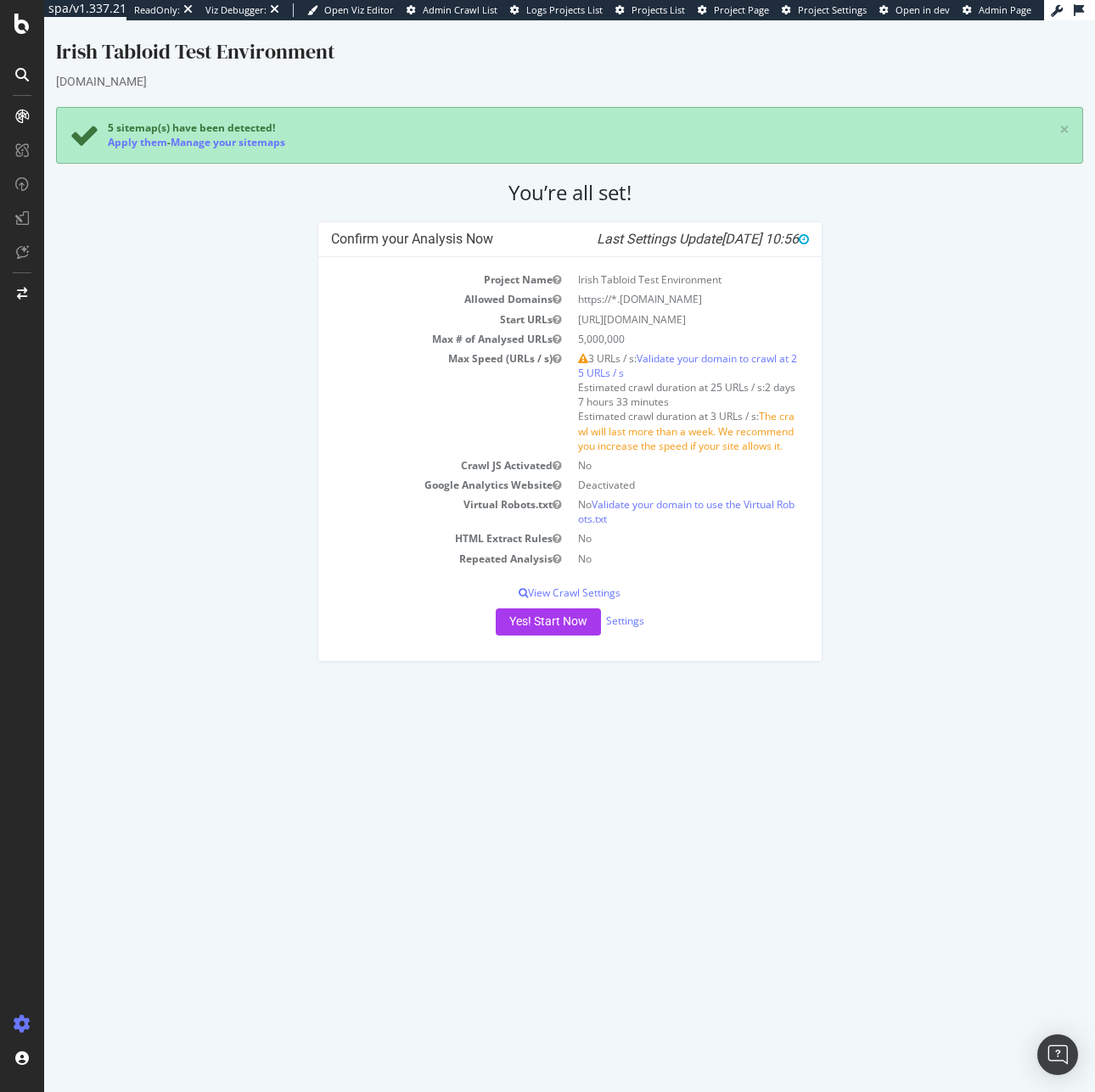
drag, startPoint x: 612, startPoint y: 331, endPoint x: 765, endPoint y: 327, distance: 153.1
click at [765, 327] on td "https://theirishsun-preprod.gtabloiddev.dowjones.io/" at bounding box center [689, 319] width 240 height 20
copy td "theirishsun-preprod.gtabloiddev"
click at [664, 300] on td "https://*.theussun.gtabloiddev.dowjones.io" at bounding box center [689, 298] width 240 height 20
drag, startPoint x: 622, startPoint y: 296, endPoint x: 770, endPoint y: 296, distance: 148.0
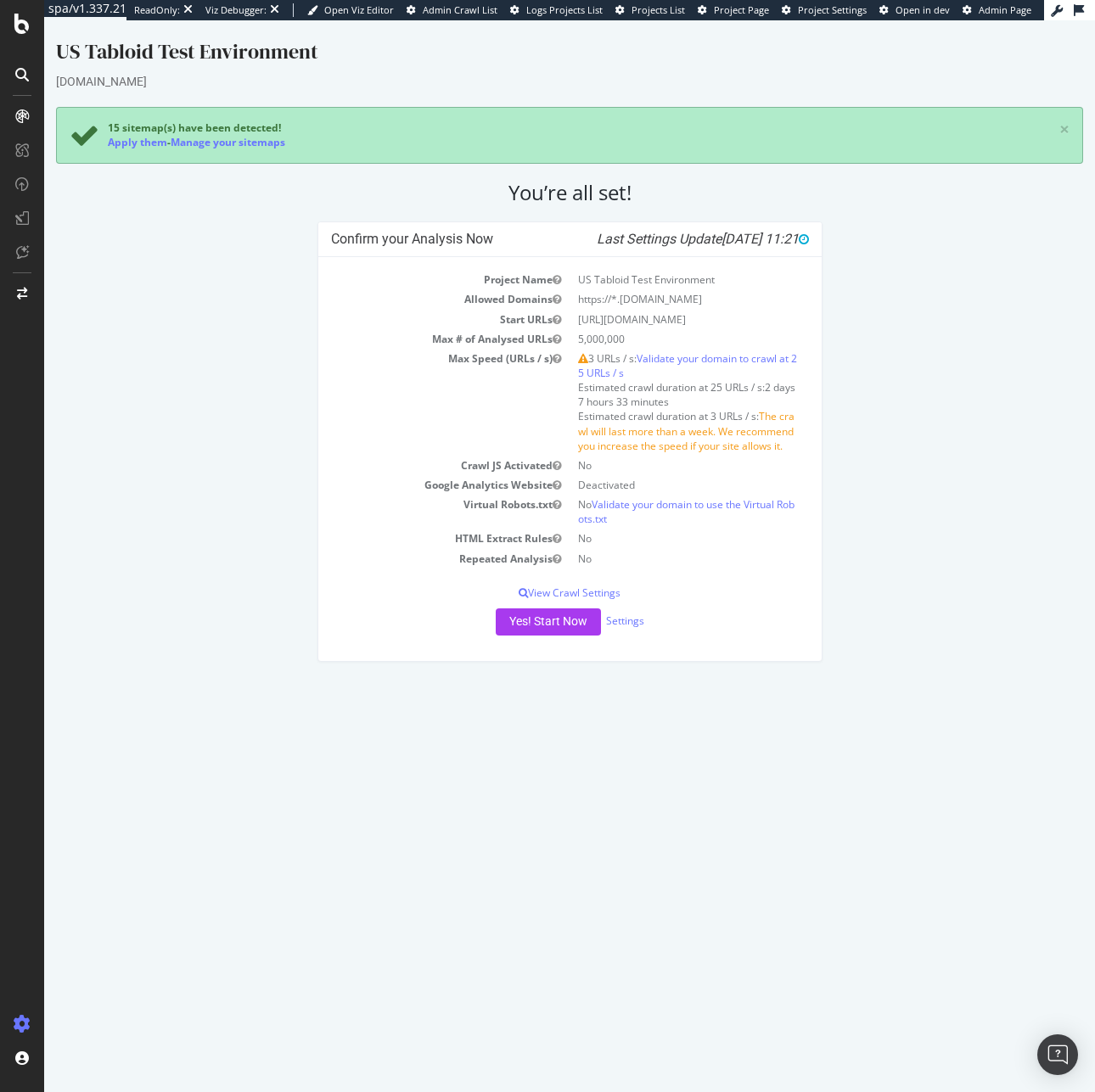
click at [770, 296] on td "https://*.theussun.gtabloiddev.dowjones.io" at bounding box center [689, 298] width 240 height 20
drag, startPoint x: 764, startPoint y: 320, endPoint x: 578, endPoint y: 320, distance: 186.0
click at [578, 320] on td "https://theussun.gtabloiddev.dowjones.io/" at bounding box center [689, 319] width 240 height 20
copy td "https://theussun.gtabloiddev.dowjones.io/"
click at [1014, 14] on span "Admin Page" at bounding box center [1005, 10] width 52 height 13
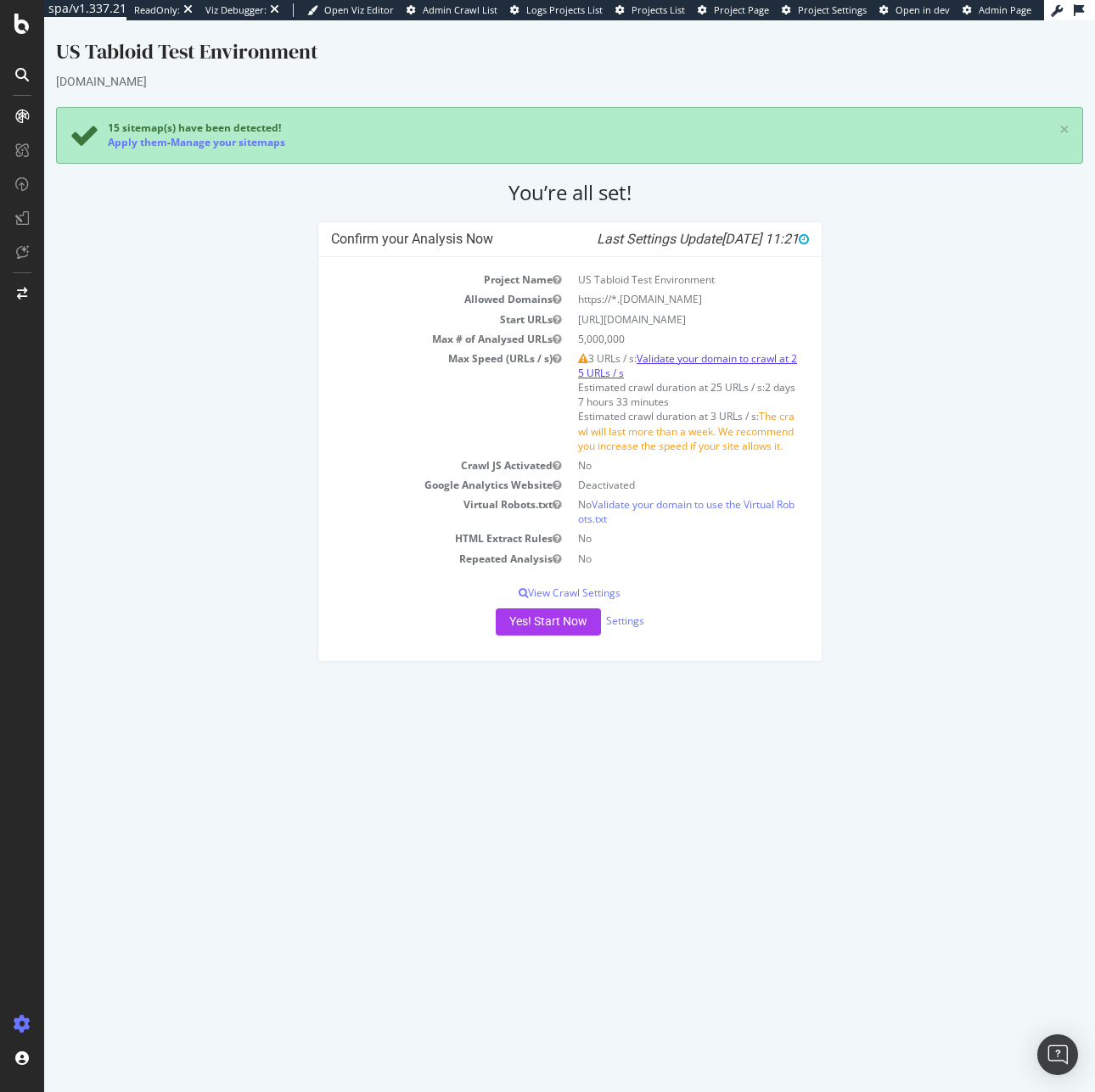
click at [684, 358] on link "Validate your domain to crawl at 25 URLs / s" at bounding box center [687, 365] width 219 height 29
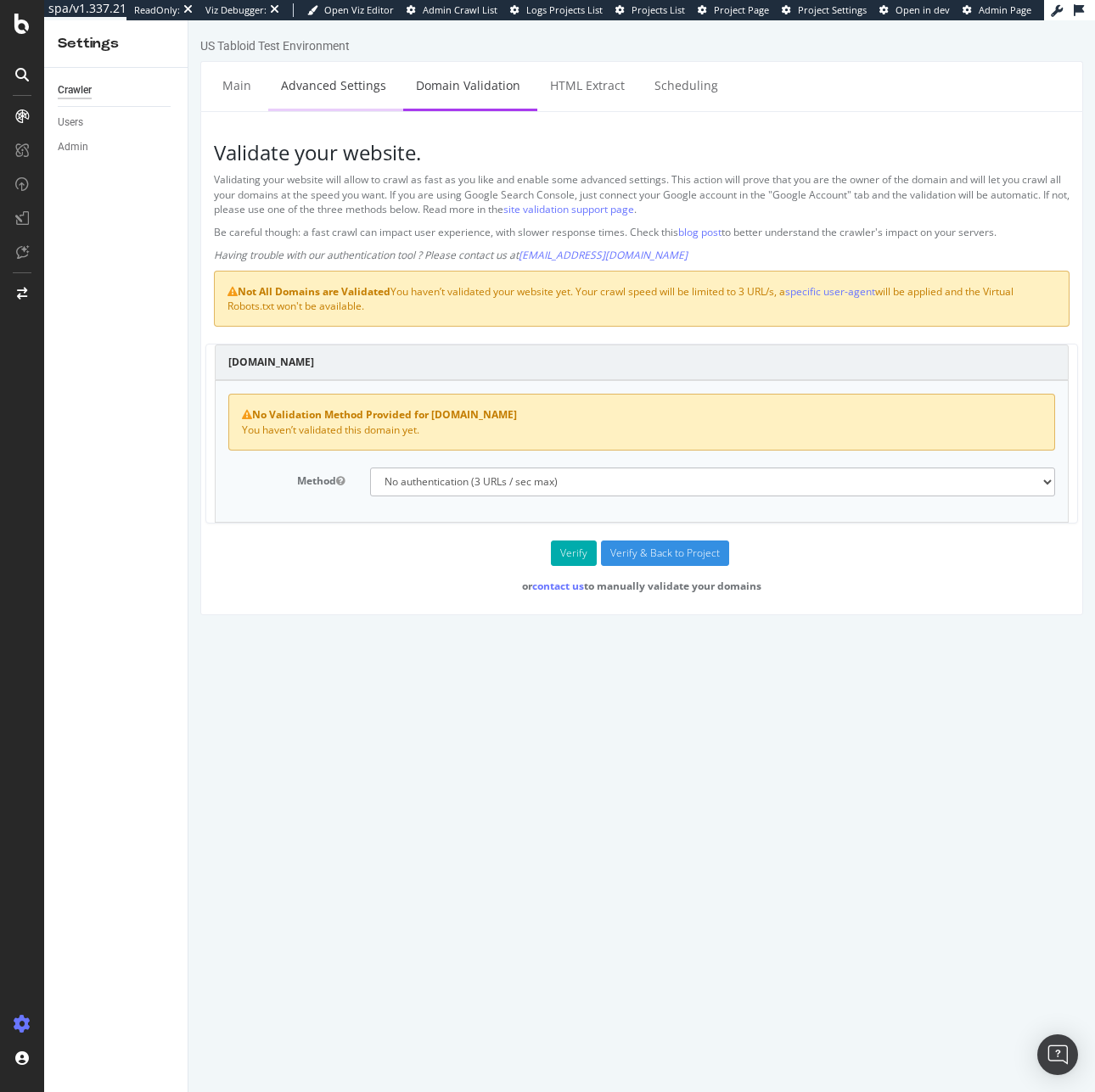
click at [346, 76] on link "Advanced Settings" at bounding box center [334, 85] width 130 height 47
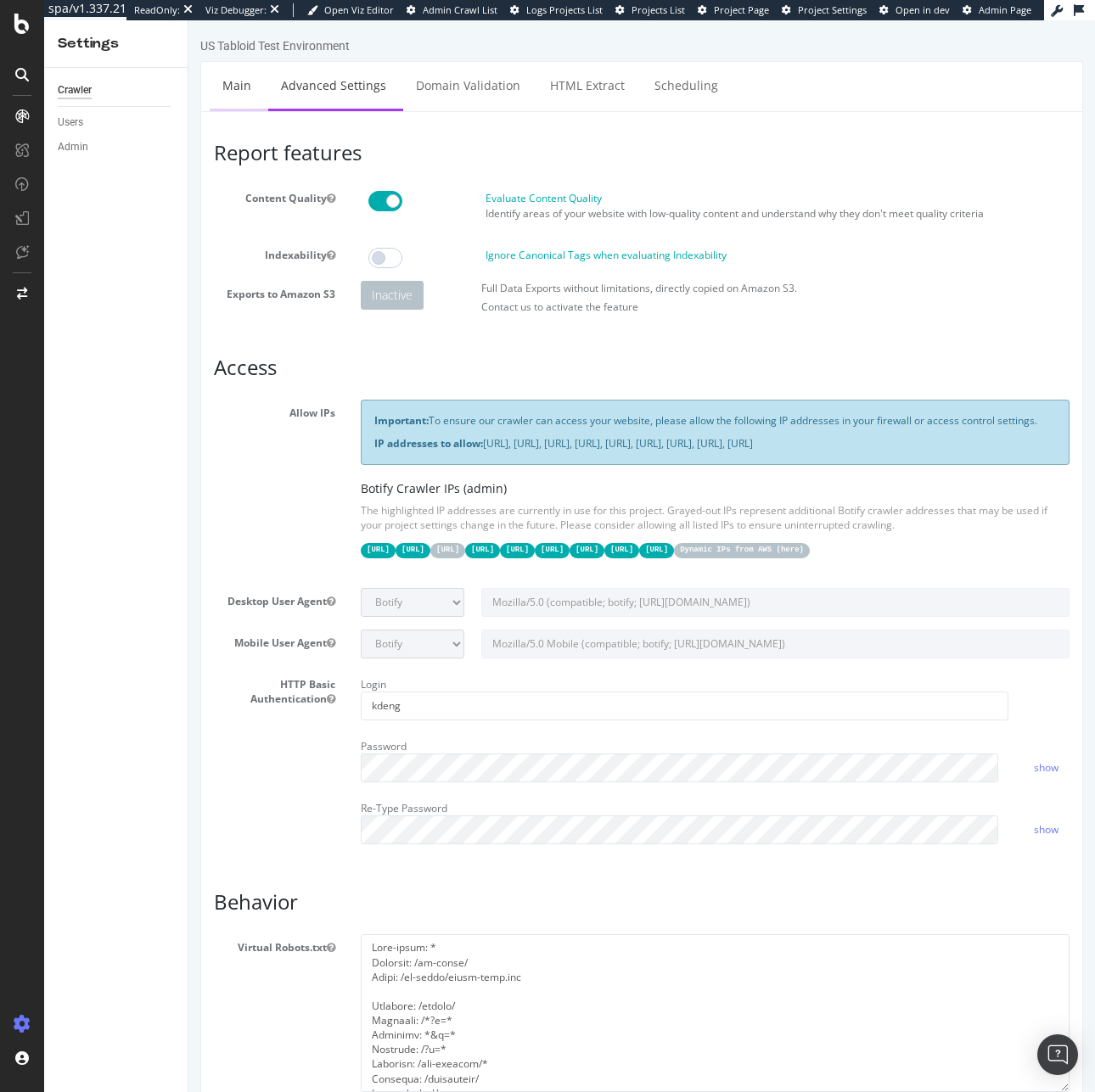
click at [226, 83] on link "Main" at bounding box center [237, 85] width 54 height 47
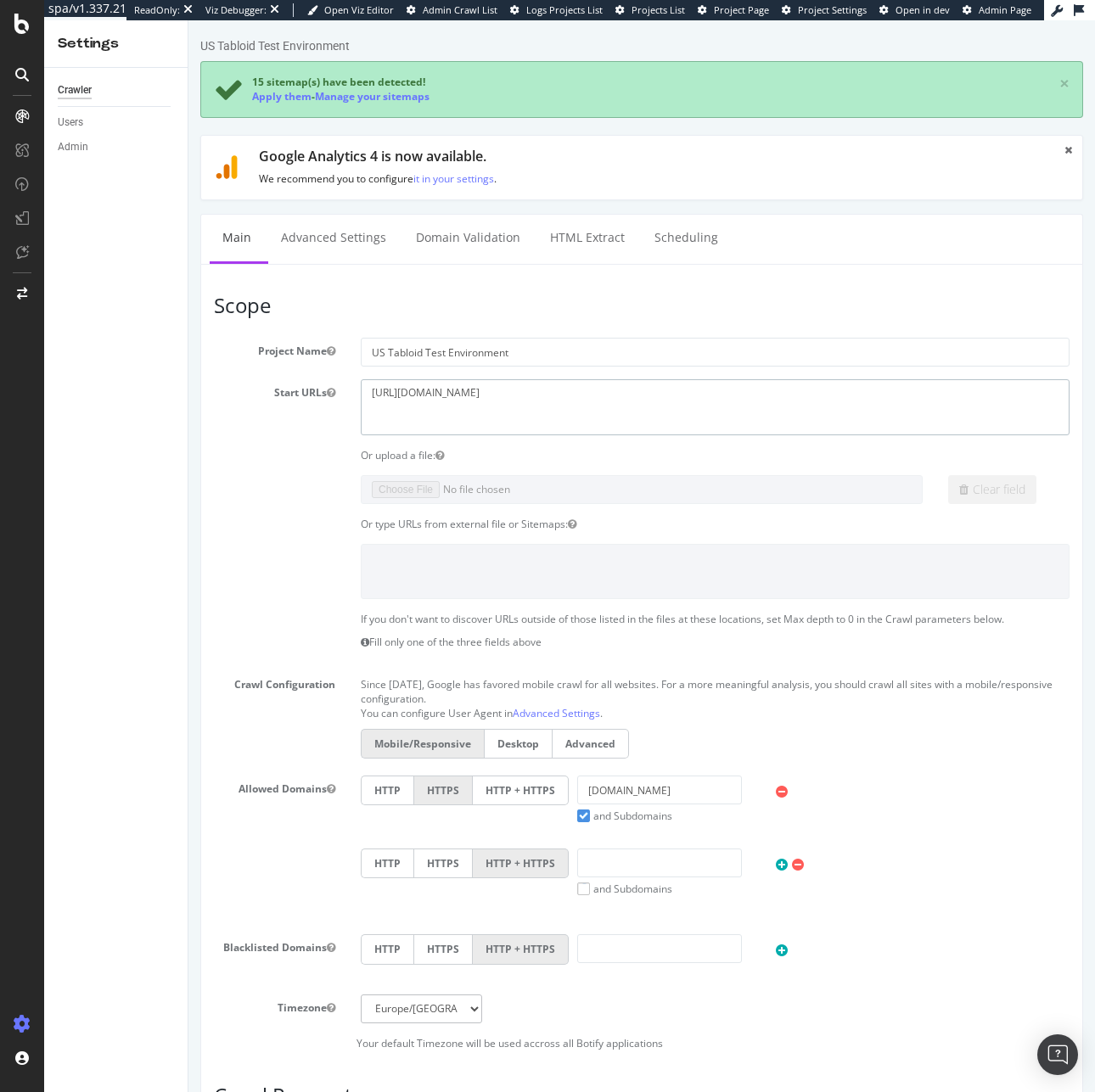
click at [494, 399] on textarea "https://theussun.gtabloiddev.dowjones.io/" at bounding box center [715, 406] width 708 height 55
click at [494, 392] on textarea "https://theussun.gtabloiddev.dowjones.io/" at bounding box center [715, 406] width 708 height 55
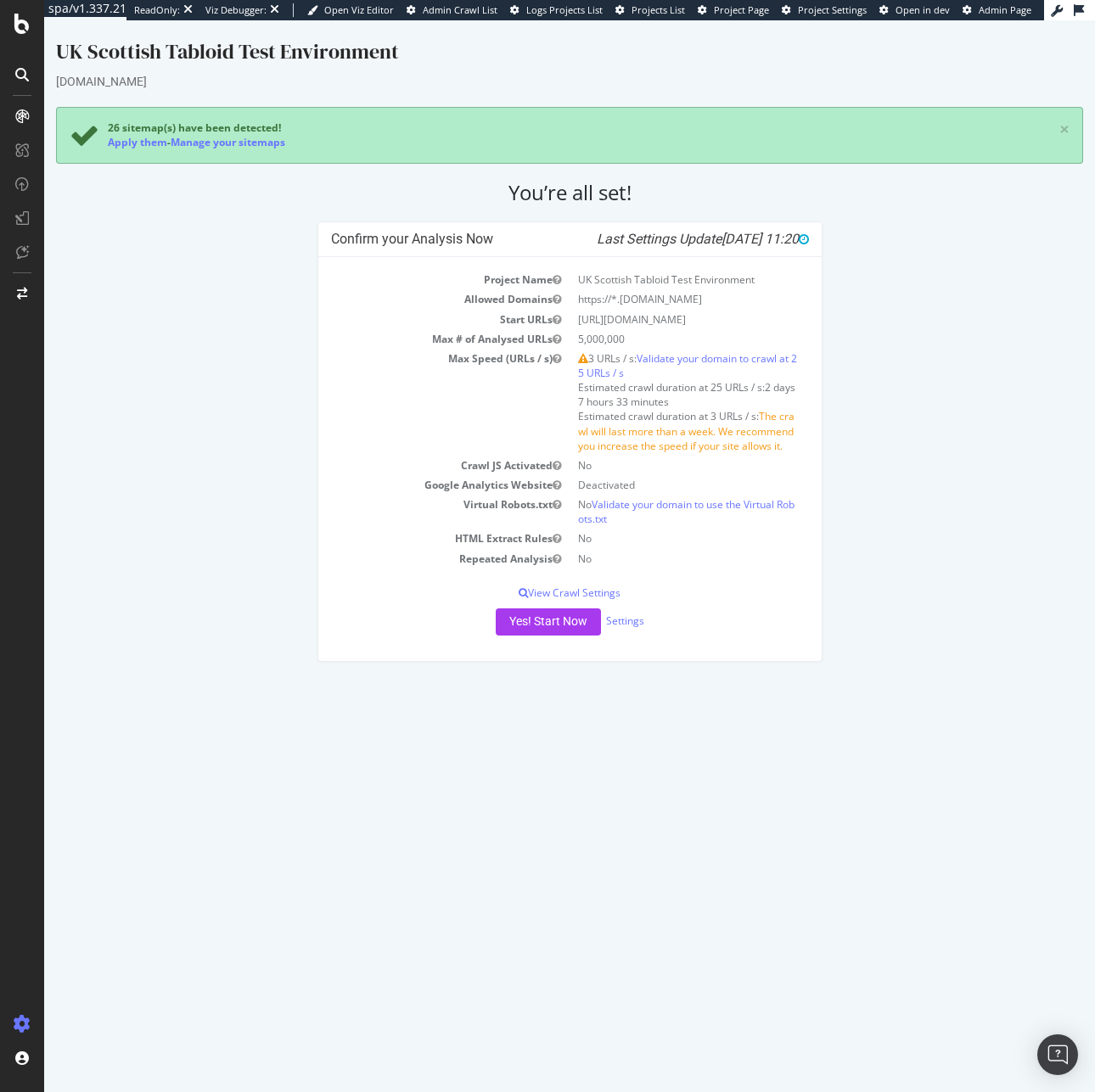
drag, startPoint x: 612, startPoint y: 319, endPoint x: 701, endPoint y: 320, distance: 89.0
click at [701, 320] on td "https://thesun.gtabloiddev.dowjones.io/" at bounding box center [689, 319] width 240 height 20
copy td "thesun.gtabloiddev"
drag, startPoint x: 703, startPoint y: 318, endPoint x: 611, endPoint y: 316, distance: 92.0
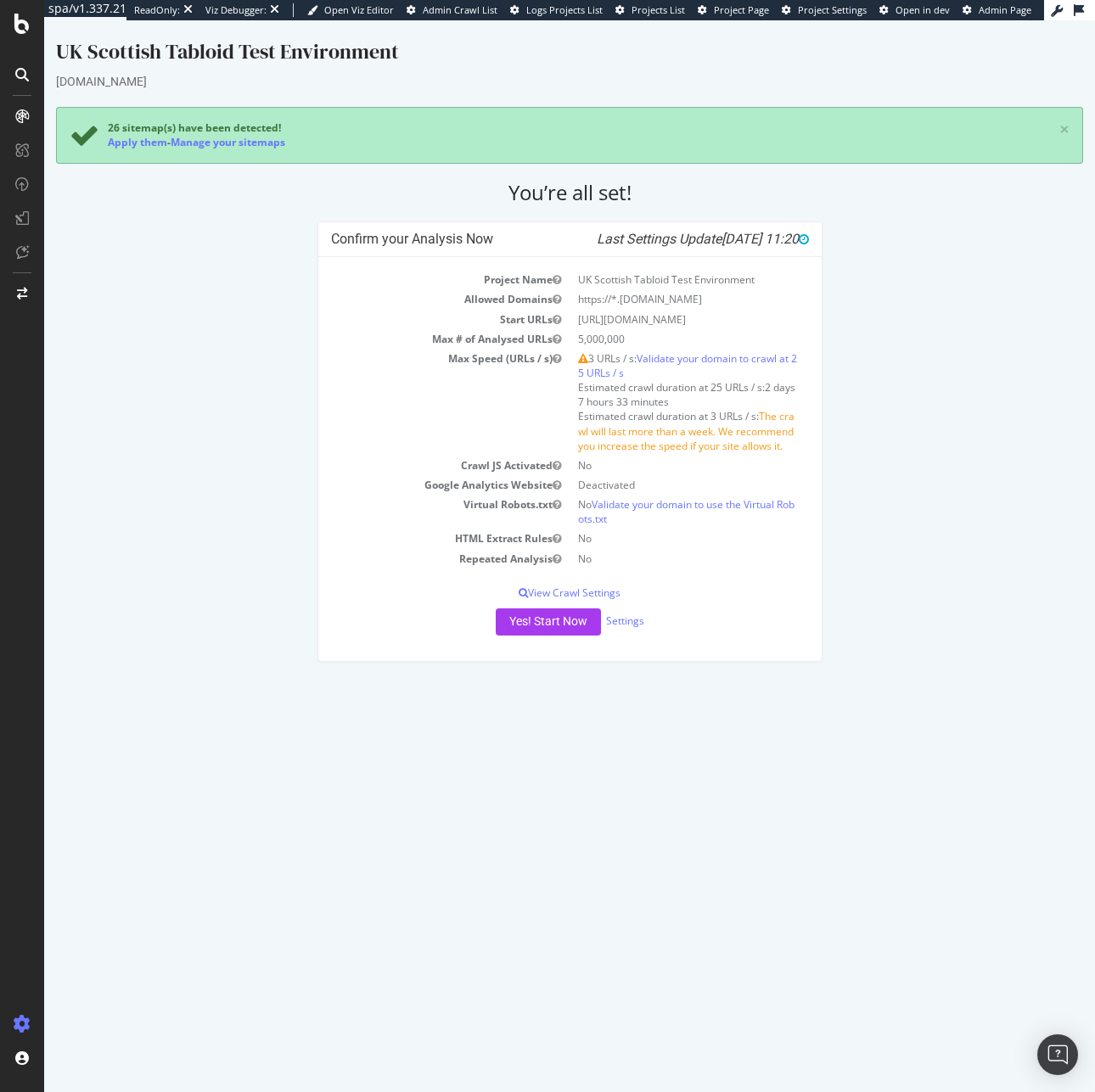
click at [611, 316] on td "https://thesun.gtabloiddev.dowjones.io/" at bounding box center [689, 319] width 240 height 20
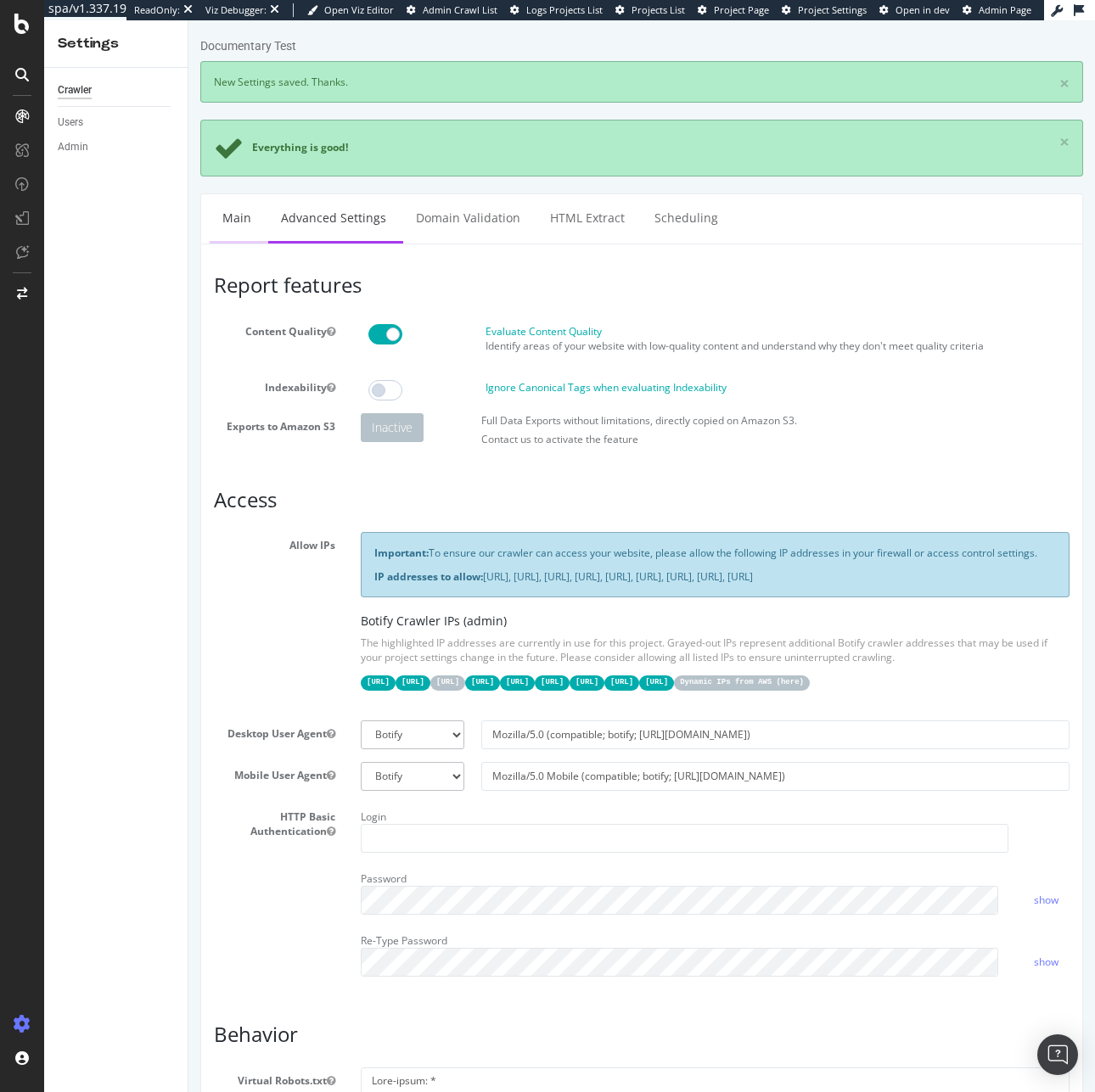
click at [234, 234] on link "Main" at bounding box center [237, 218] width 54 height 47
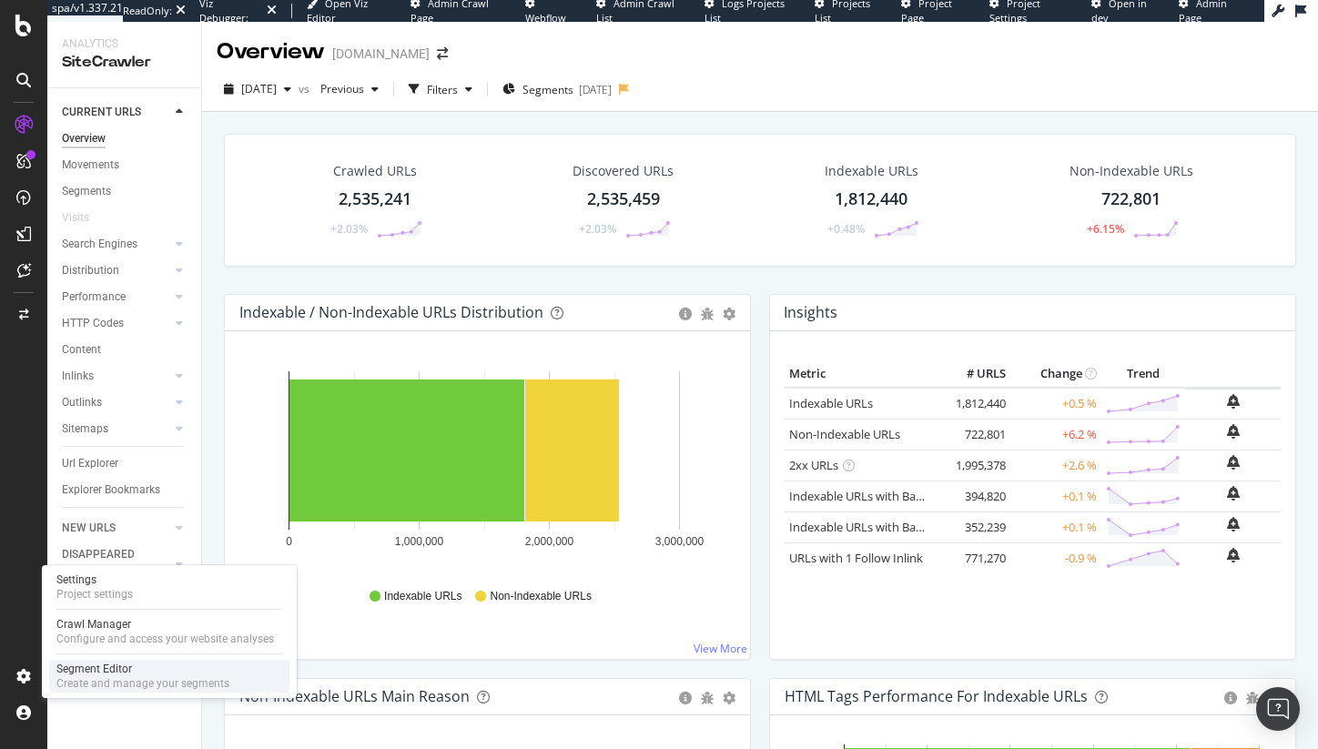
click at [123, 676] on div "Segment Editor" at bounding box center [142, 669] width 173 height 15
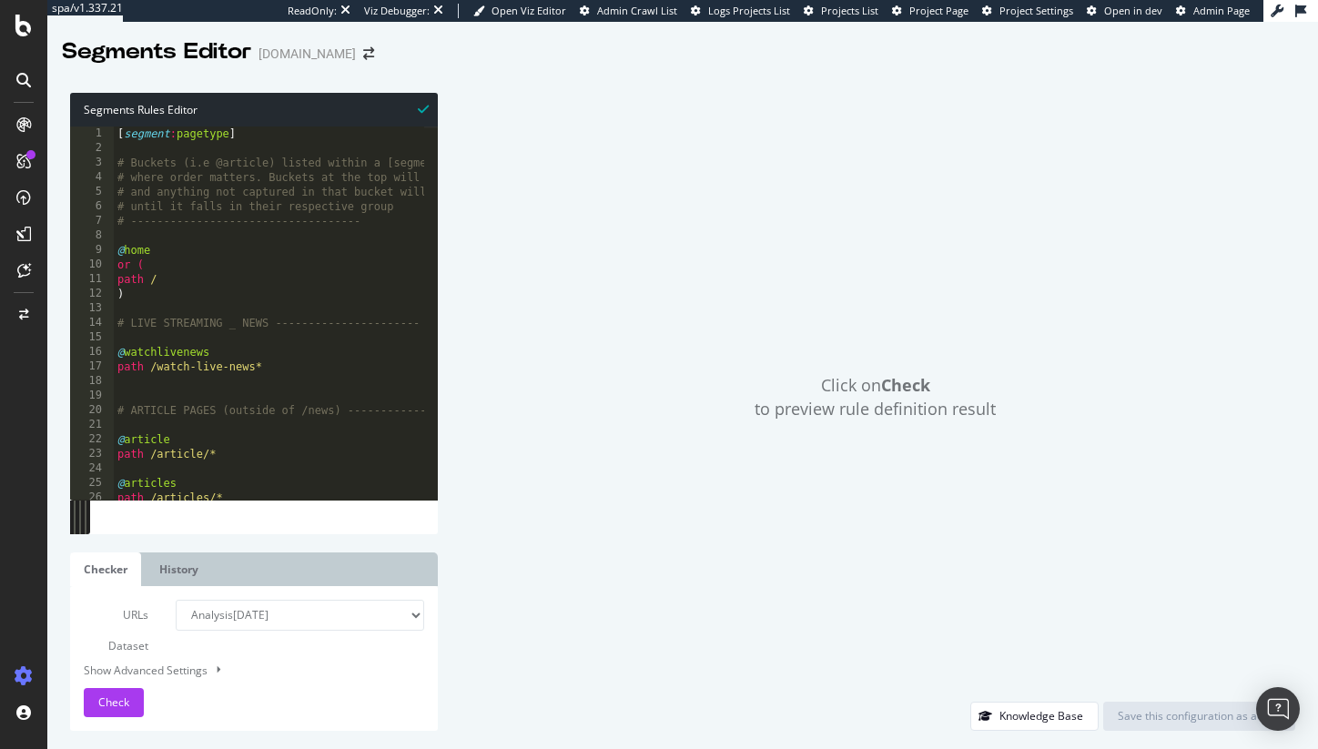
type textarea "or ("
click at [326, 260] on div "[ segment : pagetype ] # Buckets (i.e @article) listed within a [segment] will …" at bounding box center [419, 321] width 611 height 389
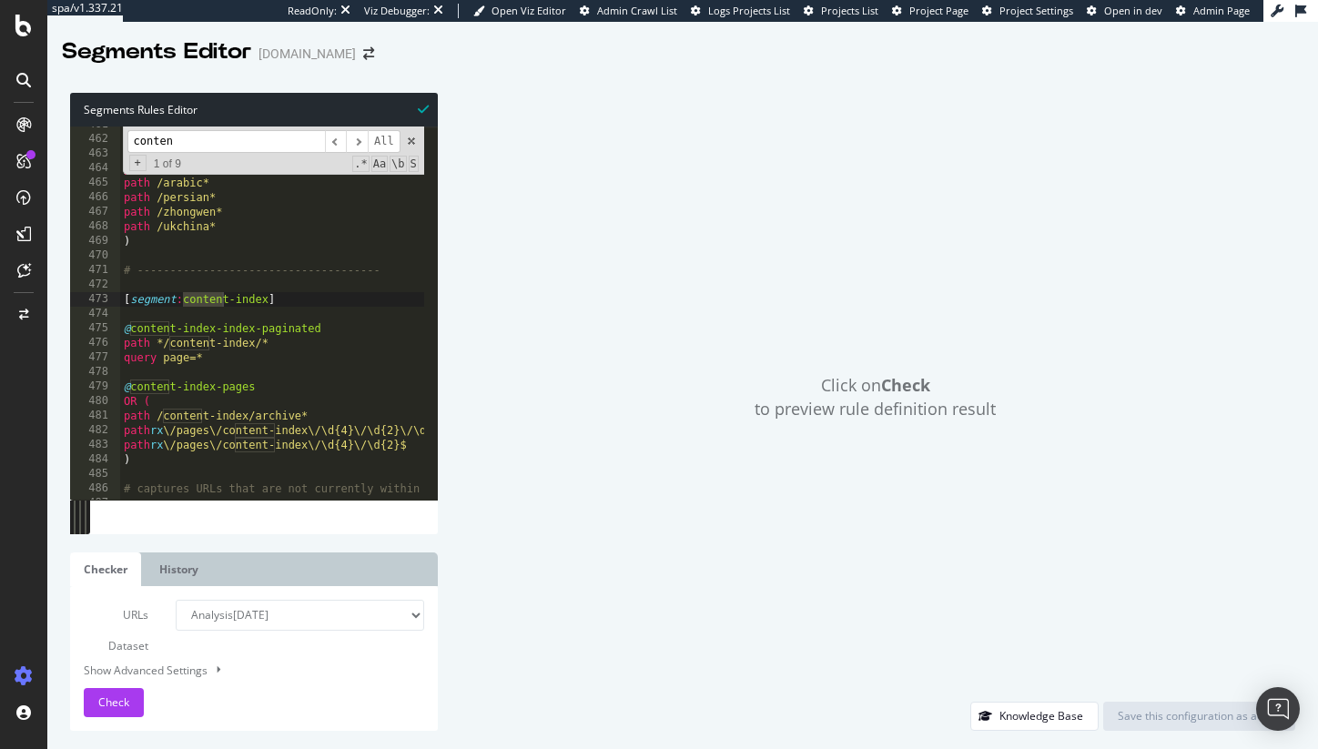
scroll to position [6711, 0]
type input "content"
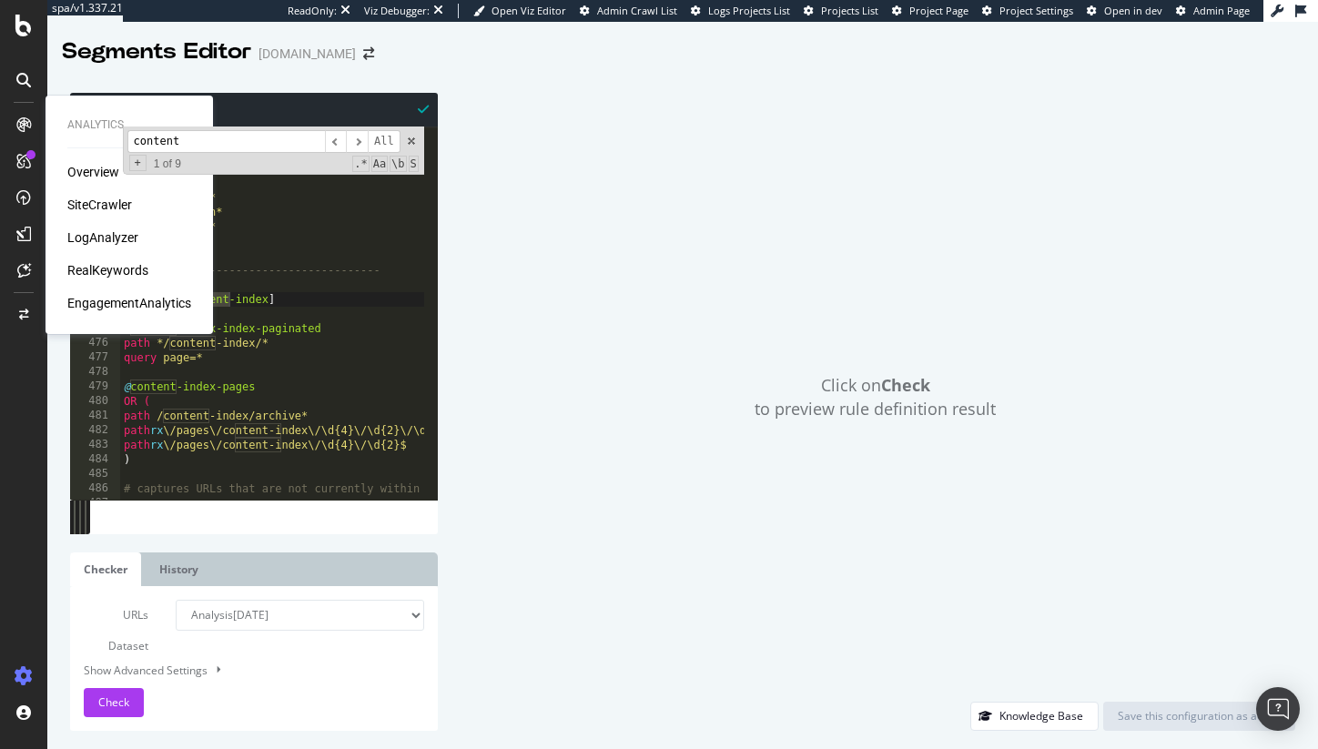
click at [90, 194] on div "Overview SiteCrawler LogAnalyzer RealKeywords EngagementAnalytics" at bounding box center [129, 237] width 124 height 149
click at [94, 204] on div "SiteCrawler" at bounding box center [99, 205] width 65 height 18
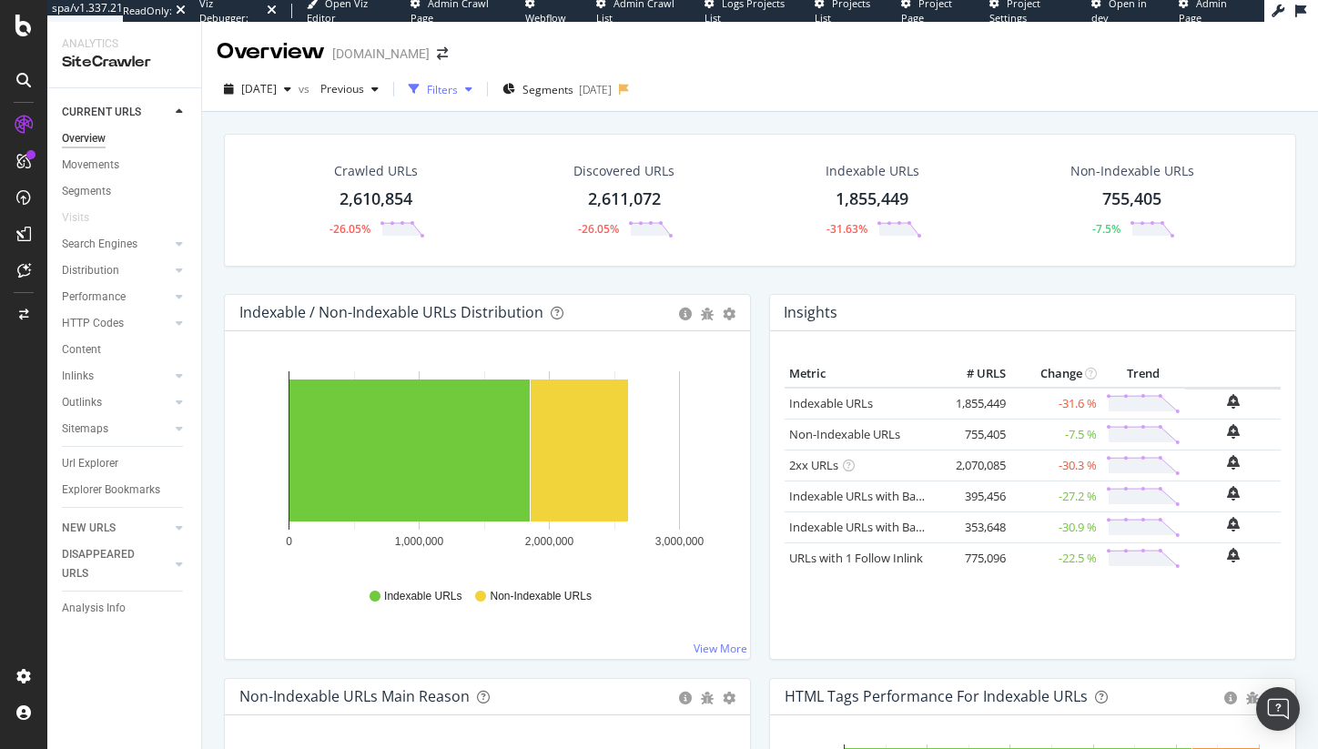
click at [458, 87] on div "Filters" at bounding box center [442, 89] width 31 height 15
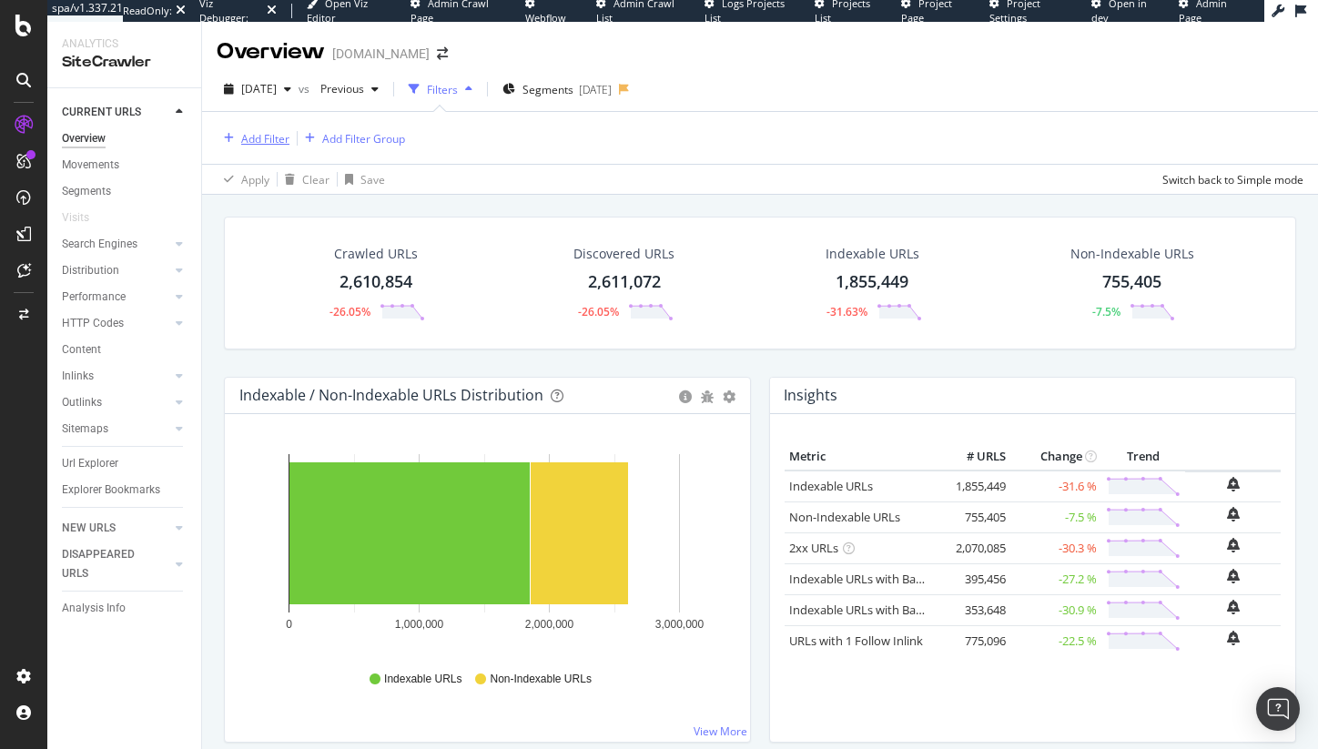
click at [282, 137] on div "Add Filter" at bounding box center [265, 138] width 48 height 15
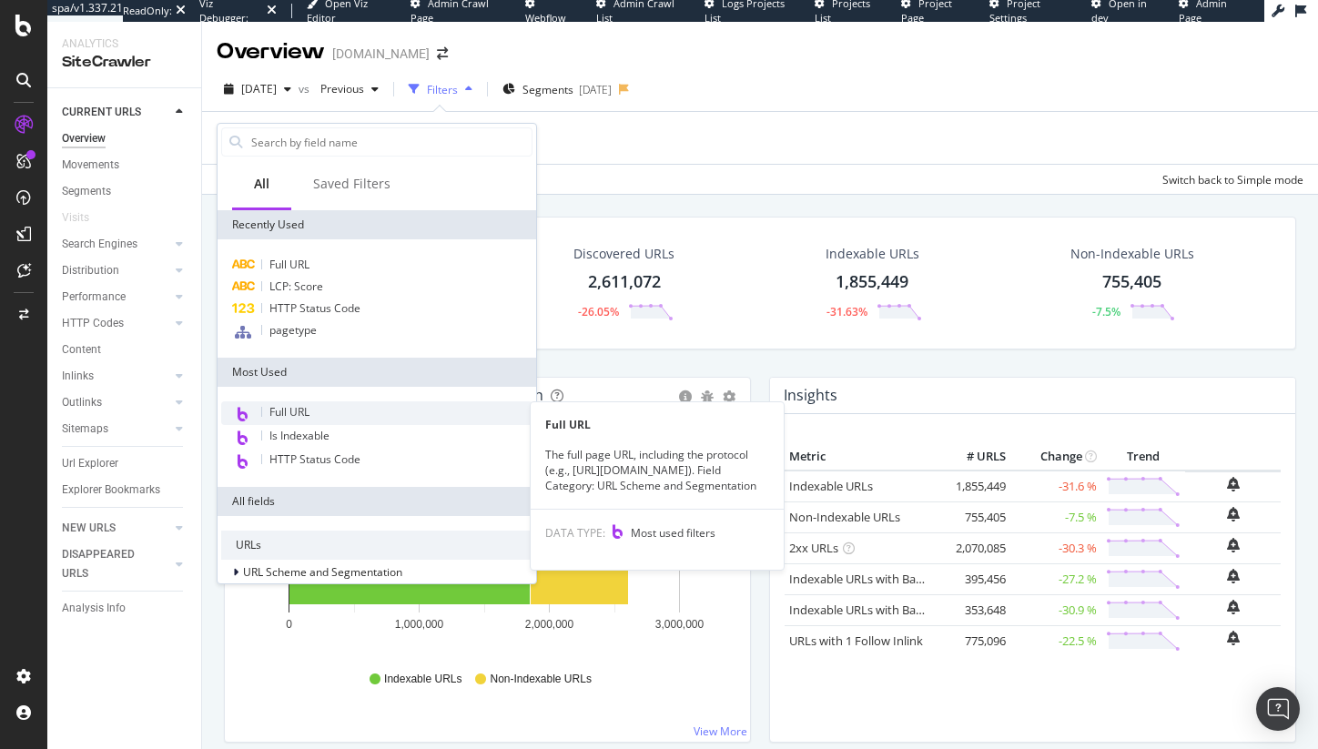
click at [316, 411] on div "Full URL" at bounding box center [376, 414] width 311 height 24
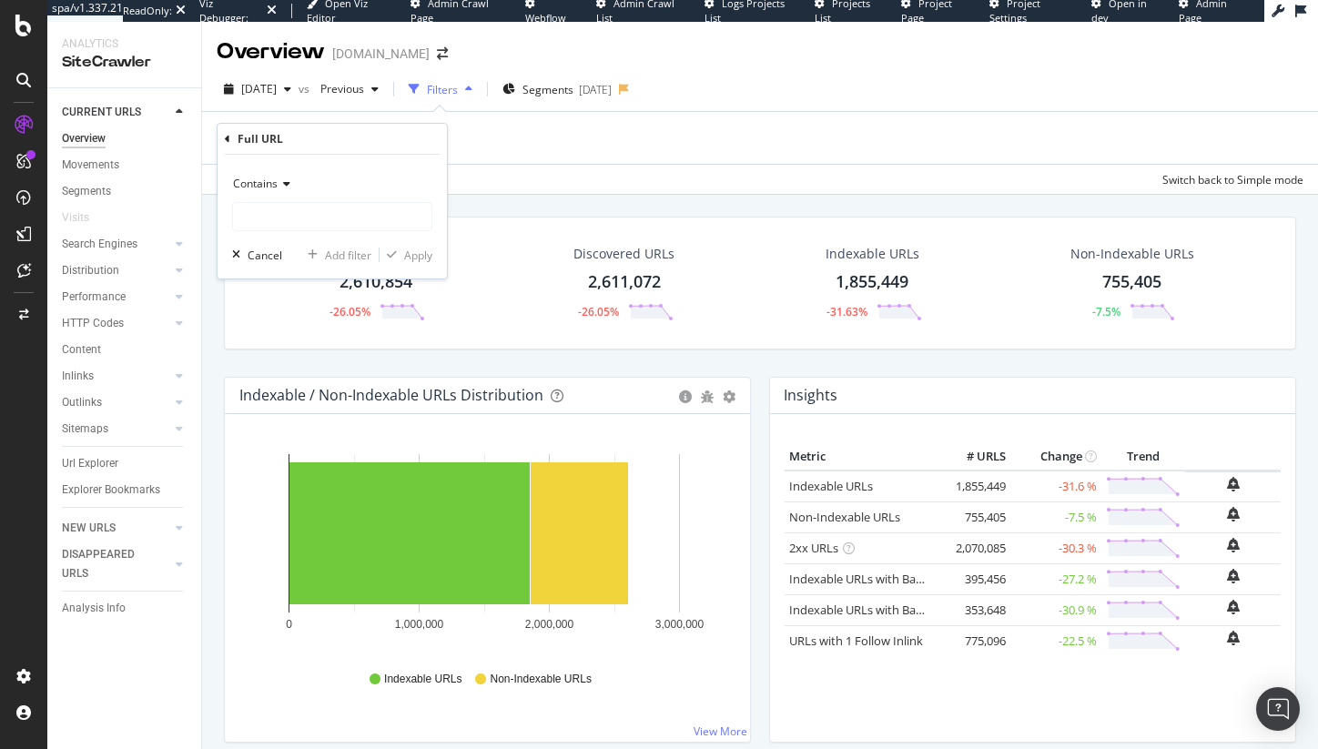
click at [559, 166] on div "Add Filter Add Filter Group Apply Clear Save Switch back to Simple mode" at bounding box center [760, 153] width 1087 height 82
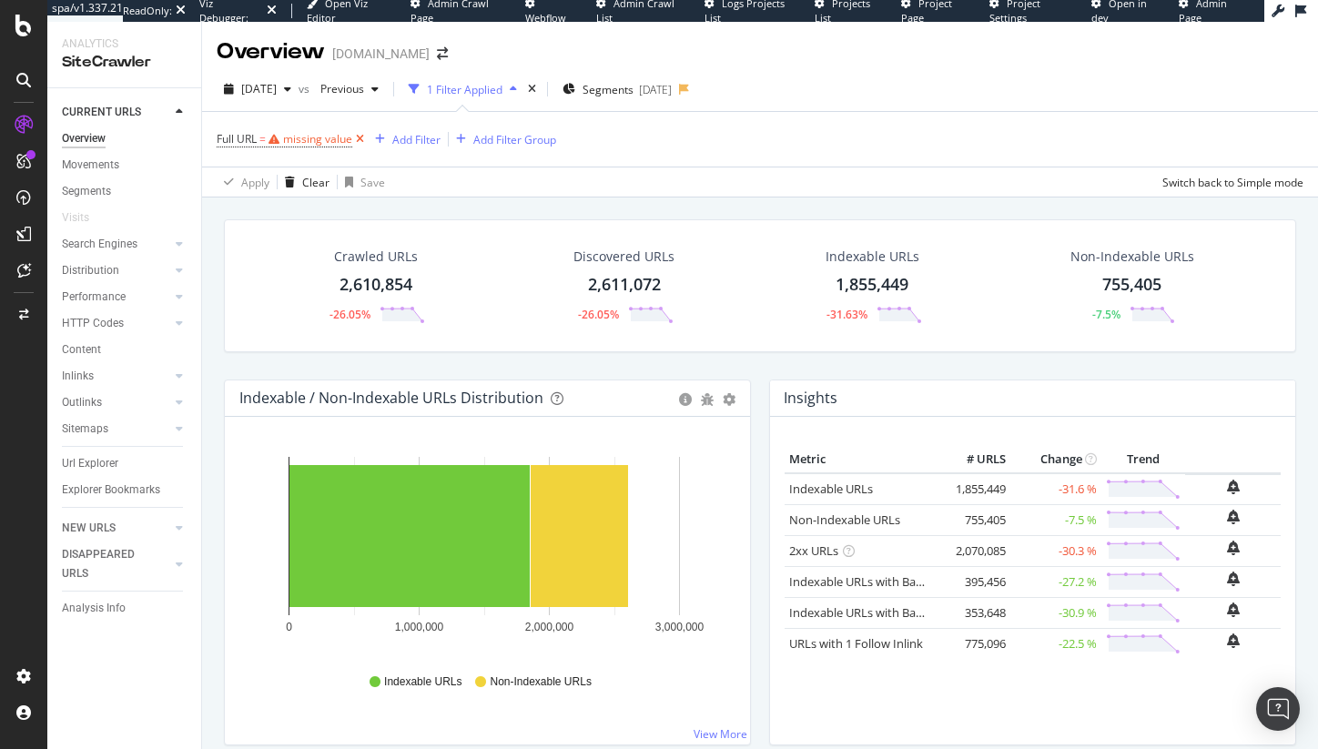
click at [365, 137] on icon at bounding box center [359, 139] width 15 height 18
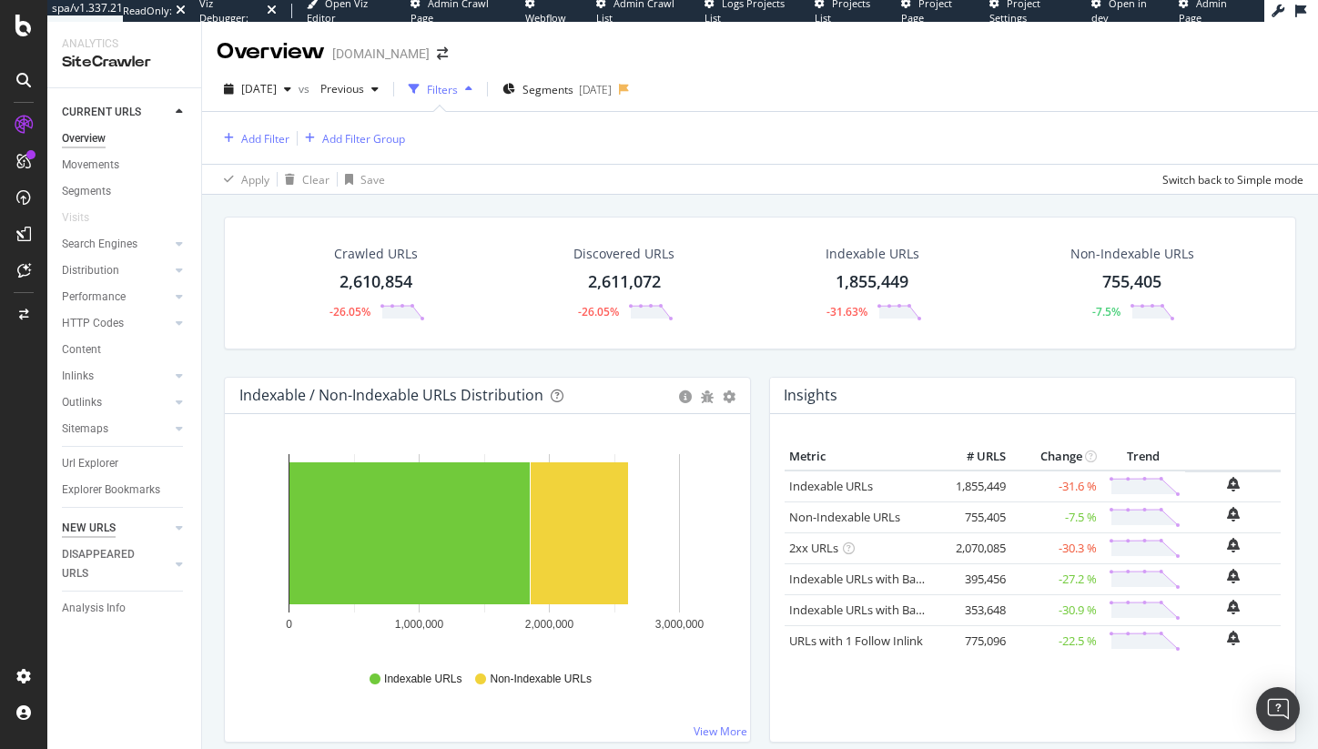
click at [106, 523] on div "NEW URLS" at bounding box center [89, 528] width 54 height 19
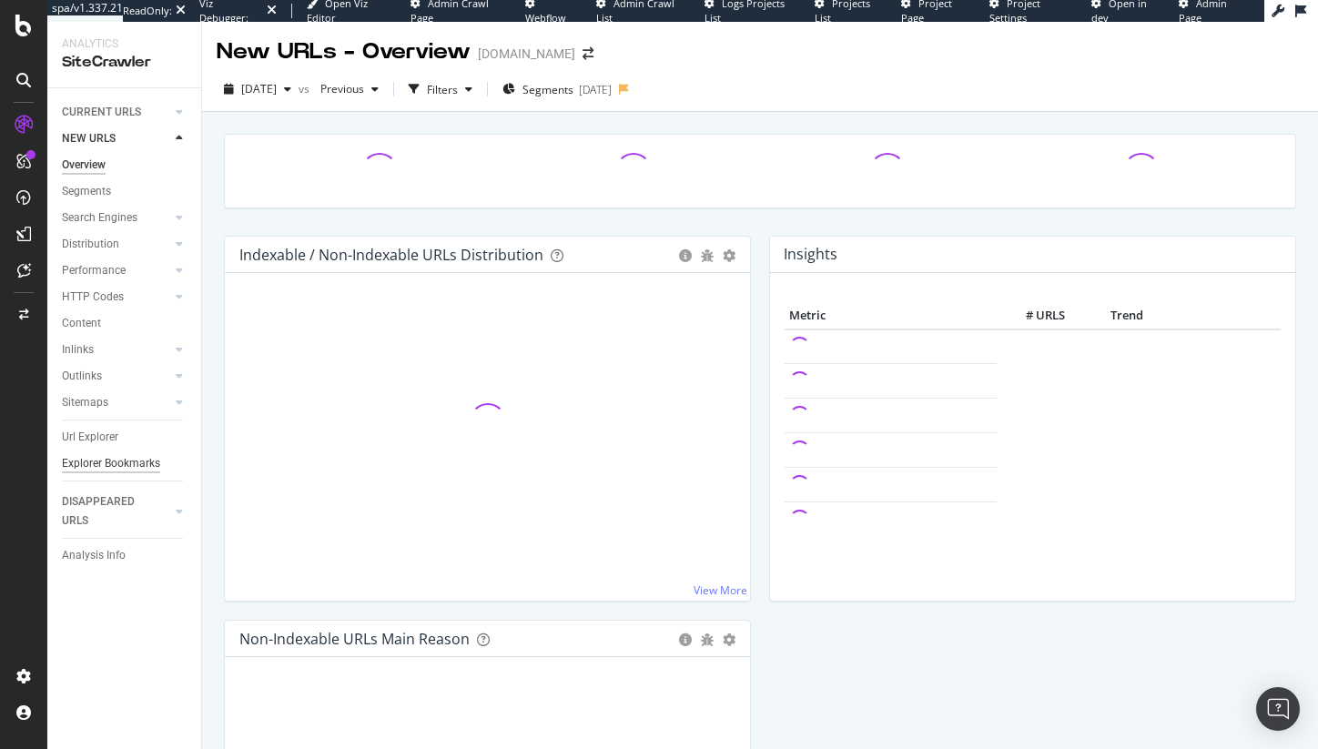
click at [103, 458] on div "Explorer Bookmarks" at bounding box center [111, 463] width 98 height 19
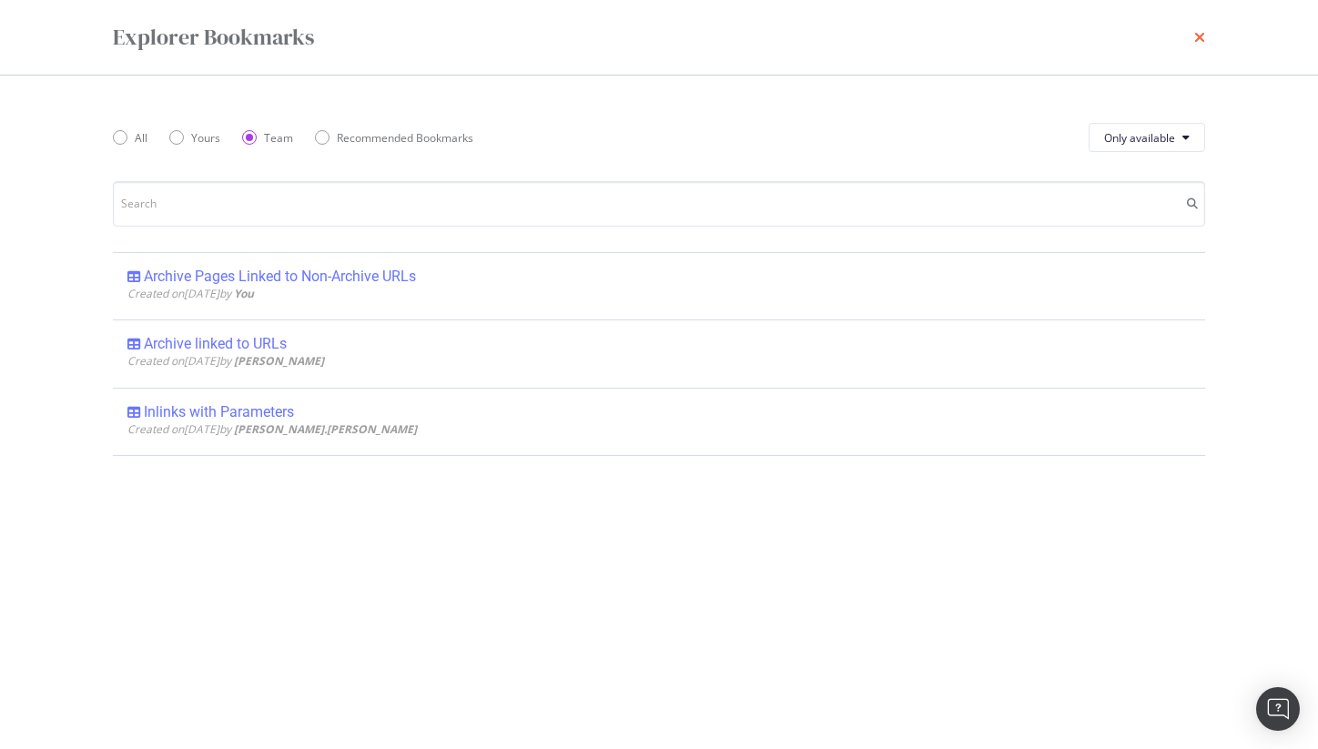
click at [1200, 34] on icon "times" at bounding box center [1200, 37] width 11 height 15
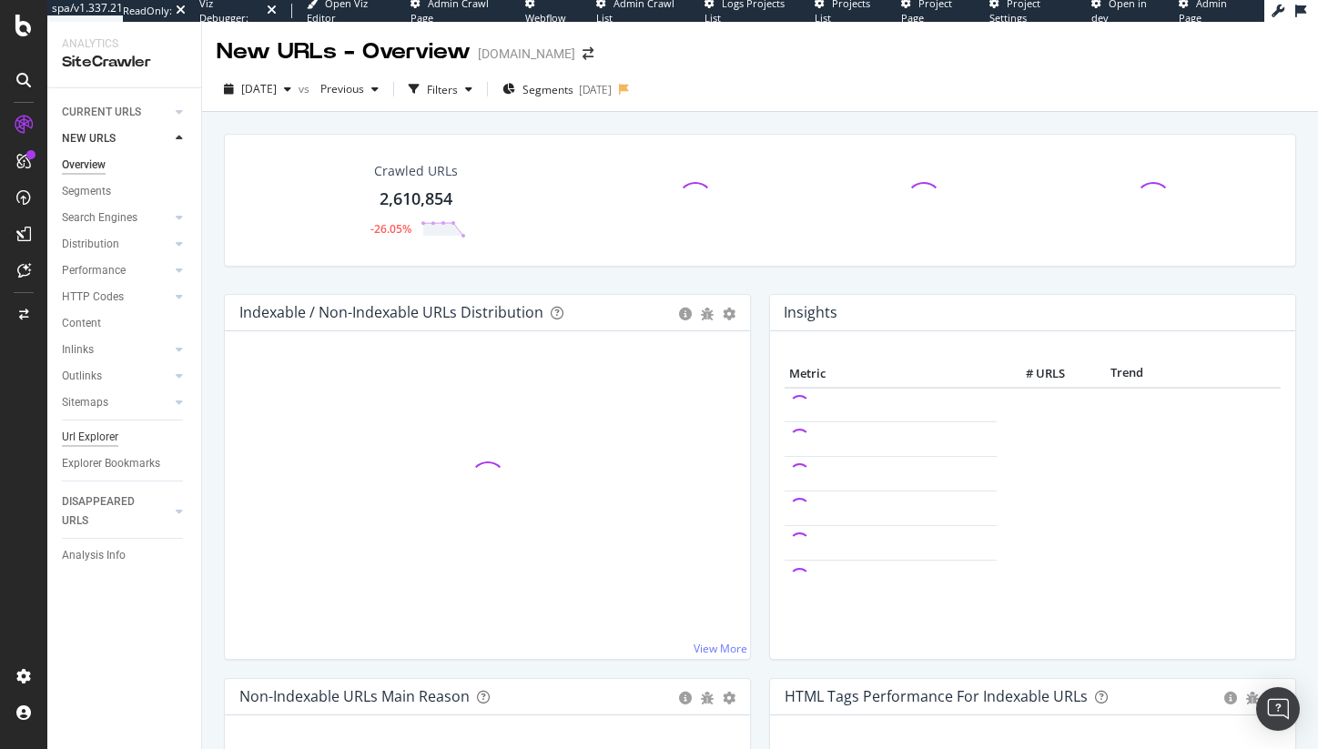
click at [96, 433] on div "Url Explorer" at bounding box center [90, 437] width 56 height 19
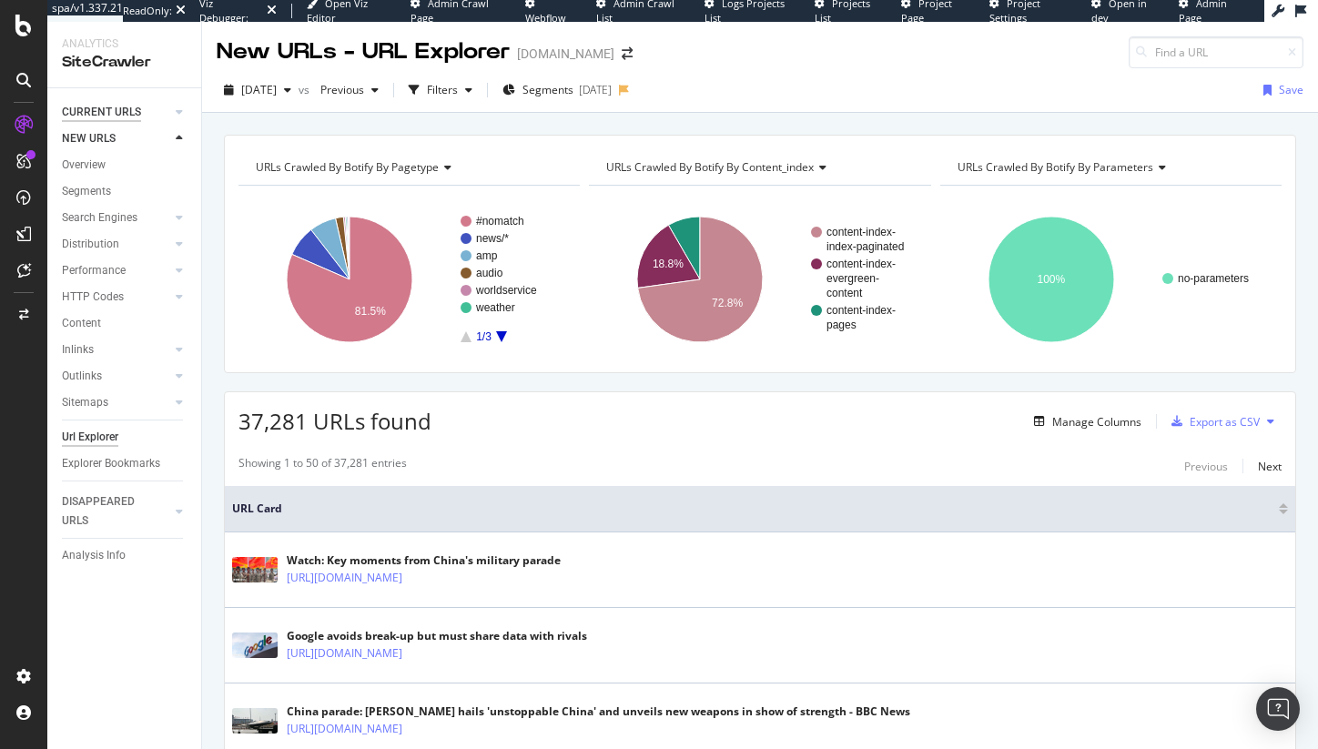
click at [96, 108] on div "CURRENT URLS" at bounding box center [101, 112] width 79 height 19
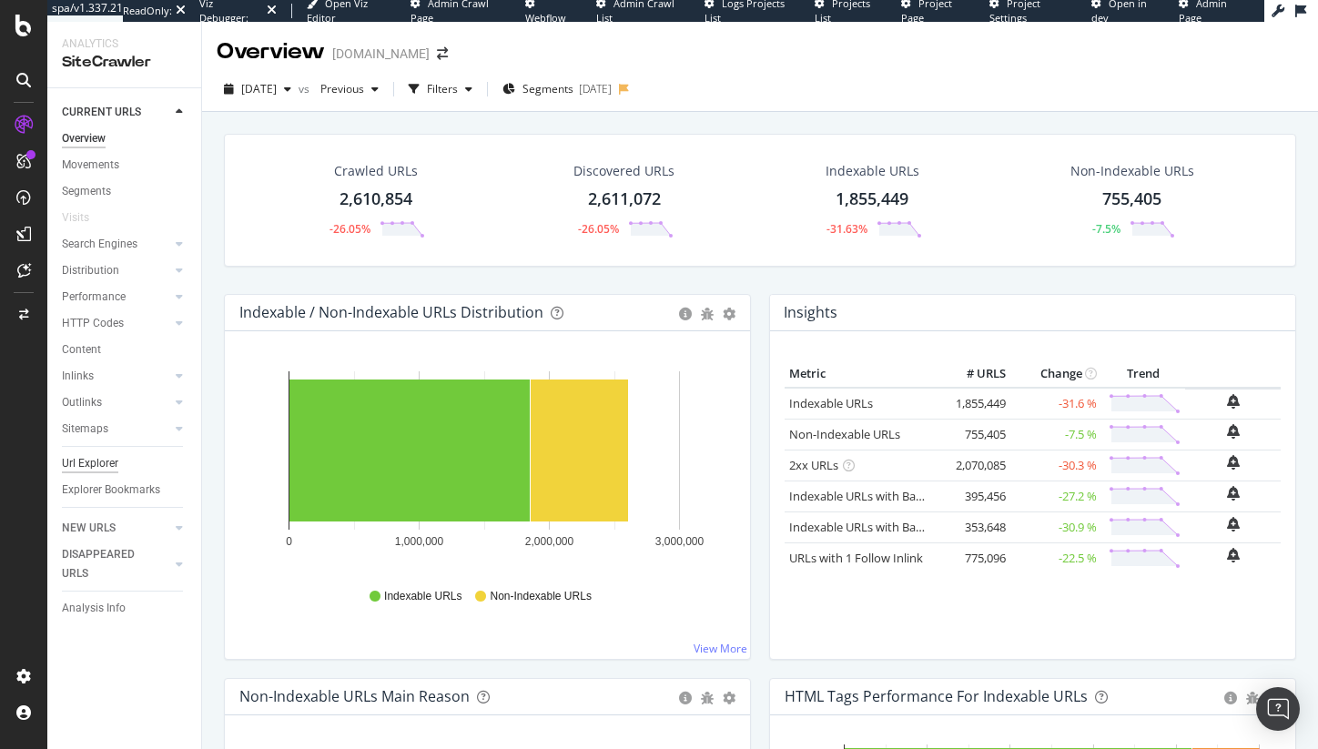
click at [96, 463] on div "Url Explorer" at bounding box center [90, 463] width 56 height 19
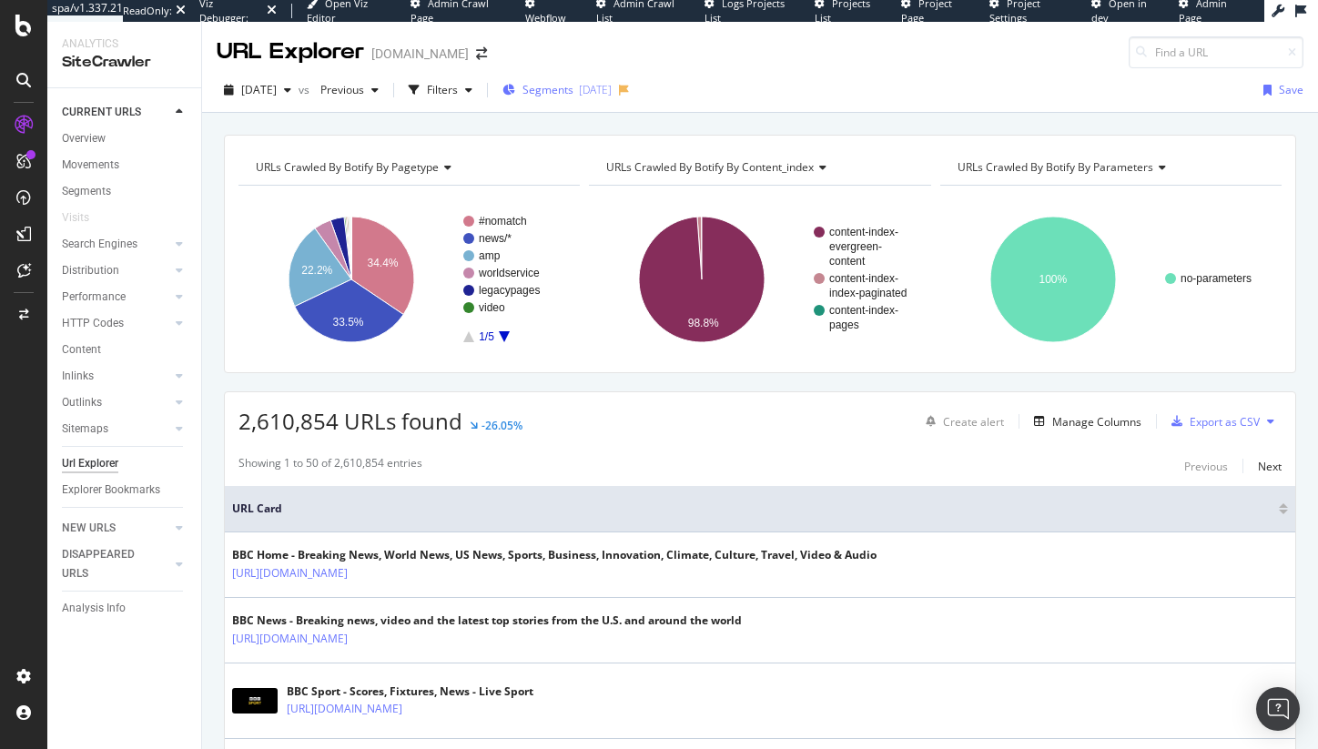
click at [530, 93] on button "Segments [DATE]" at bounding box center [557, 90] width 124 height 29
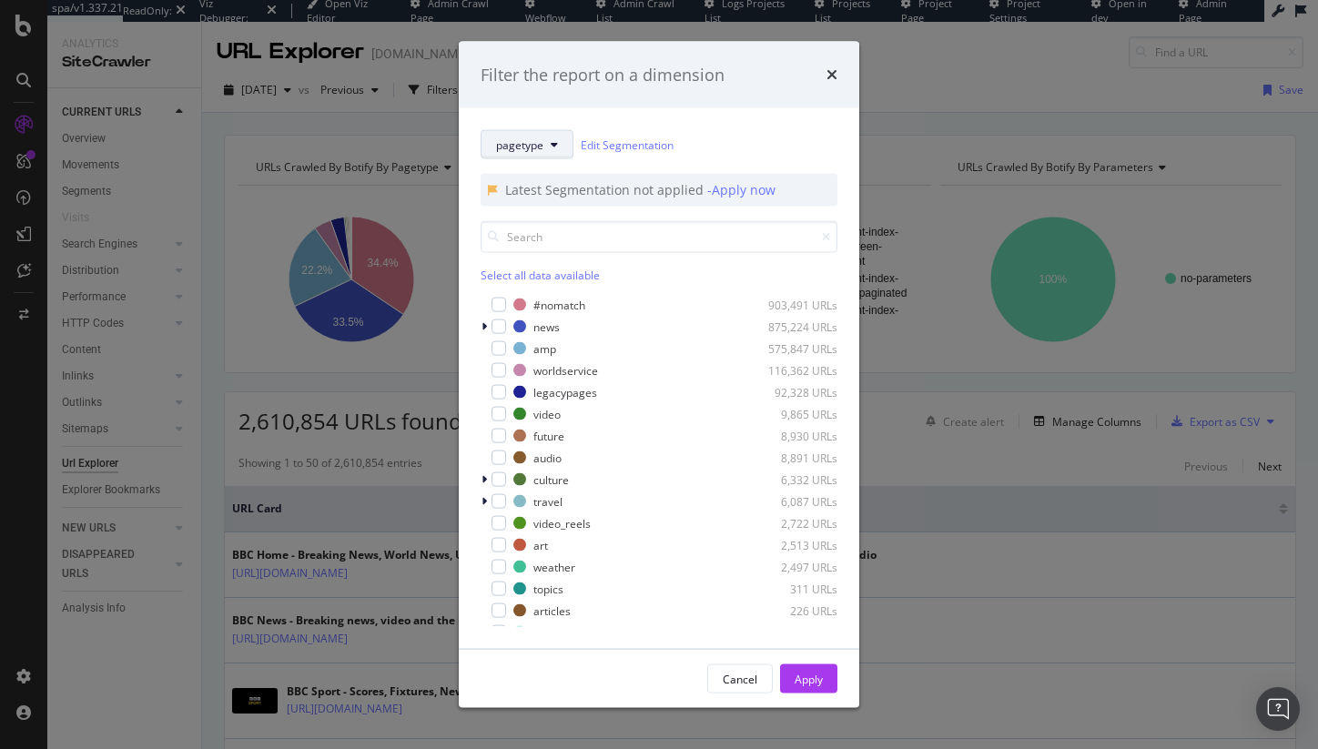
click at [519, 151] on span "pagetype" at bounding box center [519, 144] width 47 height 15
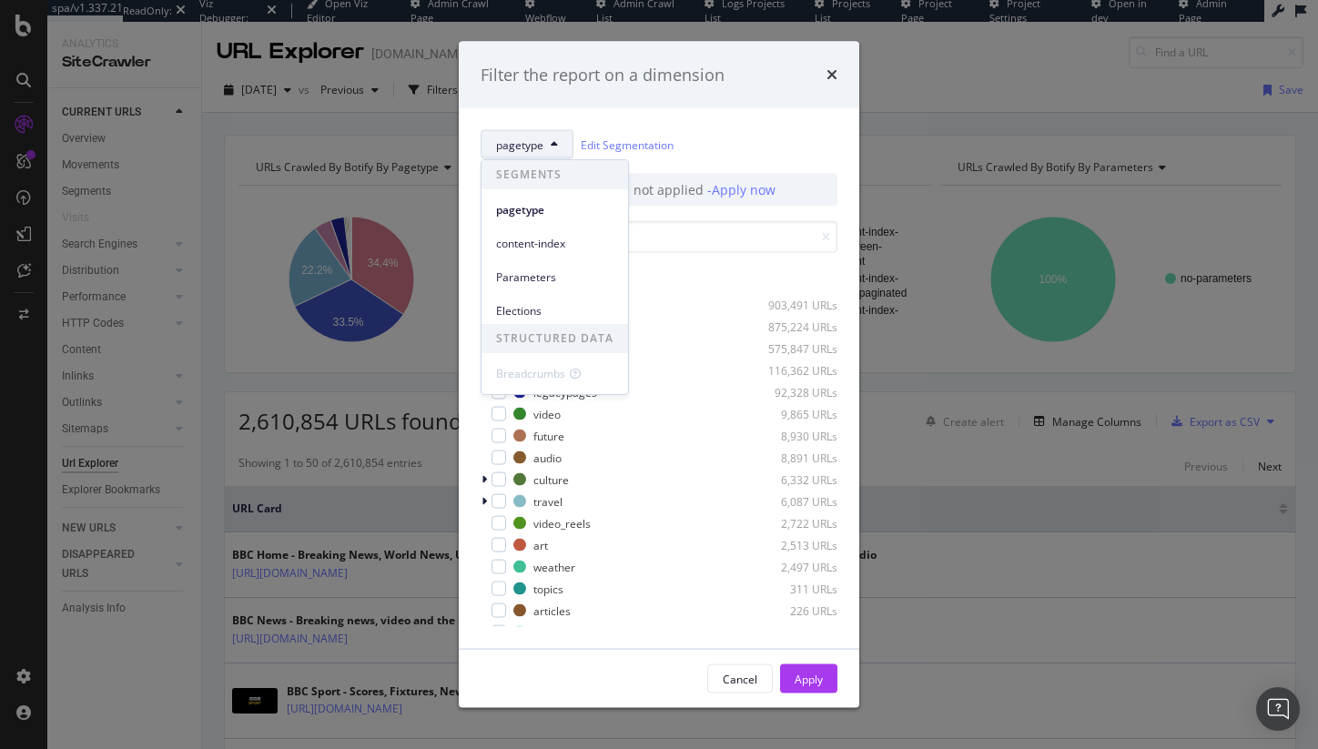
click at [677, 137] on div "pagetype Edit Segmentation" at bounding box center [659, 144] width 357 height 29
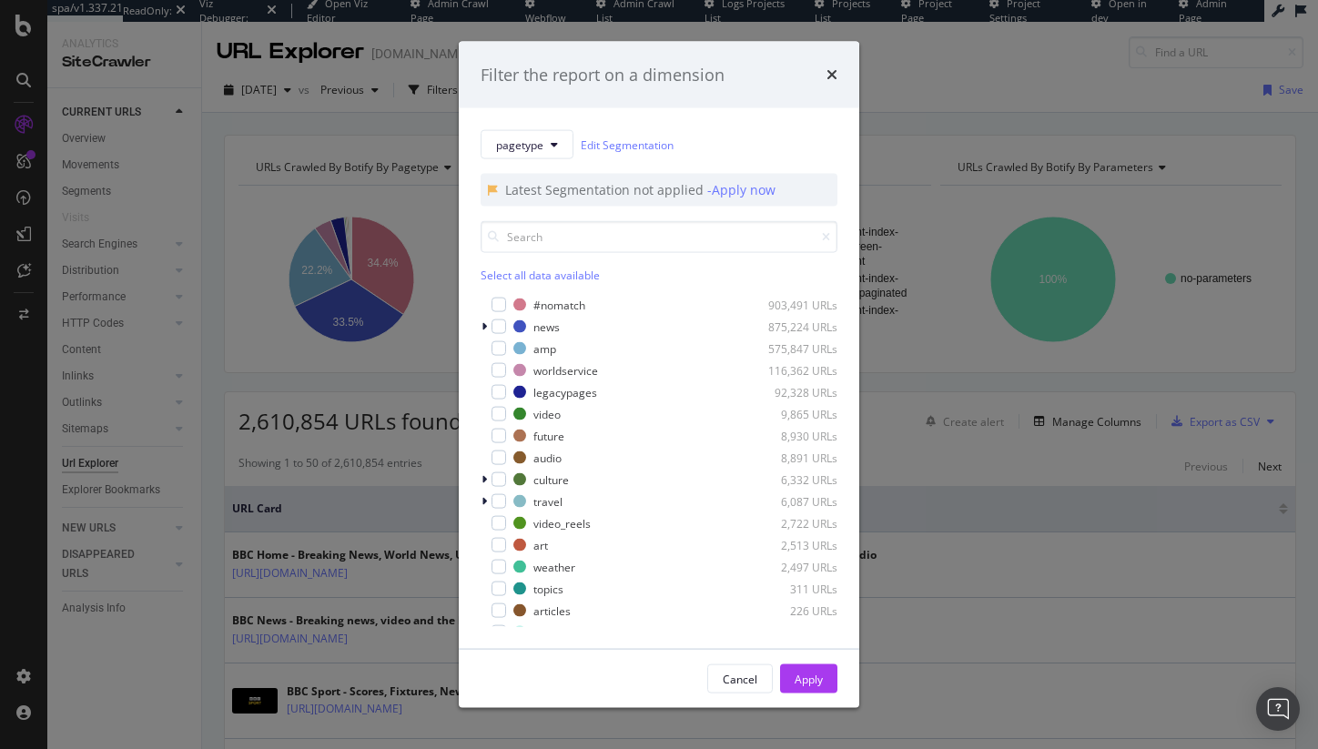
click at [539, 270] on div "Select all data available" at bounding box center [659, 275] width 357 height 15
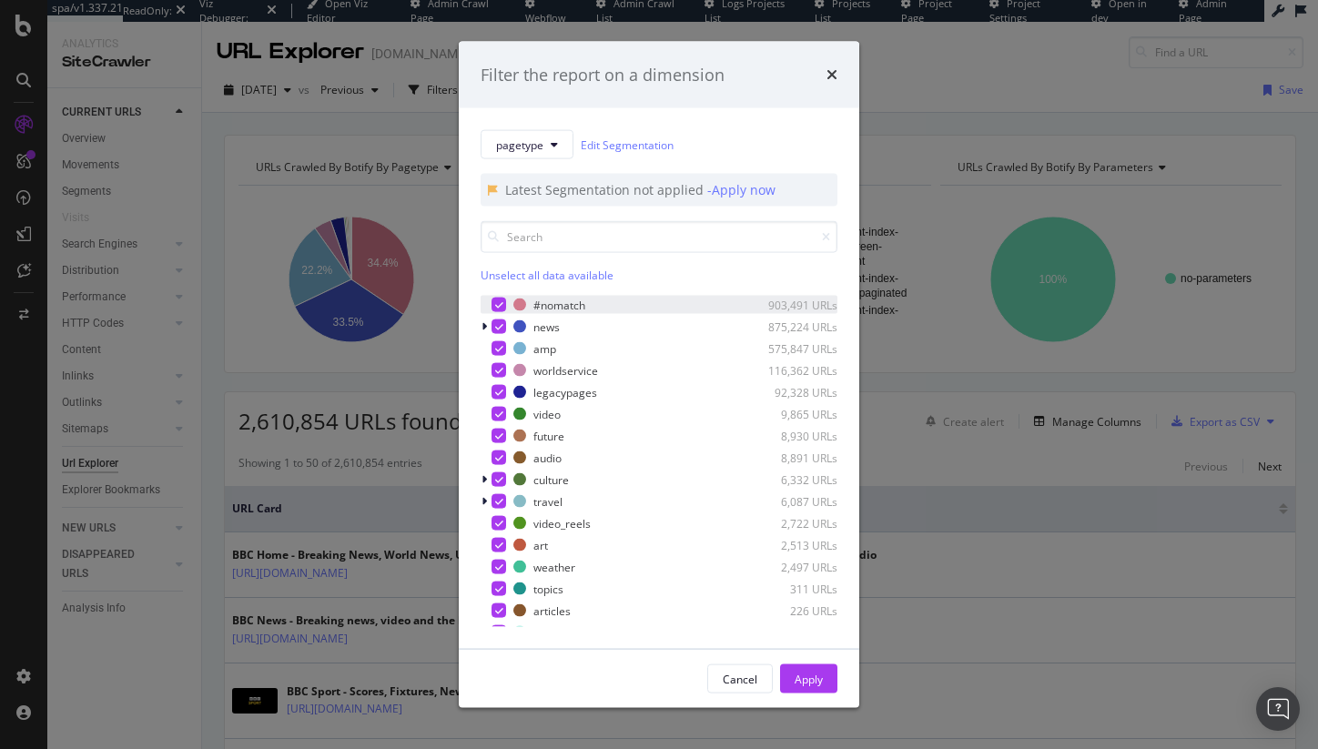
click at [496, 301] on icon "modal" at bounding box center [499, 304] width 8 height 9
click at [815, 660] on div "Cancel Apply" at bounding box center [659, 679] width 401 height 58
click at [811, 673] on div "Apply" at bounding box center [809, 678] width 28 height 15
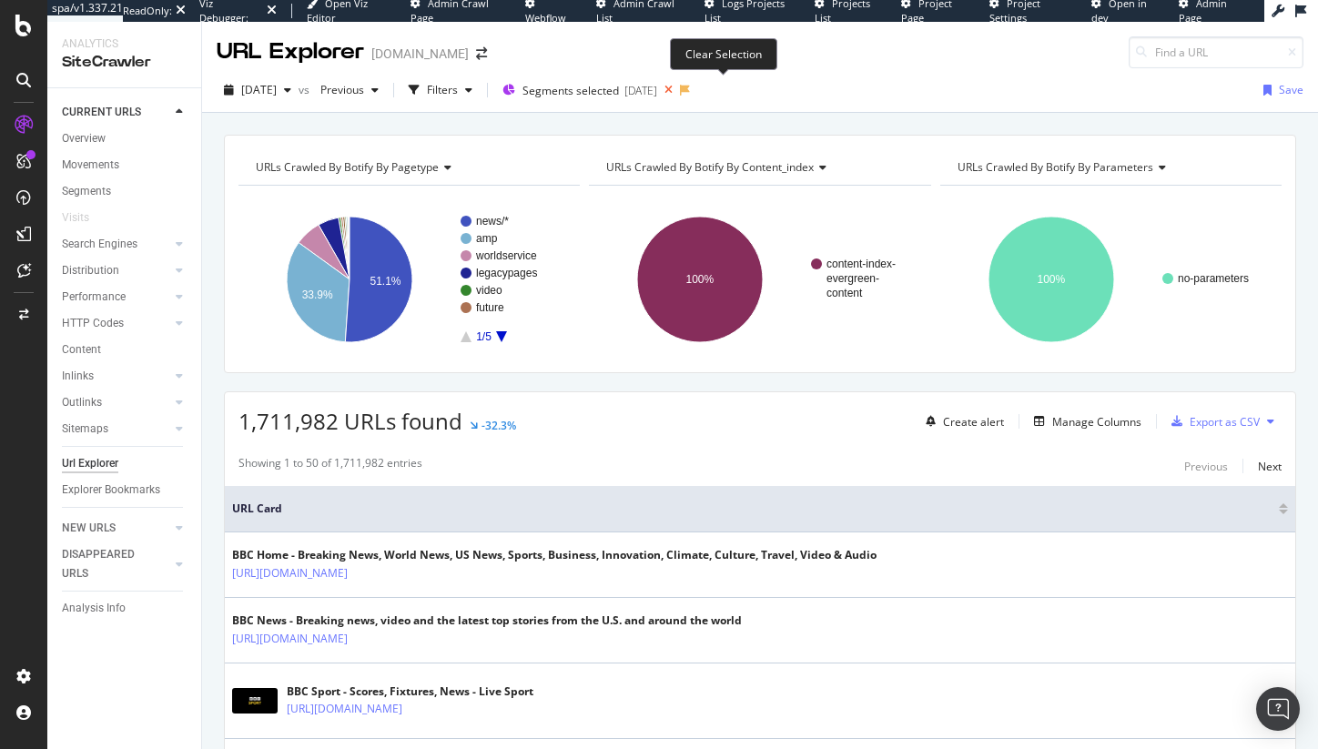
click at [680, 89] on icon at bounding box center [668, 89] width 23 height 25
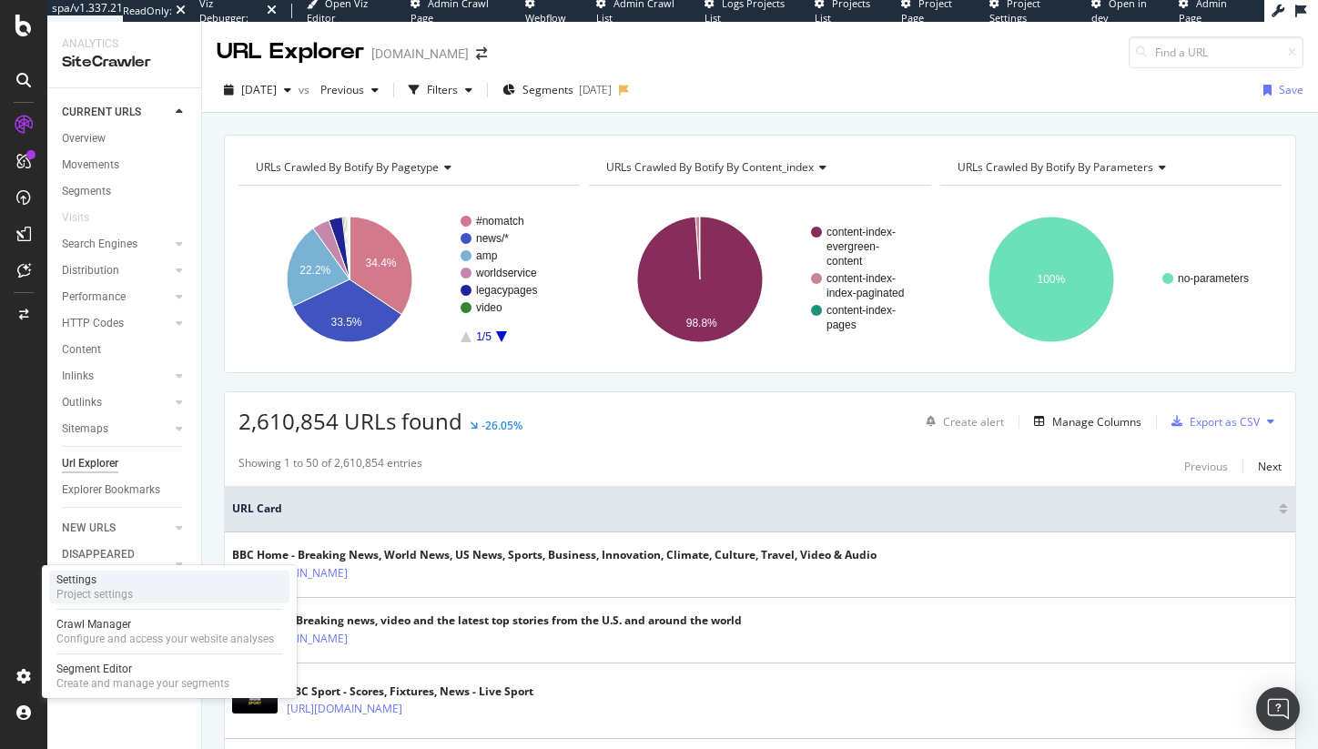
click at [120, 596] on div "Project settings" at bounding box center [94, 594] width 76 height 15
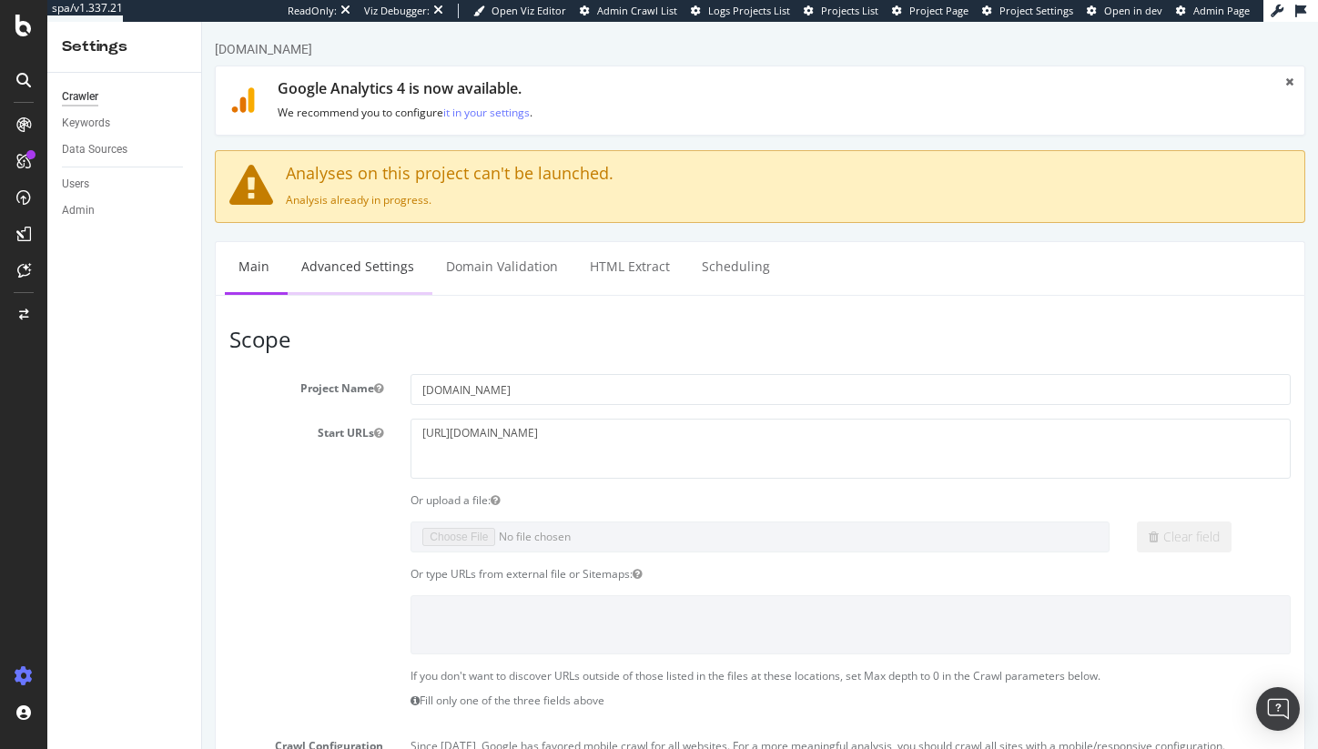
click at [377, 279] on link "Advanced Settings" at bounding box center [358, 267] width 140 height 50
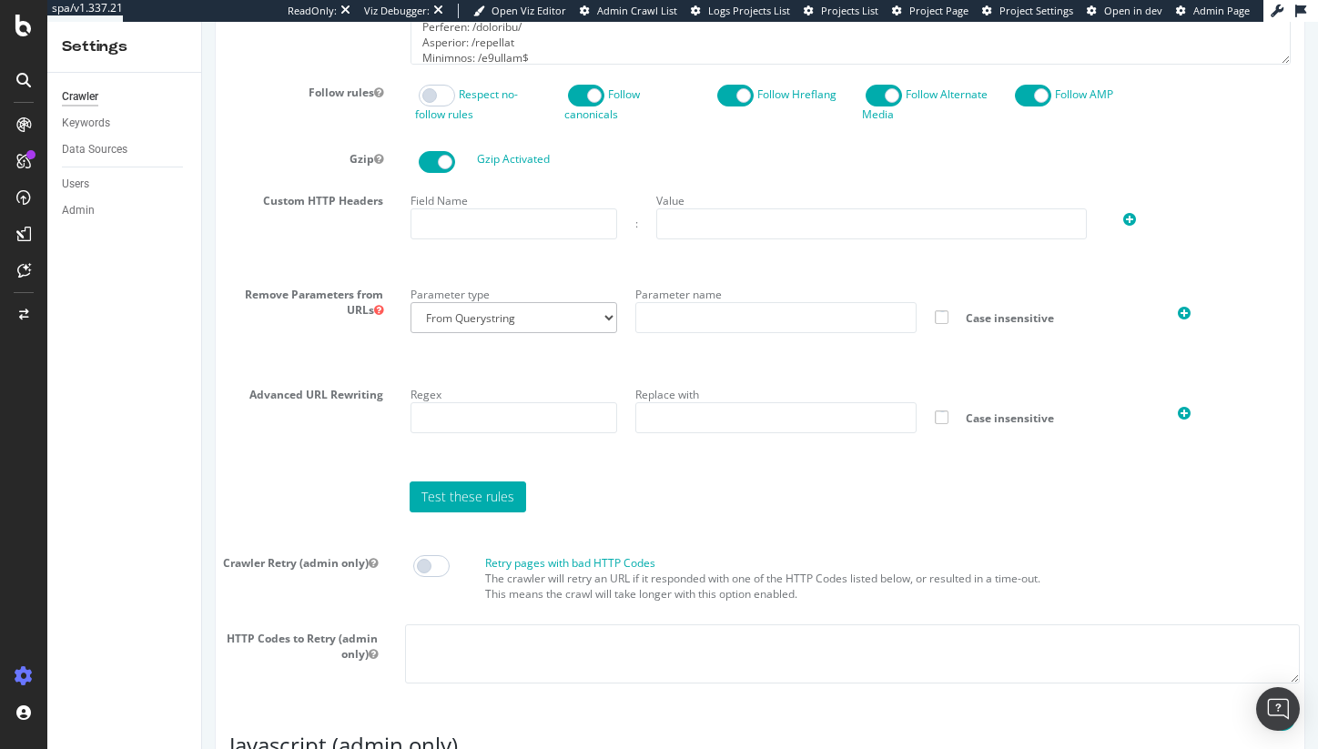
scroll to position [1197, 0]
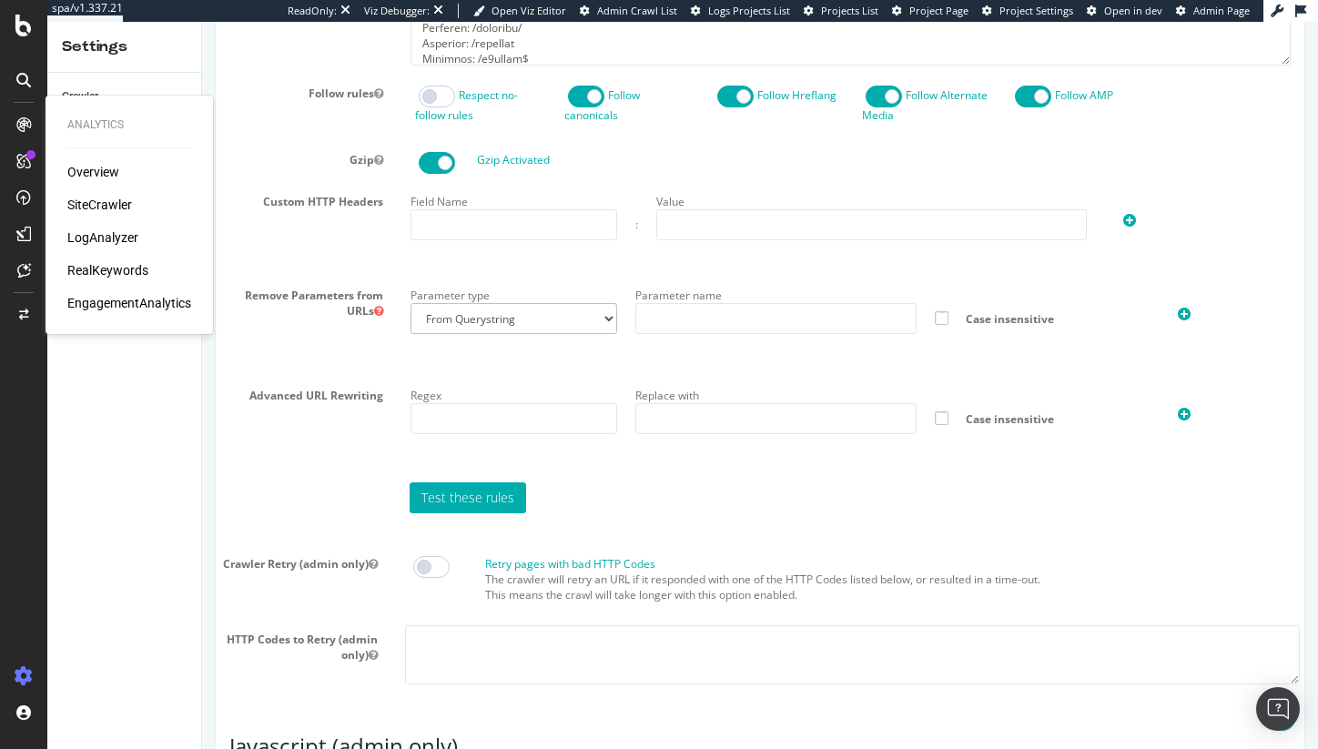
click at [122, 215] on div "Overview SiteCrawler LogAnalyzer RealKeywords EngagementAnalytics" at bounding box center [129, 237] width 124 height 149
click at [121, 209] on div "SiteCrawler" at bounding box center [99, 205] width 65 height 18
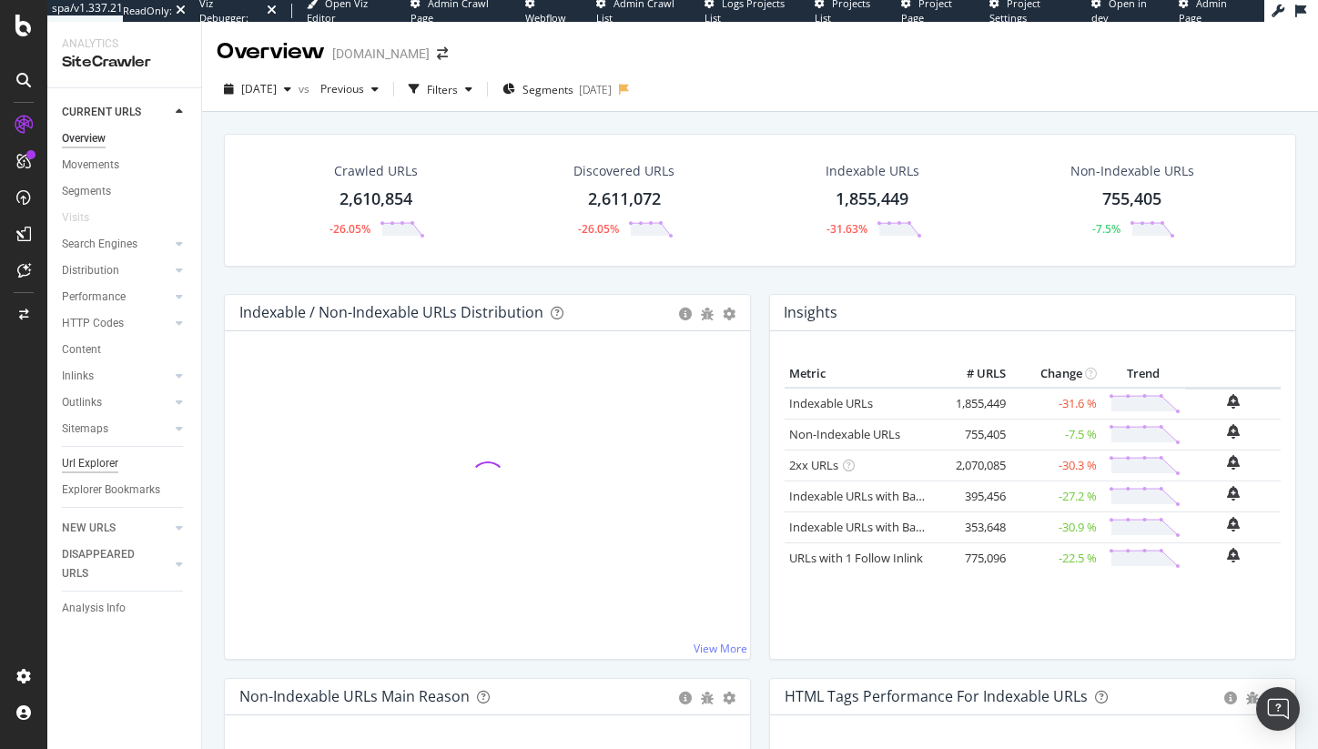
click at [87, 456] on div "Url Explorer" at bounding box center [90, 463] width 56 height 19
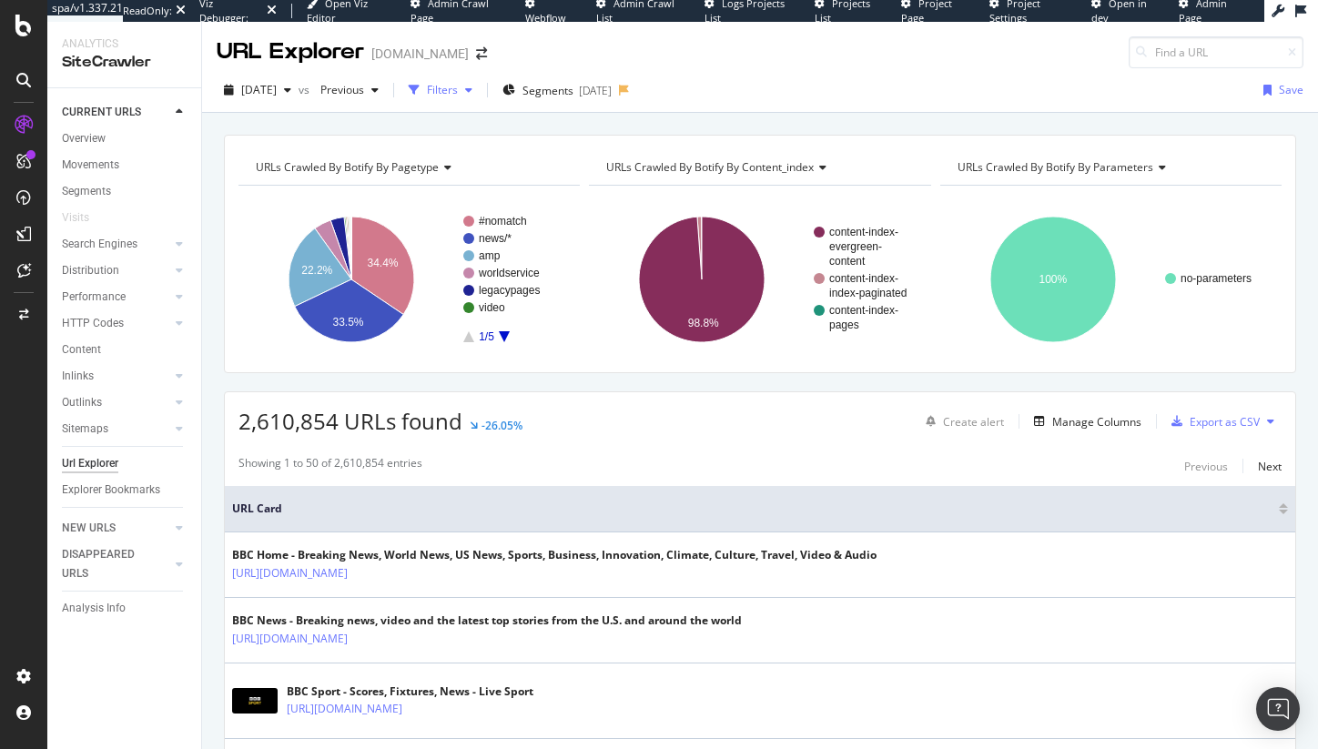
click at [480, 91] on div "button" at bounding box center [469, 90] width 22 height 11
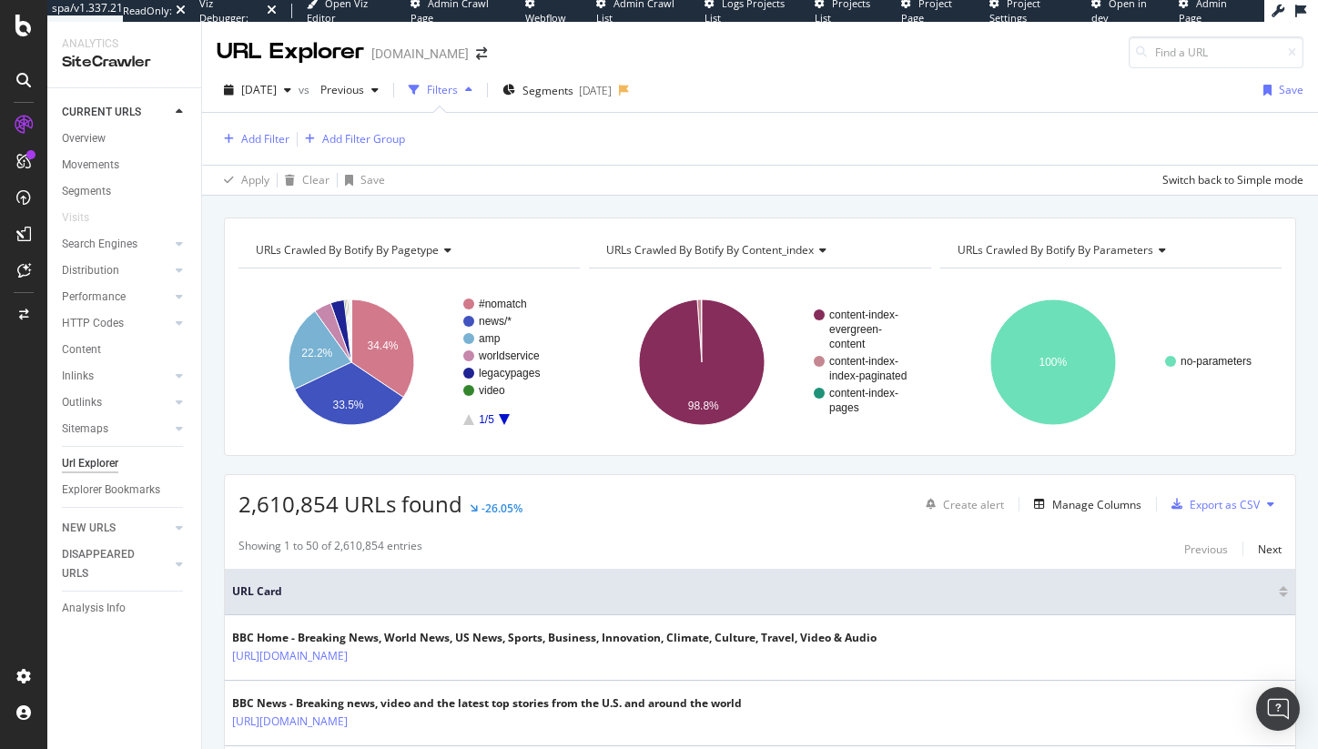
click at [1101, 560] on div "Showing 1 to 50 of 2,610,854 entries Previous Next" at bounding box center [760, 549] width 1071 height 22
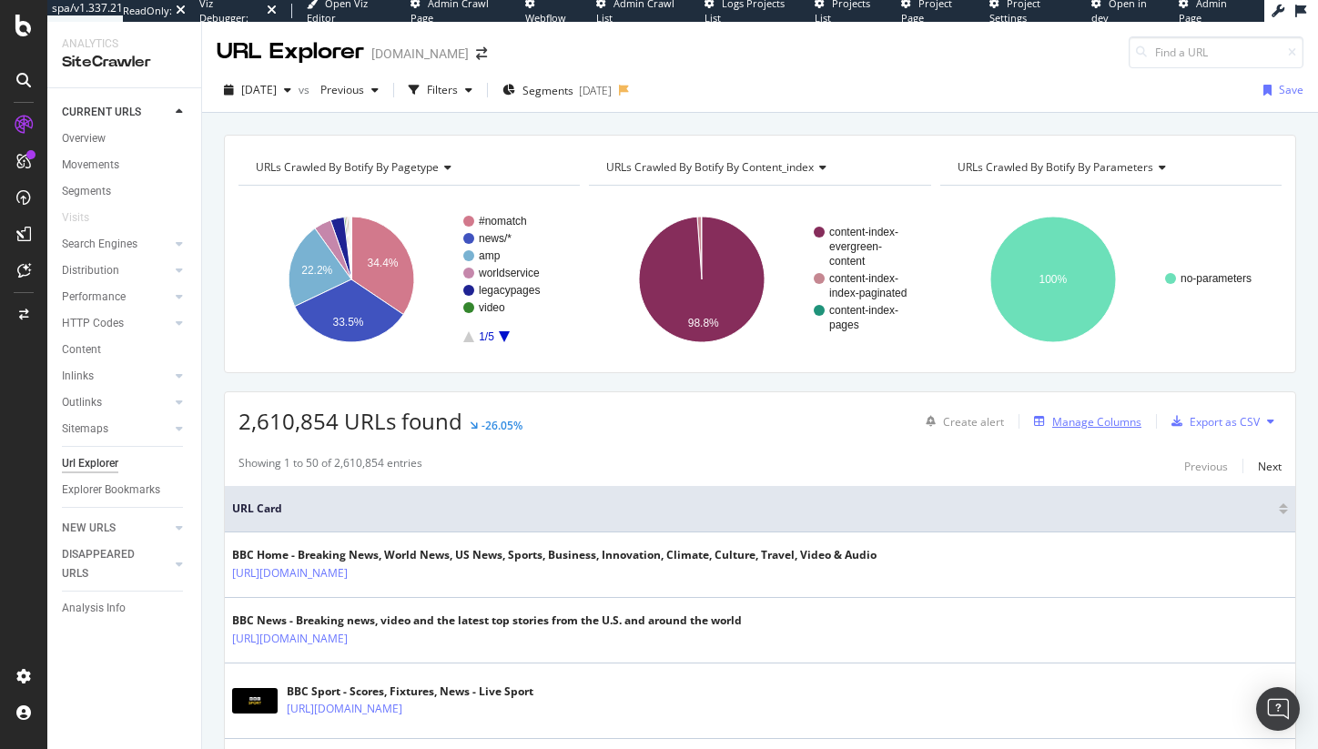
click at [1086, 416] on div "Manage Columns" at bounding box center [1097, 421] width 89 height 15
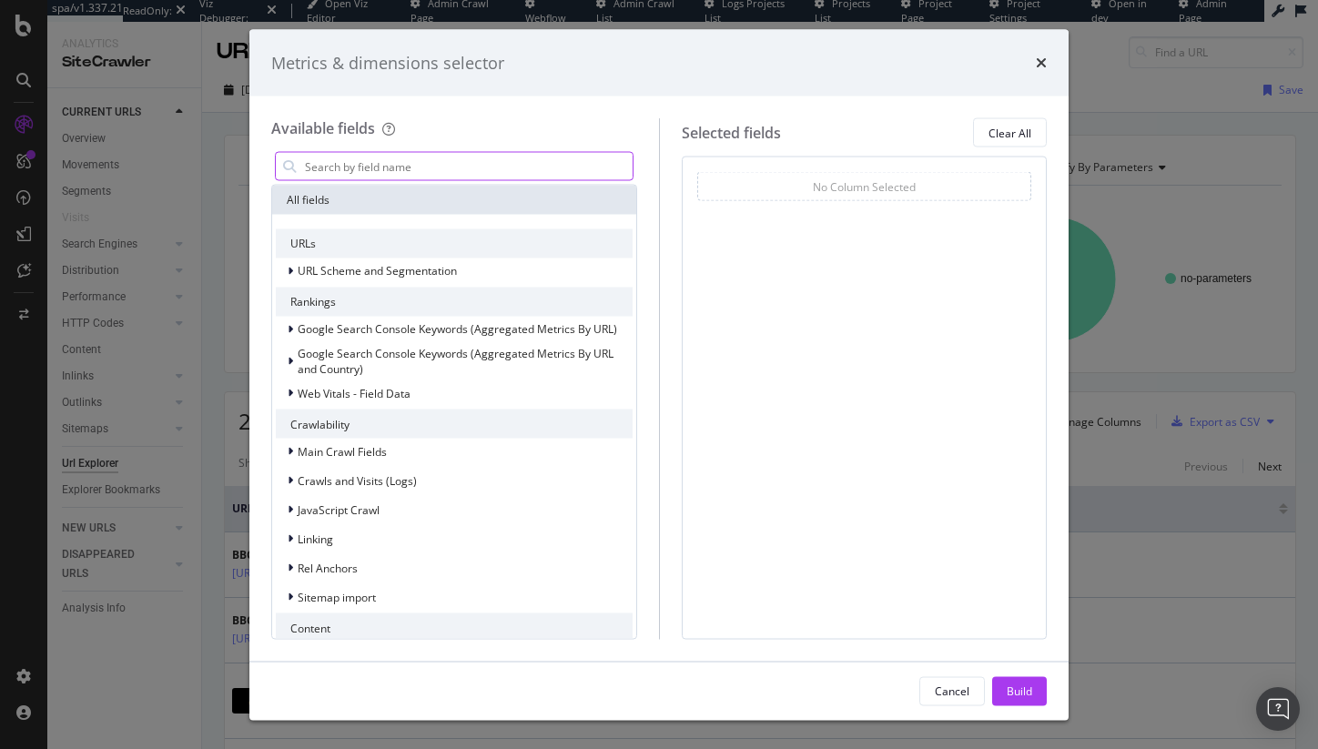
click at [414, 161] on input "modal" at bounding box center [468, 166] width 330 height 27
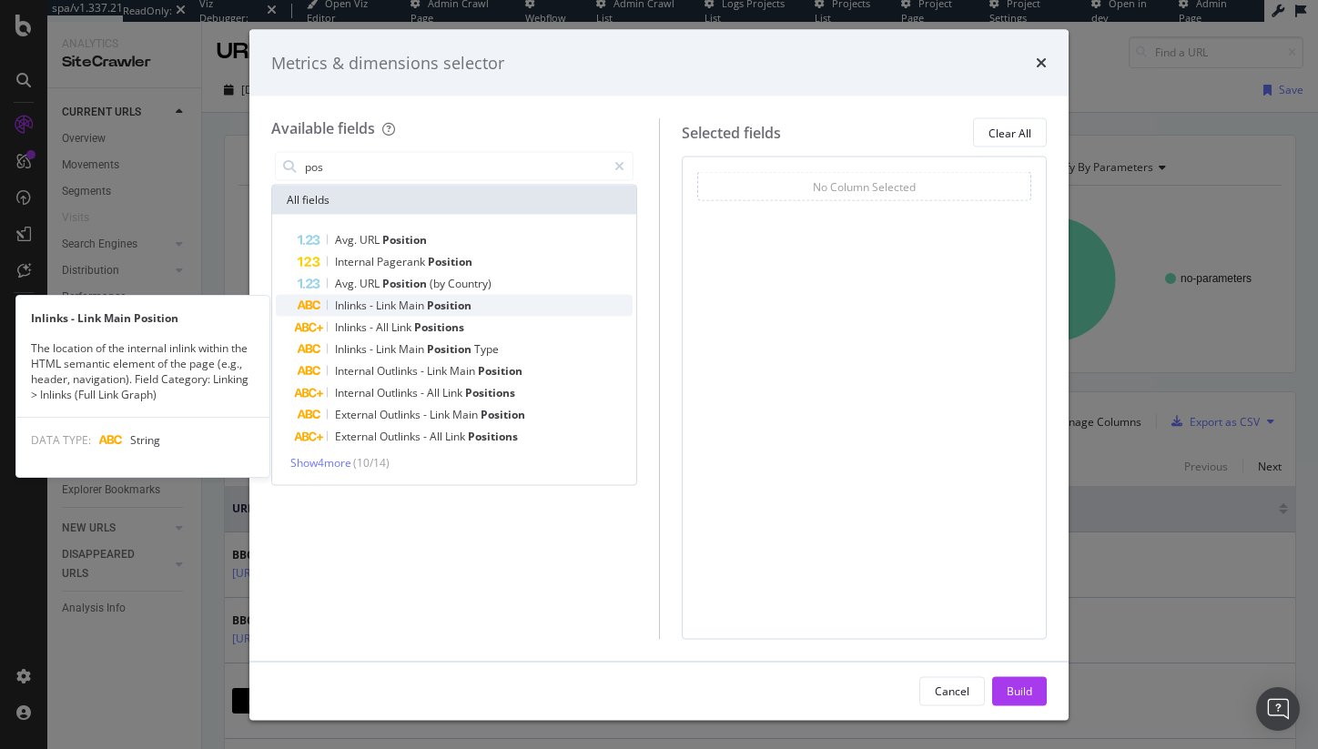
type input "pos"
click at [466, 304] on span "Position" at bounding box center [449, 305] width 45 height 15
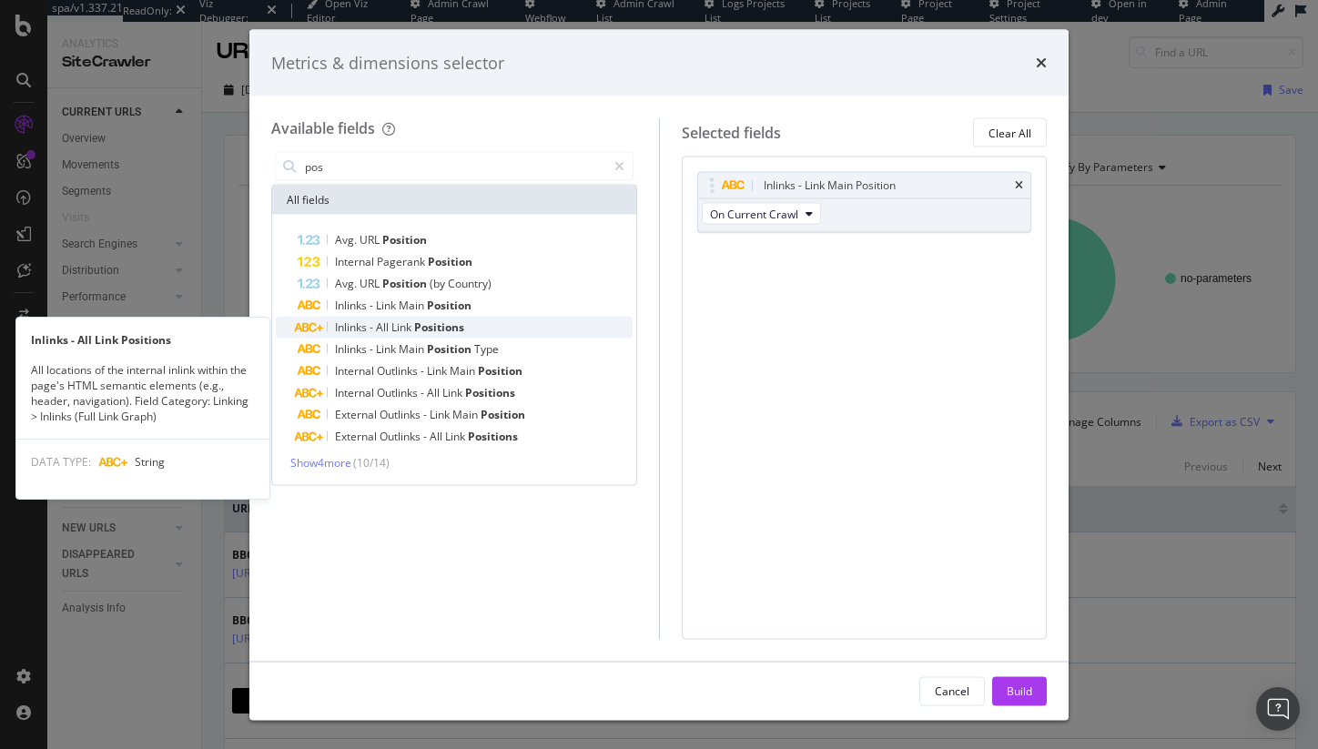
click at [464, 331] on span "Positions" at bounding box center [439, 327] width 50 height 15
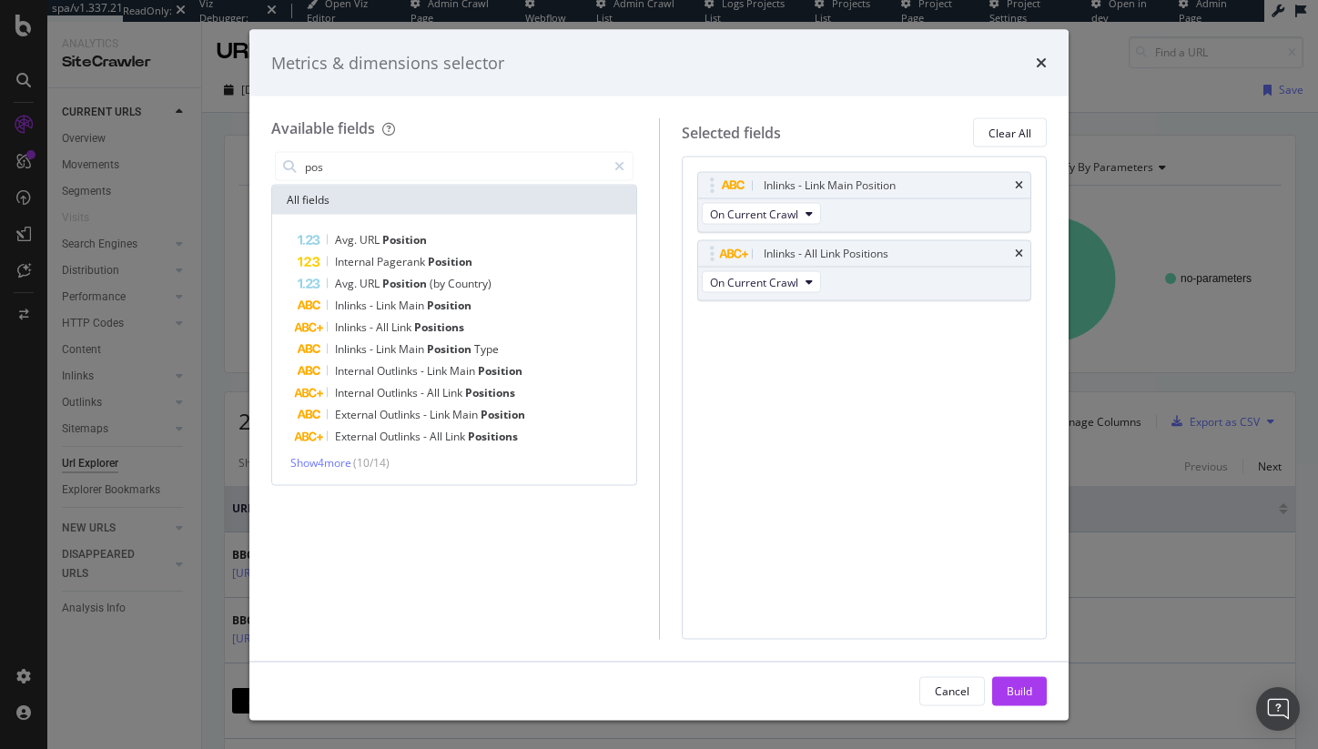
click at [1012, 689] on div "Build" at bounding box center [1019, 690] width 25 height 15
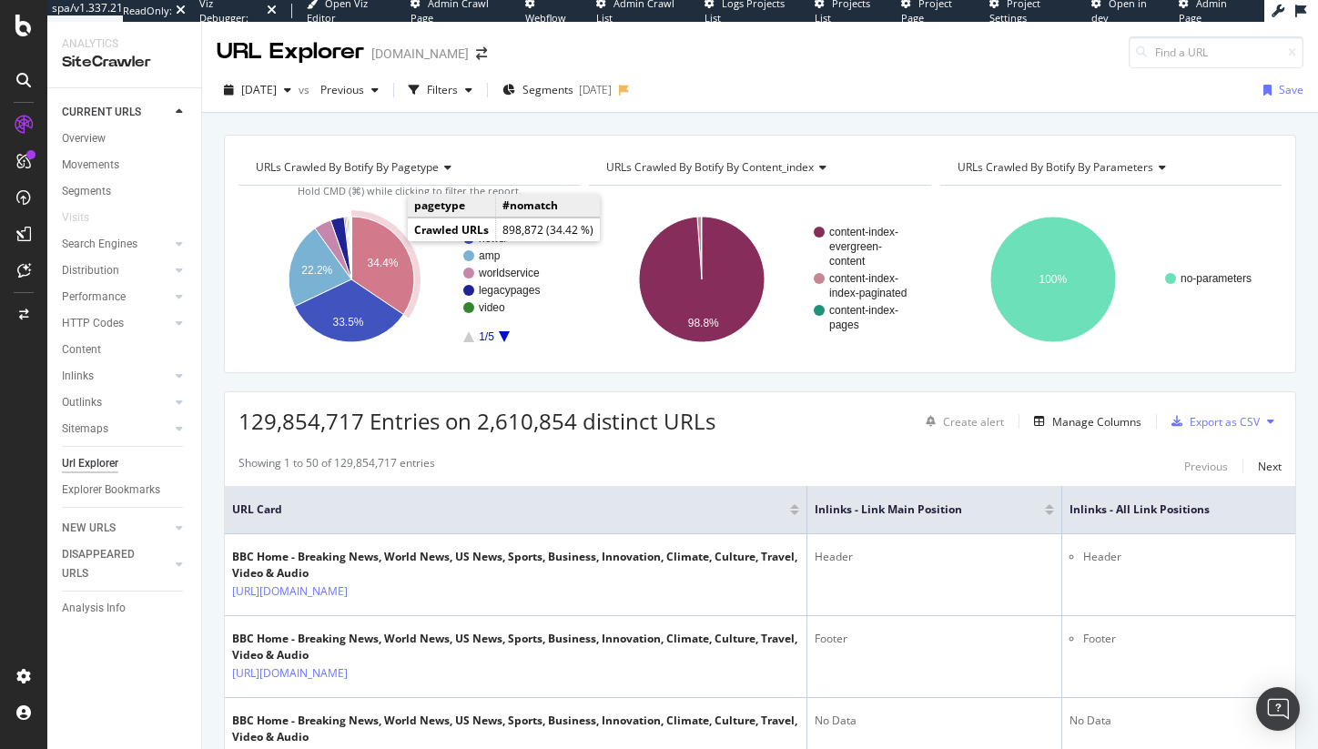
click at [380, 253] on icon "A chart." at bounding box center [382, 266] width 63 height 98
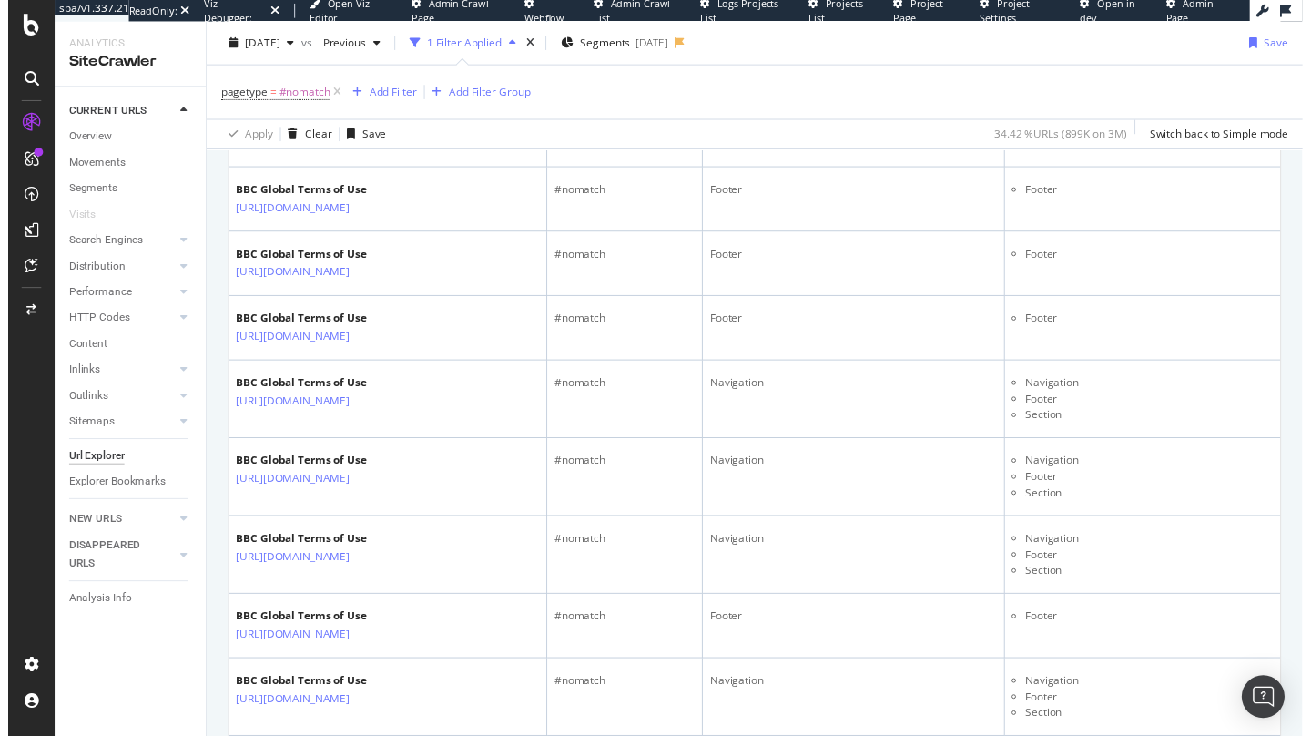
scroll to position [2373, 0]
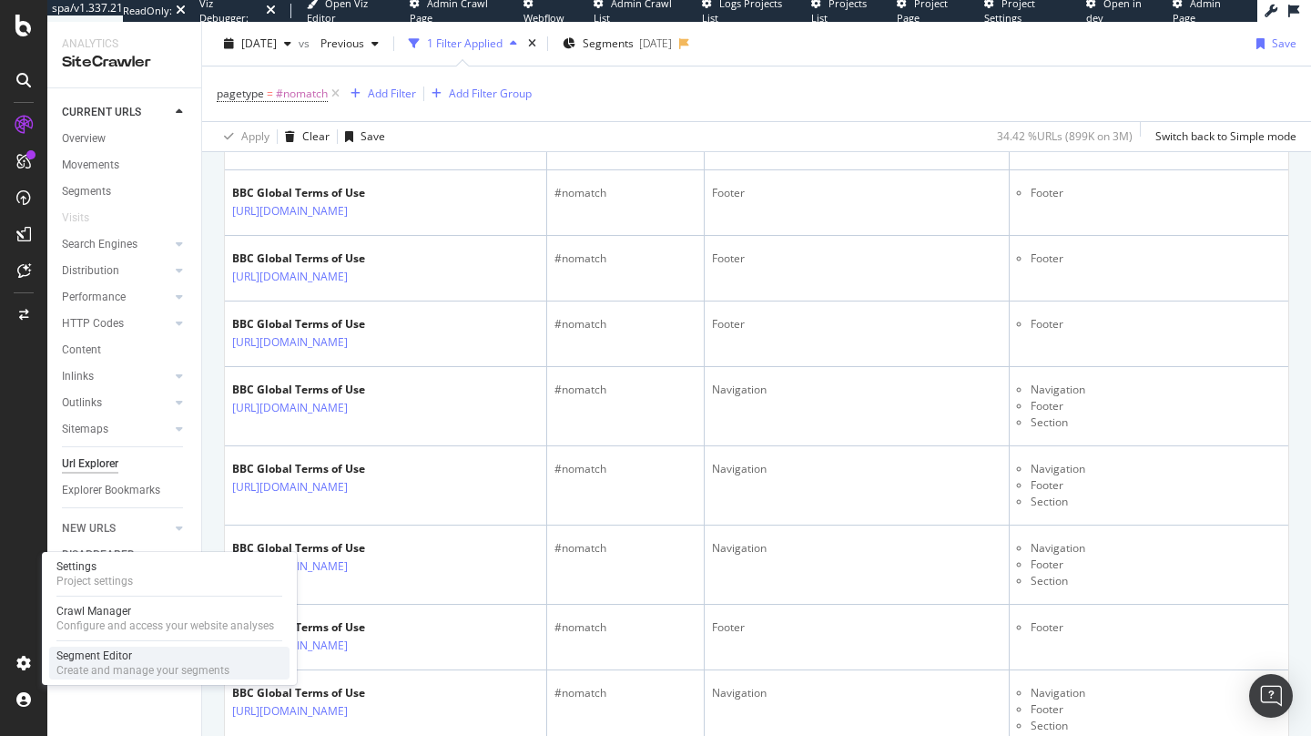
click at [91, 664] on div "Create and manage your segments" at bounding box center [142, 670] width 173 height 15
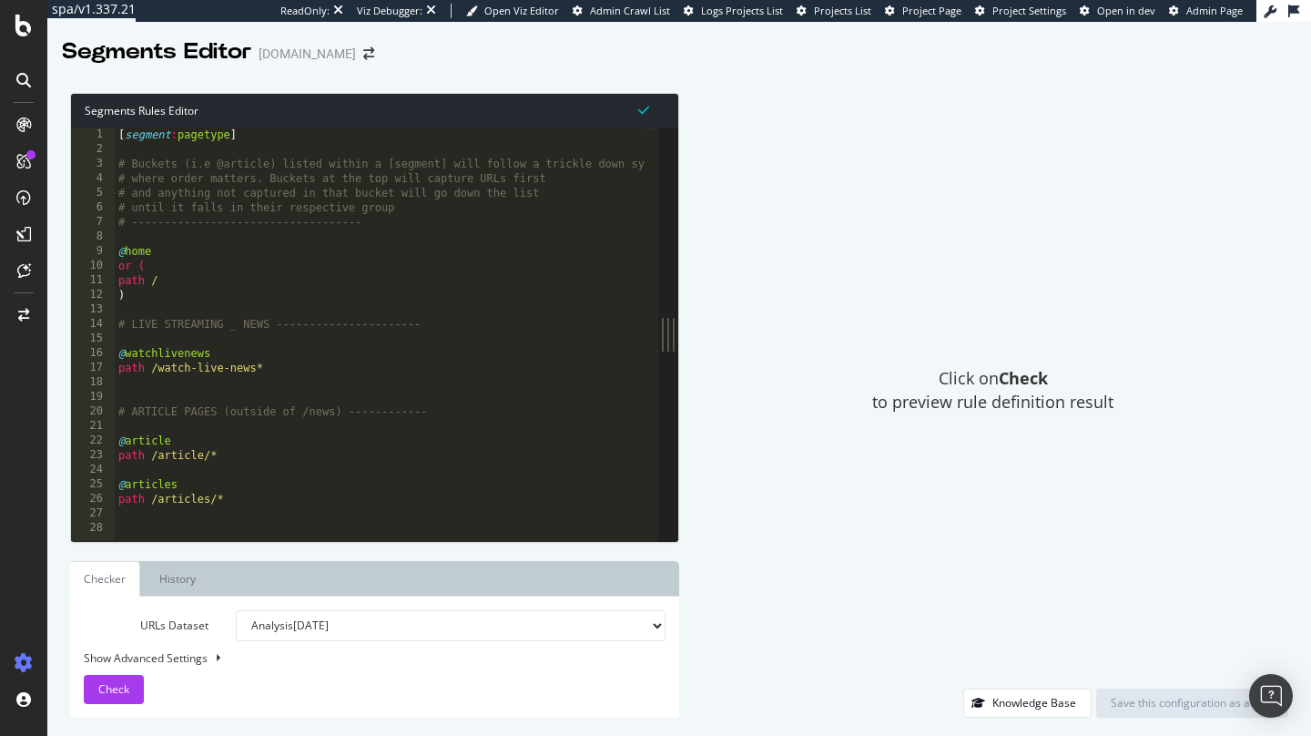
drag, startPoint x: 430, startPoint y: 323, endPoint x: 1020, endPoint y: 322, distance: 590.0
click at [1020, 322] on div "Segments Rules Editor 1 2 3 4 5 6 7 8 9 10 11 12 13 14 15 16 17 18 19 20 21 22 …" at bounding box center [679, 405] width 1264 height 661
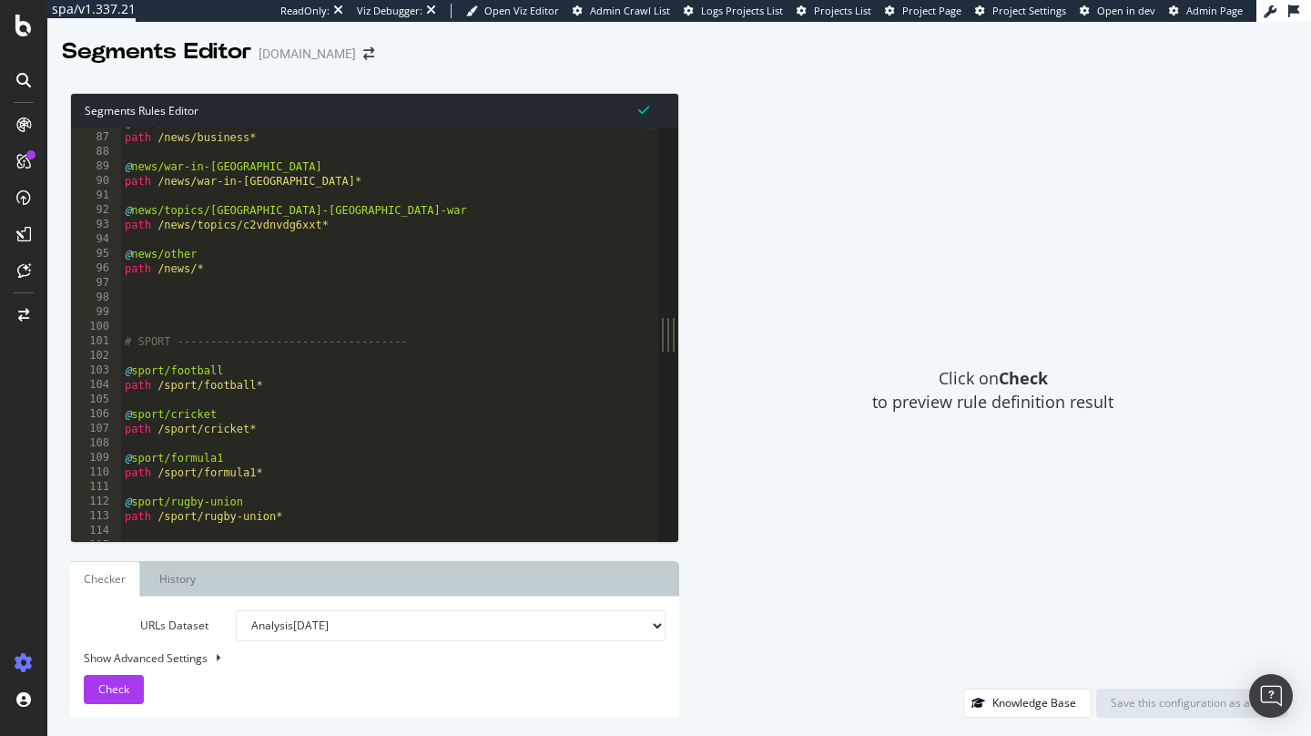
scroll to position [1331, 0]
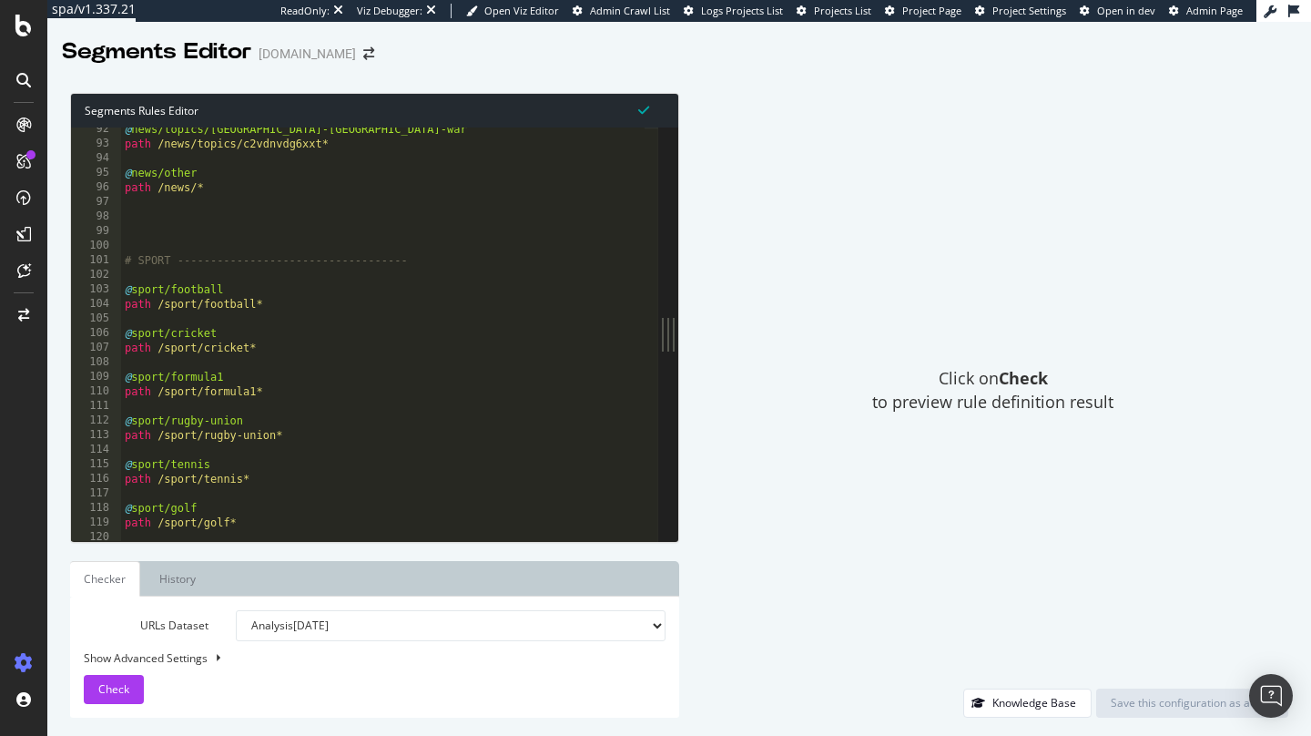
type textarea "# SPORT -----------------------------------"
click at [232, 257] on div "@ news/topics/israel-gaza-war path /news/topics/c2vdnvdg6xxt* @ news/other path…" at bounding box center [426, 336] width 611 height 429
click at [236, 236] on div "@ news/topics/israel-gaza-war path /news/topics/c2vdnvdg6xxt* @ news/other path…" at bounding box center [426, 336] width 611 height 429
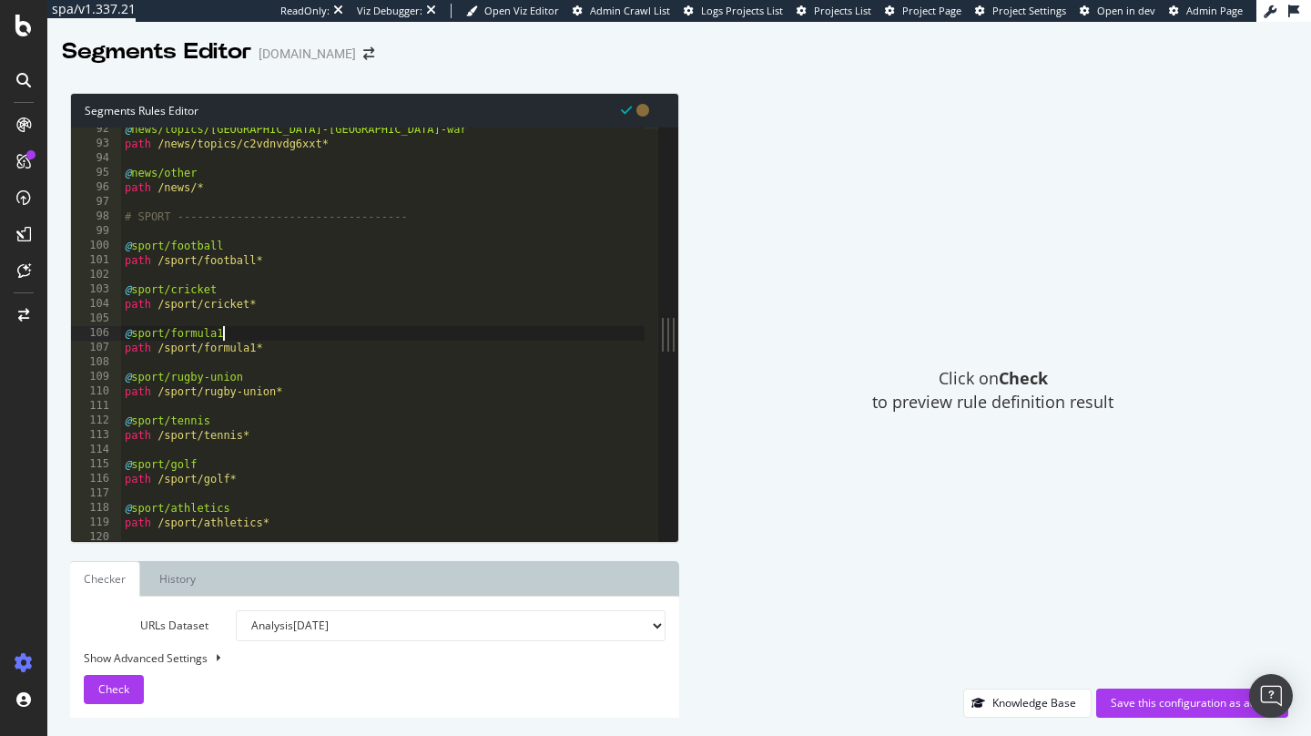
click at [310, 337] on div "@ news/topics/israel-gaza-war path /news/topics/c2vdnvdg6xxt* @ news/other path…" at bounding box center [426, 336] width 611 height 429
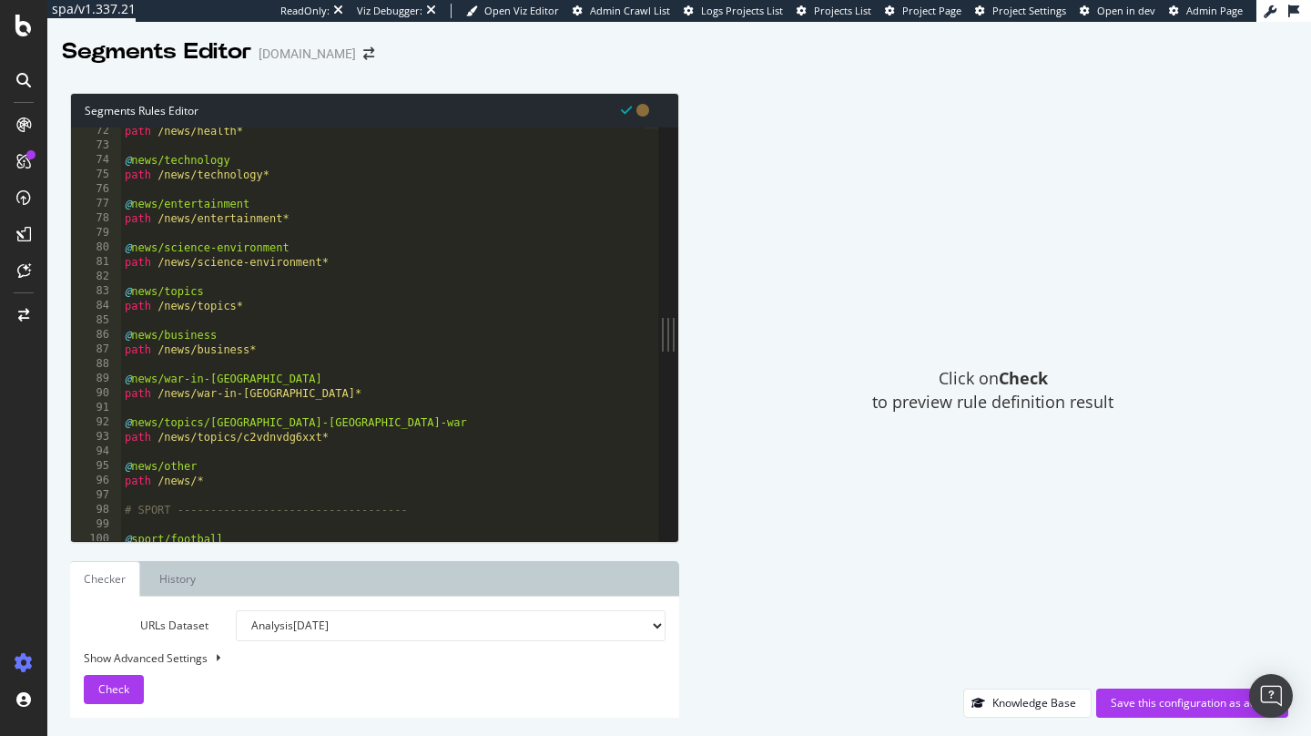
scroll to position [1022, 0]
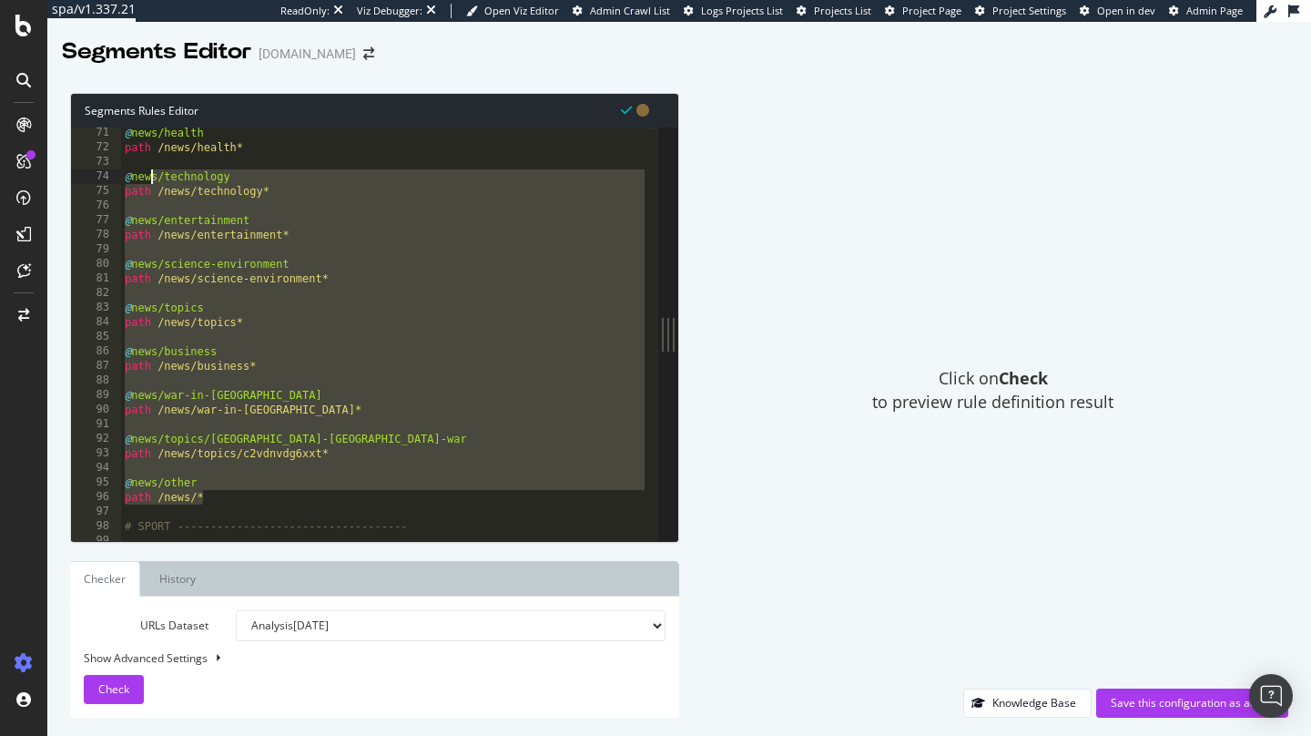
drag, startPoint x: 249, startPoint y: 498, endPoint x: 153, endPoint y: 176, distance: 336.2
click at [153, 176] on div "@ news/health path /news/health* @ news/technology path /news/technology* @ new…" at bounding box center [426, 340] width 611 height 429
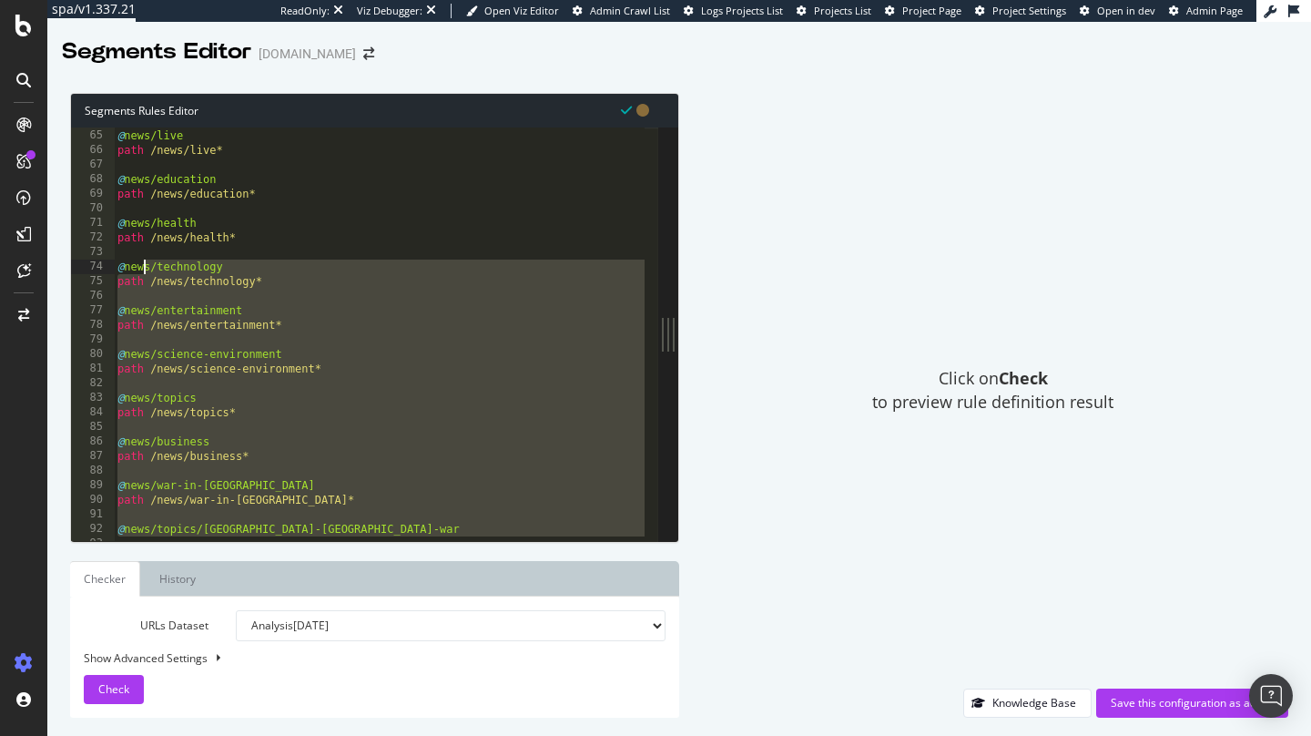
click at [284, 371] on div "@ news/live path /news/live* @ news/education path /news/education* @ news/heal…" at bounding box center [419, 328] width 611 height 429
type textarea "path /news/science-environment*"
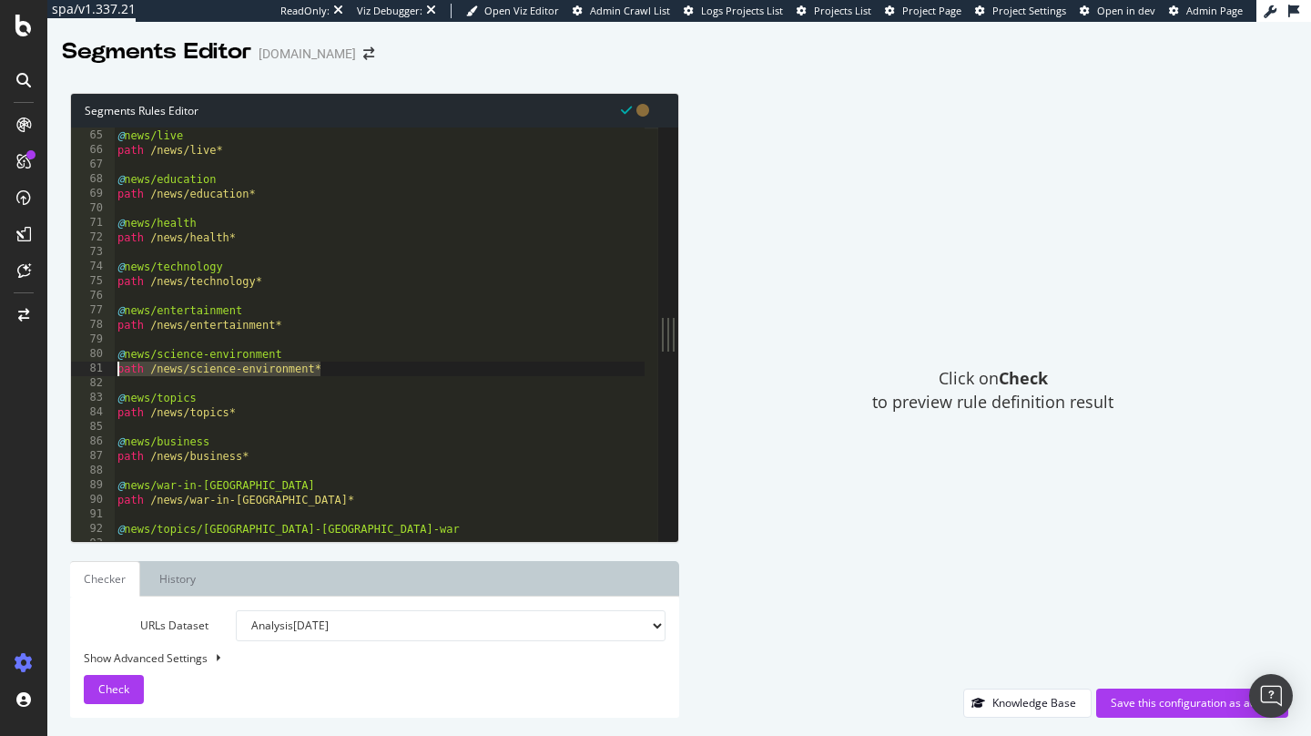
drag, startPoint x: 332, startPoint y: 372, endPoint x: 115, endPoint y: 368, distance: 217.7
click at [115, 368] on div "@ news/live path /news/live* @ news/education path /news/education* @ news/heal…" at bounding box center [419, 328] width 611 height 429
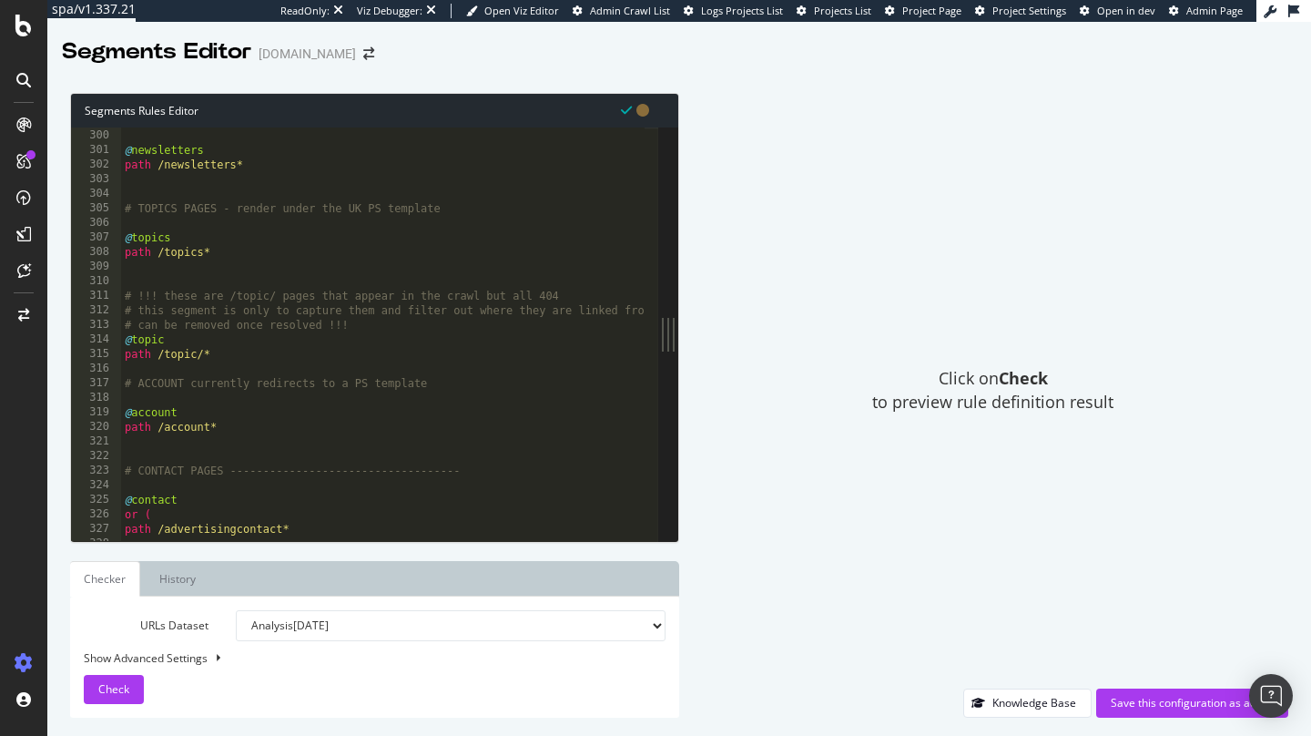
scroll to position [4336, 0]
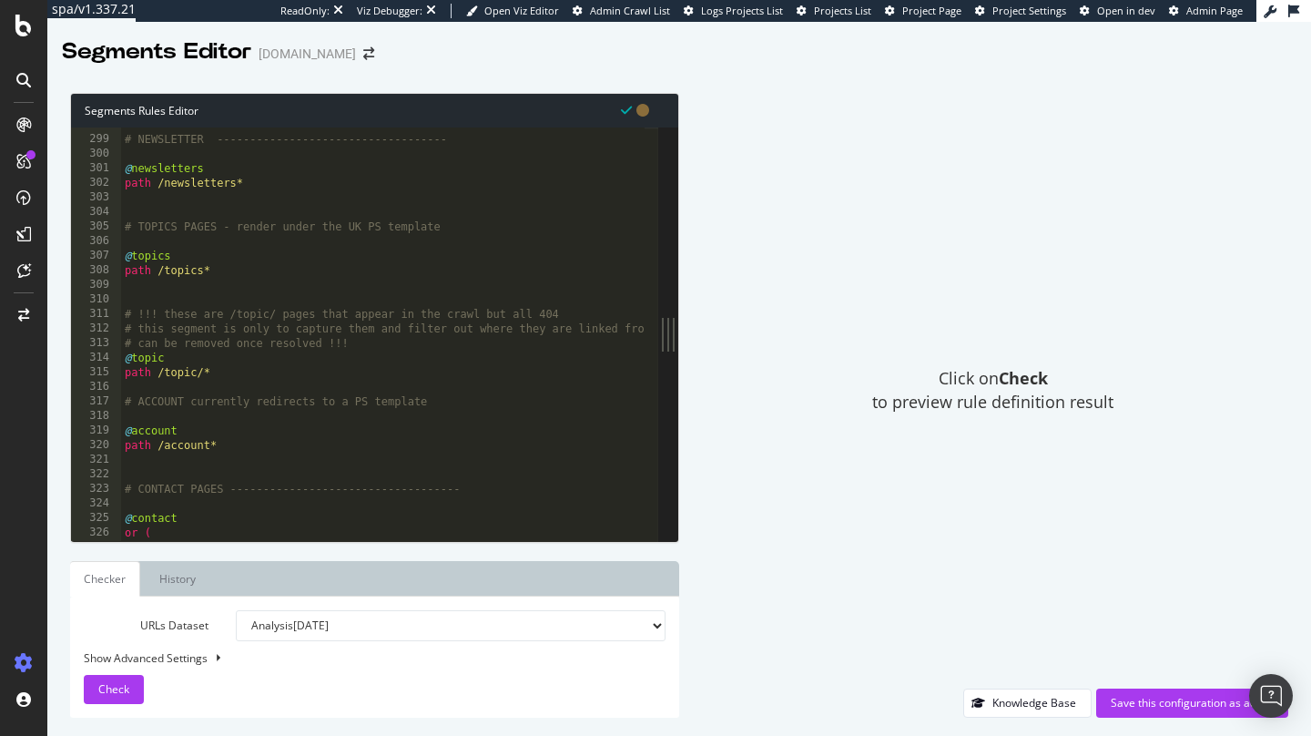
click at [347, 299] on div "# NEWSLETTER ----------------------------------- @ newsletters path /newsletter…" at bounding box center [426, 331] width 611 height 429
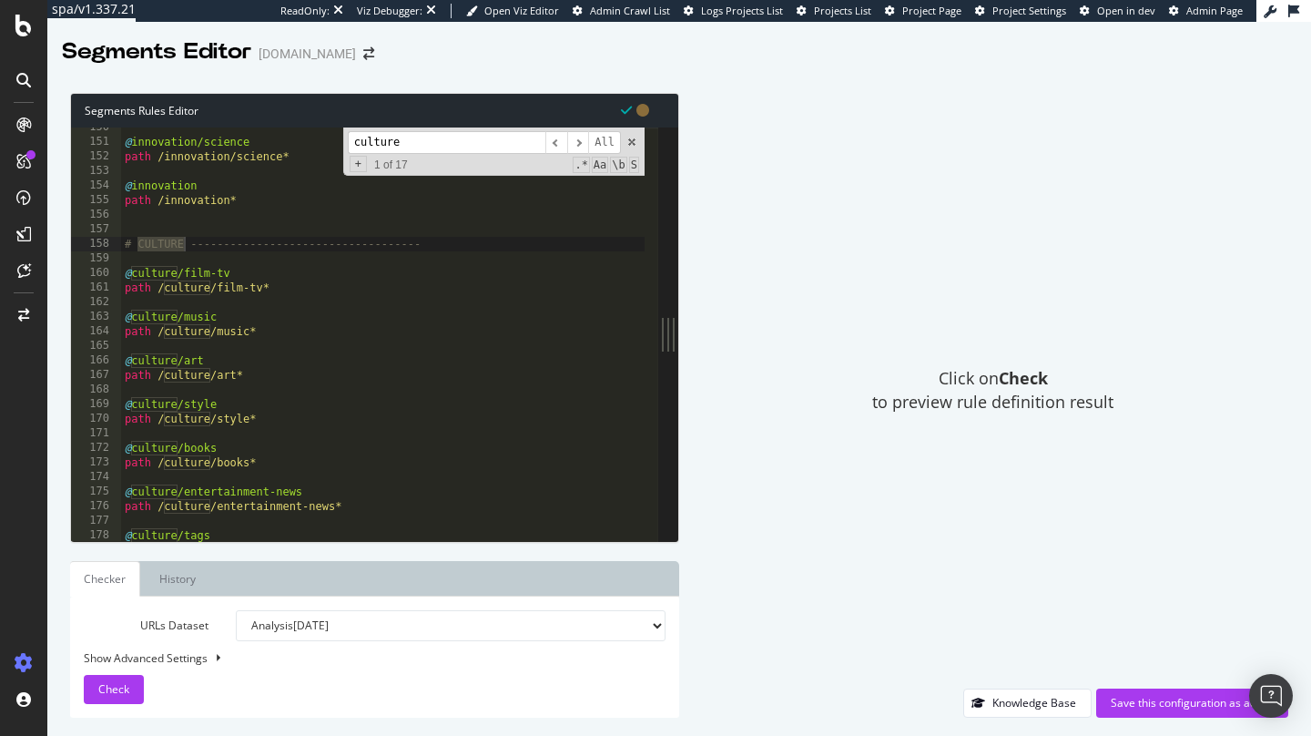
scroll to position [2362, 0]
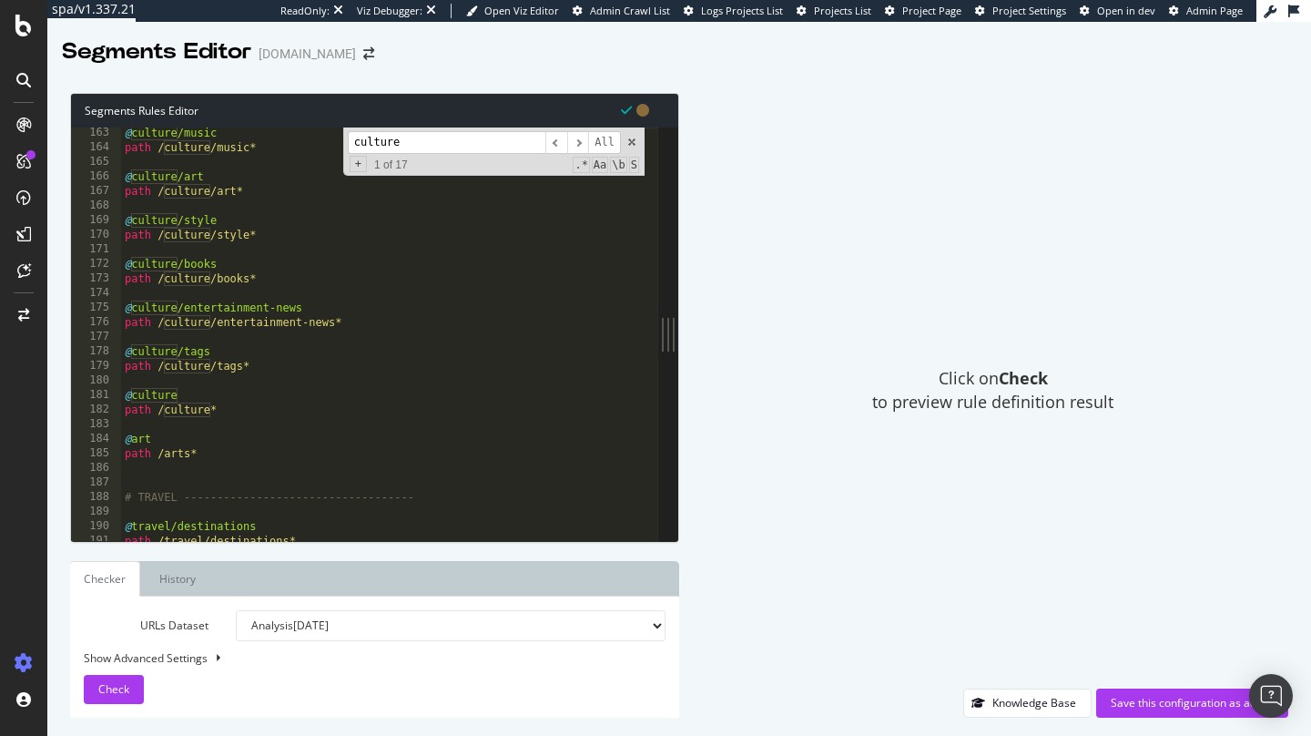
type input "culture"
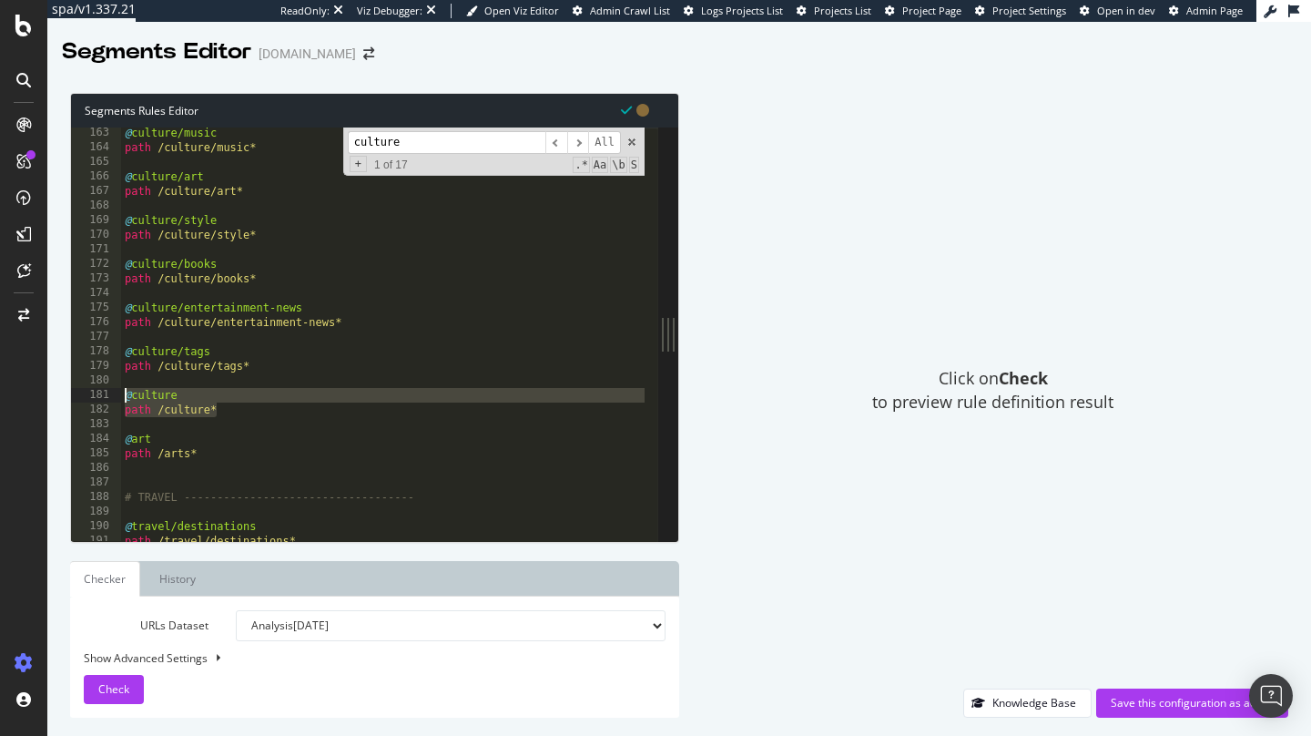
drag, startPoint x: 253, startPoint y: 407, endPoint x: 78, endPoint y: 393, distance: 175.4
click at [78, 393] on div "path /culture* 163 164 165 166 167 168 169 170 171 172 173 174 175 176 177 178 …" at bounding box center [364, 333] width 587 height 413
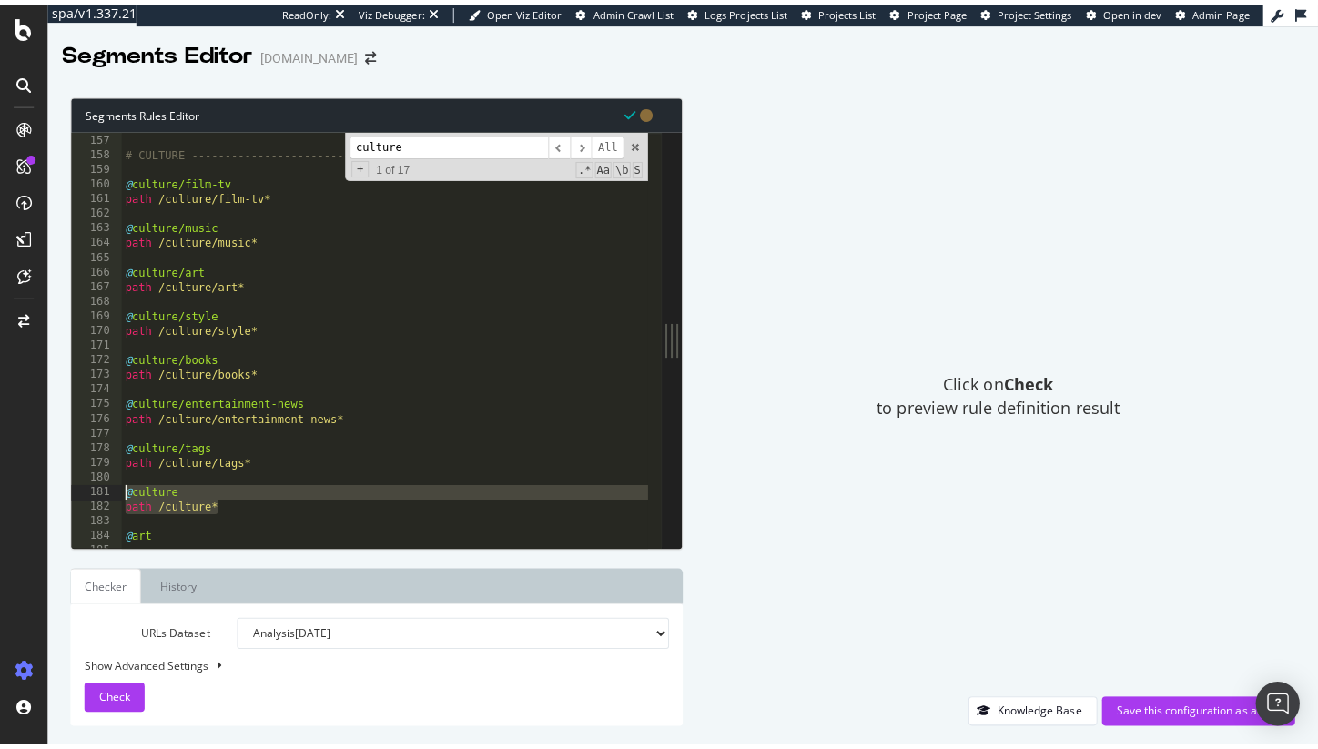
scroll to position [2282, 0]
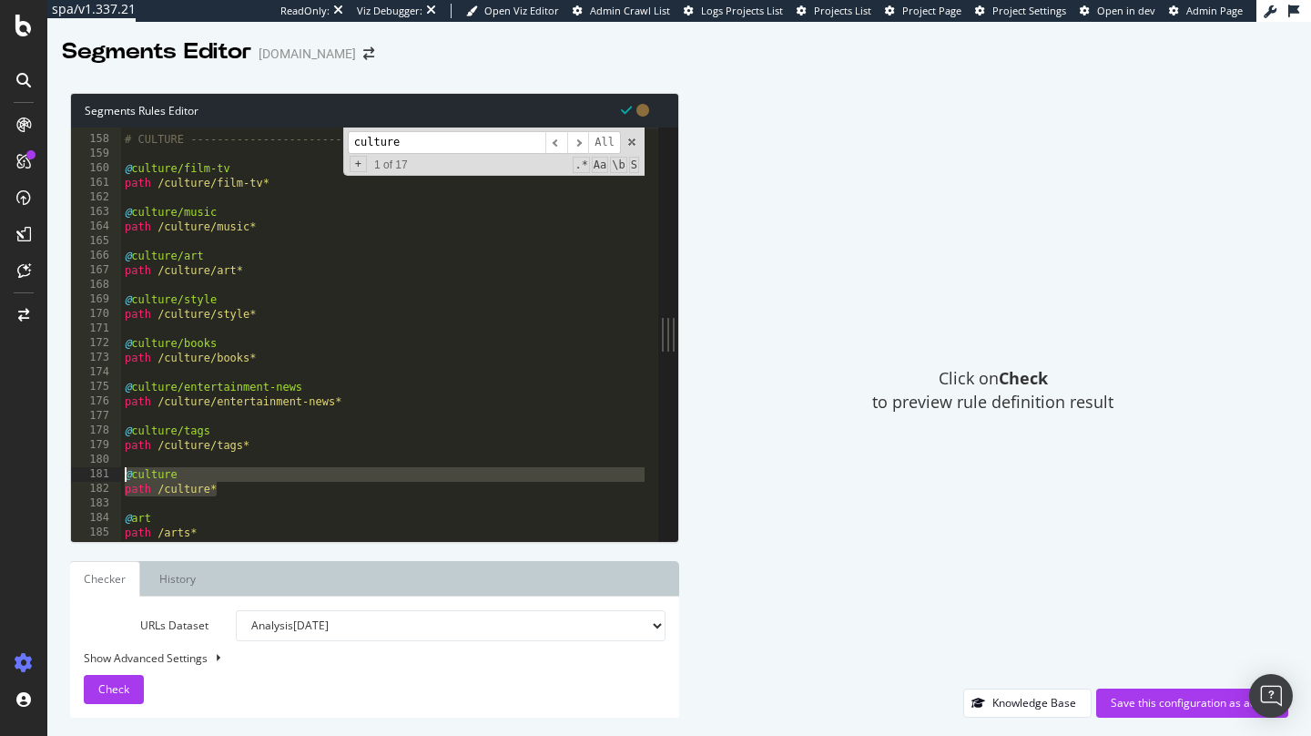
click at [228, 489] on div "# CULTURE ----------------------------------- @ culture/film-tv path /culture/f…" at bounding box center [426, 331] width 611 height 429
drag, startPoint x: 194, startPoint y: 479, endPoint x: 104, endPoint y: 472, distance: 90.4
click at [104, 472] on div "path /culture* 157 158 159 160 161 162 163 164 165 166 167 168 169 170 171 172 …" at bounding box center [364, 333] width 587 height 413
click at [168, 486] on div "# CULTURE ----------------------------------- @ culture/film-tv path /culture/f…" at bounding box center [426, 331] width 611 height 429
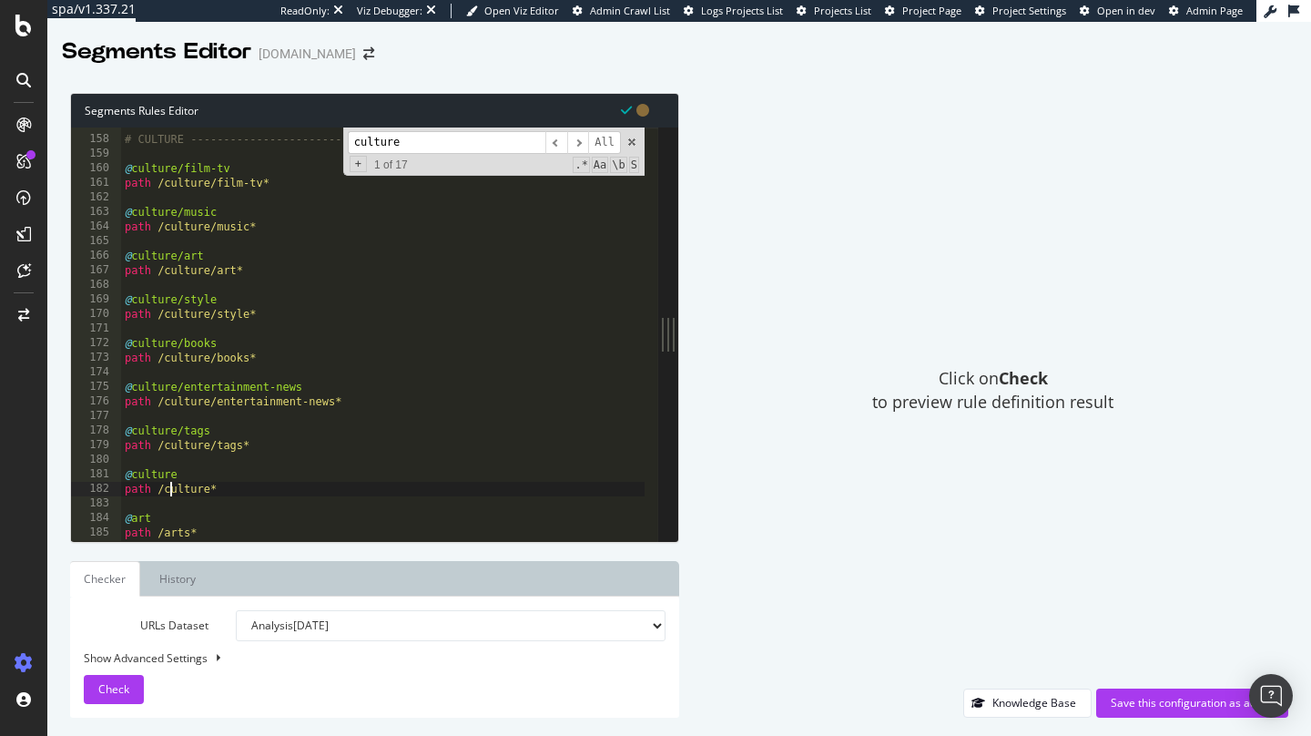
click at [168, 486] on div "# CULTURE ----------------------------------- @ culture/film-tv path /culture/f…" at bounding box center [426, 331] width 611 height 429
click at [222, 492] on div "# CULTURE ----------------------------------- @ culture/film-tv path /culture/f…" at bounding box center [426, 331] width 611 height 429
drag, startPoint x: 229, startPoint y: 490, endPoint x: 158, endPoint y: 492, distance: 71.0
click at [158, 492] on div "# CULTURE ----------------------------------- @ culture/film-tv path /culture/f…" at bounding box center [426, 331] width 611 height 429
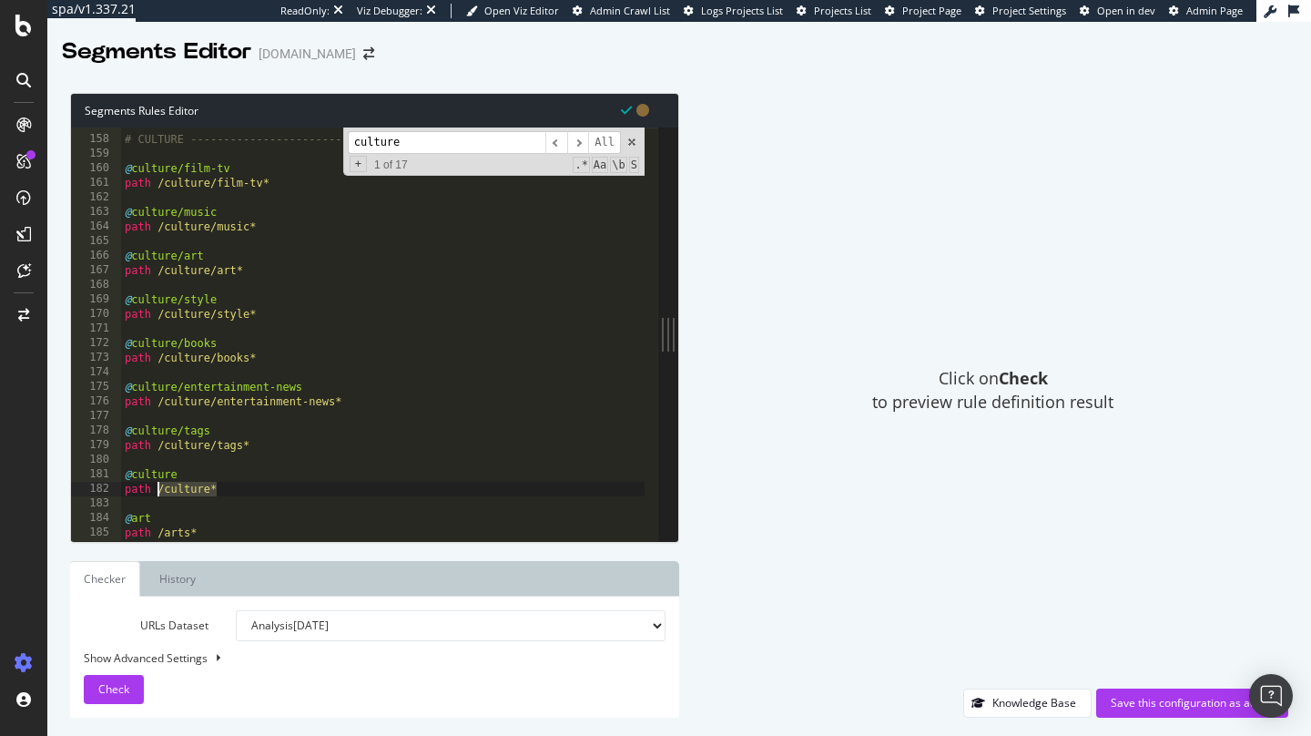
click at [196, 491] on div "# CULTURE ----------------------------------- @ culture/film-tv path /culture/f…" at bounding box center [426, 331] width 611 height 429
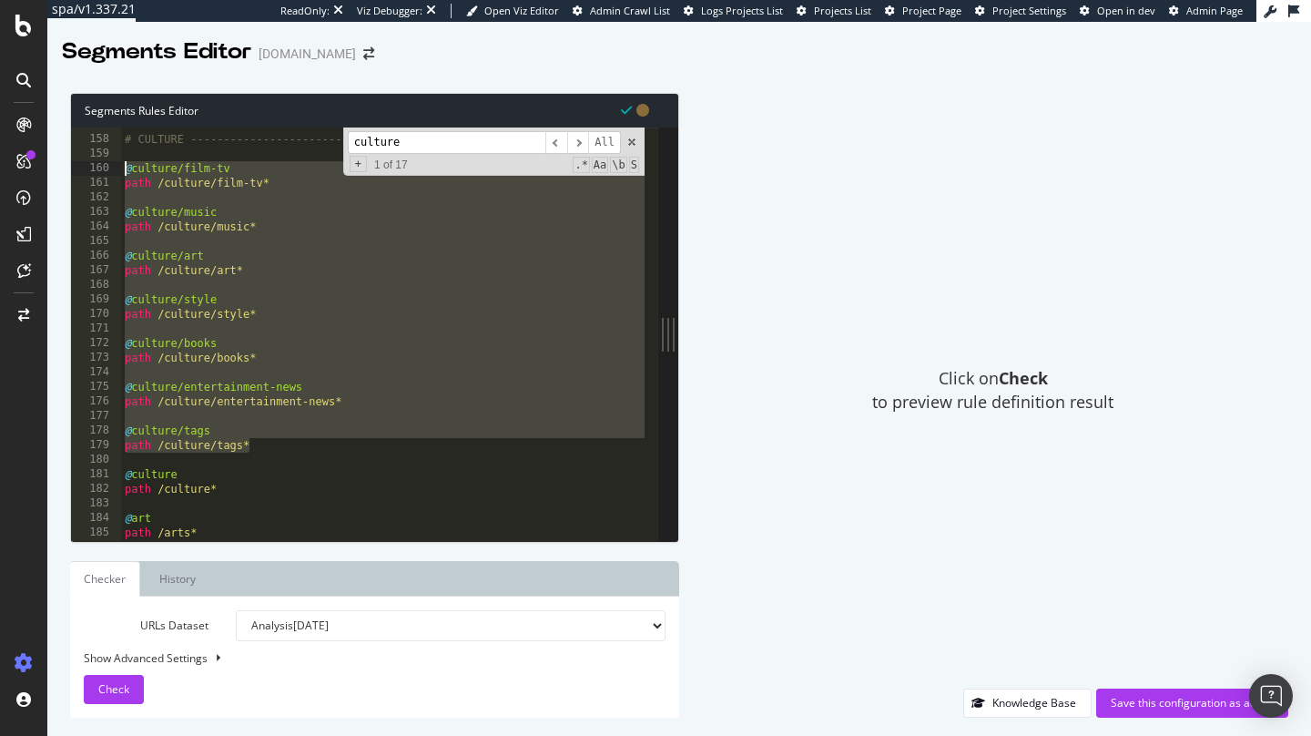
drag, startPoint x: 278, startPoint y: 441, endPoint x: 123, endPoint y: 171, distance: 310.8
click at [123, 171] on div "# CULTURE ----------------------------------- @ culture/film-tv path /culture/f…" at bounding box center [426, 331] width 611 height 429
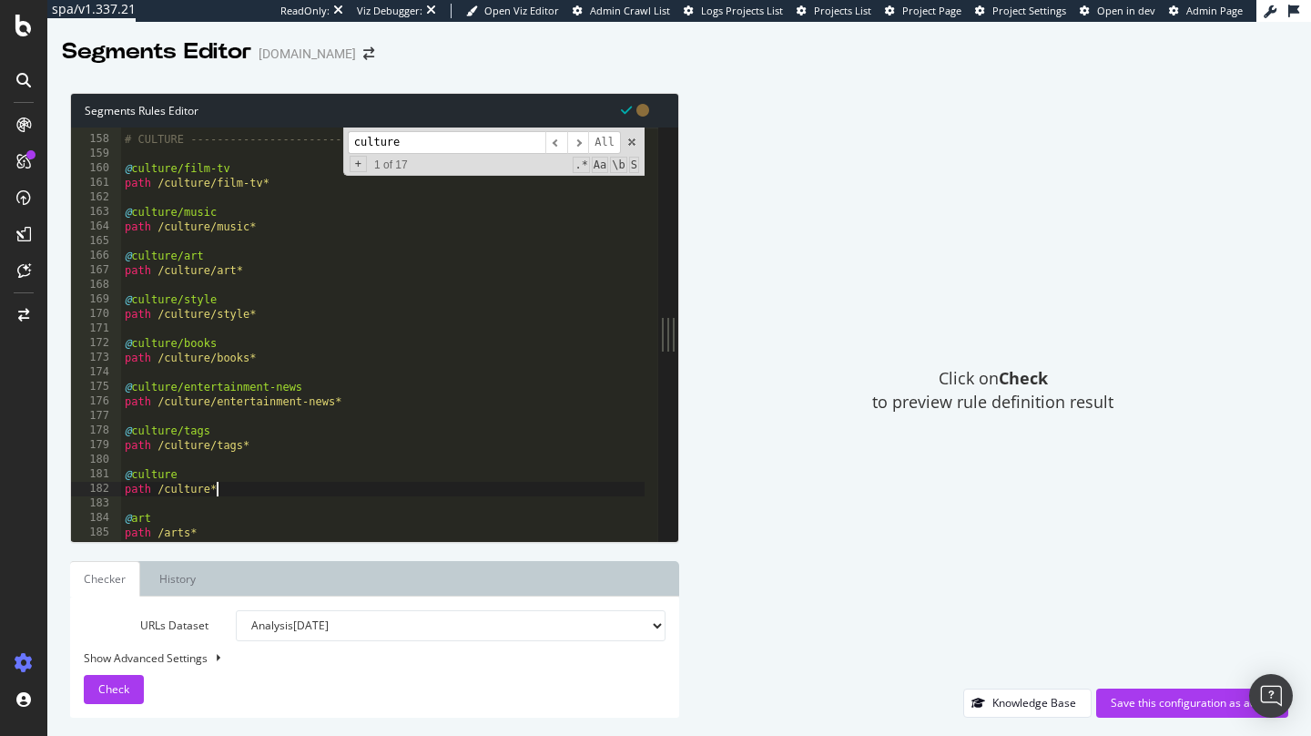
click at [237, 487] on div "# CULTURE ----------------------------------- @ culture/film-tv path /culture/f…" at bounding box center [426, 331] width 611 height 429
click at [235, 476] on div "# CULTURE ----------------------------------- @ culture/film-tv path /culture/f…" at bounding box center [426, 331] width 611 height 429
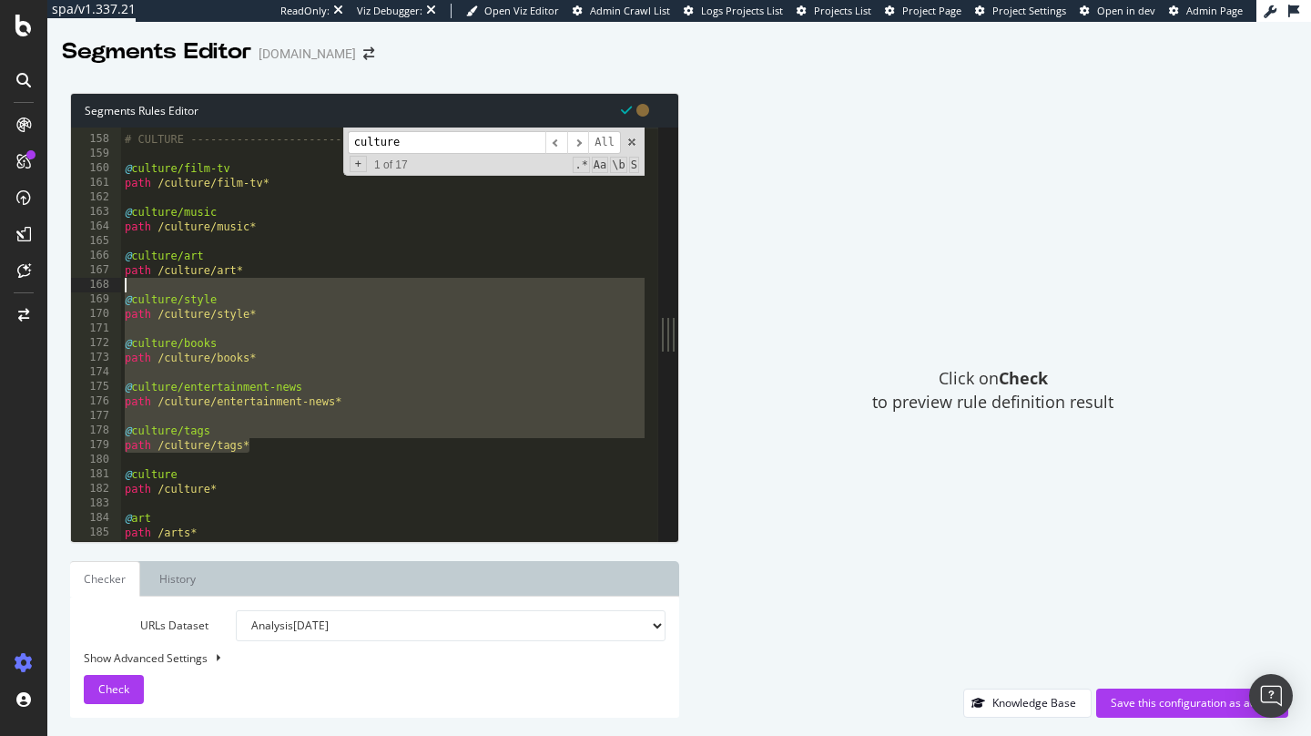
drag, startPoint x: 175, startPoint y: 336, endPoint x: 154, endPoint y: 215, distance: 122.9
click at [154, 215] on div "# CULTURE ----------------------------------- @ culture/film-tv path /culture/f…" at bounding box center [426, 331] width 611 height 429
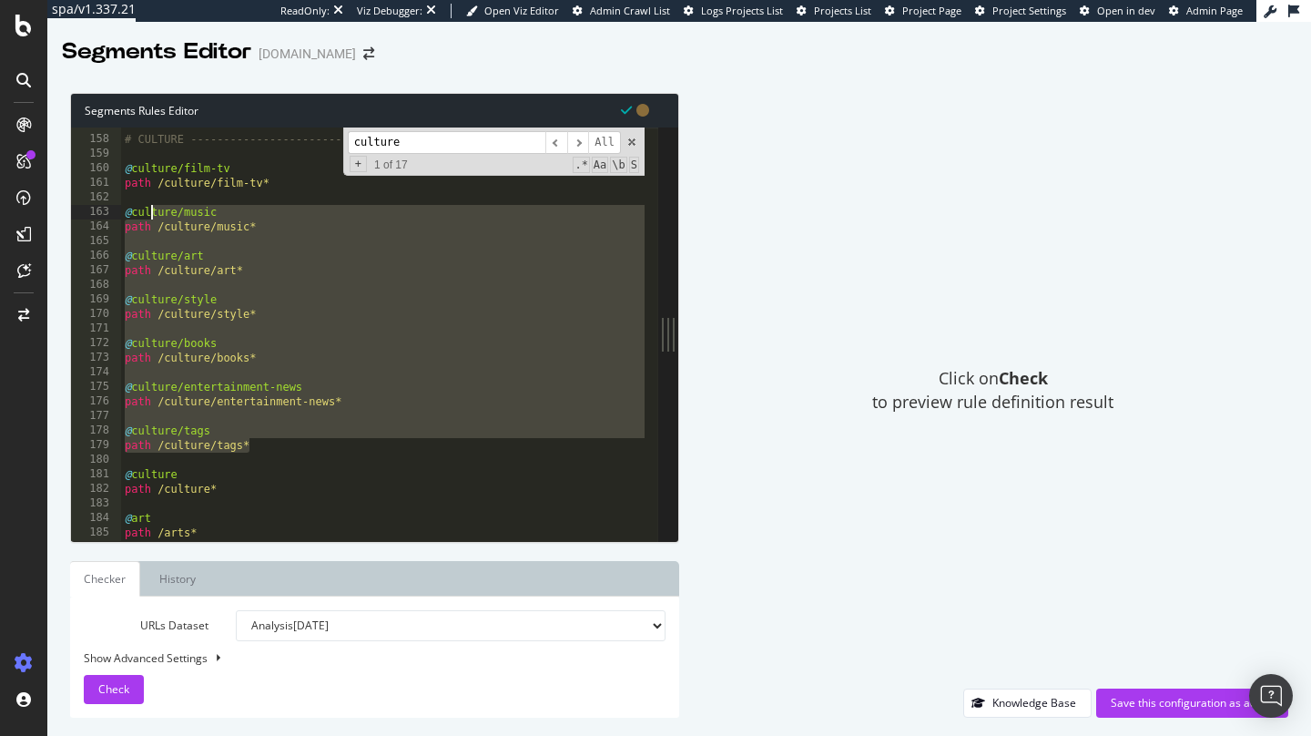
click at [220, 300] on div "# CULTURE ----------------------------------- @ culture/film-tv path /culture/f…" at bounding box center [426, 331] width 611 height 429
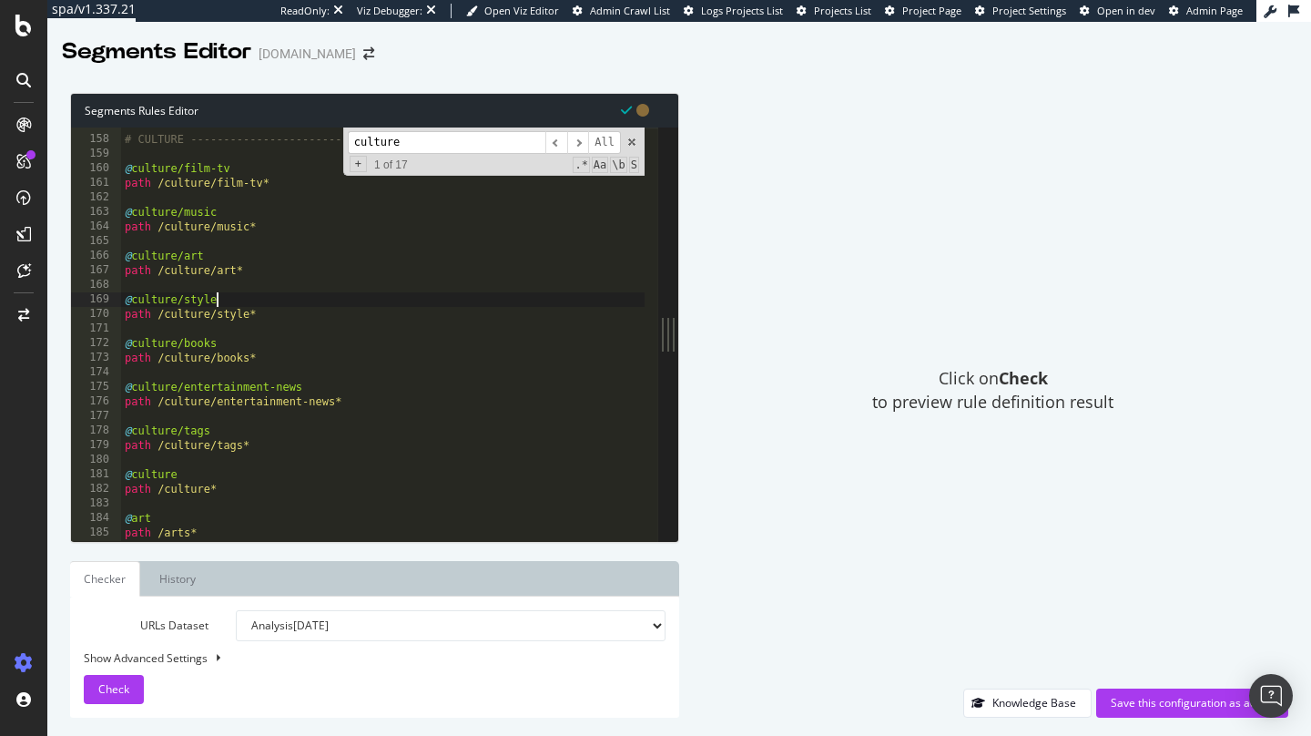
click at [282, 490] on div "# CULTURE ----------------------------------- @ culture/film-tv path /culture/f…" at bounding box center [426, 331] width 611 height 429
click at [206, 480] on div "# CULTURE ----------------------------------- @ culture/film-tv path /culture/f…" at bounding box center [426, 331] width 611 height 429
type textarea "@culture"
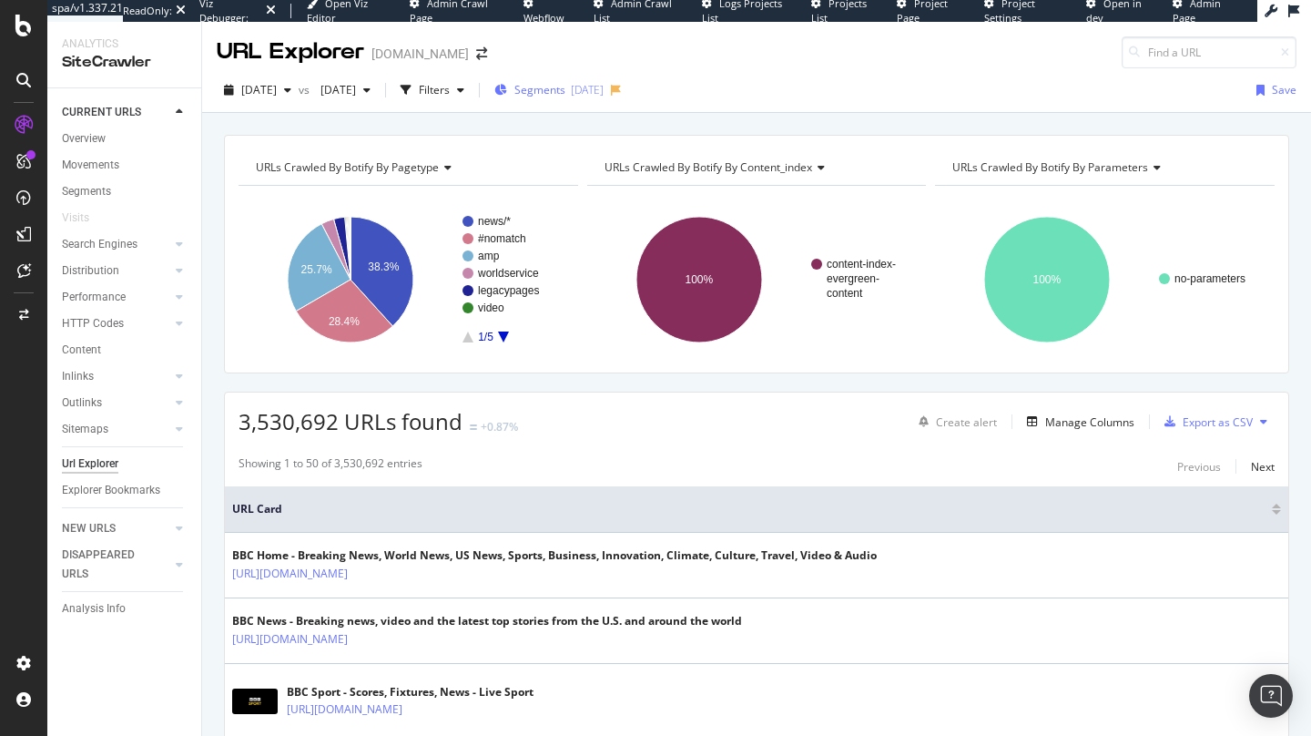
click at [565, 94] on span "Segments" at bounding box center [539, 89] width 51 height 15
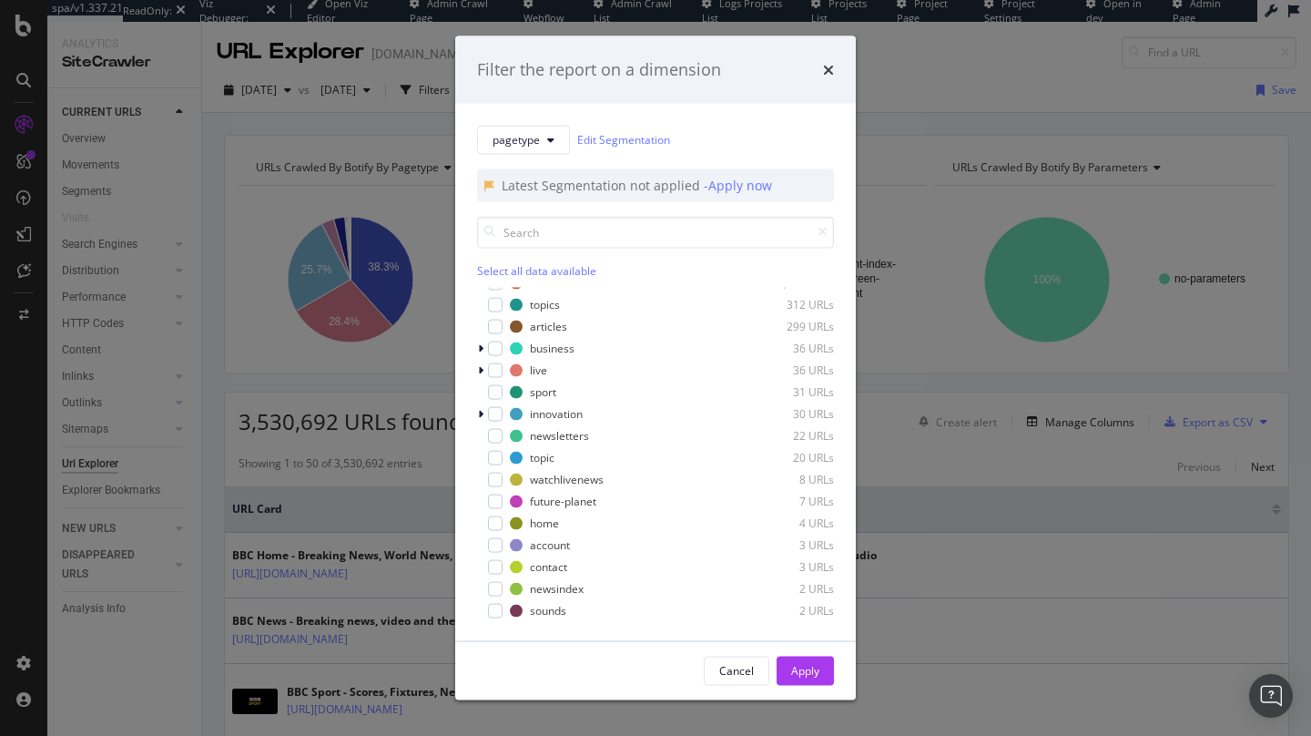
scroll to position [277, 0]
click at [481, 412] on icon "modal" at bounding box center [480, 412] width 5 height 11
click at [481, 412] on icon "modal" at bounding box center [480, 412] width 7 height 11
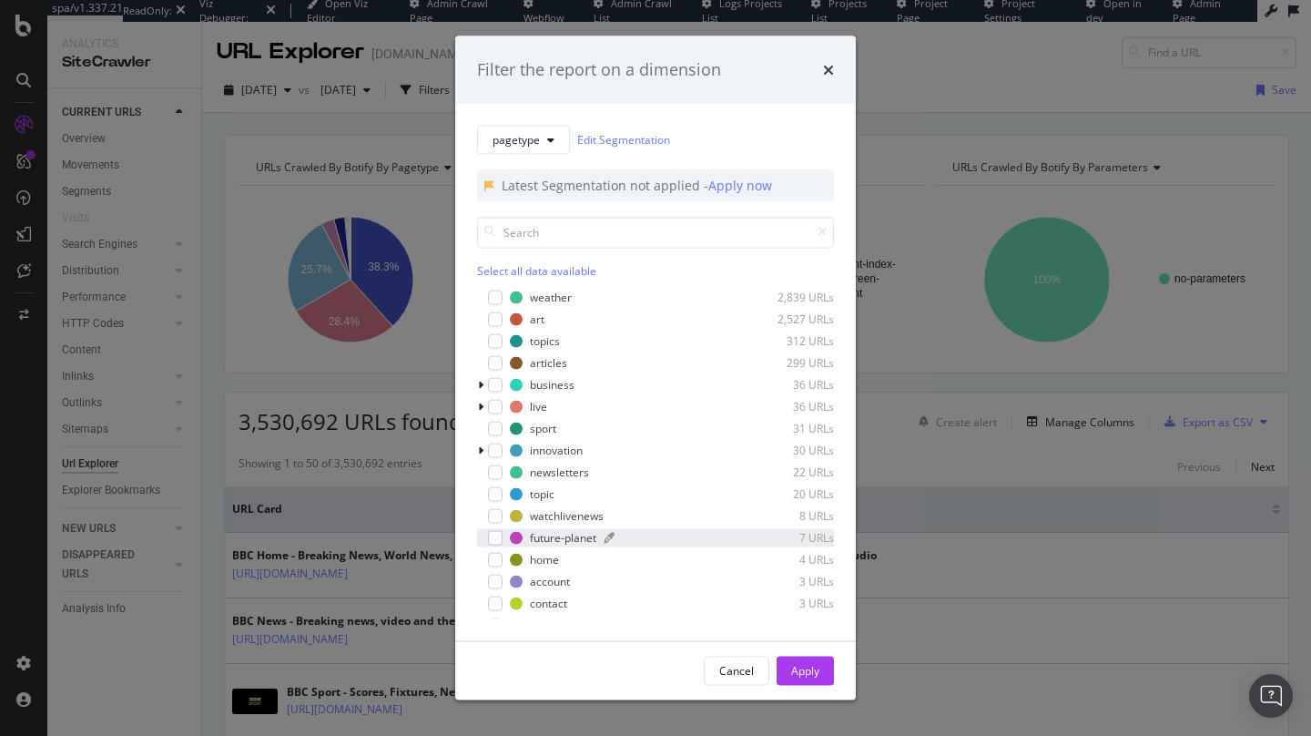
scroll to position [236, 0]
click at [478, 449] on icon "modal" at bounding box center [480, 453] width 5 height 11
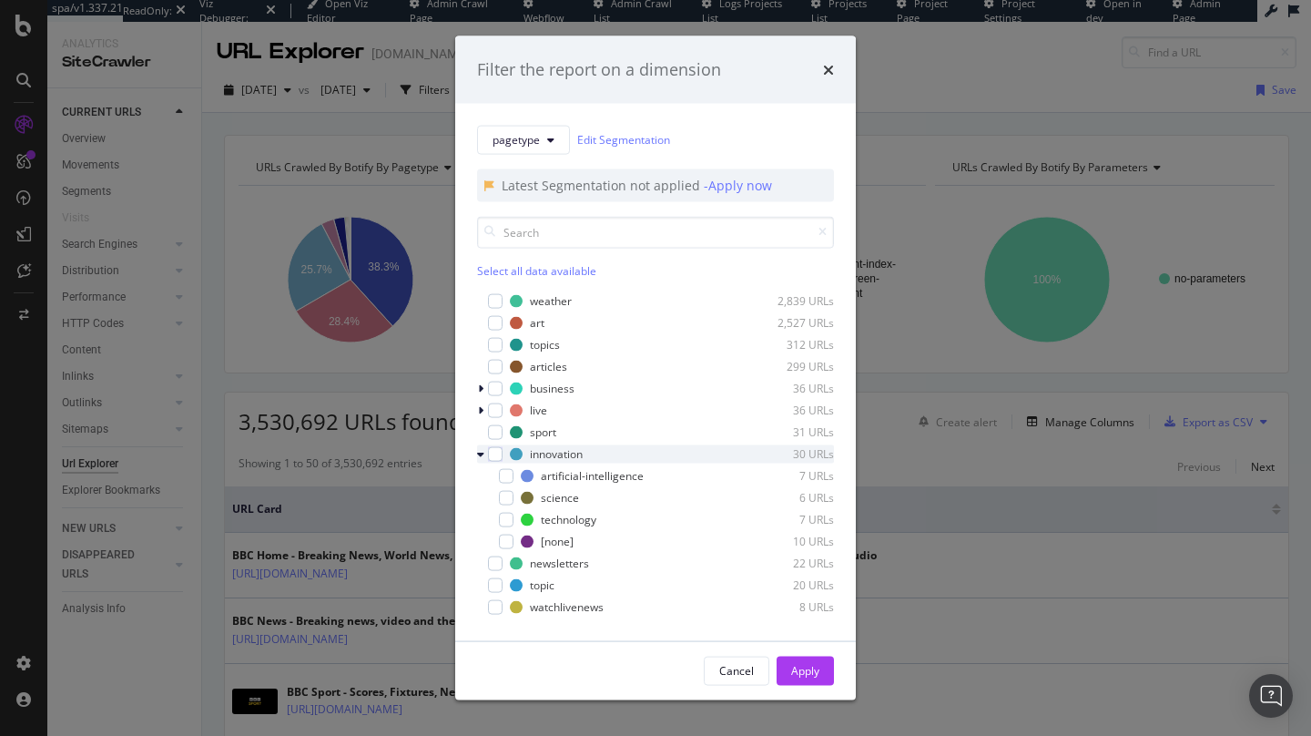
click at [478, 453] on icon "modal" at bounding box center [480, 453] width 7 height 11
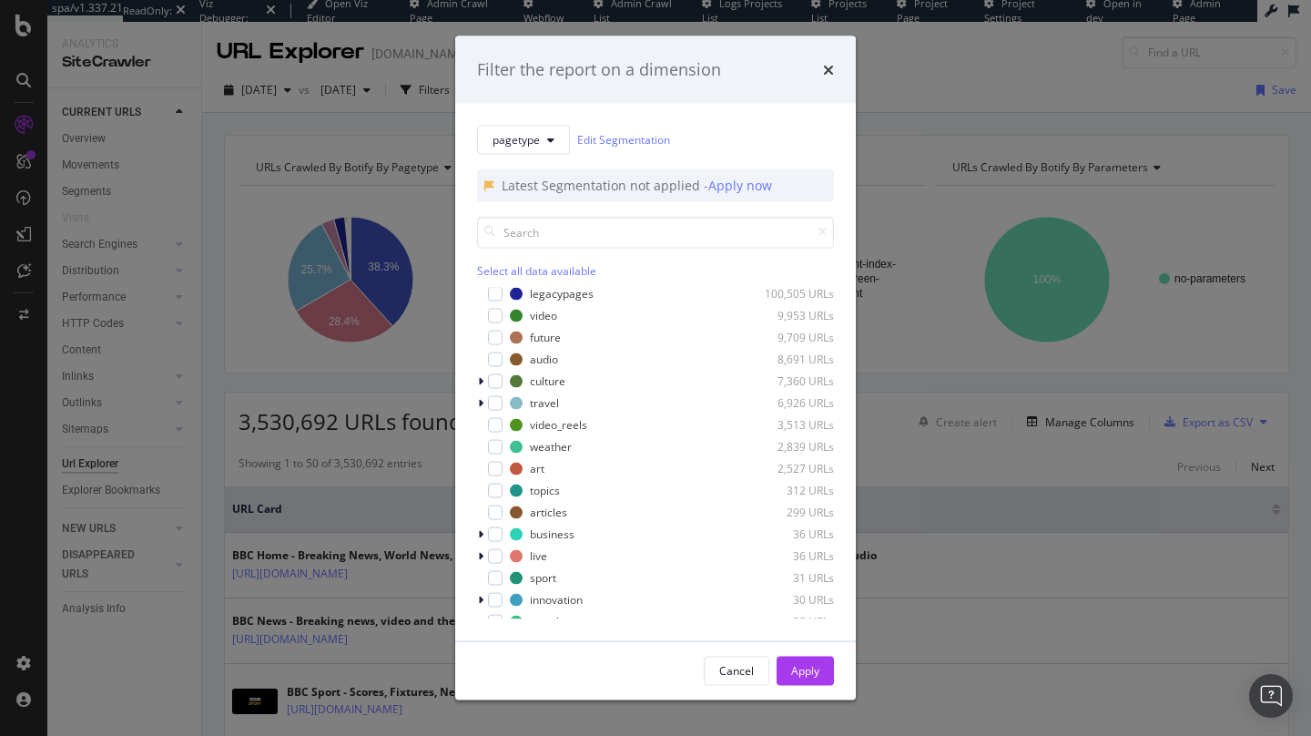
scroll to position [87, 0]
click at [478, 403] on icon "modal" at bounding box center [480, 406] width 5 height 11
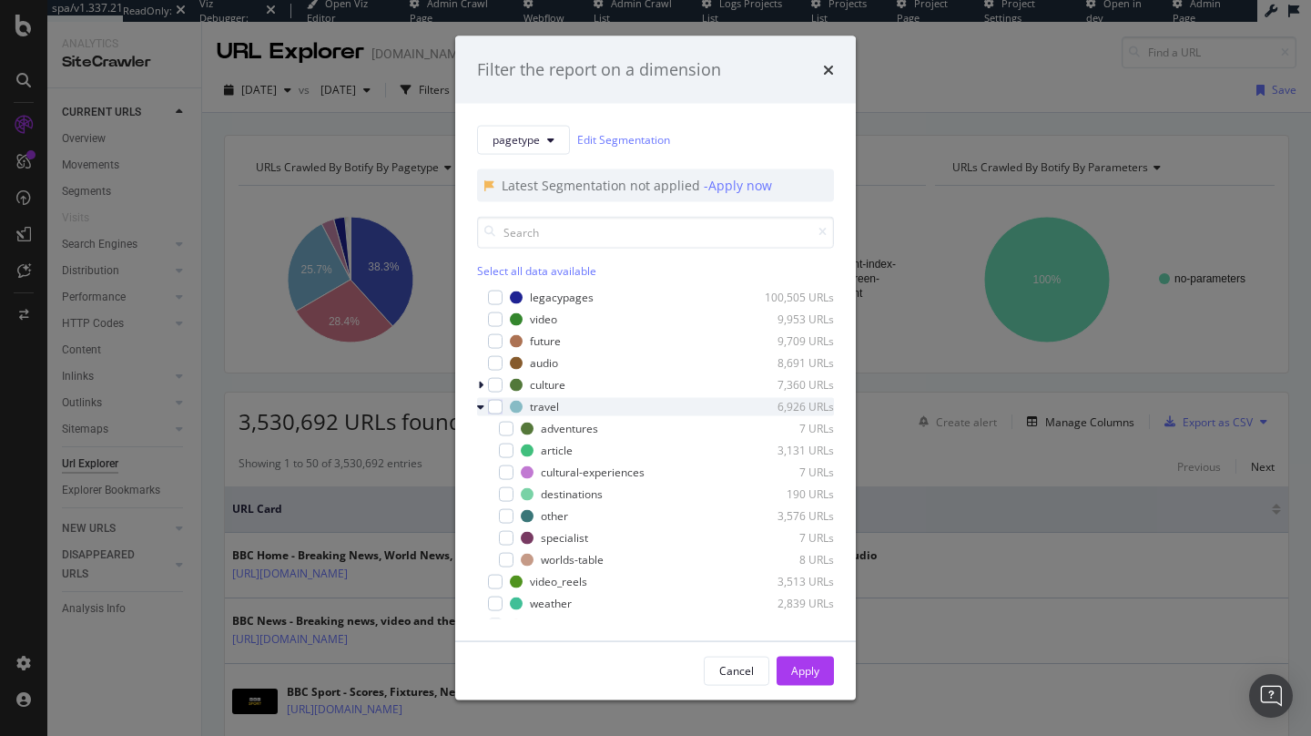
click at [484, 404] on div "modal" at bounding box center [482, 406] width 11 height 18
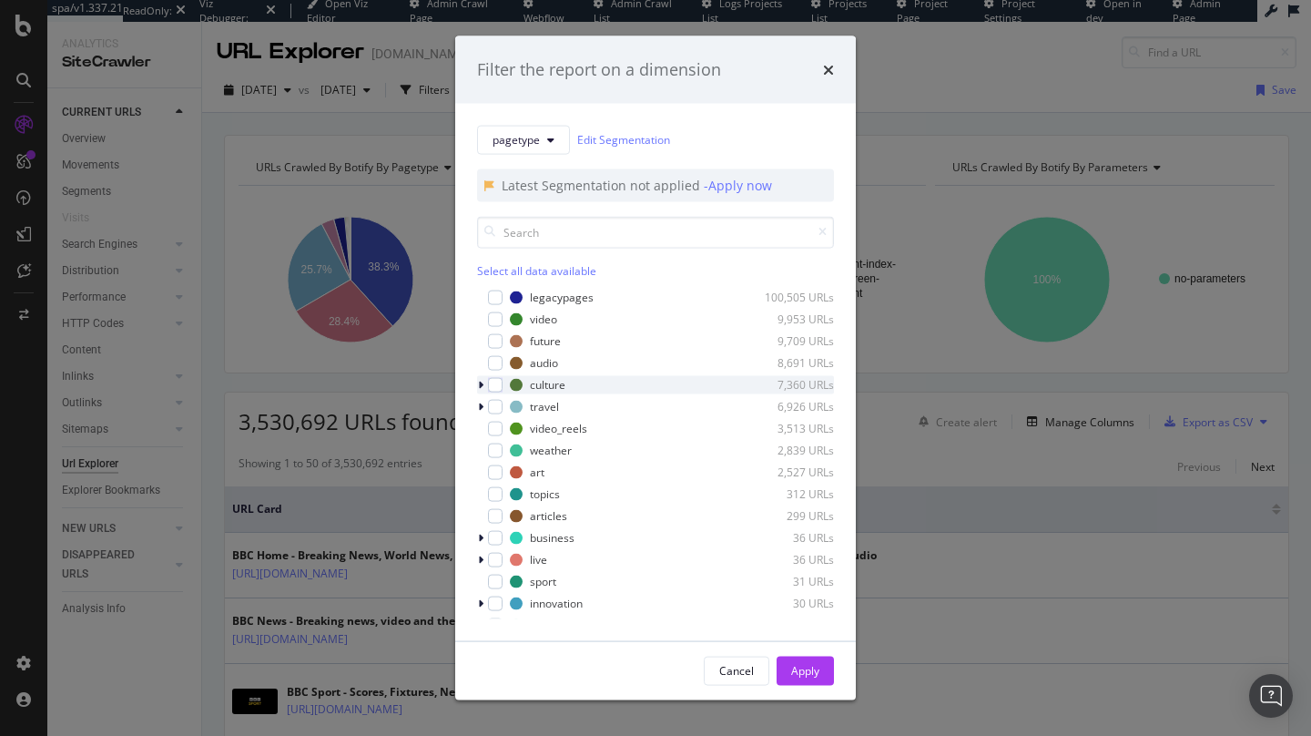
click at [482, 380] on icon "modal" at bounding box center [480, 384] width 5 height 11
click at [482, 380] on icon "modal" at bounding box center [480, 384] width 7 height 11
click at [477, 382] on div "modal" at bounding box center [482, 384] width 11 height 18
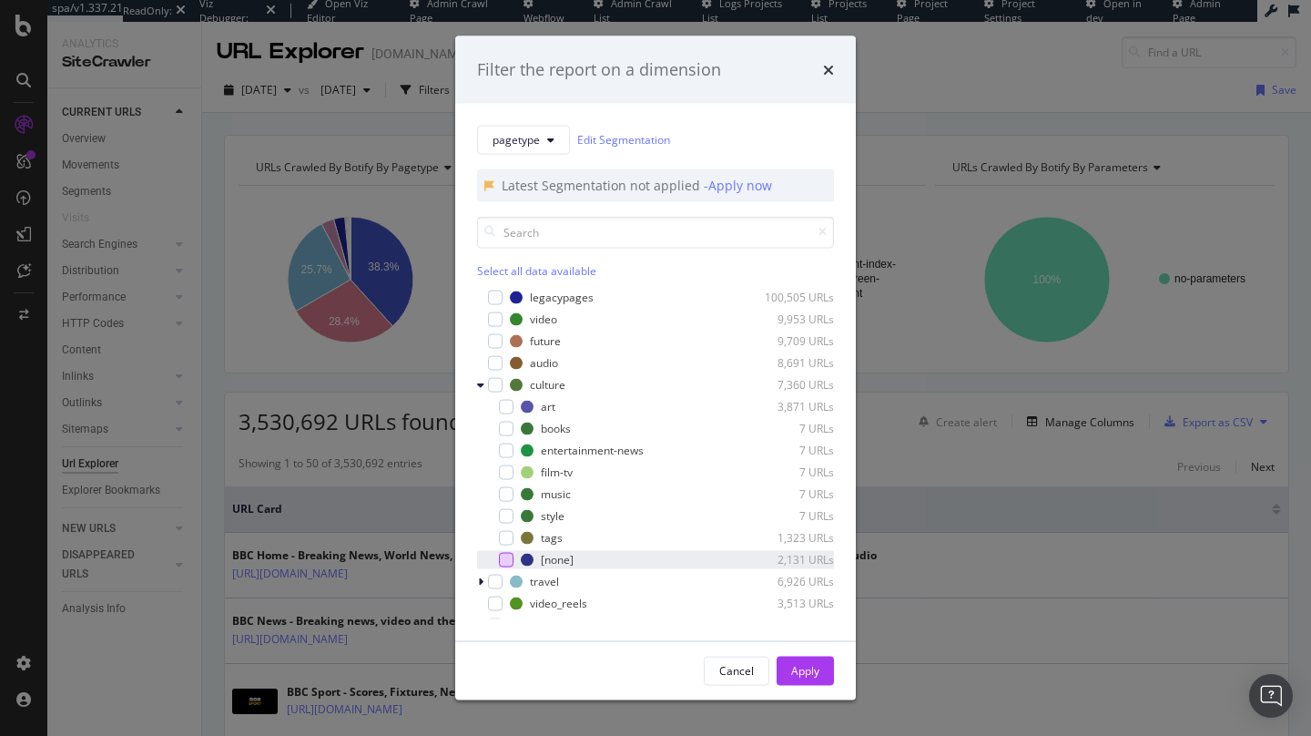
click at [513, 562] on div "modal" at bounding box center [506, 559] width 15 height 15
click div "Apply"
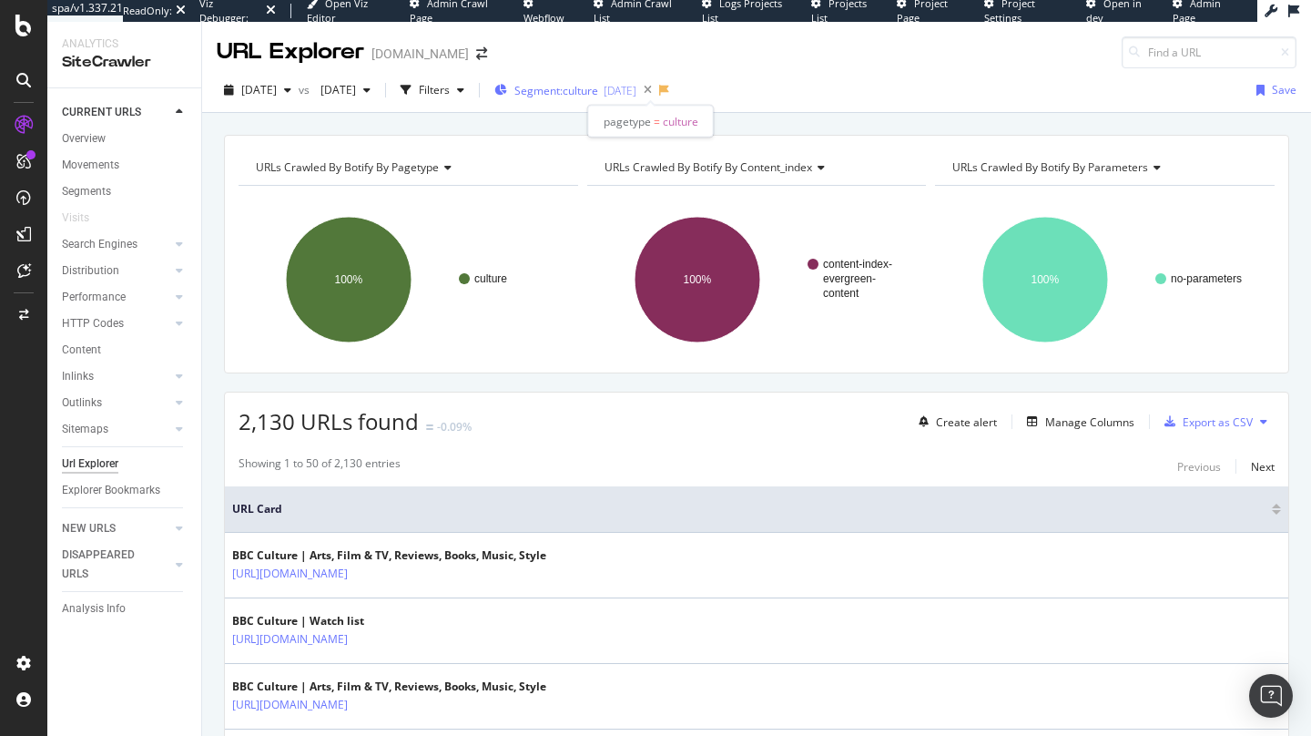
click span "Segment: culture"
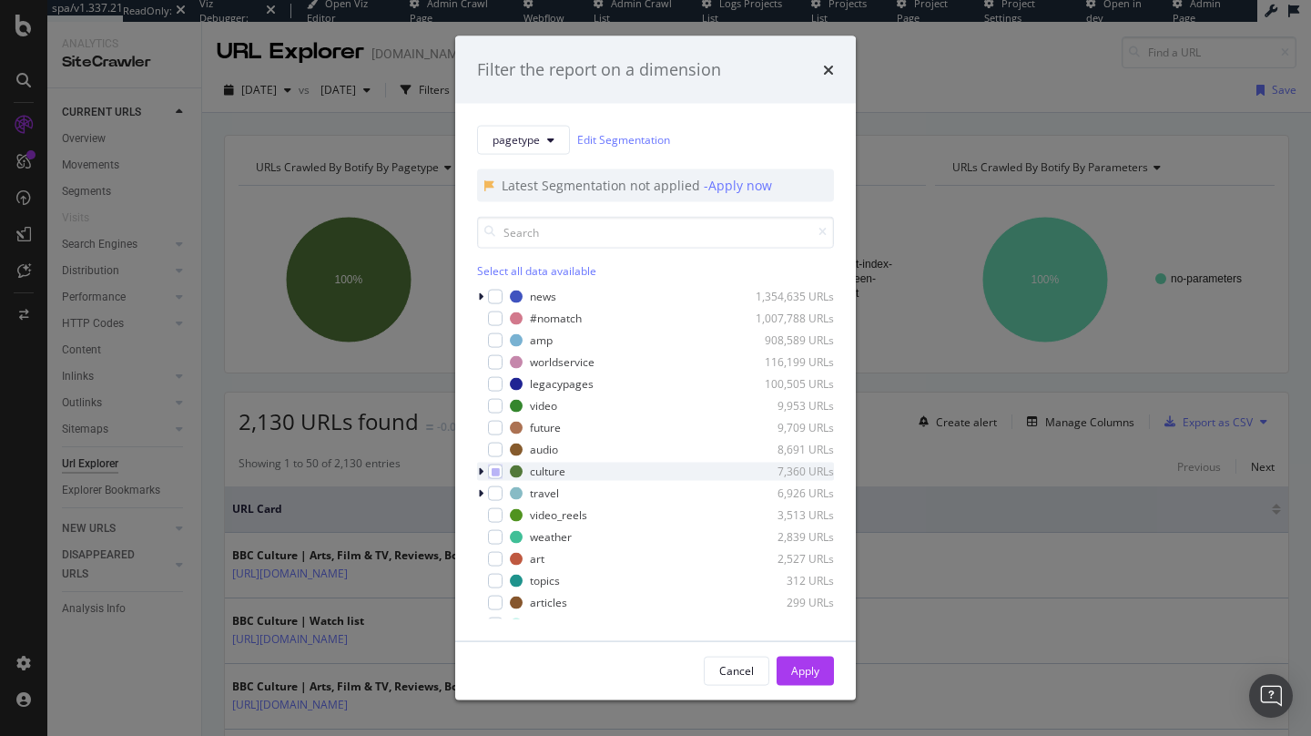
click icon "modal"
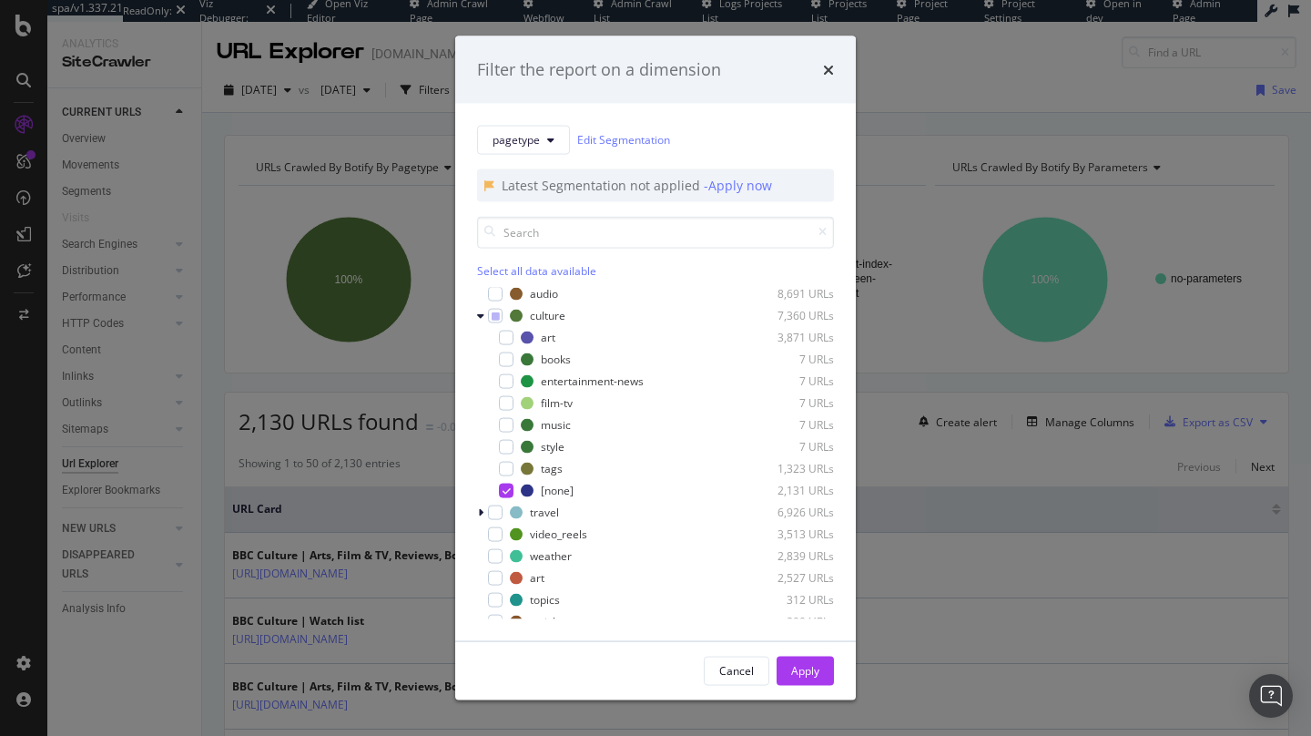
scroll to position [162, 0]
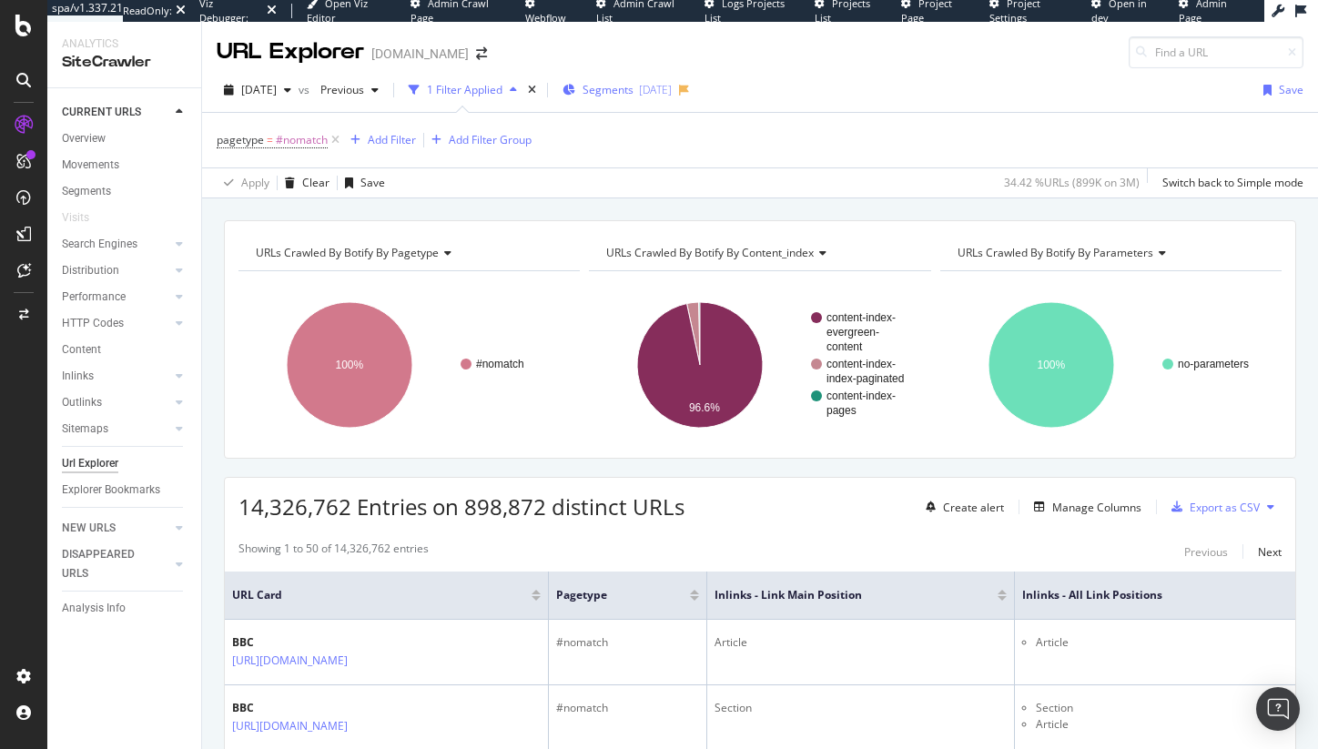
click at [667, 84] on div "Segments [DATE]" at bounding box center [617, 89] width 109 height 15
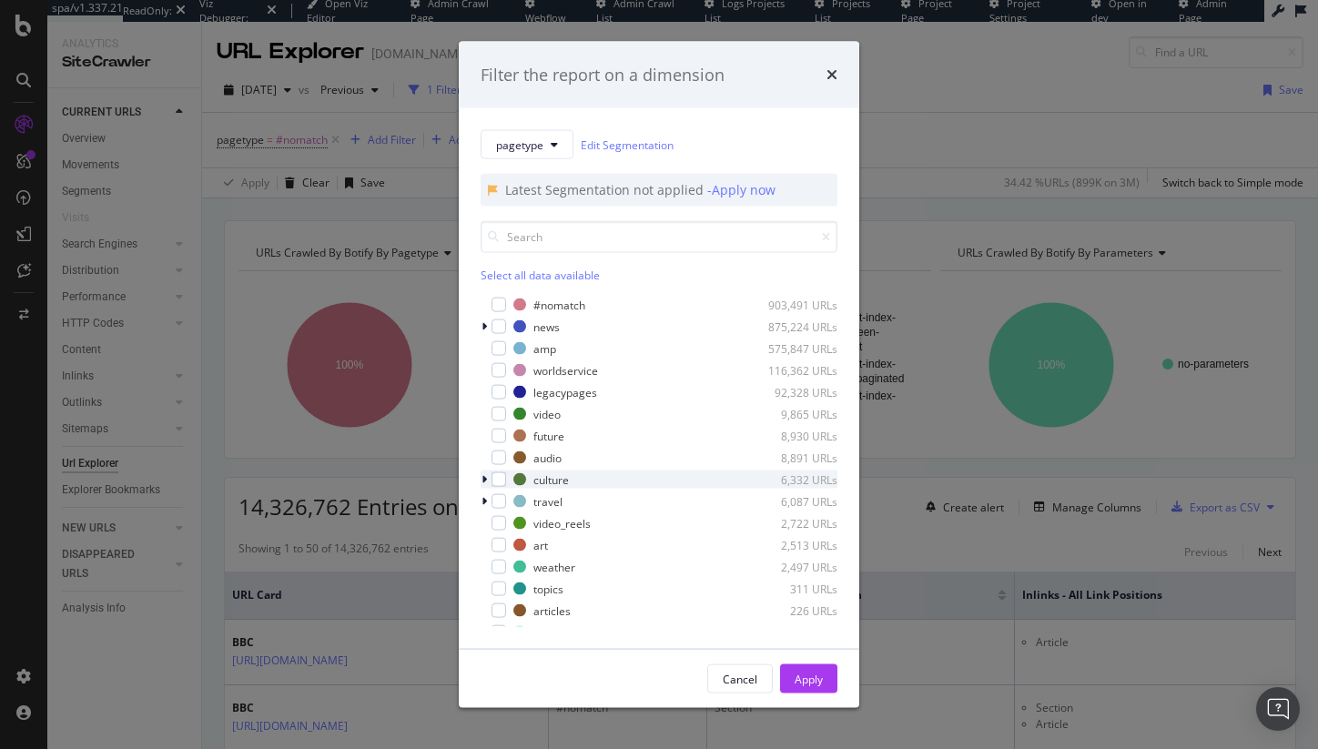
click at [482, 482] on icon "modal" at bounding box center [484, 479] width 5 height 11
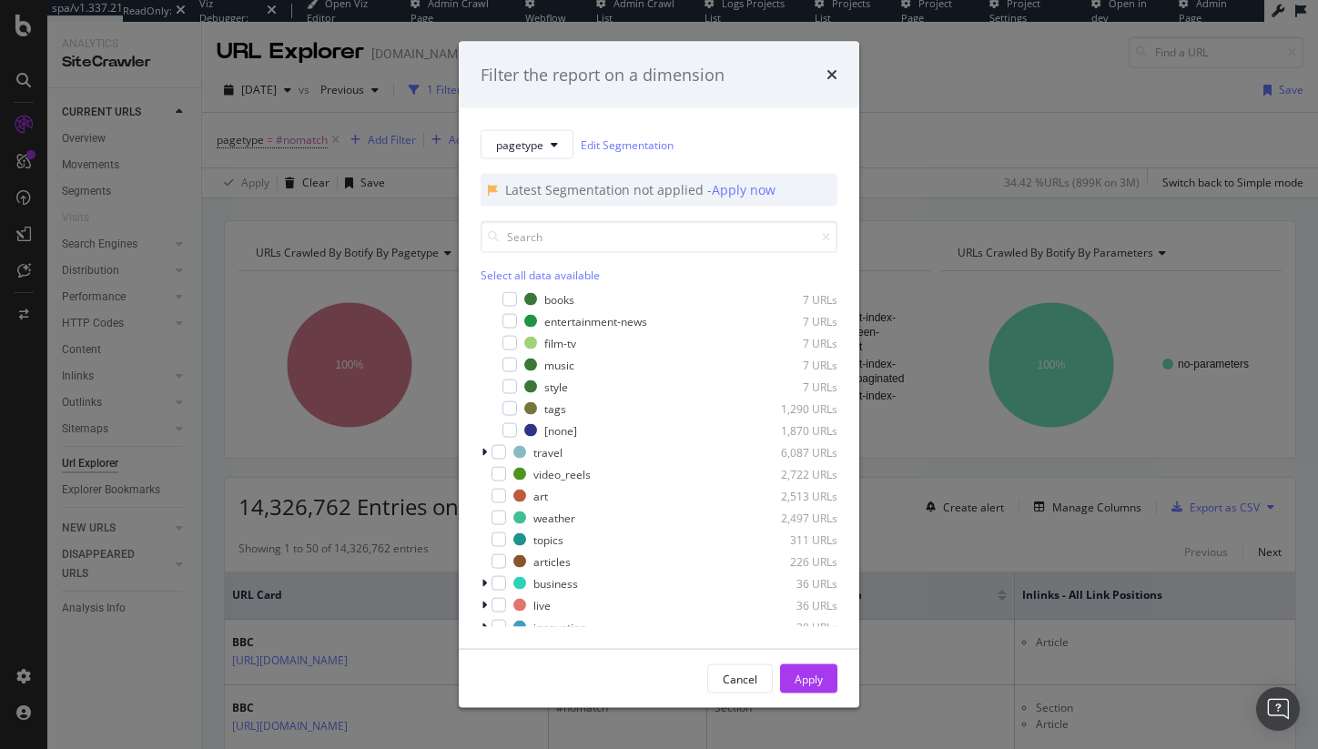
scroll to position [228, 0]
click at [481, 447] on div "modal" at bounding box center [486, 449] width 11 height 18
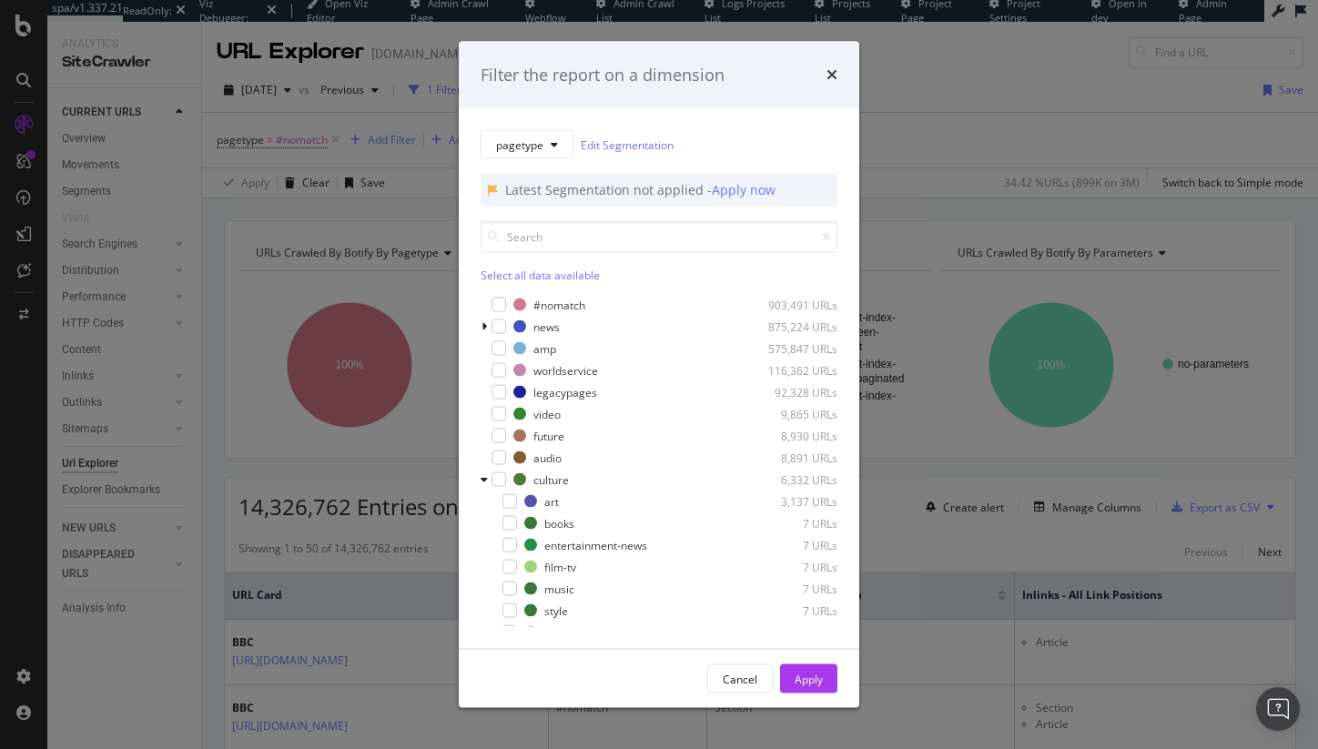
scroll to position [379, 0]
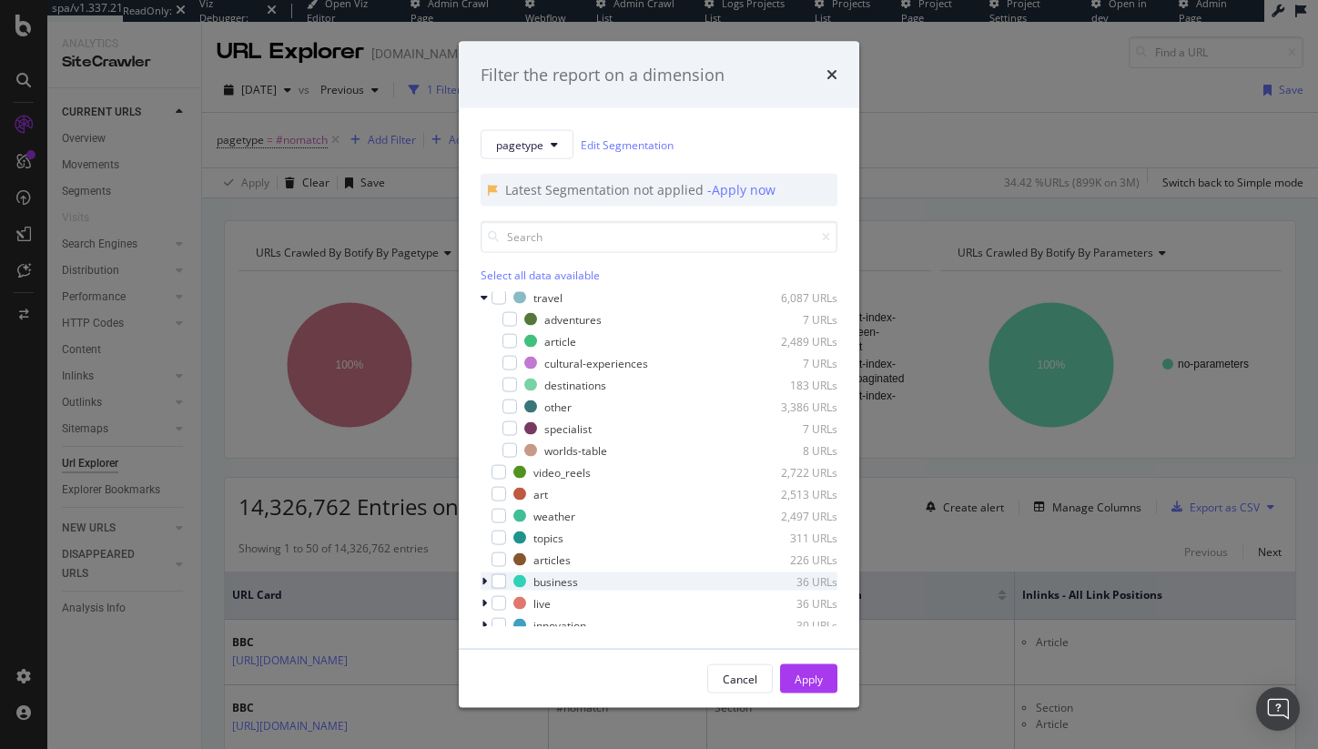
click at [484, 583] on icon "modal" at bounding box center [484, 581] width 5 height 11
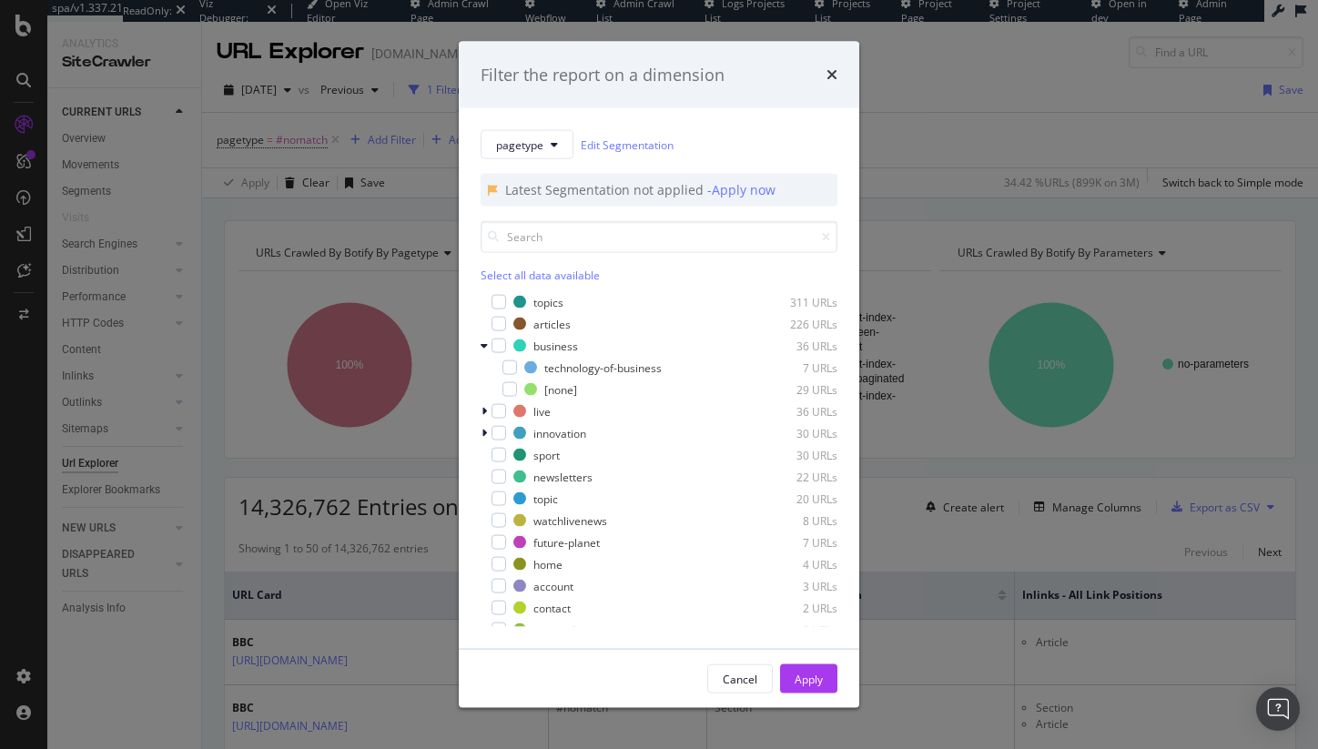
scroll to position [648, 0]
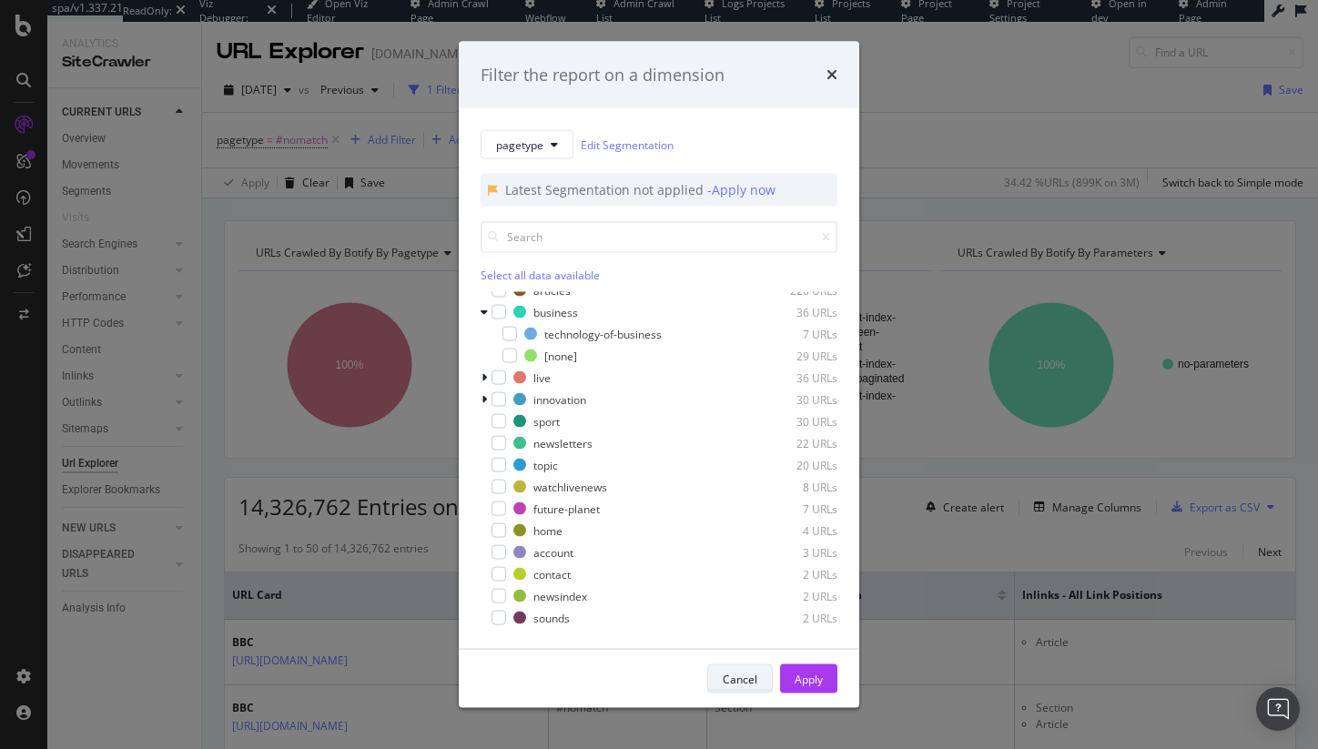
click at [738, 689] on div "Cancel" at bounding box center [740, 679] width 35 height 25
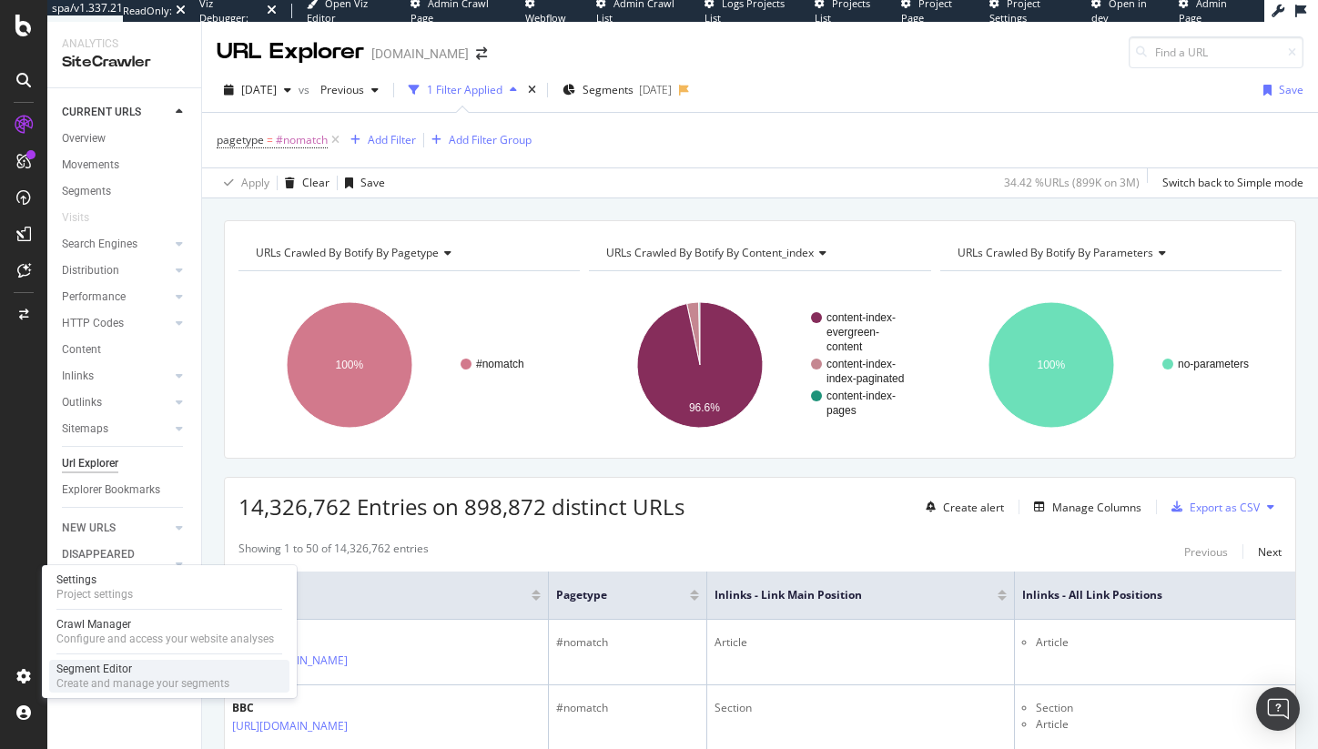
click at [97, 680] on div "Create and manage your segments" at bounding box center [142, 684] width 173 height 15
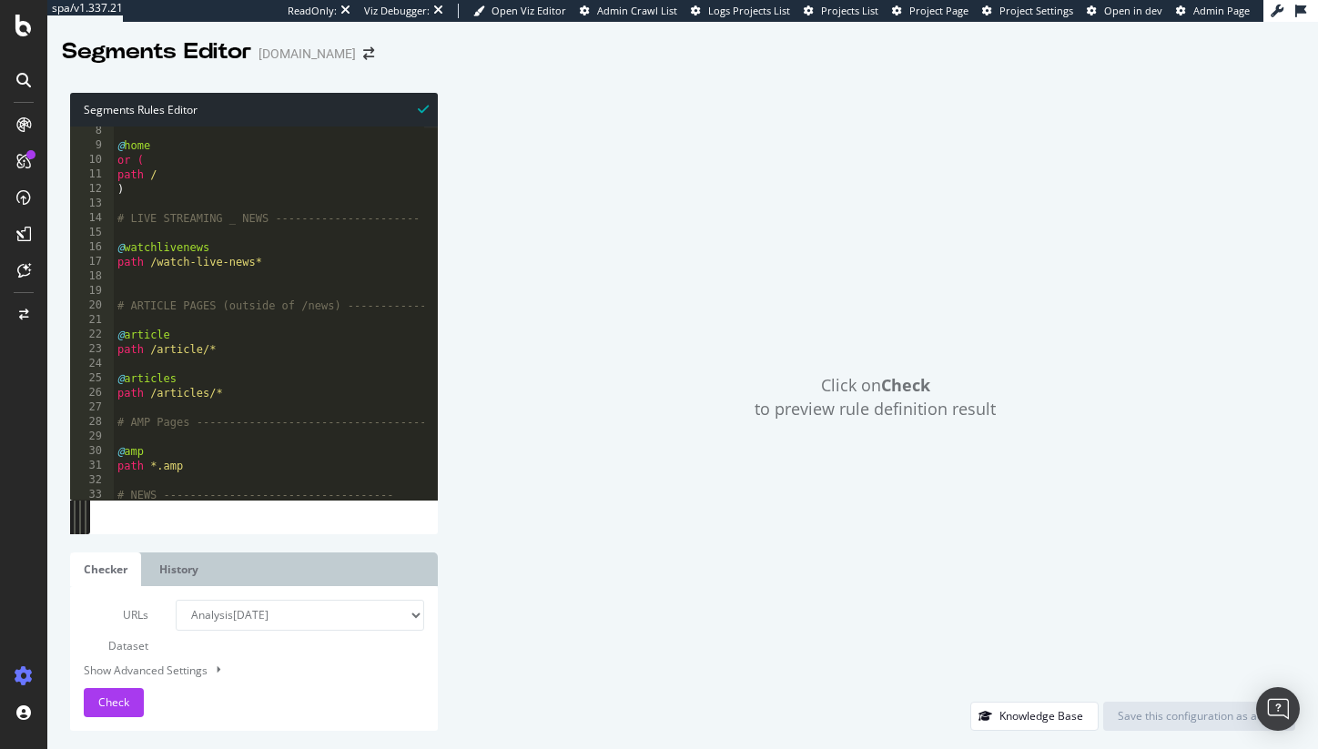
scroll to position [105, 0]
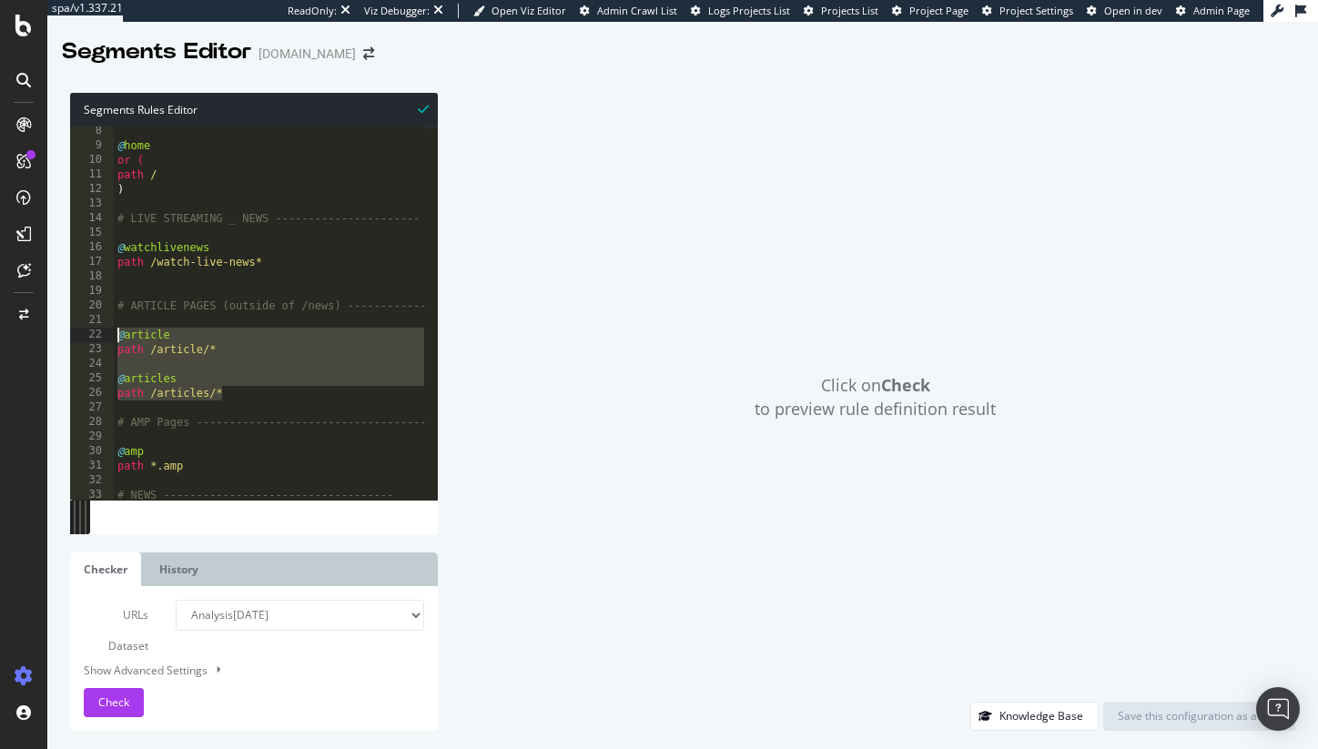
drag, startPoint x: 239, startPoint y: 394, endPoint x: 98, endPoint y: 325, distance: 156.4
click at [98, 325] on div "path /articles/* 8 9 10 11 12 13 14 15 16 17 18 19 20 21 22 23 24 25 26 27 28 2…" at bounding box center [254, 313] width 368 height 373
type textarea "@article"
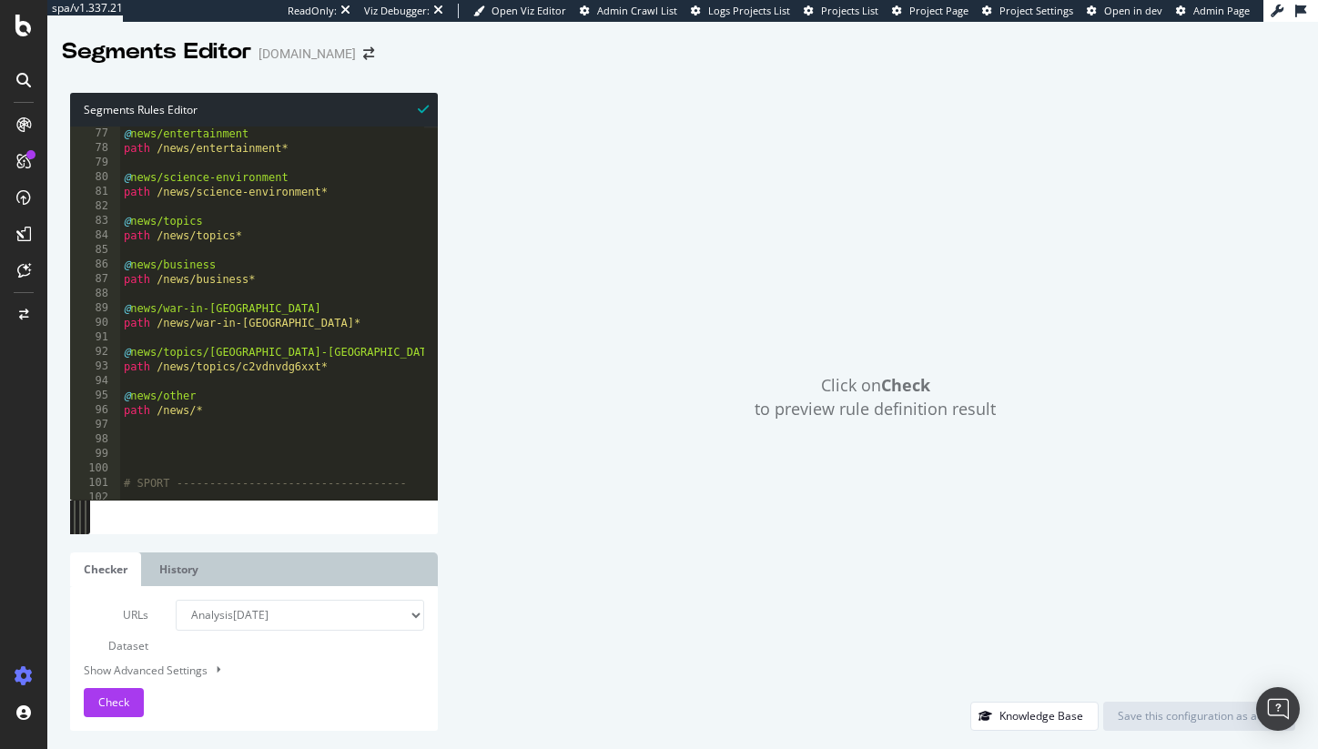
scroll to position [1202, 0]
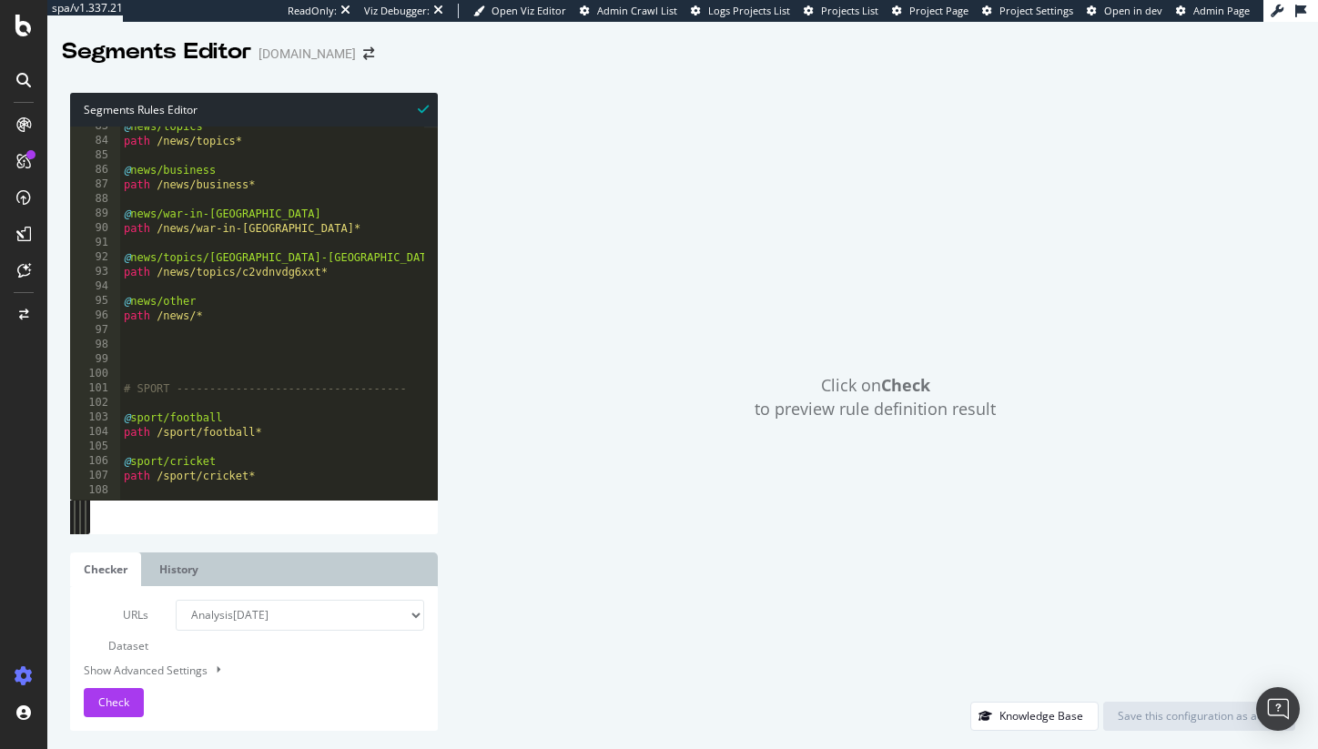
click at [191, 380] on div "@ news/topics path /news/topics* @ news/business path /news/business* @ news/wa…" at bounding box center [425, 313] width 611 height 389
click at [207, 353] on div "@ news/topics path /news/topics* @ news/business path /news/business* @ news/wa…" at bounding box center [425, 313] width 611 height 389
click at [178, 338] on div "@ news/topics path /news/topics* @ news/business path /news/business* @ news/wa…" at bounding box center [425, 313] width 611 height 389
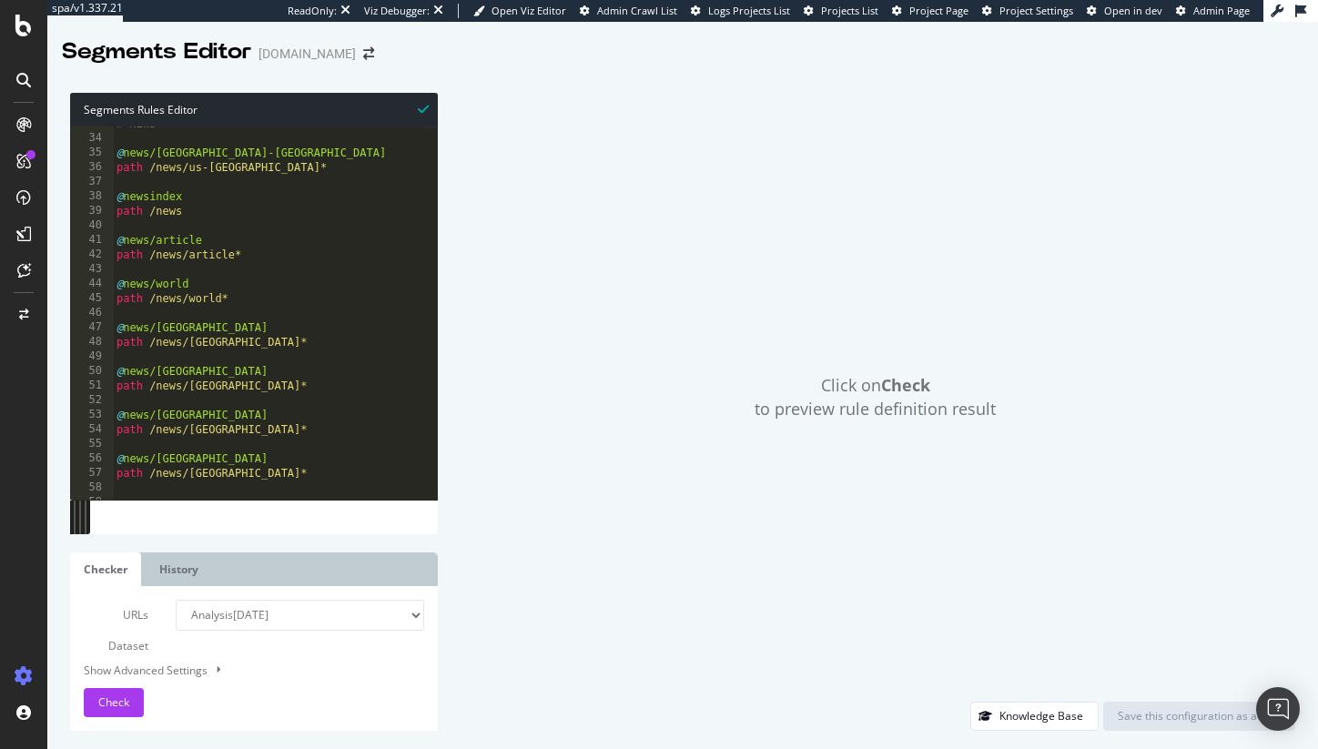
scroll to position [0, 0]
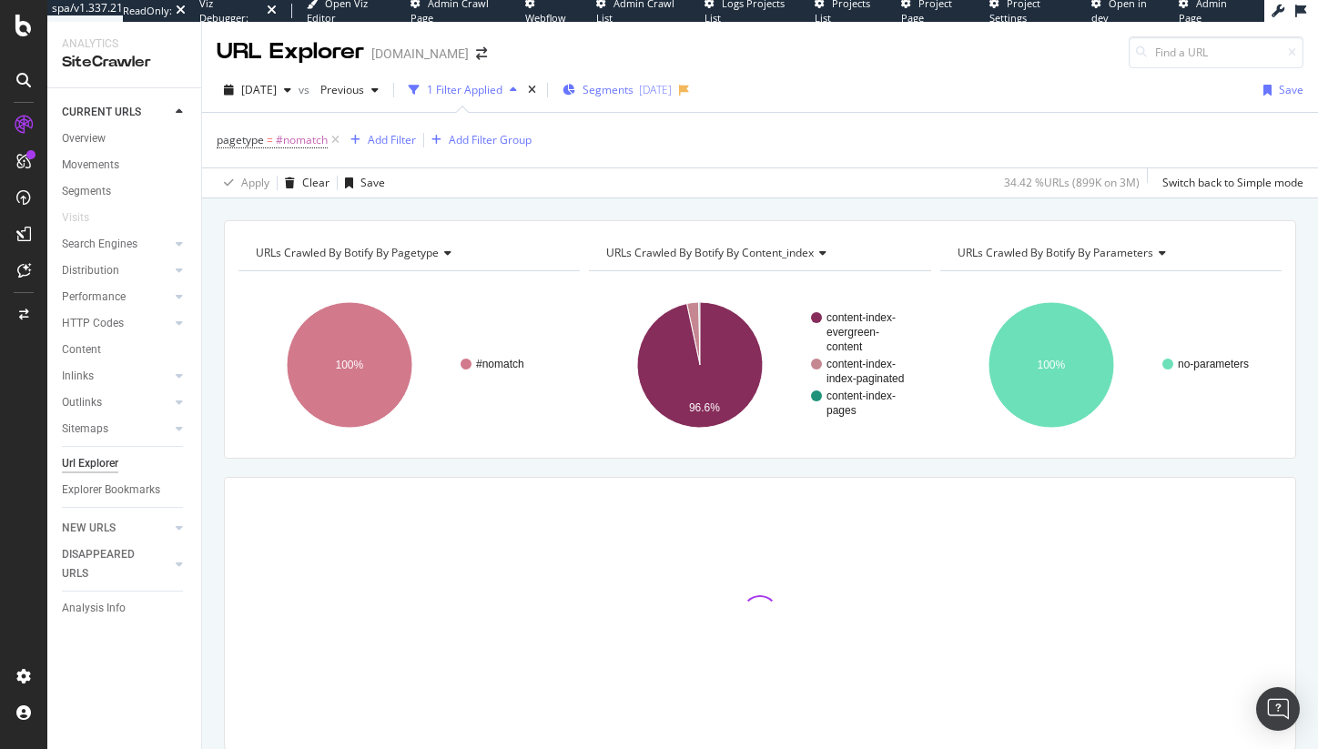
click at [634, 90] on span "Segments" at bounding box center [608, 89] width 51 height 15
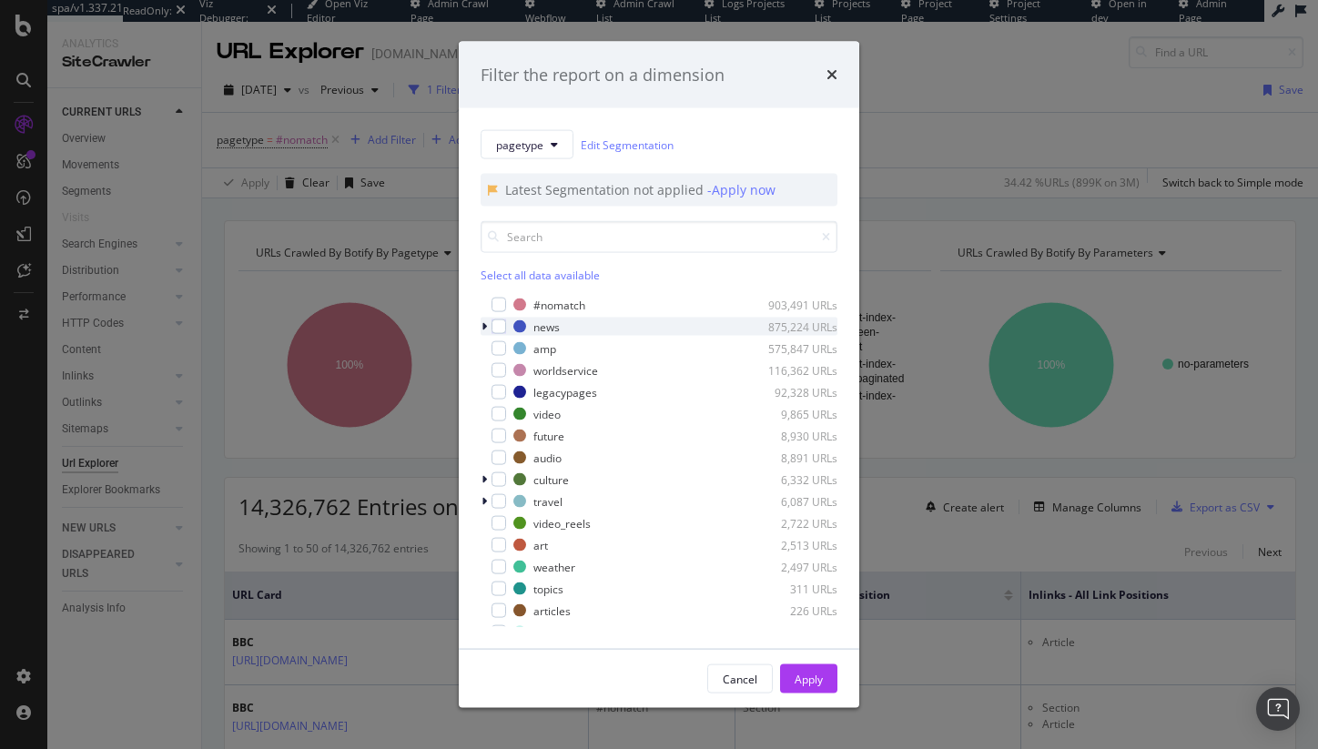
click at [483, 327] on icon "modal" at bounding box center [484, 326] width 5 height 11
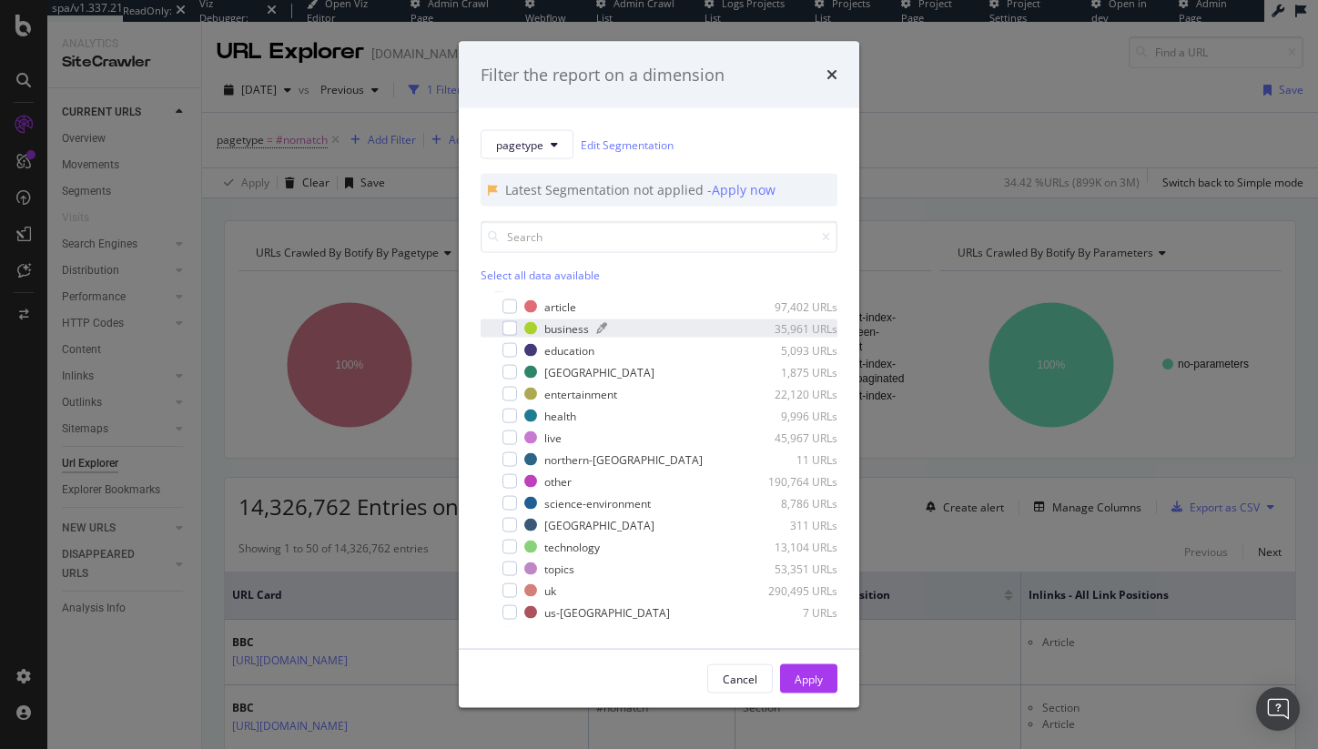
scroll to position [43, 0]
click at [536, 147] on span "pagetype" at bounding box center [519, 144] width 47 height 15
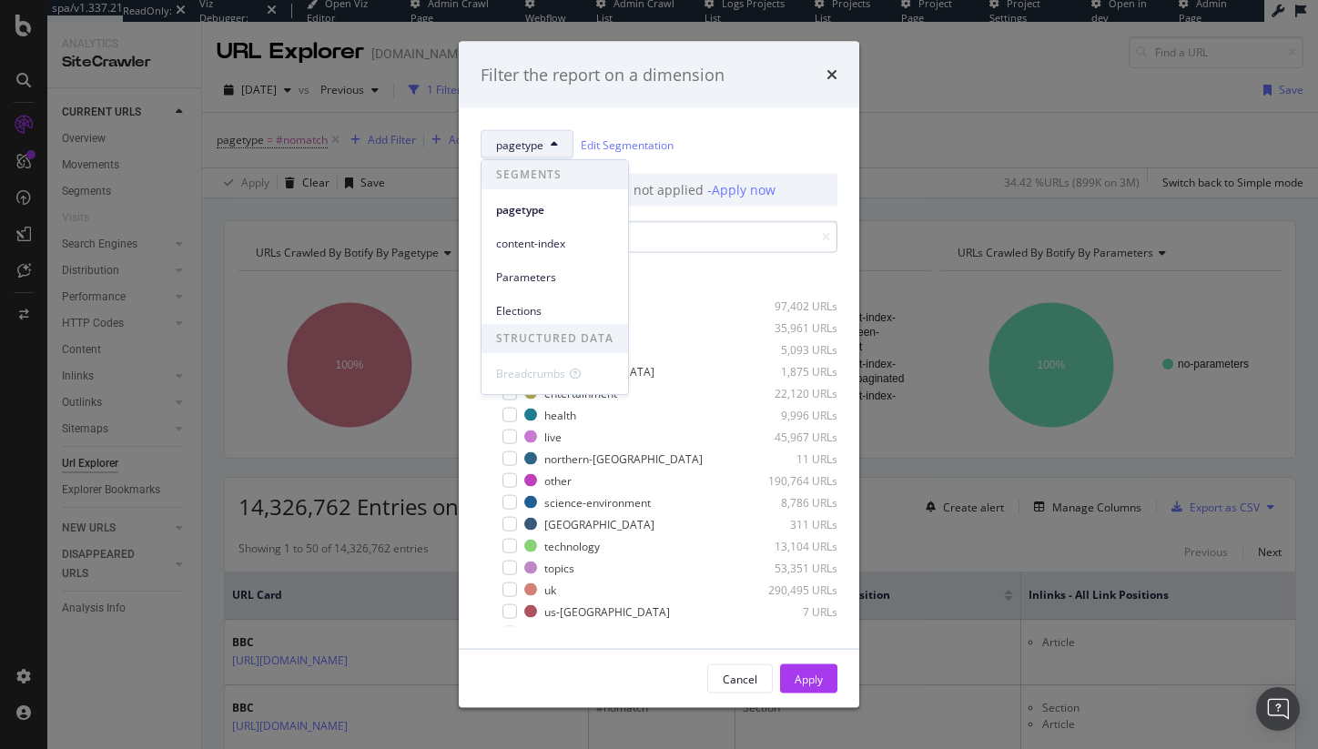
drag, startPoint x: 550, startPoint y: 249, endPoint x: 736, endPoint y: 242, distance: 185.9
click at [736, 242] on body "spa/v1.337.21 ReadOnly: Viz Debugger: Open Viz Editor Admin Crawl Page Webflow …" at bounding box center [659, 374] width 1318 height 749
click at [559, 245] on span "content-index" at bounding box center [554, 244] width 117 height 16
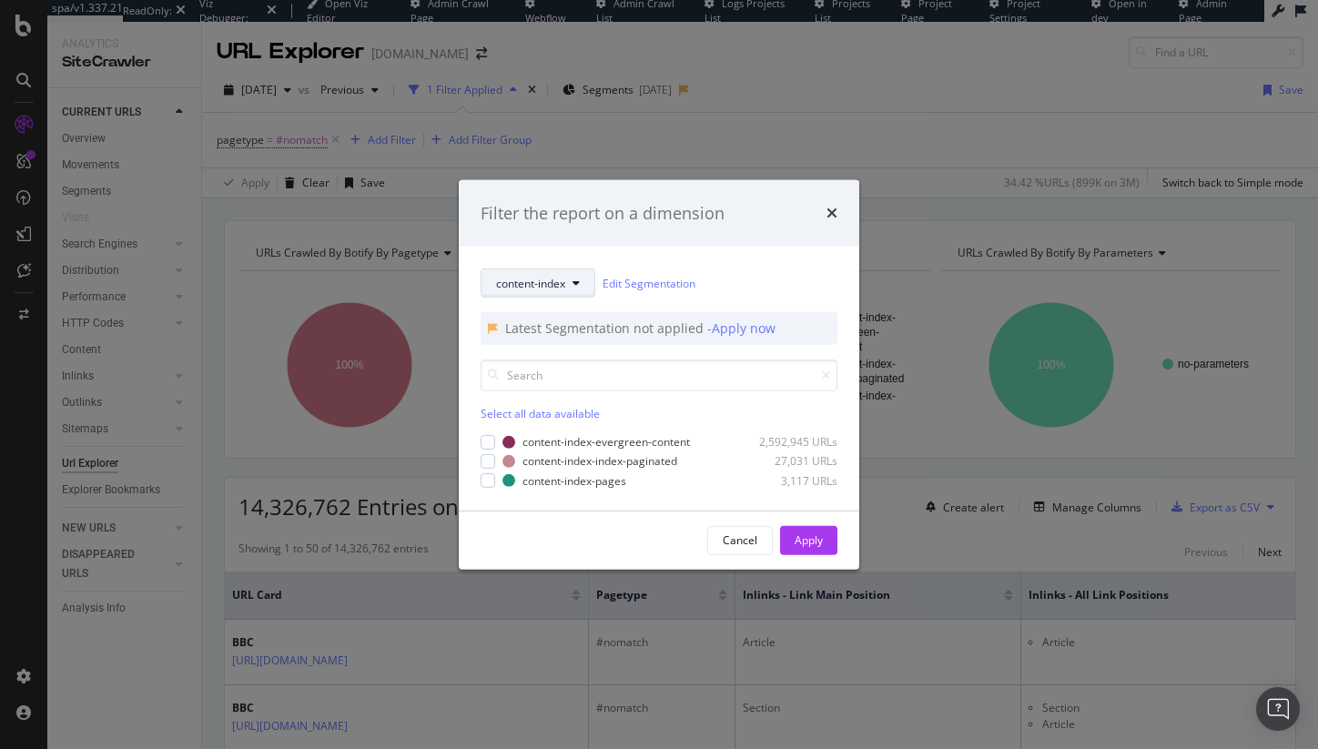
click at [549, 292] on button "content-index" at bounding box center [538, 283] width 115 height 29
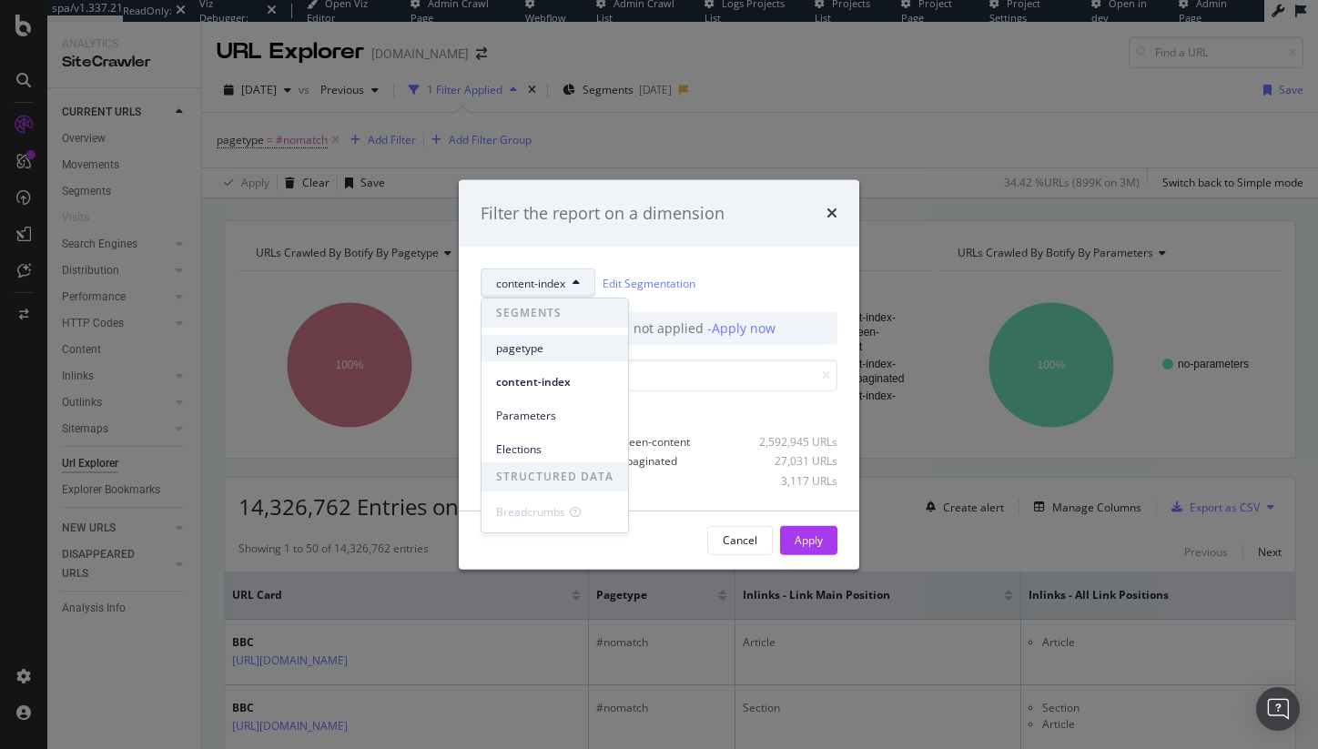
click at [558, 360] on div "pagetype" at bounding box center [555, 348] width 147 height 26
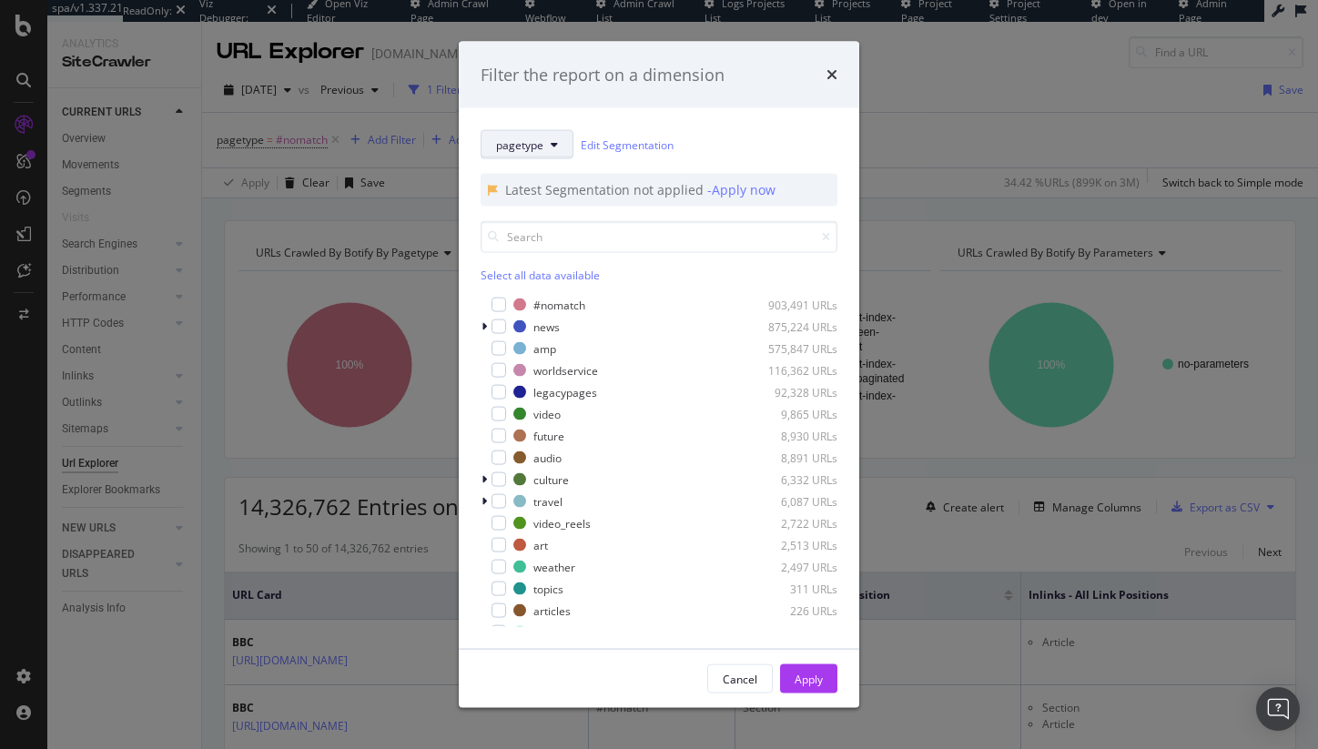
click at [534, 130] on button "pagetype" at bounding box center [527, 144] width 93 height 29
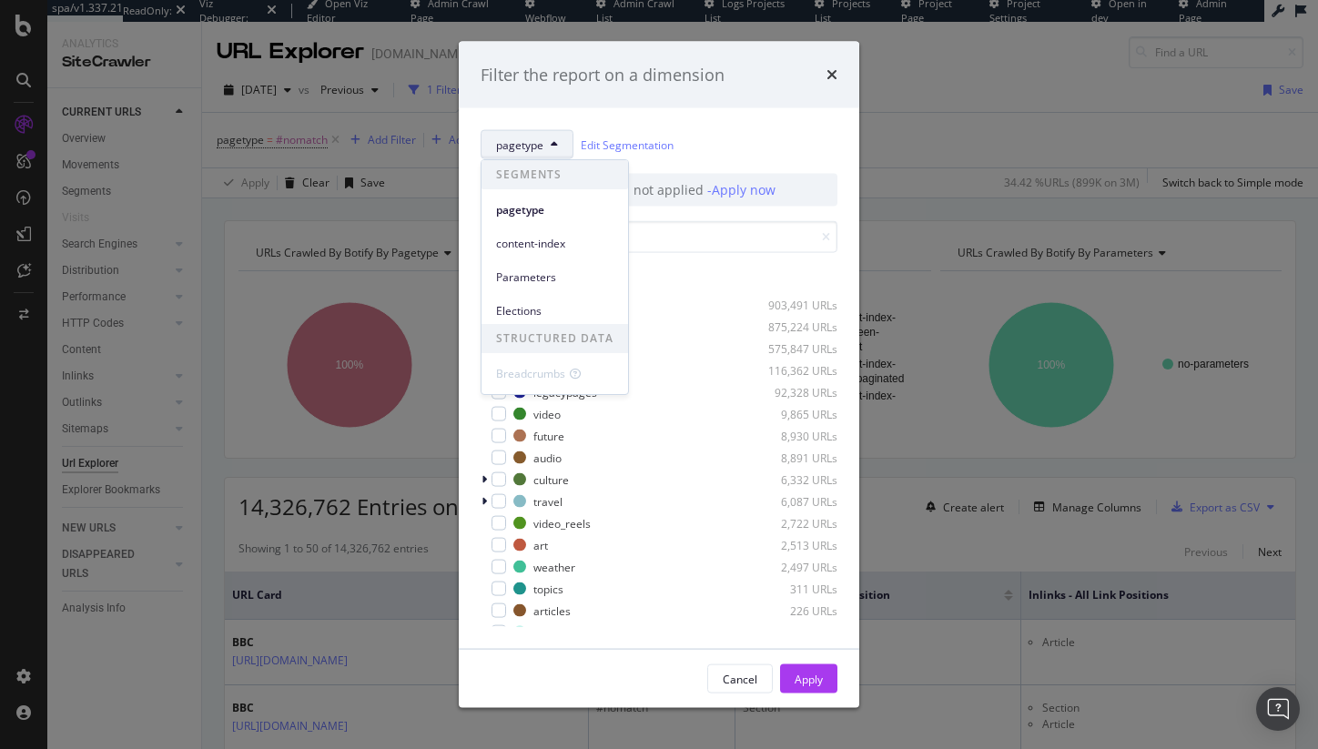
click at [722, 257] on div "Select all data available" at bounding box center [659, 252] width 357 height 62
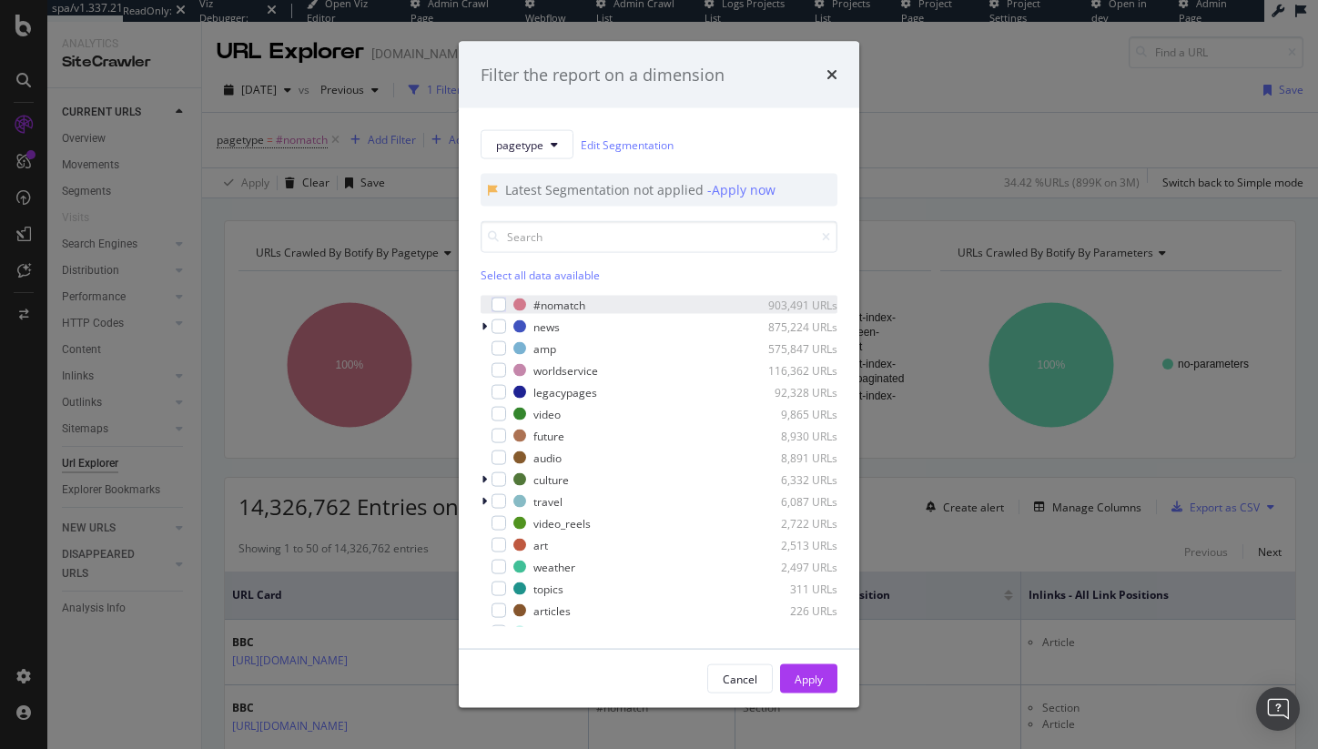
click at [508, 300] on div "#nomatch 903,491 URLs" at bounding box center [659, 305] width 357 height 18
click at [558, 136] on button "pagetype" at bounding box center [527, 144] width 93 height 29
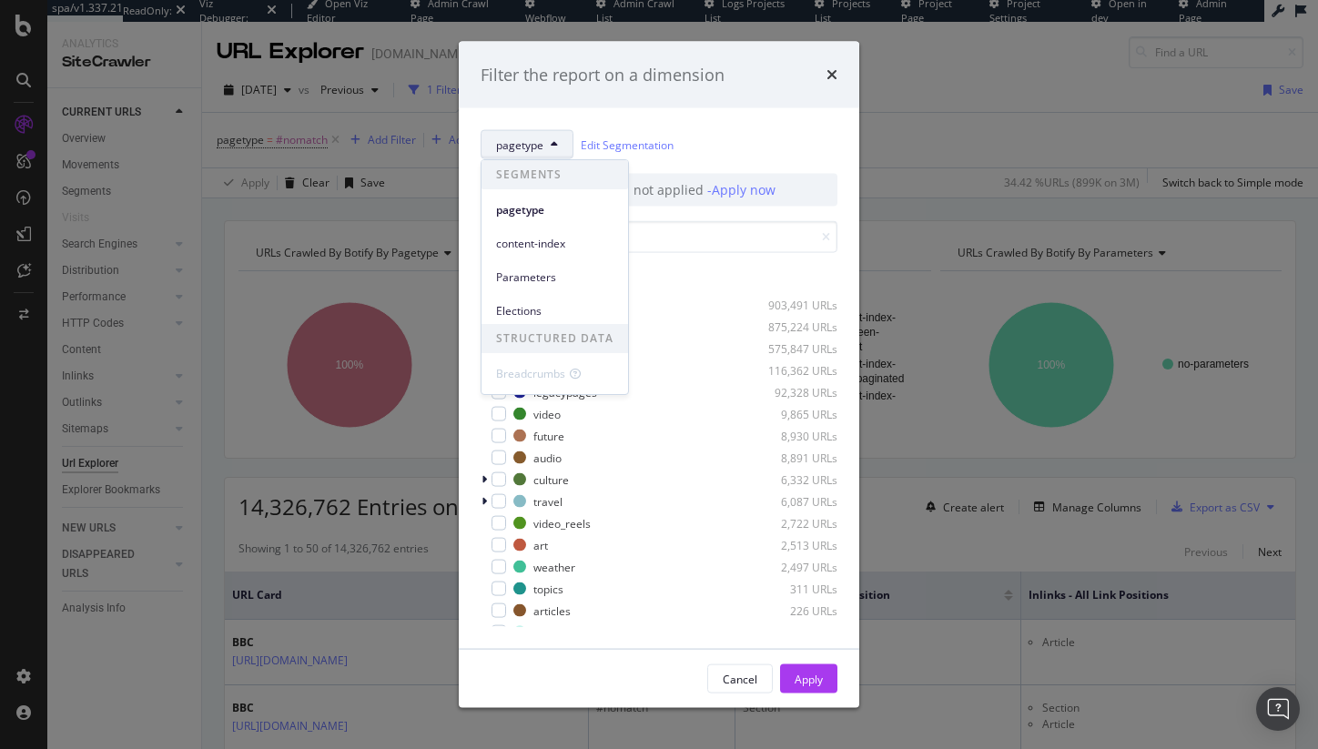
click at [987, 201] on div "Filter the report on a dimension pagetype Edit Segmentation Latest Segmentation…" at bounding box center [659, 374] width 1318 height 749
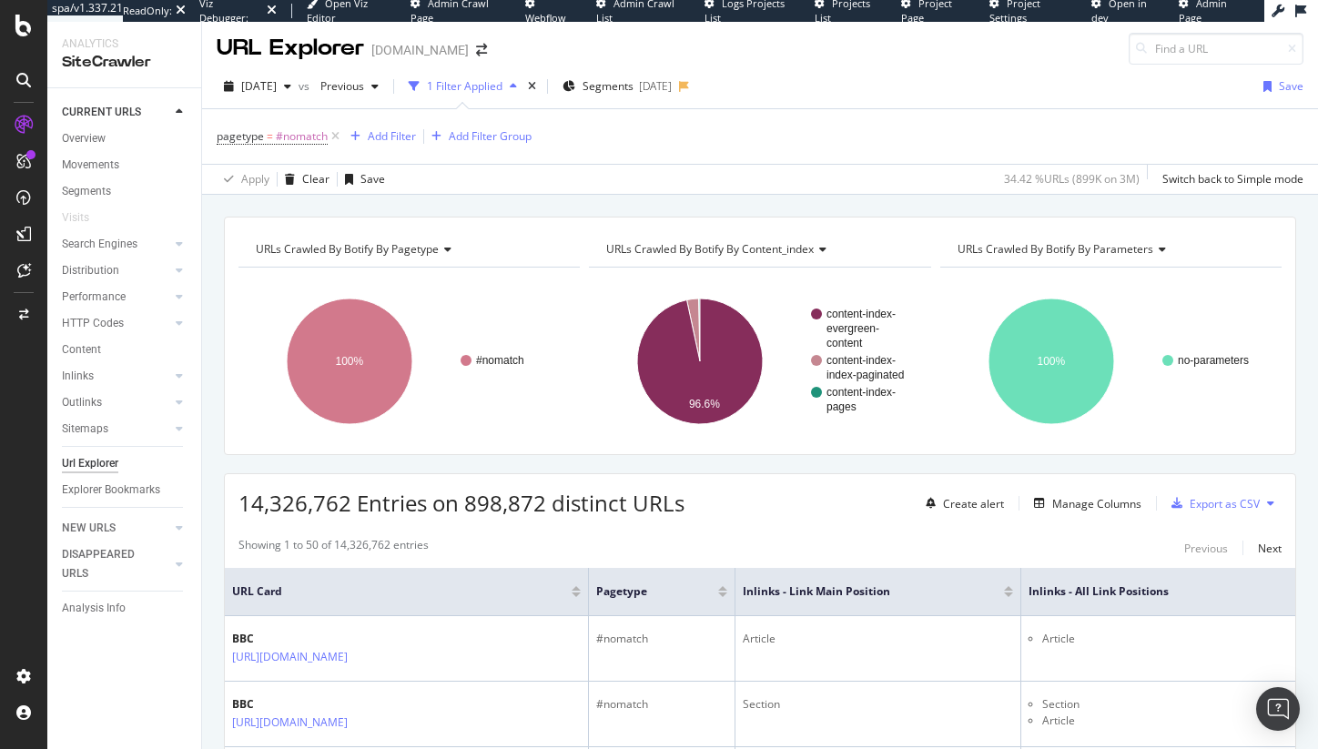
scroll to position [0, 0]
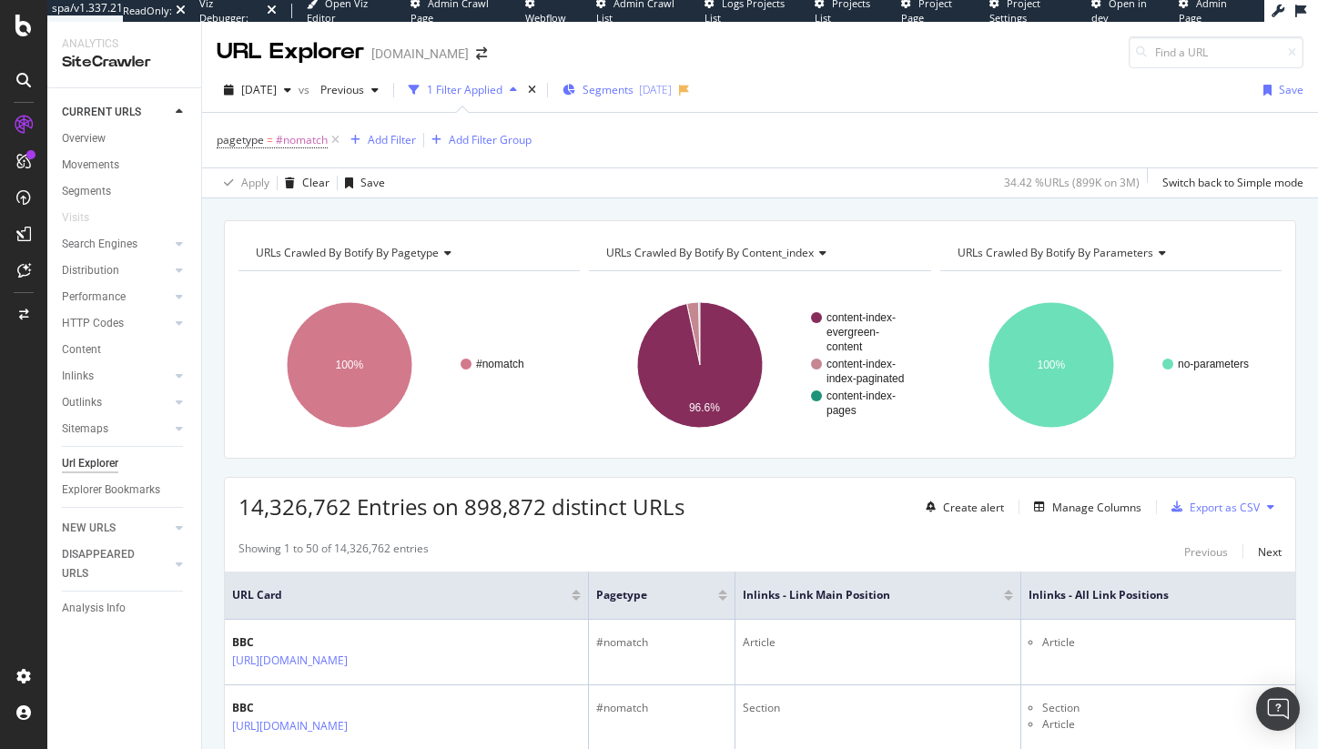
click at [575, 91] on icon "button" at bounding box center [569, 90] width 13 height 11
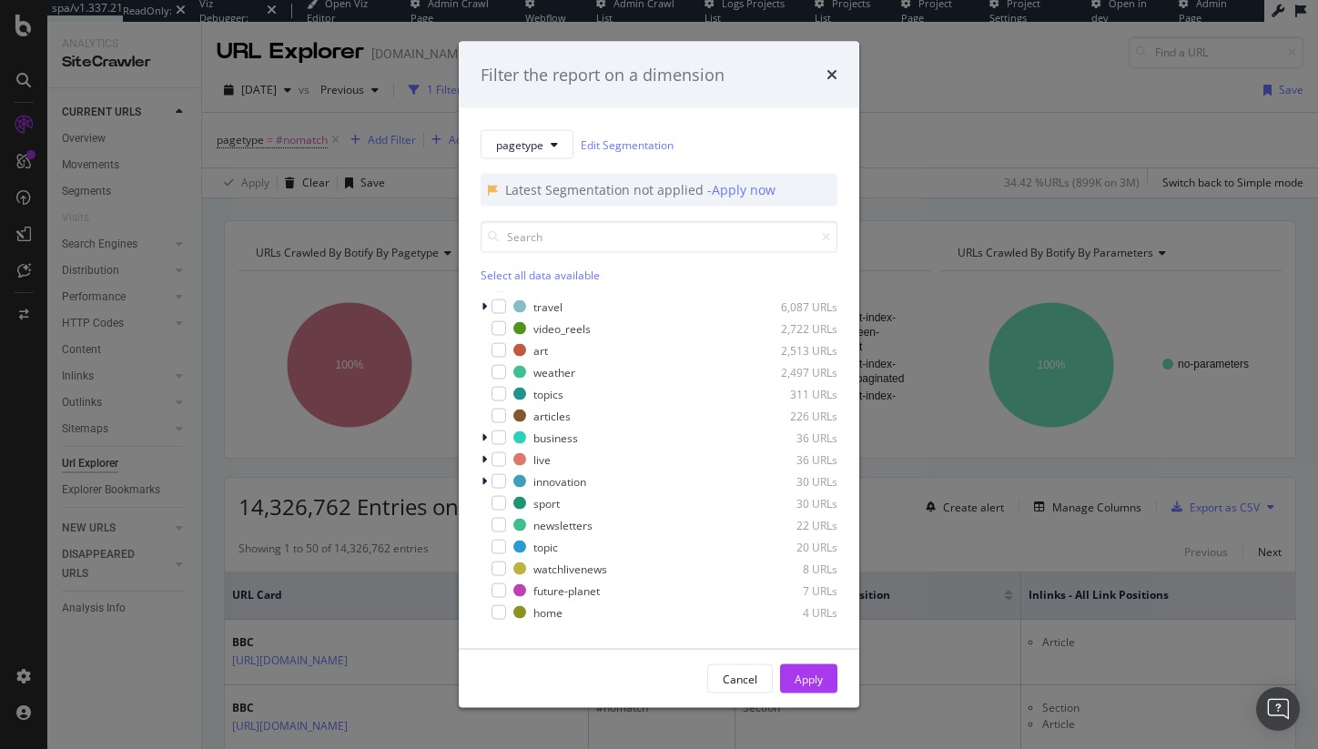
scroll to position [277, 0]
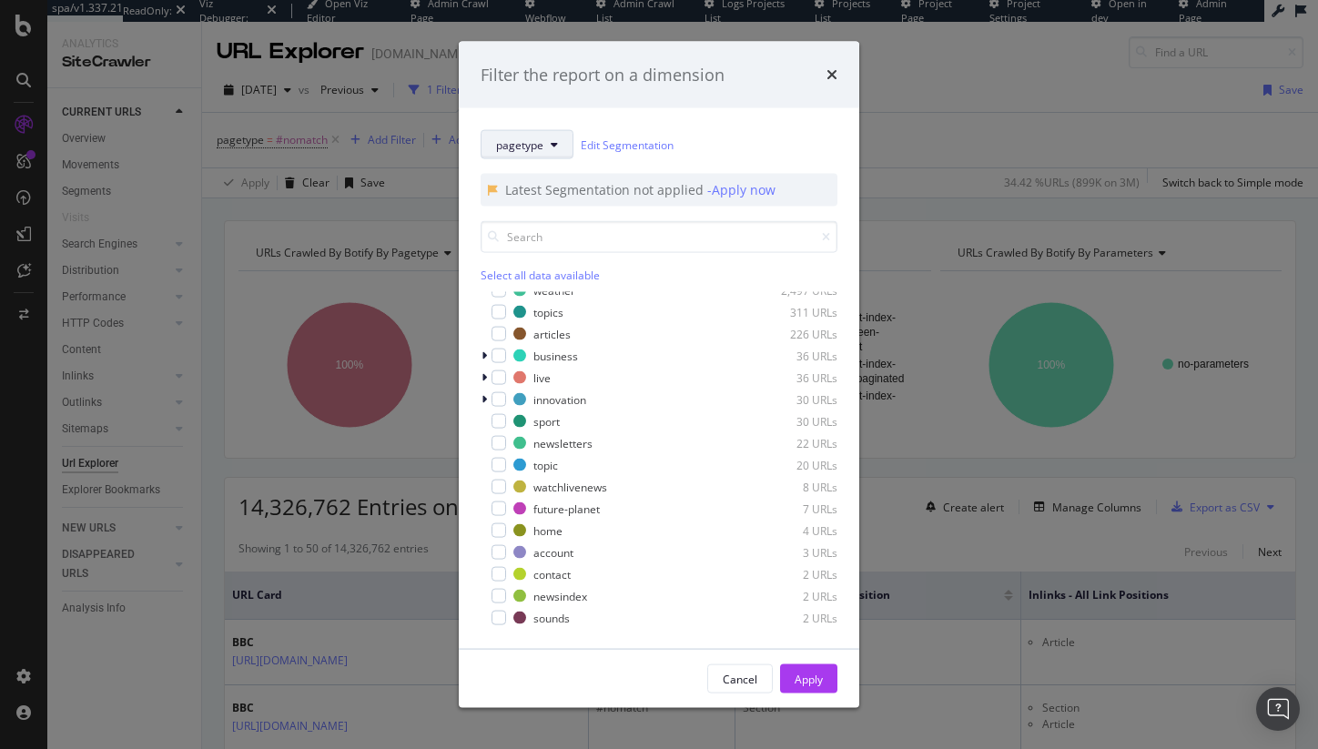
click at [518, 144] on span "pagetype" at bounding box center [519, 144] width 47 height 15
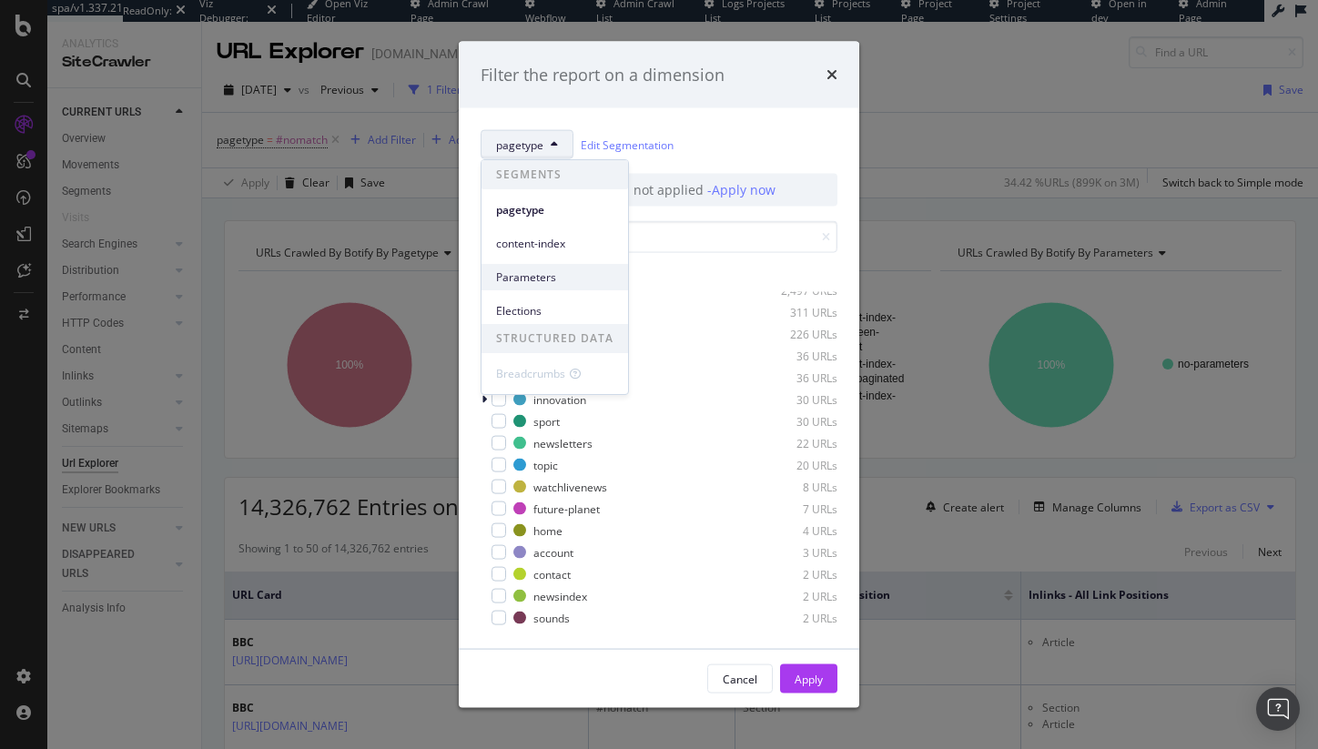
click at [544, 280] on span "Parameters" at bounding box center [554, 278] width 117 height 16
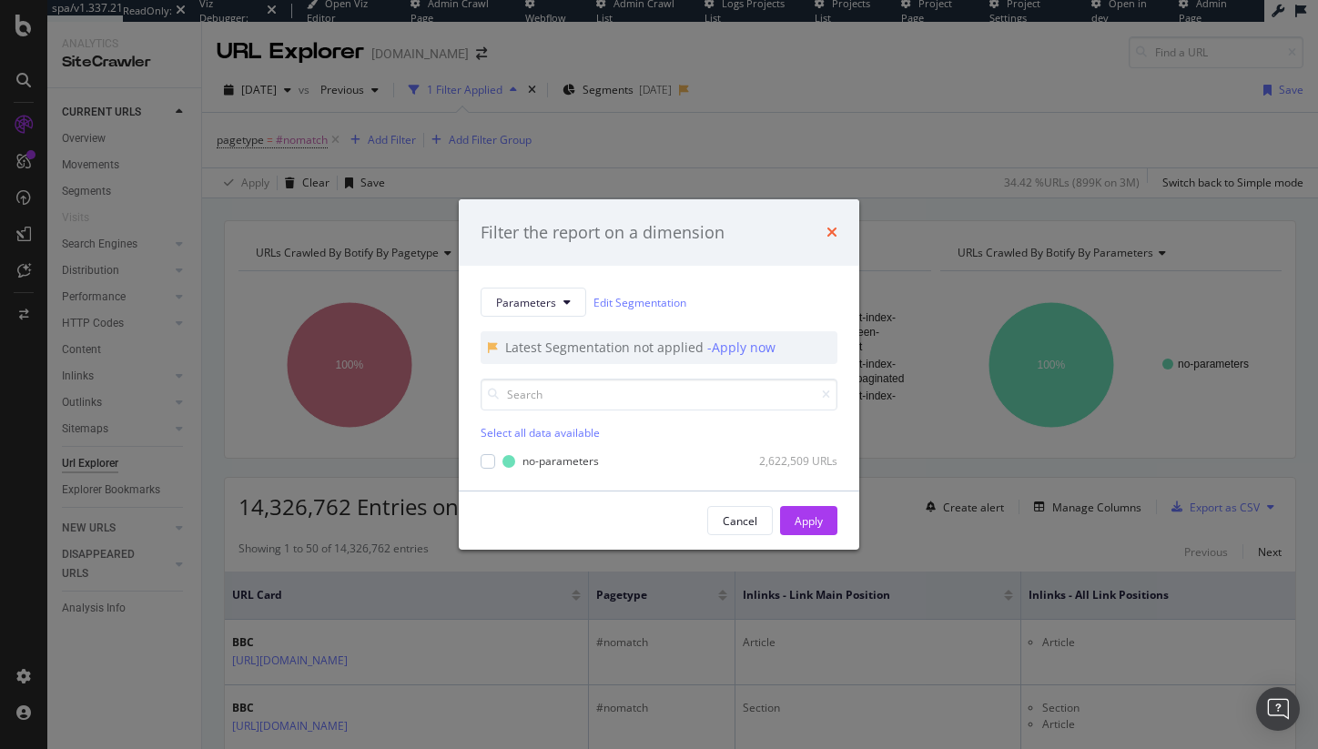
click at [828, 231] on icon "times" at bounding box center [832, 232] width 11 height 15
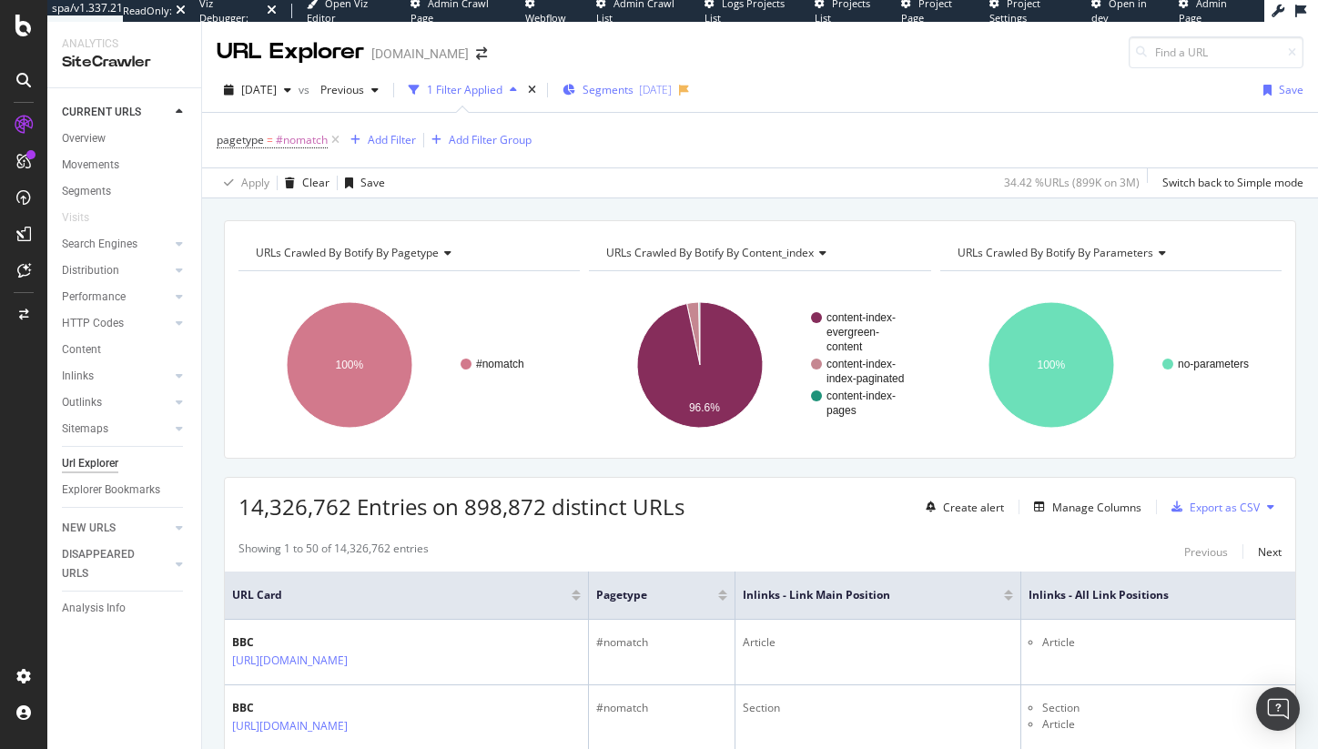
click at [634, 101] on div "Segments 2025-08-27" at bounding box center [617, 89] width 109 height 27
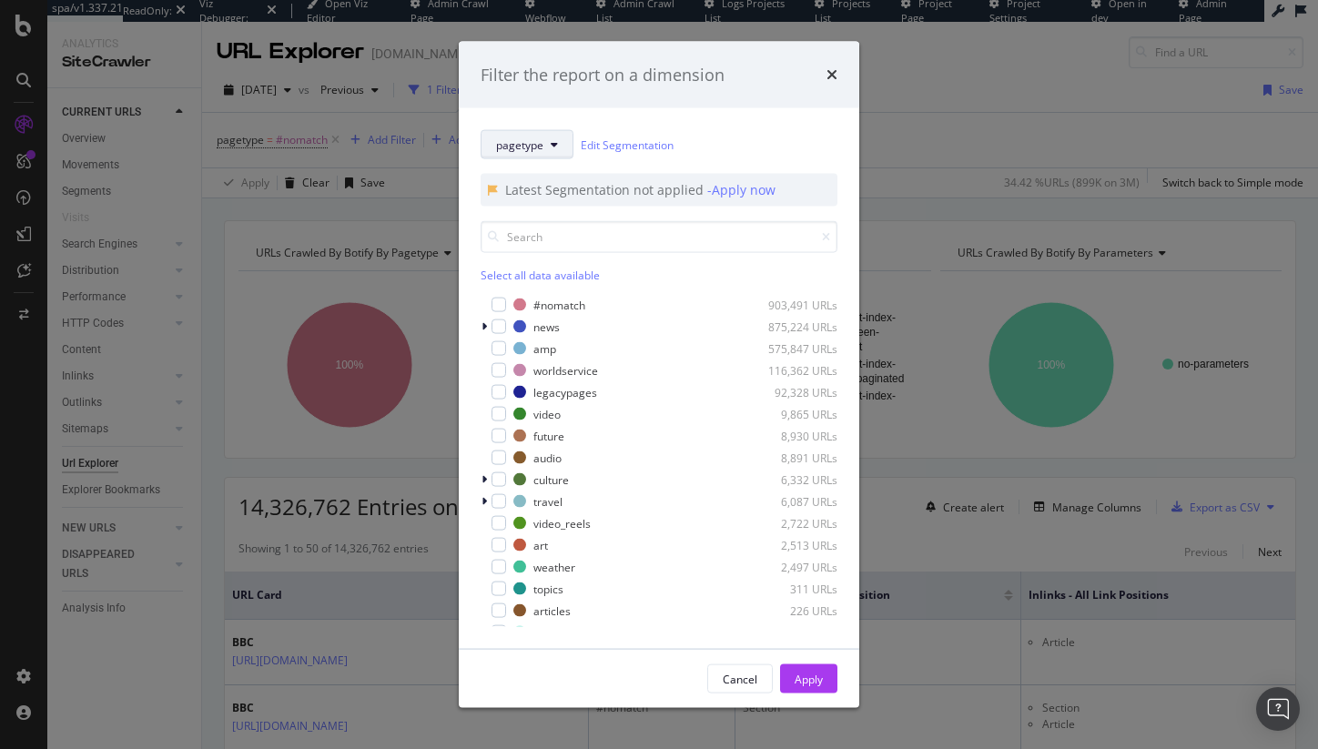
click at [530, 151] on span "pagetype" at bounding box center [519, 144] width 47 height 15
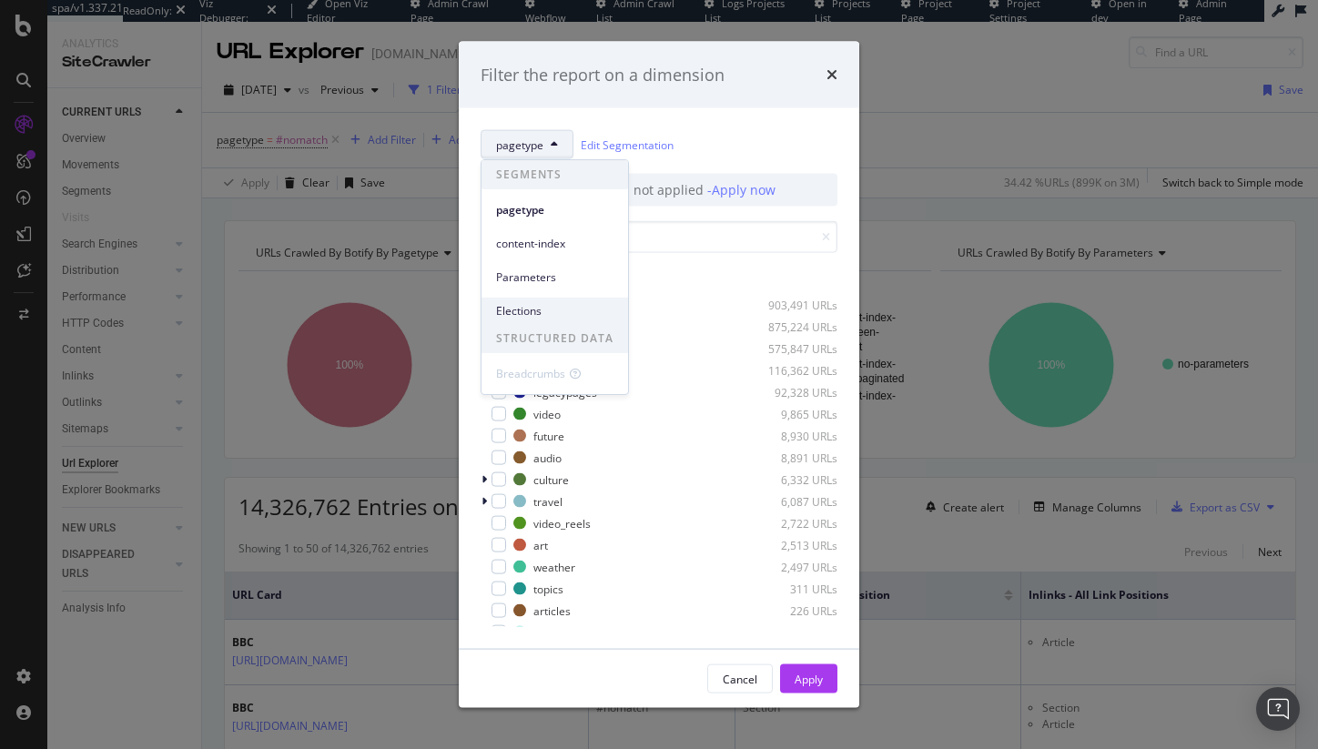
click at [551, 323] on div "Elections" at bounding box center [555, 311] width 147 height 26
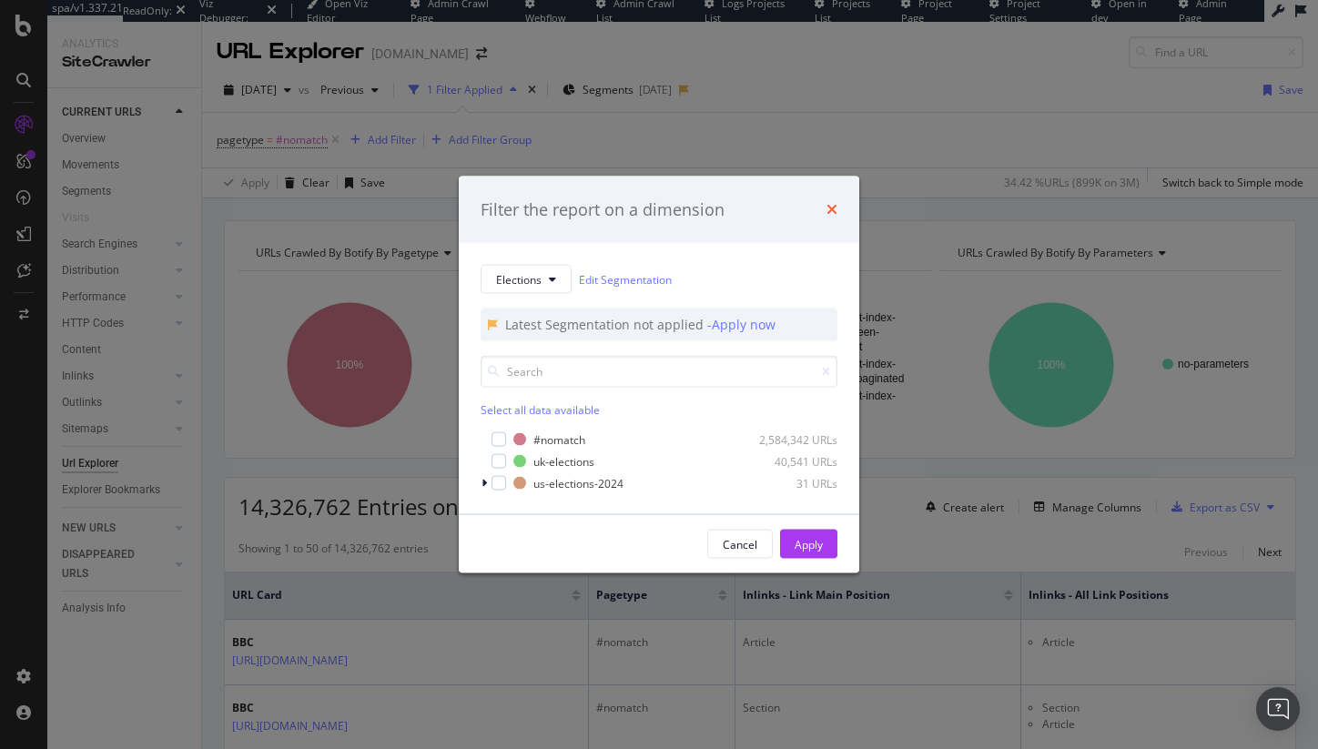
click at [836, 206] on icon "times" at bounding box center [832, 209] width 11 height 15
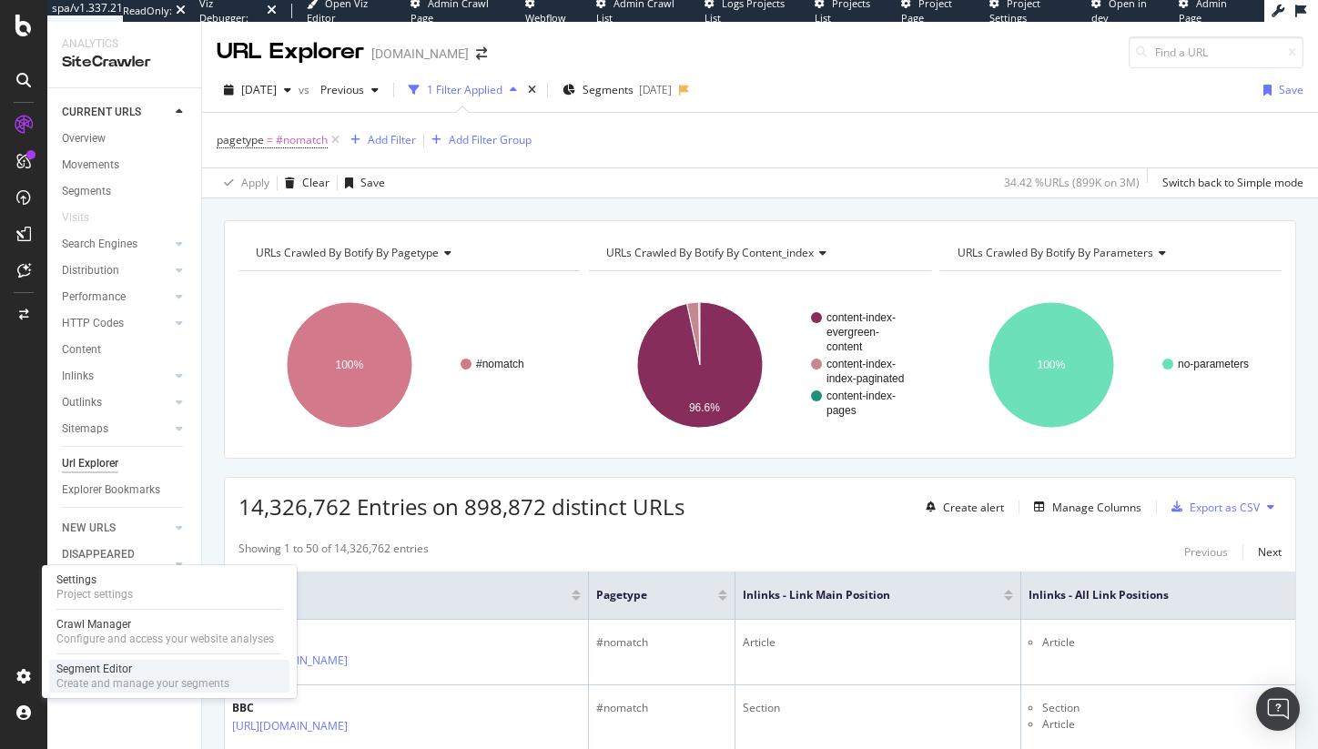
click at [87, 669] on div "Segment Editor" at bounding box center [142, 669] width 173 height 15
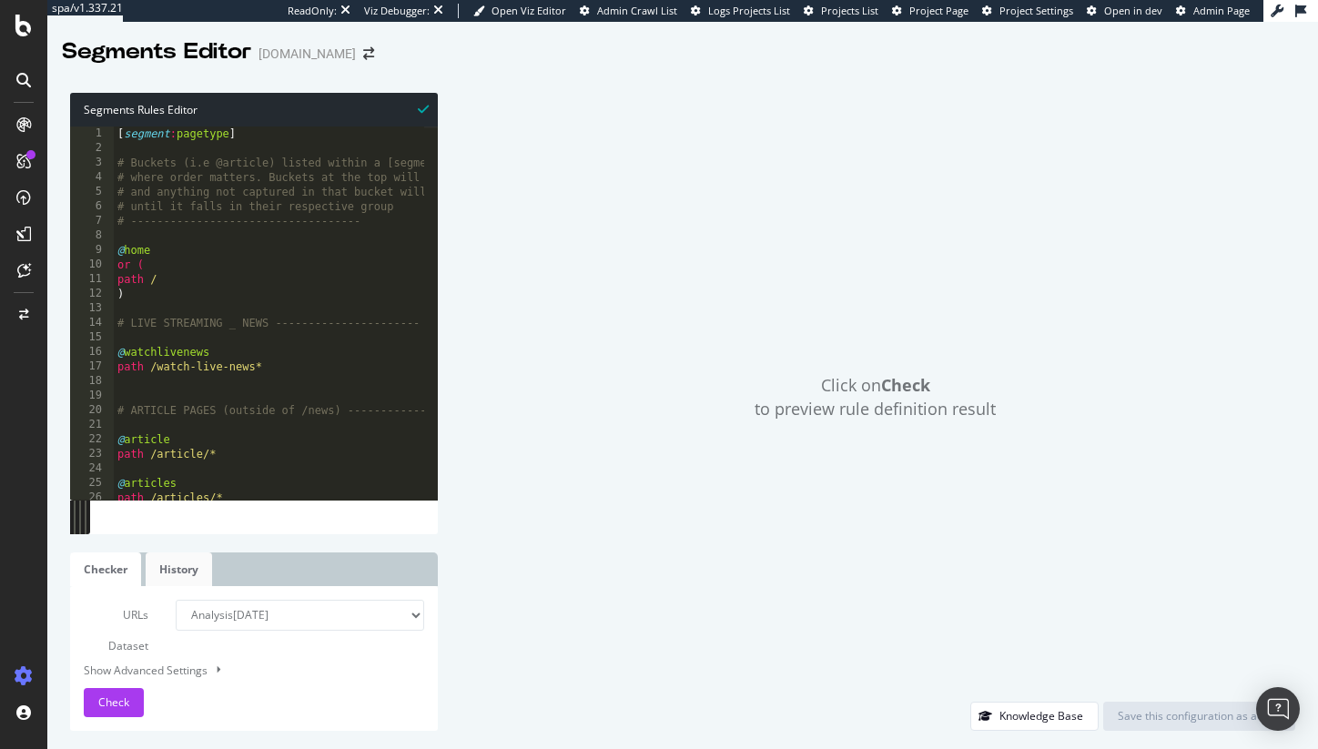
click at [171, 567] on link "History" at bounding box center [179, 570] width 66 height 34
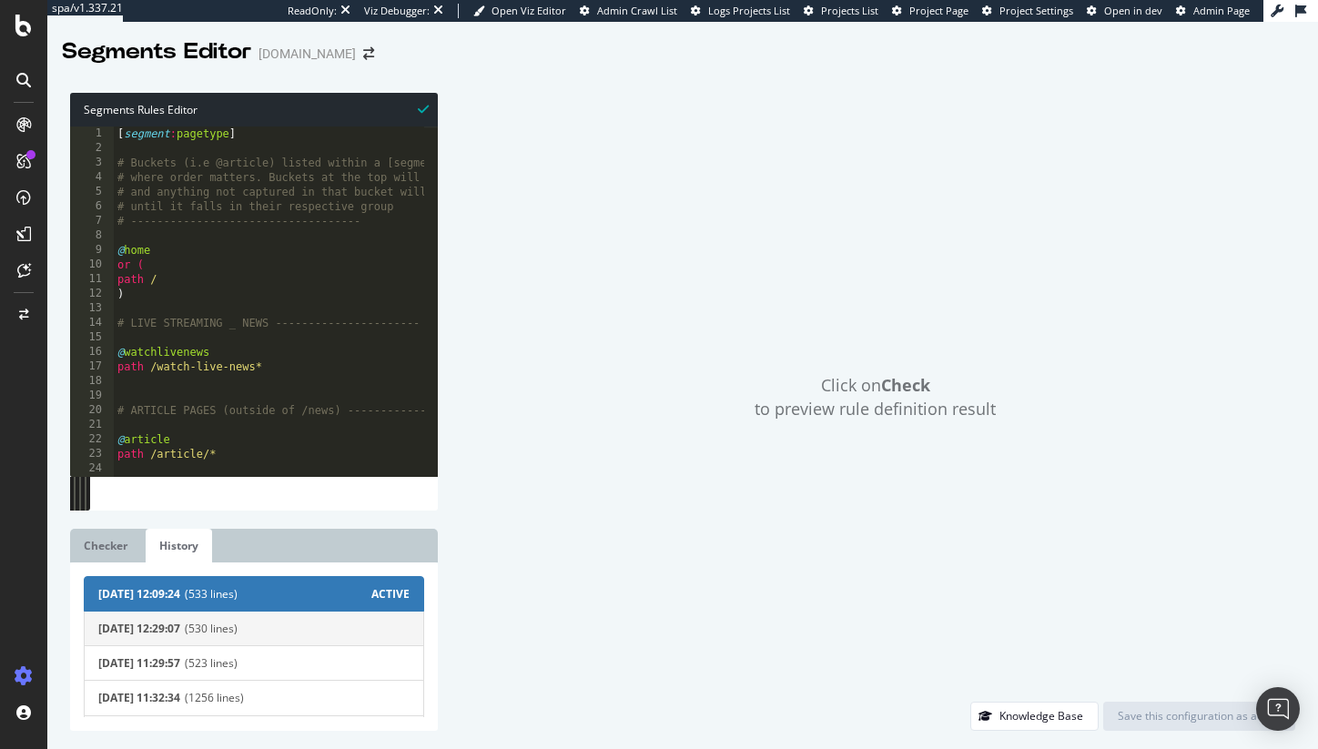
click at [241, 637] on button "2025-08-27 12:29:07 (530 lines)" at bounding box center [254, 629] width 341 height 36
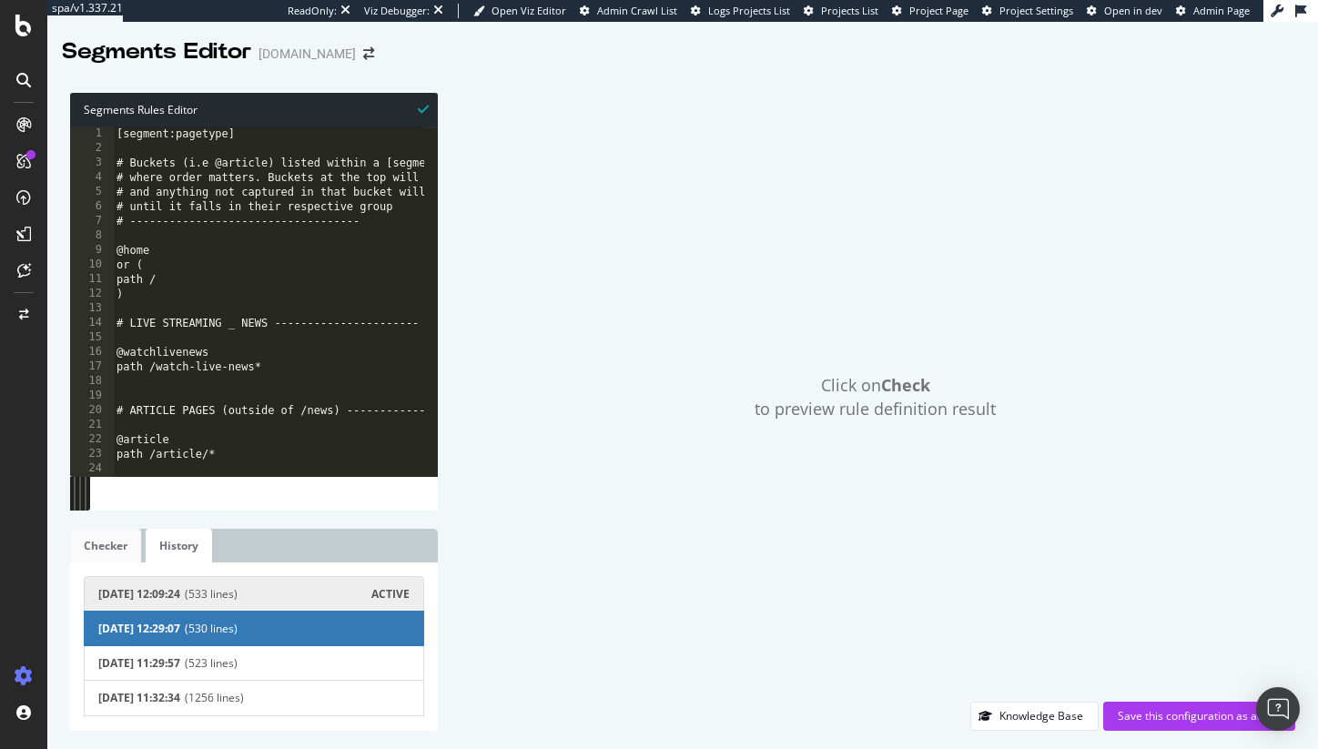
click at [105, 549] on link "Checker" at bounding box center [105, 546] width 71 height 34
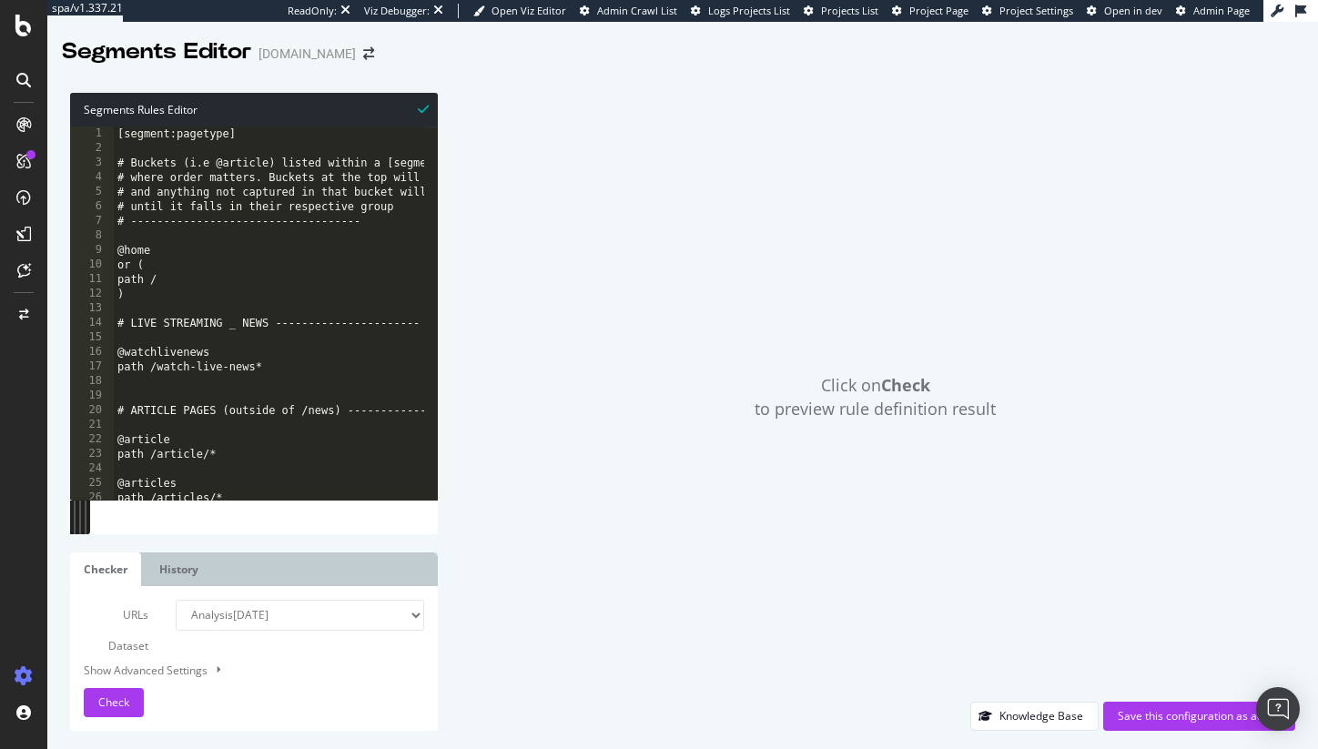
click at [232, 285] on div "[segment:pagetype] # Buckets (i.e @article) listed within a [segment] will foll…" at bounding box center [419, 321] width 611 height 389
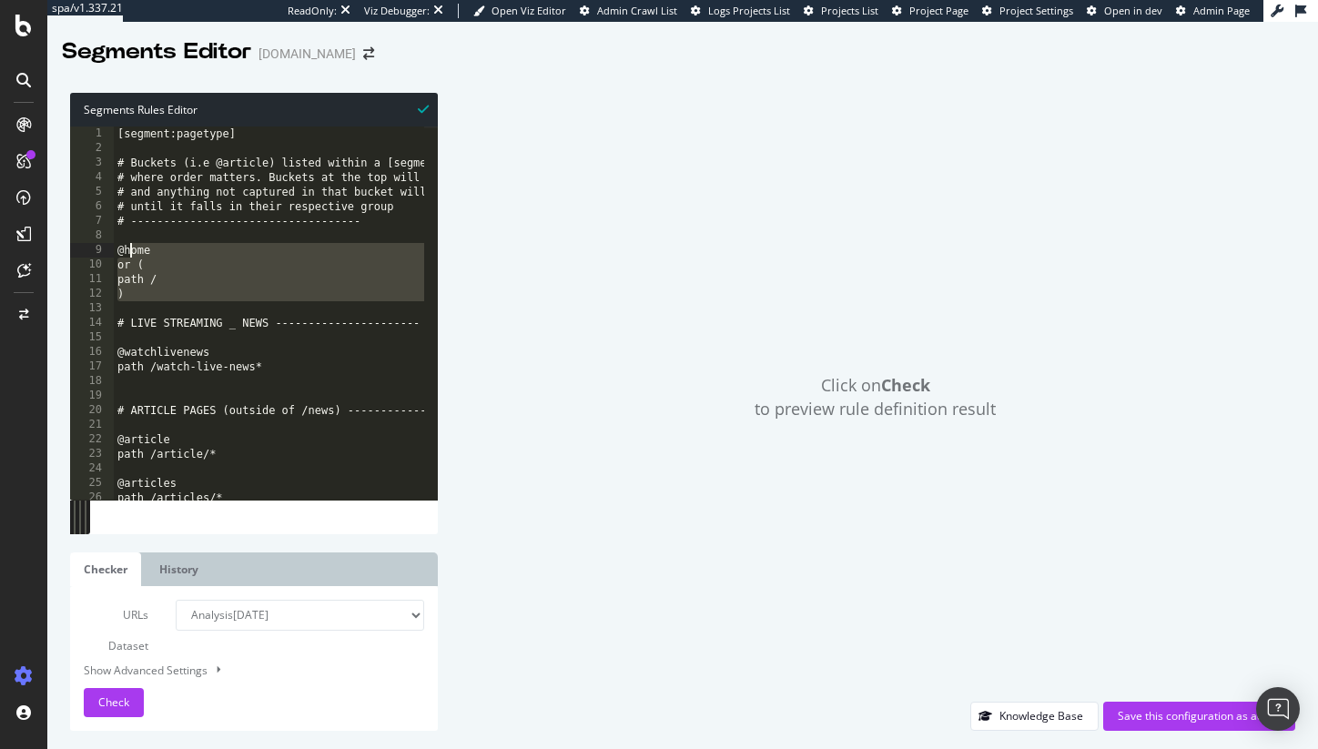
drag, startPoint x: 169, startPoint y: 303, endPoint x: 124, endPoint y: 247, distance: 72.5
click at [124, 247] on div "[segment:pagetype] # Buckets (i.e @article) listed within a [segment] will foll…" at bounding box center [419, 321] width 611 height 389
click at [152, 453] on div "[segment:pagetype] # Buckets (i.e @article) listed within a [segment] will foll…" at bounding box center [419, 321] width 611 height 389
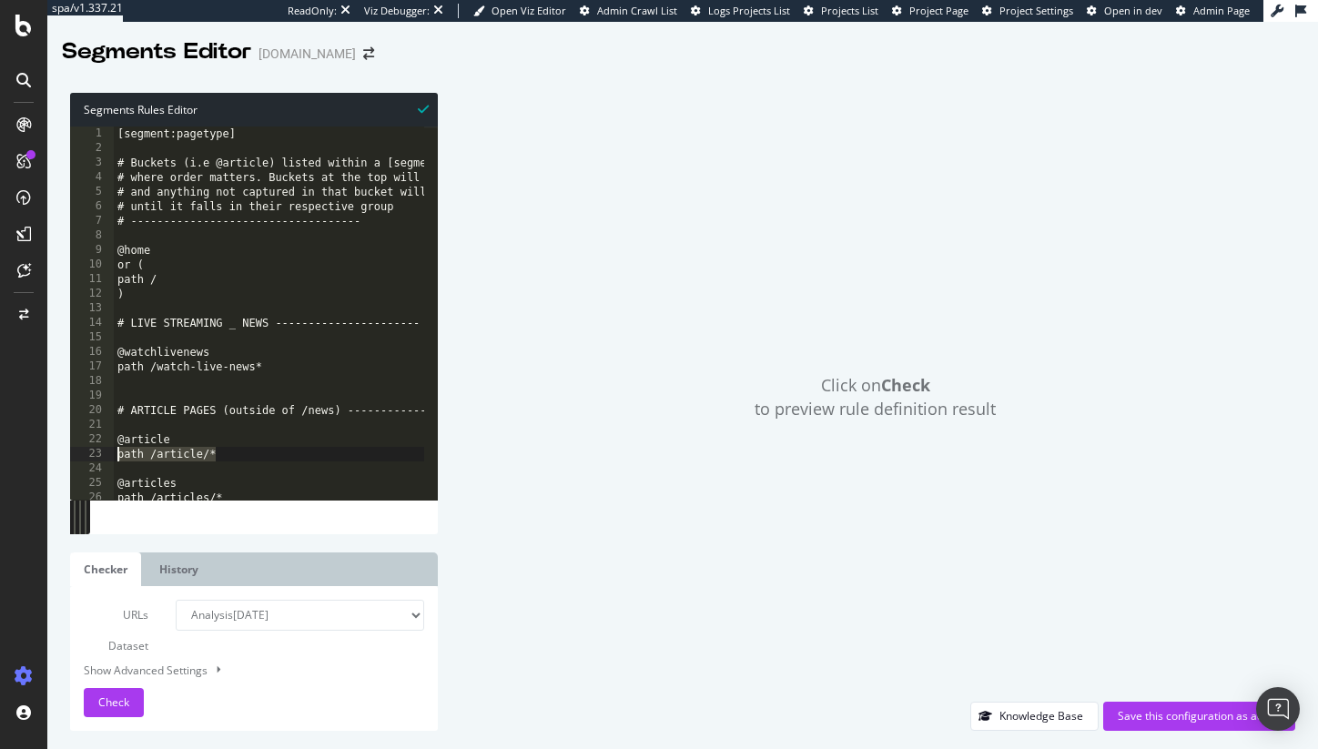
drag, startPoint x: 261, startPoint y: 456, endPoint x: 102, endPoint y: 458, distance: 159.4
click at [102, 458] on div "path /article/* 1 2 3 4 5 6 7 8 9 10 11 12 13 14 15 16 17 18 19 20 21 22 23 24 …" at bounding box center [254, 313] width 368 height 373
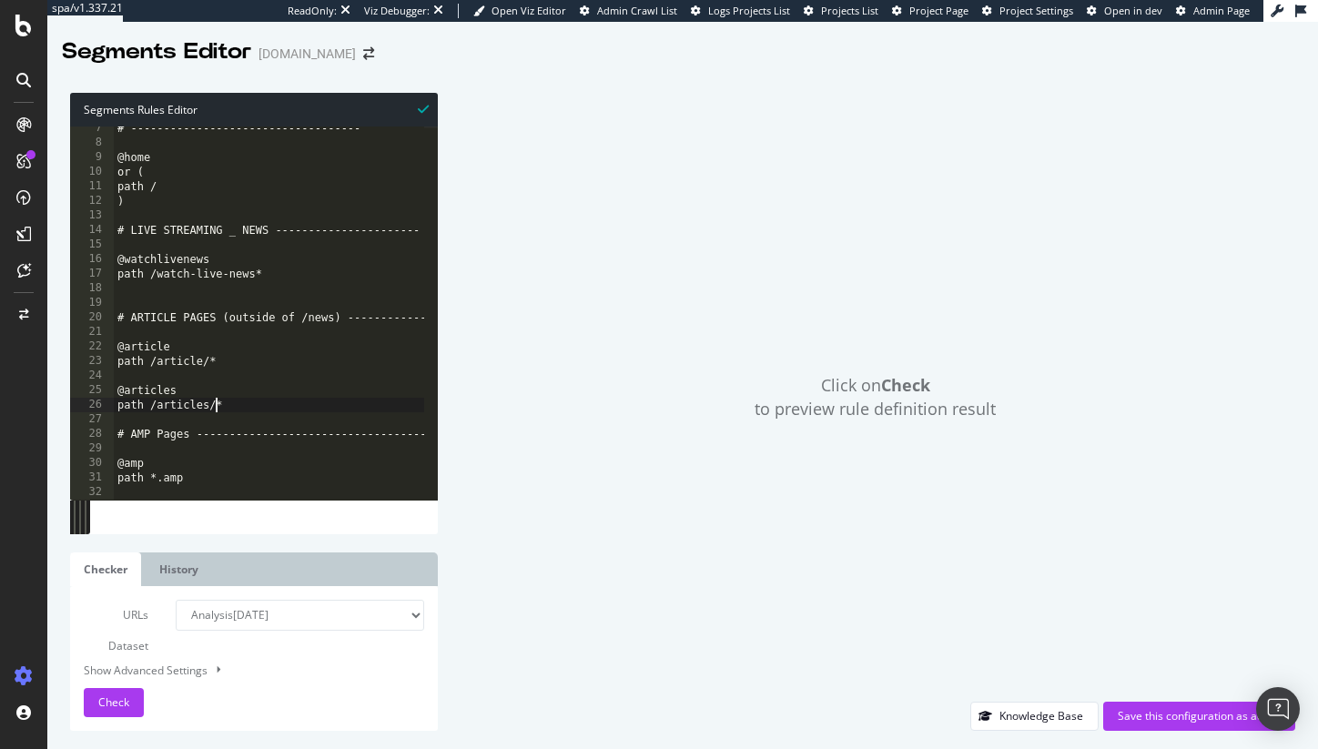
click at [217, 411] on div "# ----------------------------------- @home or ( path / ) # LIVE STREAMING _ NE…" at bounding box center [419, 315] width 611 height 389
drag, startPoint x: 226, startPoint y: 410, endPoint x: 83, endPoint y: 396, distance: 143.6
click at [83, 396] on div "path /articles/* 7 8 9 10 11 12 13 14 15 16 17 18 19 20 21 22 23 24 25 26 27 28…" at bounding box center [254, 313] width 368 height 373
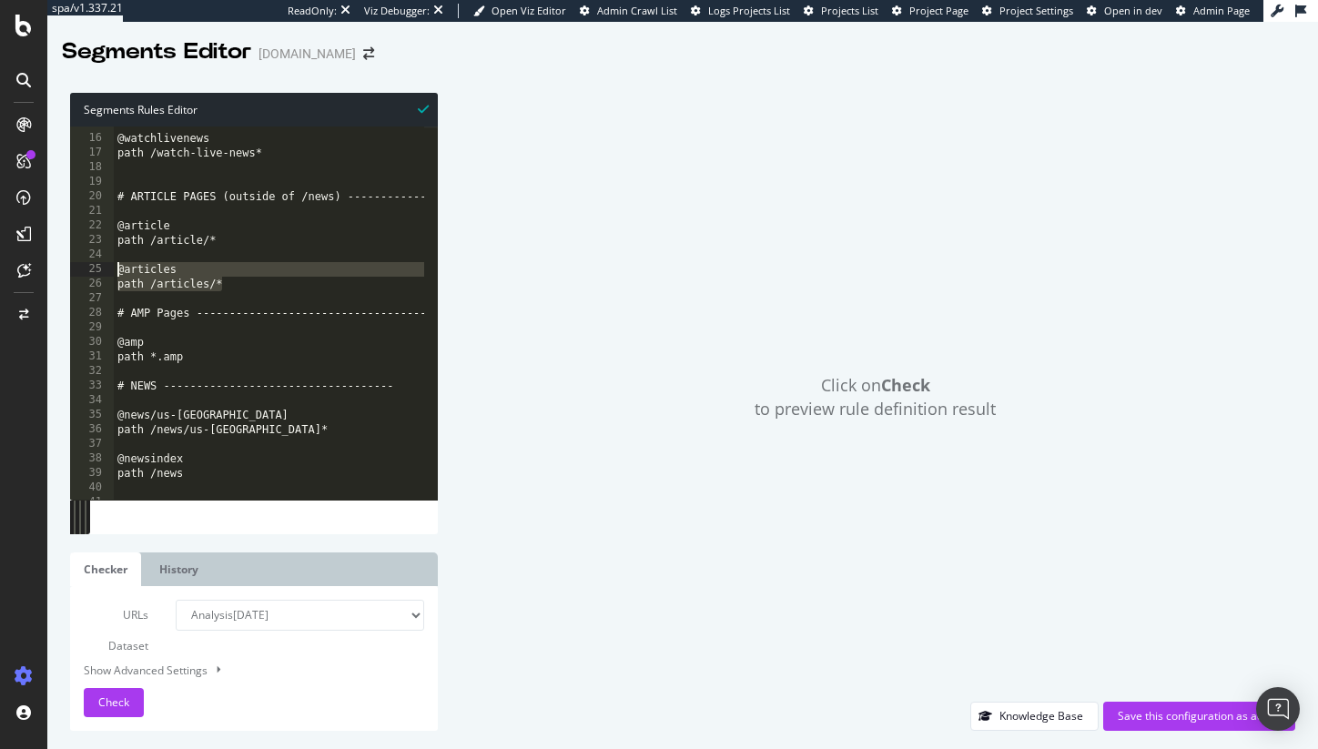
scroll to position [282, 0]
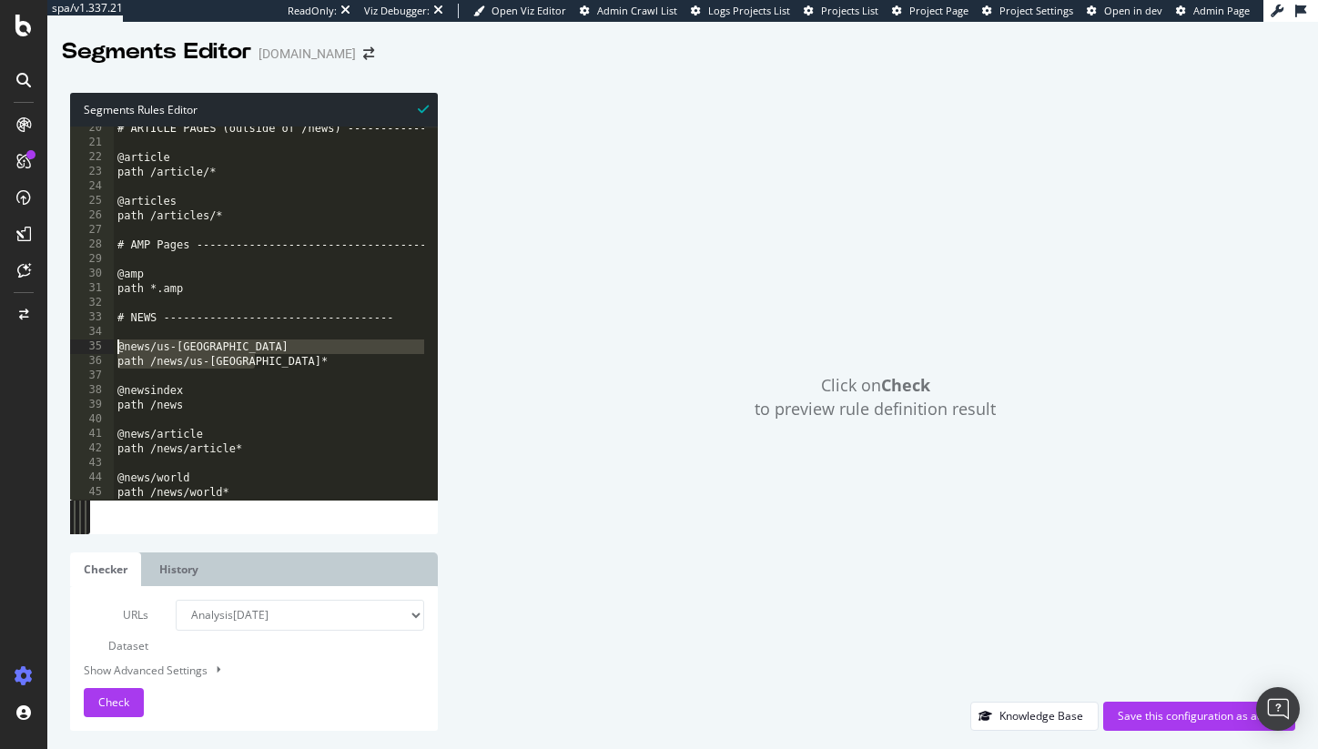
drag, startPoint x: 179, startPoint y: 357, endPoint x: 60, endPoint y: 344, distance: 120.0
click at [60, 344] on div "Segments Rules Editor @articles path /articles/* 20 21 22 23 24 25 26 27 28 29 …" at bounding box center [682, 412] width 1271 height 675
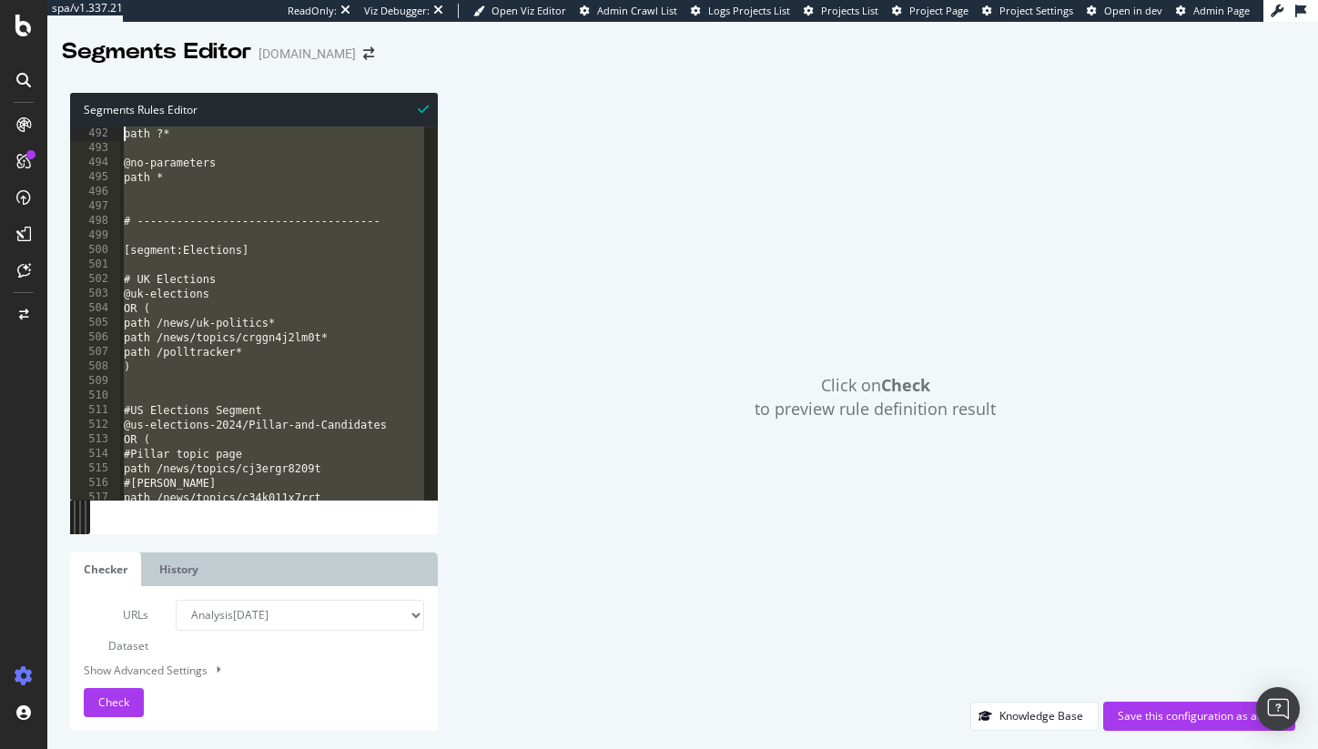
scroll to position [7037, 0]
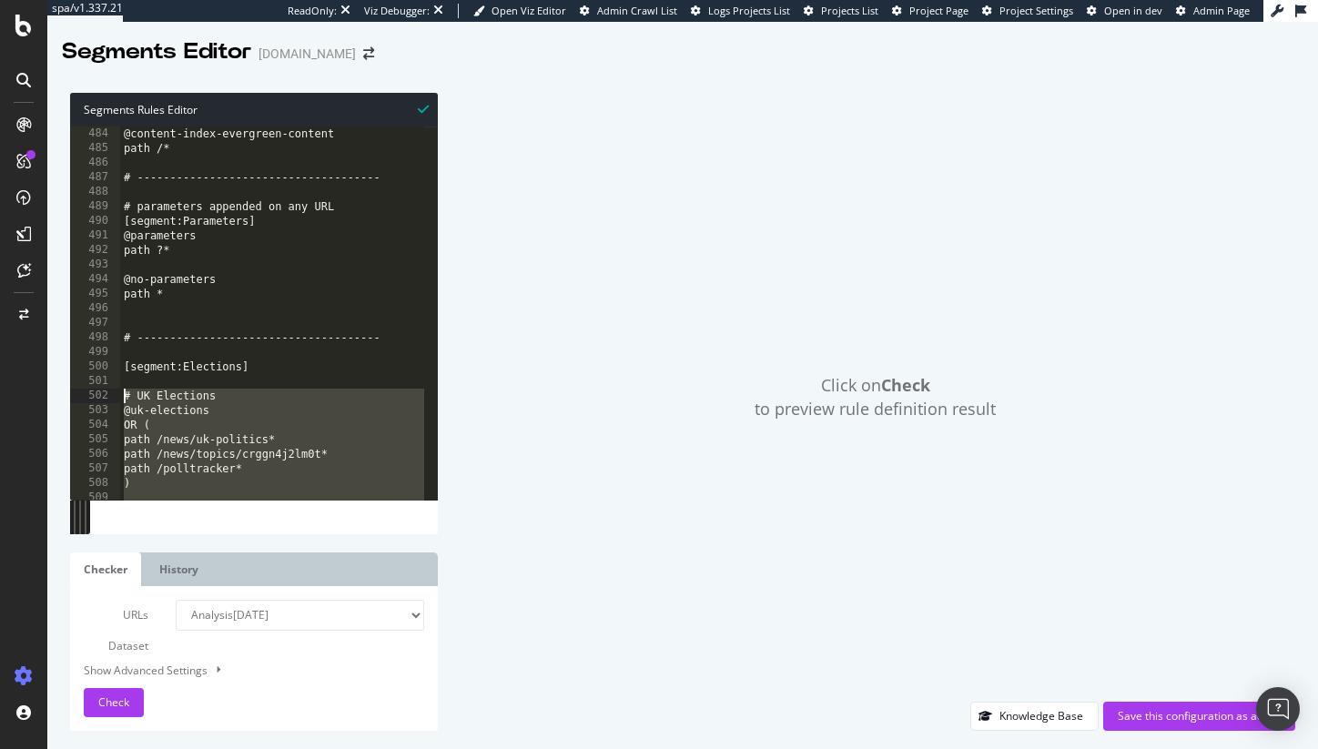
drag, startPoint x: 167, startPoint y: 482, endPoint x: 116, endPoint y: 390, distance: 105.2
click at [116, 390] on div "@news/us-canada path /news/us-canada* 484 485 486 487 488 489 490 491 492 493 4…" at bounding box center [254, 313] width 368 height 373
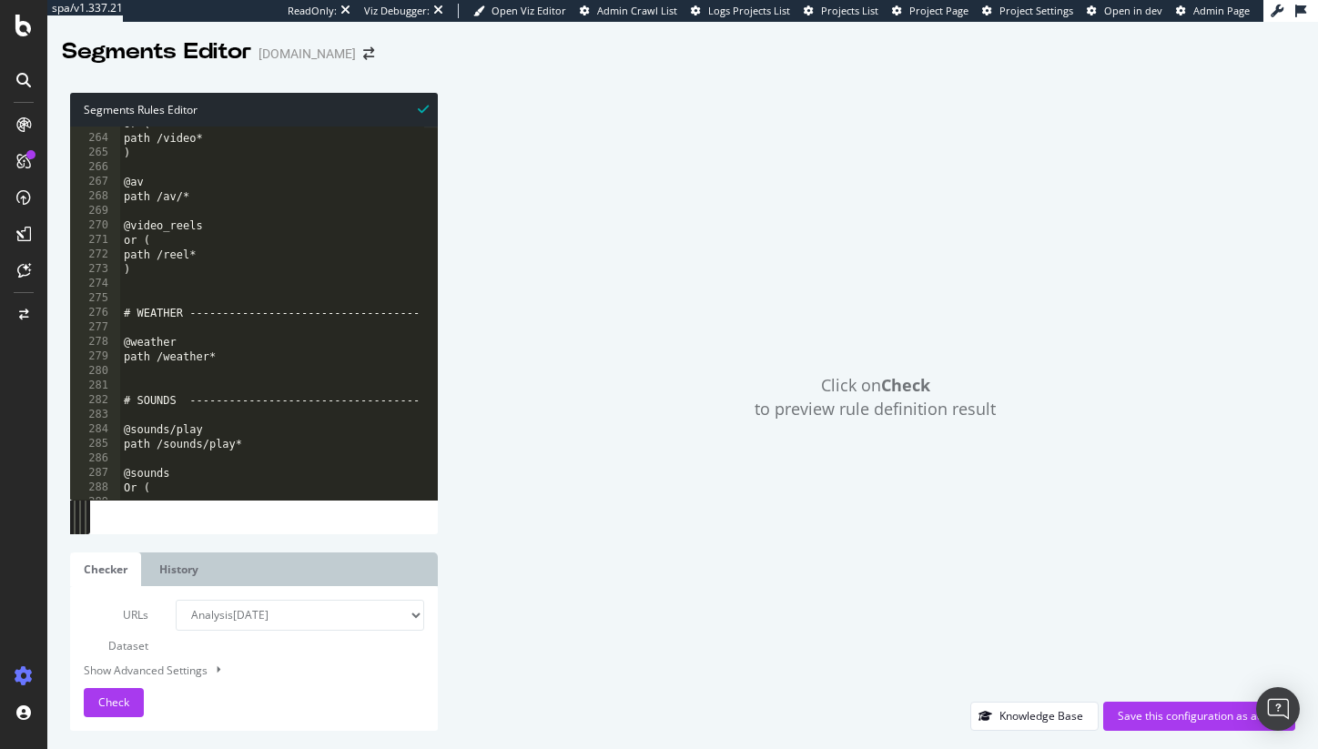
scroll to position [3827, 0]
drag, startPoint x: 104, startPoint y: 314, endPoint x: 175, endPoint y: 329, distance: 72.5
click at [107, 314] on div "276" at bounding box center [95, 313] width 50 height 15
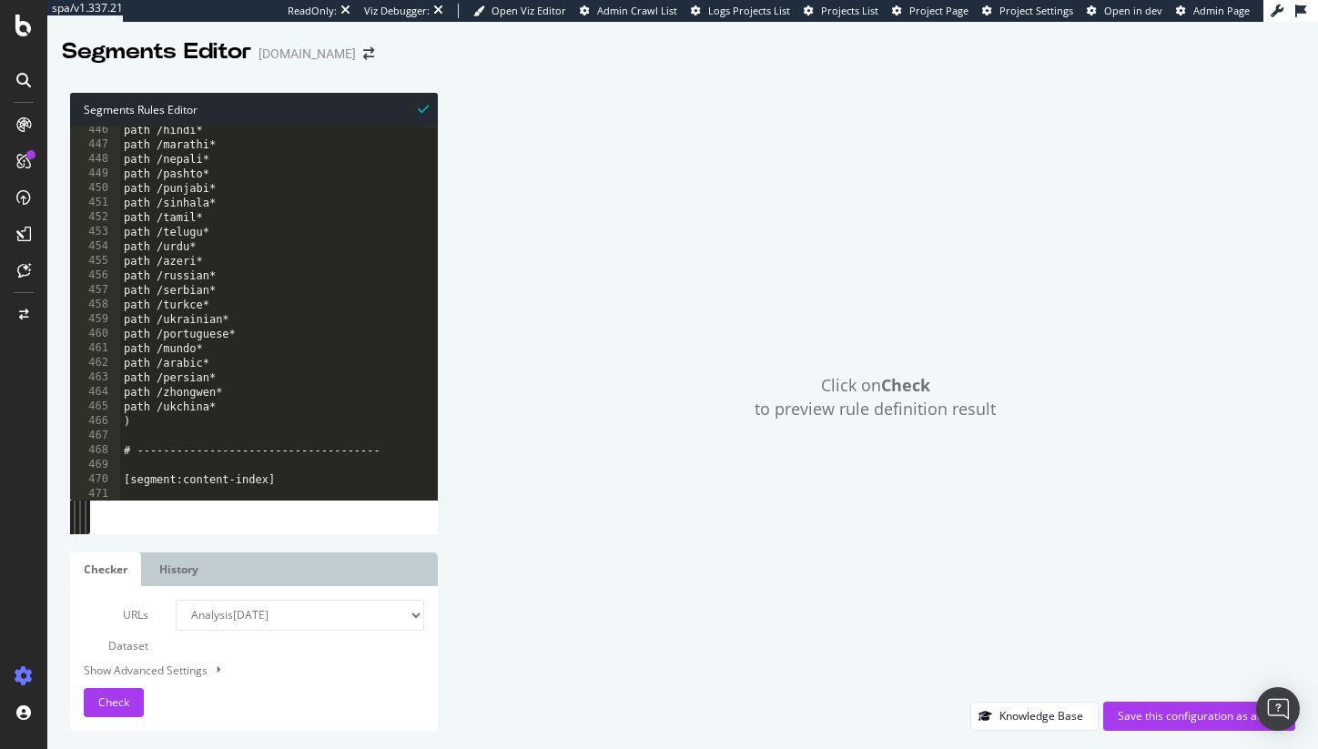
scroll to position [6547, 0]
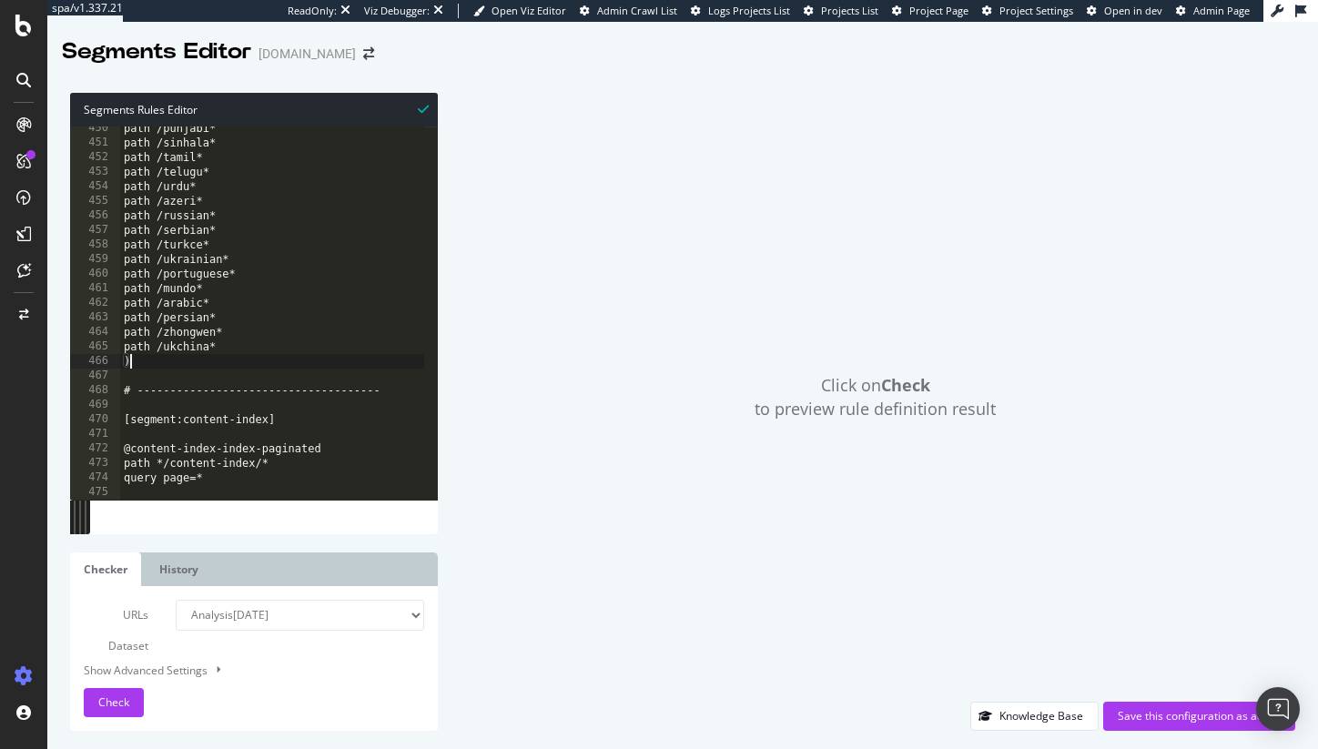
click at [338, 362] on div "path /punjabi* path /sinhala* path /tamil* path /telugu* path /urdu* path /azer…" at bounding box center [425, 315] width 611 height 389
type textarea ")"
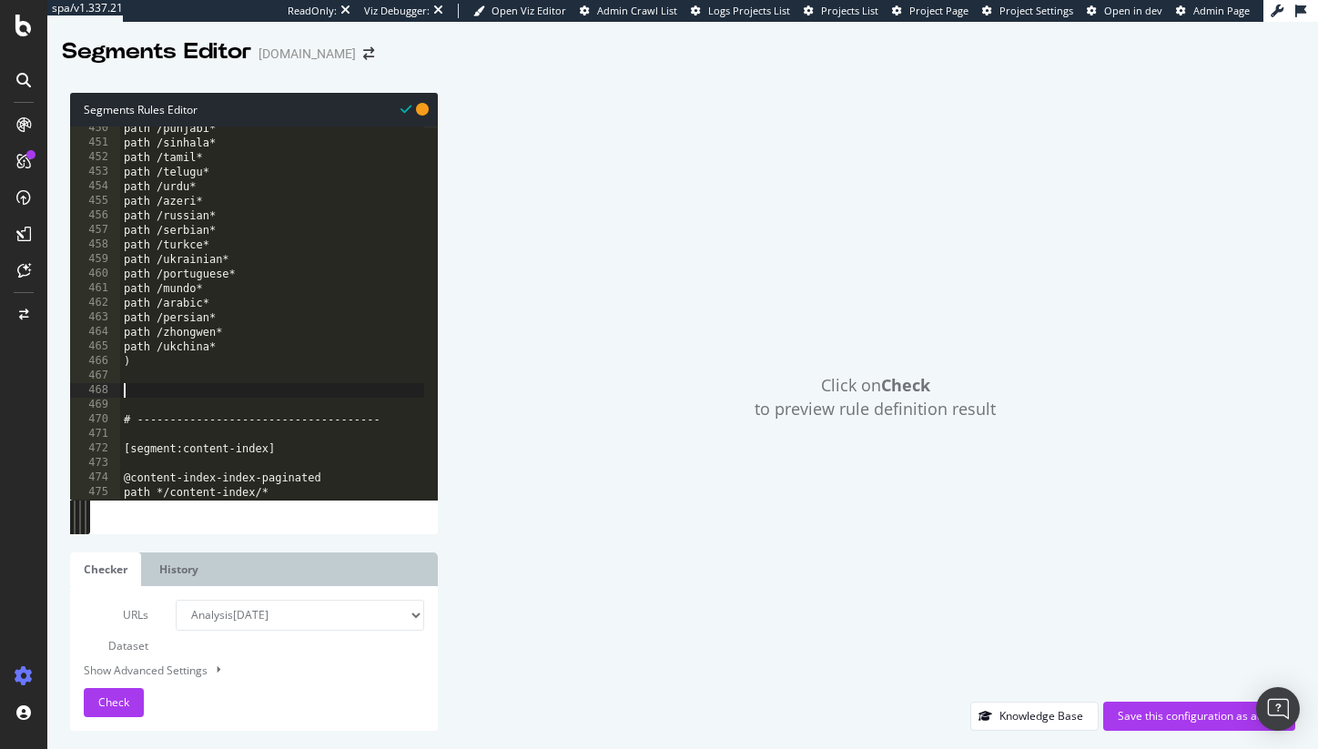
paste textarea ")"
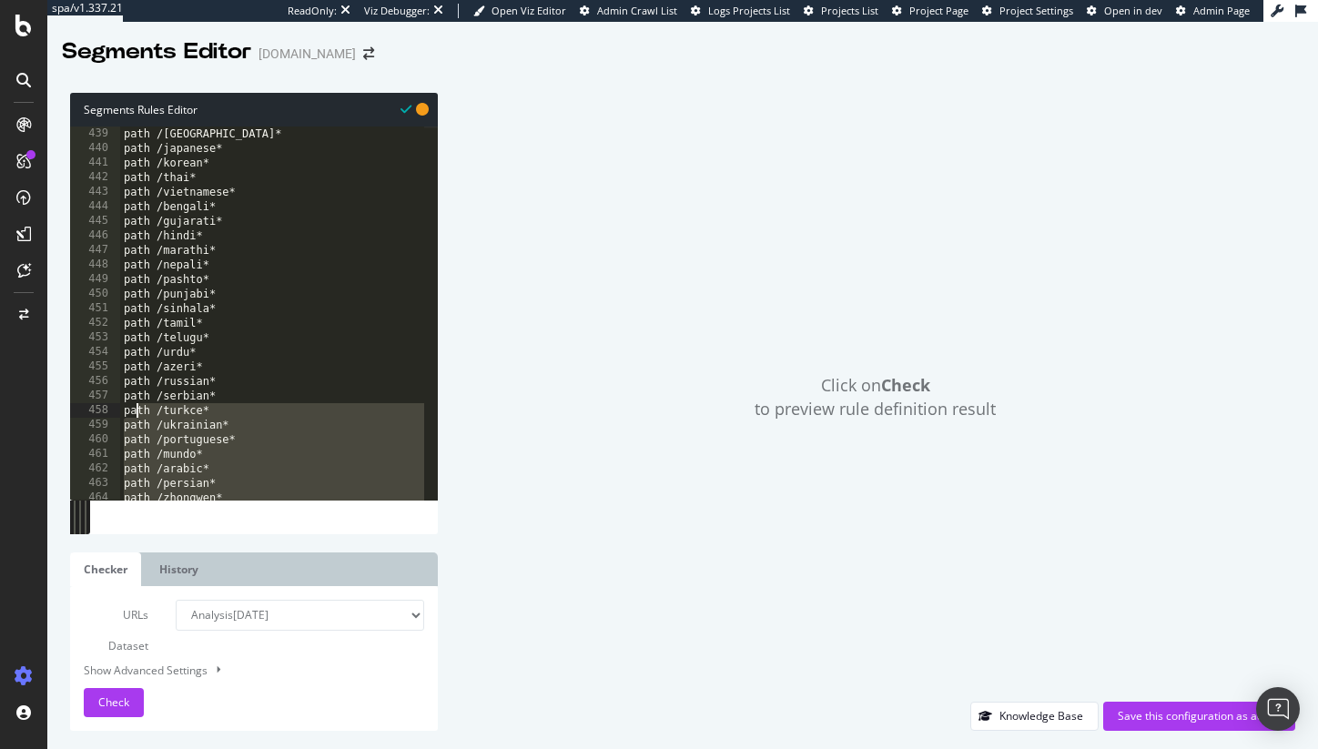
drag, startPoint x: 165, startPoint y: 478, endPoint x: 132, endPoint y: 426, distance: 61.4
click at [132, 428] on div "path /indonesia* path /japanese* path /korean* path /thai* path /vietnamese* pa…" at bounding box center [425, 321] width 611 height 389
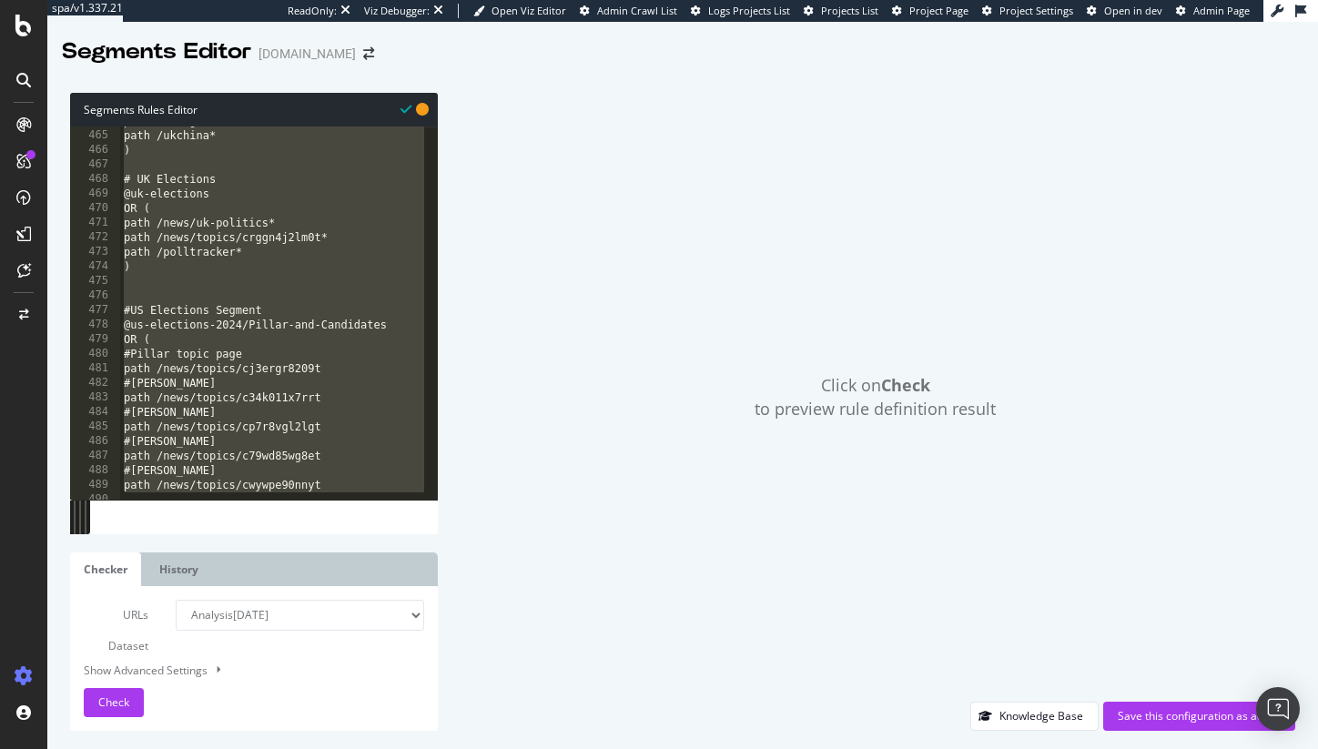
scroll to position [6735, 0]
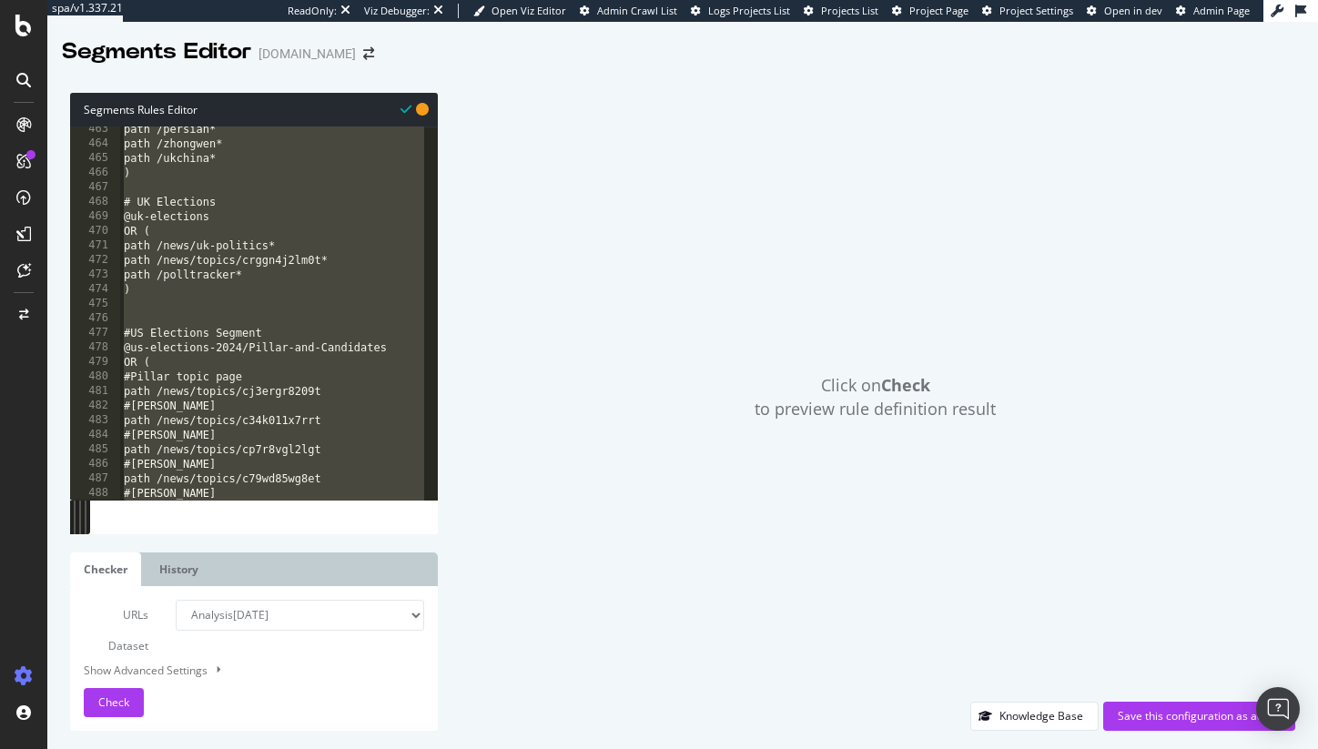
type textarea "path /ukrainian* path /portuguese*"
click at [207, 321] on div "path /persian* path /zhongwen* path /ukchina* ) # UK Elections @uk-elections OR…" at bounding box center [425, 316] width 611 height 389
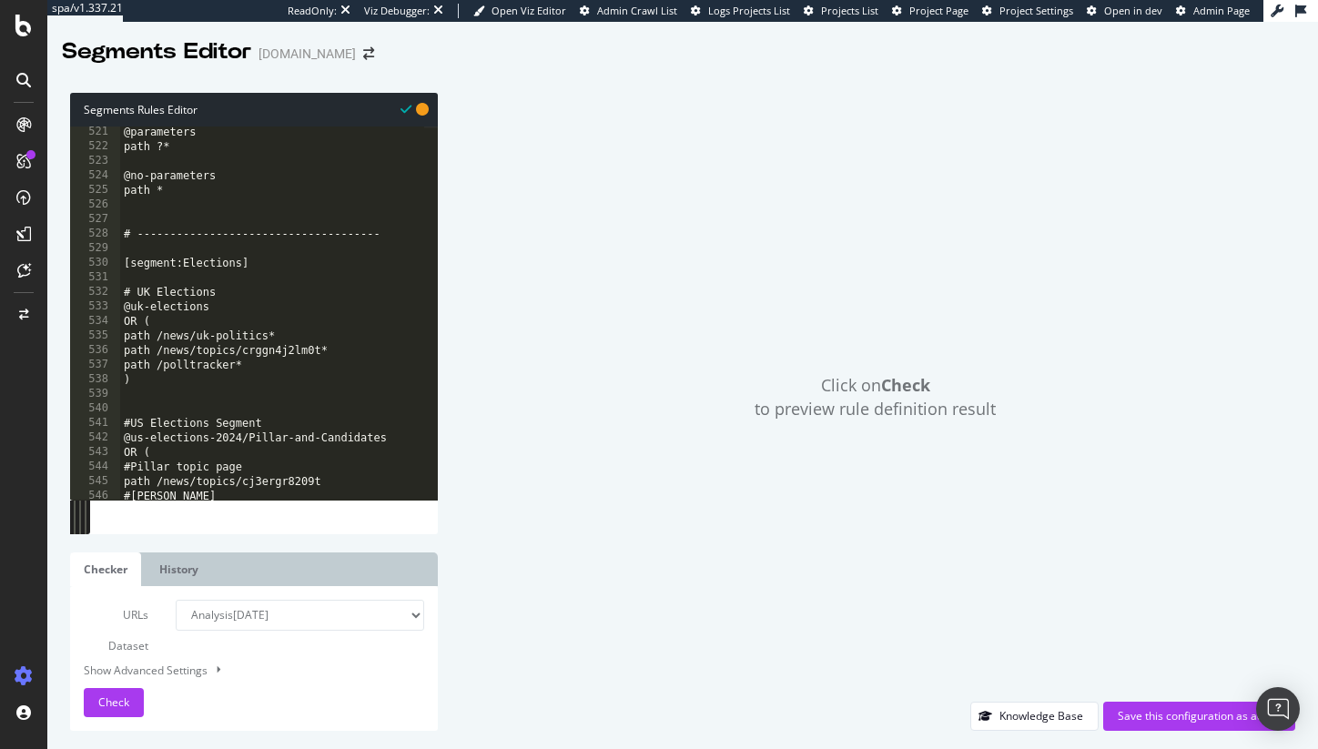
scroll to position [7574, 0]
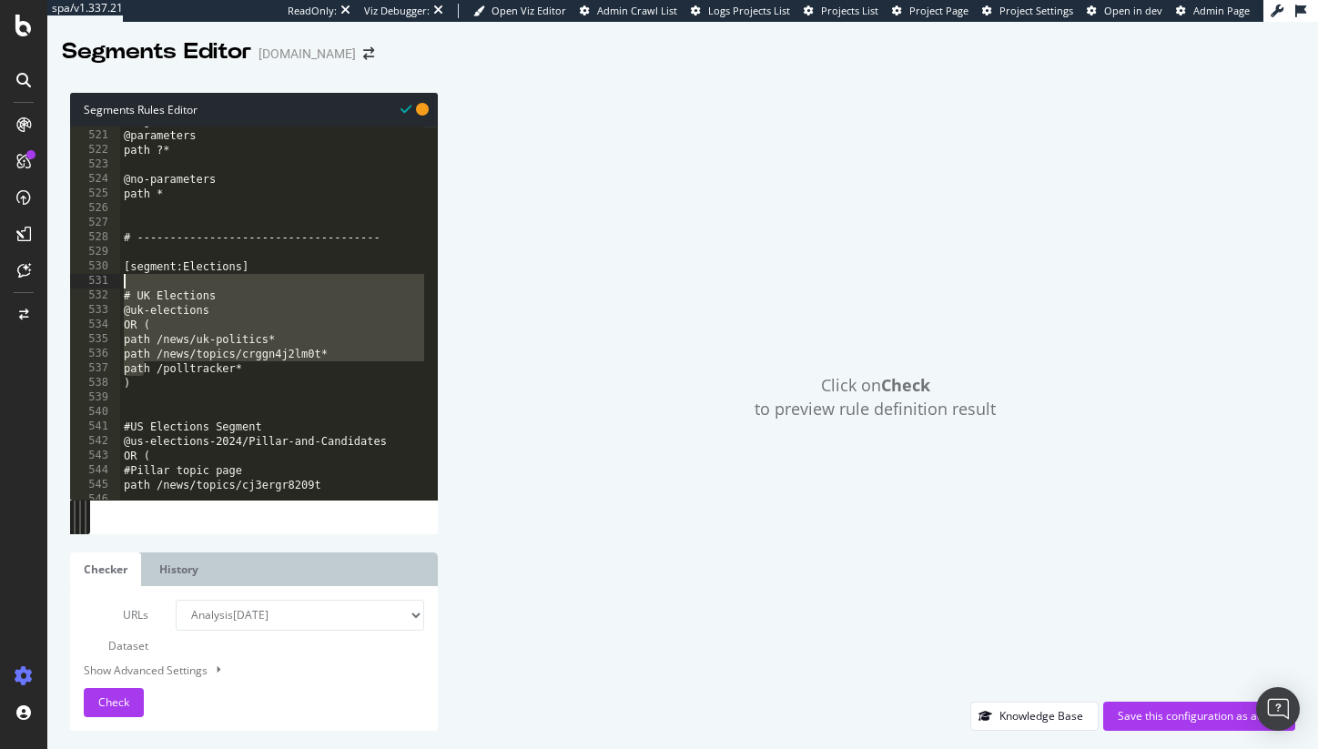
drag, startPoint x: 141, startPoint y: 374, endPoint x: 128, endPoint y: 272, distance: 102.8
click at [128, 272] on div "[segment:Parameters] @parameters path ?* @no-parameters path * # --------------…" at bounding box center [425, 308] width 611 height 389
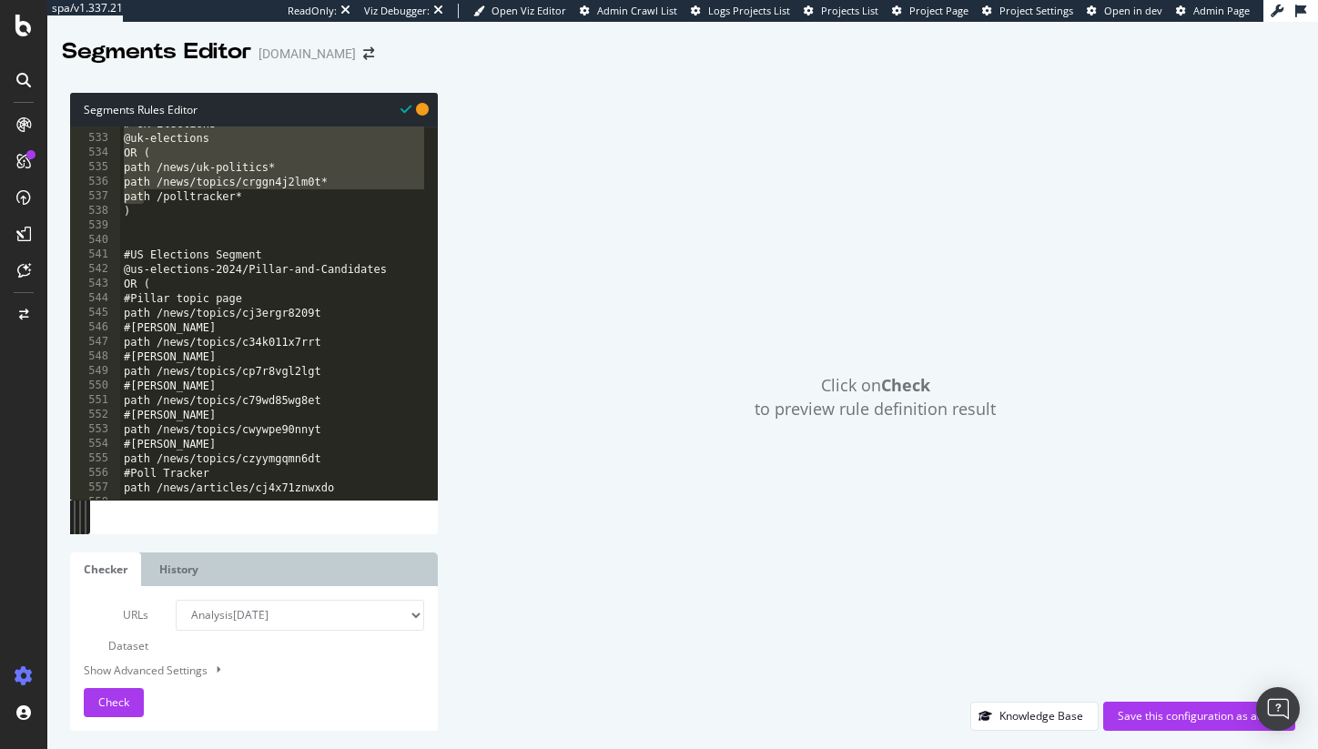
scroll to position [7746, 0]
click at [222, 182] on div "# UK Elections @uk-elections OR ( path /news/uk-politics* path /news/topics/crg…" at bounding box center [425, 311] width 611 height 389
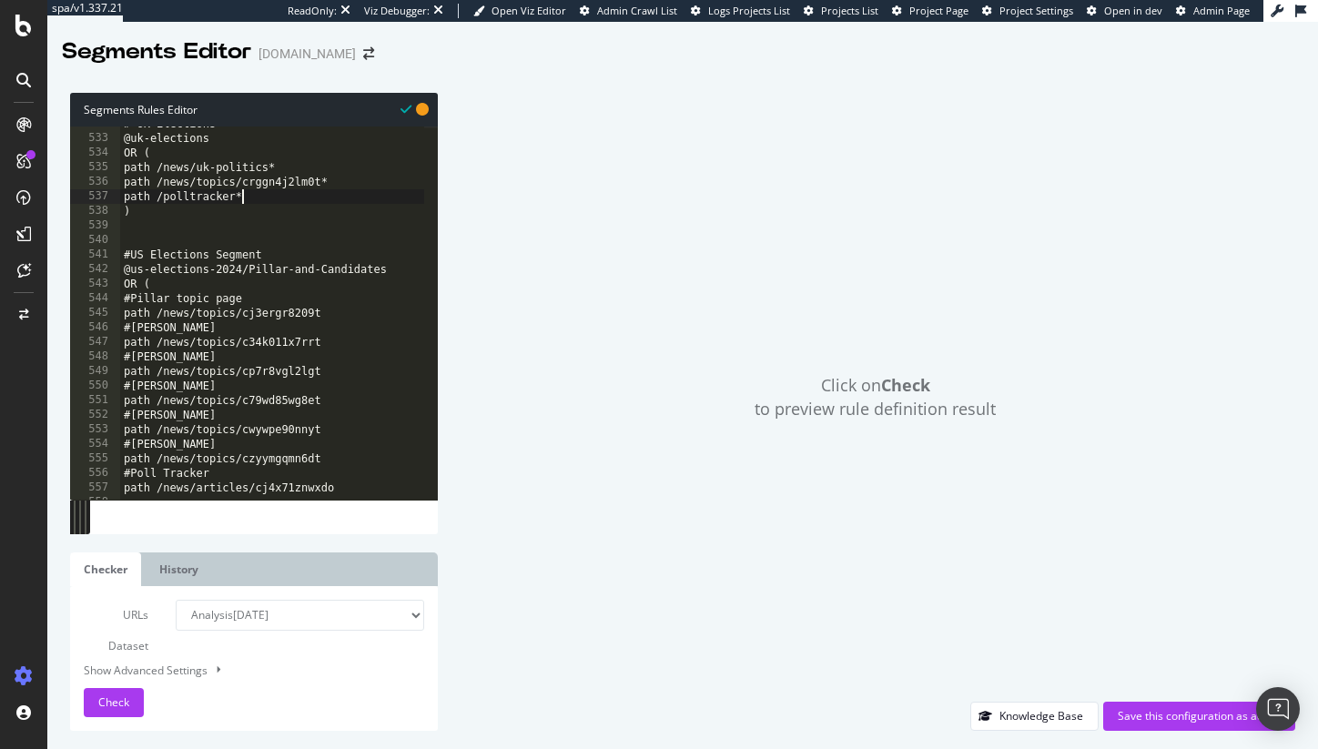
click at [252, 192] on div "# UK Elections @uk-elections OR ( path /news/uk-politics* path /news/topics/crg…" at bounding box center [425, 311] width 611 height 389
click at [298, 162] on div "# UK Elections @uk-elections OR ( path /news/uk-politics* path /news/topics/crg…" at bounding box center [425, 311] width 611 height 389
click at [300, 164] on div "# UK Elections @uk-elections OR ( path /news/uk-politics* path /news/topics/crg…" at bounding box center [425, 311] width 611 height 389
drag, startPoint x: 298, startPoint y: 166, endPoint x: 95, endPoint y: 168, distance: 203.1
click at [95, 168] on div "path /news/uk-politics* 532 533 534 535 536 537 538 539 540 541 542 543 544 545…" at bounding box center [254, 313] width 368 height 373
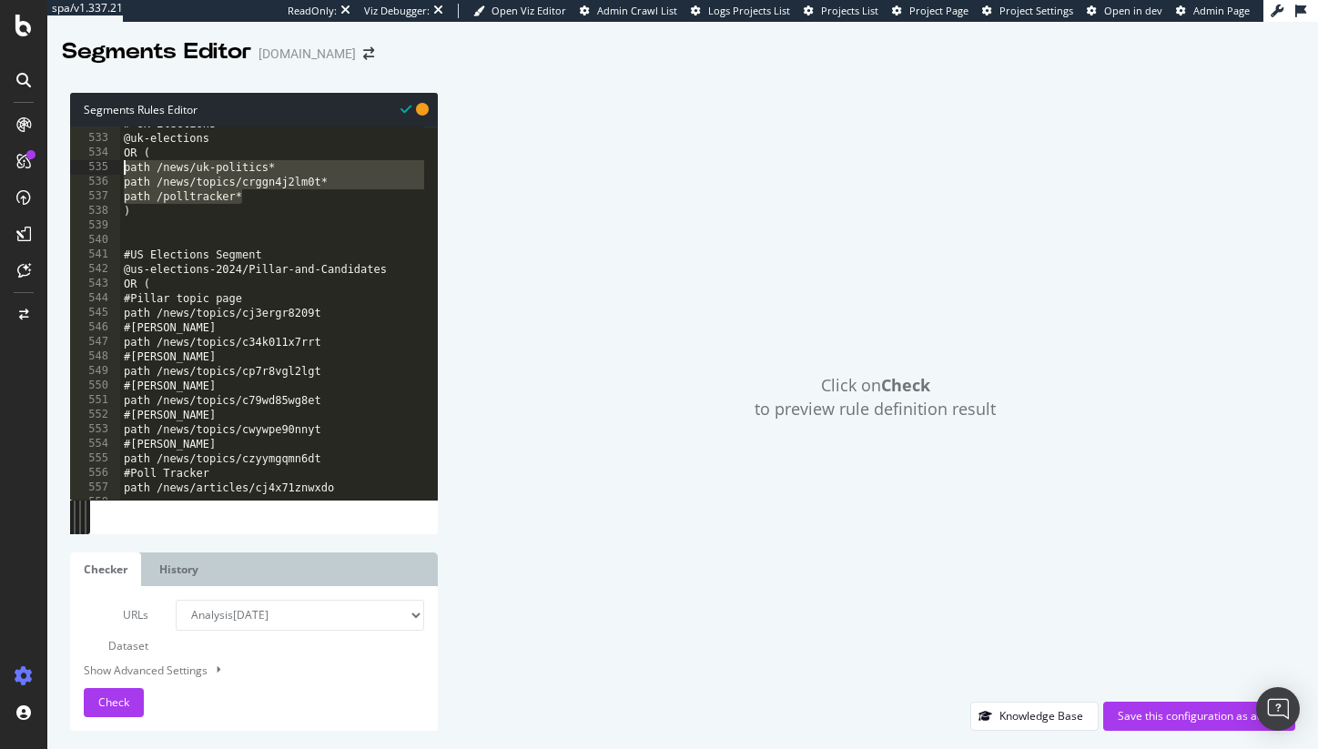
drag, startPoint x: 252, startPoint y: 192, endPoint x: 112, endPoint y: 171, distance: 141.8
click at [112, 171] on div "path /news/uk-politics* 532 533 534 535 536 537 538 539 540 541 542 543 544 545…" at bounding box center [254, 313] width 368 height 373
type textarea "path /news/uk-politics* path /news/topics/crggn4j2lm0t*"
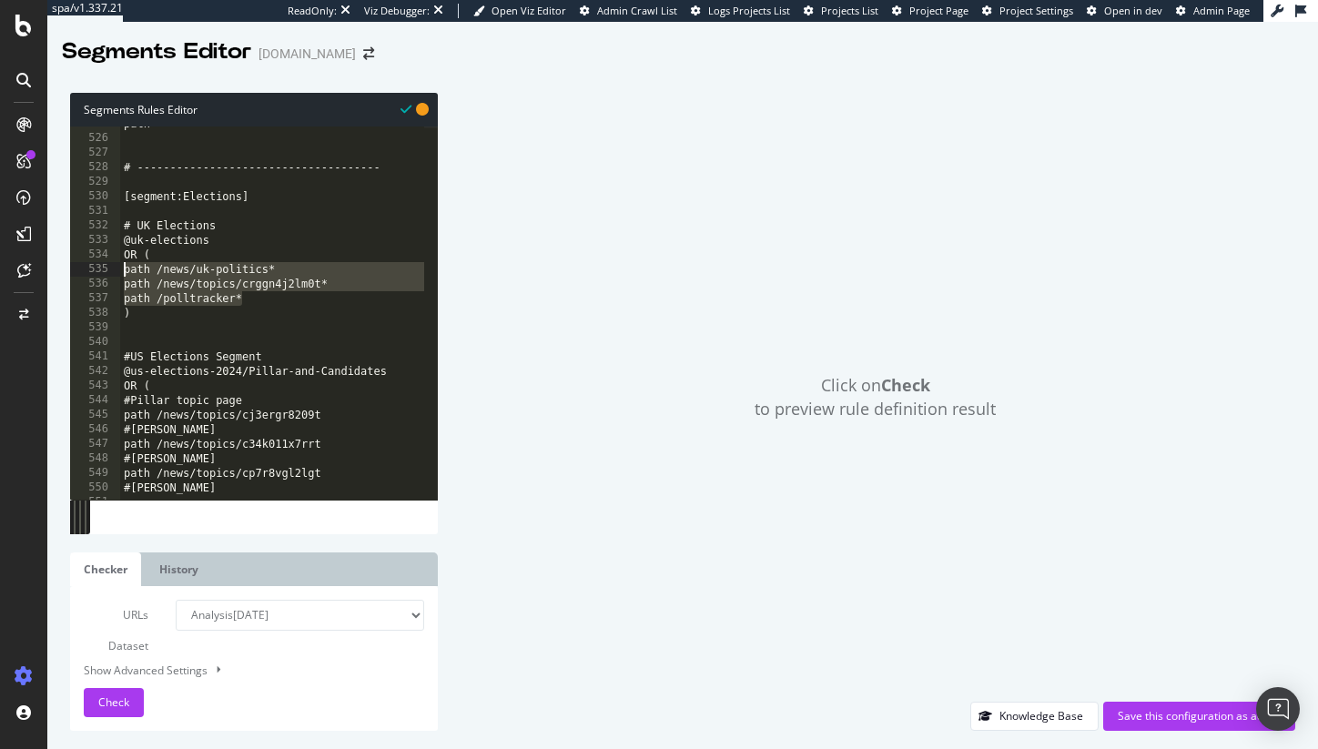
scroll to position [7641, 0]
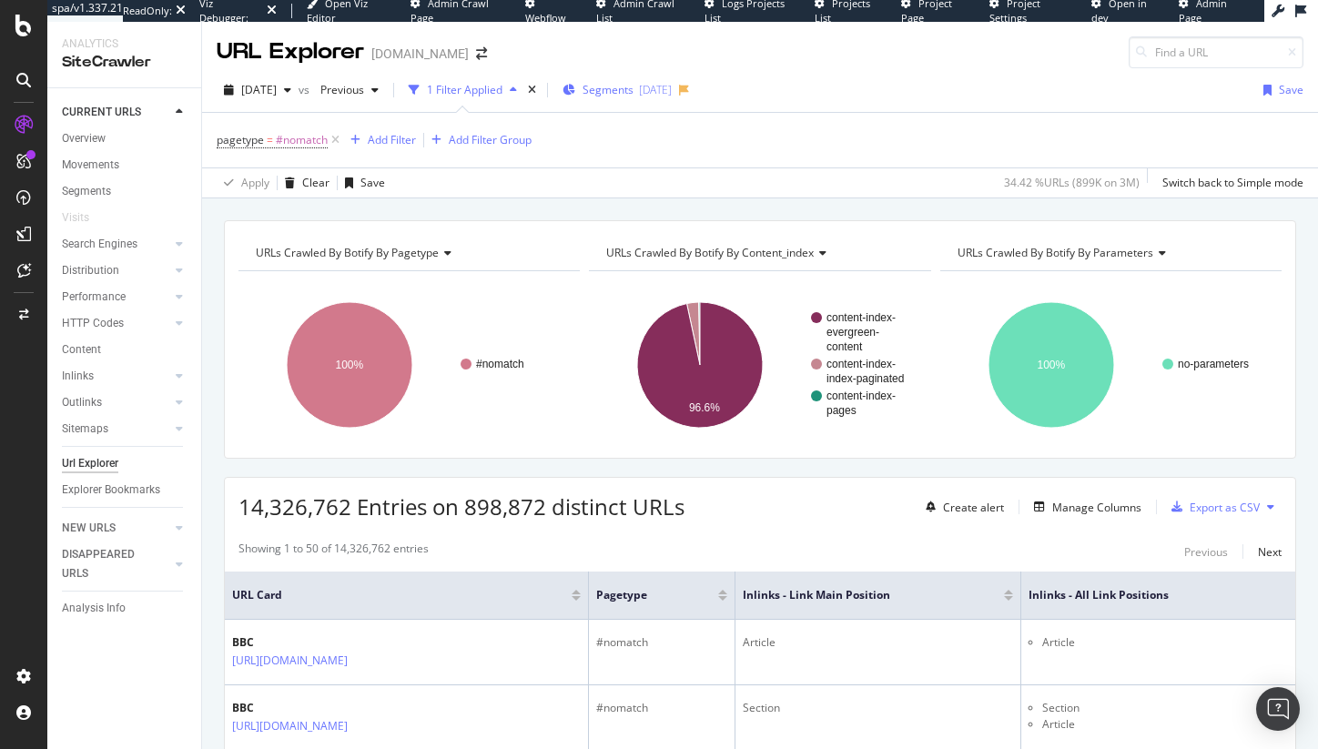
click span "Segments"
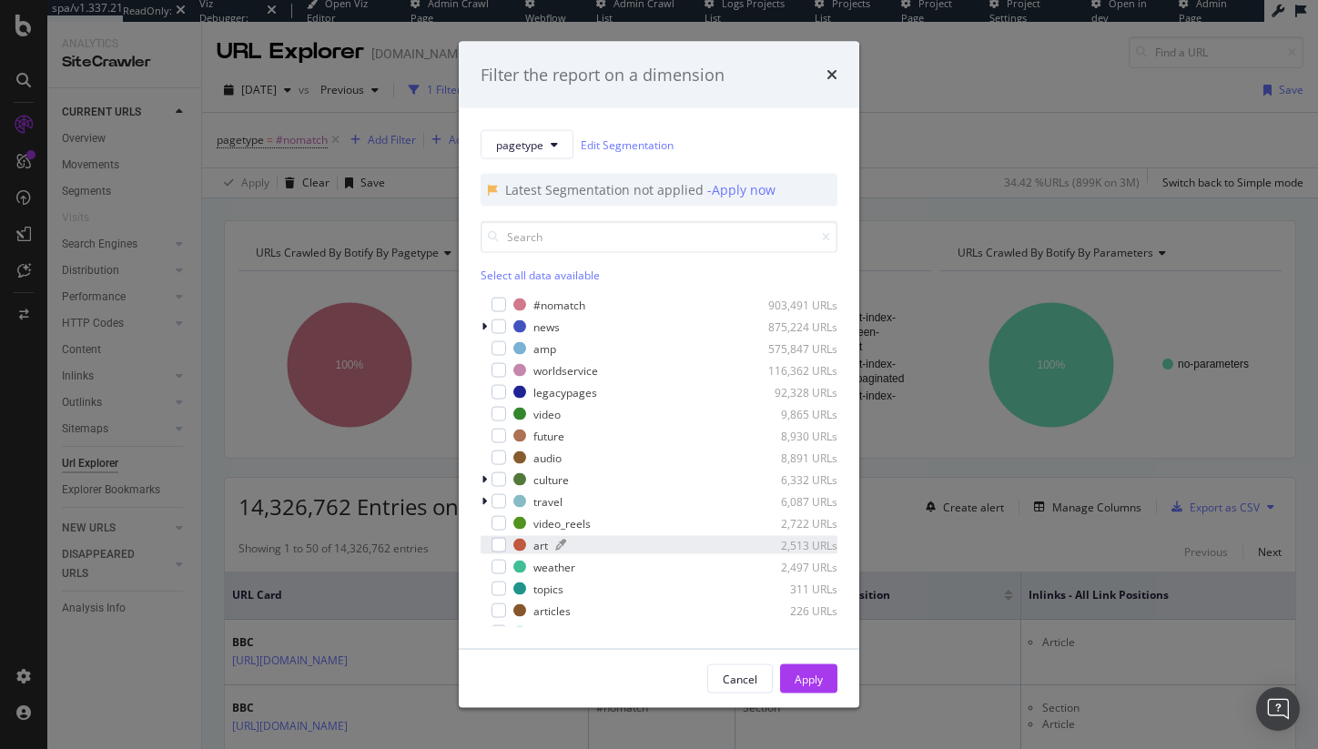
scroll to position [277, 0]
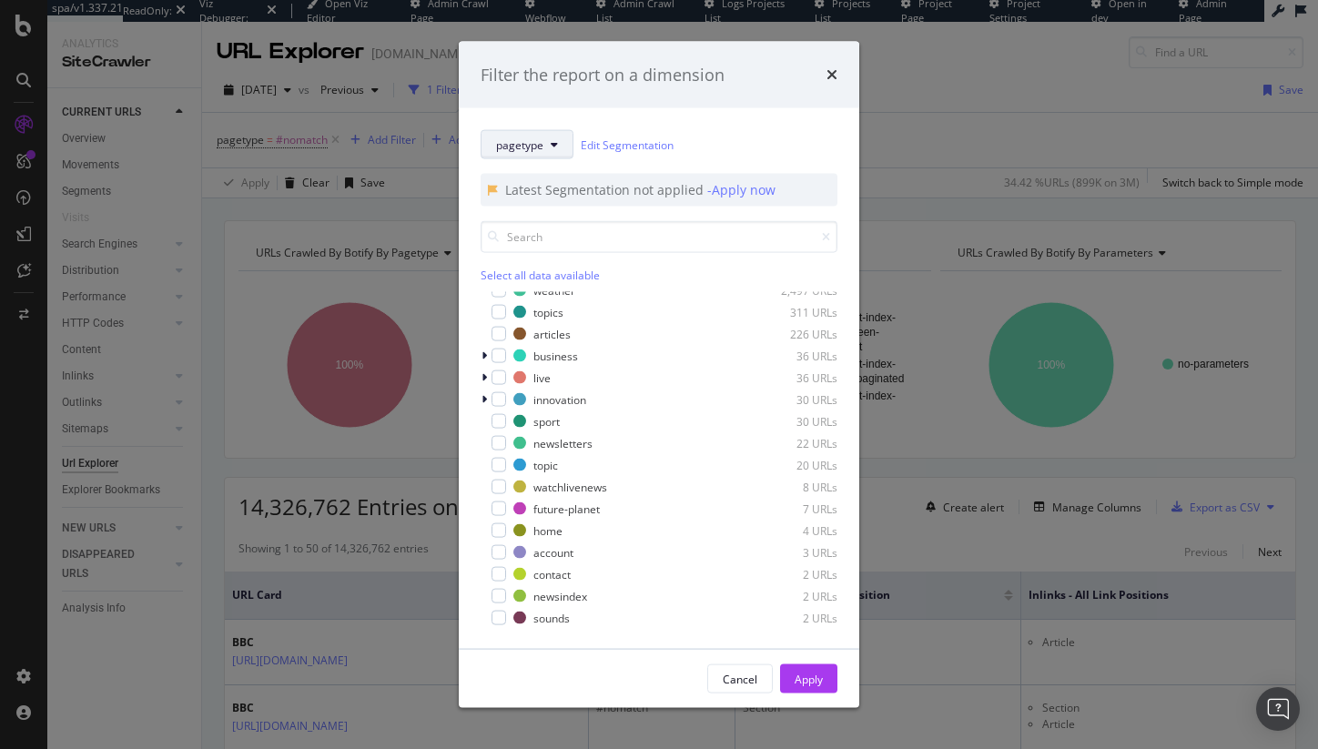
click button "pagetype"
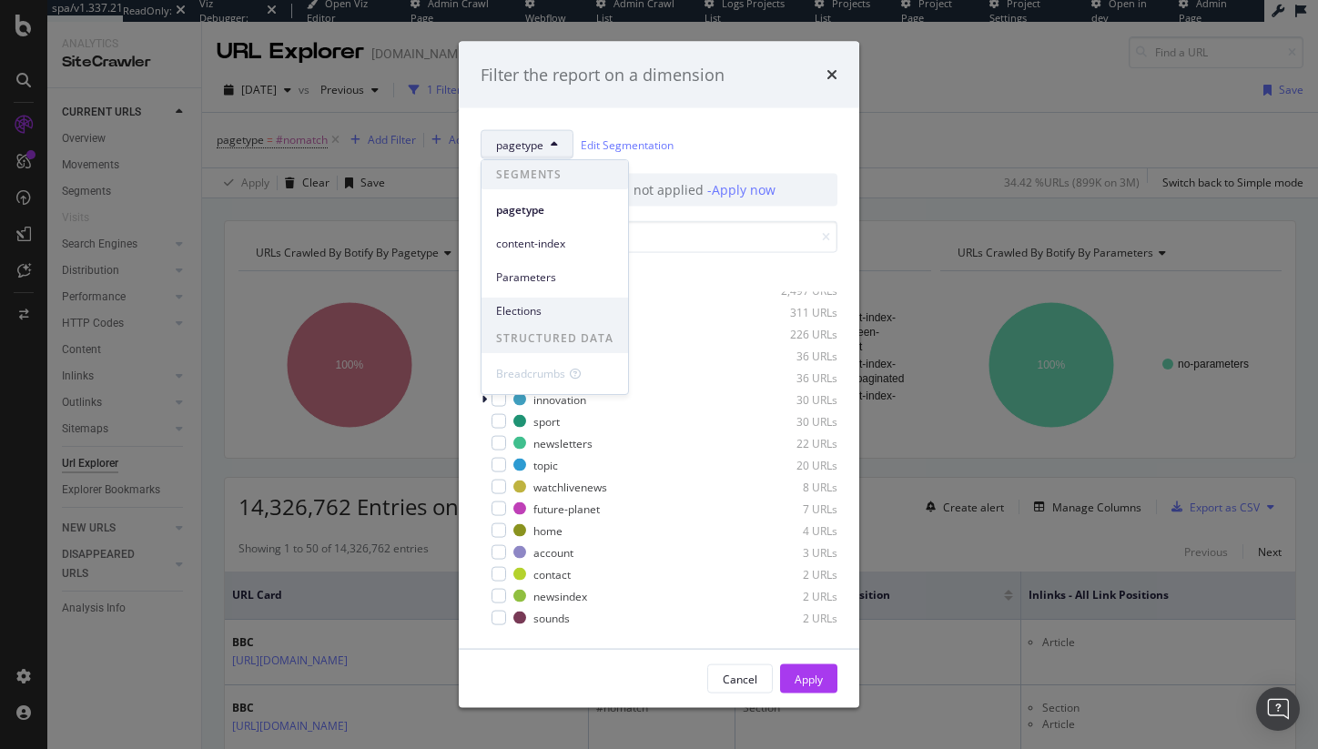
click span "Elections"
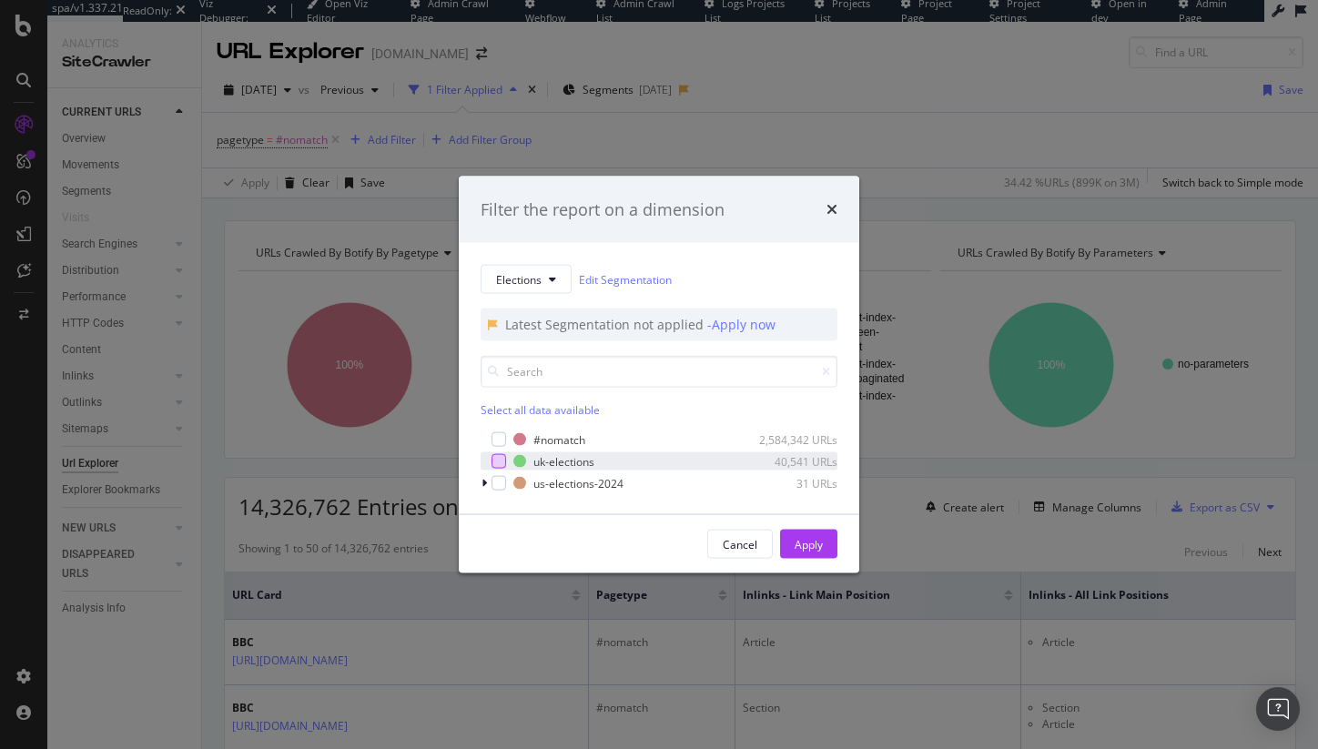
click div "modal"
click div "Apply"
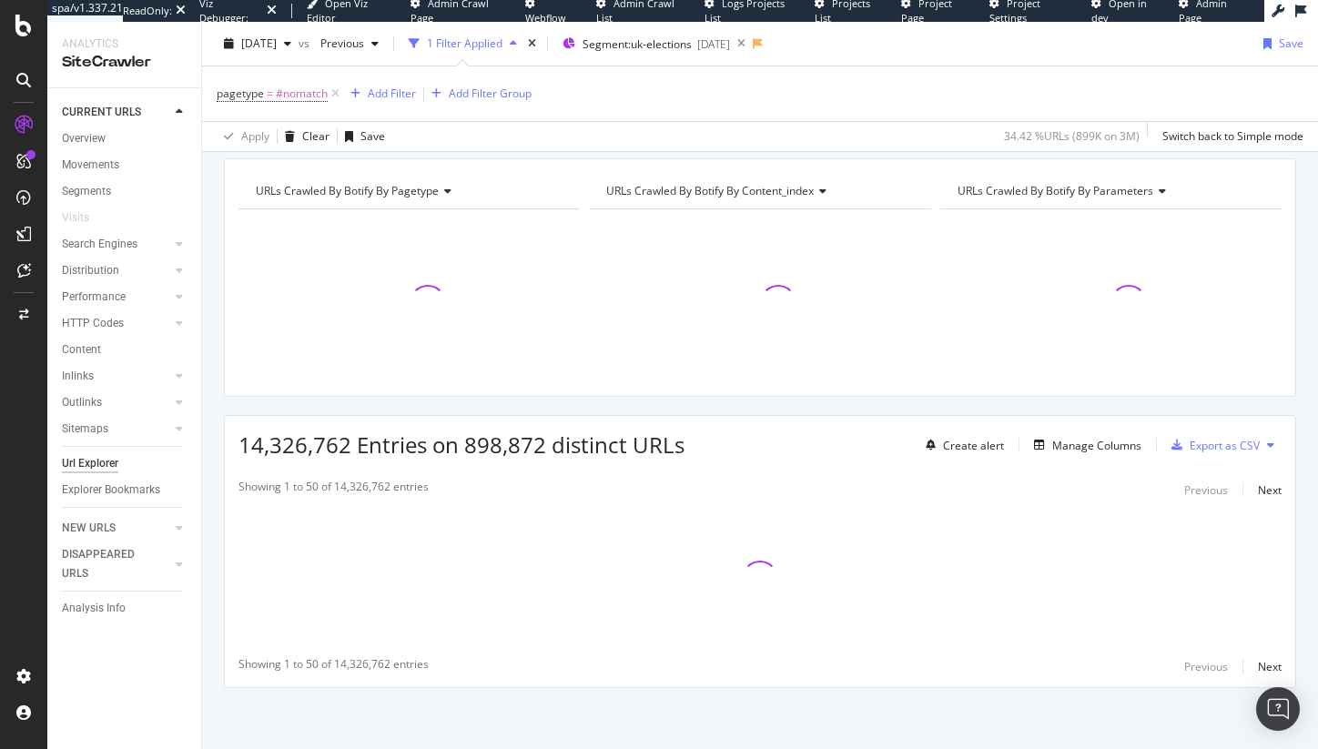
scroll to position [65, 0]
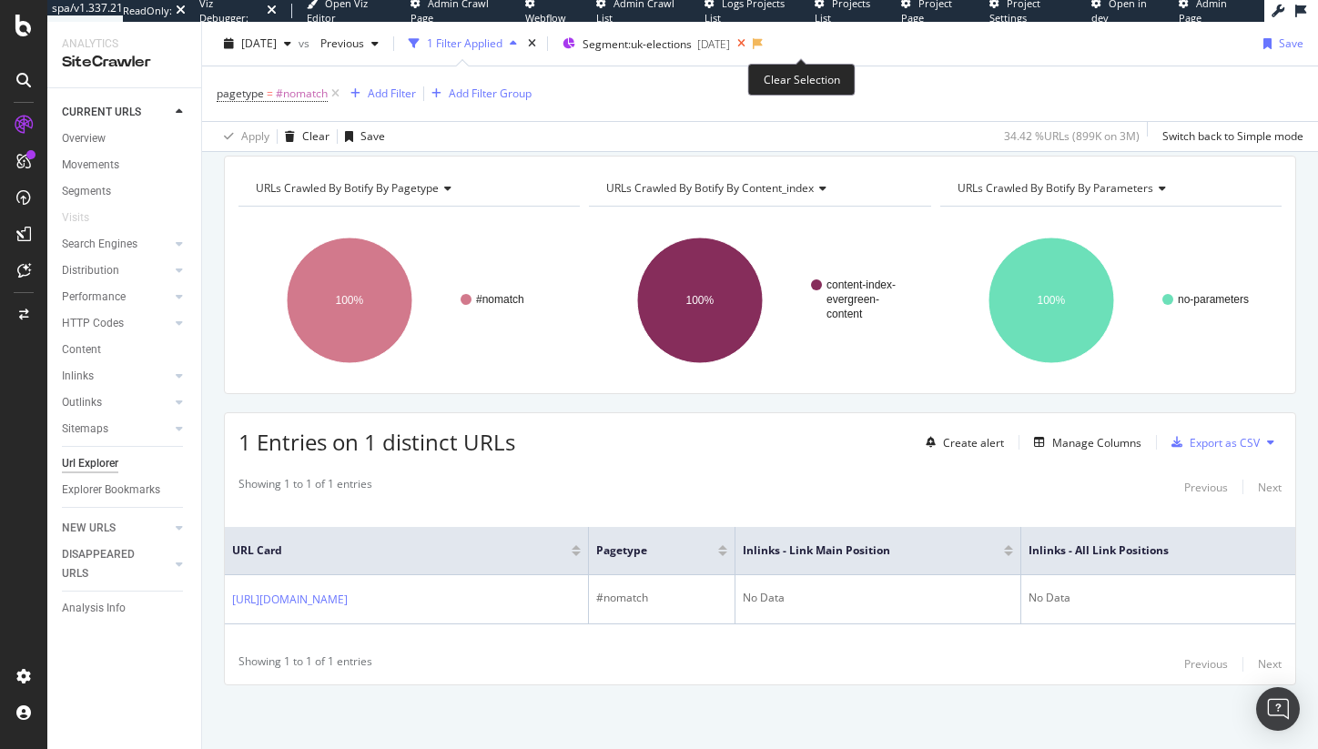
click icon
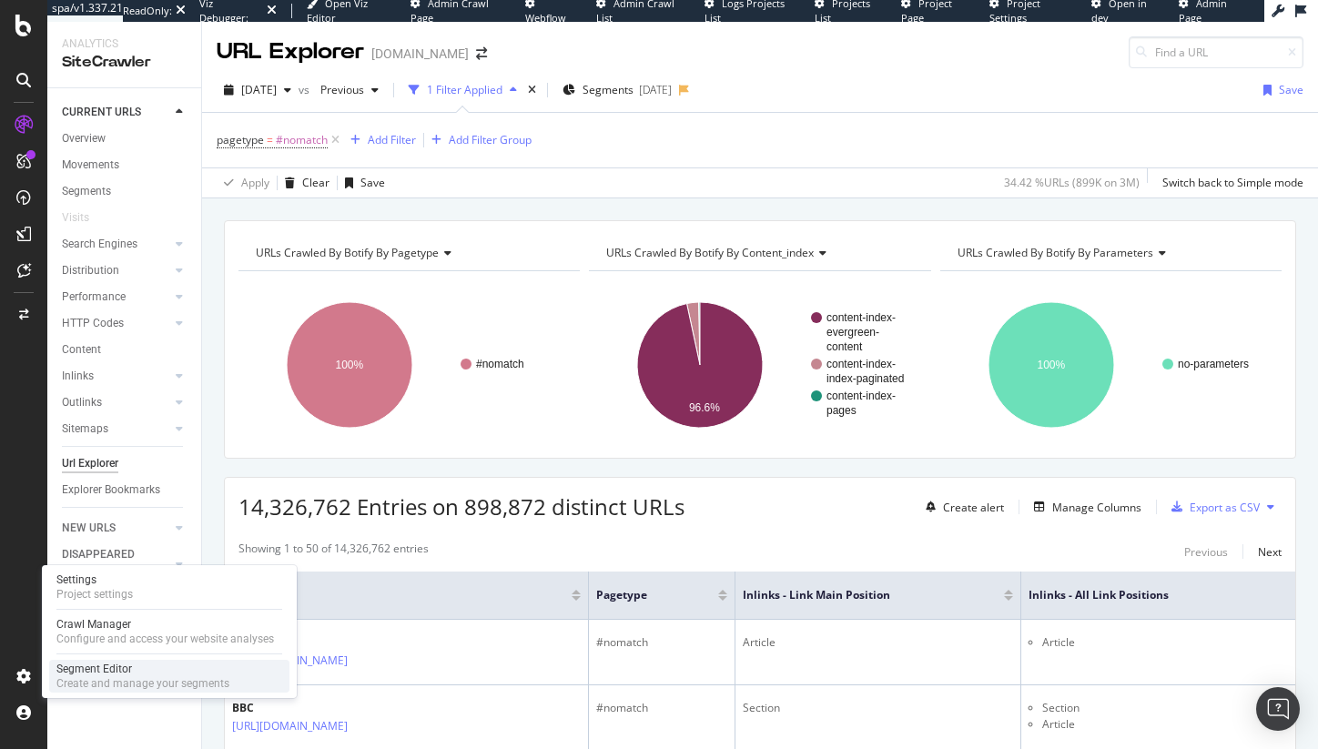
click div "Segment Editor"
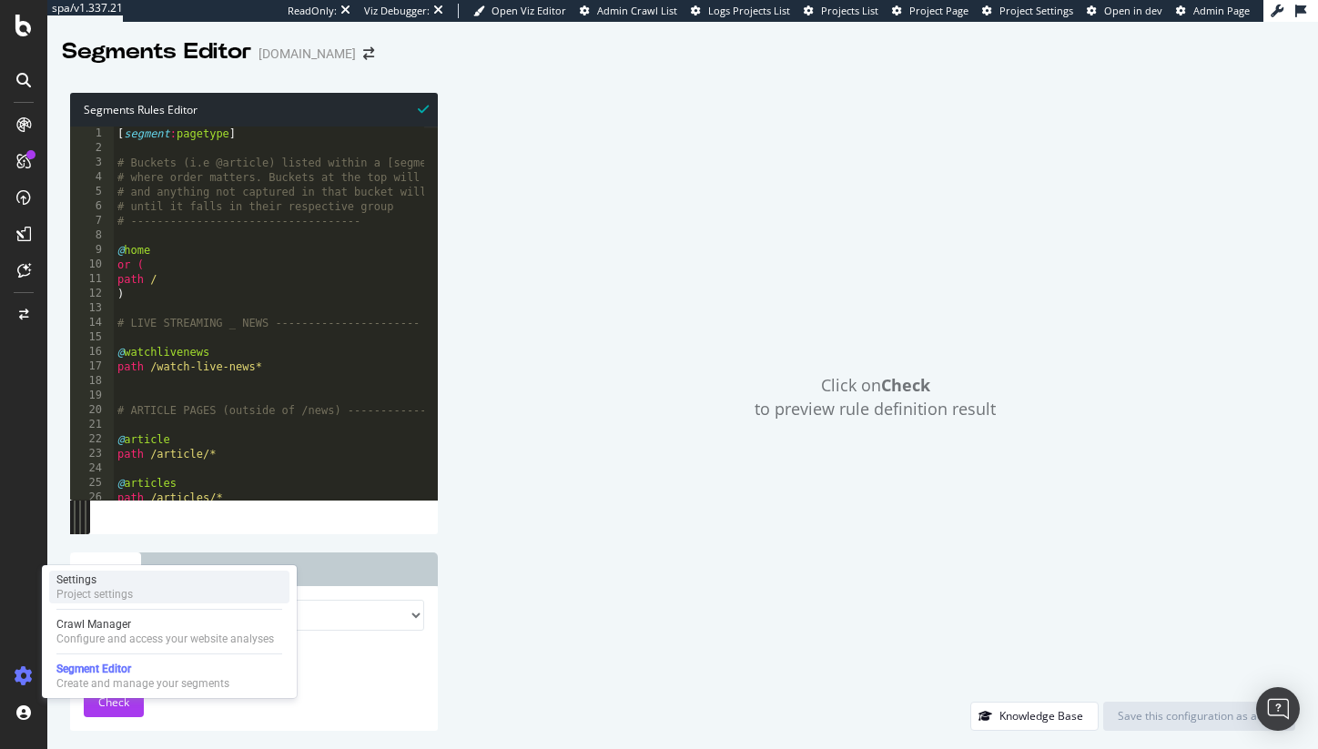
drag, startPoint x: 106, startPoint y: 578, endPoint x: 216, endPoint y: 578, distance: 110.2
click div "Settings"
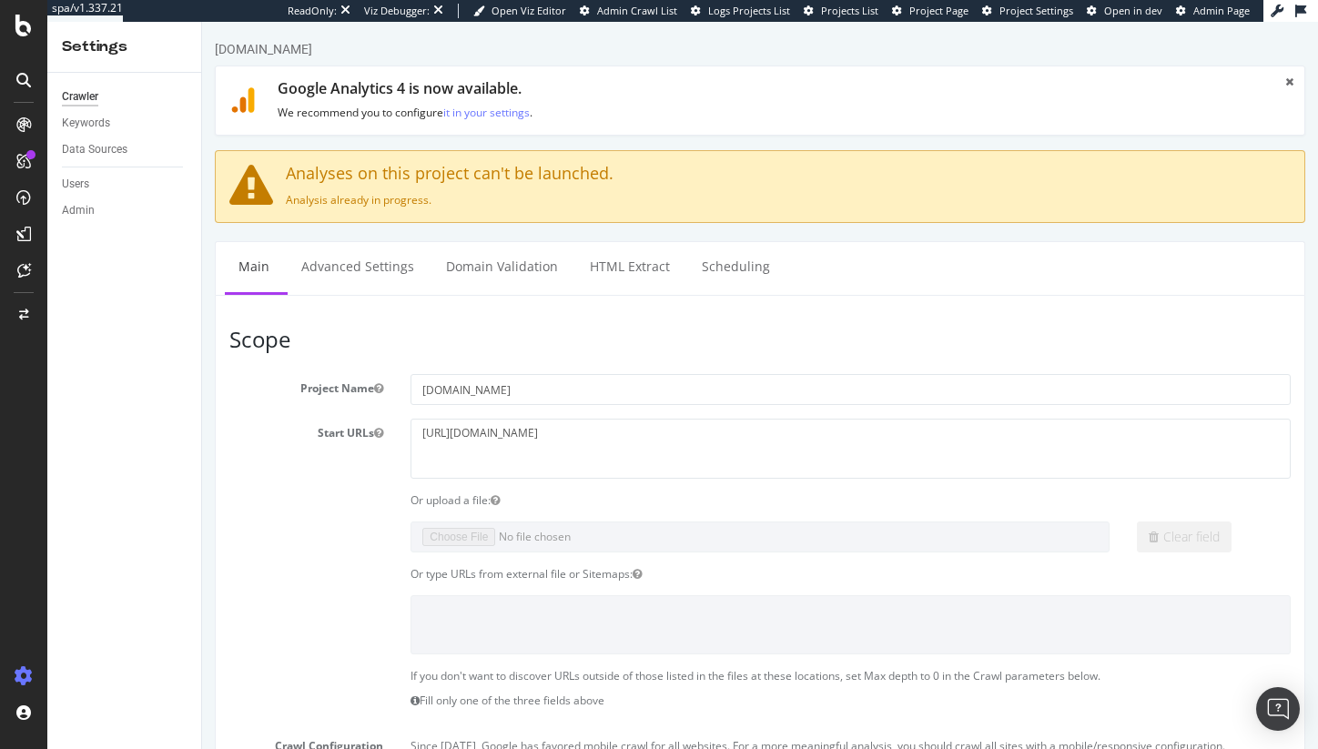
click icon
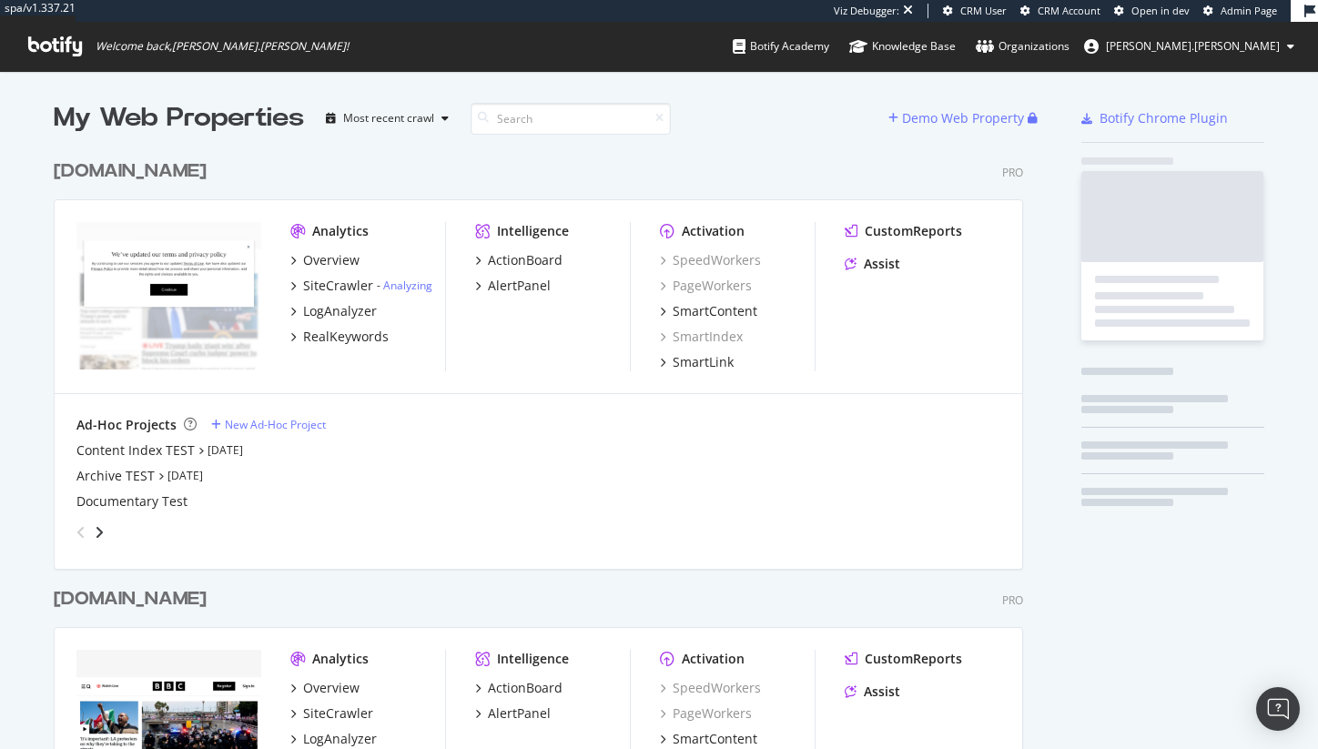
scroll to position [809, 971]
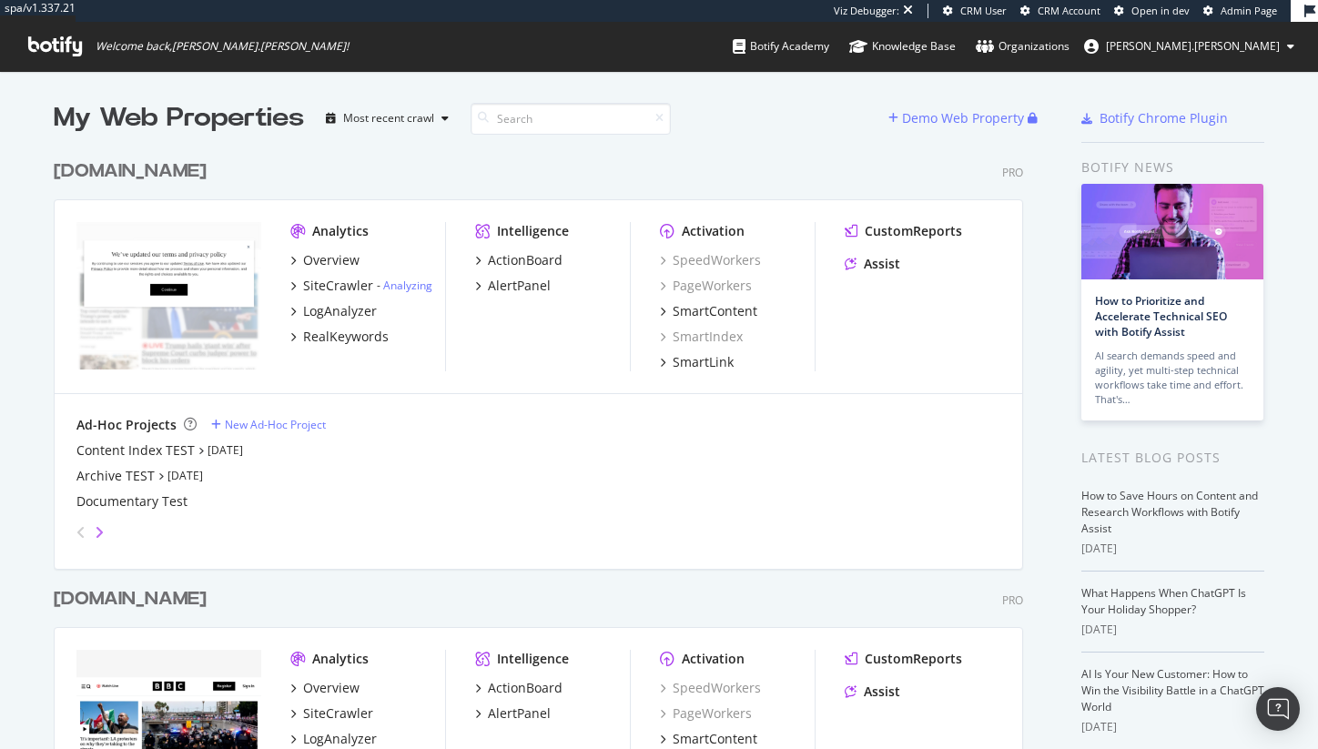
click icon "angle-right"
click icon "angle-left"
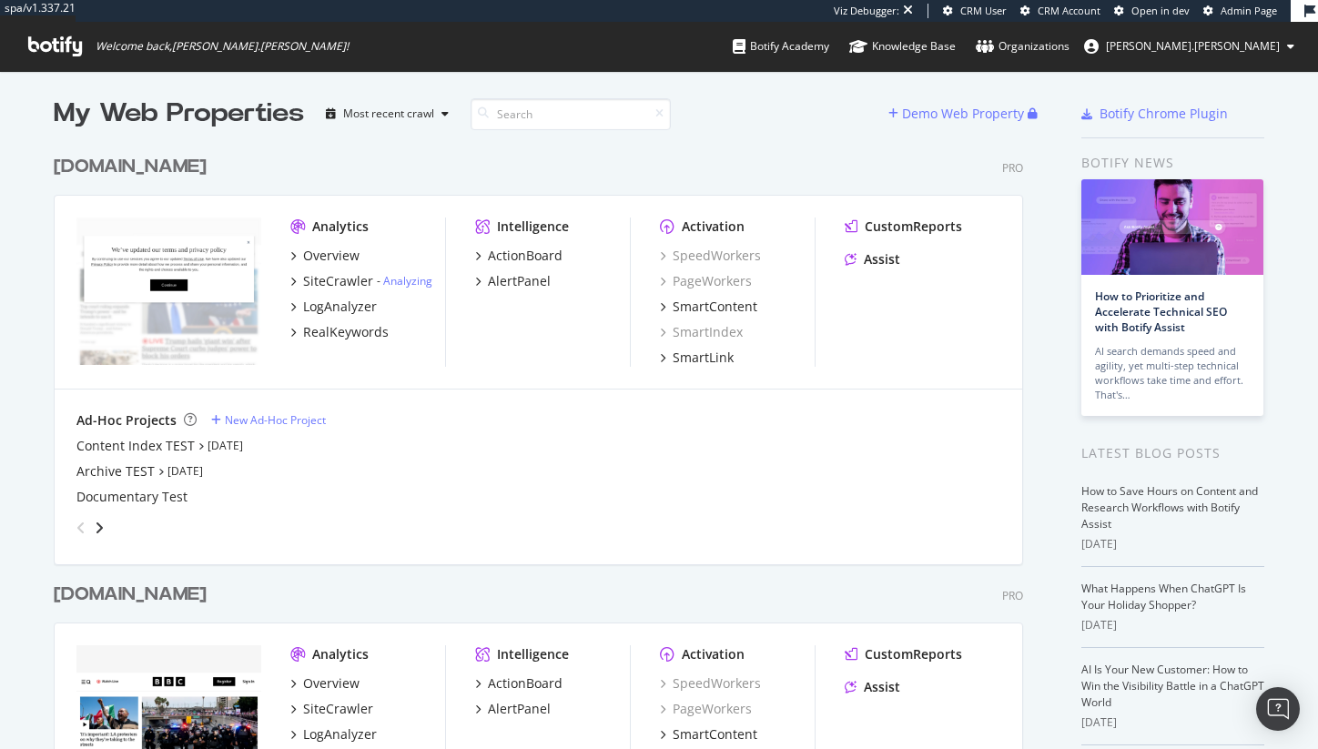
scroll to position [0, 0]
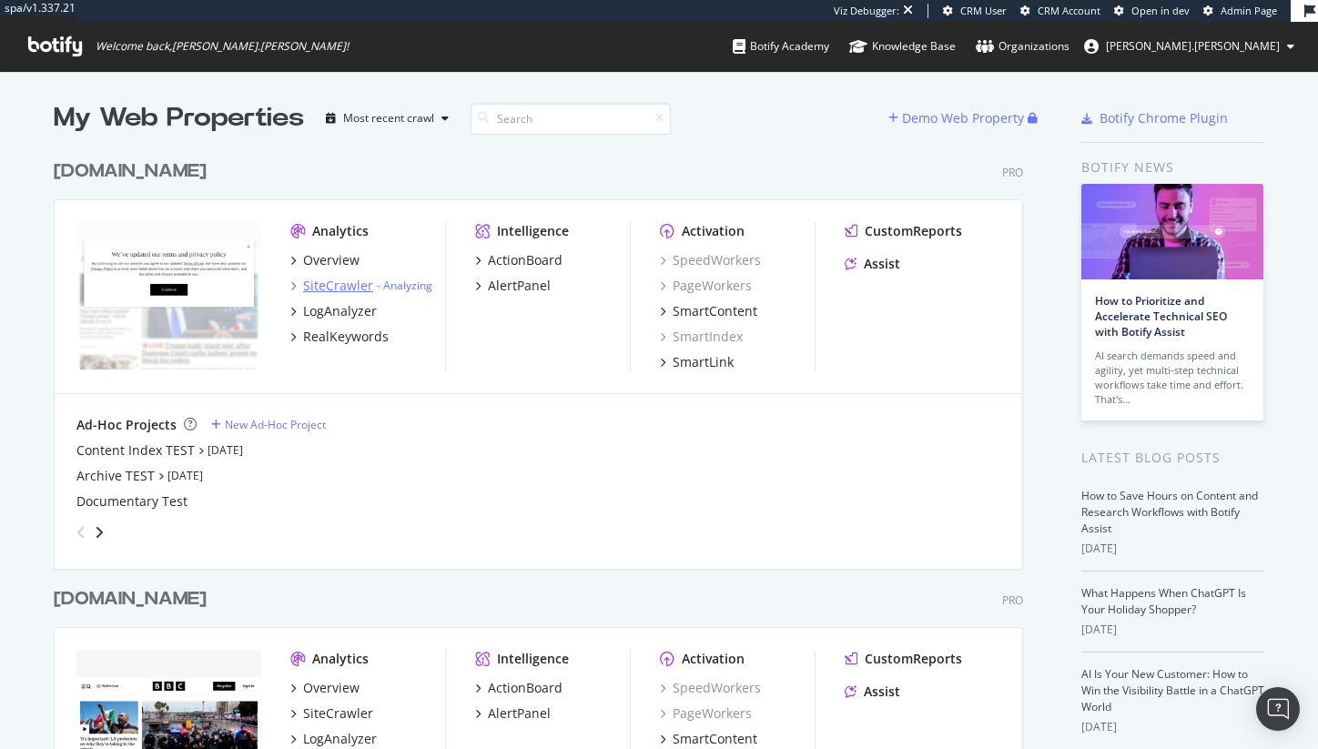
click div "SiteCrawler"
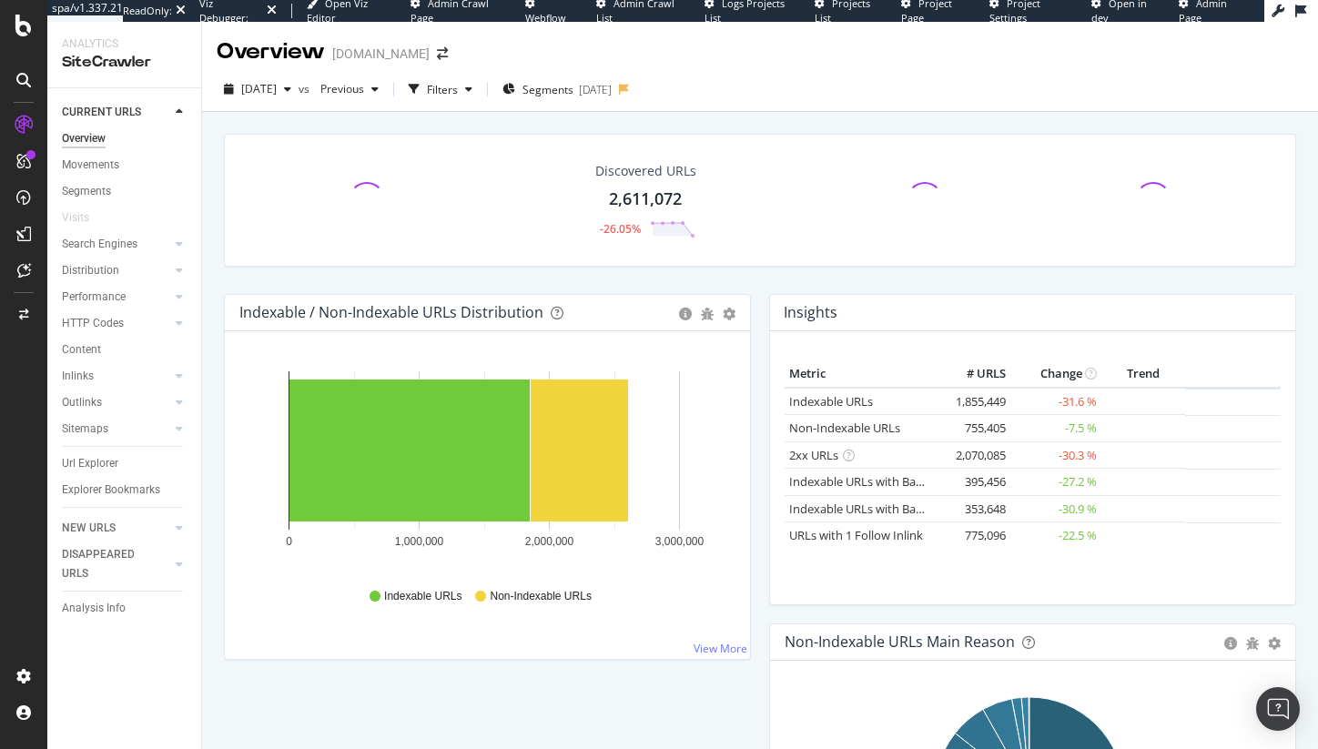
click div "2025 Sep. 3rd vs Previous Filters Segments 2025-08-27"
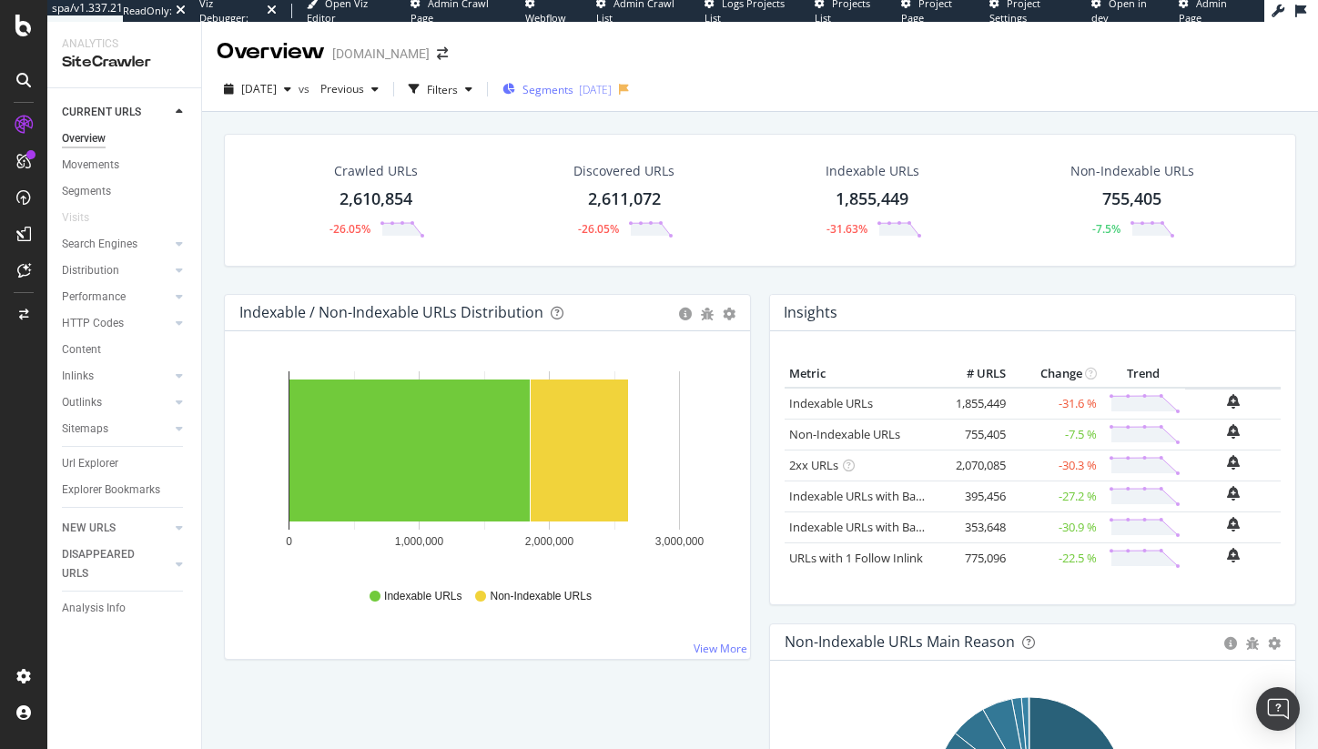
click div "2025-08-27"
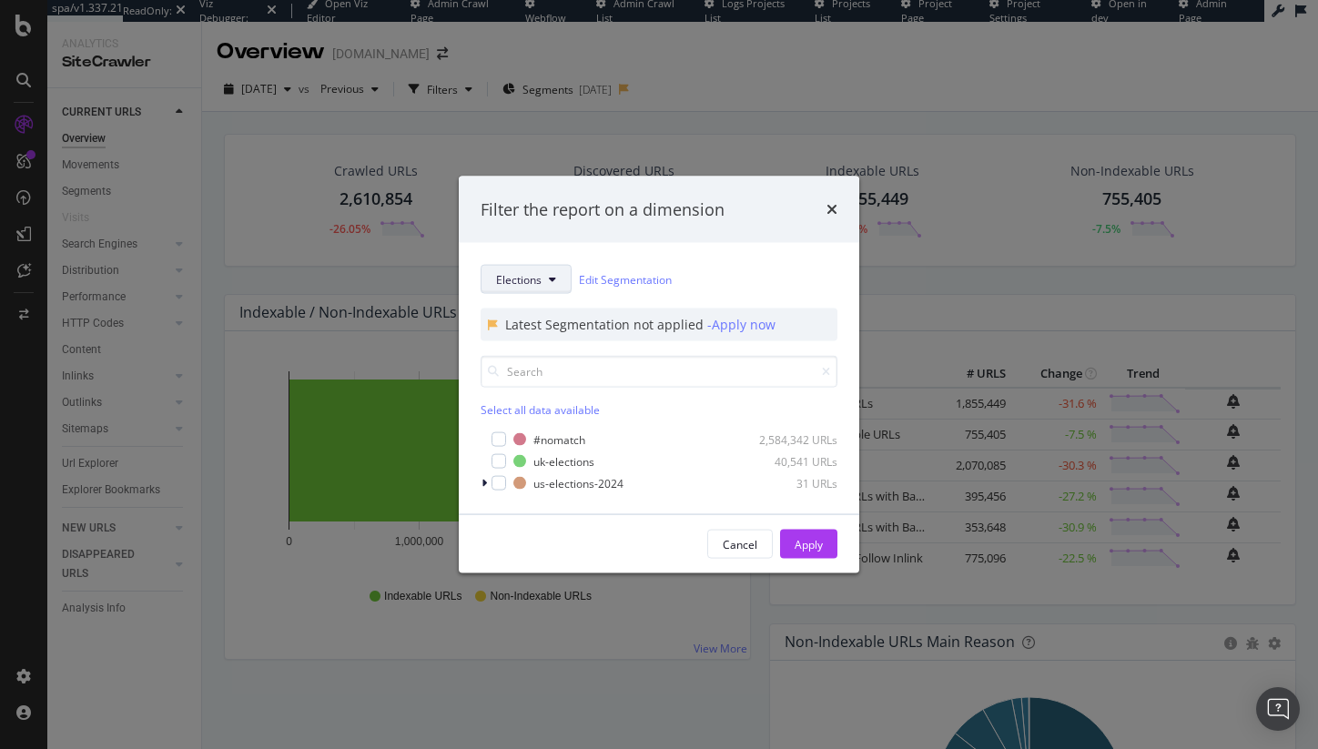
click button "Elections"
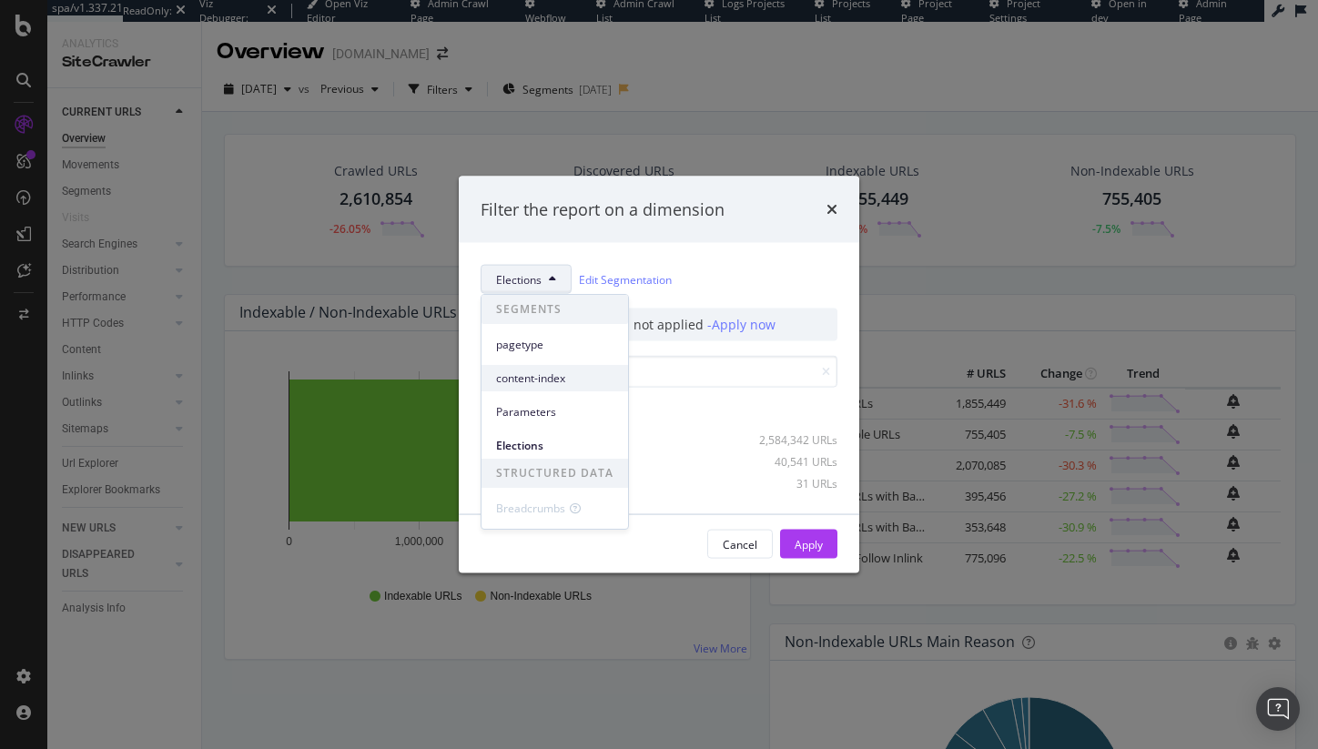
click span "content-index"
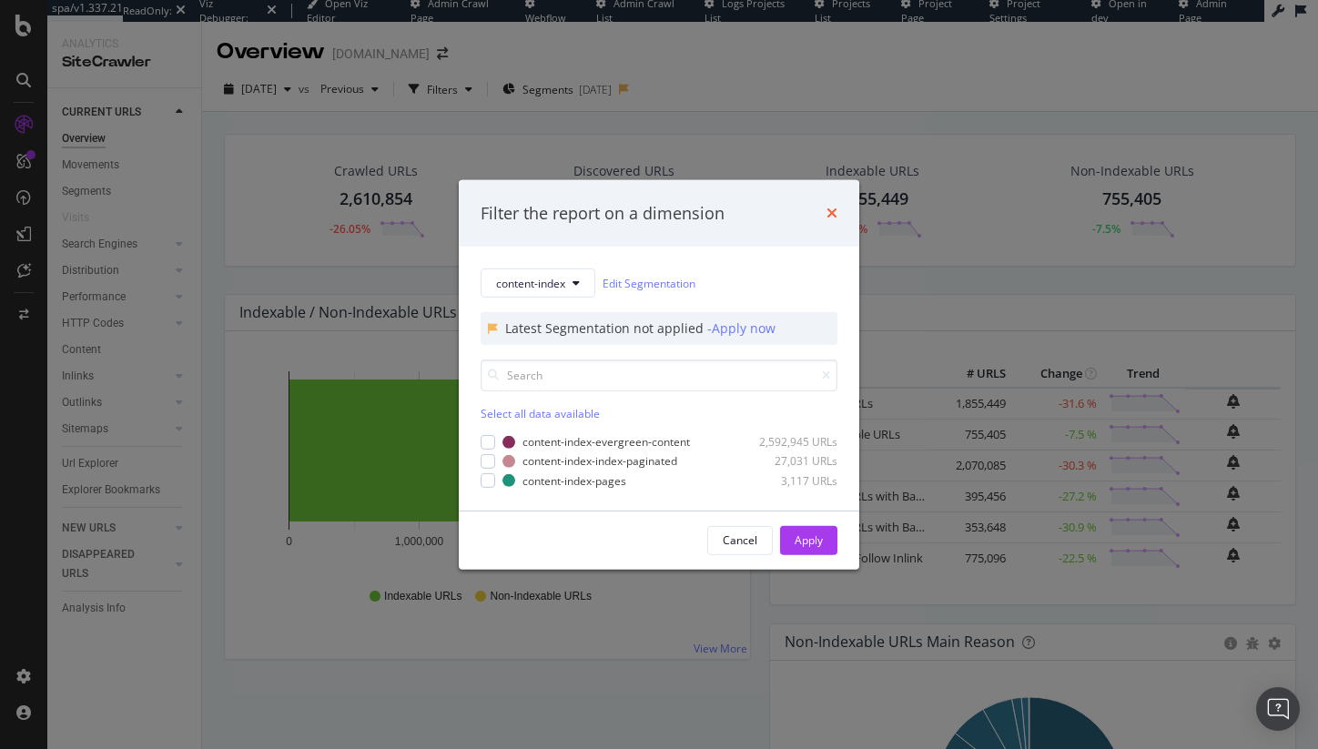
click icon "times"
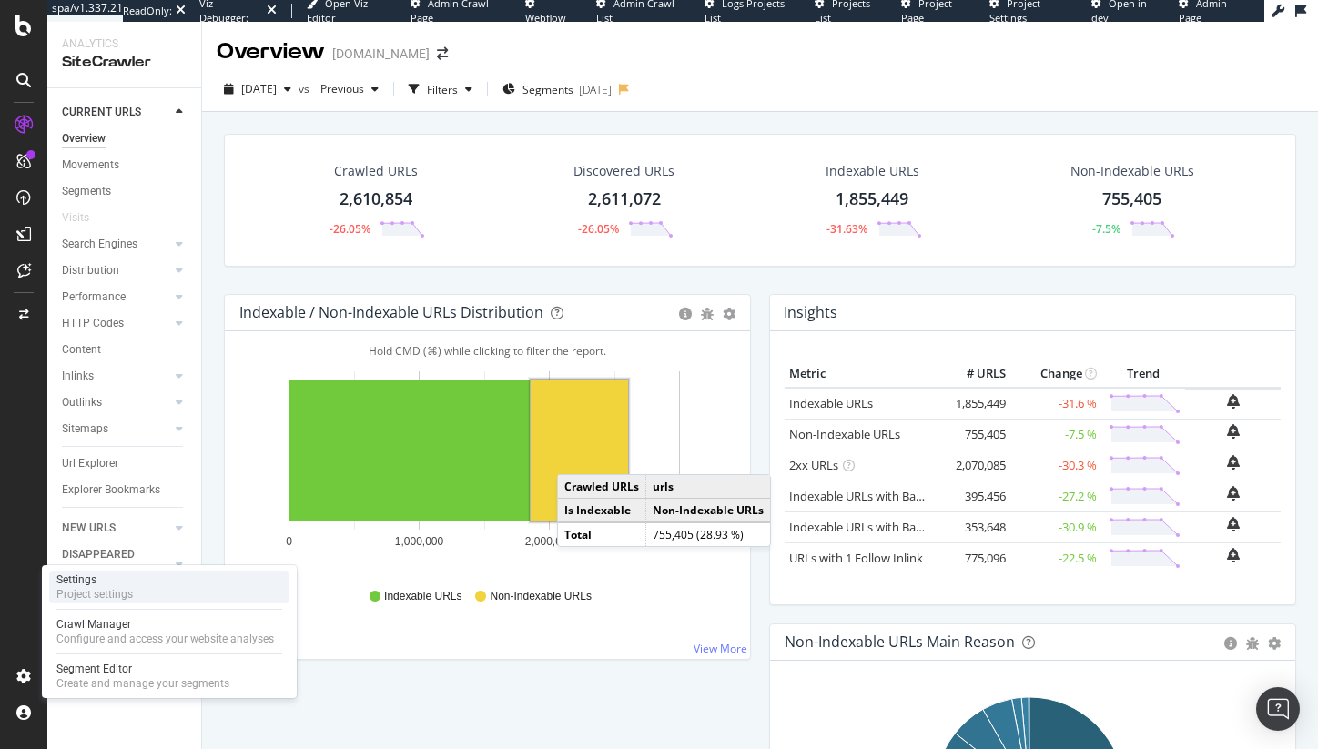
click div "Settings Project settings"
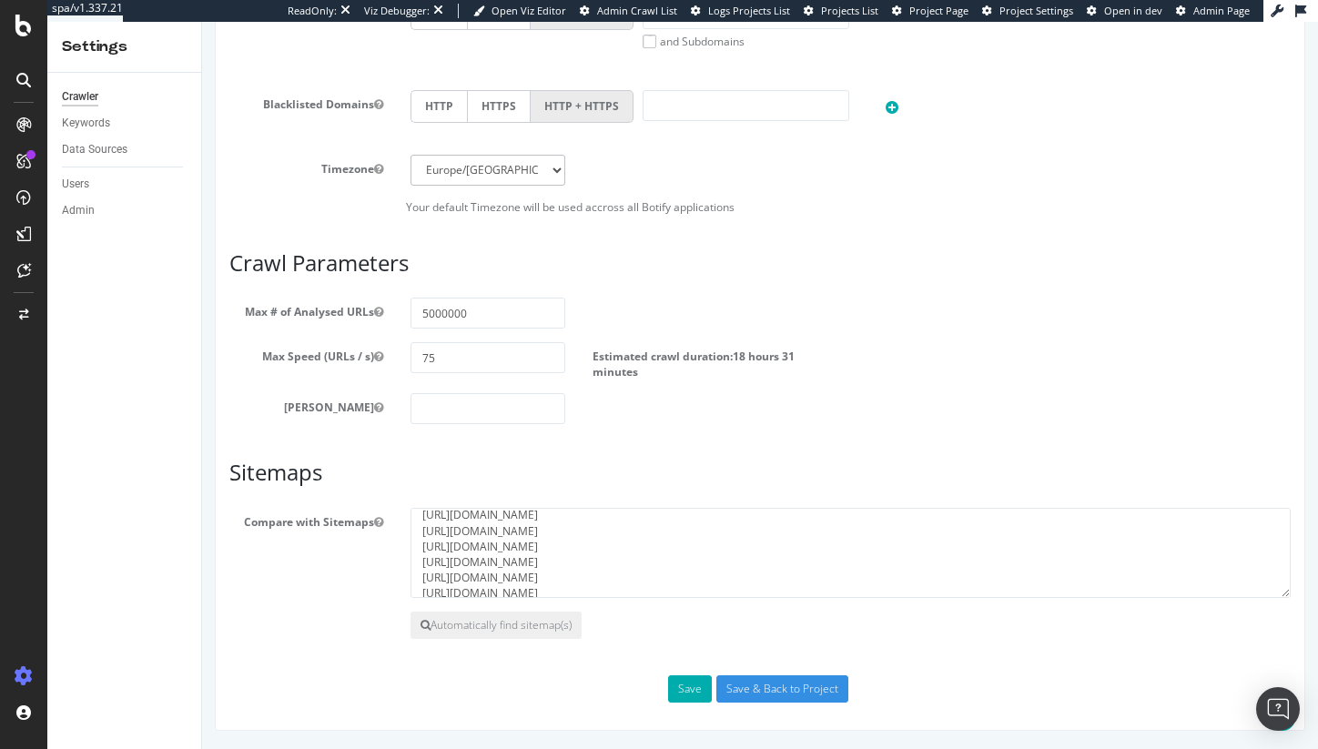
scroll to position [94, 0]
click textarea "https://www.bbc.com/sitemaps/sitemap-ws-topics.xml https://www.bbc.com/bbcx/aud…"
paste textarea "https://www.bbc.com/bbcx/content_index_sitemap.xml"
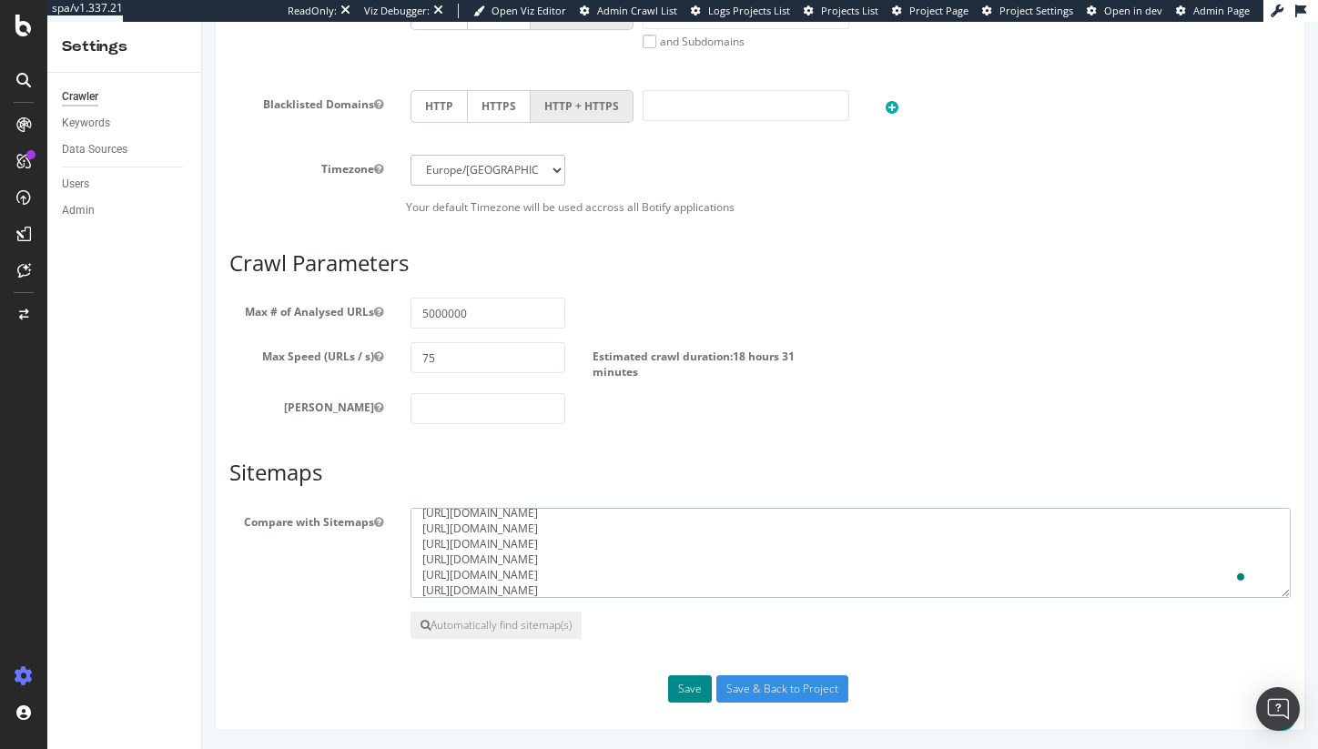
type textarea "https://www.bbc.com/sitemaps/sitemap-ws-topics.xml https://www.bbc.com/bbcx/aud…"
click button "Save"
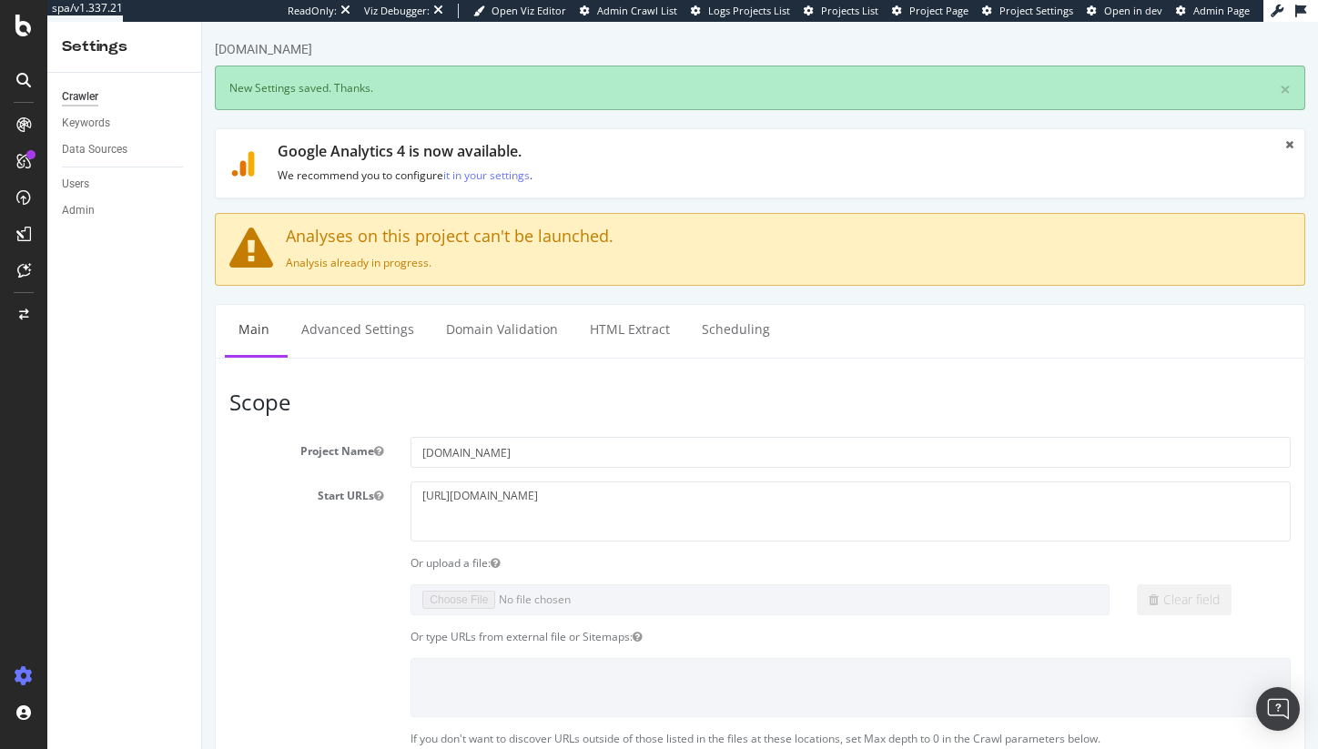
scroll to position [0, 0]
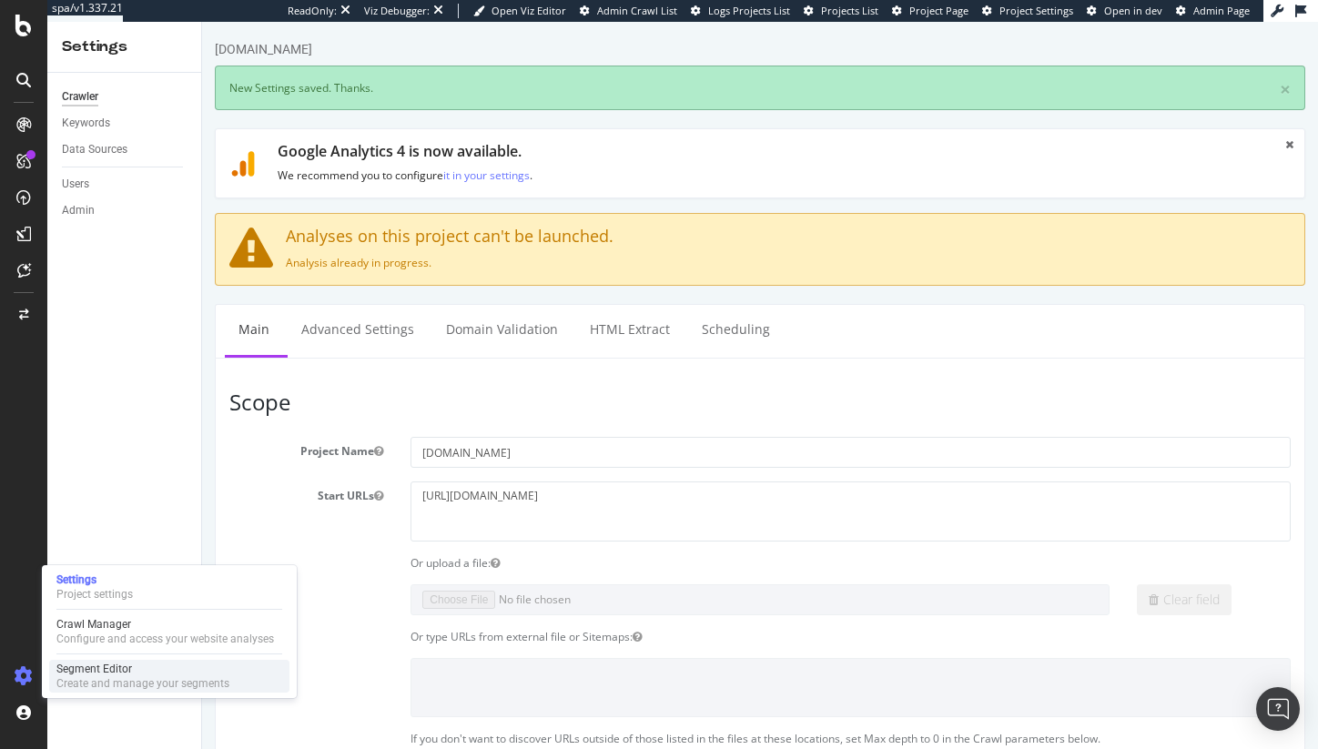
click div "Segment Editor"
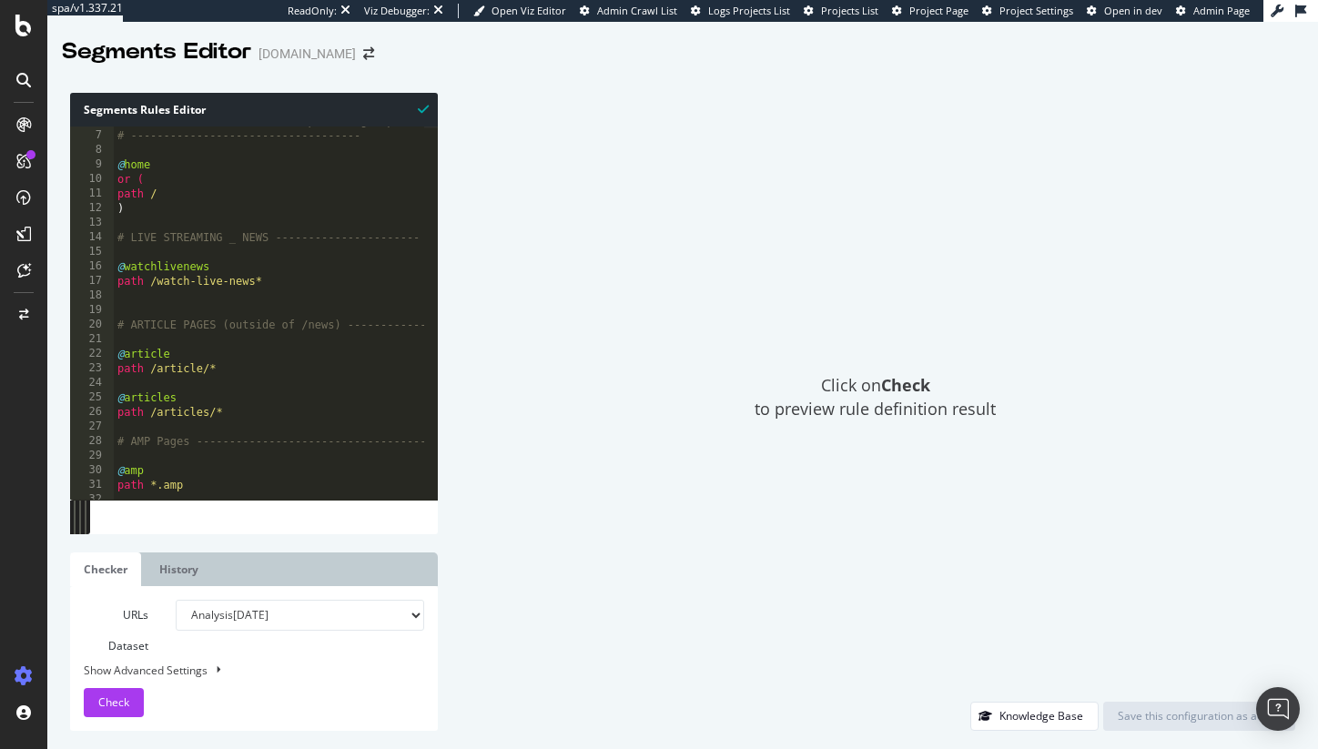
scroll to position [86, 0]
type textarea "path /articles/*"
click div "# until it falls in their respective group # ----------------------------------…"
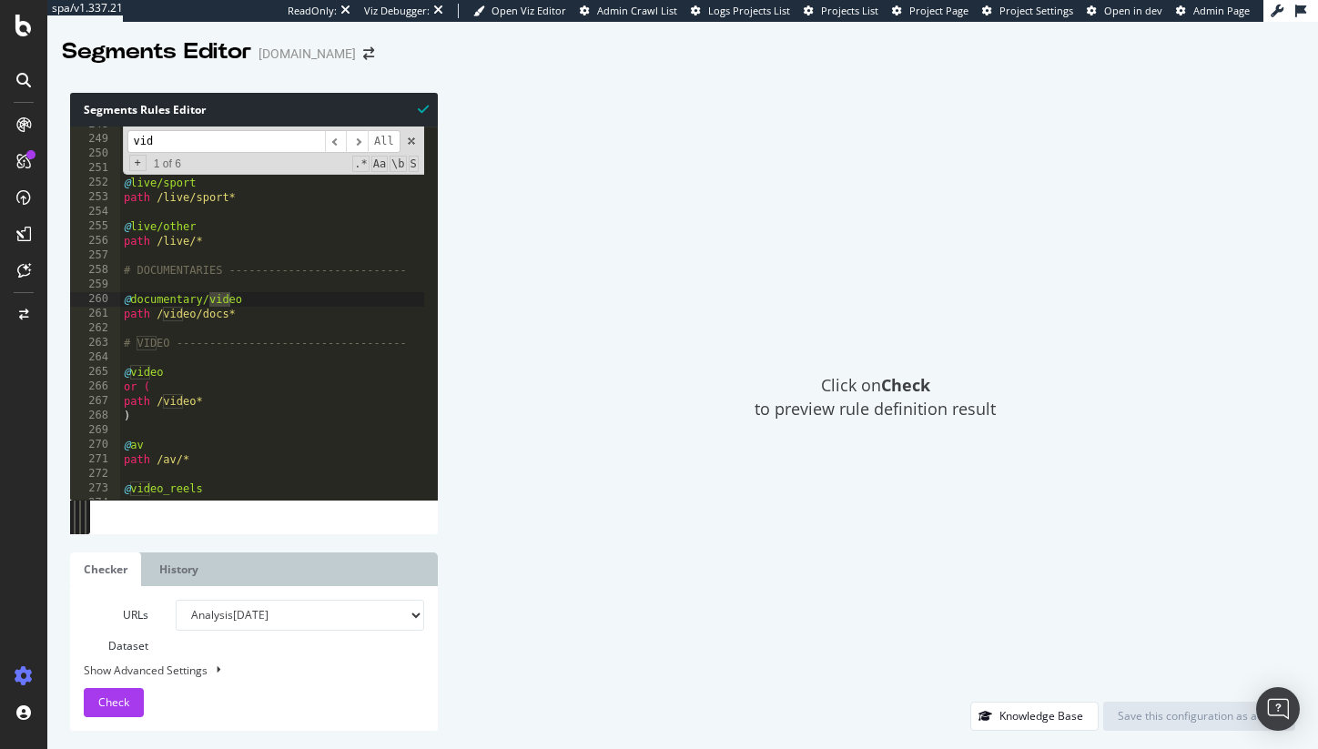
scroll to position [3608, 0]
type input "videos/"
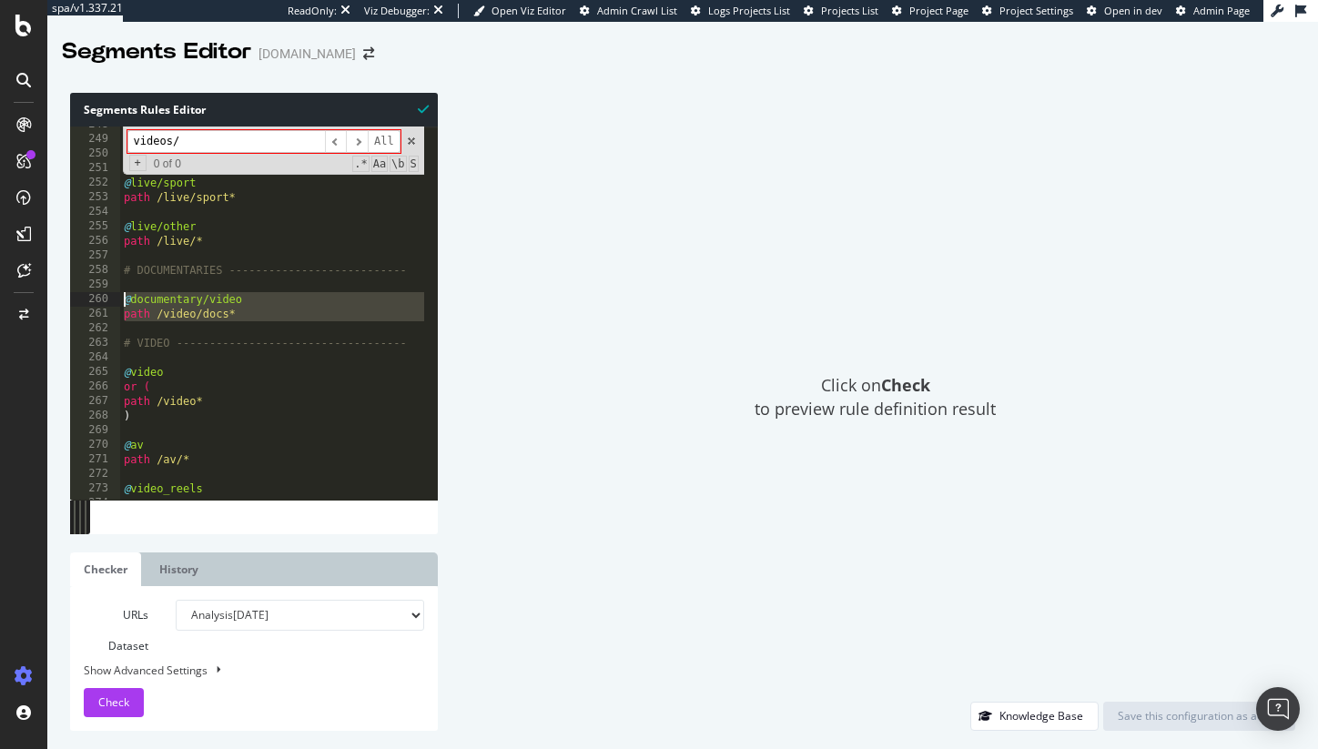
drag, startPoint x: 172, startPoint y: 318, endPoint x: 83, endPoint y: 305, distance: 90.1
click div "248 249 250 251 252 253 254 255 256 257 258 259 260 261 262 263 264 265 266 267…"
click div "@ live/news path /live/news* @ live/sport path /live/sport* @ live/other path /…"
type textarea "path /video/docs*"
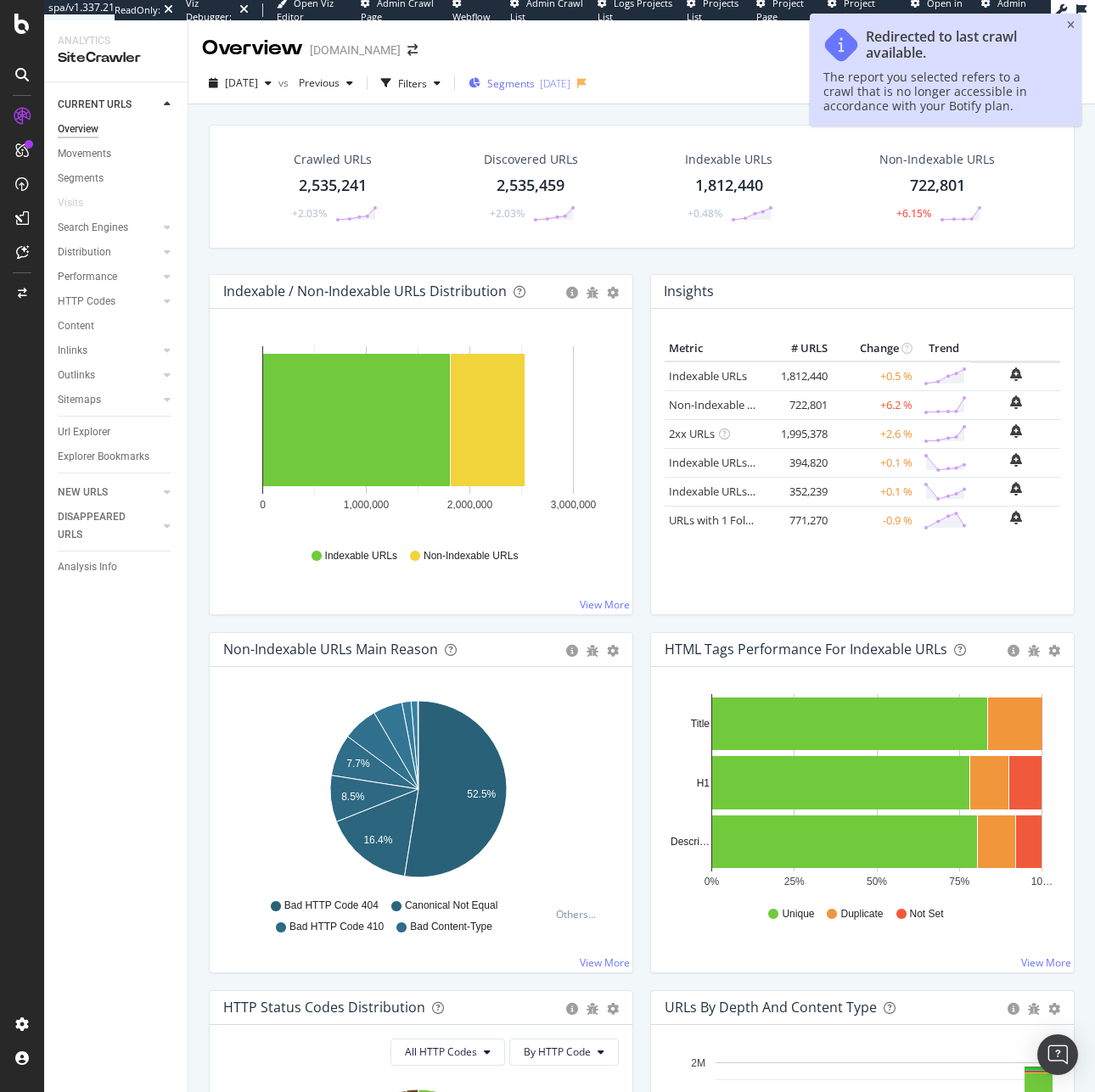
click at [570, 87] on div "Segments [DATE]" at bounding box center [519, 83] width 102 height 14
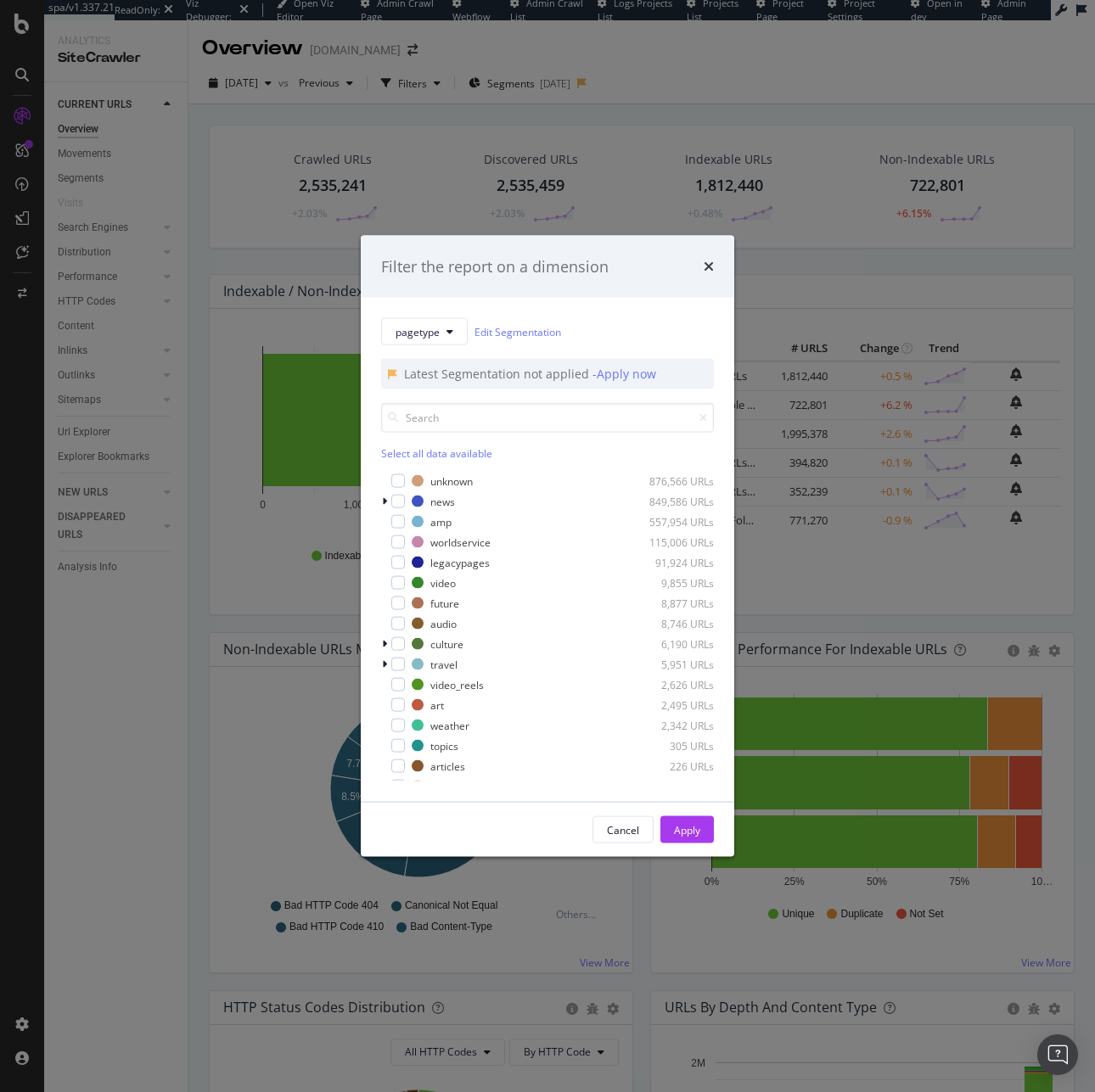
click at [71, 930] on div "Filter the report on a dimension pagetype Edit Segmentation Latest Segmentation…" at bounding box center [547, 546] width 1095 height 1092
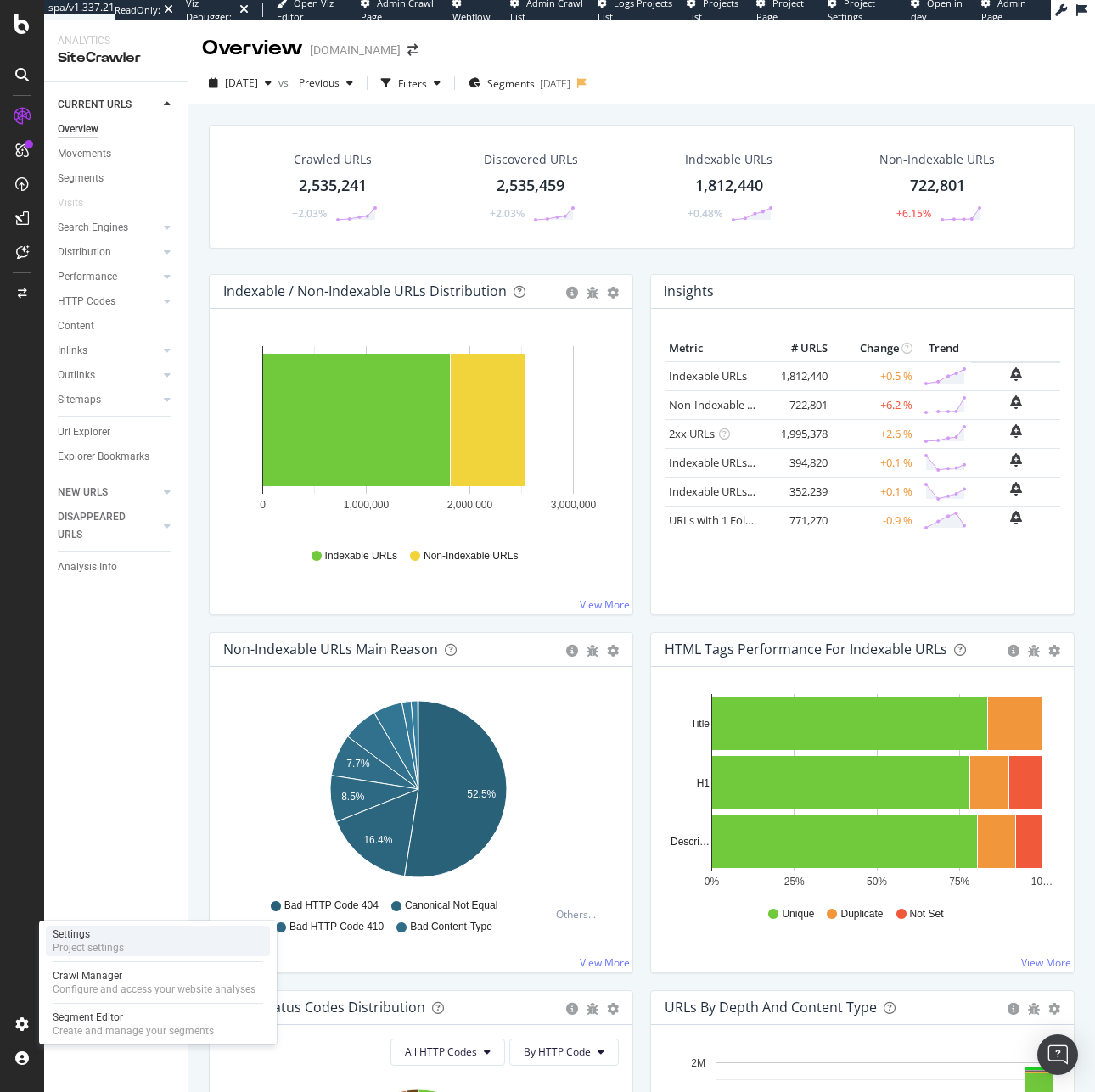
click at [105, 949] on div "Project settings" at bounding box center [88, 948] width 71 height 14
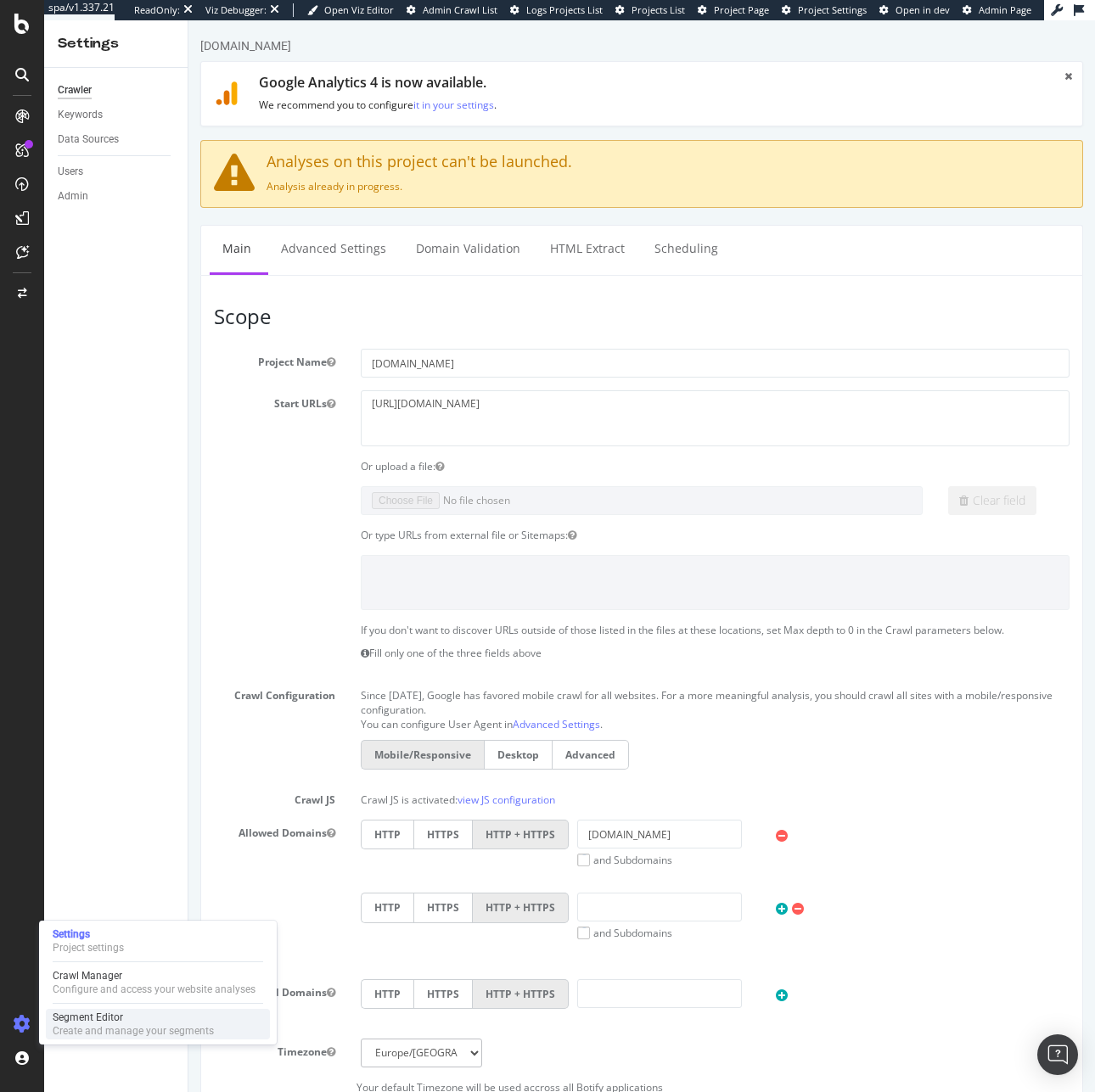
click at [92, 1022] on div "Segment Editor" at bounding box center [132, 1017] width 161 height 14
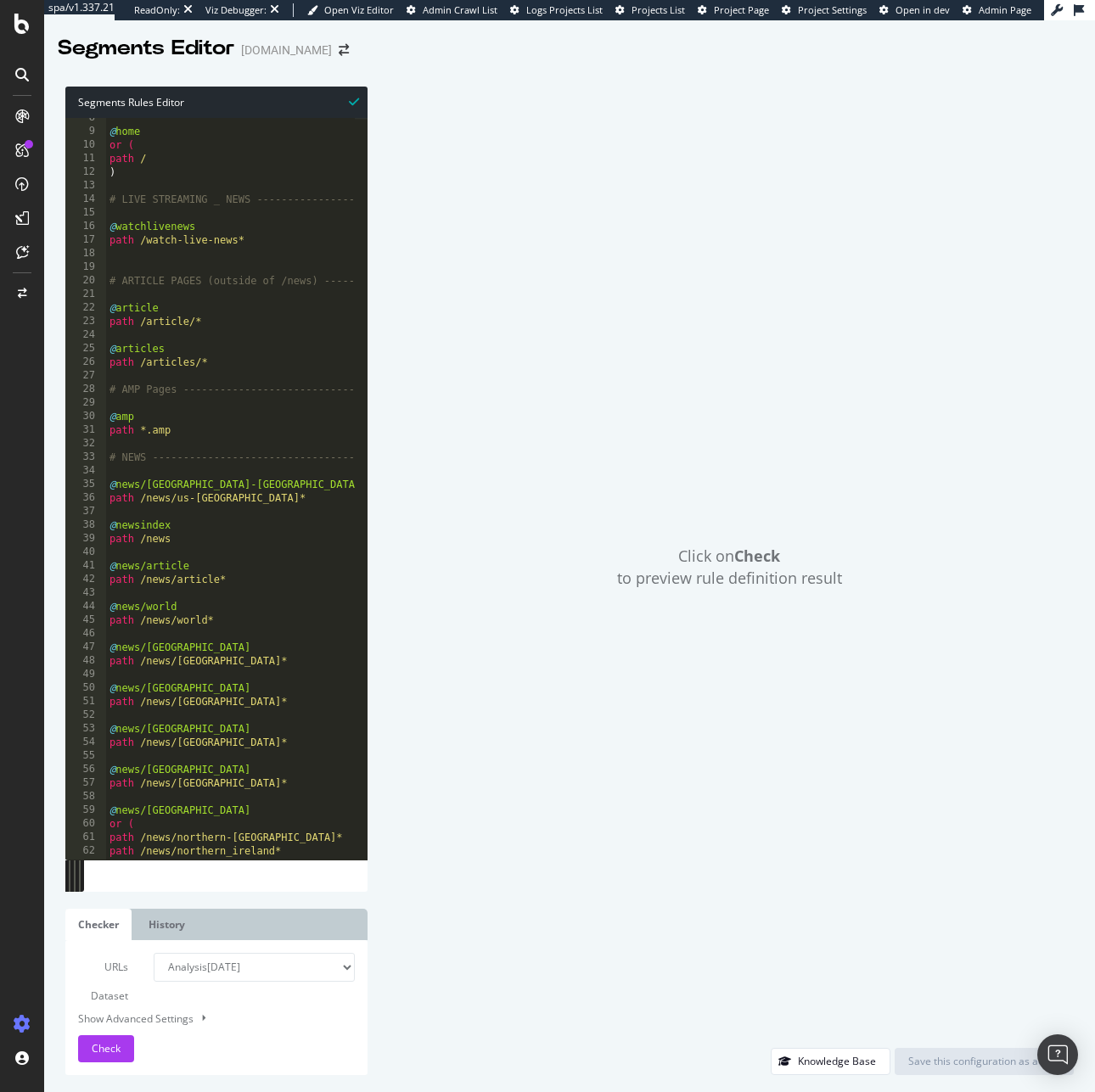
scroll to position [121, 0]
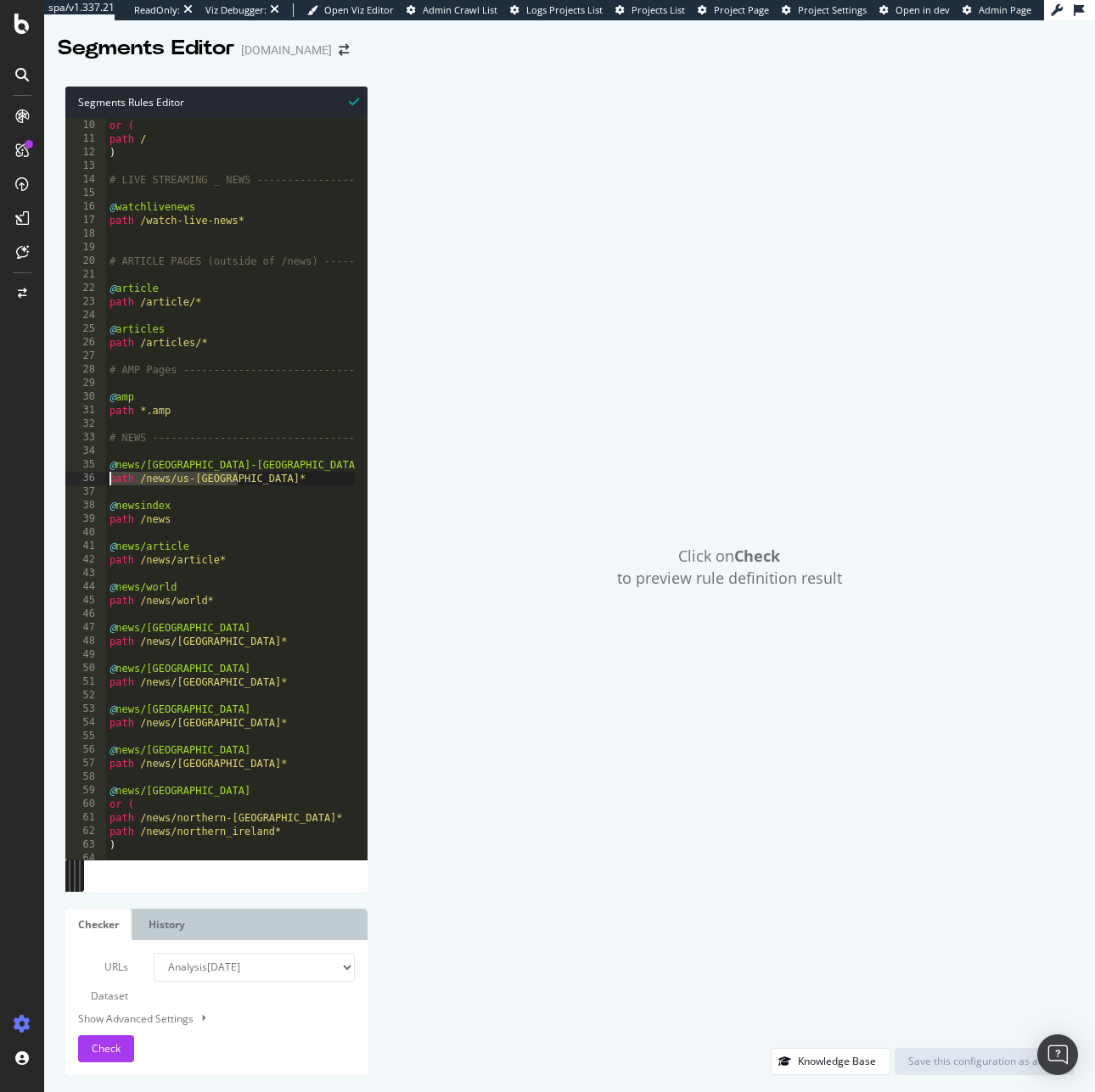
drag, startPoint x: 278, startPoint y: 474, endPoint x: 100, endPoint y: 477, distance: 178.0
click at [100, 477] on div "path /news/us-canada* 9 10 11 12 13 14 15 16 17 18 19 20 21 22 23 24 25 26 27 2…" at bounding box center [216, 489] width 302 height 742
drag, startPoint x: 198, startPoint y: 516, endPoint x: 98, endPoint y: 517, distance: 100.0
click at [98, 517] on div "path /news/us-canada* 9 10 11 12 13 14 15 16 17 18 19 20 21 22 23 24 25 26 27 2…" at bounding box center [216, 489] width 302 height 742
drag, startPoint x: 263, startPoint y: 559, endPoint x: 107, endPoint y: 559, distance: 156.0
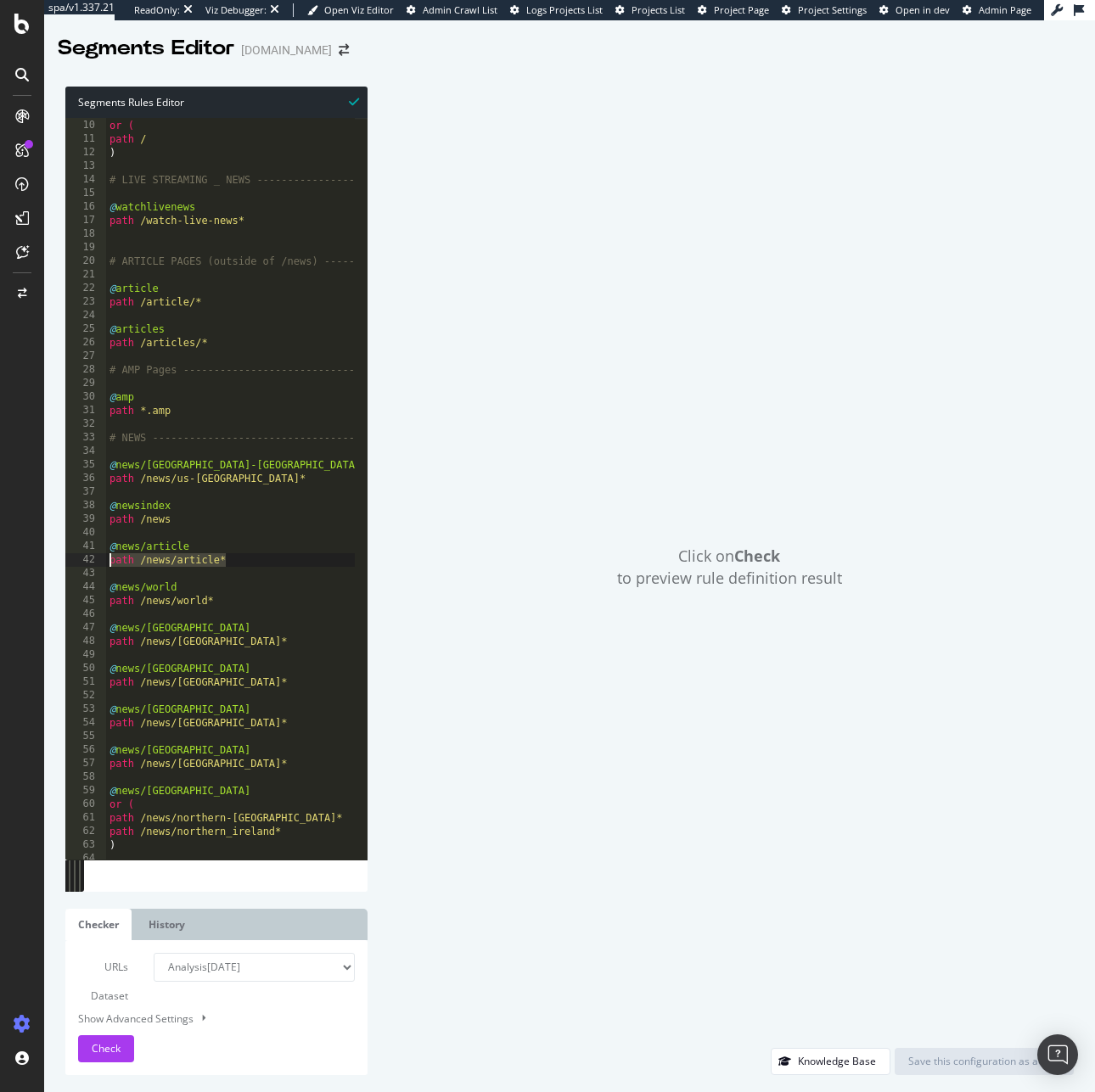
click at [107, 559] on div "@ home or ( path / ) # LIVE STREAMING _ NEWS ---------------------- @ watchlive…" at bounding box center [390, 483] width 569 height 756
drag, startPoint x: 225, startPoint y: 595, endPoint x: 72, endPoint y: 605, distance: 153.3
click at [72, 605] on div "path /news/article* 9 10 11 12 13 14 15 16 17 18 19 20 21 22 23 24 25 26 27 28 …" at bounding box center [216, 489] width 302 height 742
drag, startPoint x: 233, startPoint y: 643, endPoint x: 59, endPoint y: 643, distance: 174.0
click at [59, 643] on div "Segments Rules Editor path /news/world* 9 10 11 12 13 14 15 16 17 18 19 20 21 2…" at bounding box center [568, 580] width 1050 height 1022
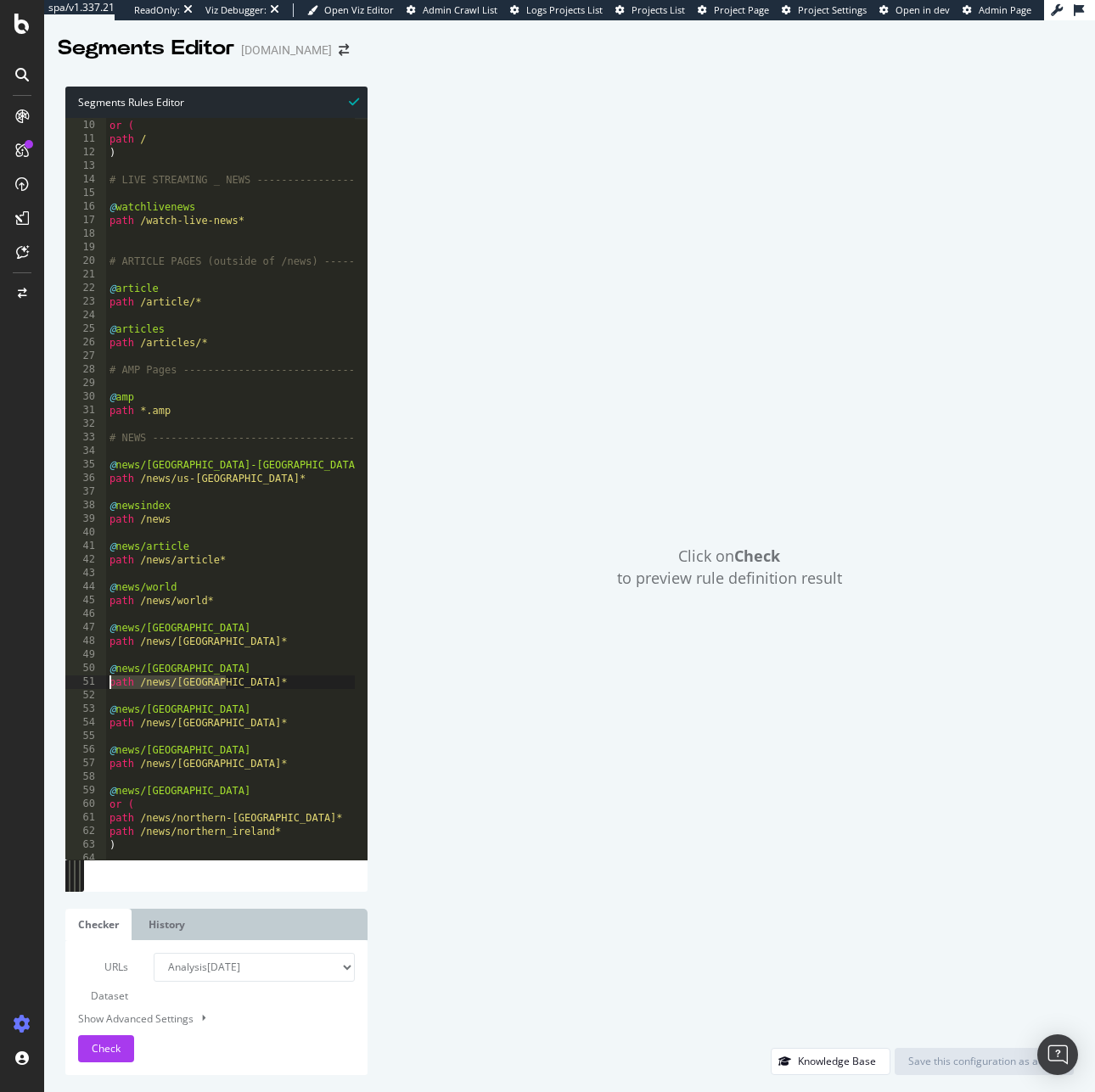
drag, startPoint x: 231, startPoint y: 685, endPoint x: 104, endPoint y: 681, distance: 127.1
click at [104, 681] on div "path /news/uk* 9 10 11 12 13 14 15 16 17 18 19 20 21 22 23 24 25 26 27 28 29 30…" at bounding box center [216, 489] width 302 height 742
drag, startPoint x: 241, startPoint y: 730, endPoint x: 94, endPoint y: 723, distance: 147.2
click at [94, 723] on div "path /news/england* 9 10 11 12 13 14 15 16 17 18 19 20 21 22 23 24 25 26 27 28 …" at bounding box center [216, 489] width 302 height 742
drag, startPoint x: 245, startPoint y: 763, endPoint x: 89, endPoint y: 760, distance: 156.0
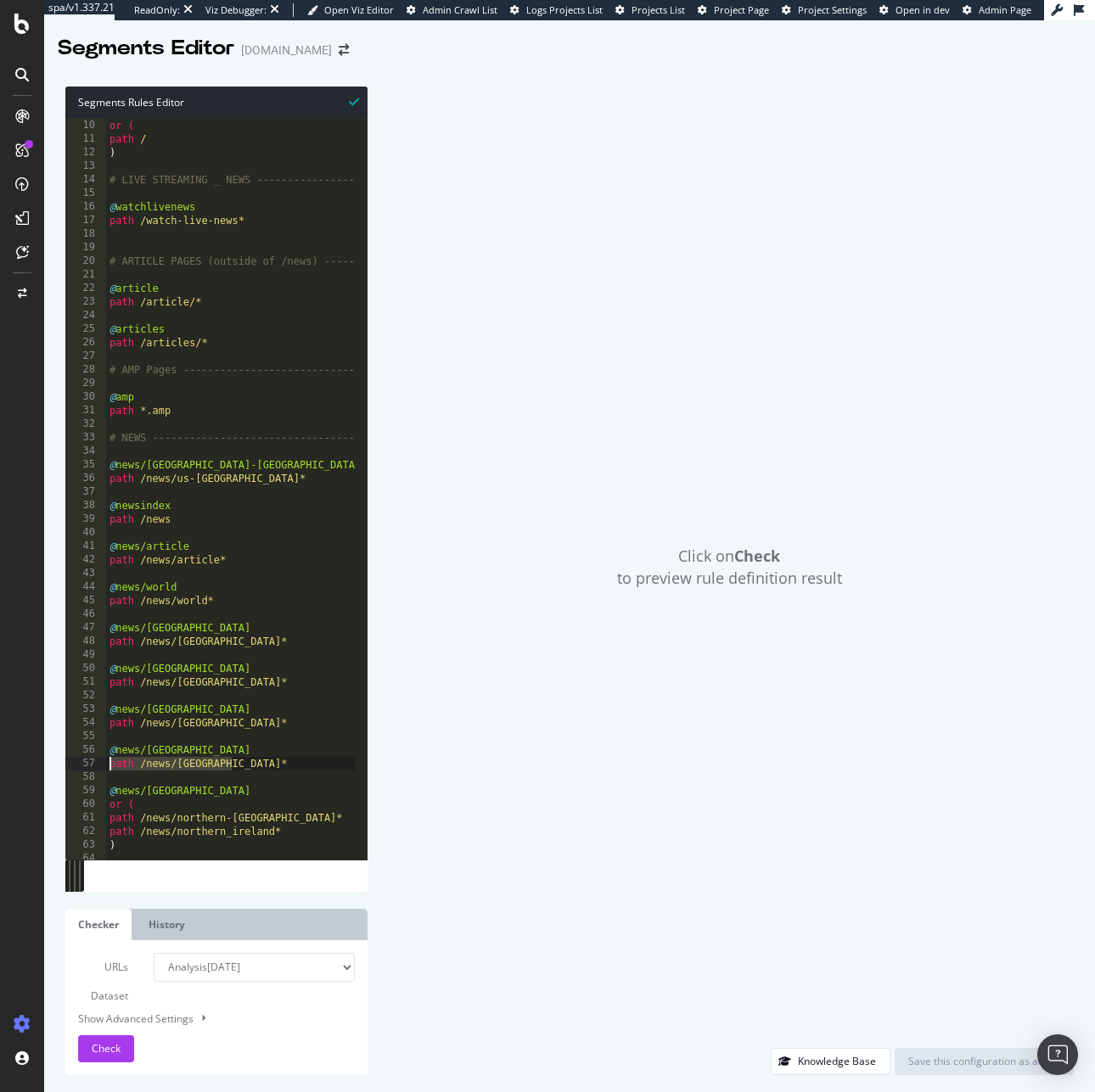
click at [89, 760] on div "path /news/wales* 9 10 11 12 13 14 15 16 17 18 19 20 21 22 23 24 25 26 27 28 29…" at bounding box center [216, 489] width 302 height 742
type textarea "path /news/scotland*"
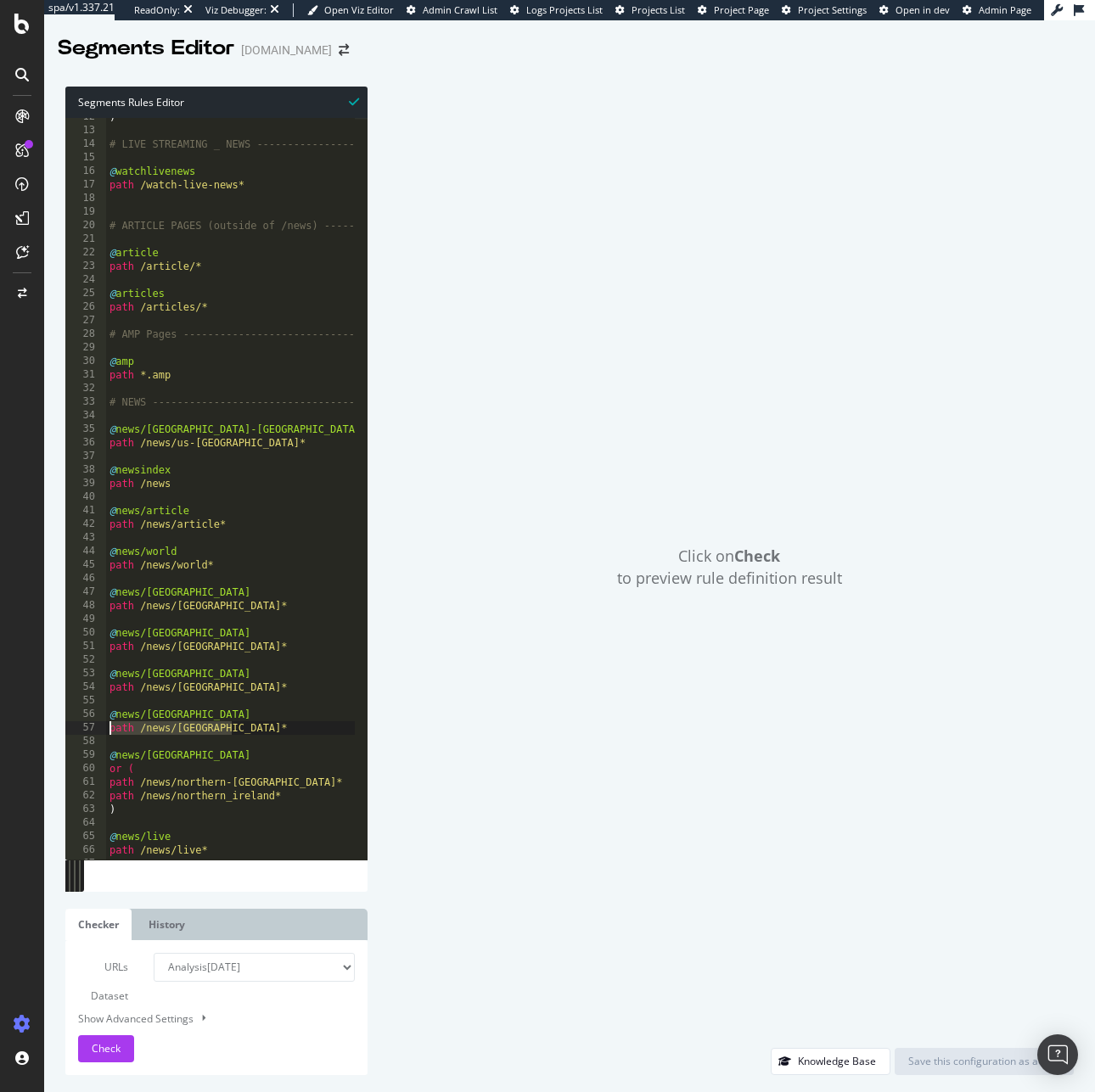
scroll to position [228, 0]
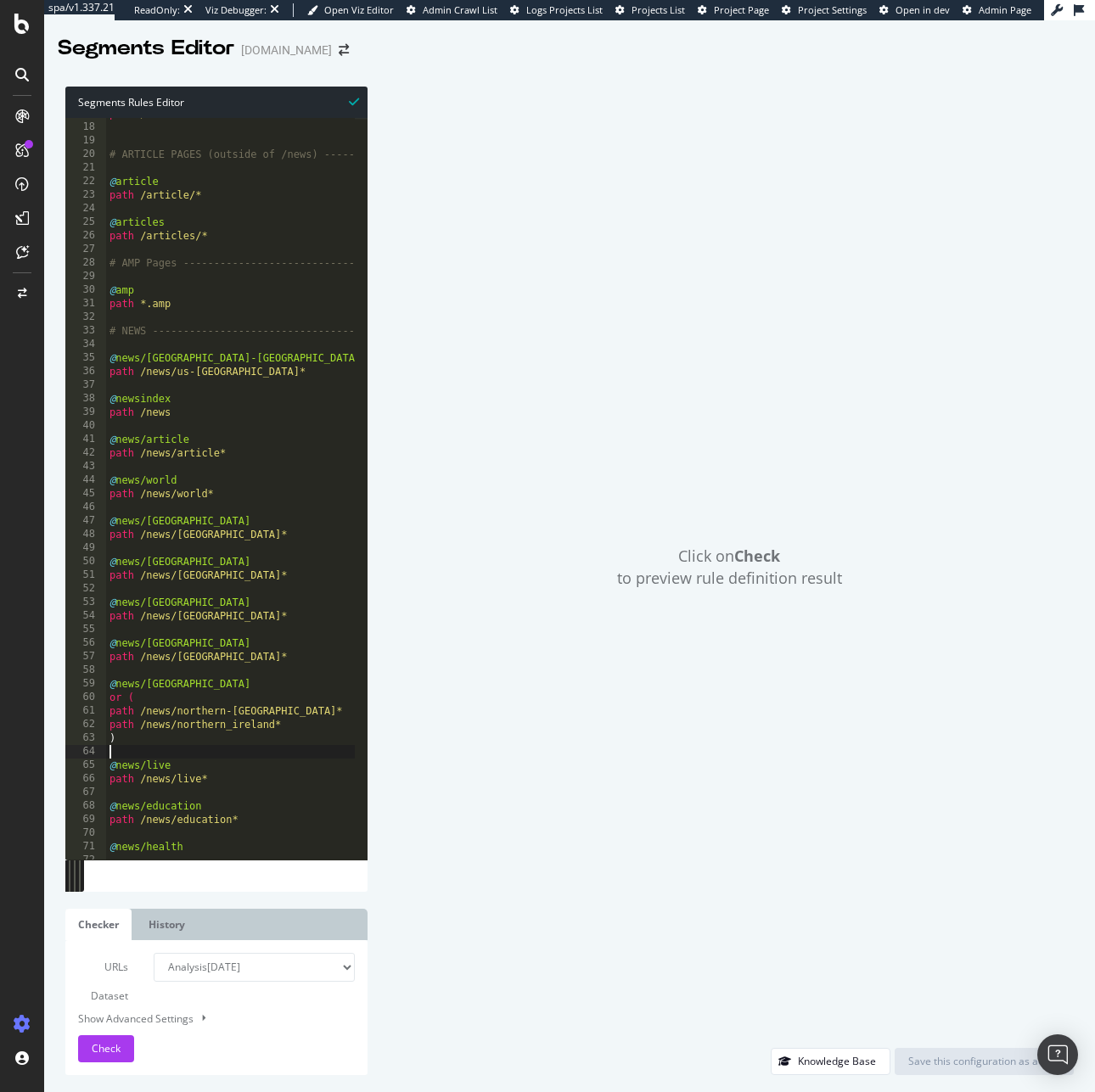
drag, startPoint x: 171, startPoint y: 748, endPoint x: 161, endPoint y: 746, distance: 10.2
click at [161, 746] on div "path /watch-live-news* # ARTICLE PAGES (outside of /news) ------------ @ articl…" at bounding box center [390, 485] width 569 height 756
click at [185, 737] on div "path /watch-live-news* # ARTICLE PAGES (outside of /news) ------------ @ articl…" at bounding box center [390, 485] width 569 height 756
drag, startPoint x: 147, startPoint y: 743, endPoint x: 86, endPoint y: 695, distance: 77.6
click at [86, 695] on div ") 17 18 19 20 21 22 23 24 25 26 27 28 29 30 31 32 33 34 35 36 37 38 39 40 41 42…" at bounding box center [216, 489] width 302 height 742
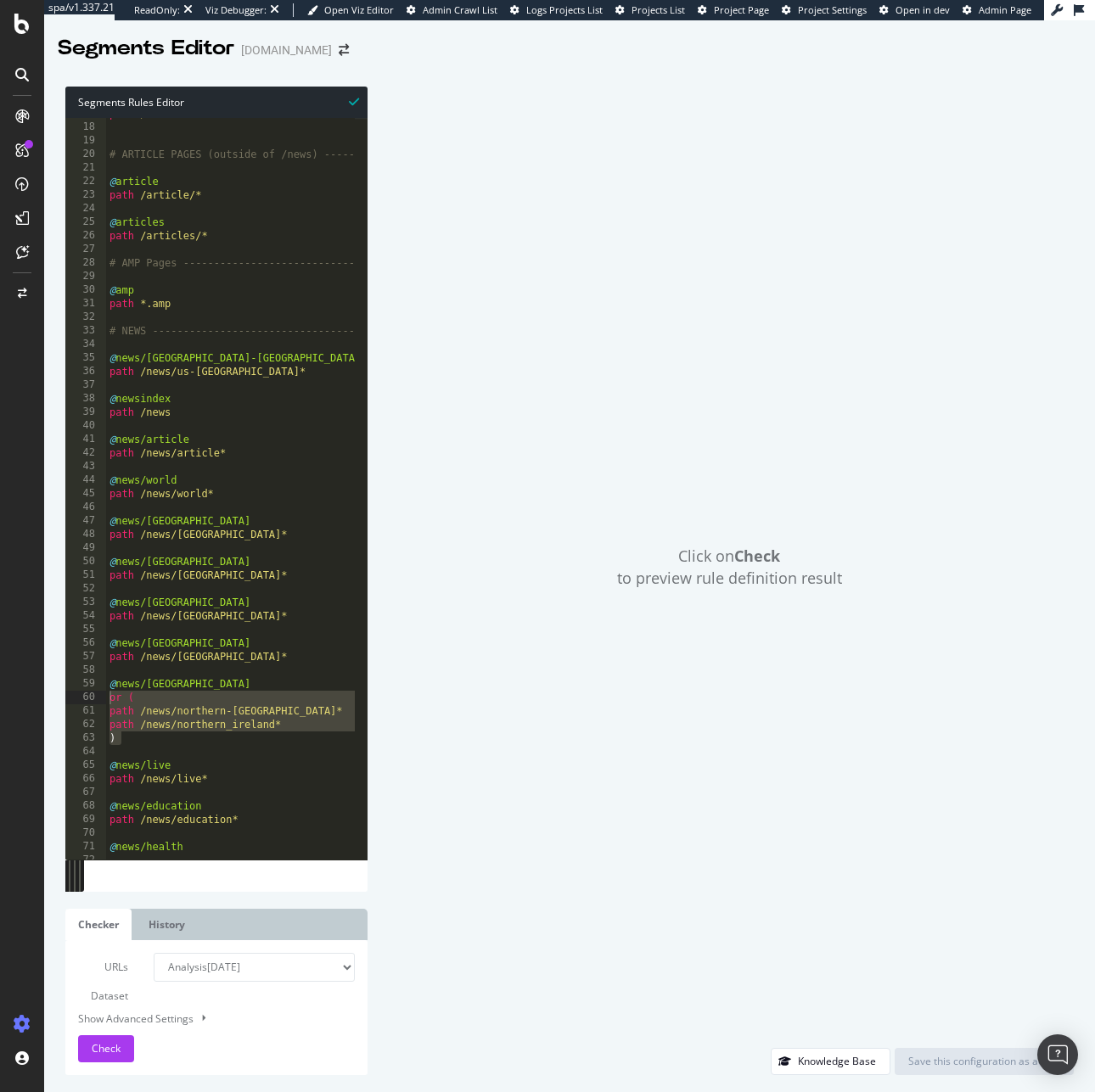
scroll to position [256, 0]
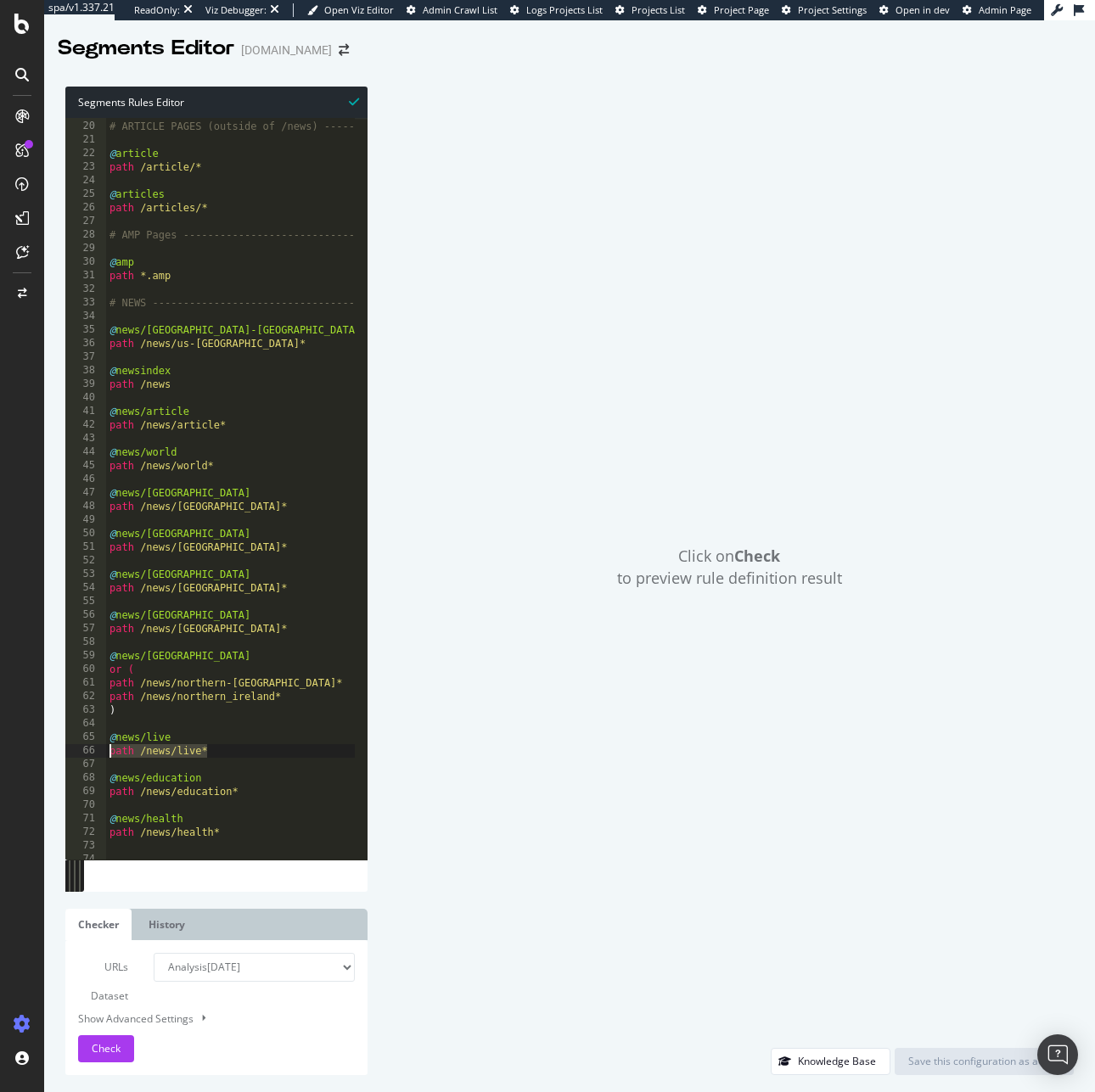
drag, startPoint x: 229, startPoint y: 750, endPoint x: 102, endPoint y: 750, distance: 127.0
click at [102, 750] on div "or ( path /news/northern-ireland* 19 20 21 22 23 24 25 26 27 28 29 30 31 32 33 …" at bounding box center [216, 489] width 302 height 742
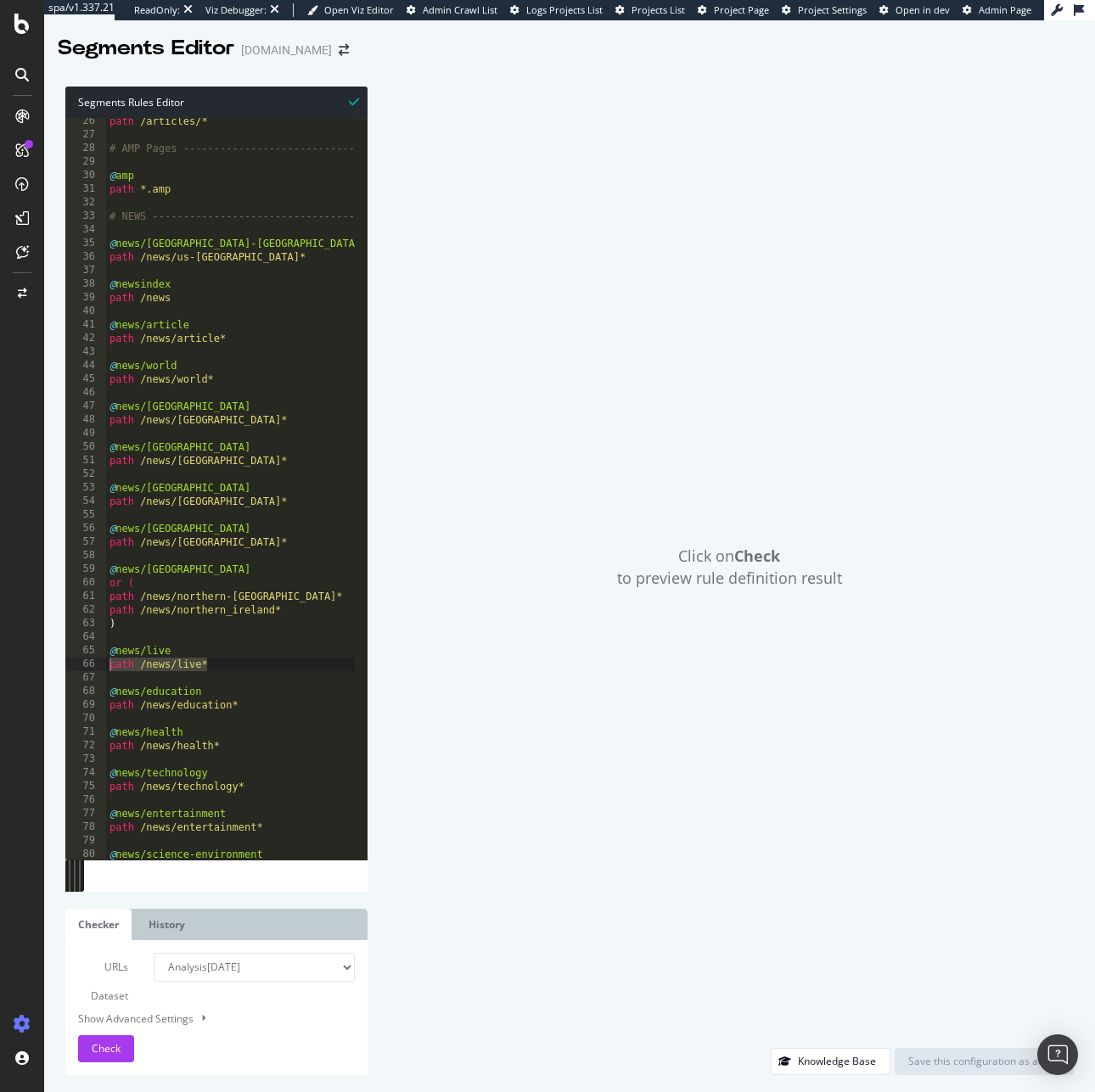
scroll to position [430, 0]
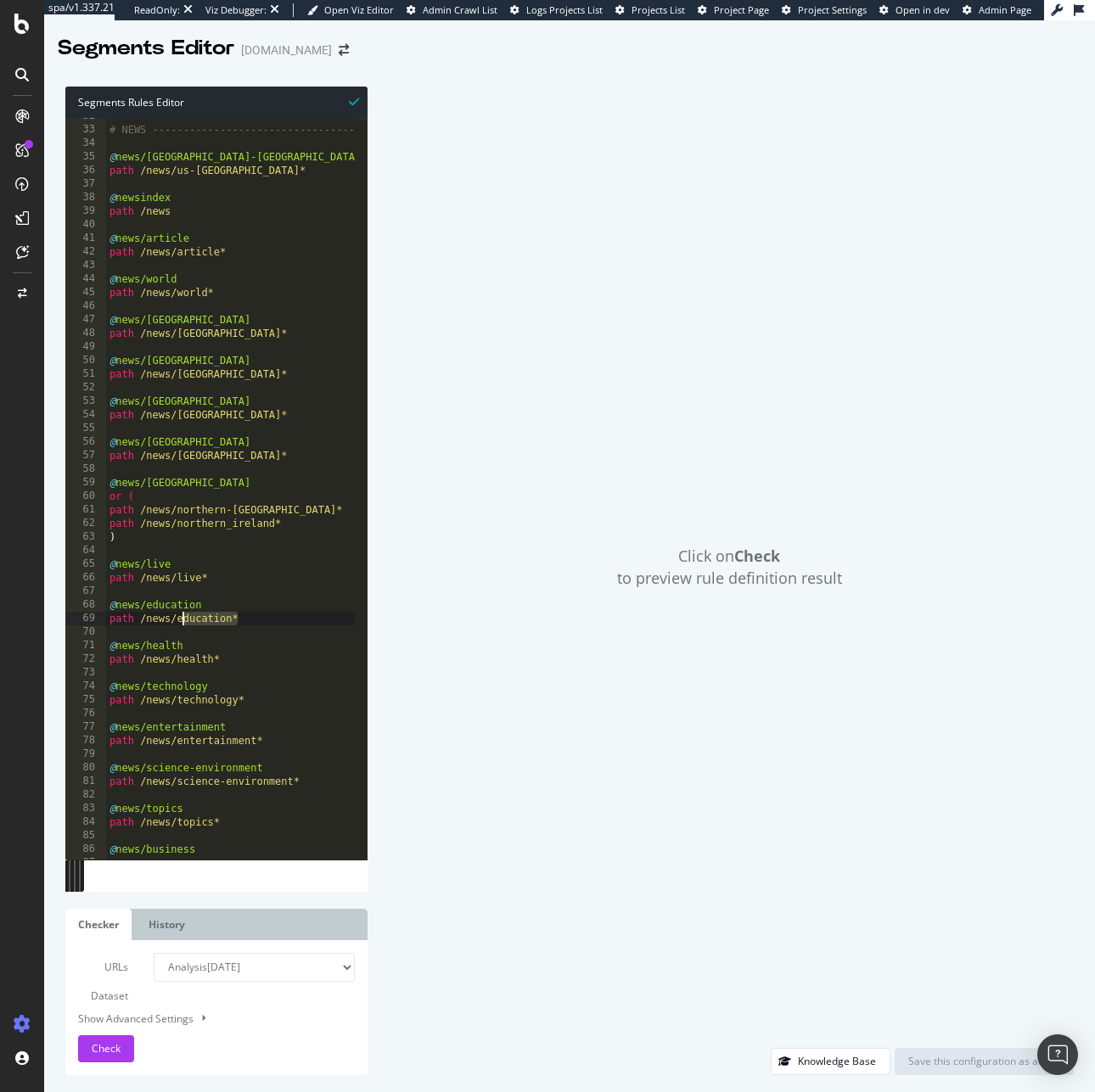
drag, startPoint x: 159, startPoint y: 622, endPoint x: 96, endPoint y: 626, distance: 63.1
click at [96, 626] on div "path /news/live* 32 33 34 35 36 37 38 39 40 41 42 43 44 45 46 47 48 49 50 51 52…" at bounding box center [216, 489] width 302 height 742
click at [122, 611] on div "# NEWS ----------------------------------- @ news/us-canada path /news/us-canad…" at bounding box center [390, 486] width 569 height 756
click at [128, 616] on div "# NEWS ----------------------------------- @ news/us-canada path /news/us-canad…" at bounding box center [390, 486] width 569 height 756
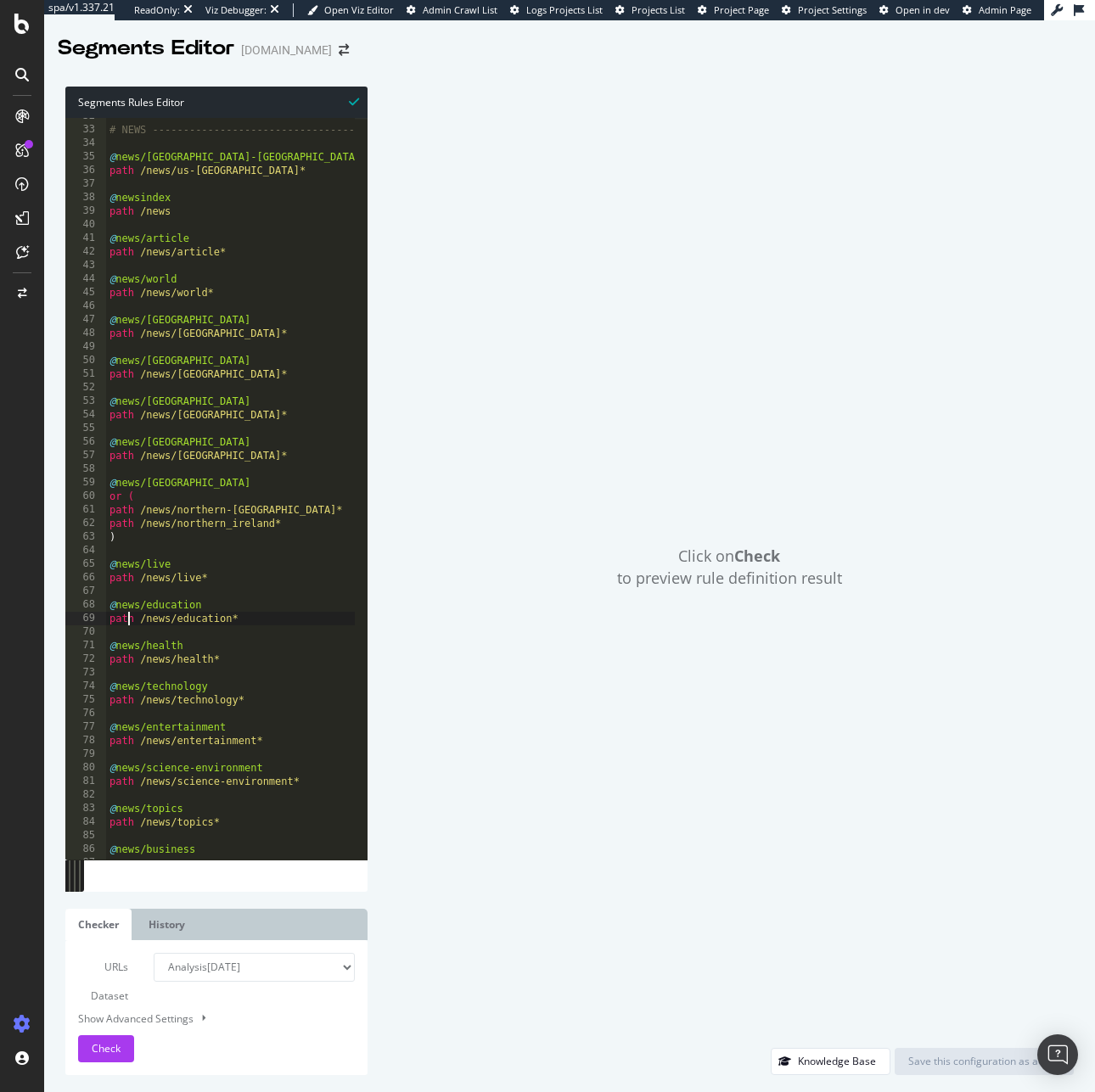
click at [128, 616] on div "# NEWS ----------------------------------- @ news/us-canada path /news/us-canad…" at bounding box center [390, 486] width 569 height 756
drag, startPoint x: 143, startPoint y: 657, endPoint x: 37, endPoint y: 662, distance: 106.1
click at [37, 662] on div "spa/v1.337.21 ReadOnly: Viz Debugger: Open Viz Editor Admin Crawl List Logs Pro…" at bounding box center [547, 546] width 1095 height 1092
drag, startPoint x: 253, startPoint y: 698, endPoint x: 58, endPoint y: 697, distance: 195.0
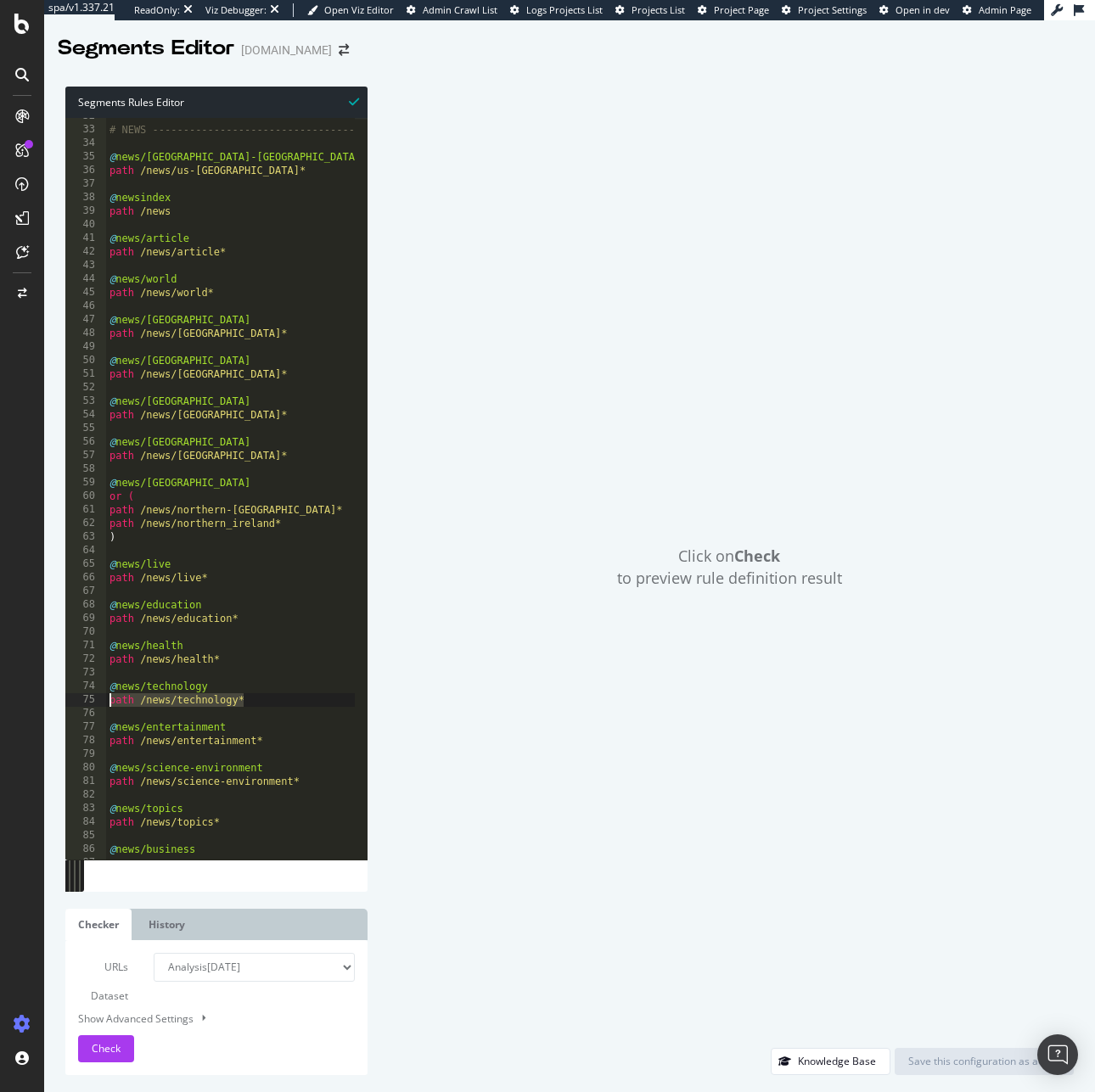
click at [58, 697] on div "Segments Rules Editor path /news/health* 32 33 34 35 36 37 38 39 40 41 42 43 44…" at bounding box center [568, 580] width 1050 height 1022
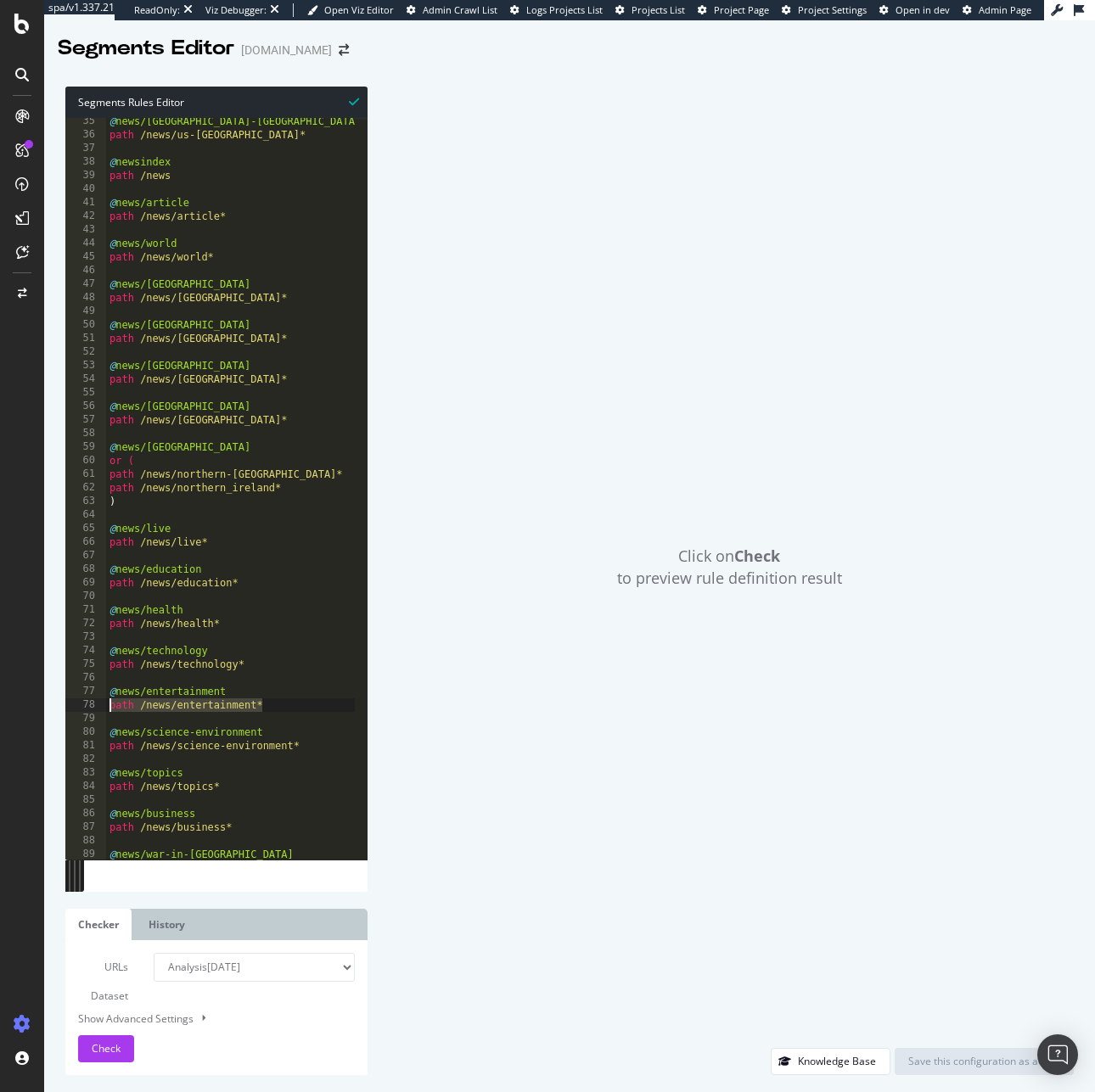
drag, startPoint x: 263, startPoint y: 703, endPoint x: 78, endPoint y: 710, distance: 185.1
click at [78, 710] on div "path /news/technology* 35 36 37 38 39 40 41 42 43 44 45 46 47 48 49 50 51 52 53…" at bounding box center [216, 489] width 302 height 742
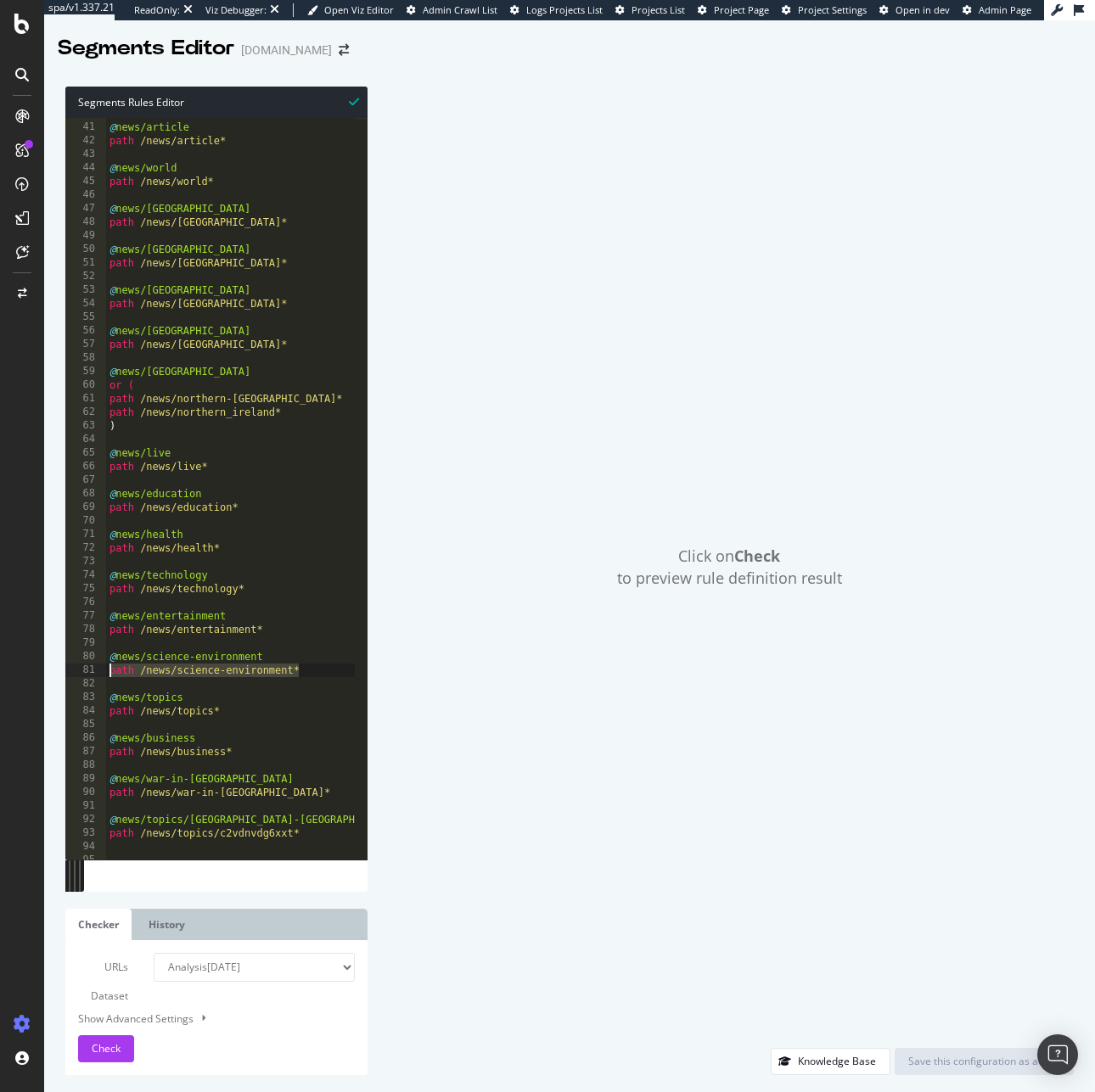
drag, startPoint x: 312, startPoint y: 668, endPoint x: 108, endPoint y: 673, distance: 204.1
click at [108, 673] on div "@ news/article path /news/article* @ news/world path /news/world* @ news/uk pat…" at bounding box center [390, 485] width 569 height 756
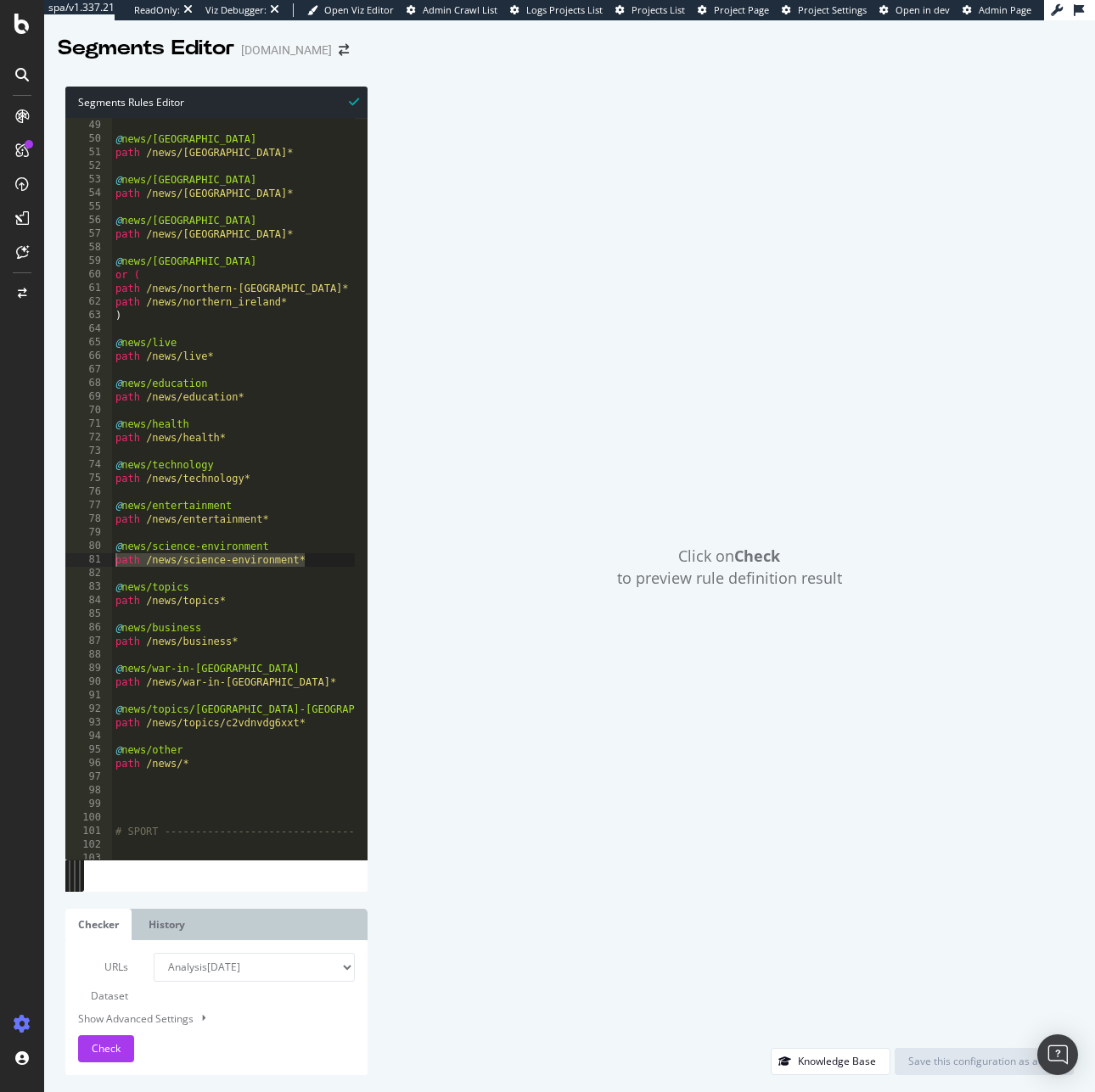
scroll to position [650, 0]
drag, startPoint x: 241, startPoint y: 599, endPoint x: 72, endPoint y: 605, distance: 169.1
click at [72, 605] on div "path /news/science-environment* 48 49 50 51 52 53 54 55 56 57 58 59 60 61 62 63…" at bounding box center [216, 489] width 302 height 742
drag, startPoint x: 245, startPoint y: 638, endPoint x: 58, endPoint y: 638, distance: 187.0
click at [58, 638] on div "Segments Rules Editor path /news/topics* 48 49 50 51 52 53 54 55 56 57 58 59 60…" at bounding box center [568, 580] width 1050 height 1022
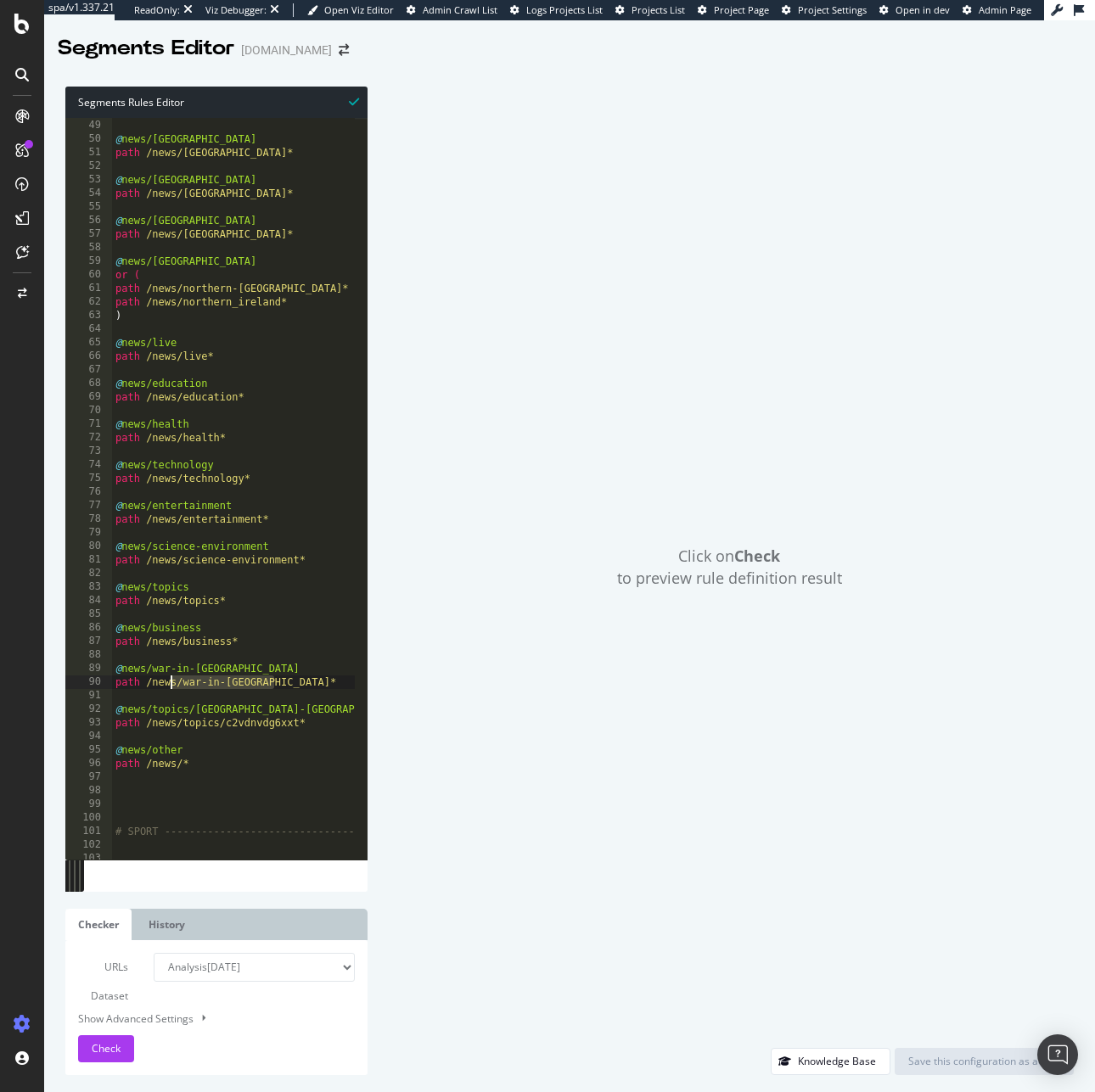
drag, startPoint x: 261, startPoint y: 685, endPoint x: 60, endPoint y: 682, distance: 201.0
click at [60, 682] on div "Segments Rules Editor path /news/business* 48 49 50 51 52 53 54 55 56 57 58 59 …" at bounding box center [568, 580] width 1050 height 1022
drag, startPoint x: 294, startPoint y: 726, endPoint x: 111, endPoint y: 726, distance: 183.0
click at [111, 726] on div "path /news/war-in-ukraine* 48 49 50 51 52 53 54 55 56 57 58 59 60 61 62 63 64 6…" at bounding box center [216, 489] width 302 height 742
drag, startPoint x: 206, startPoint y: 766, endPoint x: 86, endPoint y: 765, distance: 120.0
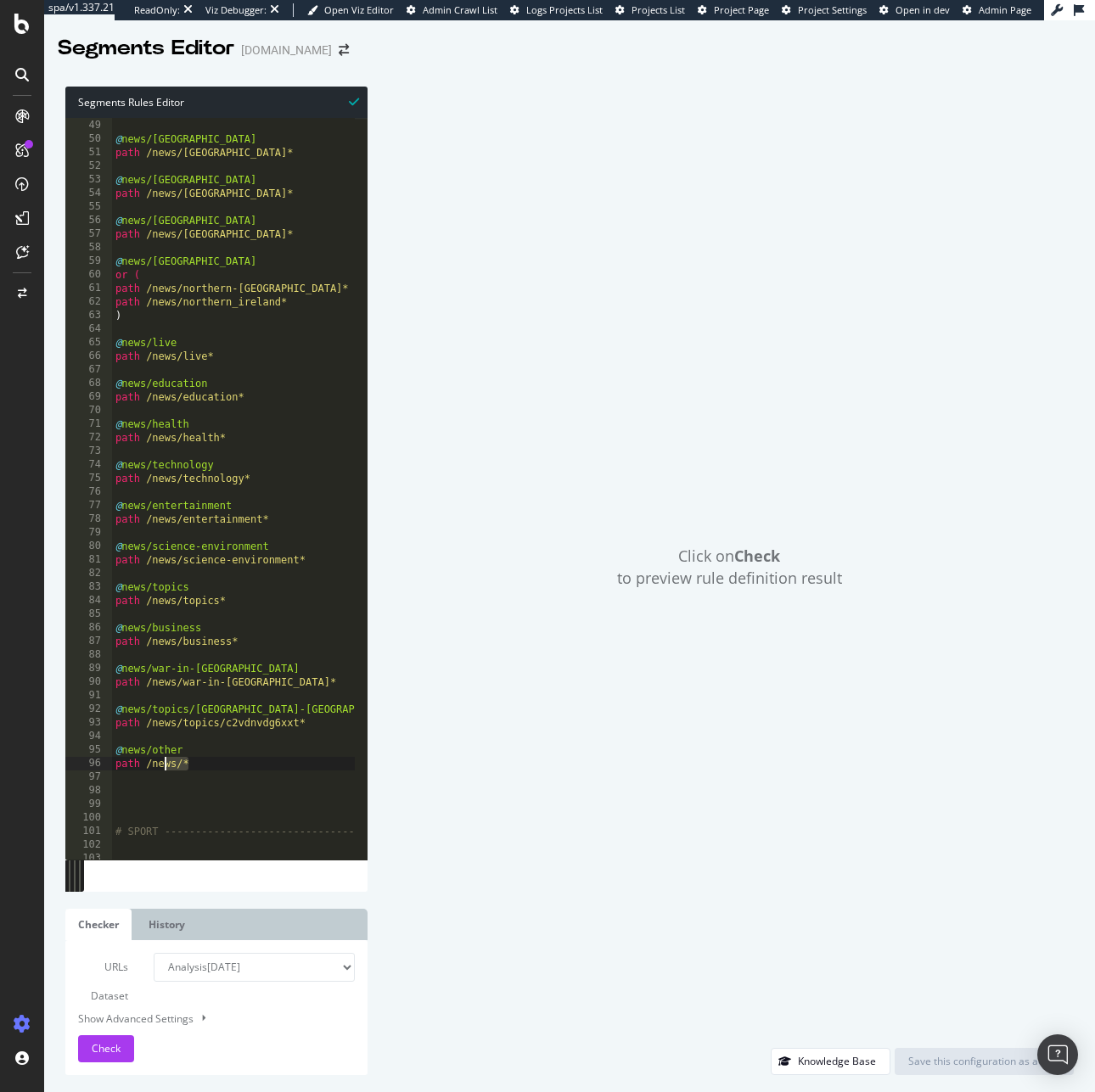
click at [86, 765] on div "path /news/topics/c2vdnvdg6xxt* 48 49 50 51 52 53 54 55 56 57 58 59 60 61 62 63…" at bounding box center [216, 489] width 302 height 742
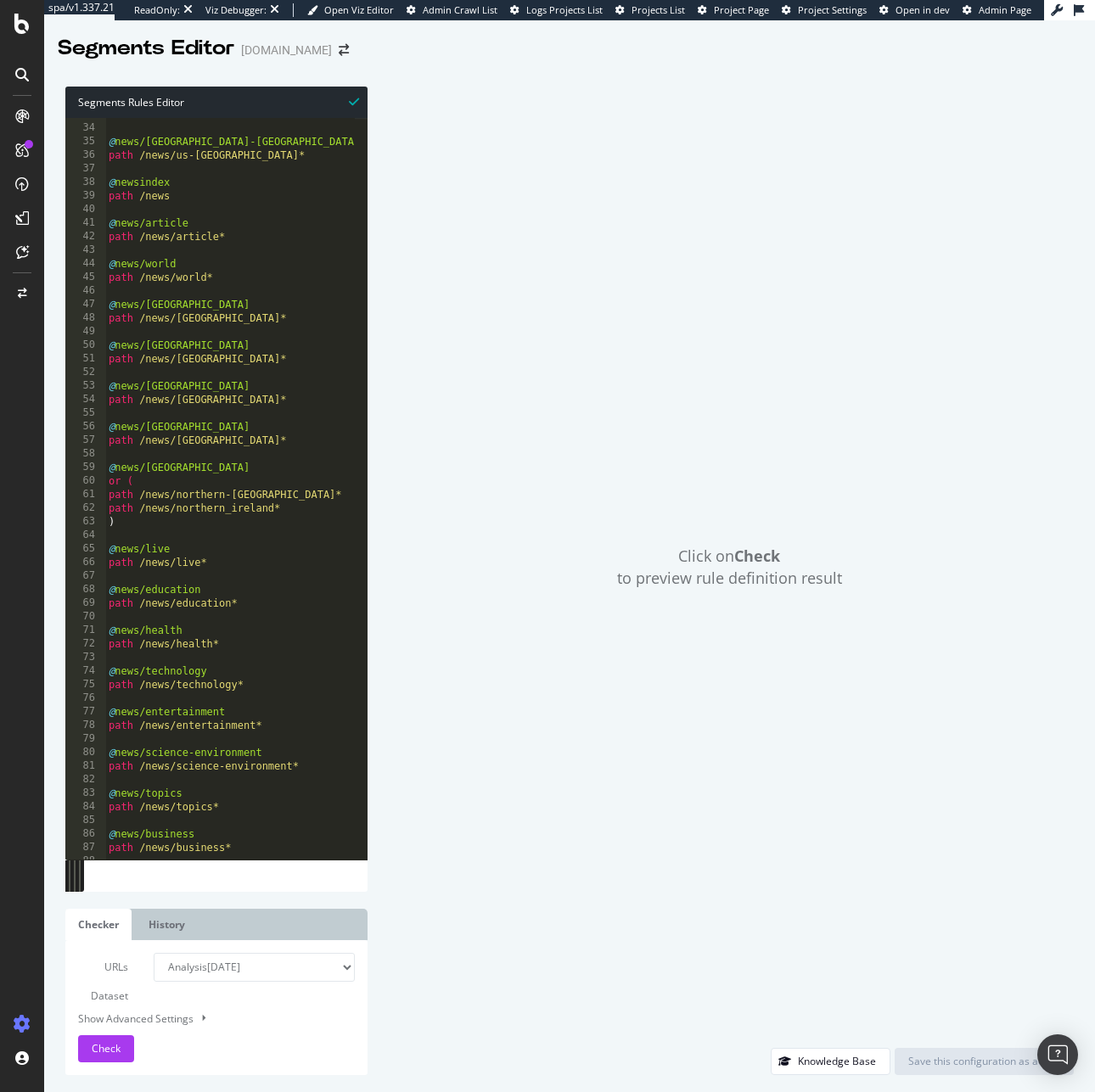
scroll to position [246, 0]
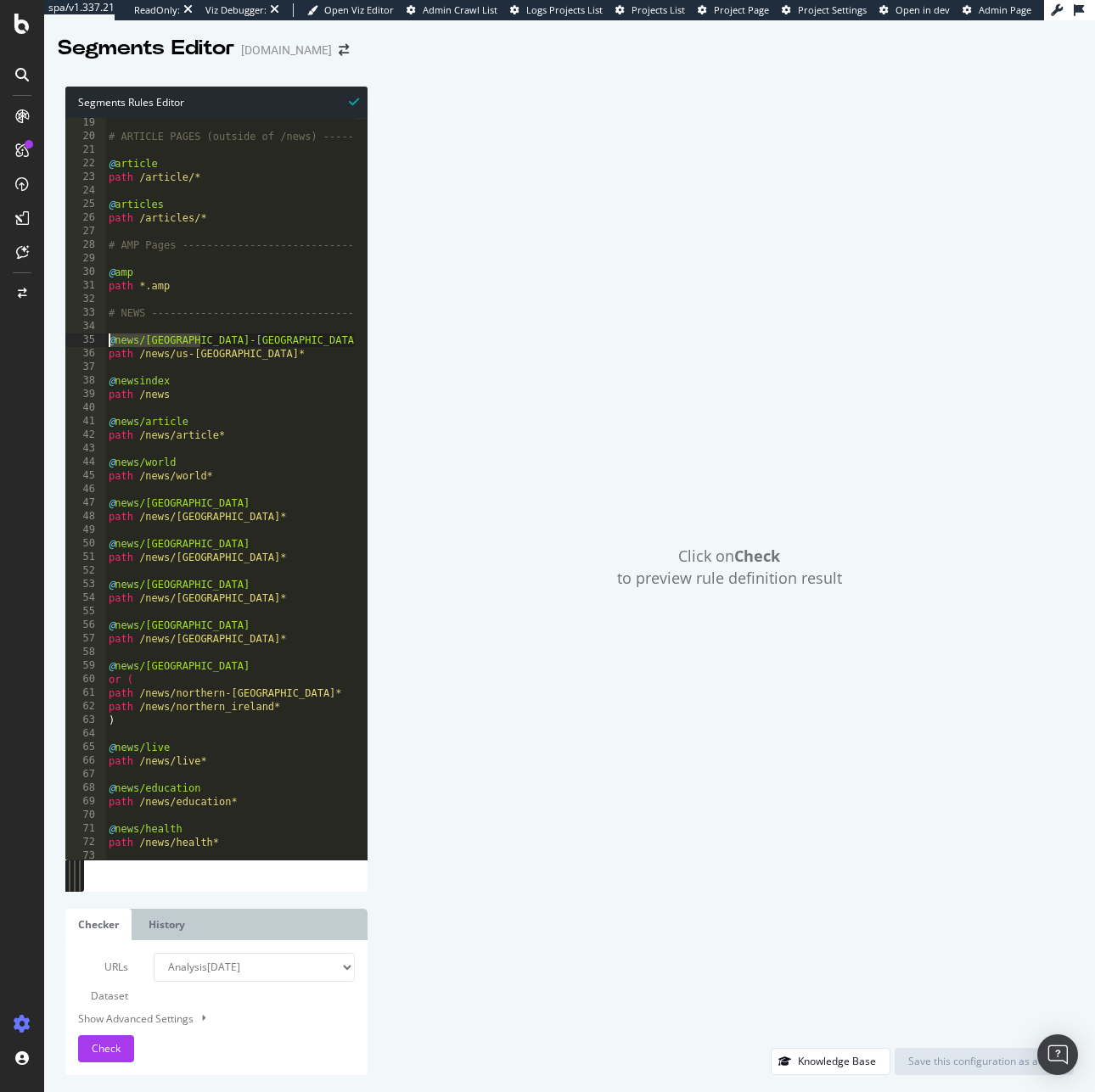
drag, startPoint x: 217, startPoint y: 343, endPoint x: 105, endPoint y: 340, distance: 112.0
click at [105, 340] on div "path /news/* 19 20 21 22 23 24 25 26 27 28 29 30 31 32 33 34 35 36 37 38 39 40 …" at bounding box center [216, 489] width 302 height 742
drag, startPoint x: 181, startPoint y: 379, endPoint x: 91, endPoint y: 383, distance: 90.1
click at [91, 383] on div "@news/us-canada 19 20 21 22 23 24 25 26 27 28 29 30 31 32 33 34 35 36 37 38 39 …" at bounding box center [216, 489] width 302 height 742
drag, startPoint x: 201, startPoint y: 419, endPoint x: 64, endPoint y: 417, distance: 137.0
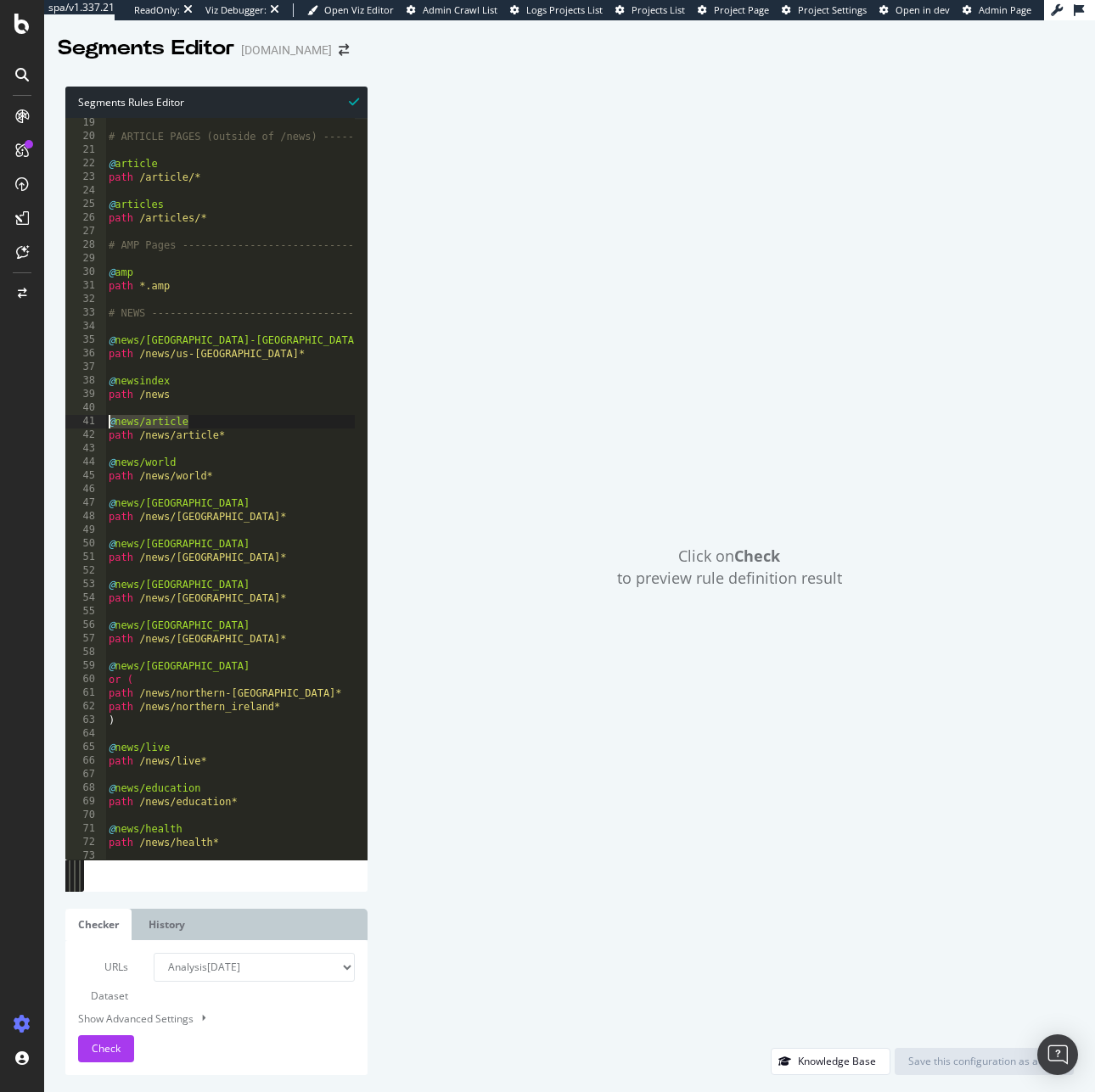
click at [65, 417] on div "@newsindex 19 20 21 22 23 24 25 26 27 28 29 30 31 32 33 34 35 36 37 38 39 40 41…" at bounding box center [216, 489] width 302 height 742
drag, startPoint x: 188, startPoint y: 457, endPoint x: 77, endPoint y: 461, distance: 111.1
click at [77, 461] on div "@news/article 19 20 21 22 23 24 25 26 27 28 29 30 31 32 33 34 35 36 37 38 39 40…" at bounding box center [216, 489] width 302 height 742
drag, startPoint x: 202, startPoint y: 498, endPoint x: 67, endPoint y: 498, distance: 135.0
click at [67, 498] on div "@news/world 19 20 21 22 23 24 25 26 27 28 29 30 31 32 33 34 35 36 37 38 39 40 4…" at bounding box center [216, 489] width 302 height 742
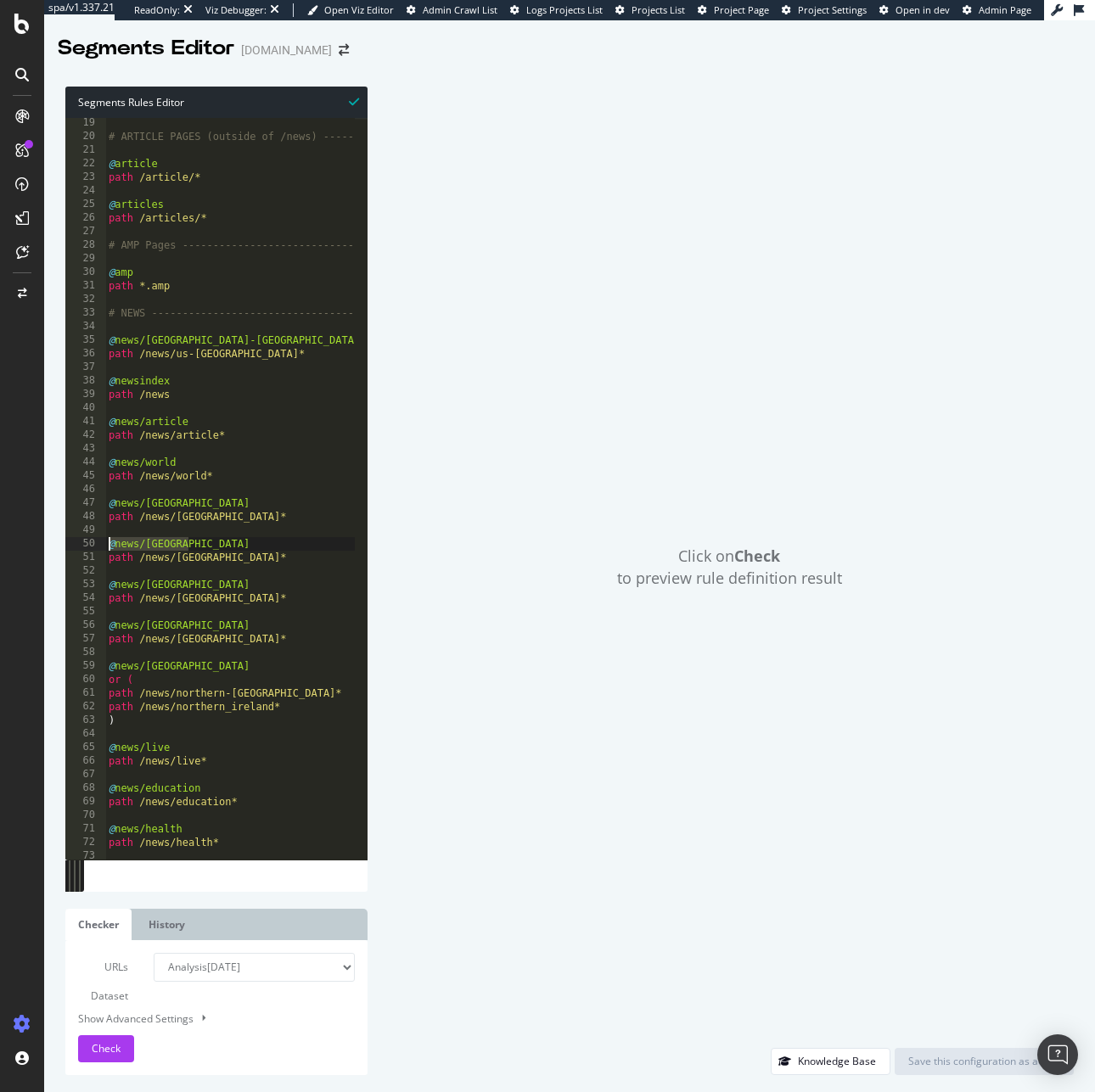
drag, startPoint x: 196, startPoint y: 545, endPoint x: 69, endPoint y: 545, distance: 127.0
click at [69, 545] on div "@news/uk 19 20 21 22 23 24 25 26 27 28 29 30 31 32 33 34 35 36 37 38 39 40 41 4…" at bounding box center [216, 489] width 302 height 742
drag, startPoint x: 197, startPoint y: 589, endPoint x: 96, endPoint y: 589, distance: 101.0
click at [96, 589] on div "@news/england 19 20 21 22 23 24 25 26 27 28 29 30 31 32 33 34 35 36 37 38 39 40…" at bounding box center [216, 489] width 302 height 742
drag, startPoint x: 207, startPoint y: 624, endPoint x: 59, endPoint y: 624, distance: 148.0
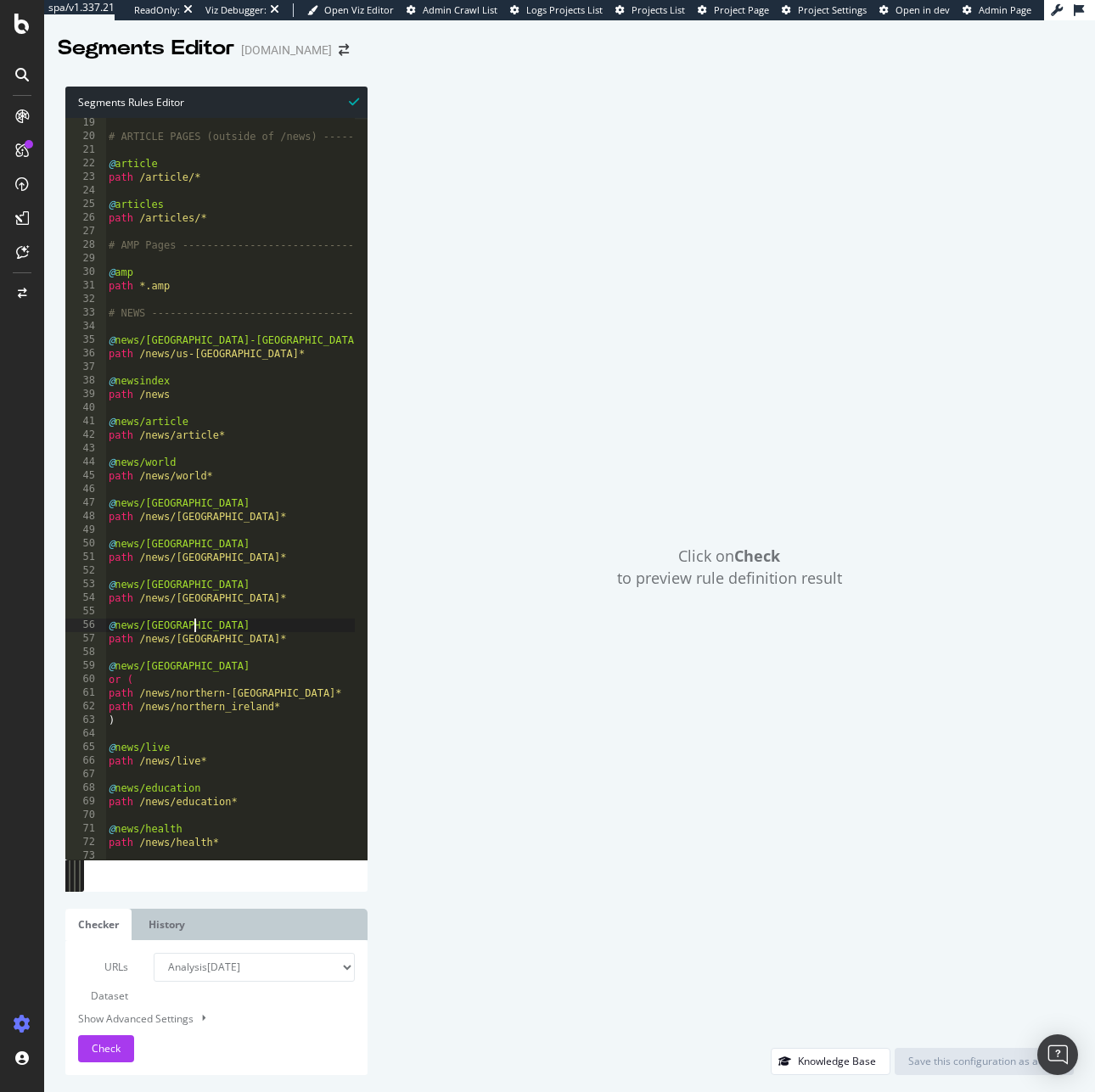
click at [59, 624] on div "Segments Rules Editor @news/wales 19 20 21 22 23 24 25 26 27 28 29 30 31 32 33 …" at bounding box center [568, 580] width 1050 height 1022
type textarea "@news/scotland"
drag, startPoint x: 246, startPoint y: 659, endPoint x: 81, endPoint y: 659, distance: 165.0
click at [58, 658] on div "Segments Rules Editor @news/scotland 19 20 21 22 23 24 25 26 27 28 29 30 31 32 …" at bounding box center [568, 580] width 1050 height 1022
click at [231, 646] on div "# ARTICLE PAGES (outside of /news) ------------ @ article path /article/* @ art…" at bounding box center [390, 494] width 569 height 756
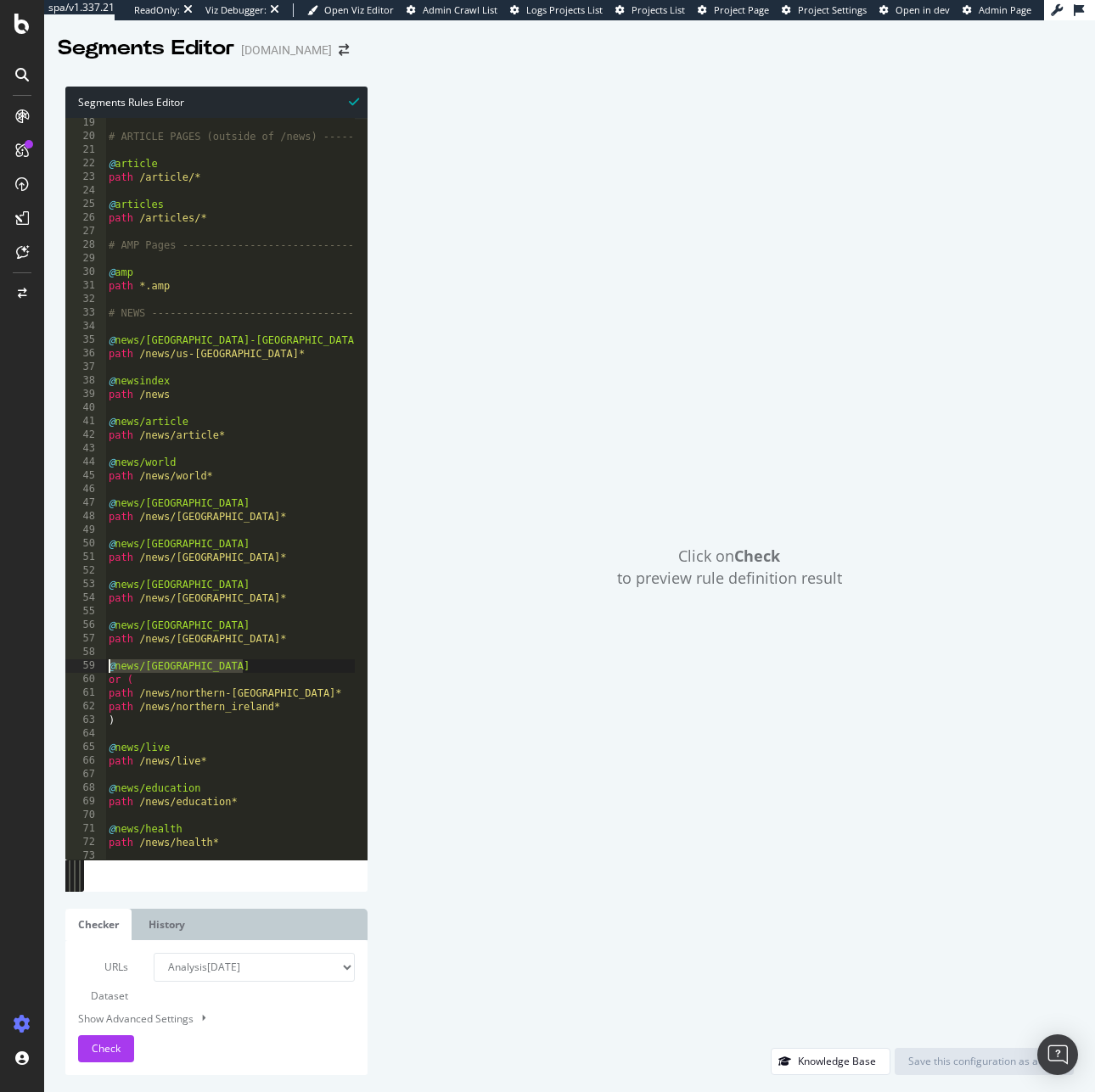
drag, startPoint x: 252, startPoint y: 668, endPoint x: 93, endPoint y: 668, distance: 159.0
click at [93, 668] on div "path /news/scotland* 19 20 21 22 23 24 25 26 27 28 29 30 31 32 33 34 35 36 37 3…" at bounding box center [216, 489] width 302 height 742
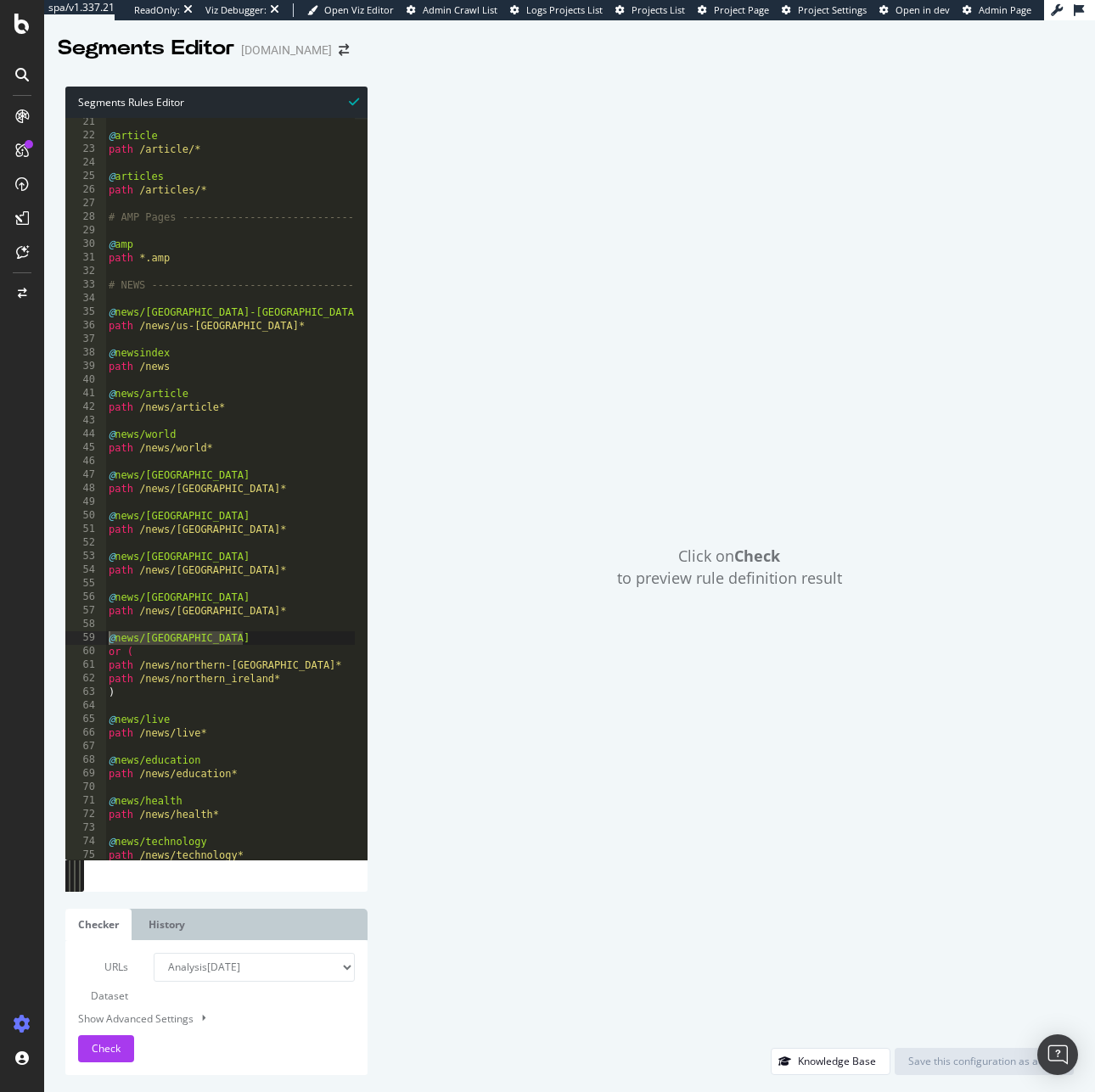
scroll to position [274, 0]
drag, startPoint x: 185, startPoint y: 716, endPoint x: 91, endPoint y: 716, distance: 94.0
click at [91, 716] on div "@news/northern-ireland 21 22 23 24 25 26 27 28 29 30 31 32 33 34 35 36 37 38 39…" at bounding box center [216, 489] width 302 height 742
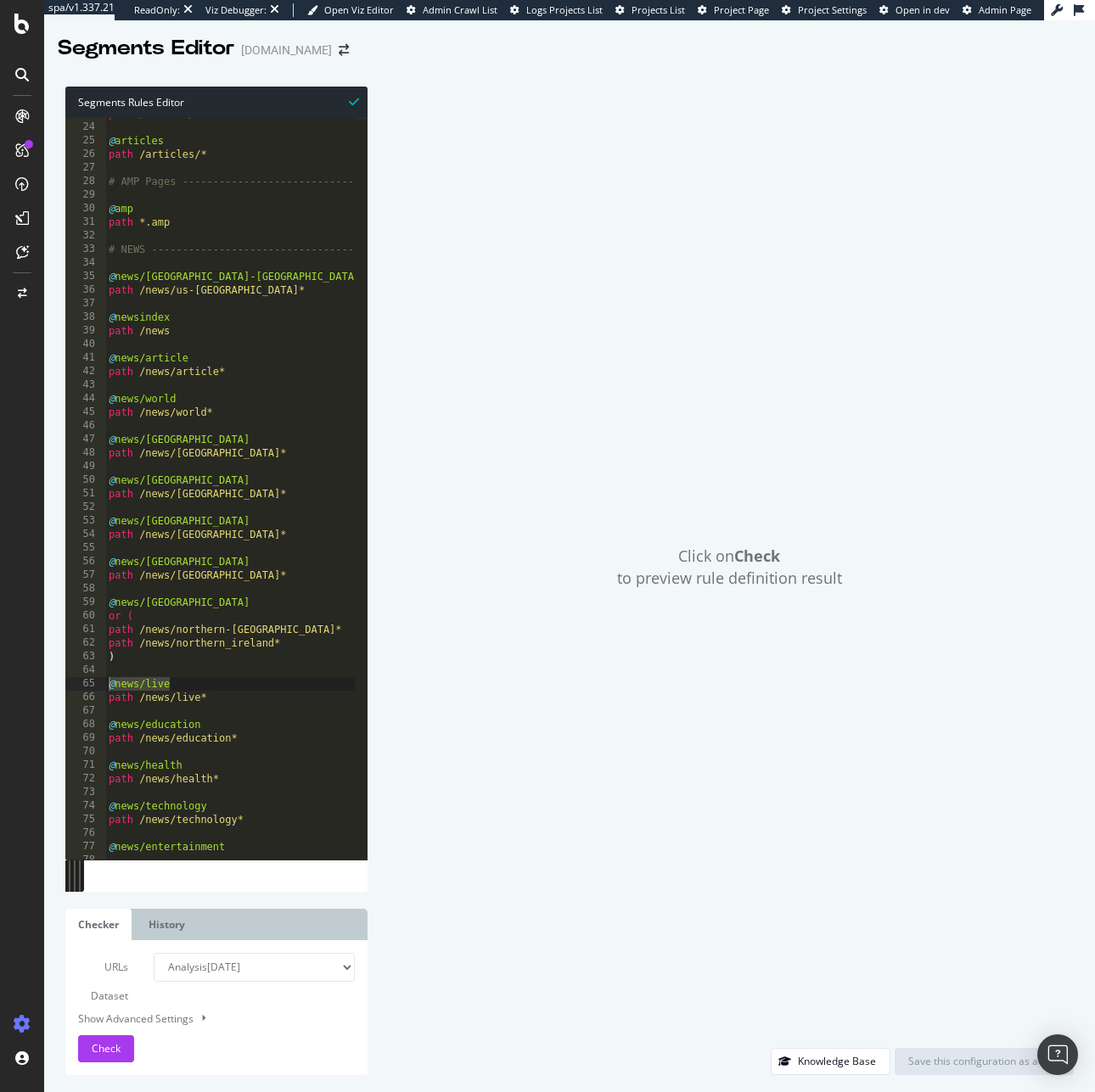
scroll to position [309, 0]
drag, startPoint x: 203, startPoint y: 726, endPoint x: 71, endPoint y: 718, distance: 132.2
click at [71, 718] on div "@news/live 23 24 25 26 27 28 29 30 31 32 33 34 35 36 37 38 39 40 41 42 43 44 45…" at bounding box center [216, 489] width 302 height 742
drag, startPoint x: 195, startPoint y: 768, endPoint x: 56, endPoint y: 771, distance: 139.0
click at [56, 771] on div "Segments Rules Editor @news/education 23 24 25 26 27 28 29 30 31 32 33 34 35 36…" at bounding box center [568, 580] width 1050 height 1022
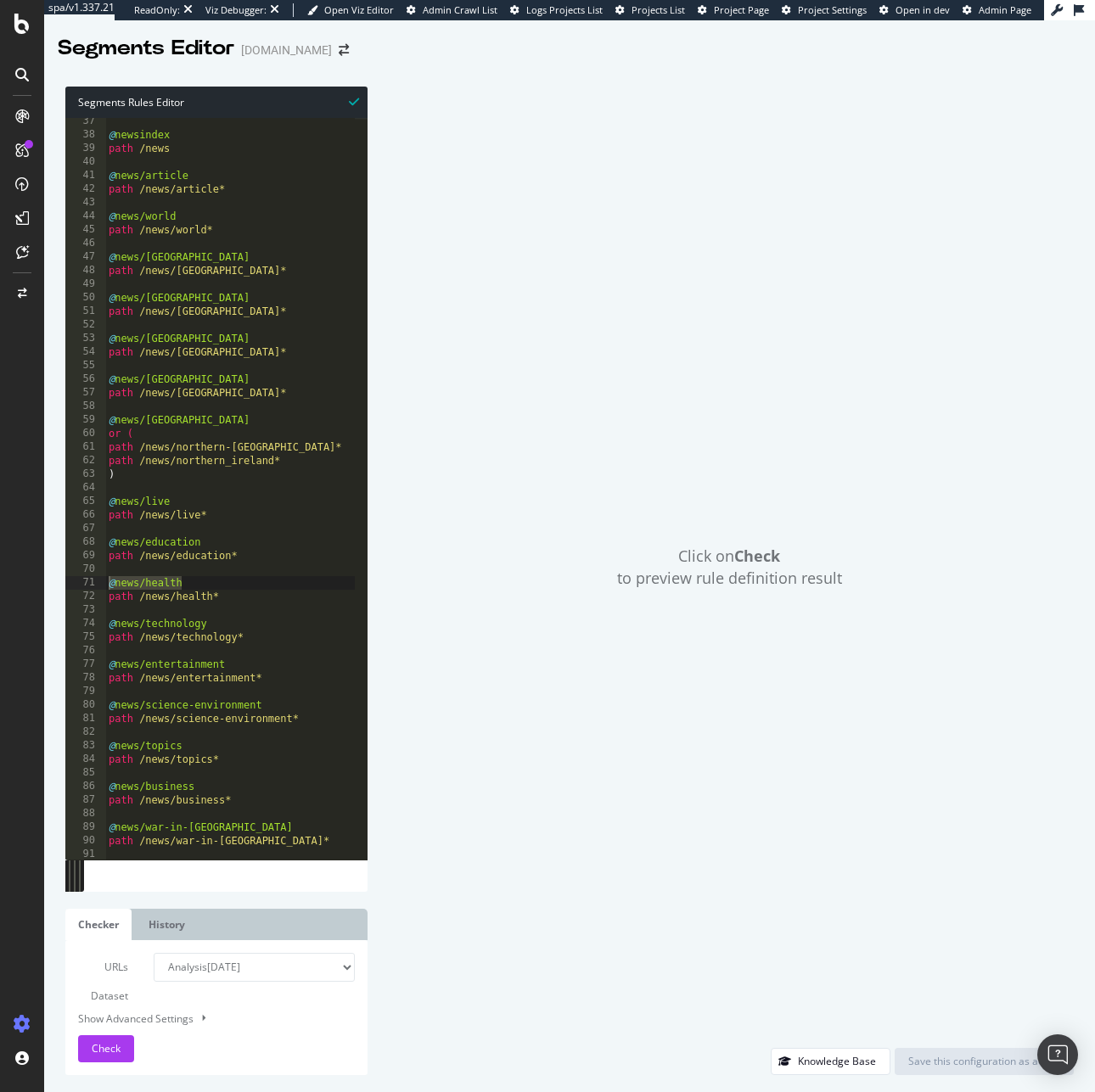
scroll to position [565, 0]
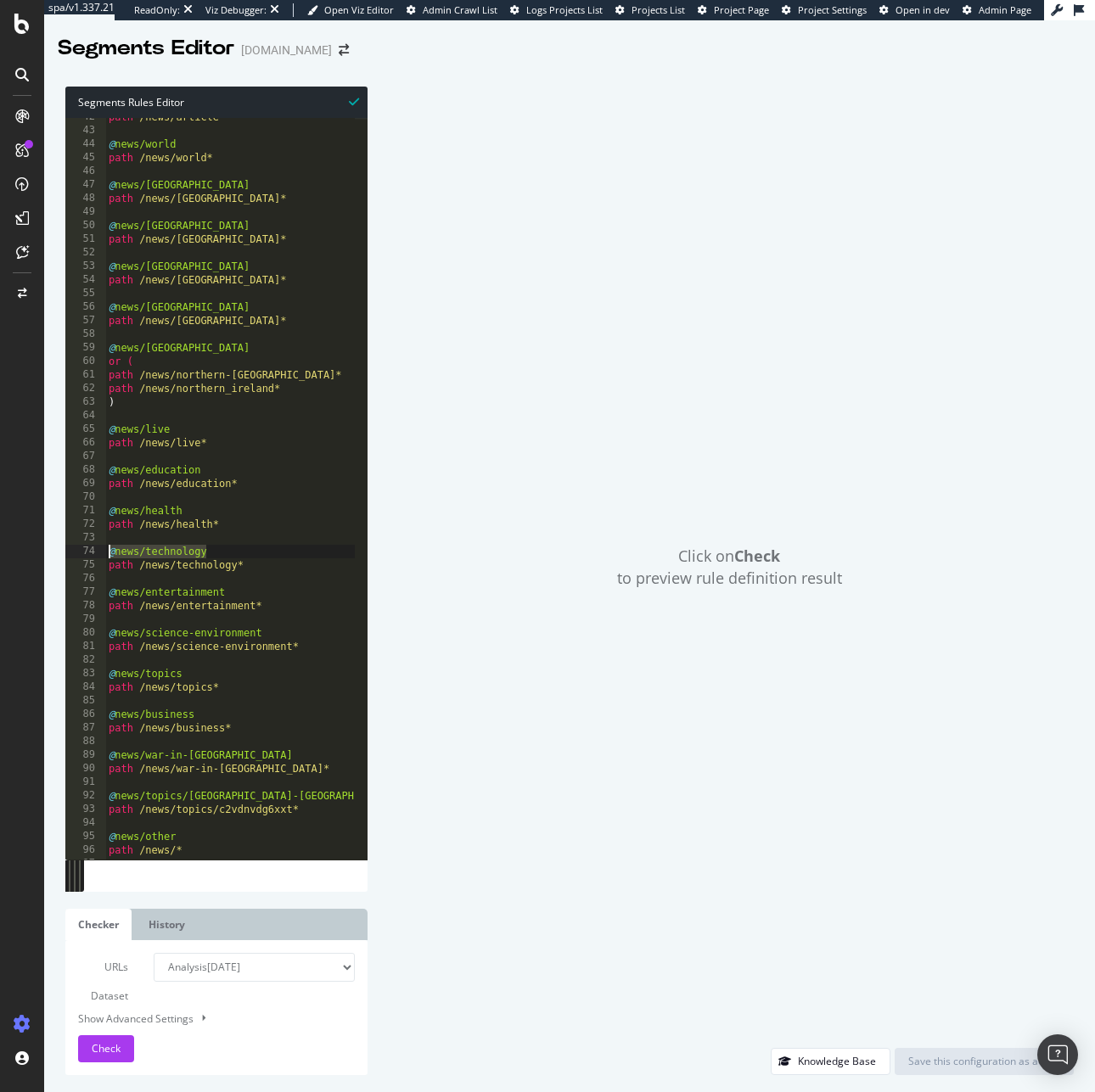
drag, startPoint x: 235, startPoint y: 545, endPoint x: 71, endPoint y: 552, distance: 164.1
click at [71, 552] on div "@news/health 42 43 44 45 46 47 48 49 50 51 52 53 54 55 56 57 58 59 60 61 62 63 …" at bounding box center [216, 489] width 302 height 742
drag, startPoint x: 195, startPoint y: 585, endPoint x: 21, endPoint y: 584, distance: 174.0
click at [21, 584] on div "spa/v1.337.21 ReadOnly: Viz Debugger: Open Viz Editor Admin Crawl List Logs Pro…" at bounding box center [547, 546] width 1095 height 1092
type textarea "@news/entertainment"
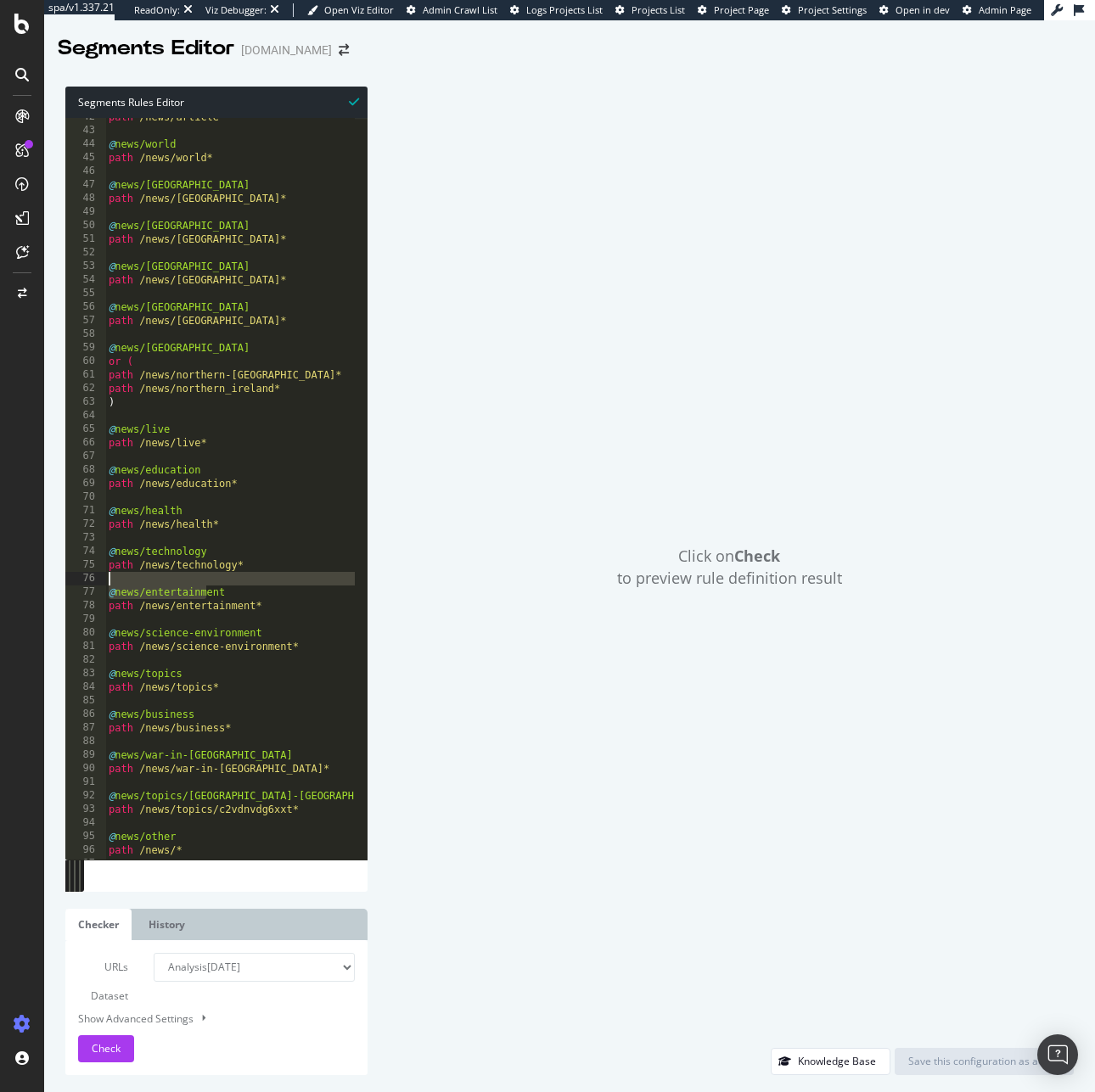
click at [223, 577] on div "path /news/article* @ news/world path /news/world* @ news/uk path /news/uk* @ n…" at bounding box center [390, 487] width 569 height 756
drag, startPoint x: 230, startPoint y: 590, endPoint x: 52, endPoint y: 590, distance: 178.0
click at [52, 590] on div "Segments Rules Editor 42 43 44 45 46 47 48 49 50 51 52 53 54 55 56 57 58 59 60 …" at bounding box center [568, 580] width 1050 height 1022
drag, startPoint x: 265, startPoint y: 631, endPoint x: 43, endPoint y: 635, distance: 222.0
click at [43, 635] on div "spa/v1.337.21 ReadOnly: Viz Debugger: Open Viz Editor Admin Crawl List Logs Pro…" at bounding box center [547, 546] width 1095 height 1092
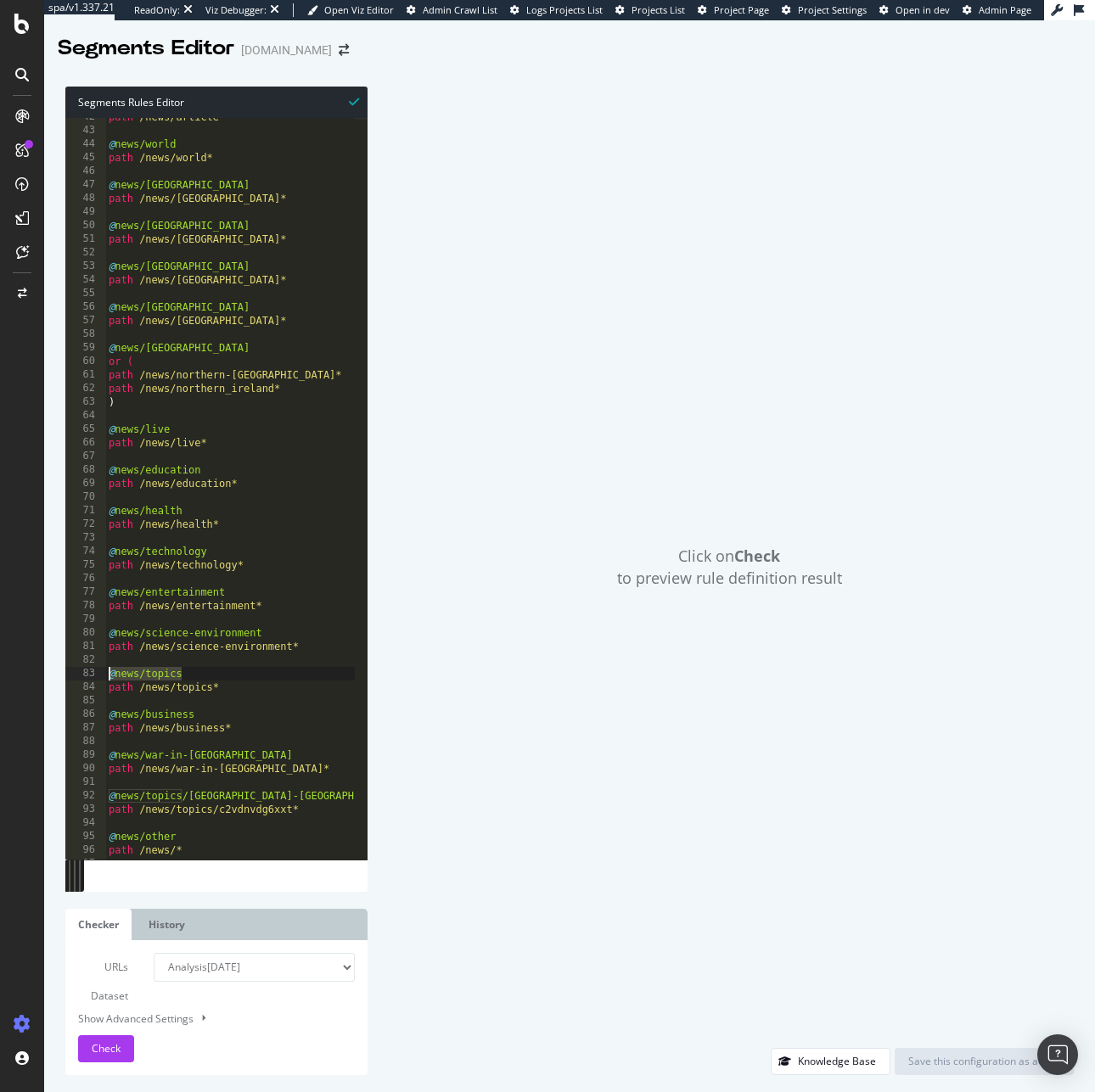
drag, startPoint x: 193, startPoint y: 676, endPoint x: 58, endPoint y: 679, distance: 135.0
click at [58, 679] on div "Segments Rules Editor @news/science-environment 42 43 44 45 46 47 48 49 50 51 5…" at bounding box center [568, 580] width 1050 height 1022
drag, startPoint x: 198, startPoint y: 718, endPoint x: 75, endPoint y: 713, distance: 123.1
click at [75, 713] on div "@news/topics 42 43 44 45 46 47 48 49 50 51 52 53 54 55 56 57 58 59 60 61 62 63 …" at bounding box center [216, 489] width 302 height 742
drag, startPoint x: 238, startPoint y: 755, endPoint x: 91, endPoint y: 753, distance: 147.0
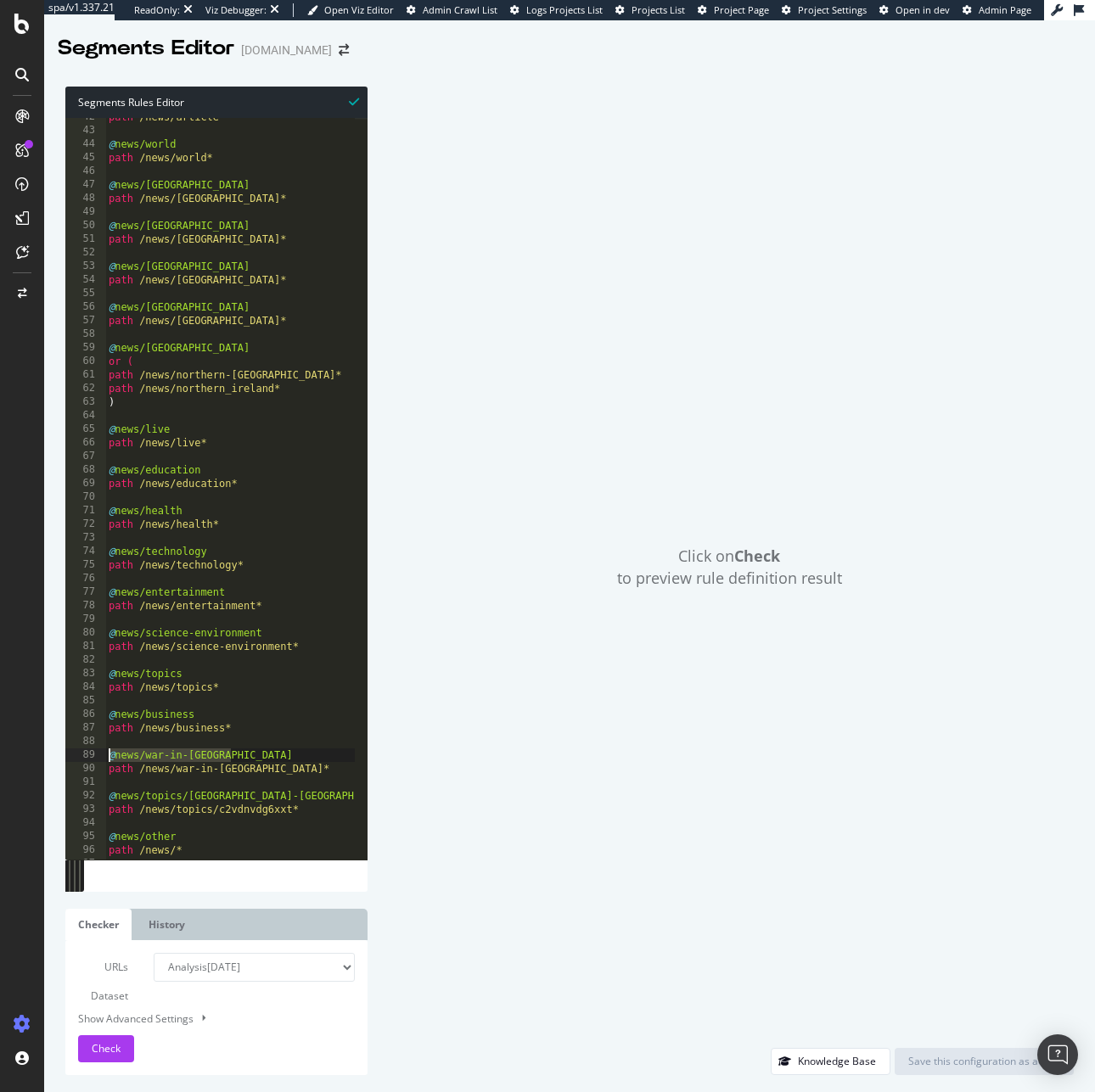
click at [91, 753] on div "@news/business 42 43 44 45 46 47 48 49 50 51 52 53 54 55 56 57 58 59 60 61 62 6…" at bounding box center [216, 489] width 302 height 742
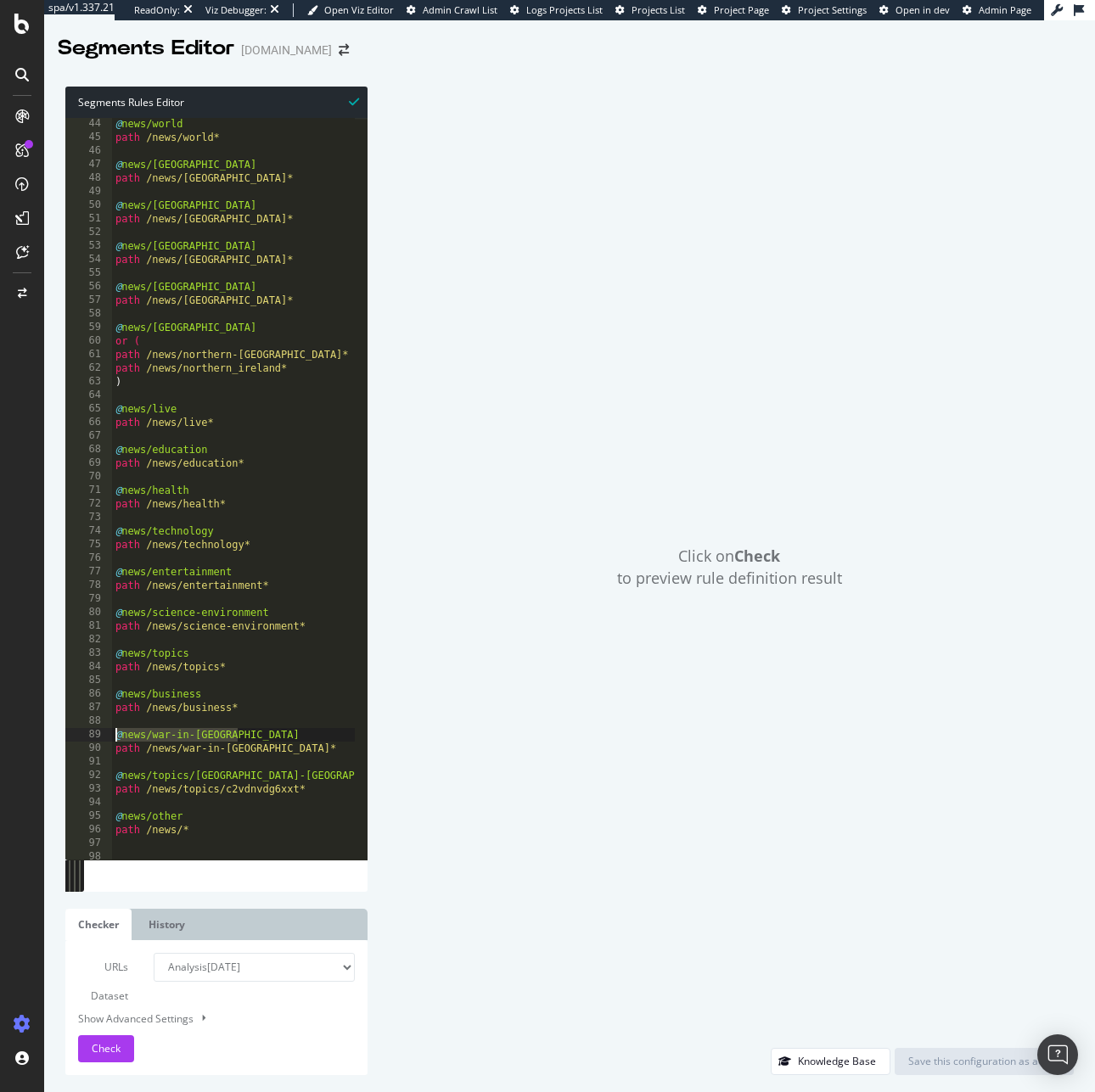
scroll to position [648, 0]
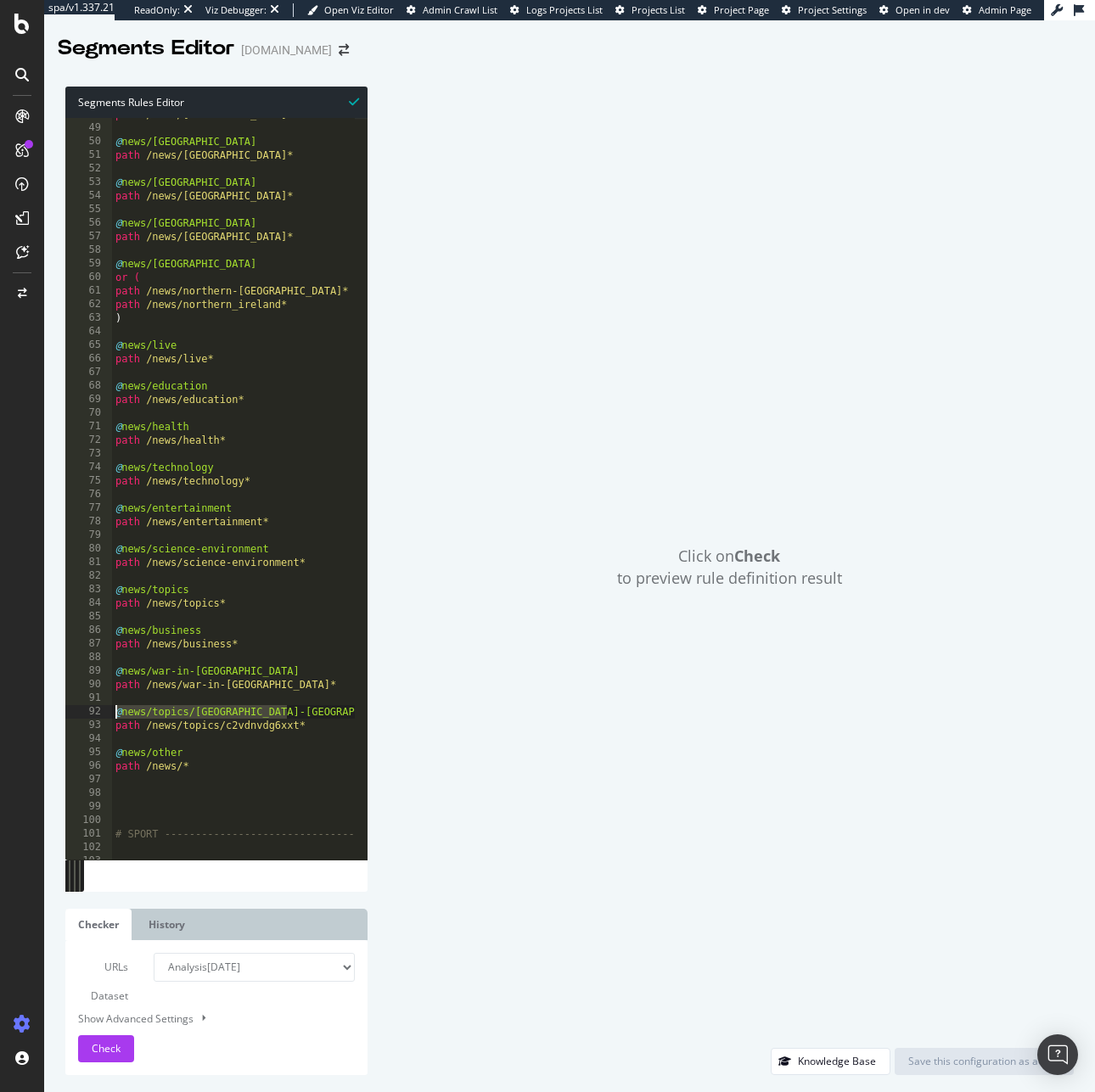
drag, startPoint x: 318, startPoint y: 712, endPoint x: 50, endPoint y: 716, distance: 268.0
click at [50, 716] on div "Segments Rules Editor @news/war-in-ukraine 48 49 50 51 52 53 54 55 56 57 58 59 …" at bounding box center [568, 580] width 1050 height 1022
drag, startPoint x: 201, startPoint y: 751, endPoint x: 29, endPoint y: 755, distance: 172.0
click at [29, 755] on div "spa/v1.337.21 ReadOnly: Viz Debugger: Open Viz Editor Admin Crawl List Logs Pro…" at bounding box center [547, 546] width 1095 height 1092
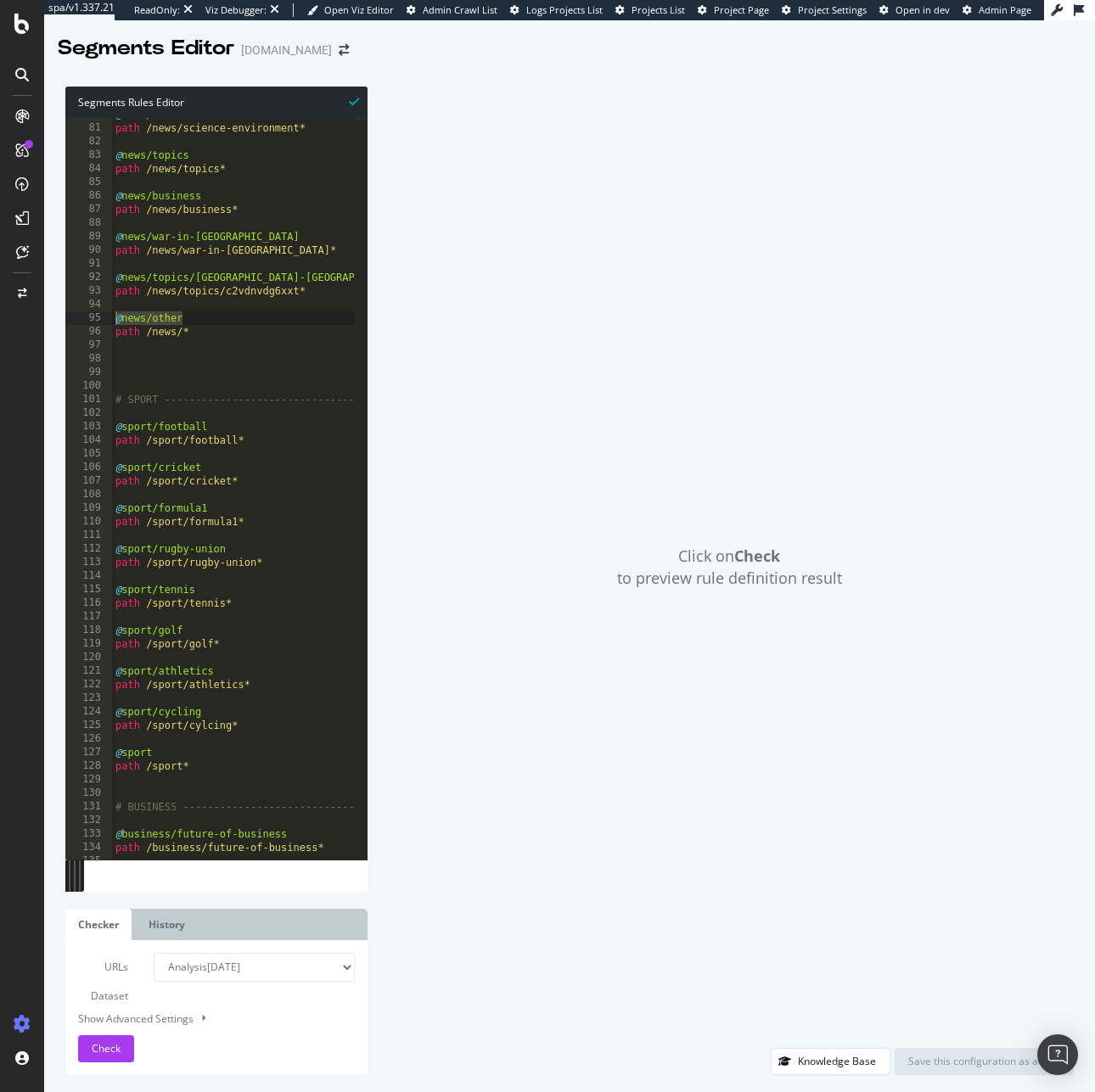
scroll to position [1089, 0]
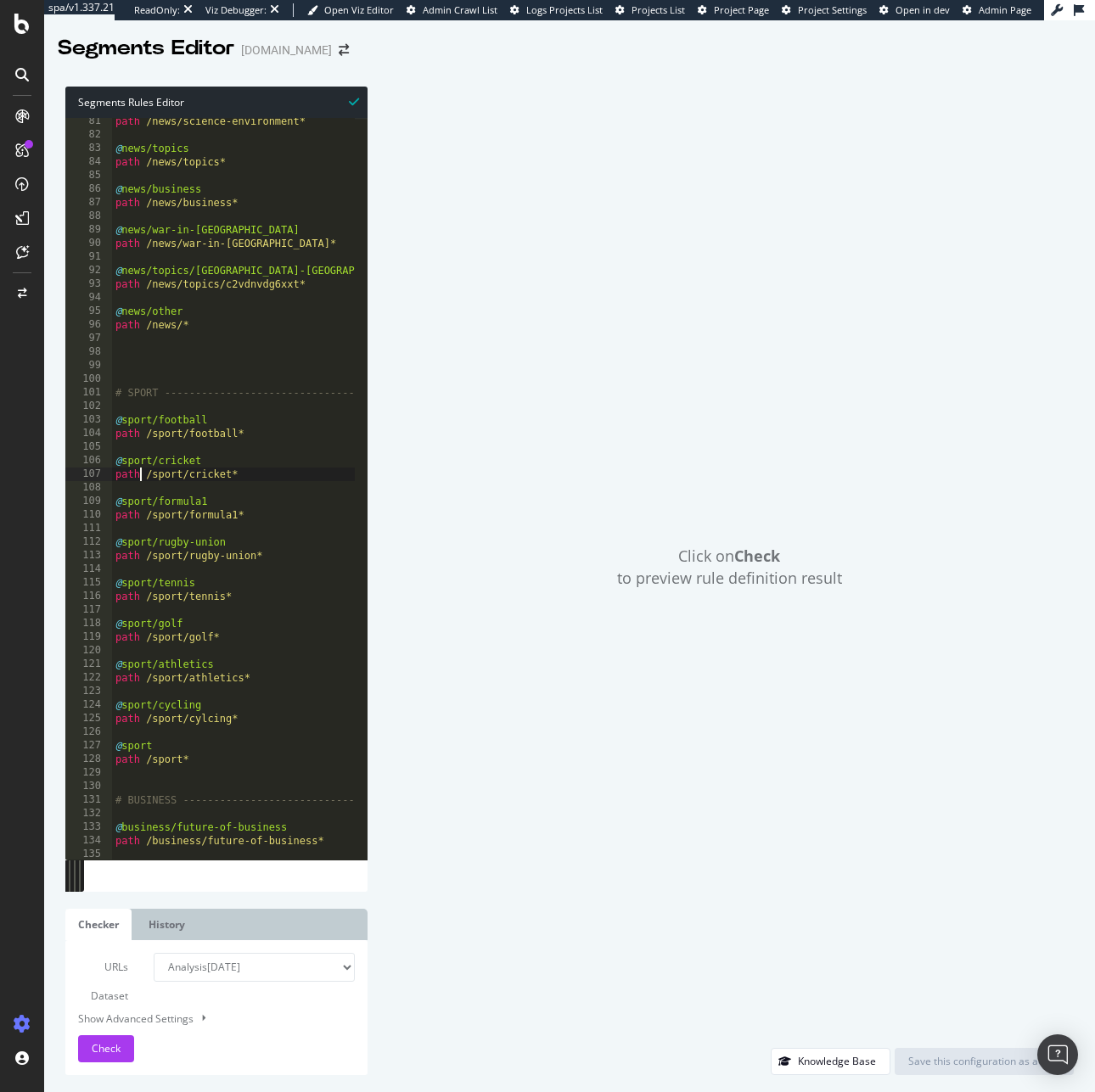
click at [138, 473] on div "path /news/science-environment* @ news/topics path /news/topics* @ news/busines…" at bounding box center [396, 492] width 569 height 756
drag, startPoint x: 210, startPoint y: 423, endPoint x: 98, endPoint y: 425, distance: 112.0
click at [98, 425] on div "path /sport/cricket* 81 82 83 84 85 86 87 88 89 90 91 92 93 94 95 96 97 98 99 1…" at bounding box center [216, 489] width 302 height 742
drag, startPoint x: 246, startPoint y: 434, endPoint x: 90, endPoint y: 435, distance: 156.0
click at [90, 435] on div "@sport/football 81 82 83 84 85 86 87 88 89 90 91 92 93 94 95 96 97 98 99 100 10…" at bounding box center [216, 489] width 302 height 742
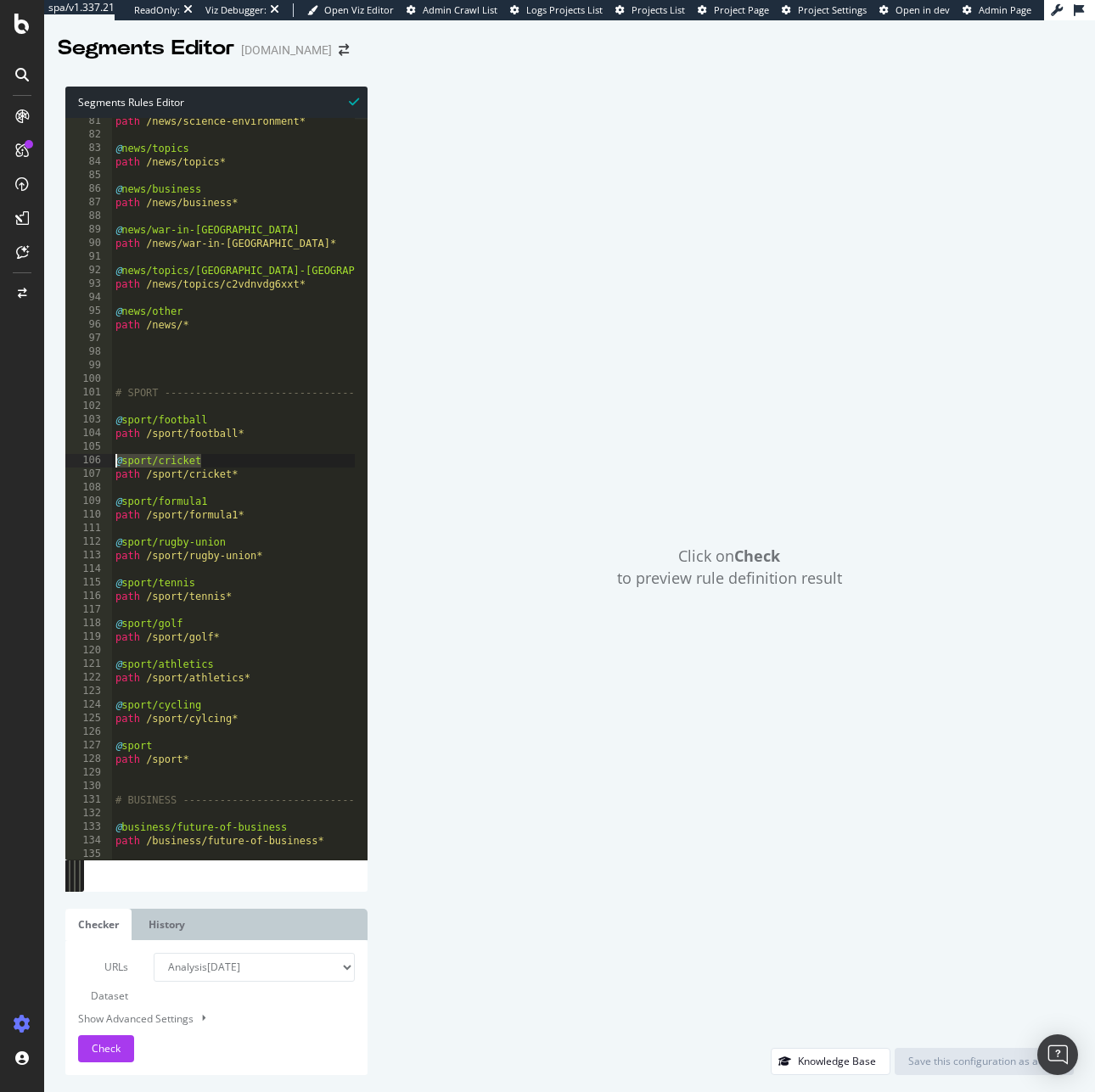
drag, startPoint x: 137, startPoint y: 464, endPoint x: 86, endPoint y: 464, distance: 51.0
click at [86, 464] on div "path /sport/football* 81 82 83 84 85 86 87 88 89 90 91 92 93 94 95 96 97 98 99 …" at bounding box center [216, 489] width 302 height 742
drag, startPoint x: 245, startPoint y: 473, endPoint x: 76, endPoint y: 474, distance: 169.0
click at [76, 474] on div "@sport/cricket 81 82 83 84 85 86 87 88 89 90 91 92 93 94 95 96 97 98 99 100 101…" at bounding box center [216, 489] width 302 height 742
drag, startPoint x: 223, startPoint y: 499, endPoint x: 86, endPoint y: 498, distance: 137.0
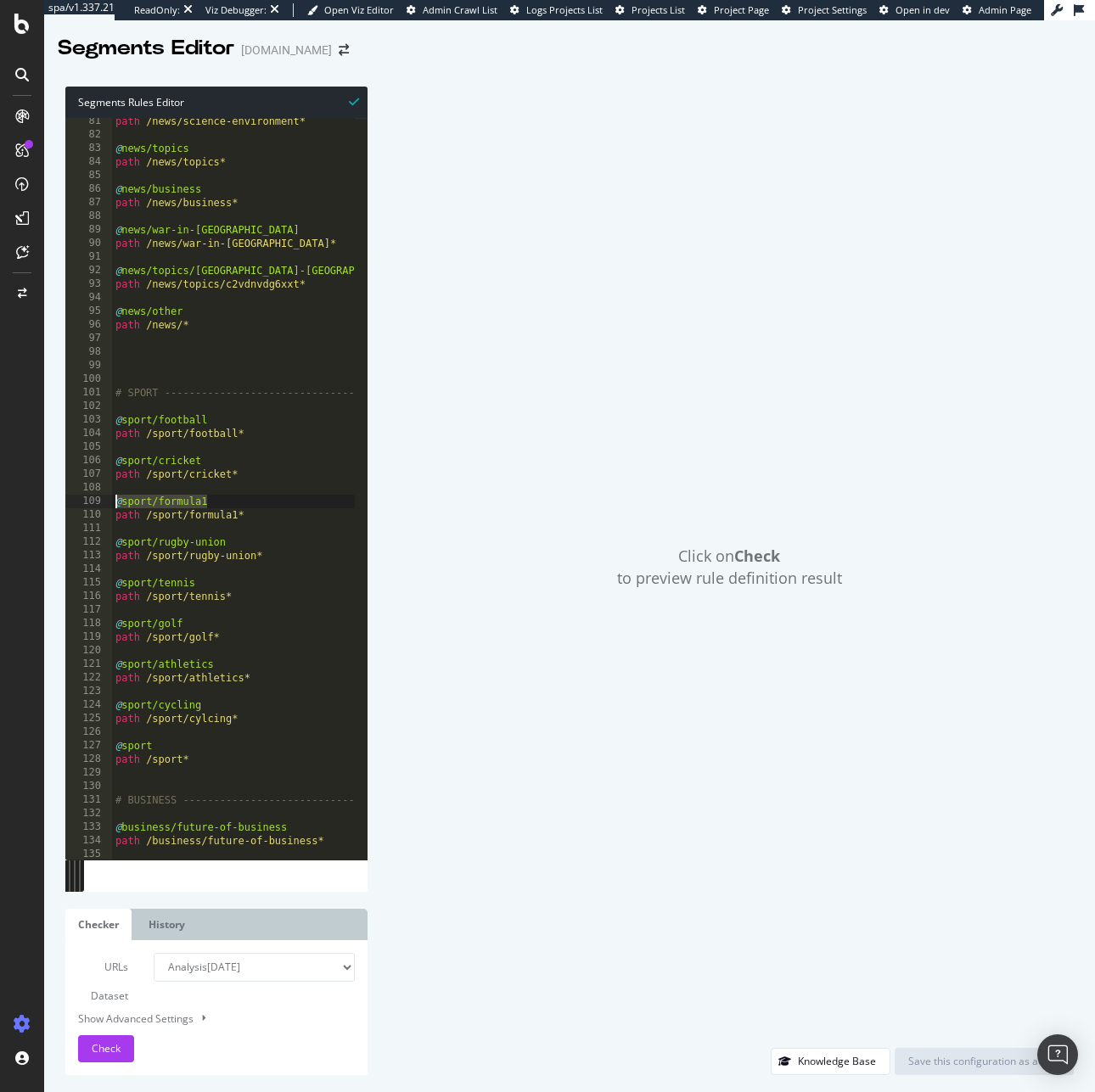
click at [86, 498] on div "path /sport/cricket* 81 82 83 84 85 86 87 88 89 90 91 92 93 94 95 96 97 98 99 1…" at bounding box center [216, 489] width 302 height 742
drag, startPoint x: 177, startPoint y: 514, endPoint x: 84, endPoint y: 516, distance: 93.0
click at [84, 516] on div "@sport/formula1 81 82 83 84 85 86 87 88 89 90 91 92 93 94 95 96 97 98 99 100 10…" at bounding box center [216, 489] width 302 height 742
drag, startPoint x: 247, startPoint y: 541, endPoint x: 70, endPoint y: 537, distance: 177.0
click at [70, 537] on div "path /sport/formula1* 81 82 83 84 85 86 87 88 89 90 91 92 93 94 95 96 97 98 99 …" at bounding box center [216, 489] width 302 height 742
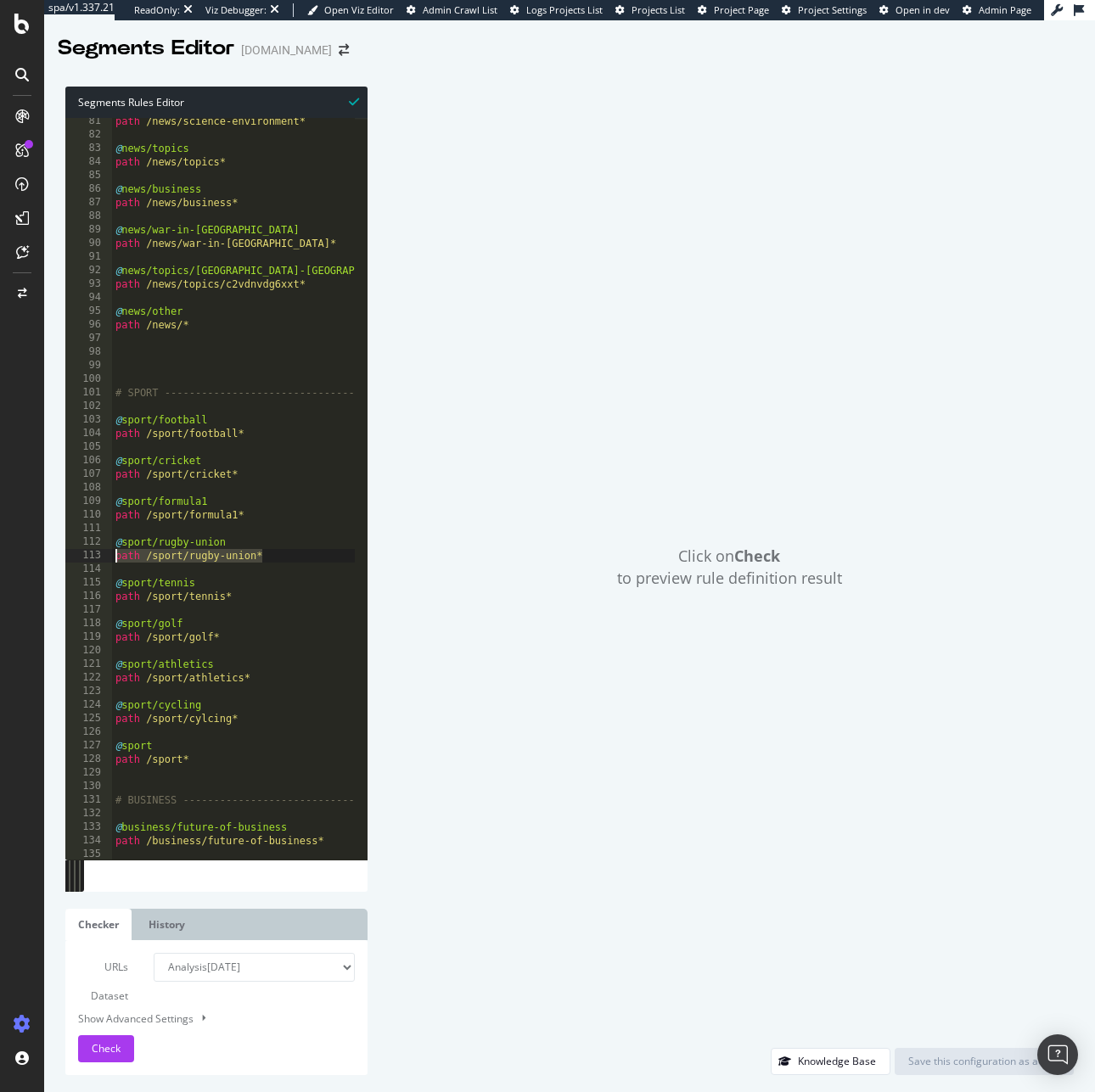
drag, startPoint x: 195, startPoint y: 553, endPoint x: 111, endPoint y: 553, distance: 84.0
click at [111, 553] on div "@sport/rugby-union 81 82 83 84 85 86 87 88 89 90 91 92 93 94 95 96 97 98 99 100…" at bounding box center [216, 489] width 302 height 742
drag, startPoint x: 204, startPoint y: 584, endPoint x: 53, endPoint y: 574, distance: 151.3
click at [53, 574] on div "Segments Rules Editor path /sport/rugby-union* 81 82 83 84 85 86 87 88 89 90 91…" at bounding box center [568, 580] width 1050 height 1022
click at [234, 581] on div "path /news/science-environment* @ news/topics path /news/topics* @ news/busines…" at bounding box center [396, 492] width 569 height 756
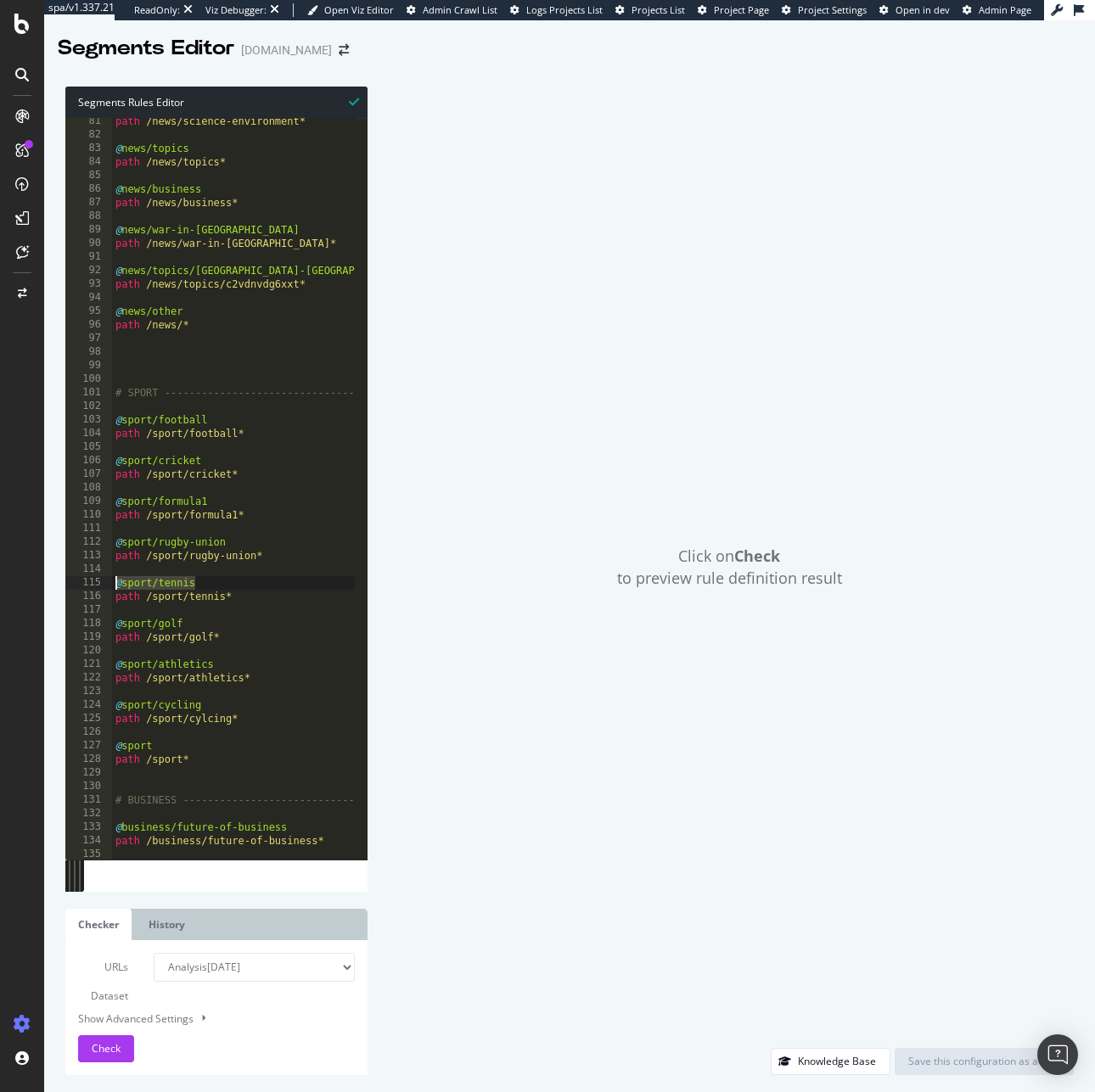
drag, startPoint x: 234, startPoint y: 581, endPoint x: 51, endPoint y: 585, distance: 183.0
click at [51, 585] on div "Segments Rules Editor @sport/tennis 81 82 83 84 85 86 87 88 89 90 91 92 93 94 9…" at bounding box center [568, 580] width 1050 height 1022
drag, startPoint x: 245, startPoint y: 594, endPoint x: 96, endPoint y: 602, distance: 149.2
click at [96, 602] on div "@sport/tennis 81 82 83 84 85 86 87 88 89 90 91 92 93 94 95 96 97 98 99 100 101 …" at bounding box center [216, 489] width 302 height 742
drag, startPoint x: 178, startPoint y: 624, endPoint x: 98, endPoint y: 625, distance: 80.0
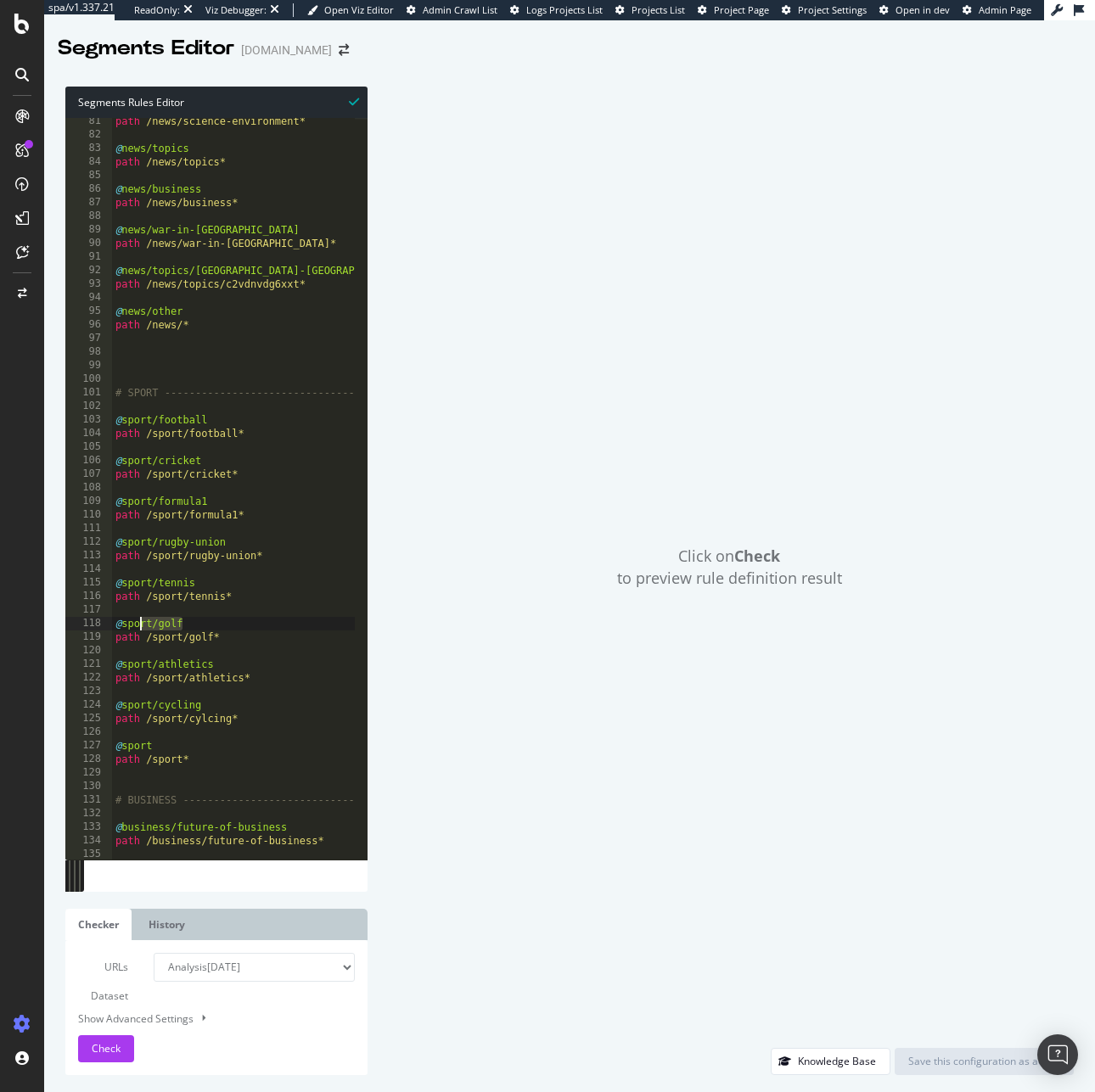
click at [98, 625] on div "path /sport/tennis* 81 82 83 84 85 86 87 88 89 90 91 92 93 94 95 96 97 98 99 10…" at bounding box center [216, 489] width 302 height 742
drag, startPoint x: 223, startPoint y: 633, endPoint x: 99, endPoint y: 639, distance: 124.1
click at [99, 639] on div "@sport/golf 81 82 83 84 85 86 87 88 89 90 91 92 93 94 95 96 97 98 99 100 101 10…" at bounding box center [216, 489] width 302 height 742
drag, startPoint x: 230, startPoint y: 663, endPoint x: 84, endPoint y: 660, distance: 146.0
click at [84, 660] on div "path /sport/golf* 81 82 83 84 85 86 87 88 89 90 91 92 93 94 95 96 97 98 99 100 …" at bounding box center [216, 489] width 302 height 742
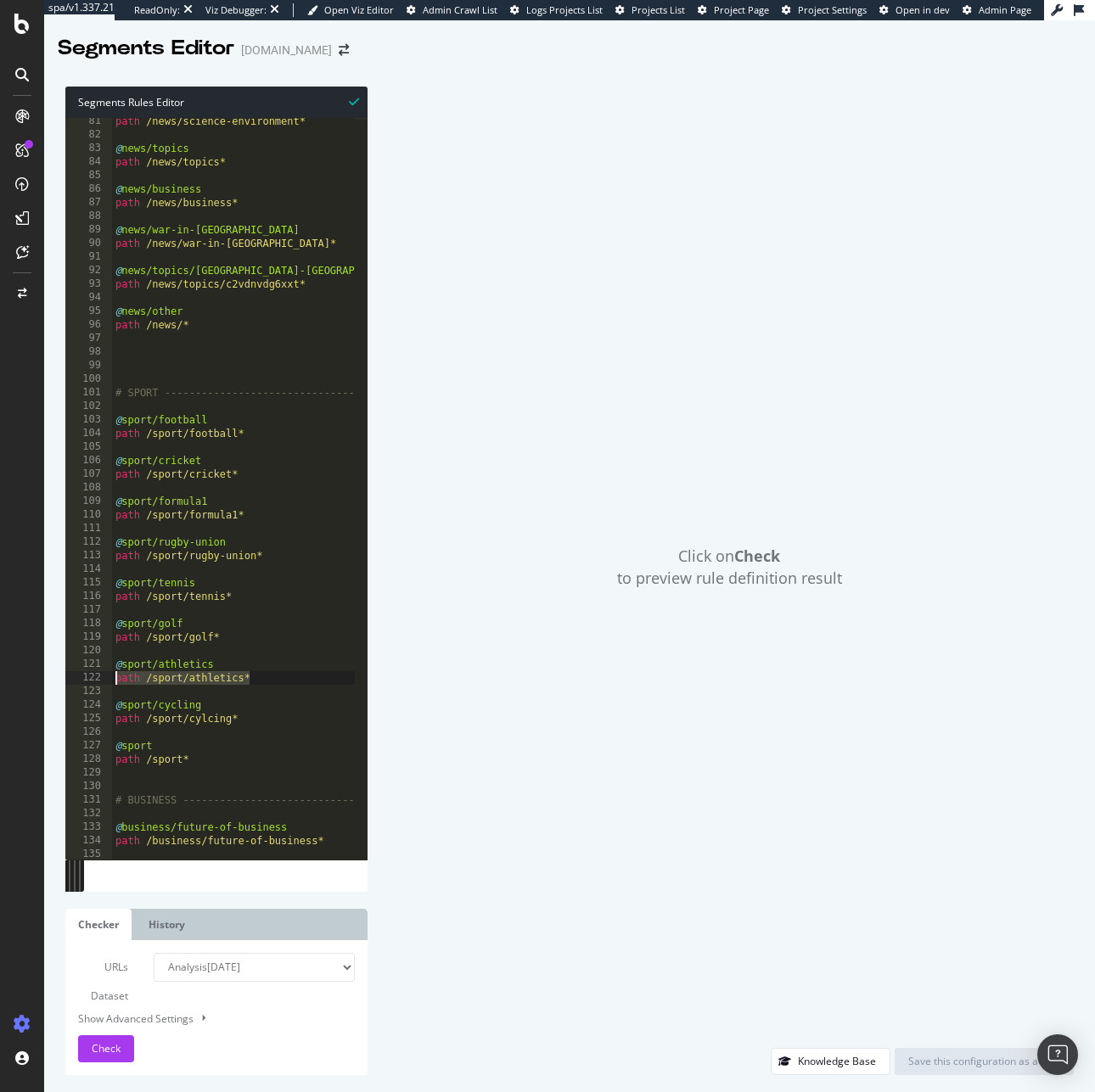
drag, startPoint x: 255, startPoint y: 676, endPoint x: 96, endPoint y: 676, distance: 159.0
click at [96, 676] on div "@sport/athletics 81 82 83 84 85 86 87 88 89 90 91 92 93 94 95 96 97 98 99 100 1…" at bounding box center [216, 489] width 302 height 742
drag, startPoint x: 199, startPoint y: 707, endPoint x: 62, endPoint y: 705, distance: 137.0
click at [62, 705] on div "Segments Rules Editor path /sport/athletics* 81 82 83 84 85 86 87 88 89 90 91 9…" at bounding box center [568, 580] width 1050 height 1022
drag, startPoint x: 252, startPoint y: 723, endPoint x: 86, endPoint y: 719, distance: 166.0
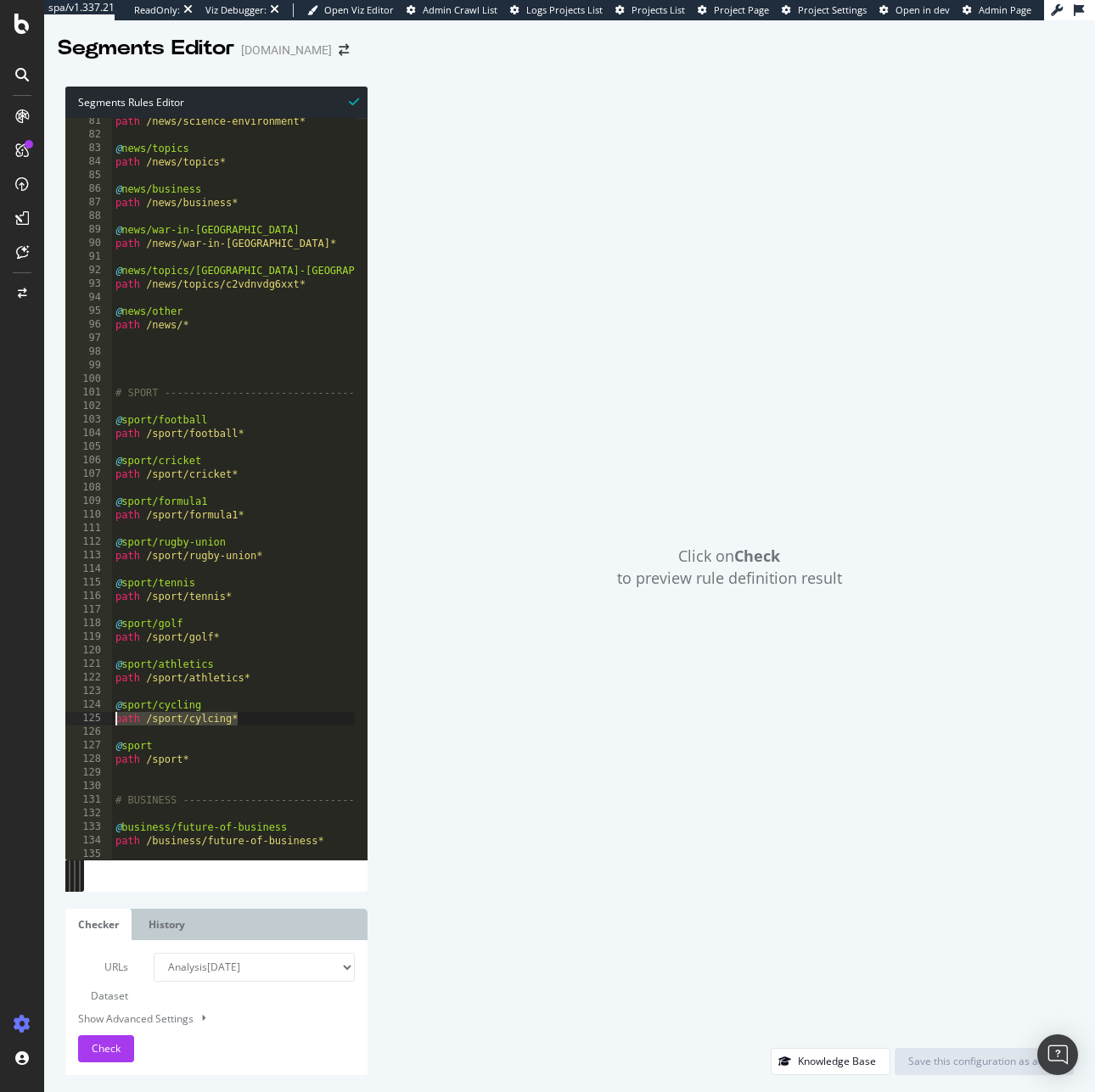
click at [86, 719] on div "@sport/cycling 81 82 83 84 85 86 87 88 89 90 91 92 93 94 95 96 97 98 99 100 101…" at bounding box center [216, 489] width 302 height 742
drag, startPoint x: 112, startPoint y: 740, endPoint x: 49, endPoint y: 739, distance: 63.0
click at [49, 739] on div "Segments Rules Editor path /sport/cylcing* 81 82 83 84 85 86 87 88 89 90 91 92 …" at bounding box center [568, 580] width 1050 height 1022
click at [191, 747] on div "path /news/science-environment* @ news/topics path /news/topics* @ news/busines…" at bounding box center [396, 492] width 569 height 756
drag, startPoint x: 161, startPoint y: 744, endPoint x: 71, endPoint y: 746, distance: 90.0
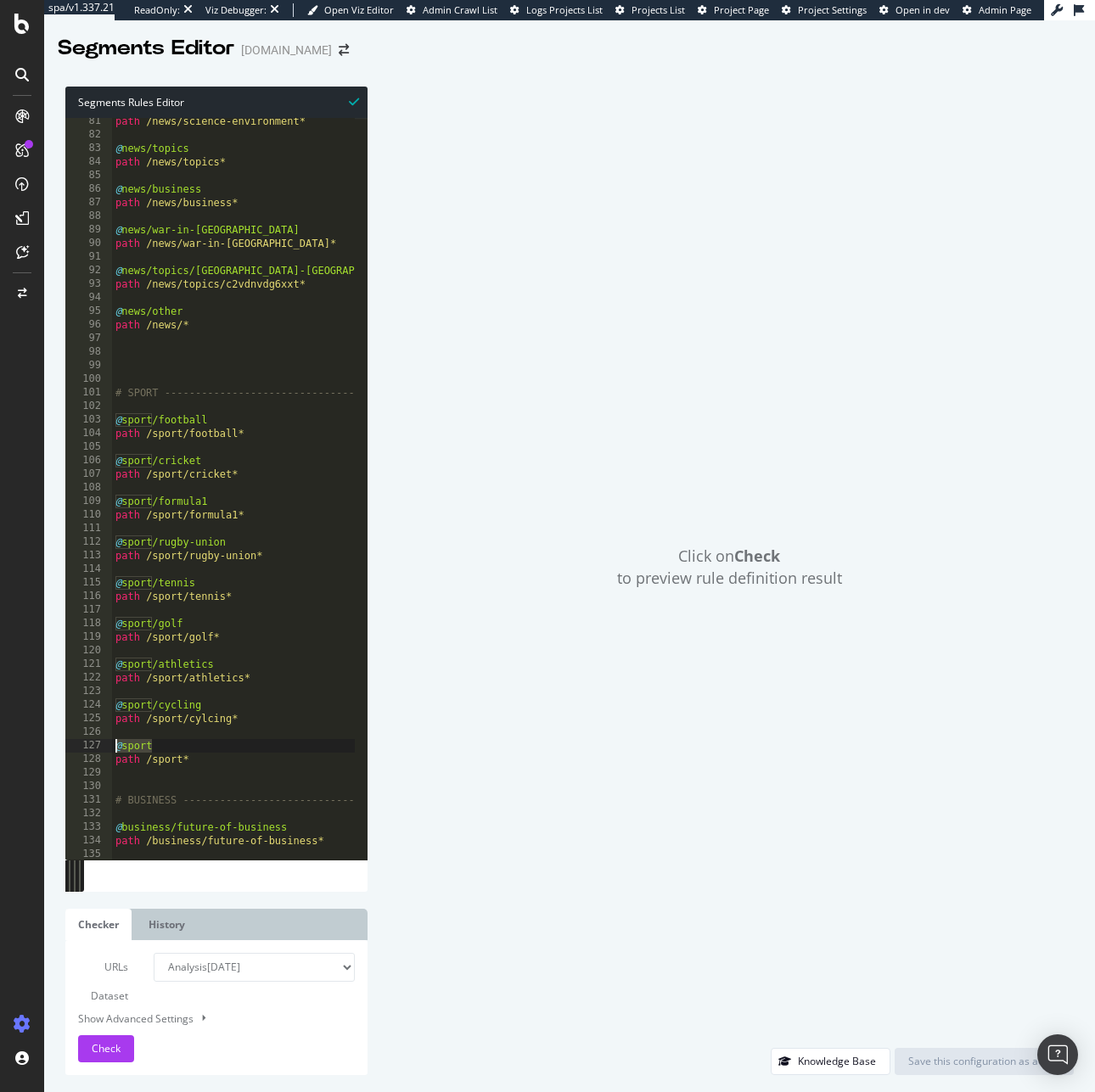
click at [71, 746] on div "@sport 81 82 83 84 85 86 87 88 89 90 91 92 93 94 95 96 97 98 99 100 101 102 103…" at bounding box center [216, 489] width 302 height 742
drag, startPoint x: 185, startPoint y: 761, endPoint x: 66, endPoint y: 759, distance: 119.0
click at [66, 759] on div "@sport 81 82 83 84 85 86 87 88 89 90 91 92 93 94 95 96 97 98 99 100 101 102 103…" at bounding box center [216, 489] width 302 height 742
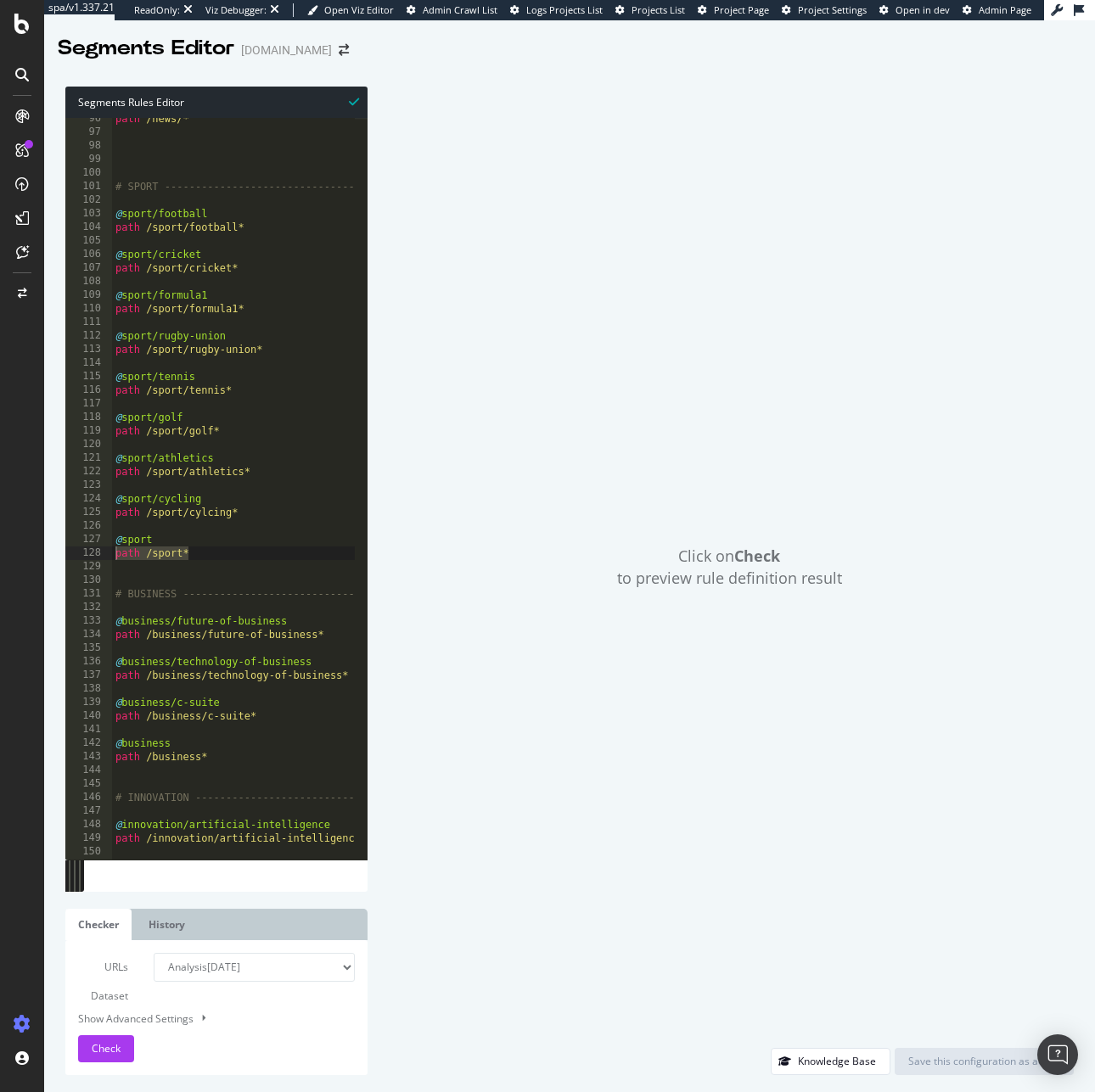
scroll to position [1306, 0]
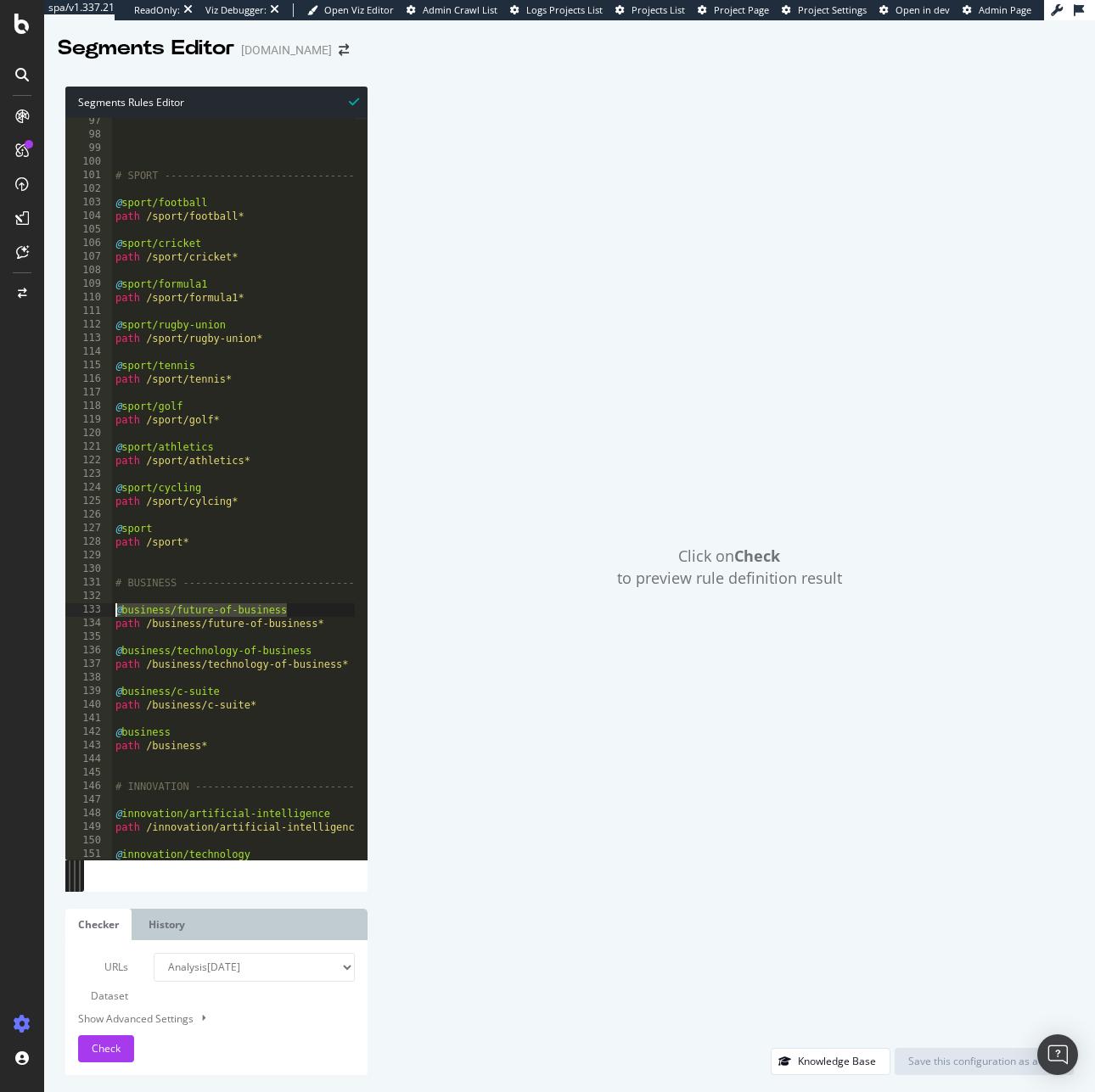
drag, startPoint x: 308, startPoint y: 609, endPoint x: 105, endPoint y: 609, distance: 203.0
click at [105, 609] on div "@business/future-of-business 97 98 99 100 101 102 103 104 105 106 107 108 109 1…" at bounding box center [216, 489] width 302 height 742
drag, startPoint x: 323, startPoint y: 621, endPoint x: 89, endPoint y: 621, distance: 234.0
click at [89, 621] on div "path /business/future-of-business* 97 98 99 100 101 102 103 104 105 106 107 108…" at bounding box center [216, 489] width 302 height 742
drag, startPoint x: 316, startPoint y: 654, endPoint x: 34, endPoint y: 653, distance: 282.0
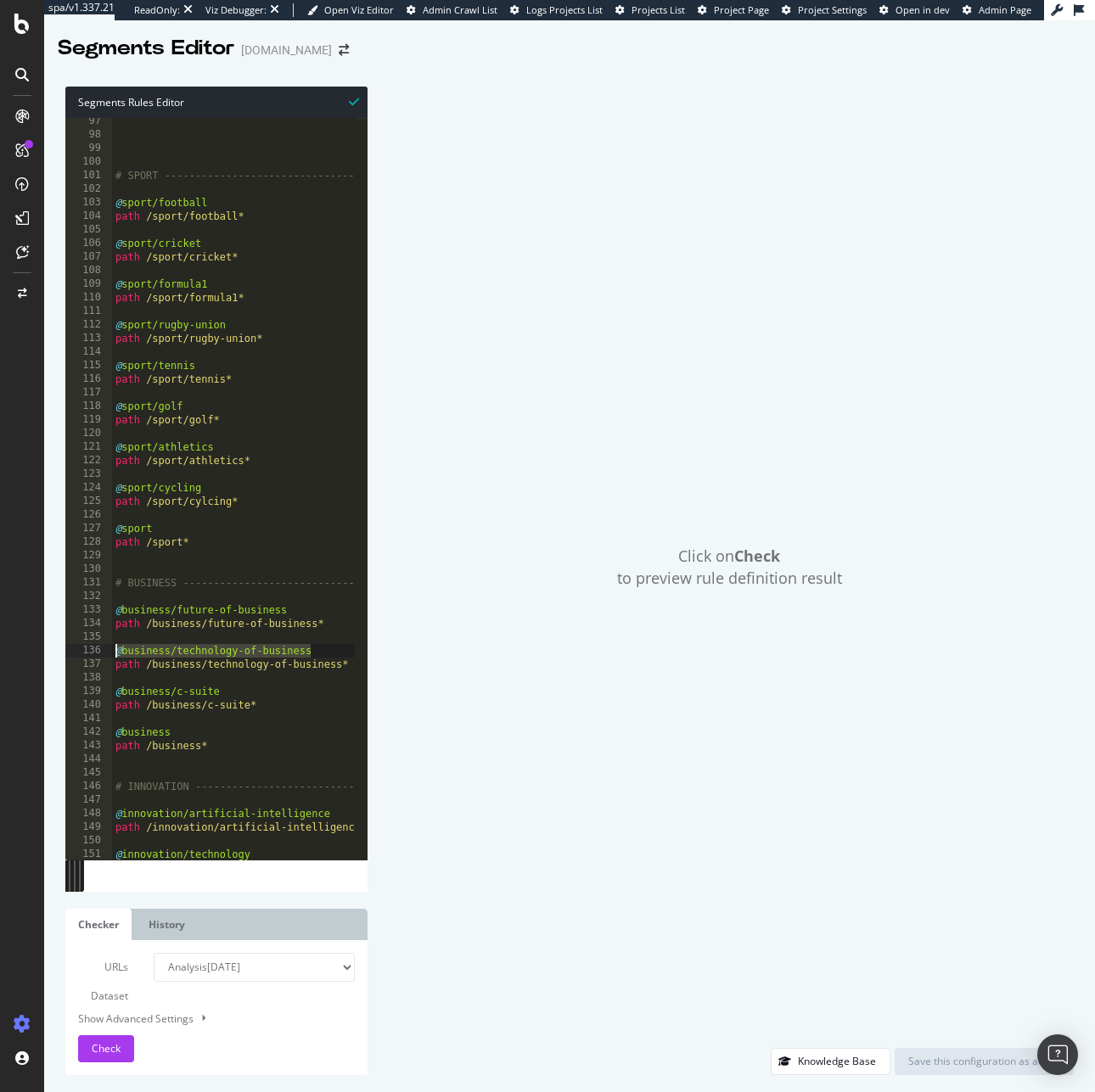
click at [34, 653] on div "spa/v1.337.21 ReadOnly: Viz Debugger: Open Viz Editor Admin Crawl List Logs Pro…" at bounding box center [547, 546] width 1095 height 1092
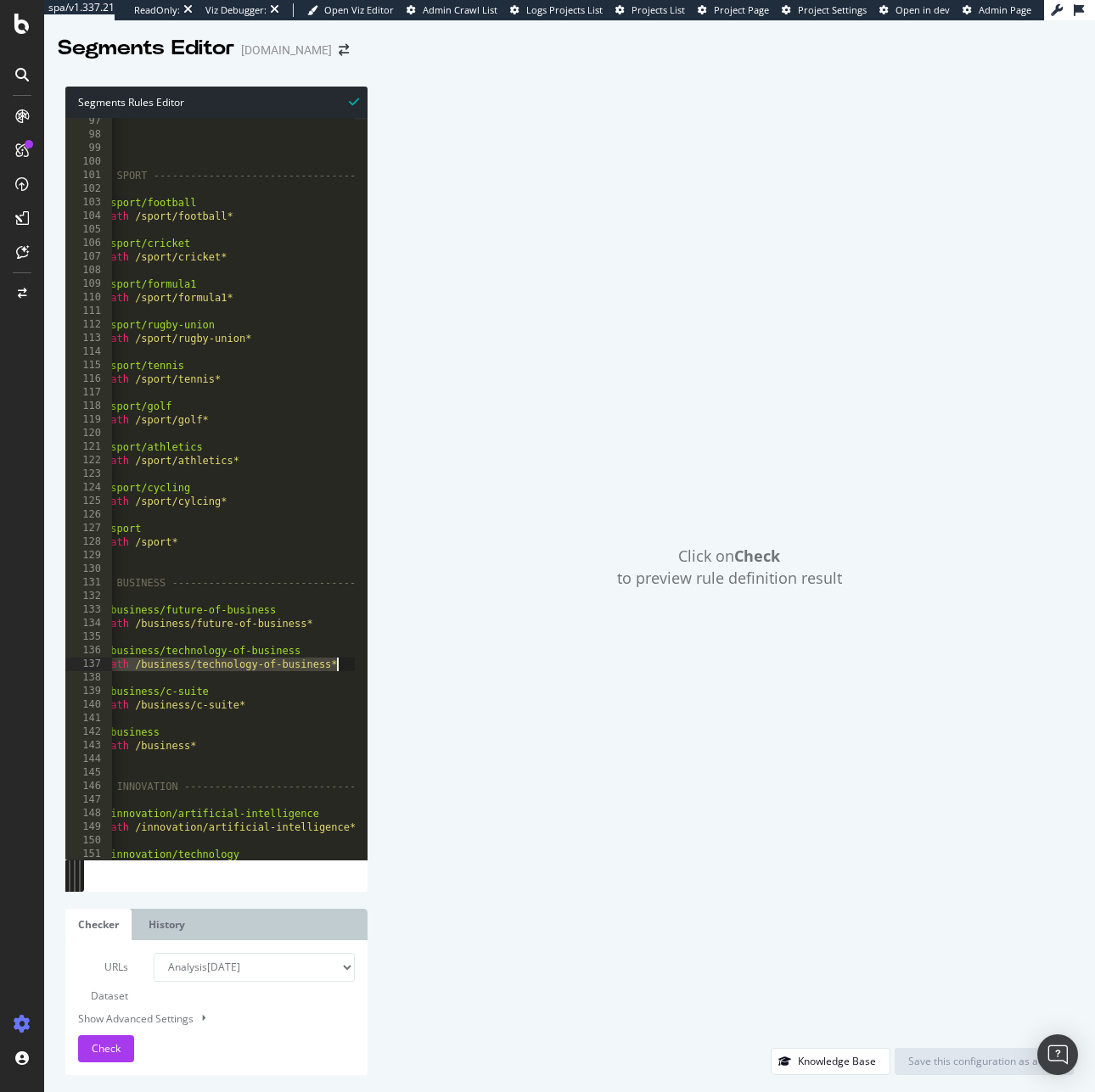
scroll to position [0, 11]
drag, startPoint x: 115, startPoint y: 666, endPoint x: 362, endPoint y: 670, distance: 247.0
click at [362, 670] on div "@business/technology-of-business 97 98 99 100 101 102 103 104 105 106 107 108 1…" at bounding box center [216, 489] width 302 height 742
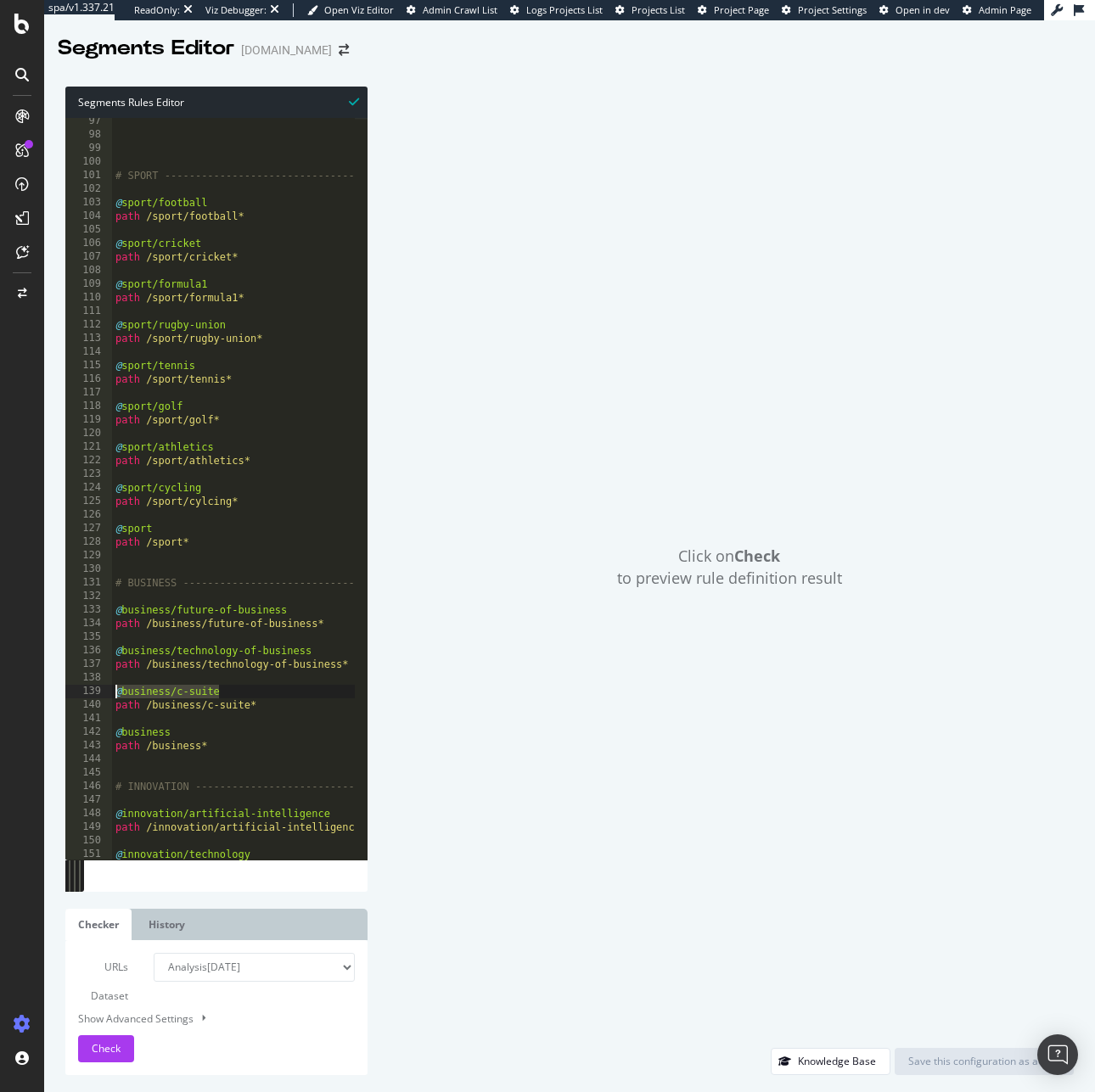
drag, startPoint x: 218, startPoint y: 693, endPoint x: 55, endPoint y: 691, distance: 163.0
click at [55, 691] on div "Segments Rules Editor path /business/technology-of-business* 97 98 99 100 101 1…" at bounding box center [568, 580] width 1050 height 1022
drag, startPoint x: 276, startPoint y: 699, endPoint x: 80, endPoint y: 699, distance: 196.0
click at [80, 699] on div "@business/c-suite 97 98 99 100 101 102 103 104 105 106 107 108 109 110 111 112 …" at bounding box center [216, 489] width 302 height 742
drag, startPoint x: 154, startPoint y: 735, endPoint x: 47, endPoint y: 727, distance: 107.3
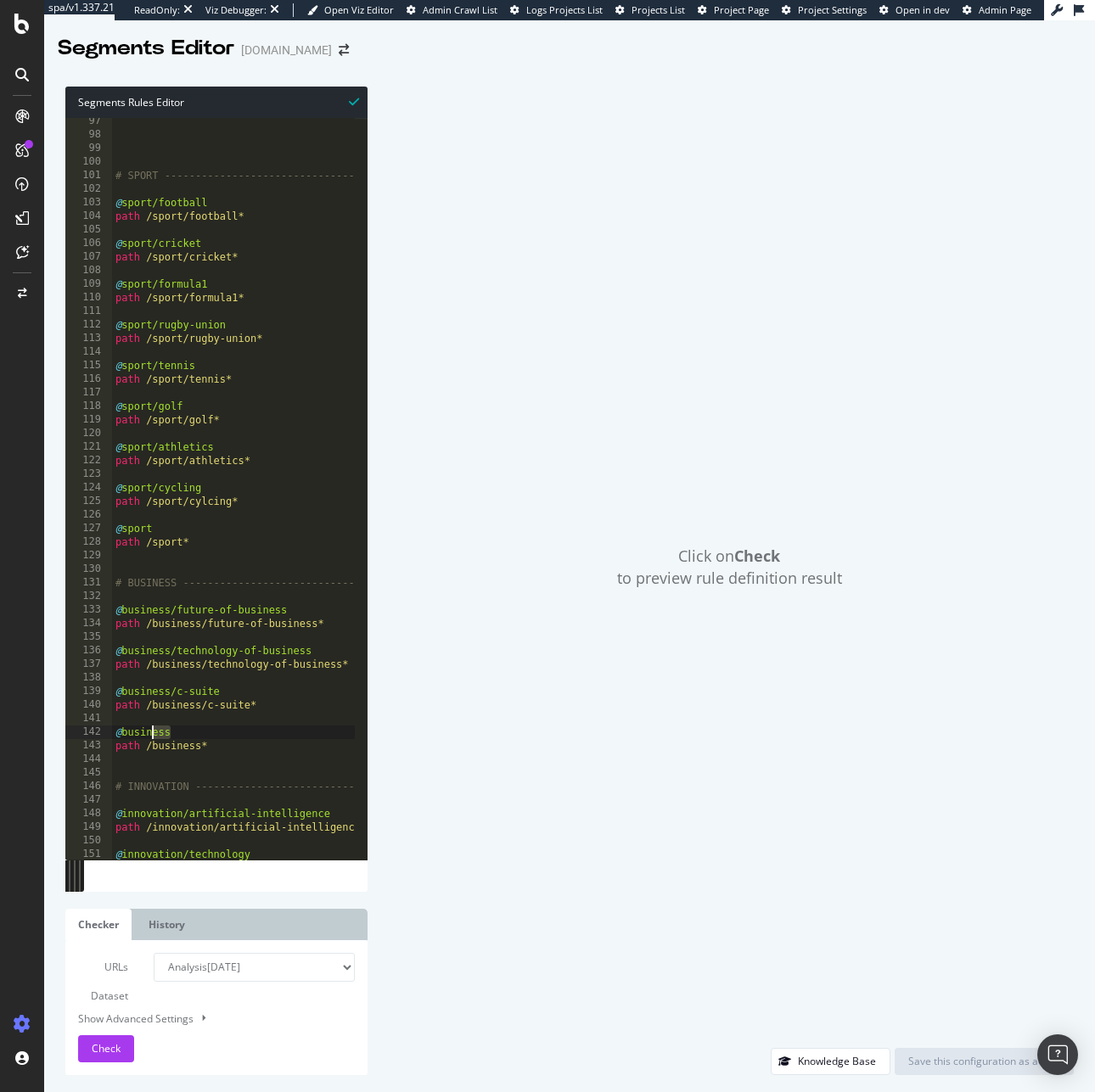
click at [47, 727] on div "Segments Rules Editor path /business/c-suite* 97 98 99 100 101 102 103 104 105 …" at bounding box center [568, 580] width 1050 height 1022
drag, startPoint x: 220, startPoint y: 751, endPoint x: 26, endPoint y: 750, distance: 194.0
click at [26, 750] on div "spa/v1.337.21 ReadOnly: Viz Debugger: Open Viz Editor Admin Crawl List Logs Pro…" at bounding box center [547, 546] width 1095 height 1092
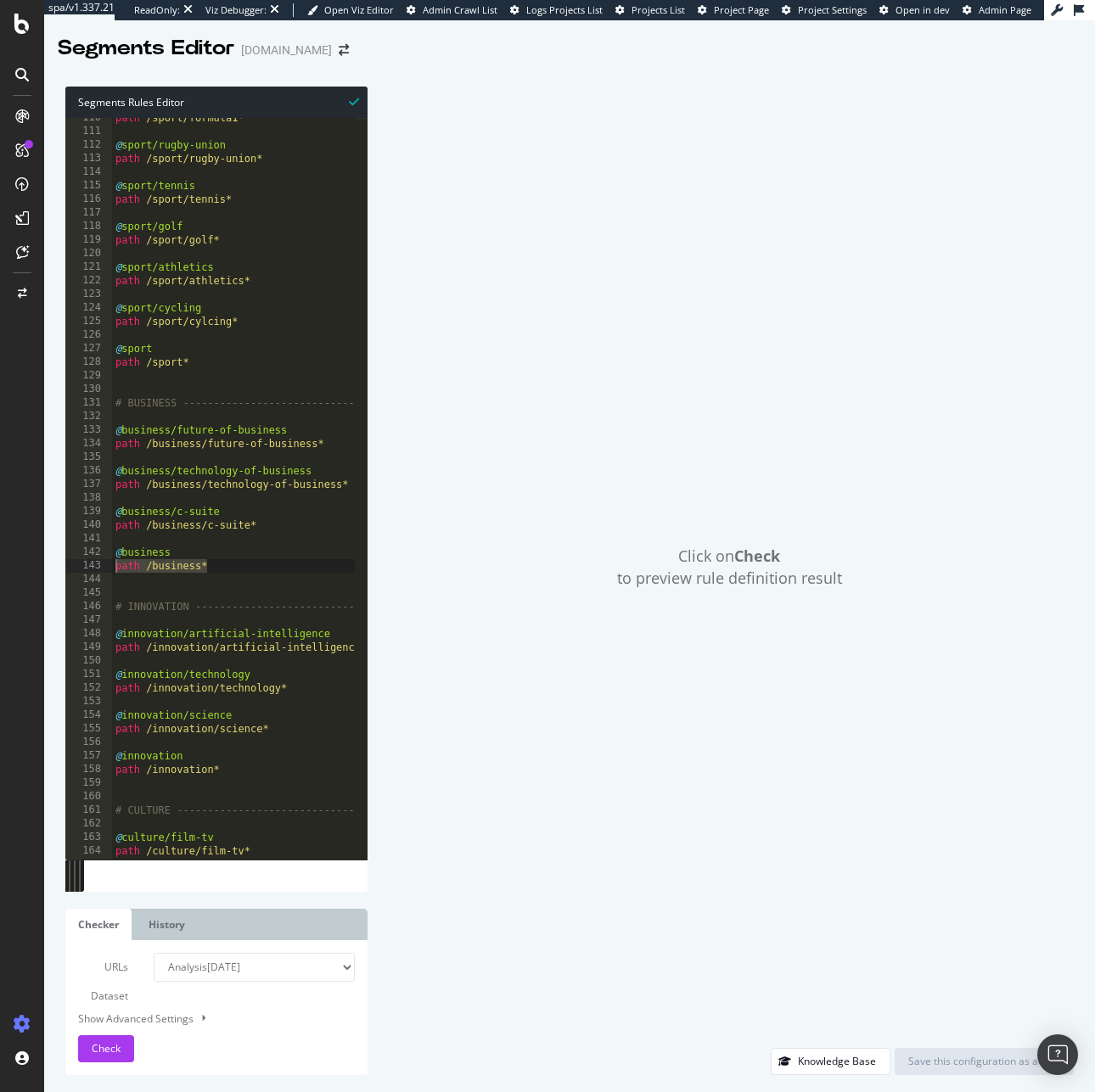
scroll to position [1503, 0]
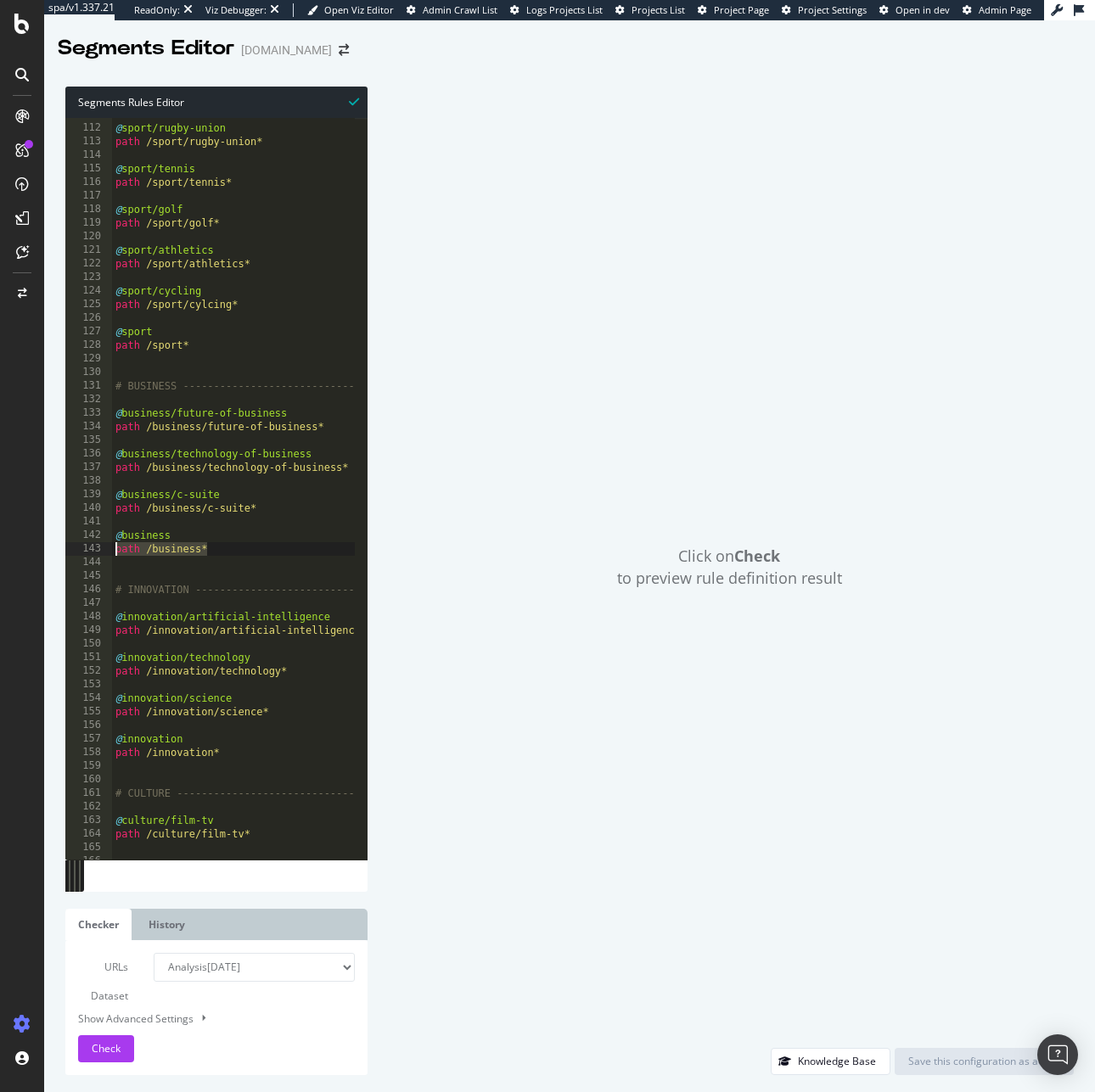
click at [113, 538] on div "@ sport/rugby-union path /sport/rugby-union* @ sport/tennis path /sport/tennis*…" at bounding box center [396, 485] width 569 height 756
drag, startPoint x: 334, startPoint y: 615, endPoint x: 100, endPoint y: 615, distance: 234.0
click at [100, 615] on div "@business 111 112 113 114 115 116 117 118 119 120 121 122 123 124 125 126 127 1…" at bounding box center [216, 489] width 302 height 742
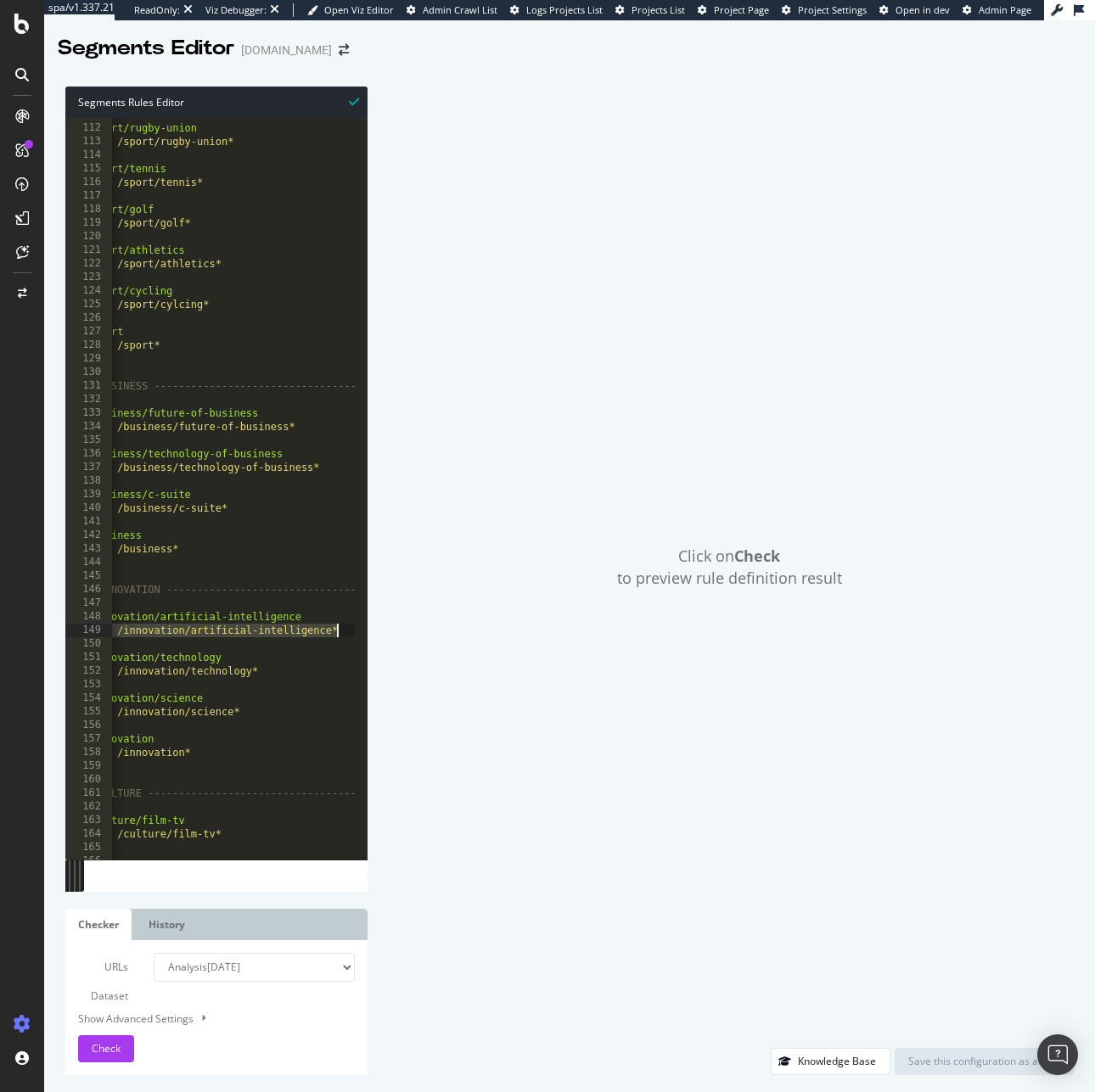
scroll to position [0, 29]
drag, startPoint x: 115, startPoint y: 632, endPoint x: 367, endPoint y: 634, distance: 252.0
click at [367, 634] on div "Segments Rules Editor @innovation/artificial-intelligence 111 112 113 114 115 1…" at bounding box center [568, 580] width 1050 height 1022
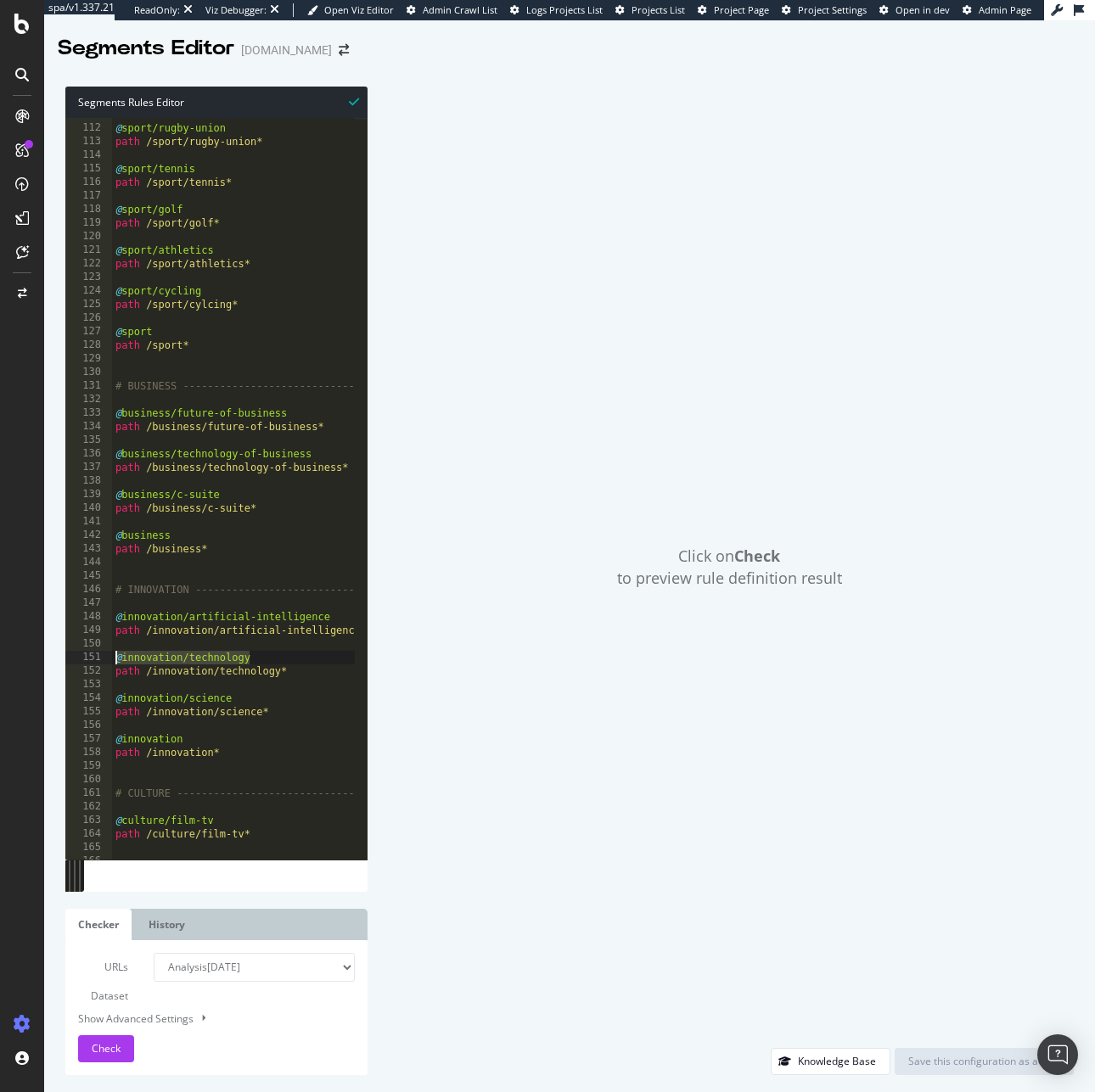
scroll to position [0, 0]
drag, startPoint x: 181, startPoint y: 659, endPoint x: 34, endPoint y: 656, distance: 147.0
click at [34, 656] on div "spa/v1.337.21 ReadOnly: Viz Debugger: Open Viz Editor Admin Crawl List Logs Pro…" at bounding box center [547, 546] width 1095 height 1092
drag, startPoint x: 299, startPoint y: 676, endPoint x: 90, endPoint y: 669, distance: 209.1
click at [90, 669] on div "@innovation/technology 111 112 113 114 115 116 117 118 119 120 121 122 123 124 …" at bounding box center [216, 489] width 302 height 742
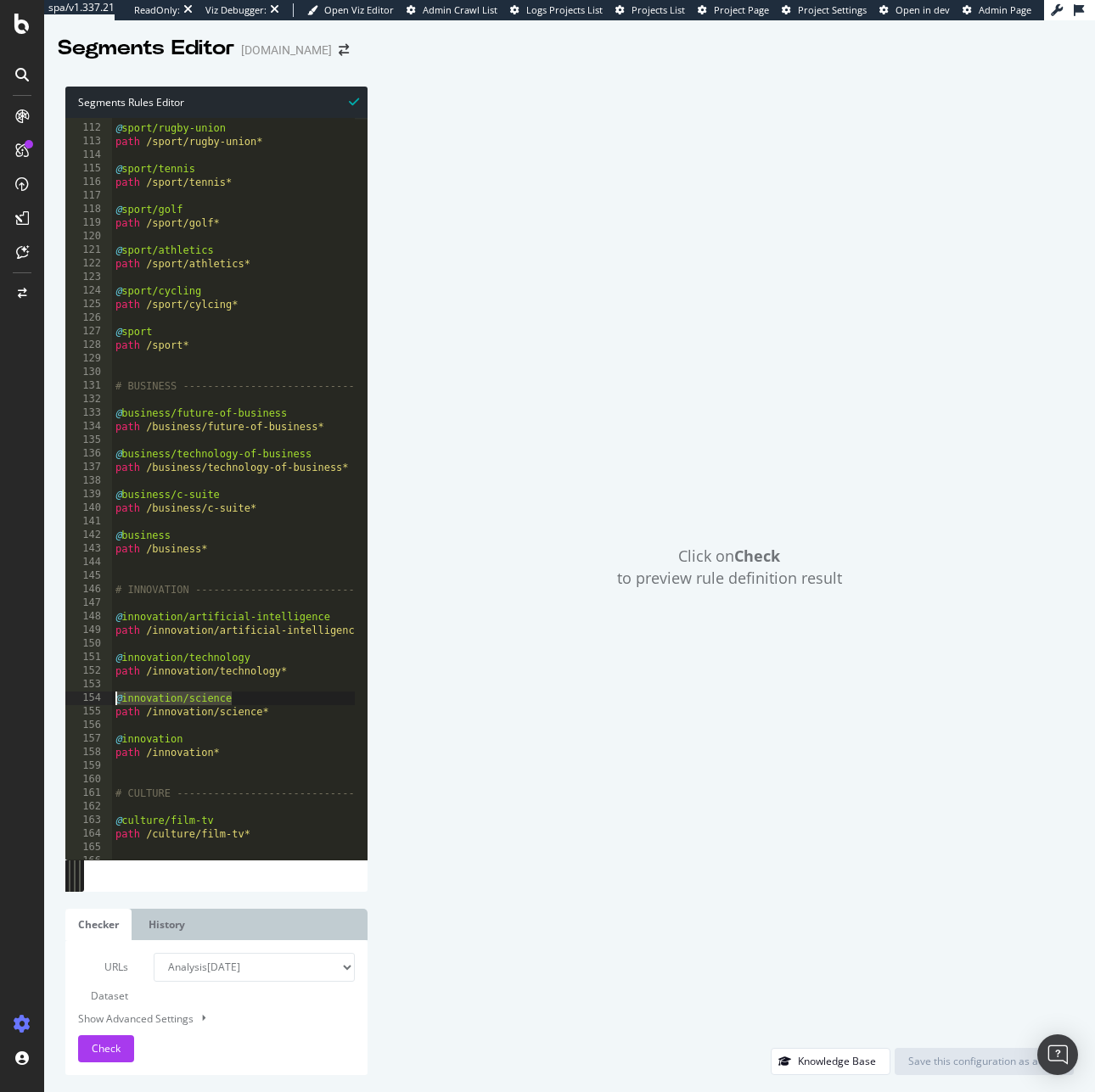
drag, startPoint x: 249, startPoint y: 698, endPoint x: 69, endPoint y: 701, distance: 180.0
click at [69, 701] on div "path /innovation/technology* 111 112 113 114 115 116 117 118 119 120 121 122 12…" at bounding box center [216, 489] width 302 height 742
drag, startPoint x: 273, startPoint y: 709, endPoint x: 82, endPoint y: 714, distance: 191.1
click at [82, 714] on div "@innovation/science 111 112 113 114 115 116 117 118 119 120 121 122 123 124 125…" at bounding box center [216, 489] width 302 height 742
drag, startPoint x: 157, startPoint y: 742, endPoint x: 53, endPoint y: 739, distance: 104.0
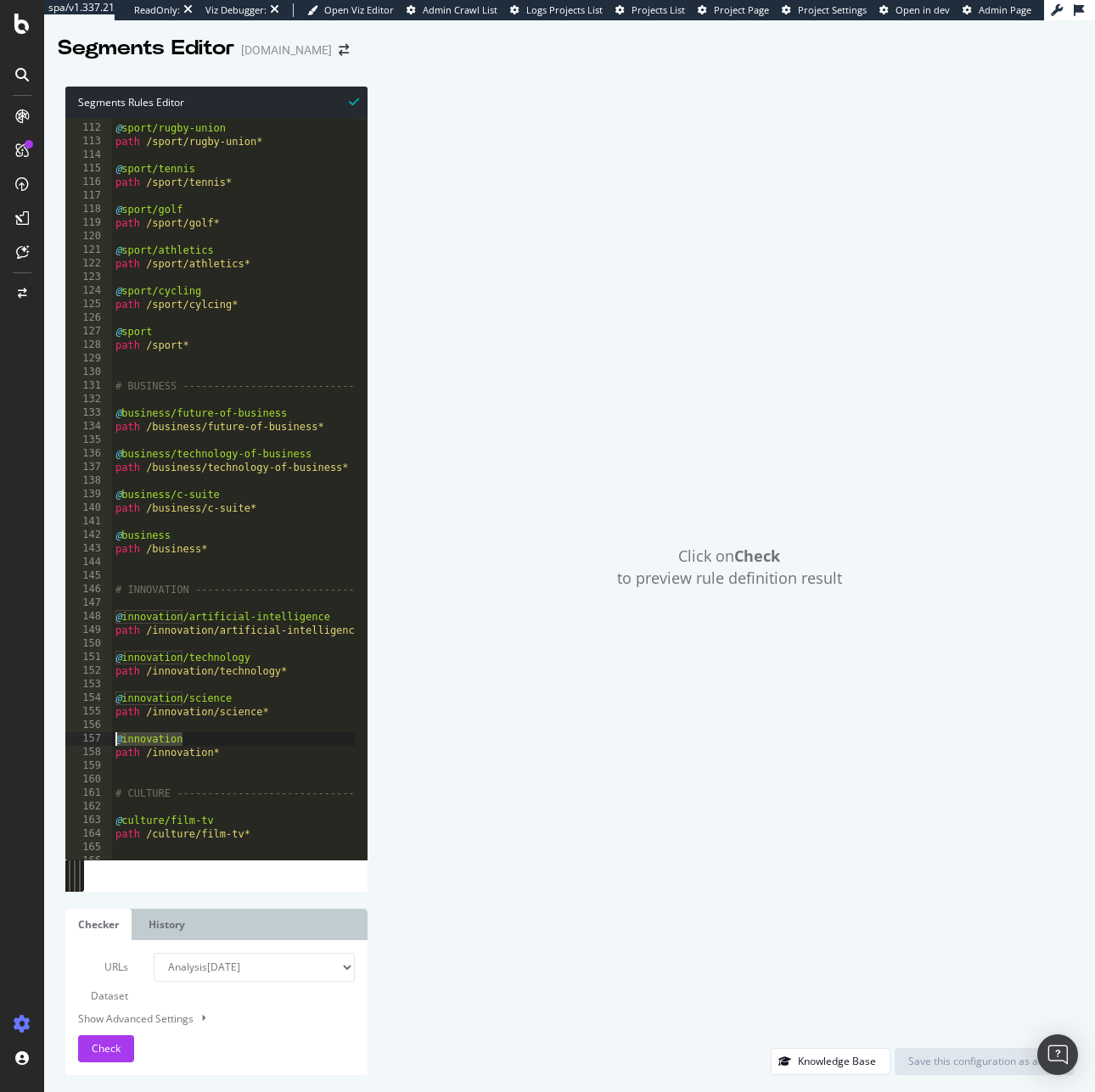
click at [53, 739] on div "Segments Rules Editor path /innovation/science* 111 112 113 114 115 116 117 118…" at bounding box center [568, 580] width 1050 height 1022
drag, startPoint x: 223, startPoint y: 752, endPoint x: 75, endPoint y: 750, distance: 148.0
click at [75, 750] on div "@innovation 111 112 113 114 115 116 117 118 119 120 121 122 123 124 125 126 127…" at bounding box center [216, 489] width 302 height 742
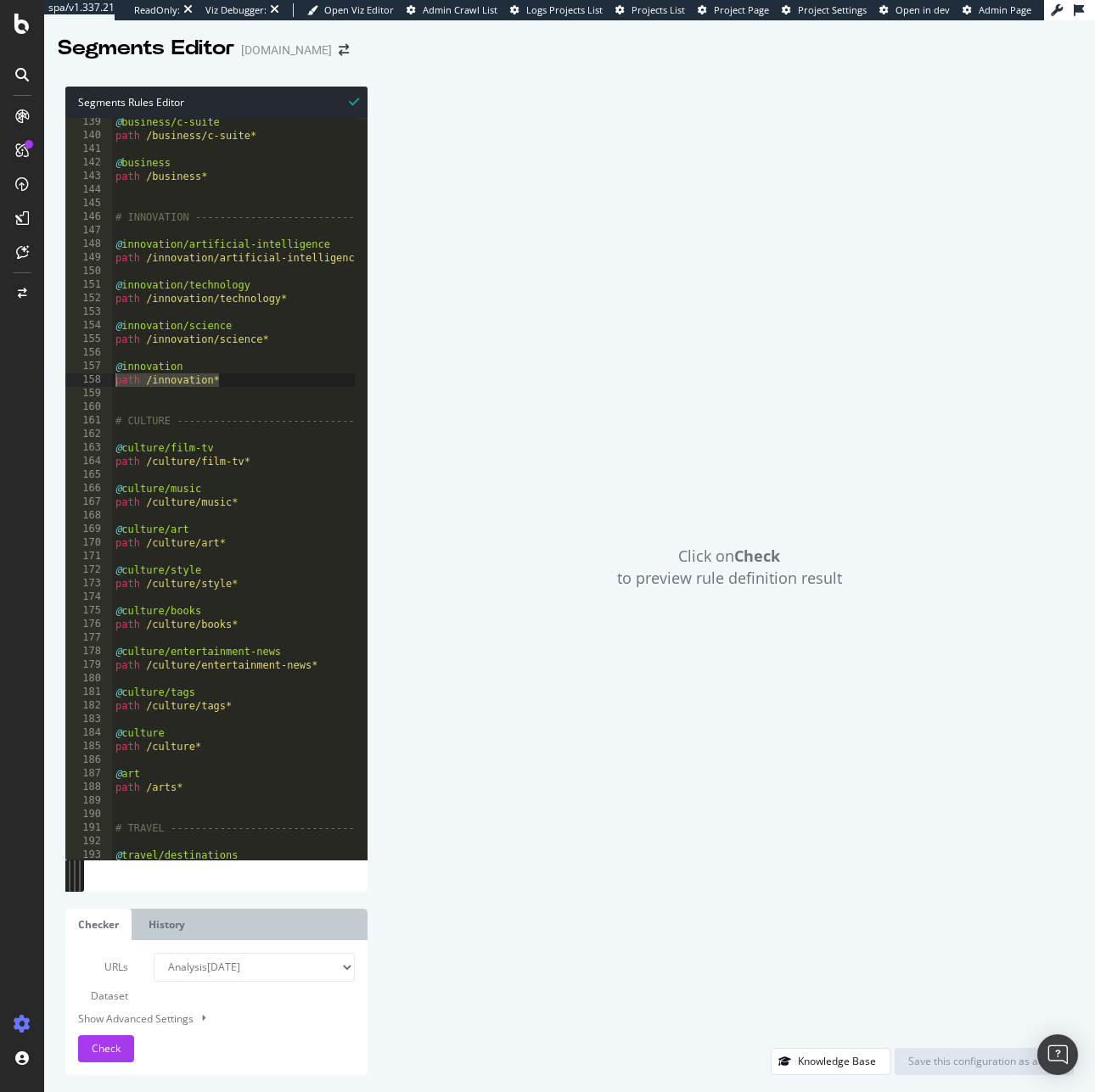
scroll to position [1888, 0]
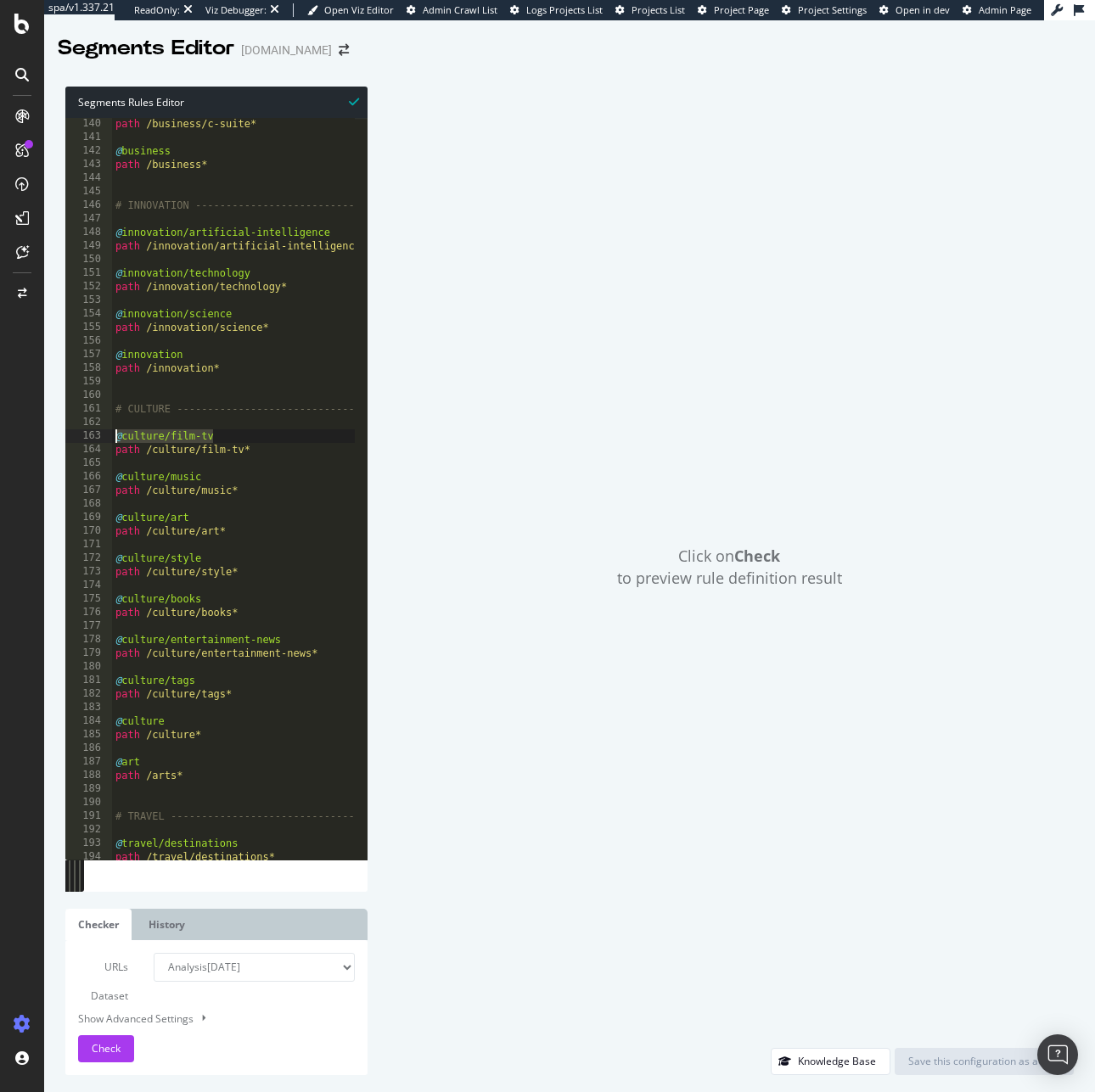
drag, startPoint x: 237, startPoint y: 437, endPoint x: 115, endPoint y: 443, distance: 122.1
click at [115, 443] on div "path /business/c-suite* @ business path /business* # INNOVATION ---------------…" at bounding box center [396, 495] width 569 height 756
drag, startPoint x: 263, startPoint y: 450, endPoint x: 113, endPoint y: 450, distance: 150.0
click at [113, 450] on div "path /business/c-suite* @ business path /business* # INNOVATION ---------------…" at bounding box center [396, 495] width 569 height 756
drag, startPoint x: 217, startPoint y: 475, endPoint x: 60, endPoint y: 479, distance: 157.1
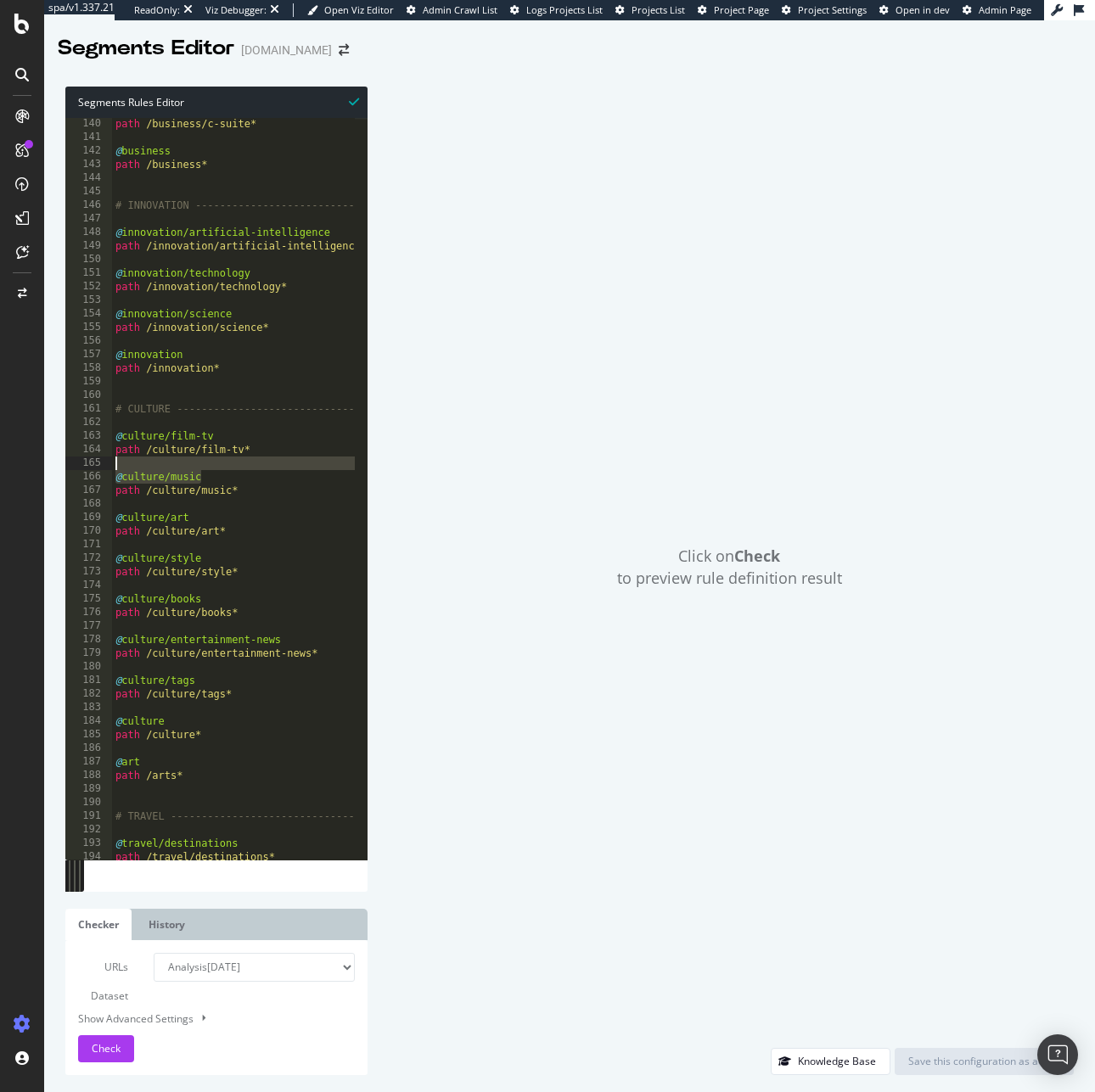
click at [60, 479] on div "Segments Rules Editor @culture/music 140 141 142 143 144 145 146 147 148 149 15…" at bounding box center [568, 580] width 1050 height 1022
click at [192, 479] on div "path /business/c-suite* @ business path /business* # INNOVATION ---------------…" at bounding box center [396, 495] width 569 height 756
drag, startPoint x: 238, startPoint y: 479, endPoint x: 118, endPoint y: 479, distance: 120.0
click at [118, 479] on div "path /business/c-suite* @ business path /business* # INNOVATION ---------------…" at bounding box center [396, 495] width 569 height 756
drag, startPoint x: 248, startPoint y: 493, endPoint x: 75, endPoint y: 492, distance: 173.0
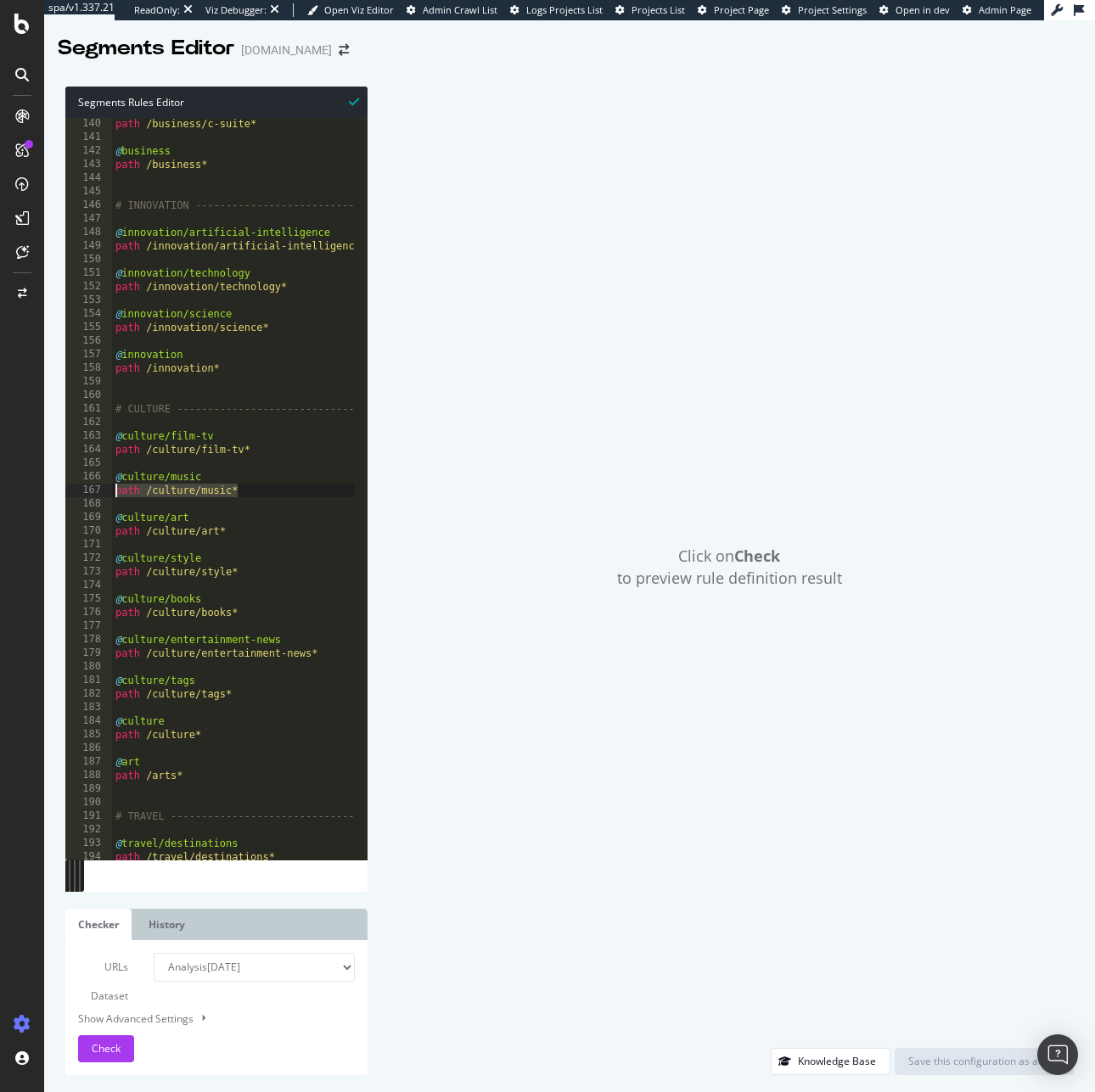
click at [75, 492] on div "@culture/music 140 141 142 143 144 145 146 147 148 149 150 151 152 153 154 155 …" at bounding box center [216, 489] width 302 height 742
drag, startPoint x: 205, startPoint y: 516, endPoint x: 66, endPoint y: 516, distance: 139.0
click at [66, 516] on div "path /culture/music* 140 141 142 143 144 145 146 147 148 149 150 151 152 153 15…" at bounding box center [216, 489] width 302 height 742
drag, startPoint x: 240, startPoint y: 527, endPoint x: 69, endPoint y: 530, distance: 171.0
click at [69, 530] on div "@culture/art 140 141 142 143 144 145 146 147 148 149 150 151 152 153 154 155 15…" at bounding box center [216, 489] width 302 height 742
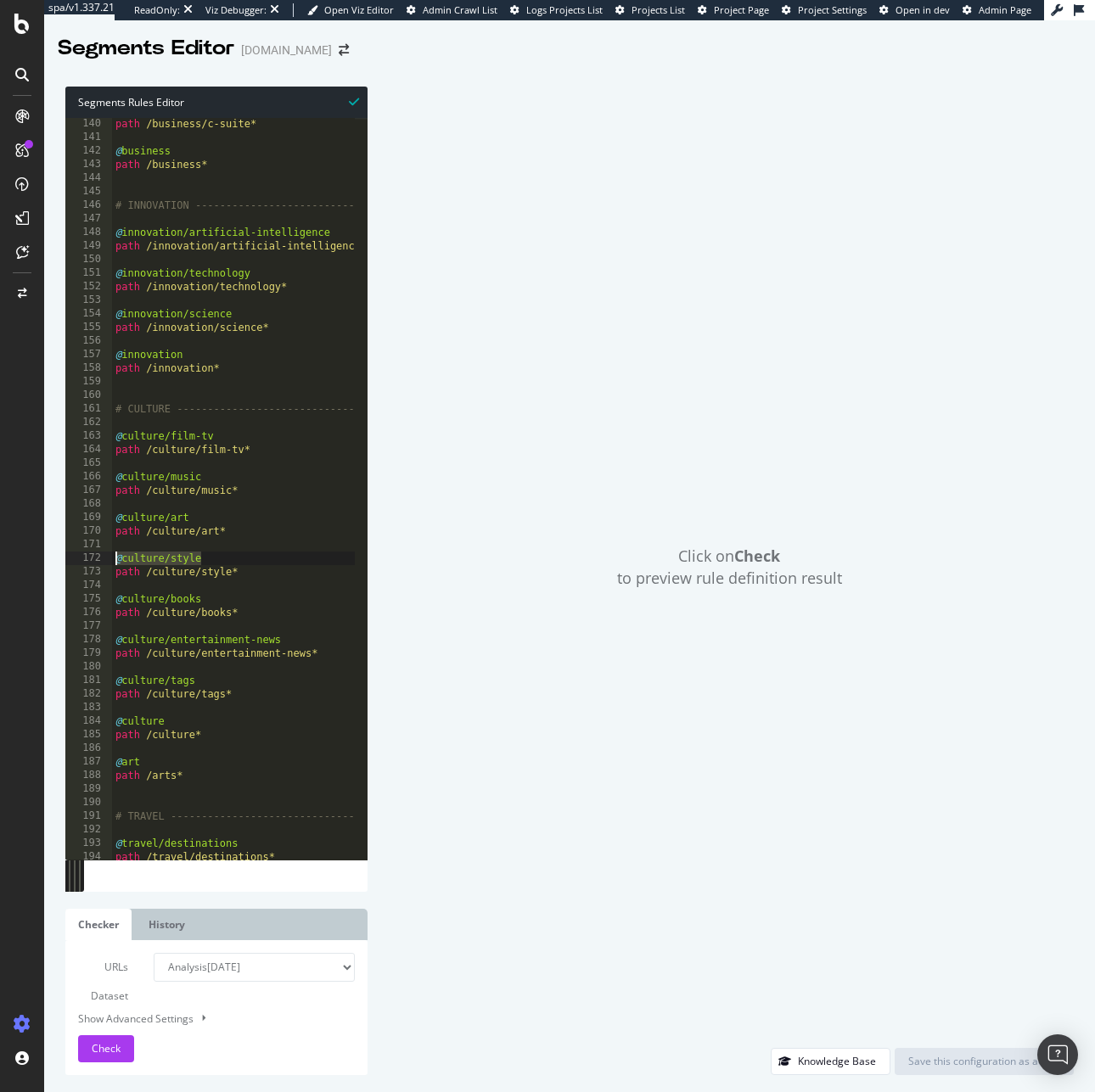
drag, startPoint x: 221, startPoint y: 561, endPoint x: 59, endPoint y: 554, distance: 162.2
click at [59, 554] on div "Segments Rules Editor path /culture/art* 140 141 142 143 144 145 146 147 148 14…" at bounding box center [568, 580] width 1050 height 1022
drag, startPoint x: 253, startPoint y: 569, endPoint x: 79, endPoint y: 567, distance: 174.0
click at [79, 567] on div "@culture/style 140 141 142 143 144 145 146 147 148 149 150 151 152 153 154 155 …" at bounding box center [216, 489] width 302 height 742
drag, startPoint x: 212, startPoint y: 601, endPoint x: 97, endPoint y: 595, distance: 115.2
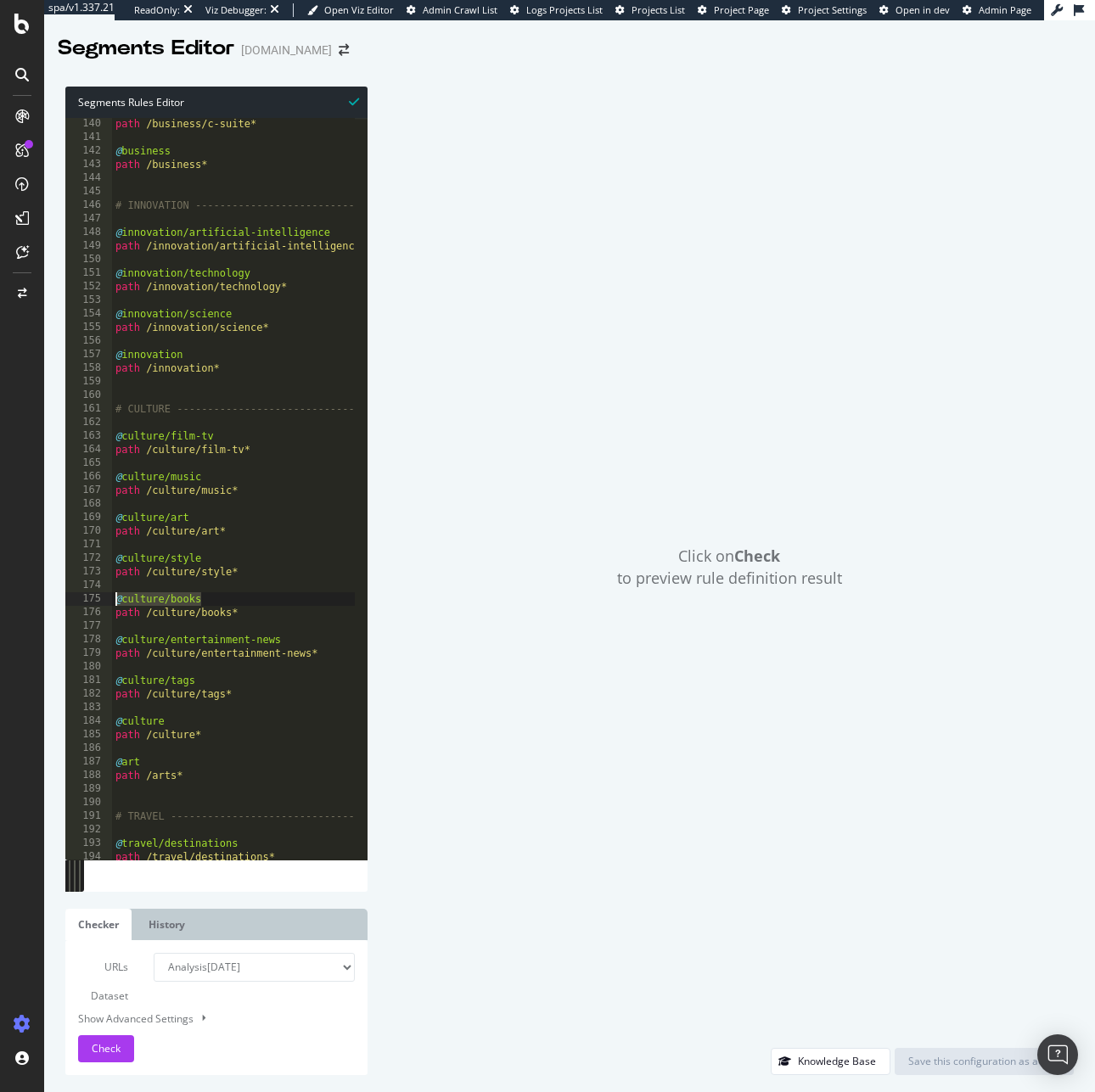
click at [97, 595] on div "path /culture/style* 140 141 142 143 144 145 146 147 148 149 150 151 152 153 15…" at bounding box center [216, 489] width 302 height 742
drag, startPoint x: 246, startPoint y: 611, endPoint x: 81, endPoint y: 611, distance: 165.0
click at [81, 611] on div "@culture/books 140 141 142 143 144 145 146 147 148 149 150 151 152 153 154 155 …" at bounding box center [216, 489] width 302 height 742
drag, startPoint x: 186, startPoint y: 636, endPoint x: 76, endPoint y: 633, distance: 110.0
click at [76, 633] on div "path /culture/books* 140 141 142 143 144 145 146 147 148 149 150 151 152 153 15…" at bounding box center [216, 489] width 302 height 742
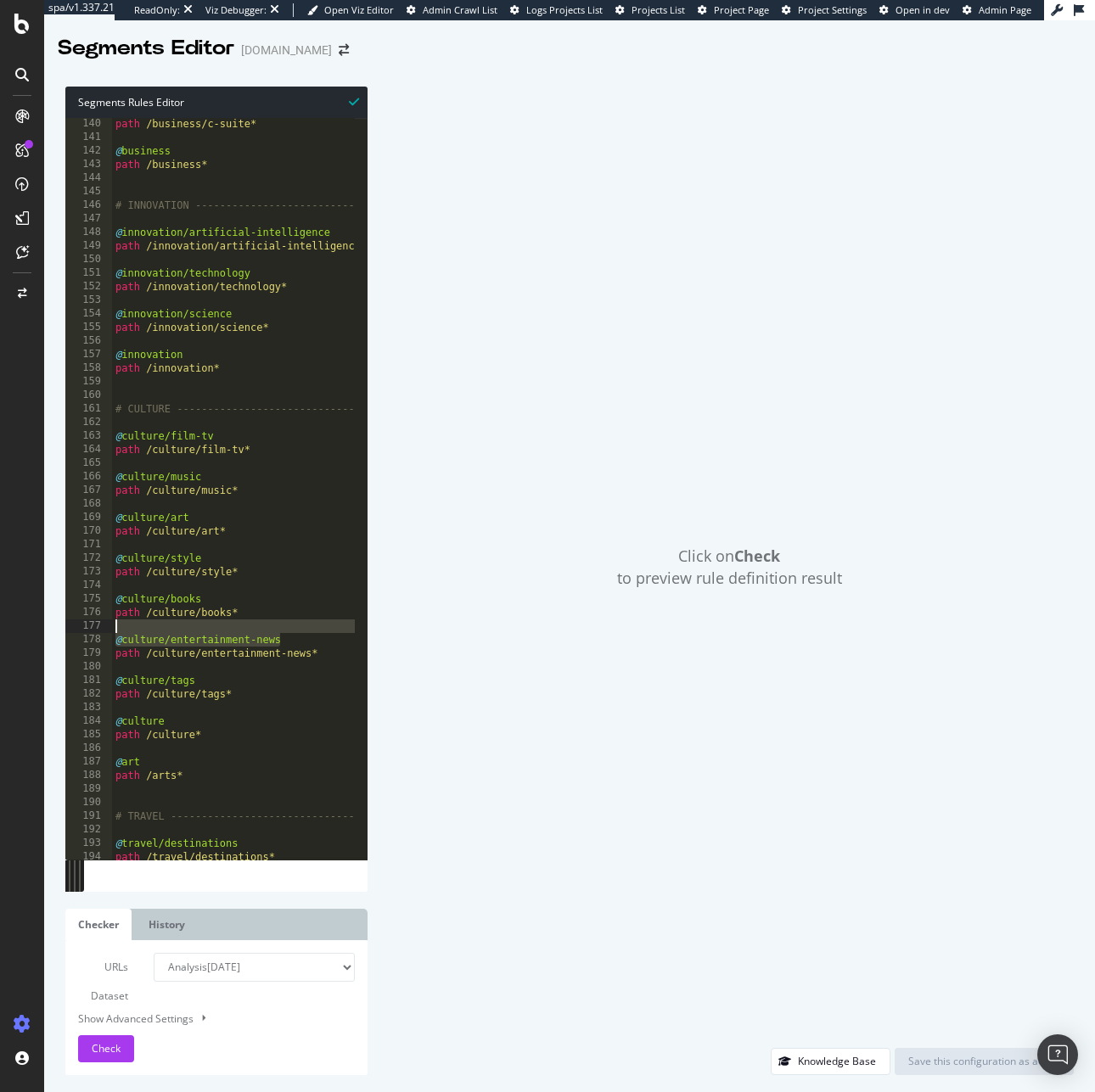
click at [249, 638] on div "path /business/c-suite* @ business path /business* # INNOVATION ---------------…" at bounding box center [396, 495] width 569 height 756
drag, startPoint x: 295, startPoint y: 640, endPoint x: 89, endPoint y: 641, distance: 206.0
click at [89, 641] on div "@culture/entertainment-news 140 141 142 143 144 145 146 147 148 149 150 151 152…" at bounding box center [216, 489] width 302 height 742
drag, startPoint x: 226, startPoint y: 654, endPoint x: 69, endPoint y: 652, distance: 157.0
click at [69, 652] on div "@culture/entertainment-news 140 141 142 143 144 145 146 147 148 149 150 151 152…" at bounding box center [216, 489] width 302 height 742
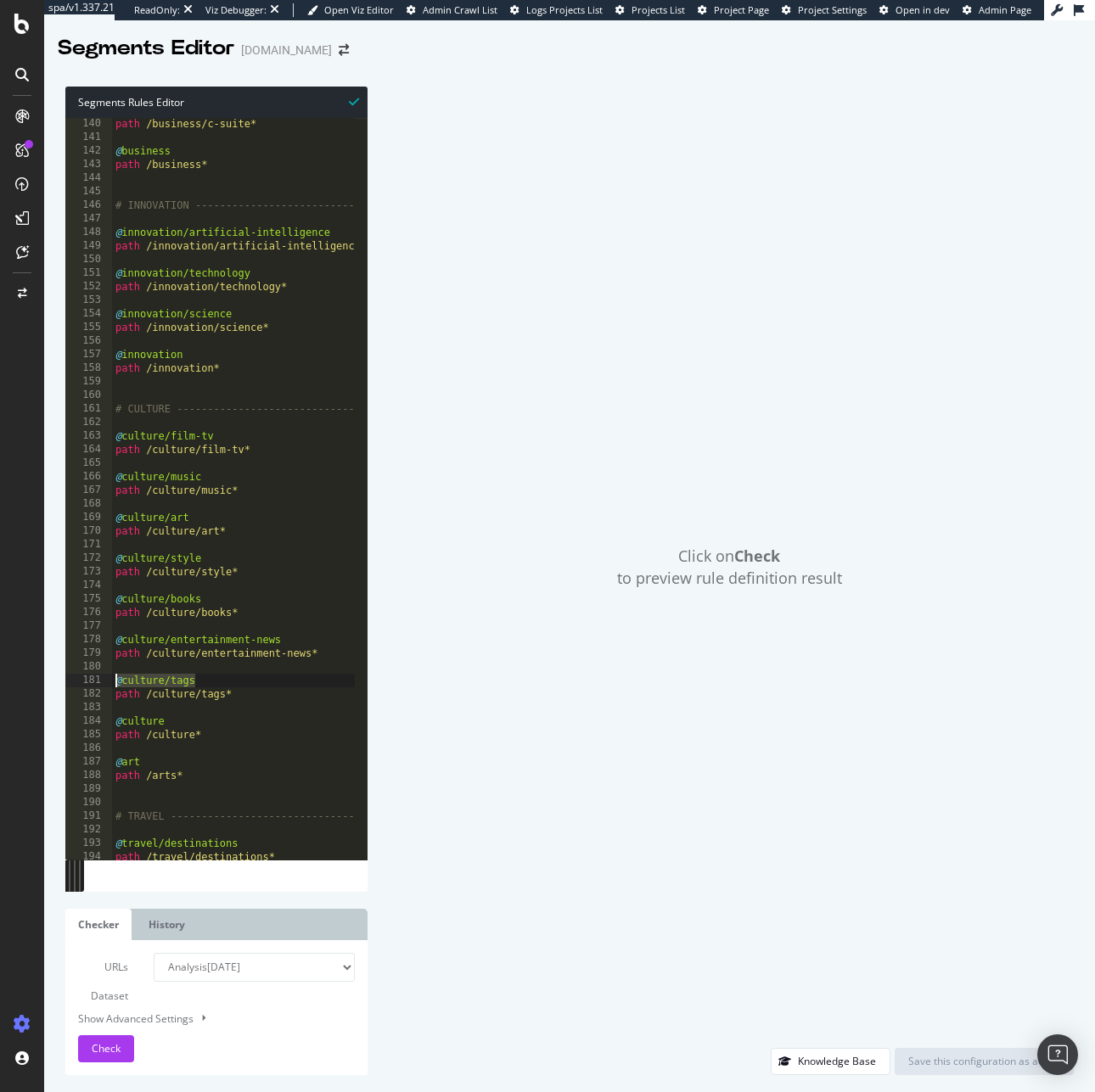
drag, startPoint x: 212, startPoint y: 683, endPoint x: 77, endPoint y: 688, distance: 135.1
click at [77, 688] on div "@culture/tags 140 141 142 143 144 145 146 147 148 149 150 151 152 153 154 155 1…" at bounding box center [216, 489] width 302 height 742
drag, startPoint x: 252, startPoint y: 699, endPoint x: 101, endPoint y: 696, distance: 151.0
click at [101, 696] on div "@culture/tags 140 141 142 143 144 145 146 147 148 149 150 151 152 153 154 155 1…" at bounding box center [216, 489] width 302 height 742
drag, startPoint x: 184, startPoint y: 713, endPoint x: 139, endPoint y: 720, distance: 45.5
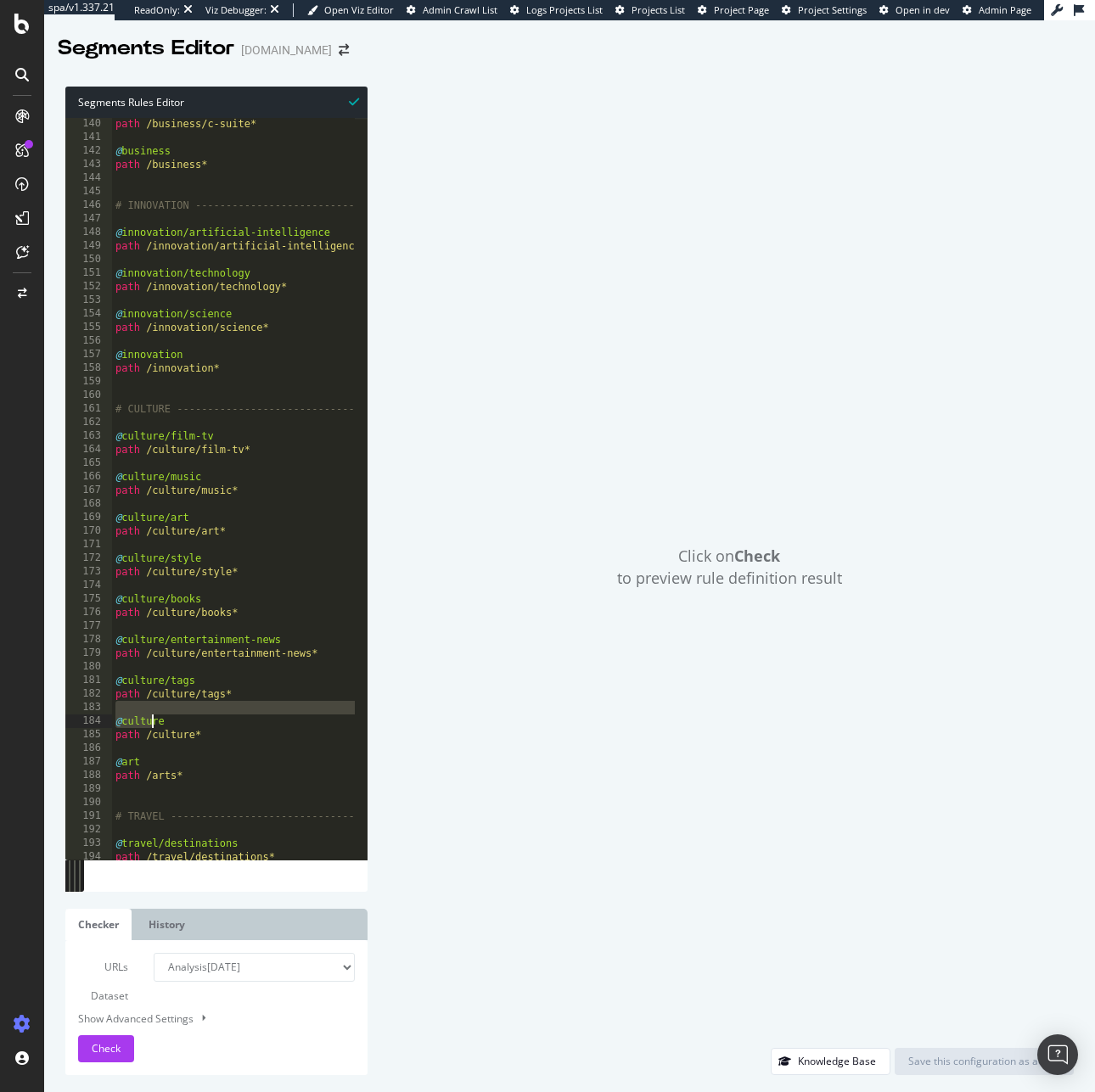
click at [139, 720] on div "path /business/c-suite* @ business path /business* # INNOVATION ---------------…" at bounding box center [396, 495] width 569 height 756
click at [195, 722] on div "path /business/c-suite* @ business path /business* # INNOVATION ---------------…" at bounding box center [396, 495] width 569 height 756
drag, startPoint x: 96, startPoint y: 722, endPoint x: 76, endPoint y: 721, distance: 20.0
click at [76, 721] on div "@culture 140 141 142 143 144 145 146 147 148 149 150 151 152 153 154 155 156 15…" at bounding box center [216, 489] width 302 height 742
drag, startPoint x: 210, startPoint y: 737, endPoint x: 54, endPoint y: 733, distance: 156.1
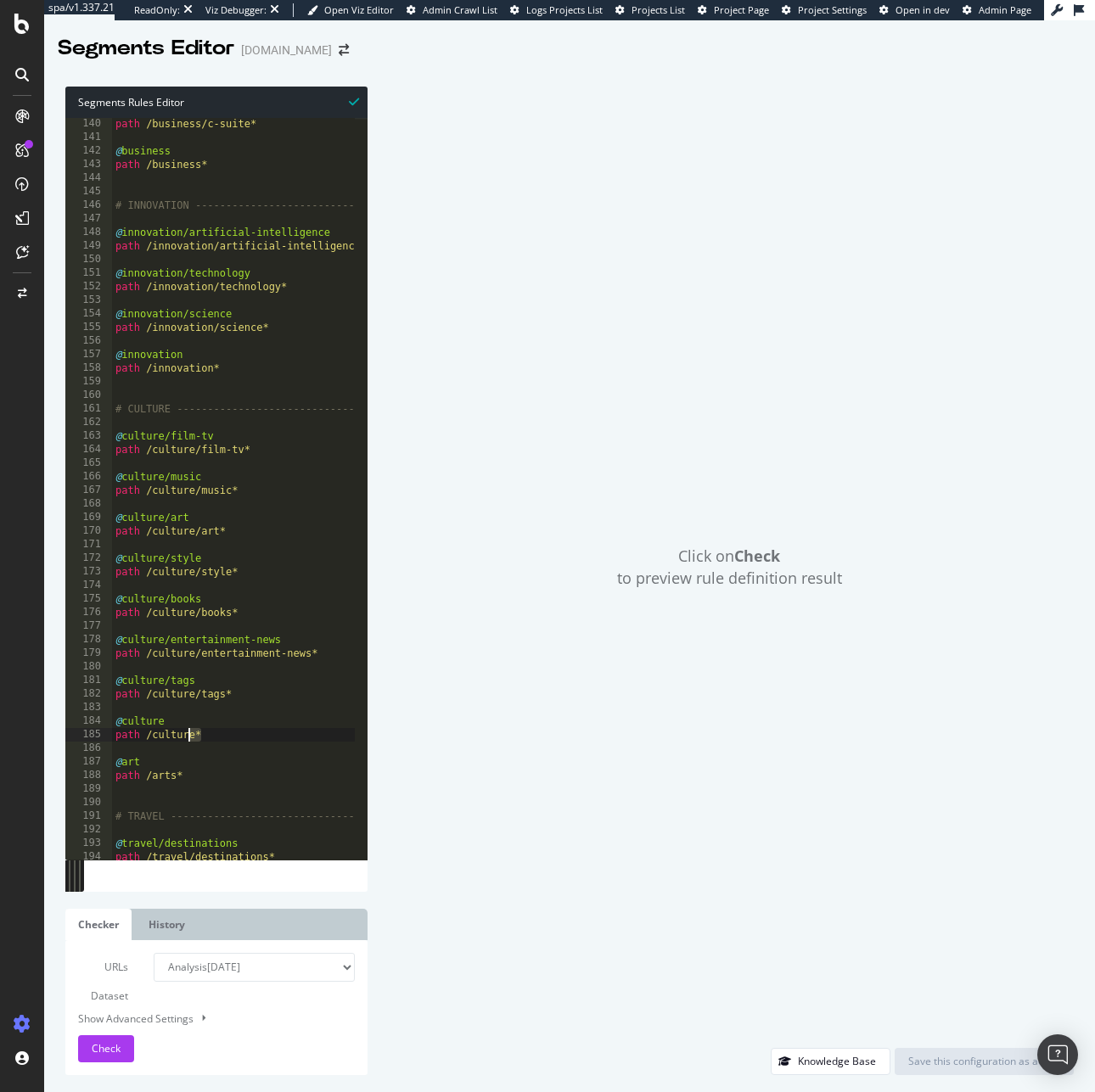
click at [54, 733] on div "Segments Rules Editor @culture 140 141 142 143 144 145 146 147 148 149 150 151 …" at bounding box center [568, 580] width 1050 height 1022
drag, startPoint x: 148, startPoint y: 763, endPoint x: 57, endPoint y: 760, distance: 91.0
click at [57, 760] on div "Segments Rules Editor path /culture* 140 141 142 143 144 145 146 147 148 149 15…" at bounding box center [568, 580] width 1050 height 1022
drag, startPoint x: 202, startPoint y: 781, endPoint x: 62, endPoint y: 765, distance: 140.9
click at [62, 765] on div "Segments Rules Editor @art 140 141 142 143 144 145 146 147 148 149 150 151 152 …" at bounding box center [568, 580] width 1050 height 1022
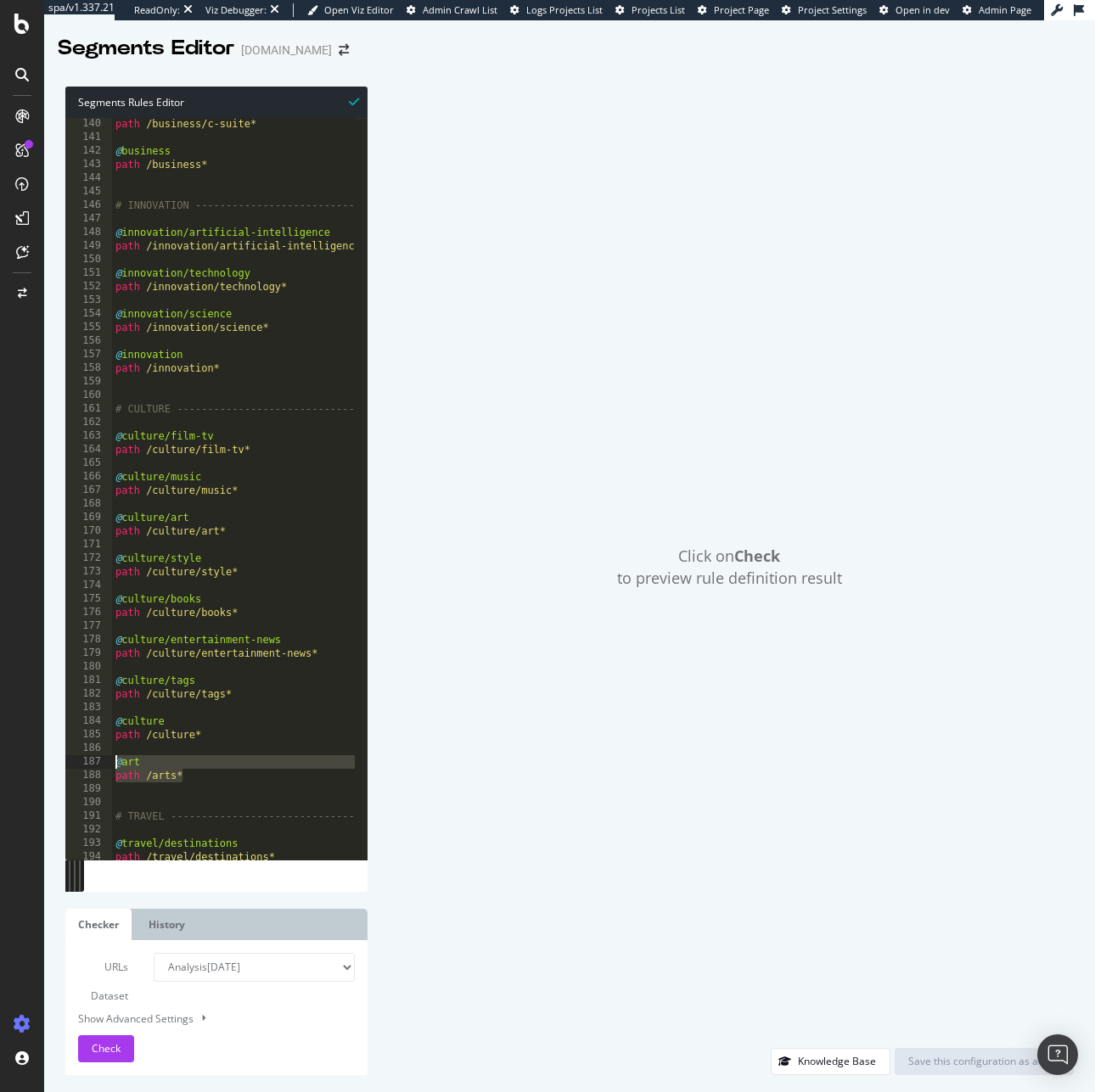
click at [323, 780] on div "path /business/c-suite* @ business path /business* # INNOVATION ---------------…" at bounding box center [396, 495] width 569 height 756
click at [103, 774] on div "path /arts* 140 141 142 143 144 145 146 147 148 149 150 151 152 153 154 155 156…" at bounding box center [216, 489] width 302 height 742
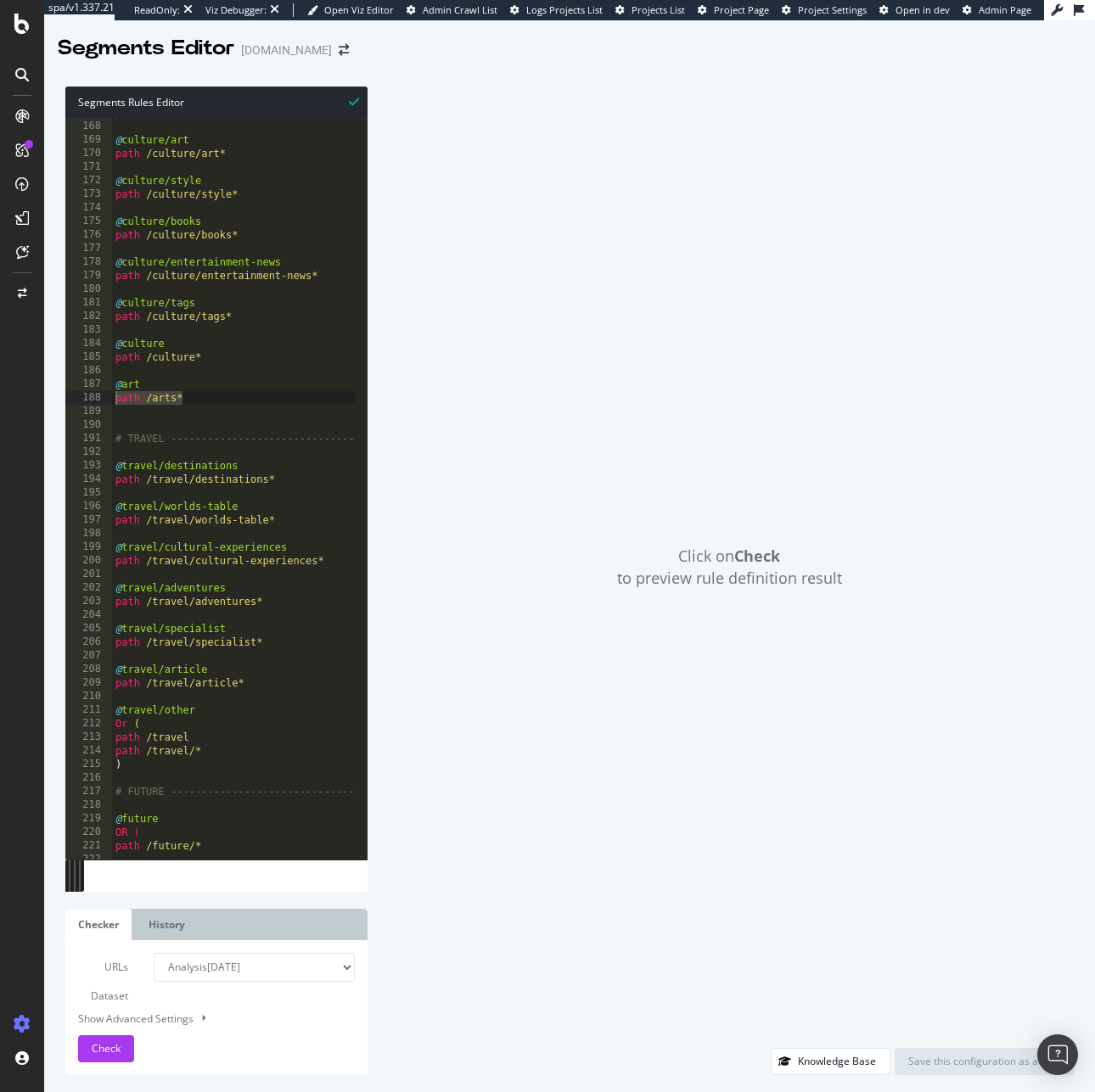
scroll to position [2289, 0]
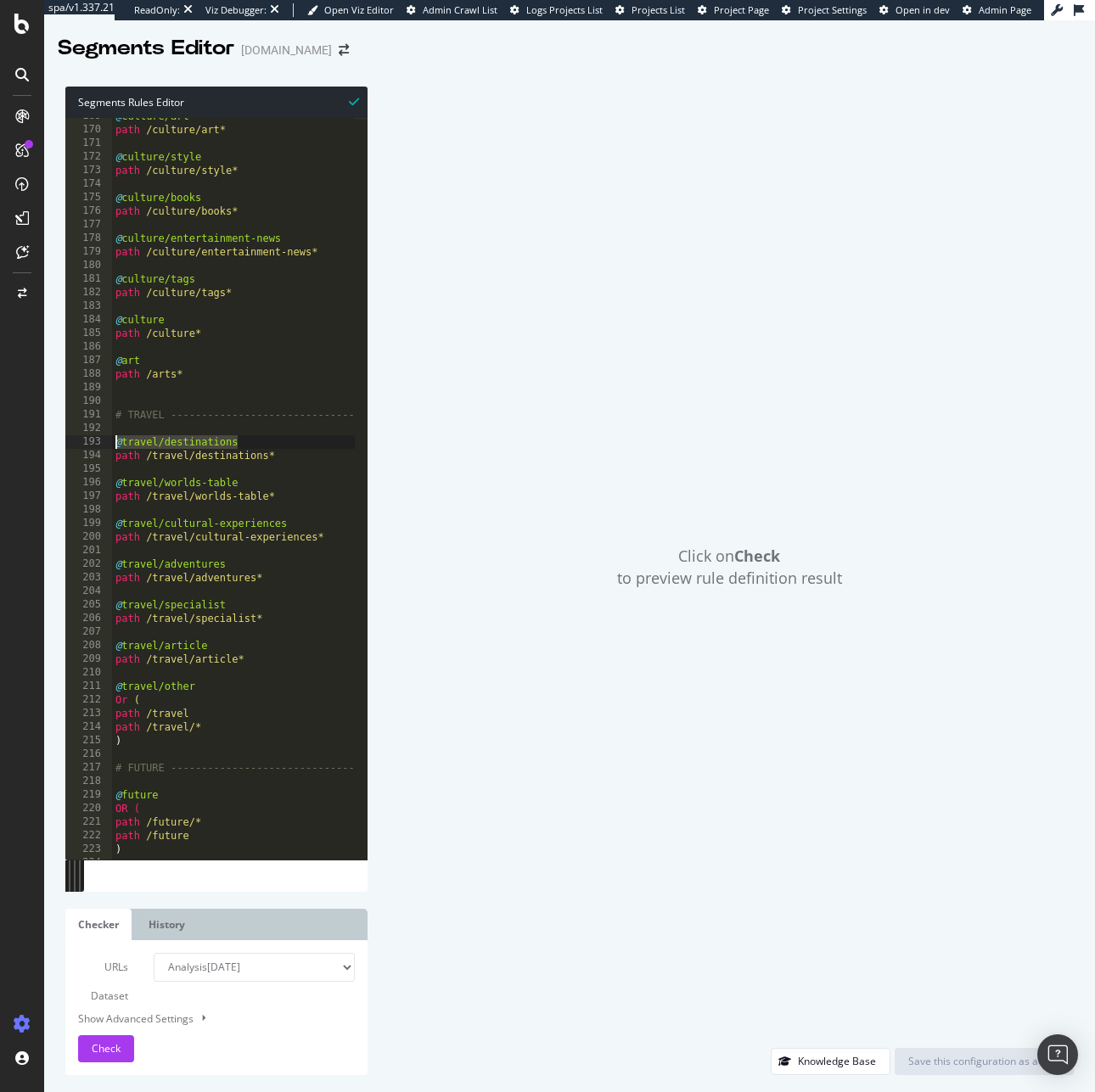
drag, startPoint x: 256, startPoint y: 444, endPoint x: 116, endPoint y: 447, distance: 140.0
click at [116, 447] on div "@ culture/art path /culture/art* @ culture/style path /culture/style* @ culture…" at bounding box center [396, 486] width 569 height 756
drag, startPoint x: 279, startPoint y: 452, endPoint x: 99, endPoint y: 451, distance: 180.0
click at [99, 451] on div "@travel/destinations 169 170 171 172 173 174 175 176 177 178 179 180 181 182 18…" at bounding box center [216, 489] width 302 height 742
drag, startPoint x: 234, startPoint y: 485, endPoint x: -8, endPoint y: 485, distance: 242.0
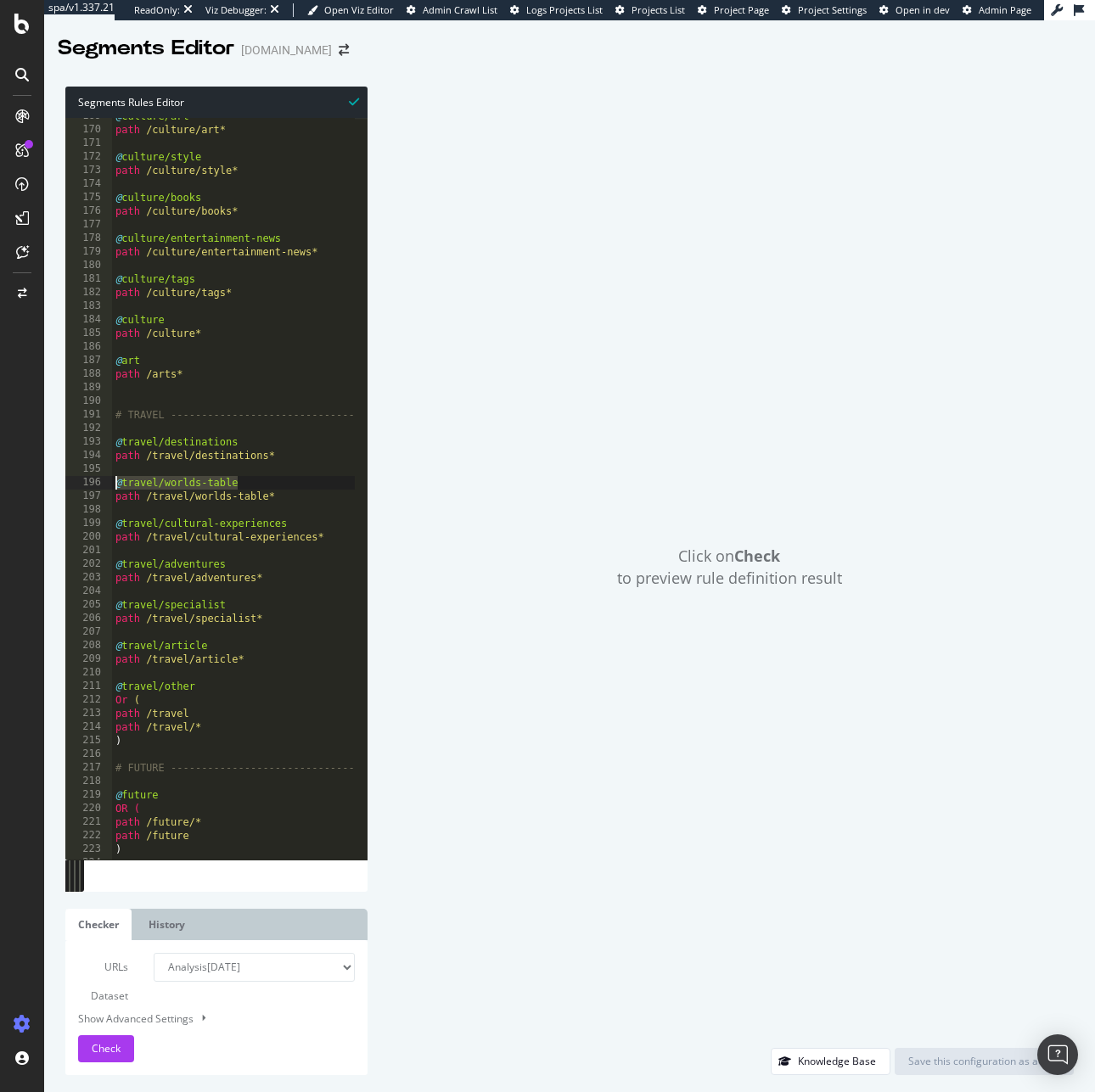
click at [0, 485] on html "spa/v1.337.21 ReadOnly: Viz Debugger: Open Viz Editor Admin Crawl List Logs Pro…" at bounding box center [547, 546] width 1095 height 1092
drag, startPoint x: 251, startPoint y: 498, endPoint x: 99, endPoint y: 498, distance: 152.0
click at [99, 498] on div "@travel/worlds-table 169 170 171 172 173 174 175 176 177 178 179 180 181 182 18…" at bounding box center [216, 489] width 302 height 742
drag, startPoint x: 289, startPoint y: 525, endPoint x: -62, endPoint y: 530, distance: 351.0
click at [0, 530] on html "spa/v1.337.21 ReadOnly: Viz Debugger: Open Viz Editor Admin Crawl List Logs Pro…" at bounding box center [547, 546] width 1095 height 1092
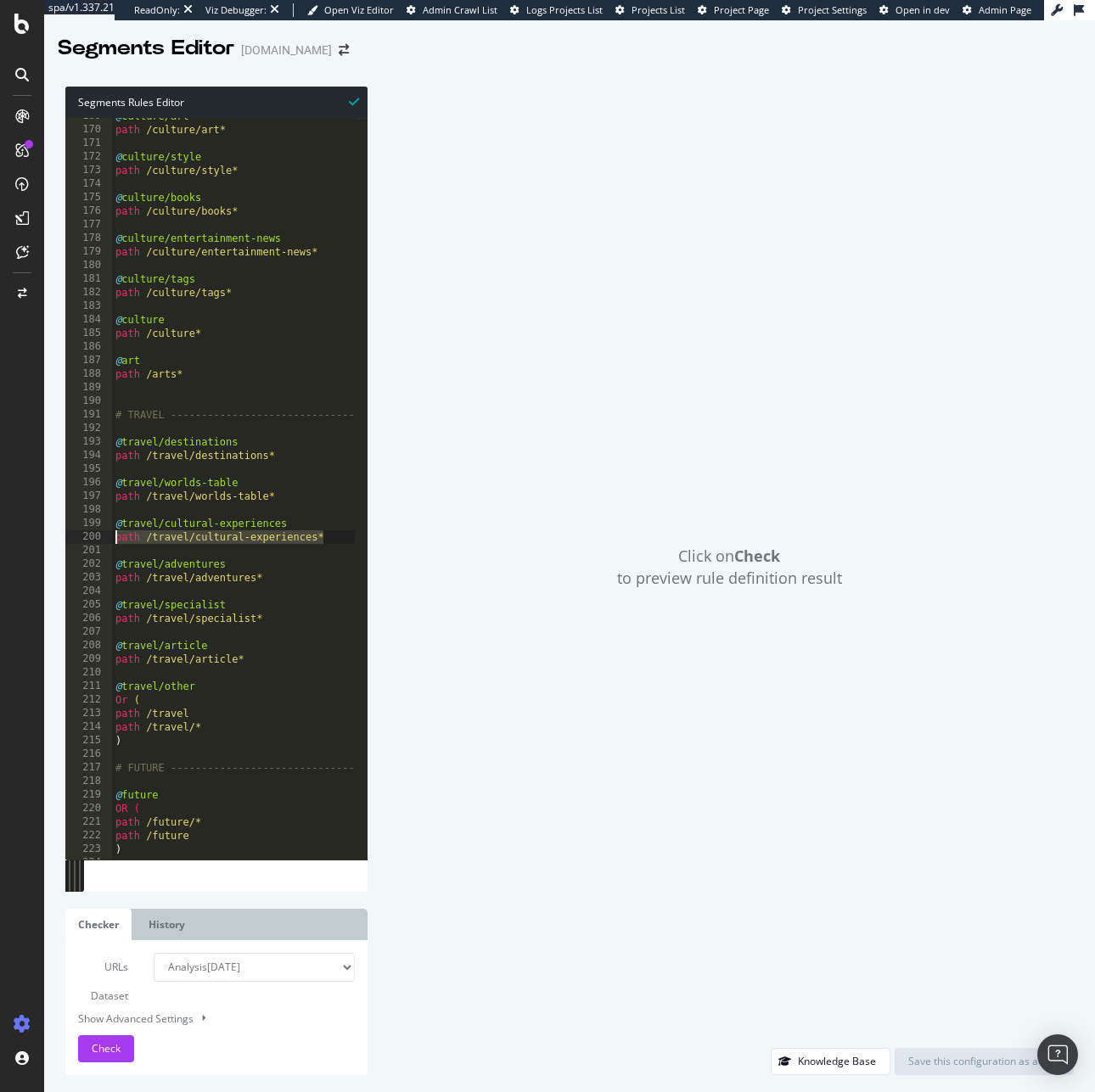
drag, startPoint x: 341, startPoint y: 539, endPoint x: 106, endPoint y: 536, distance: 235.0
click at [106, 536] on div "@travel/cultural-experiences 169 170 171 172 173 174 175 176 177 178 179 180 18…" at bounding box center [216, 489] width 302 height 742
drag, startPoint x: 235, startPoint y: 562, endPoint x: 79, endPoint y: 565, distance: 156.0
click at [79, 565] on div "path /travel/cultural-experiences* 169 170 171 172 173 174 175 176 177 178 179 …" at bounding box center [216, 489] width 302 height 742
drag, startPoint x: 273, startPoint y: 580, endPoint x: 107, endPoint y: 578, distance: 166.0
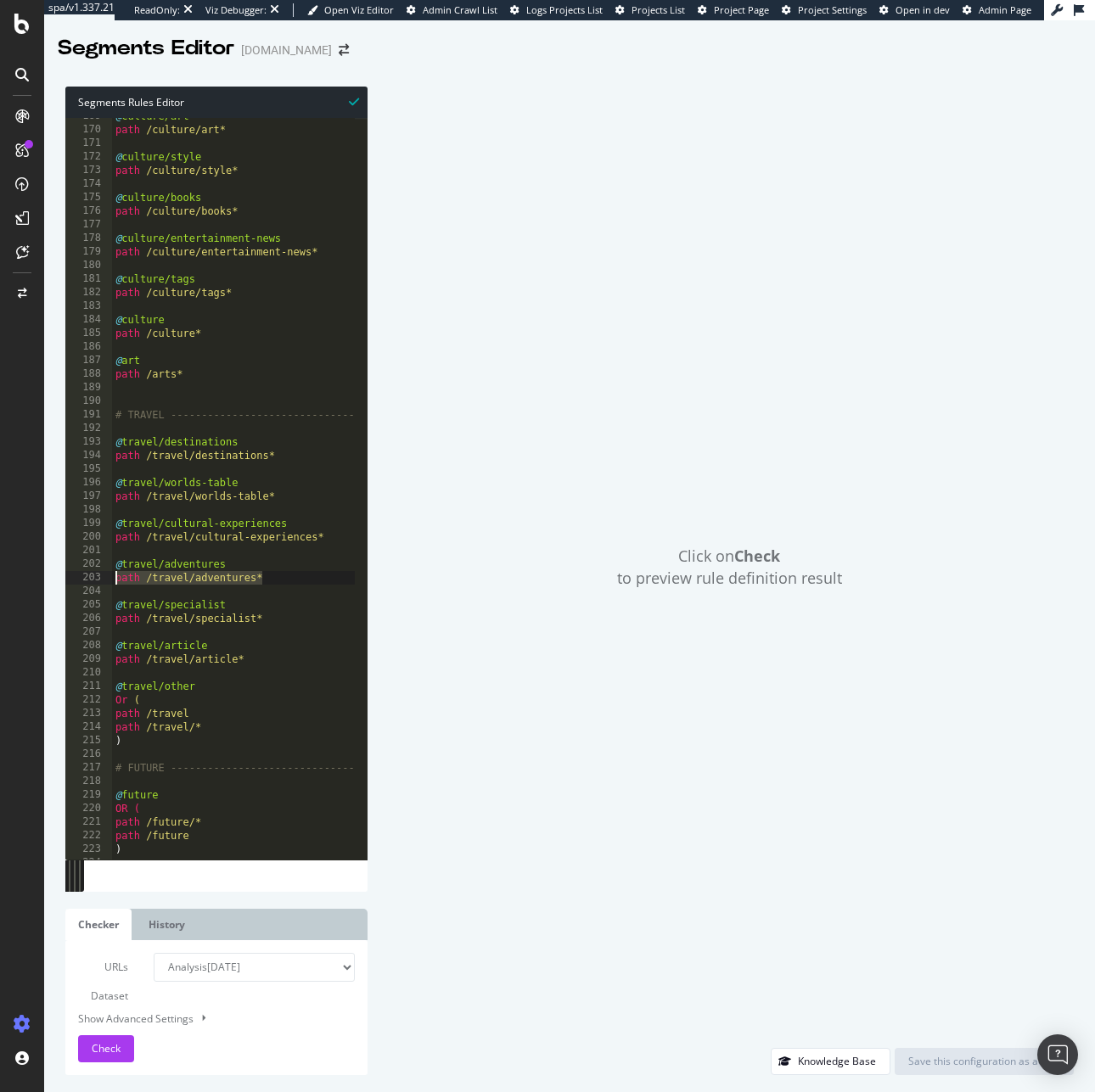
click at [107, 578] on div "@travel/adventures 169 170 171 172 173 174 175 176 177 178 179 180 181 182 183 …" at bounding box center [216, 489] width 302 height 742
drag, startPoint x: 244, startPoint y: 611, endPoint x: 43, endPoint y: 607, distance: 201.0
click at [43, 607] on div "spa/v1.337.21 ReadOnly: Viz Debugger: Open Viz Editor Admin Crawl List Logs Pro…" at bounding box center [547, 546] width 1095 height 1092
drag, startPoint x: 266, startPoint y: 617, endPoint x: 82, endPoint y: 619, distance: 184.0
click at [82, 619] on div "@travel/specialist 169 170 171 172 173 174 175 176 177 178 179 180 181 182 183 …" at bounding box center [216, 489] width 302 height 742
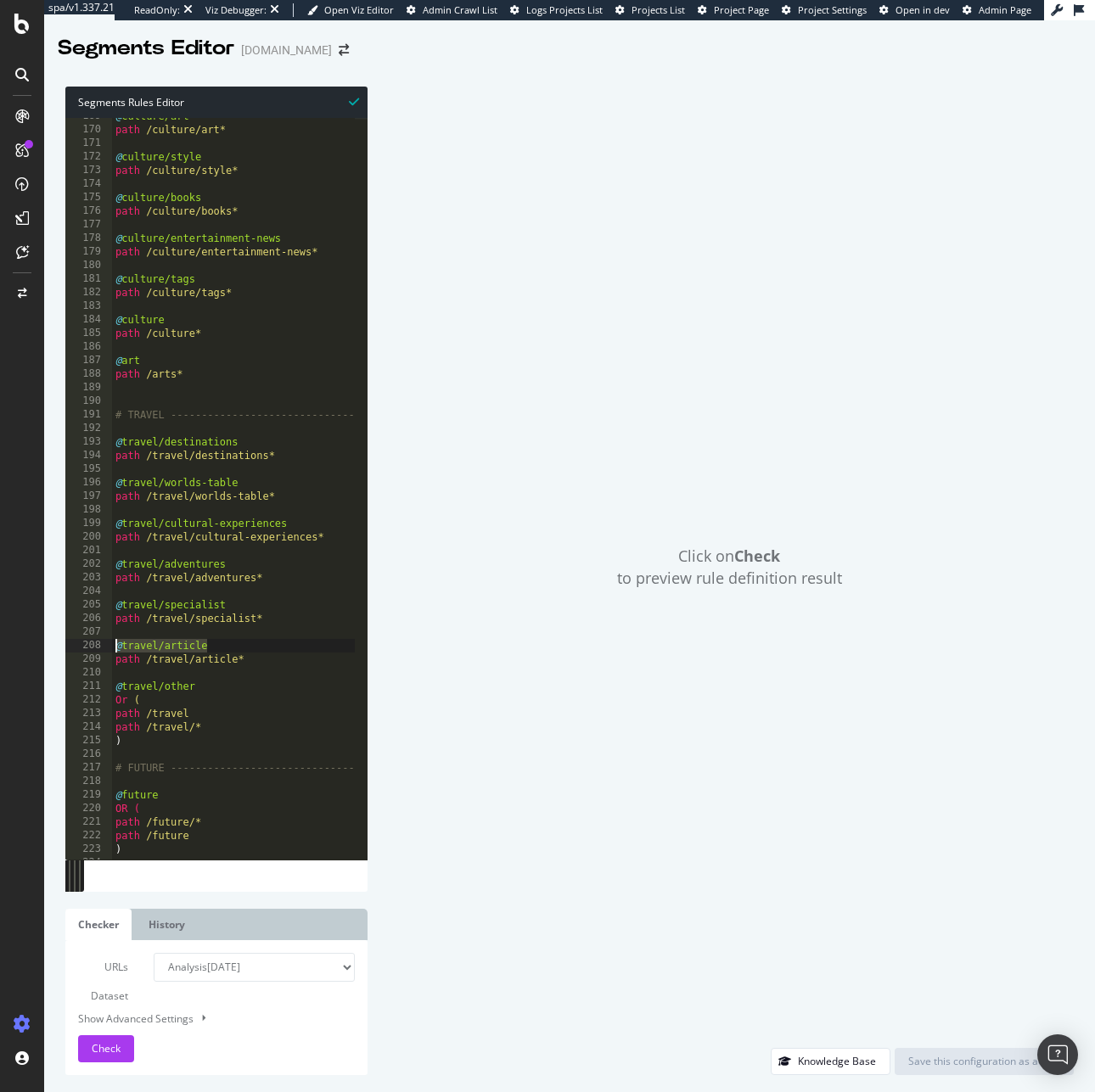
drag, startPoint x: 223, startPoint y: 651, endPoint x: 97, endPoint y: 650, distance: 126.0
click at [97, 650] on div "@travel/article 169 170 171 172 173 174 175 176 177 178 179 180 181 182 183 184…" at bounding box center [216, 489] width 302 height 742
drag, startPoint x: 268, startPoint y: 663, endPoint x: 50, endPoint y: 659, distance: 218.0
click at [50, 659] on div "Segments Rules Editor @travel/article 169 170 171 172 173 174 175 176 177 178 1…" at bounding box center [568, 580] width 1050 height 1022
drag, startPoint x: 200, startPoint y: 691, endPoint x: 87, endPoint y: 685, distance: 113.2
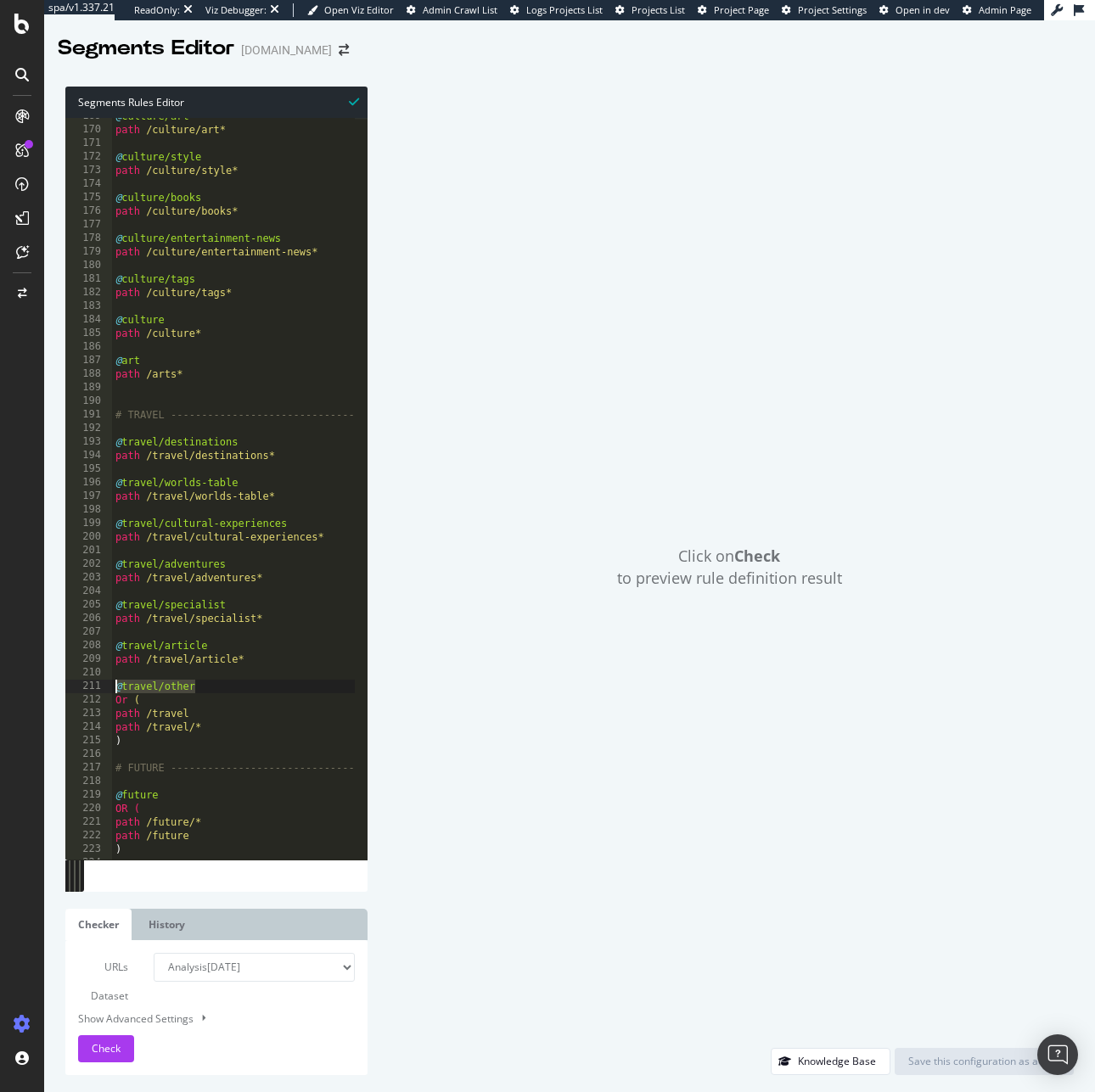
click at [87, 685] on div "path /travel/article* 169 170 171 172 173 174 175 176 177 178 179 180 181 182 1…" at bounding box center [216, 489] width 302 height 742
drag, startPoint x: 139, startPoint y: 743, endPoint x: 113, endPoint y: 703, distance: 47.7
click at [113, 703] on div "@ culture/art path /culture/art* @ culture/style path /culture/style* @ culture…" at bounding box center [396, 486] width 569 height 756
click at [118, 702] on div "@ culture/art path /culture/art* @ culture/style path /culture/style* @ culture…" at bounding box center [396, 486] width 569 height 756
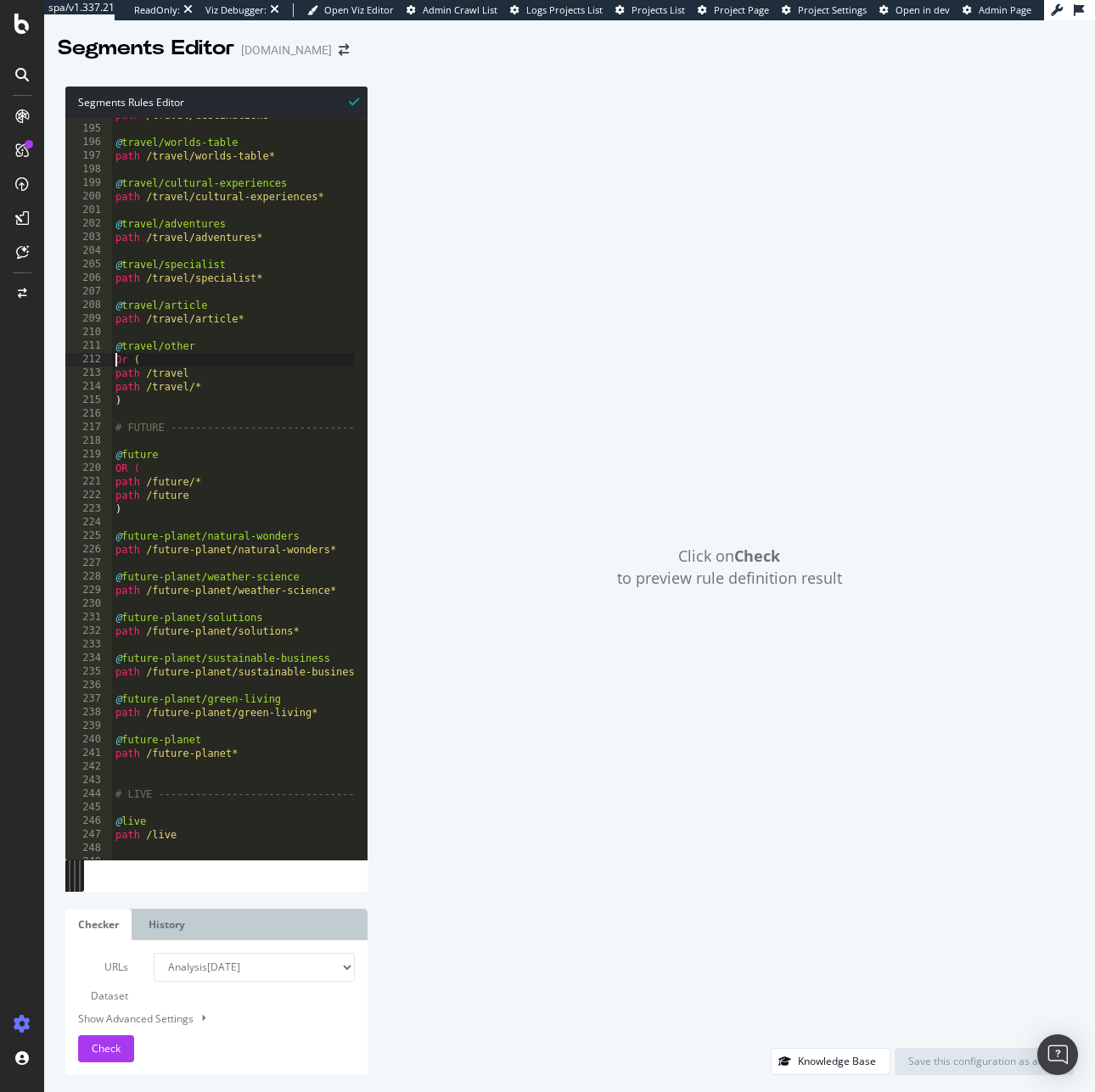
scroll to position [2643, 0]
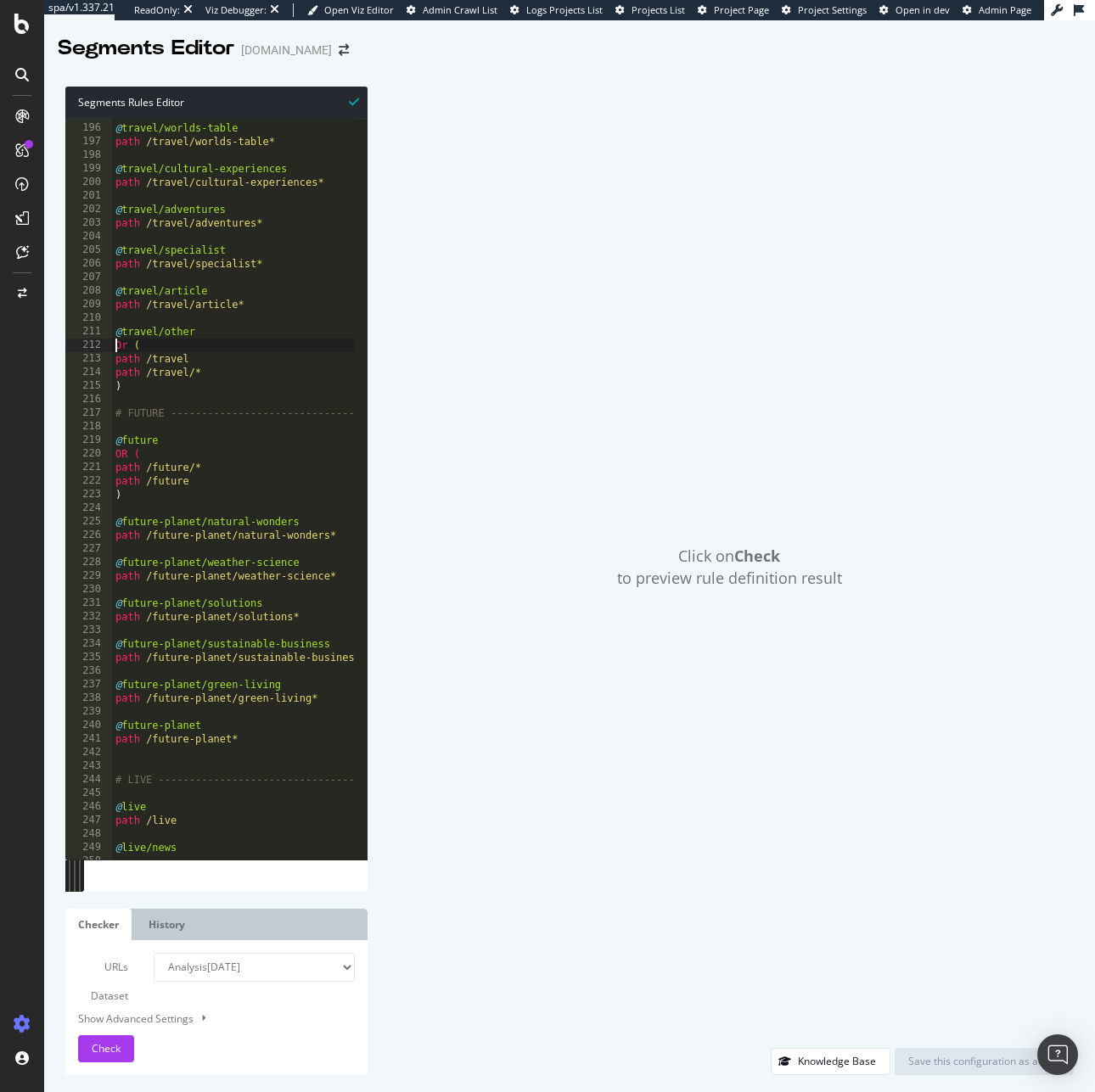
click at [212, 689] on div "@ travel/worlds-table path /travel/worlds-table* @ travel/cultural-experiences …" at bounding box center [396, 485] width 569 height 756
drag, startPoint x: 135, startPoint y: 494, endPoint x: 98, endPoint y: 440, distance: 65.5
click at [98, 440] on div "@future-planet/green-living 195 196 197 198 199 200 201 202 203 204 205 206 207…" at bounding box center [216, 489] width 302 height 742
click at [115, 434] on div "@ travel/worlds-table path /travel/worlds-table* @ travel/cultural-experiences …" at bounding box center [396, 485] width 569 height 756
click at [205, 435] on div "@ travel/worlds-table path /travel/worlds-table* @ travel/cultural-experiences …" at bounding box center [396, 485] width 569 height 756
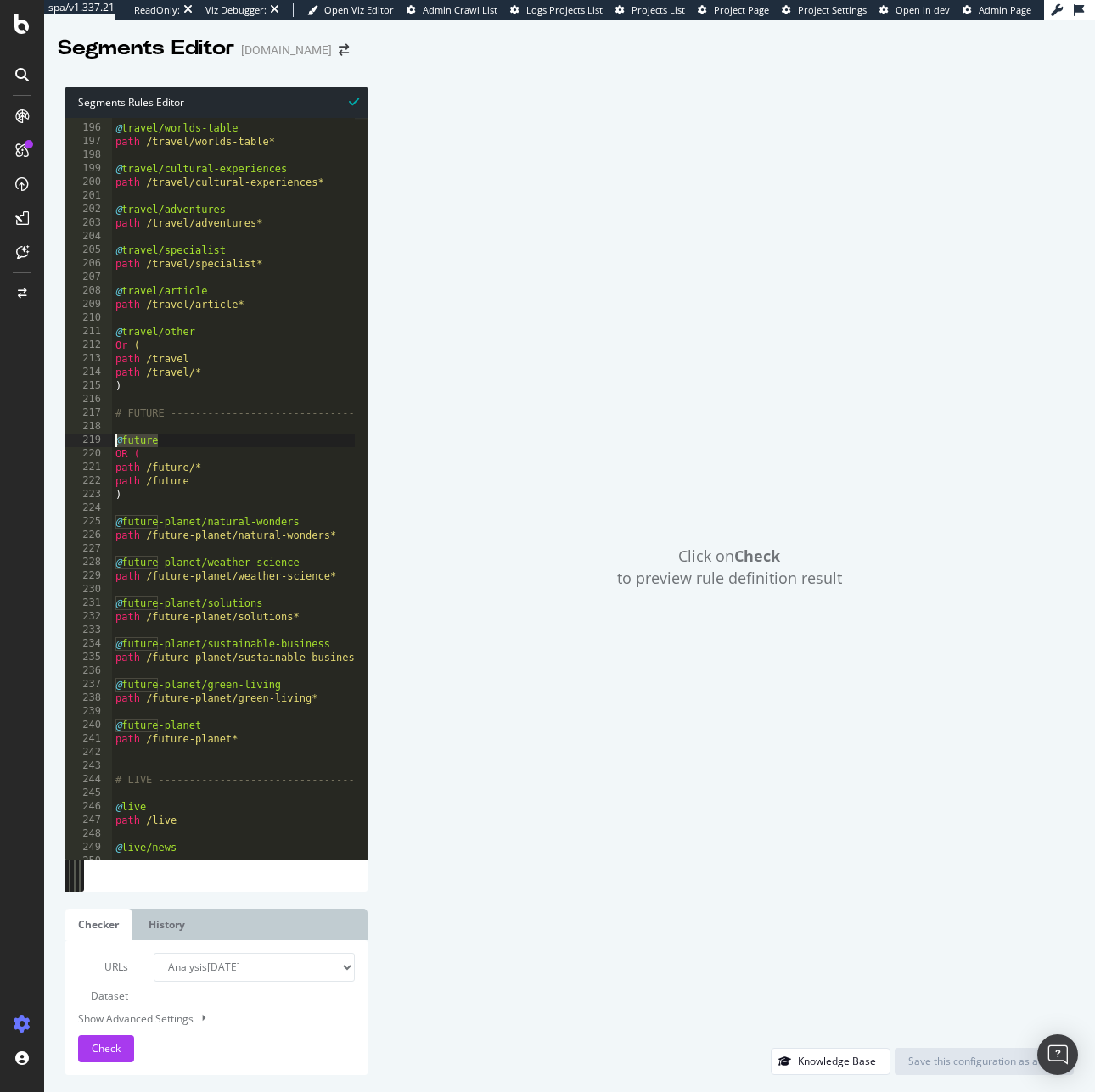
drag, startPoint x: 209, startPoint y: 437, endPoint x: 82, endPoint y: 440, distance: 127.0
click at [82, 440] on div "@future 195 196 197 198 199 200 201 202 203 204 205 206 207 208 209 210 211 212…" at bounding box center [216, 489] width 302 height 742
drag, startPoint x: 144, startPoint y: 495, endPoint x: 100, endPoint y: 456, distance: 58.8
click at [100, 456] on div "@future 195 196 197 198 199 200 201 202 203 204 205 206 207 208 209 210 211 212…" at bounding box center [216, 489] width 302 height 742
drag, startPoint x: 223, startPoint y: 526, endPoint x: 111, endPoint y: 525, distance: 112.0
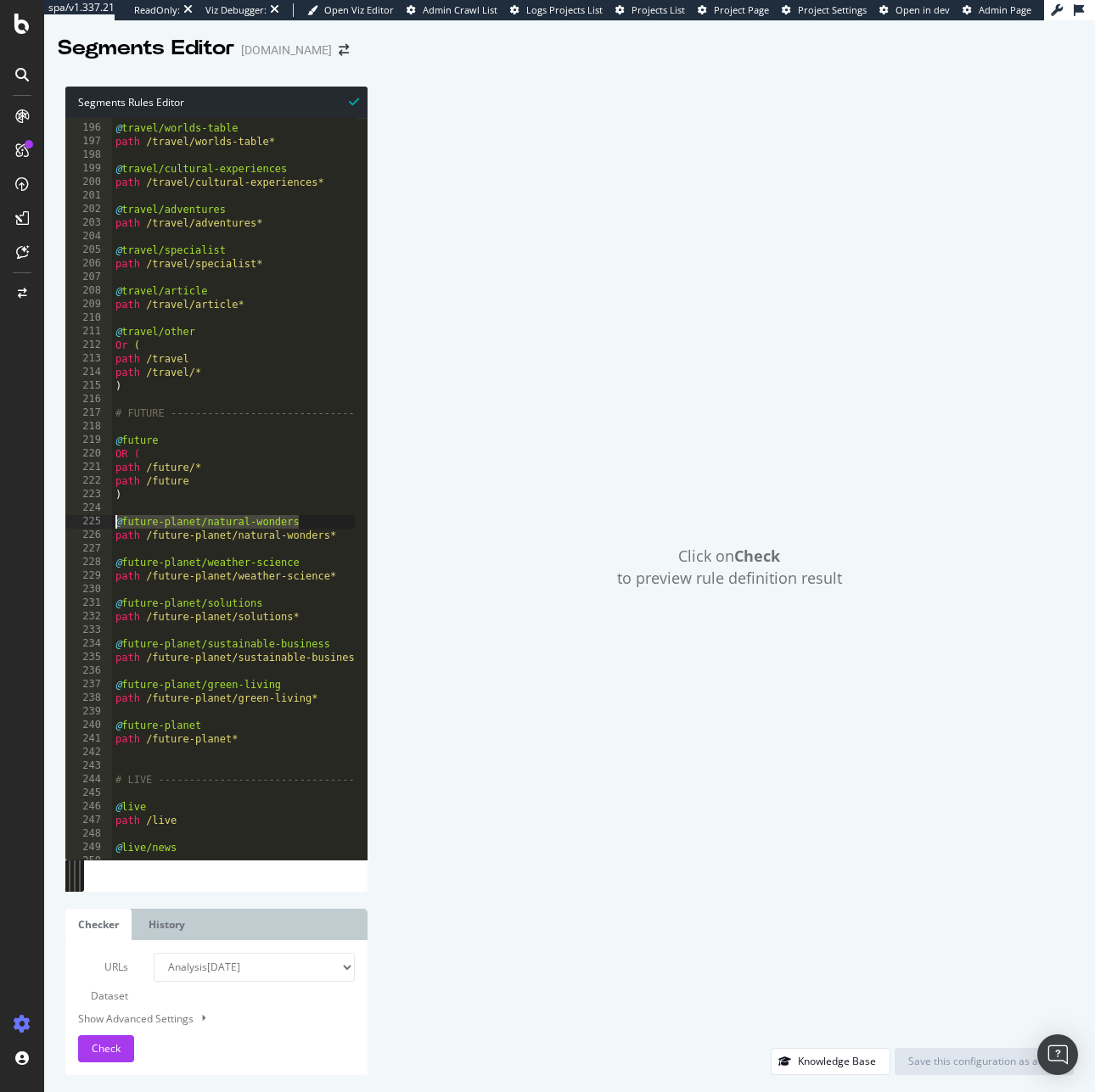
click at [111, 525] on div "OR ( path /future/* 195 196 197 198 199 200 201 202 203 204 205 206 207 208 209…" at bounding box center [216, 489] width 302 height 742
drag, startPoint x: 339, startPoint y: 535, endPoint x: 107, endPoint y: 540, distance: 232.1
click at [107, 540] on div "@future-planet/natural-wonders 195 196 197 198 199 200 201 202 203 204 205 206 …" at bounding box center [216, 489] width 302 height 742
drag, startPoint x: 311, startPoint y: 560, endPoint x: -23, endPoint y: 560, distance: 334.0
click at [0, 560] on html "spa/v1.337.21 ReadOnly: Viz Debugger: Open Viz Editor Admin Crawl List Logs Pro…" at bounding box center [547, 546] width 1095 height 1092
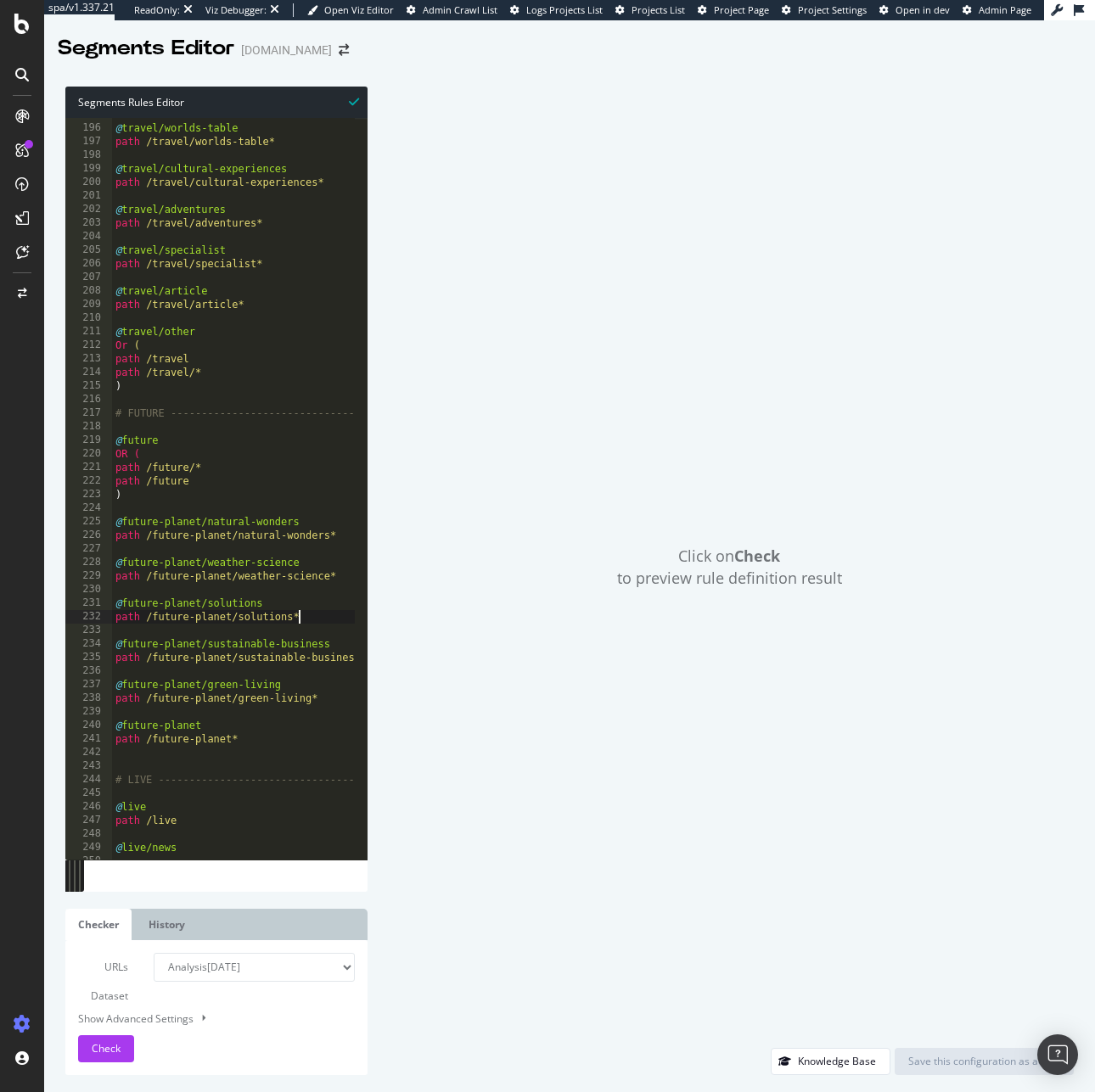
click at [323, 614] on div "@ travel/worlds-table path /travel/worlds-table* @ travel/cultural-experiences …" at bounding box center [396, 485] width 569 height 756
drag, startPoint x: 337, startPoint y: 577, endPoint x: 77, endPoint y: 571, distance: 260.1
click at [77, 571] on div "path /future-planet/solutions* 195 196 197 198 199 200 201 202 203 204 205 206 …" at bounding box center [216, 489] width 302 height 742
drag, startPoint x: 277, startPoint y: 598, endPoint x: 78, endPoint y: 601, distance: 199.0
click at [78, 601] on div "path /future-planet/weather-science* 195 196 197 198 199 200 201 202 203 204 20…" at bounding box center [216, 489] width 302 height 742
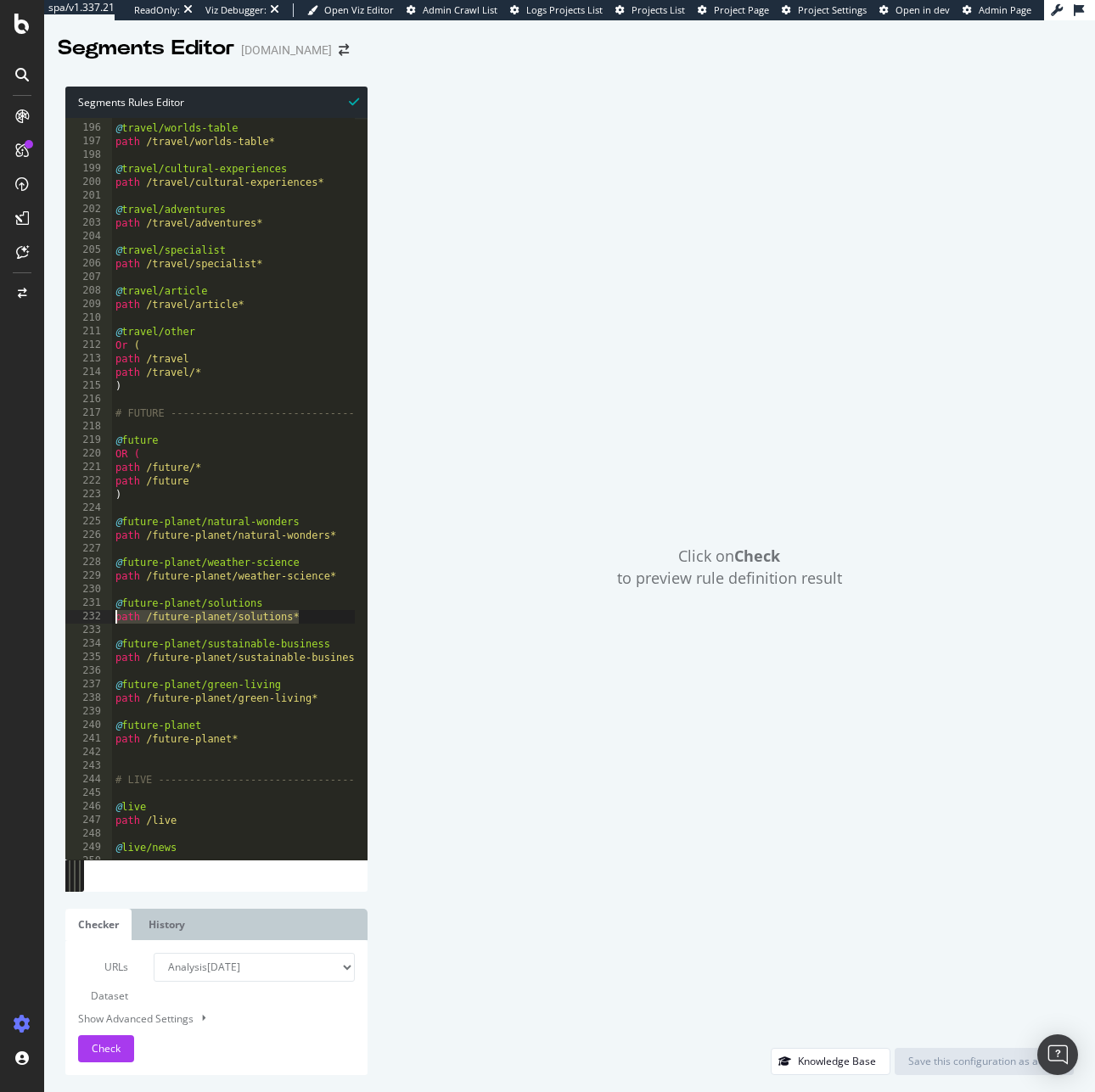
drag, startPoint x: 312, startPoint y: 618, endPoint x: 85, endPoint y: 623, distance: 227.1
click at [85, 623] on div "@future-planet/solutions 195 196 197 198 199 200 201 202 203 204 205 206 207 20…" at bounding box center [216, 489] width 302 height 742
drag, startPoint x: 340, startPoint y: 648, endPoint x: 83, endPoint y: 638, distance: 257.2
click at [83, 638] on div "path /future-planet/solutions* 195 196 197 198 199 200 201 202 203 204 205 206 …" at bounding box center [216, 489] width 302 height 742
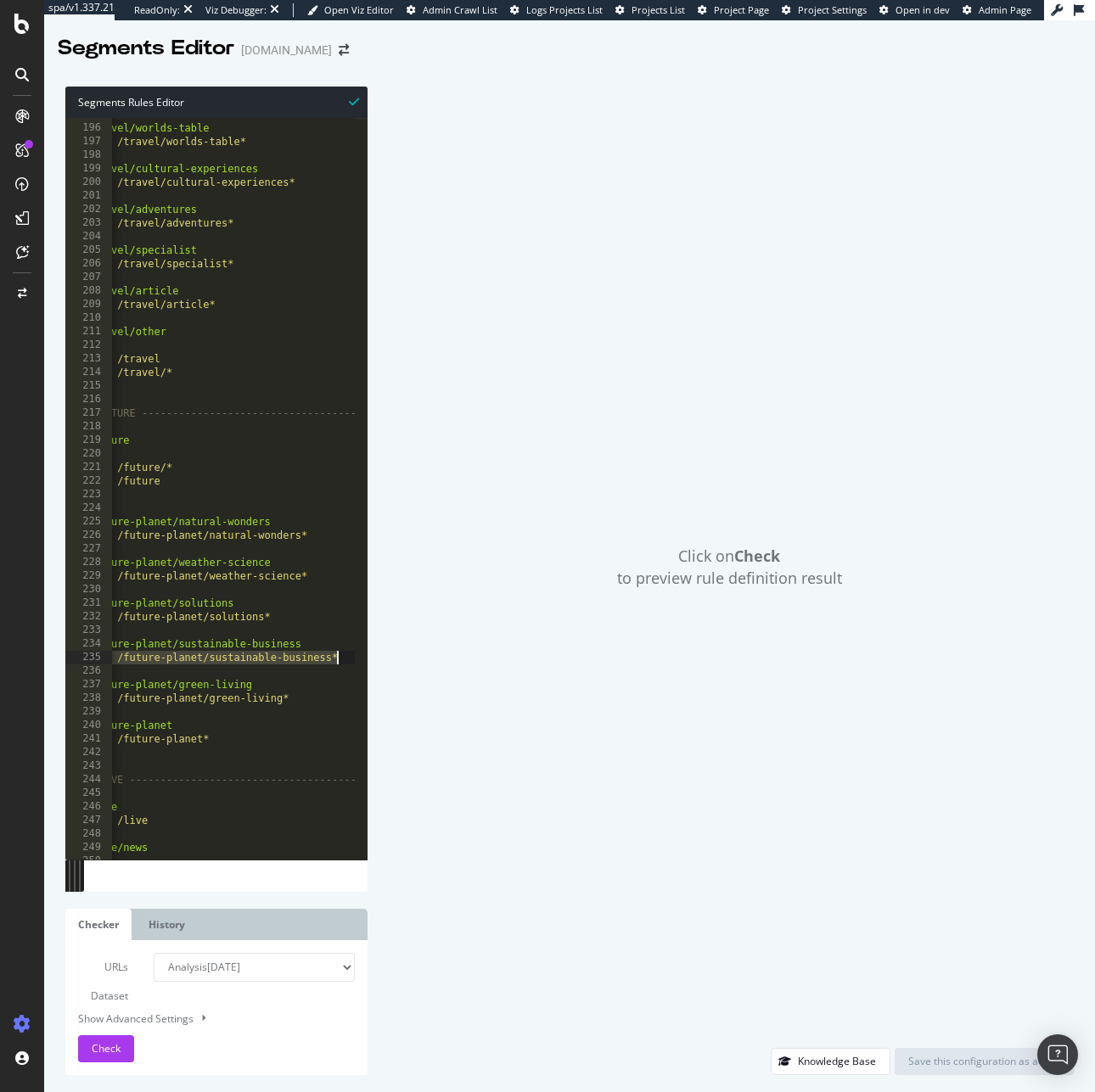
drag, startPoint x: 118, startPoint y: 657, endPoint x: 364, endPoint y: 660, distance: 246.0
click at [364, 660] on div "@future-planet/sustainable-business 195 196 197 198 199 200 201 202 203 204 205…" at bounding box center [216, 489] width 302 height 742
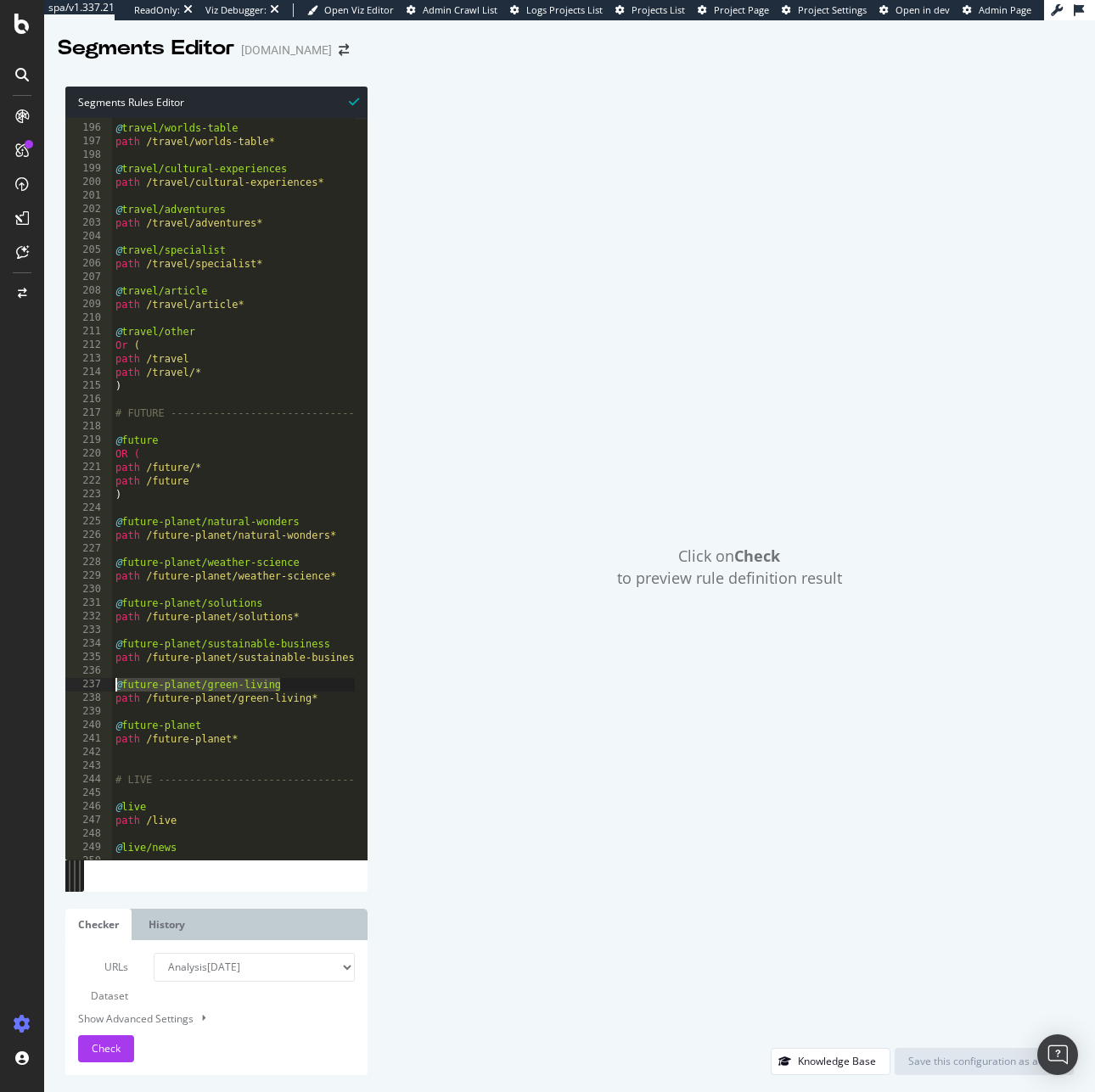
drag, startPoint x: 293, startPoint y: 681, endPoint x: 100, endPoint y: 680, distance: 193.0
click at [100, 680] on div "path /future-planet/sustainable-business* 195 196 197 198 199 200 201 202 203 2…" at bounding box center [216, 489] width 302 height 742
drag, startPoint x: 319, startPoint y: 699, endPoint x: 89, endPoint y: 696, distance: 230.0
click at [89, 696] on div "path /future-planet/green-living* 195 196 197 198 199 200 201 202 203 204 205 2…" at bounding box center [216, 489] width 302 height 742
click at [199, 700] on div "@ travel/worlds-table path /travel/worlds-table* @ travel/cultural-experiences …" at bounding box center [396, 485] width 569 height 756
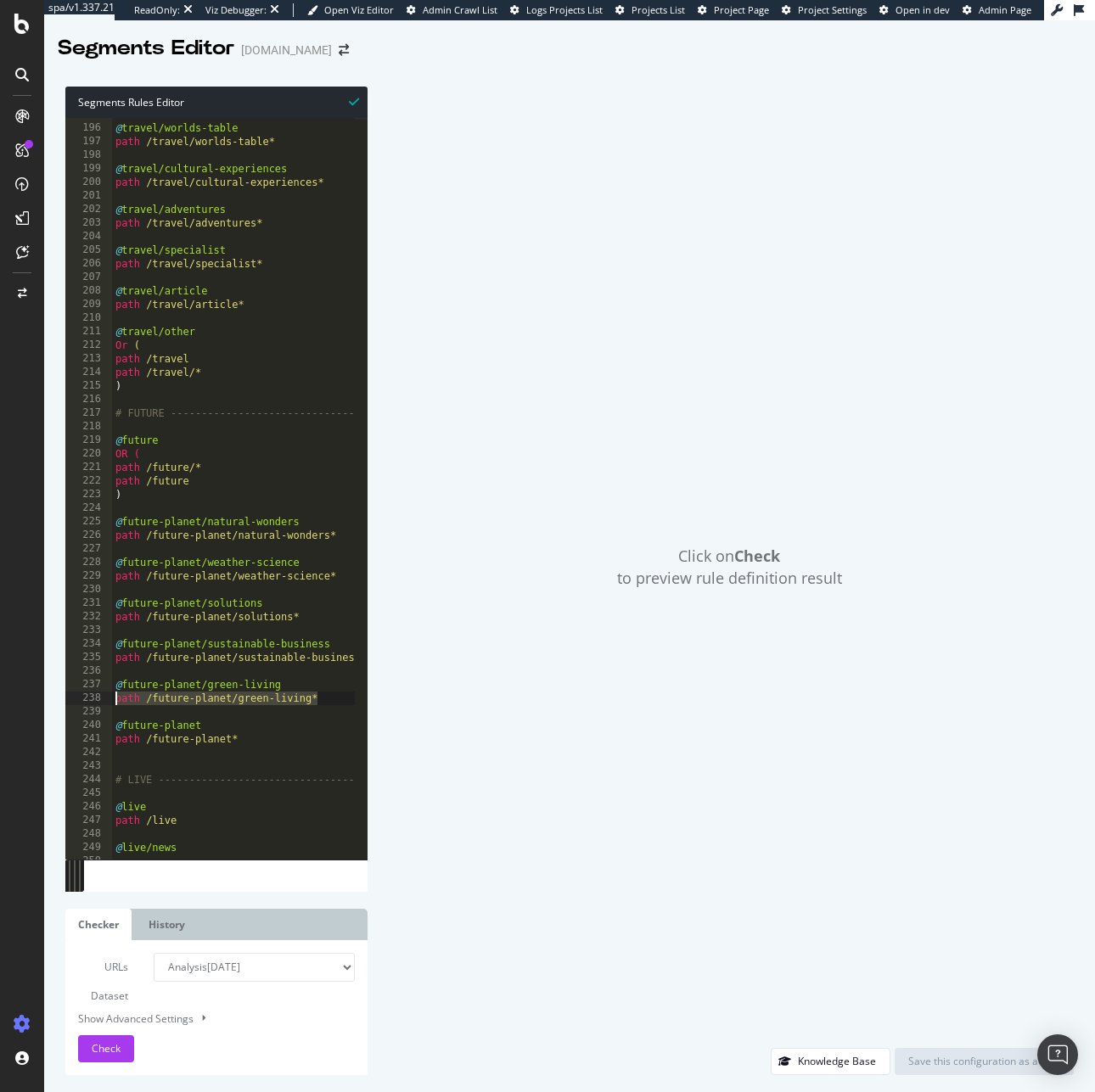
drag, startPoint x: 327, startPoint y: 700, endPoint x: 113, endPoint y: 695, distance: 214.1
click at [113, 695] on div "@ travel/worlds-table path /travel/worlds-table* @ travel/cultural-experiences …" at bounding box center [396, 485] width 569 height 756
drag, startPoint x: 204, startPoint y: 728, endPoint x: 77, endPoint y: 723, distance: 127.1
click at [77, 723] on div "path /future-planet/green-living* 195 196 197 198 199 200 201 202 203 204 205 2…" at bounding box center [216, 489] width 302 height 742
drag, startPoint x: 282, startPoint y: 743, endPoint x: 98, endPoint y: 742, distance: 184.0
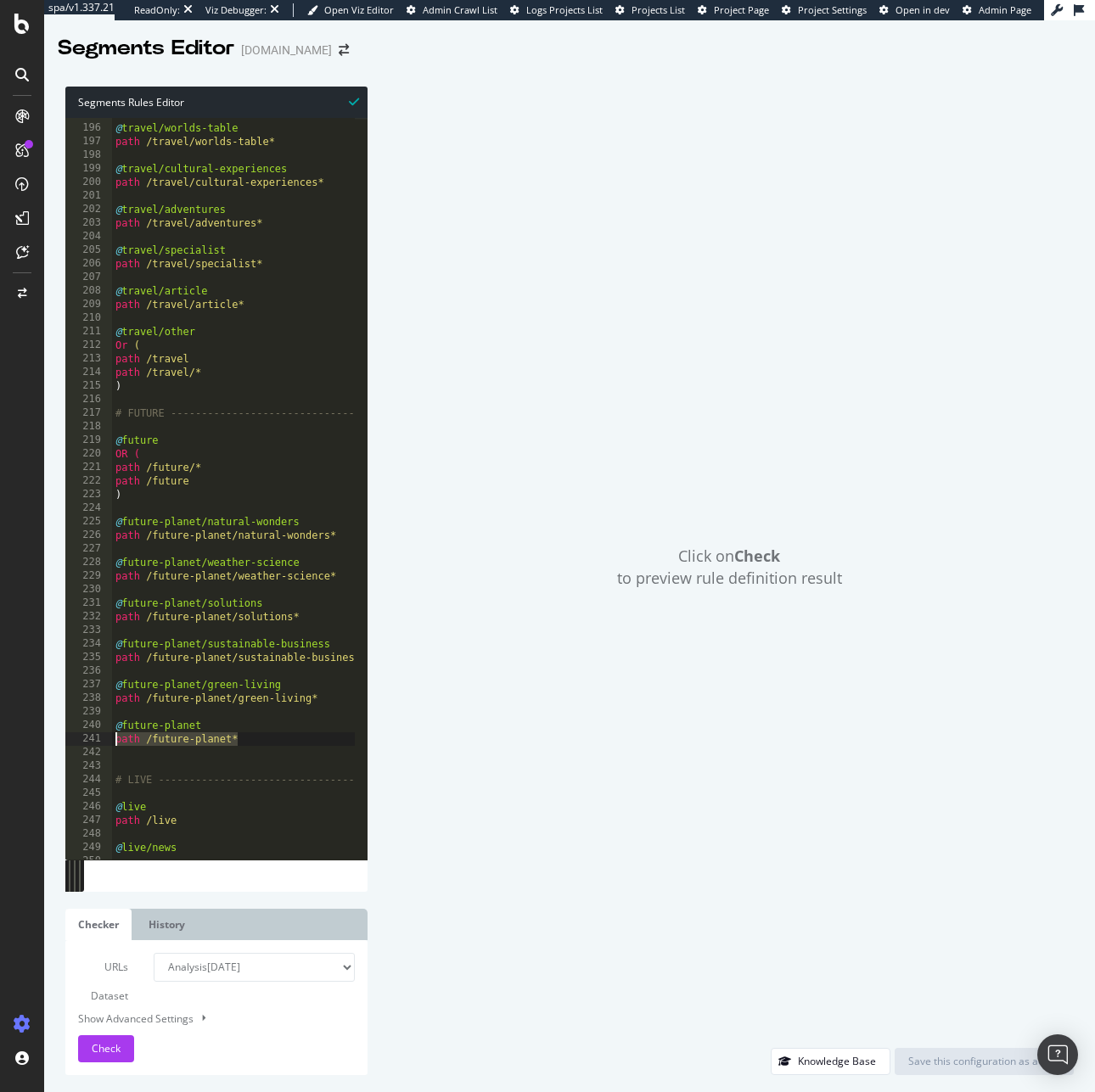
click at [98, 742] on div "@future-planet 195 196 197 198 199 200 201 202 203 204 205 206 207 208 209 210 …" at bounding box center [216, 489] width 302 height 742
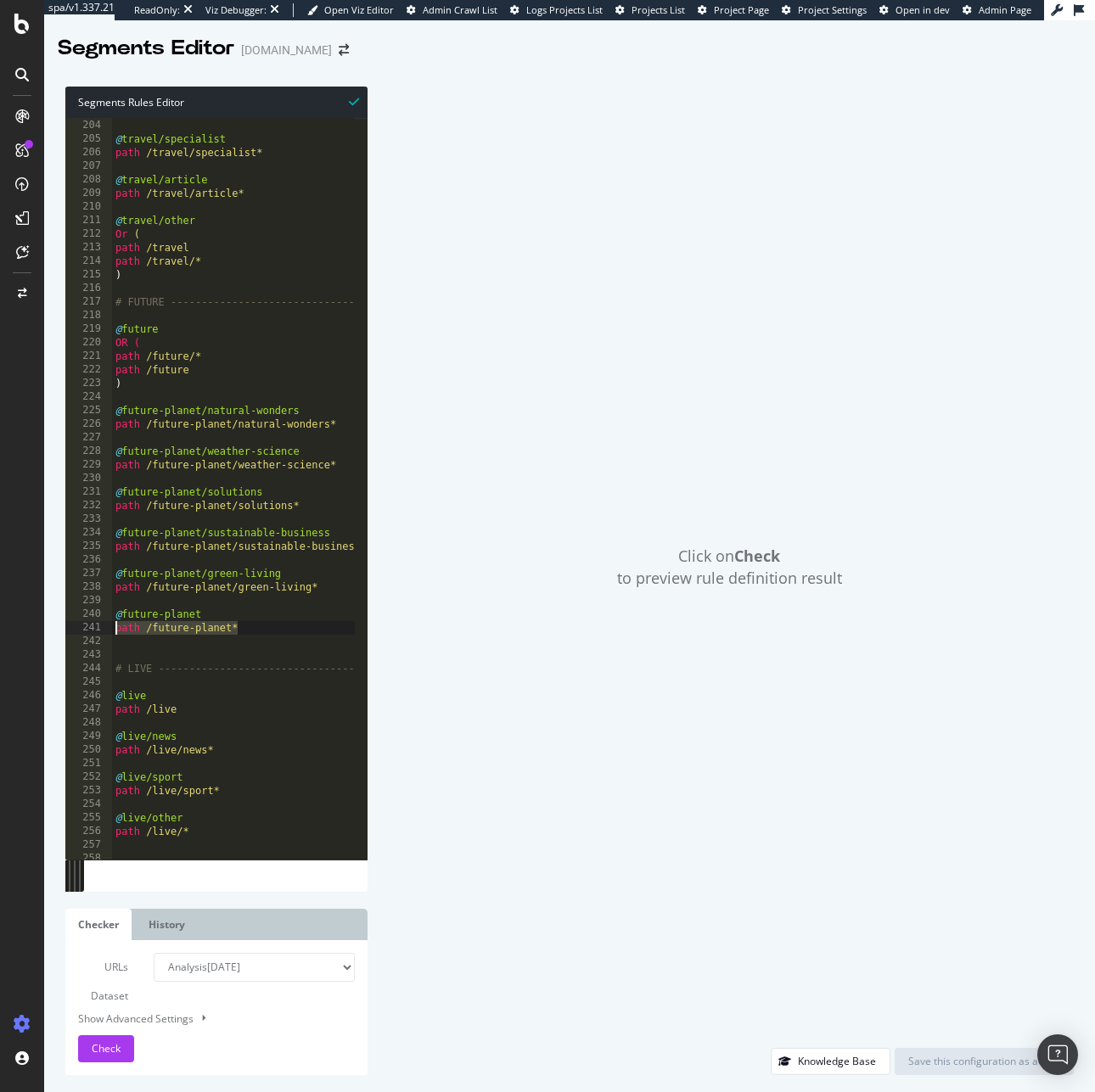
scroll to position [2843, 0]
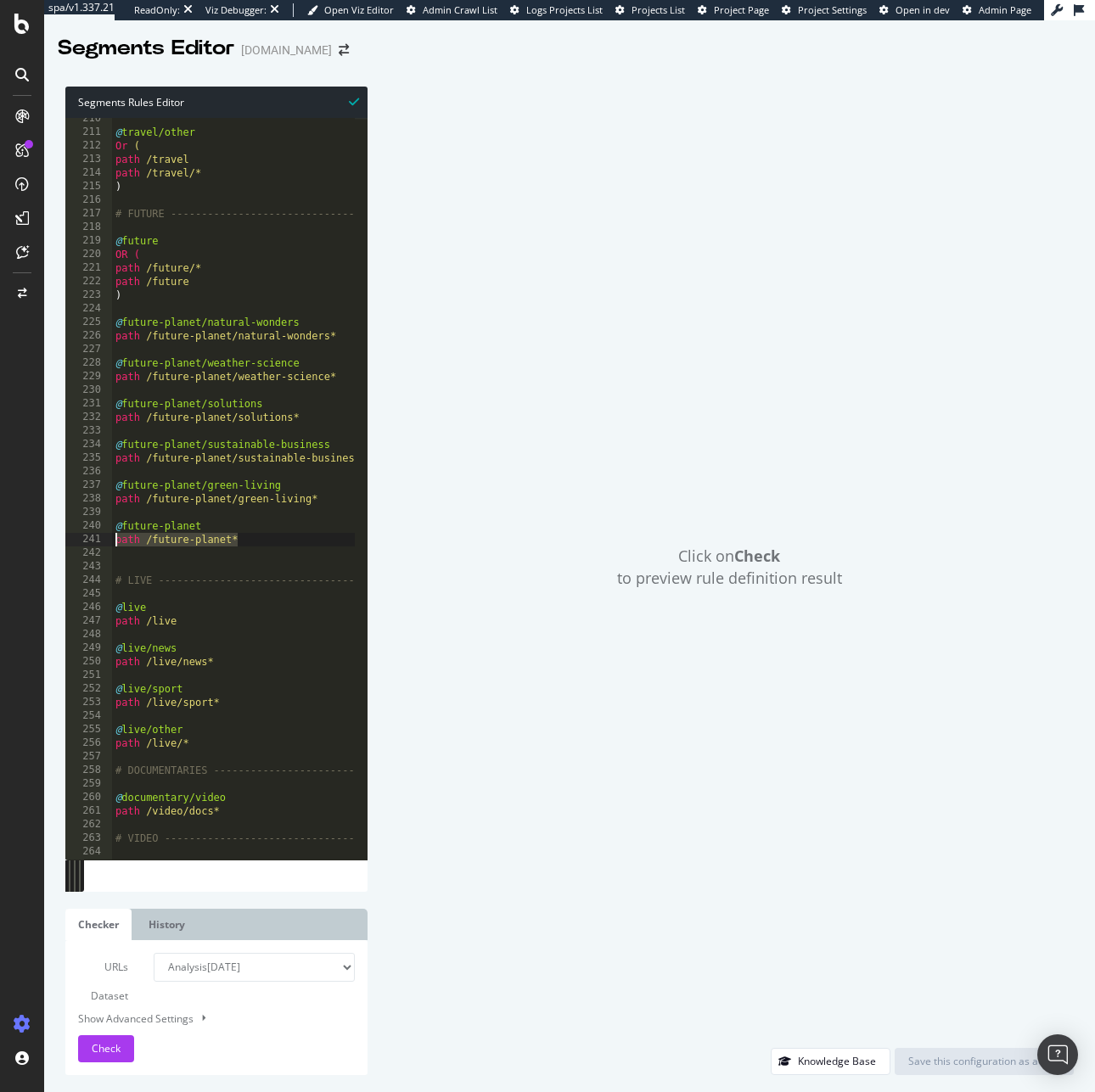
click at [210, 295] on div "@ travel/other Or ( path /travel path /travel/* ) # FUTURE --------------------…" at bounding box center [396, 489] width 569 height 756
type textarea ")"
click at [195, 631] on div "@ travel/other Or ( path /travel path /travel/* ) # FUTURE --------------------…" at bounding box center [396, 489] width 569 height 756
drag, startPoint x: 171, startPoint y: 603, endPoint x: 58, endPoint y: 609, distance: 113.2
click at [58, 609] on div "Segments Rules Editor 210 211 212 213 214 215 216 217 218 219 220 221 222 223 2…" at bounding box center [568, 580] width 1050 height 1022
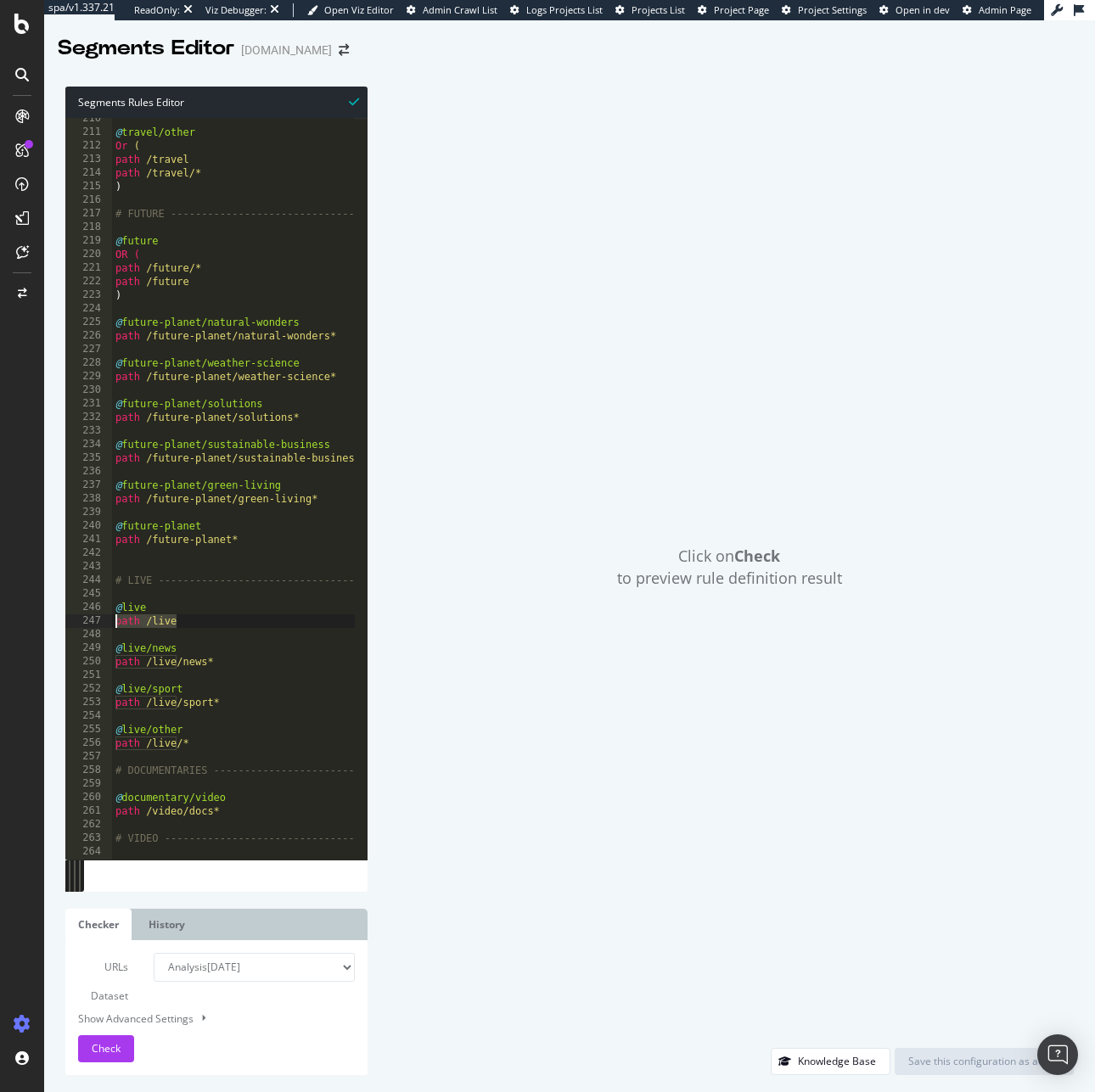
drag, startPoint x: 204, startPoint y: 621, endPoint x: 64, endPoint y: 621, distance: 140.0
click at [65, 621] on div "@live 210 211 212 213 214 215 216 217 218 219 220 221 222 223 224 225 226 227 2…" at bounding box center [216, 489] width 302 height 742
drag, startPoint x: 184, startPoint y: 648, endPoint x: 70, endPoint y: 649, distance: 114.0
click at [70, 649] on div "path /live 210 211 212 213 214 215 216 217 218 219 220 221 222 223 224 225 226 …" at bounding box center [216, 489] width 302 height 742
drag, startPoint x: 226, startPoint y: 662, endPoint x: 96, endPoint y: 667, distance: 130.1
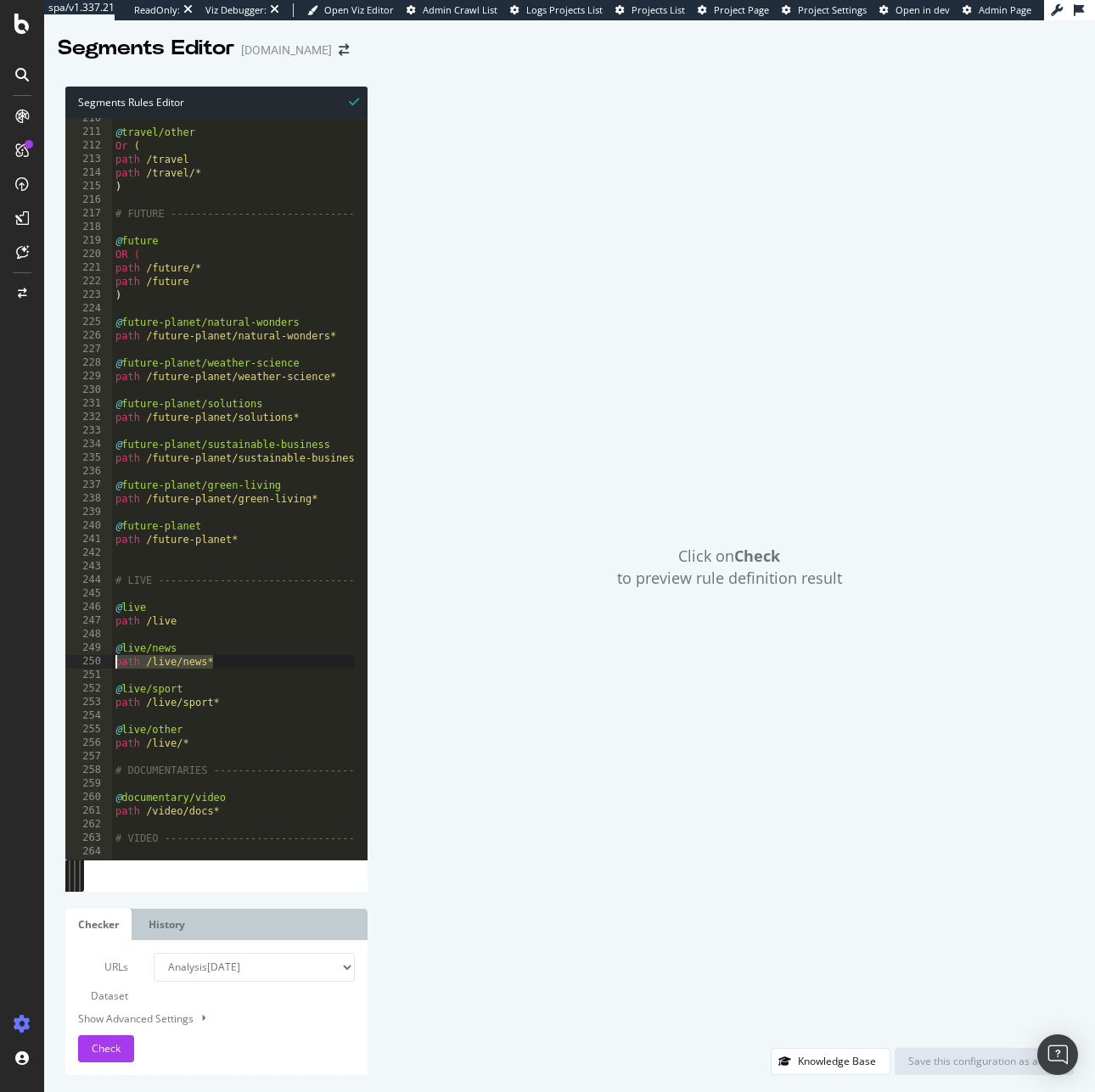
click at [96, 667] on div "@live/news 210 211 212 213 214 215 216 217 218 219 220 221 222 223 224 225 226 …" at bounding box center [216, 489] width 302 height 742
drag, startPoint x: 193, startPoint y: 688, endPoint x: 67, endPoint y: 689, distance: 126.0
click at [67, 689] on div "path /live/news* 210 211 212 213 214 215 216 217 218 219 220 221 222 223 224 22…" at bounding box center [216, 489] width 302 height 742
click at [220, 709] on div "@ travel/other Or ( path /travel path /travel/* ) # FUTURE --------------------…" at bounding box center [396, 489] width 569 height 756
drag, startPoint x: 244, startPoint y: 704, endPoint x: 62, endPoint y: 694, distance: 182.3
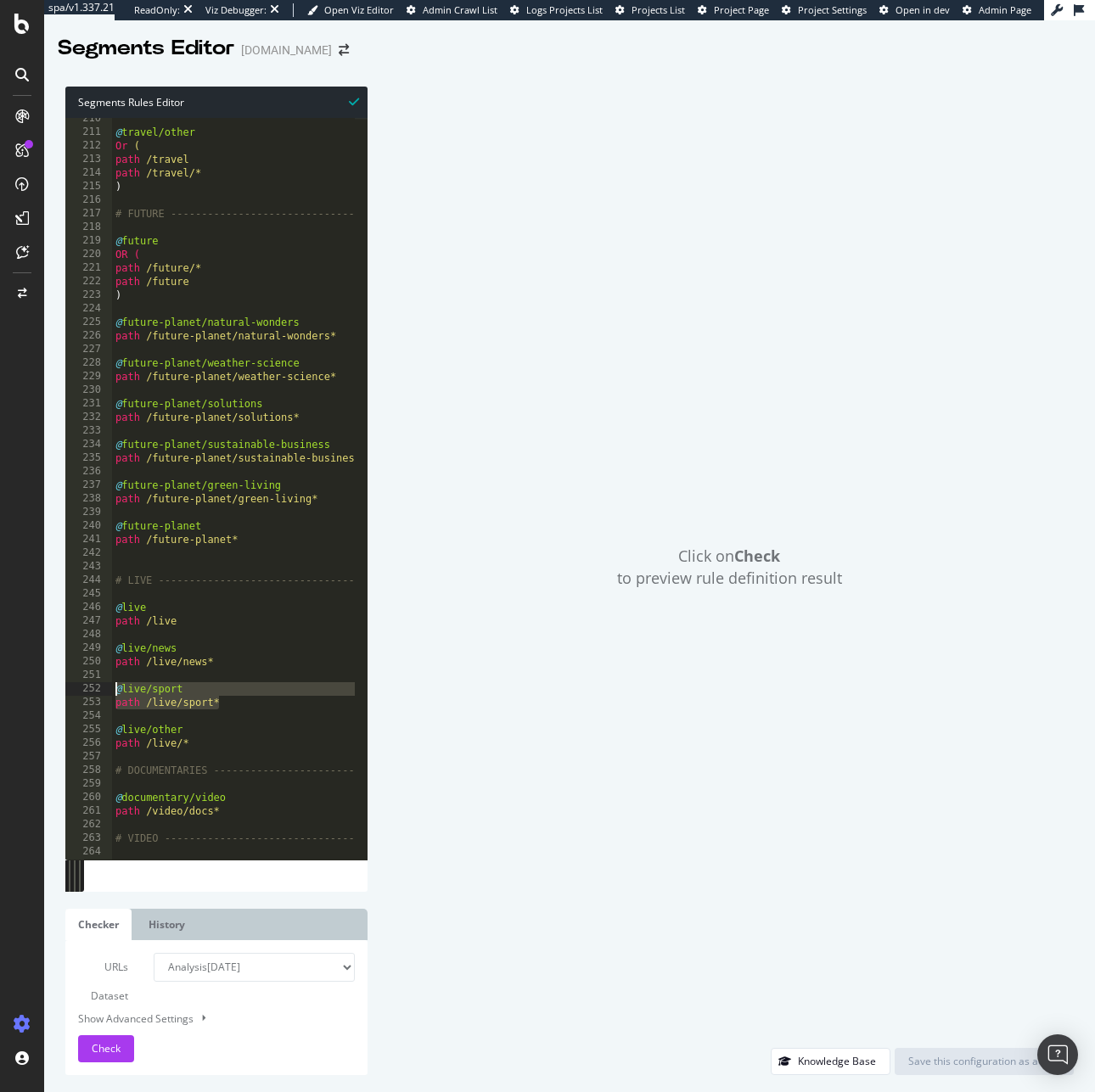
click at [62, 694] on div "Segments Rules Editor path /live/sport* 210 211 212 213 214 215 216 217 218 219…" at bounding box center [568, 580] width 1050 height 1022
click at [226, 695] on div "@ travel/other Or ( path /travel path /travel/* ) # FUTURE --------------------…" at bounding box center [396, 489] width 569 height 756
drag, startPoint x: 164, startPoint y: 704, endPoint x: 71, endPoint y: 703, distance: 93.0
click at [71, 703] on div "@live/sport 210 211 212 213 214 215 216 217 218 219 220 221 222 223 224 225 226…" at bounding box center [216, 489] width 302 height 742
drag, startPoint x: 173, startPoint y: 731, endPoint x: 55, endPoint y: 720, distance: 118.5
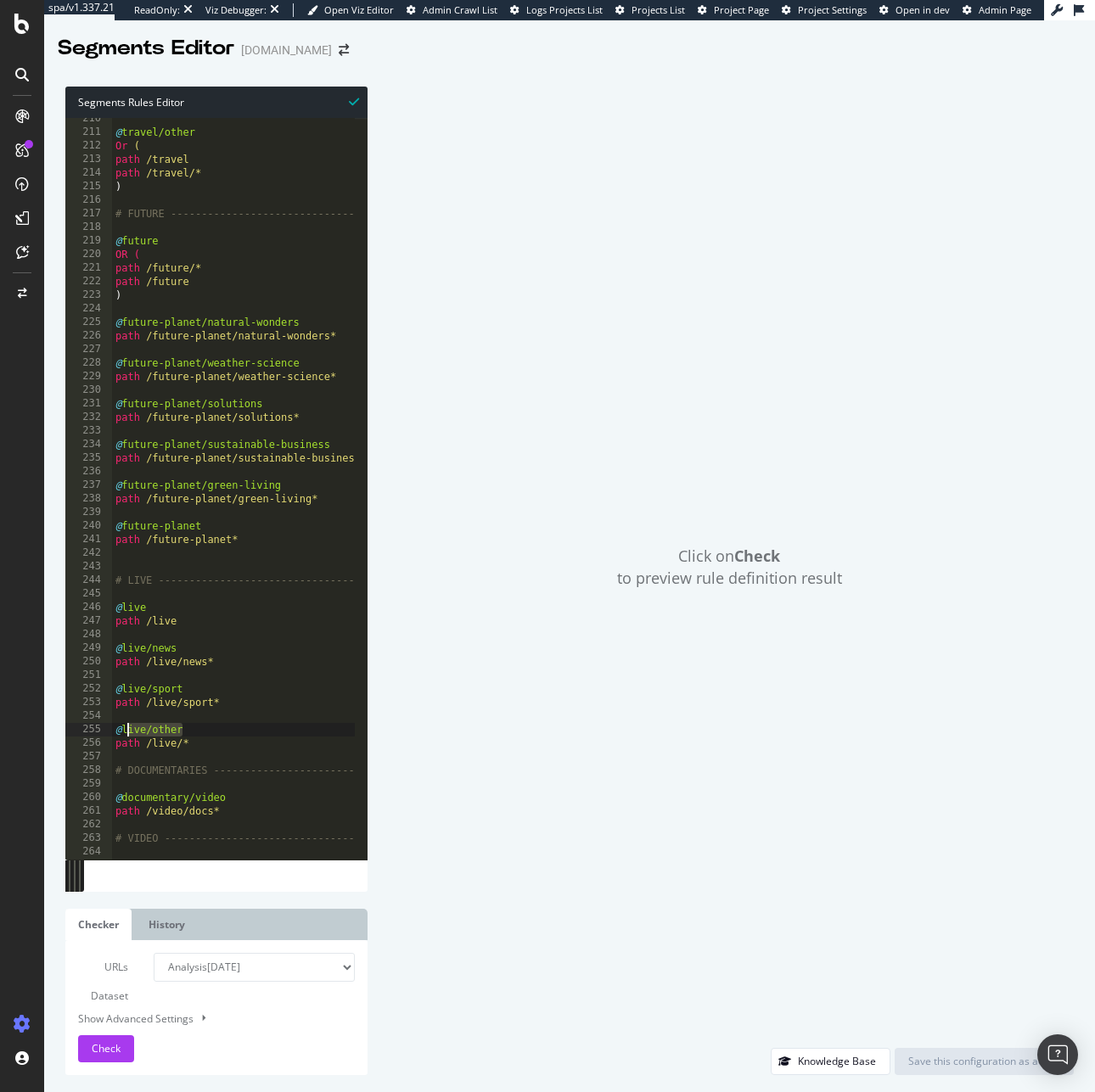
click at [55, 720] on div "Segments Rules Editor path /live/sport* 210 211 212 213 214 215 216 217 218 219…" at bounding box center [568, 580] width 1050 height 1022
click at [185, 729] on div "@ travel/other Or ( path /travel path /travel/* ) # FUTURE --------------------…" at bounding box center [396, 489] width 569 height 756
drag, startPoint x: 208, startPoint y: 733, endPoint x: 87, endPoint y: 732, distance: 121.0
click at [87, 732] on div "@live/other 210 211 212 213 214 215 216 217 218 219 220 221 222 223 224 225 226…" at bounding box center [216, 489] width 302 height 742
drag, startPoint x: 204, startPoint y: 746, endPoint x: 68, endPoint y: 737, distance: 136.3
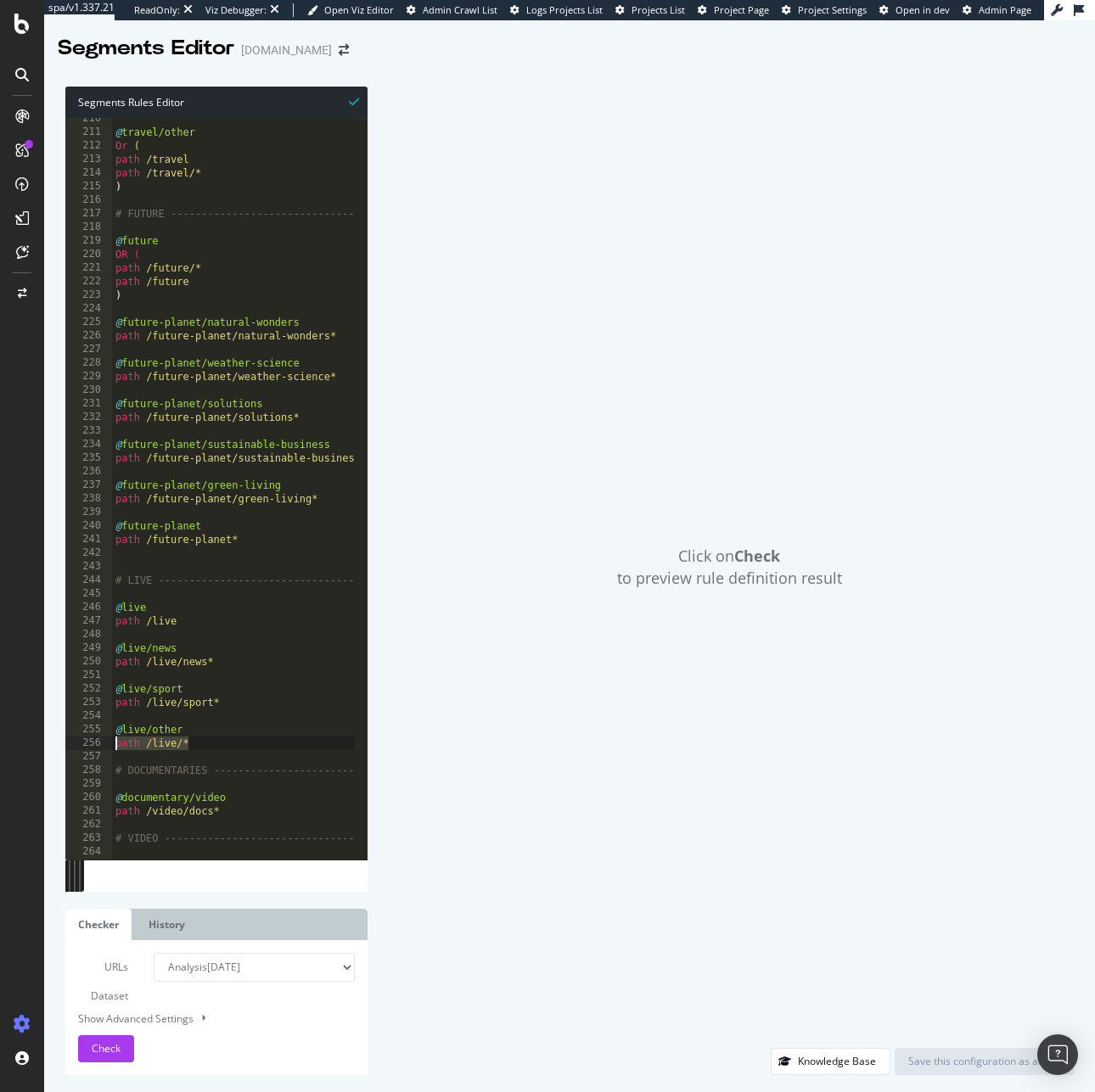
click at [68, 737] on div "@live/other 210 211 212 213 214 215 216 217 218 219 220 221 222 223 224 225 226…" at bounding box center [216, 489] width 302 height 742
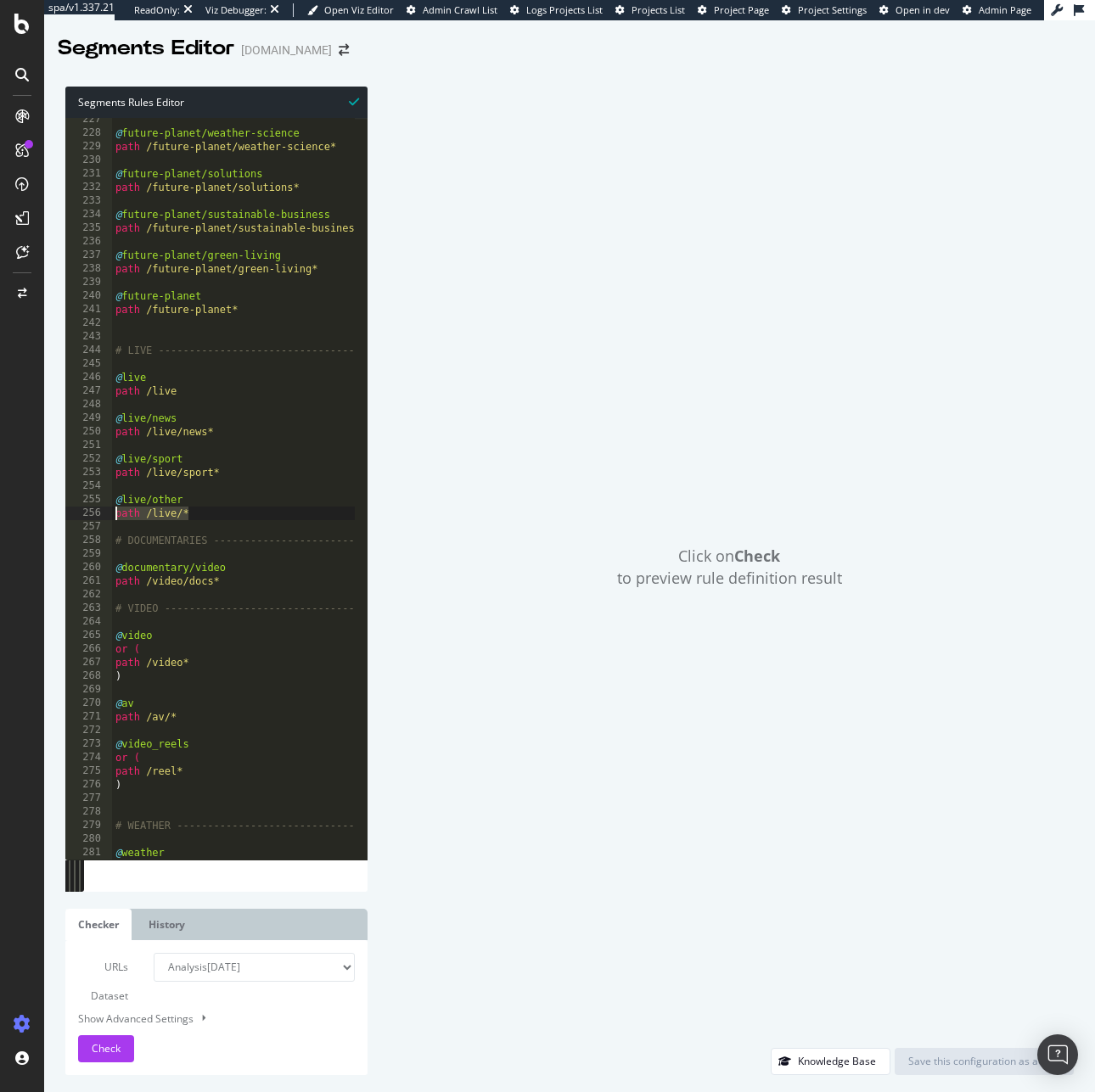
scroll to position [3148, 0]
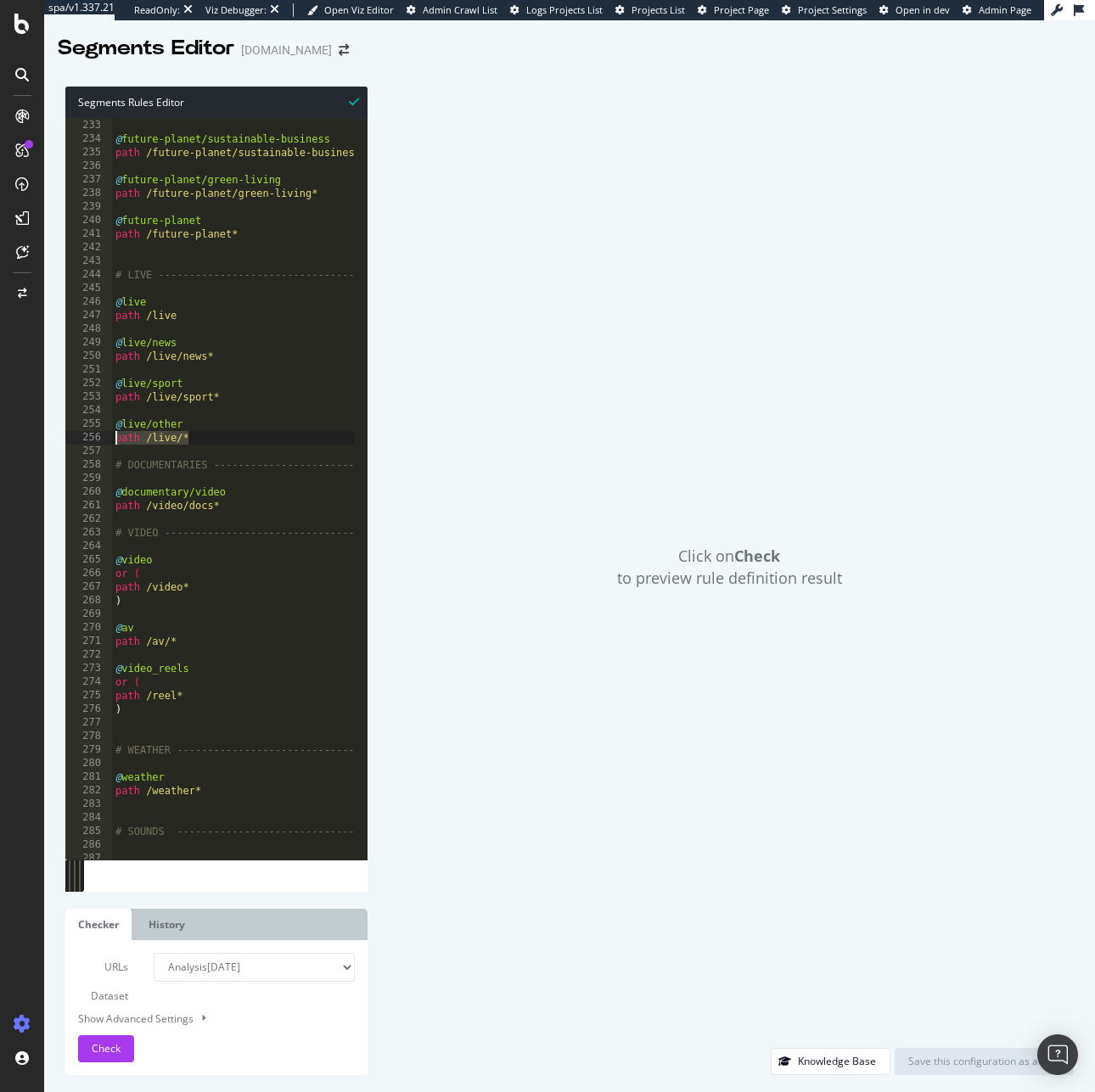
click at [208, 468] on div "path /future-planet/solutions* @ future-planet/sustainable-business path /futur…" at bounding box center [396, 483] width 569 height 756
click at [211, 594] on div "path /future-planet/solutions* @ future-planet/sustainable-business path /futur…" at bounding box center [396, 483] width 569 height 756
click at [203, 667] on div "path /future-planet/solutions* @ future-planet/sustainable-business path /futur…" at bounding box center [396, 483] width 569 height 756
click at [203, 694] on div "path /future-planet/solutions* @ future-planet/sustainable-business path /futur…" at bounding box center [396, 483] width 569 height 756
drag, startPoint x: 167, startPoint y: 560, endPoint x: 66, endPoint y: 562, distance: 101.0
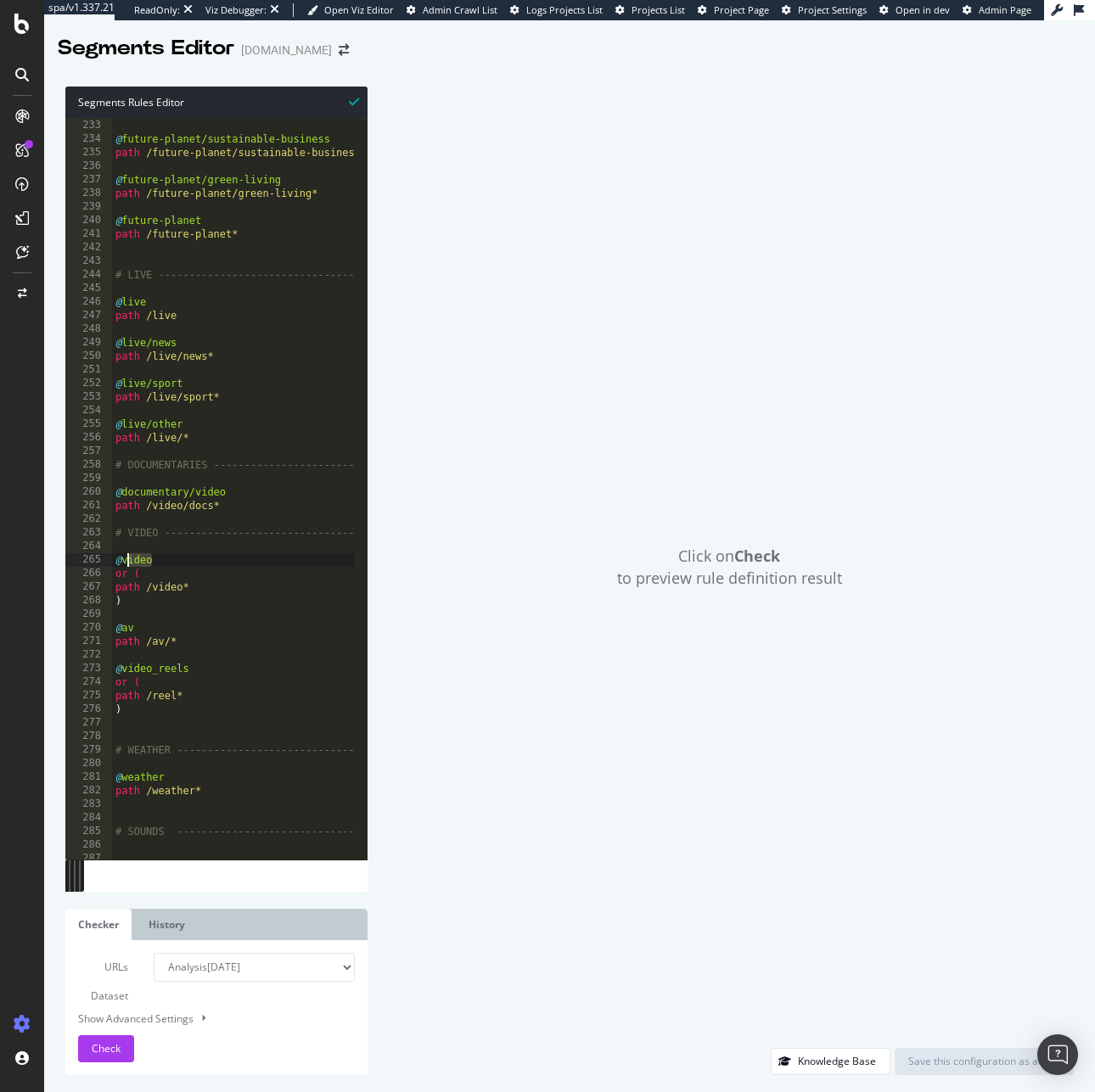
click at [66, 562] on div "path /reel* 232 233 234 235 236 237 238 239 240 241 242 243 244 245 246 247 248…" at bounding box center [216, 489] width 302 height 742
drag, startPoint x: 129, startPoint y: 588, endPoint x: 100, endPoint y: 569, distance: 34.7
click at [100, 569] on div "@video 232 233 234 235 236 237 238 239 240 241 242 243 244 245 246 247 248 249 …" at bounding box center [216, 489] width 302 height 742
drag, startPoint x: 159, startPoint y: 625, endPoint x: 77, endPoint y: 628, distance: 82.1
click at [77, 628] on div "or ( path /video* 232 233 234 235 236 237 238 239 240 241 242 243 244 245 246 2…" at bounding box center [216, 489] width 302 height 742
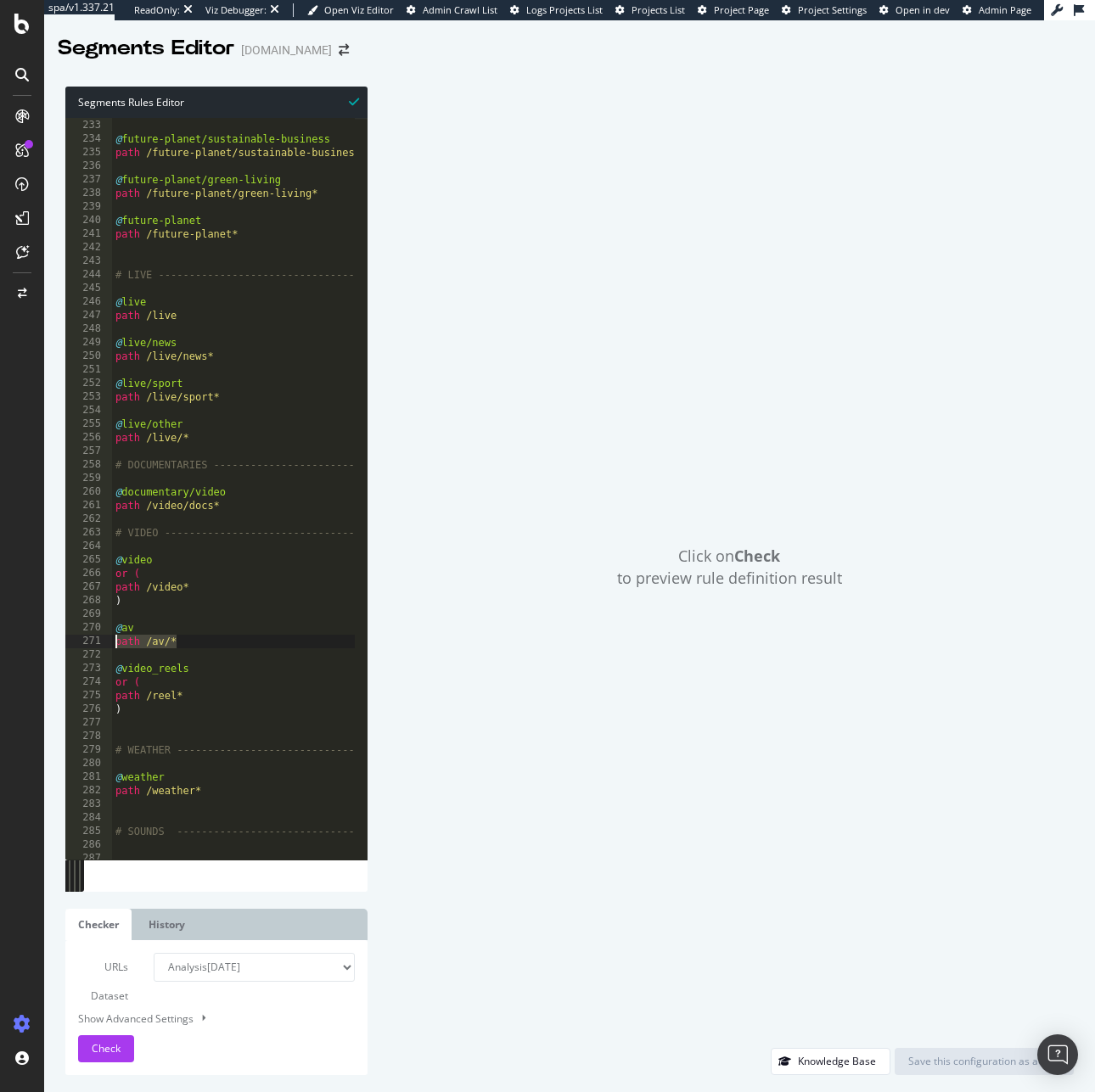
drag, startPoint x: 204, startPoint y: 646, endPoint x: 85, endPoint y: 648, distance: 119.0
click at [85, 648] on div "@av 232 233 234 235 236 237 238 239 240 241 242 243 244 245 246 247 248 249 250…" at bounding box center [216, 489] width 302 height 742
drag, startPoint x: 195, startPoint y: 670, endPoint x: 79, endPoint y: 675, distance: 116.1
click at [79, 675] on div "path /av/* 232 233 234 235 236 237 238 239 240 241 242 243 244 245 246 247 248 …" at bounding box center [216, 489] width 302 height 742
drag, startPoint x: 132, startPoint y: 710, endPoint x: 103, endPoint y: 681, distance: 41.0
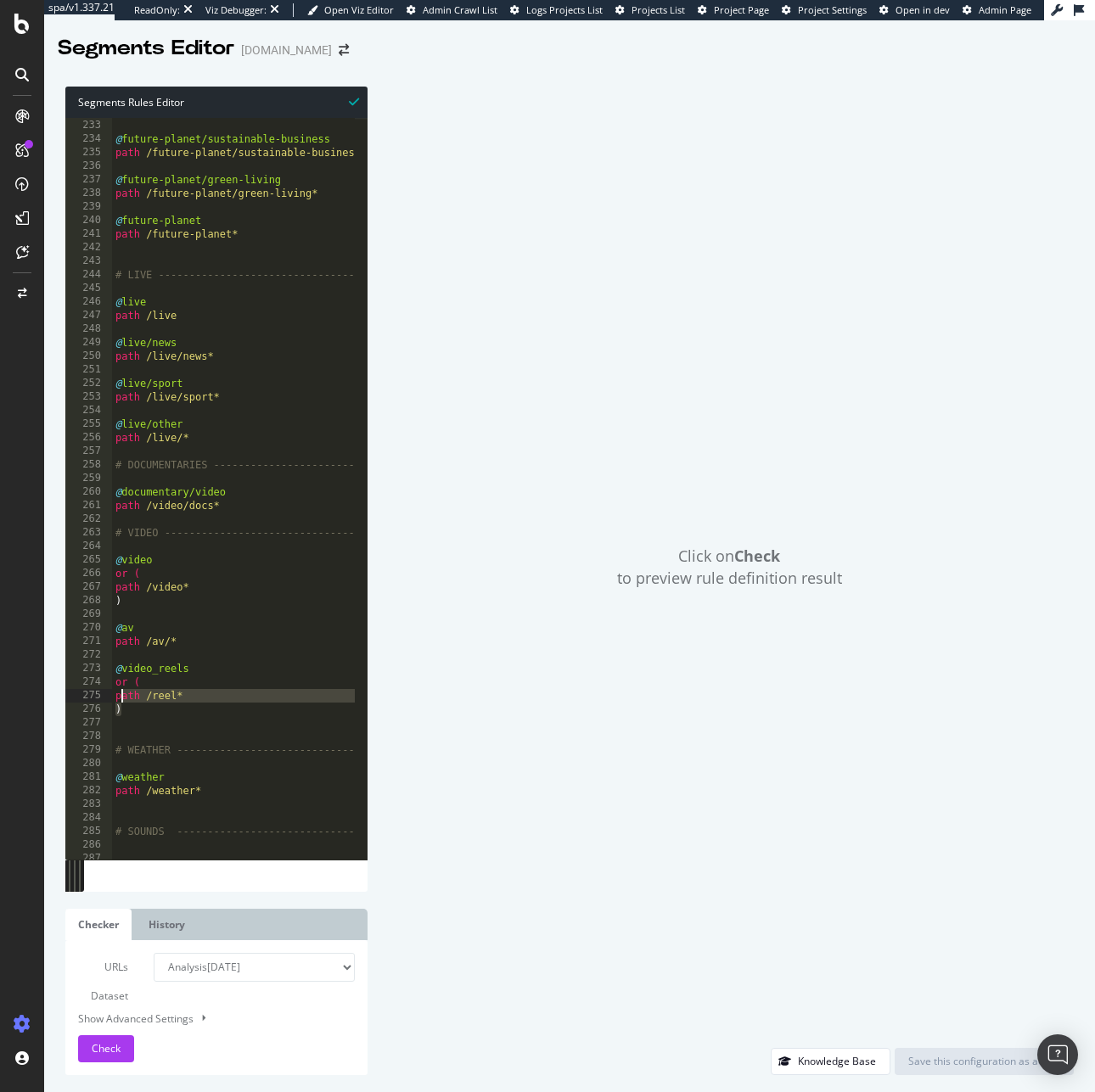
click at [103, 681] on div "or ( path /reel* 232 233 234 235 236 237 238 239 240 241 242 243 244 245 246 24…" at bounding box center [216, 489] width 302 height 742
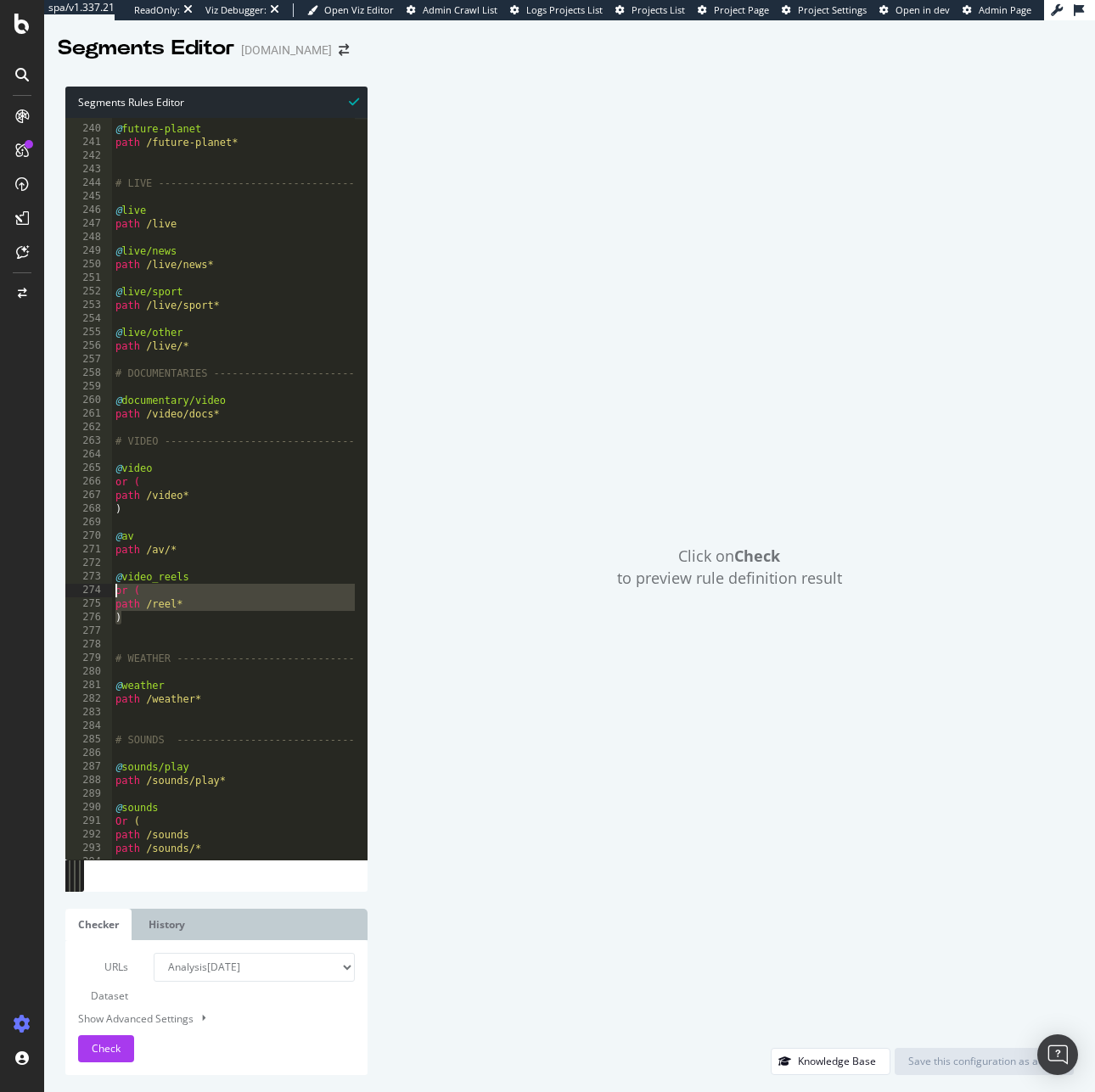
scroll to position [3313, 0]
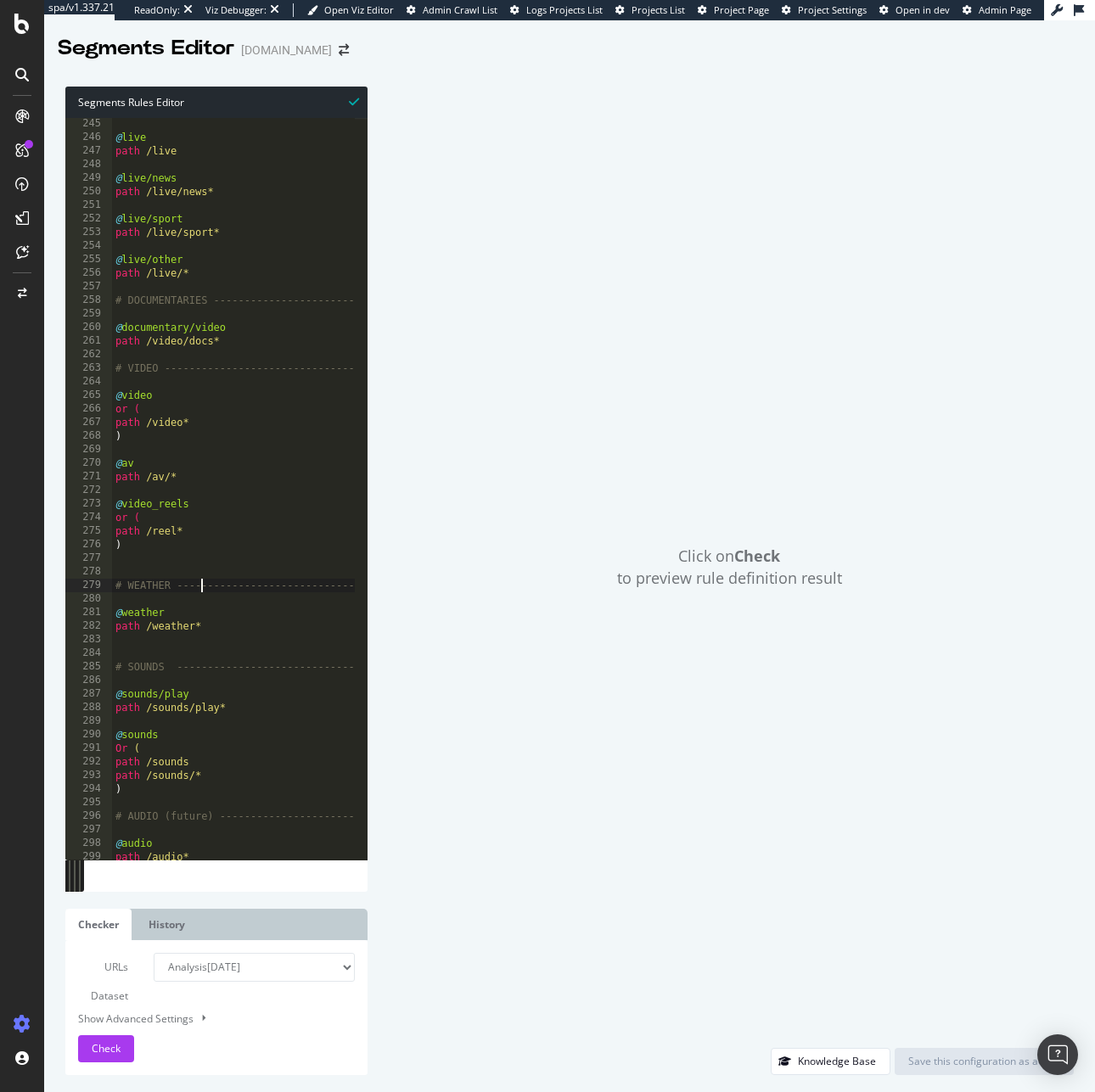
click at [203, 593] on div "@ live path /live @ live/news path /live/news* @ live/sport path /live/sport* @…" at bounding box center [396, 495] width 569 height 756
drag, startPoint x: 195, startPoint y: 615, endPoint x: 41, endPoint y: 613, distance: 154.0
click at [41, 613] on div "spa/v1.337.21 ReadOnly: Viz Debugger: Open Viz Editor Admin Crawl List Logs Pro…" at bounding box center [547, 546] width 1095 height 1092
drag, startPoint x: 223, startPoint y: 629, endPoint x: 112, endPoint y: 628, distance: 111.0
click at [112, 628] on div "@ live path /live @ live/news path /live/news* @ live/sport path /live/sport* @…" at bounding box center [396, 495] width 569 height 756
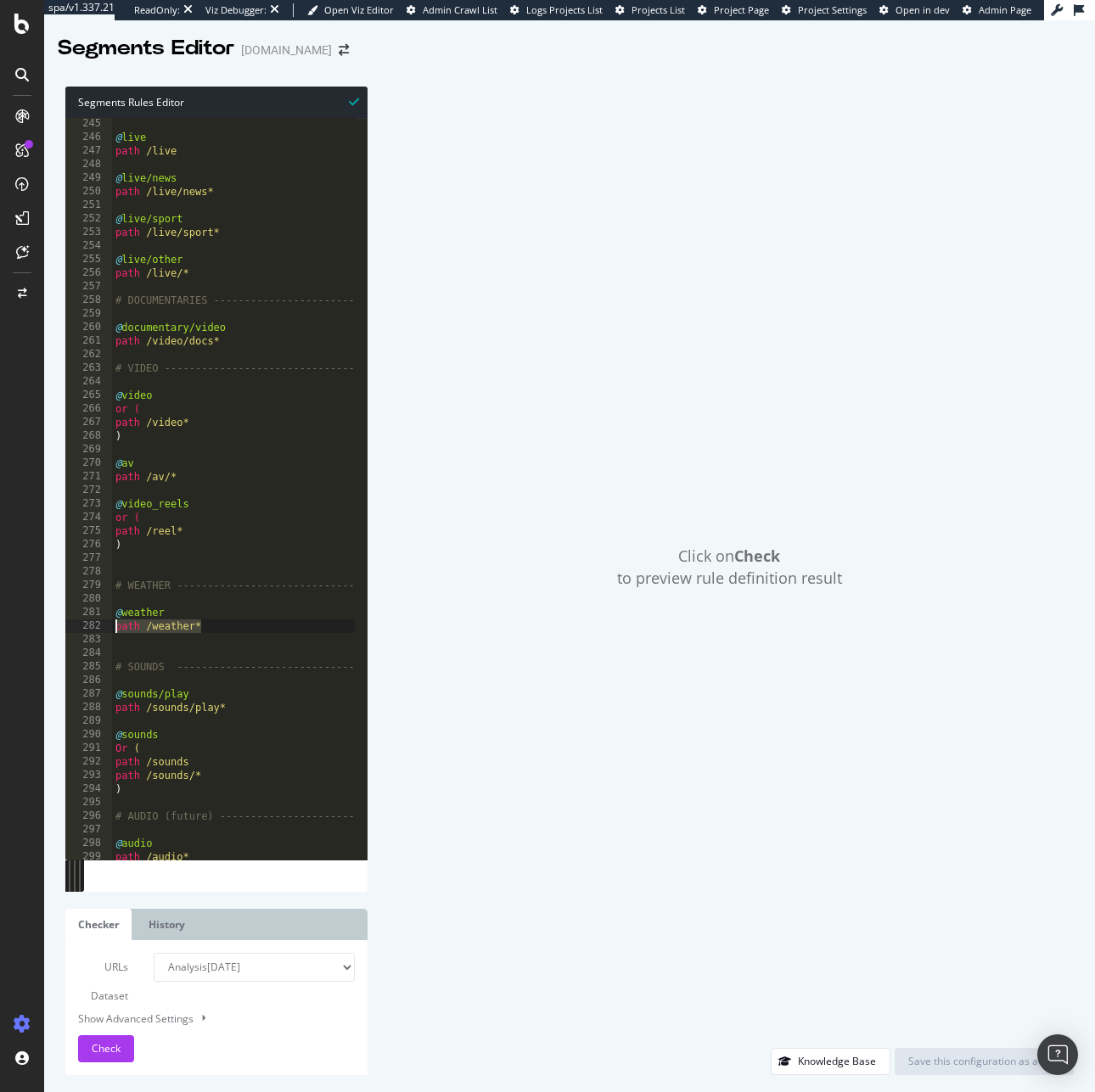
type textarea "path /weather*"
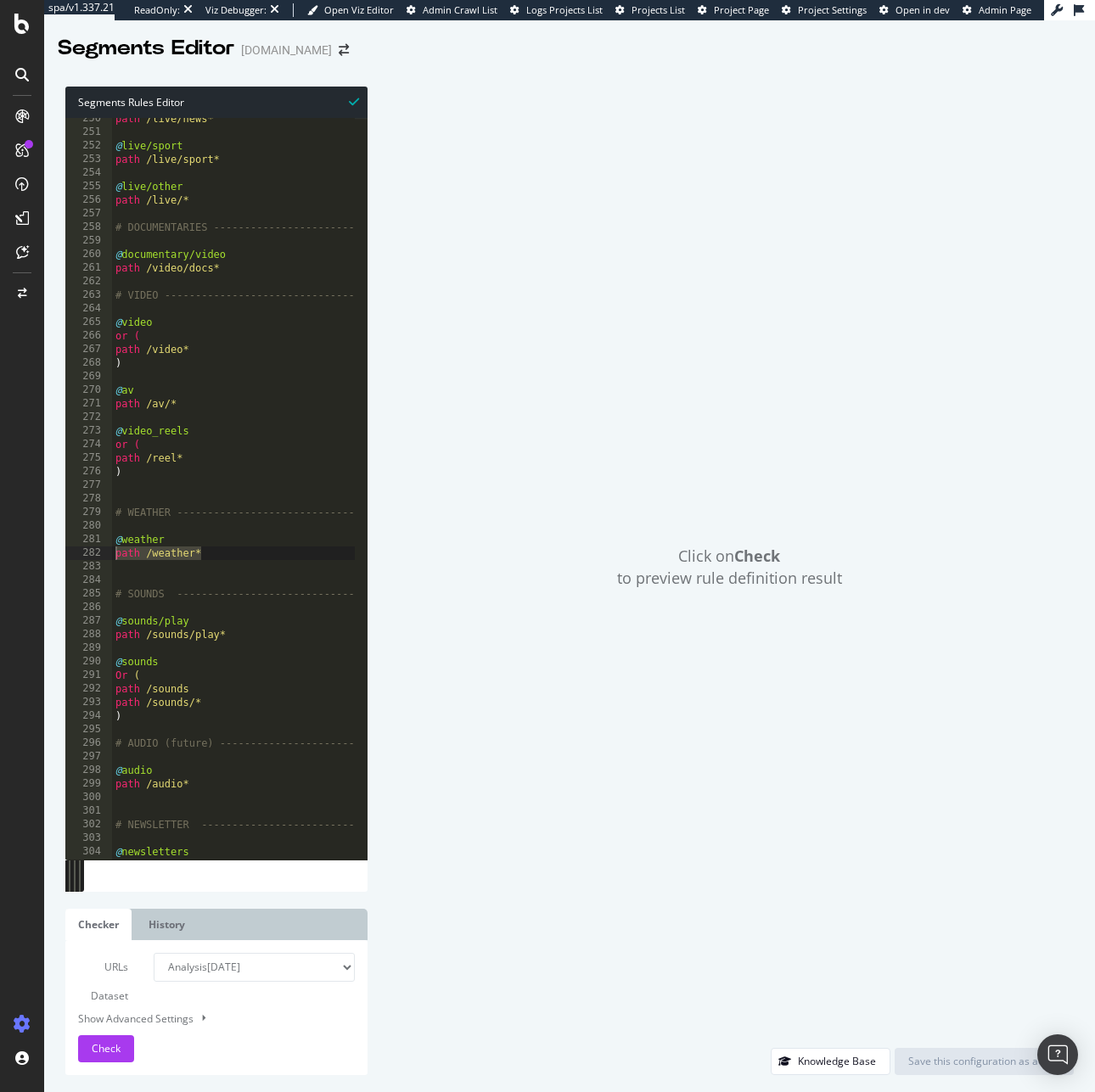
scroll to position [3386, 0]
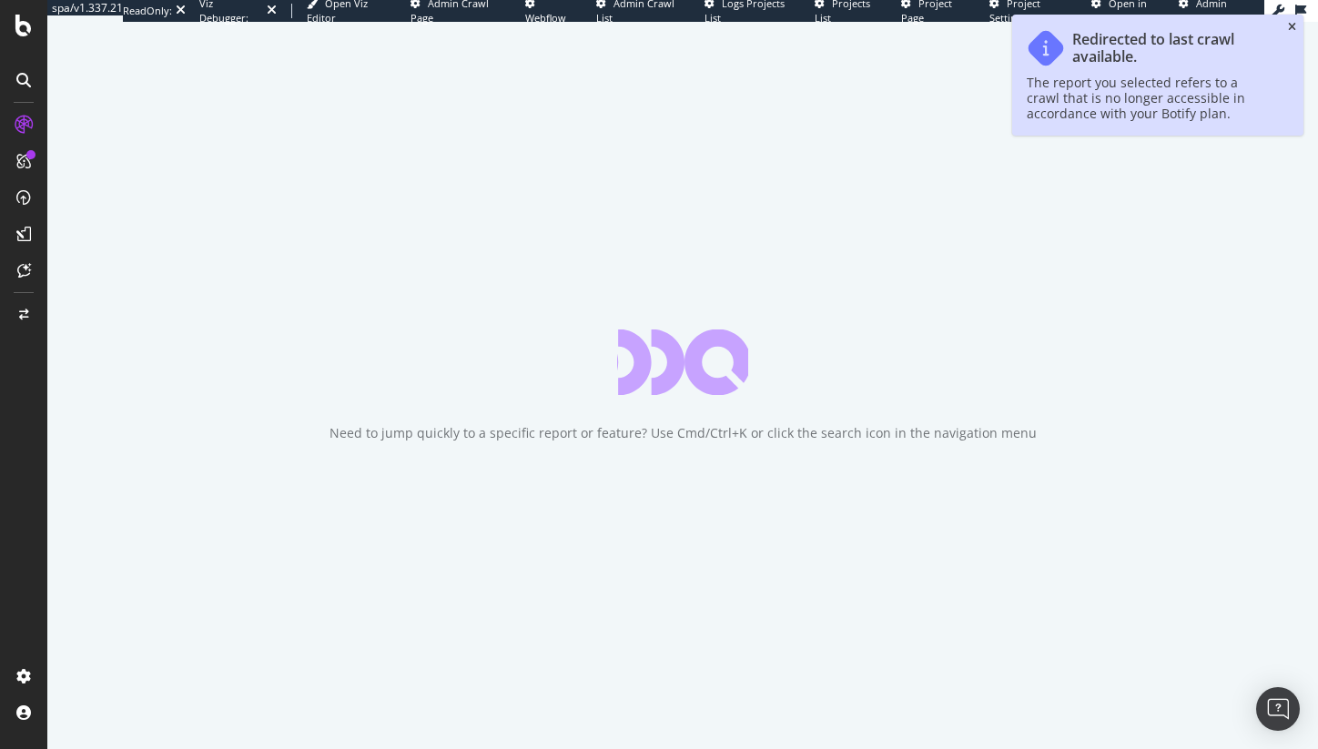
click at [1294, 24] on icon "close toast" at bounding box center [1292, 27] width 8 height 11
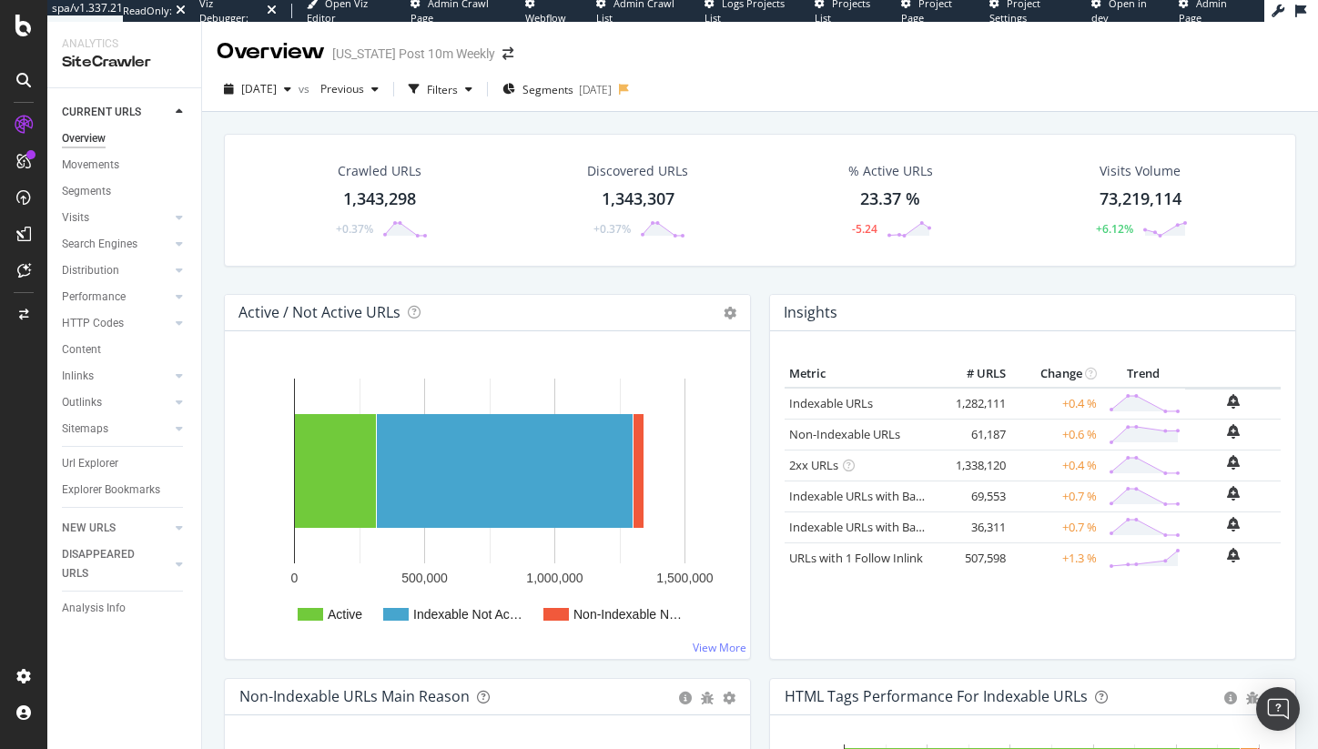
click at [25, 25] on icon at bounding box center [23, 26] width 16 height 22
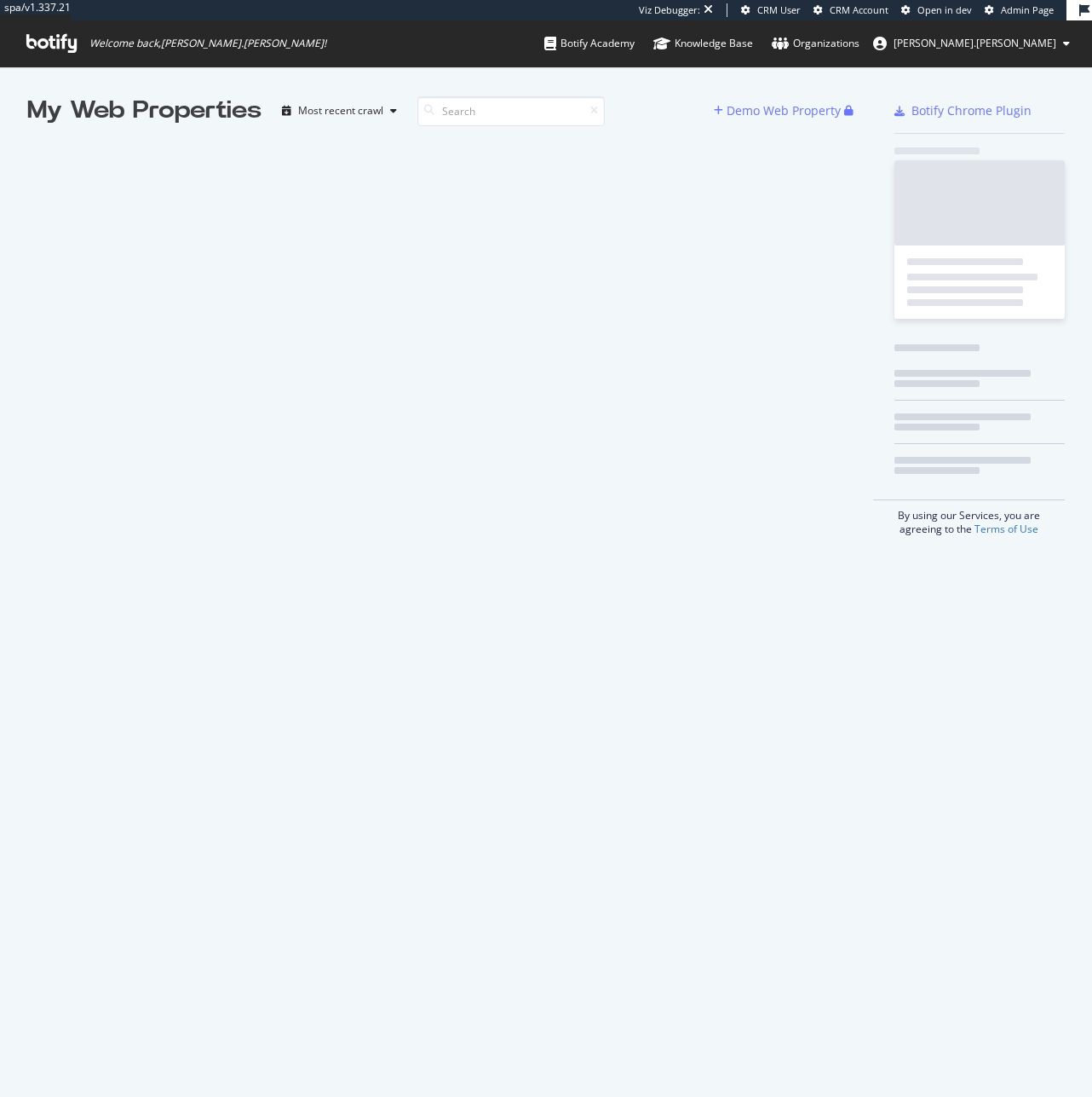
scroll to position [1084, 1067]
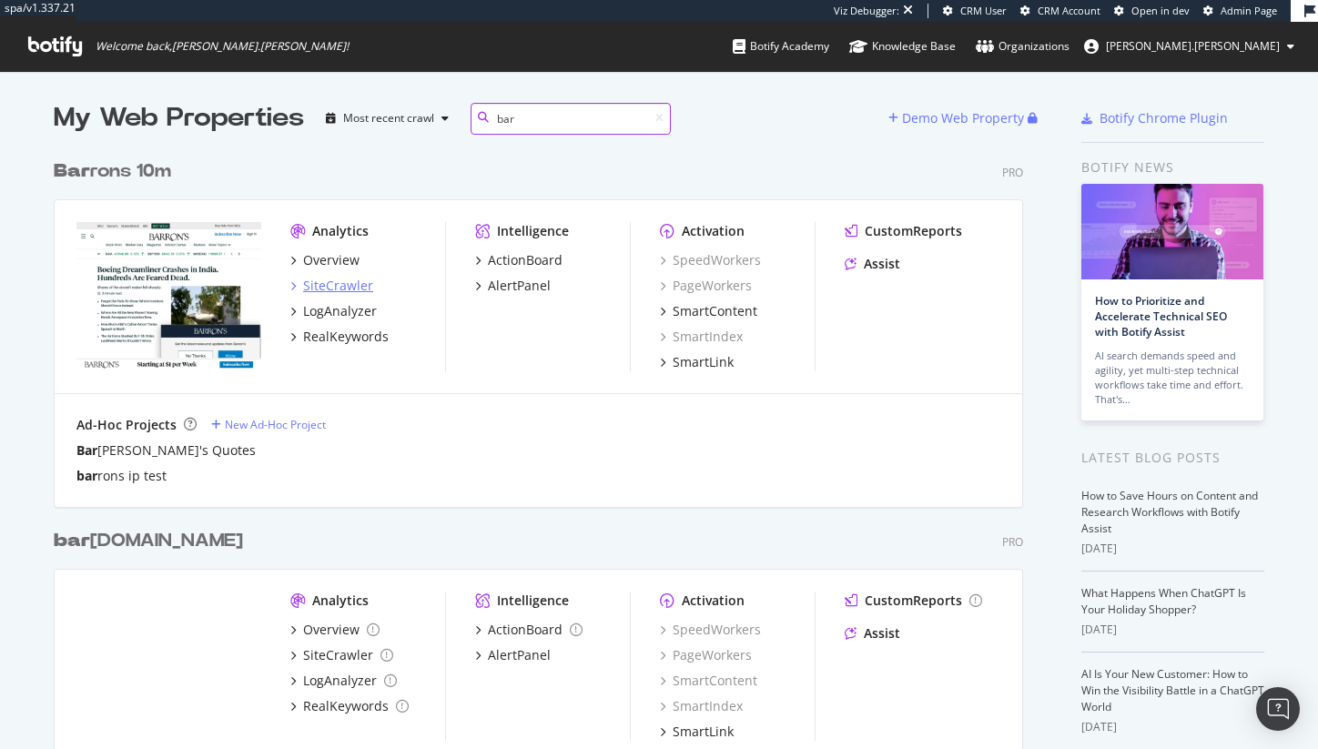
type input "bar"
click at [320, 277] on div "SiteCrawler" at bounding box center [338, 286] width 70 height 18
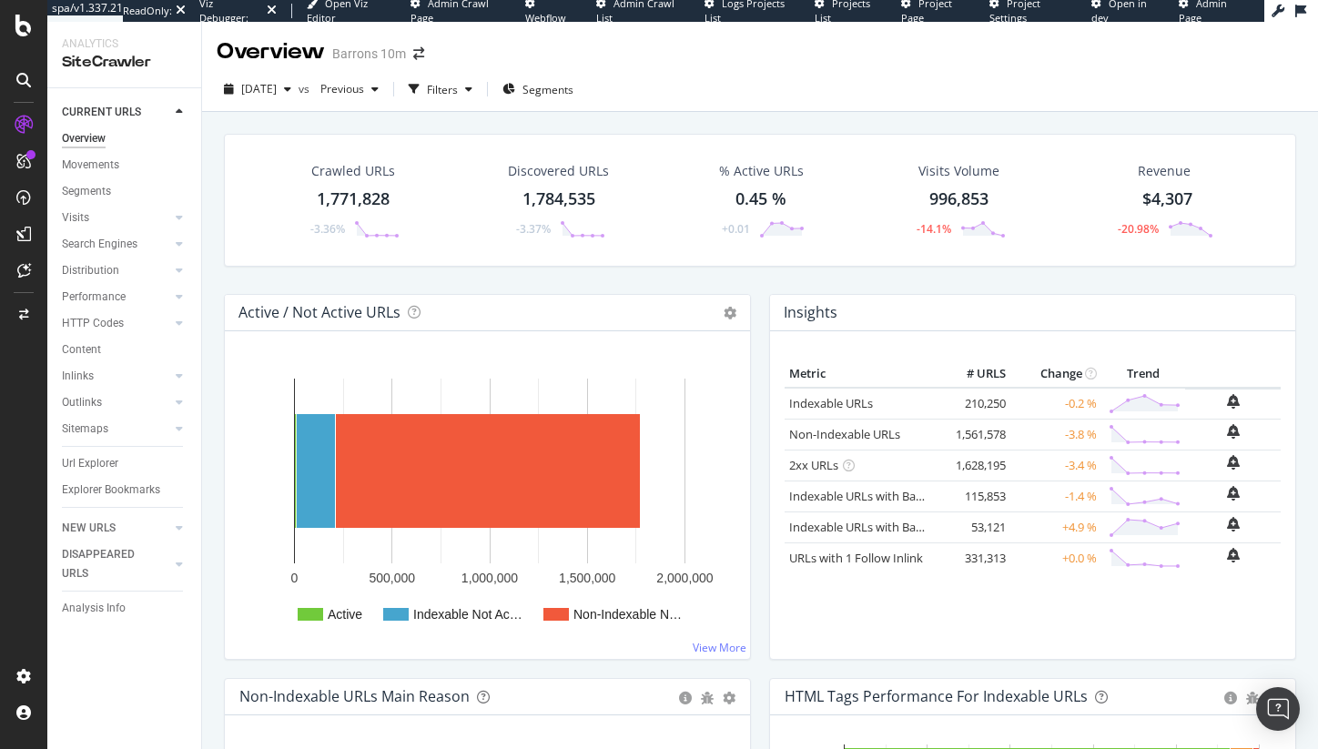
click at [106, 464] on div "Url Explorer" at bounding box center [90, 463] width 56 height 19
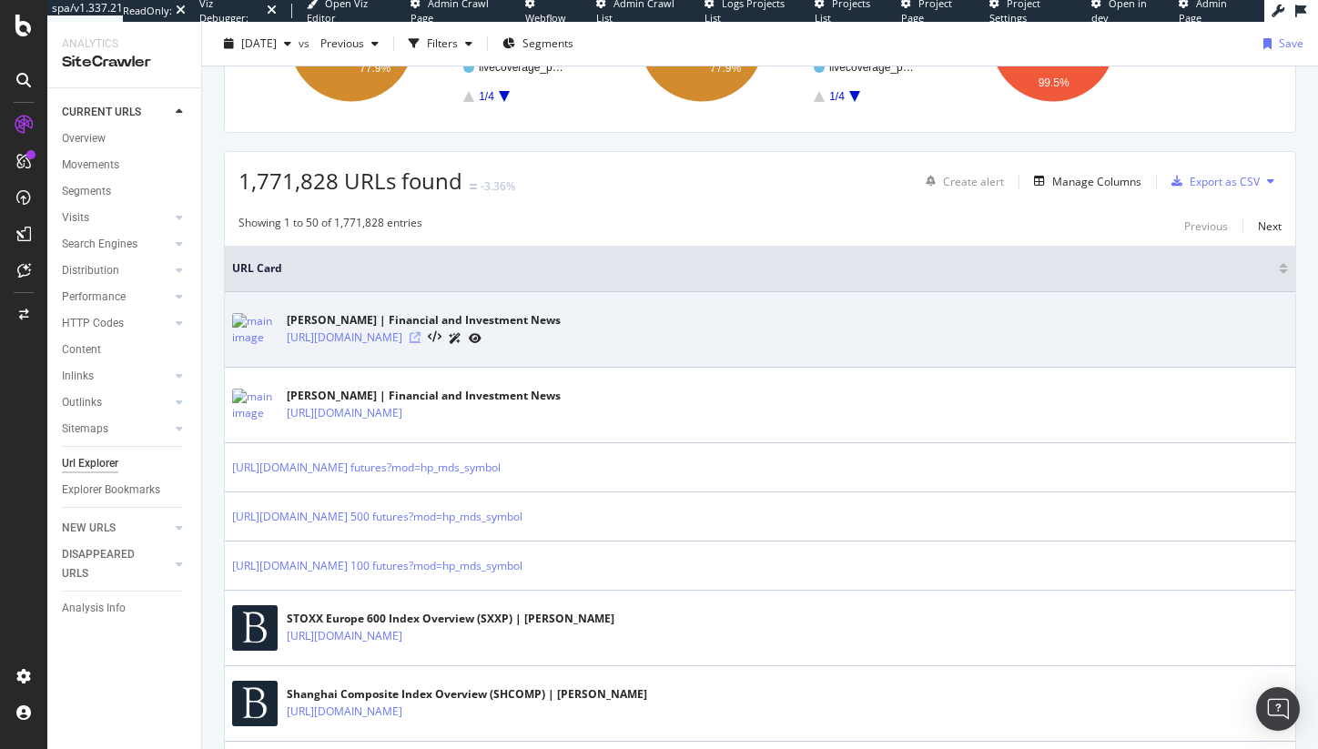
click at [421, 341] on icon at bounding box center [415, 337] width 11 height 11
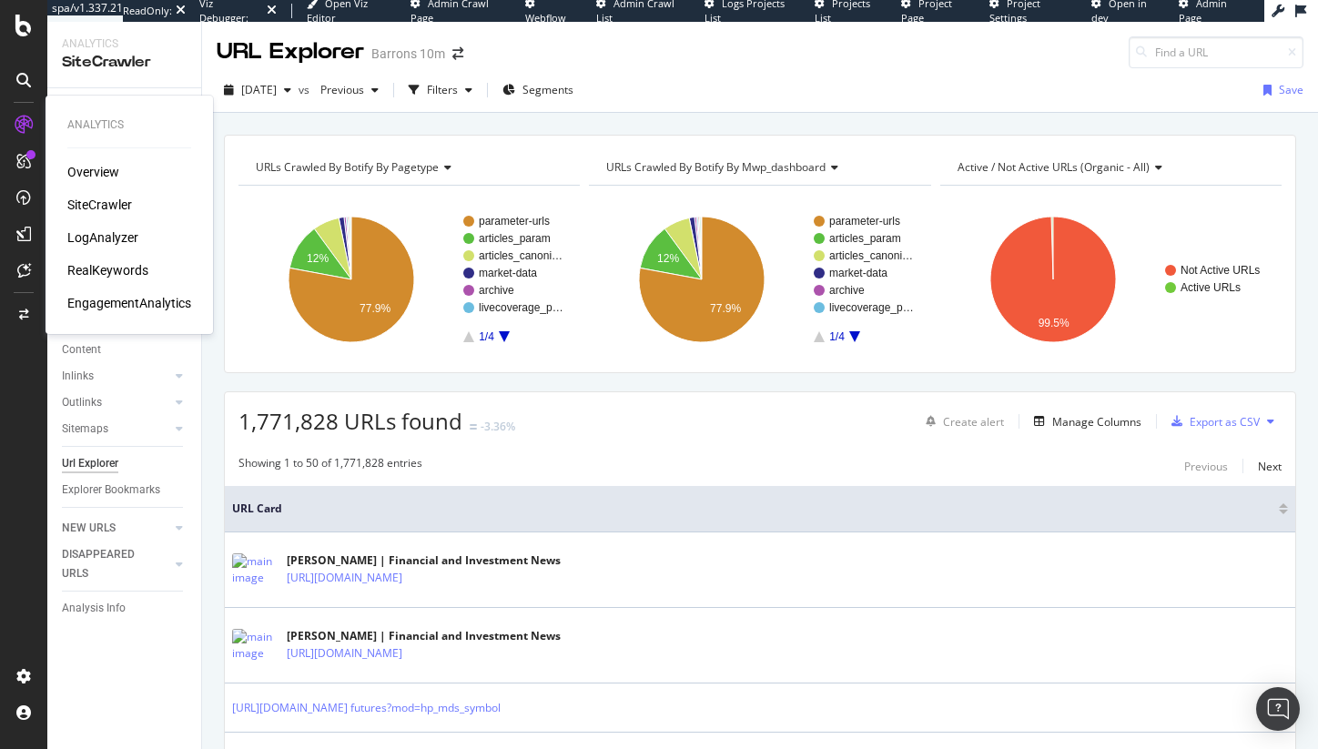
click at [94, 199] on div "SiteCrawler" at bounding box center [99, 205] width 65 height 18
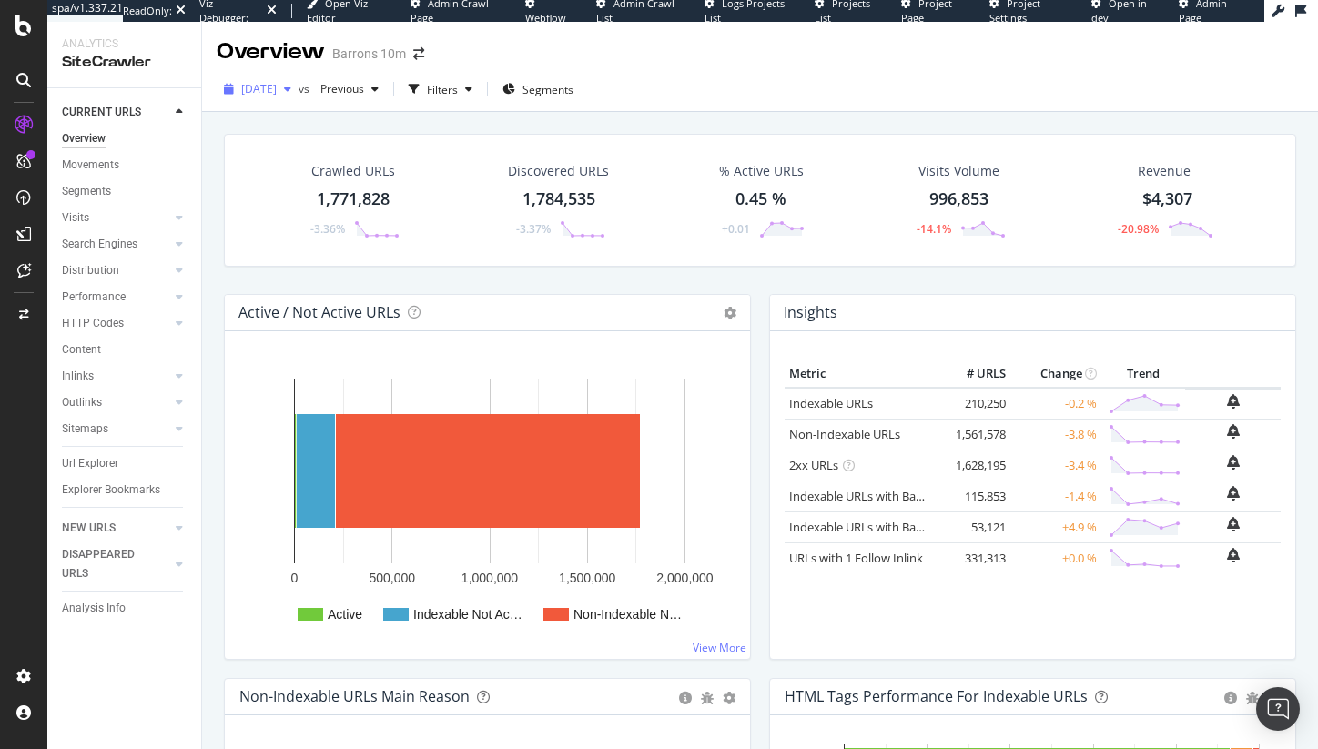
click at [277, 92] on span "[DATE]" at bounding box center [259, 88] width 36 height 15
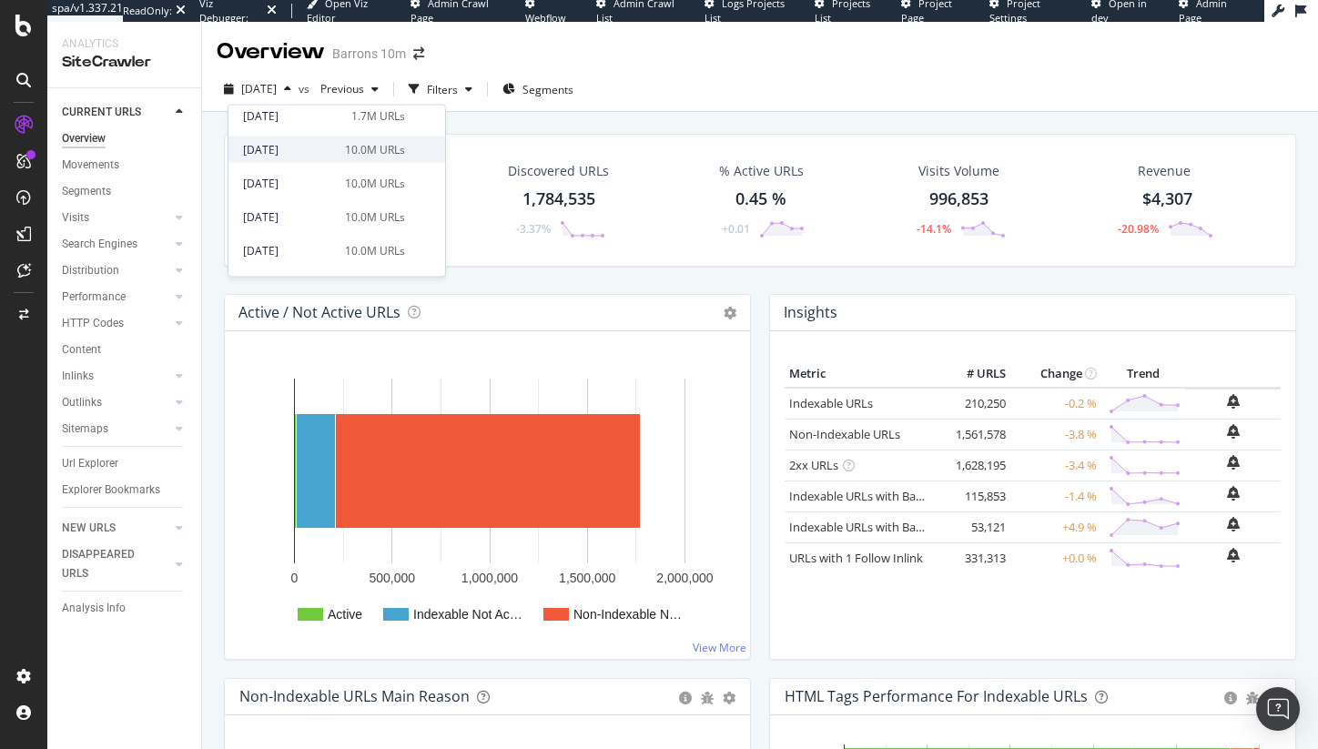
click at [372, 154] on div "10.0M URLs" at bounding box center [375, 149] width 60 height 16
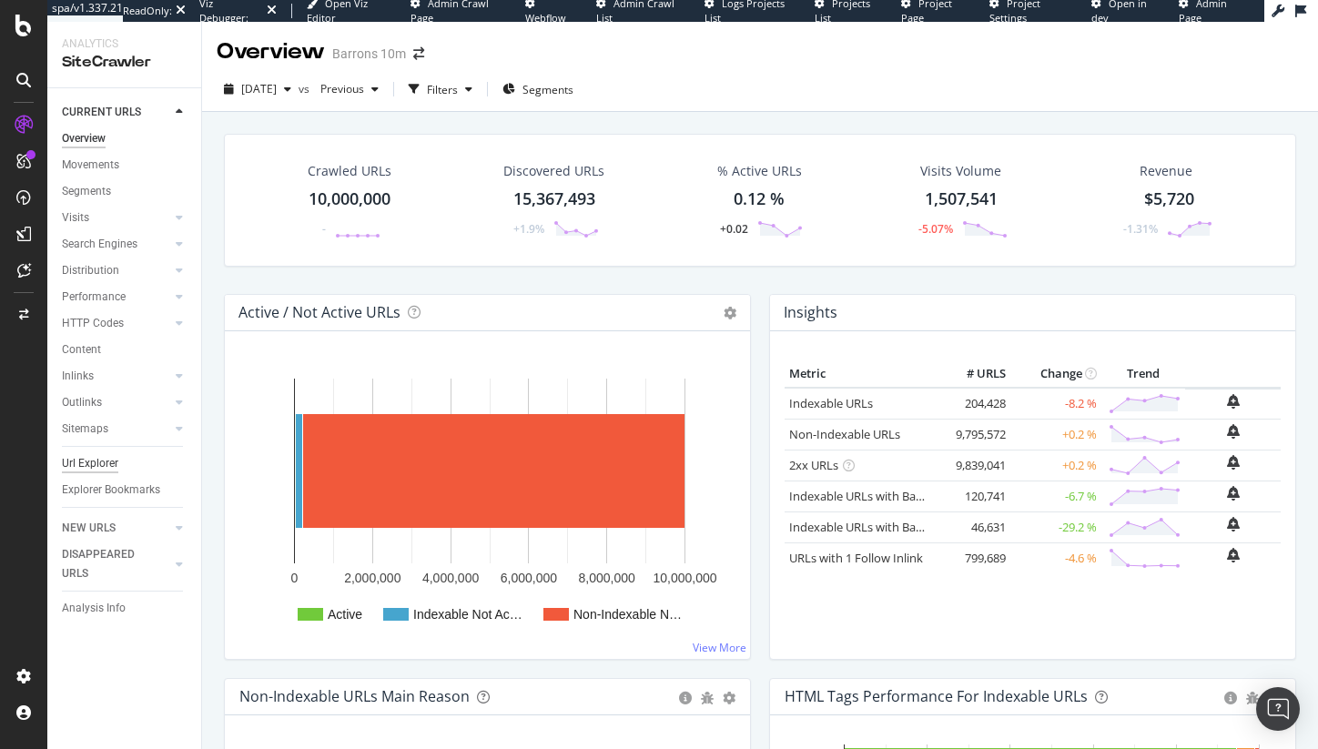
click at [102, 467] on div "Url Explorer" at bounding box center [90, 463] width 56 height 19
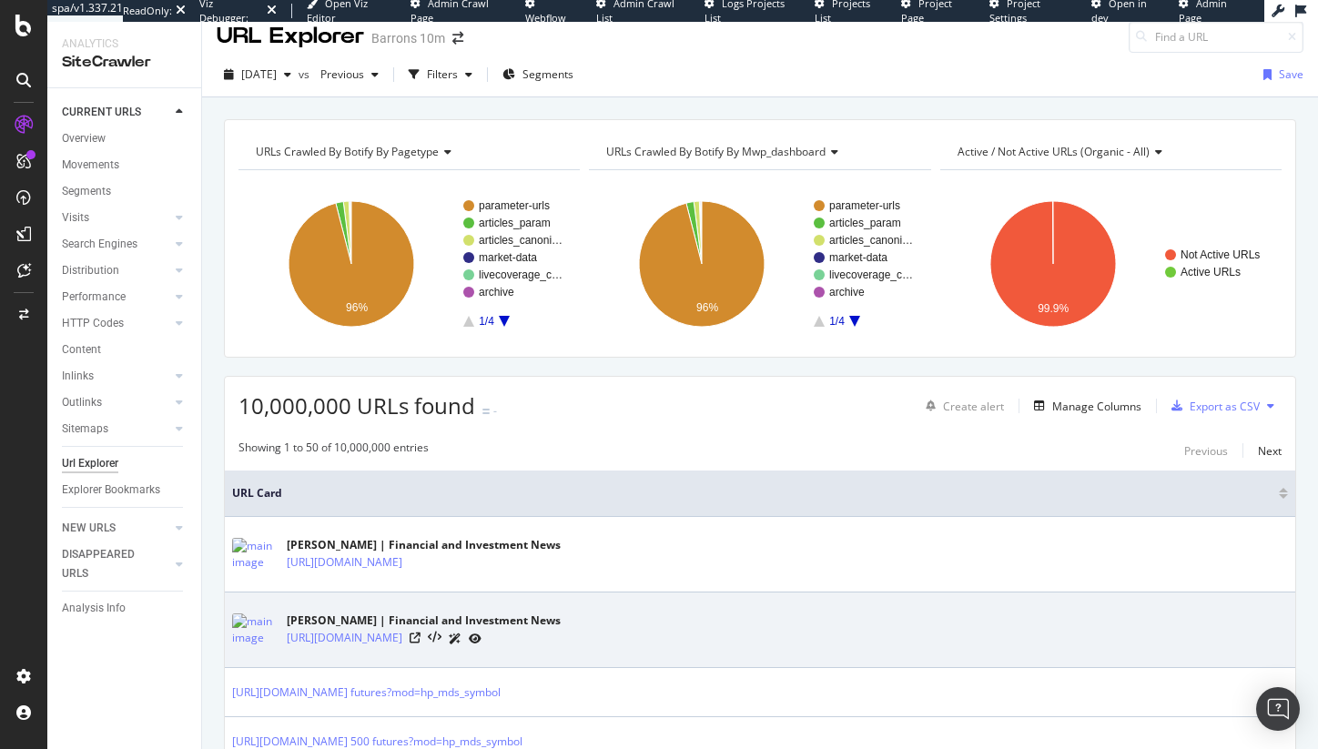
scroll to position [122, 0]
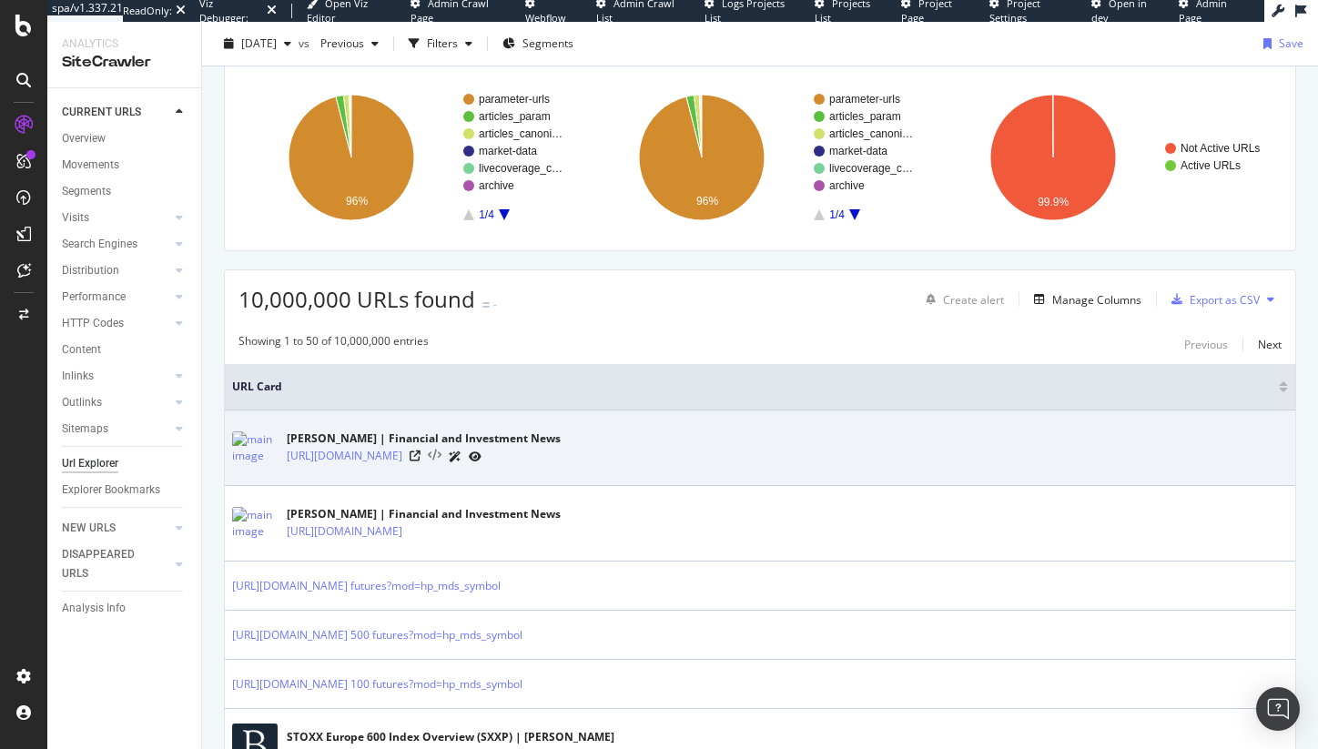
click at [442, 455] on icon at bounding box center [435, 456] width 14 height 13
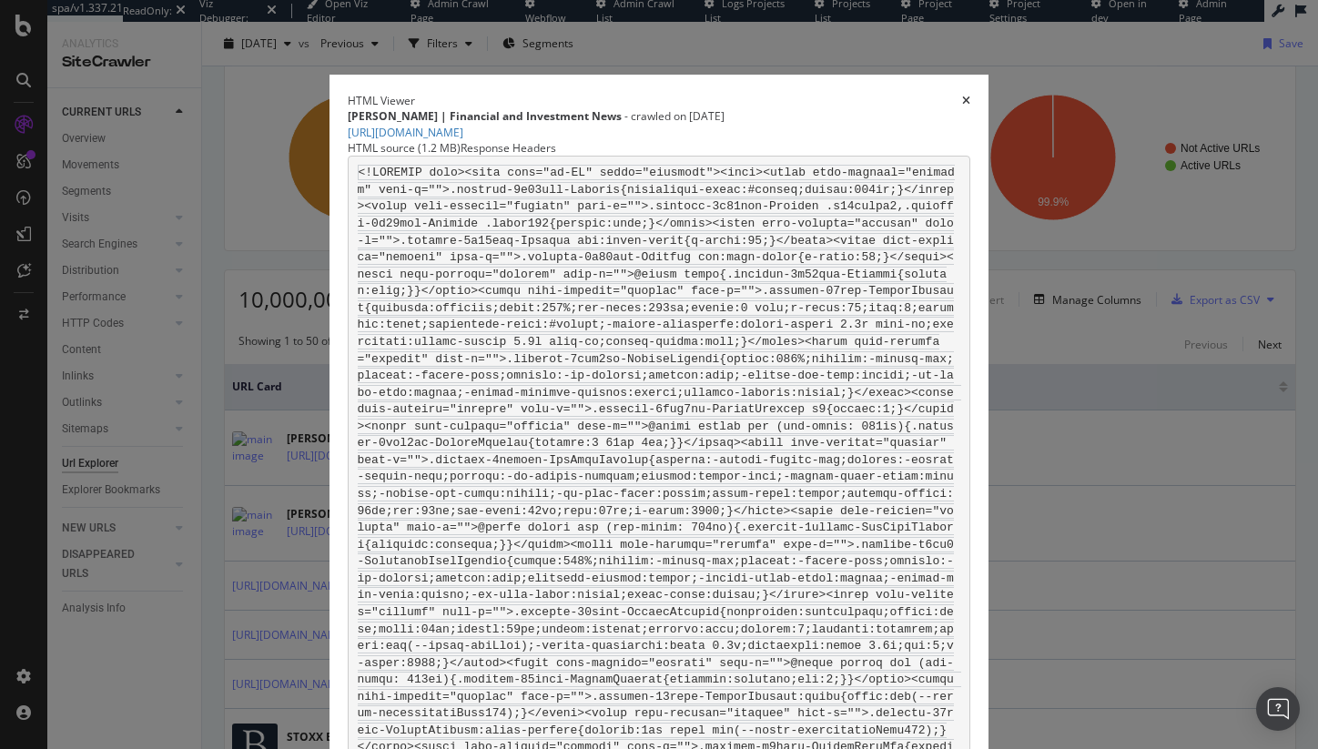
click at [971, 96] on icon "times" at bounding box center [966, 101] width 8 height 11
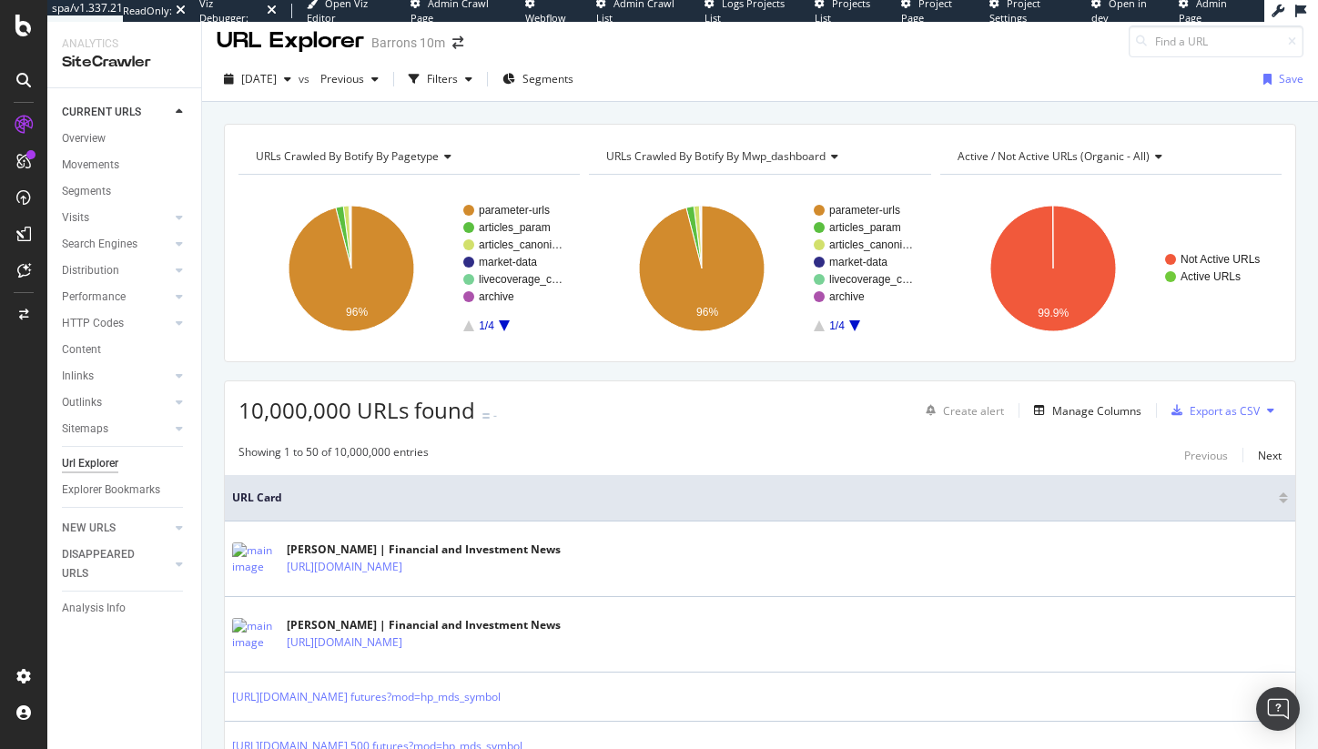
scroll to position [0, 0]
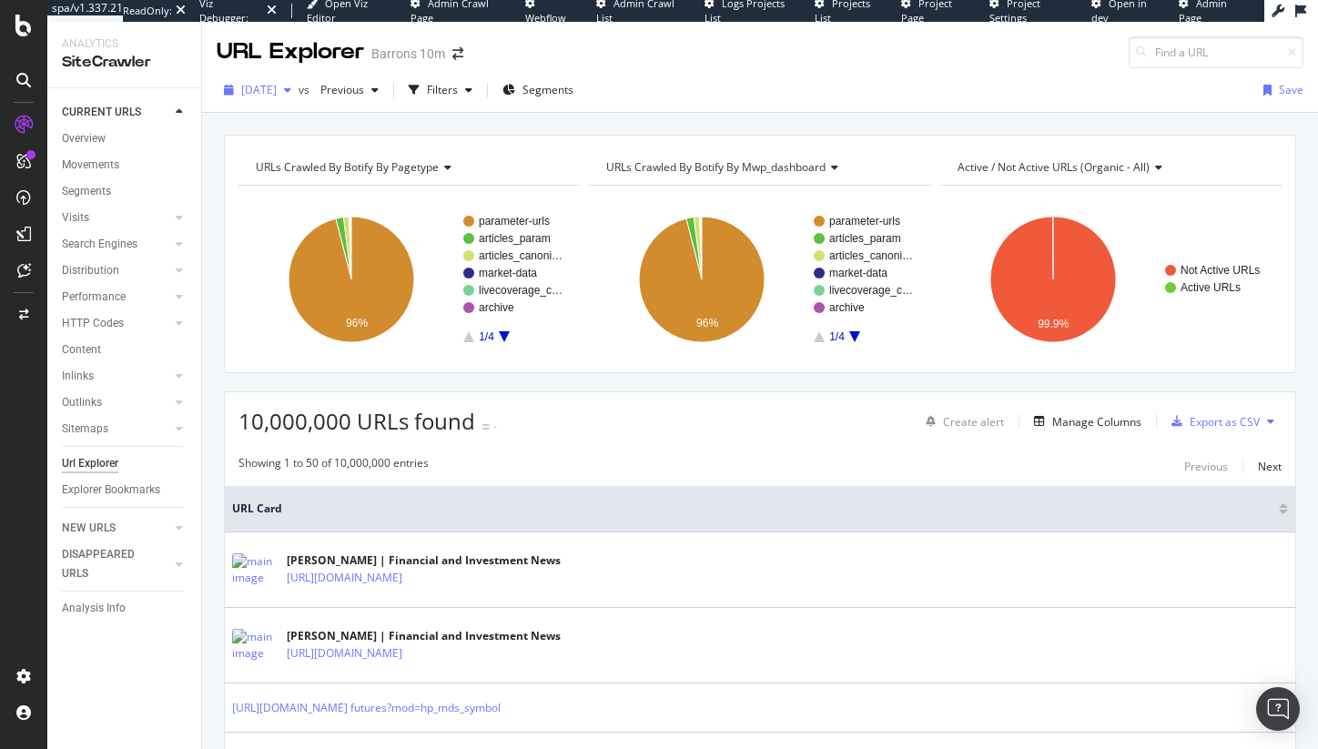
click at [267, 93] on span "[DATE]" at bounding box center [259, 89] width 36 height 15
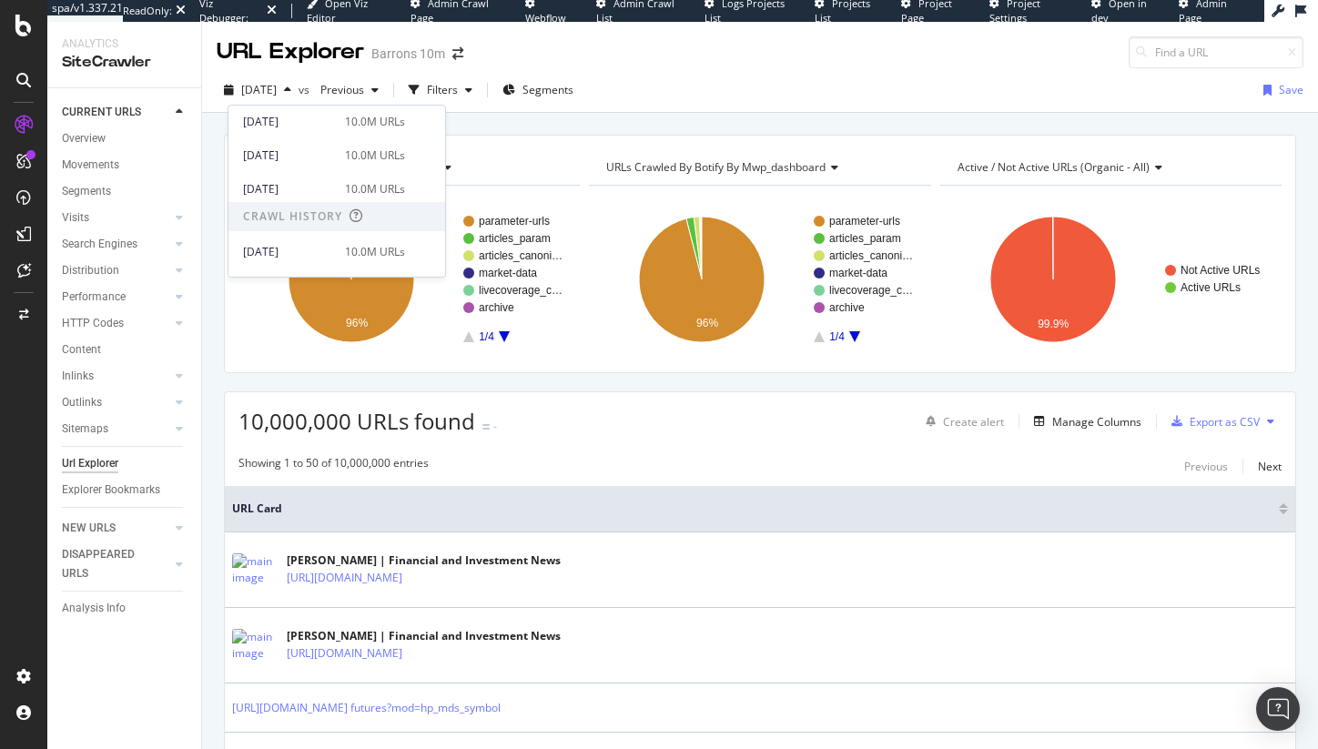
scroll to position [99, 0]
click at [409, 160] on span at bounding box center [420, 158] width 22 height 22
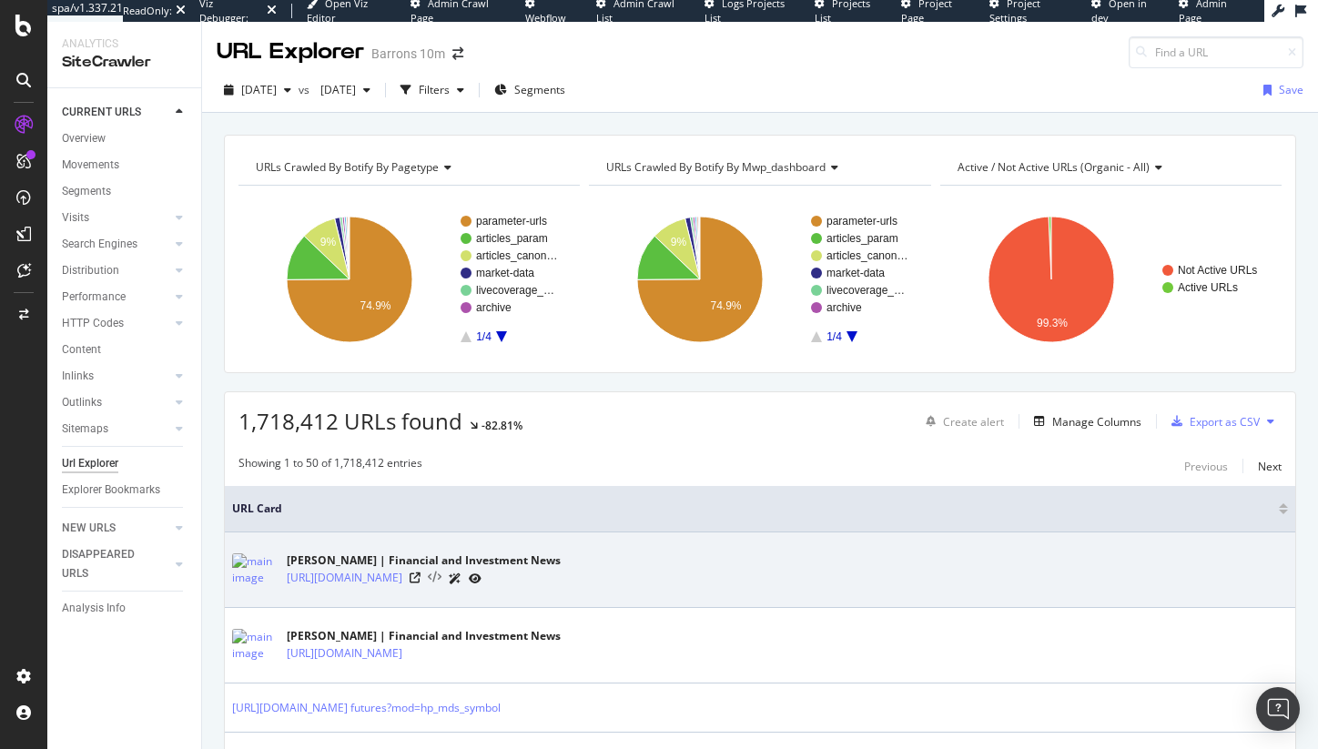
click at [442, 579] on icon at bounding box center [435, 578] width 14 height 13
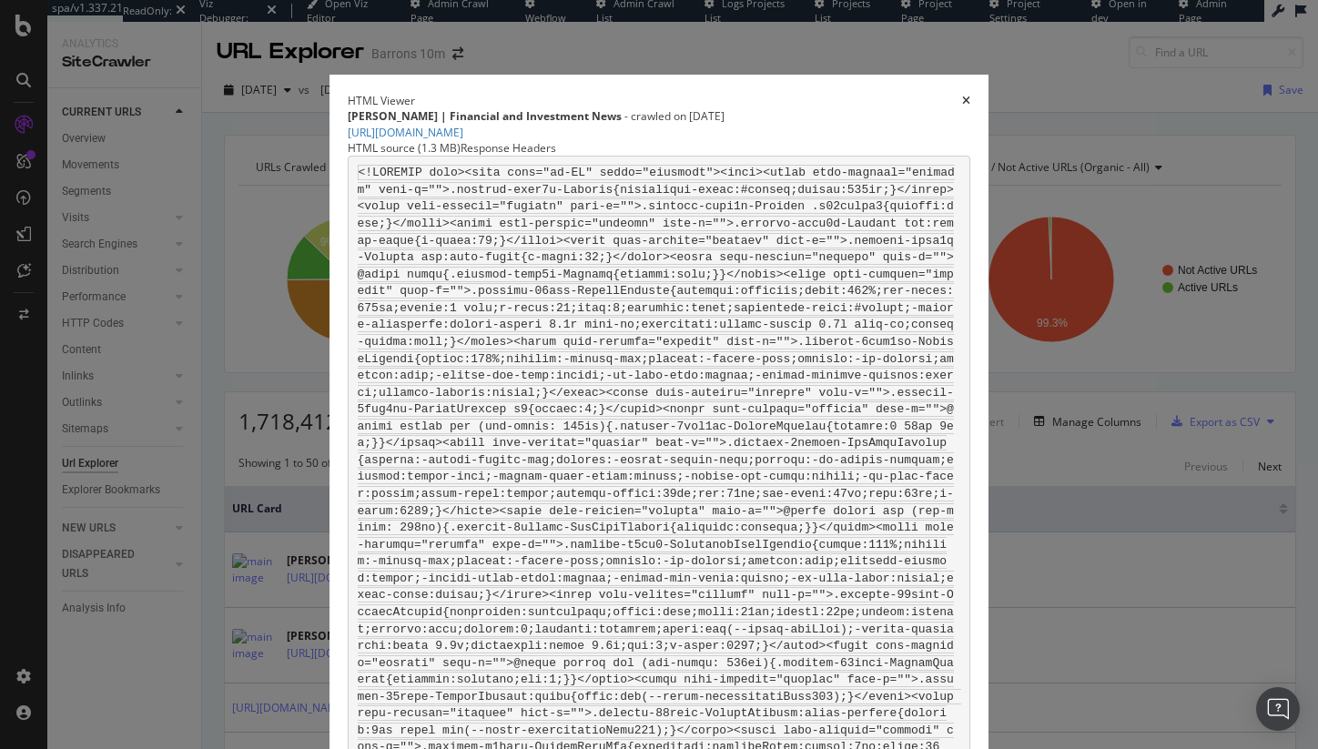
click at [971, 96] on icon "times" at bounding box center [966, 101] width 8 height 11
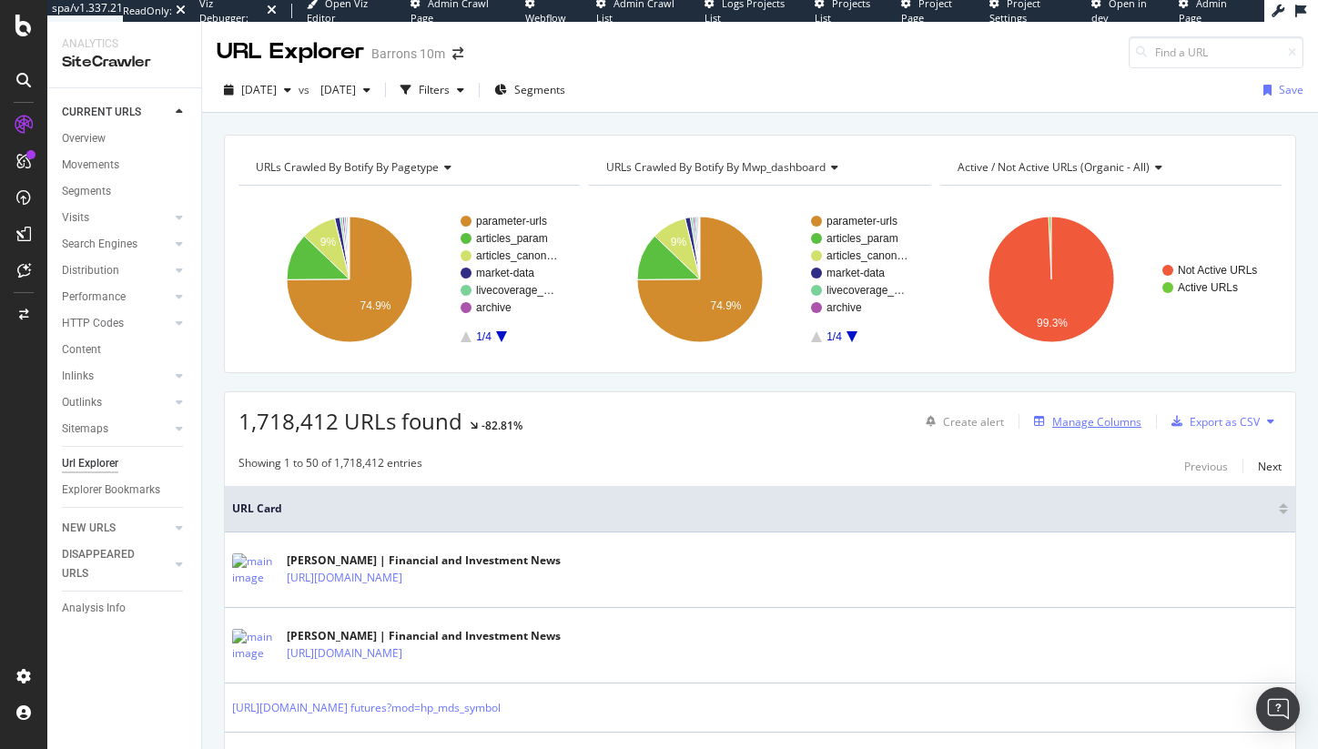
click at [1053, 417] on div "Manage Columns" at bounding box center [1097, 421] width 89 height 15
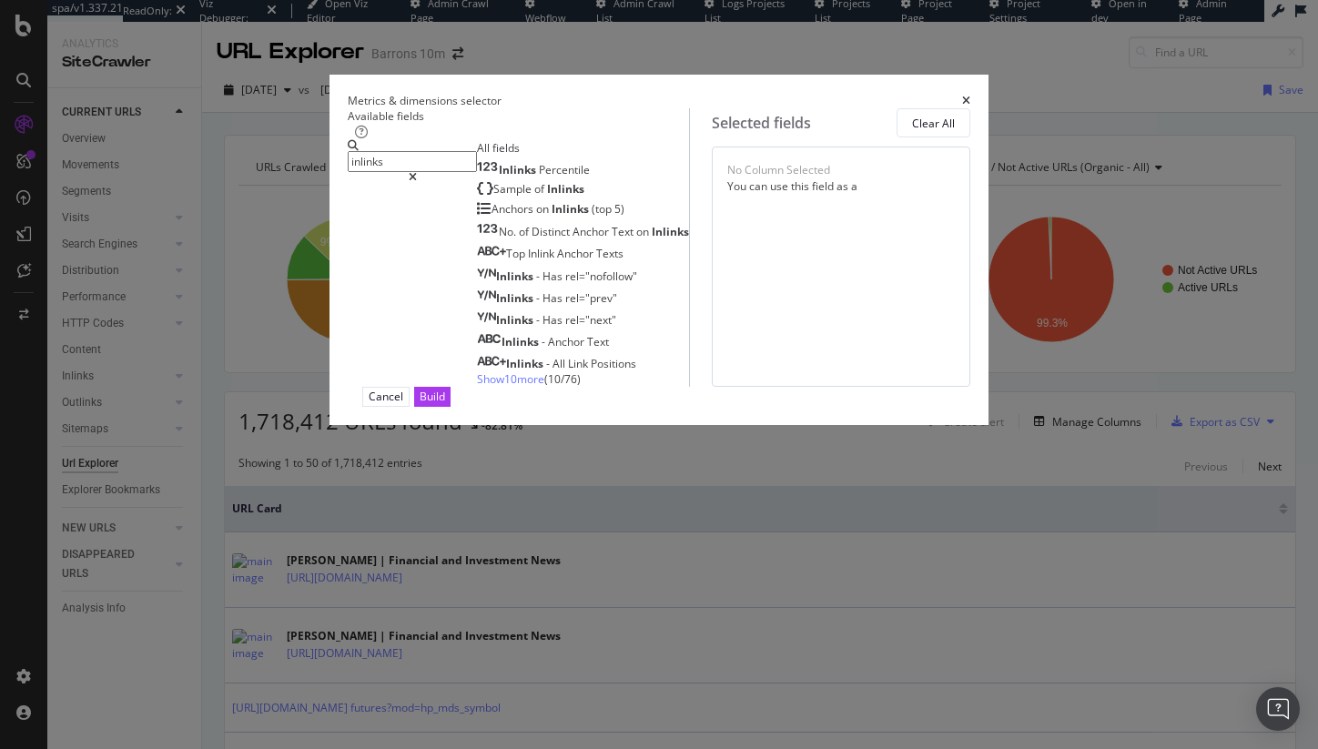
click at [420, 166] on input "inlinks" at bounding box center [412, 161] width 129 height 21
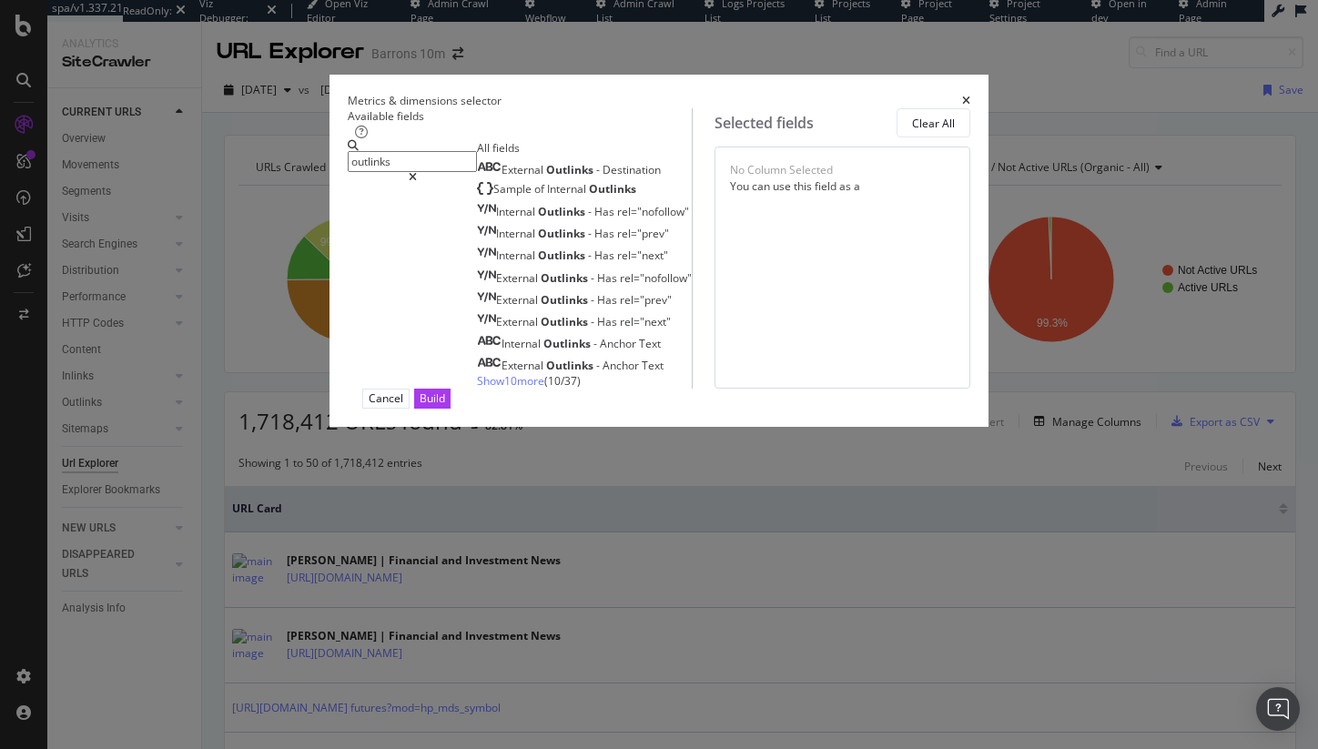
type input "outlinks"
click at [477, 389] on span "Show 10 more" at bounding box center [510, 380] width 67 height 15
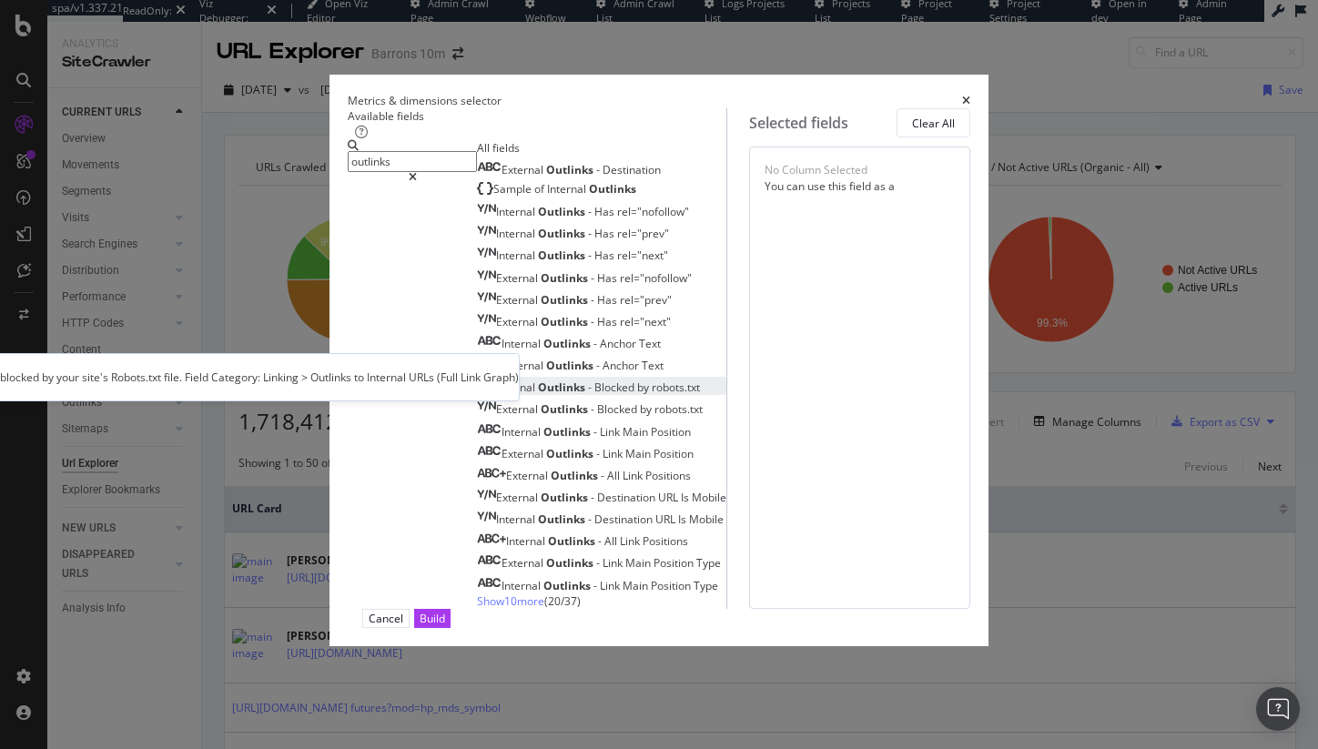
scroll to position [66, 0]
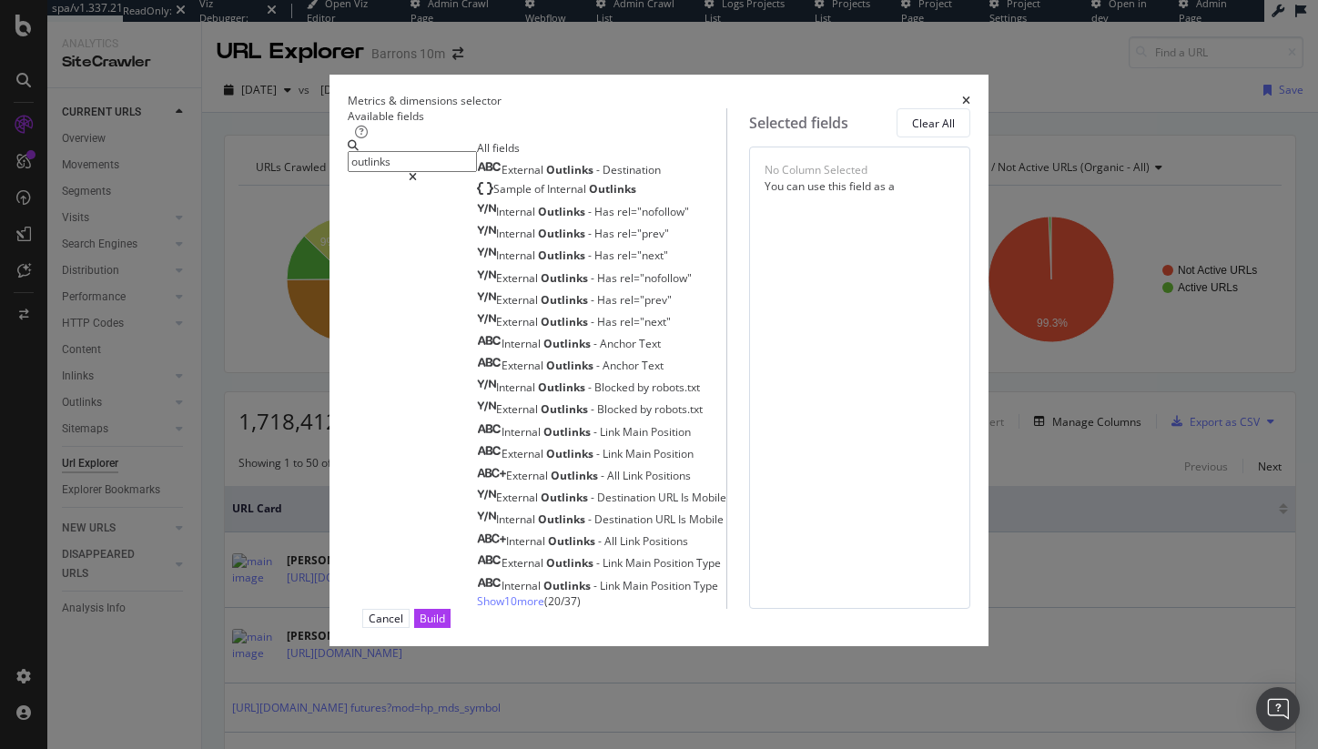
click at [477, 609] on span "Show 10 more" at bounding box center [510, 601] width 67 height 15
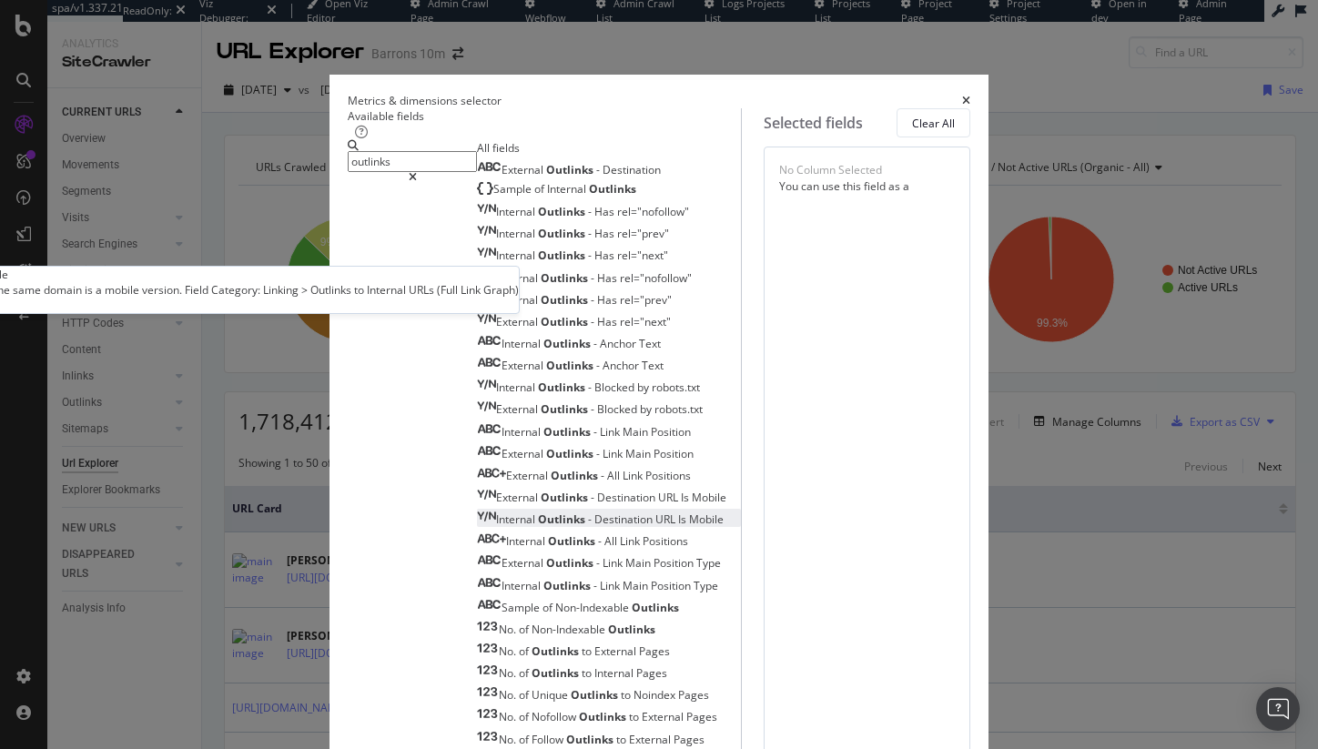
scroll to position [285, 0]
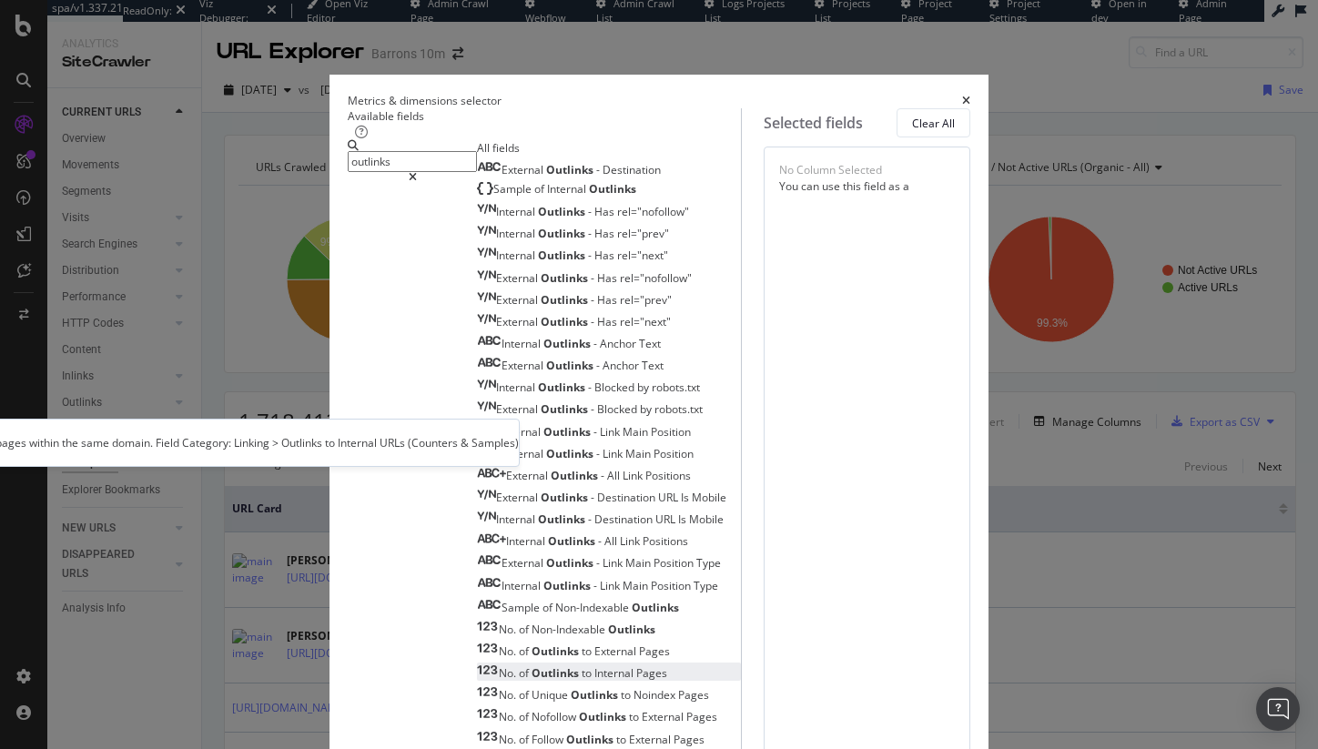
click at [595, 666] on span "Internal" at bounding box center [616, 673] width 42 height 15
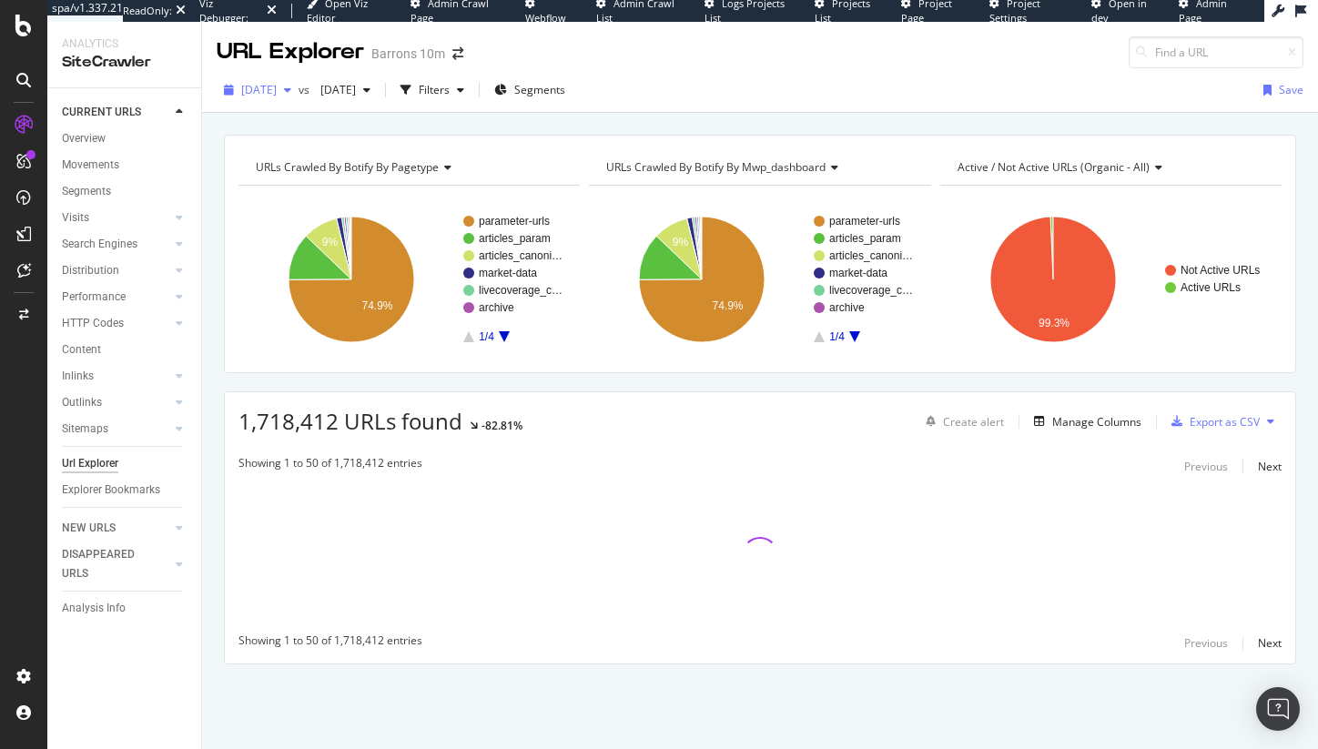
click at [299, 96] on div "[DATE]" at bounding box center [258, 89] width 82 height 27
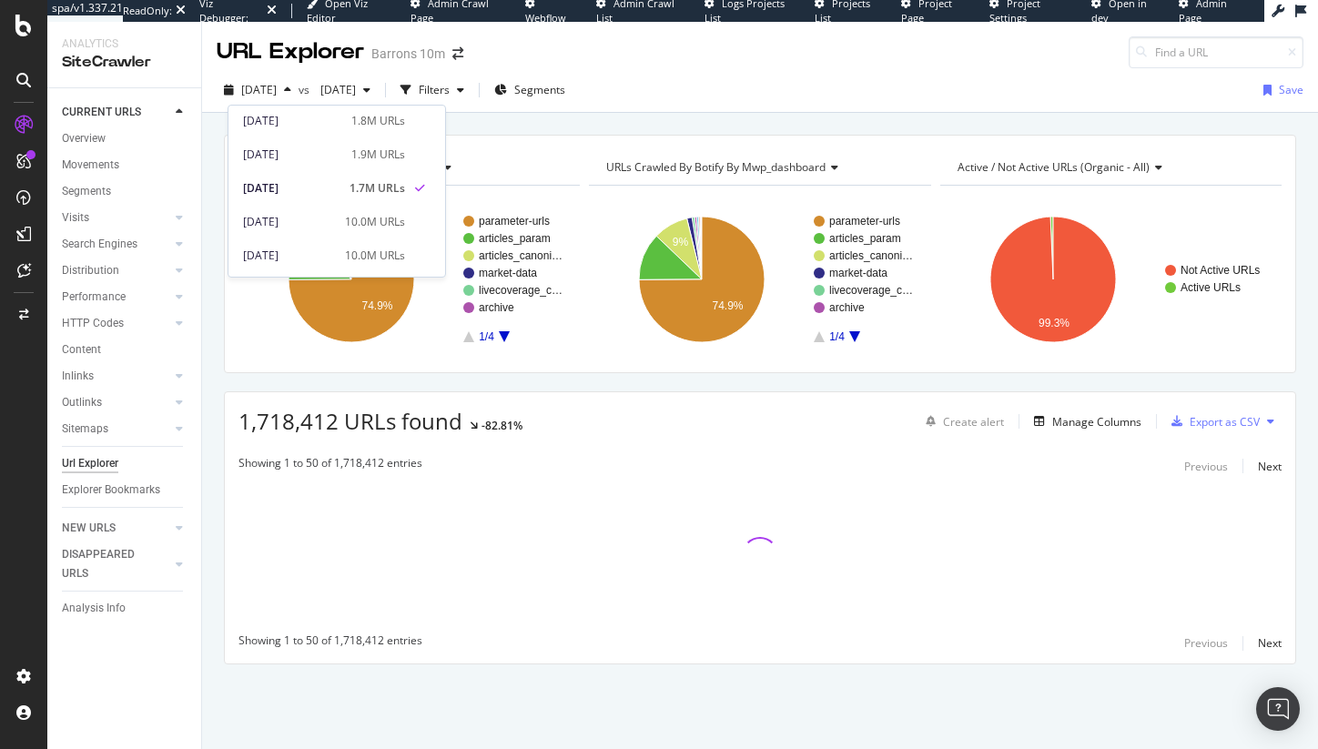
scroll to position [68, 0]
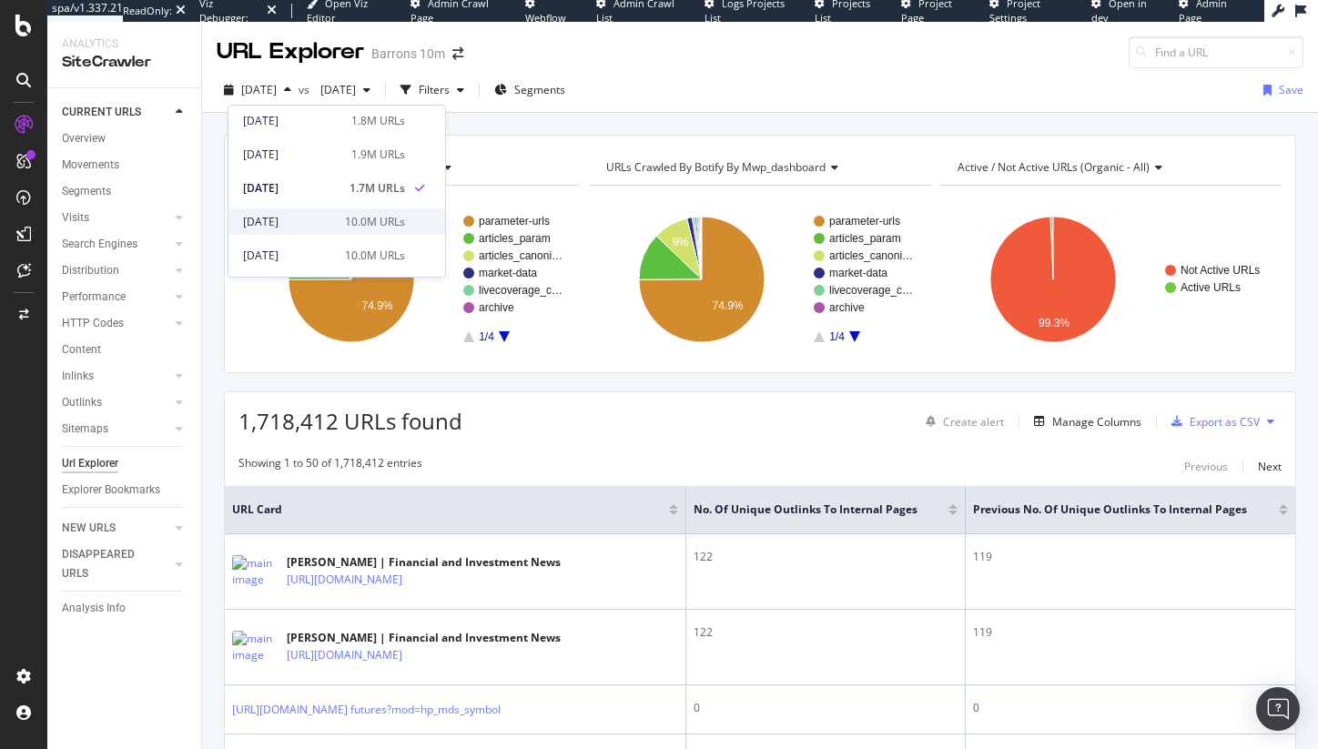
click at [368, 223] on div "10.0M URLs" at bounding box center [375, 222] width 60 height 16
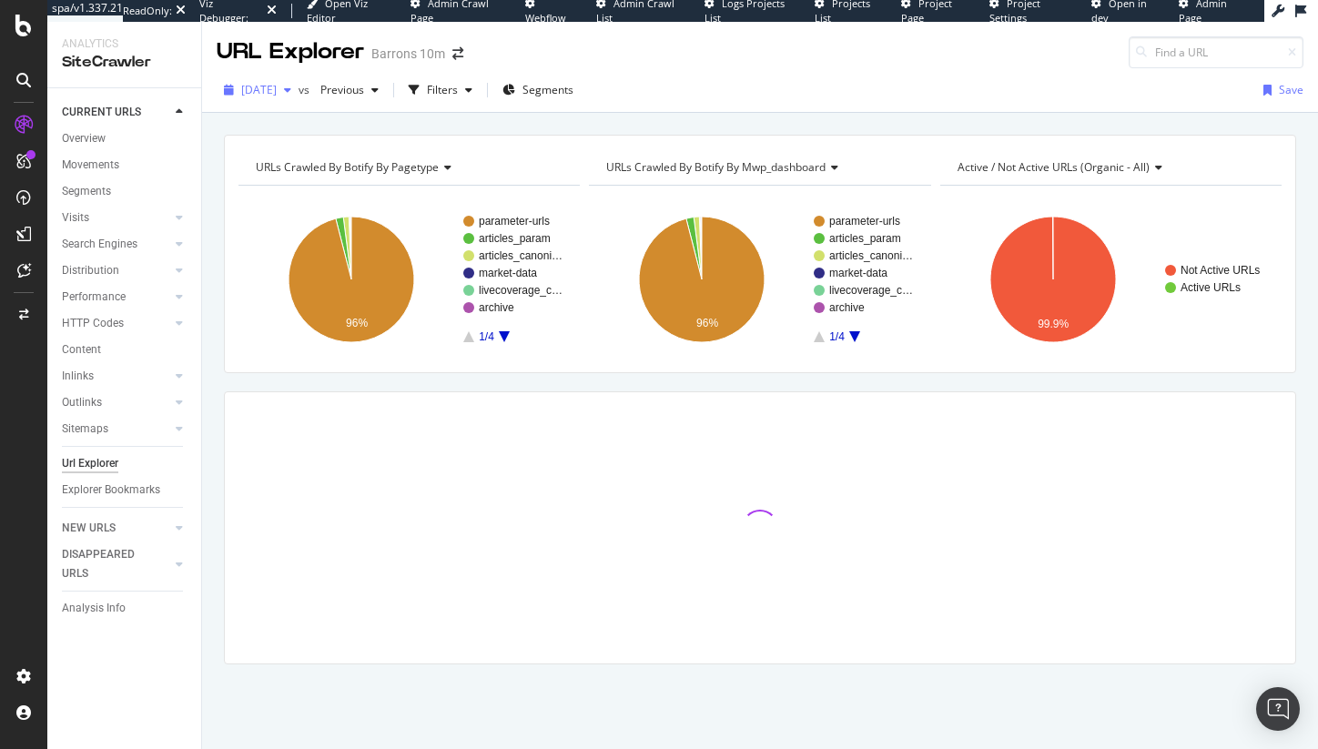
click at [277, 93] on span "[DATE]" at bounding box center [259, 89] width 36 height 15
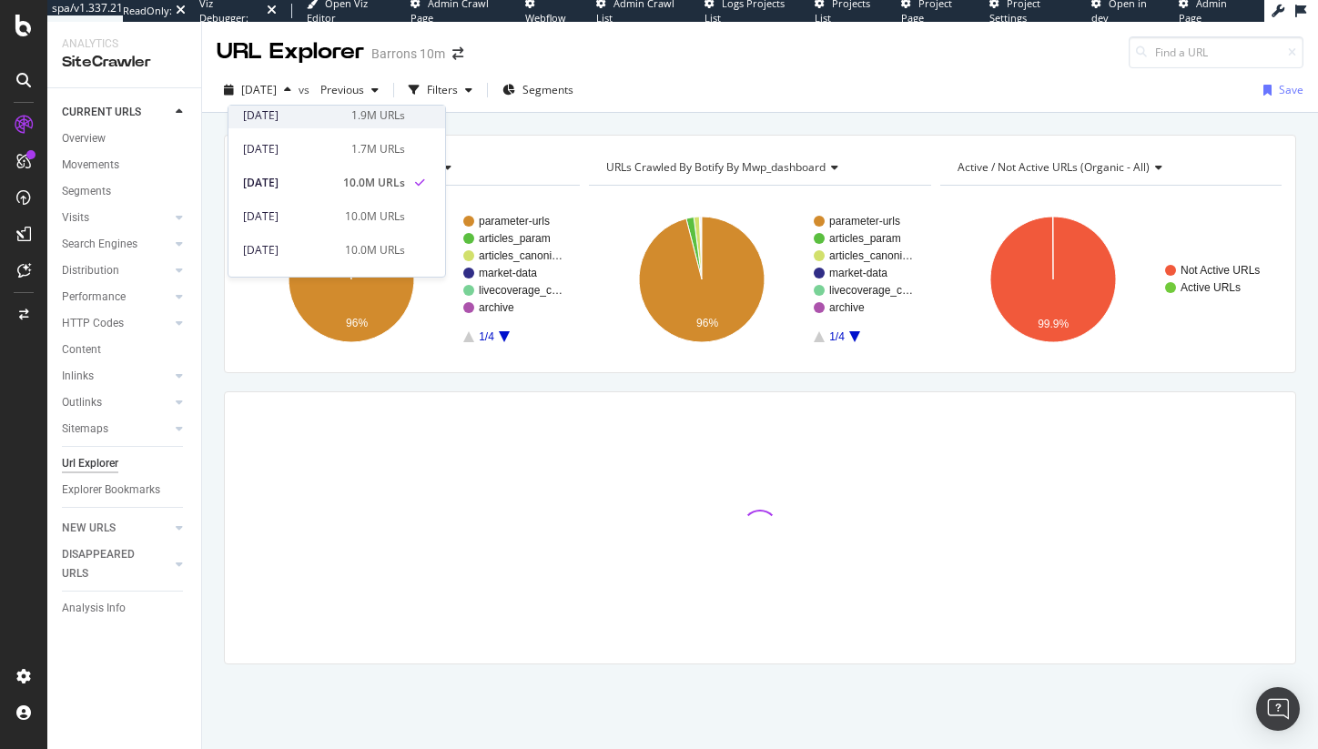
scroll to position [104, 0]
click at [319, 152] on div "[DATE]" at bounding box center [291, 153] width 97 height 16
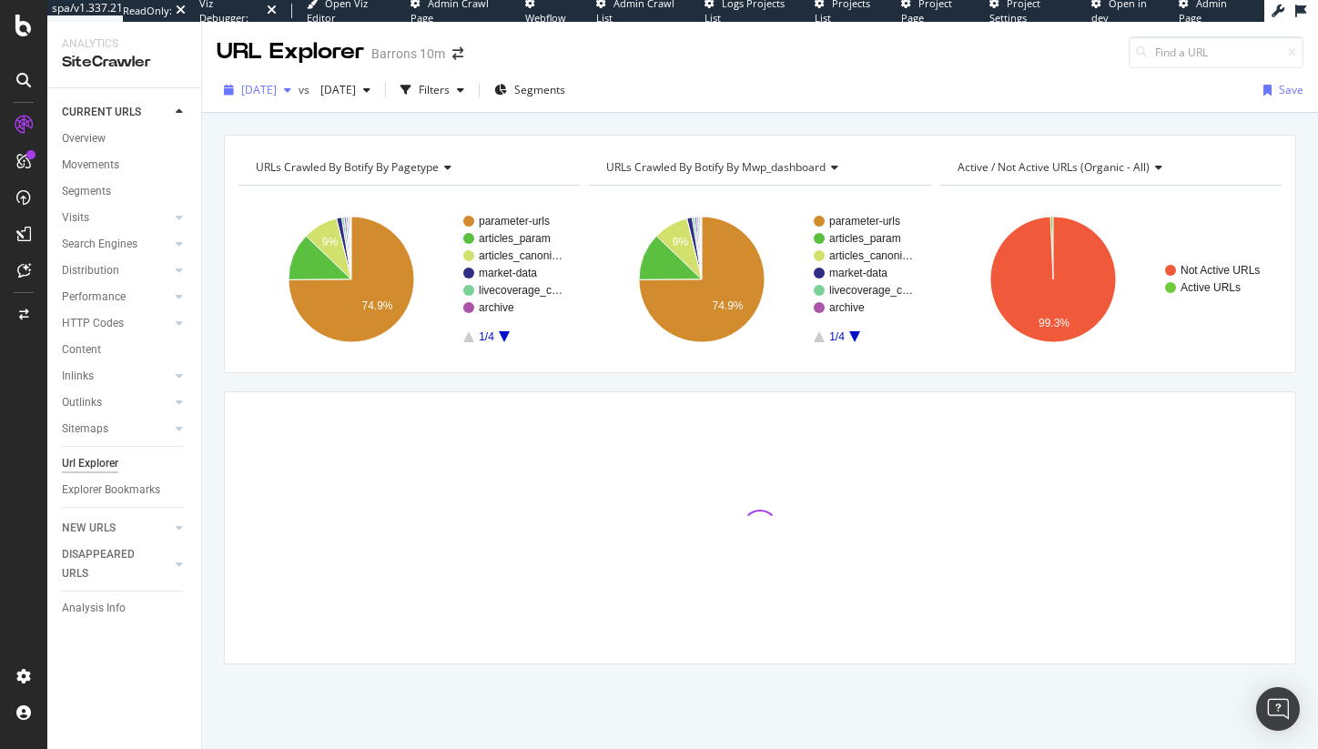
click at [277, 97] on span "[DATE]" at bounding box center [259, 89] width 36 height 15
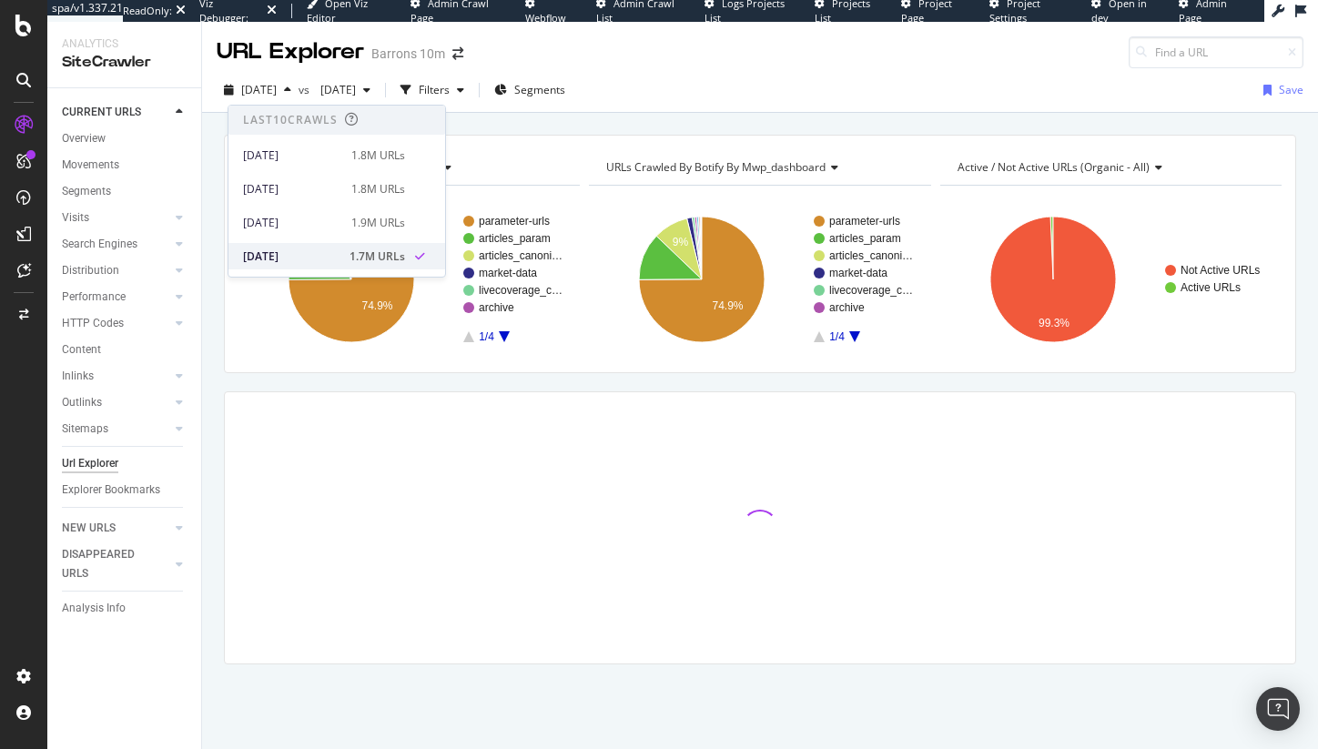
click at [320, 243] on div "[DATE] 1.7M URLs" at bounding box center [337, 256] width 217 height 26
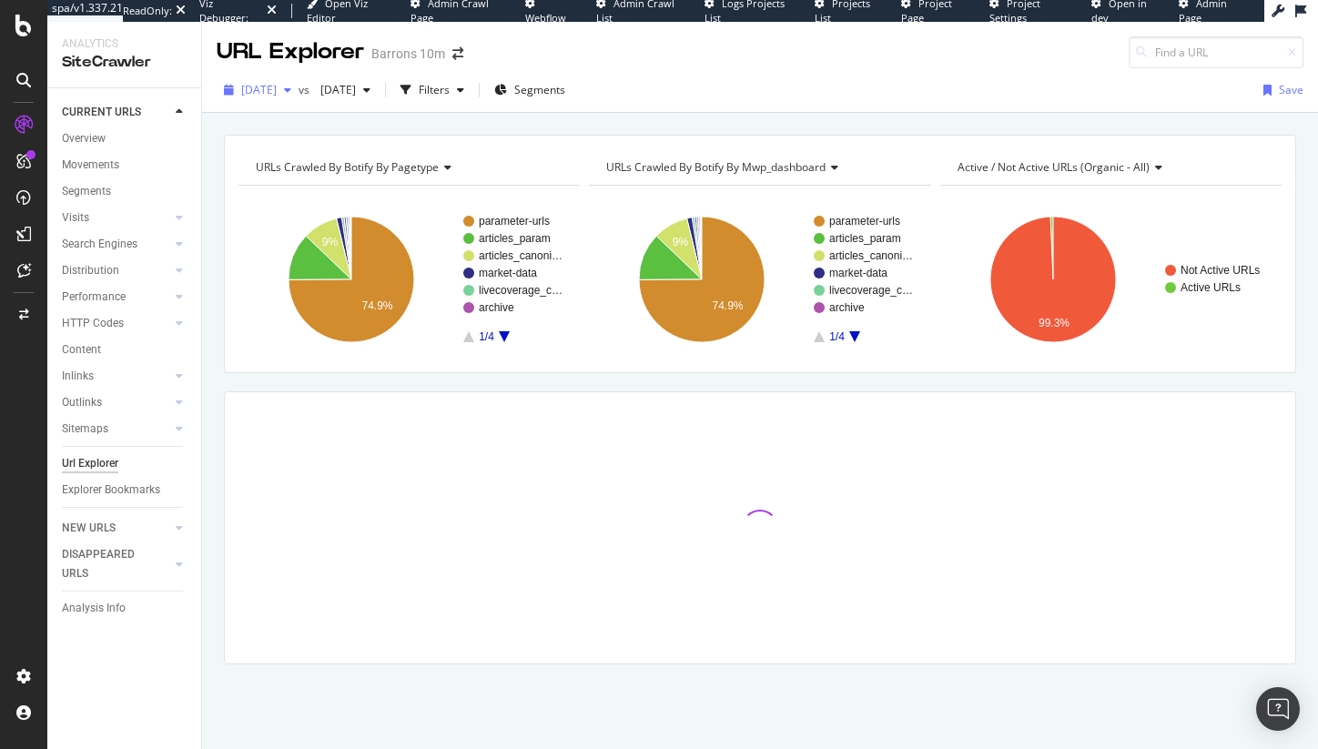
click at [277, 93] on span "[DATE]" at bounding box center [259, 89] width 36 height 15
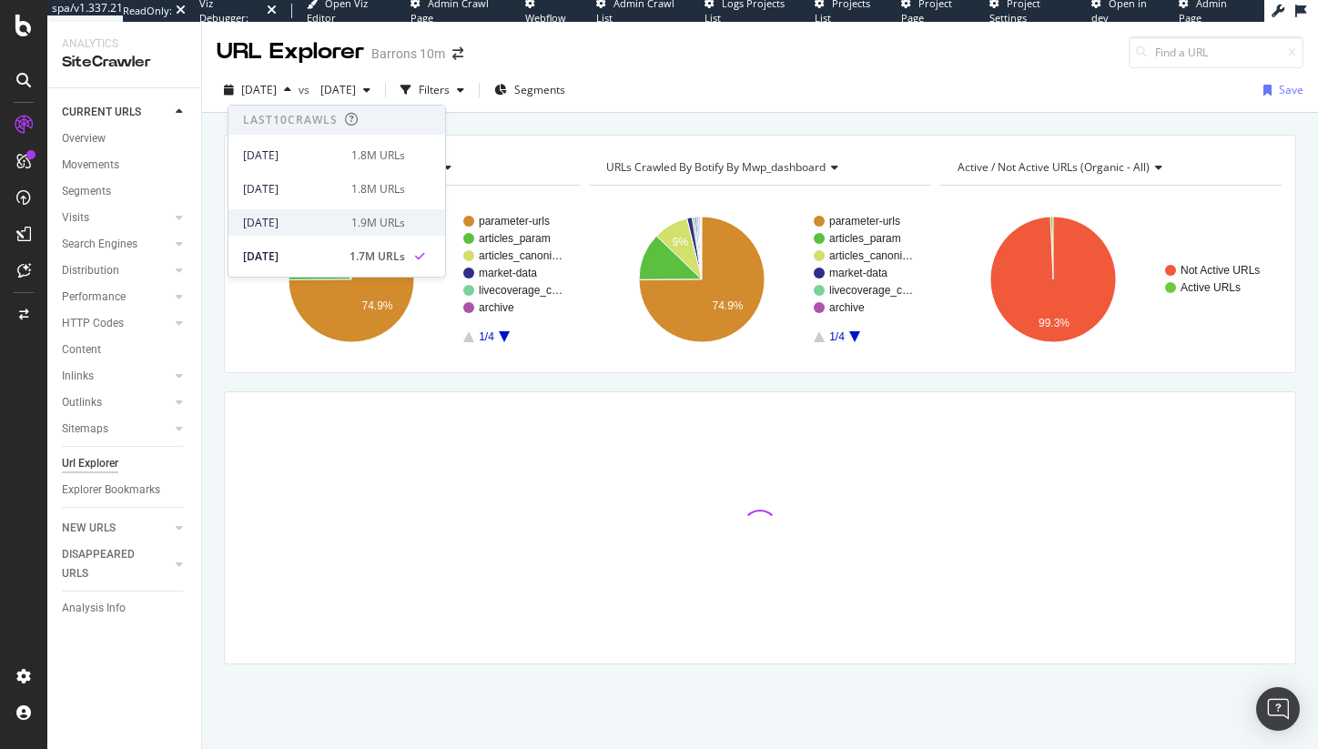
click at [351, 223] on div "1.9M URLs" at bounding box center [378, 223] width 54 height 16
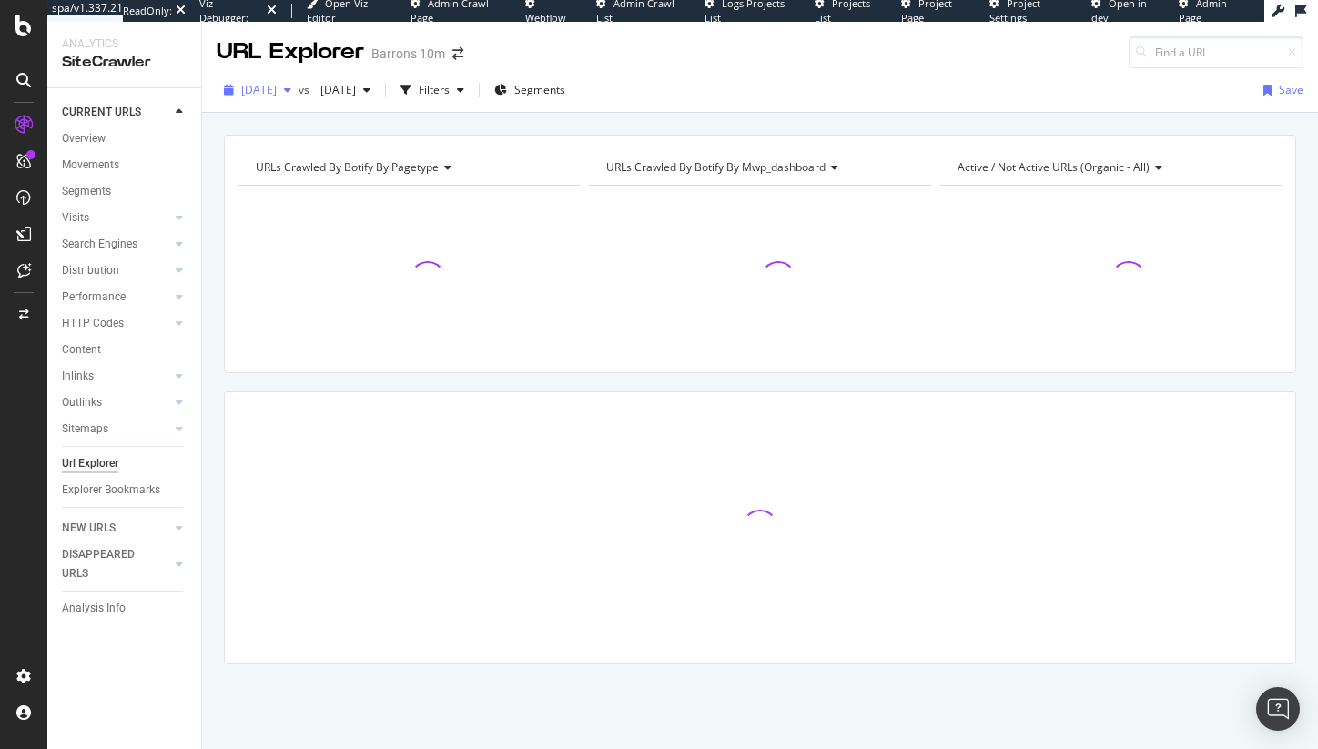
click at [277, 83] on span "[DATE]" at bounding box center [259, 89] width 36 height 15
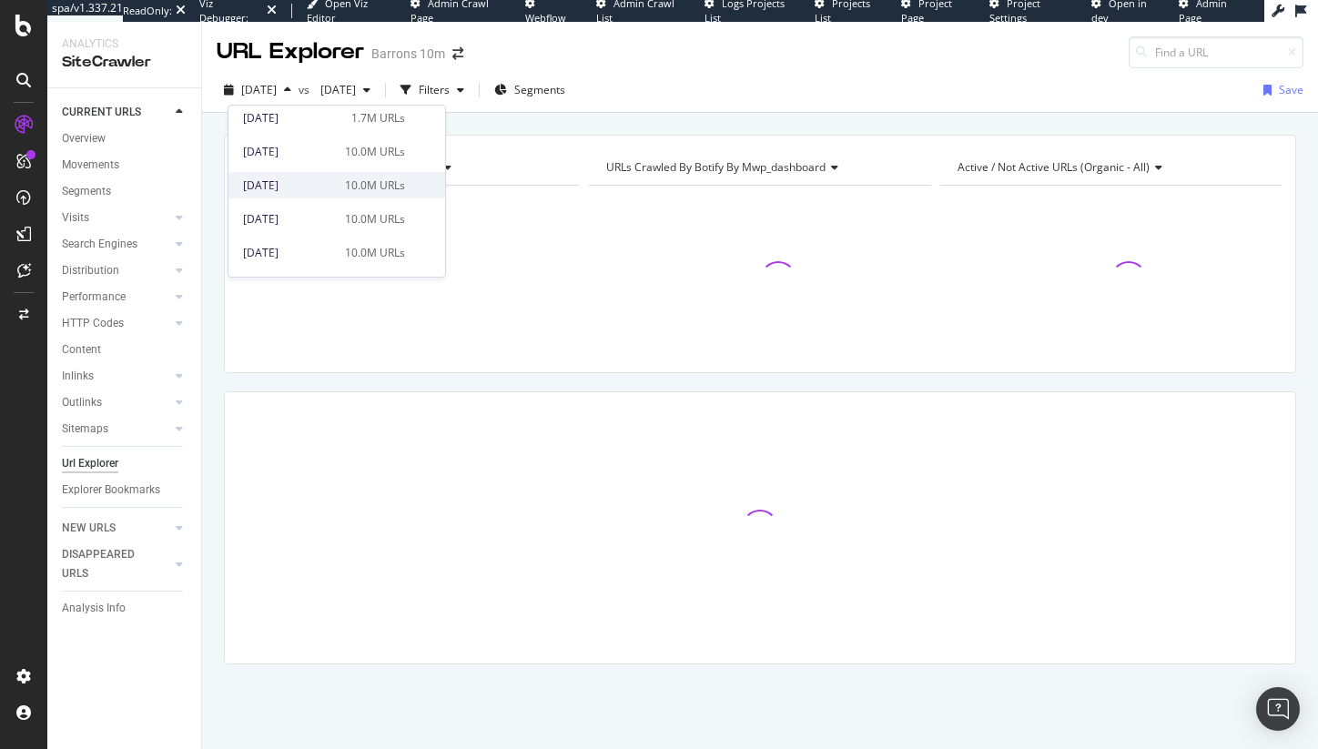
scroll to position [136, 0]
click at [380, 131] on div "[DATE] 1.7M URLs" at bounding box center [337, 120] width 217 height 26
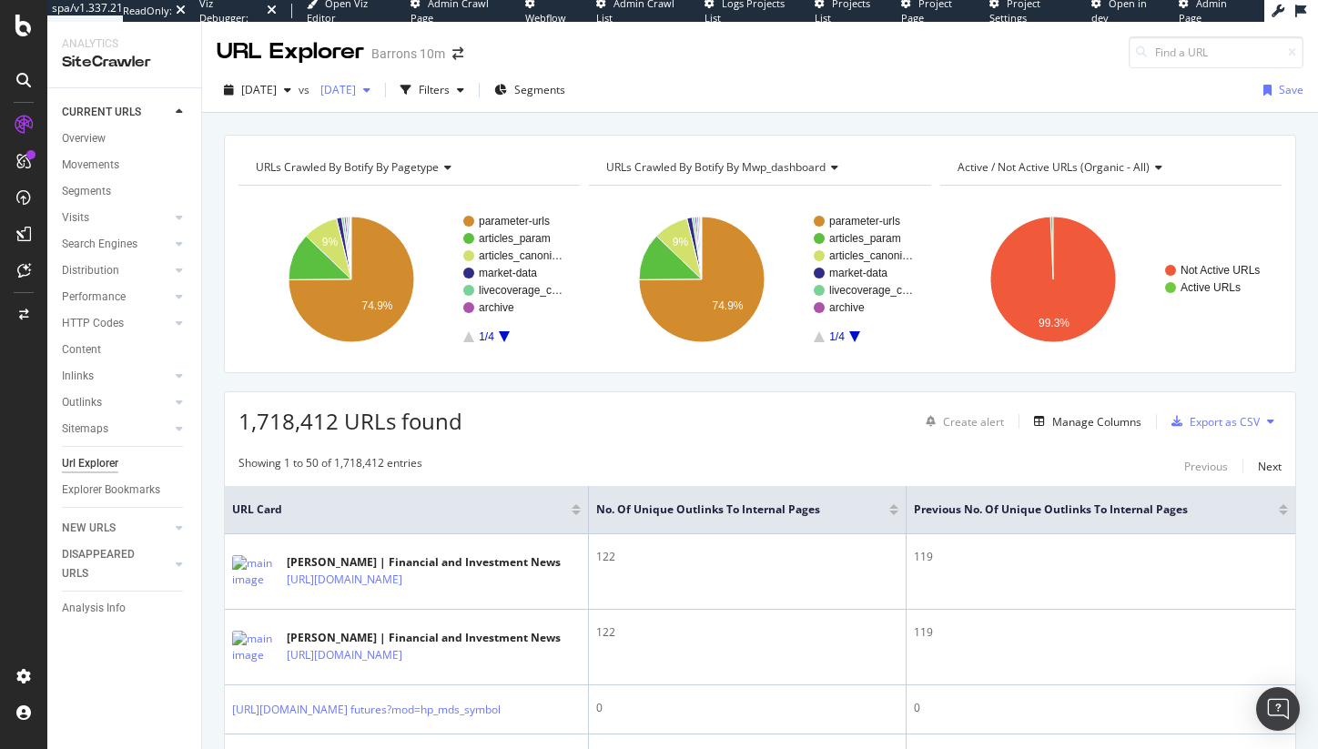
click at [378, 103] on div "[DATE]" at bounding box center [345, 89] width 65 height 27
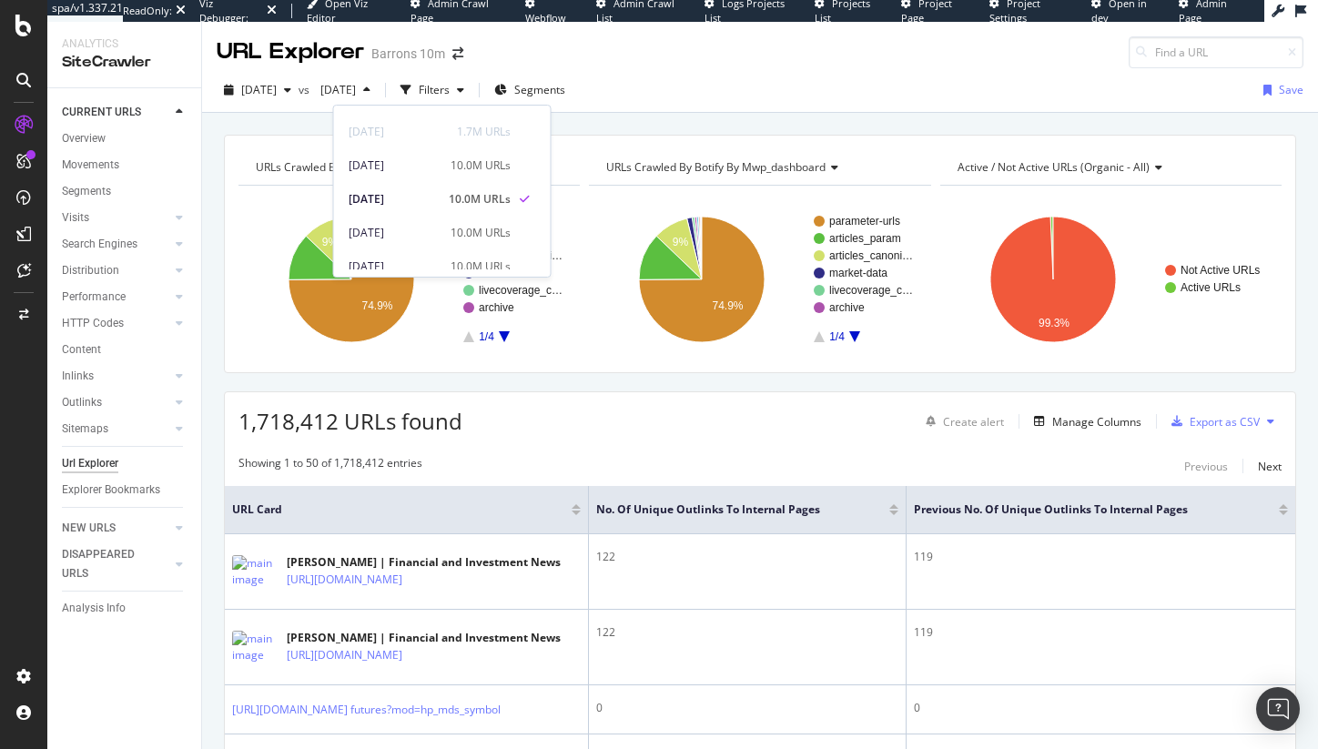
scroll to position [123, 0]
click at [458, 172] on div "10.0M URLs" at bounding box center [481, 167] width 60 height 16
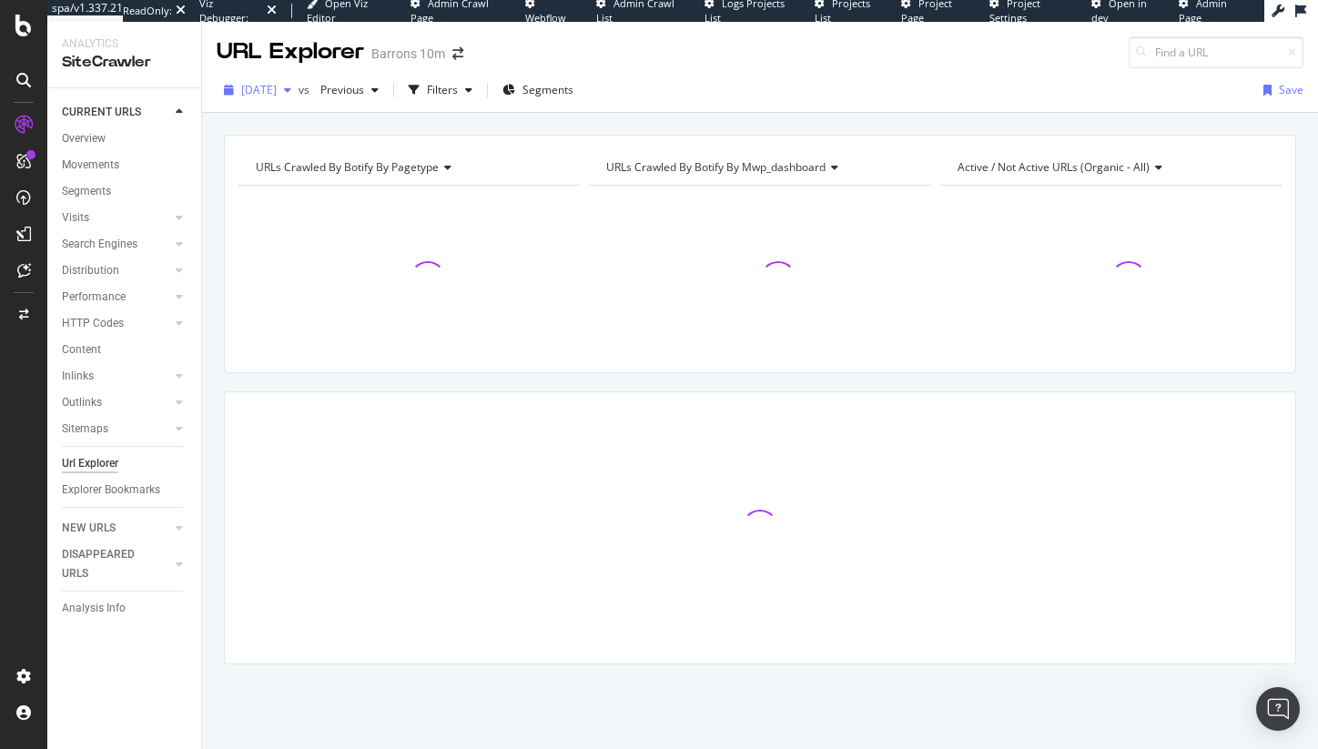
click at [299, 100] on div "[DATE]" at bounding box center [258, 89] width 82 height 27
click at [768, 62] on div "URL Explorer Barrons 10m" at bounding box center [760, 45] width 1116 height 46
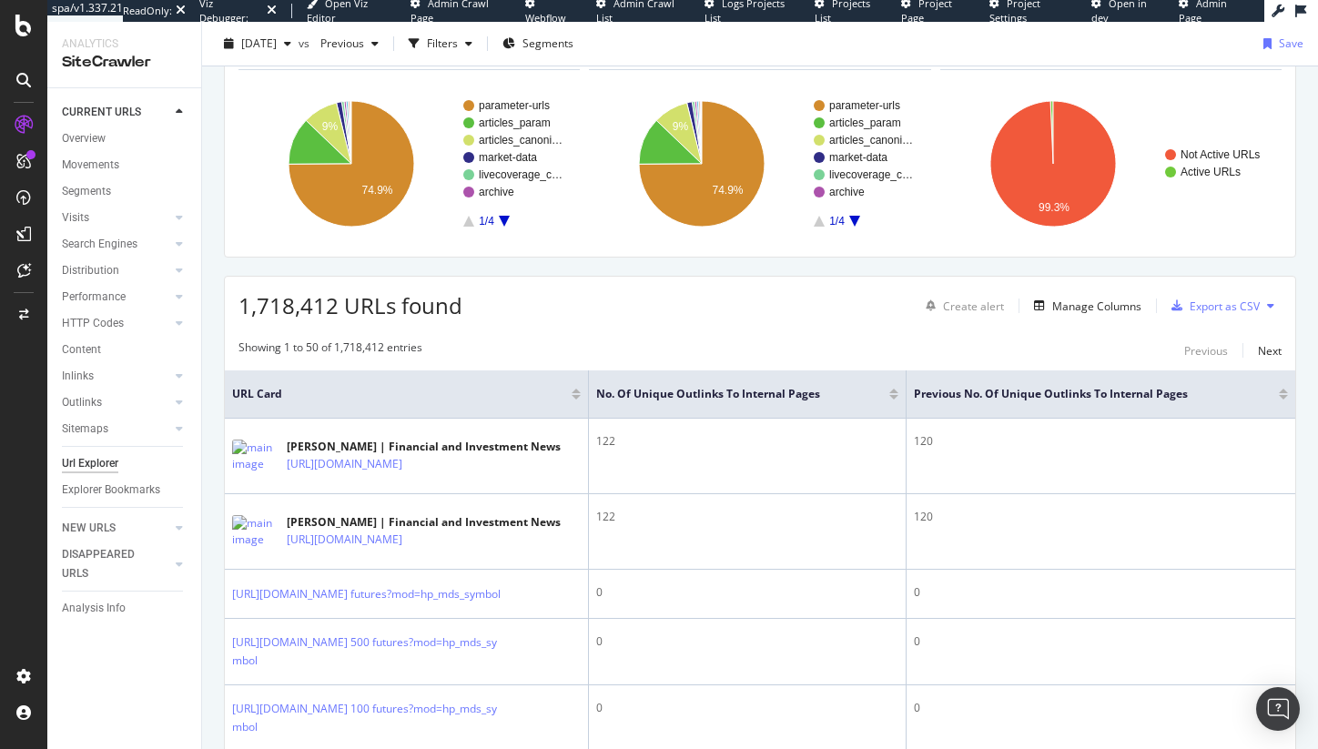
scroll to position [124, 0]
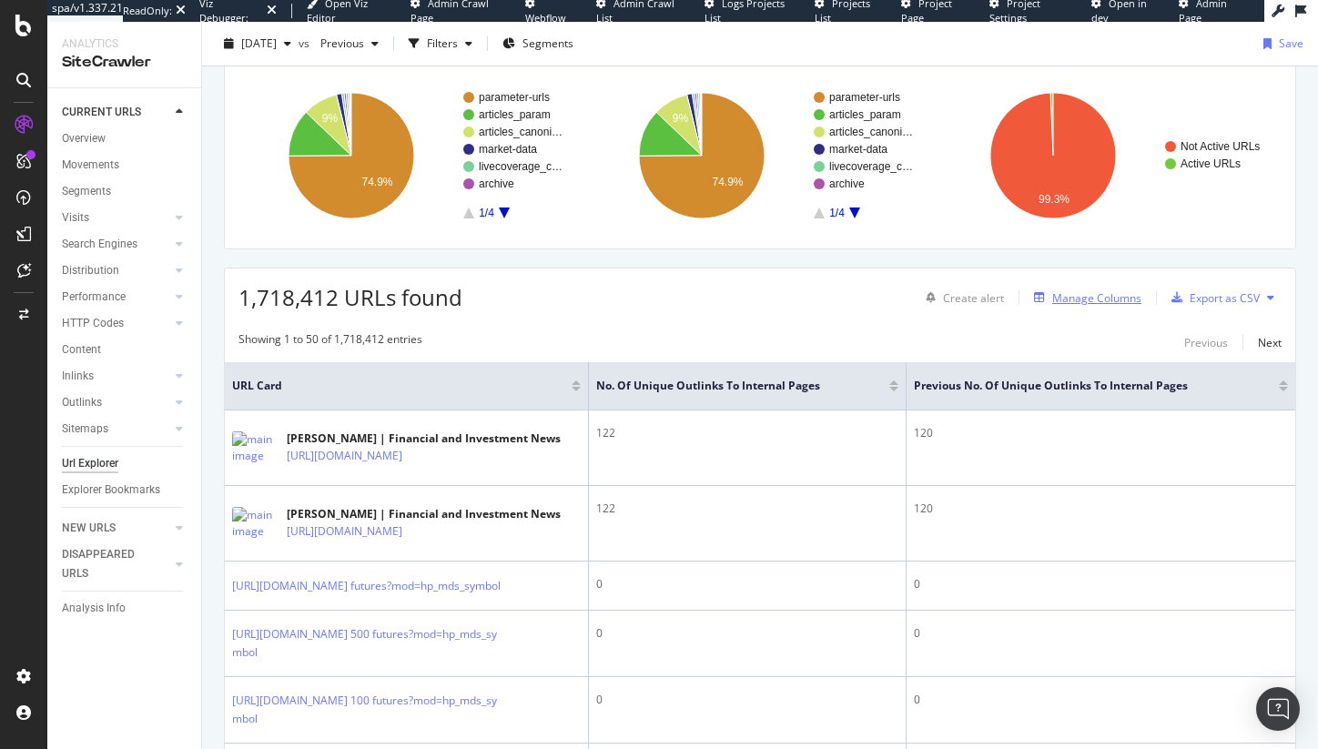
click at [1053, 296] on div "Manage Columns" at bounding box center [1097, 297] width 89 height 15
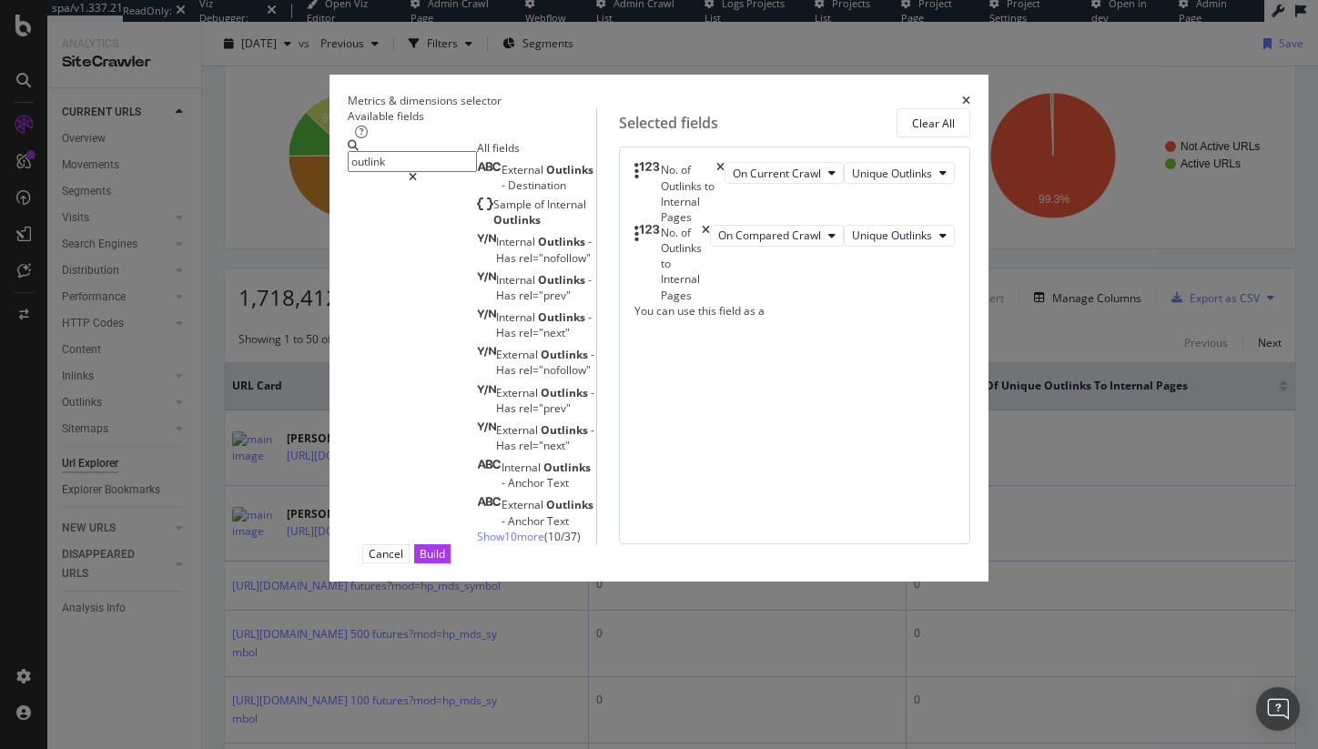
type input "outlink"
click at [477, 529] on span "Show 10 more" at bounding box center [510, 536] width 67 height 15
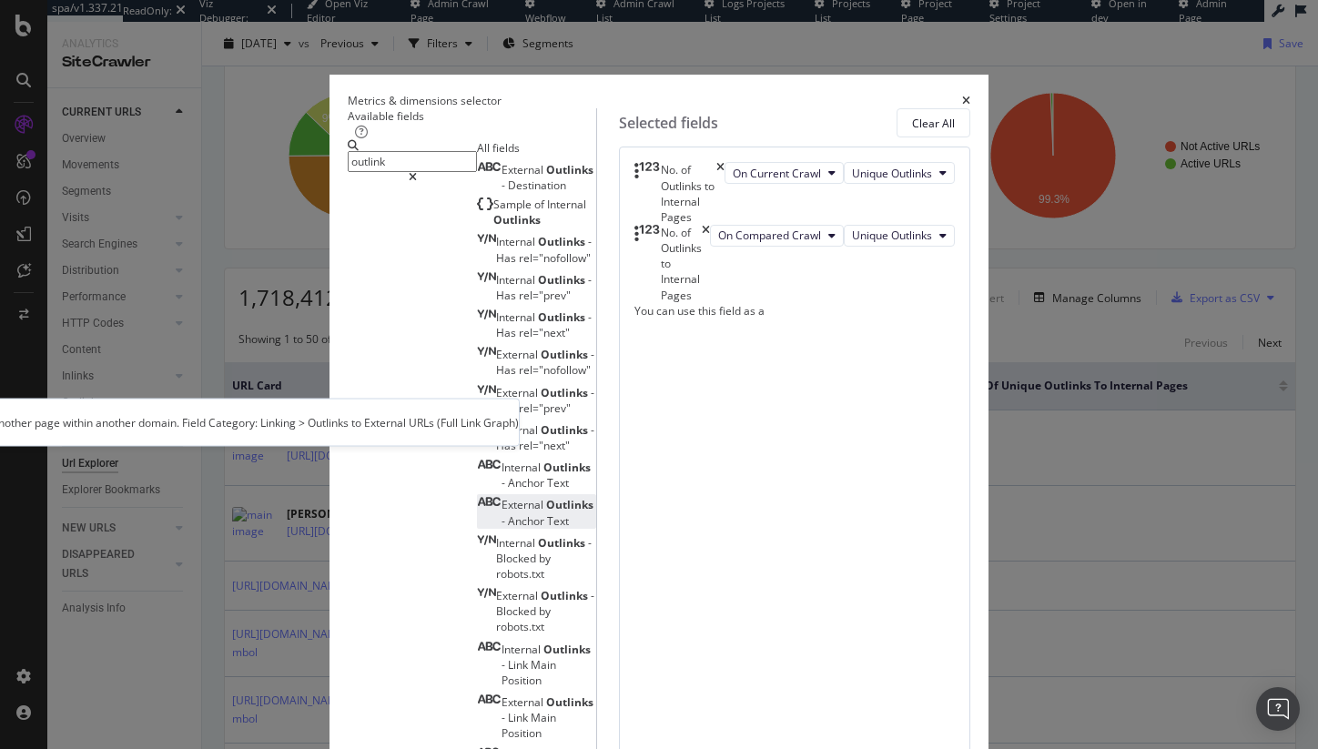
scroll to position [66, 0]
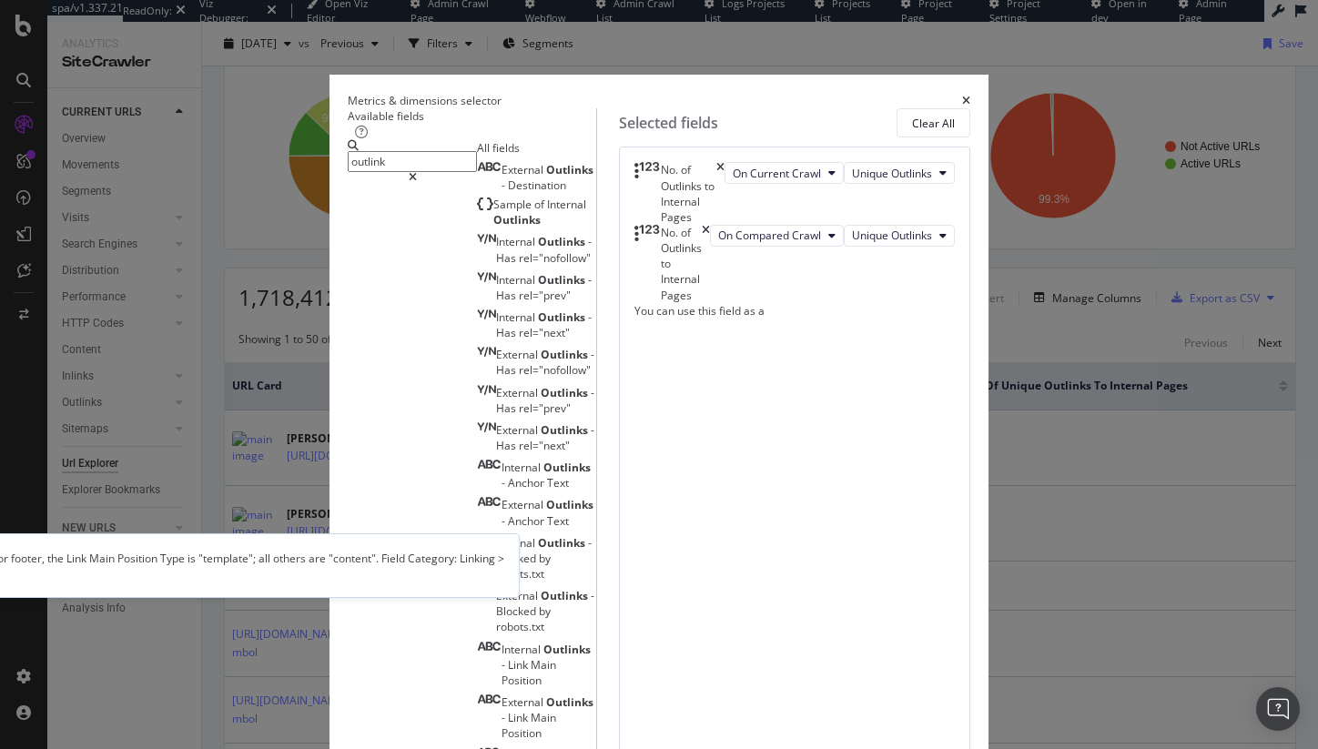
scroll to position [285, 0]
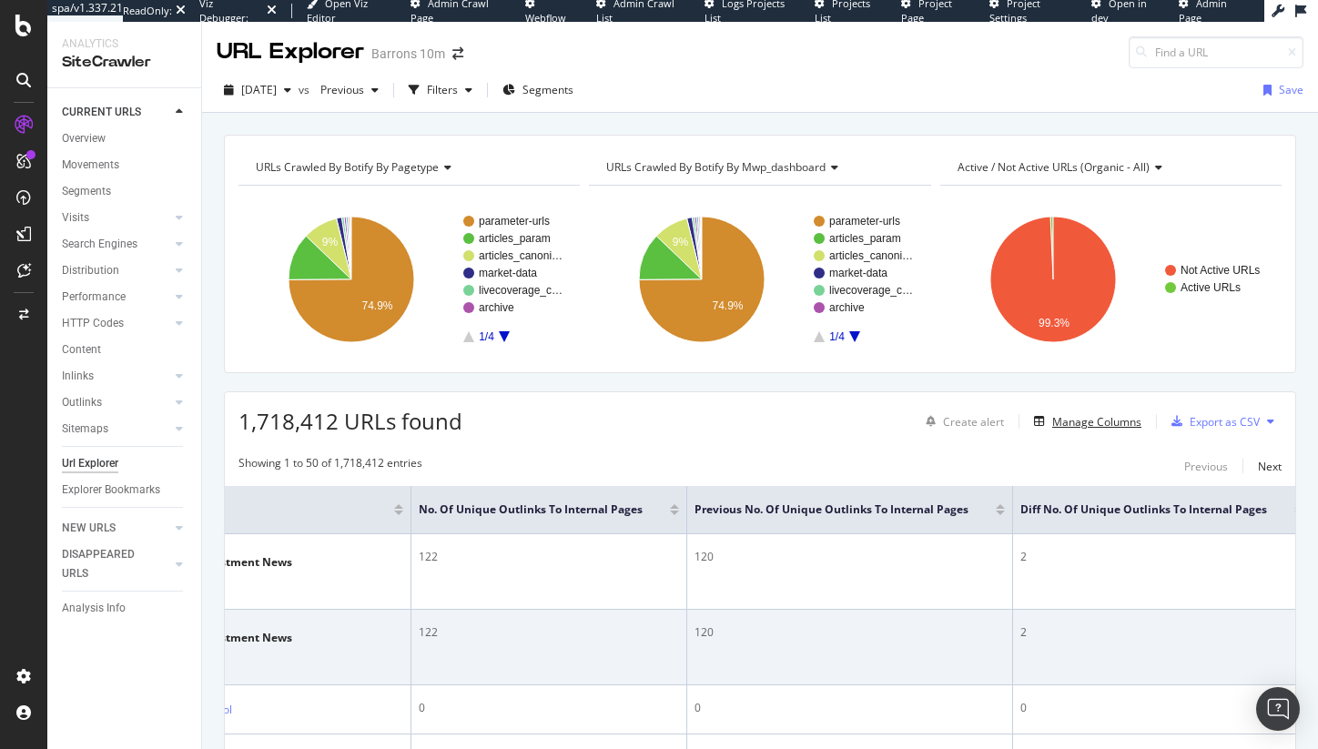
scroll to position [0, 296]
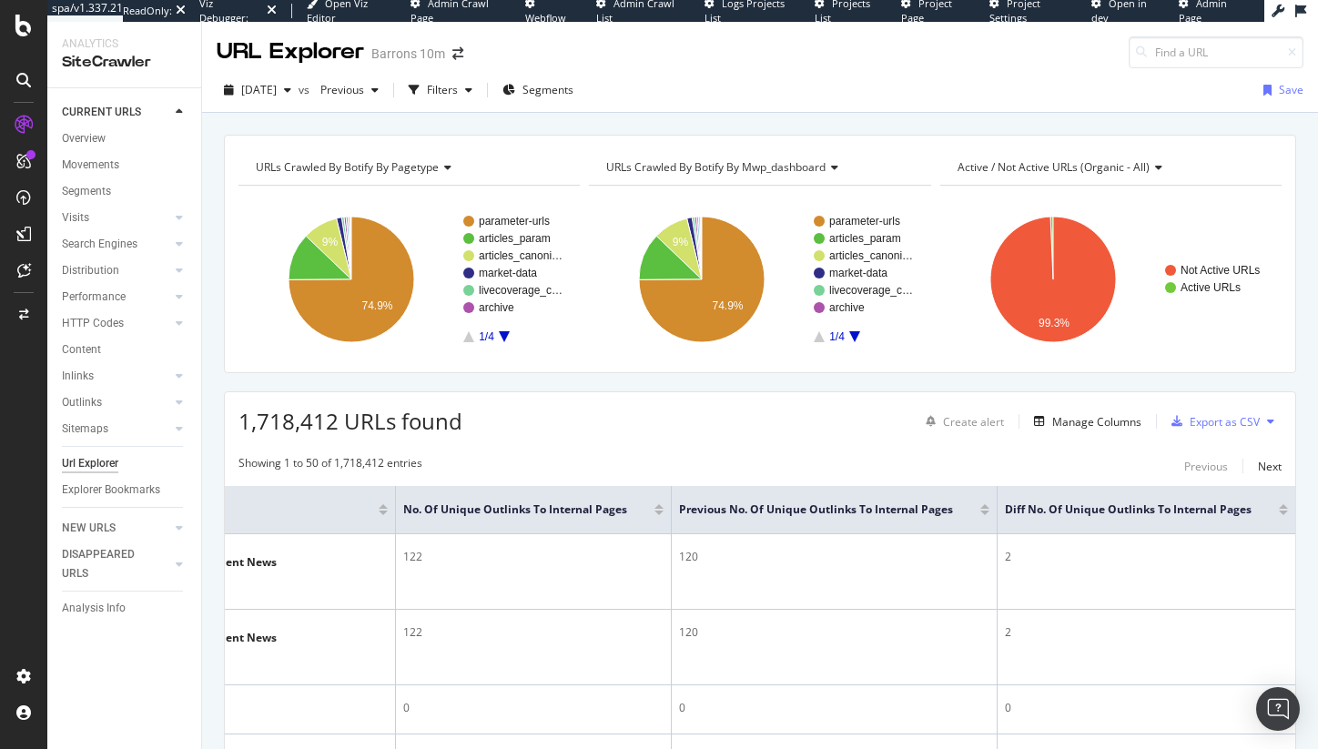
click at [1279, 507] on div at bounding box center [1283, 506] width 9 height 5
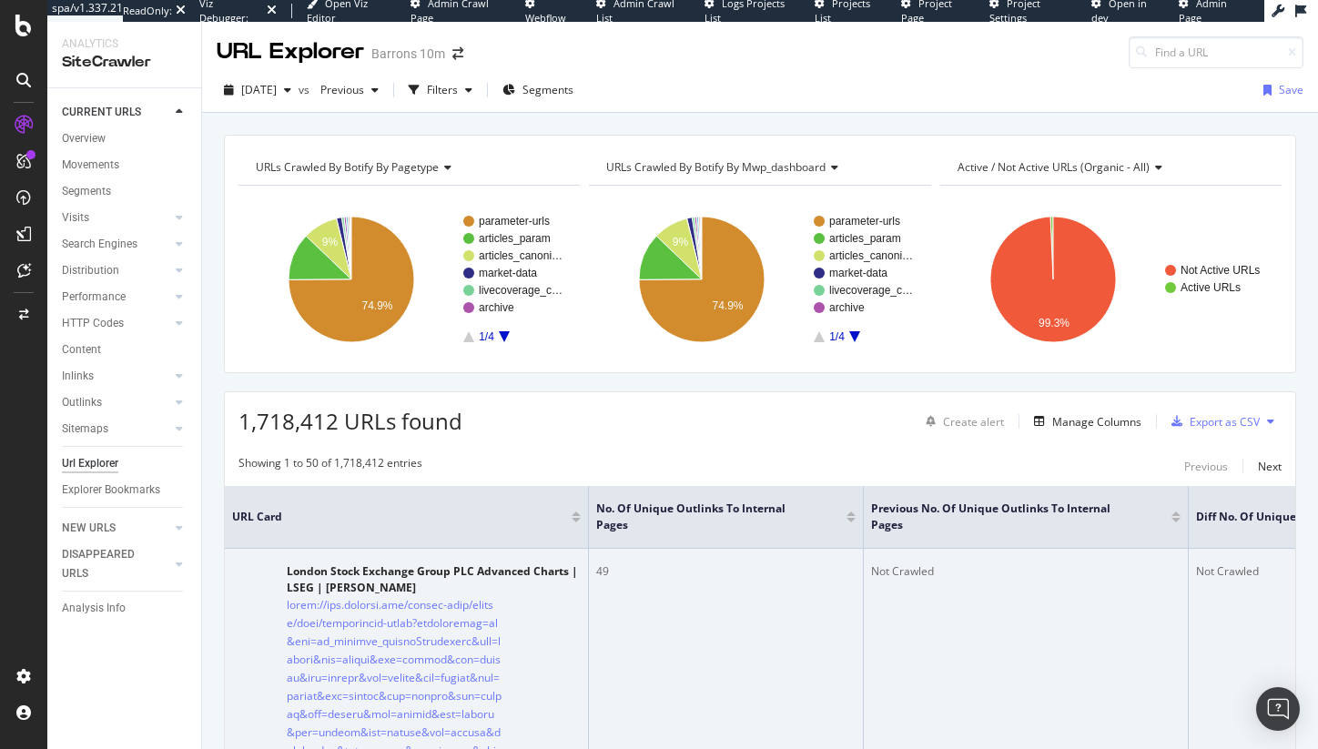
scroll to position [0, 204]
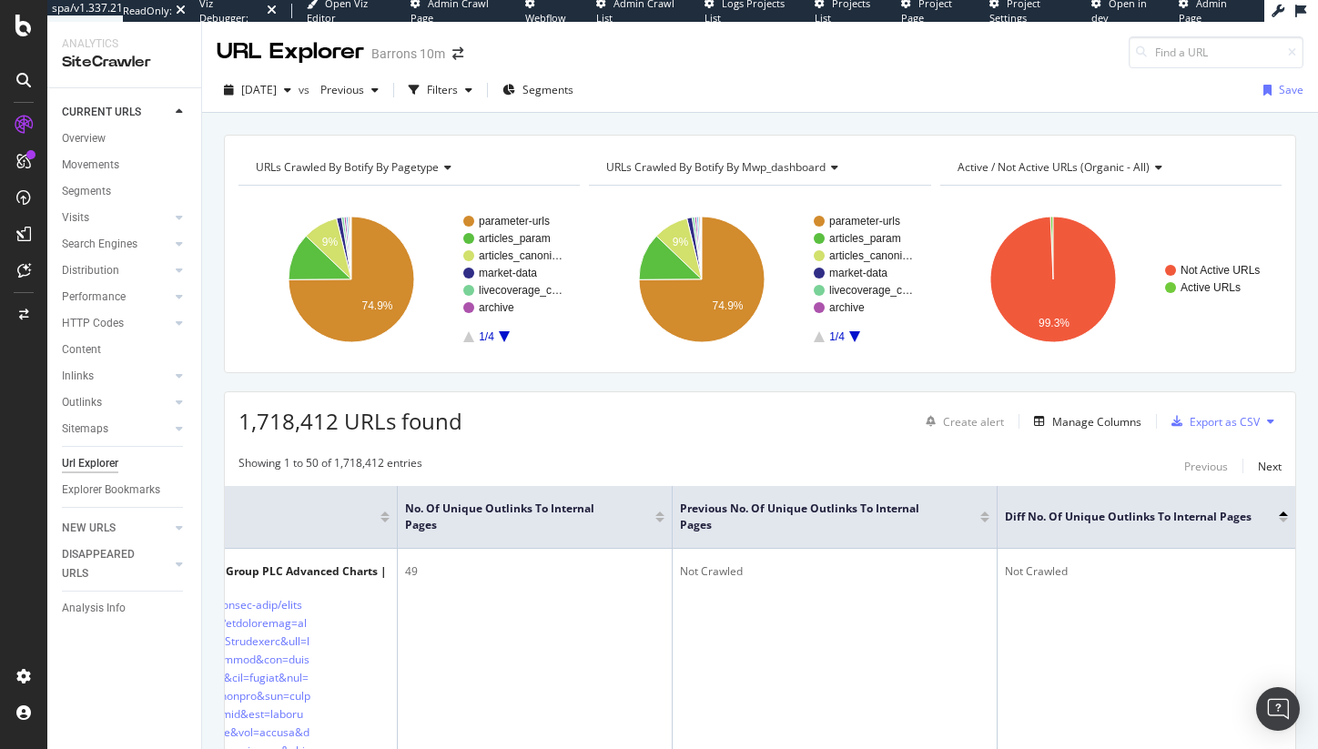
click at [1268, 523] on div "Diff No. of Unique Outlinks to Internal Pages" at bounding box center [1146, 517] width 283 height 18
click at [1279, 520] on div at bounding box center [1283, 520] width 9 height 5
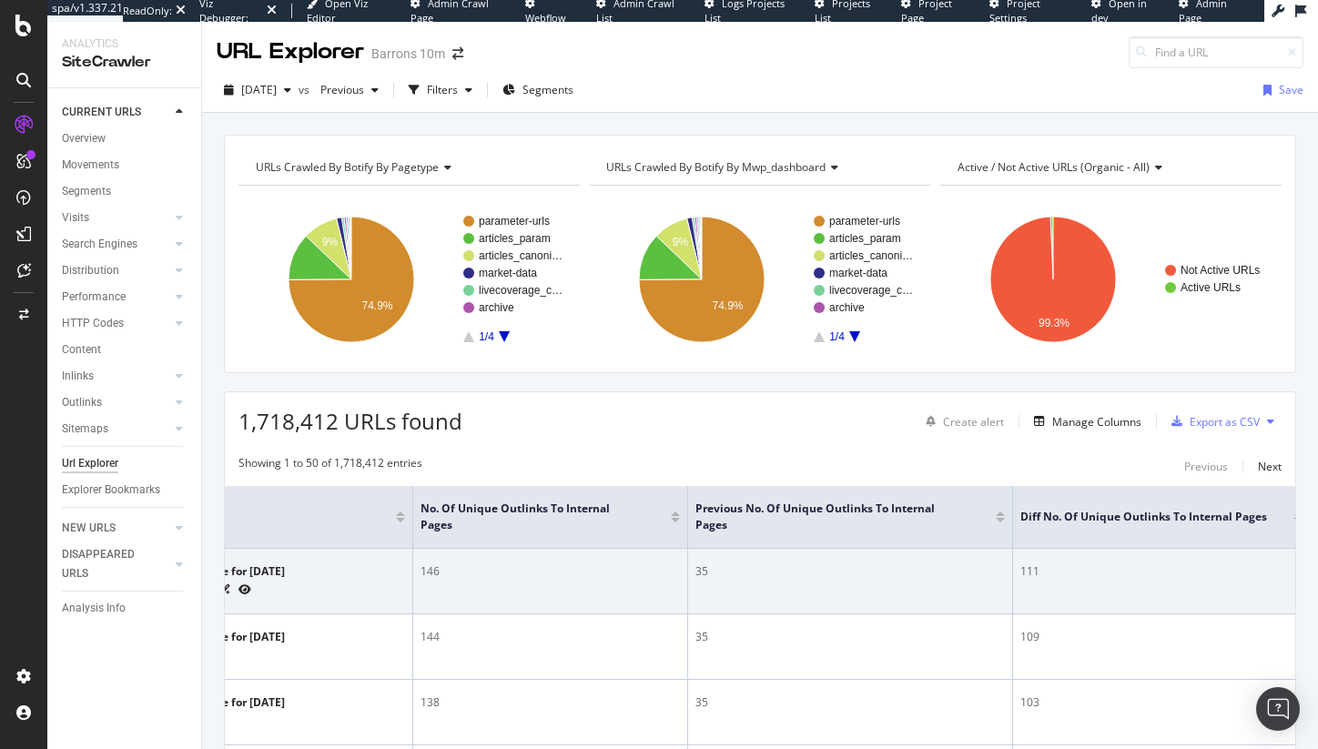
scroll to position [0, 204]
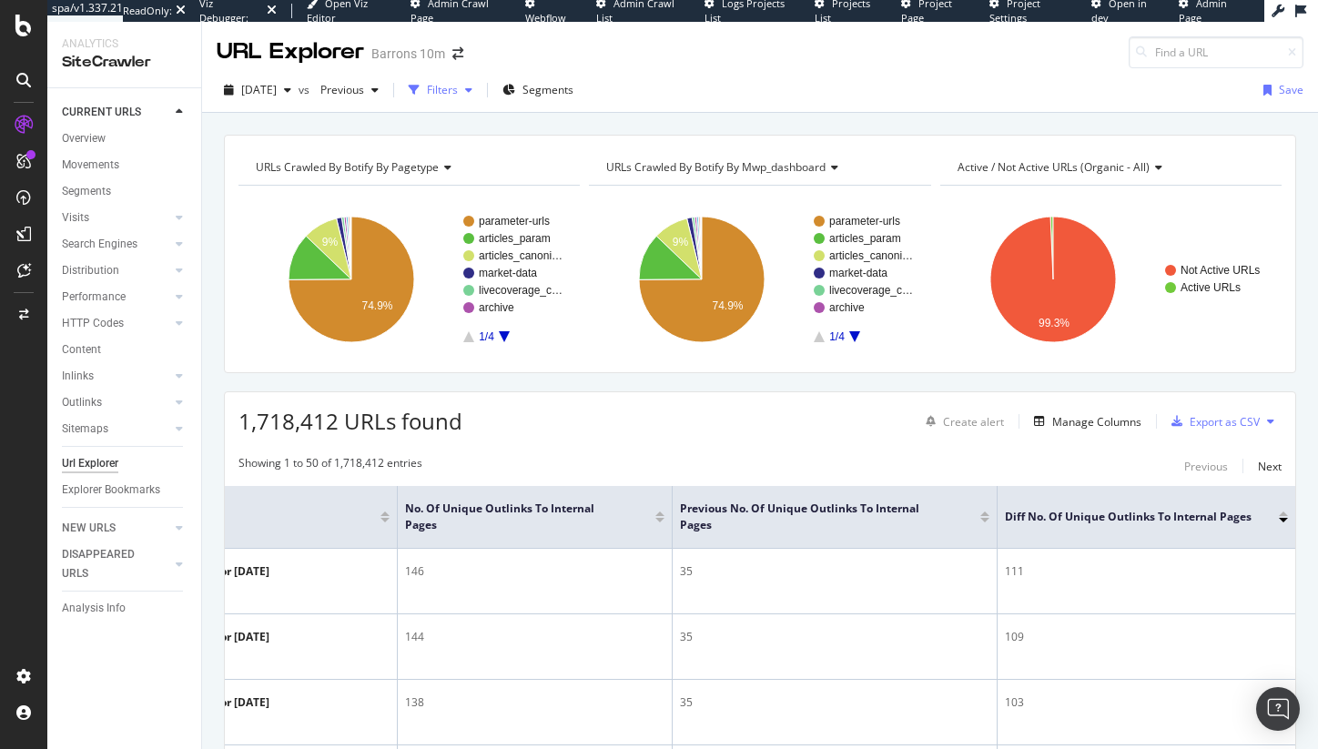
click at [458, 94] on div "Filters" at bounding box center [442, 89] width 31 height 15
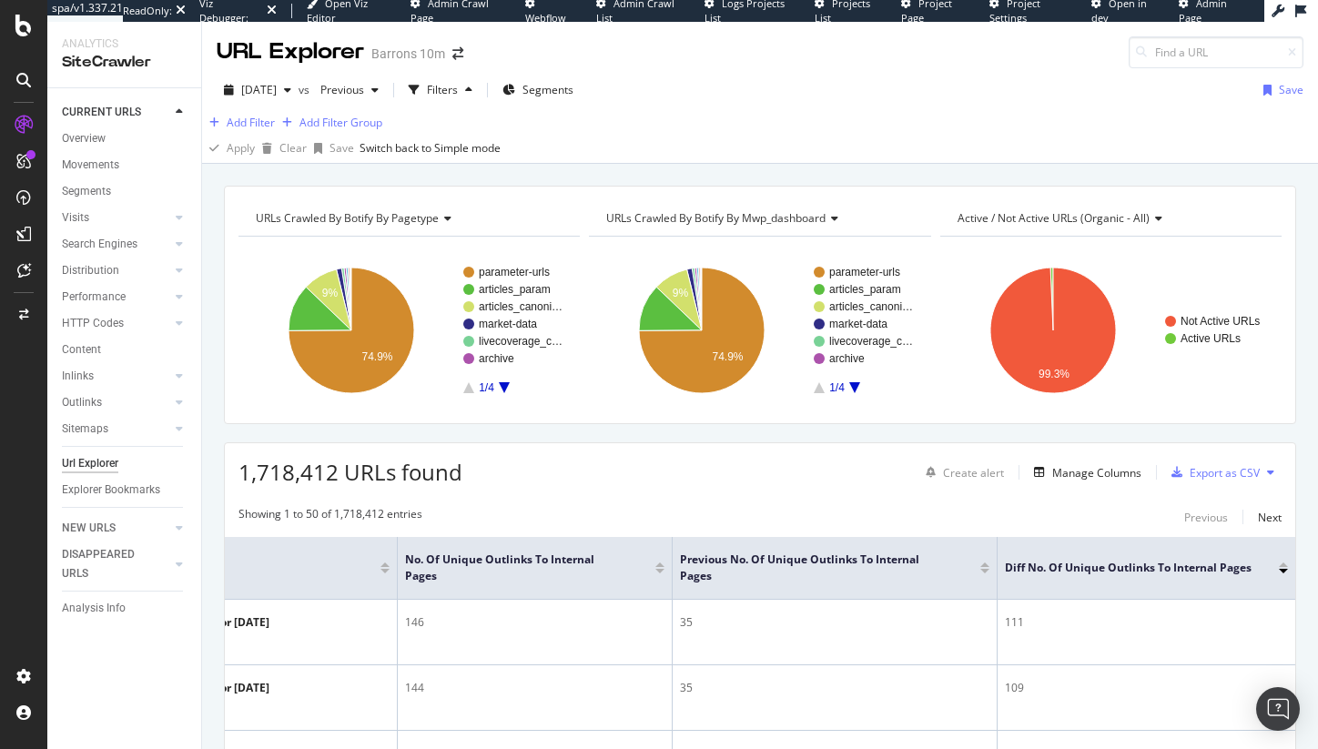
click at [243, 124] on div "Add Filter Add Filter Group" at bounding box center [760, 123] width 1116 height 22
click at [250, 130] on div "Add Filter" at bounding box center [251, 122] width 48 height 15
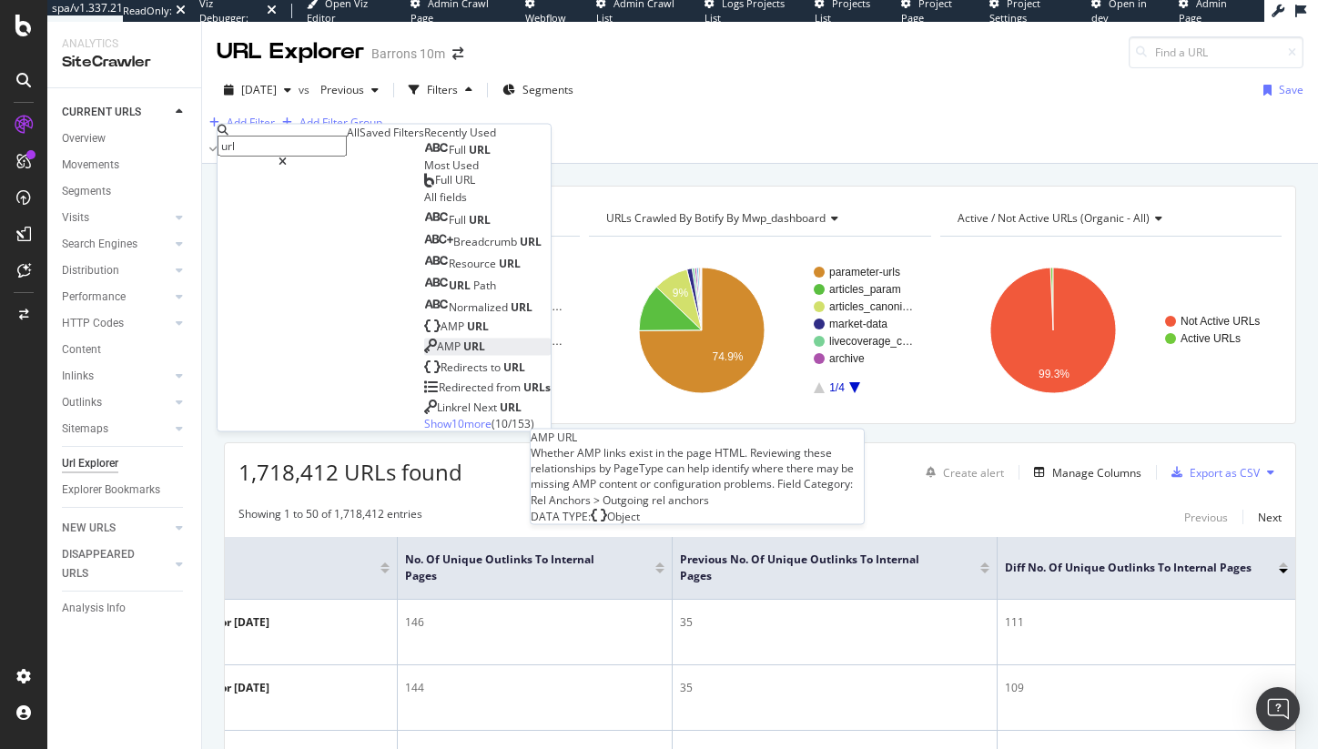
scroll to position [97, 0]
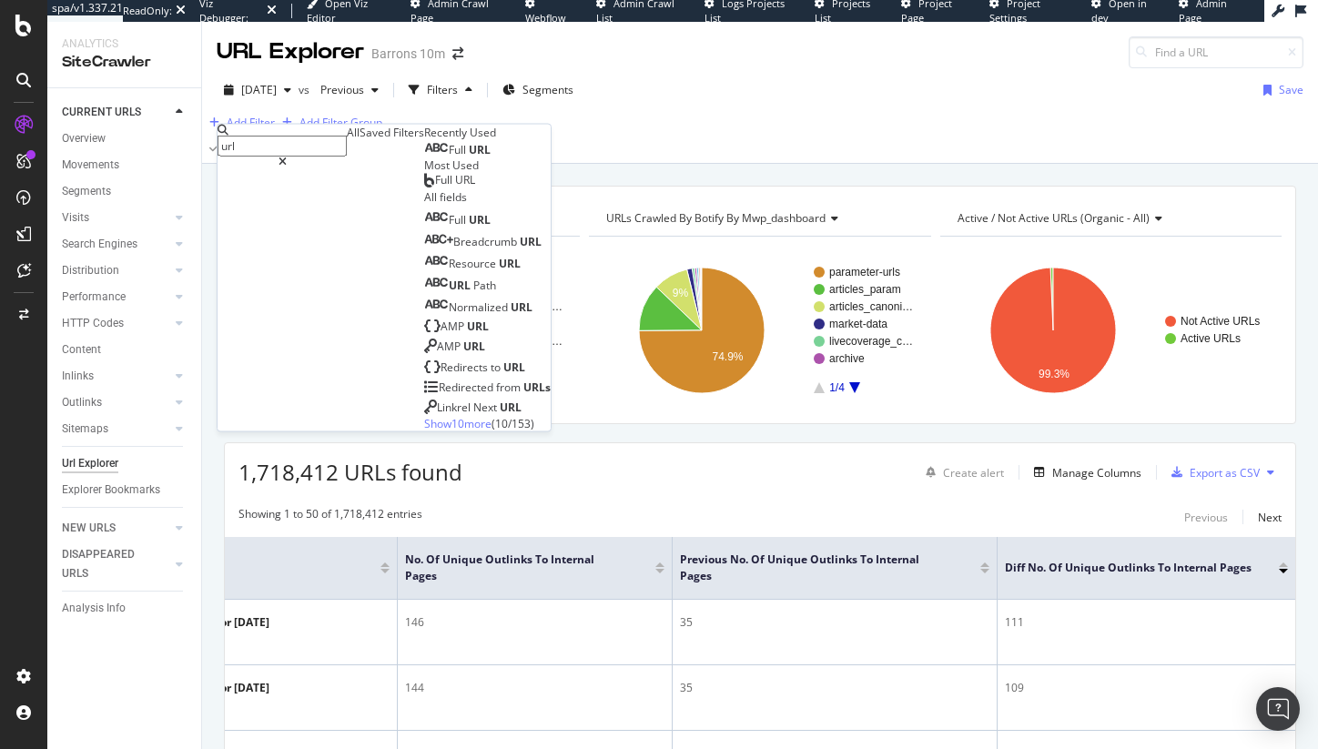
click at [424, 431] on span "Show 10 more" at bounding box center [457, 422] width 67 height 15
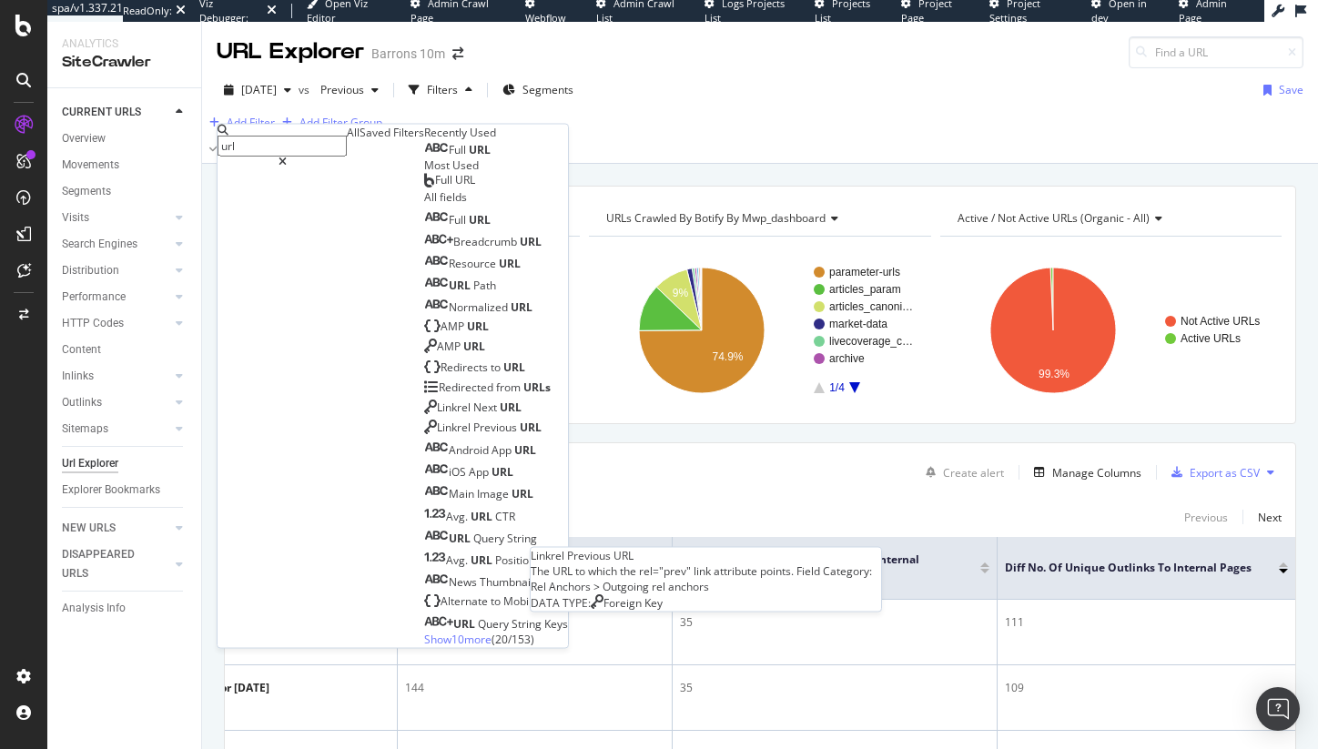
scroll to position [320, 0]
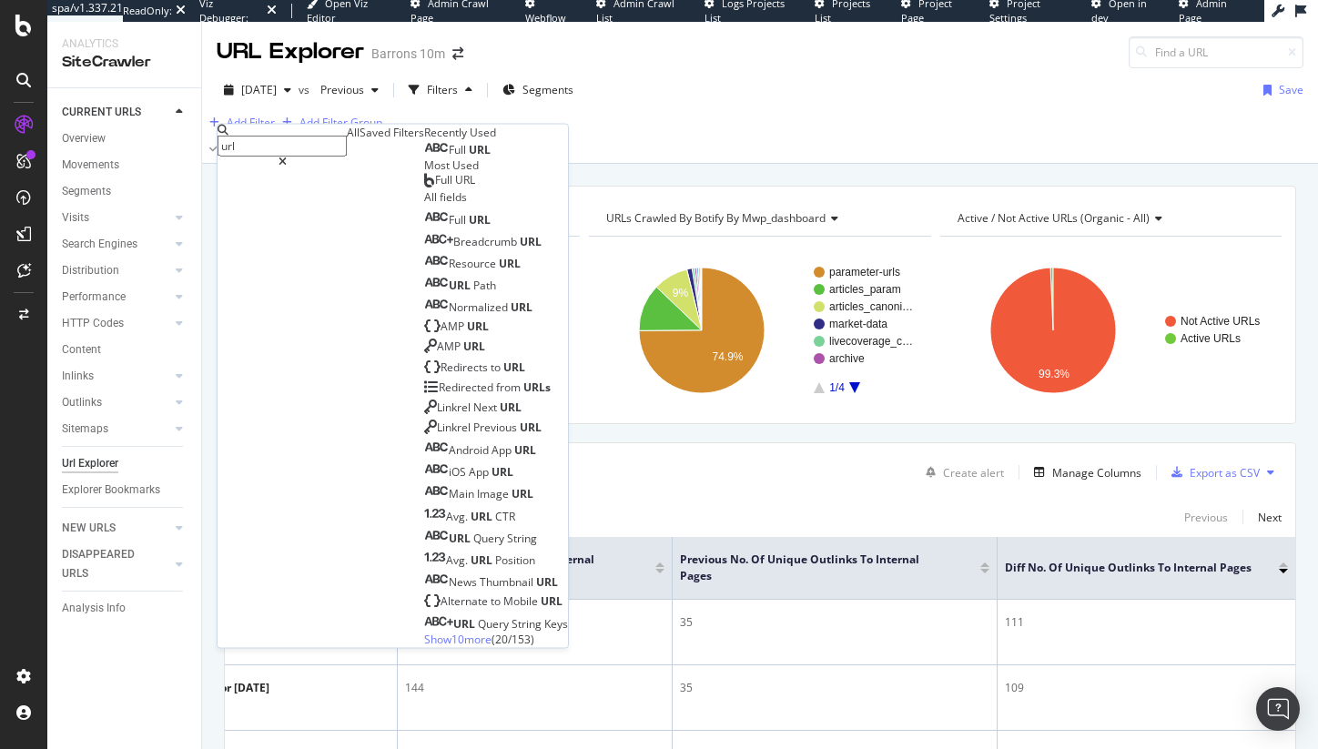
click at [280, 144] on input "url" at bounding box center [282, 146] width 129 height 21
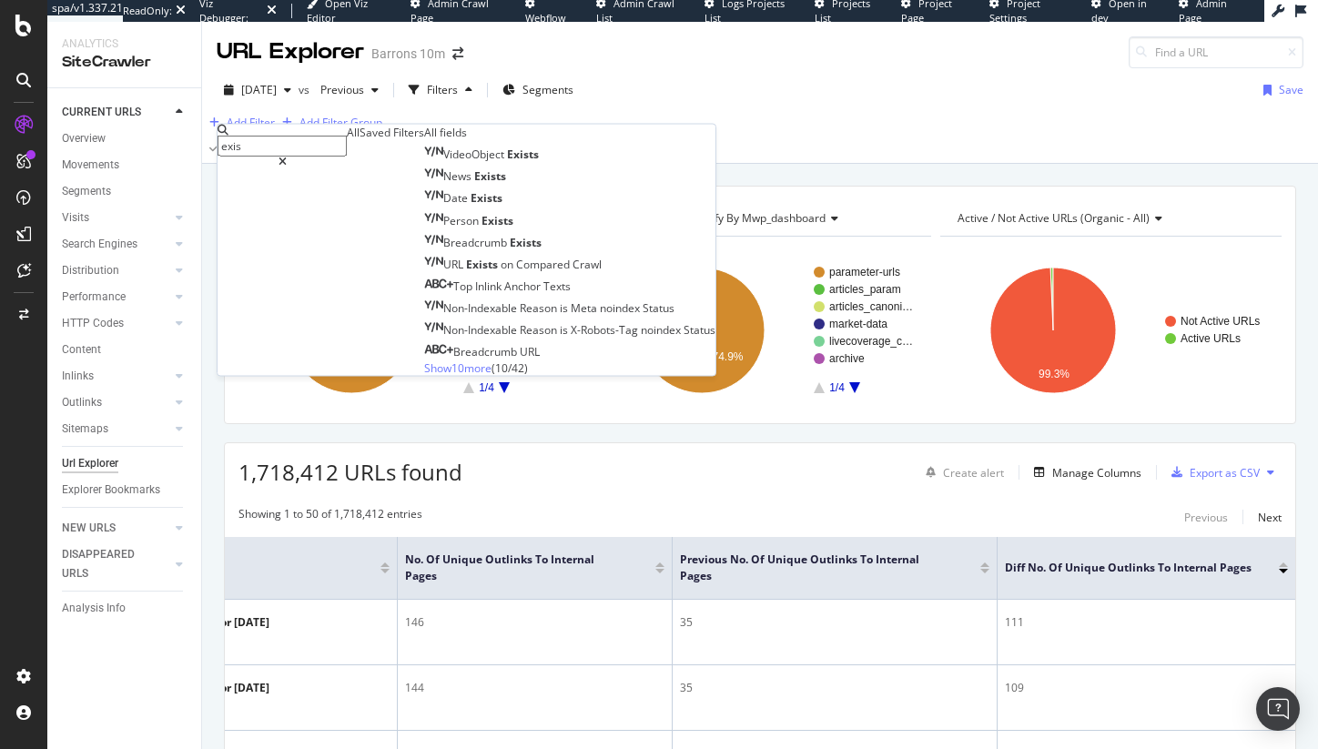
click at [424, 375] on span "Show 10 more" at bounding box center [457, 367] width 67 height 15
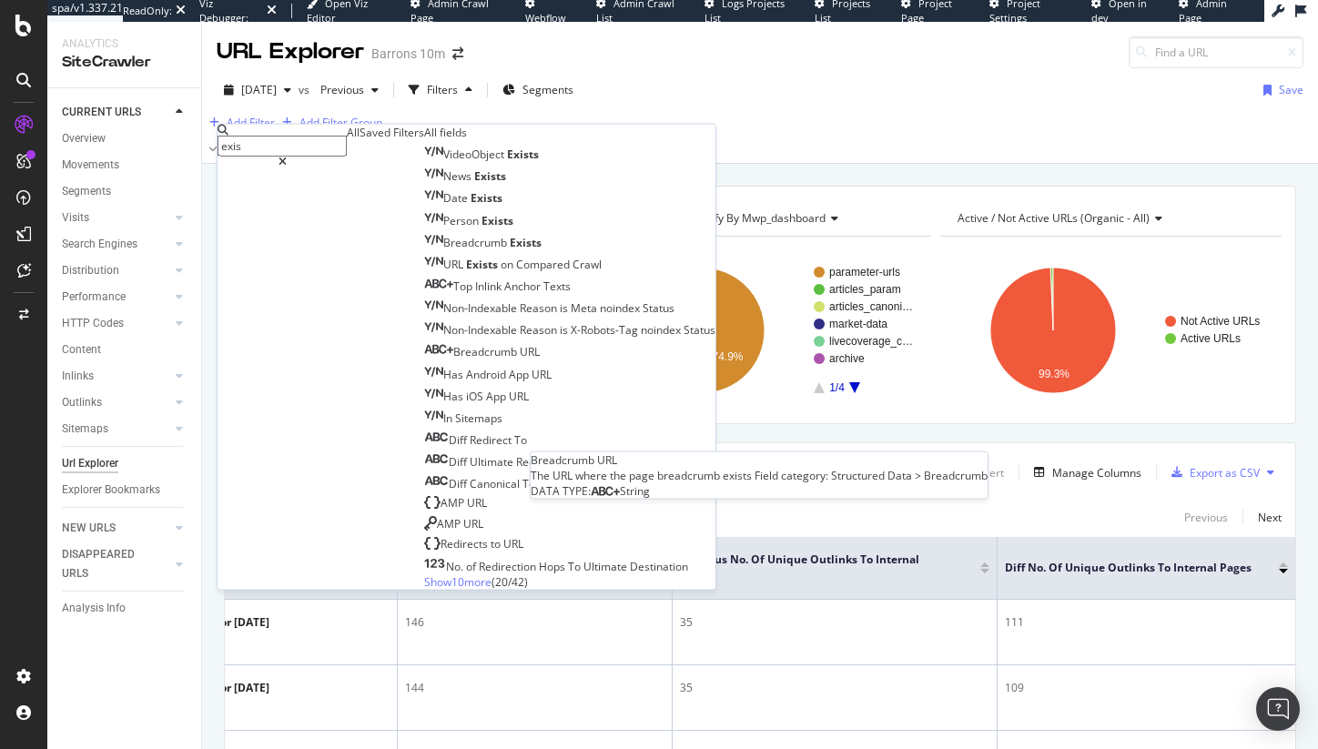
scroll to position [150, 0]
click at [424, 574] on span "Show 10 more" at bounding box center [457, 581] width 67 height 15
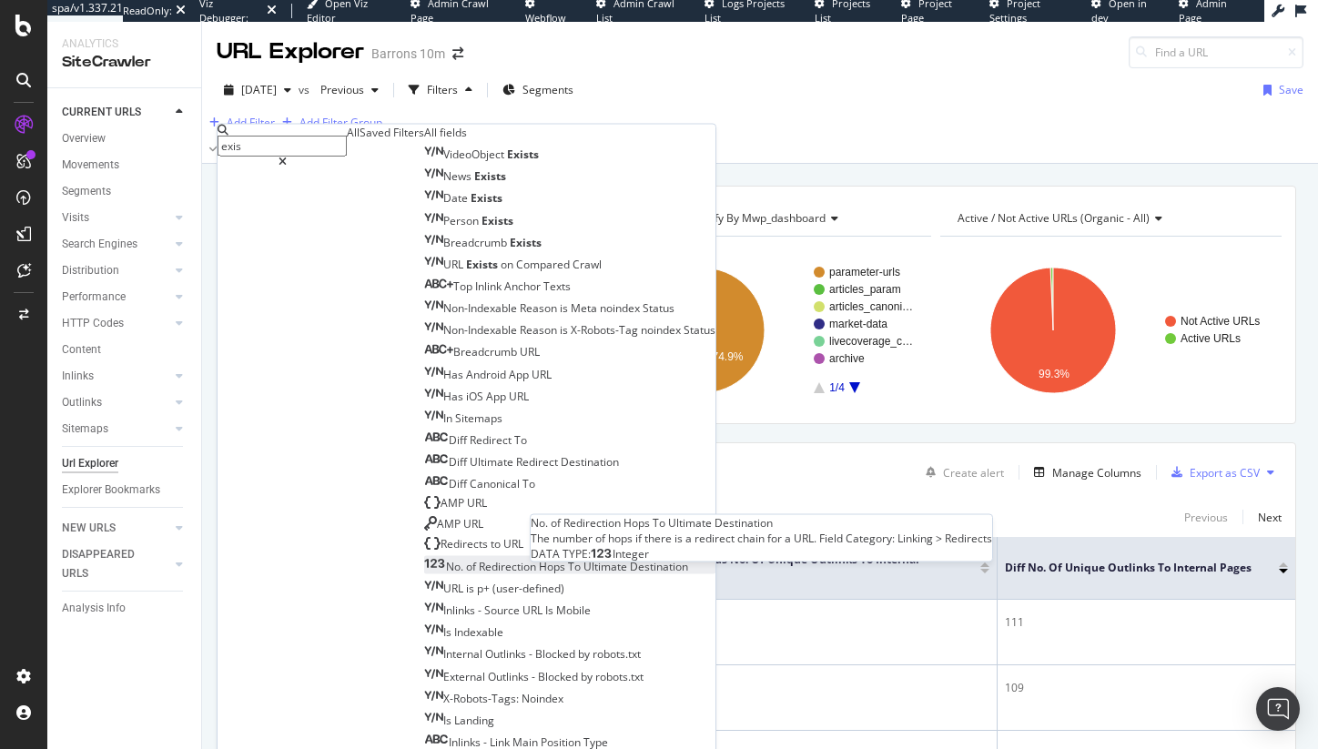
scroll to position [369, 0]
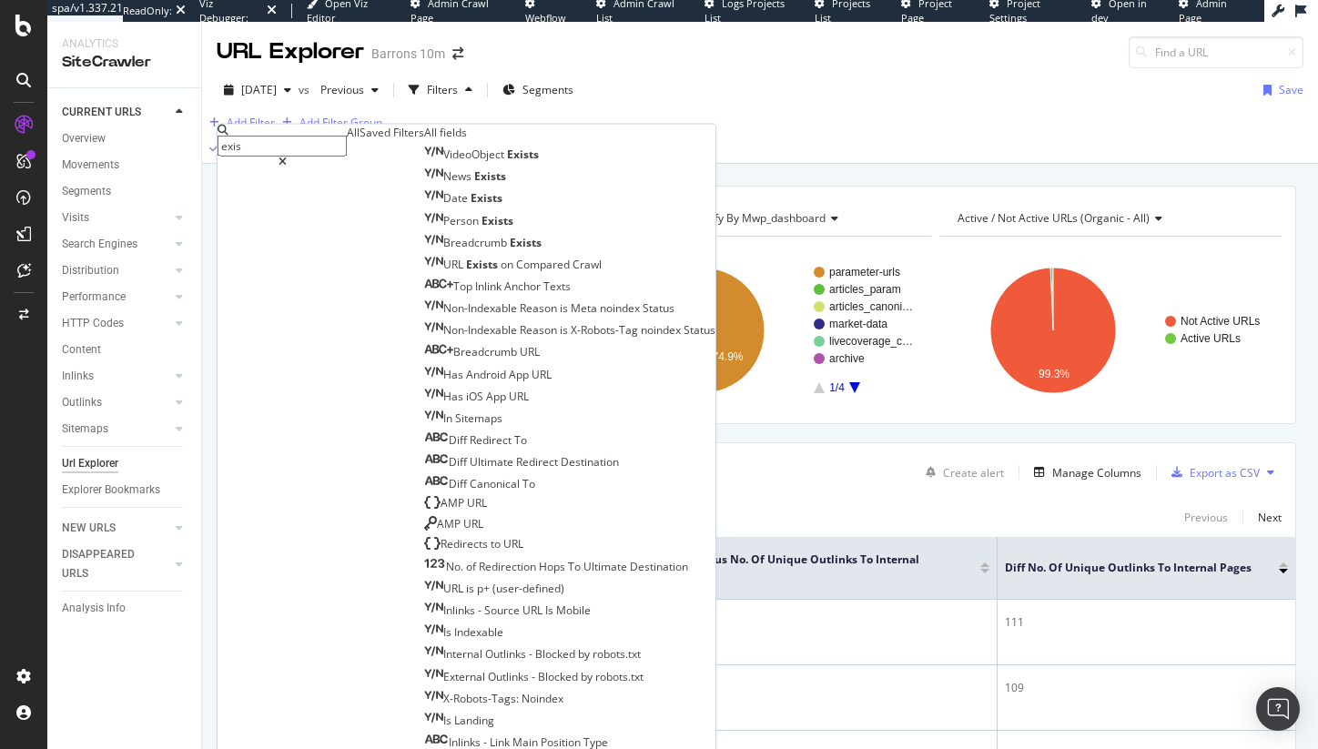
click at [275, 144] on input "exis" at bounding box center [282, 146] width 129 height 21
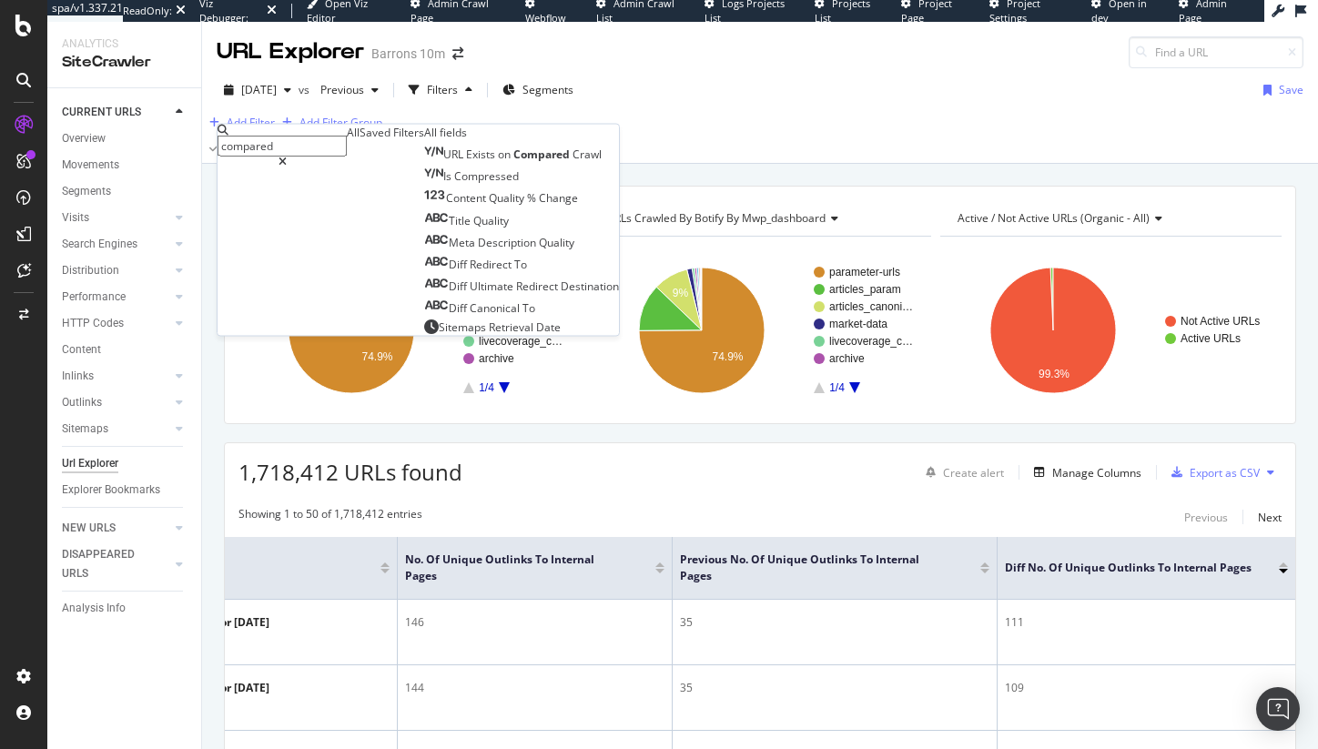
scroll to position [0, 0]
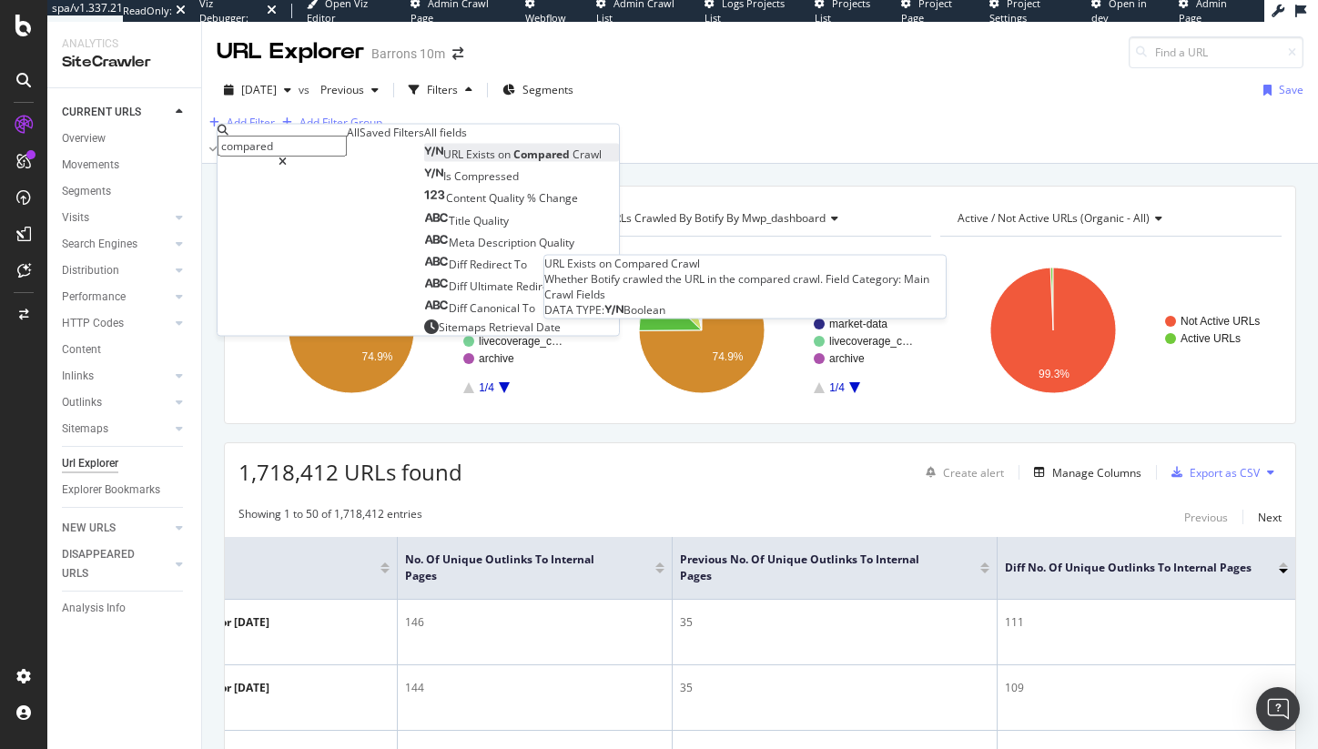
type input "compared"
click at [514, 162] on span "Compared" at bounding box center [543, 154] width 59 height 15
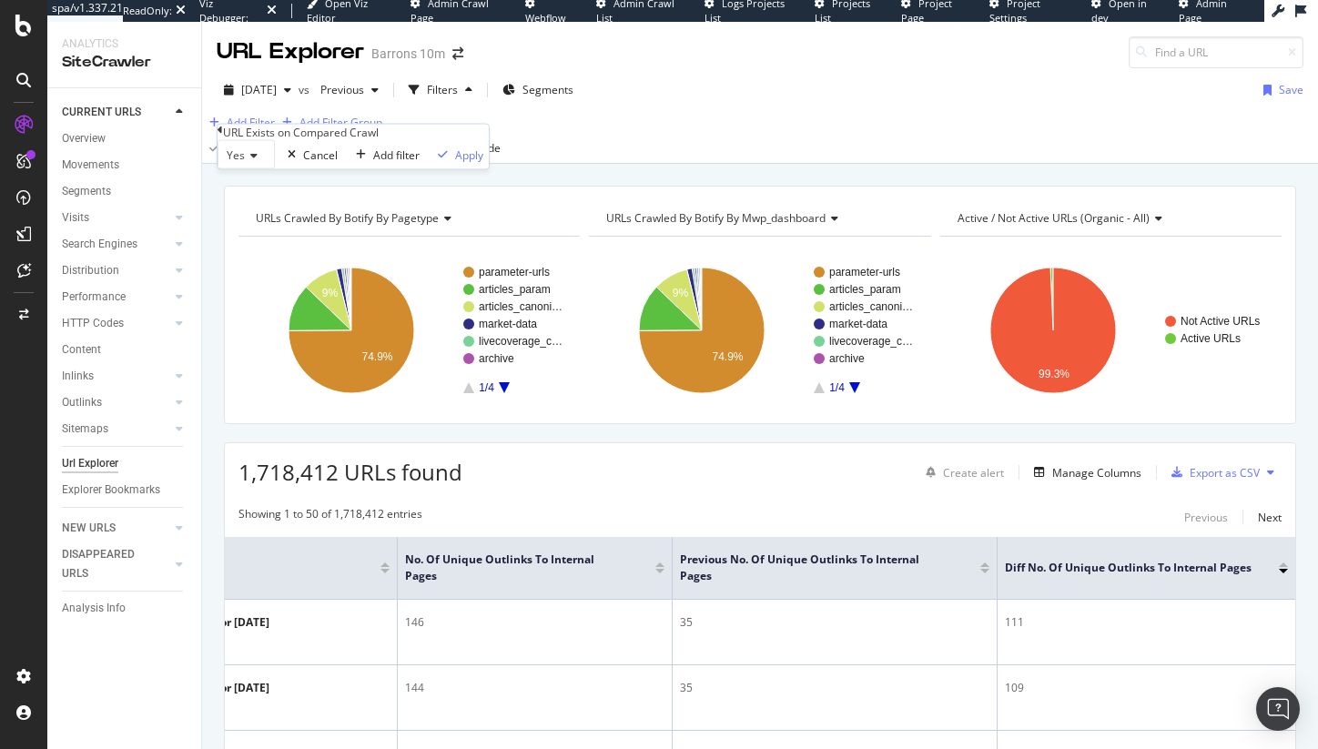
click at [409, 169] on div "Yes Cancel Add filter Apply" at bounding box center [353, 154] width 271 height 29
click at [455, 162] on div "Apply" at bounding box center [469, 154] width 28 height 15
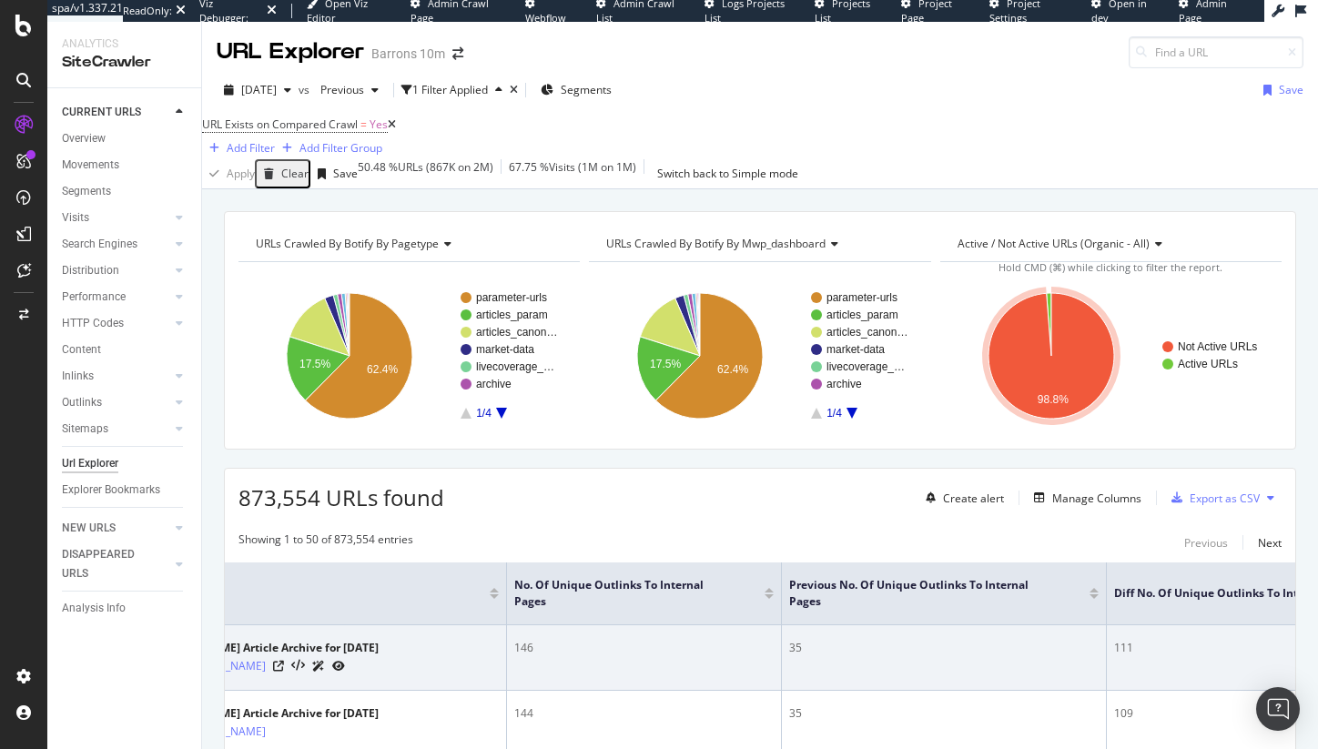
scroll to position [0, 204]
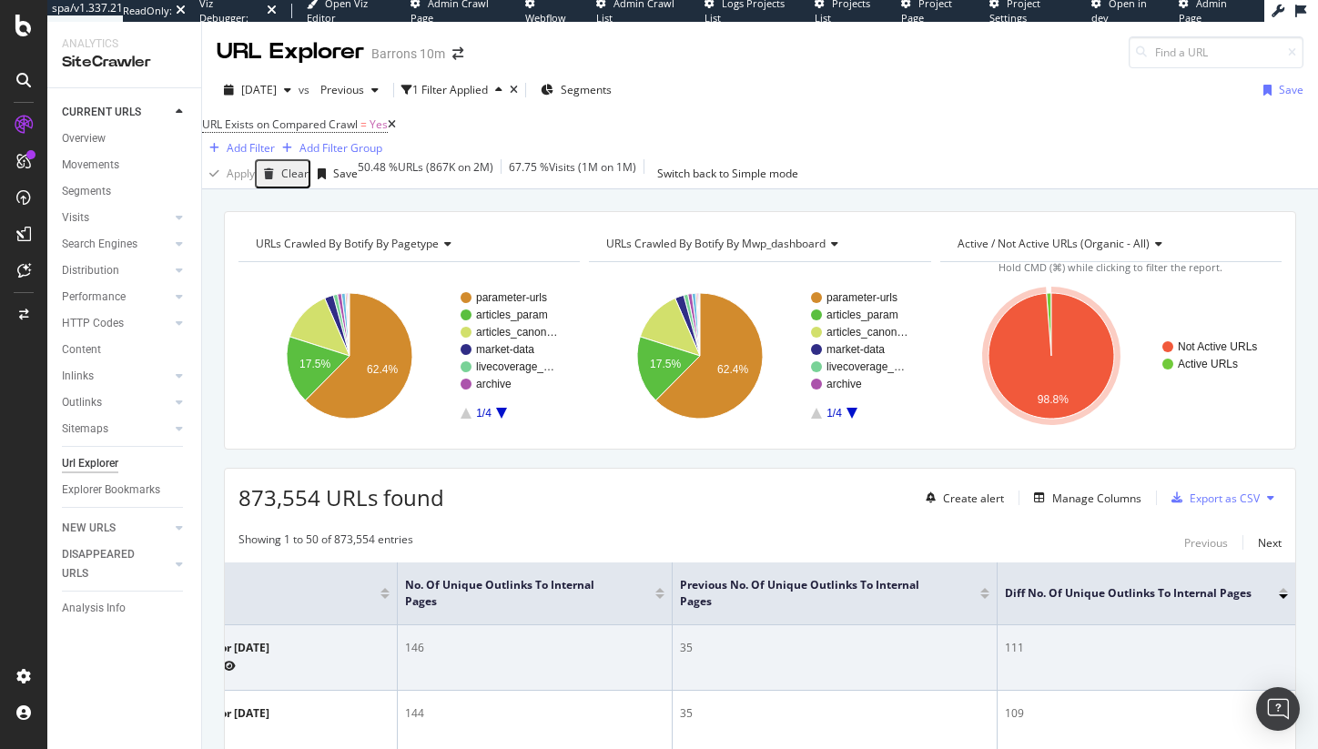
click at [1006, 656] on div "111" at bounding box center [1146, 648] width 283 height 16
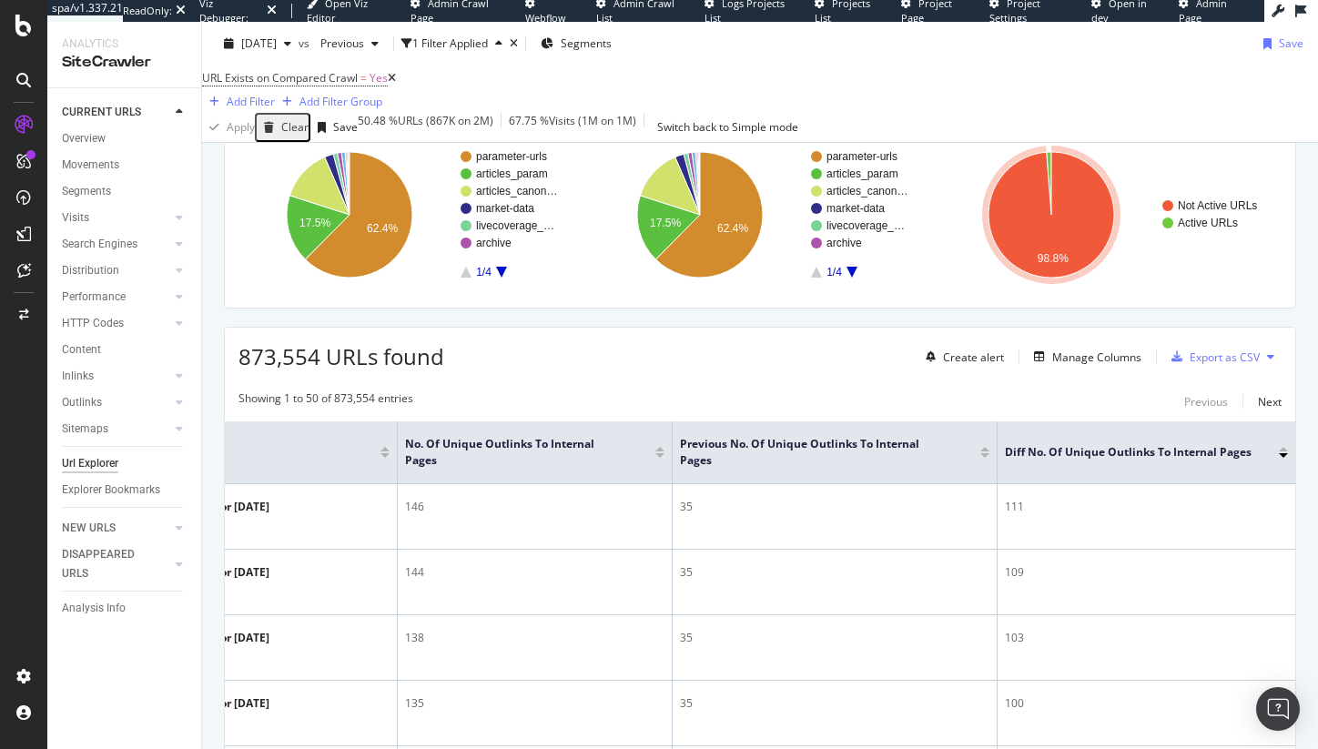
click at [1279, 452] on div at bounding box center [1283, 449] width 9 height 5
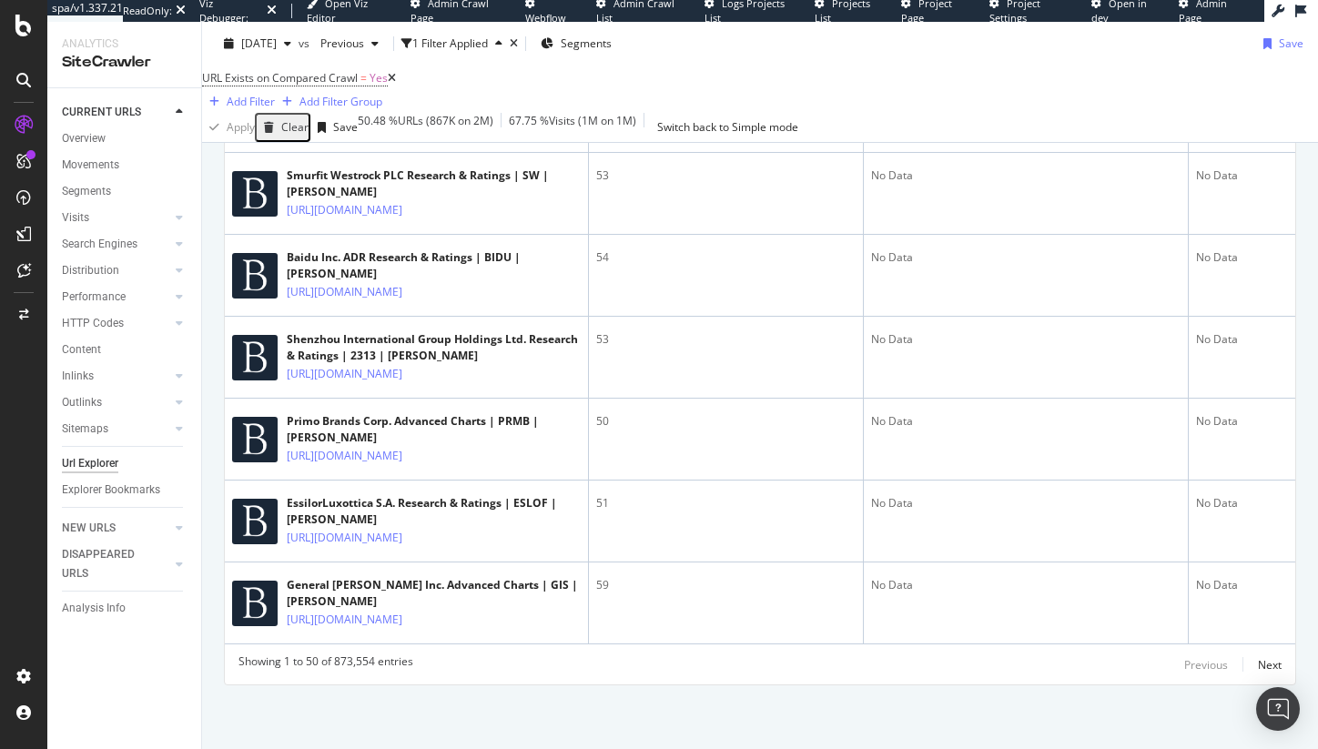
scroll to position [6822, 0]
click at [109, 557] on div "DISAPPEARED URLS" at bounding box center [108, 564] width 92 height 38
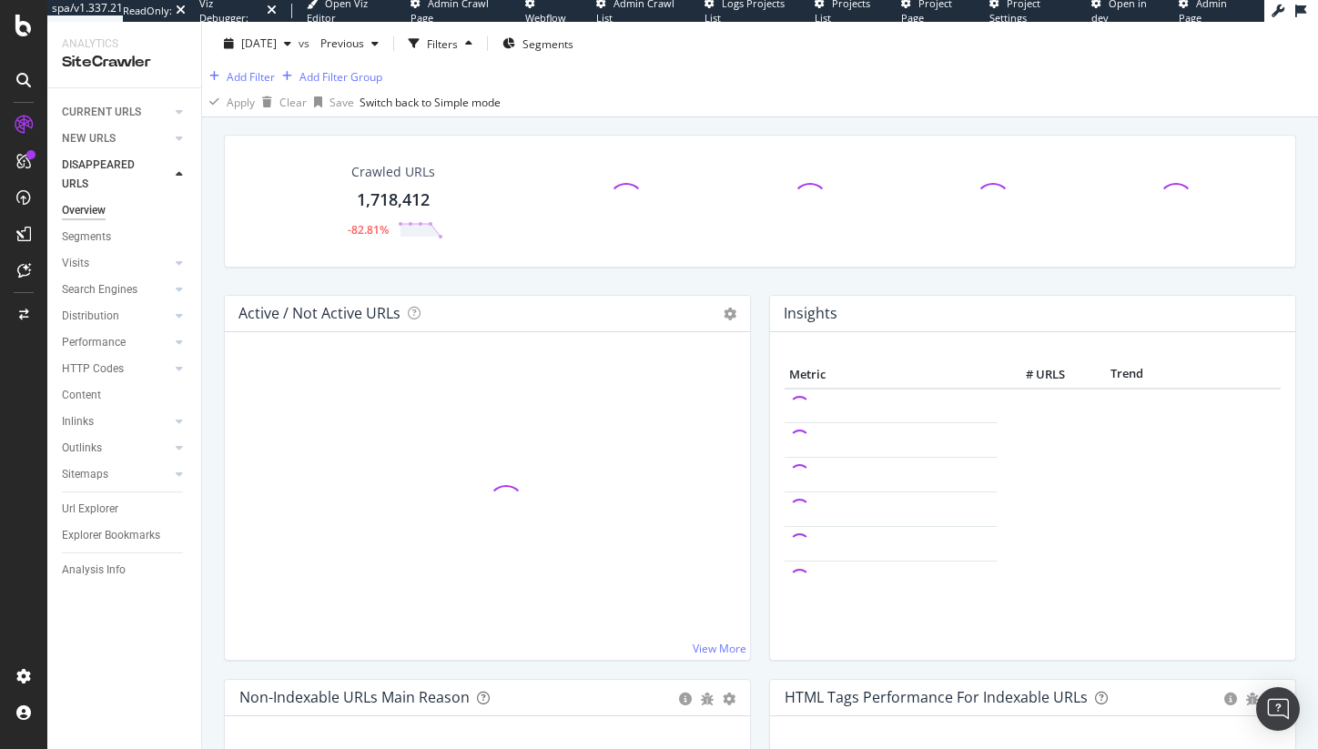
scroll to position [51, 0]
click at [8, 748] on icon "close toast" at bounding box center [4, 760] width 8 height 23
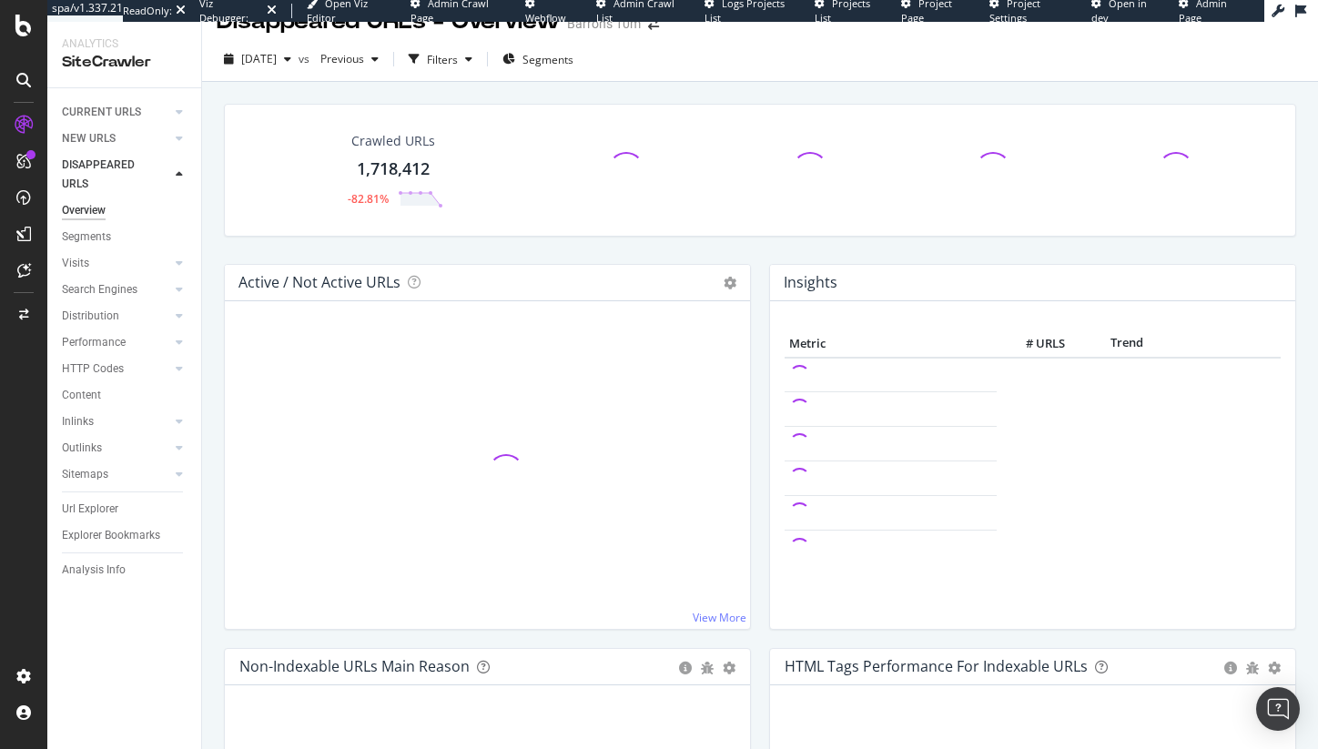
scroll to position [0, 0]
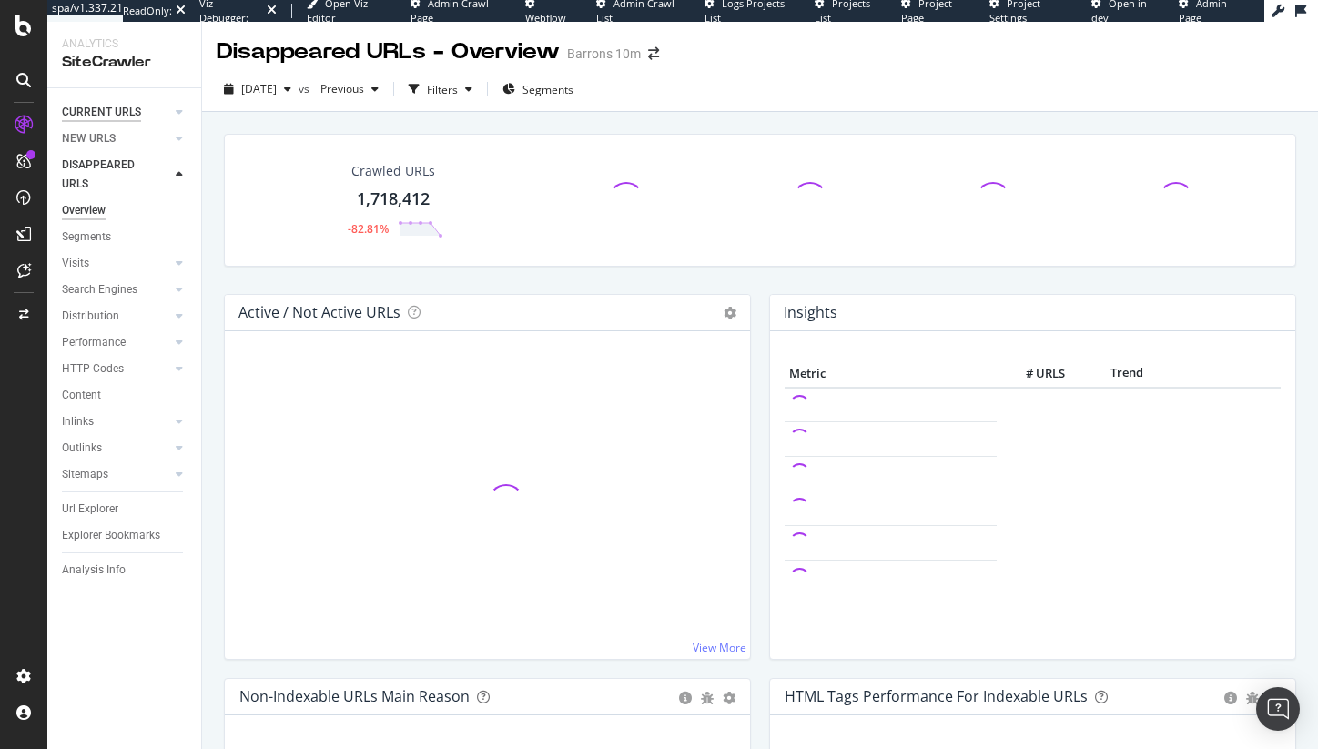
click at [107, 115] on div "CURRENT URLS" at bounding box center [101, 112] width 79 height 19
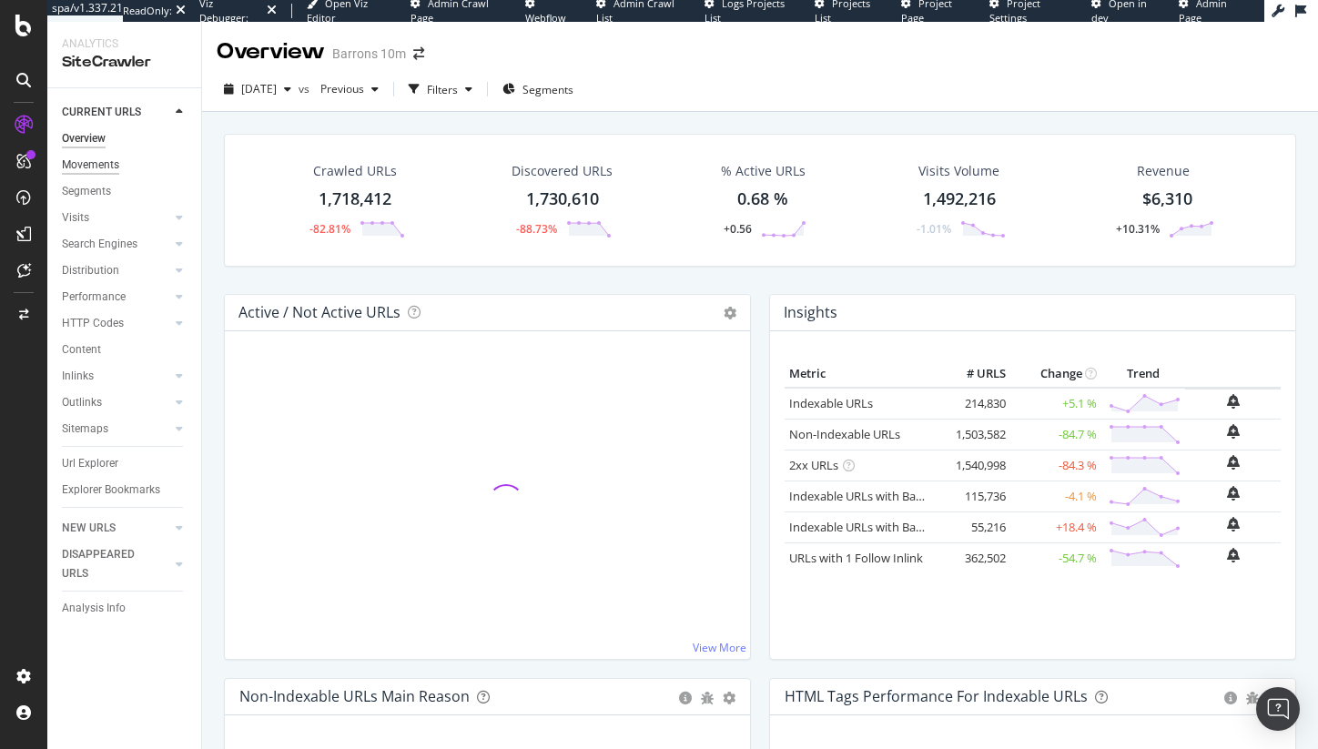
click at [110, 168] on div "Movements" at bounding box center [90, 165] width 57 height 19
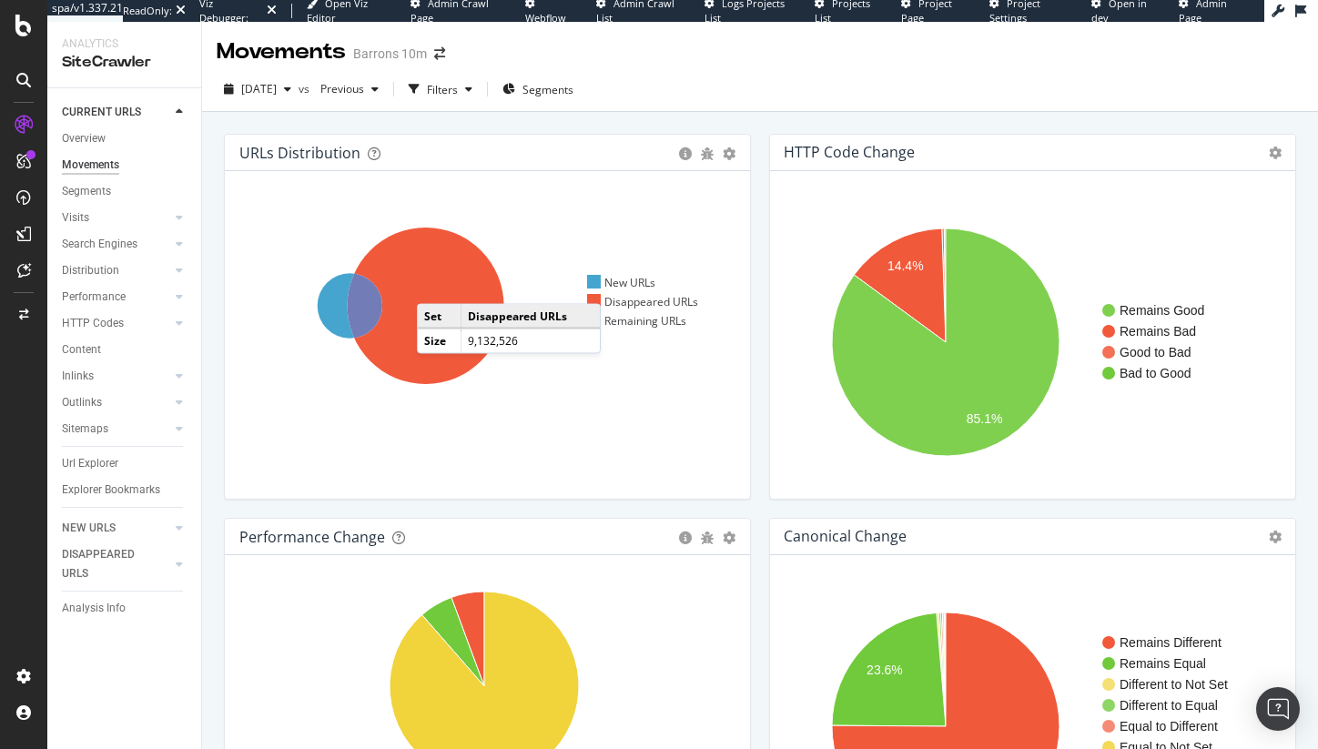
click at [435, 286] on icon at bounding box center [426, 306] width 157 height 157
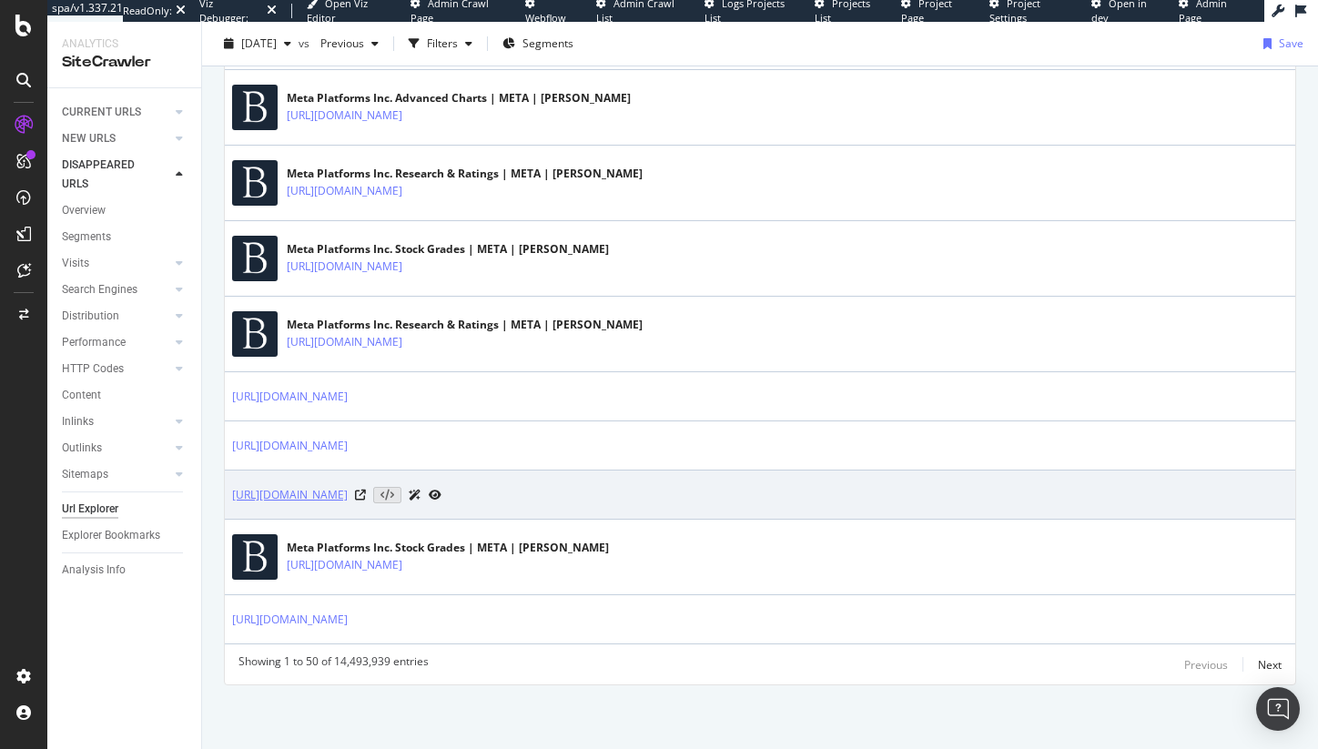
scroll to position [5637, 0]
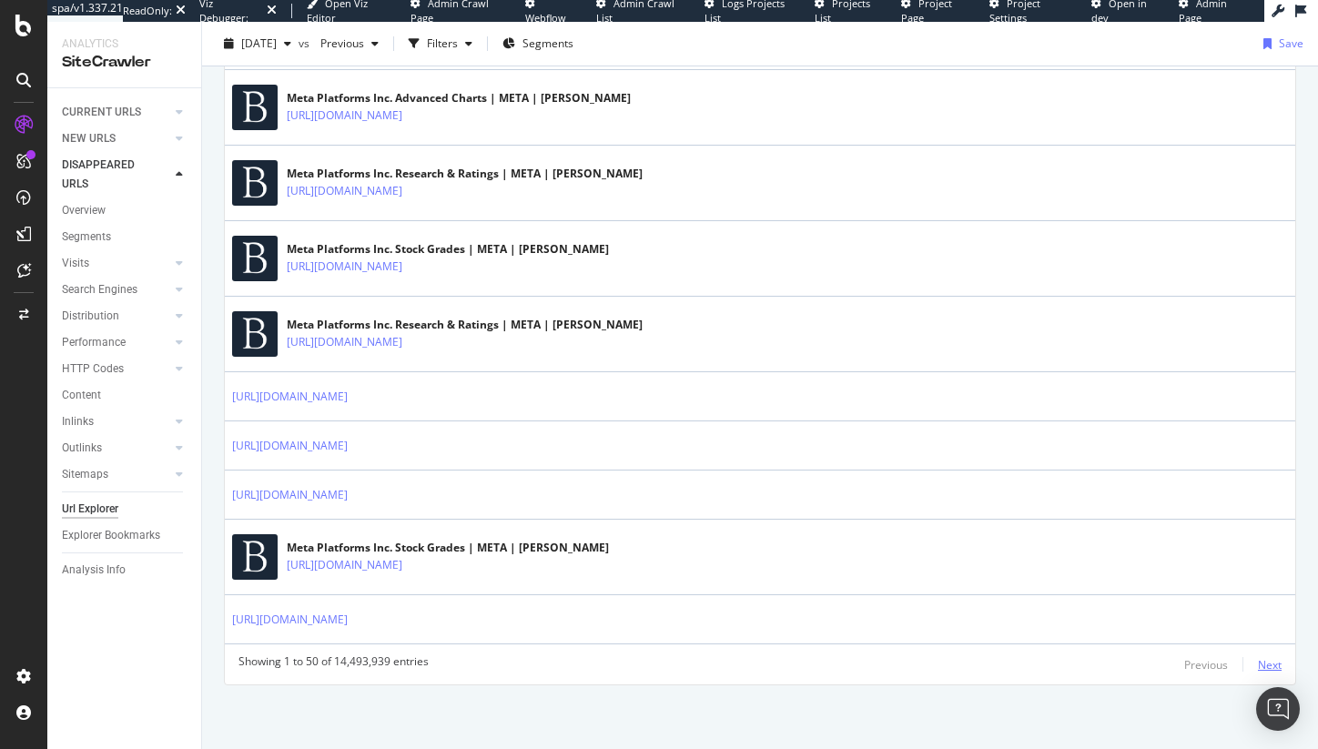
click at [1260, 661] on div "Next" at bounding box center [1270, 664] width 24 height 15
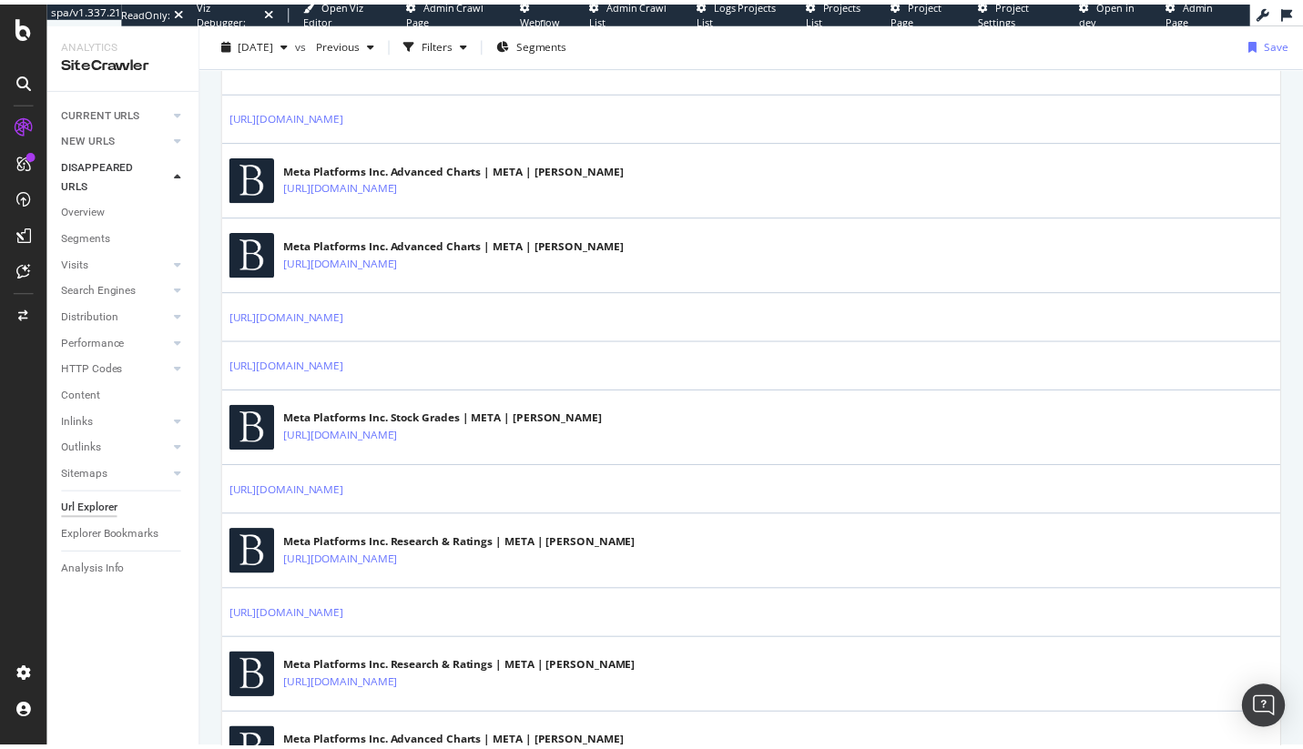
scroll to position [2053, 0]
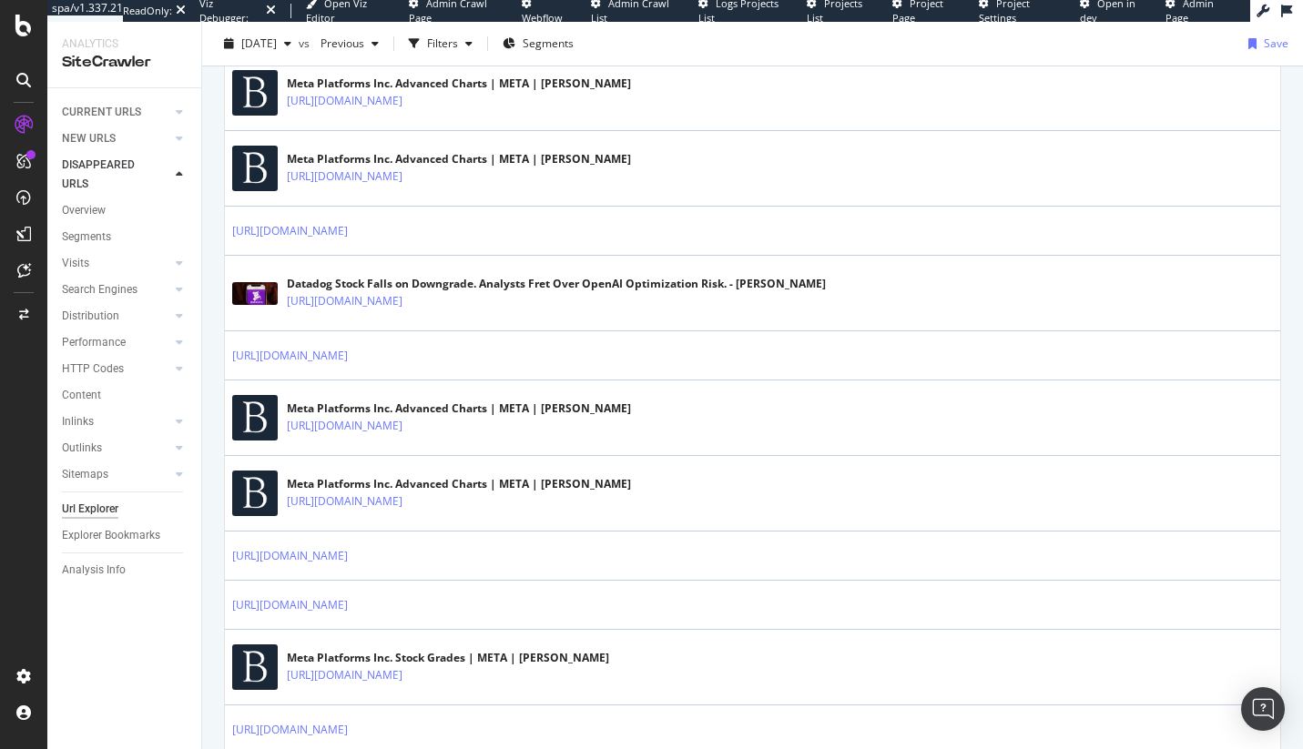
scroll to position [0, 0]
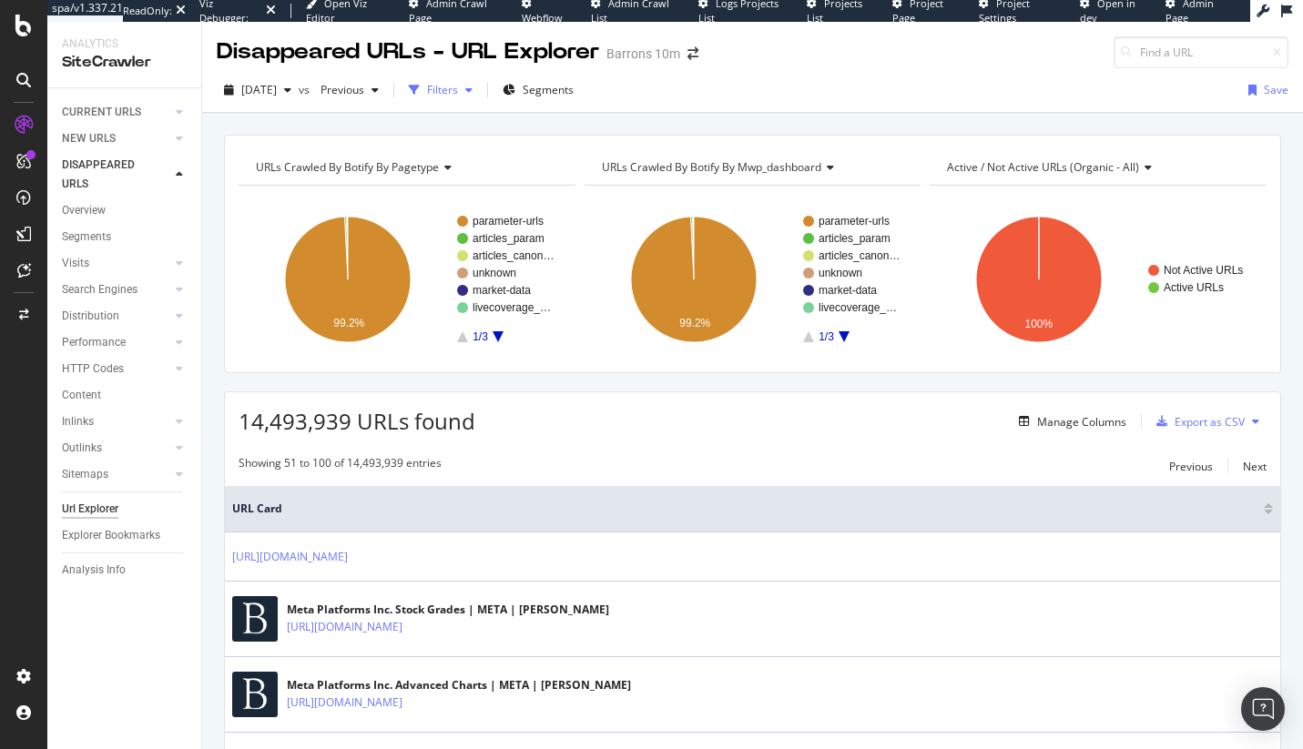
click at [475, 81] on div "Filters" at bounding box center [441, 89] width 78 height 27
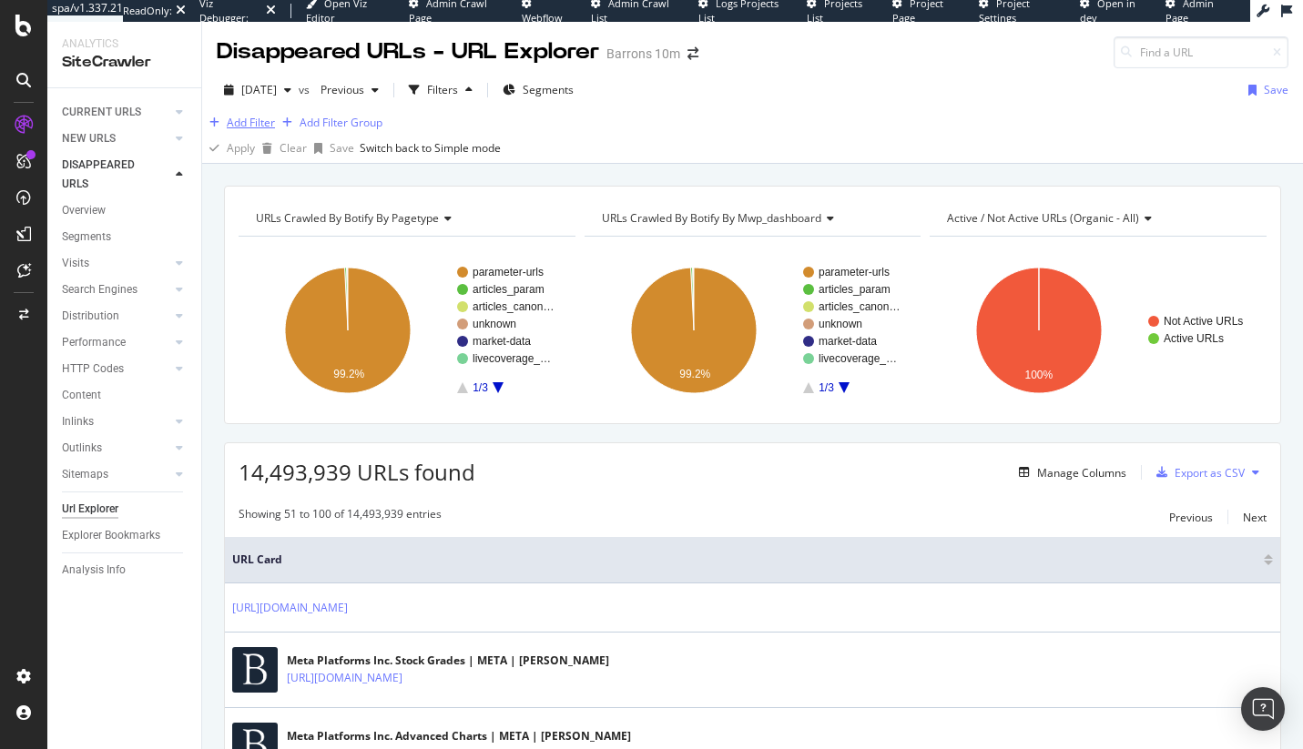
click at [275, 130] on div "Add Filter" at bounding box center [251, 122] width 48 height 15
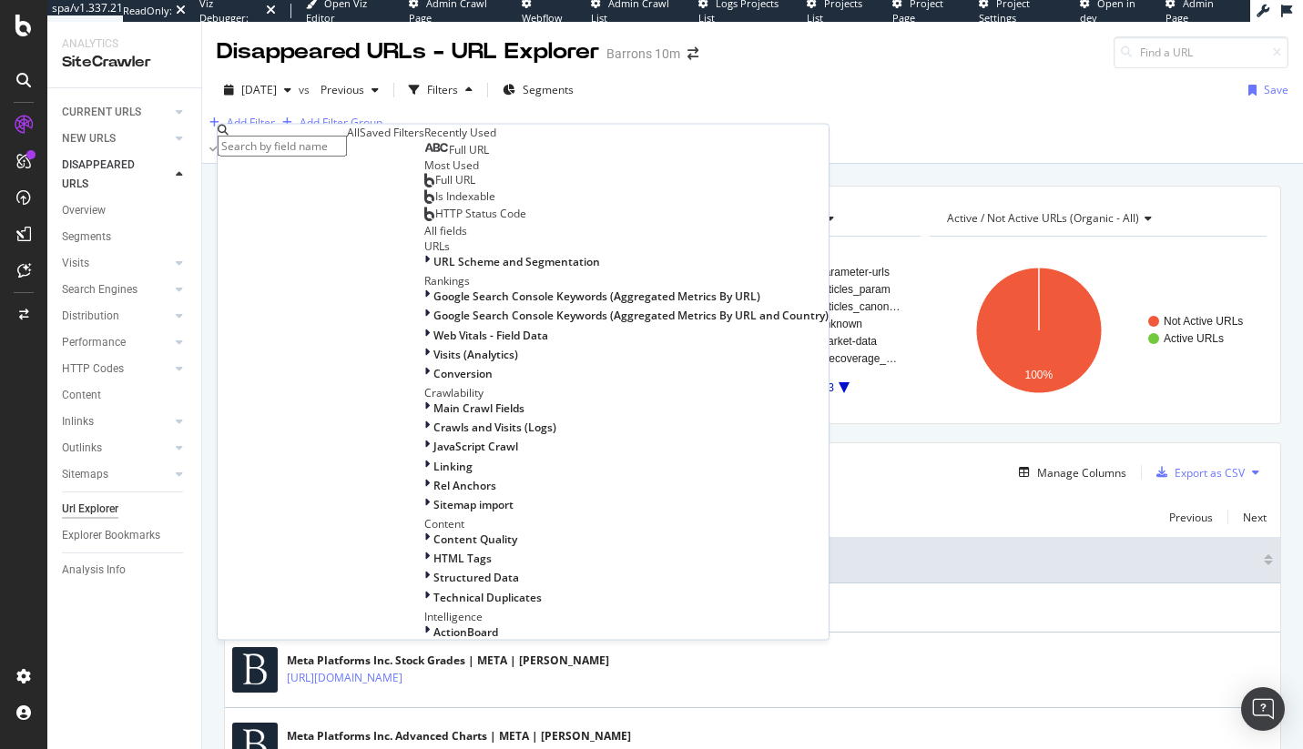
click at [424, 158] on div "Full URL" at bounding box center [456, 150] width 65 height 15
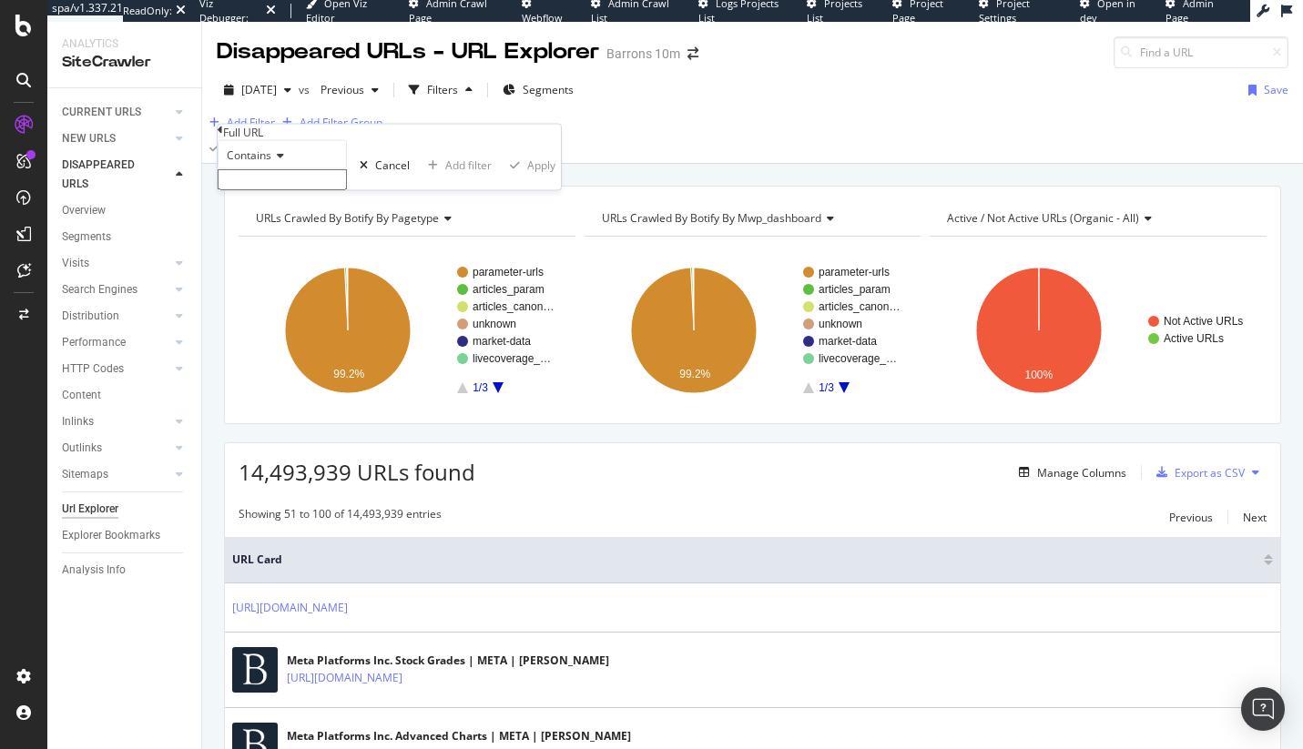
click at [280, 190] on input "text" at bounding box center [282, 179] width 129 height 21
paste input "=searchbar&%25"
type input "mod=searchbar&%25"
click at [527, 178] on div "Apply" at bounding box center [541, 170] width 28 height 15
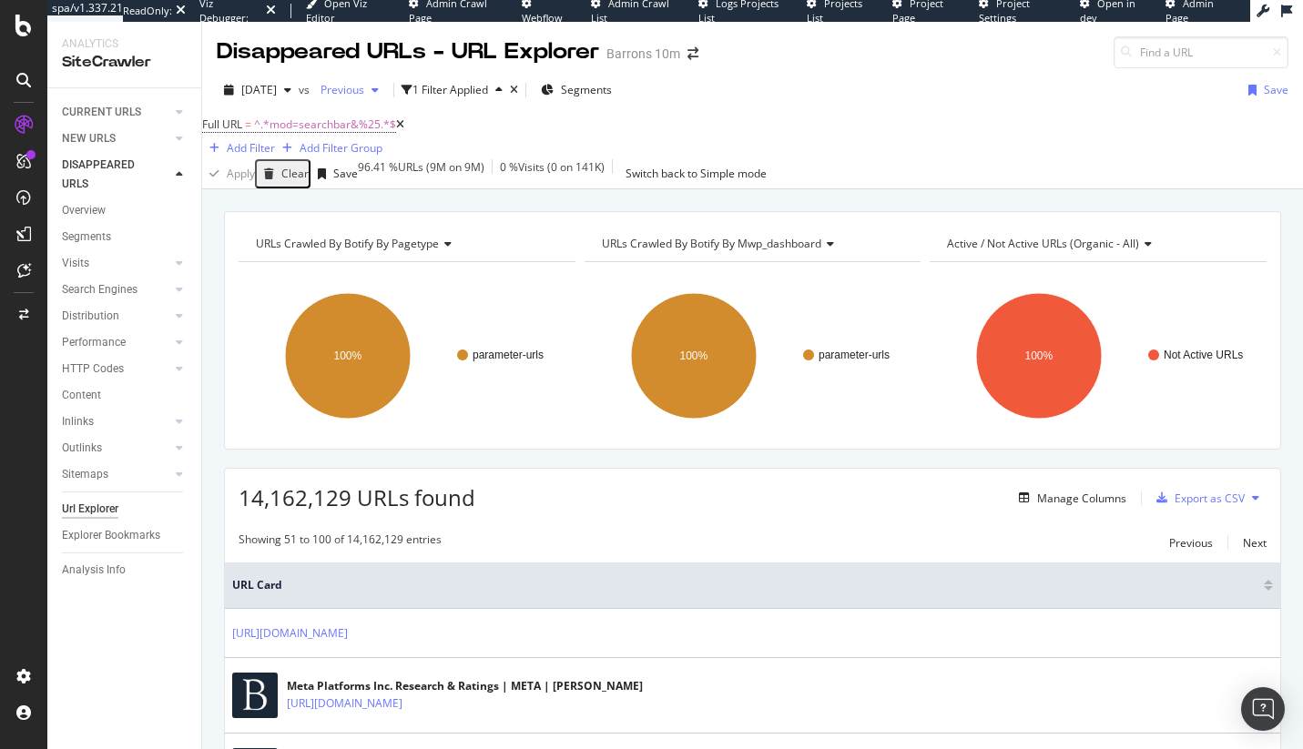
click at [379, 80] on div "Previous" at bounding box center [349, 89] width 73 height 27
click at [94, 109] on div "CURRENT URLS" at bounding box center [101, 112] width 79 height 19
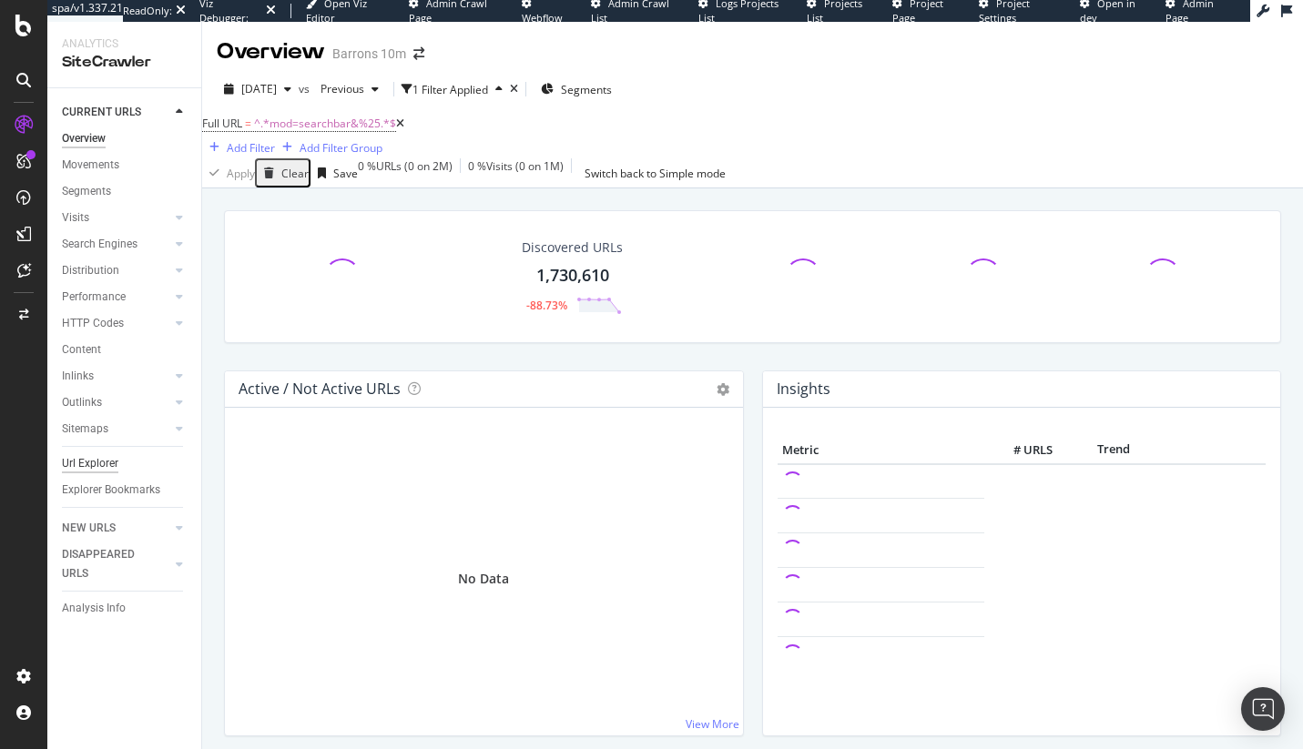
click at [109, 466] on div "Url Explorer" at bounding box center [90, 463] width 56 height 19
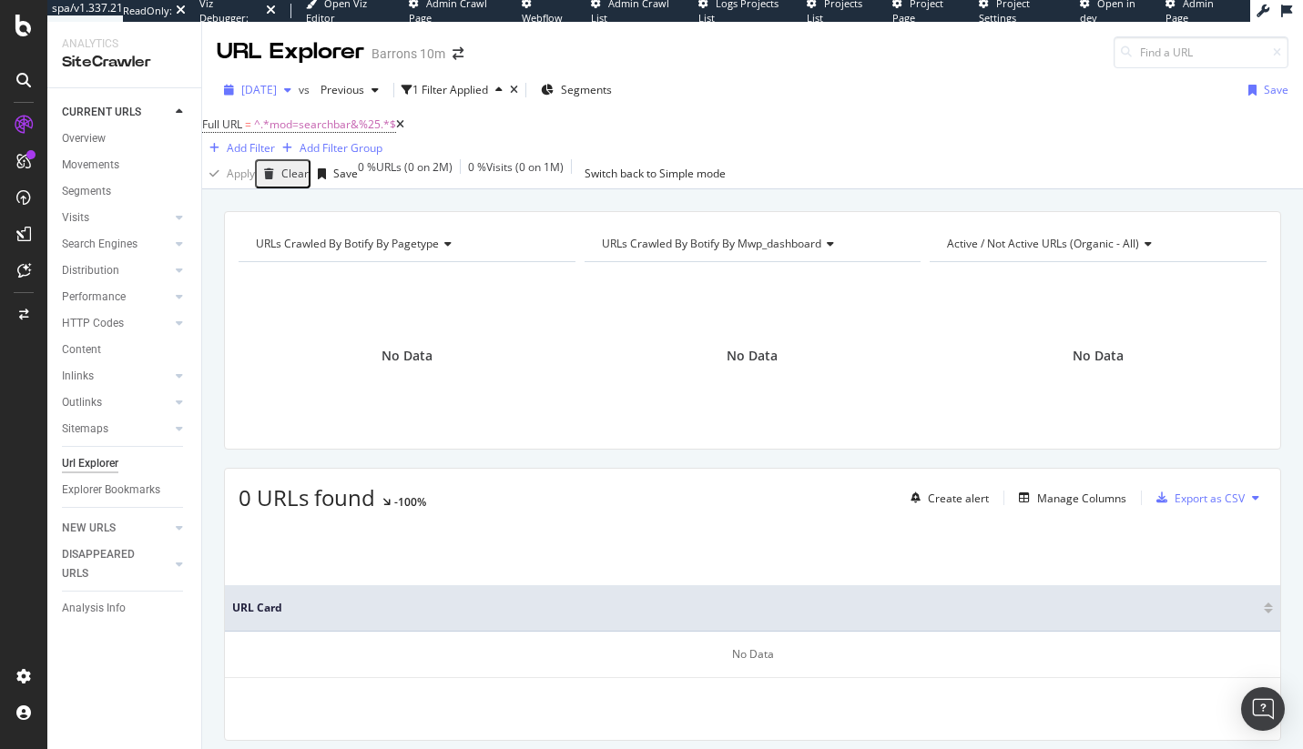
click at [299, 100] on div "2025 Jul. 25th" at bounding box center [258, 89] width 82 height 27
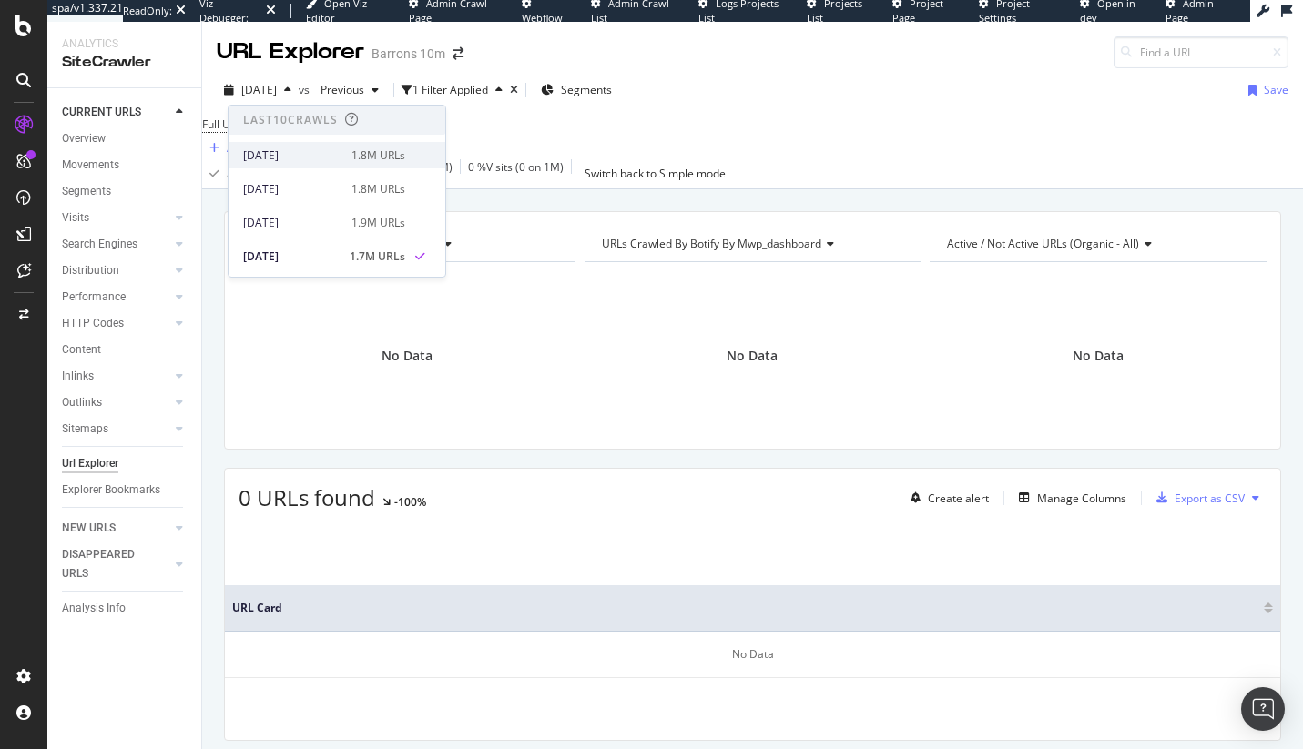
click at [358, 153] on div "1.8M URLs" at bounding box center [378, 156] width 54 height 16
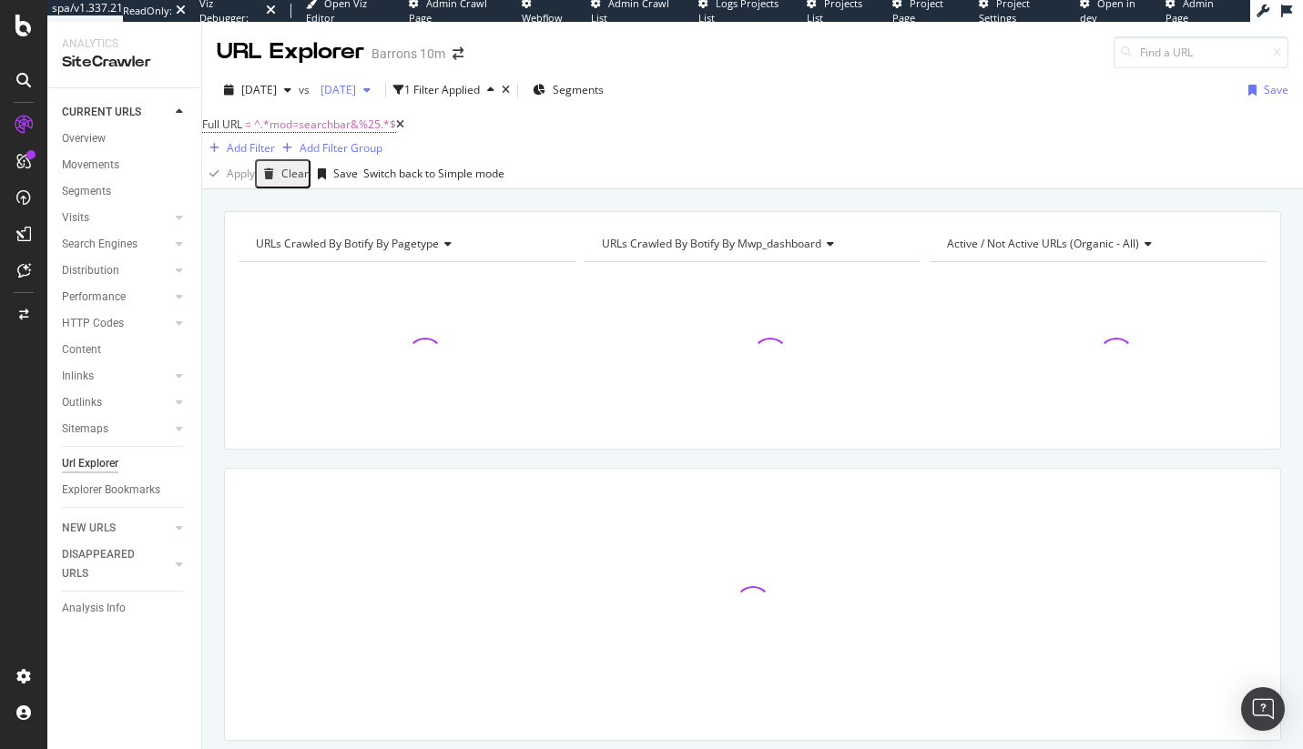
click at [378, 99] on div "[DATE]" at bounding box center [345, 89] width 65 height 27
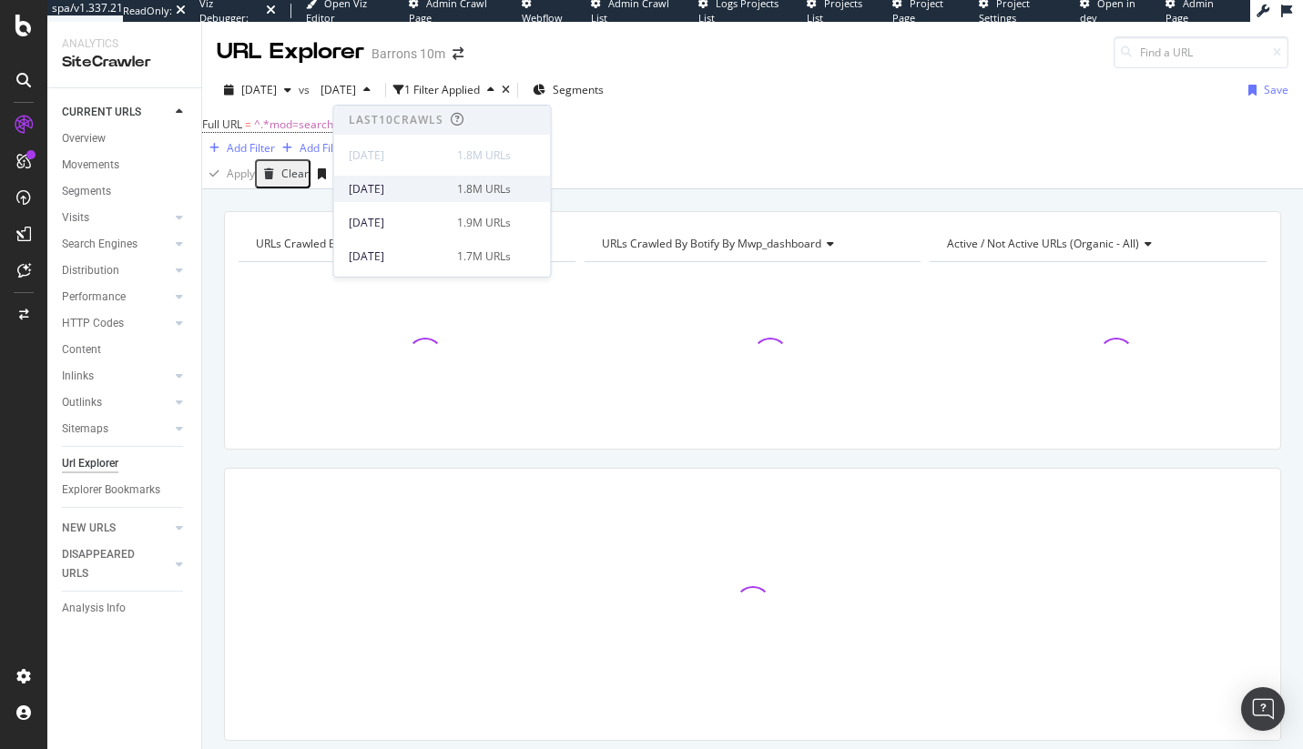
click at [409, 179] on div "2025 Aug. 22nd 1.8M URLs" at bounding box center [442, 189] width 217 height 26
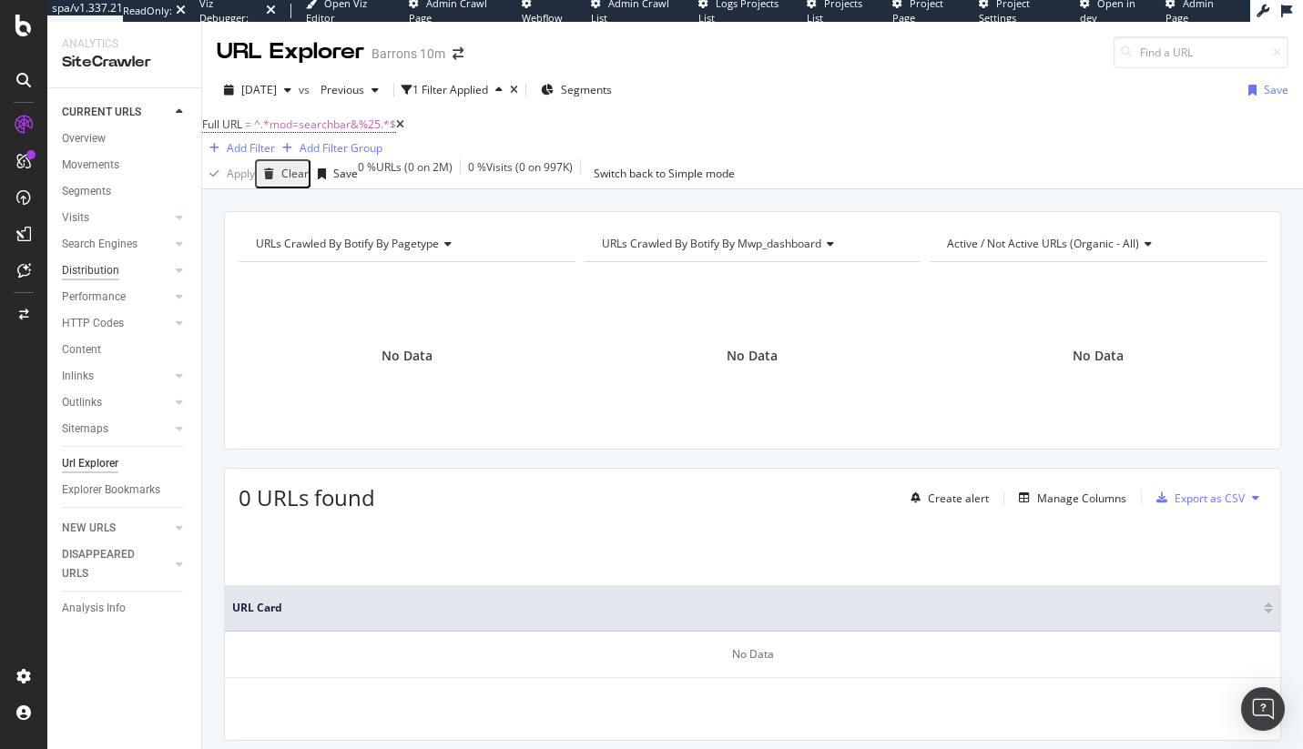
click at [89, 274] on div "Distribution" at bounding box center [90, 270] width 57 height 19
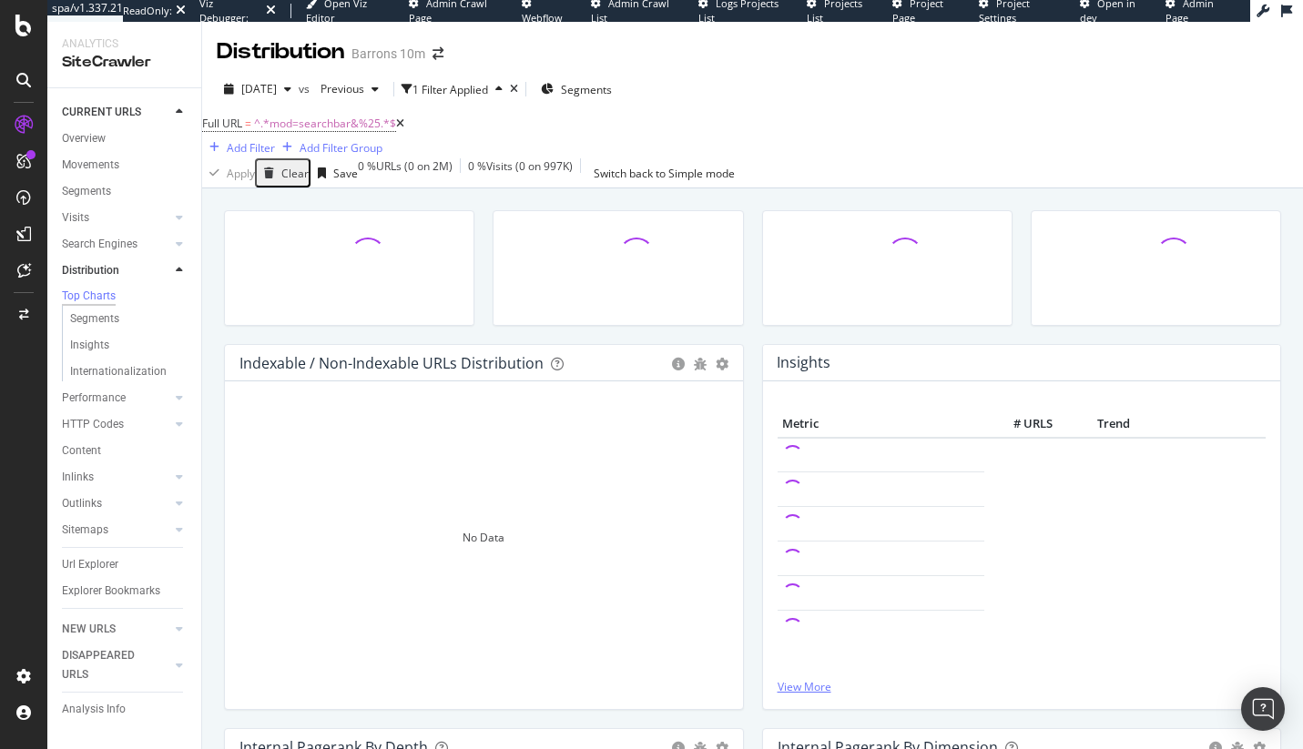
click at [815, 690] on link "View More" at bounding box center [1022, 686] width 489 height 15
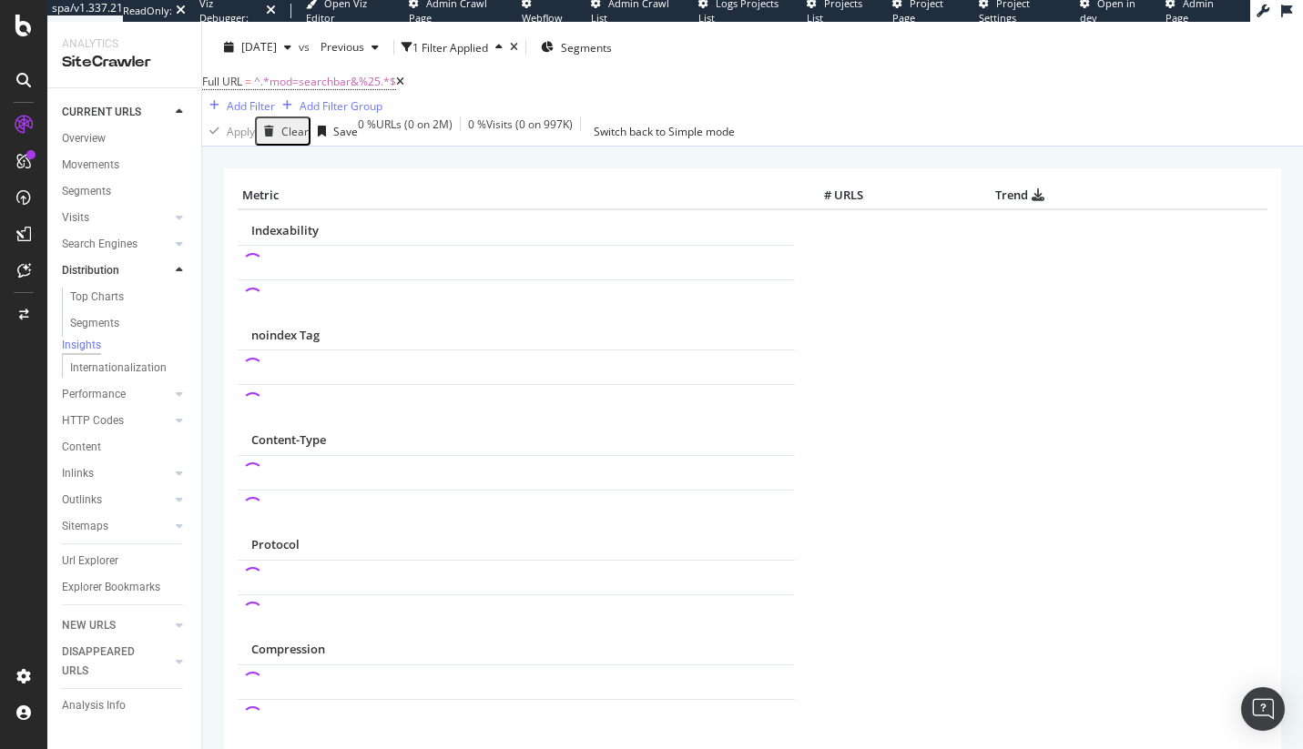
scroll to position [46, 0]
click at [291, 42] on icon "button" at bounding box center [287, 43] width 7 height 11
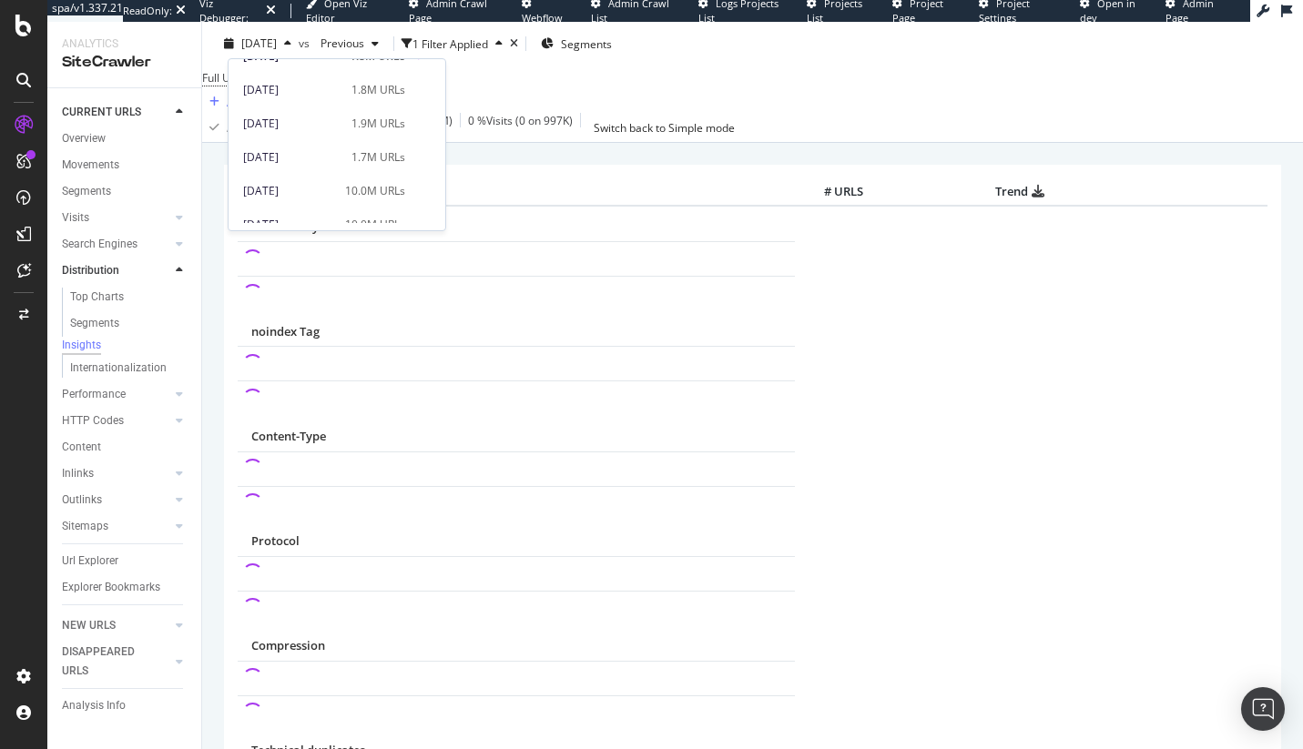
scroll to position [56, 0]
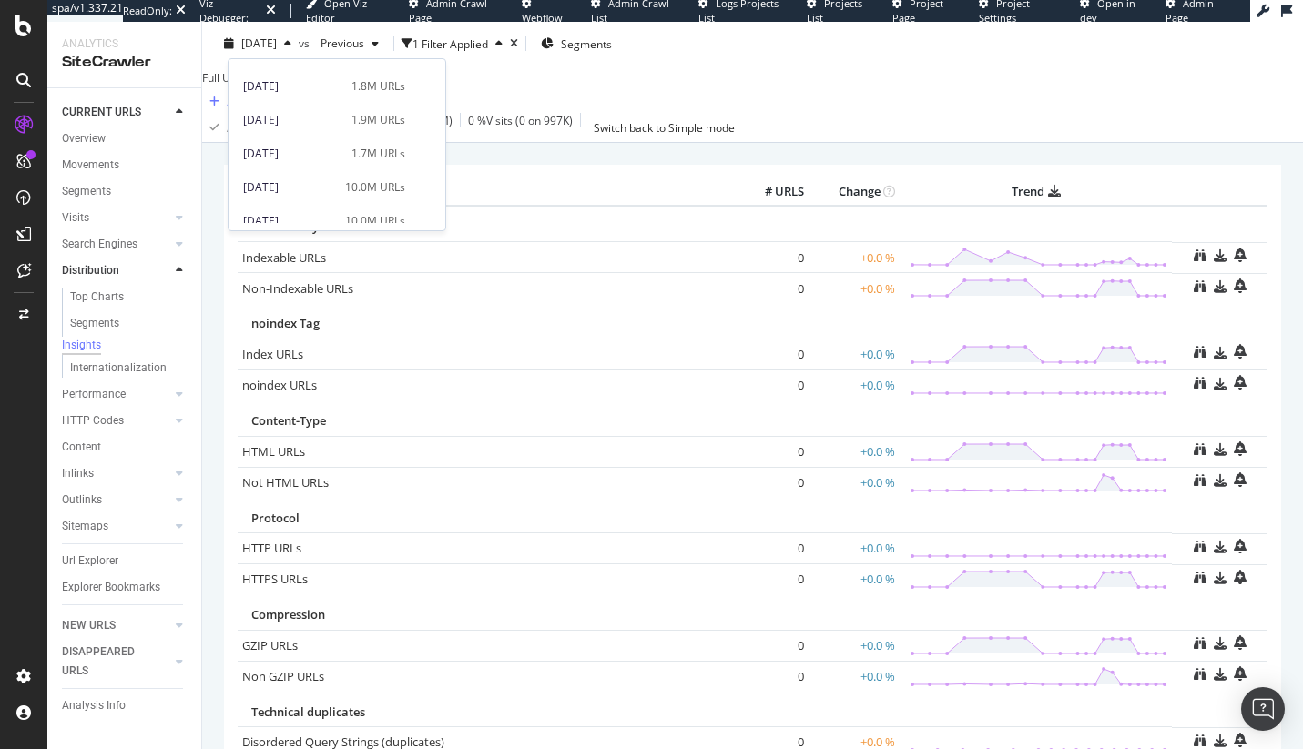
click at [653, 422] on div "Content-Type" at bounding box center [752, 420] width 1002 height 17
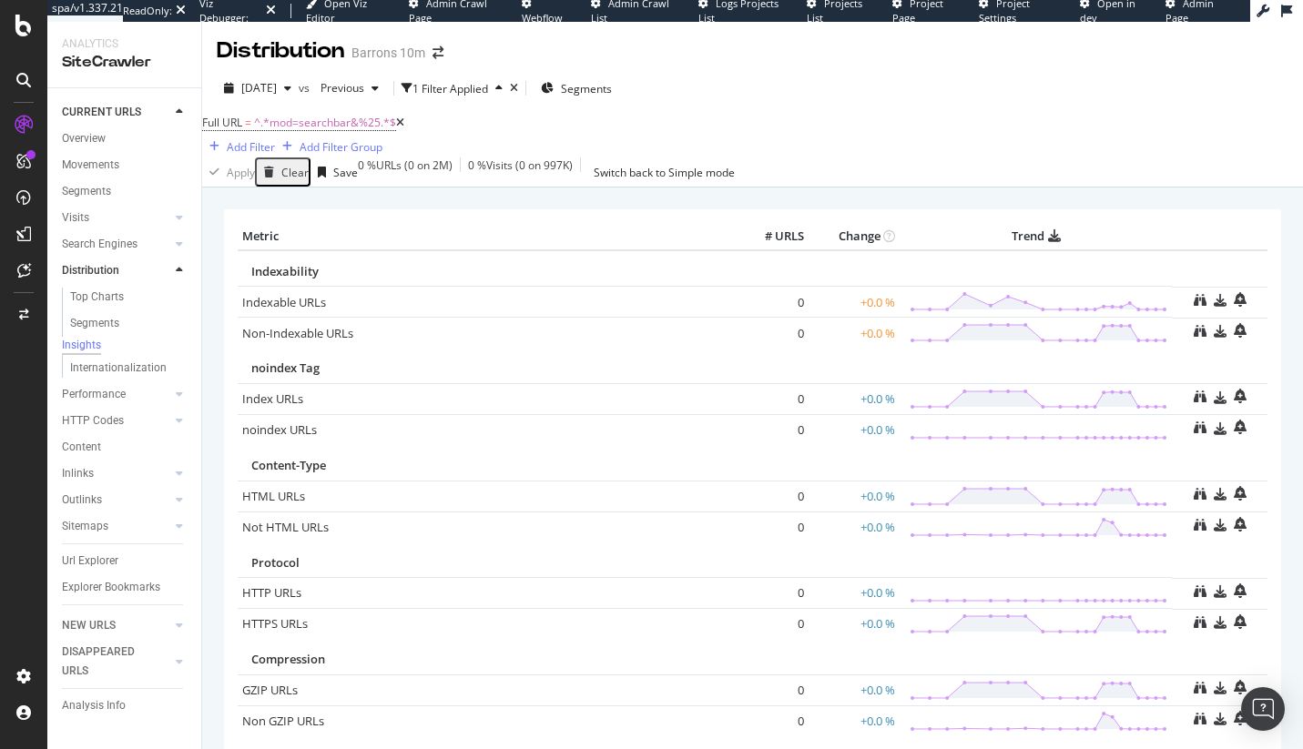
scroll to position [0, 0]
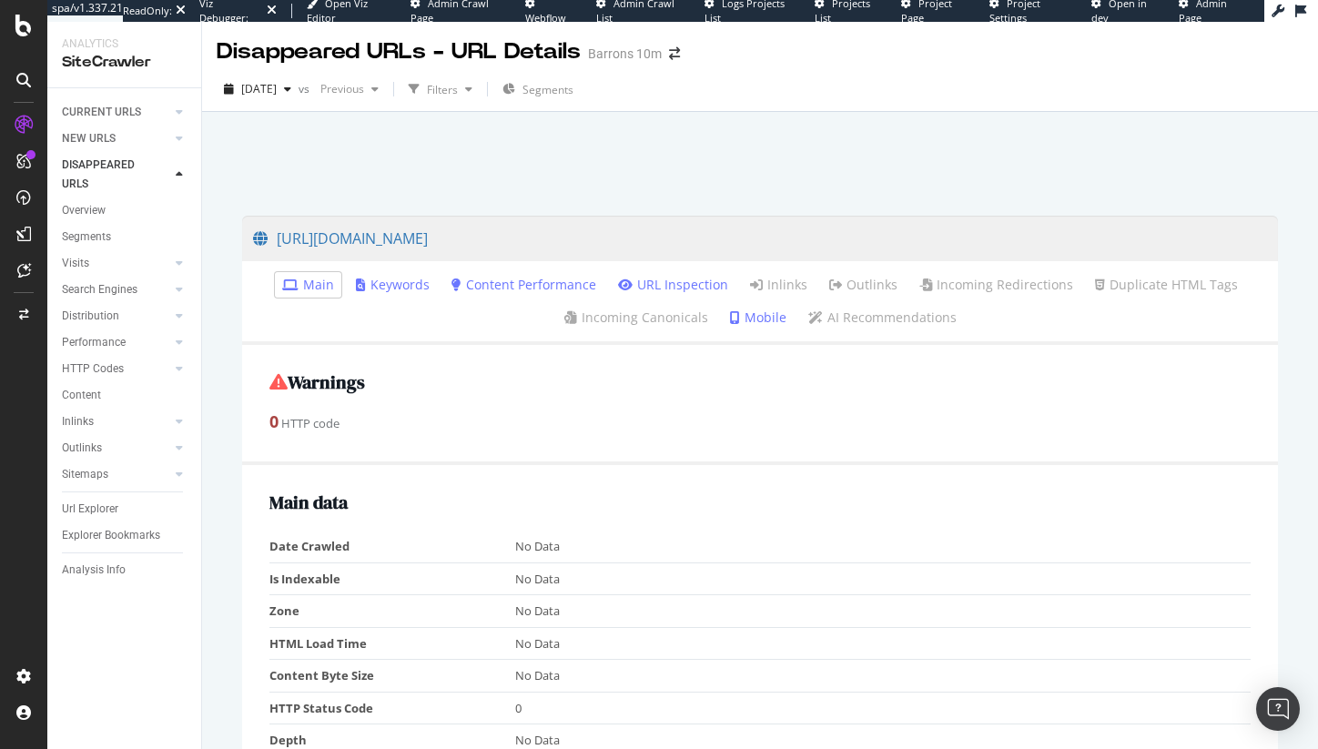
drag, startPoint x: 888, startPoint y: 247, endPoint x: 860, endPoint y: 23, distance: 225.8
click at [0, 0] on div "spa/v1.337.21 ReadOnly: Viz Debugger: Open Viz Editor Admin Crawl Page Webflow …" at bounding box center [659, 374] width 1318 height 749
click at [741, 192] on div at bounding box center [752, 158] width 1057 height 77
copy link "[URL][DOMAIN_NAME]"
click at [245, 91] on span "[DATE]" at bounding box center [259, 88] width 36 height 15
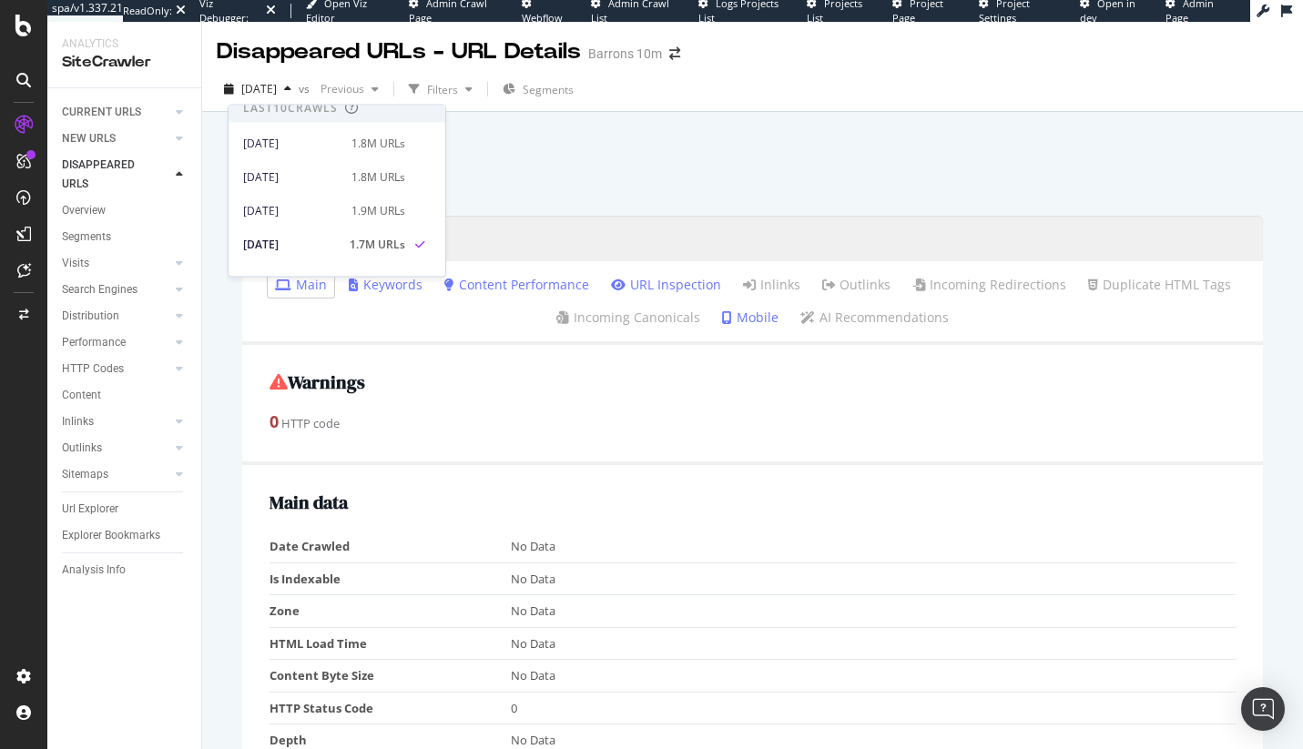
scroll to position [126, 0]
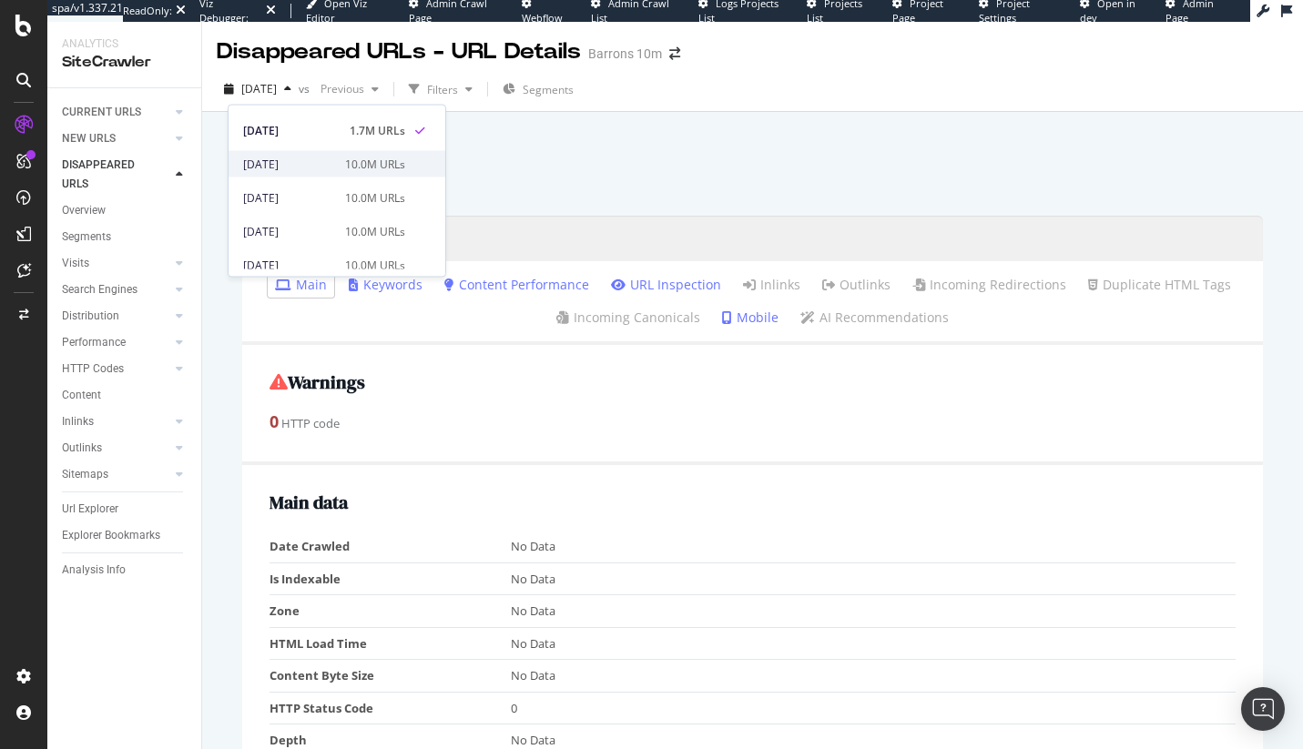
click at [361, 168] on div "10.0M URLs" at bounding box center [375, 164] width 60 height 16
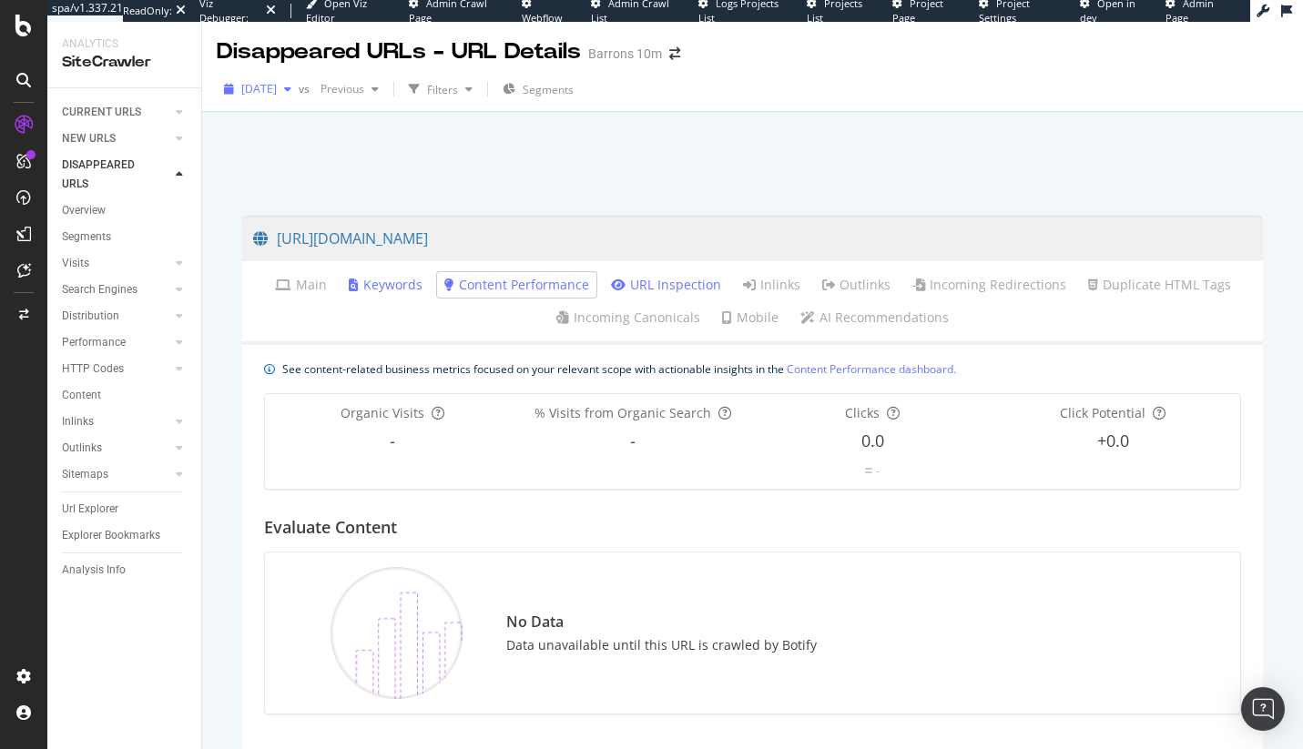
click at [253, 88] on span "[DATE]" at bounding box center [259, 88] width 36 height 15
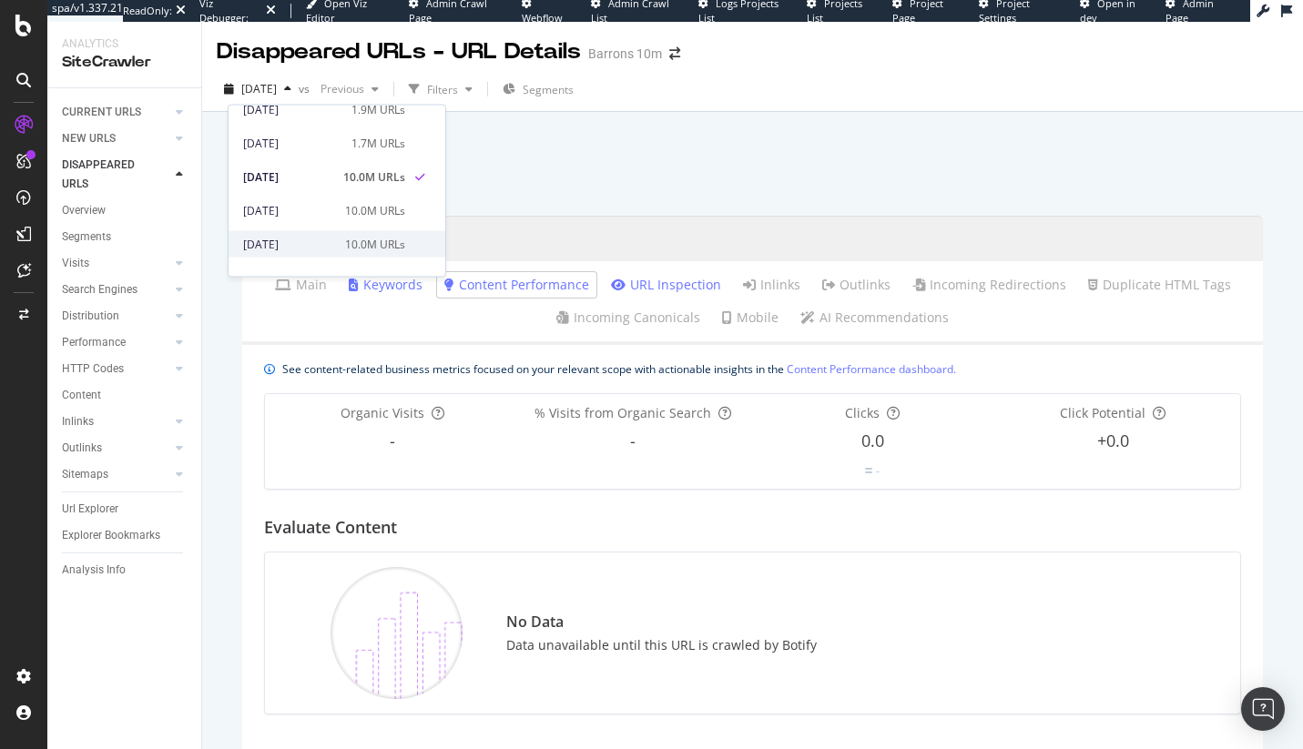
scroll to position [117, 0]
click at [871, 198] on div "[URL][DOMAIN_NAME] Main Keywords Content Performance URL Inspection Inlinks Out…" at bounding box center [752, 597] width 1057 height 799
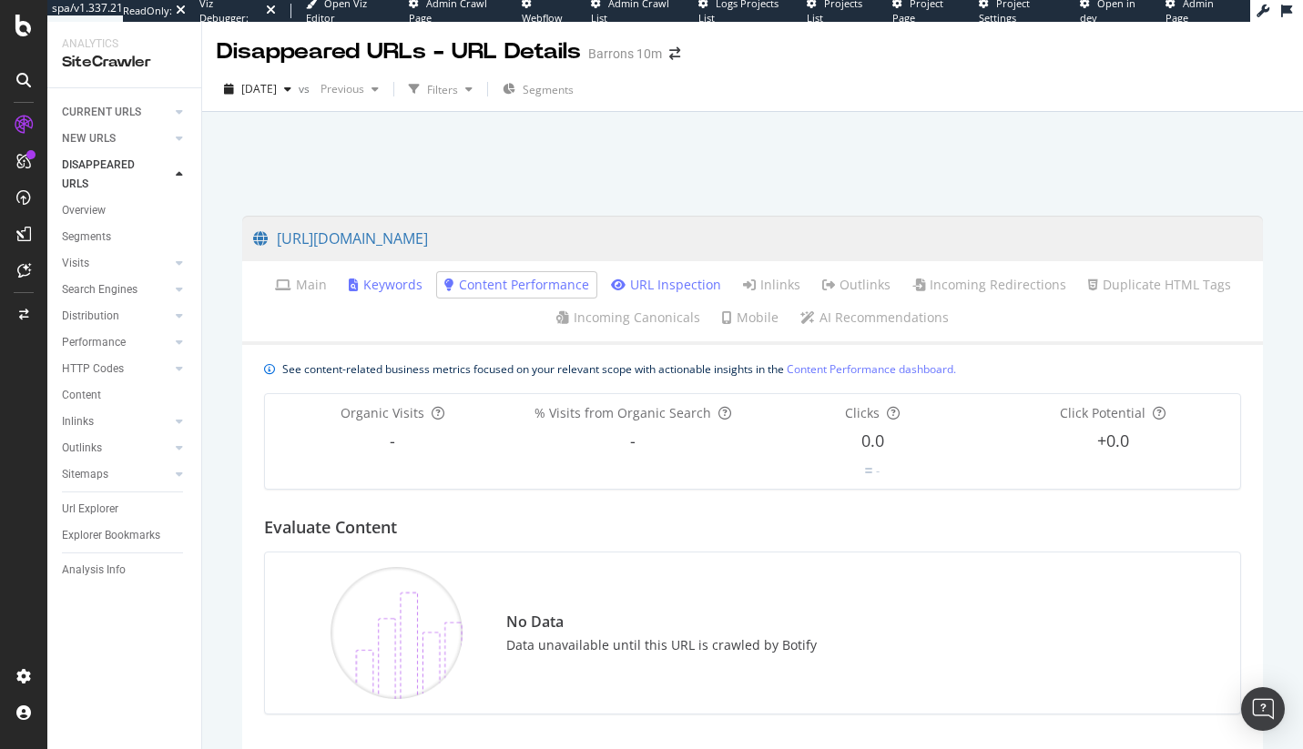
click at [325, 154] on div at bounding box center [752, 158] width 1057 height 77
click at [92, 108] on div "CURRENT URLS" at bounding box center [101, 112] width 79 height 19
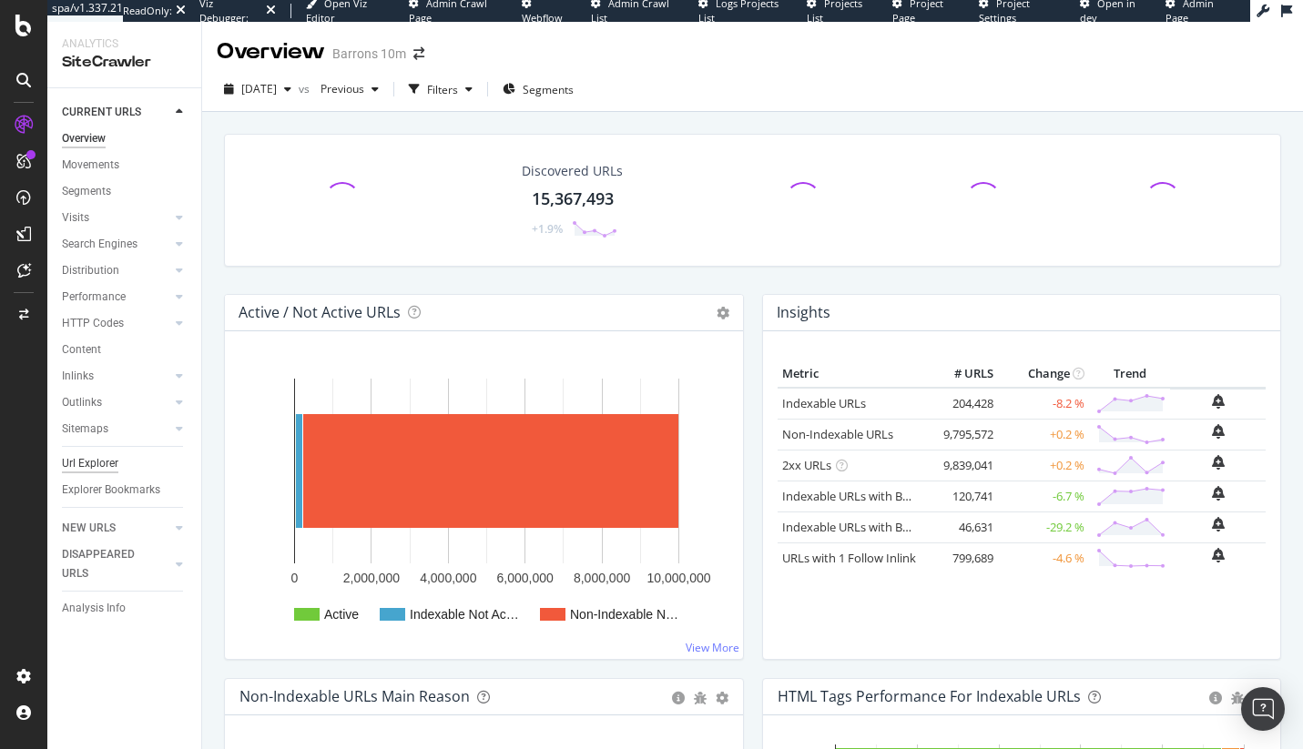
click at [96, 463] on div "Url Explorer" at bounding box center [90, 463] width 56 height 19
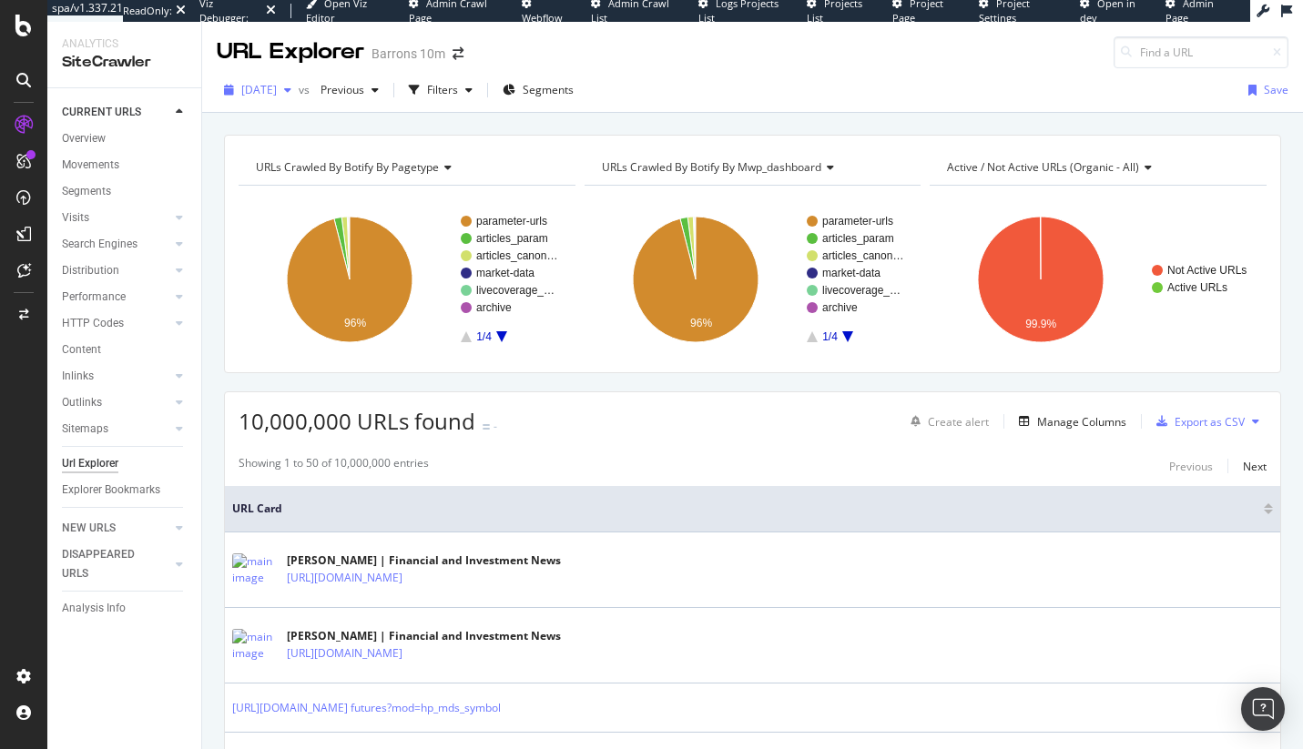
click at [299, 80] on div "[DATE]" at bounding box center [258, 89] width 82 height 27
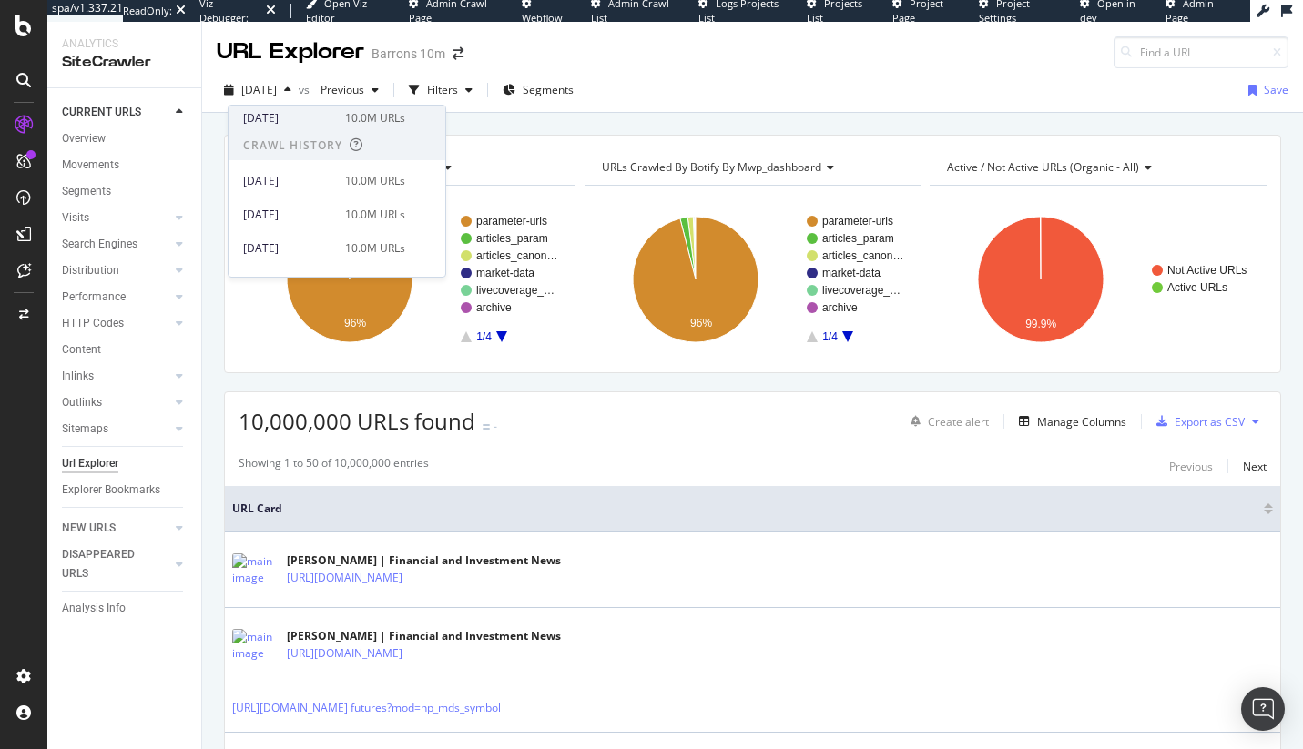
scroll to position [157, 0]
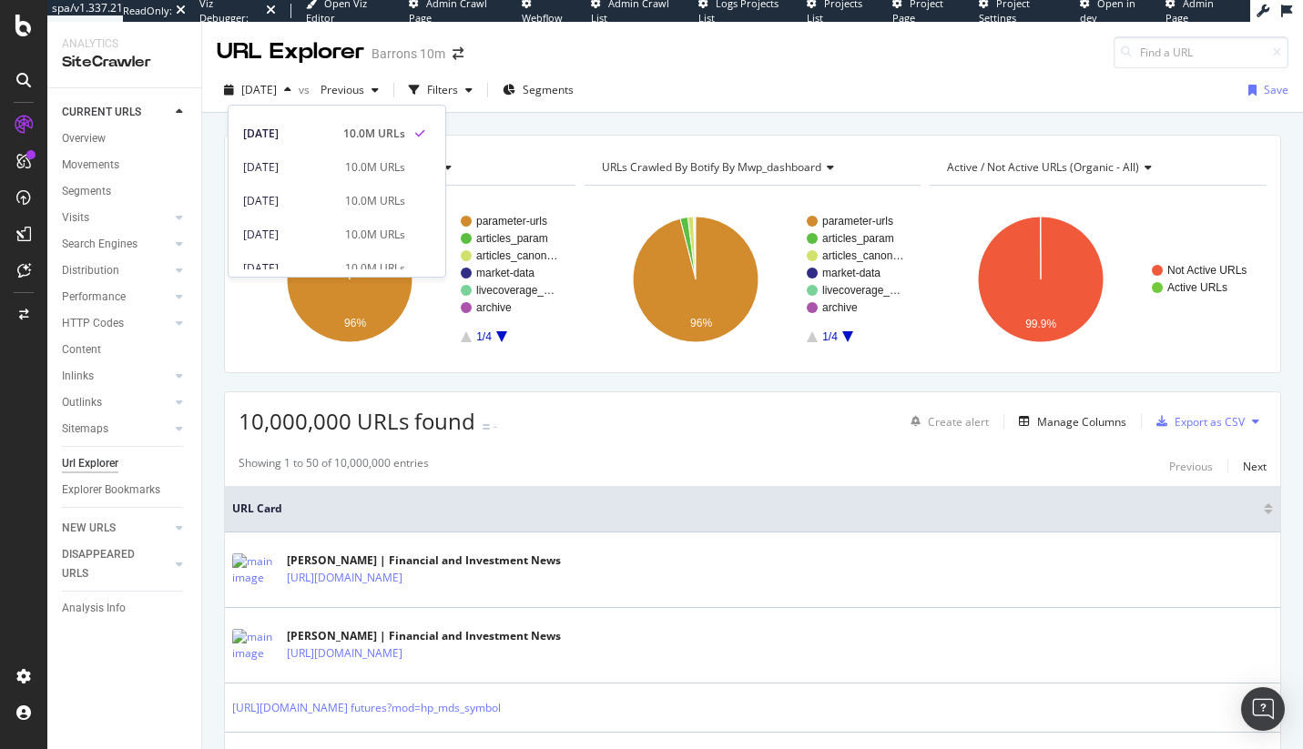
click at [542, 118] on div "URLs Crawled By Botify By pagetype Chart (by Value) Table Expand Export as CSV …" at bounding box center [752, 135] width 1101 height 44
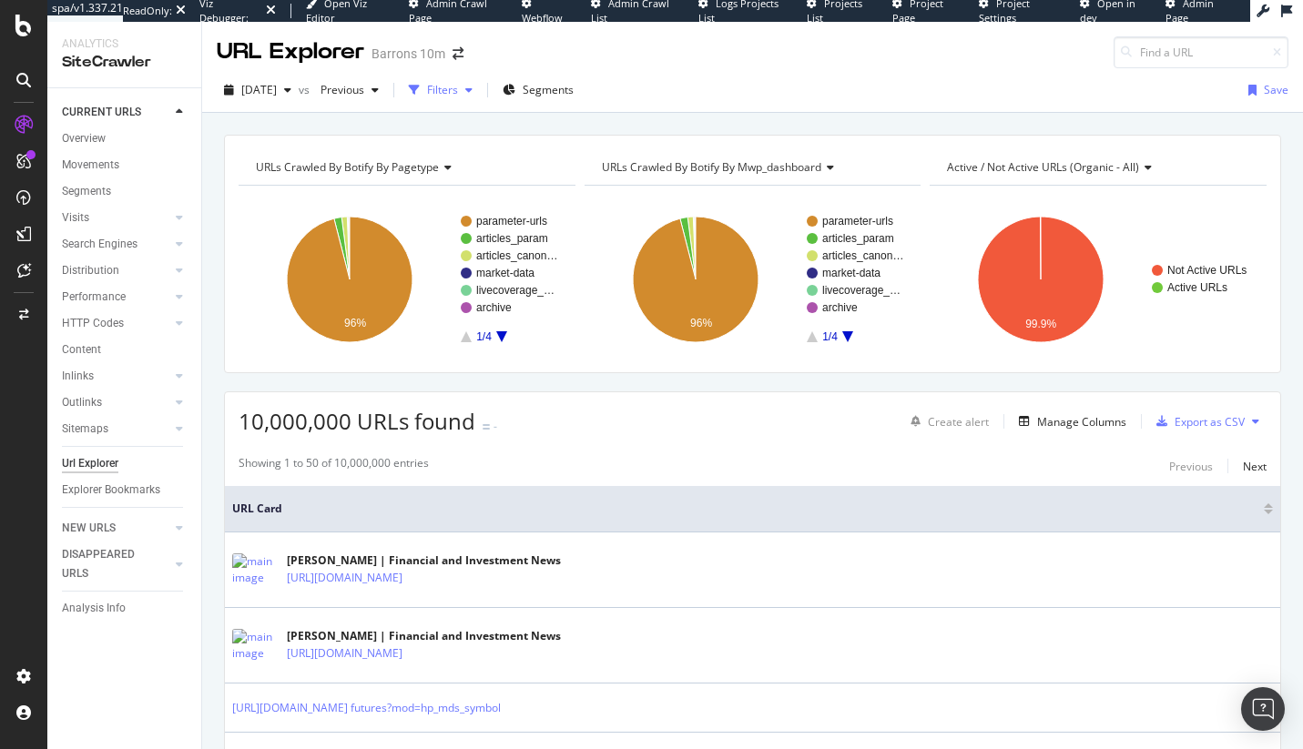
click at [458, 91] on div "Filters" at bounding box center [442, 89] width 31 height 15
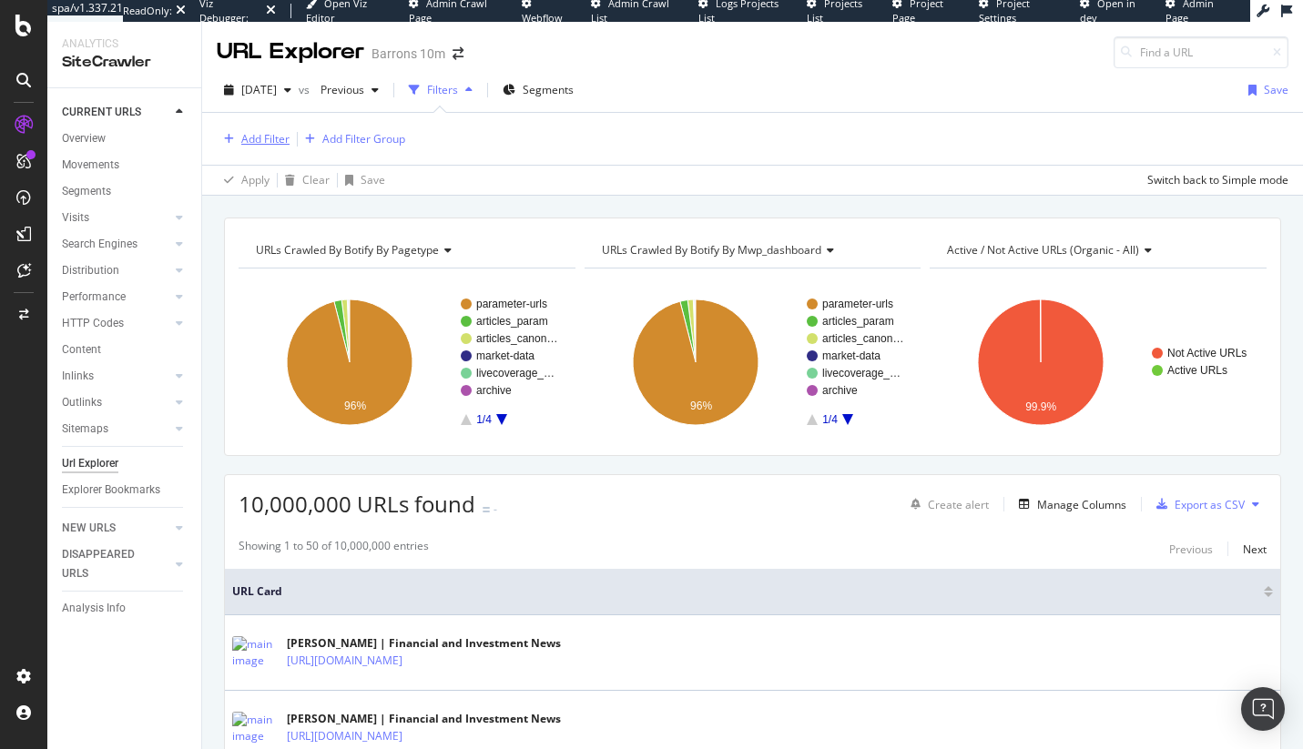
click at [262, 137] on div "Add Filter" at bounding box center [265, 138] width 48 height 15
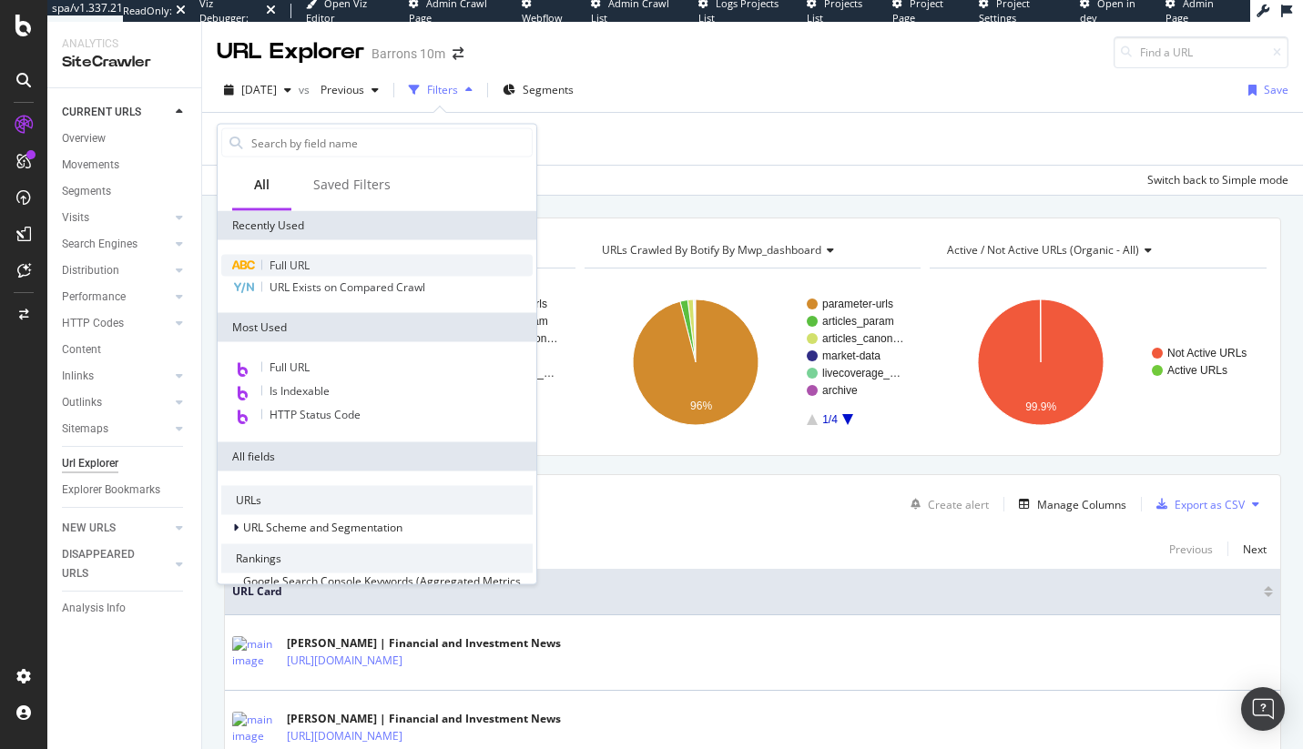
click at [277, 269] on span "Full URL" at bounding box center [290, 265] width 40 height 15
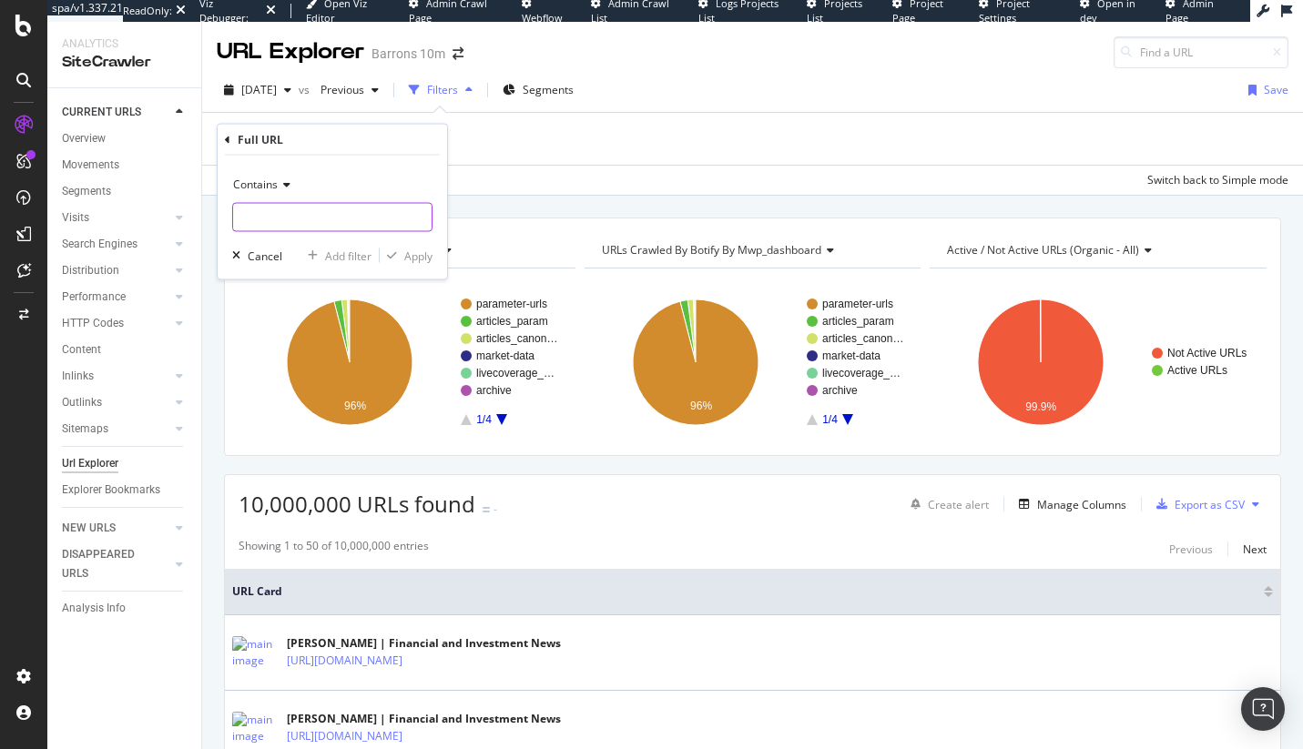
click at [279, 213] on input "text" at bounding box center [332, 217] width 198 height 29
paste input "[URL][DOMAIN_NAME]"
type input "[URL][DOMAIN_NAME]"
click at [533, 181] on div "Apply Clear Save Switch back to Simple mode" at bounding box center [752, 180] width 1101 height 30
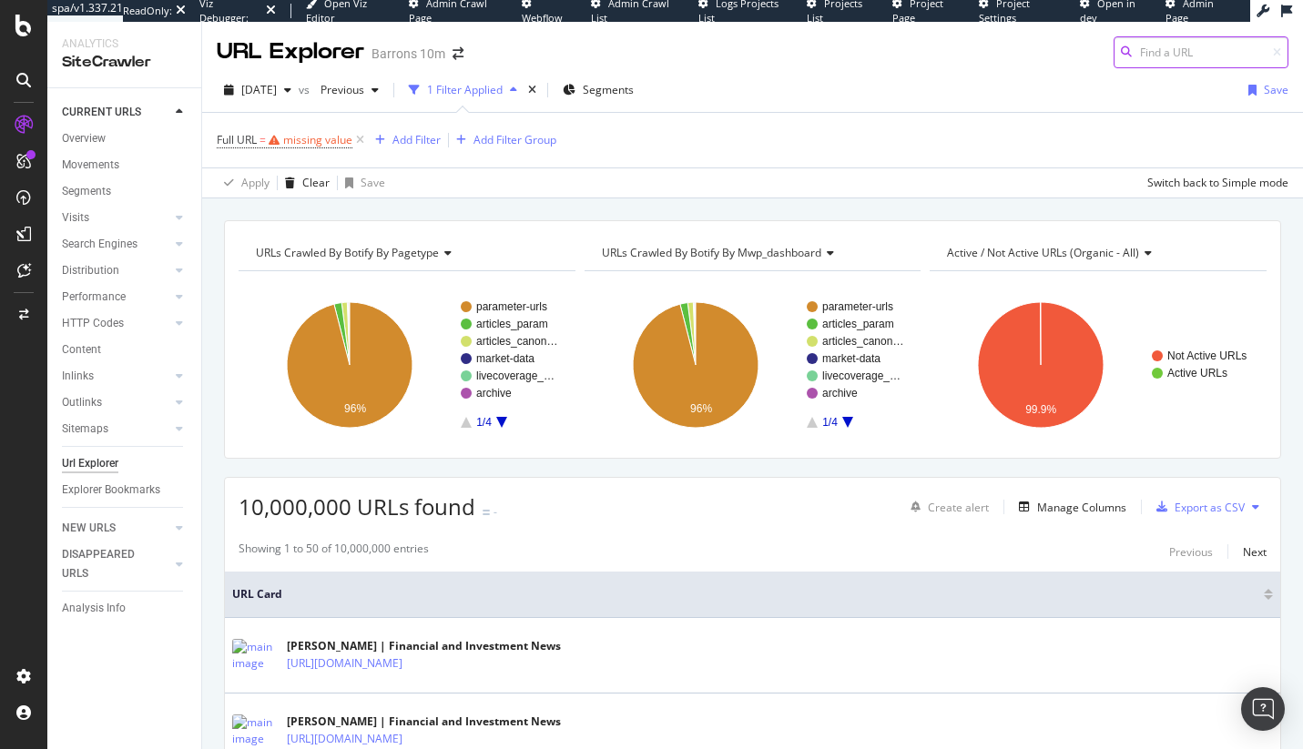
click at [1143, 65] on input at bounding box center [1201, 52] width 175 height 32
paste input "[URL][DOMAIN_NAME]"
type input "[URL][DOMAIN_NAME]"
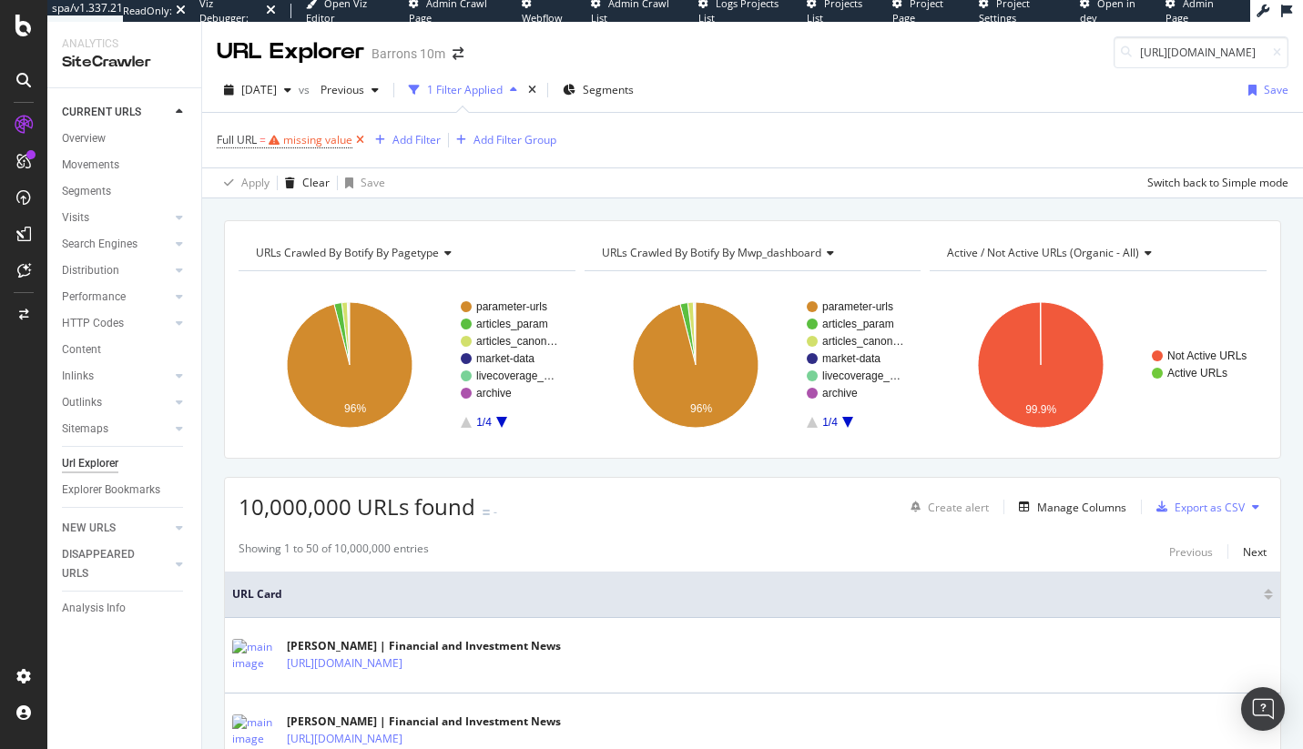
click at [362, 140] on icon at bounding box center [359, 140] width 15 height 18
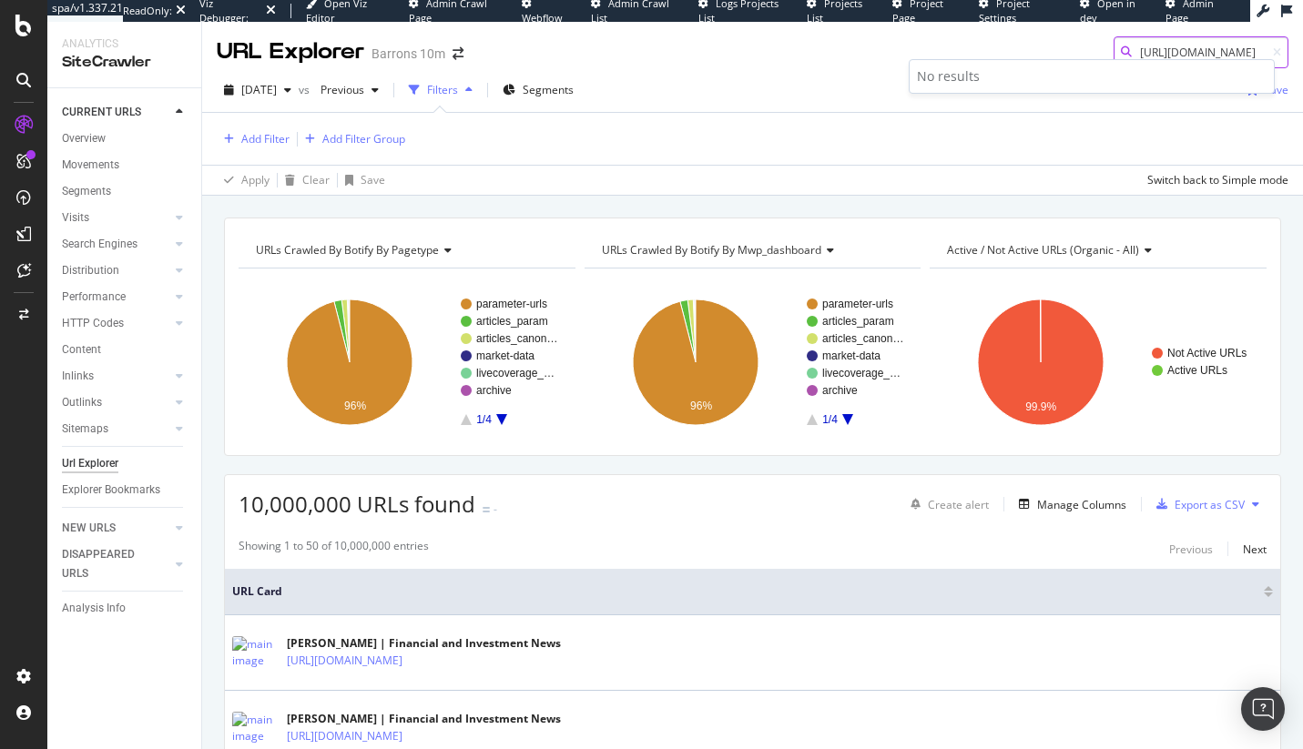
click at [1230, 59] on body "spa/v1.337.21 ReadOnly: Viz Debugger: Open Viz Editor Admin Crawl Page Webflow …" at bounding box center [651, 374] width 1303 height 749
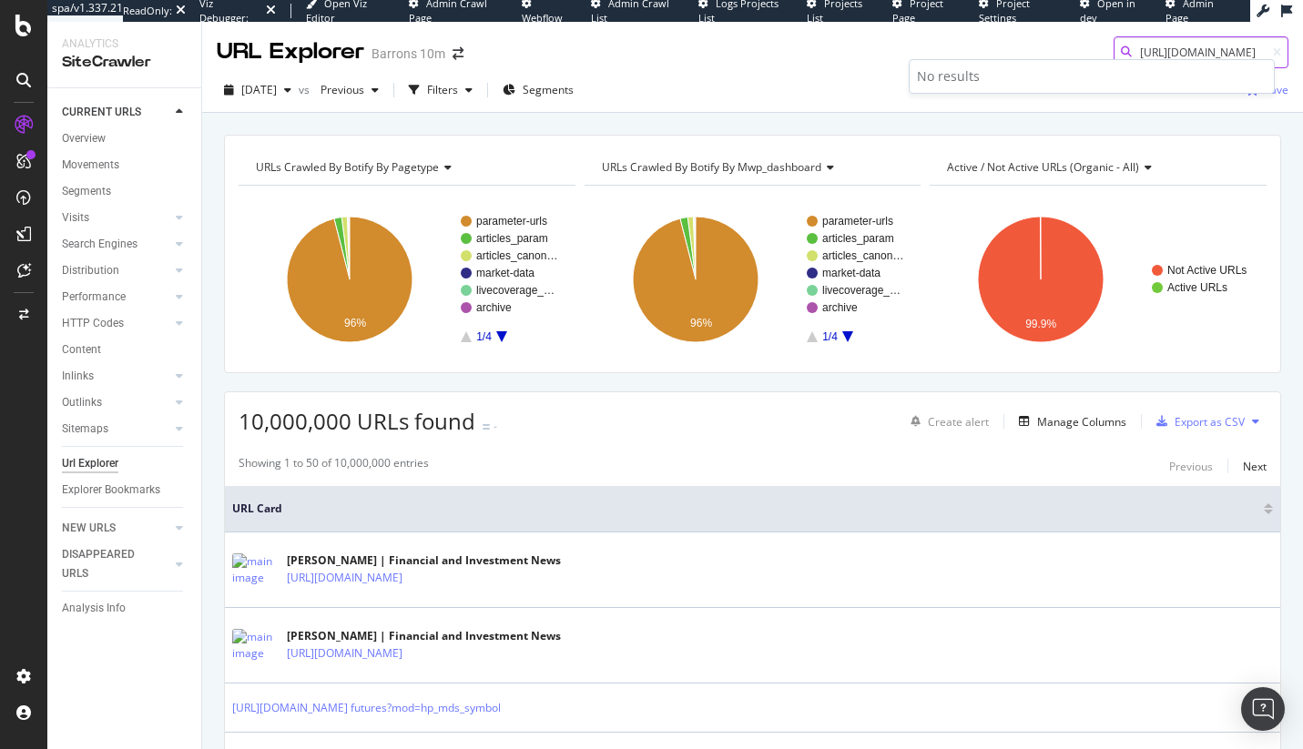
click at [1189, 54] on input "[URL][DOMAIN_NAME]" at bounding box center [1201, 52] width 175 height 32
click at [734, 56] on div "URL Explorer Barrons 10m [URL][DOMAIN_NAME]" at bounding box center [752, 45] width 1101 height 46
click at [1144, 54] on input "[URL][DOMAIN_NAME]" at bounding box center [1201, 52] width 175 height 32
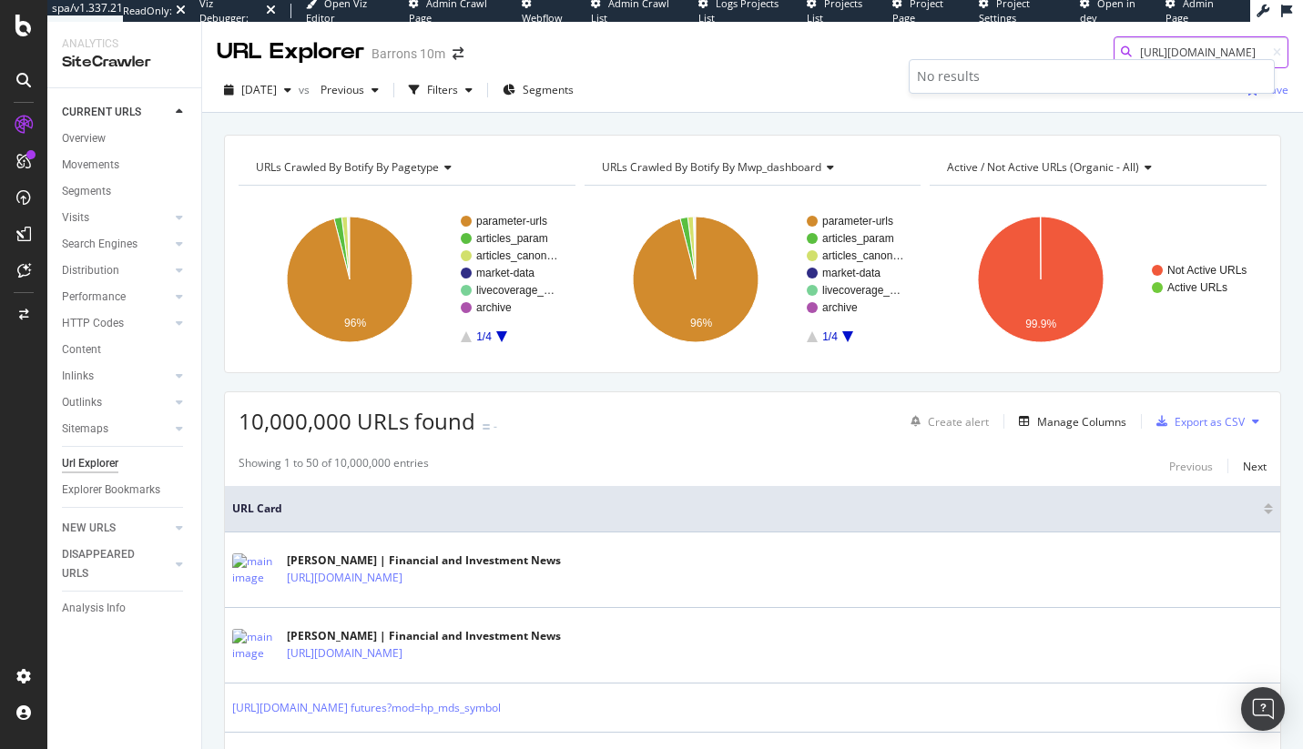
click at [1144, 54] on input "[URL][DOMAIN_NAME]" at bounding box center [1201, 52] width 175 height 32
click at [798, 66] on div "URL Explorer Barrons 10m [URL][DOMAIN_NAME]" at bounding box center [752, 45] width 1101 height 46
click at [299, 103] on div "[DATE]" at bounding box center [258, 89] width 82 height 27
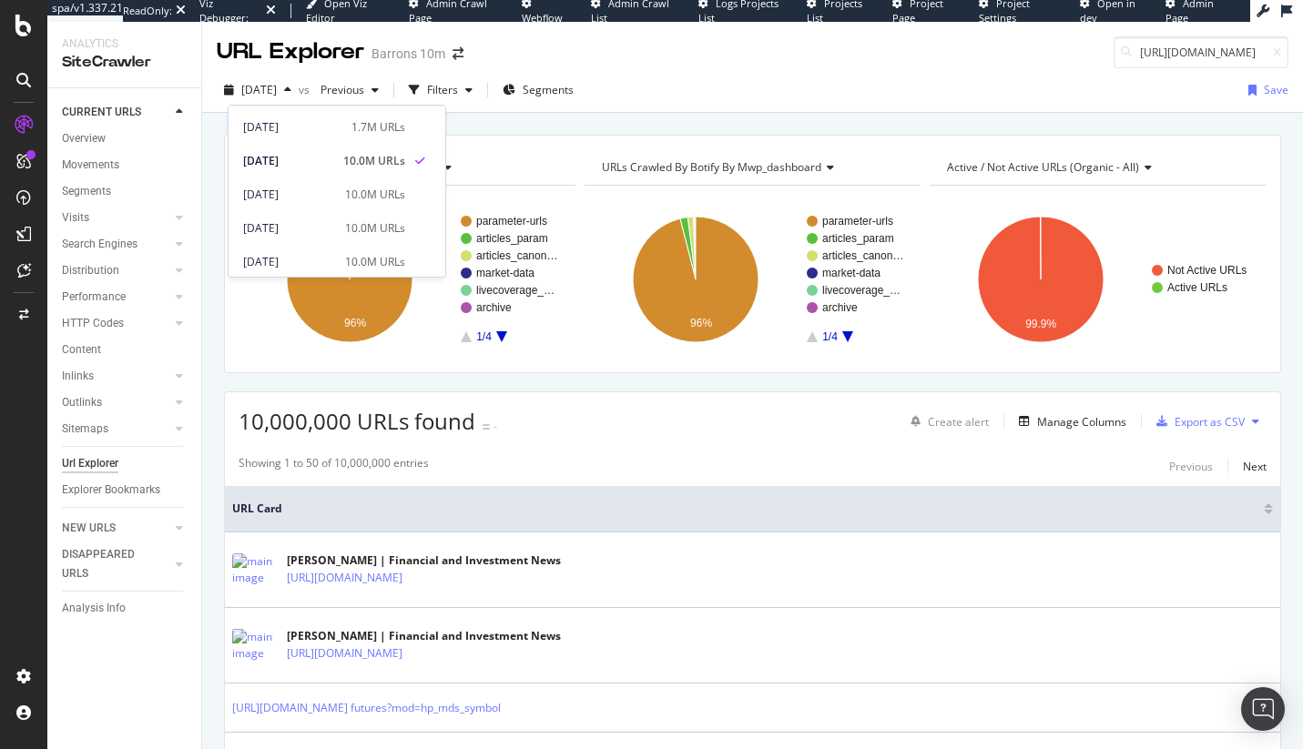
scroll to position [150, 0]
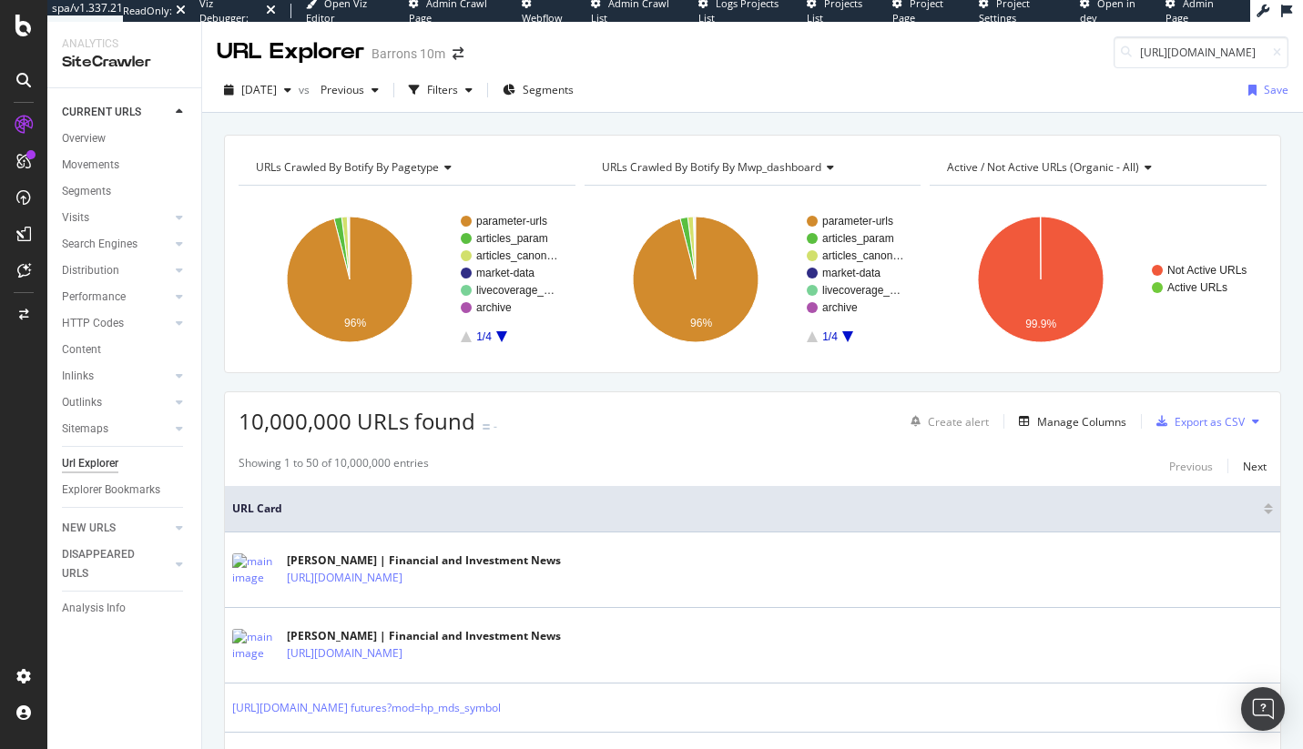
click at [731, 105] on div "[DATE] vs Previous Filters Segments Save" at bounding box center [752, 94] width 1101 height 36
click at [1194, 41] on input "[URL][DOMAIN_NAME]" at bounding box center [1201, 52] width 175 height 32
click at [1192, 48] on input "[URL][DOMAIN_NAME]" at bounding box center [1201, 52] width 175 height 32
click at [1193, 48] on input "[URL][DOMAIN_NAME]" at bounding box center [1201, 52] width 175 height 32
click at [1273, 47] on input "[URL][DOMAIN_NAME]" at bounding box center [1201, 52] width 175 height 32
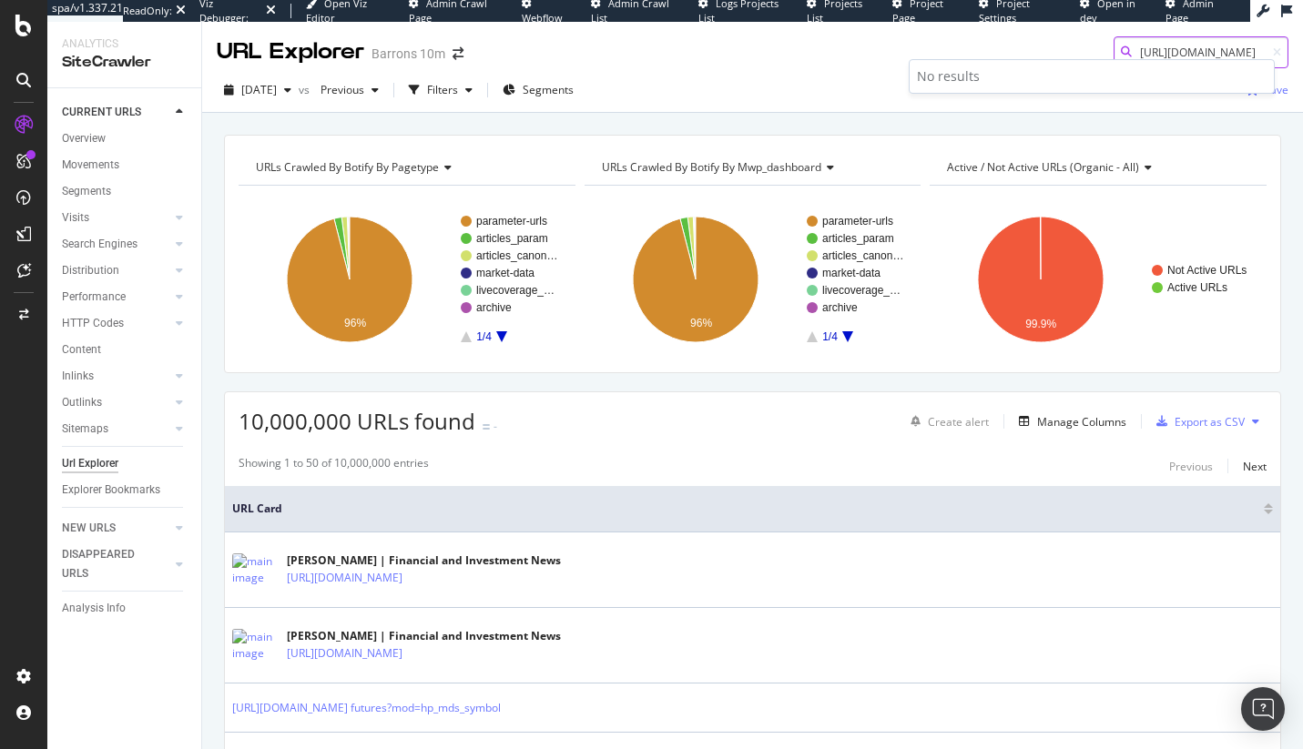
click at [1206, 53] on input "[URL][DOMAIN_NAME]" at bounding box center [1201, 52] width 175 height 32
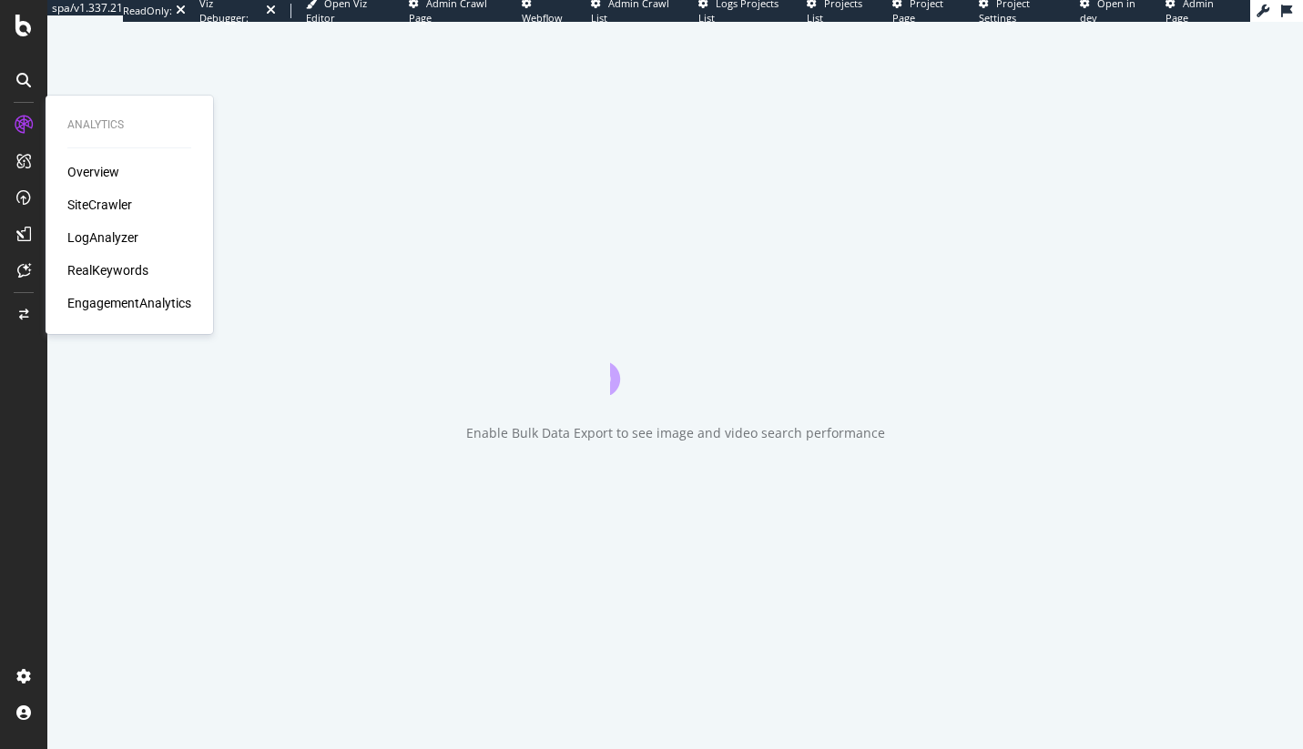
click at [86, 211] on div "SiteCrawler" at bounding box center [99, 205] width 65 height 18
click at [115, 192] on div "Overview SiteCrawler LogAnalyzer RealKeywords EngagementAnalytics" at bounding box center [129, 237] width 124 height 149
click at [117, 196] on div "SiteCrawler" at bounding box center [99, 205] width 65 height 18
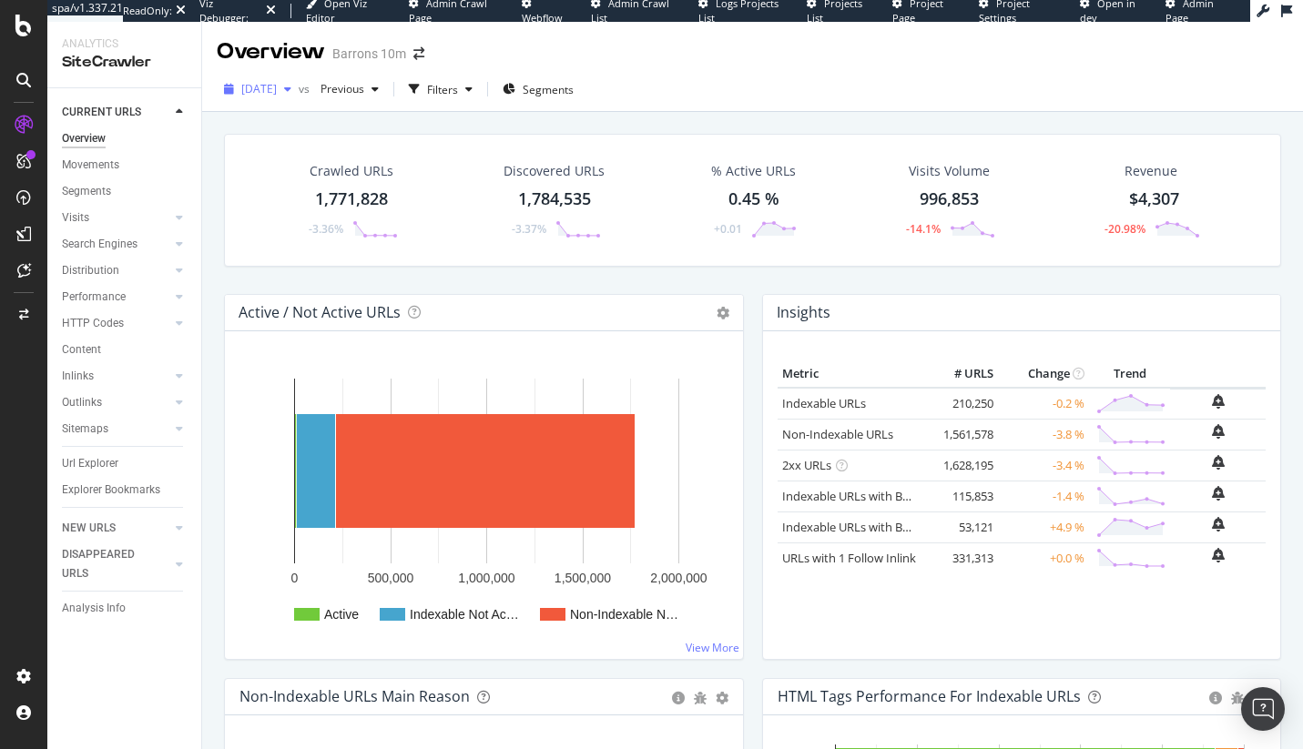
click at [269, 95] on span "[DATE]" at bounding box center [259, 88] width 36 height 15
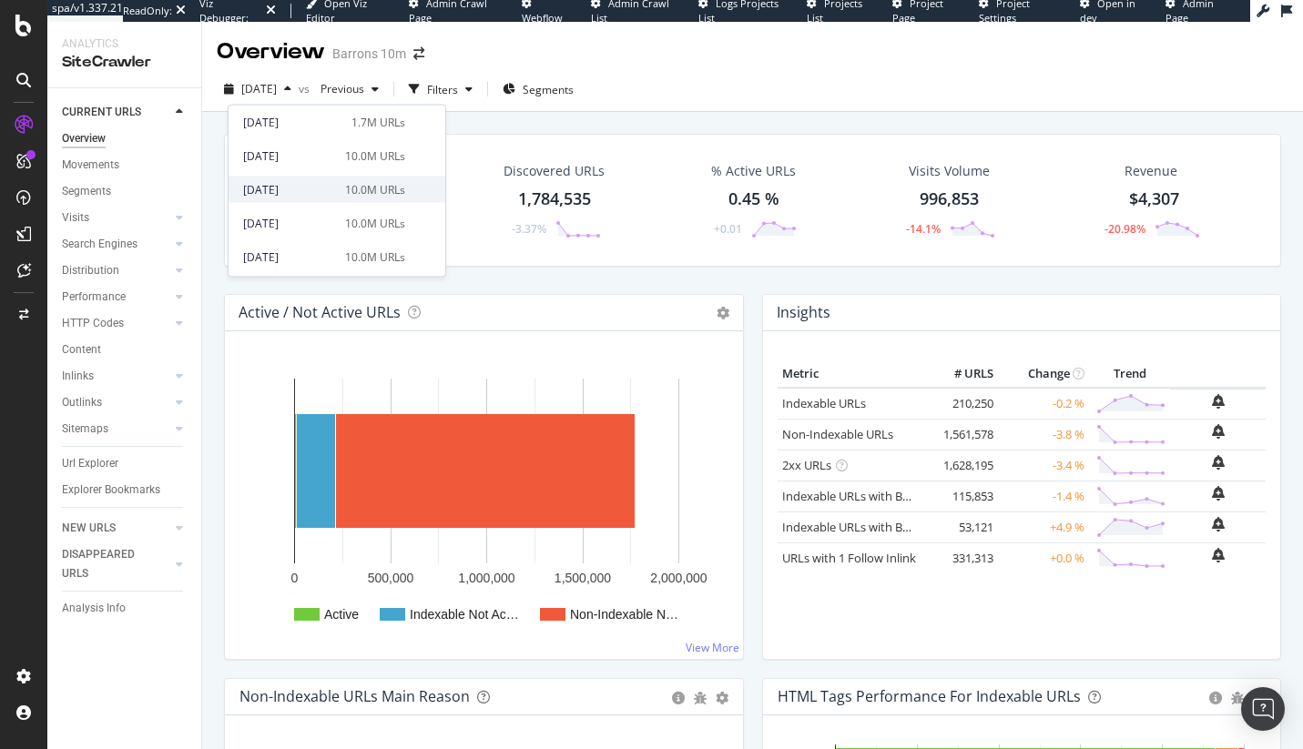
scroll to position [130, 0]
click at [335, 162] on div "[DATE] 10.0M URLs" at bounding box center [324, 159] width 162 height 16
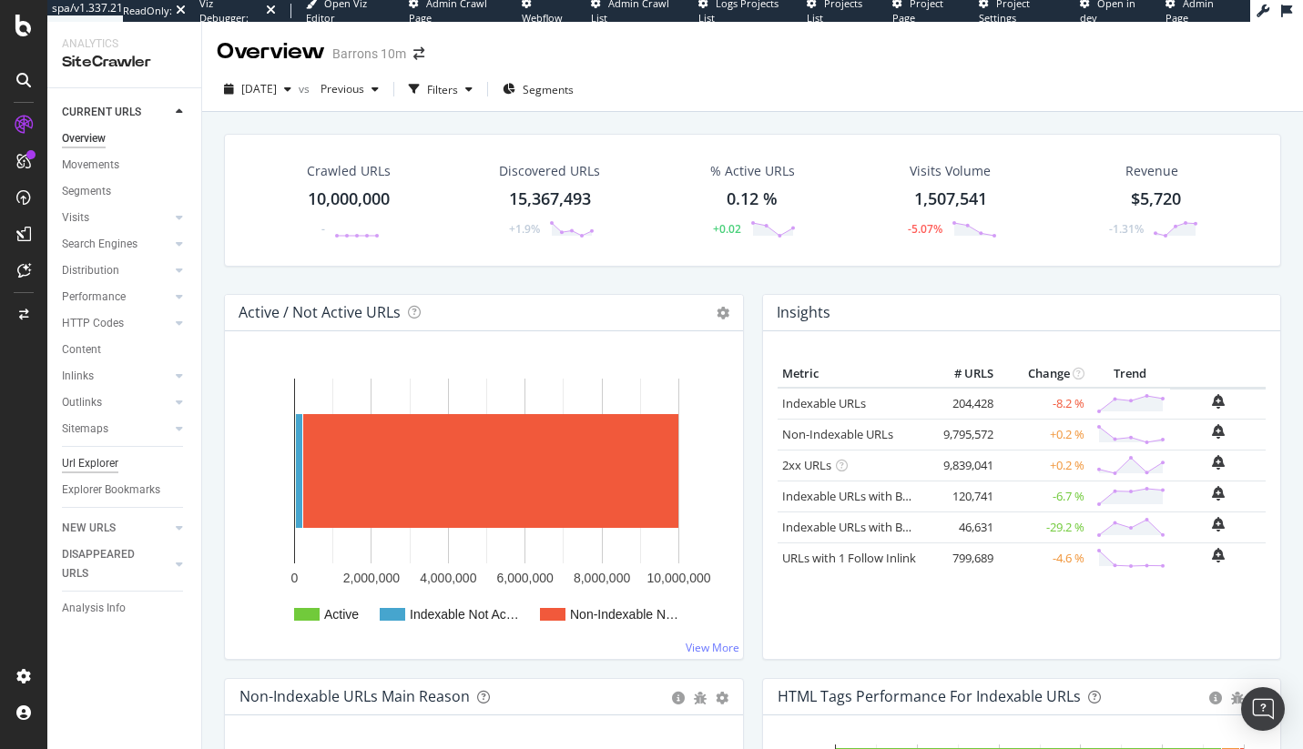
click at [101, 458] on div "Url Explorer" at bounding box center [90, 463] width 56 height 19
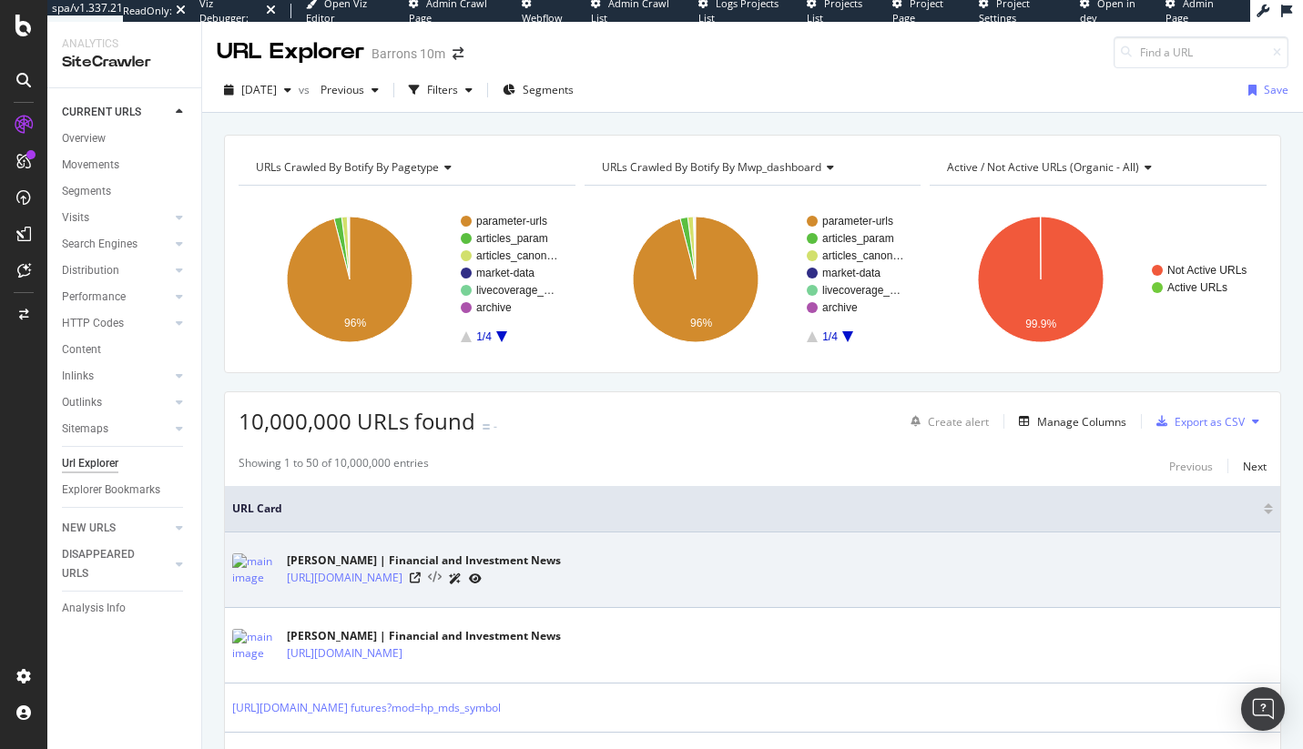
click at [442, 582] on icon at bounding box center [435, 578] width 14 height 13
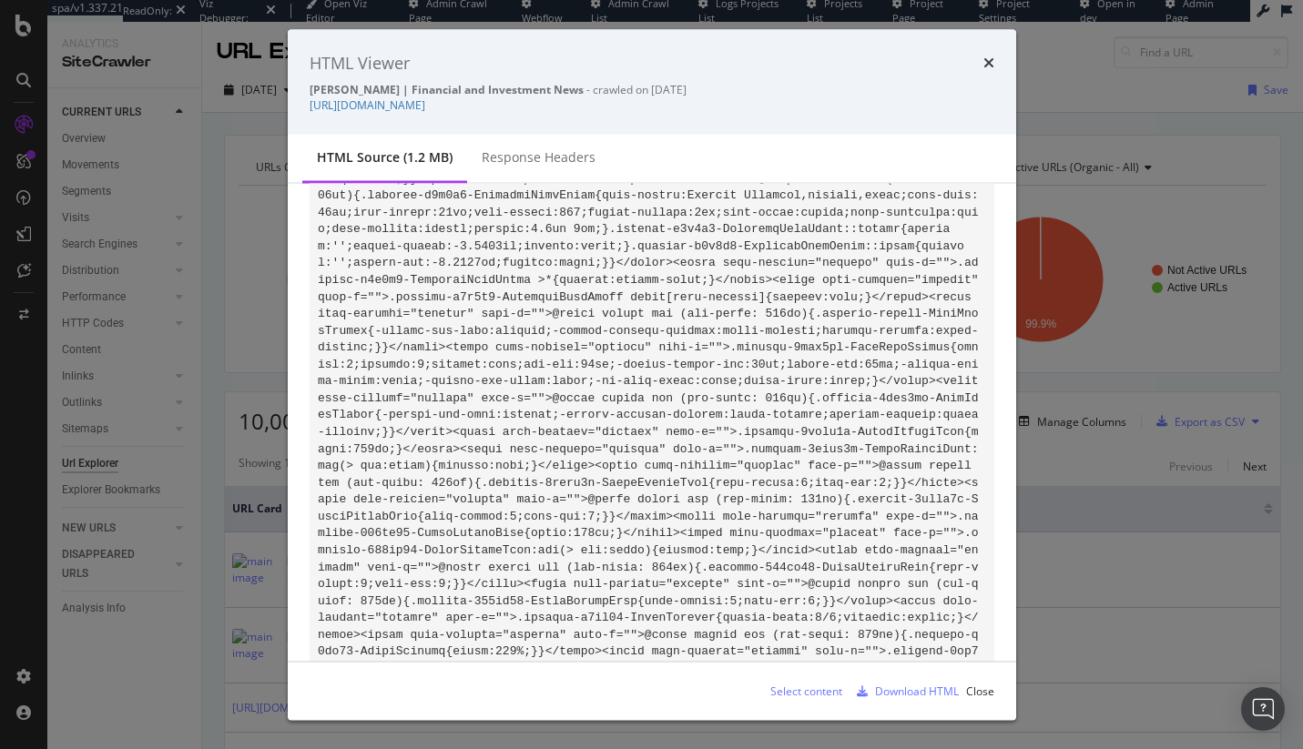
scroll to position [6163, 0]
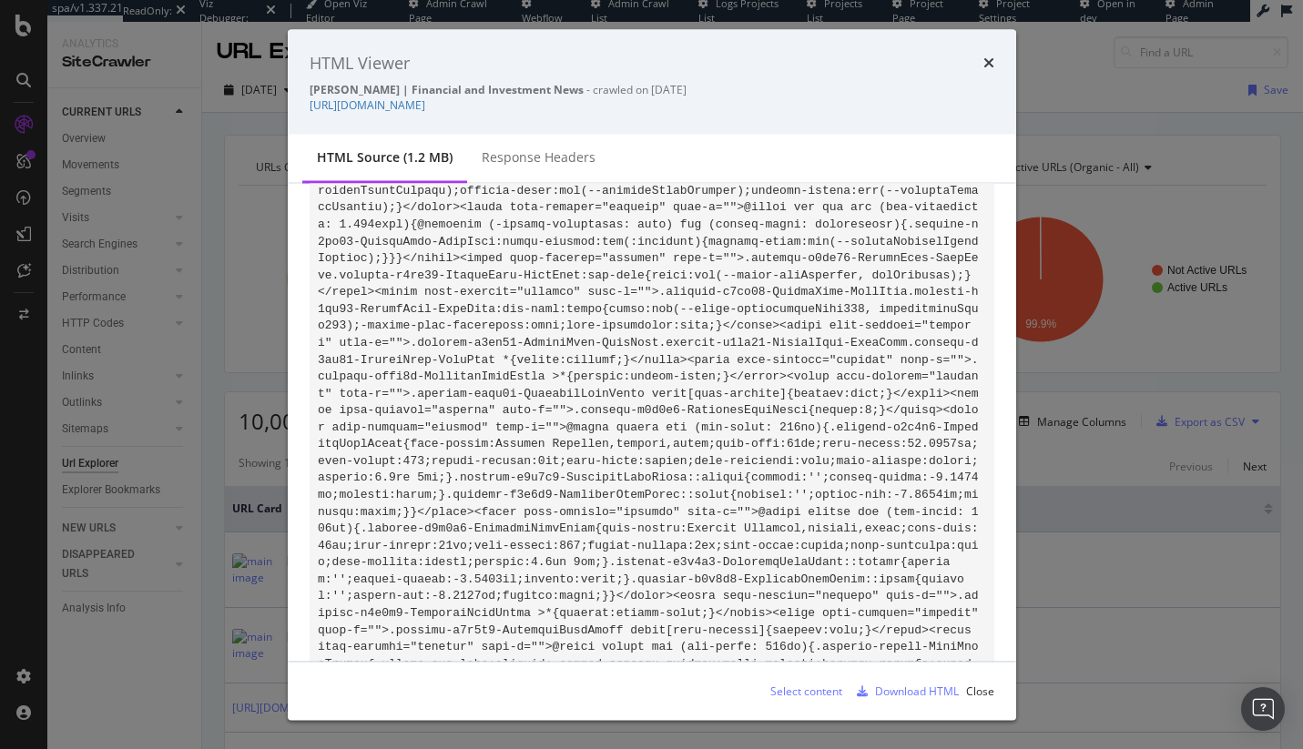
scroll to position [5827, 0]
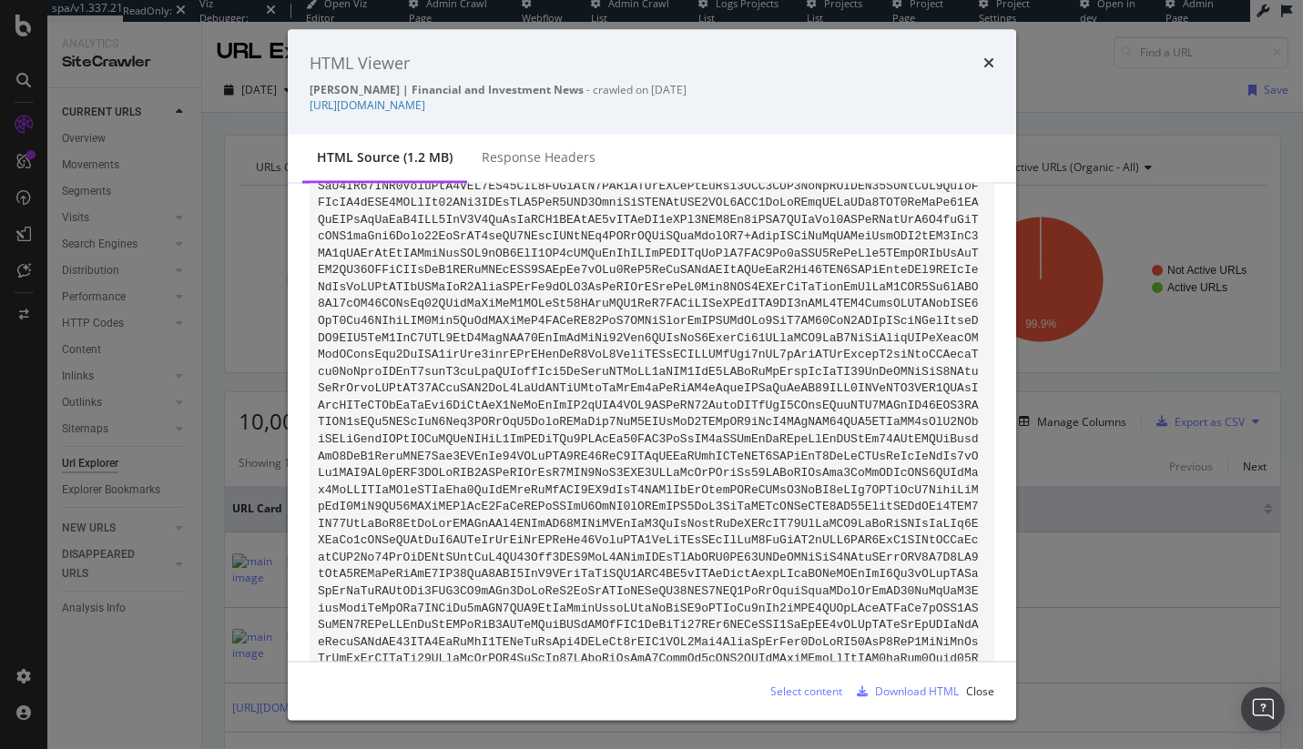
scroll to position [52250, 0]
click at [991, 63] on icon "times" at bounding box center [988, 63] width 11 height 15
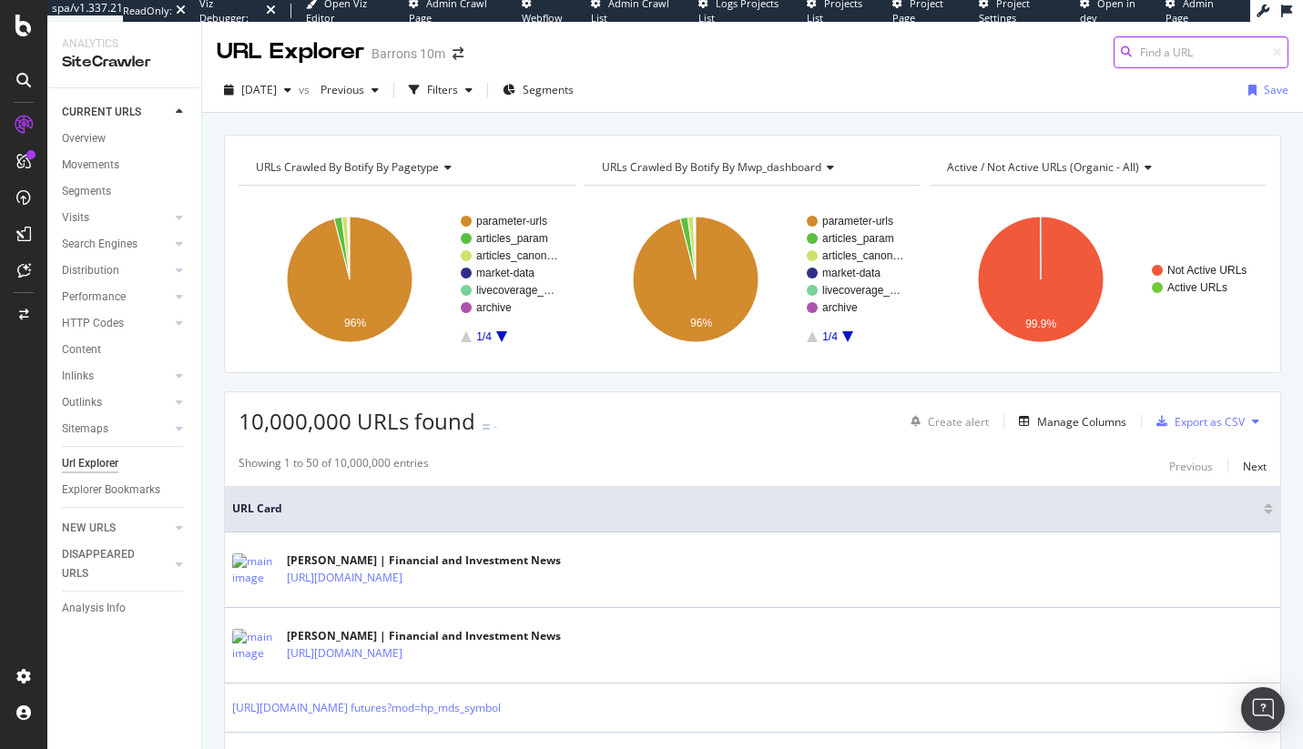
click at [1199, 43] on input at bounding box center [1201, 52] width 175 height 32
paste input "[URL][DOMAIN_NAME]"
type input "[URL][DOMAIN_NAME]"
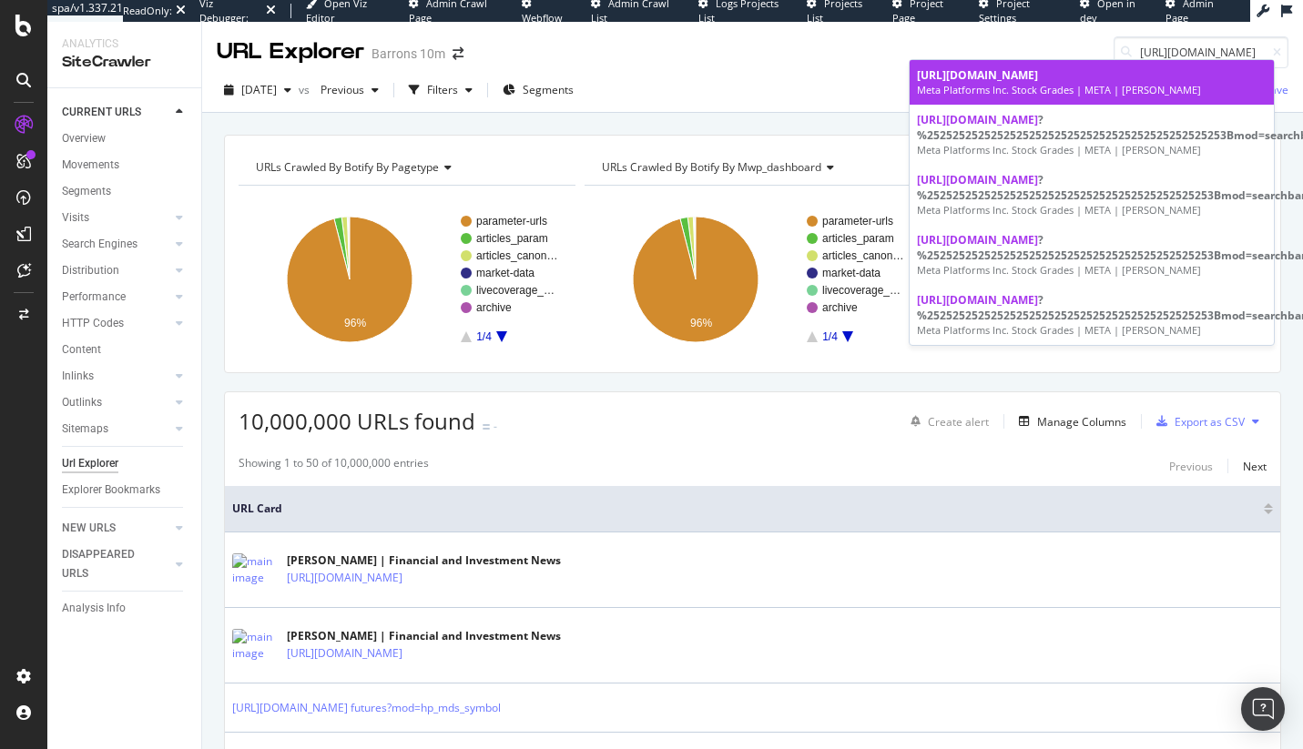
scroll to position [0, 0]
click at [1058, 83] on div "[URL][DOMAIN_NAME]" at bounding box center [1092, 74] width 350 height 15
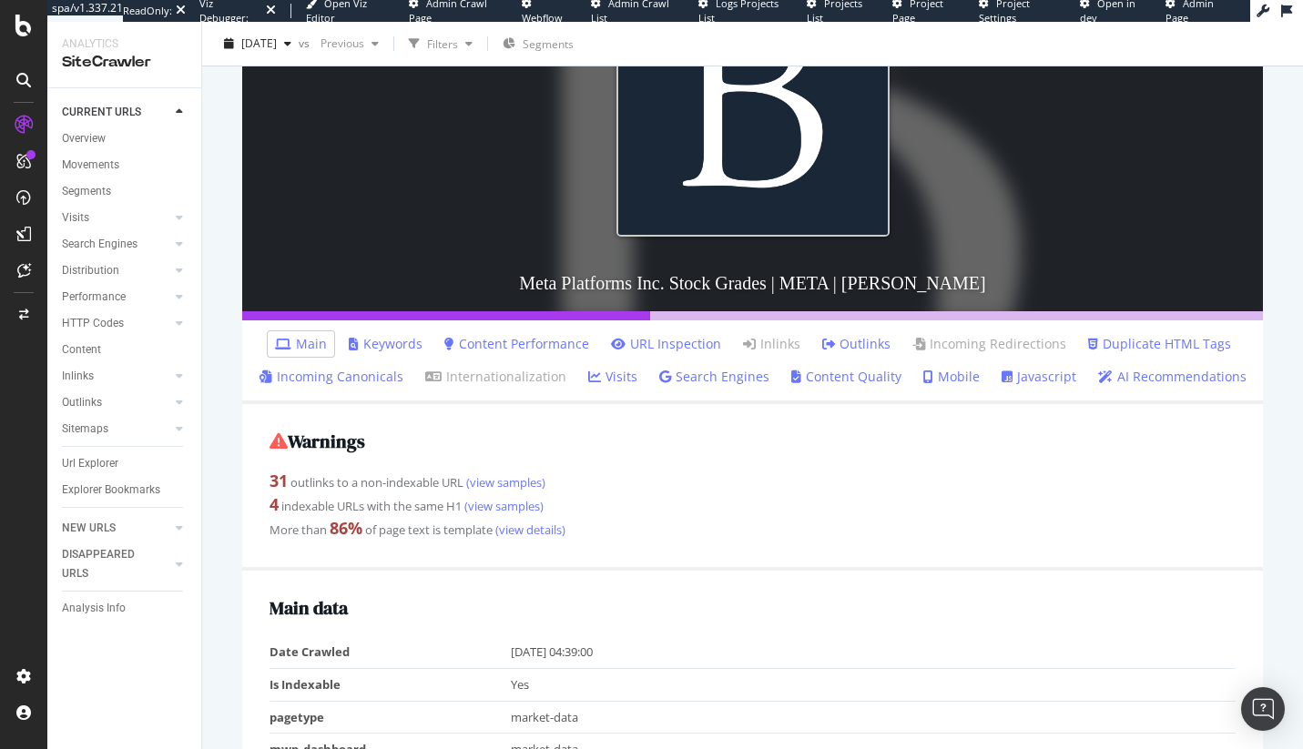
scroll to position [312, 0]
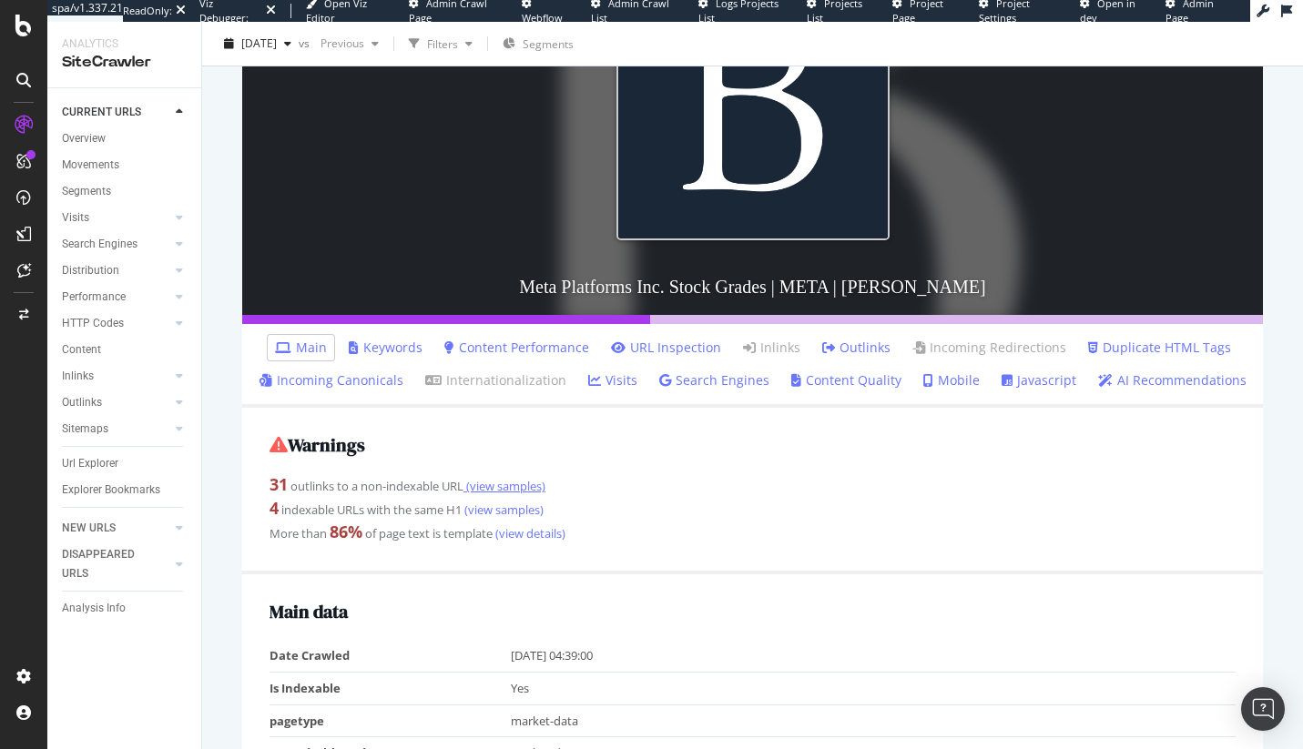
click at [500, 486] on link "(view samples)" at bounding box center [504, 486] width 82 height 16
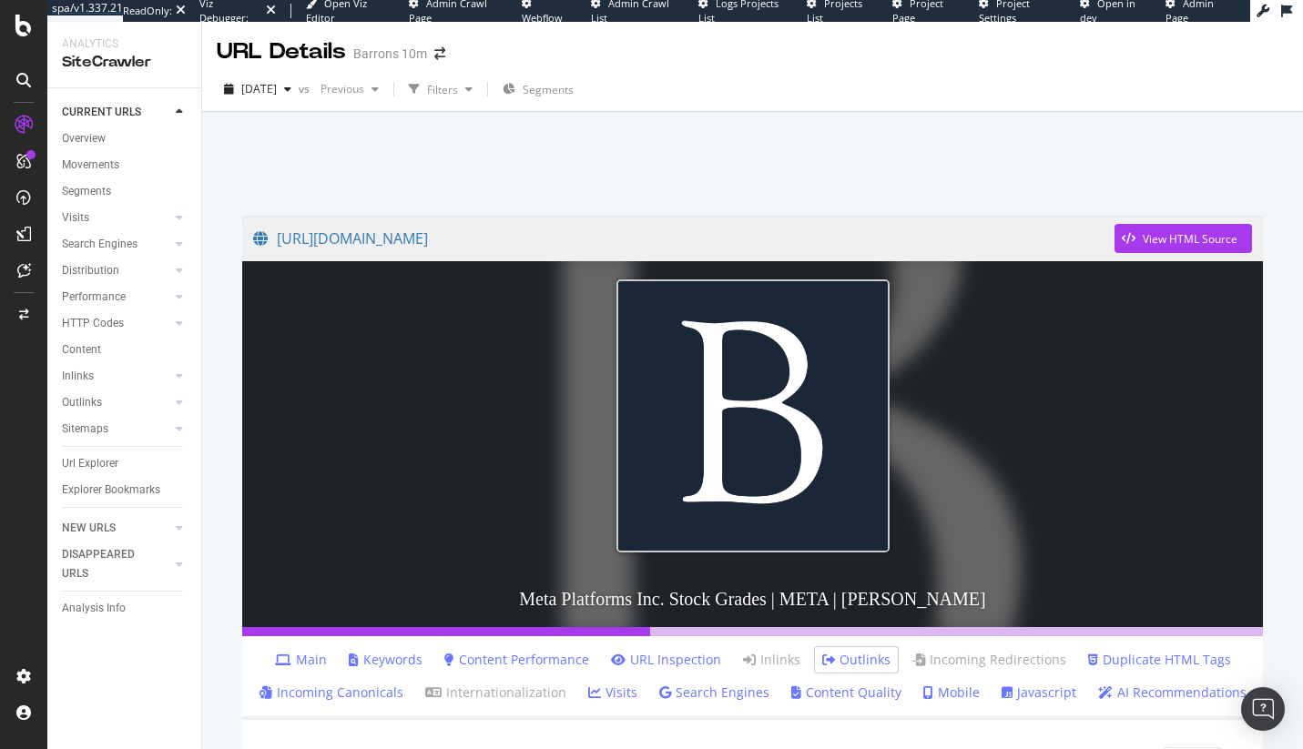
scroll to position [4, 0]
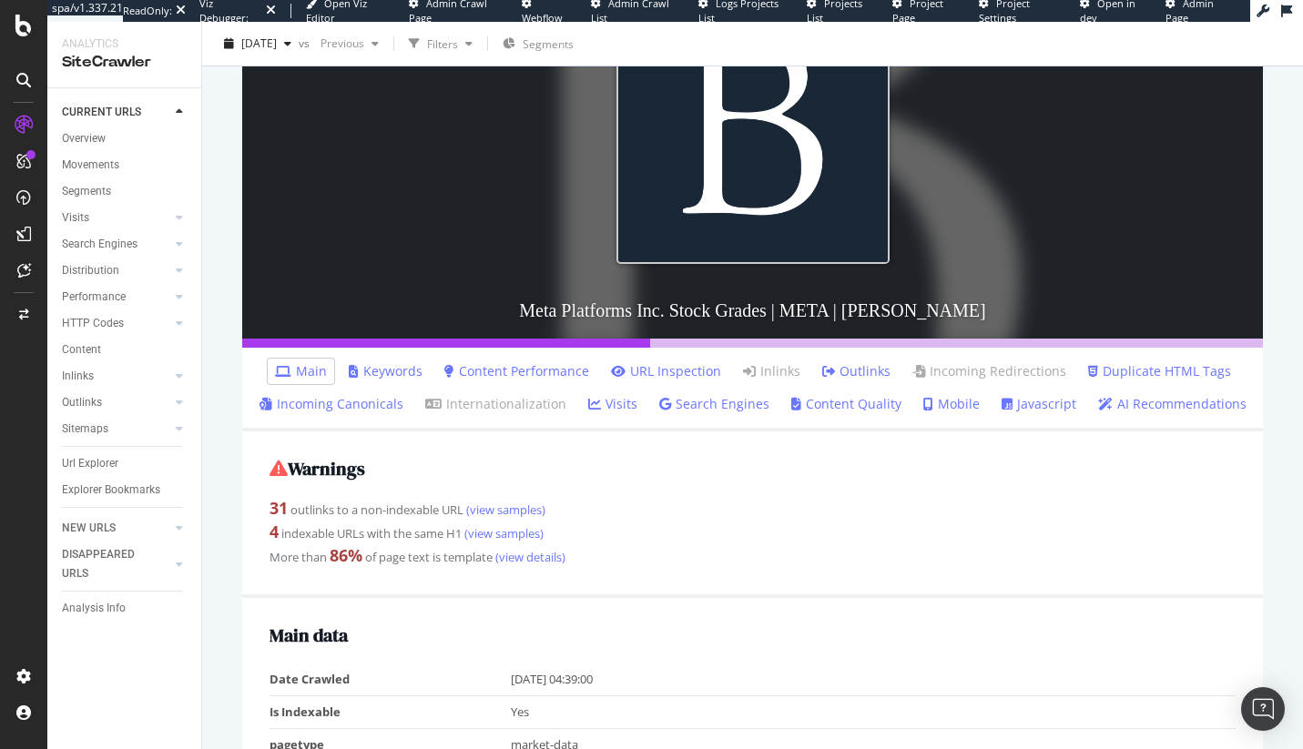
click at [850, 380] on link "Outlinks" at bounding box center [856, 371] width 68 height 18
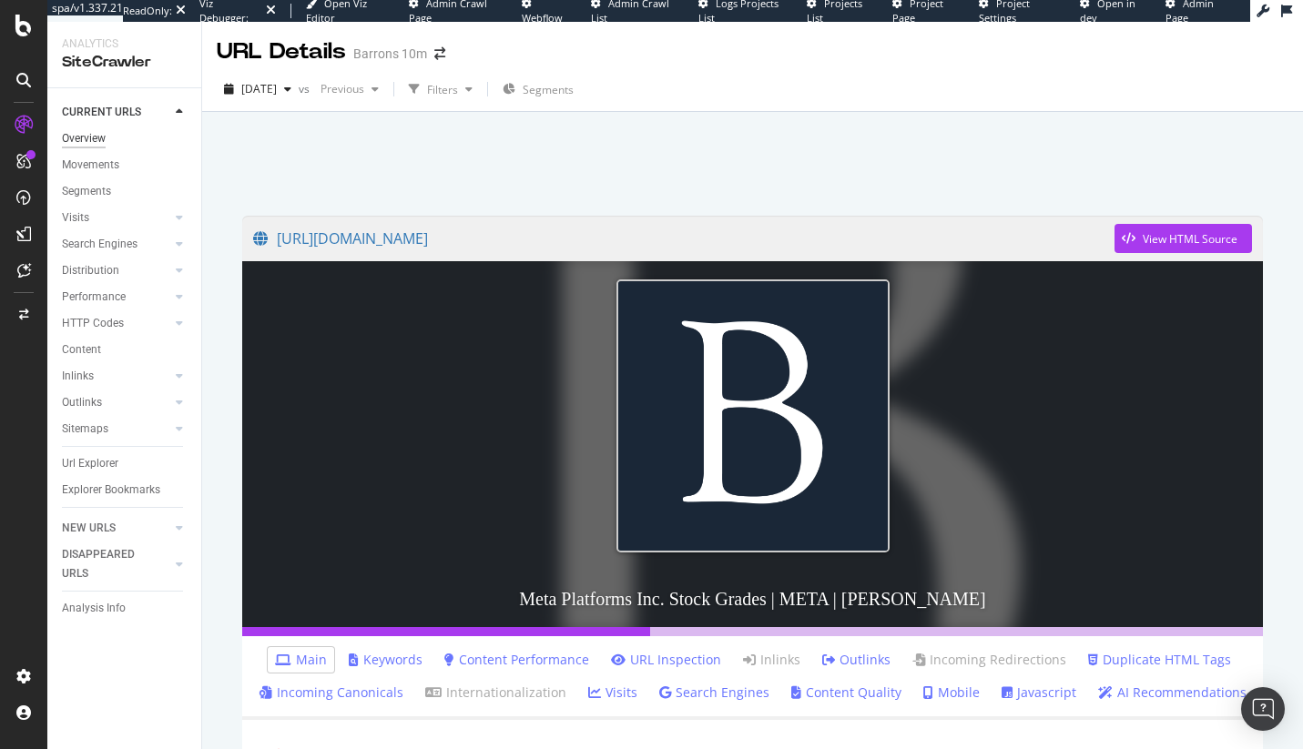
click at [94, 144] on div "Overview" at bounding box center [84, 138] width 44 height 19
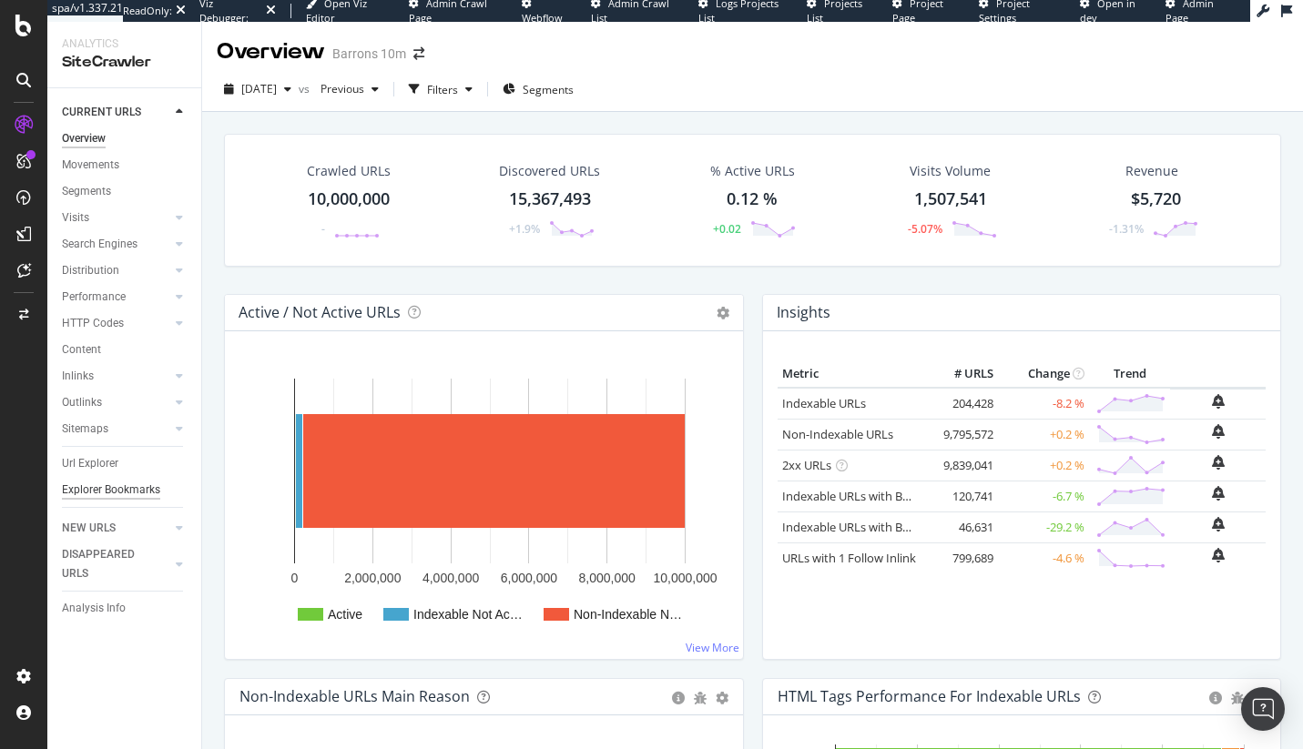
click at [96, 481] on div "Explorer Bookmarks" at bounding box center [111, 490] width 98 height 19
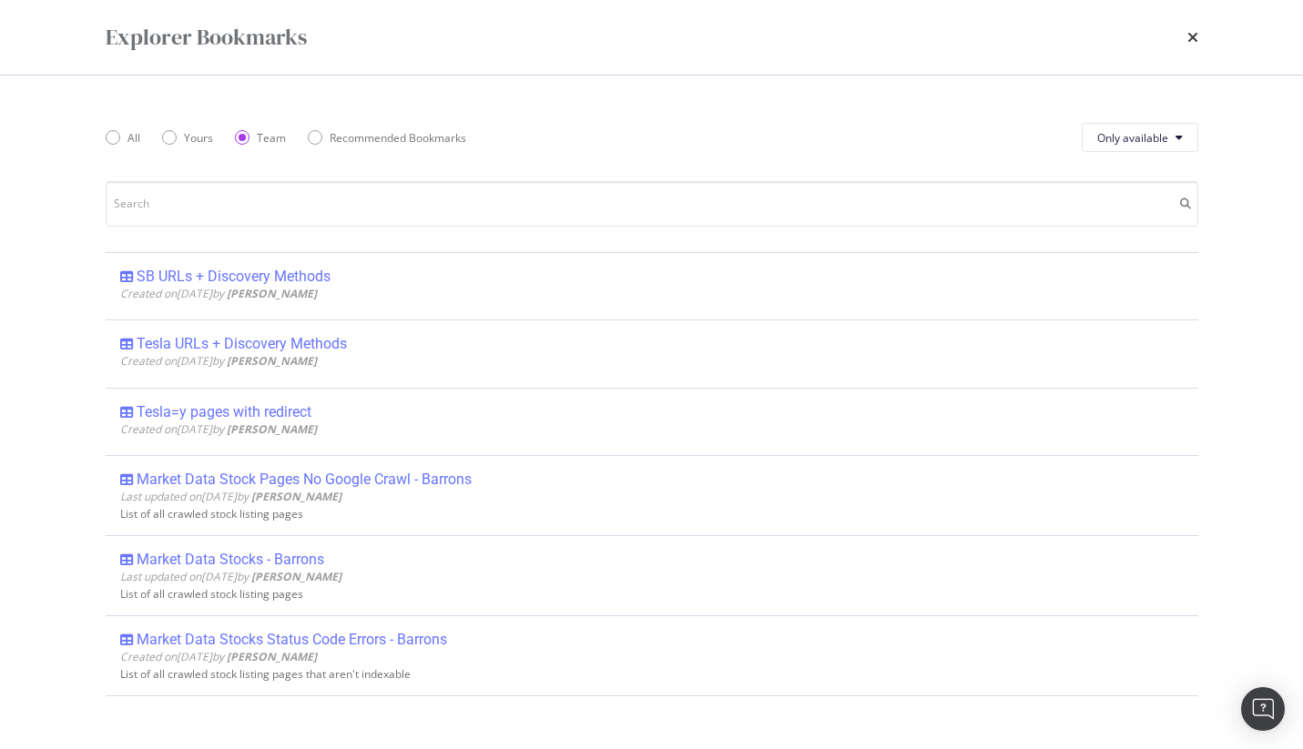
click at [1203, 33] on div "Explorer Bookmarks" at bounding box center [651, 37] width 1165 height 75
click at [1195, 36] on icon "times" at bounding box center [1192, 37] width 11 height 15
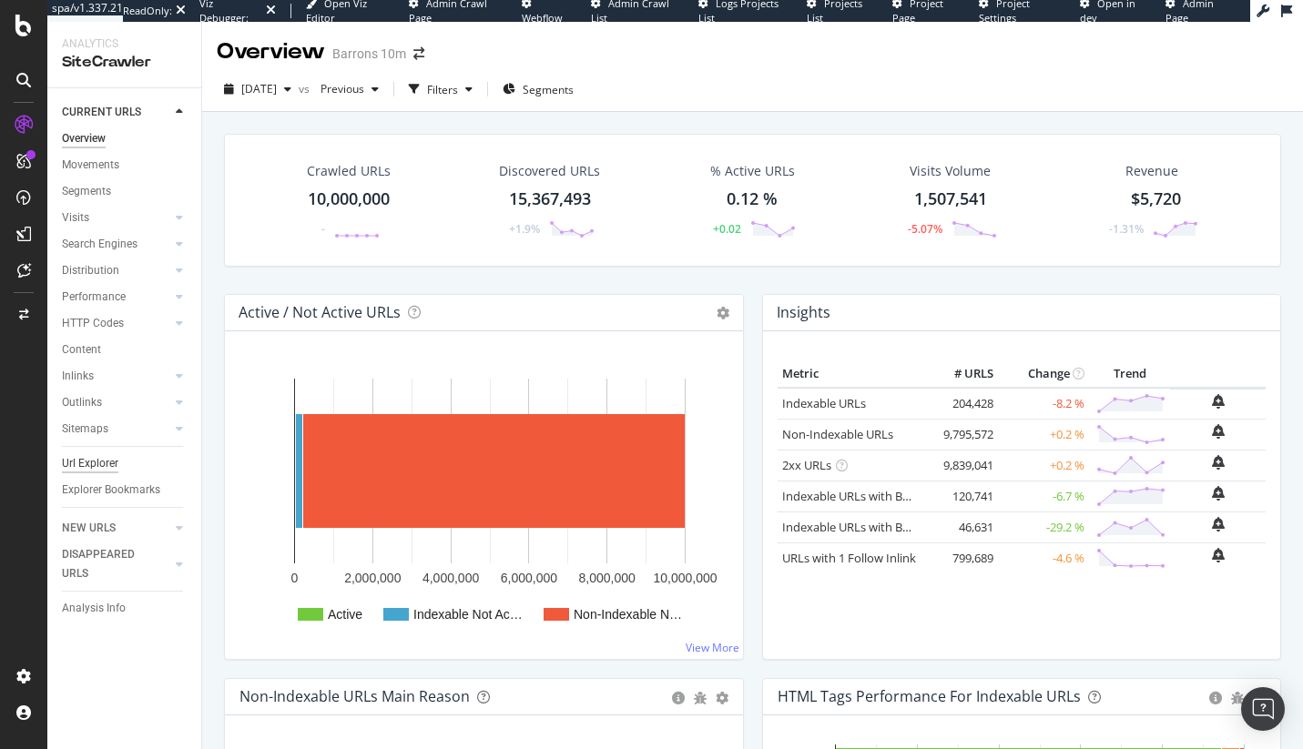
click at [97, 463] on div "Url Explorer" at bounding box center [90, 463] width 56 height 19
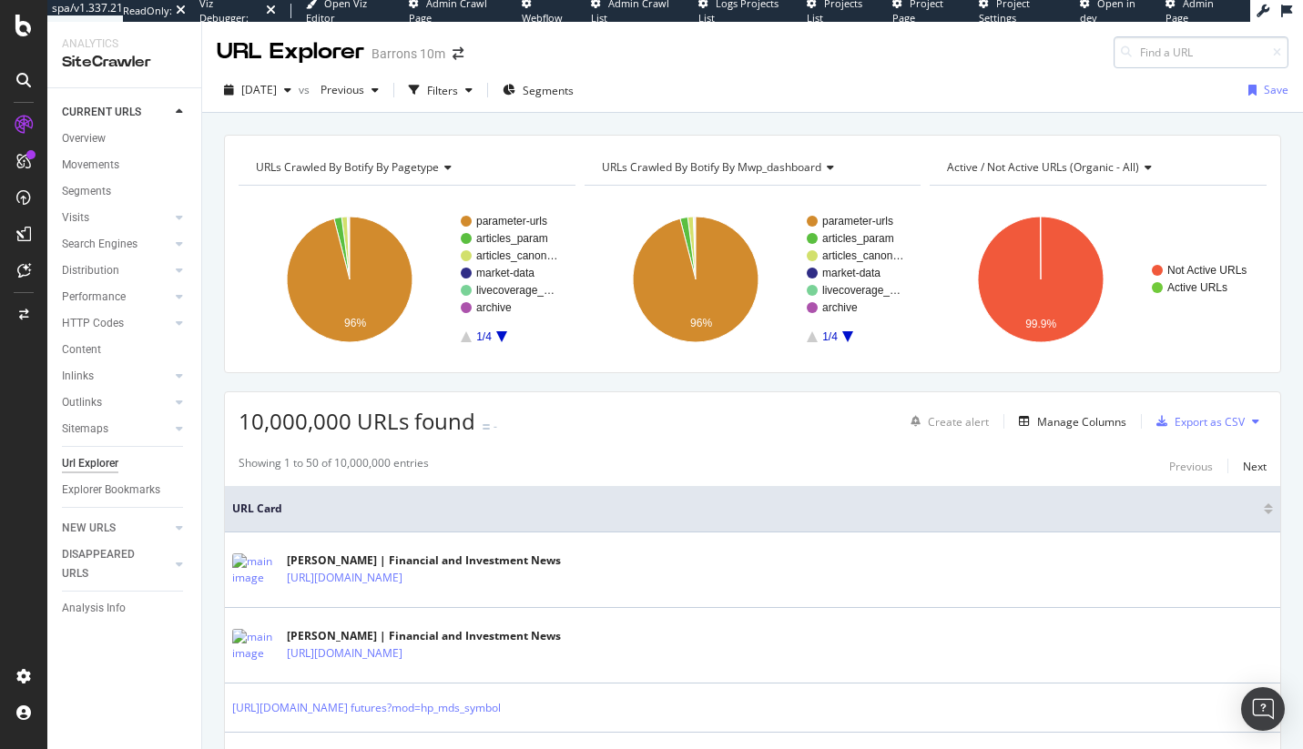
click at [1191, 58] on input at bounding box center [1201, 52] width 175 height 32
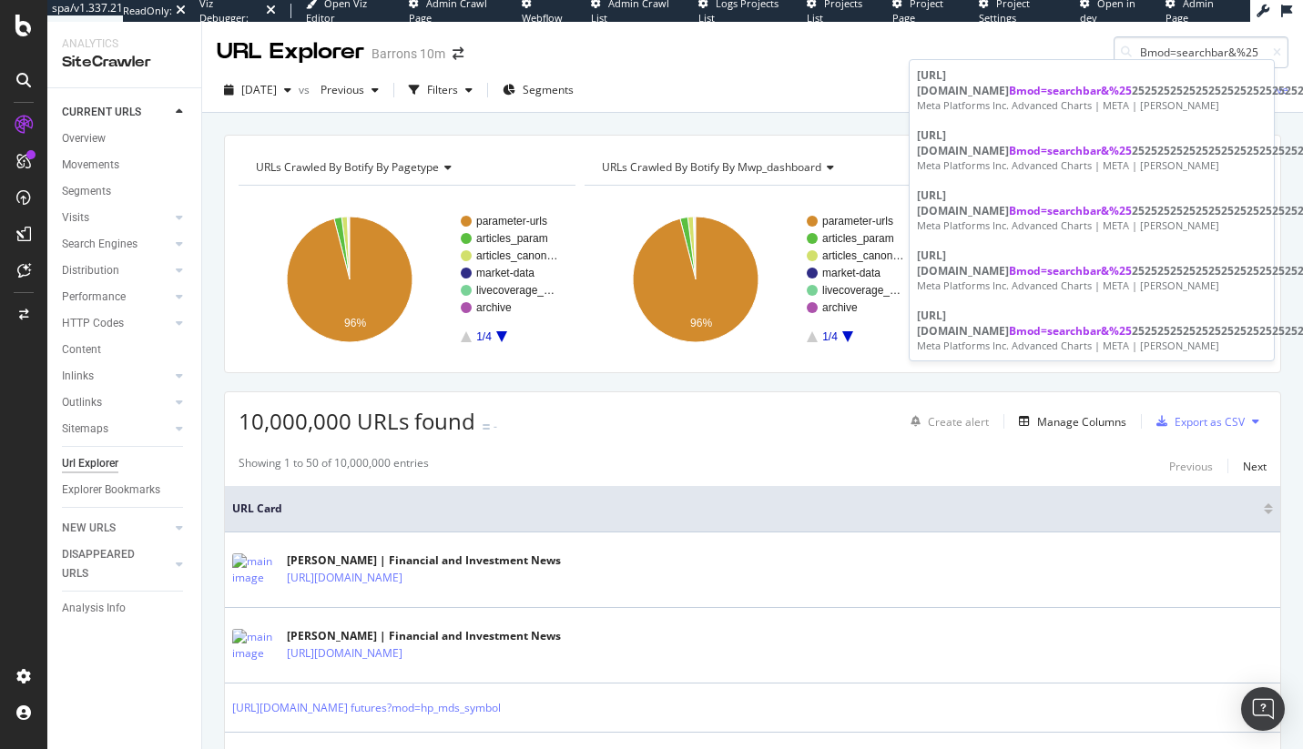
click at [1132, 52] on input "Bmod=searchbar&%25" at bounding box center [1201, 52] width 175 height 32
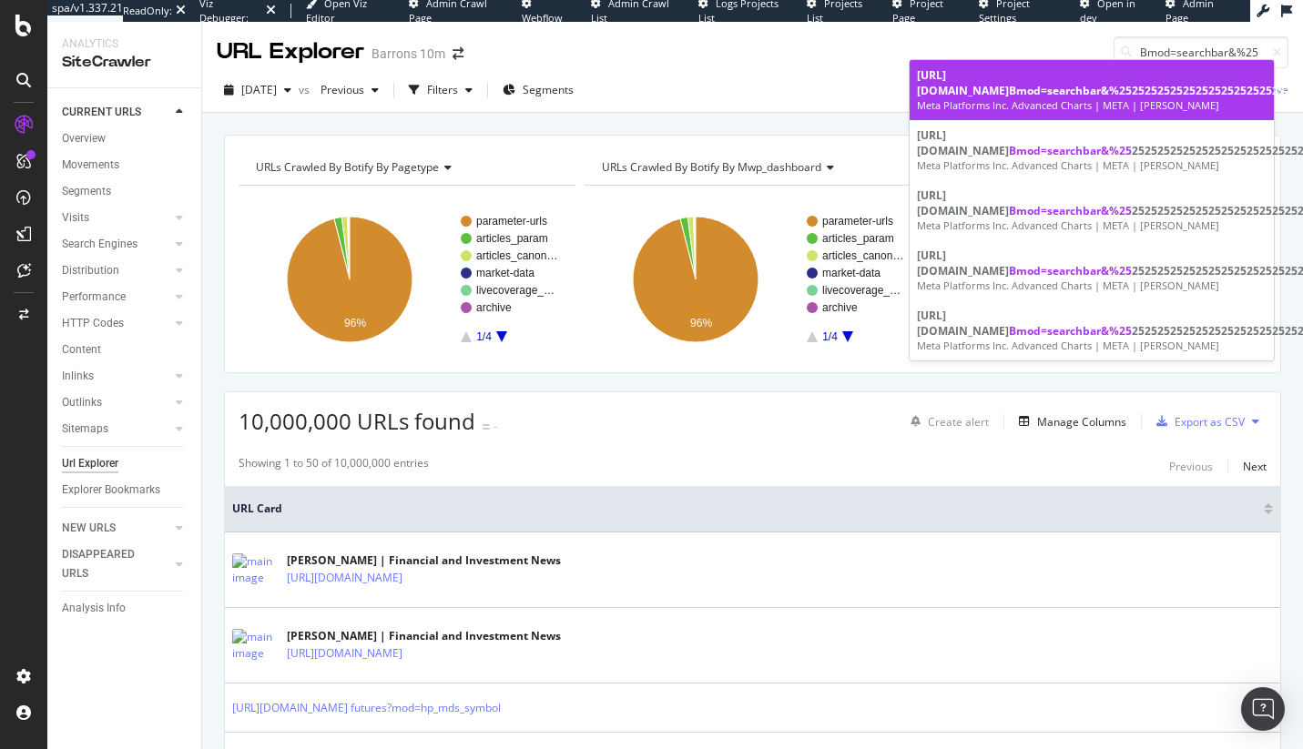
type input "Bmod=searchbar&%25"
click at [1105, 87] on div "[URL][DOMAIN_NAME] Bmod=searchbar&%25 25252525252525252525252525252525252525252…" at bounding box center [1092, 82] width 350 height 31
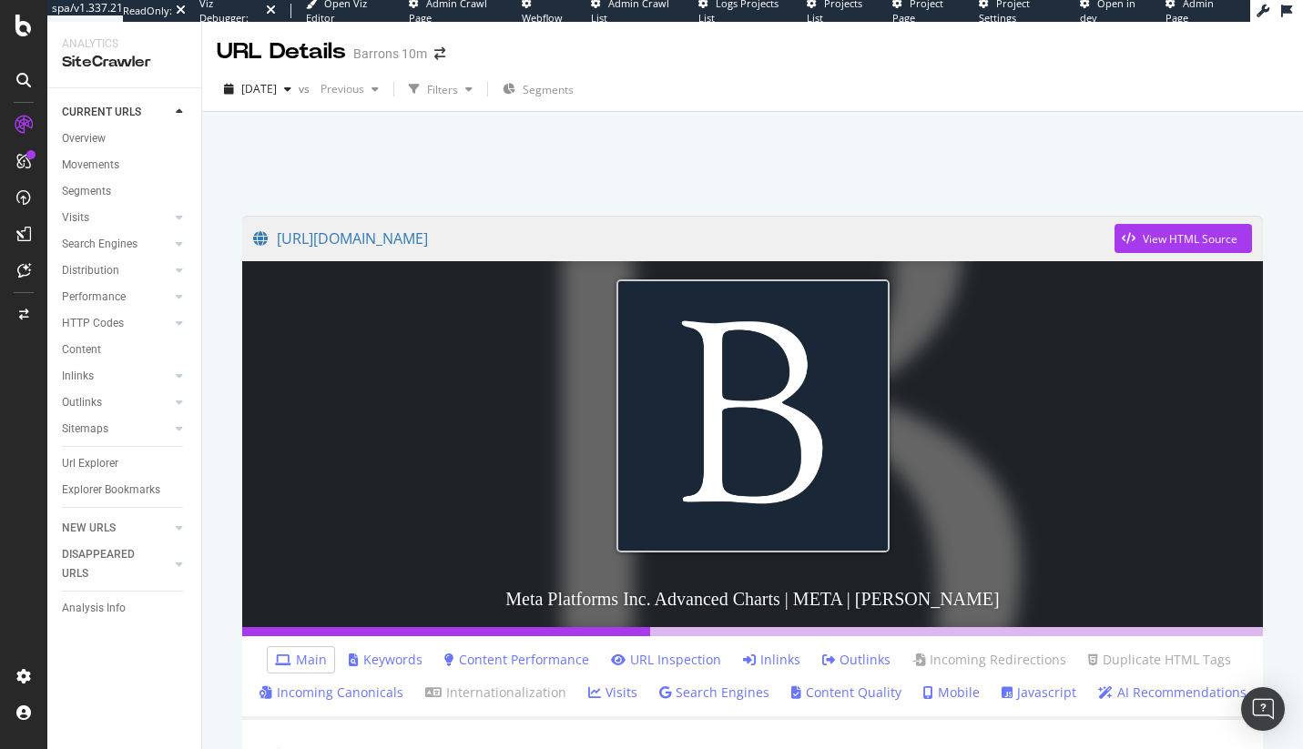
scroll to position [371, 0]
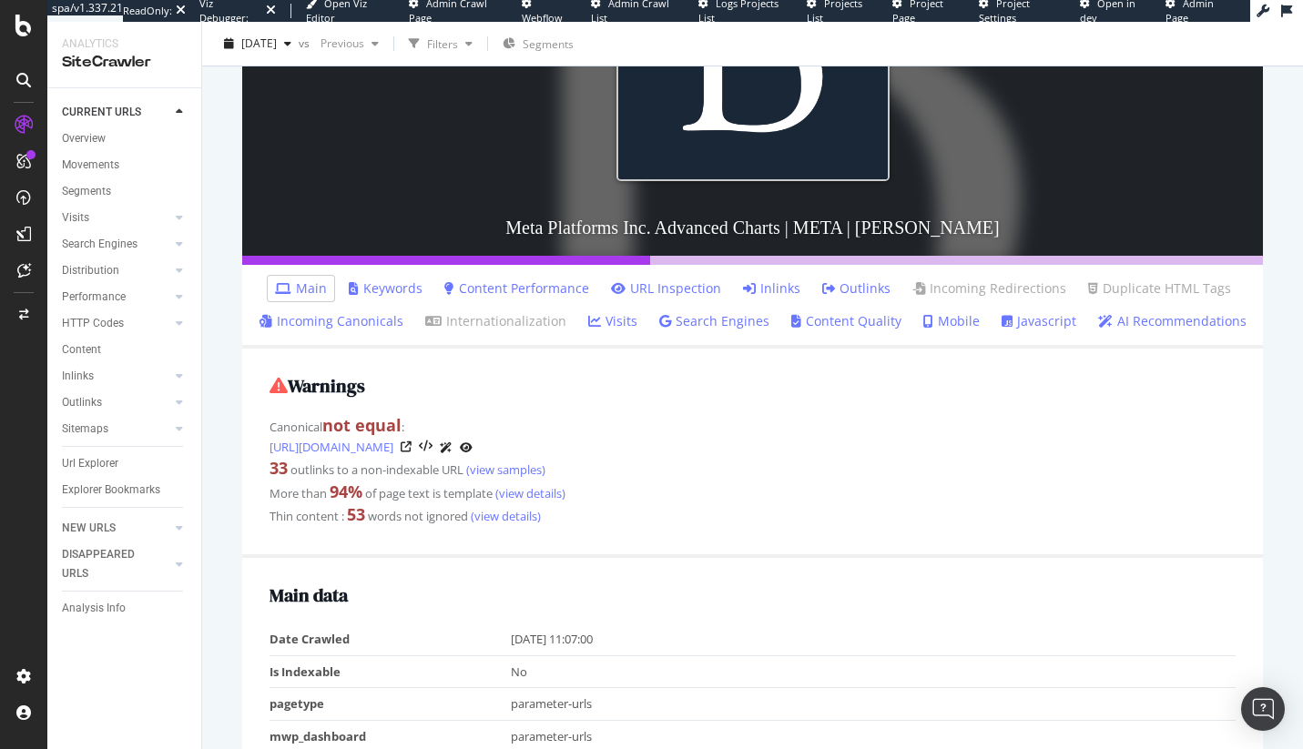
click at [787, 294] on link "Inlinks" at bounding box center [771, 289] width 57 height 18
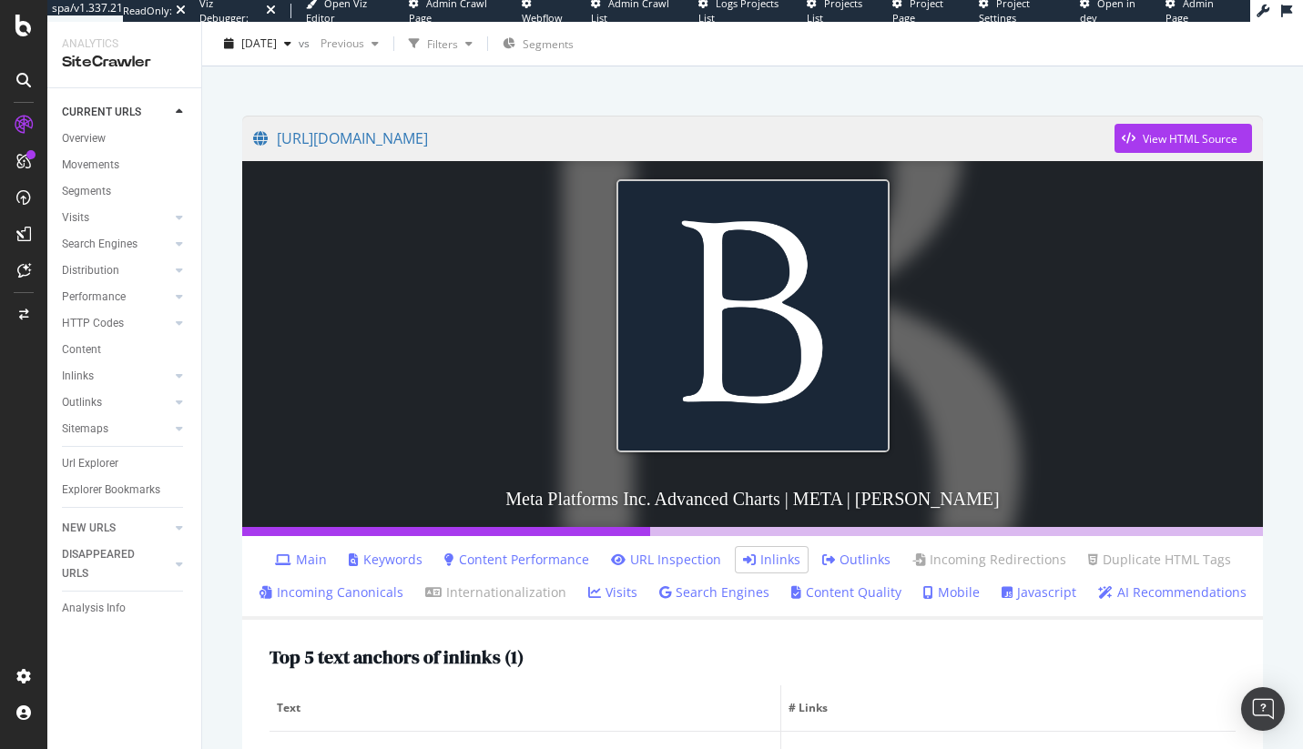
scroll to position [488, 0]
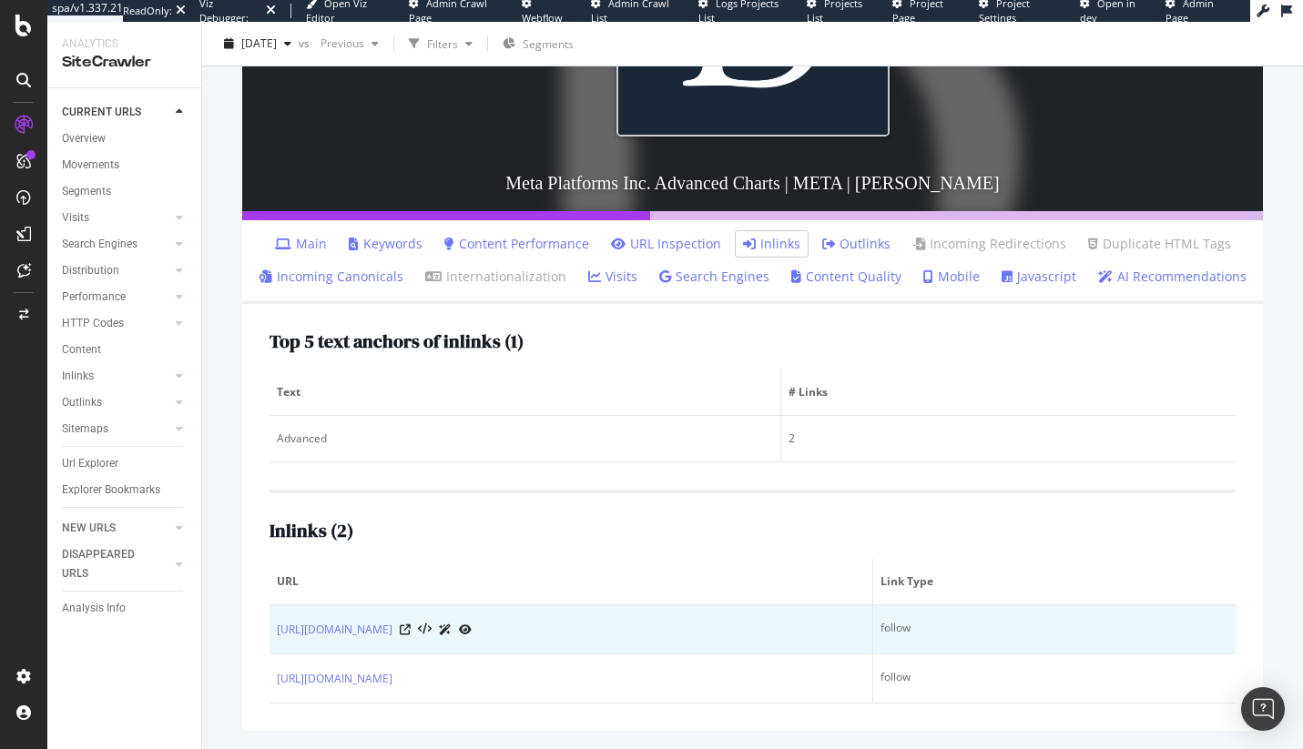
click at [452, 625] on icon at bounding box center [445, 630] width 13 height 11
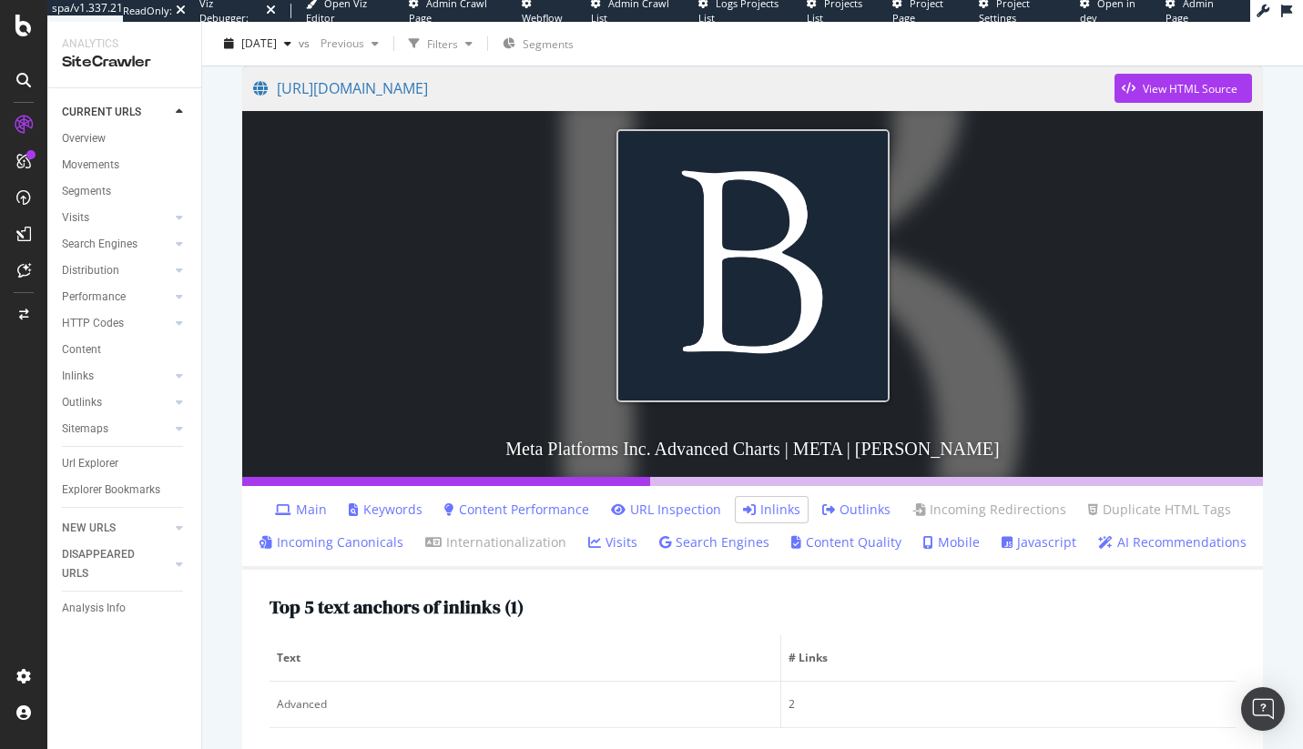
scroll to position [148, 0]
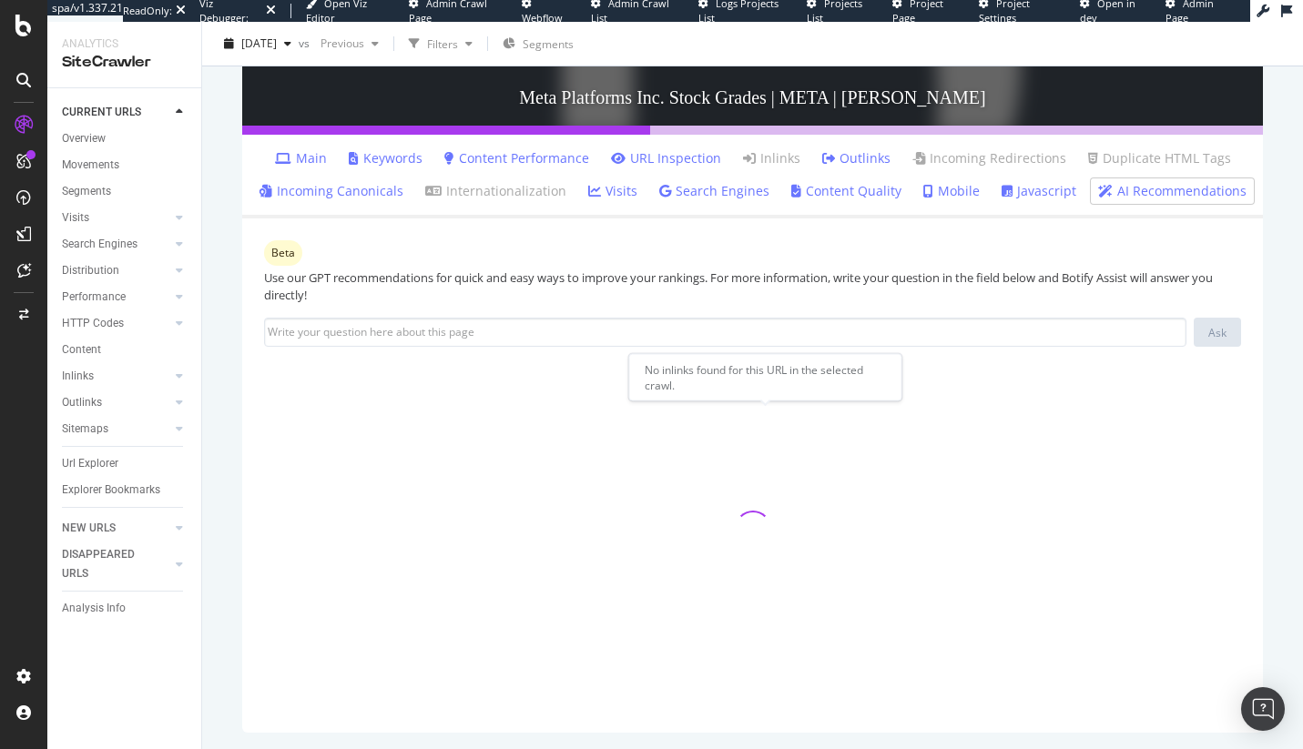
scroll to position [504, 0]
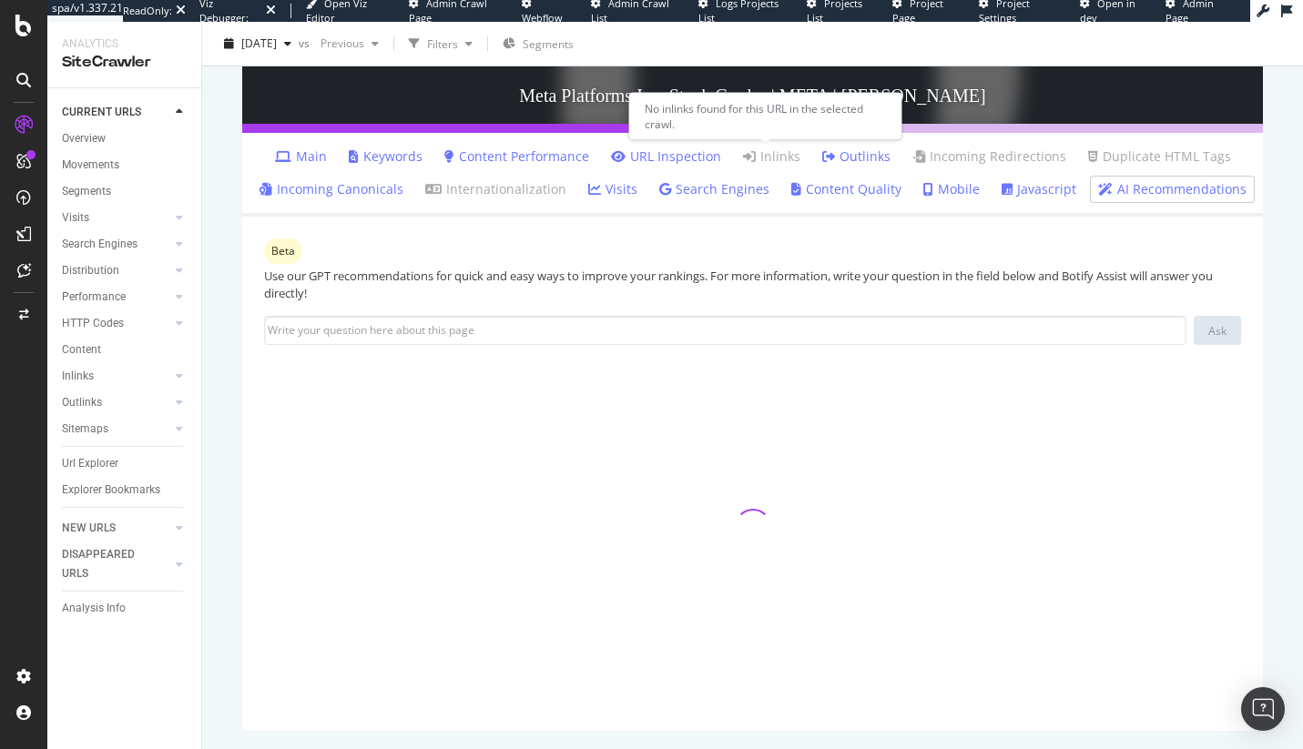
click at [787, 152] on link "Inlinks" at bounding box center [771, 157] width 57 height 18
click at [754, 158] on link "Inlinks" at bounding box center [771, 157] width 57 height 18
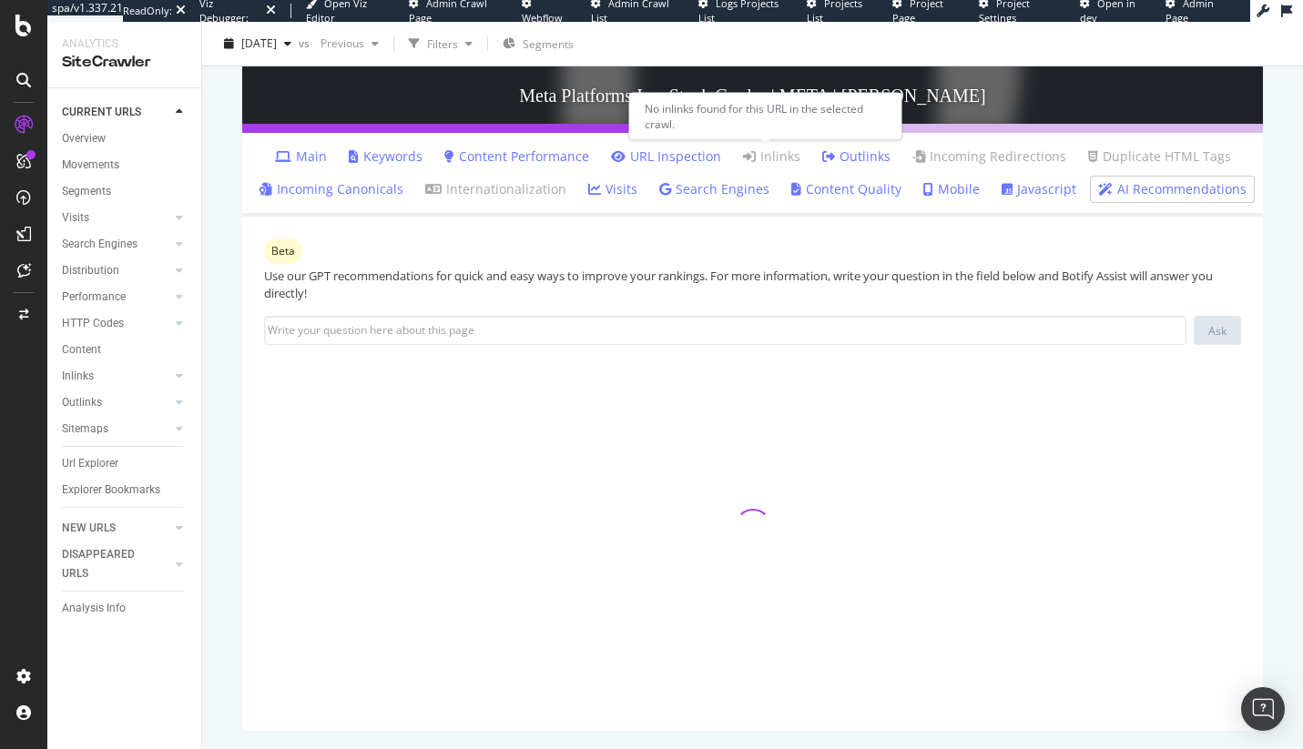
click at [754, 158] on link "Inlinks" at bounding box center [771, 157] width 57 height 18
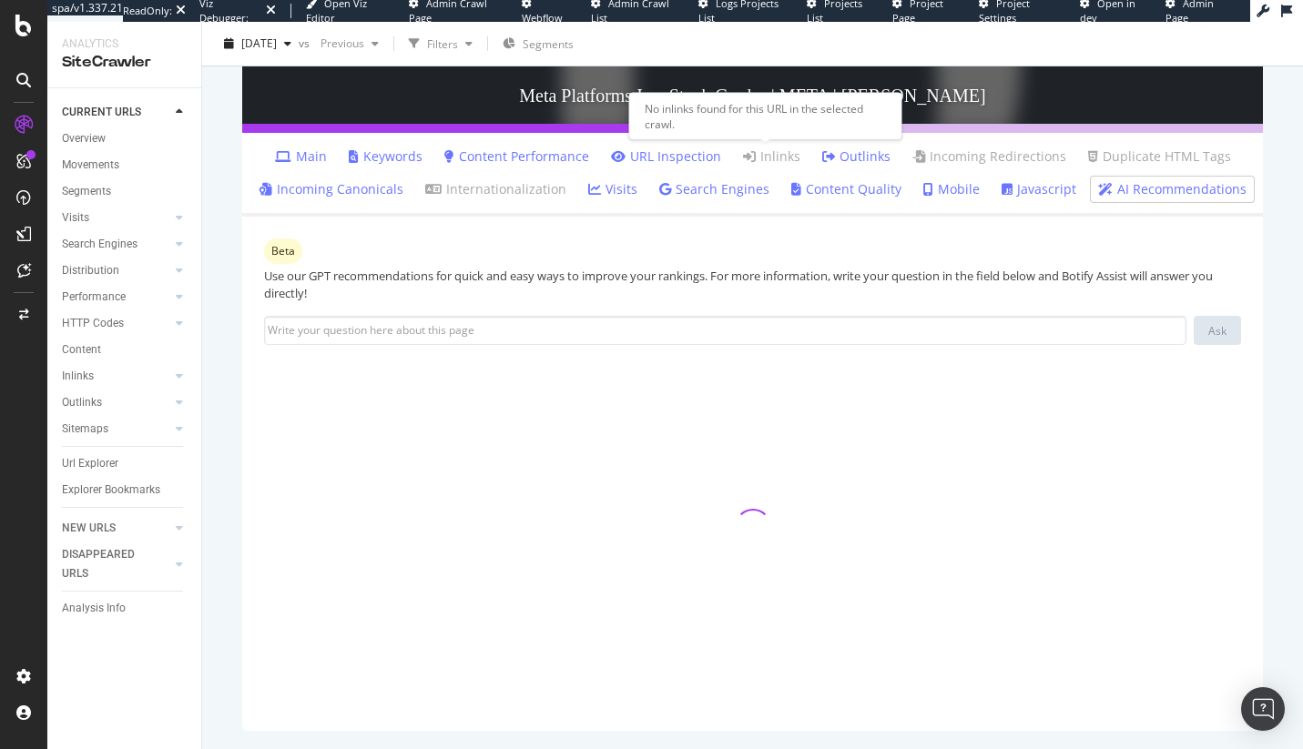
click at [754, 158] on link "Inlinks" at bounding box center [771, 157] width 57 height 18
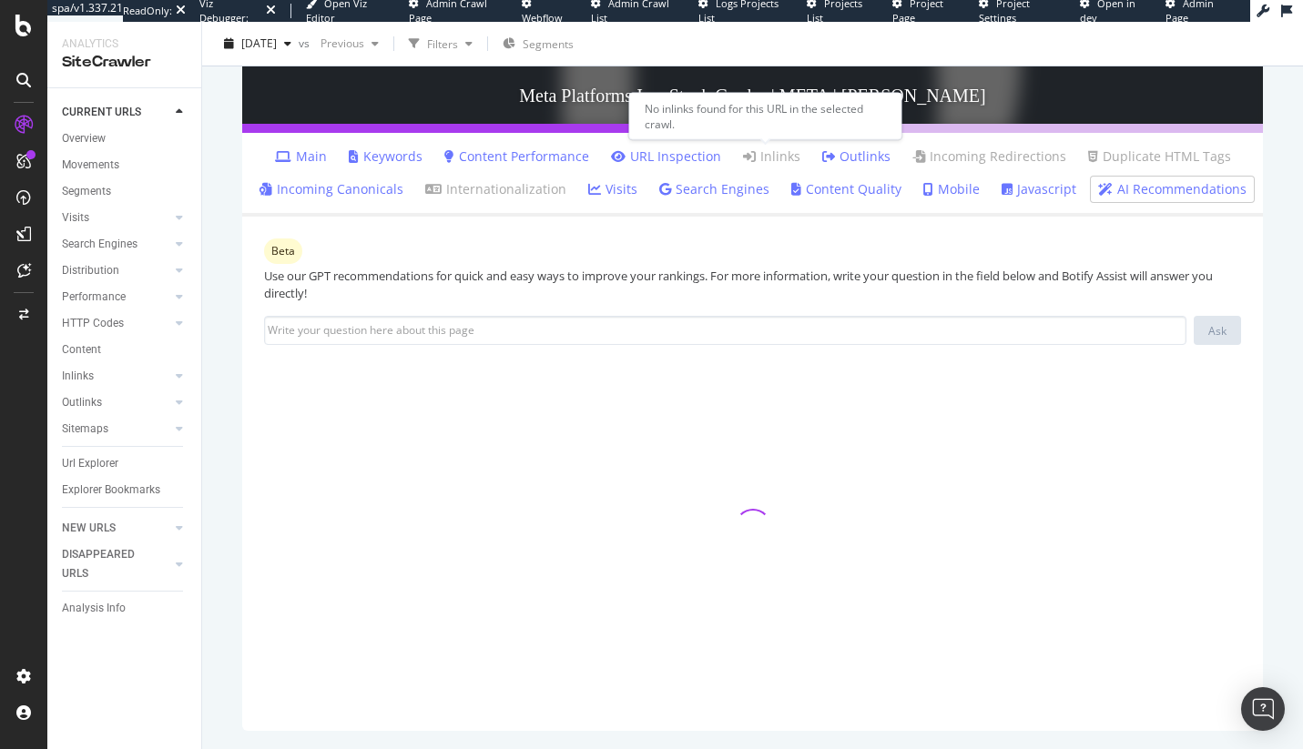
click at [754, 158] on link "Inlinks" at bounding box center [771, 157] width 57 height 18
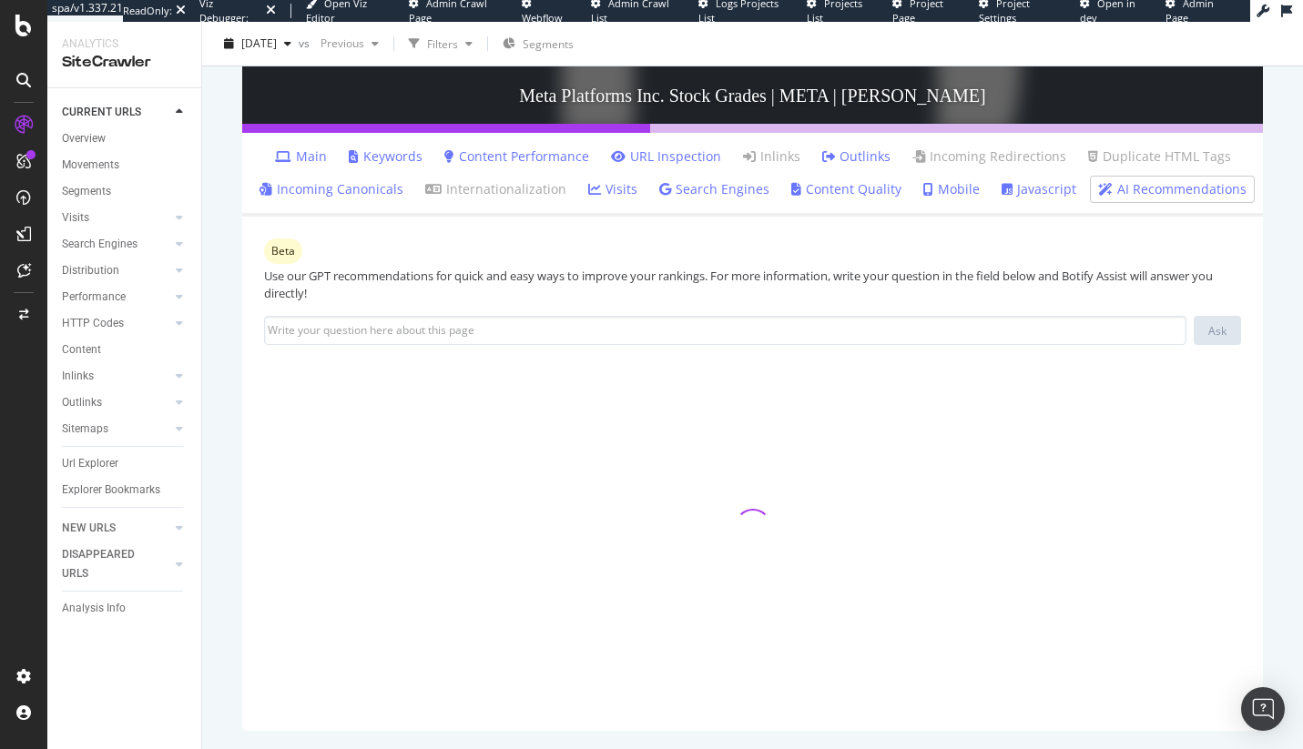
click at [849, 148] on link "Outlinks" at bounding box center [856, 157] width 68 height 18
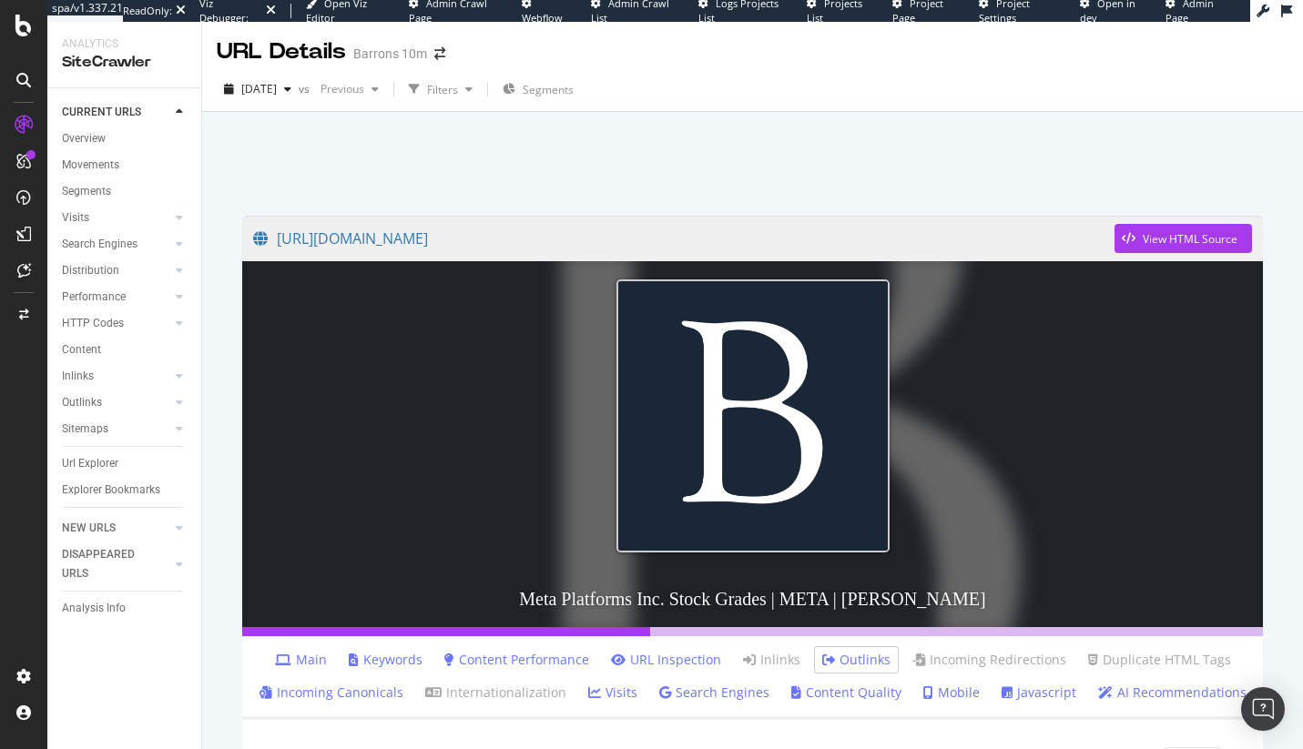
scroll to position [521, 0]
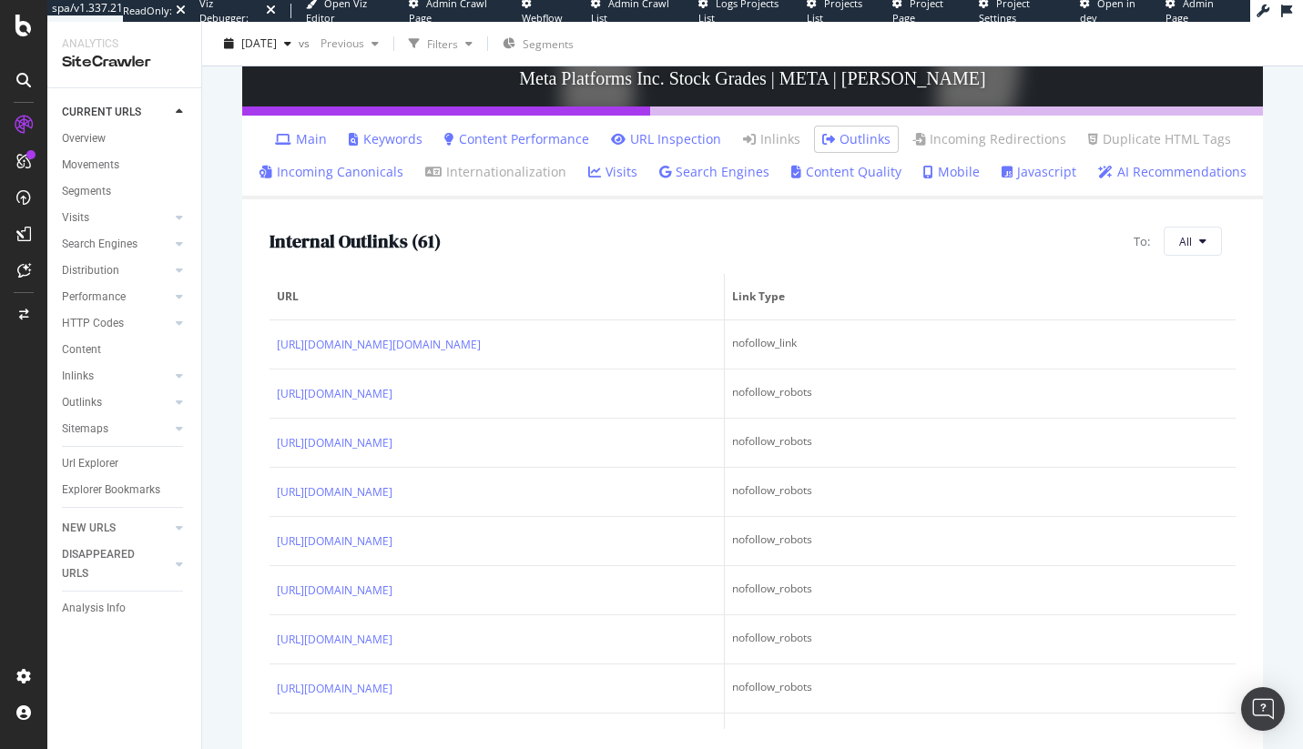
click at [398, 171] on link "Incoming Canonicals" at bounding box center [332, 172] width 144 height 18
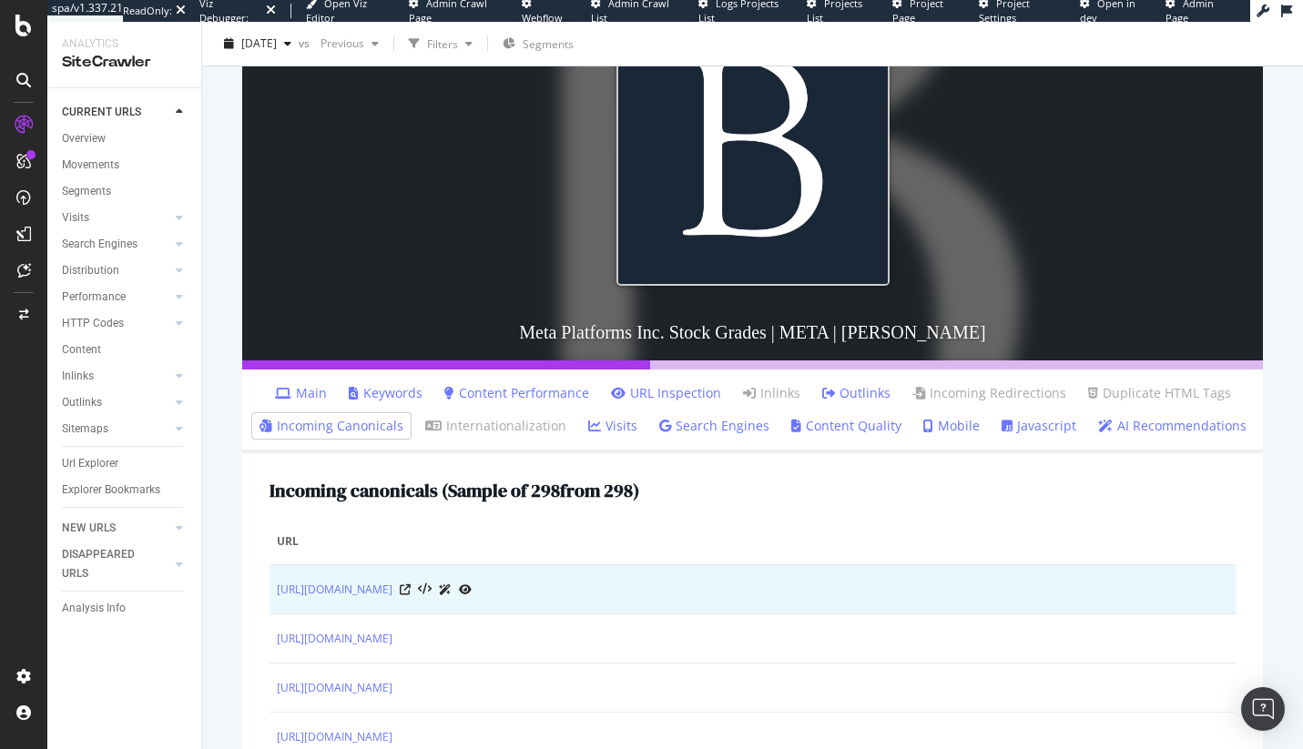
scroll to position [264, 0]
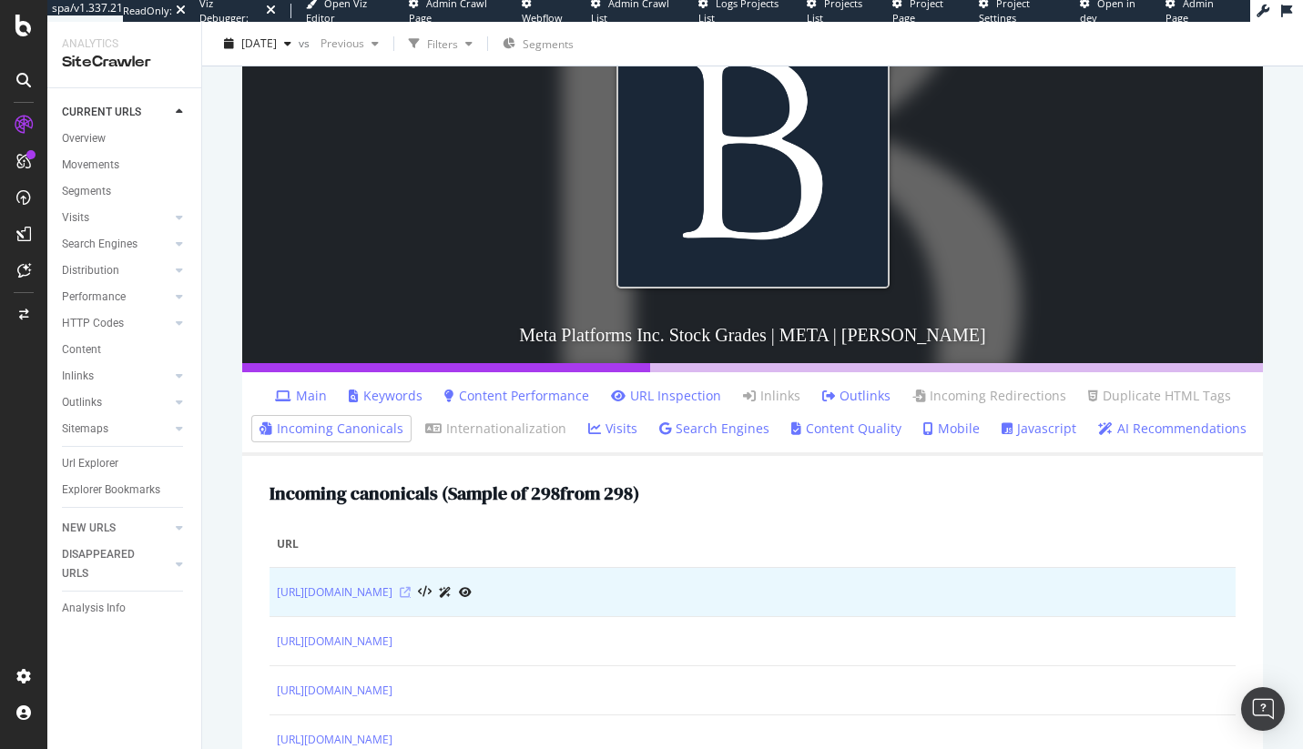
click at [411, 598] on icon at bounding box center [405, 592] width 11 height 11
click at [452, 598] on icon at bounding box center [445, 592] width 13 height 11
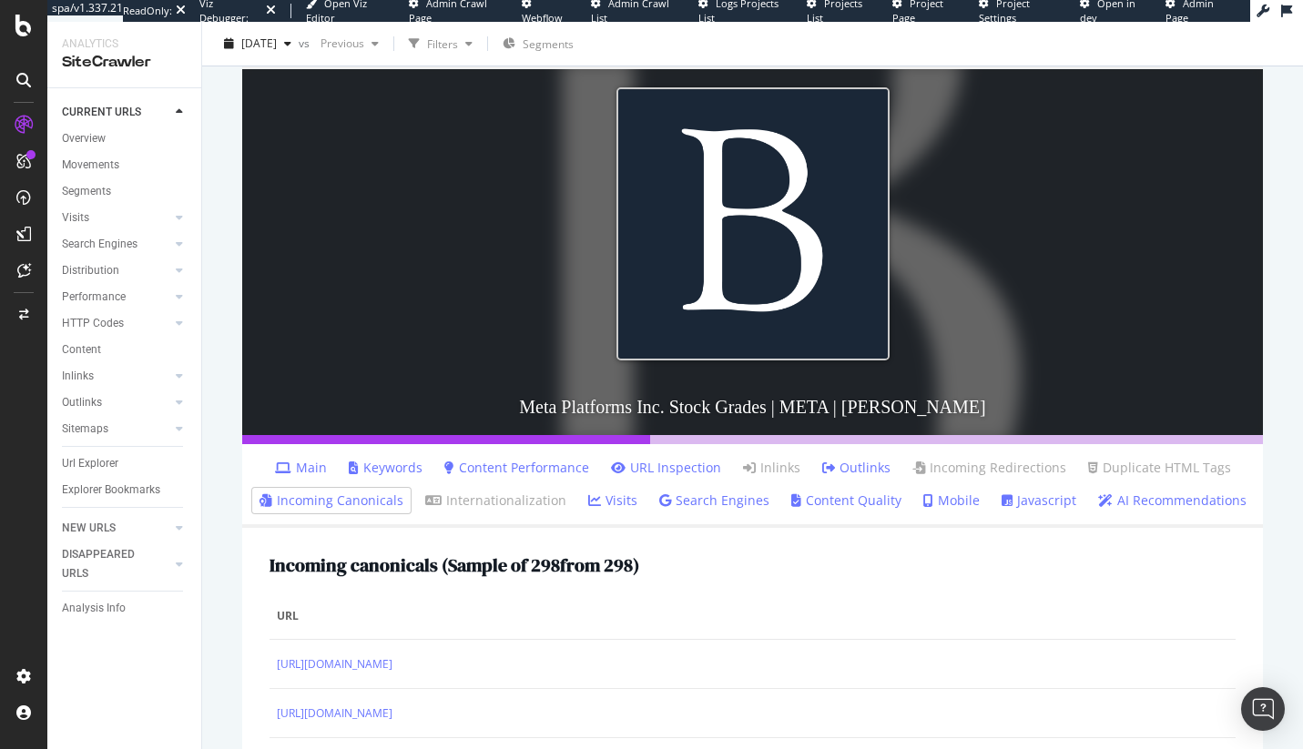
scroll to position [231, 0]
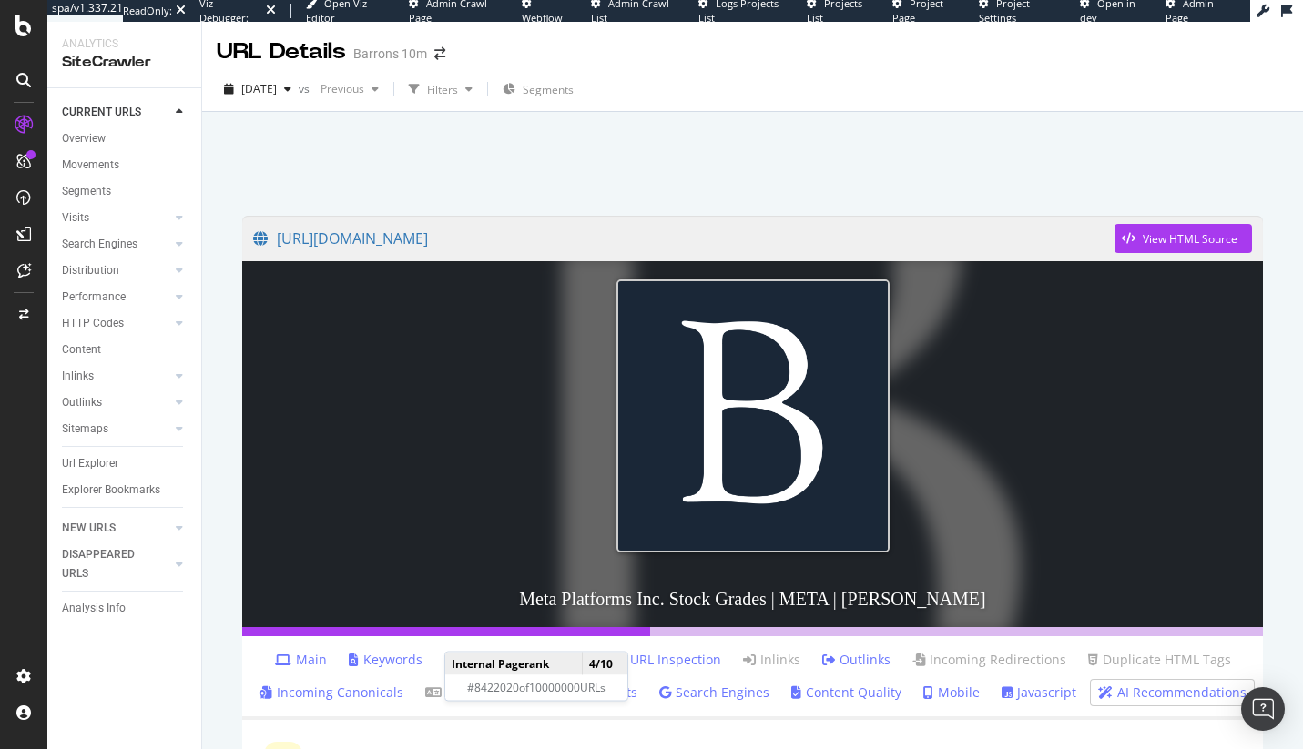
scroll to position [154, 0]
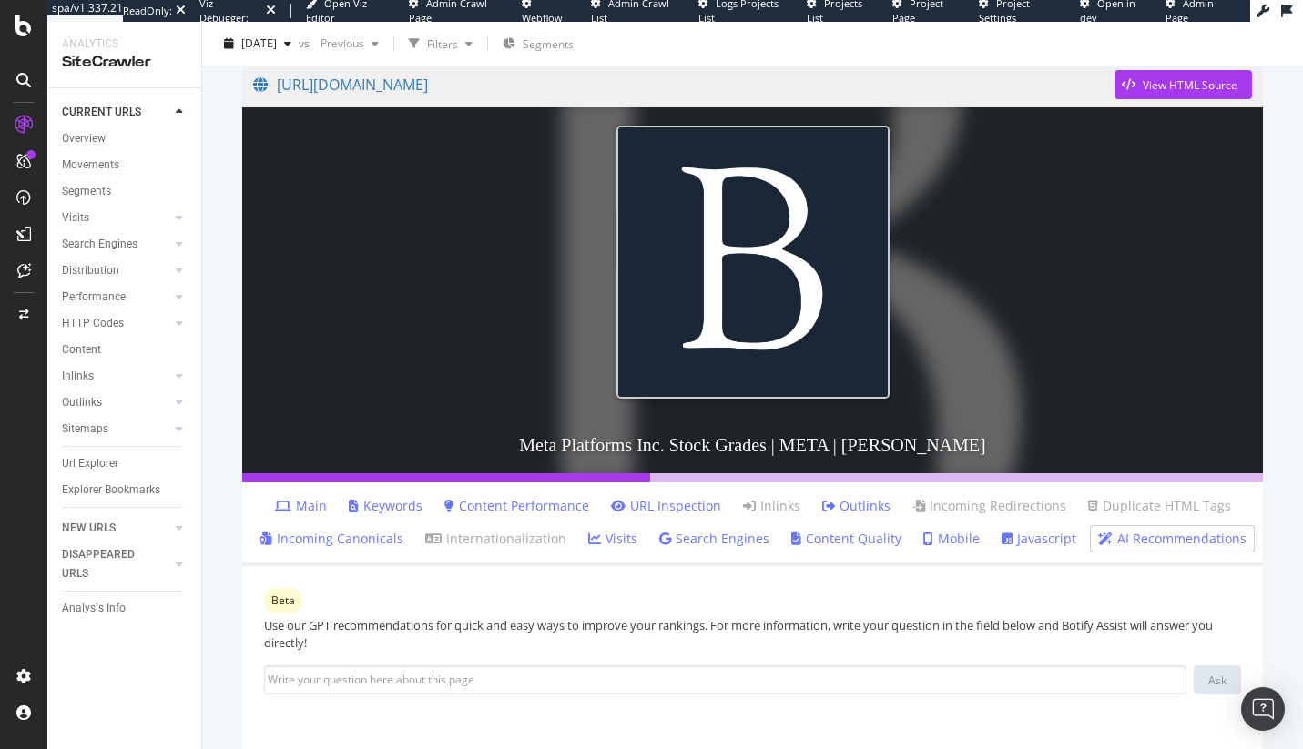
click at [357, 543] on link "Incoming Canonicals" at bounding box center [332, 539] width 144 height 18
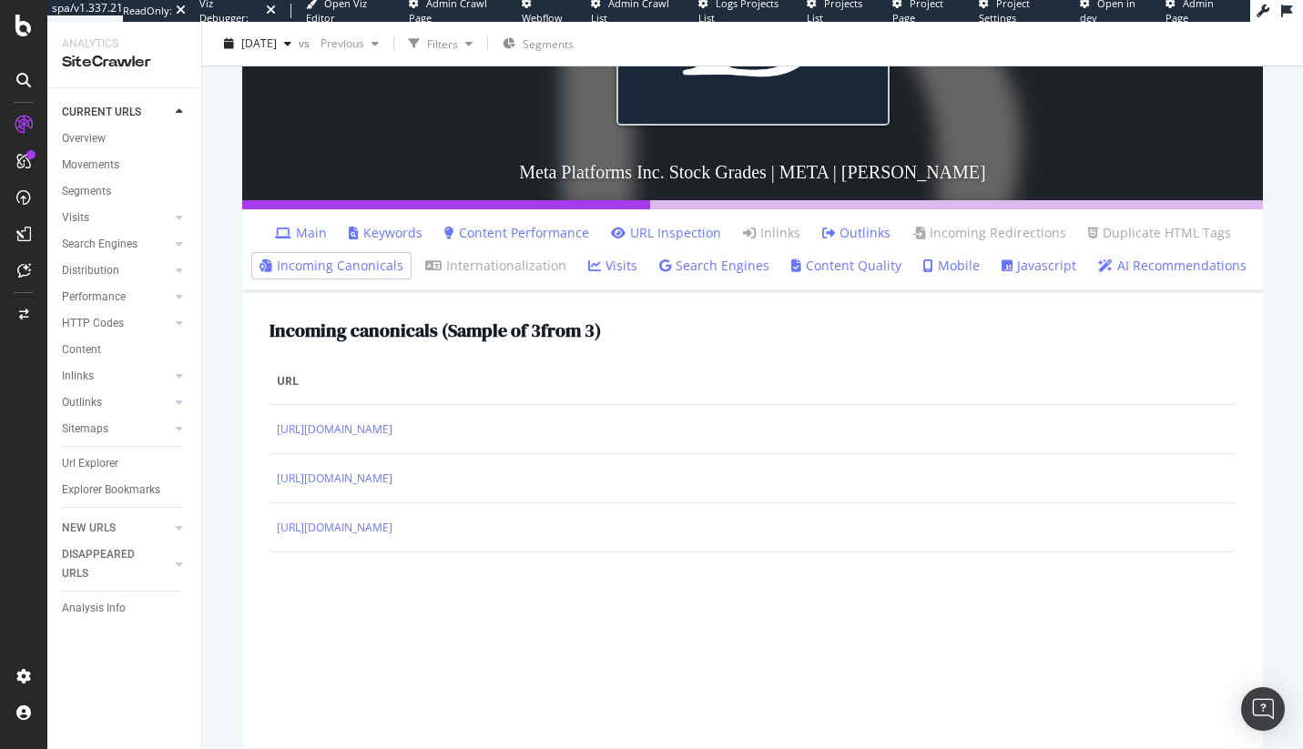
scroll to position [445, 0]
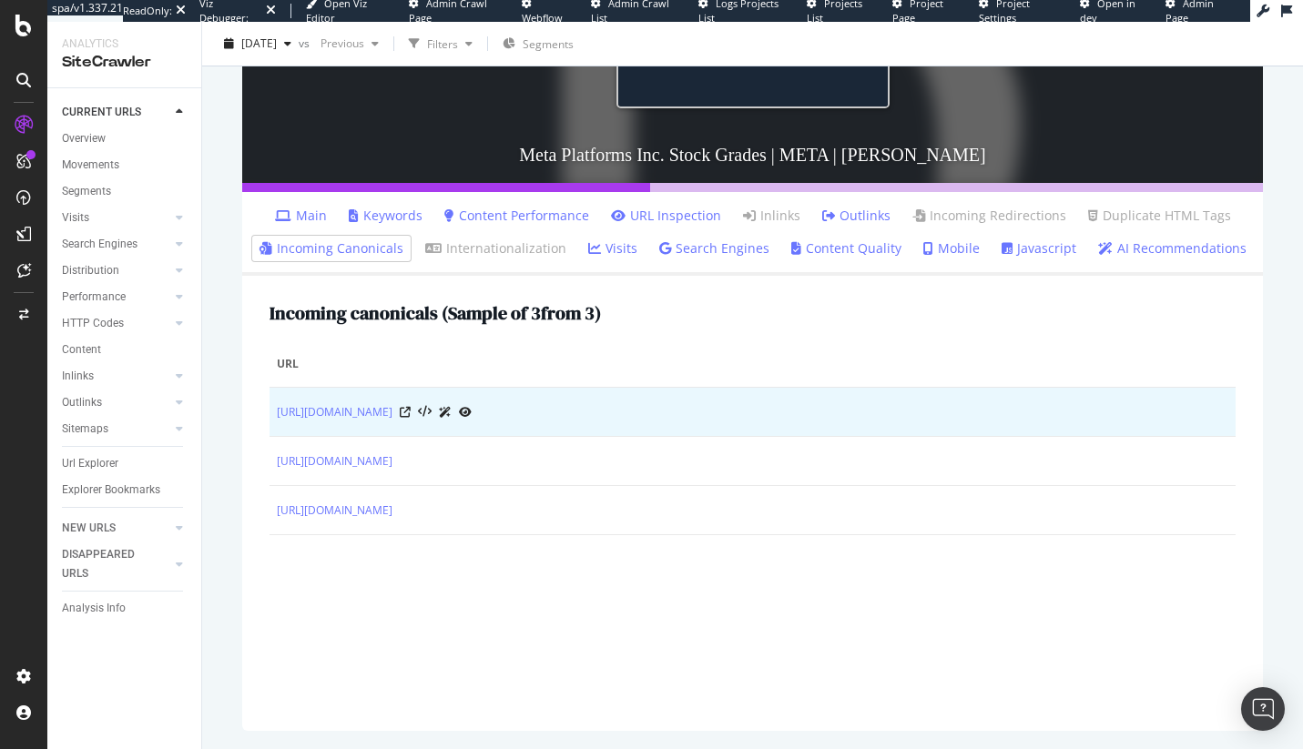
click at [452, 418] on icon at bounding box center [445, 412] width 13 height 11
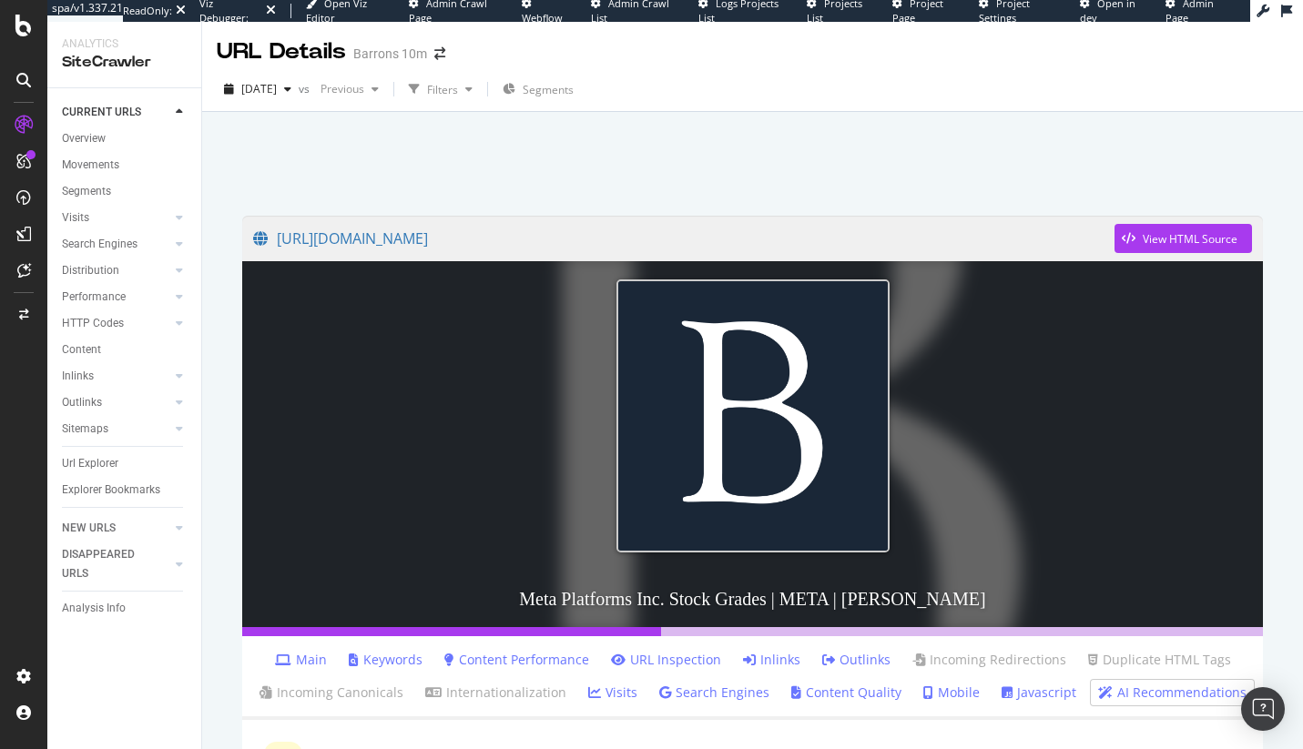
scroll to position [504, 0]
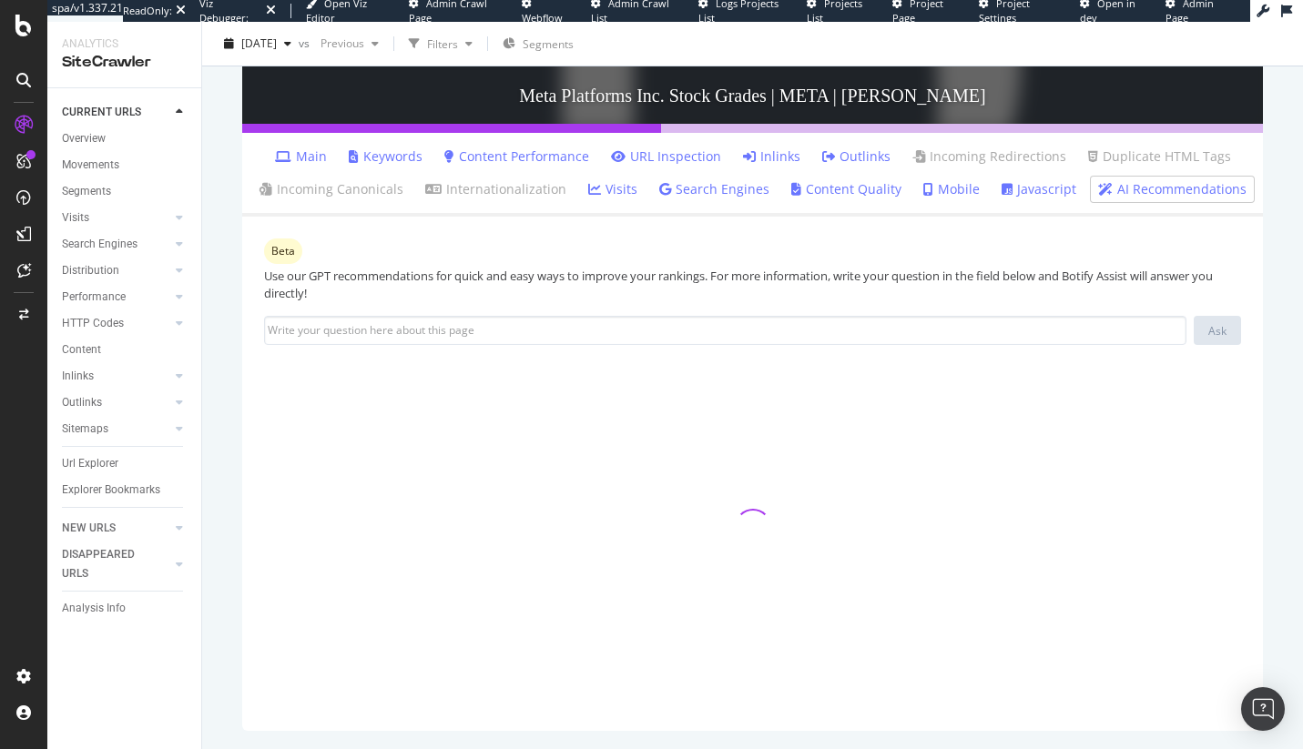
click at [779, 159] on link "Inlinks" at bounding box center [771, 157] width 57 height 18
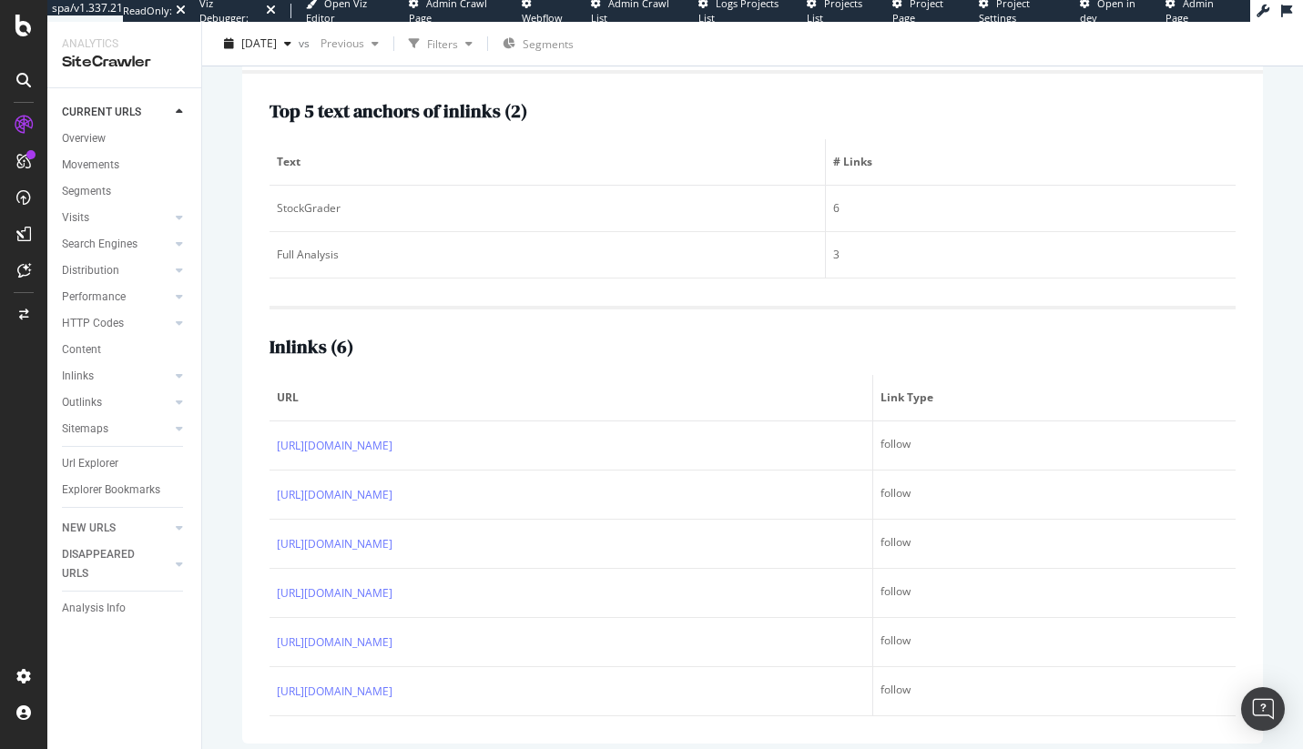
scroll to position [274, 0]
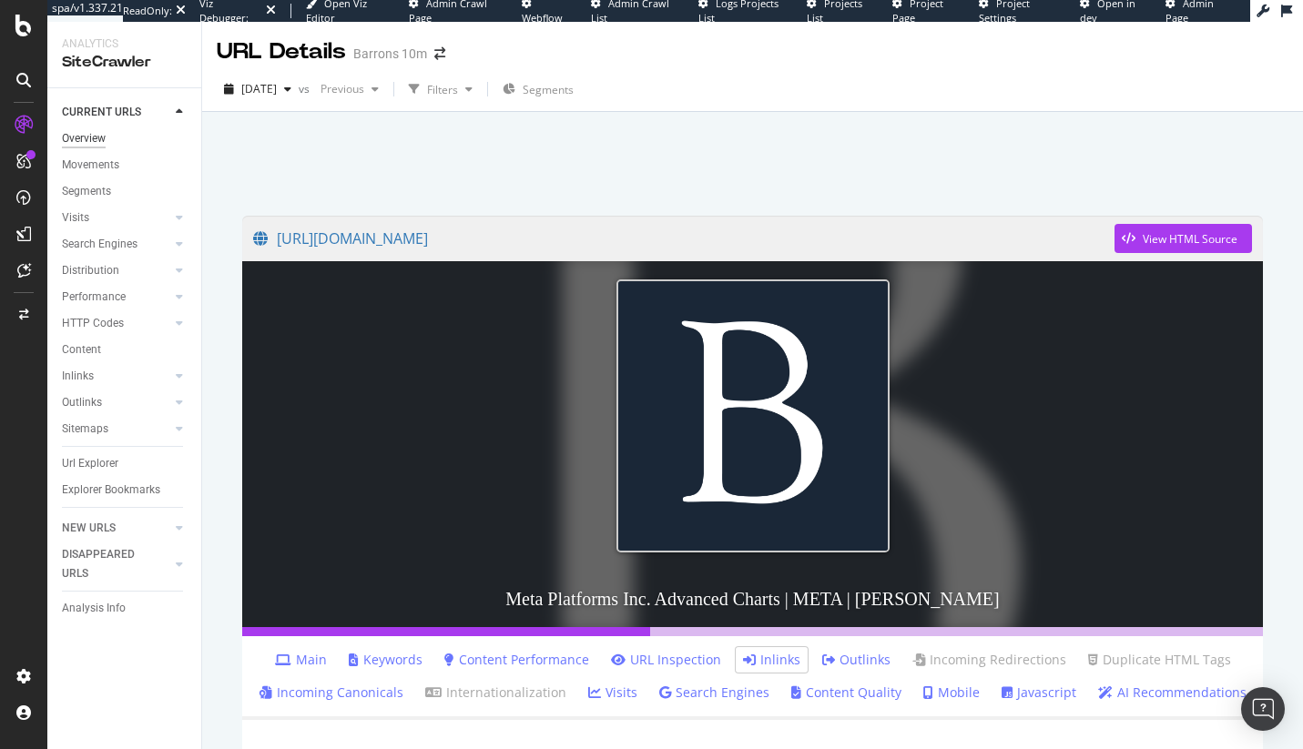
click at [96, 134] on div "Overview" at bounding box center [84, 138] width 44 height 19
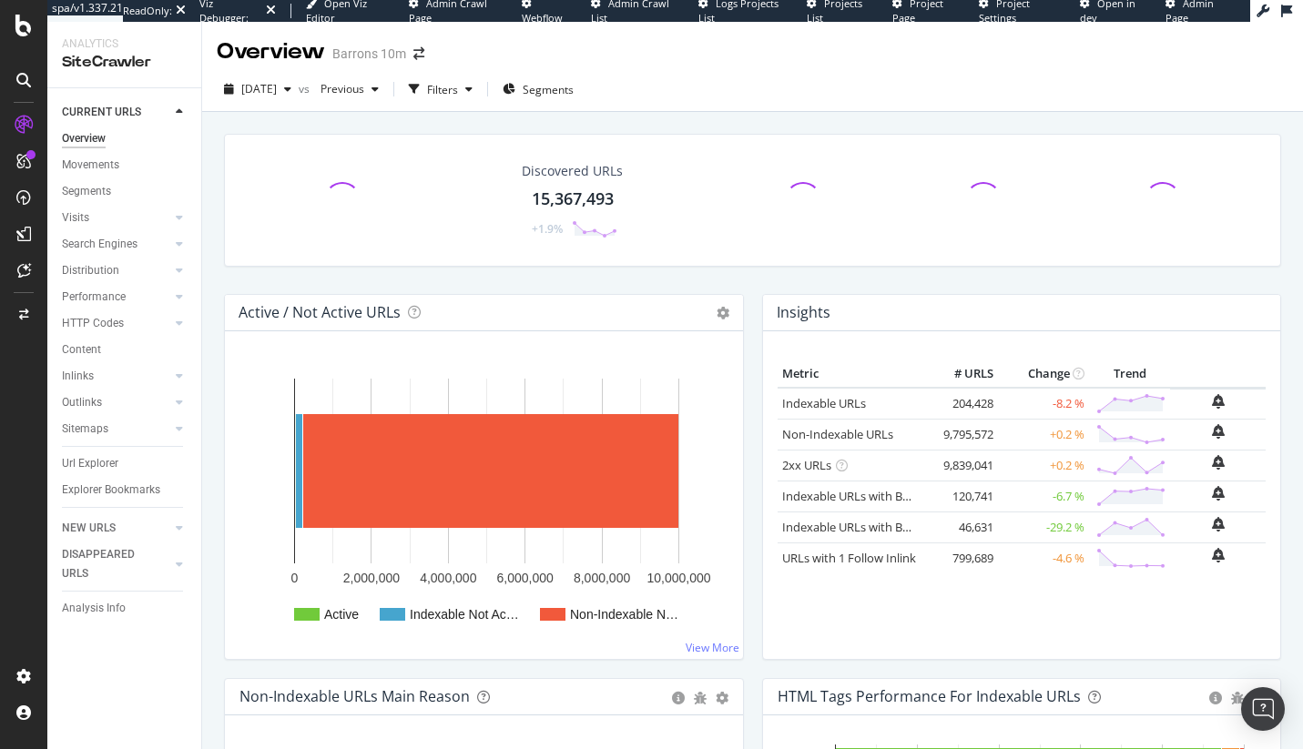
click at [91, 453] on div "Url Explorer" at bounding box center [131, 464] width 139 height 26
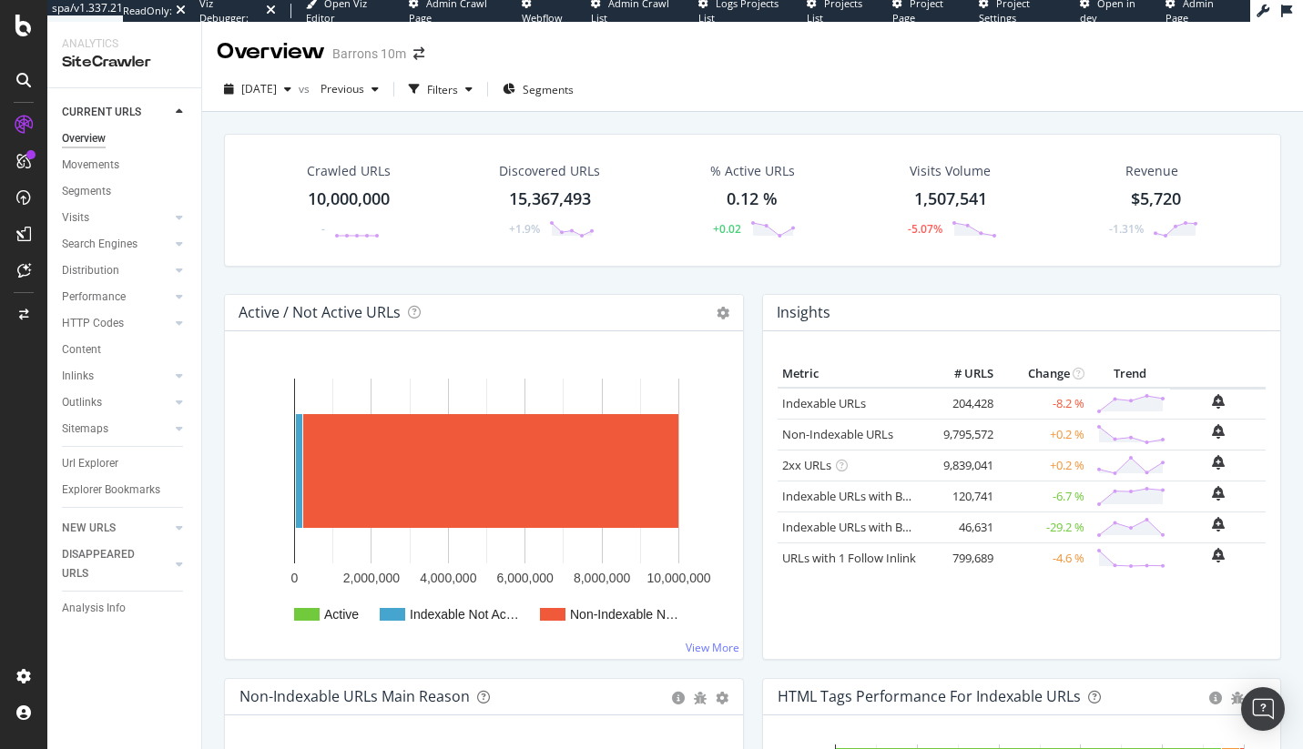
click at [79, 476] on div "Url Explorer" at bounding box center [131, 464] width 139 height 26
click at [84, 465] on div "Url Explorer" at bounding box center [90, 463] width 56 height 19
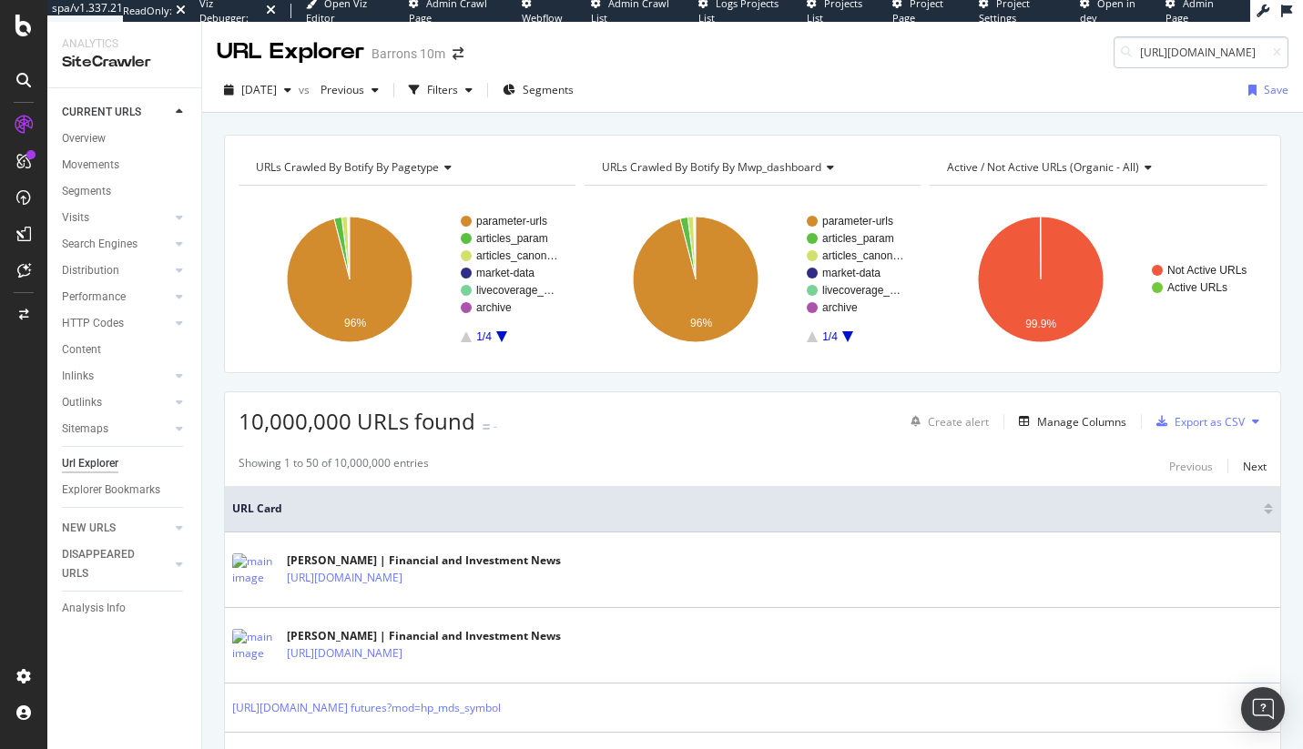
scroll to position [0, 207]
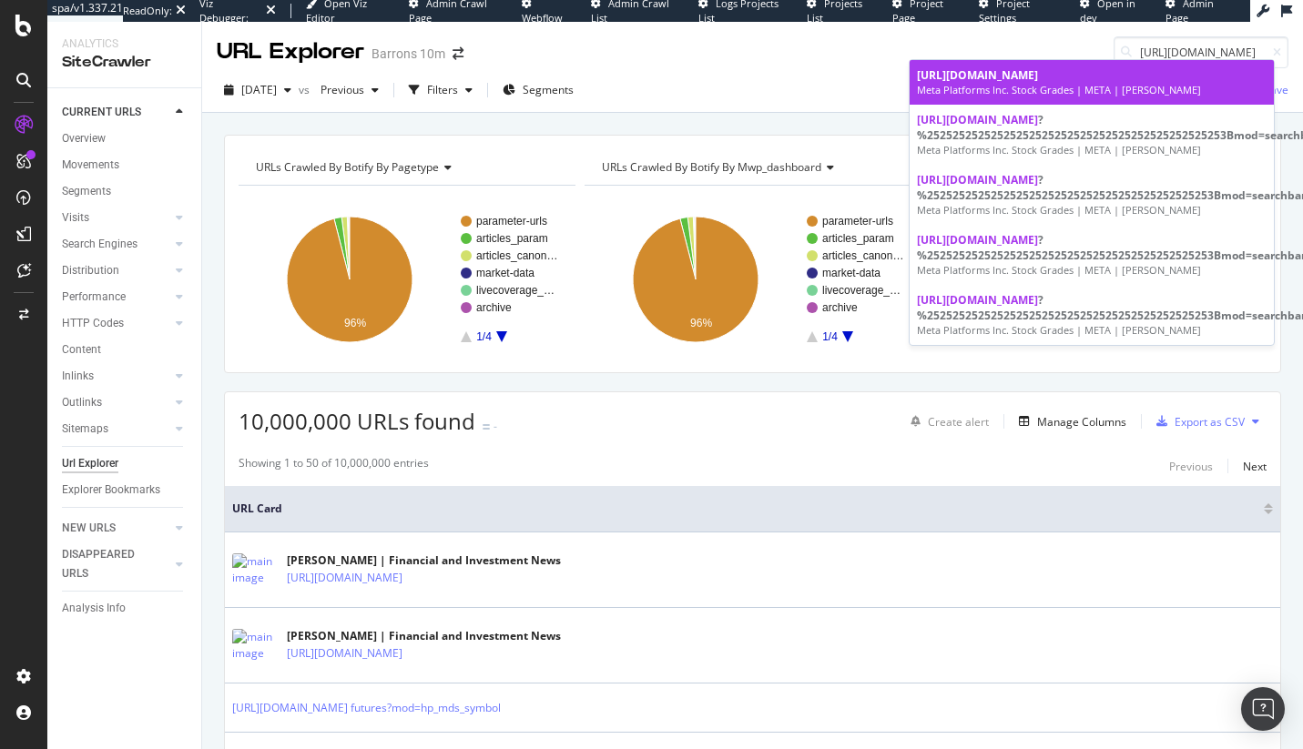
type input "[URL][DOMAIN_NAME]"
click at [1099, 83] on div "[URL][DOMAIN_NAME]" at bounding box center [1092, 74] width 350 height 15
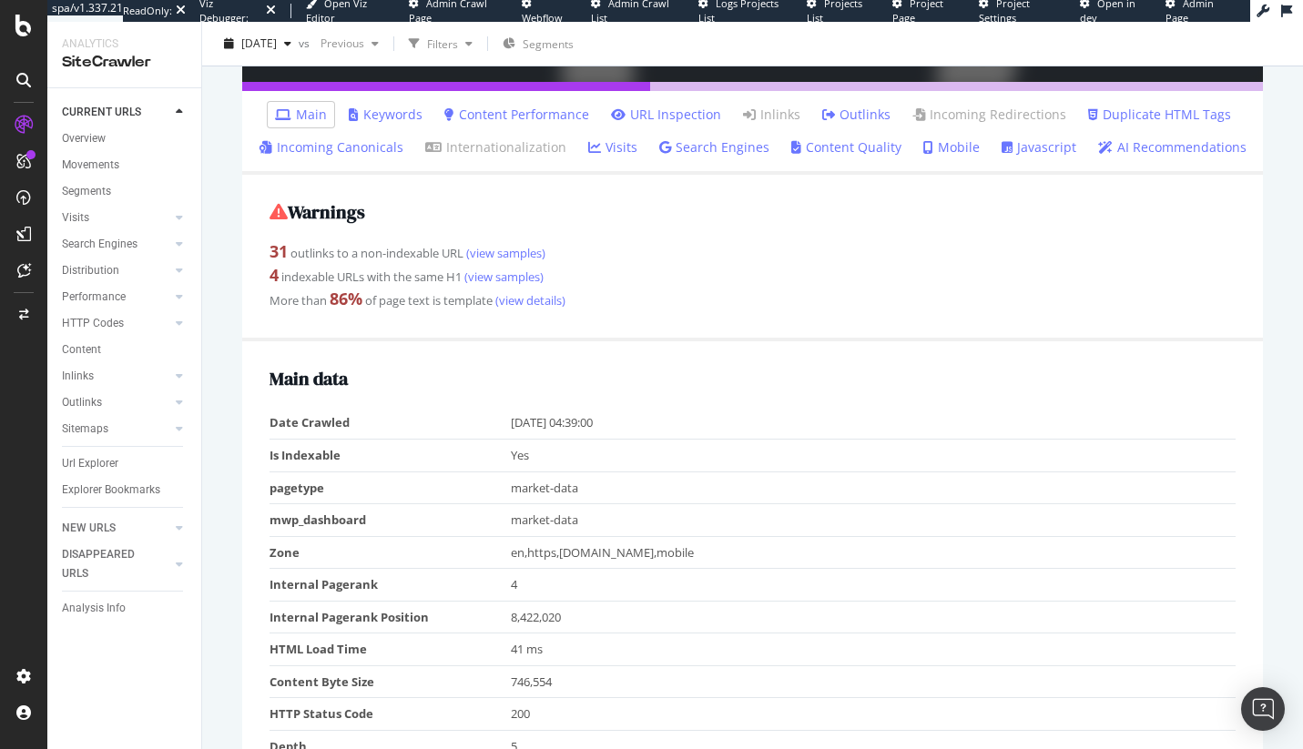
scroll to position [504, 0]
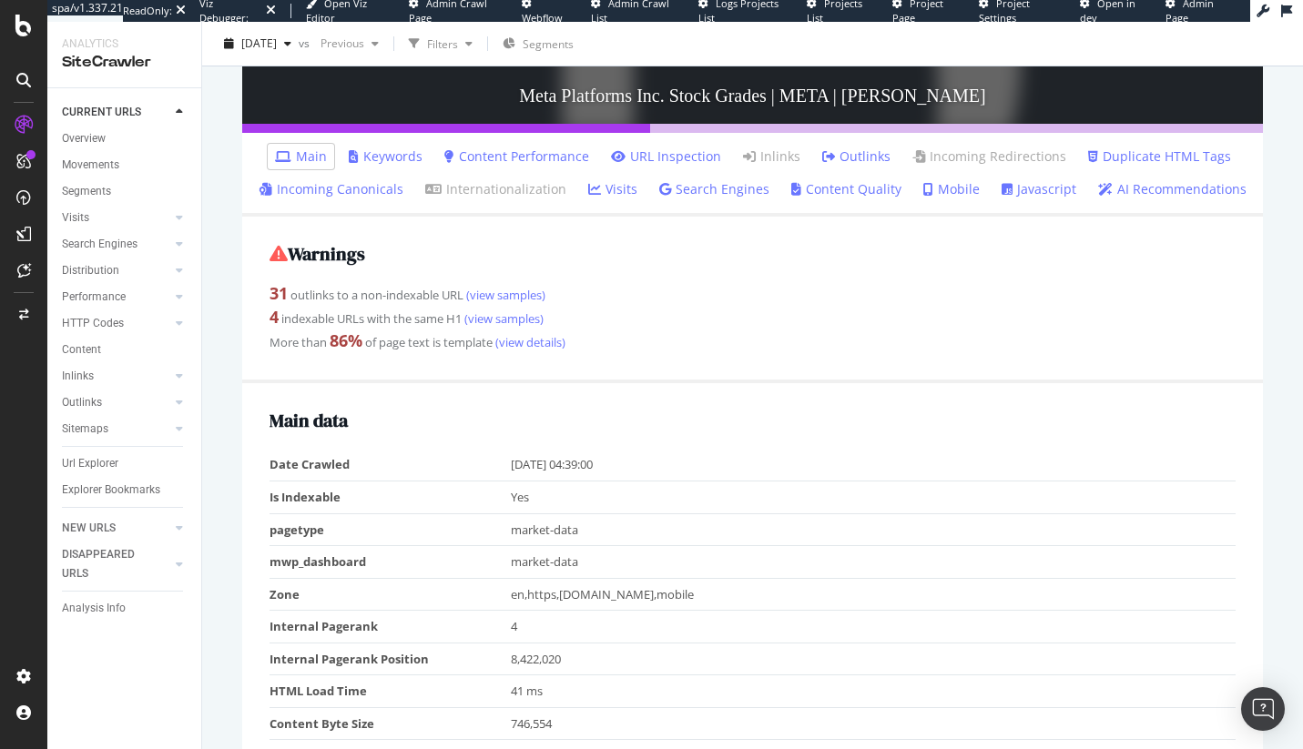
click at [336, 178] on li "Incoming Canonicals" at bounding box center [331, 189] width 158 height 25
click at [338, 185] on link "Incoming Canonicals" at bounding box center [332, 189] width 144 height 18
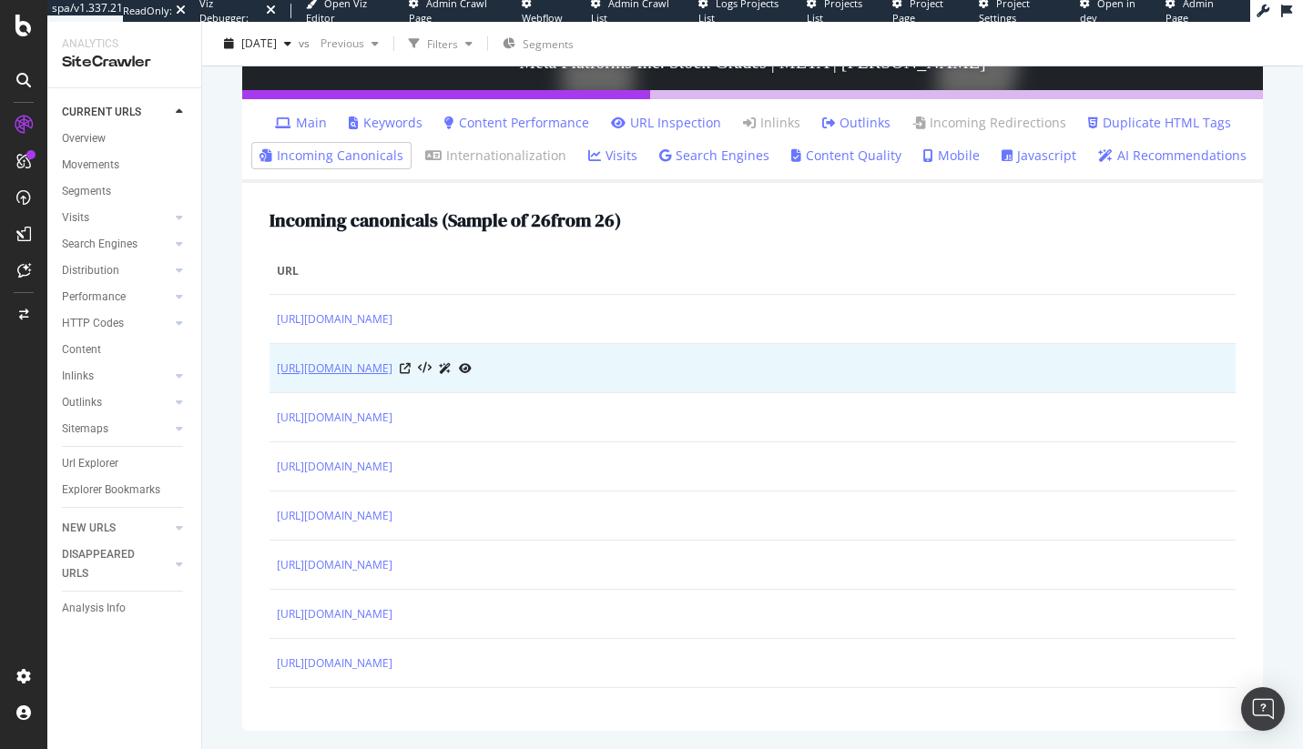
scroll to position [534, 0]
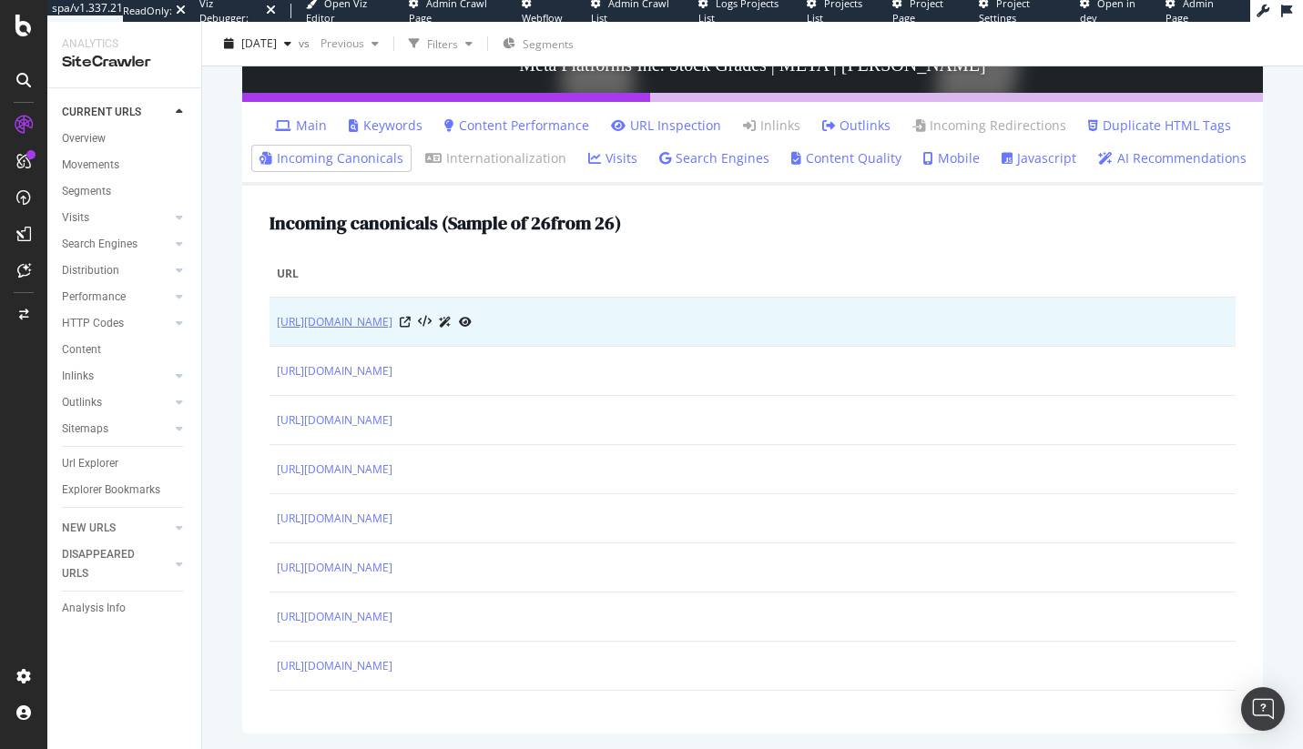
click at [392, 313] on link "[URL][DOMAIN_NAME]" at bounding box center [335, 322] width 116 height 18
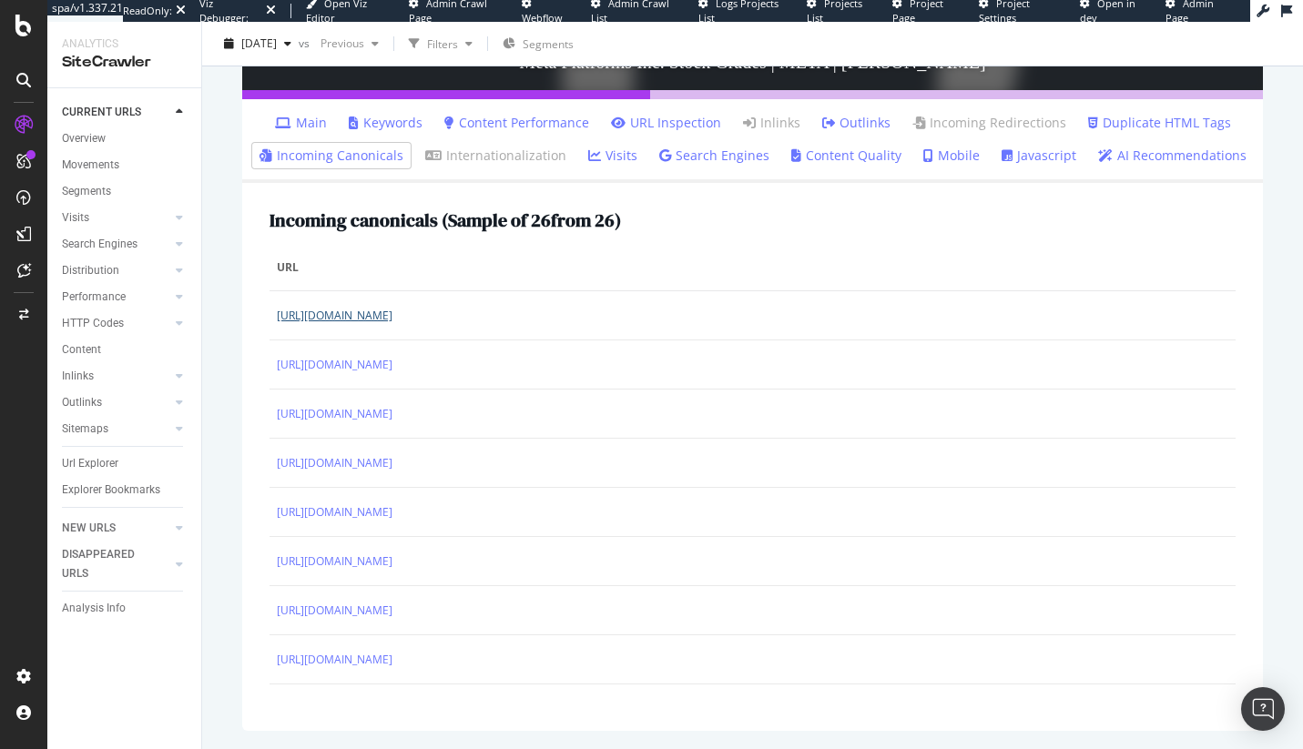
scroll to position [0, 0]
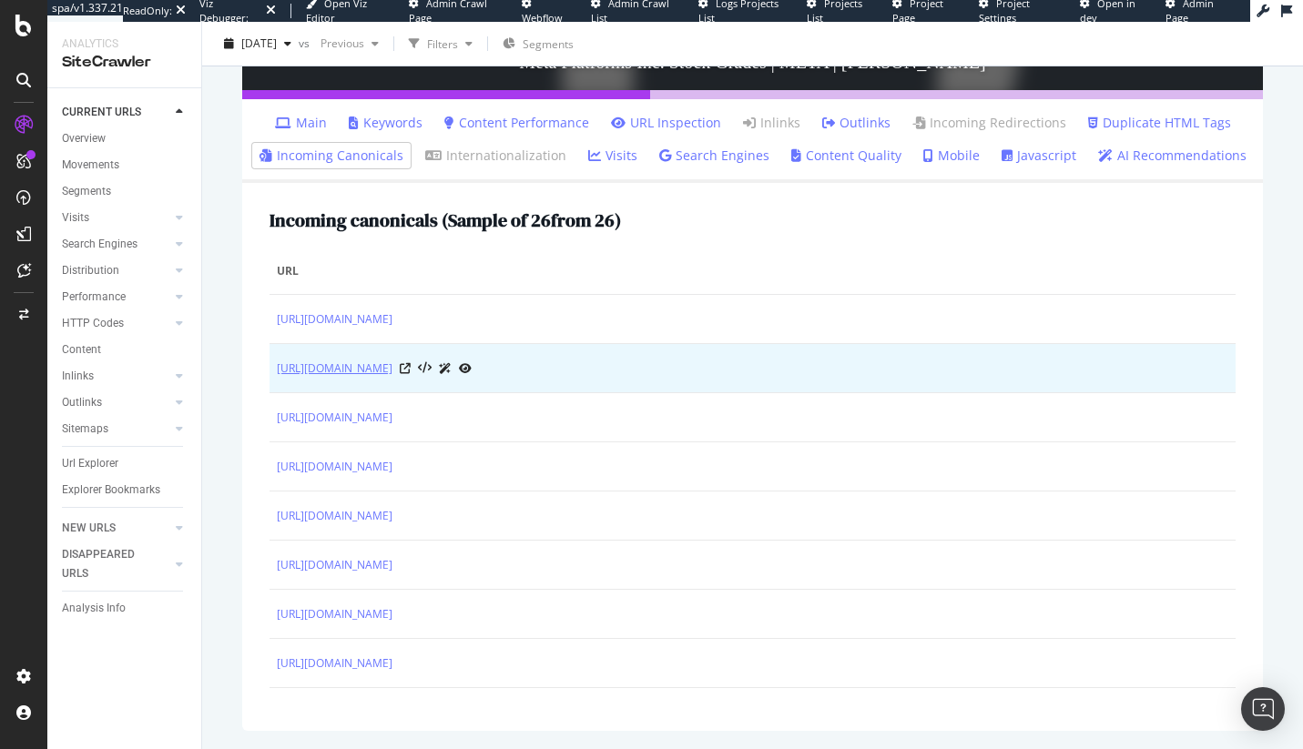
click at [392, 370] on link "[URL][DOMAIN_NAME]" at bounding box center [335, 369] width 116 height 18
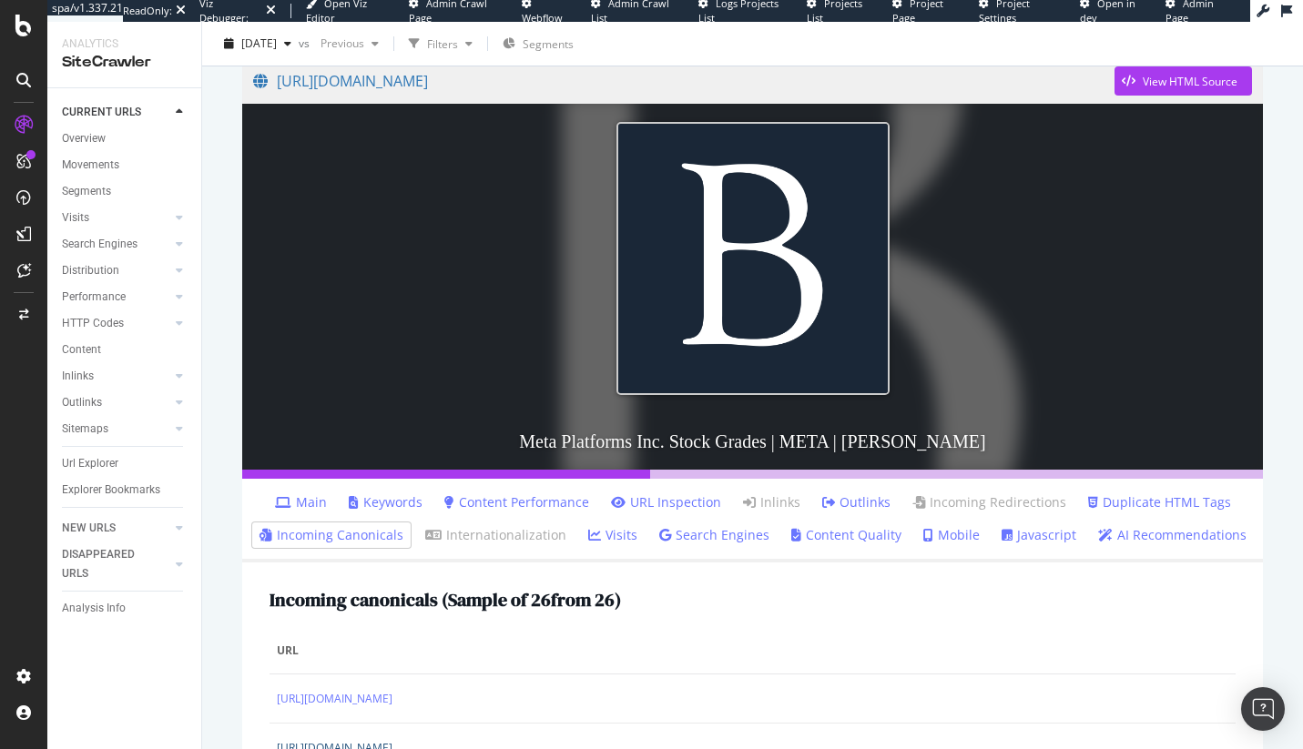
scroll to position [538, 0]
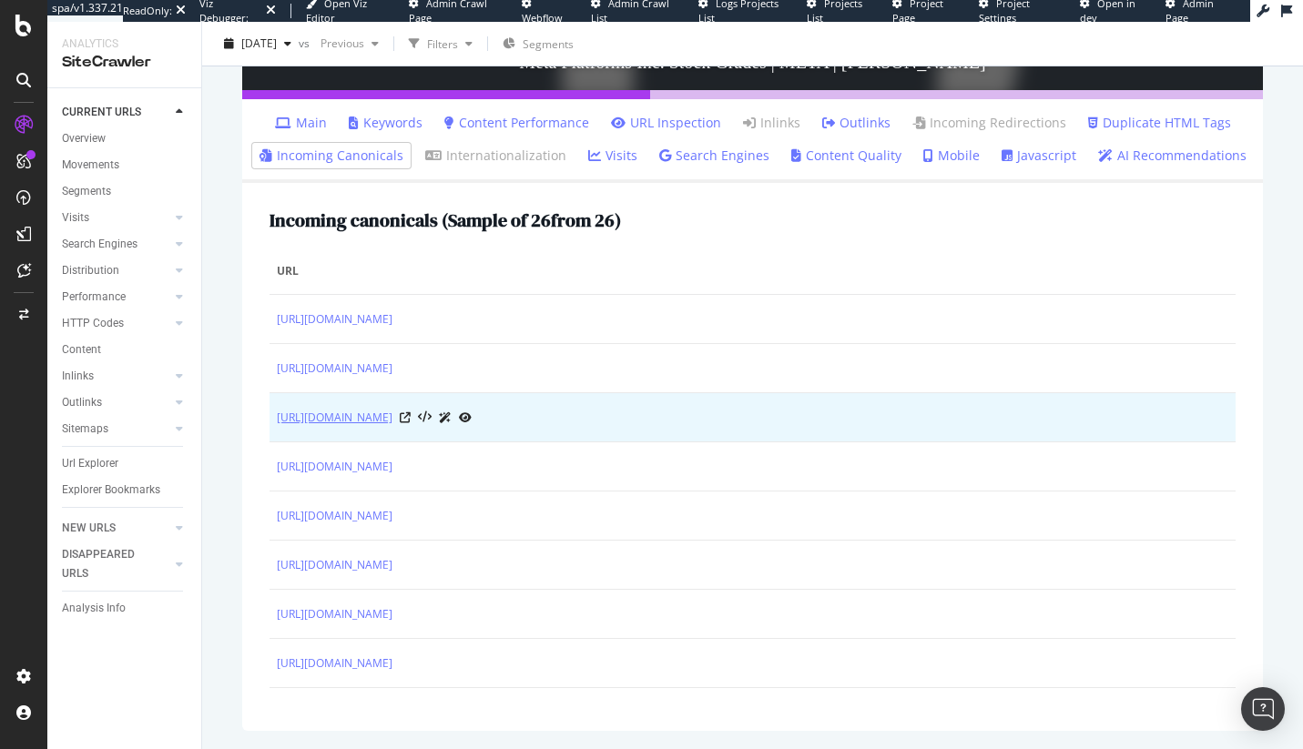
click at [392, 420] on link "https://www.barrons.com/market-data/stocks/meta/stock-grader?%253Bmod=searchbar" at bounding box center [335, 418] width 116 height 18
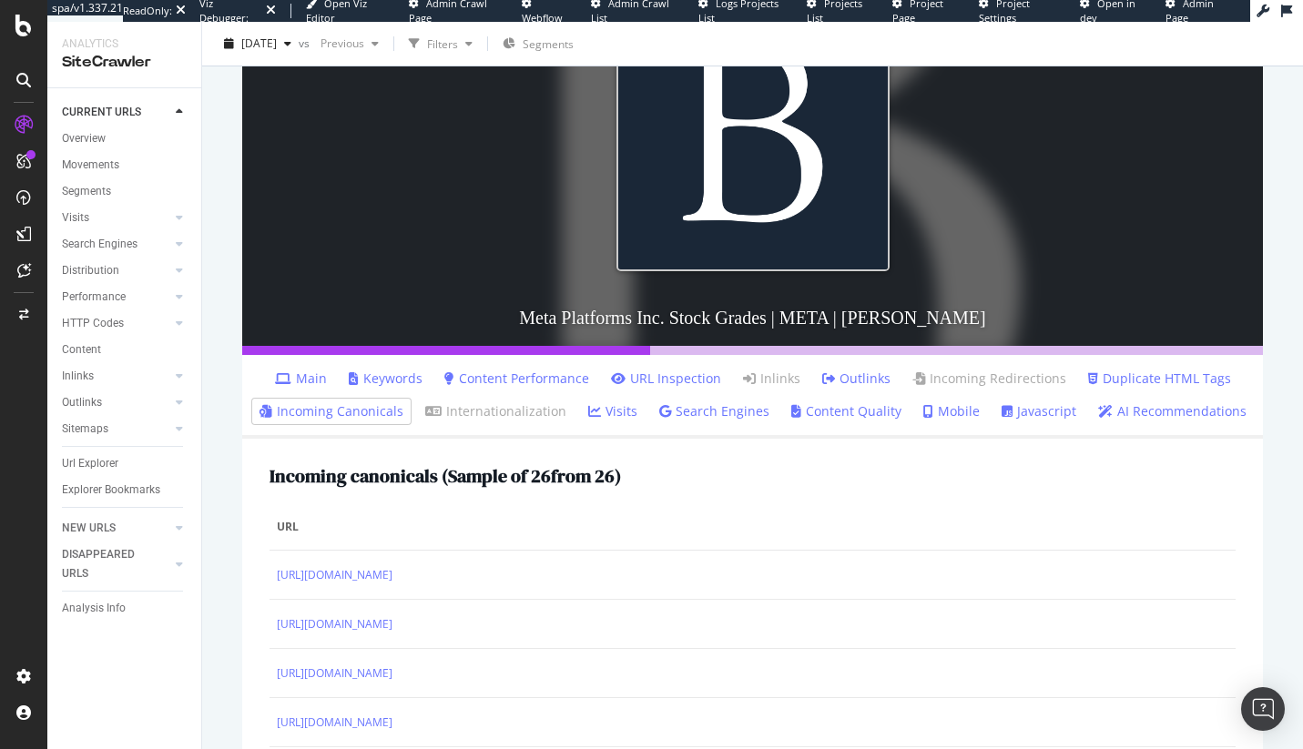
scroll to position [281, 0]
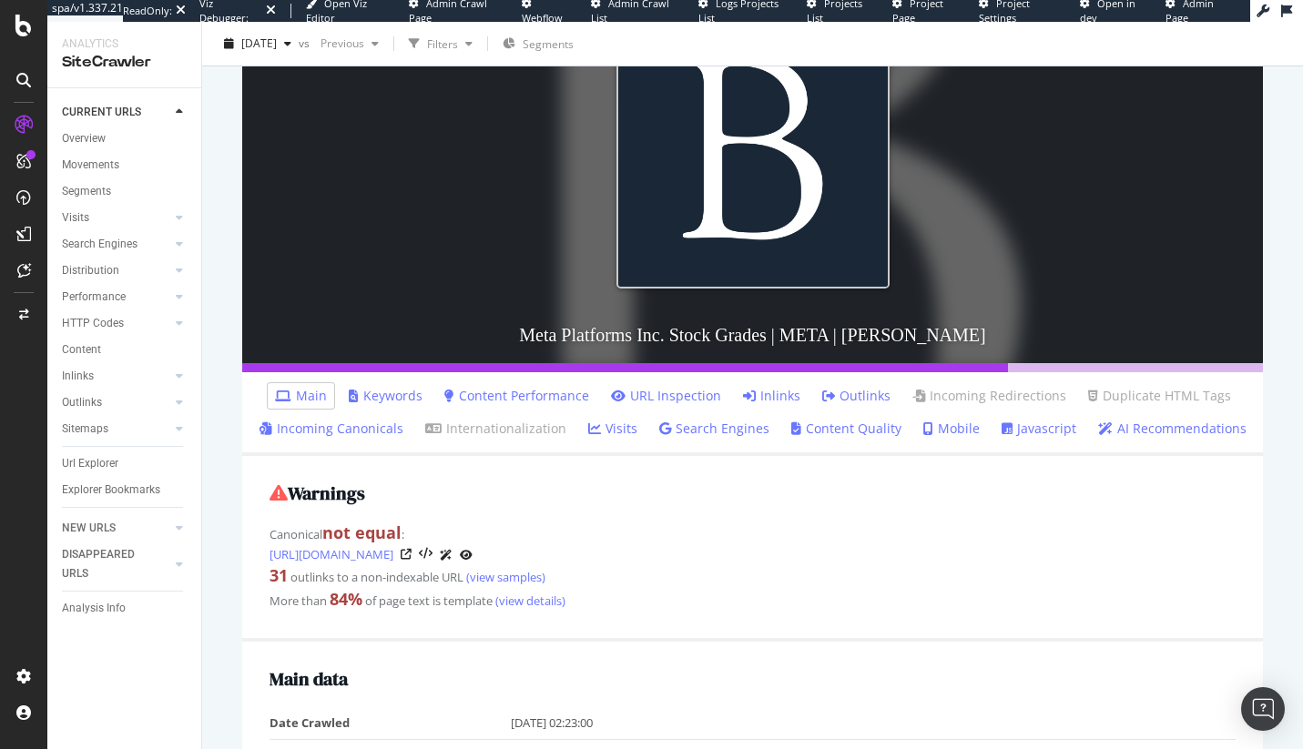
scroll to position [267, 0]
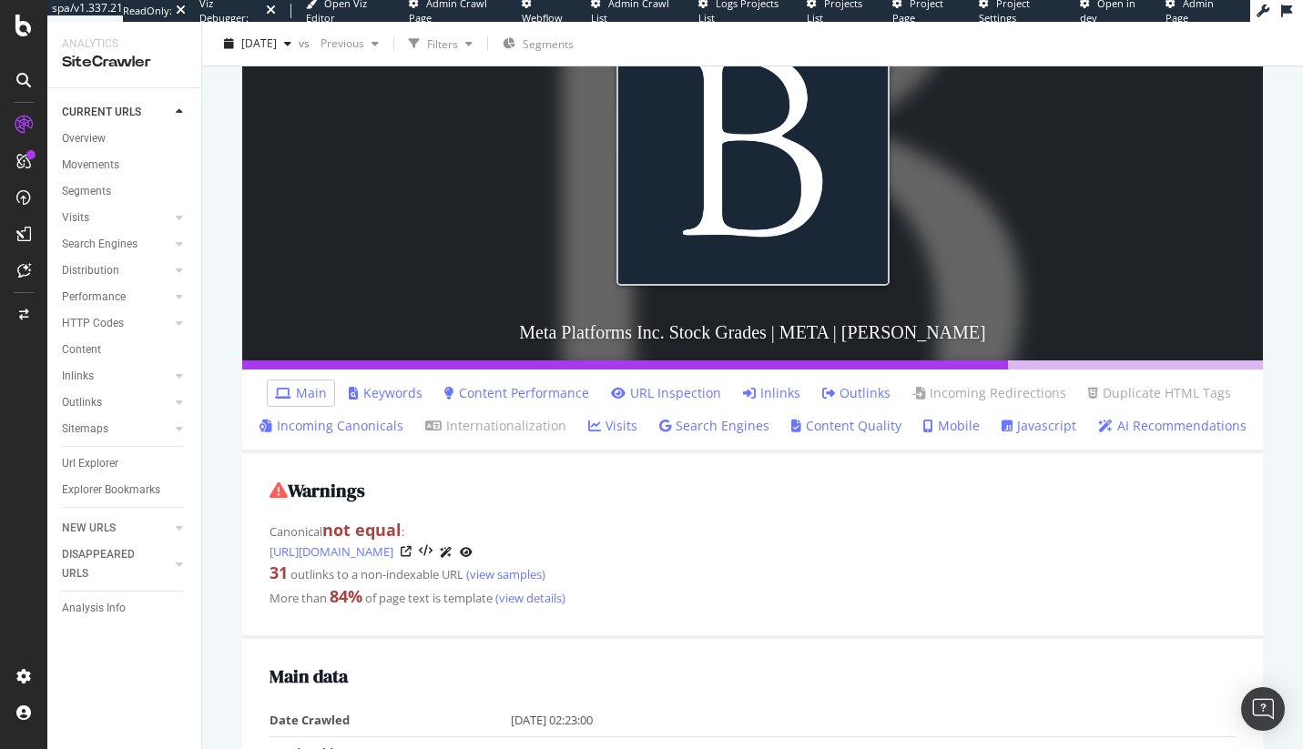
click at [378, 434] on link "Incoming Canonicals" at bounding box center [332, 426] width 144 height 18
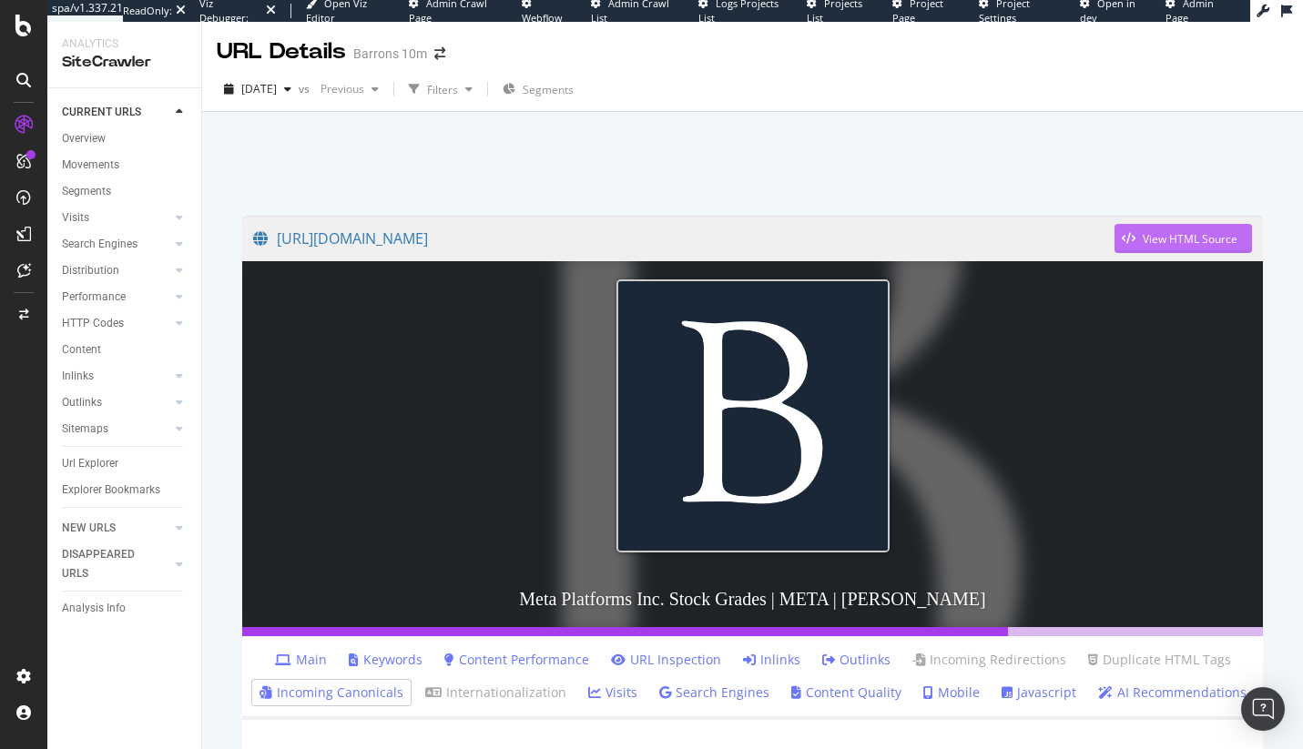
click at [1143, 235] on div "View HTML Source" at bounding box center [1190, 238] width 95 height 15
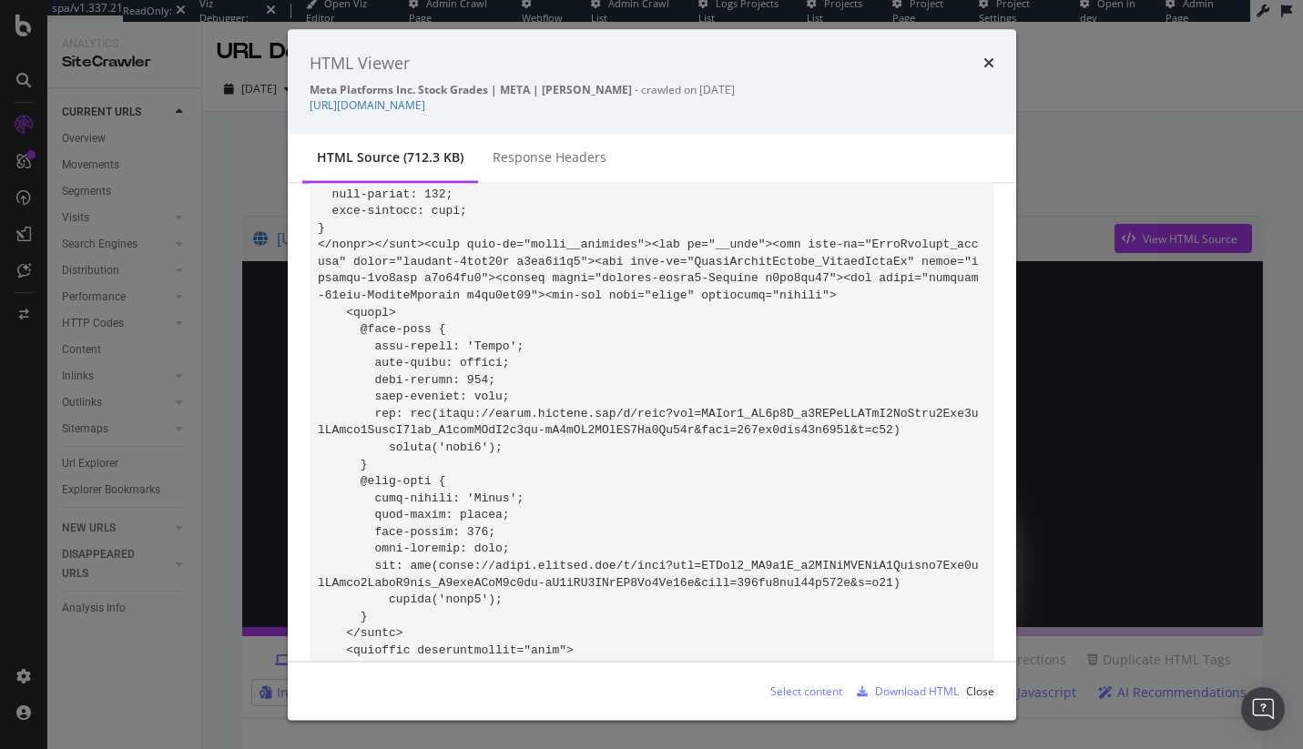
drag, startPoint x: 860, startPoint y: 423, endPoint x: 636, endPoint y: 445, distance: 224.1
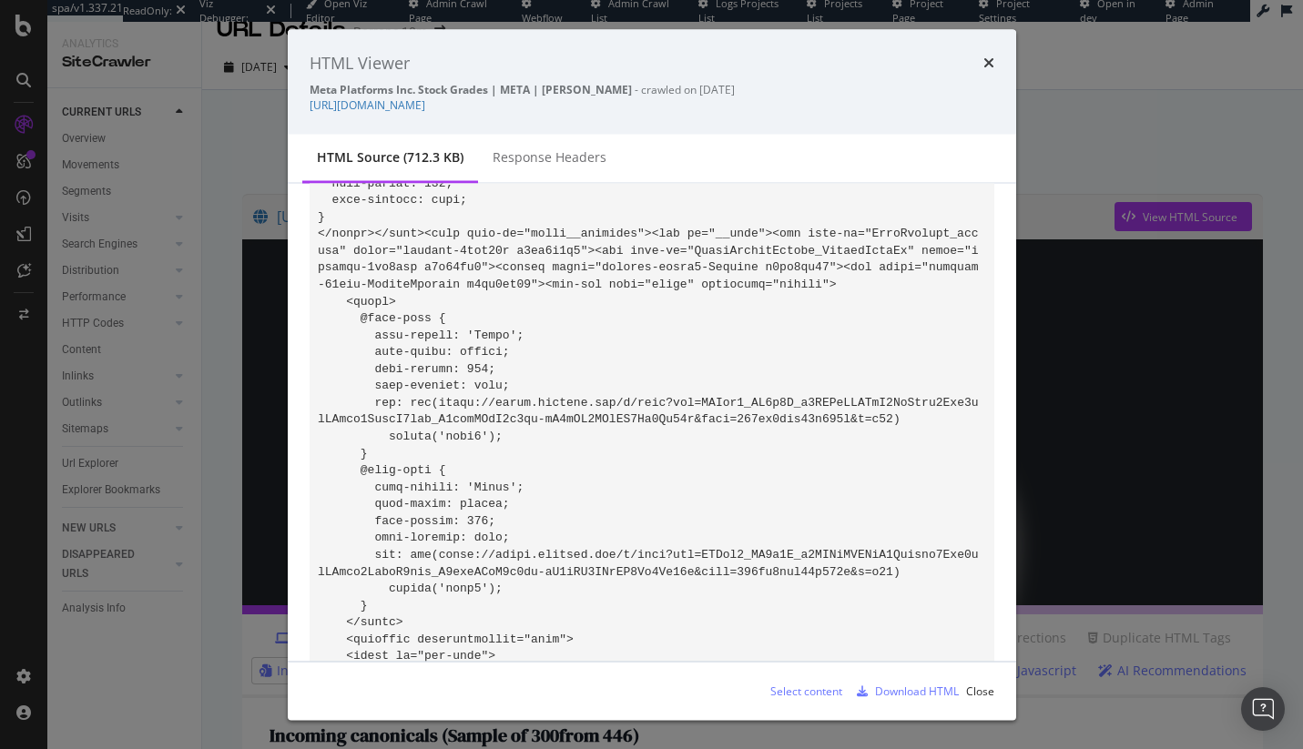
scroll to position [60515, 0]
drag, startPoint x: 641, startPoint y: 424, endPoint x: 860, endPoint y: 407, distance: 220.1
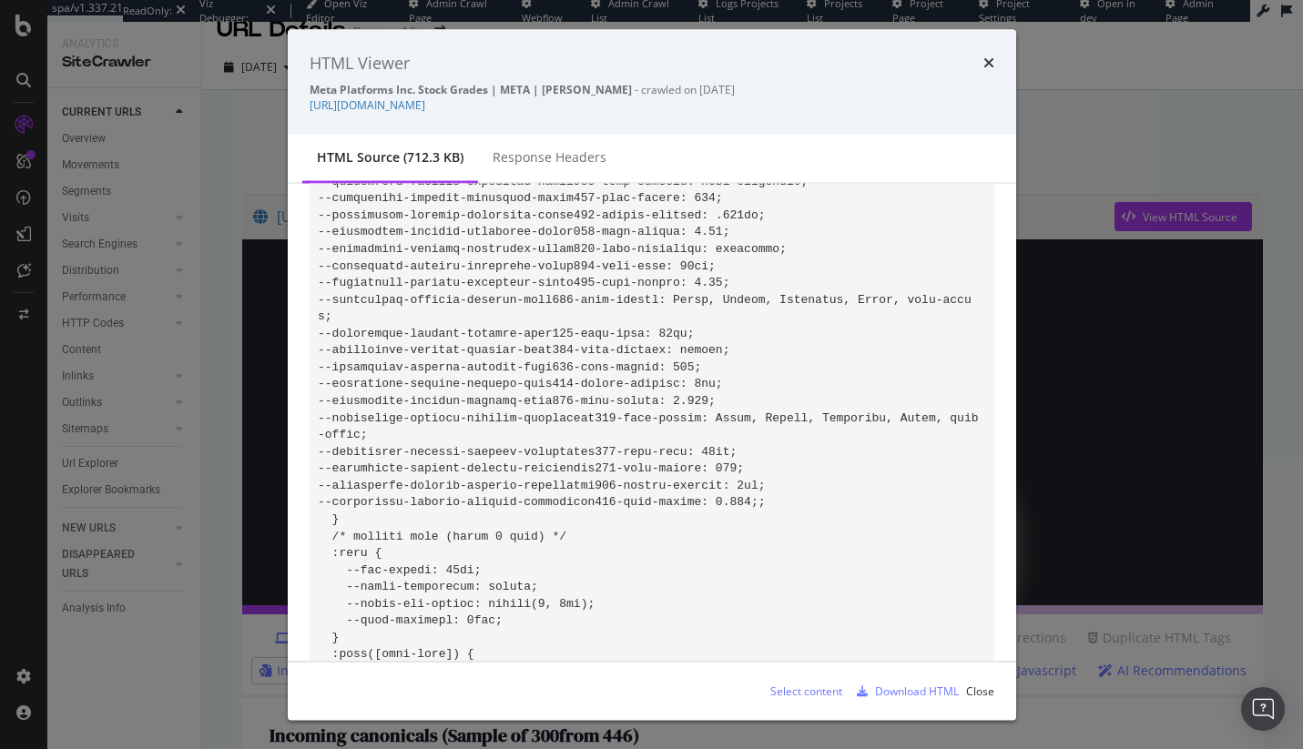
scroll to position [61471, 0]
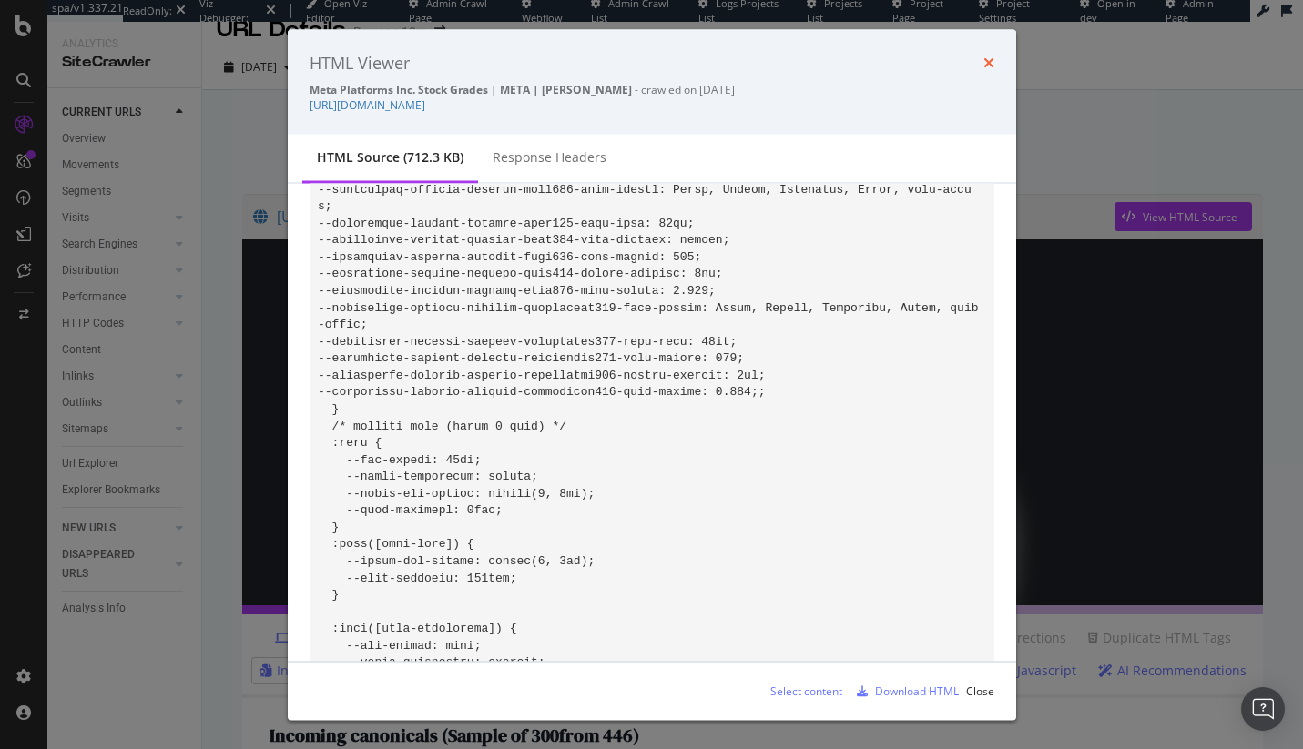
click at [983, 64] on icon "times" at bounding box center [988, 63] width 11 height 15
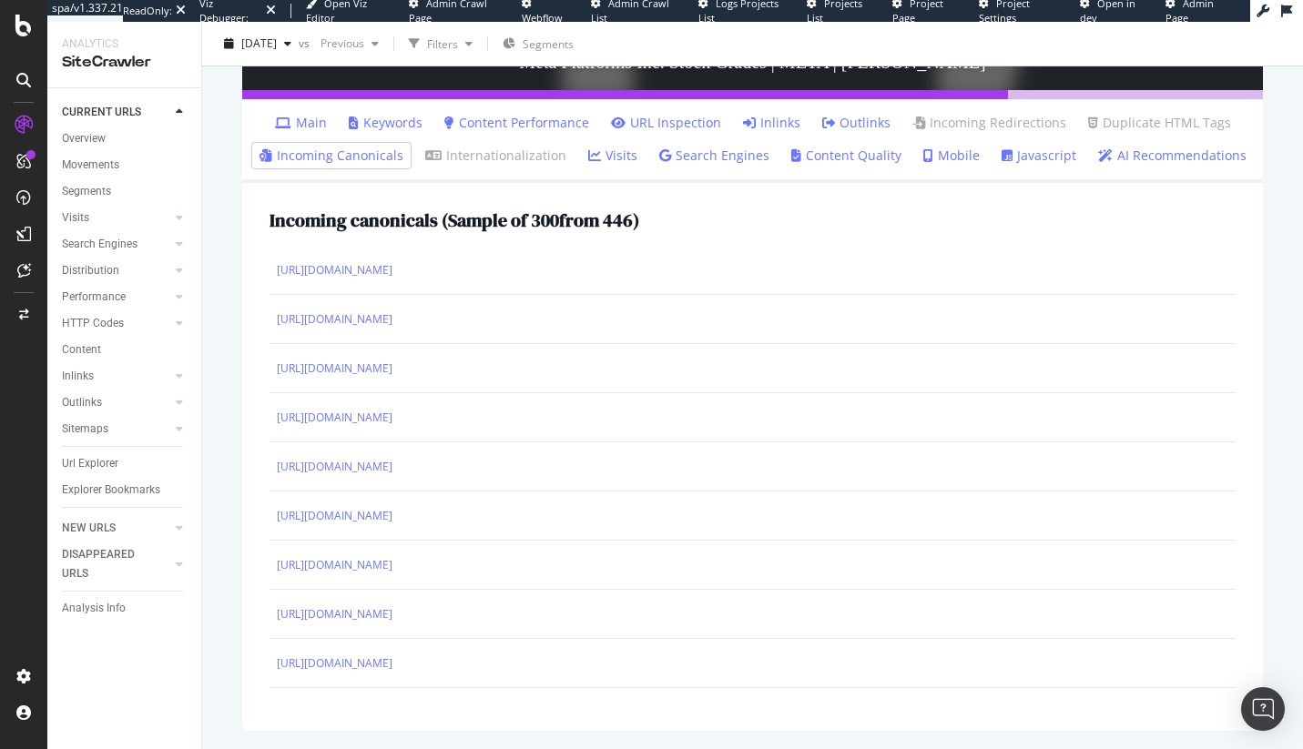
scroll to position [0, 0]
click at [771, 116] on link "Inlinks" at bounding box center [771, 123] width 57 height 18
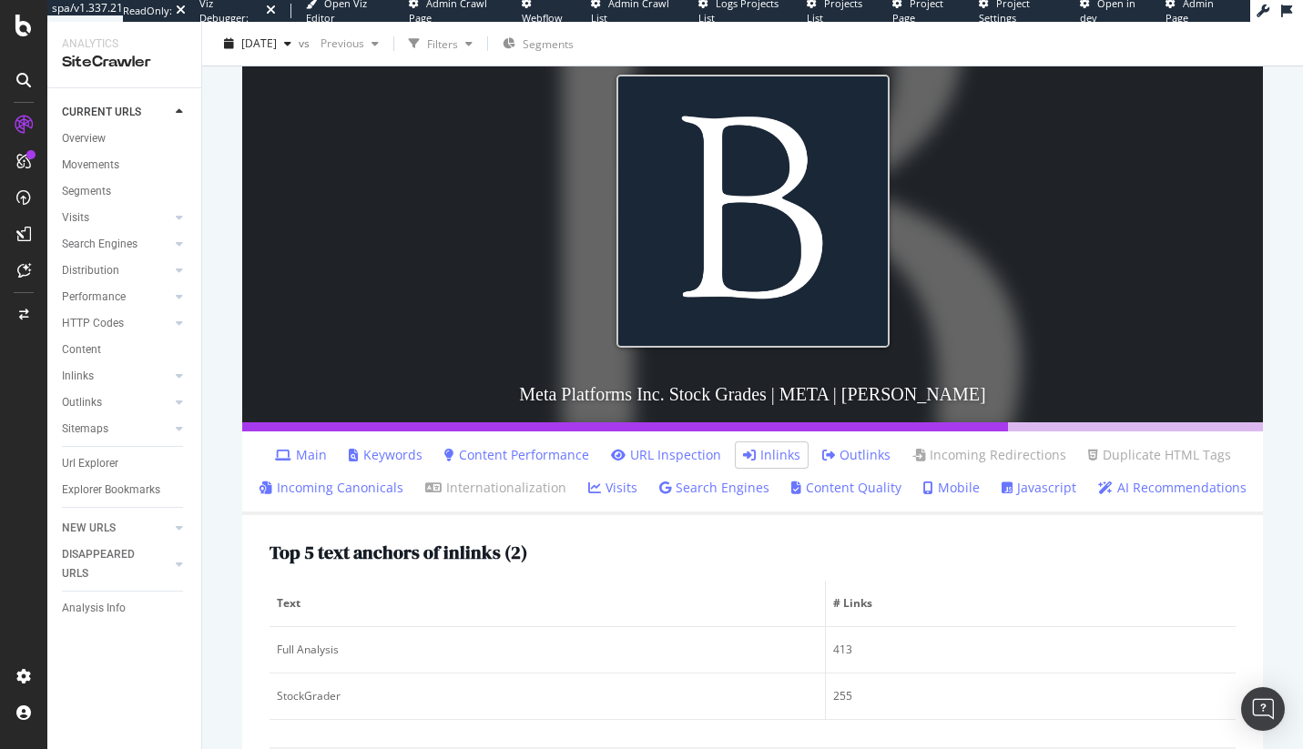
scroll to position [45, 0]
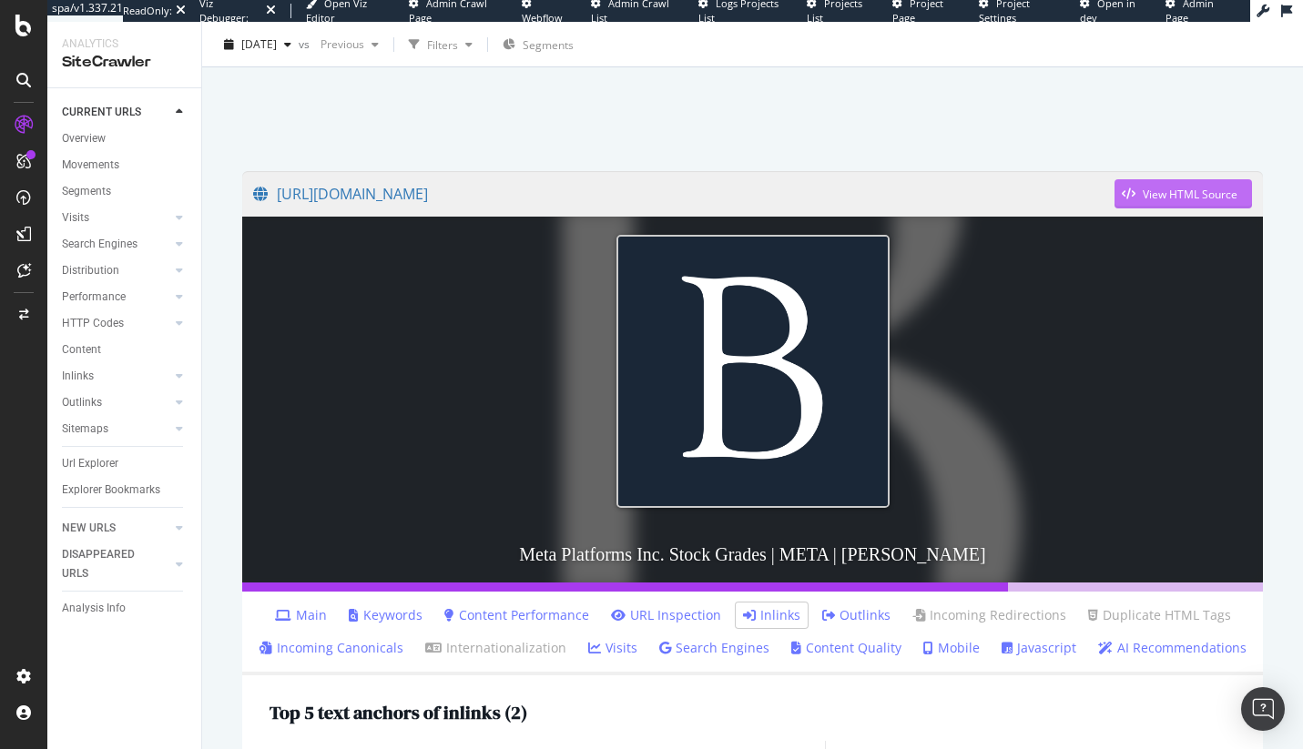
click at [1155, 199] on div "View HTML Source" at bounding box center [1190, 194] width 95 height 15
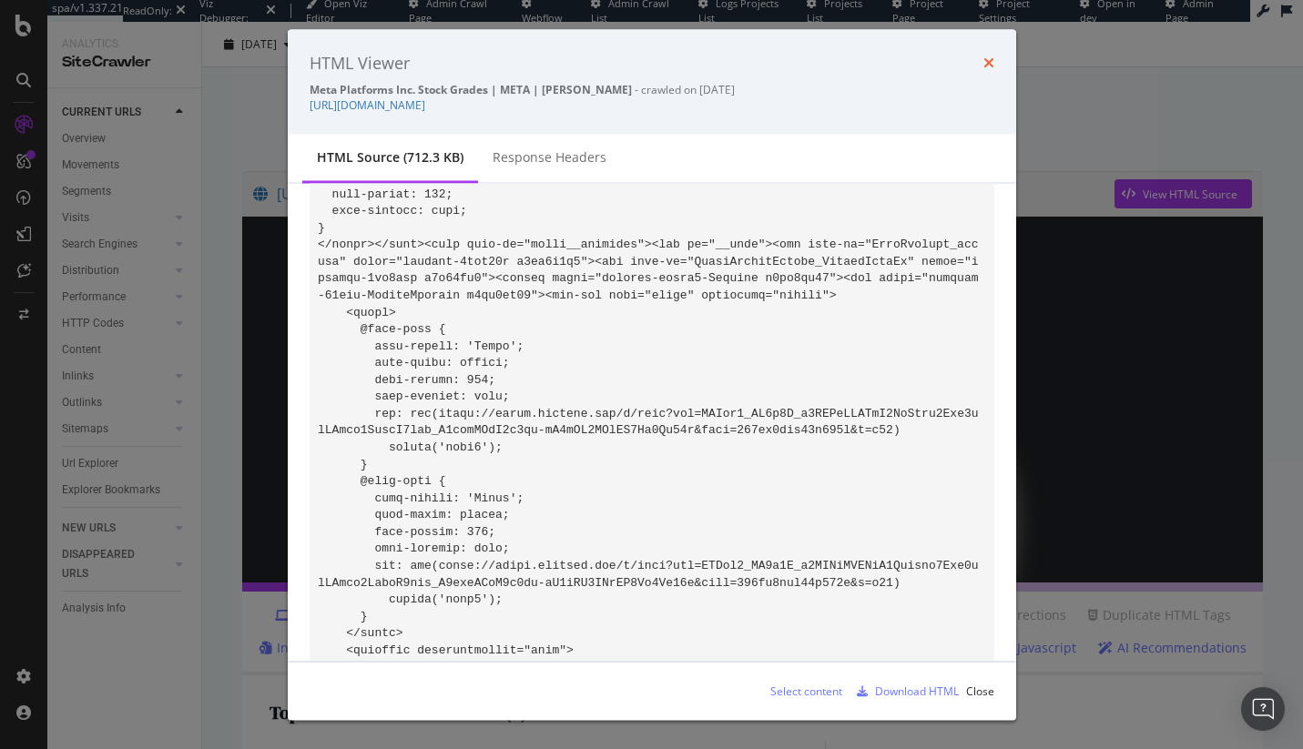
click at [983, 67] on icon "times" at bounding box center [988, 63] width 11 height 15
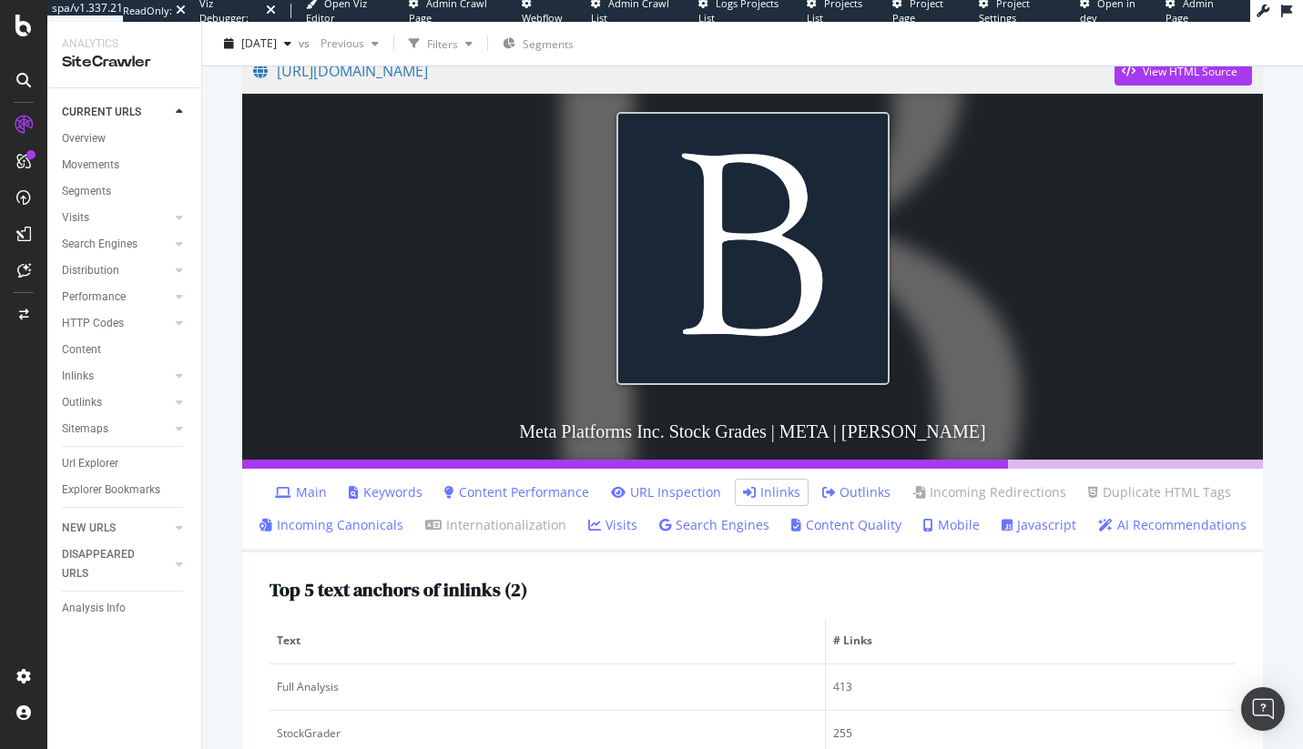
scroll to position [0, 0]
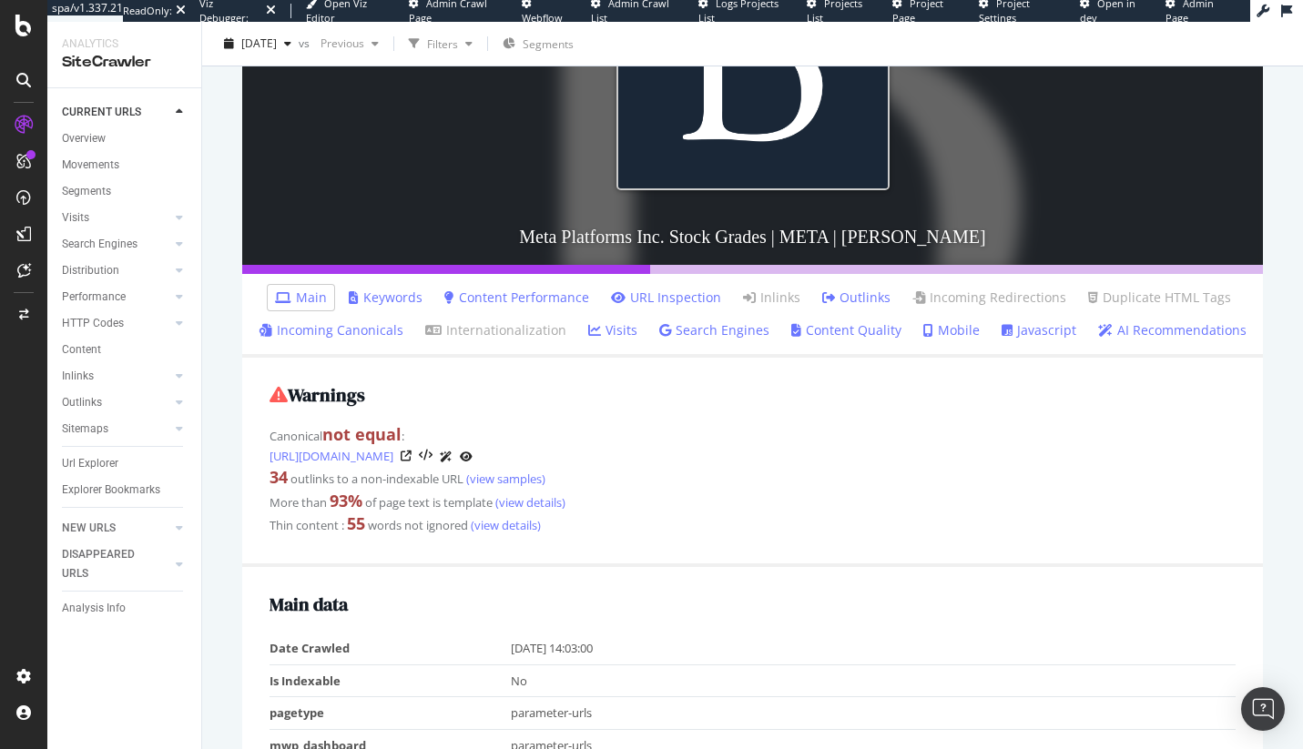
scroll to position [418, 0]
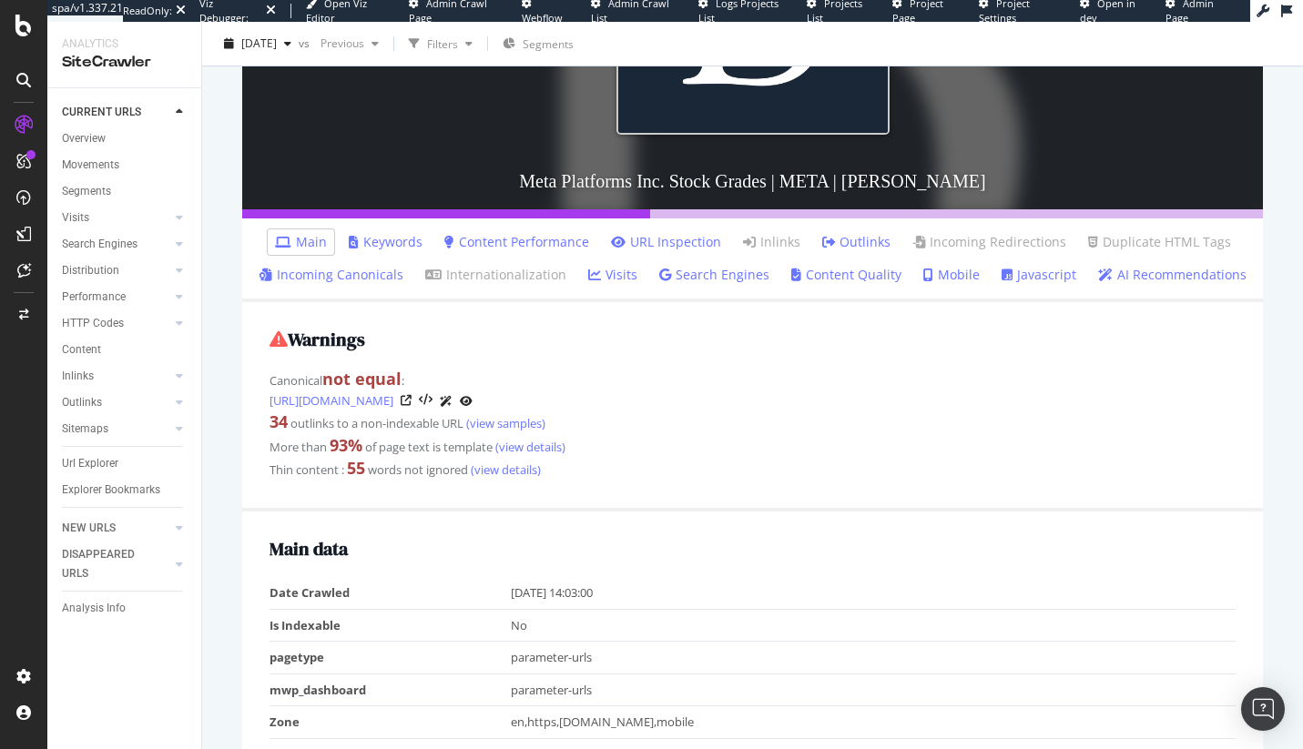
click at [373, 279] on link "Incoming Canonicals" at bounding box center [332, 275] width 144 height 18
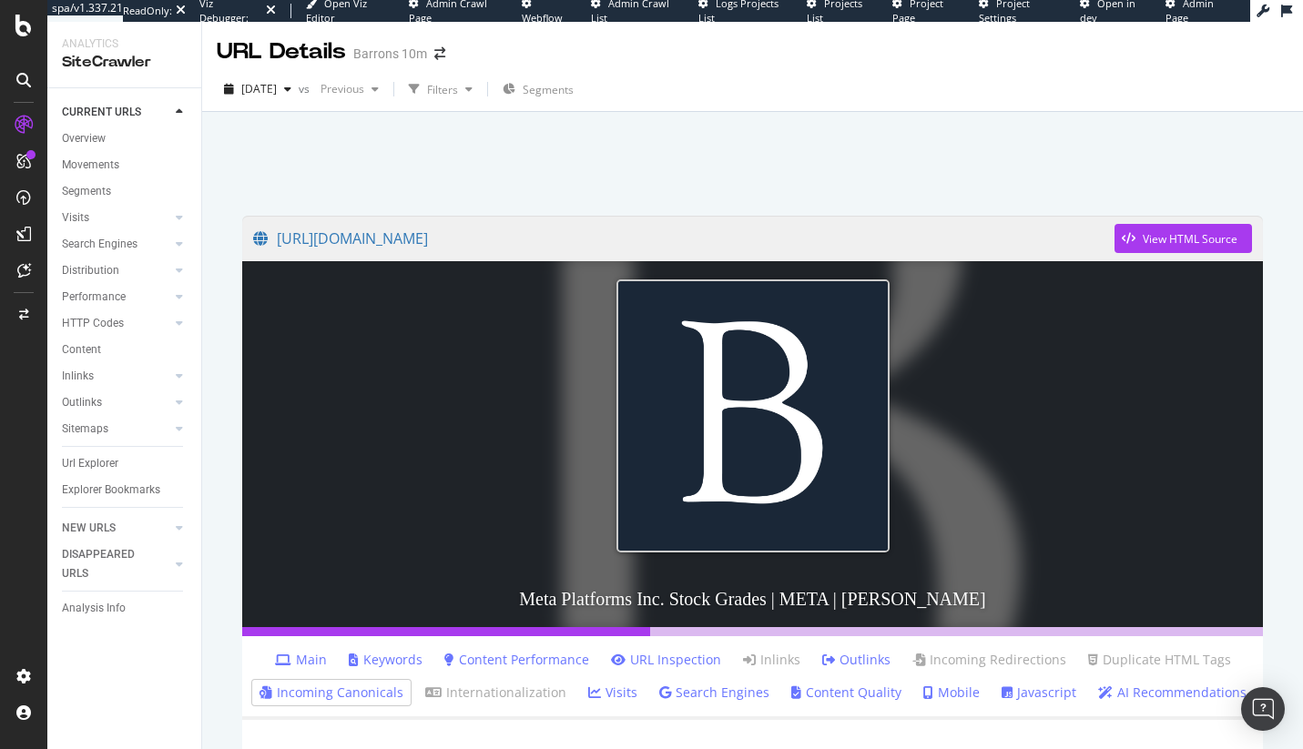
click at [1047, 697] on link "Javascript" at bounding box center [1039, 693] width 75 height 18
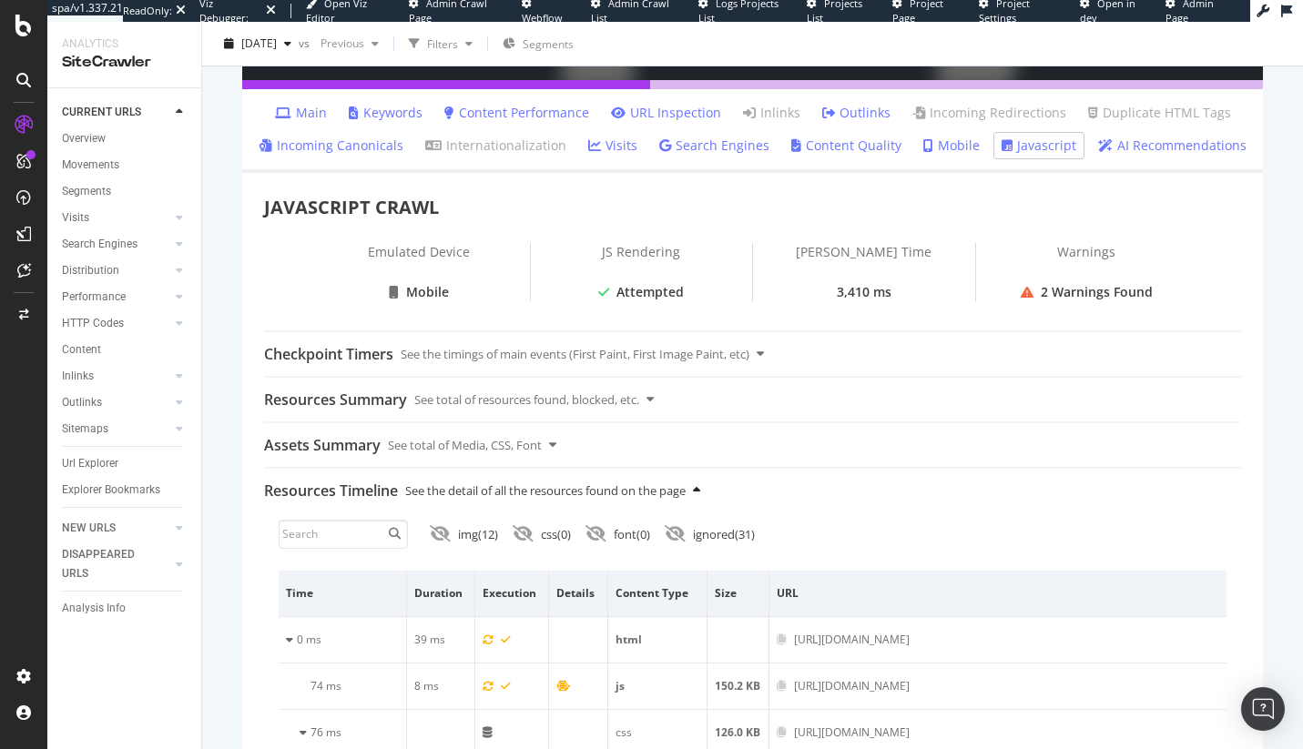
scroll to position [327, 0]
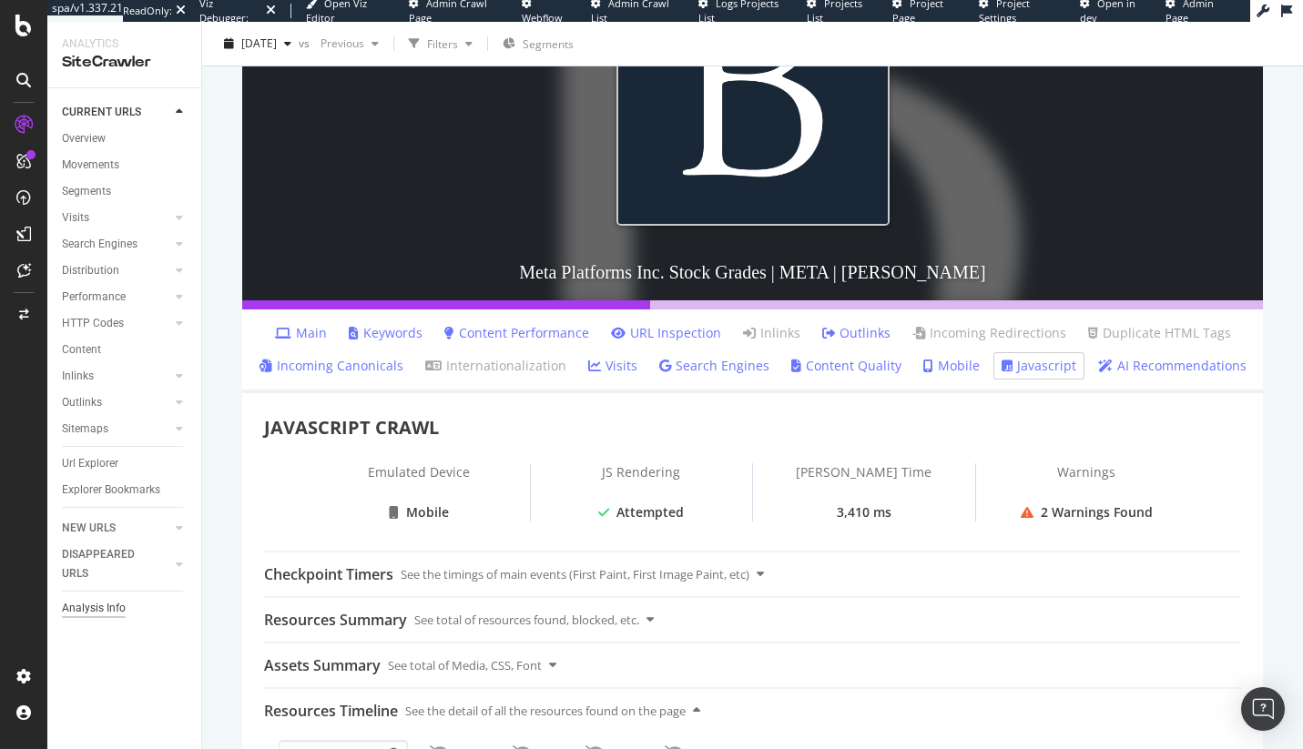
click at [88, 613] on div "Analysis Info" at bounding box center [94, 608] width 64 height 19
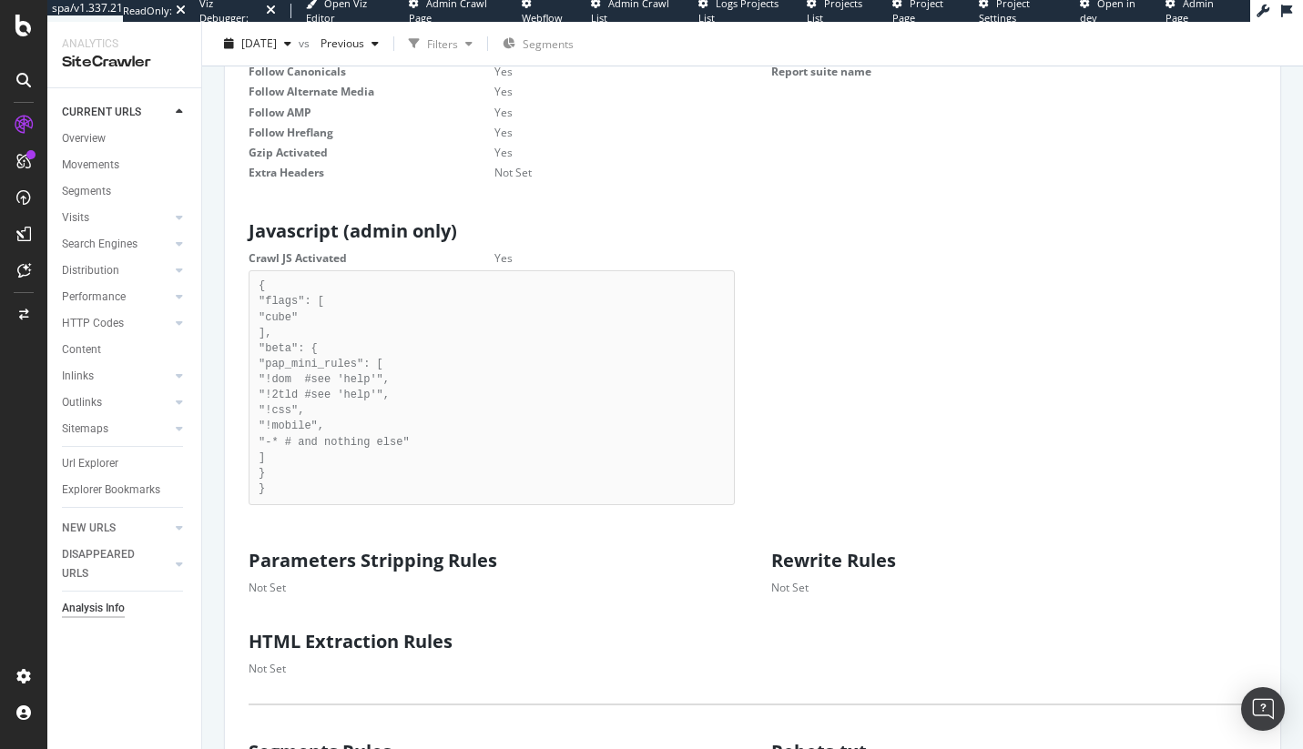
scroll to position [930, 0]
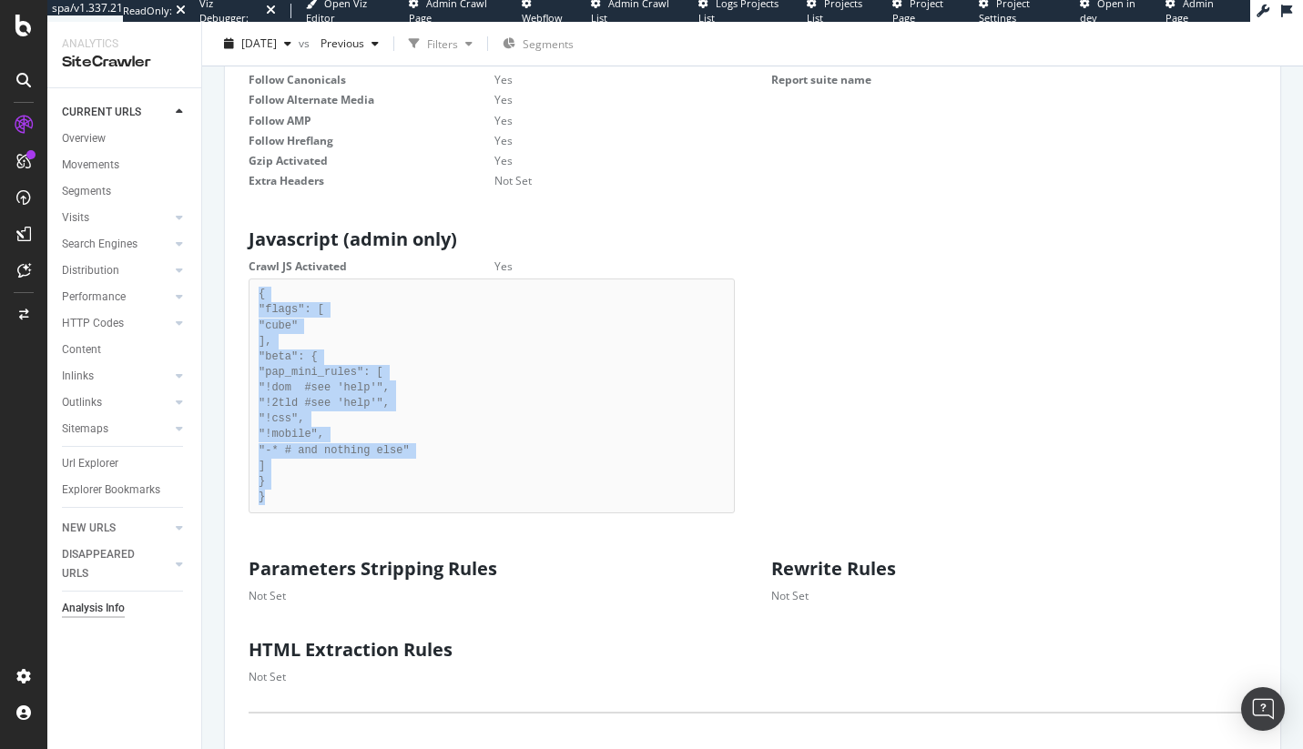
drag, startPoint x: 303, startPoint y: 527, endPoint x: 256, endPoint y: 312, distance: 220.0
click at [256, 312] on pre "{ "flags": [ "cube" ], "beta": { "pap_mini_rules": [ "!dom #see 'help'", "!2tld…" at bounding box center [492, 396] width 486 height 235
copy pre "{ "flags": [ "cube" ], "beta": { "pap_mini_rules": [ "!dom #see 'help'", "!2tld…"
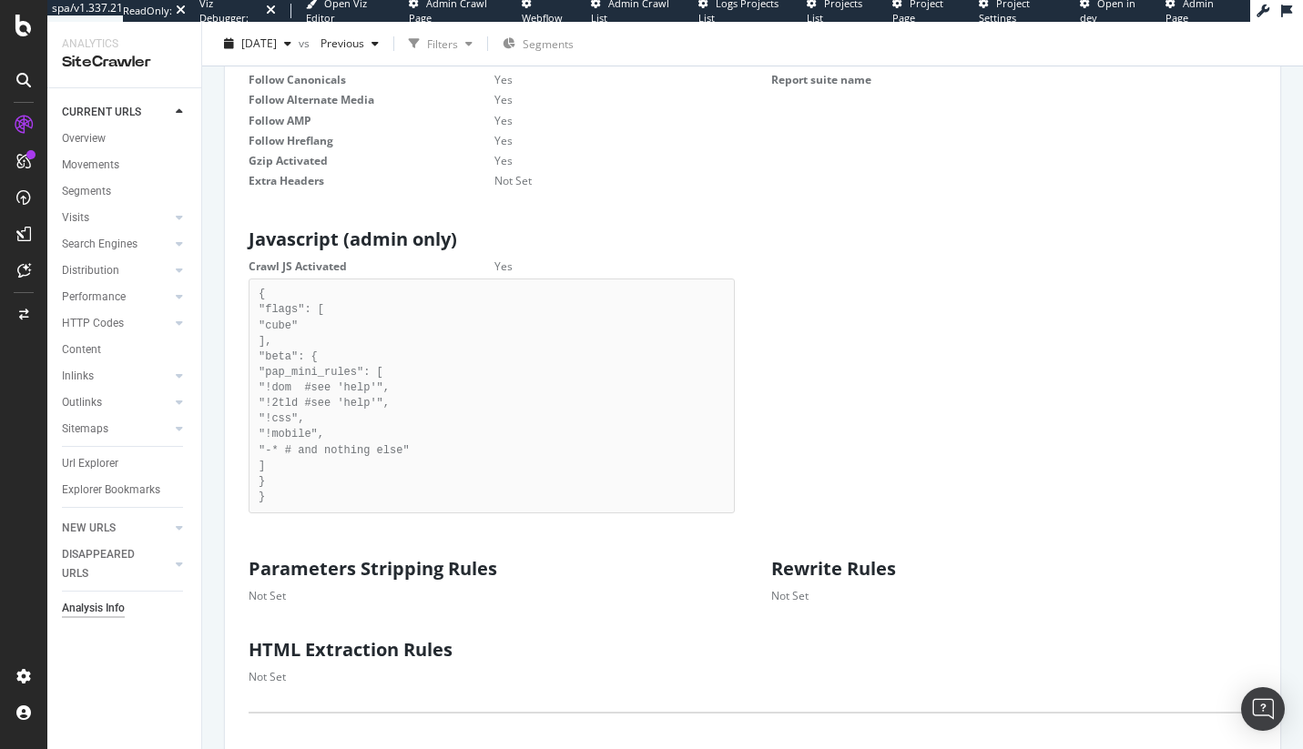
click at [317, 274] on dt "Crawl JS Activated" at bounding box center [372, 266] width 246 height 15
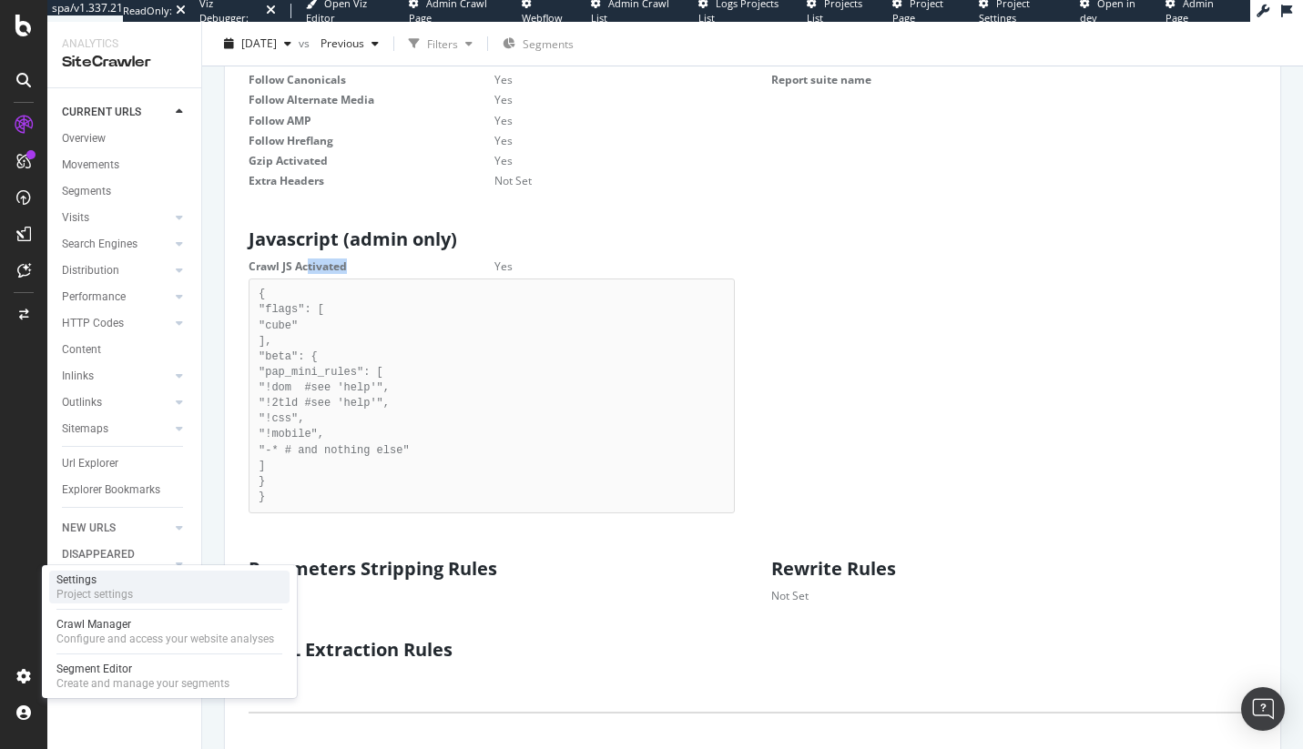
drag, startPoint x: 97, startPoint y: 599, endPoint x: 201, endPoint y: 593, distance: 104.9
click at [97, 598] on div "Project settings" at bounding box center [94, 594] width 76 height 15
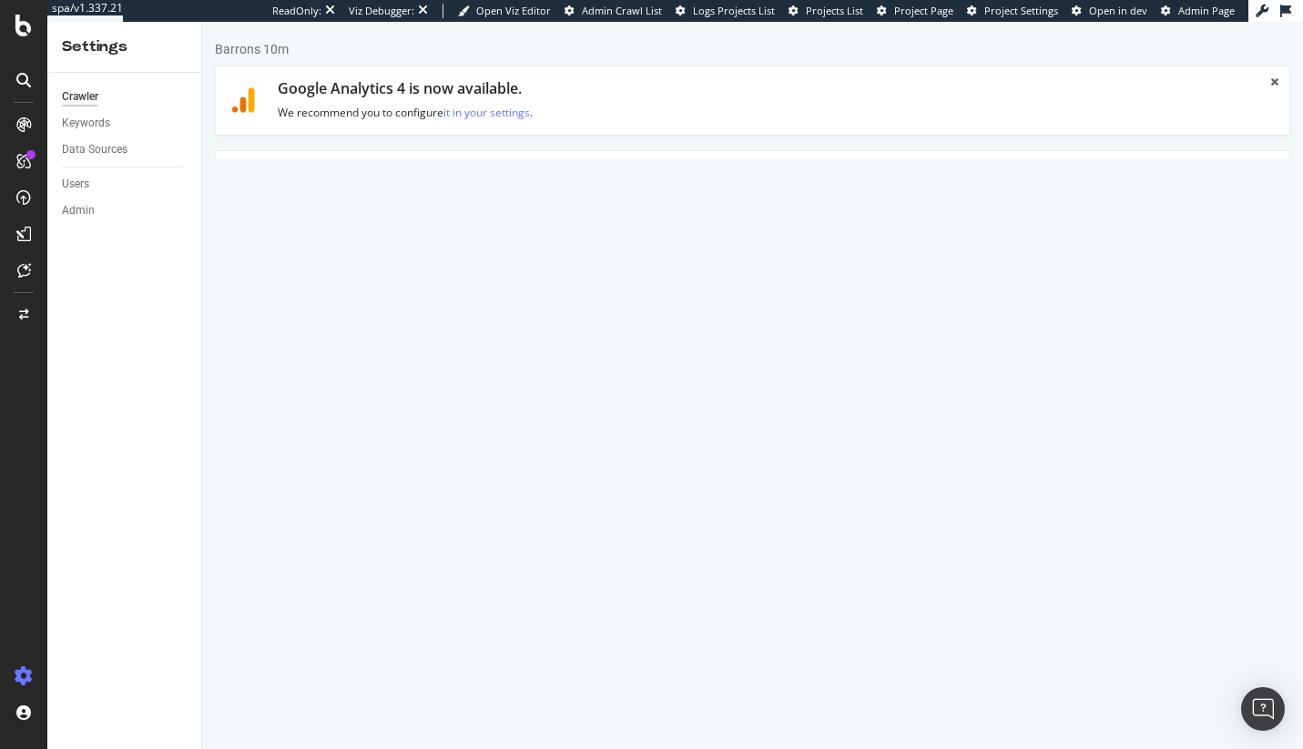
click at [341, 163] on link "Advanced Settings" at bounding box center [358, 176] width 140 height 50
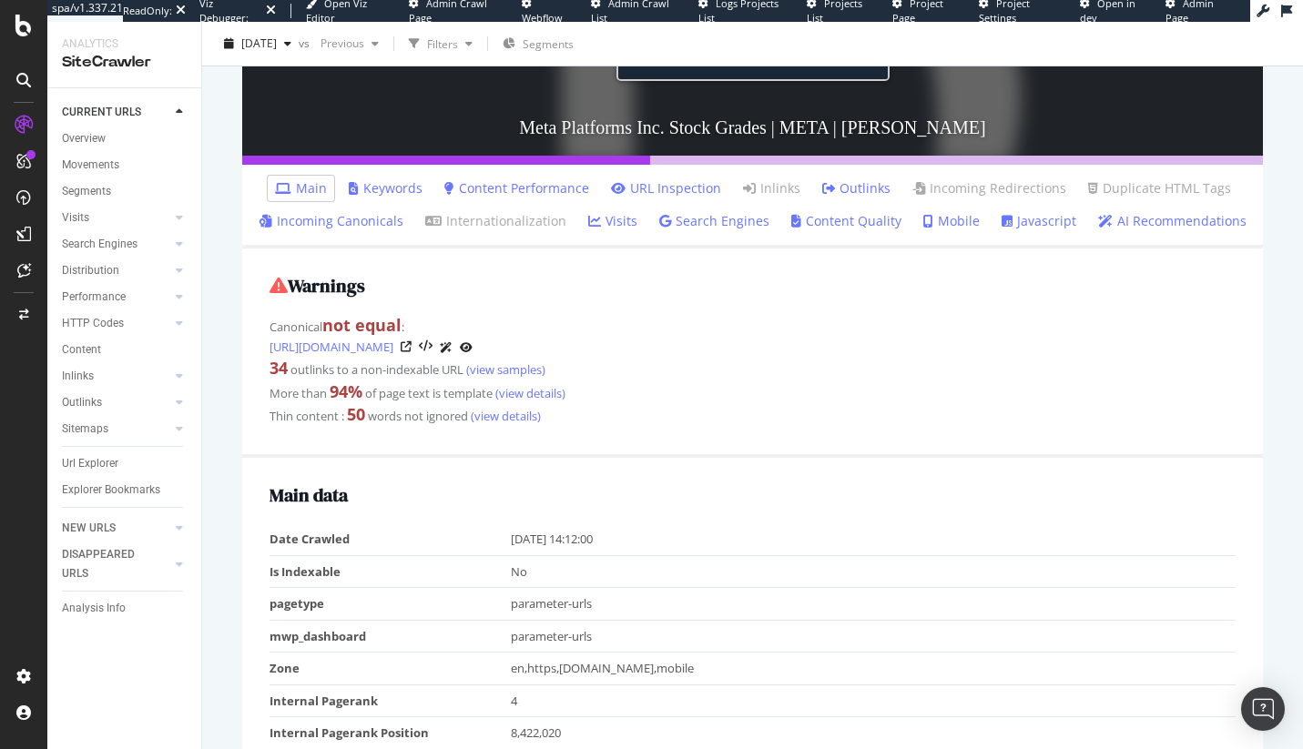
scroll to position [472, 0]
click at [373, 212] on link "Incoming Canonicals" at bounding box center [332, 221] width 144 height 18
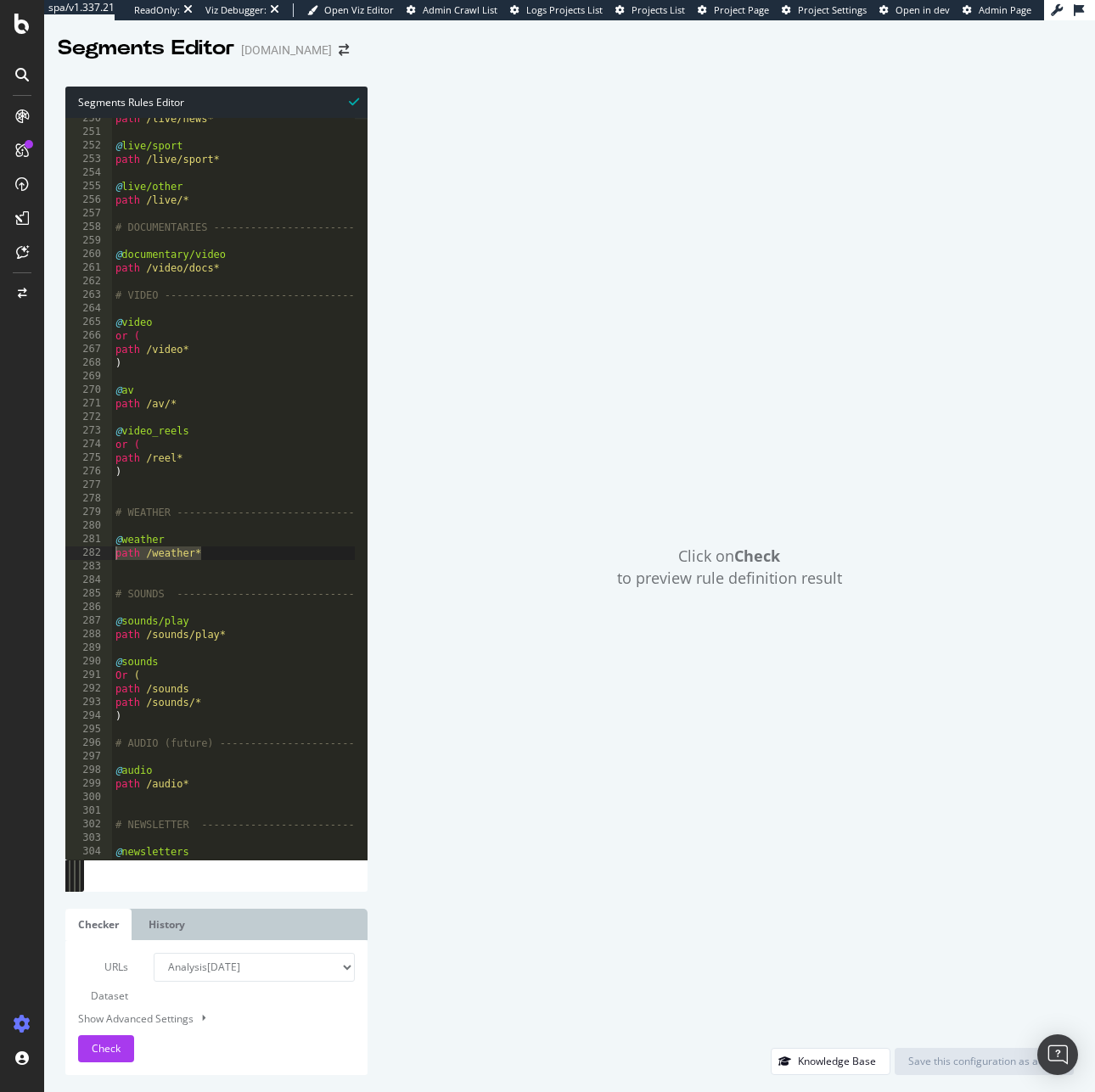
scroll to position [3386, 0]
click at [226, 568] on div "path /live/news* @ live/sport path /live/sport* @ live/other path /live/* # DOC…" at bounding box center [396, 489] width 569 height 756
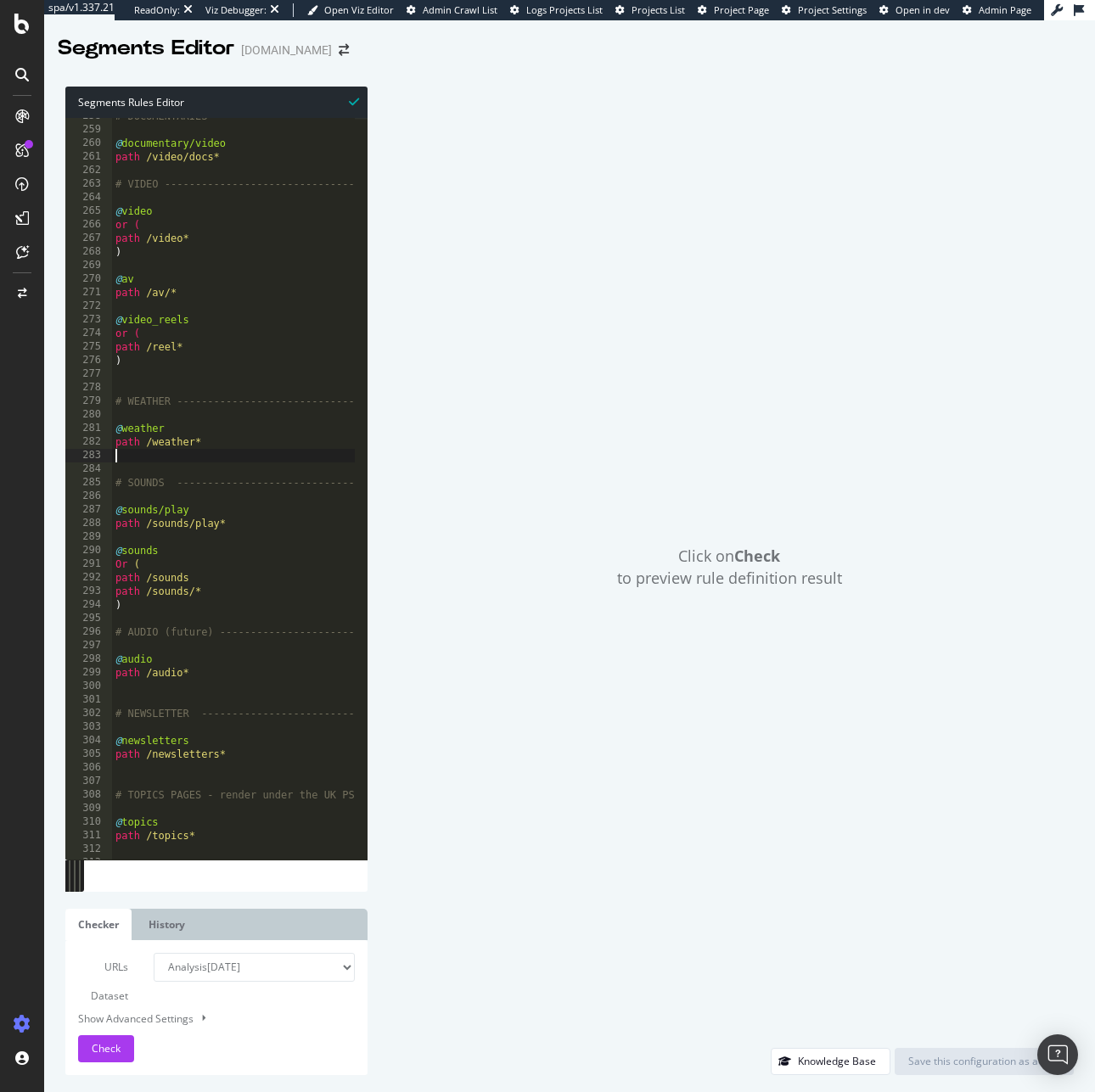
scroll to position [3497, 0]
click at [211, 674] on div "# DOCUMENTARIES --------------------------- @ documentary/video path /video/doc…" at bounding box center [396, 486] width 569 height 756
drag, startPoint x: 166, startPoint y: 666, endPoint x: 110, endPoint y: 662, distance: 56.1
click at [110, 662] on div "path /audio* 258 259 260 261 262 263 264 265 266 267 268 269 270 271 272 273 27…" at bounding box center [216, 489] width 302 height 742
type textarea "@audio path /audio*"
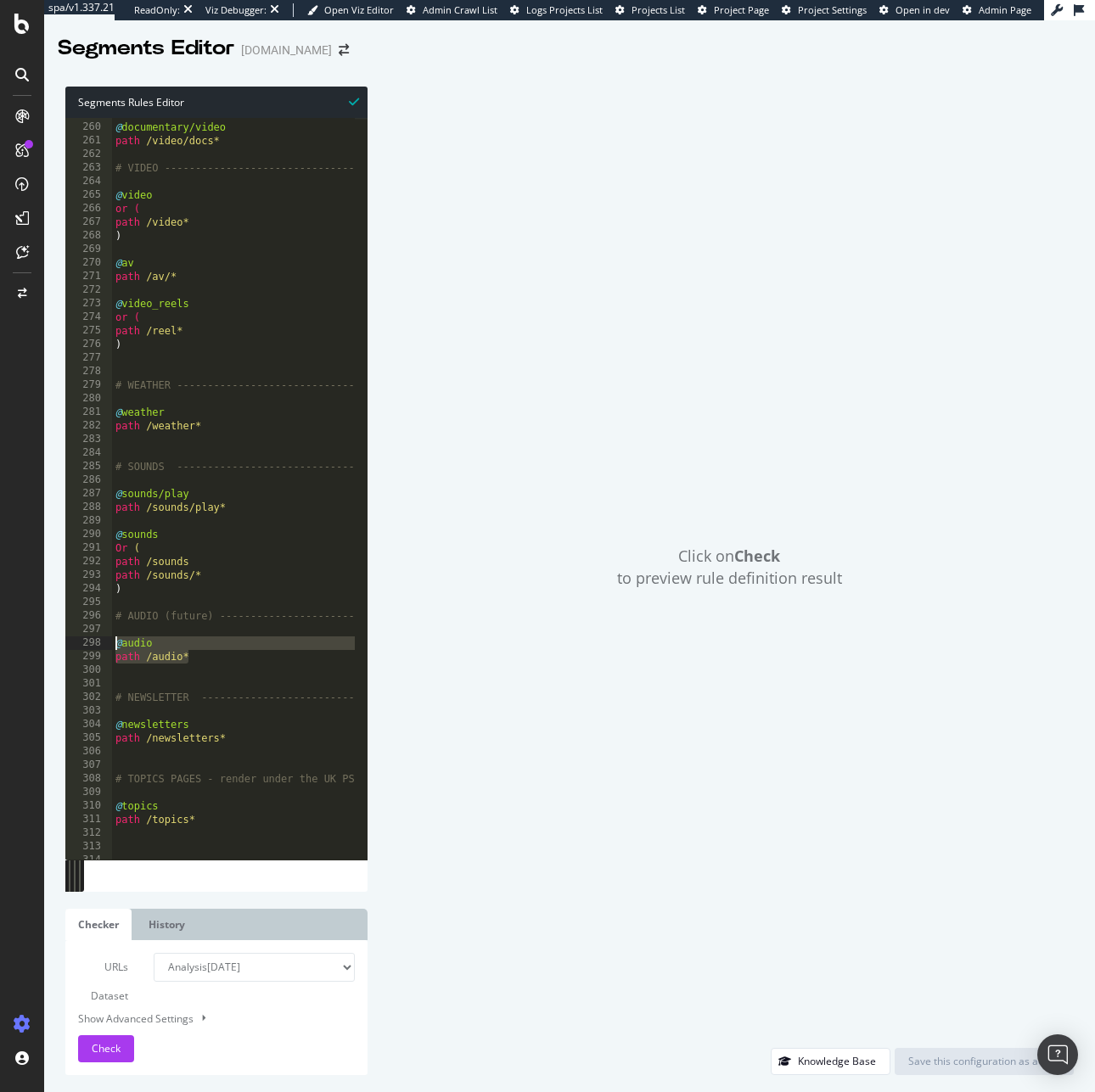
scroll to position [3514, 0]
click at [188, 751] on div "@ documentary/video path /video/docs* # VIDEO ---------------------------------…" at bounding box center [396, 485] width 569 height 756
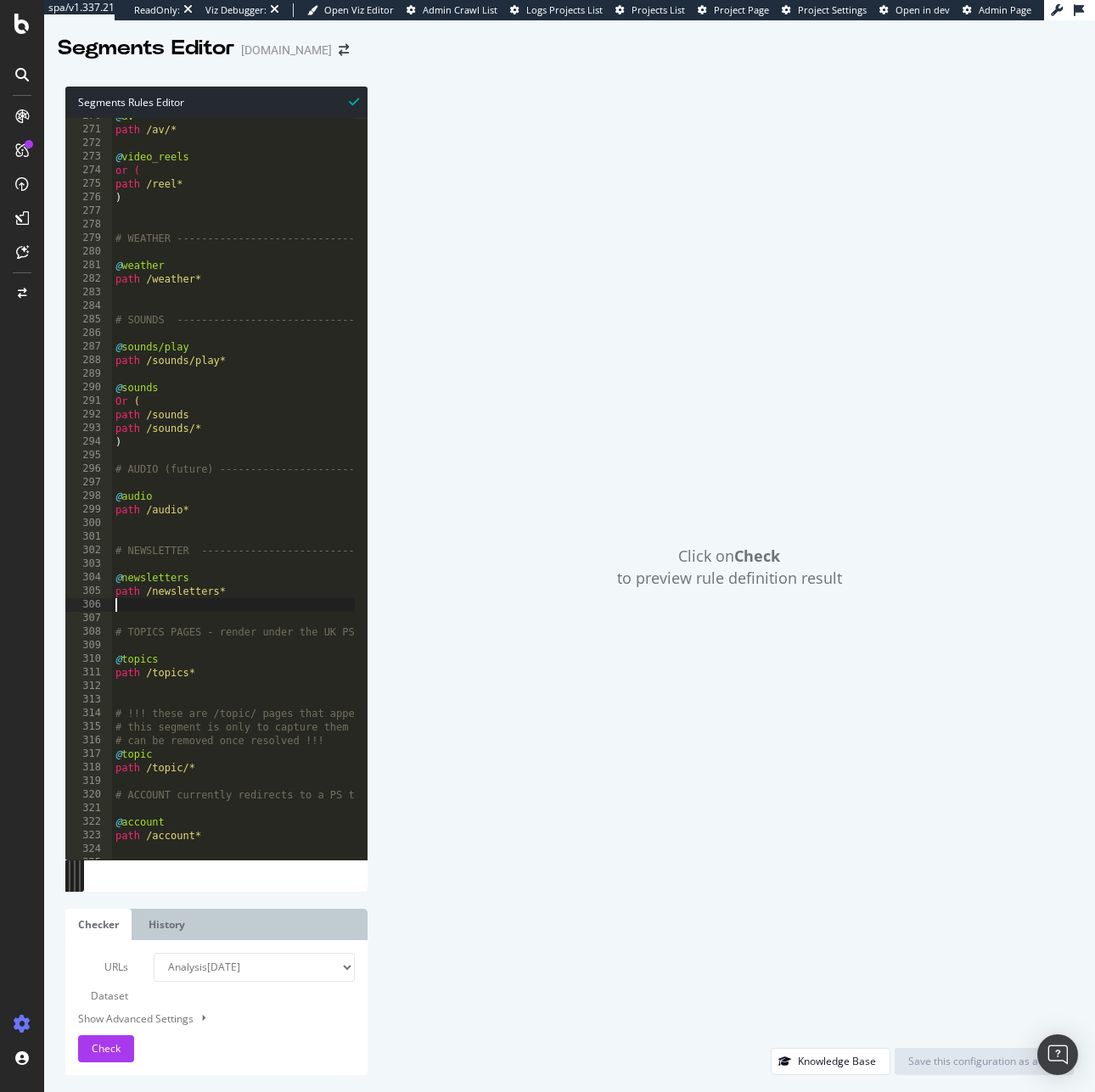
scroll to position [3660, 0]
click at [201, 604] on div "@ av path /av/* @ video_reels or ( path /reel* ) # WEATHER --------------------…" at bounding box center [396, 486] width 569 height 756
drag, startPoint x: 192, startPoint y: 577, endPoint x: 53, endPoint y: 579, distance: 139.0
click at [53, 579] on div "Segments Rules Editor 270 271 272 273 274 275 276 277 278 279 280 281 282 283 2…" at bounding box center [568, 580] width 1050 height 1022
drag, startPoint x: 240, startPoint y: 594, endPoint x: 95, endPoint y: 595, distance: 145.0
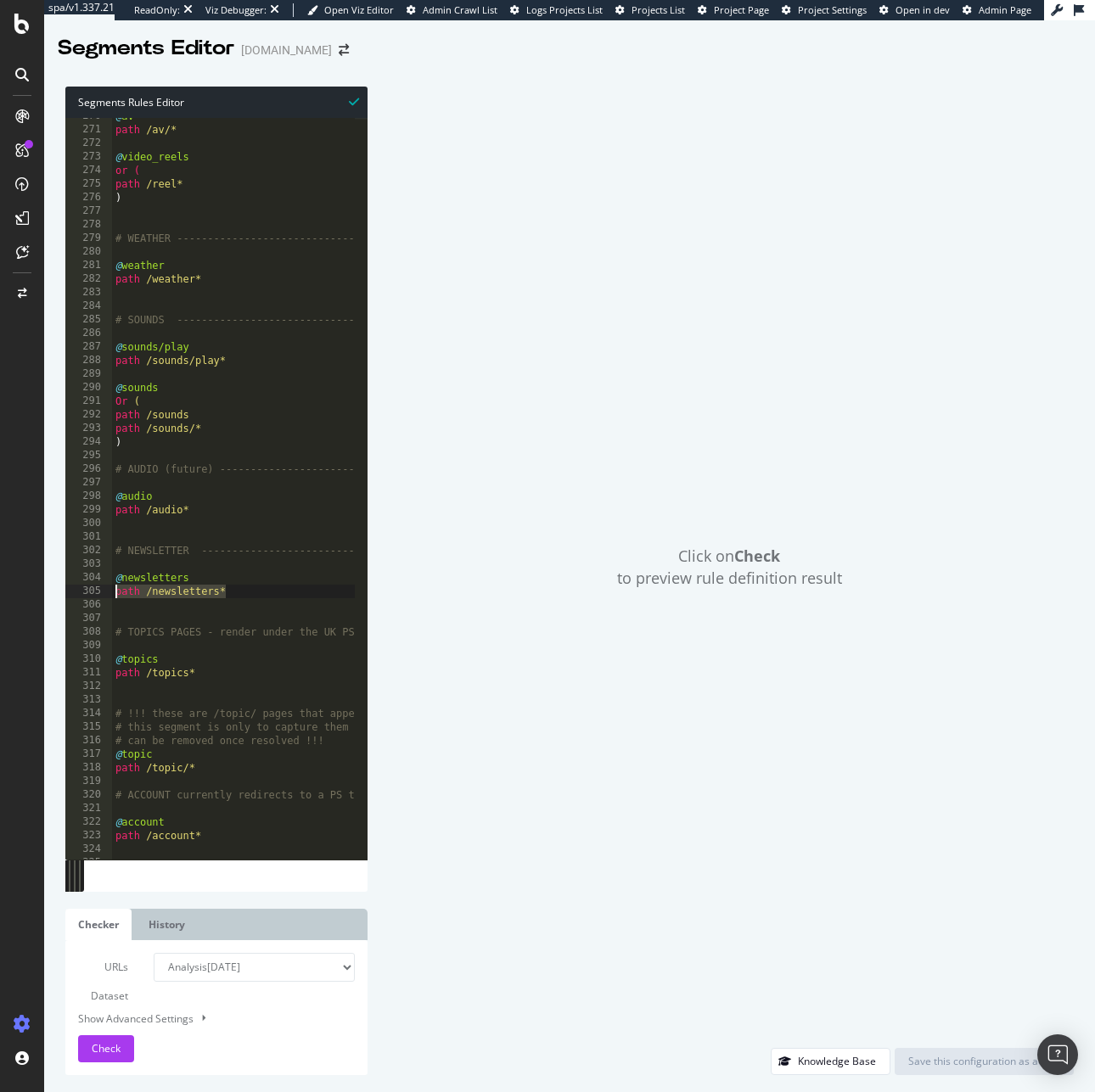
click at [95, 595] on div "@newsletters 270 271 272 273 274 275 276 277 278 279 280 281 282 283 284 285 28…" at bounding box center [216, 489] width 302 height 742
drag, startPoint x: 155, startPoint y: 664, endPoint x: 62, endPoint y: 671, distance: 93.3
click at [62, 671] on div "Segments Rules Editor path /newsletters* 270 271 272 273 274 275 276 277 278 27…" at bounding box center [568, 580] width 1050 height 1022
click at [190, 668] on div "@ av path /av/* @ video_reels or ( path /reel* ) # WEATHER --------------------…" at bounding box center [396, 486] width 569 height 756
drag, startPoint x: 165, startPoint y: 652, endPoint x: 70, endPoint y: 666, distance: 96.0
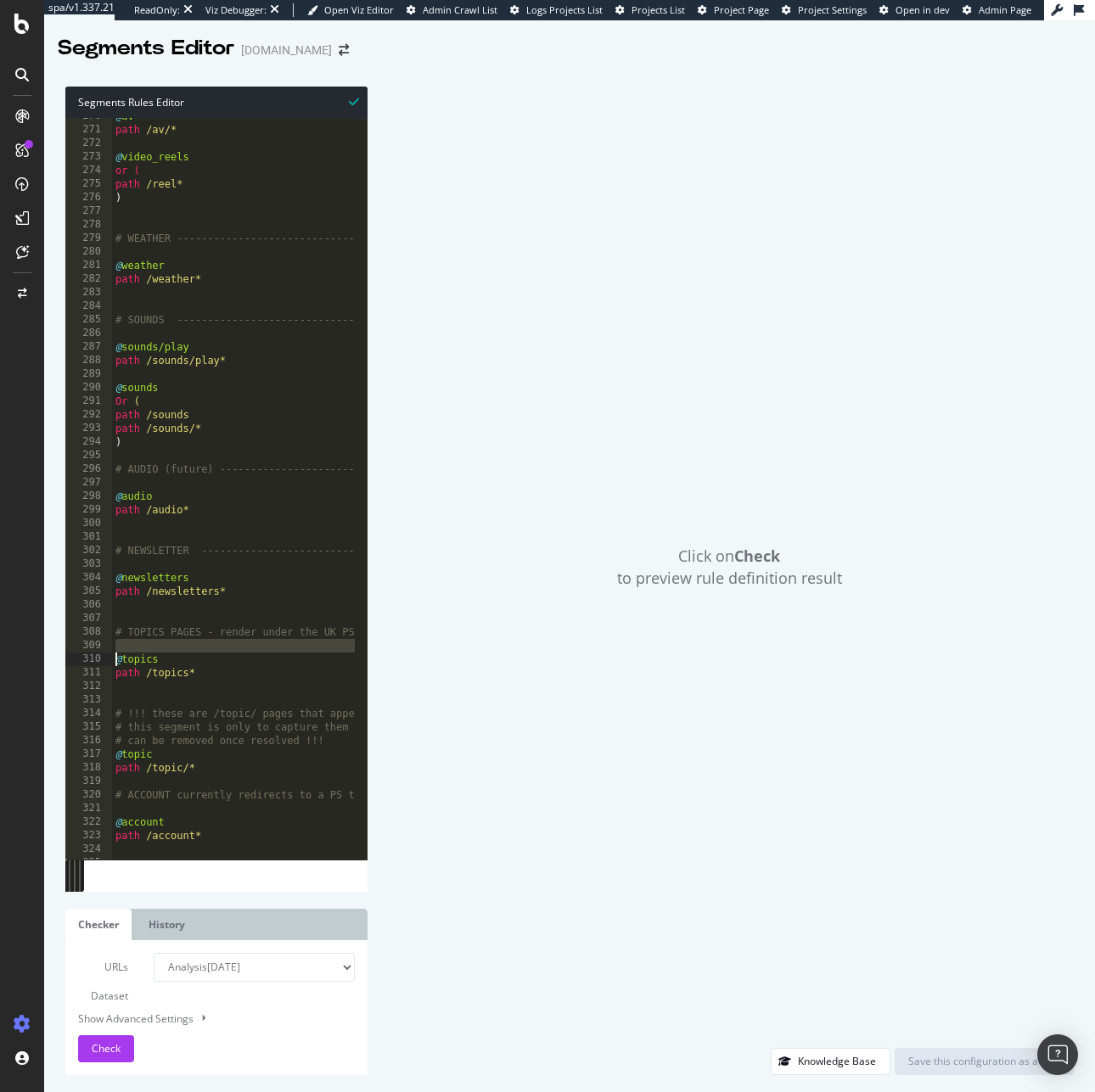
click at [70, 666] on div "path /topics* 270 271 272 273 274 275 276 277 278 279 280 281 282 283 284 285 2…" at bounding box center [216, 489] width 302 height 742
click at [181, 661] on div "@ av path /av/* @ video_reels or ( path /reel* ) # WEATHER --------------------…" at bounding box center [396, 486] width 569 height 756
drag, startPoint x: 173, startPoint y: 661, endPoint x: 70, endPoint y: 664, distance: 103.0
click at [70, 664] on div "@topics 270 271 272 273 274 275 276 277 278 279 280 281 282 283 284 285 286 287…" at bounding box center [216, 489] width 302 height 742
drag, startPoint x: 173, startPoint y: 670, endPoint x: 72, endPoint y: 667, distance: 101.0
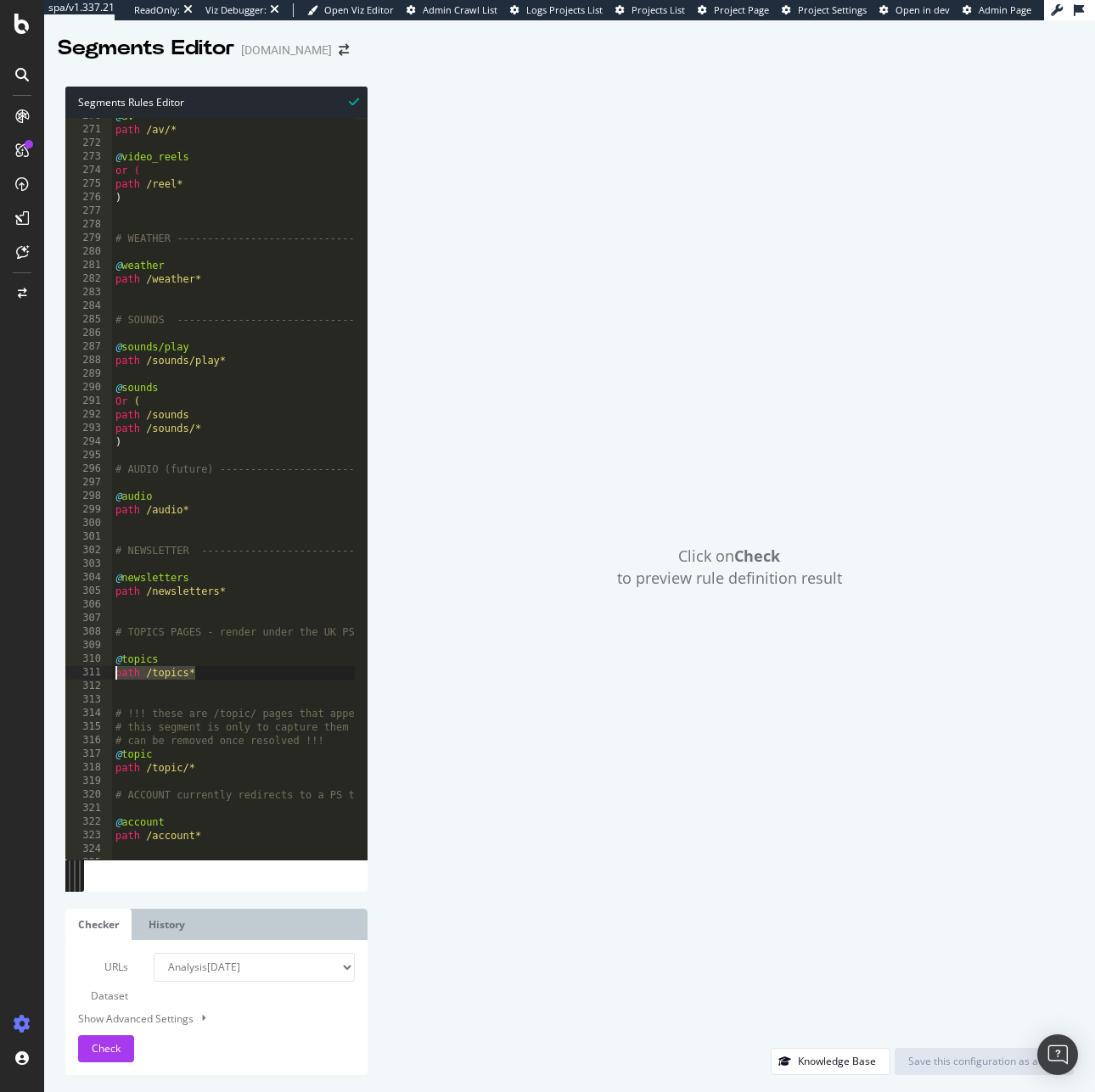
click at [72, 667] on div "@topics 270 271 272 273 274 275 276 277 278 279 280 281 282 283 284 285 286 287…" at bounding box center [216, 489] width 302 height 742
drag, startPoint x: 159, startPoint y: 754, endPoint x: 63, endPoint y: 744, distance: 96.5
click at [63, 744] on div "Segments Rules Editor path /topics* 270 271 272 273 274 275 276 277 278 279 280…" at bounding box center [568, 580] width 1050 height 1022
click at [208, 800] on div "@ av path /av/* @ video_reels or ( path /reel* ) # WEATHER --------------------…" at bounding box center [396, 486] width 569 height 756
drag, startPoint x: 176, startPoint y: 756, endPoint x: 100, endPoint y: 760, distance: 76.1
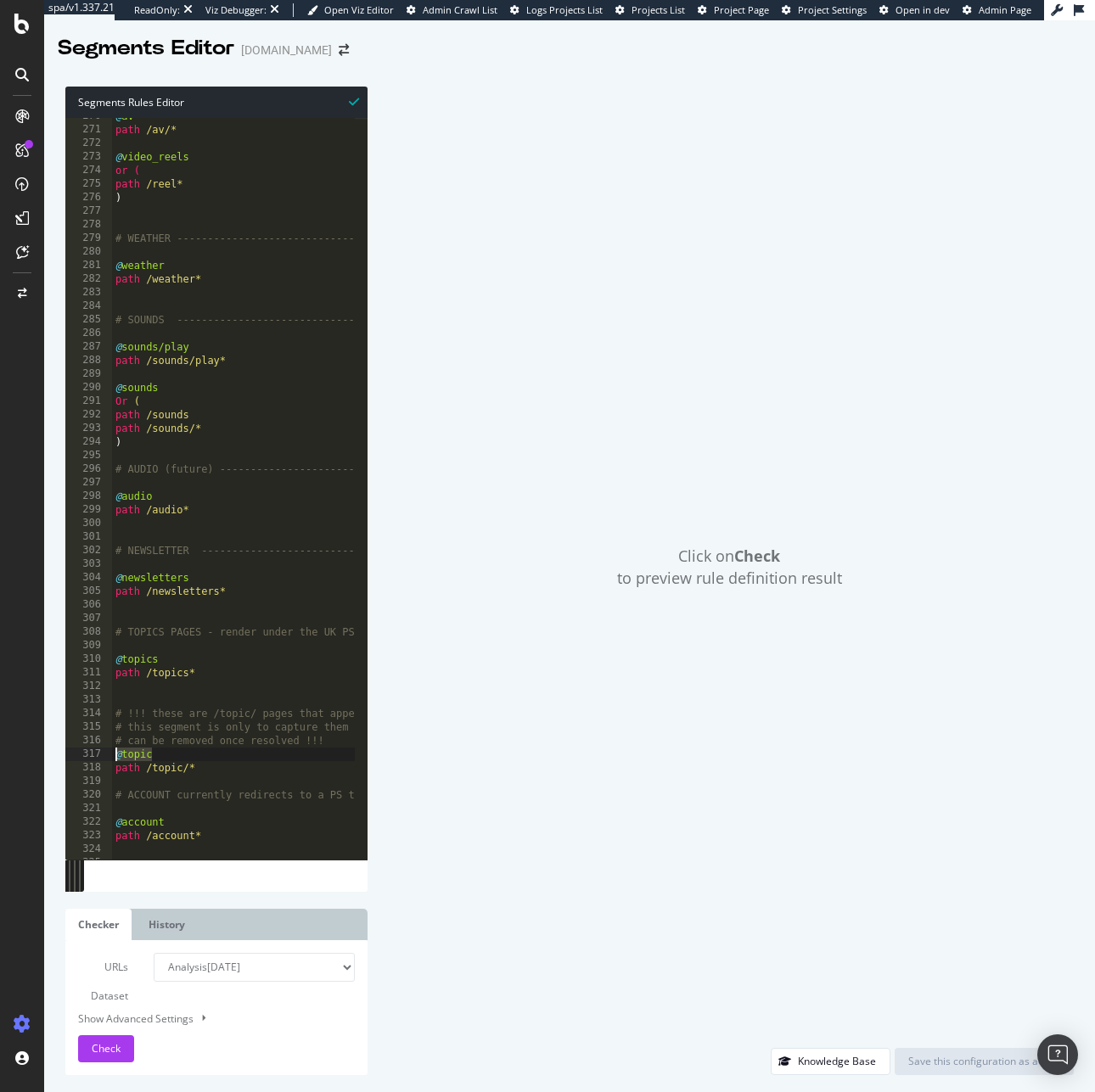
click at [100, 760] on div "# ACCOUNT currently redirects to a PS template 270 271 272 273 274 275 276 277 …" at bounding box center [216, 489] width 302 height 742
drag, startPoint x: 208, startPoint y: 769, endPoint x: 8, endPoint y: 769, distance: 200.0
click at [8, 769] on div "spa/v1.337.21 ReadOnly: Viz Debugger: Open Viz Editor Admin Crawl List Logs Pro…" at bounding box center [547, 546] width 1095 height 1092
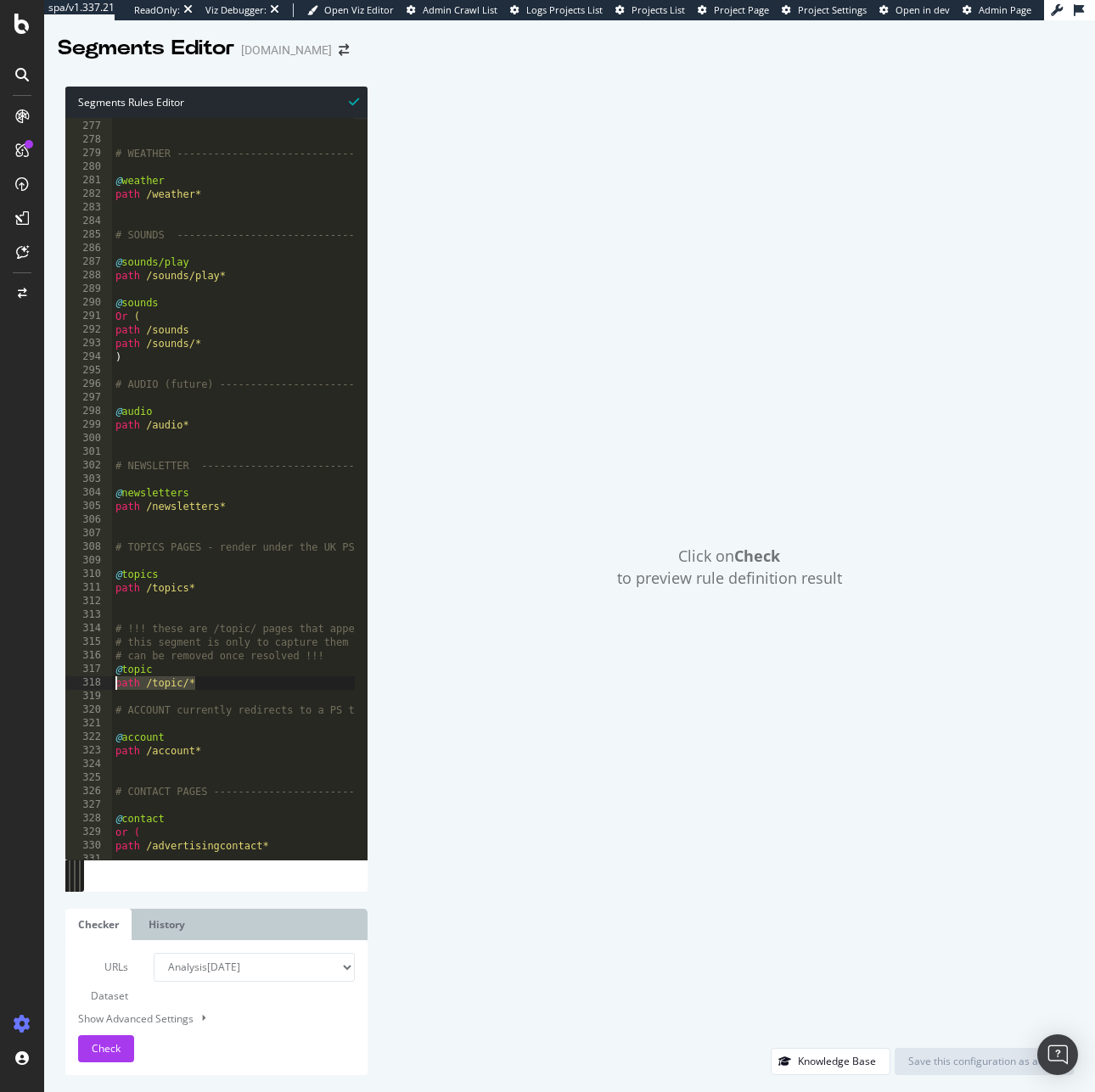
scroll to position [3827, 0]
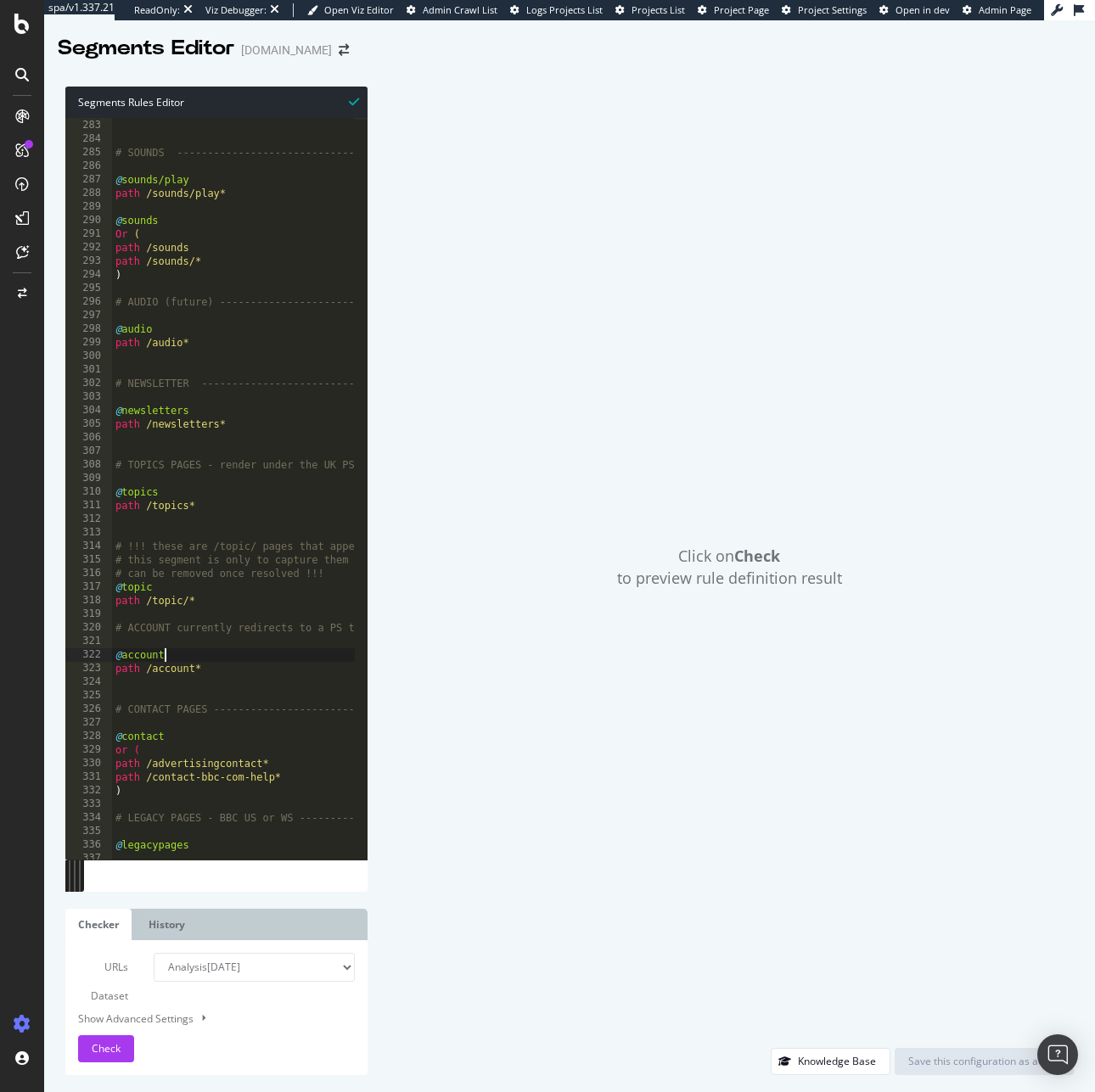
click at [204, 661] on div "path /weather* # SOUNDS ----------------------------------- @ sounds/play path …" at bounding box center [396, 483] width 569 height 756
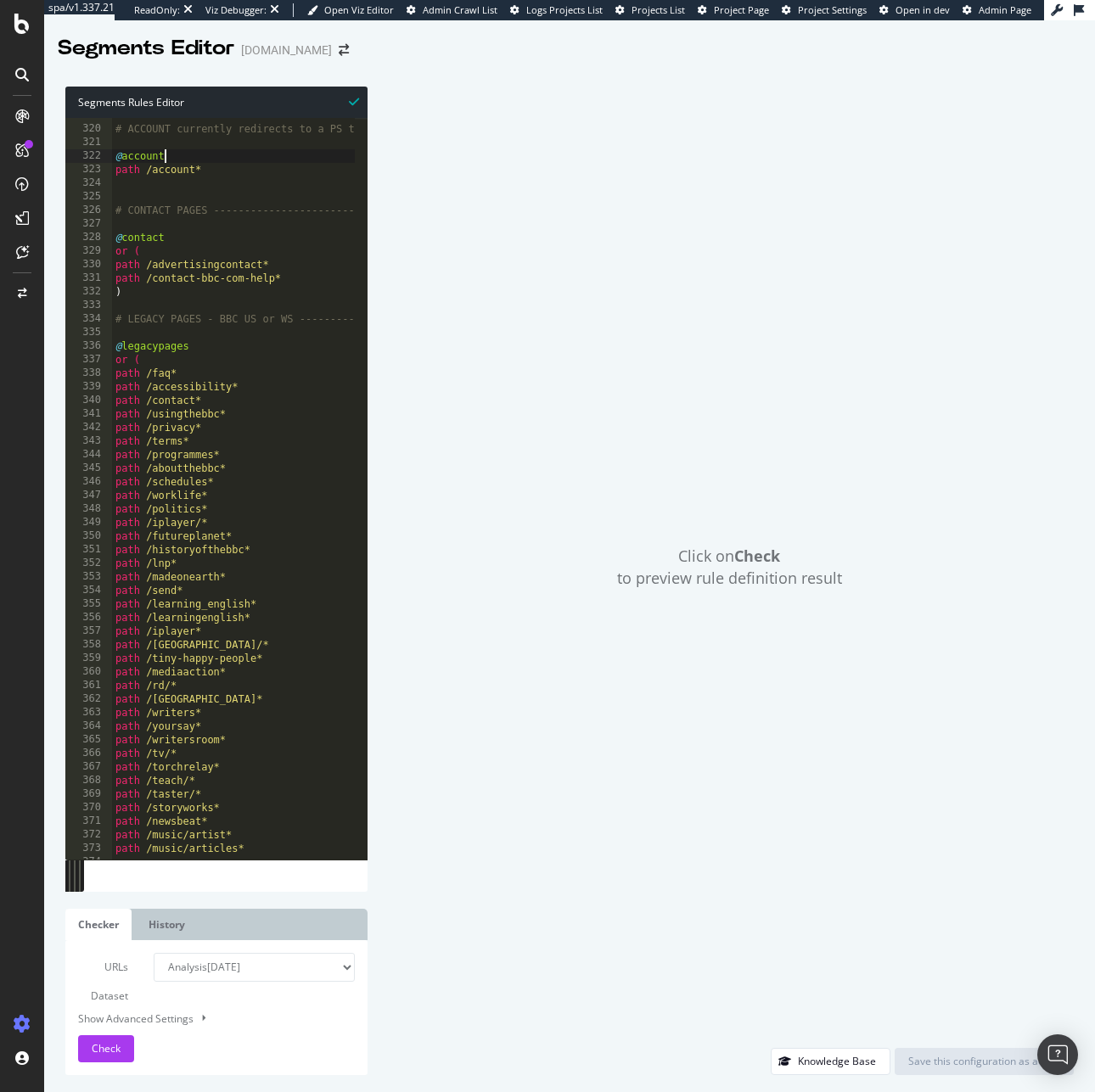
scroll to position [4341, 0]
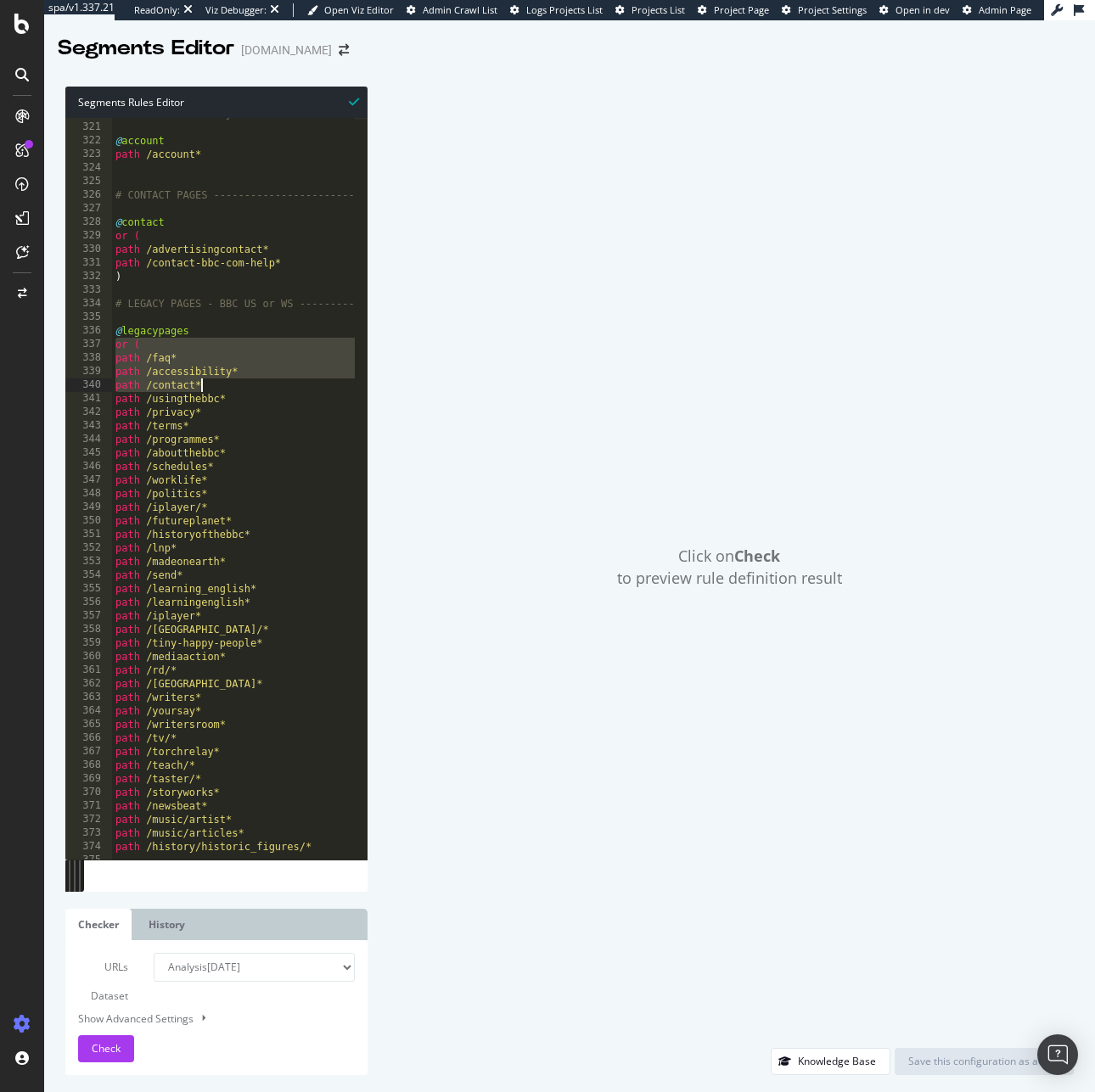
drag, startPoint x: 116, startPoint y: 343, endPoint x: 247, endPoint y: 389, distance: 138.8
click at [247, 389] on div "# ACCOUNT currently redirects to a PS template @ account path /account* # CONTA…" at bounding box center [396, 485] width 569 height 756
type textarea "path /accessibility* path /contact*"
click at [199, 320] on div "# ACCOUNT currently redirects to a PS template @ account path /account* # CONTA…" at bounding box center [396, 485] width 569 height 756
drag, startPoint x: 100, startPoint y: 333, endPoint x: 33, endPoint y: 332, distance: 67.0
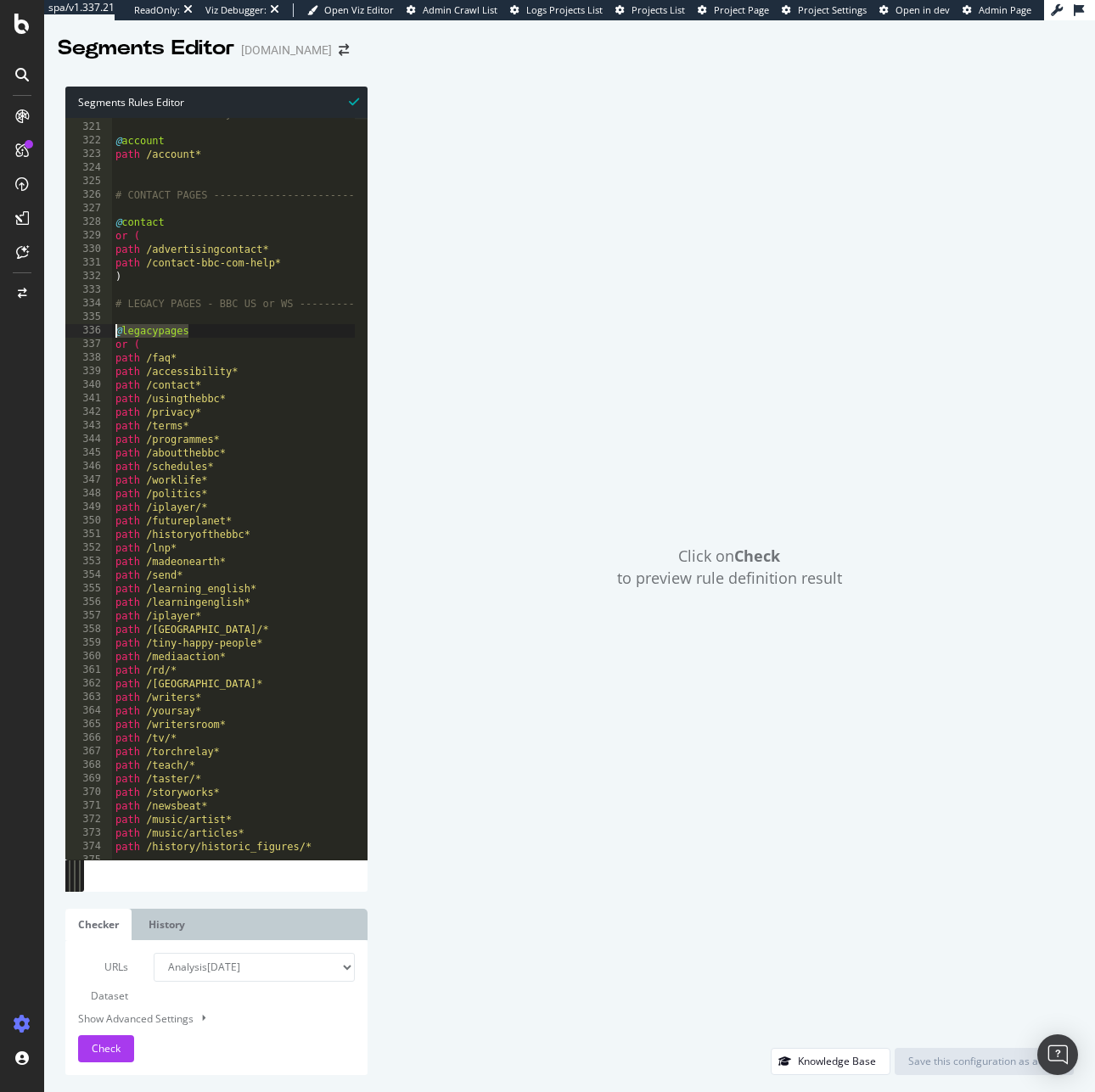
click at [33, 332] on div "spa/v1.337.21 ReadOnly: Viz Debugger: Open Viz Editor Admin Crawl List Logs Pro…" at bounding box center [547, 546] width 1095 height 1092
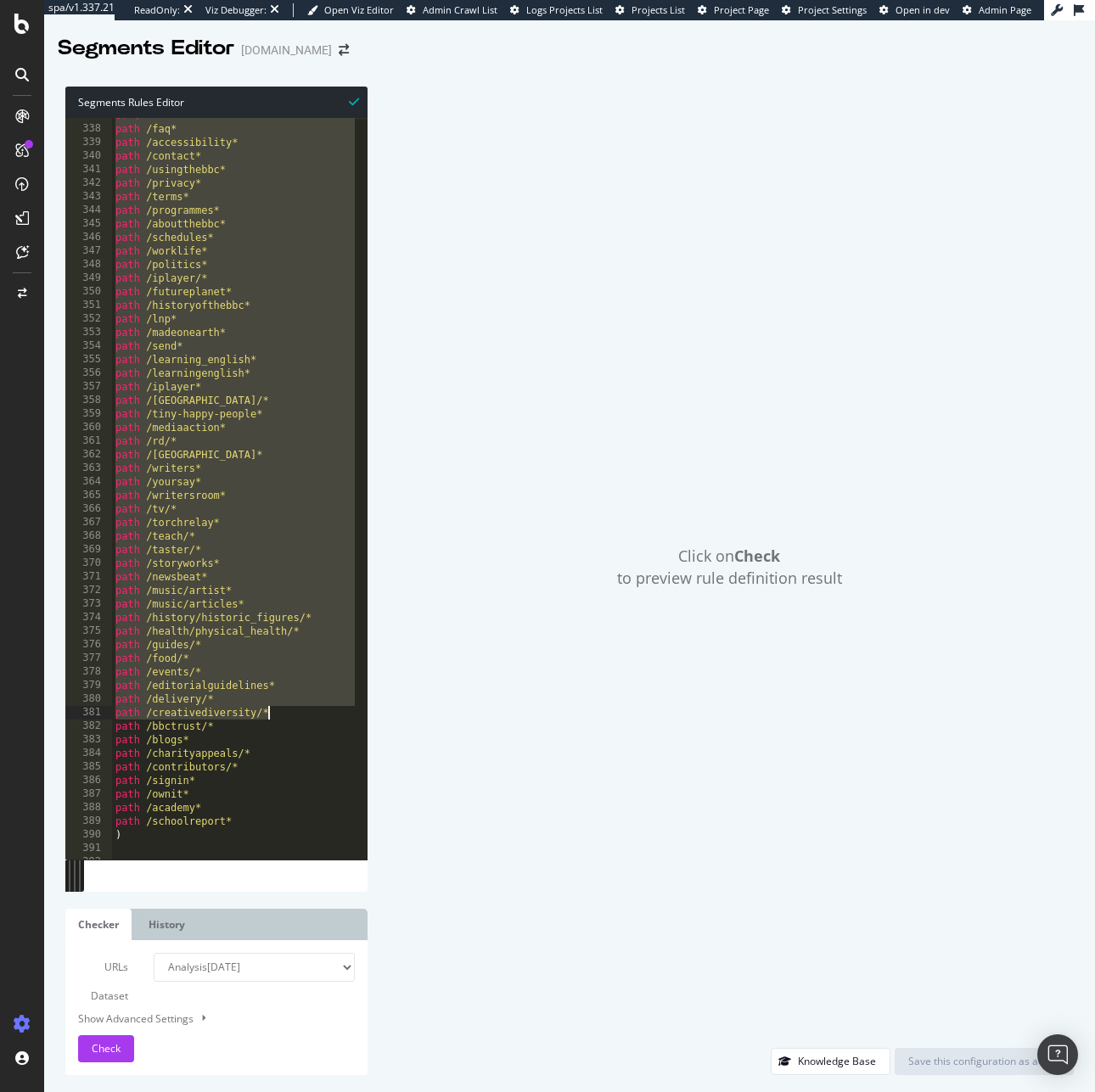
scroll to position [4743, 0]
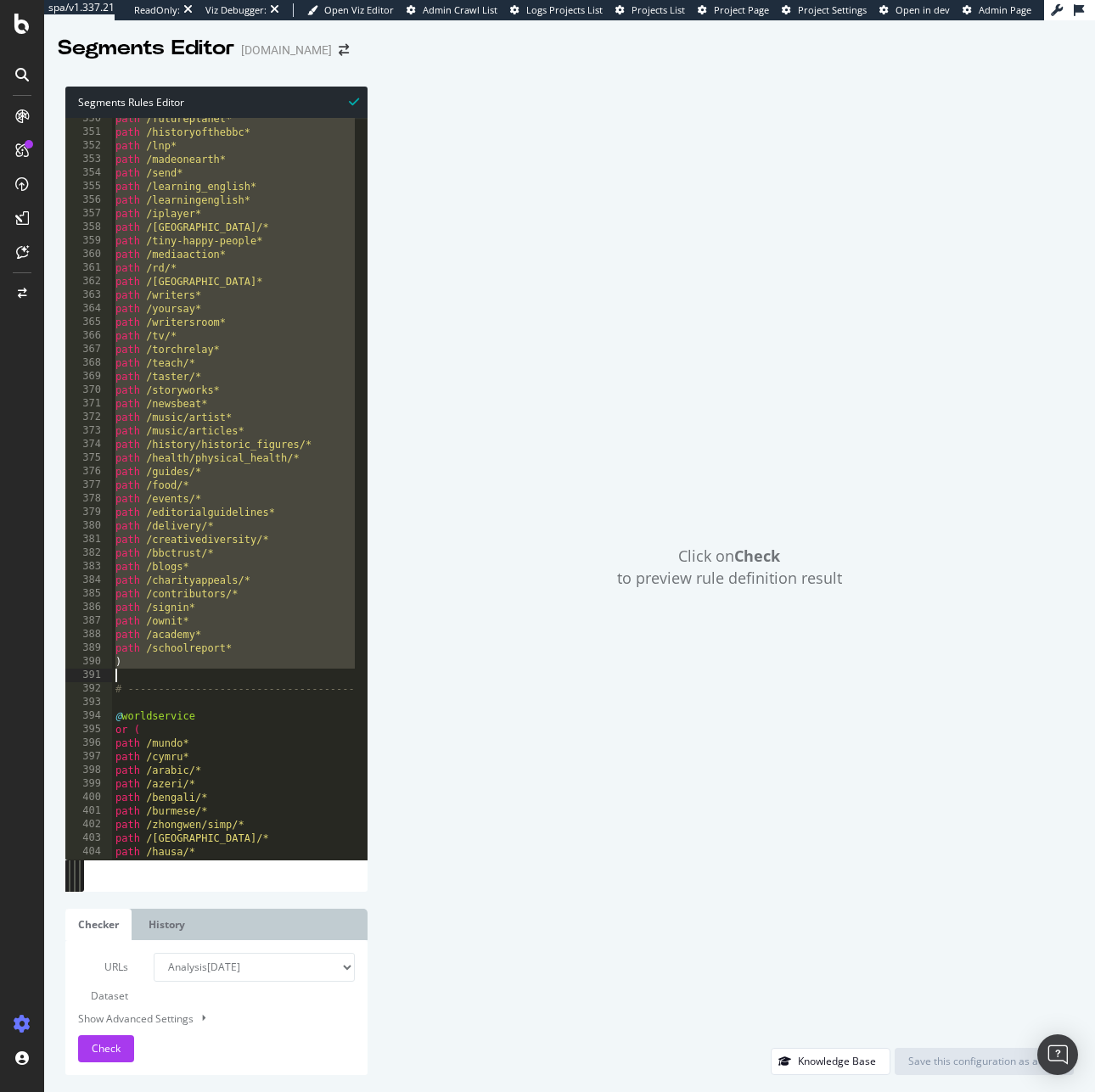
drag, startPoint x: 116, startPoint y: 340, endPoint x: 269, endPoint y: 667, distance: 361.0
click at [269, 667] on div "path /futureplanet* path /historyofthebbc* path /lnp* path /madeonearth* path /…" at bounding box center [396, 489] width 569 height 756
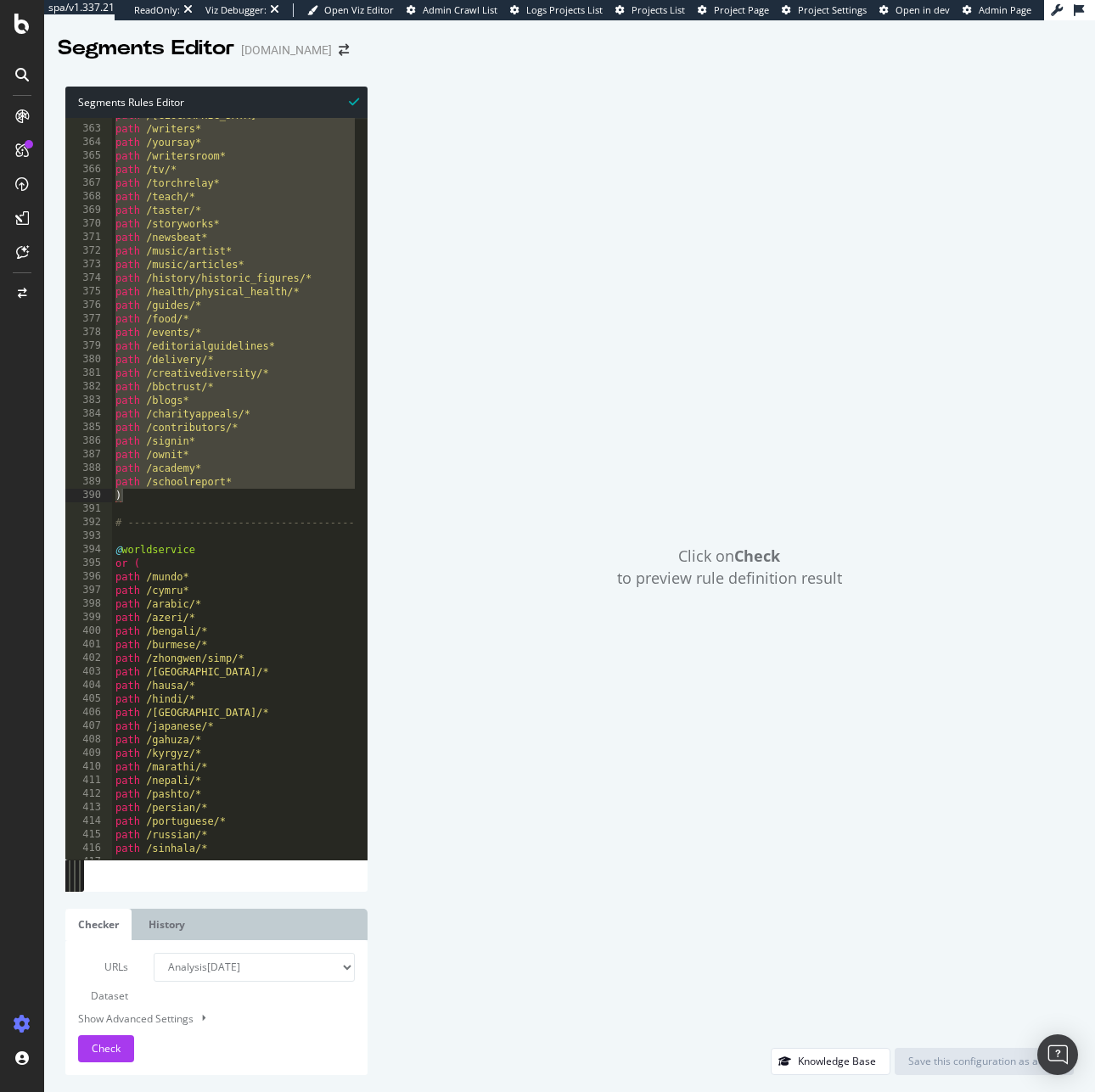
scroll to position [4996, 0]
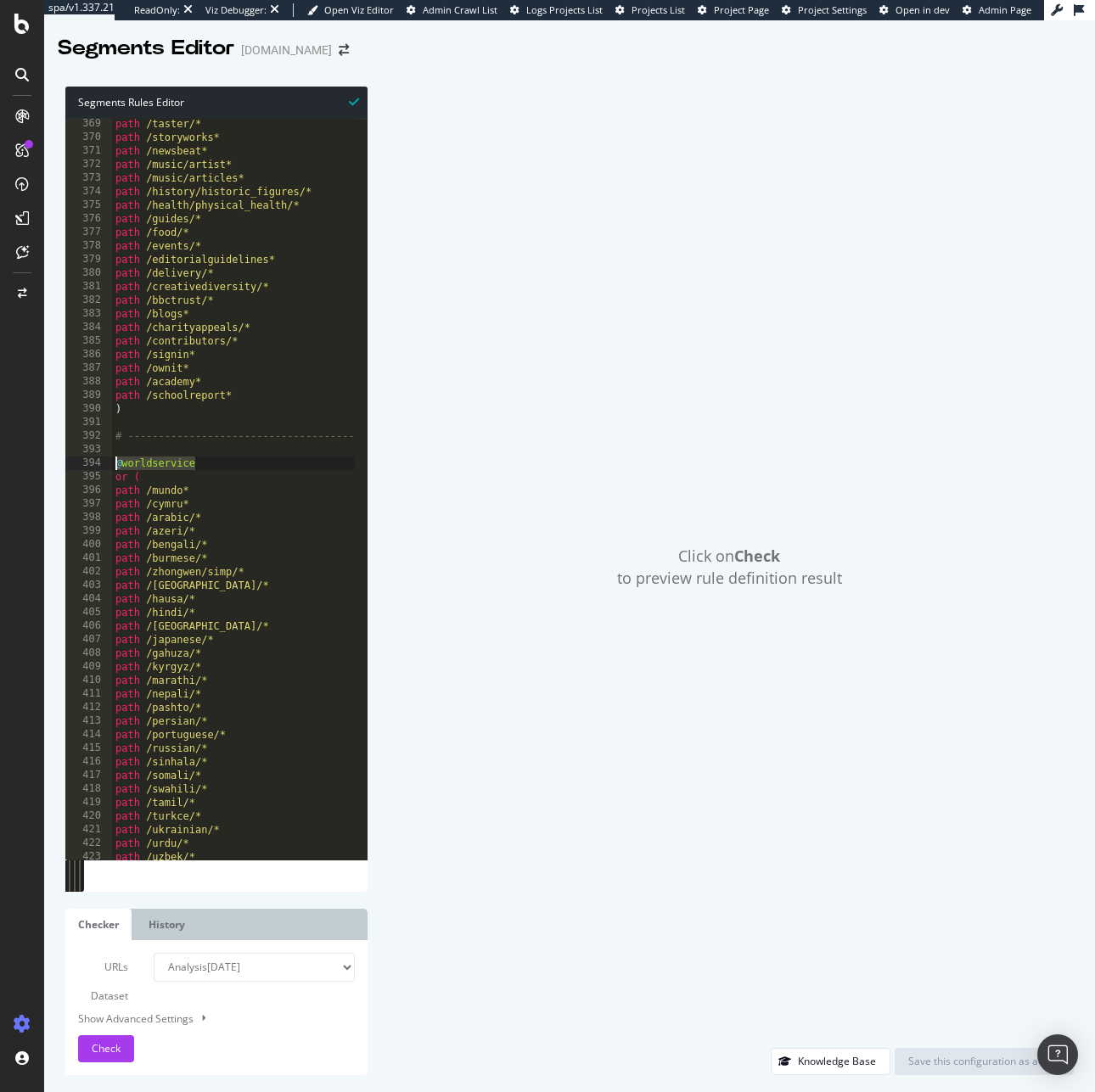
drag, startPoint x: 206, startPoint y: 470, endPoint x: 94, endPoint y: 468, distance: 112.0
click at [94, 468] on div "path /schoolreport* ) 369 370 371 372 373 374 375 376 377 378 379 380 381 382 3…" at bounding box center [216, 489] width 302 height 742
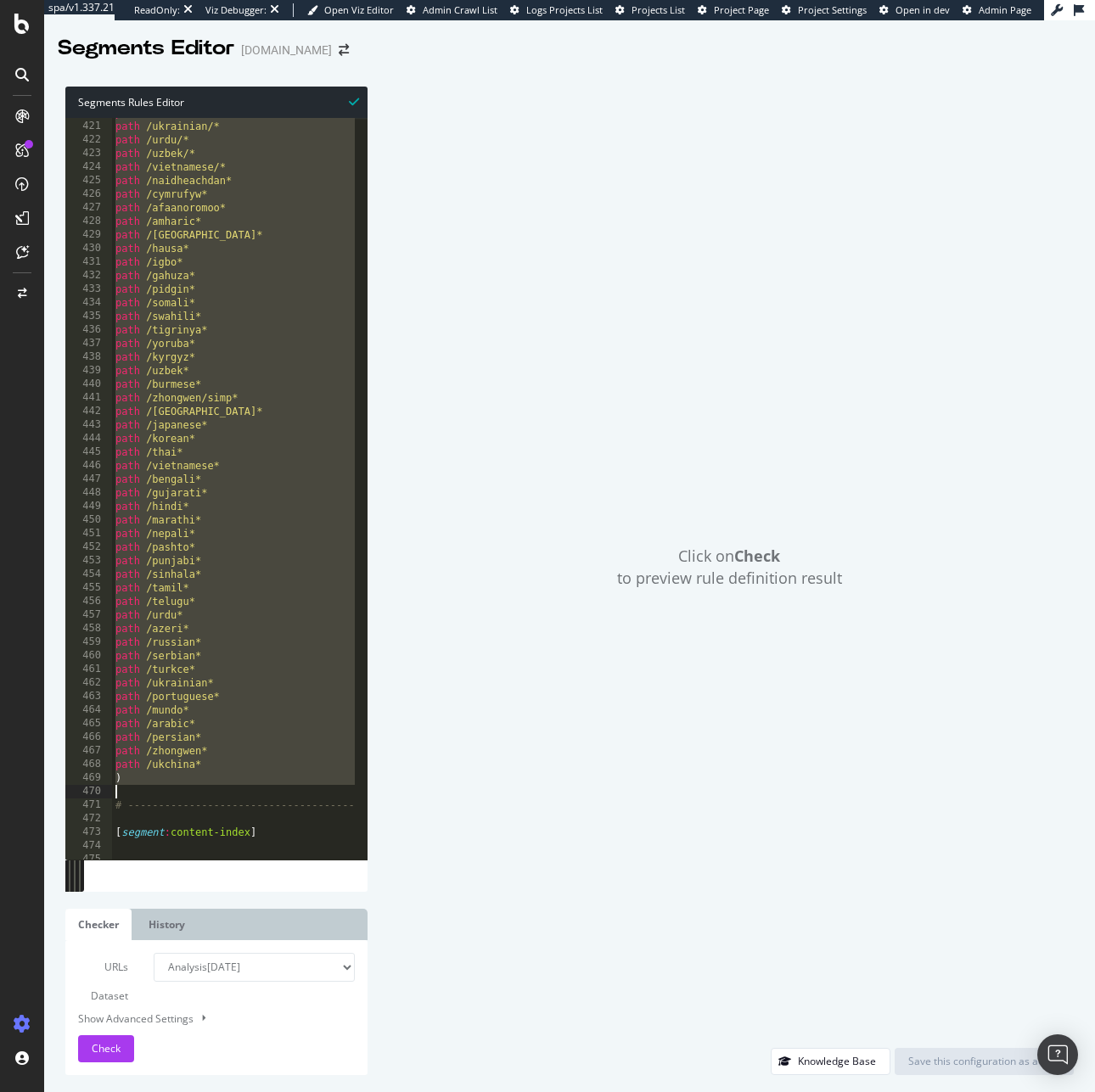
scroll to position [5701, 0]
drag, startPoint x: 112, startPoint y: 477, endPoint x: 266, endPoint y: 782, distance: 341.7
click at [266, 782] on div "path /ukrainian/* path /urdu/* path /uzbek/* path /vietnamese/* path /naidheach…" at bounding box center [396, 496] width 569 height 756
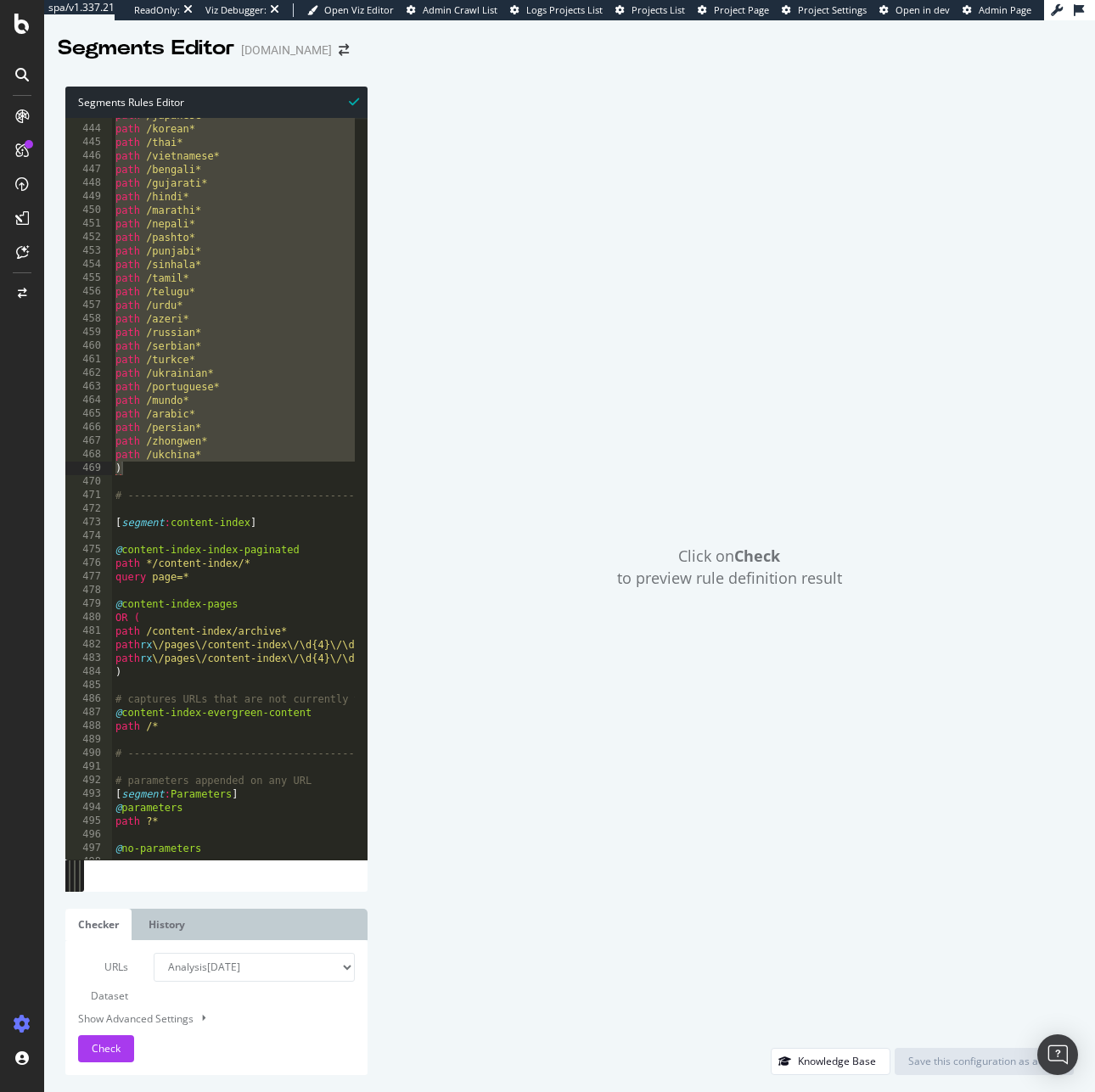
scroll to position [6192, 0]
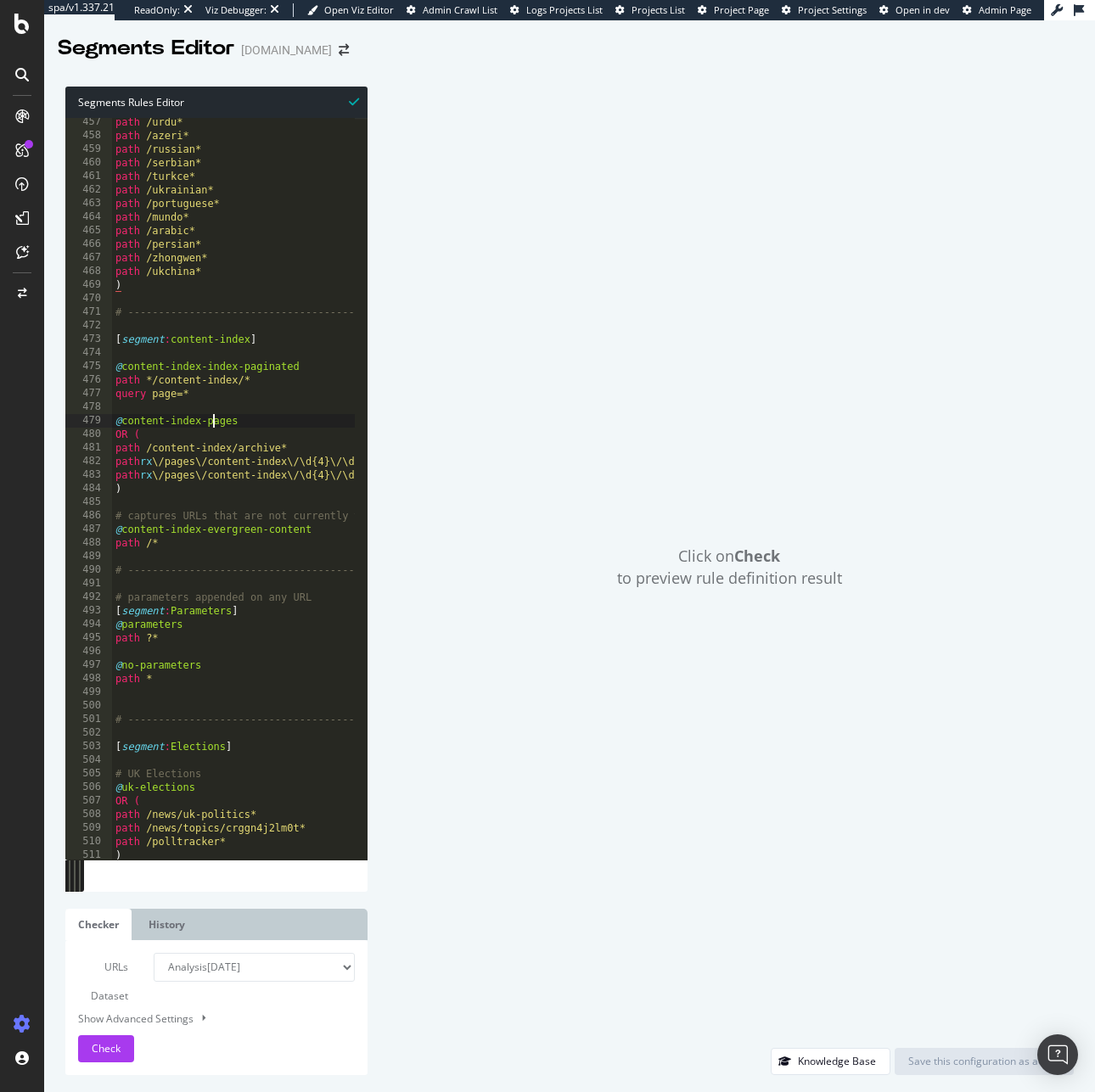
click at [211, 427] on div "path /urdu* path /azeri* path /russian* path /serbian* path /turkce* path /ukra…" at bounding box center [396, 493] width 569 height 756
type textarea "@content-index-pages"
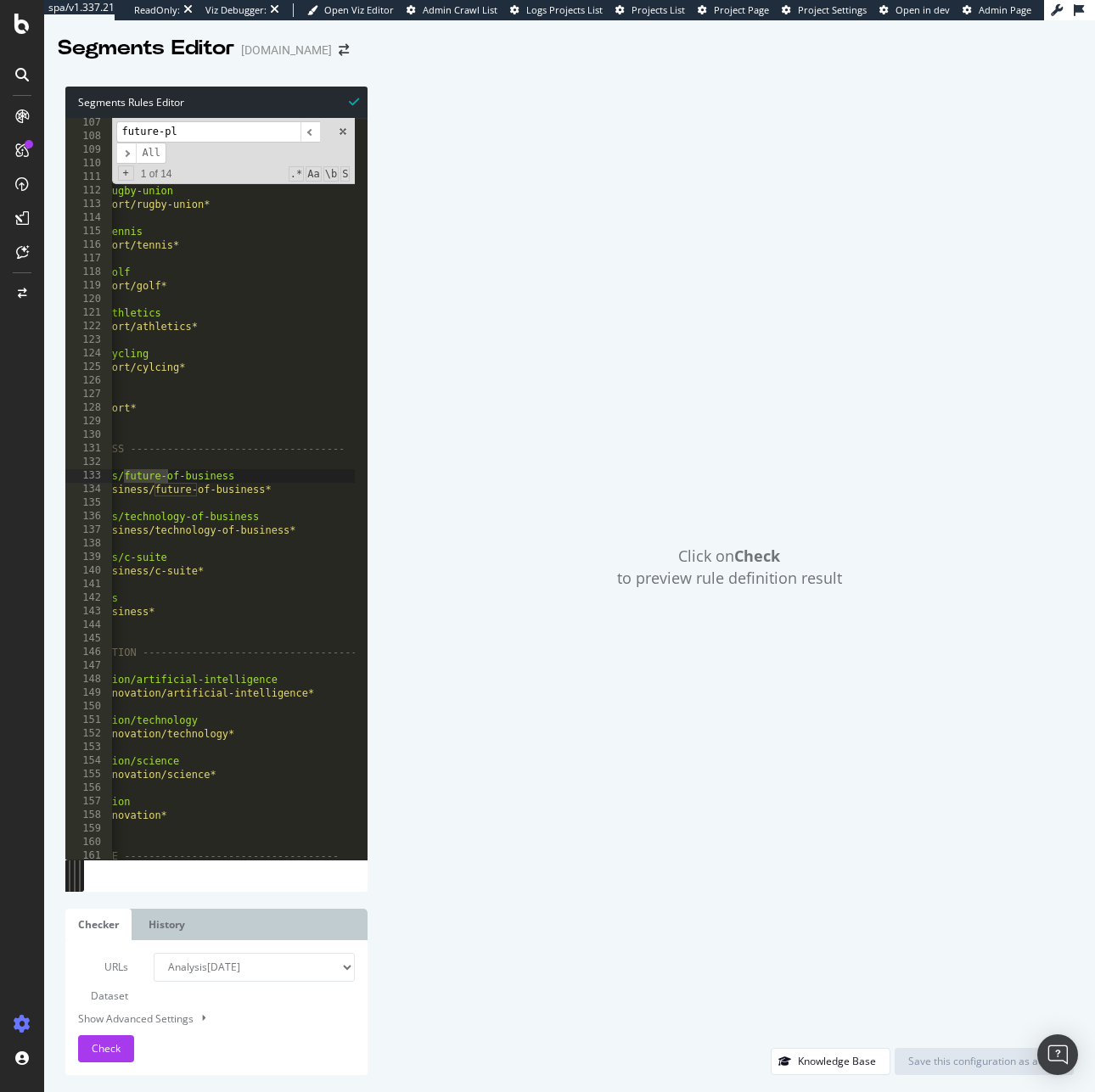
scroll to position [0, 0]
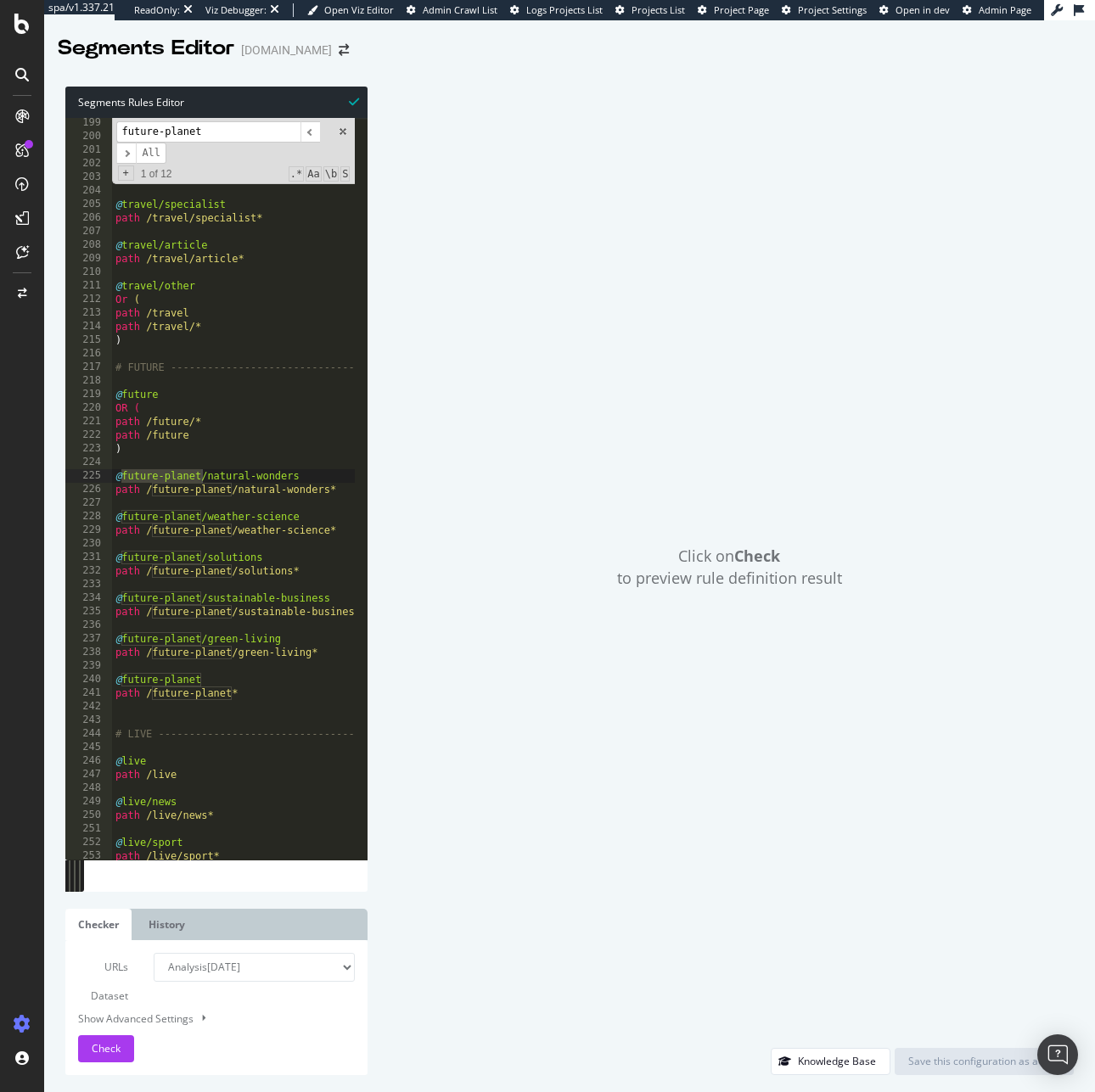
type input "future-planet"
click at [273, 507] on div "@ travel/cultural-experiences path /travel/cultural-experiences* @ travel/adven…" at bounding box center [396, 494] width 569 height 756
click at [253, 678] on div "@ travel/cultural-experiences path /travel/cultural-experiences* @ travel/adven…" at bounding box center [396, 494] width 569 height 756
type textarea "@future-planet"
click at [215, 588] on div "@ travel/cultural-experiences path /travel/cultural-experiences* @ travel/adven…" at bounding box center [396, 494] width 569 height 756
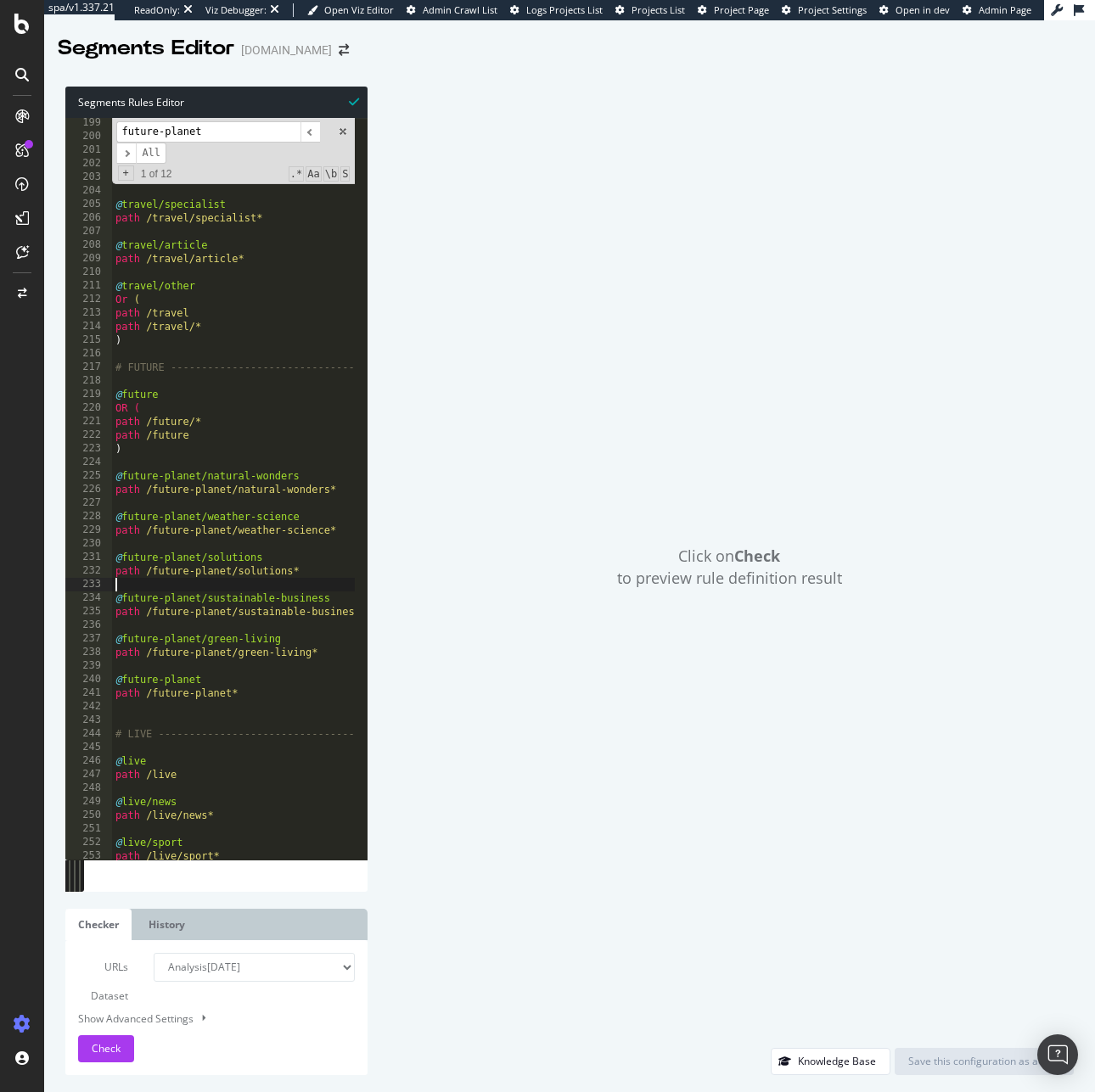
click at [277, 687] on div "@ travel/cultural-experiences path /travel/cultural-experiences* @ travel/adven…" at bounding box center [396, 494] width 569 height 756
type textarea "path /future-planet*"
click at [281, 704] on div "@ travel/cultural-experiences path /travel/cultural-experiences* @ travel/adven…" at bounding box center [396, 494] width 569 height 756
click at [274, 689] on div "@ travel/cultural-experiences path /travel/cultural-experiences* @ travel/adven…" at bounding box center [396, 494] width 569 height 756
click at [244, 680] on div "@ travel/cultural-experiences path /travel/cultural-experiences* @ travel/adven…" at bounding box center [396, 494] width 569 height 756
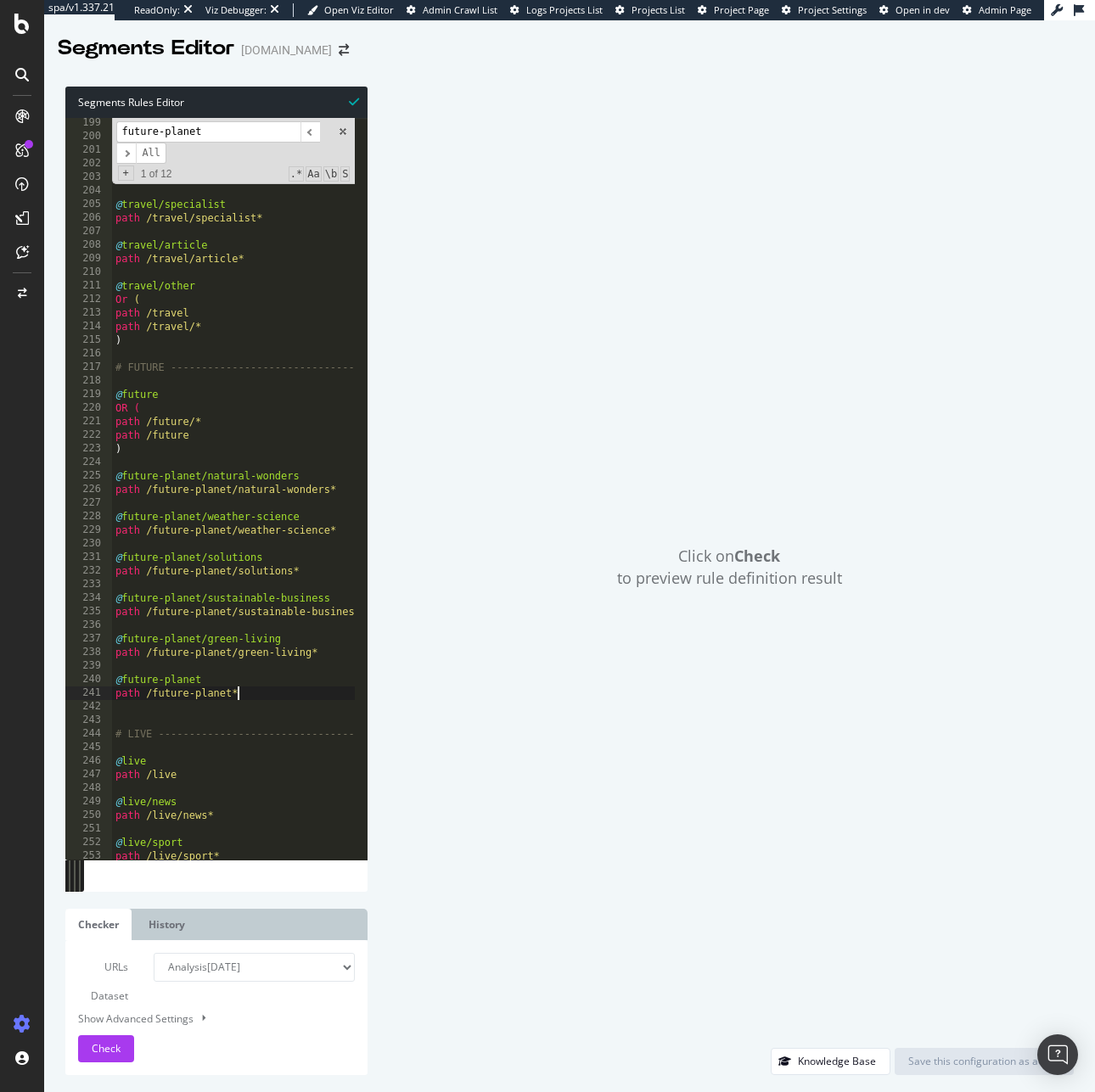
type textarea "@future-planet"
click at [197, 130] on input "future-planet" at bounding box center [209, 131] width 185 height 21
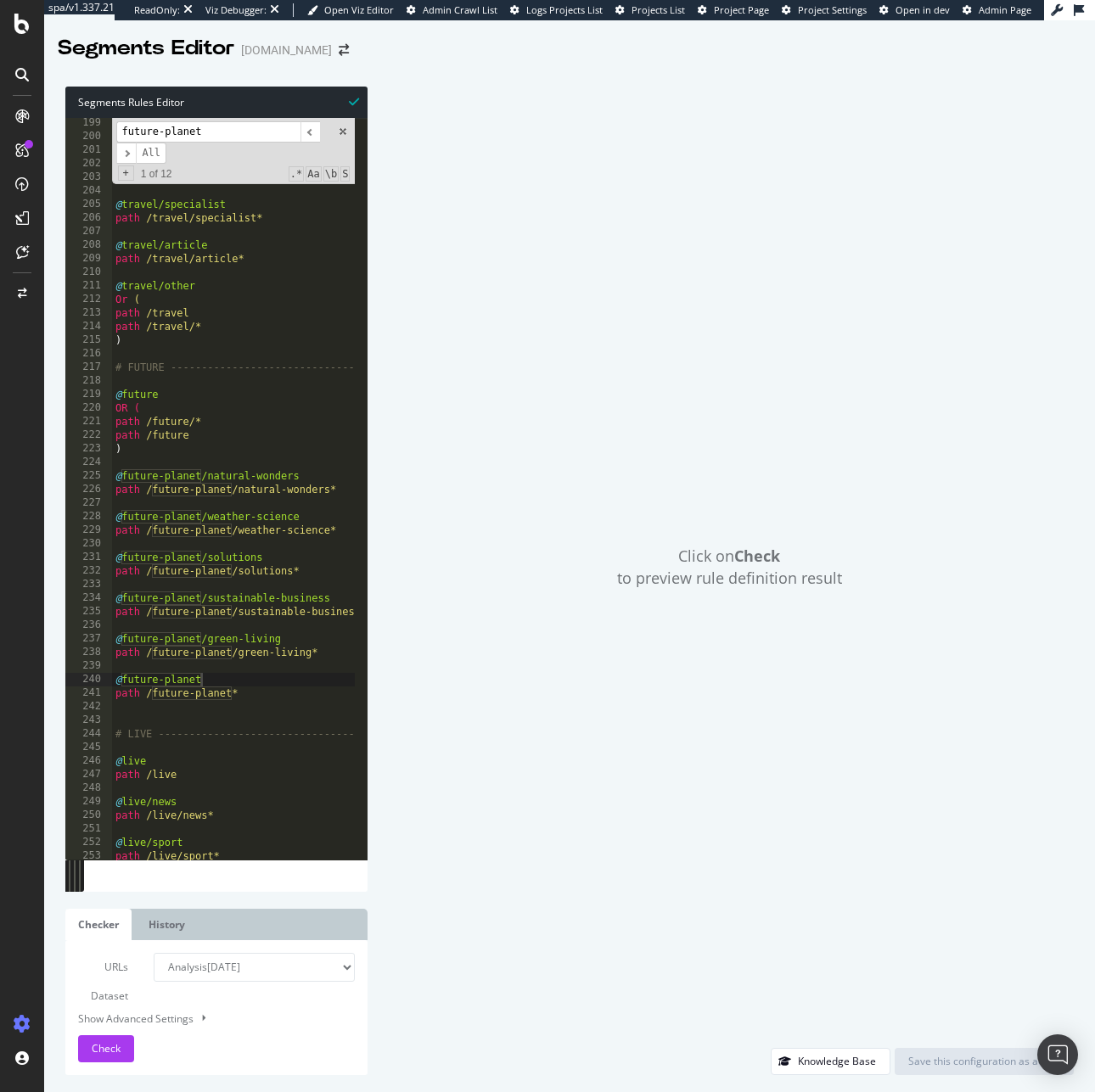
click at [197, 130] on input "future-planet" at bounding box center [209, 131] width 185 height 21
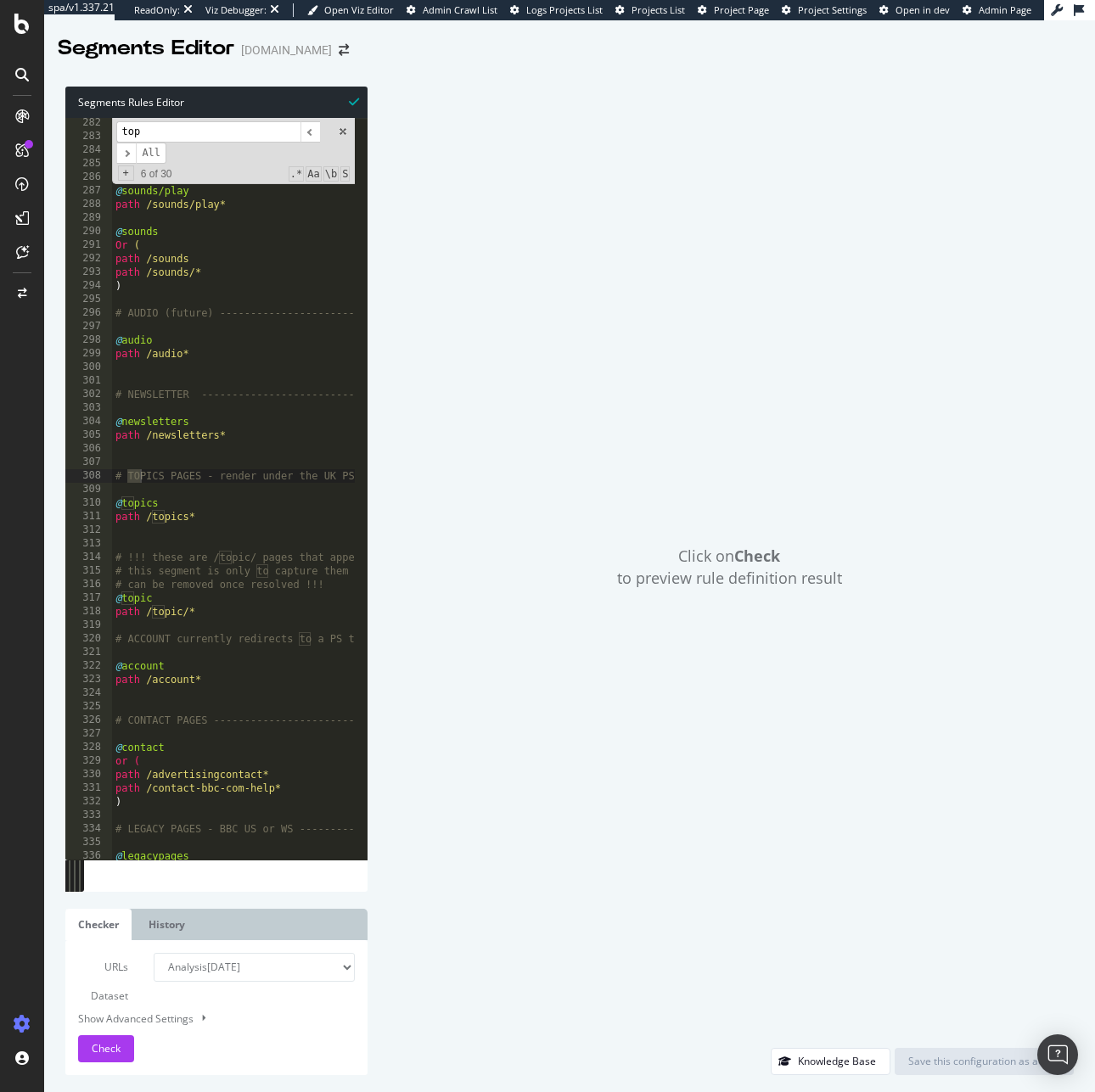
scroll to position [3816, 0]
type input "topics"
click at [208, 512] on div "path /weather* # SOUNDS ----------------------------------- @ sounds/play path …" at bounding box center [396, 494] width 569 height 756
drag, startPoint x: 179, startPoint y: 504, endPoint x: 75, endPoint y: 505, distance: 104.0
click at [75, 505] on div "path /topics* 282 283 284 285 286 287 288 289 290 291 292 293 294 295 296 297 2…" at bounding box center [216, 489] width 302 height 742
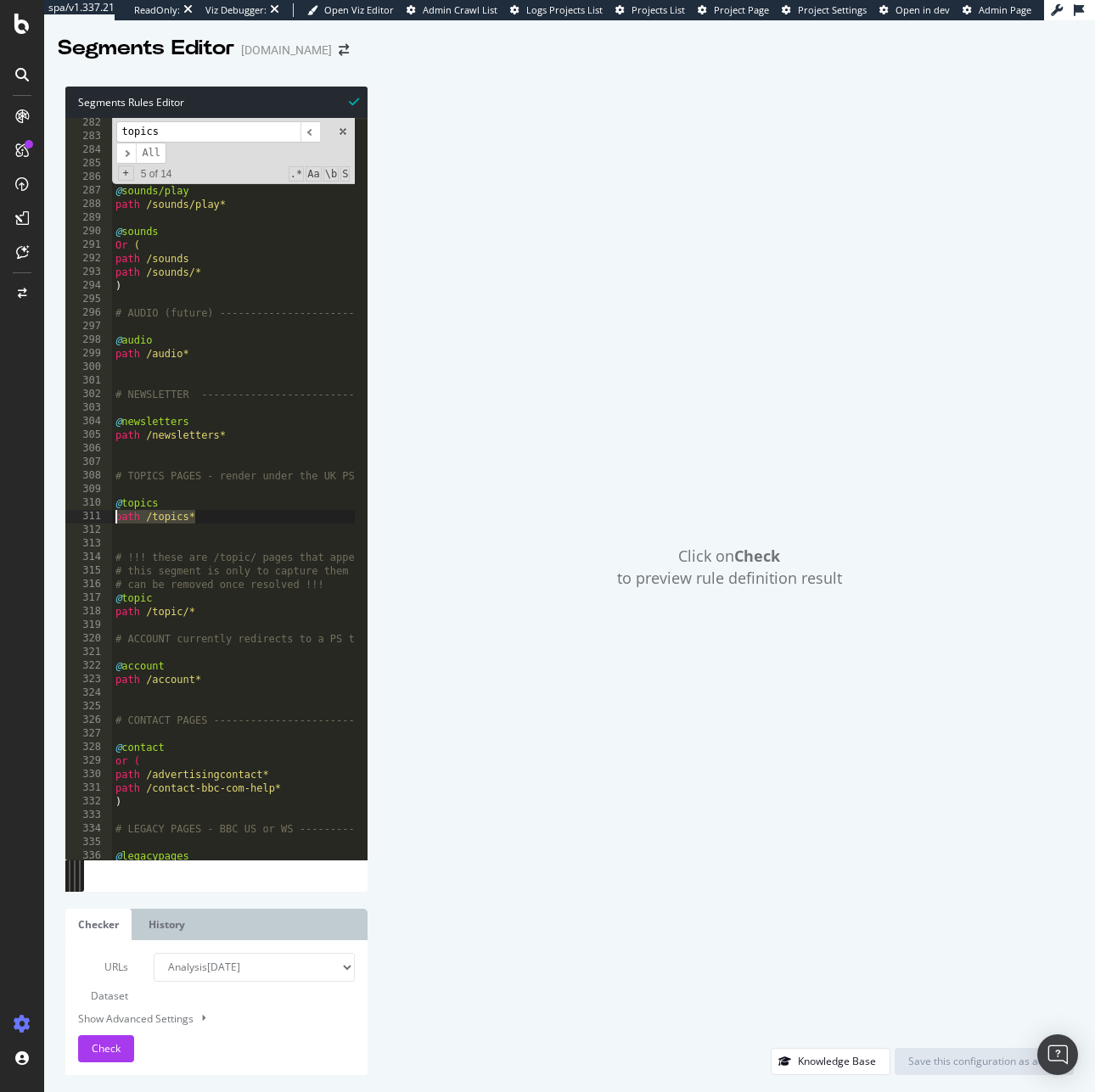
drag, startPoint x: 213, startPoint y: 519, endPoint x: 43, endPoint y: 514, distance: 170.1
click at [43, 514] on div "spa/v1.337.21 ReadOnly: Viz Debugger: Open Viz Editor Admin Crawl List Logs Pro…" at bounding box center [547, 546] width 1095 height 1092
drag, startPoint x: 163, startPoint y: 598, endPoint x: 71, endPoint y: 597, distance: 92.0
click at [71, 597] on div "path /topics* 282 283 284 285 286 287 288 289 290 291 292 293 294 295 296 297 2…" at bounding box center [216, 489] width 302 height 742
drag, startPoint x: 218, startPoint y: 611, endPoint x: 84, endPoint y: 606, distance: 134.1
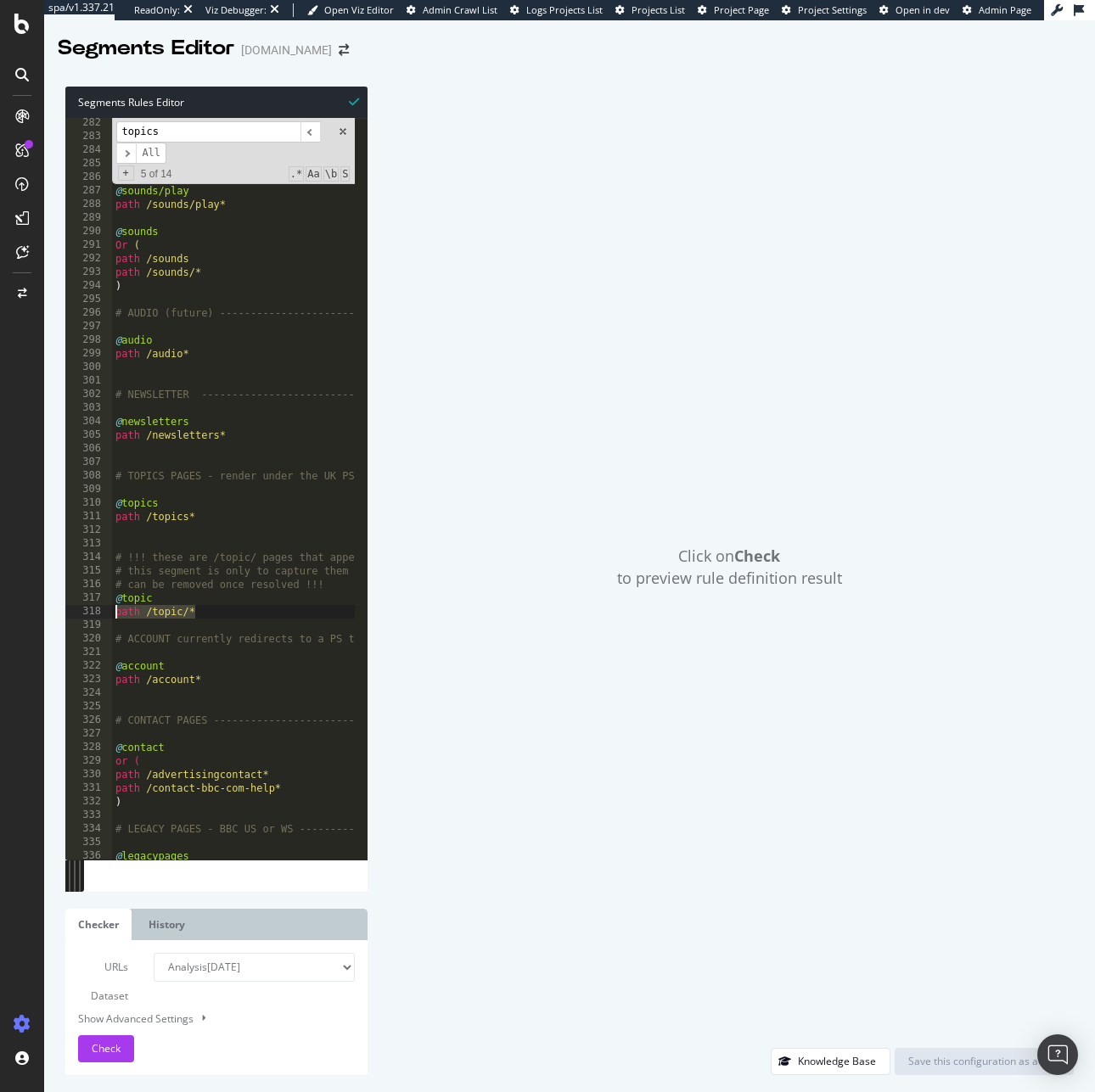
click at [84, 606] on div "@topic 282 283 284 285 286 287 288 289 290 291 292 293 294 295 296 297 298 299 …" at bounding box center [216, 489] width 302 height 742
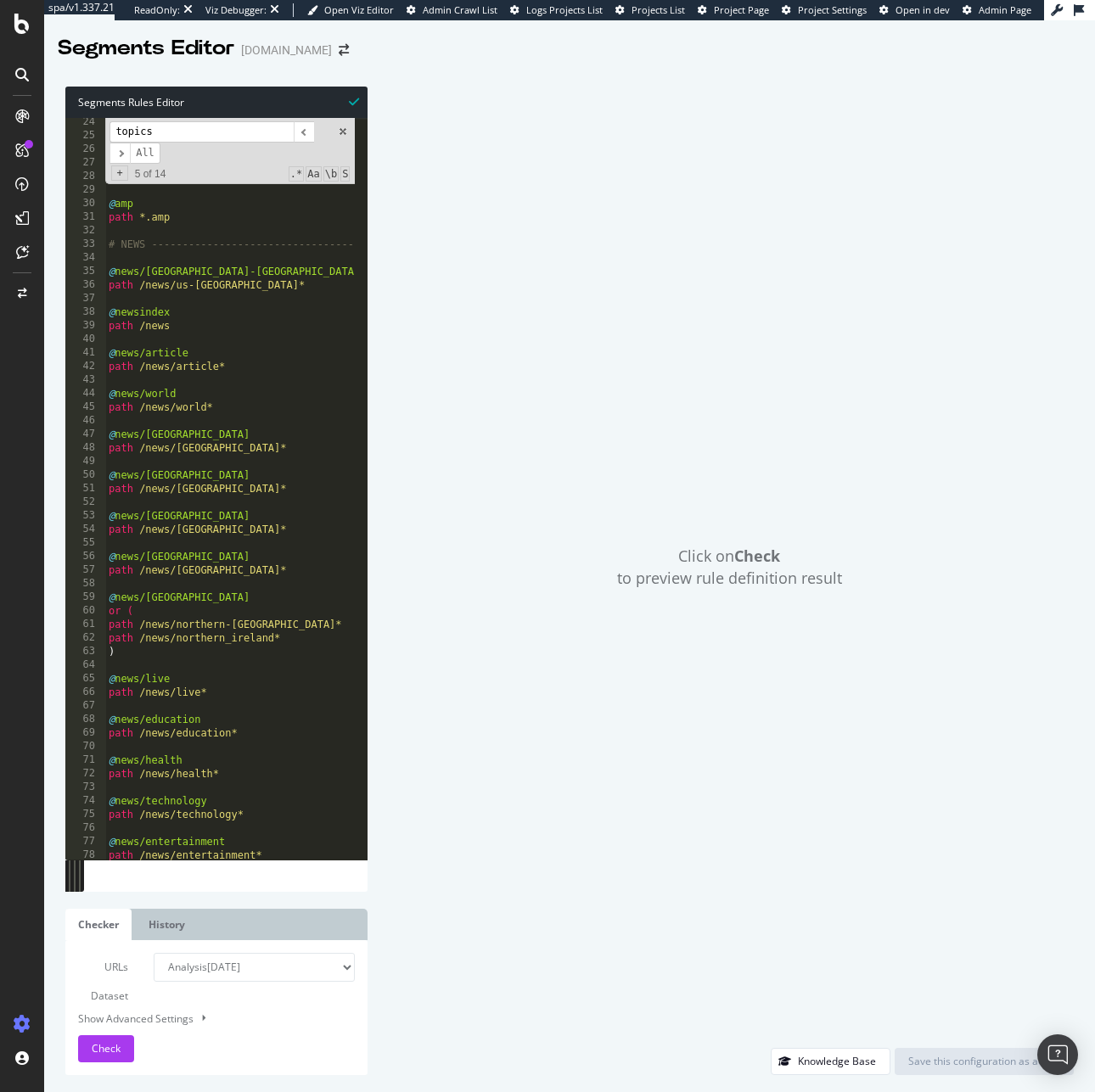
scroll to position [0, 0]
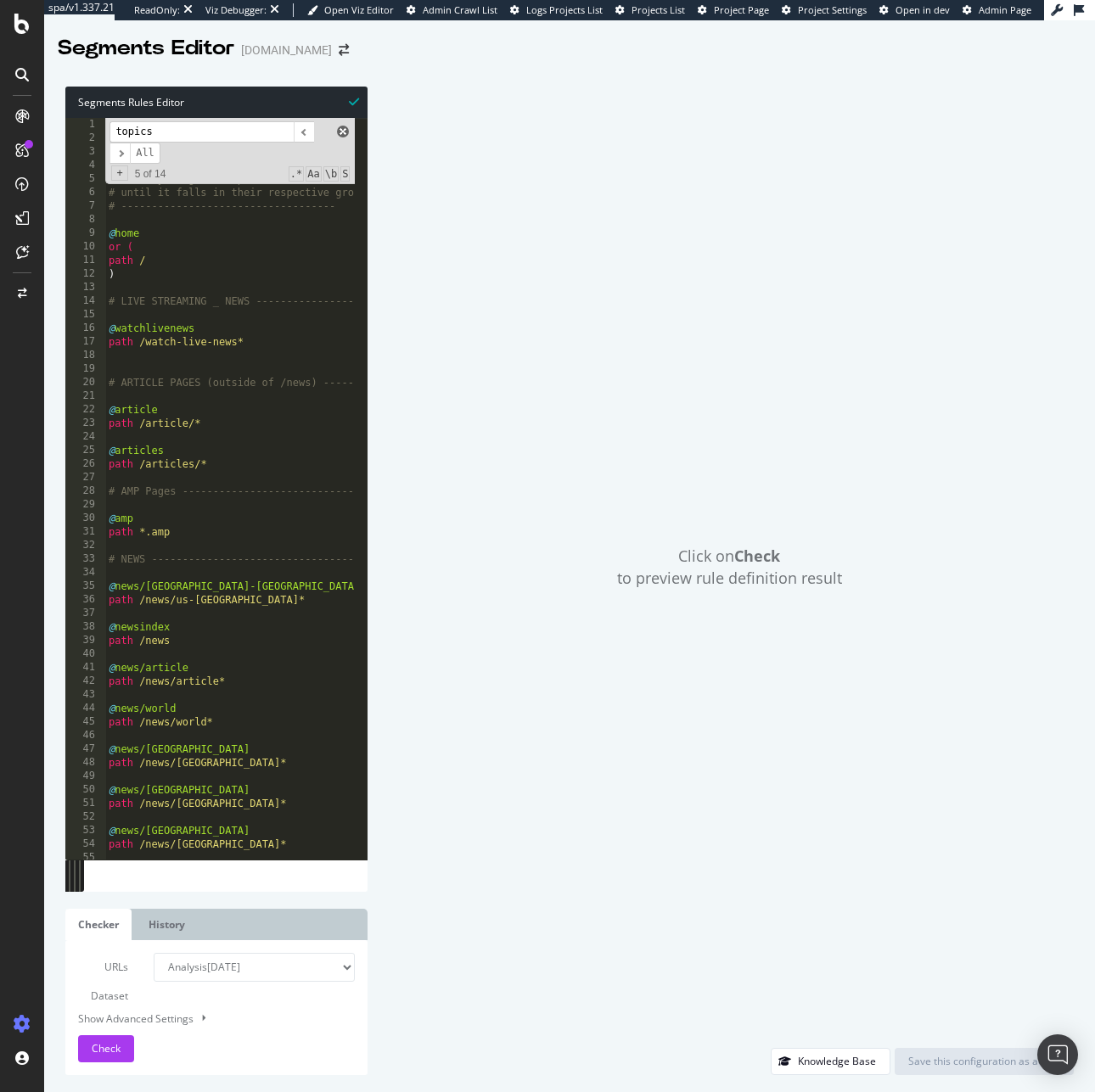
click at [346, 129] on span at bounding box center [342, 131] width 12 height 12
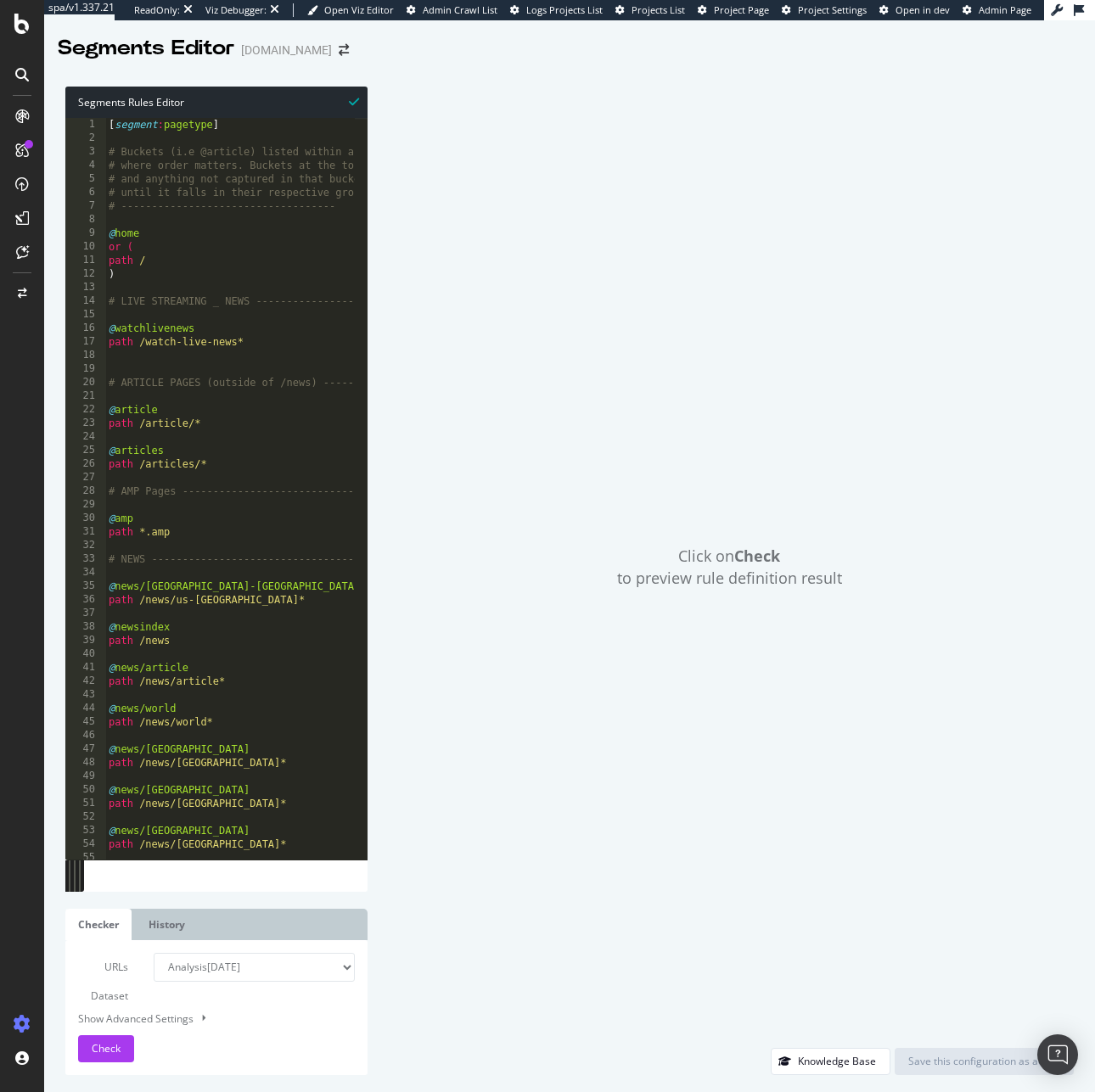
scroll to position [102, 0]
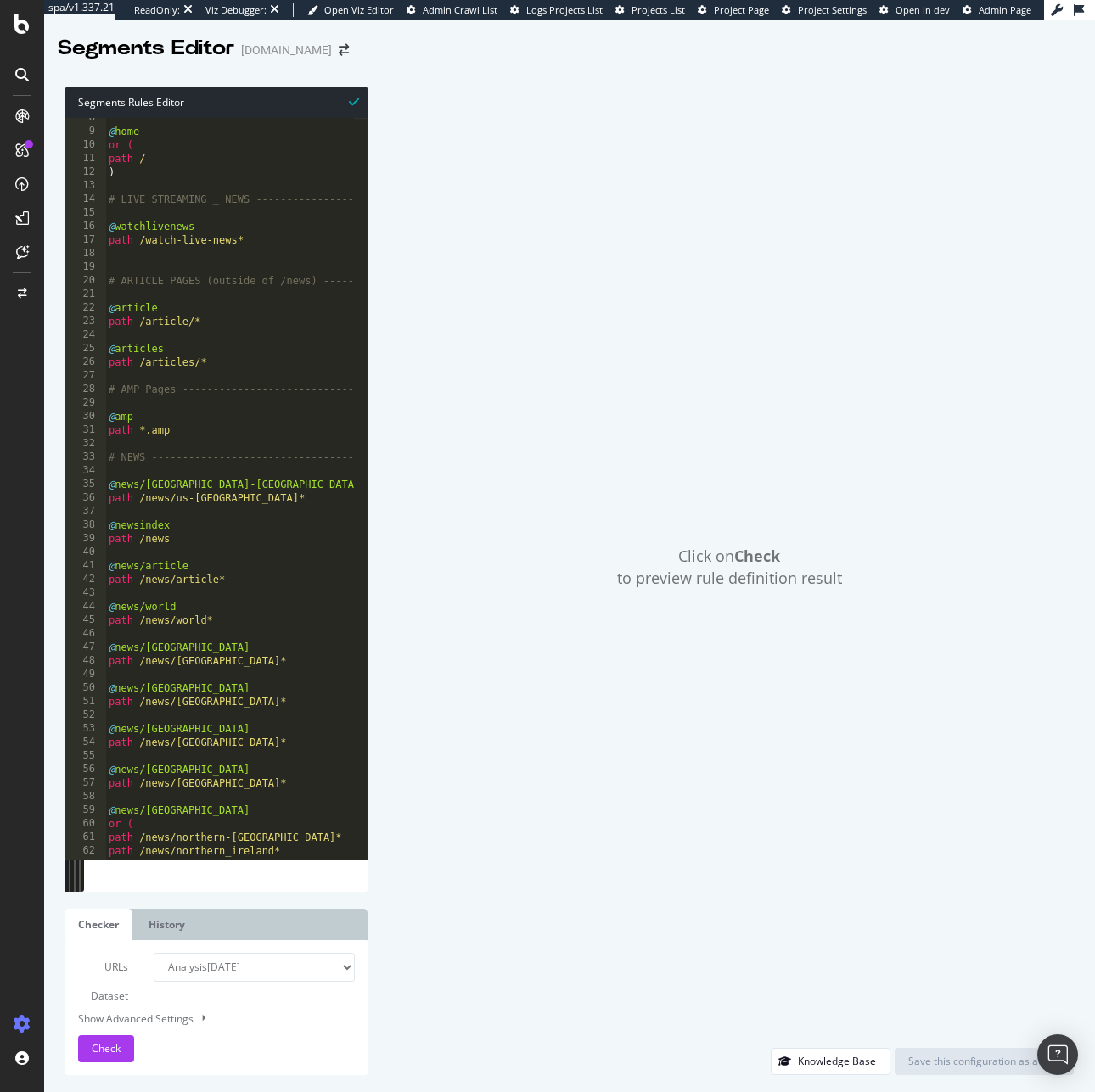
click at [255, 537] on div "@ home or ( path / ) # LIVE STREAMING _ NEWS ---------------------- @ watchlive…" at bounding box center [390, 488] width 569 height 756
drag, startPoint x: 199, startPoint y: 390, endPoint x: 201, endPoint y: 380, distance: 10.2
click at [199, 390] on div "@ home or ( path / ) # LIVE STREAMING _ NEWS ---------------------- @ watchlive…" at bounding box center [390, 488] width 569 height 756
drag, startPoint x: 226, startPoint y: 320, endPoint x: 89, endPoint y: 308, distance: 137.5
click at [89, 308] on div "# AMP Pages ----------------------------------- 8 9 10 11 12 13 14 15 16 17 18 …" at bounding box center [216, 489] width 302 height 742
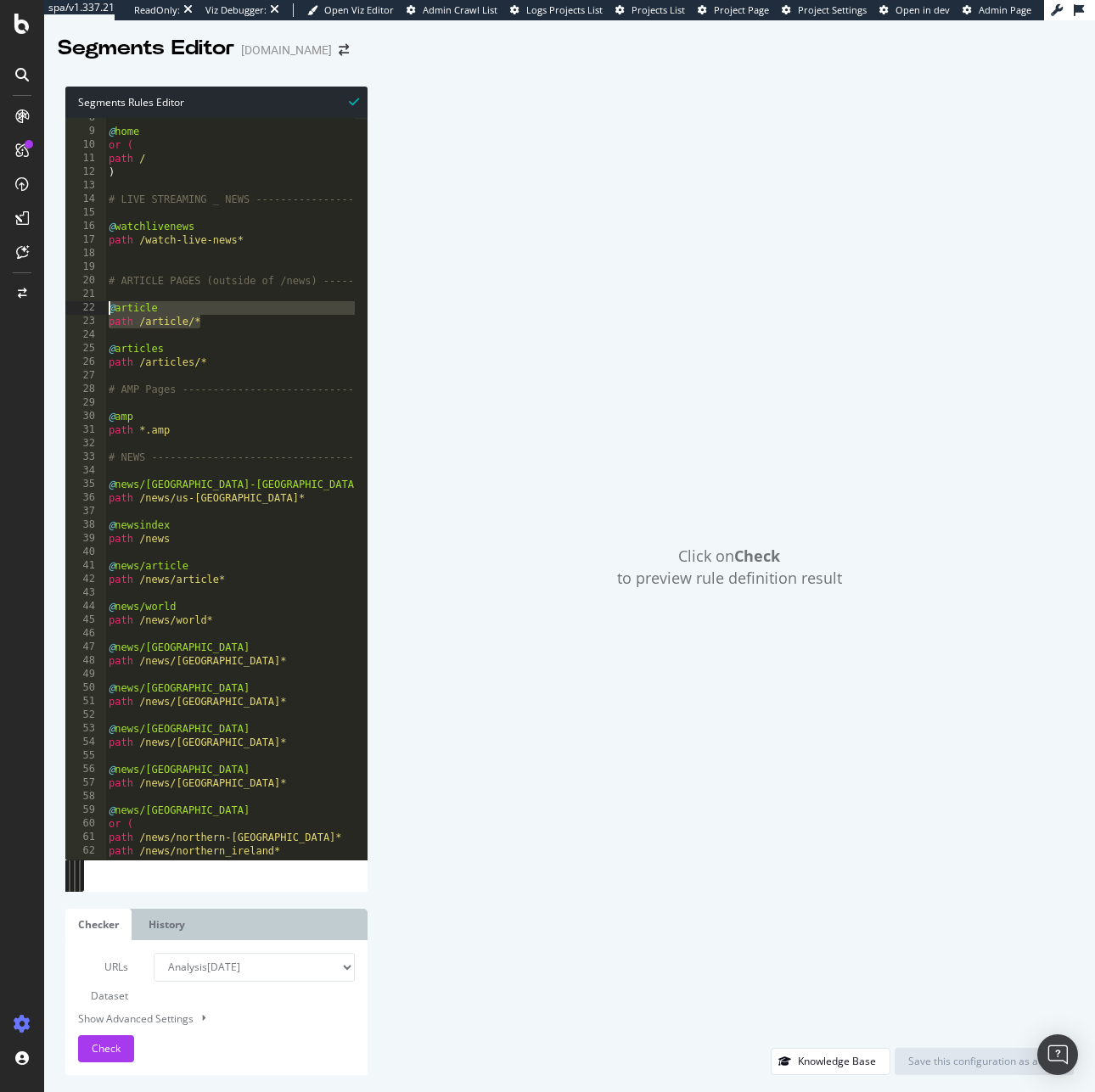
type textarea "@article path /article/*"
click at [156, 300] on div "@ home or ( path / ) # LIVE STREAMING _ NEWS ---------------------- @ watchlive…" at bounding box center [390, 488] width 569 height 756
drag, startPoint x: 177, startPoint y: 304, endPoint x: 100, endPoint y: 307, distance: 77.1
click at [100, 307] on div "8 9 10 11 12 13 14 15 16 17 18 19 20 21 22 23 24 25 26 27 28 29 30 31 32 33 34 …" at bounding box center [216, 489] width 302 height 742
drag, startPoint x: 200, startPoint y: 324, endPoint x: 15, endPoint y: 326, distance: 185.0
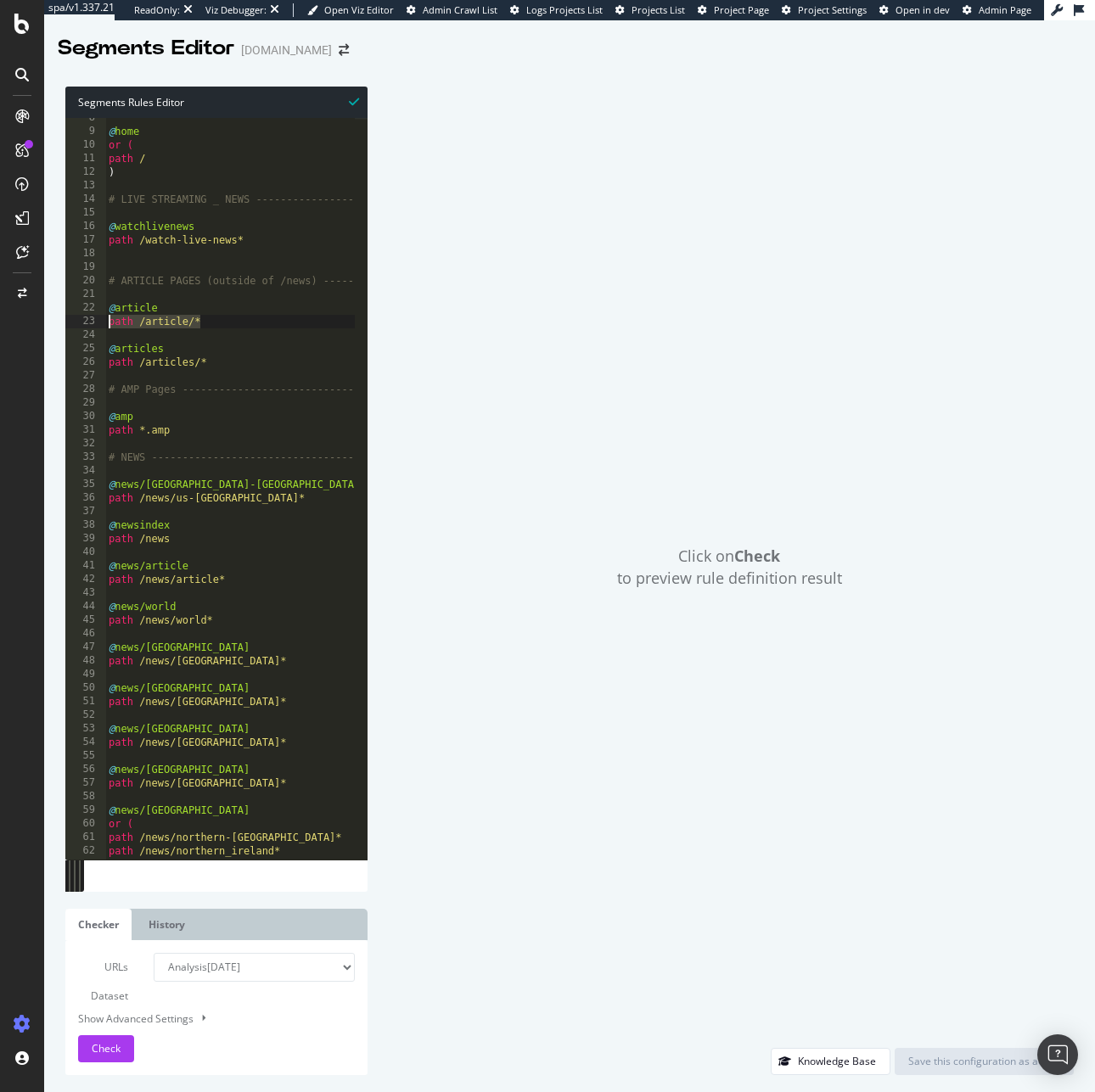
click at [15, 326] on div "spa/v1.337.21 ReadOnly: Viz Debugger: Open Viz Editor Admin Crawl List Logs Pro…" at bounding box center [547, 546] width 1095 height 1092
click at [225, 462] on div "@ home or ( path / ) # LIVE STREAMING _ NEWS ---------------------- @ watchlive…" at bounding box center [390, 488] width 569 height 756
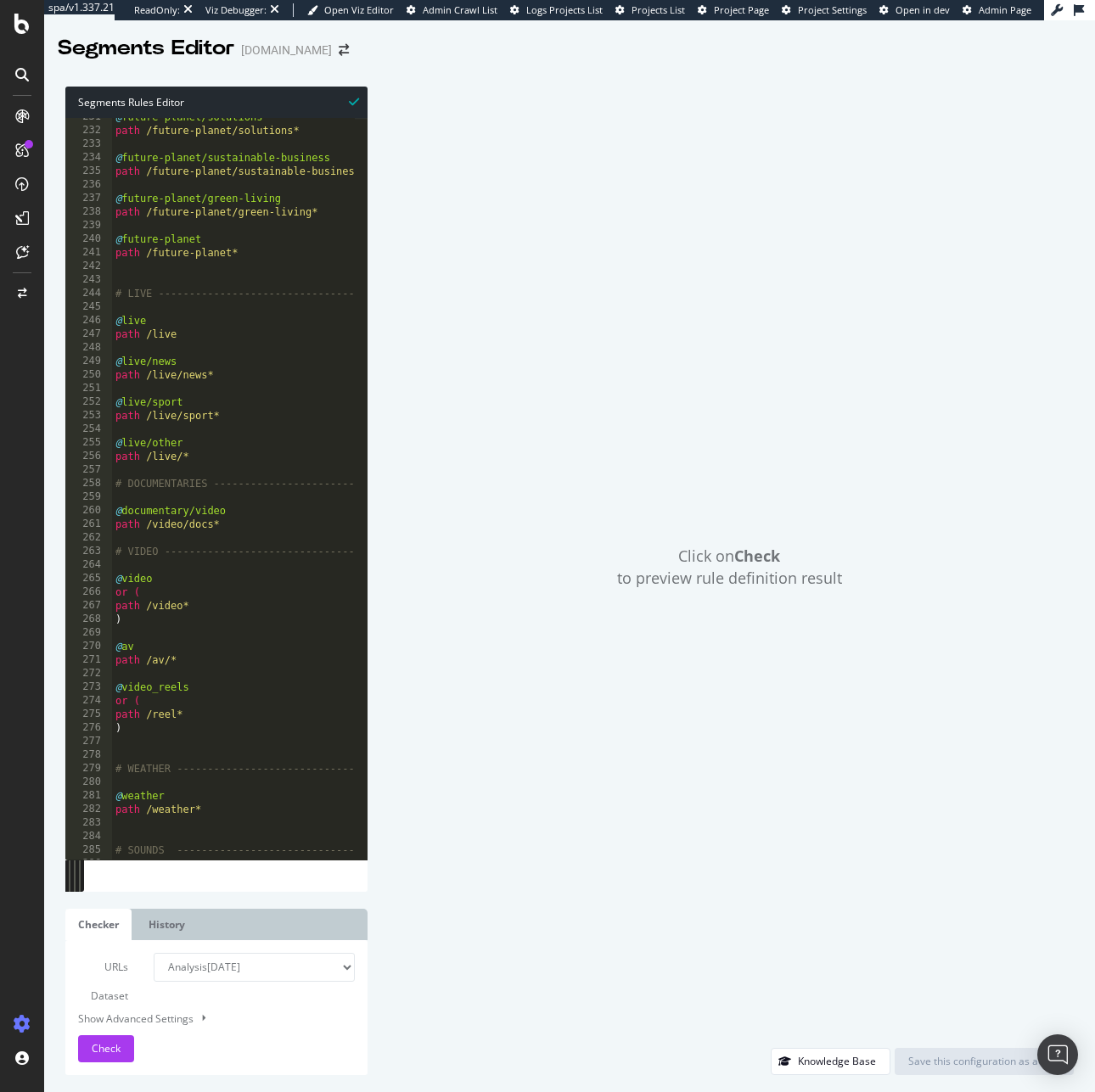
scroll to position [3227, 0]
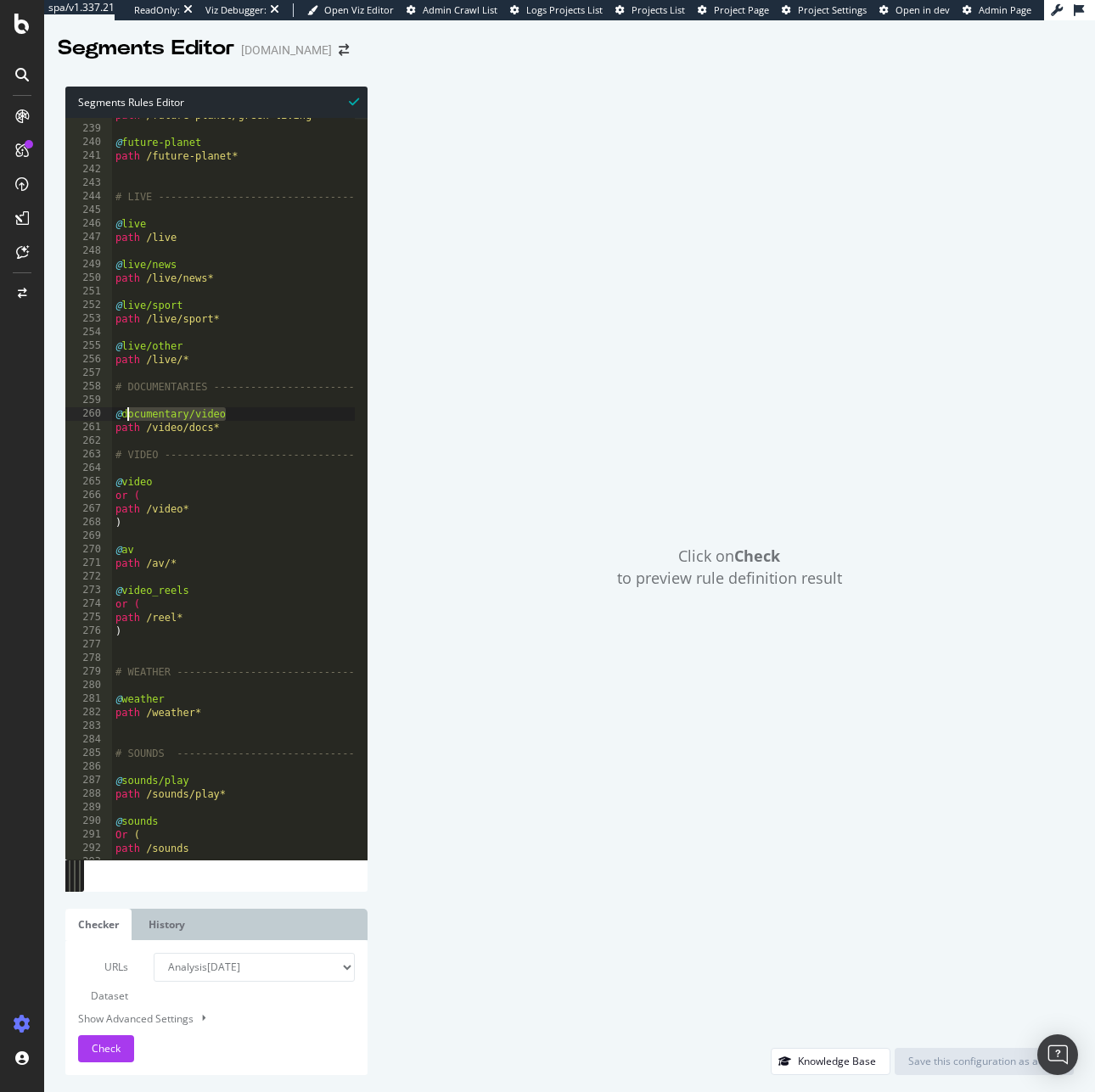
drag, startPoint x: 239, startPoint y: 417, endPoint x: 105, endPoint y: 417, distance: 134.0
click at [105, 417] on div "# NEWS ----------------------------------- 238 239 240 241 242 243 244 245 246 …" at bounding box center [216, 489] width 302 height 742
drag, startPoint x: 221, startPoint y: 423, endPoint x: 68, endPoint y: 431, distance: 153.2
click at [68, 431] on div "@documentary/video 238 239 240 241 242 243 244 245 246 247 248 249 250 251 252 …" at bounding box center [216, 489] width 302 height 742
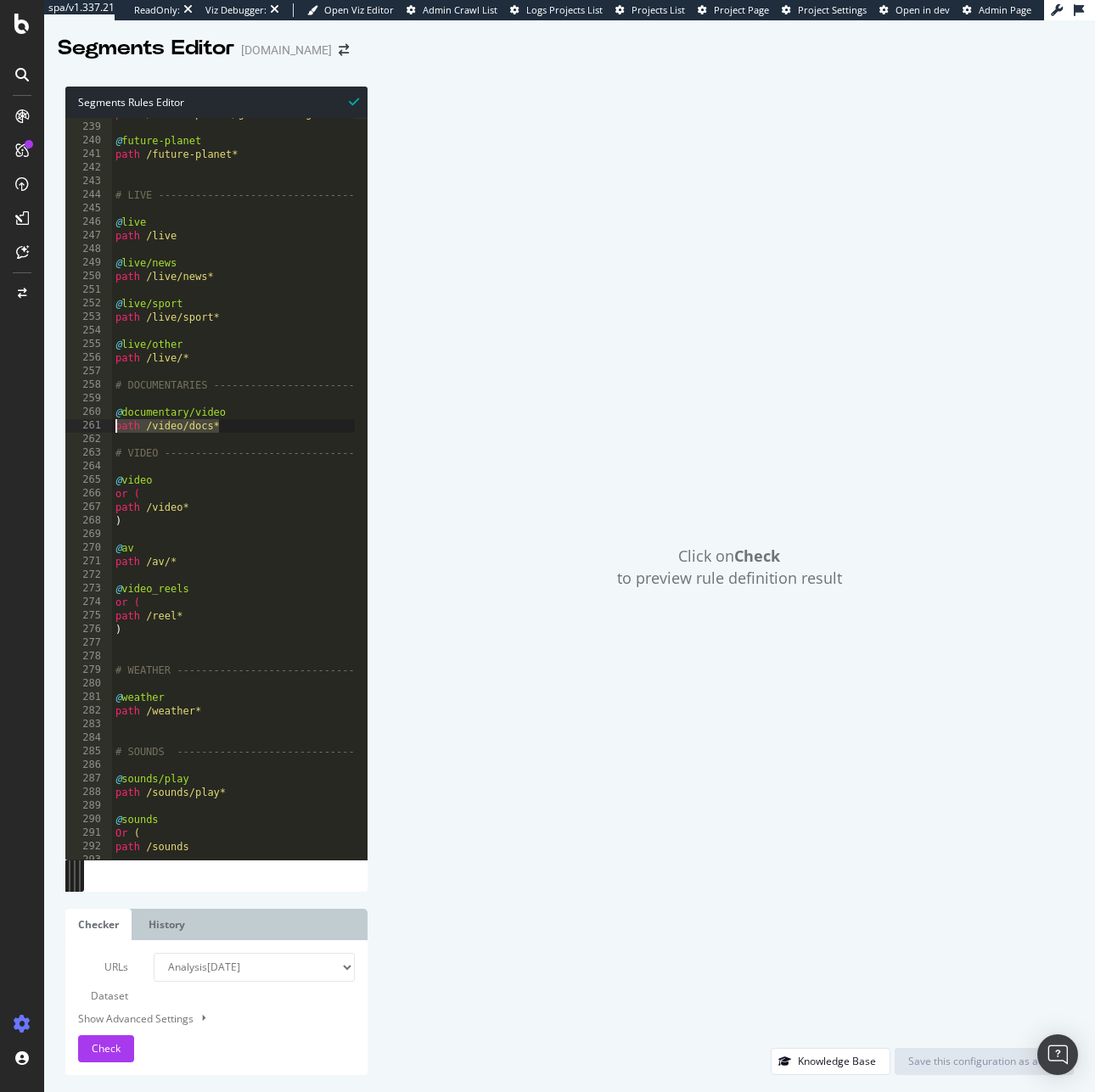
click at [177, 586] on div "path /future-planet/green-living* @ future-planet path /future-planet* # LIVE -…" at bounding box center [396, 485] width 569 height 756
type textarea "@video_reels"
click at [196, 539] on div "path /future-planet/green-living* @ future-planet path /future-planet* # LIVE -…" at bounding box center [396, 485] width 569 height 756
click at [206, 679] on div "path /future-planet/green-living* @ future-planet path /future-planet* # LIVE -…" at bounding box center [396, 485] width 569 height 756
drag, startPoint x: 171, startPoint y: 501, endPoint x: 163, endPoint y: 499, distance: 8.2
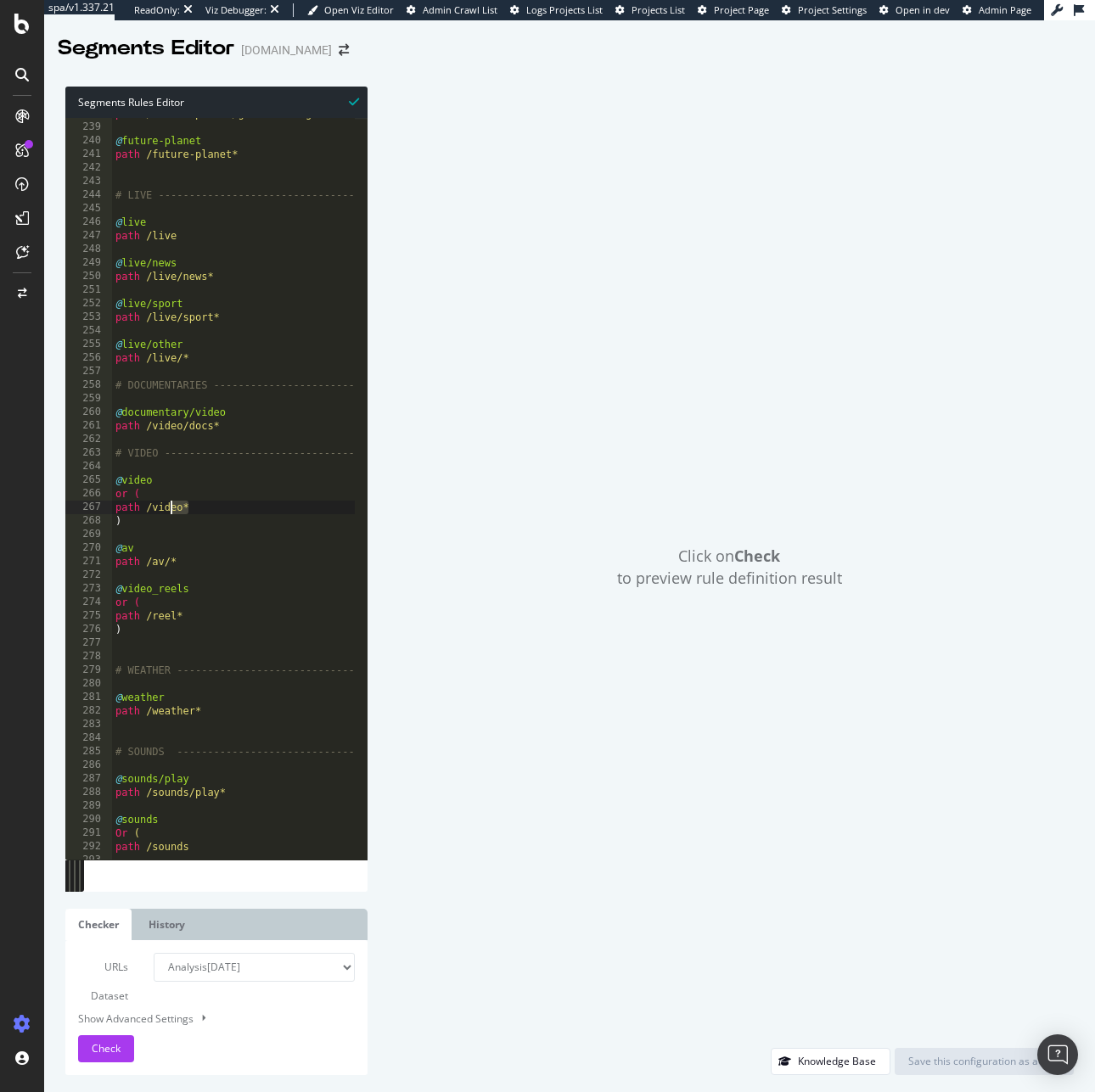
click at [163, 499] on div "path /future-planet/green-living* @ future-planet path /future-planet* # LIVE -…" at bounding box center [396, 485] width 569 height 756
click at [147, 482] on div "path /future-planet/green-living* @ future-planet path /future-planet* # LIVE -…" at bounding box center [396, 485] width 569 height 756
click at [163, 526] on div "path /future-planet/green-living* @ future-planet path /future-planet* # LIVE -…" at bounding box center [396, 485] width 569 height 756
drag, startPoint x: 124, startPoint y: 481, endPoint x: 54, endPoint y: 476, distance: 70.2
click at [54, 476] on div "Segments Rules Editor ) 238 239 240 241 242 243 244 245 246 247 248 249 250 251…" at bounding box center [568, 580] width 1050 height 1022
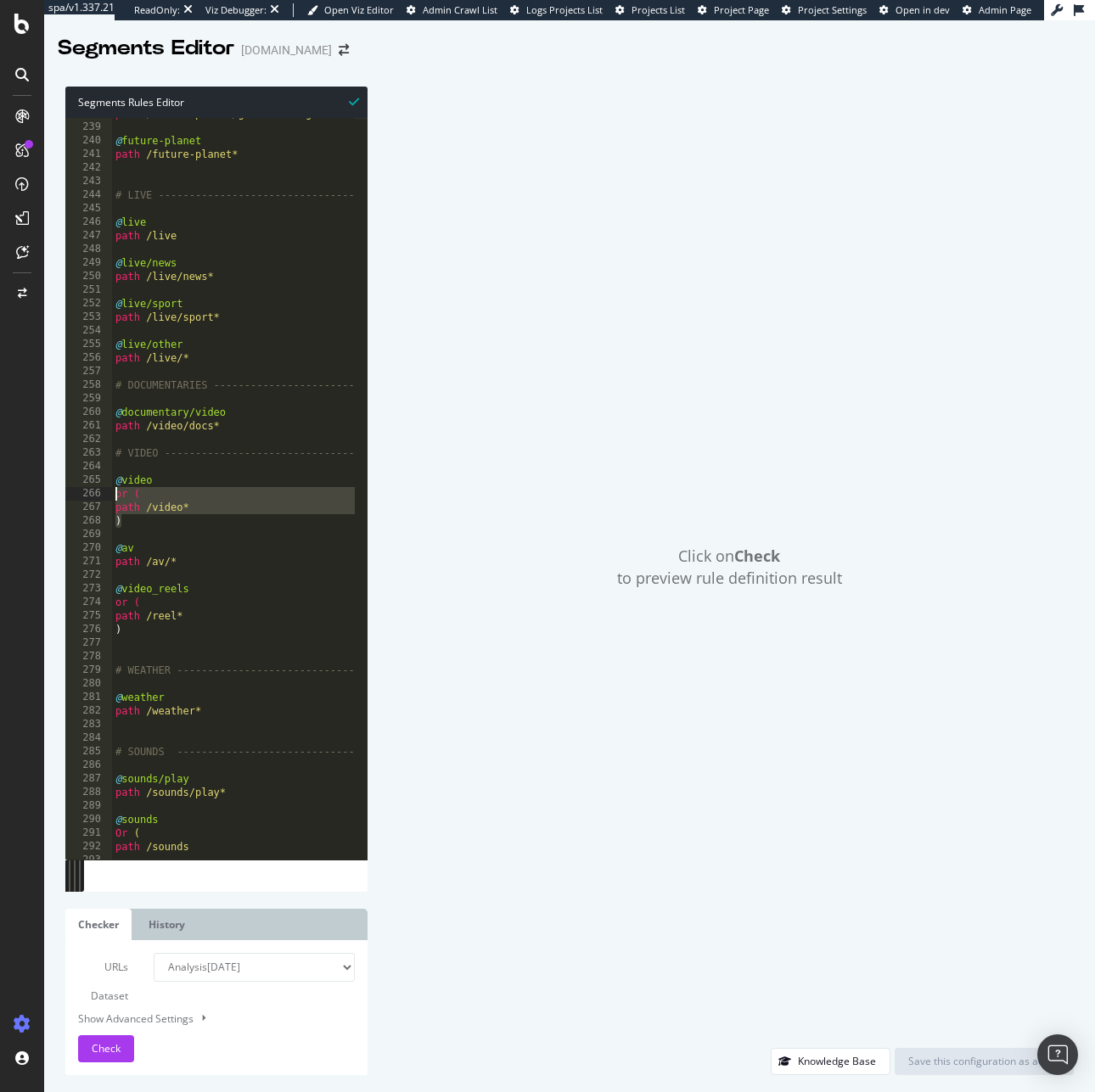
drag, startPoint x: 136, startPoint y: 526, endPoint x: 109, endPoint y: 488, distance: 46.6
click at [109, 488] on div "@video 238 239 240 241 242 243 244 245 246 247 248 249 250 251 252 253 254 255 …" at bounding box center [216, 489] width 302 height 742
drag, startPoint x: 175, startPoint y: 550, endPoint x: 91, endPoint y: 551, distance: 84.0
click at [91, 551] on div "or ( path /video* 238 239 240 241 242 243 244 245 246 247 248 249 250 251 252 2…" at bounding box center [216, 489] width 302 height 742
drag, startPoint x: 204, startPoint y: 559, endPoint x: 110, endPoint y: 565, distance: 94.2
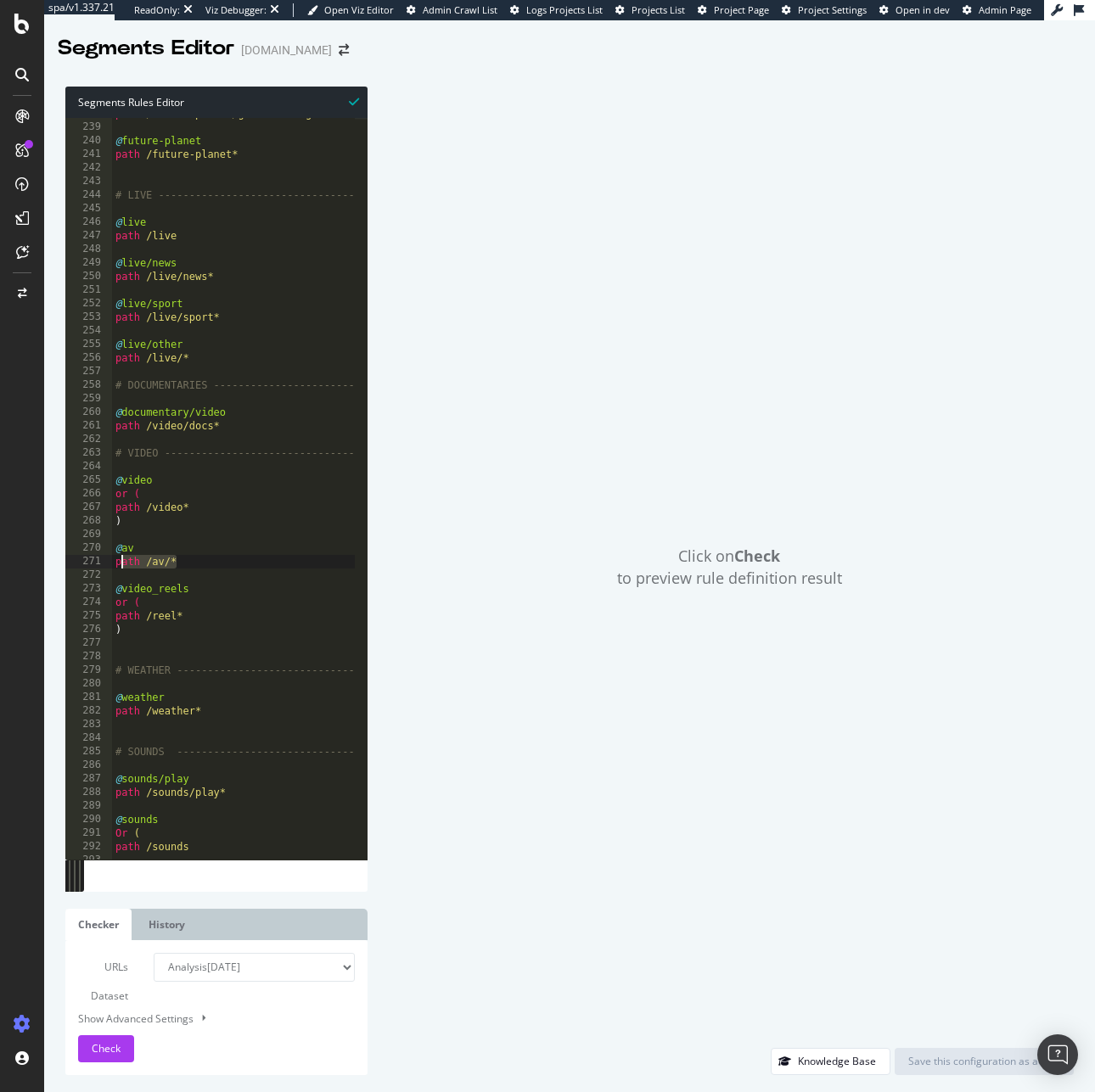
click at [110, 565] on div "@av 238 239 240 241 242 243 244 245 246 247 248 249 250 251 252 253 254 255 256…" at bounding box center [216, 489] width 302 height 742
type textarea "path /av/*"
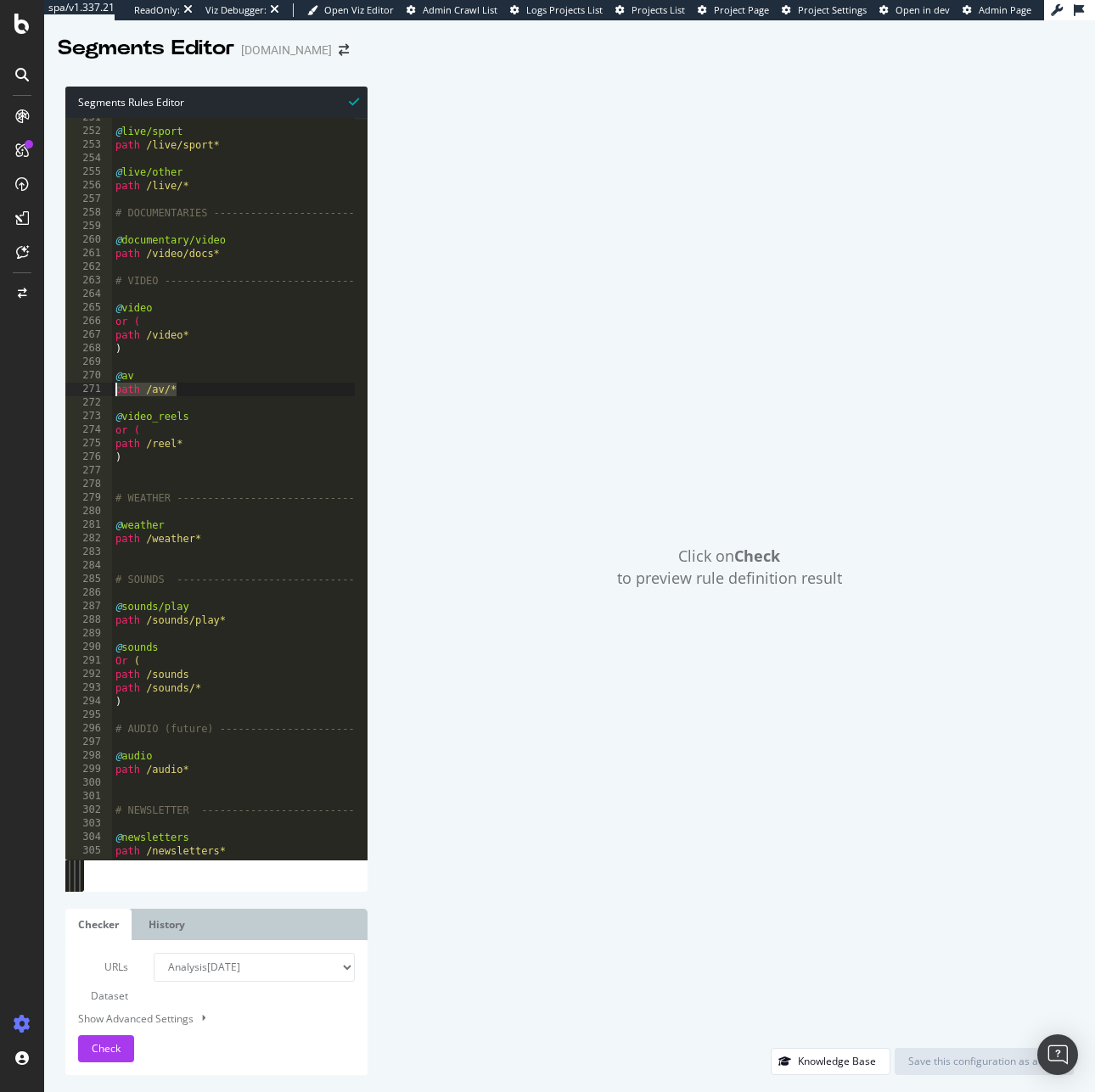
scroll to position [3419, 0]
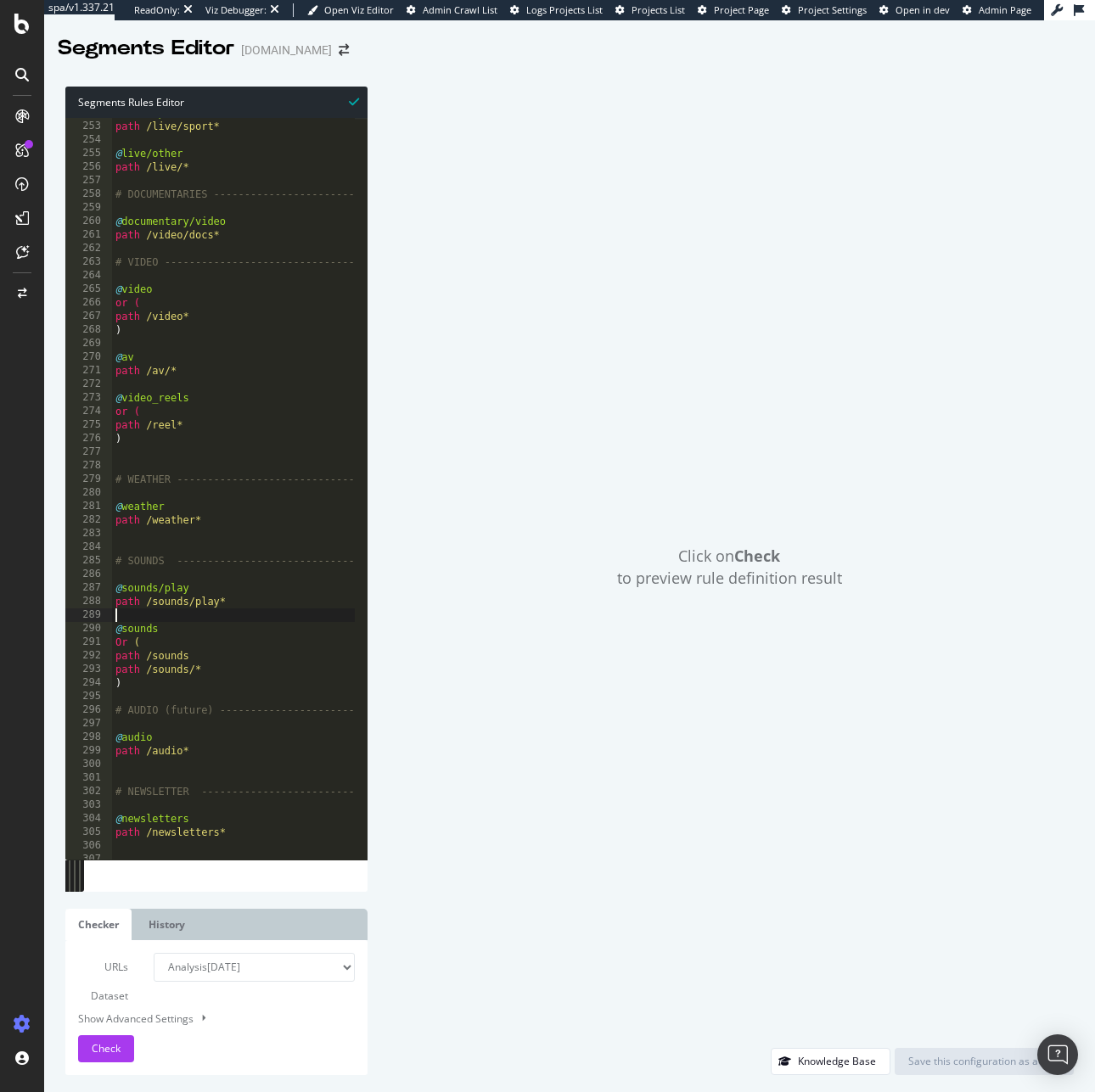
click at [195, 619] on div "@ live/sport path /live/sport* @ live/other path /live/* # DOCUMENTARIES ------…" at bounding box center [396, 484] width 569 height 756
drag, startPoint x: 211, startPoint y: 584, endPoint x: 101, endPoint y: 585, distance: 110.0
click at [101, 585] on div "252 253 254 255 256 257 258 259 260 261 262 263 264 265 266 267 268 269 270 271…" at bounding box center [216, 489] width 302 height 742
drag, startPoint x: 237, startPoint y: 609, endPoint x: 107, endPoint y: 601, distance: 130.2
click at [107, 601] on div "@sounds/play 252 253 254 255 256 257 258 259 260 261 262 263 264 265 266 267 26…" at bounding box center [216, 489] width 302 height 742
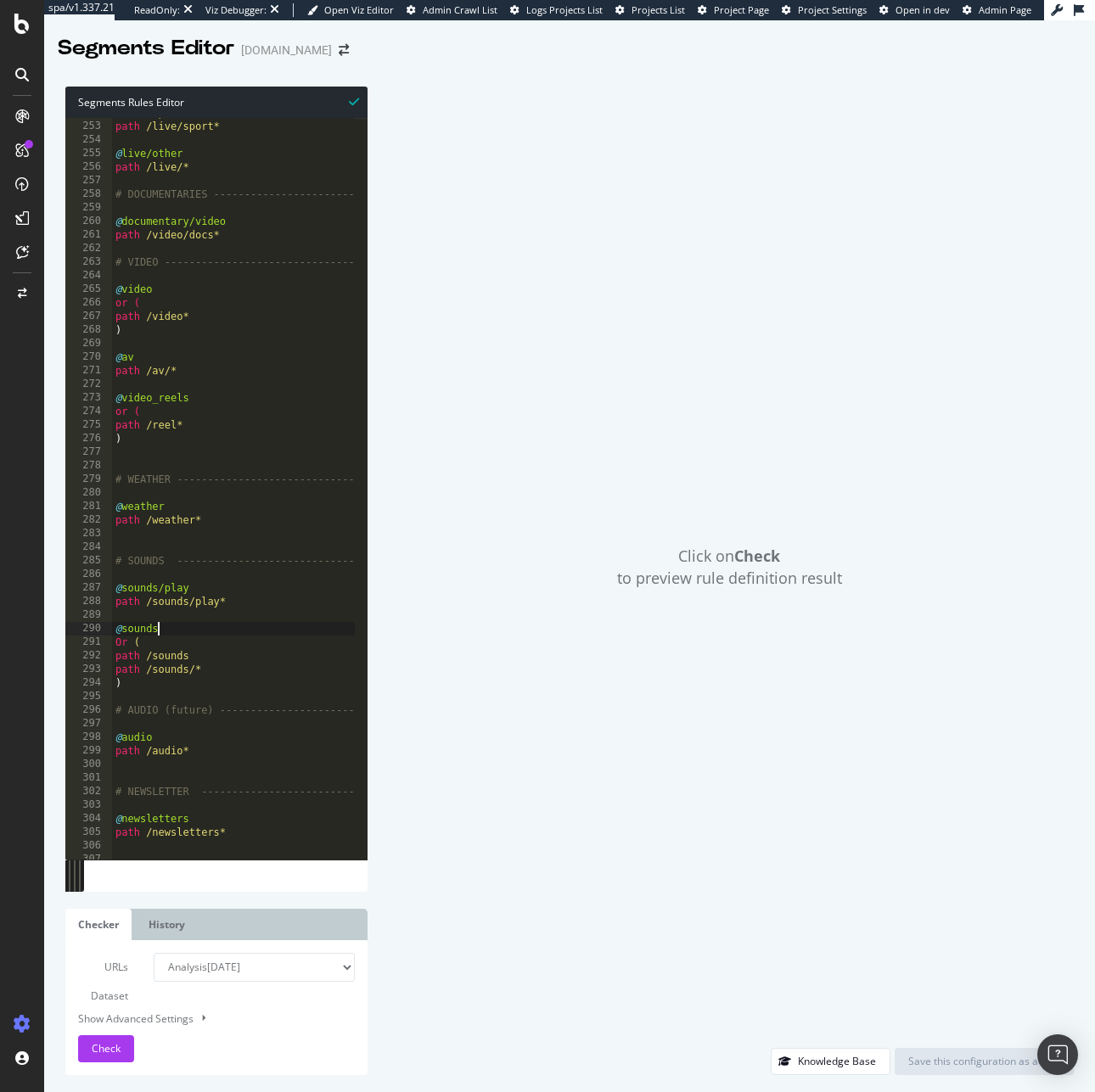
drag, startPoint x: 153, startPoint y: 631, endPoint x: 72, endPoint y: 627, distance: 81.1
click at [72, 627] on div "path /sounds/play* 252 253 254 255 256 257 258 259 260 261 262 263 264 265 266 …" at bounding box center [216, 489] width 302 height 742
drag, startPoint x: 147, startPoint y: 686, endPoint x: 34, endPoint y: 628, distance: 127.0
click at [78, 639] on div "Or ( path /sounds 252 253 254 255 256 257 258 259 260 261 262 263 264 265 266 2…" at bounding box center [216, 489] width 302 height 742
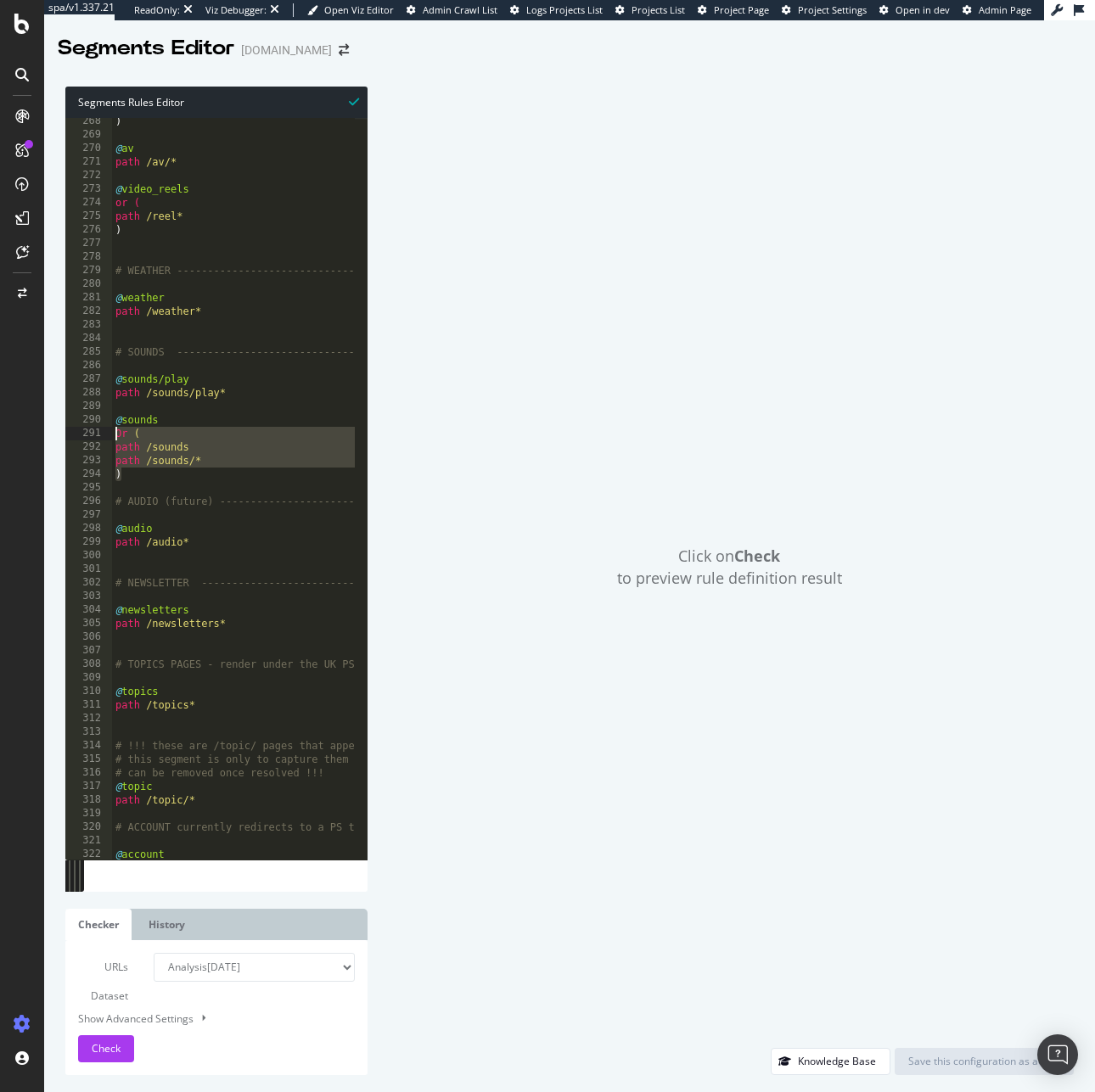
scroll to position [3654, 0]
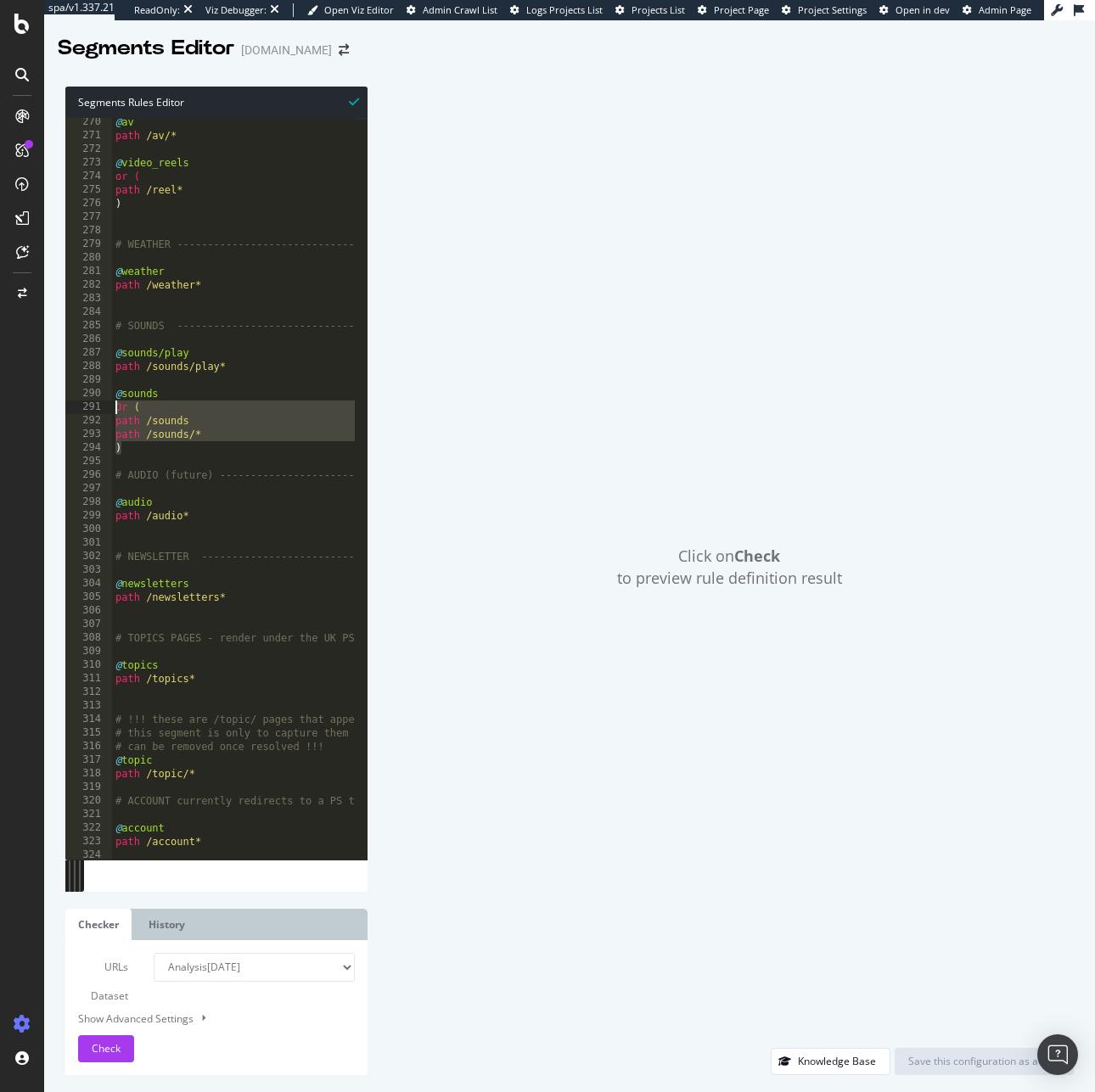
click at [318, 603] on div "@ av path /av/* @ video_reels or ( path /reel* ) # WEATHER --------------------…" at bounding box center [396, 493] width 569 height 756
drag, startPoint x: 252, startPoint y: 599, endPoint x: 73, endPoint y: 599, distance: 179.0
click at [73, 599] on div "path /newsletters* 270 271 272 273 274 275 276 277 278 279 280 281 282 283 284 …" at bounding box center [216, 489] width 302 height 742
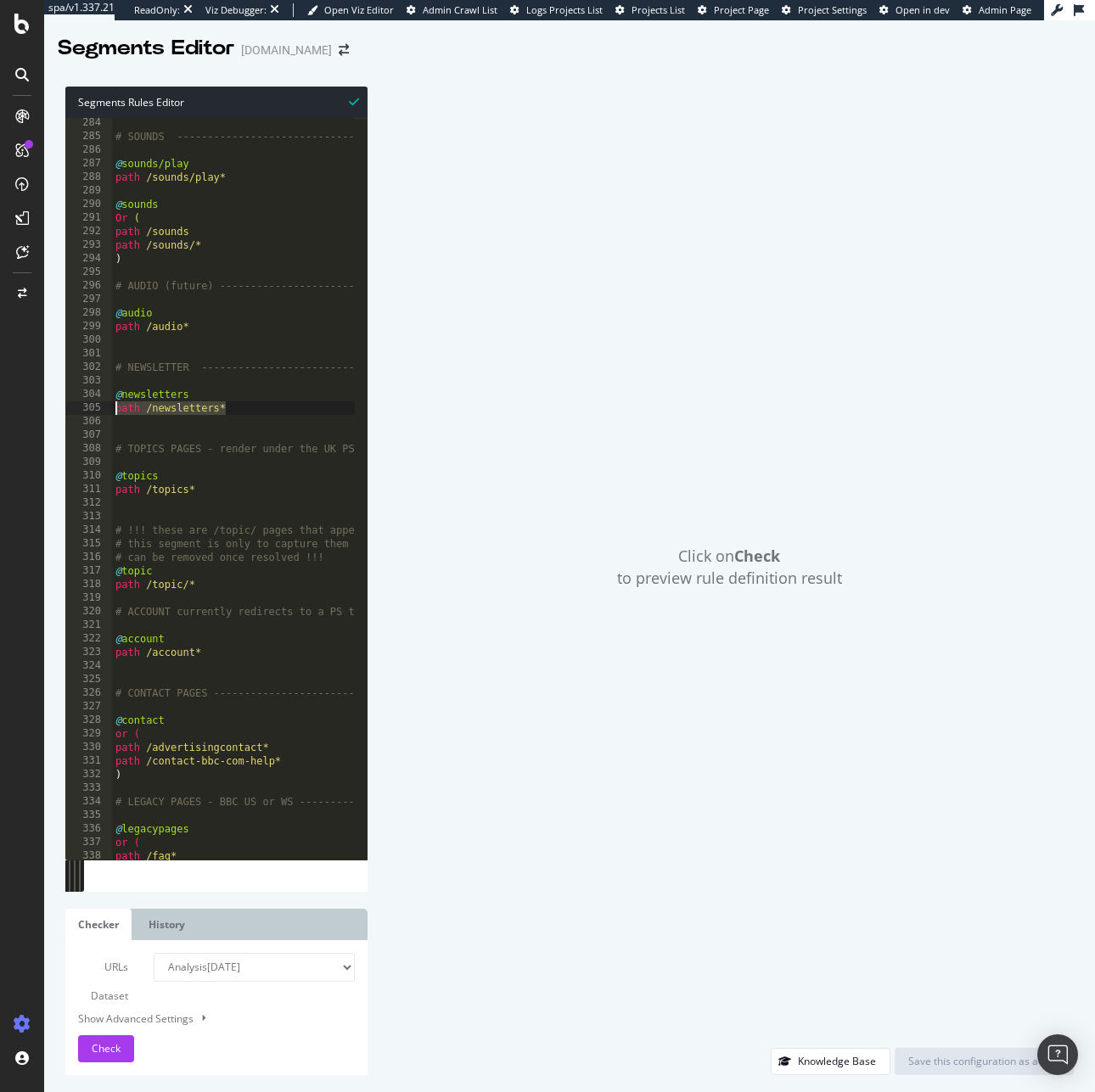
scroll to position [3849, 0]
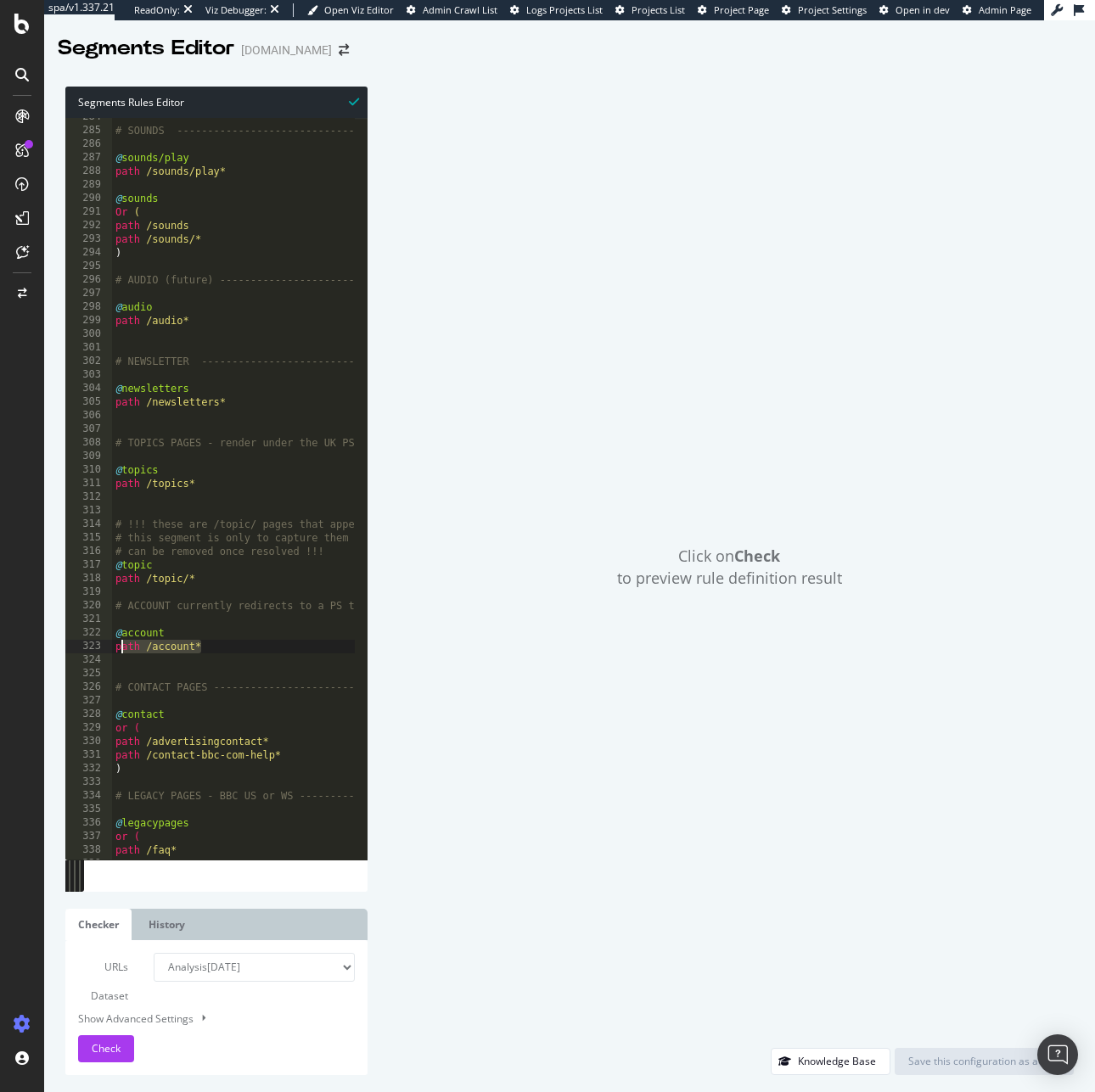
drag, startPoint x: 206, startPoint y: 648, endPoint x: 94, endPoint y: 650, distance: 112.0
click at [94, 650] on div "path /newsletters* 284 285 286 287 288 289 290 291 292 293 294 295 296 297 298 …" at bounding box center [216, 489] width 302 height 742
drag, startPoint x: 175, startPoint y: 635, endPoint x: 58, endPoint y: 631, distance: 117.1
click at [58, 631] on div "Segments Rules Editor path /account* 284 285 286 287 288 289 290 291 292 293 29…" at bounding box center [568, 580] width 1050 height 1022
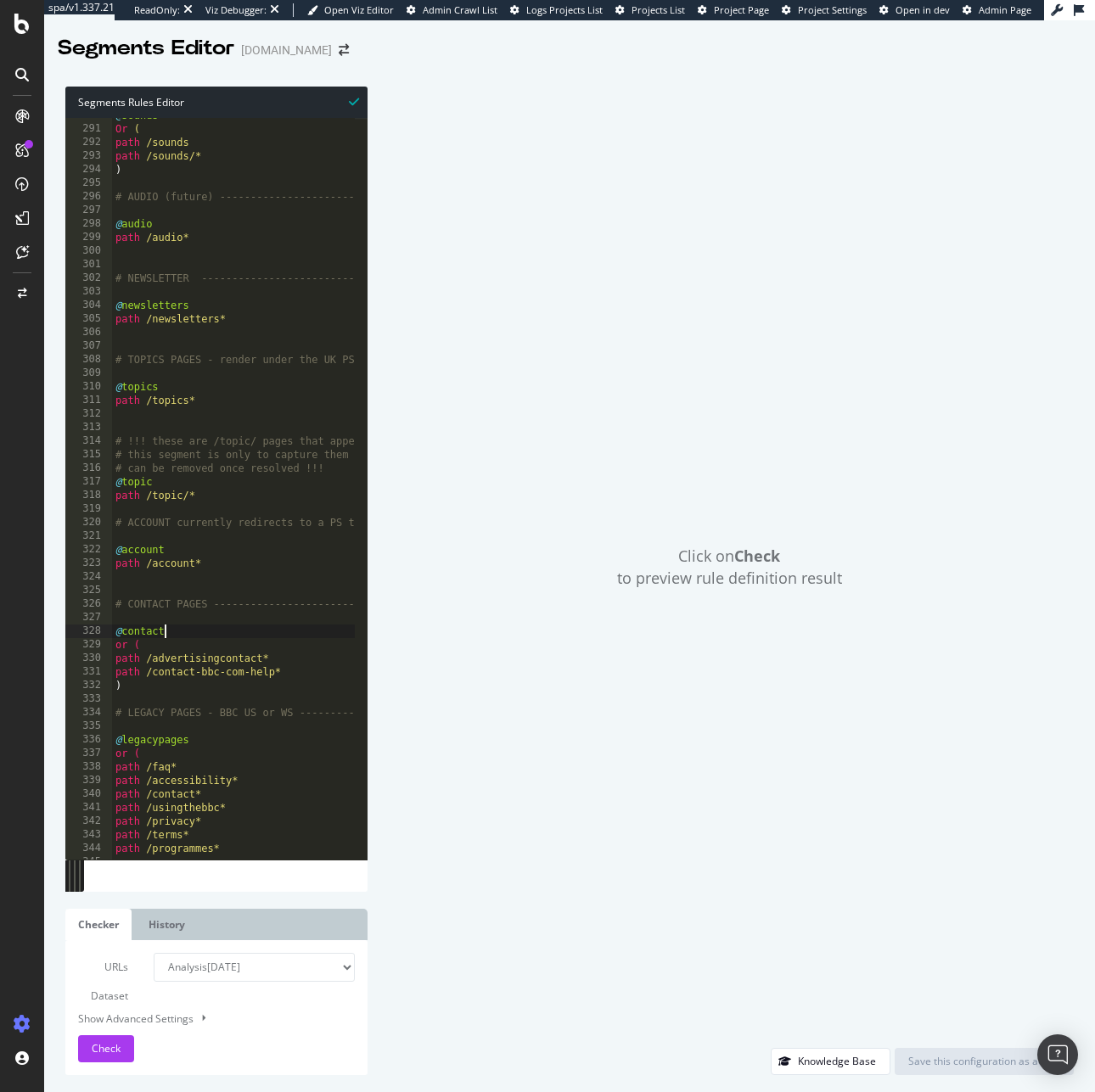
drag, startPoint x: 194, startPoint y: 636, endPoint x: 71, endPoint y: 627, distance: 123.3
click at [71, 627] on div "@account 290 291 292 293 294 295 296 297 298 299 300 301 302 303 304 305 306 30…" at bounding box center [216, 489] width 302 height 742
drag, startPoint x: 141, startPoint y: 685, endPoint x: 100, endPoint y: 649, distance: 54.6
click at [100, 649] on div "@contact 290 291 292 293 294 295 296 297 298 299 300 301 302 303 304 305 306 30…" at bounding box center [216, 489] width 302 height 742
type textarea "or ( path /advertisingcontact*"
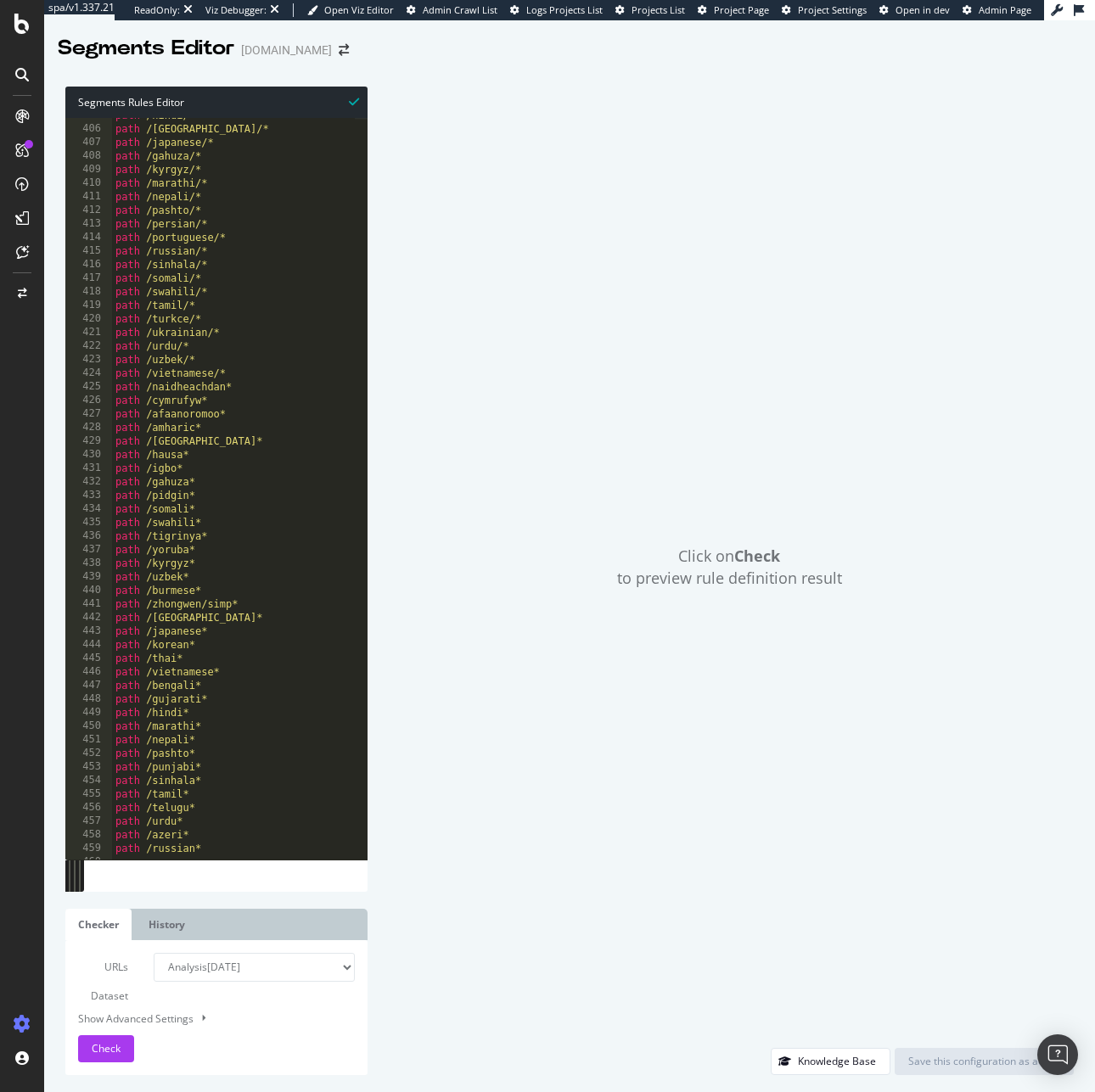
scroll to position [6153, 0]
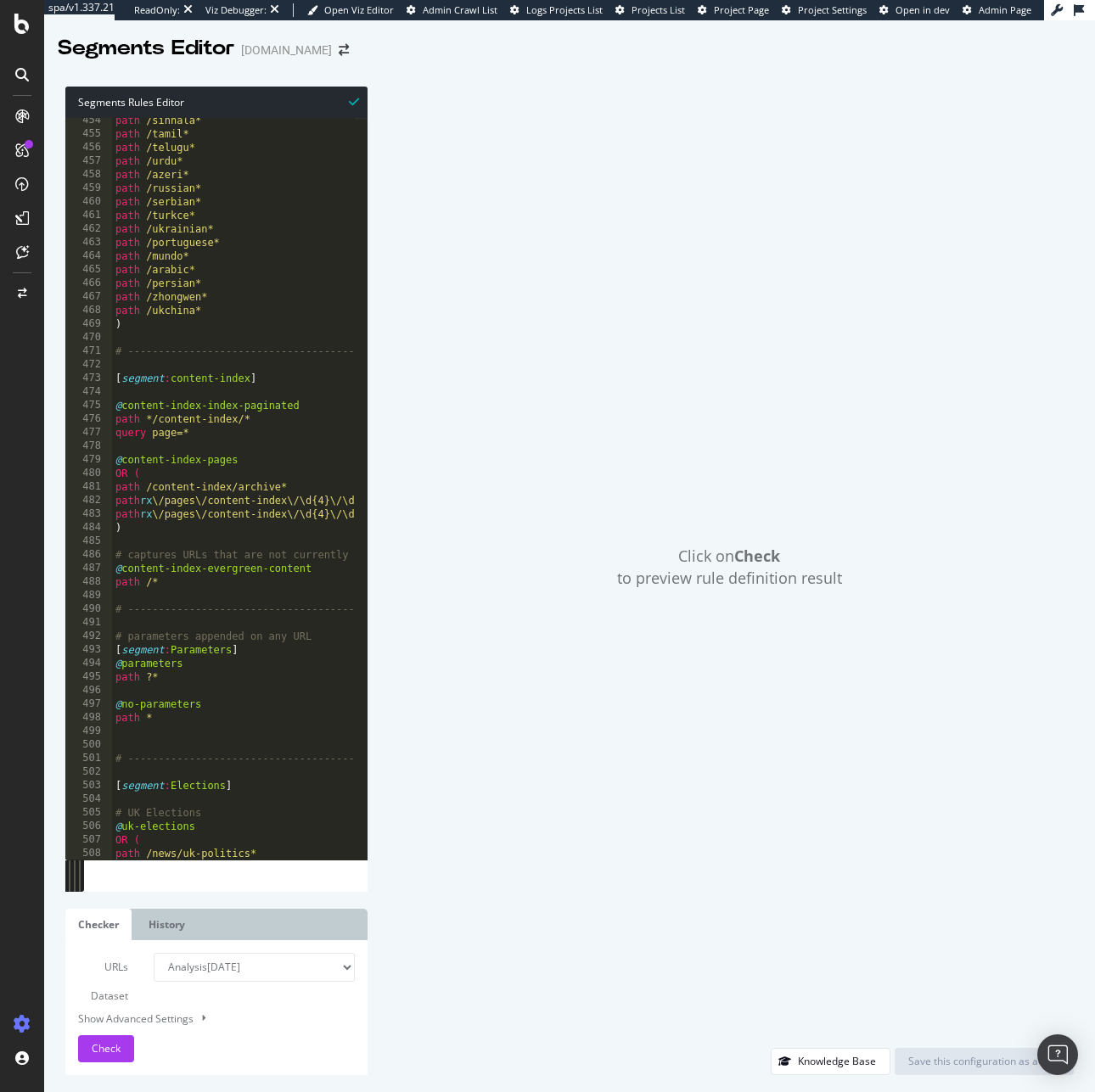
click at [145, 443] on div "path /sinhala* path /tamil* path /telugu* path /urdu* path /azeri* path /russia…" at bounding box center [396, 491] width 569 height 756
click at [223, 420] on div "path /sinhala* path /tamil* path /telugu* path /urdu* path /azeri* path /russia…" at bounding box center [396, 491] width 569 height 756
drag, startPoint x: 335, startPoint y: 403, endPoint x: 126, endPoint y: 407, distance: 209.0
click at [126, 407] on div "path /sinhala* path /tamil* path /telugu* path /urdu* path /azeri* path /russia…" at bounding box center [396, 491] width 569 height 756
drag, startPoint x: 290, startPoint y: 427, endPoint x: 99, endPoint y: 420, distance: 191.1
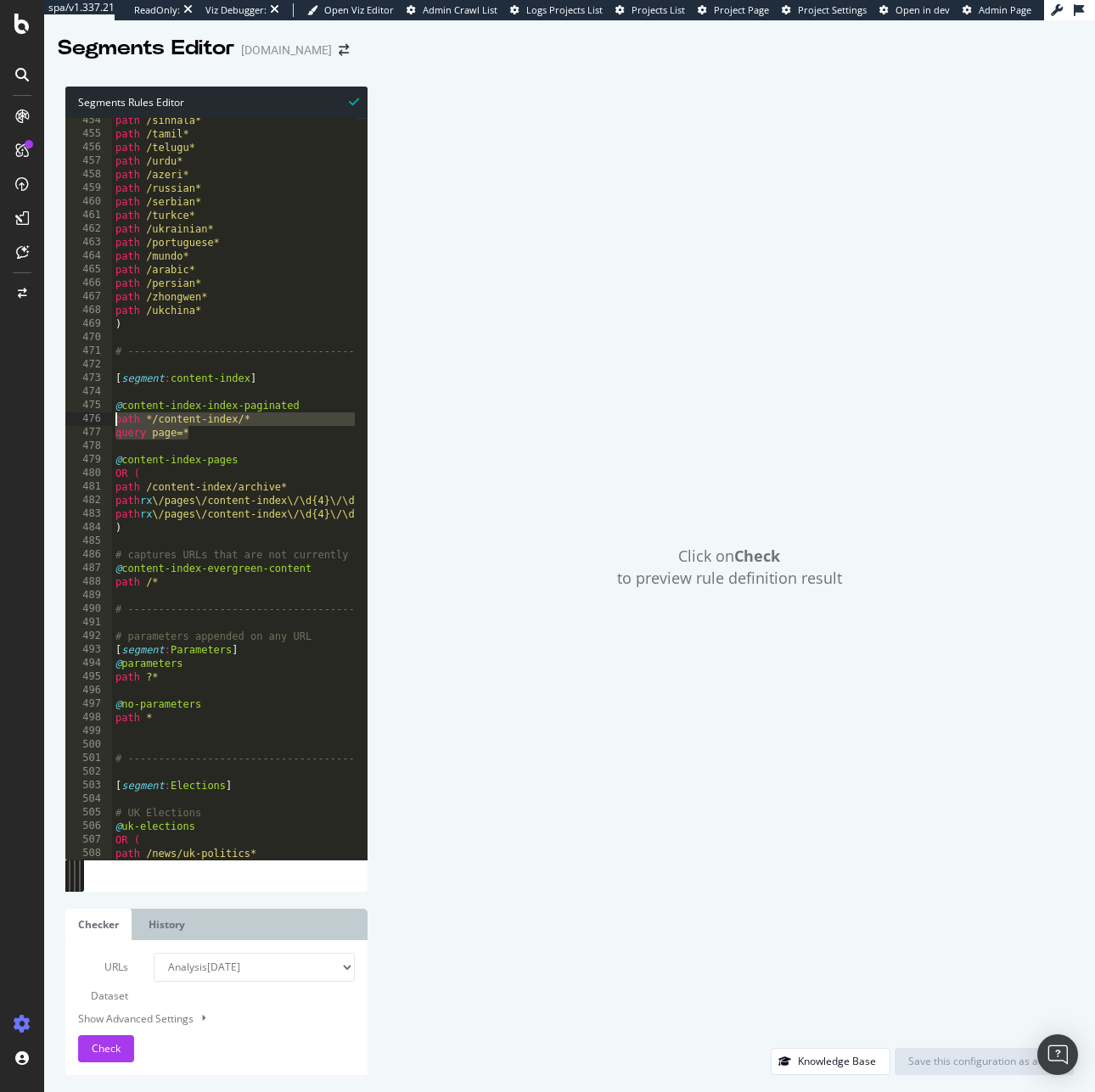
click at [99, 420] on div "@content-index-index-paginated 454 455 456 457 458 459 460 461 462 463 464 465 …" at bounding box center [216, 489] width 302 height 742
click at [146, 420] on div "path /sinhala* path /tamil* path /telugu* path /urdu* path /azeri* path /russia…" at bounding box center [396, 491] width 569 height 756
type textarea "path */content-index/*"
drag, startPoint x: 258, startPoint y: 422, endPoint x: 72, endPoint y: 420, distance: 186.0
click at [72, 420] on div "path */content-index/* 454 455 456 457 458 459 460 461 462 463 464 465 466 467 …" at bounding box center [216, 489] width 302 height 742
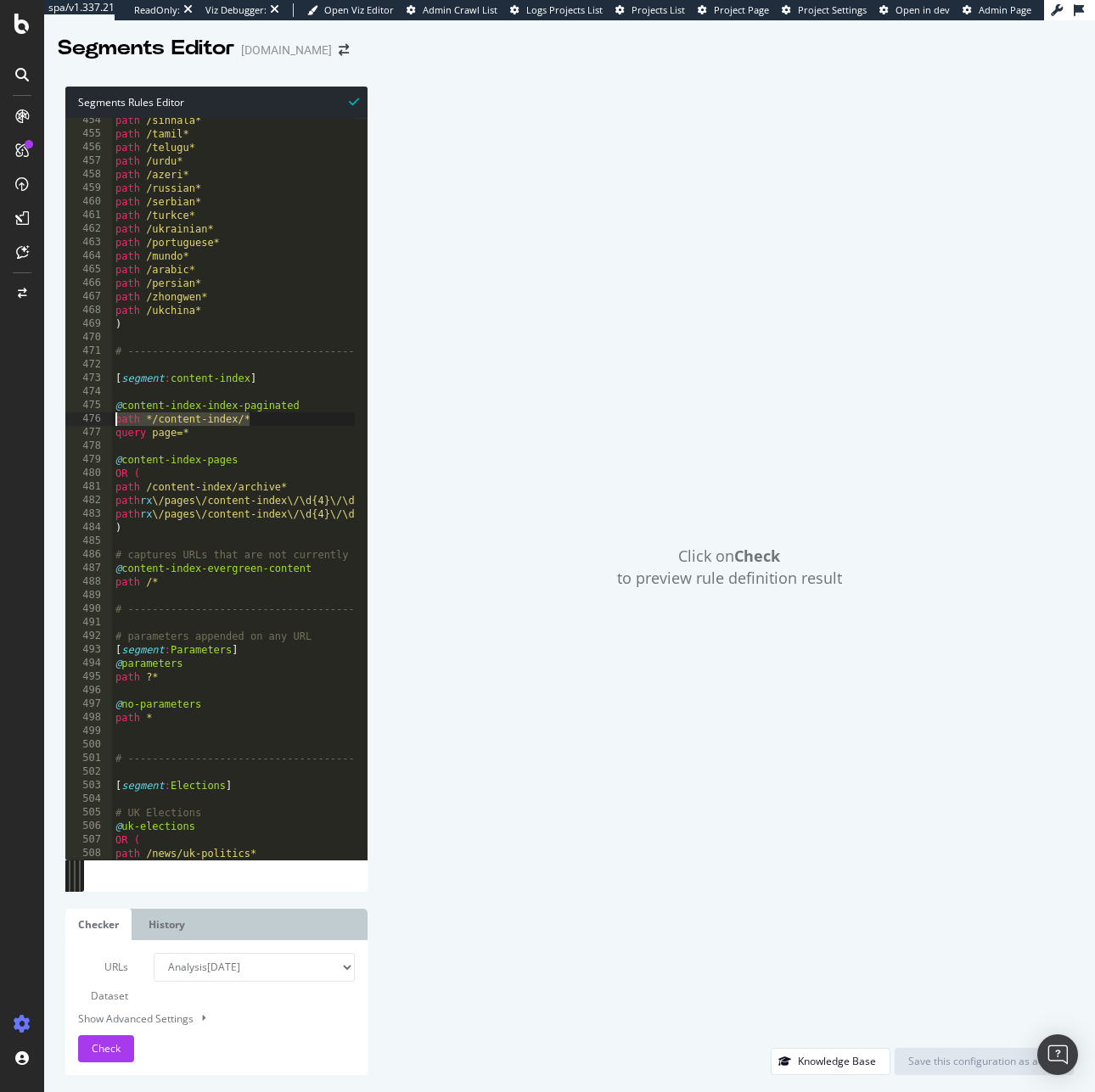
click at [175, 441] on div "path /sinhala* path /tamil* path /telugu* path /urdu* path /azeri* path /russia…" at bounding box center [396, 491] width 569 height 756
drag, startPoint x: 170, startPoint y: 431, endPoint x: 46, endPoint y: 431, distance: 124.0
click at [46, 431] on div "Segments Rules Editor 454 455 456 457 458 459 460 461 462 463 464 465 466 467 4…" at bounding box center [568, 580] width 1050 height 1022
drag, startPoint x: 315, startPoint y: 406, endPoint x: 97, endPoint y: 399, distance: 218.1
click at [97, 399] on div "query page=* 454 455 456 457 458 459 460 461 462 463 464 465 466 467 468 469 47…" at bounding box center [216, 489] width 302 height 742
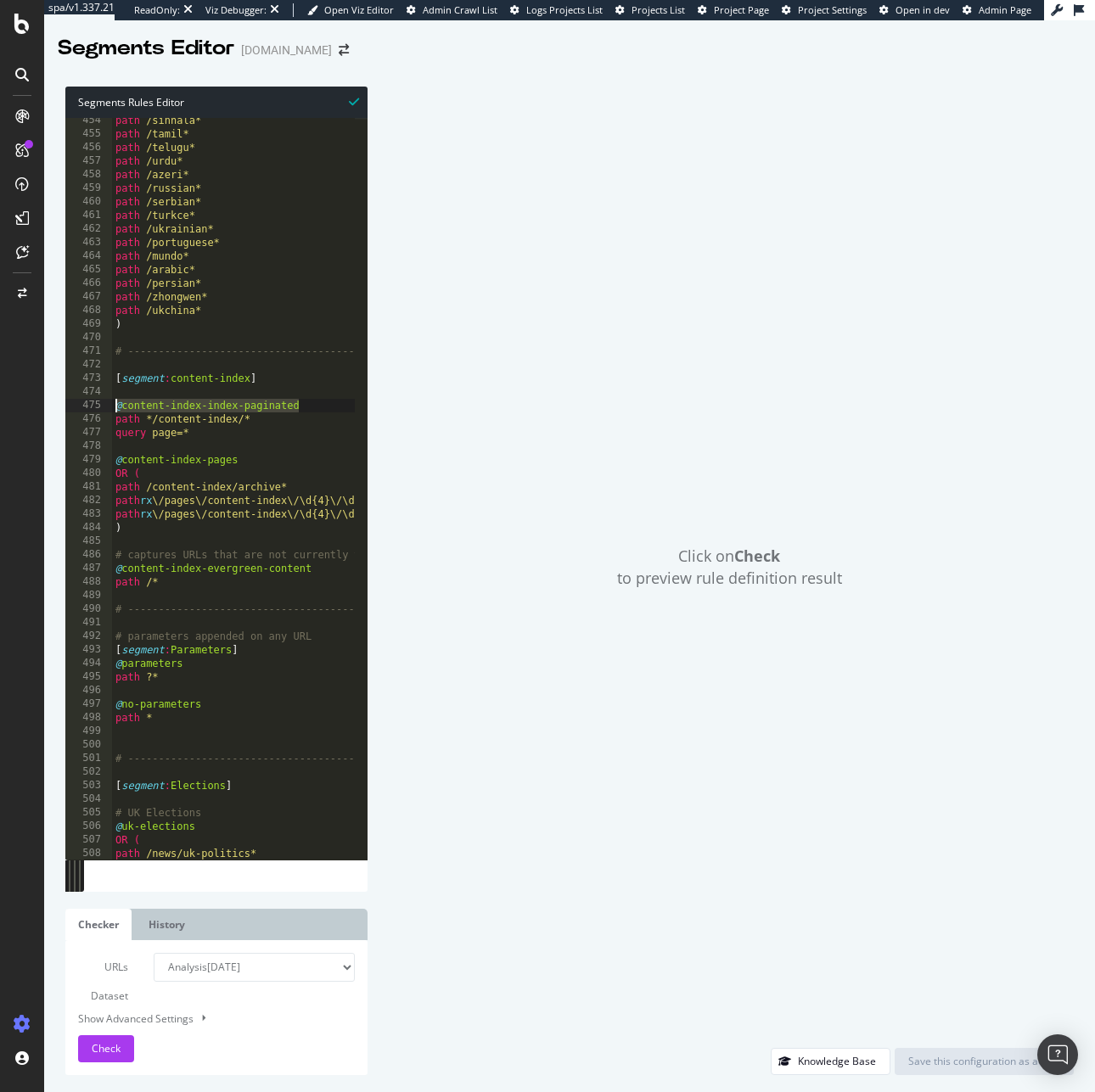
drag, startPoint x: 326, startPoint y: 409, endPoint x: 89, endPoint y: 406, distance: 237.0
click at [89, 406] on div "@content-index-index-paginated 454 455 456 457 458 459 460 461 462 463 464 465 …" at bounding box center [216, 489] width 302 height 742
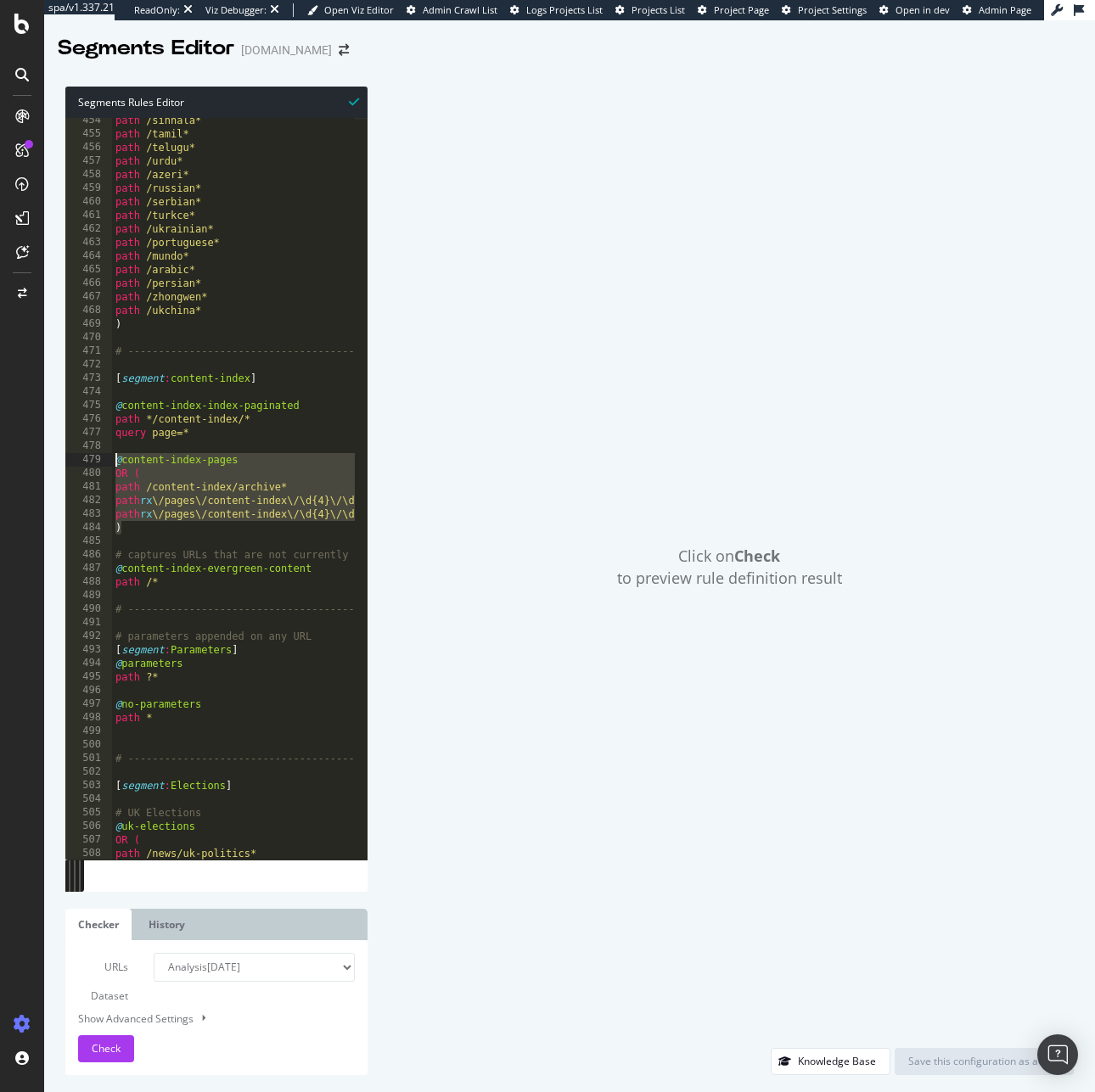
drag, startPoint x: 132, startPoint y: 513, endPoint x: 108, endPoint y: 467, distance: 51.9
click at [108, 467] on div "@content-index-index-paginated 454 455 456 457 458 459 460 461 462 463 464 465 …" at bounding box center [216, 489] width 302 height 742
click at [134, 460] on div "path /sinhala* path /tamil* path /telugu* path /urdu* path /azeri* path /russia…" at bounding box center [396, 491] width 569 height 756
click at [245, 455] on div "path /sinhala* path /tamil* path /telugu* path /urdu* path /azeri* path /russia…" at bounding box center [396, 491] width 569 height 756
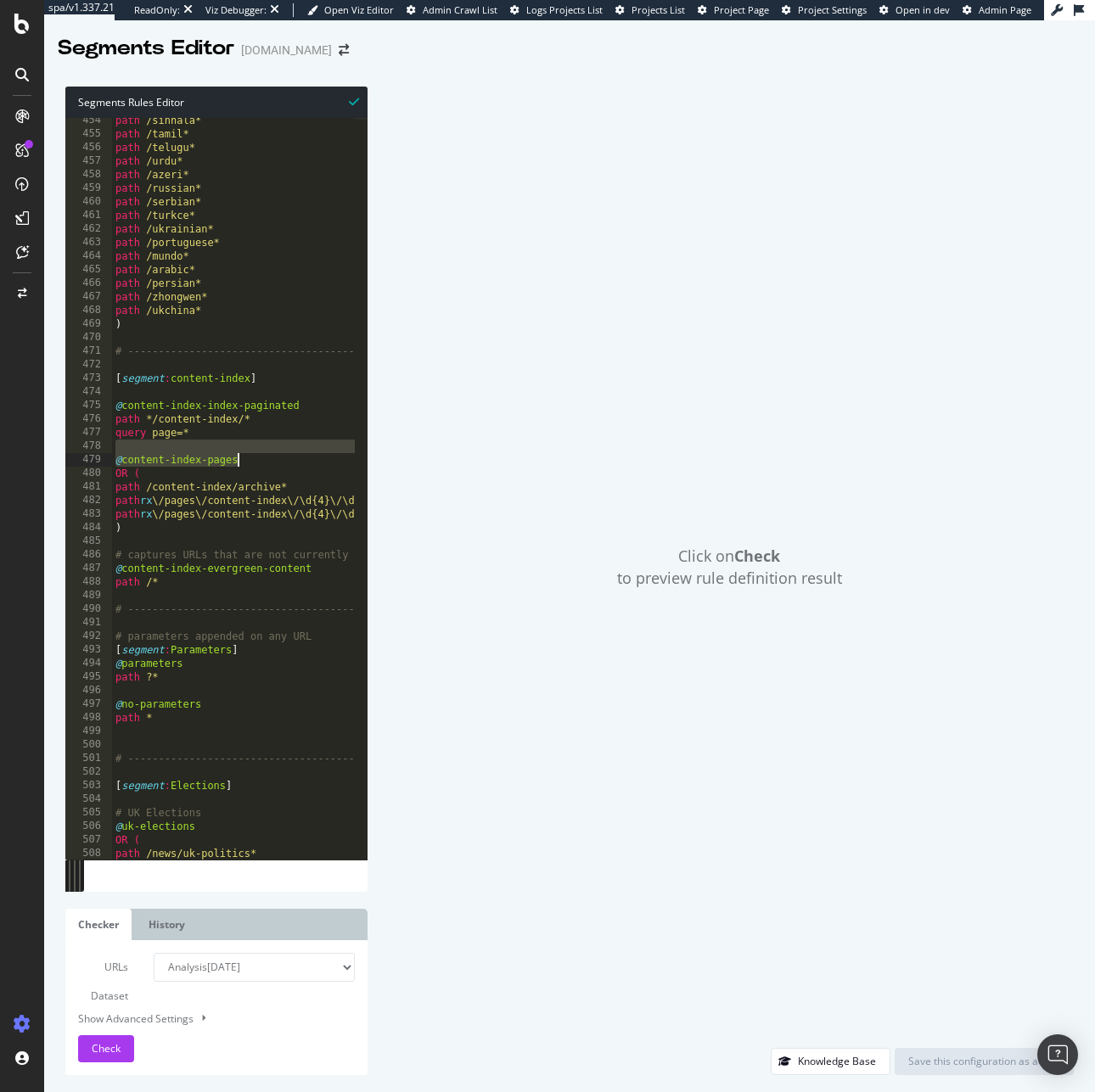
click at [260, 460] on div "path /sinhala* path /tamil* path /telugu* path /urdu* path /azeri* path /russia…" at bounding box center [396, 491] width 569 height 756
drag, startPoint x: 185, startPoint y: 460, endPoint x: 114, endPoint y: 460, distance: 71.0
click at [114, 460] on div "path /sinhala* path /tamil* path /telugu* path /urdu* path /azeri* path /russia…" at bounding box center [396, 491] width 569 height 756
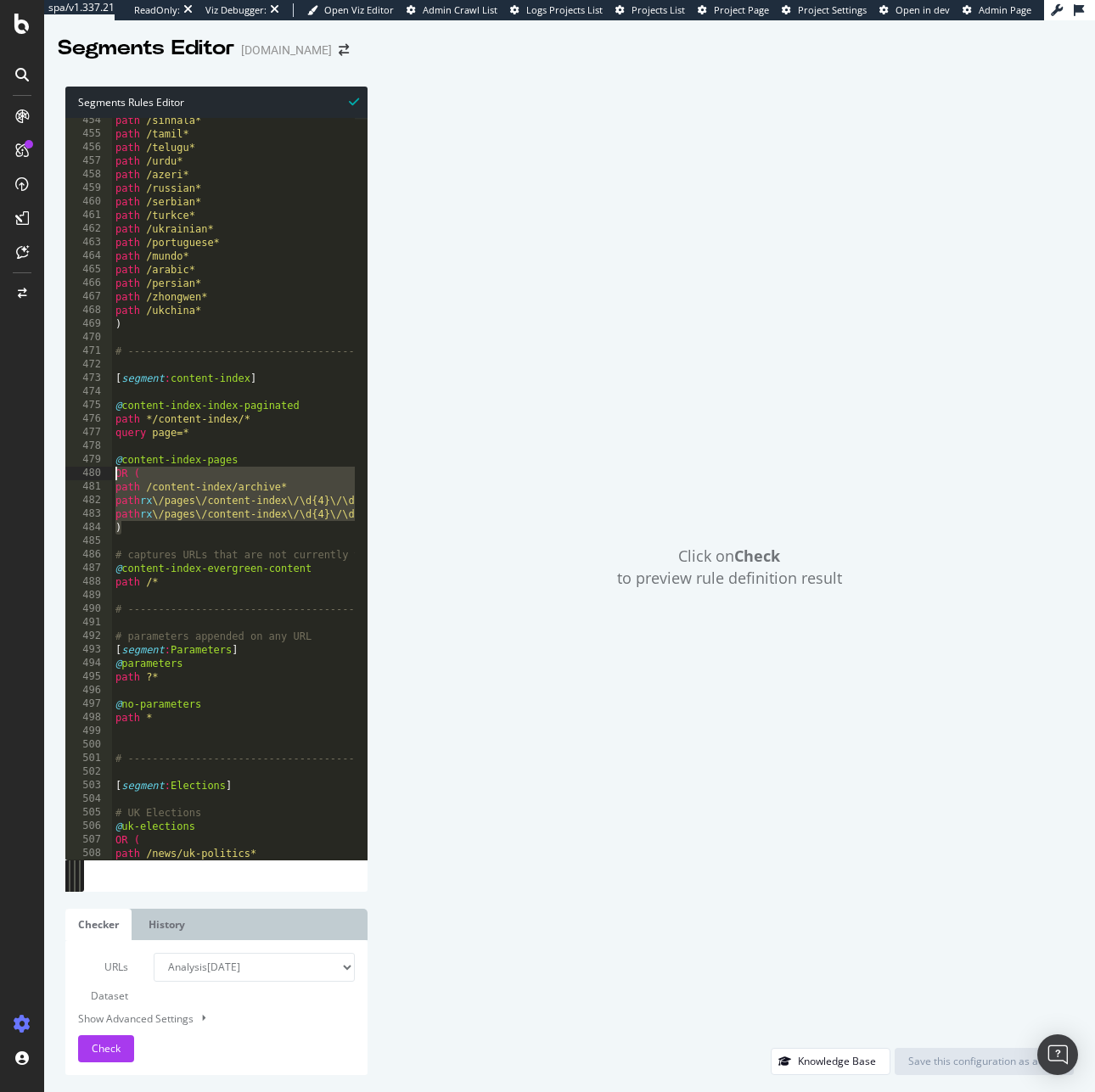
drag, startPoint x: 134, startPoint y: 530, endPoint x: 95, endPoint y: 474, distance: 68.2
click at [95, 474] on div "@content-index-pages 454 455 456 457 458 459 460 461 462 463 464 465 466 467 46…" at bounding box center [216, 489] width 302 height 742
type textarea "OR ( path /content-index/archive*"
click at [171, 591] on div "path /sinhala* path /tamil* path /telugu* path /urdu* path /azeri* path /russia…" at bounding box center [396, 491] width 569 height 756
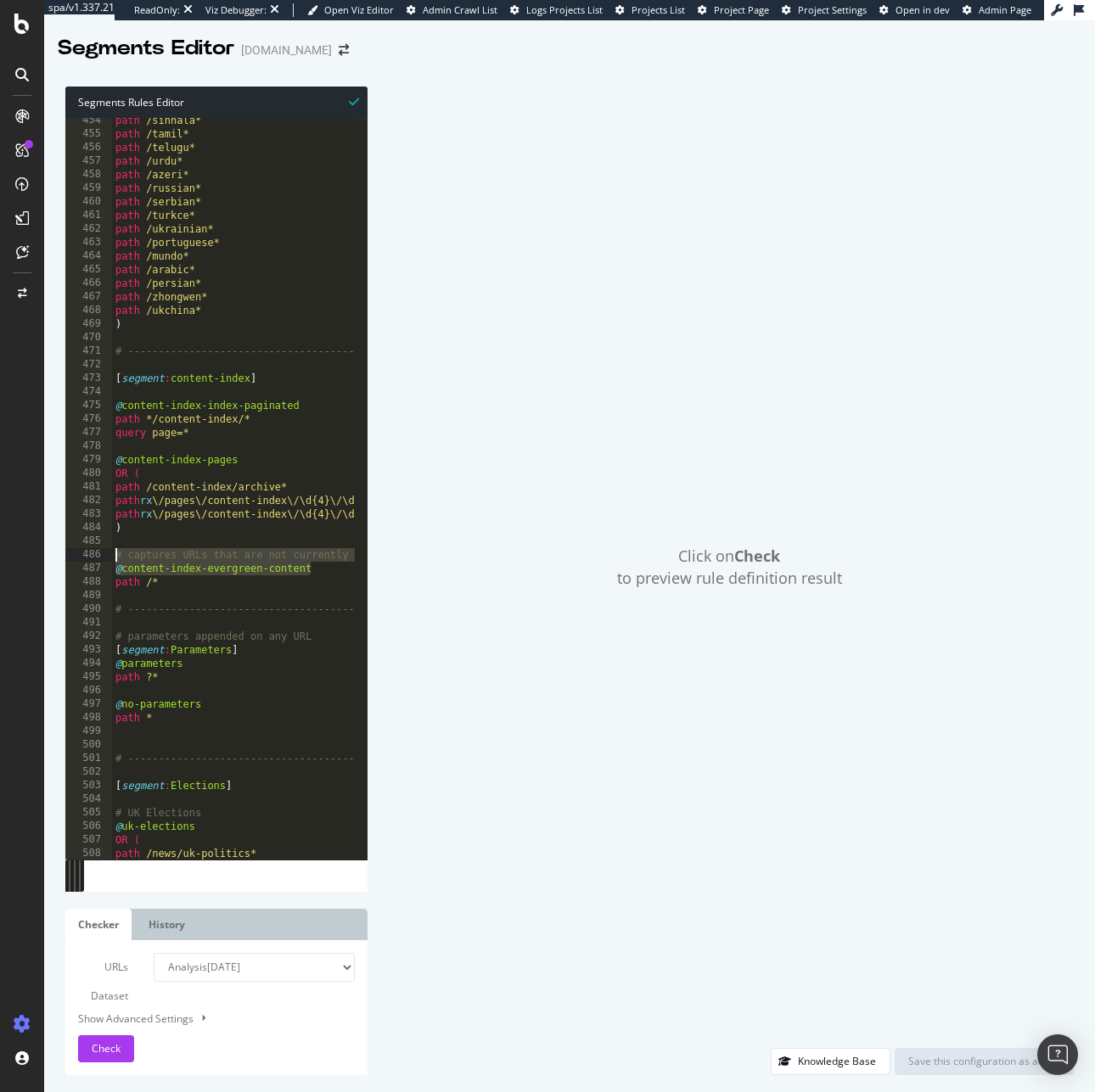
drag, startPoint x: 332, startPoint y: 569, endPoint x: 73, endPoint y: 560, distance: 259.2
click at [73, 560] on div "454 455 456 457 458 459 460 461 462 463 464 465 466 467 468 469 470 471 472 473…" at bounding box center [216, 489] width 302 height 742
click at [368, 538] on div "Click on Check to preview rule definition result Knowledge Base Save this confi…" at bounding box center [720, 580] width 706 height 989
click at [322, 564] on div "path /sinhala* path /tamil* path /telugu* path /urdu* path /azeri* path /russia…" at bounding box center [396, 491] width 569 height 756
drag, startPoint x: 307, startPoint y: 566, endPoint x: 109, endPoint y: 566, distance: 198.0
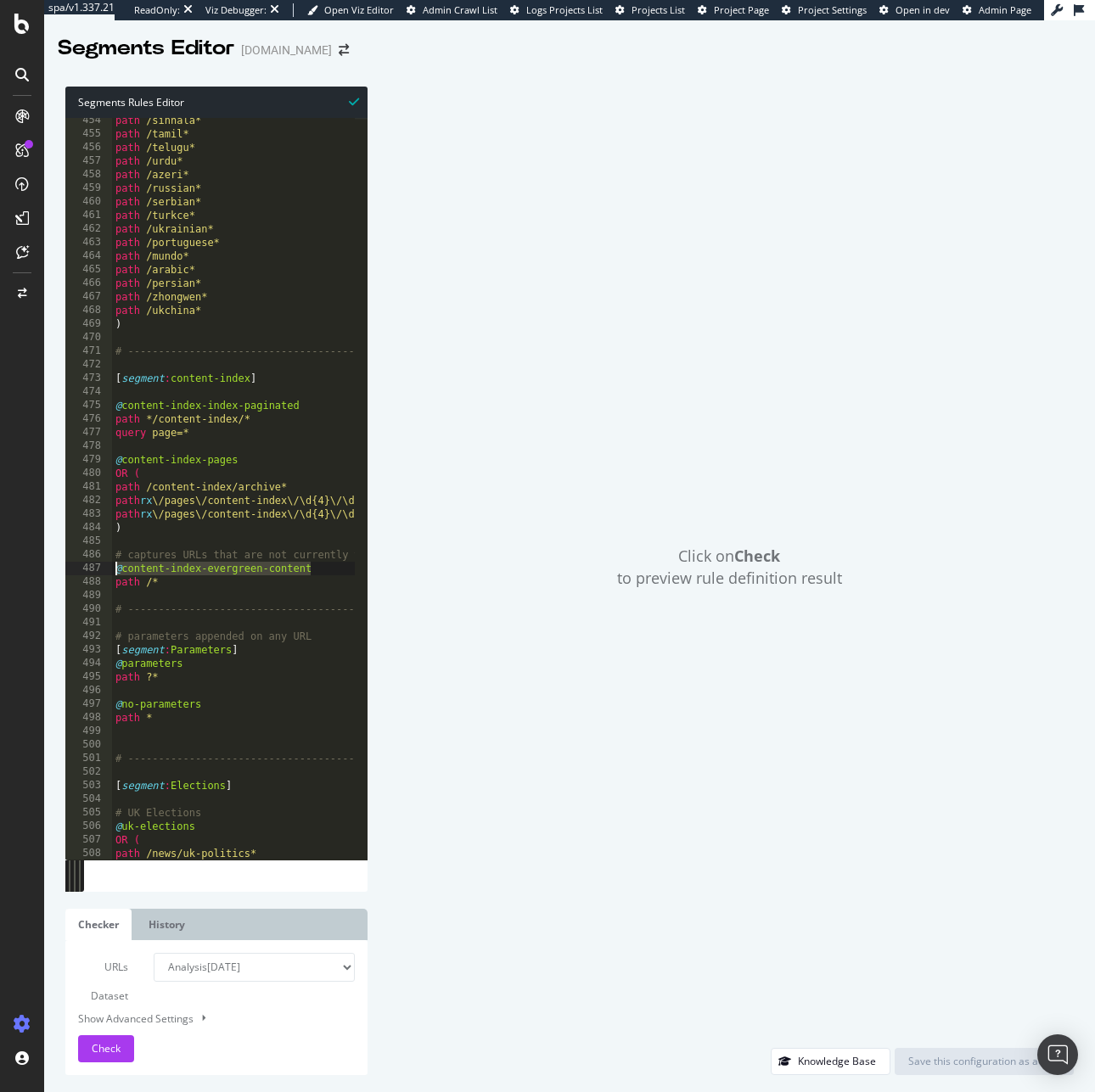
click at [109, 566] on div "@content-index-evergreen-content 454 455 456 457 458 459 460 461 462 463 464 46…" at bounding box center [216, 489] width 302 height 742
drag, startPoint x: 186, startPoint y: 581, endPoint x: 44, endPoint y: 575, distance: 142.1
click at [44, 575] on div "Segments Rules Editor @content-index-evergreen-content 454 455 456 457 458 459 …" at bounding box center [568, 580] width 1050 height 1022
click at [228, 589] on div "path /sinhala* path /tamil* path /telugu* path /urdu* path /azeri* path /russia…" at bounding box center [396, 491] width 569 height 756
drag, startPoint x: 201, startPoint y: 592, endPoint x: 81, endPoint y: 580, distance: 120.6
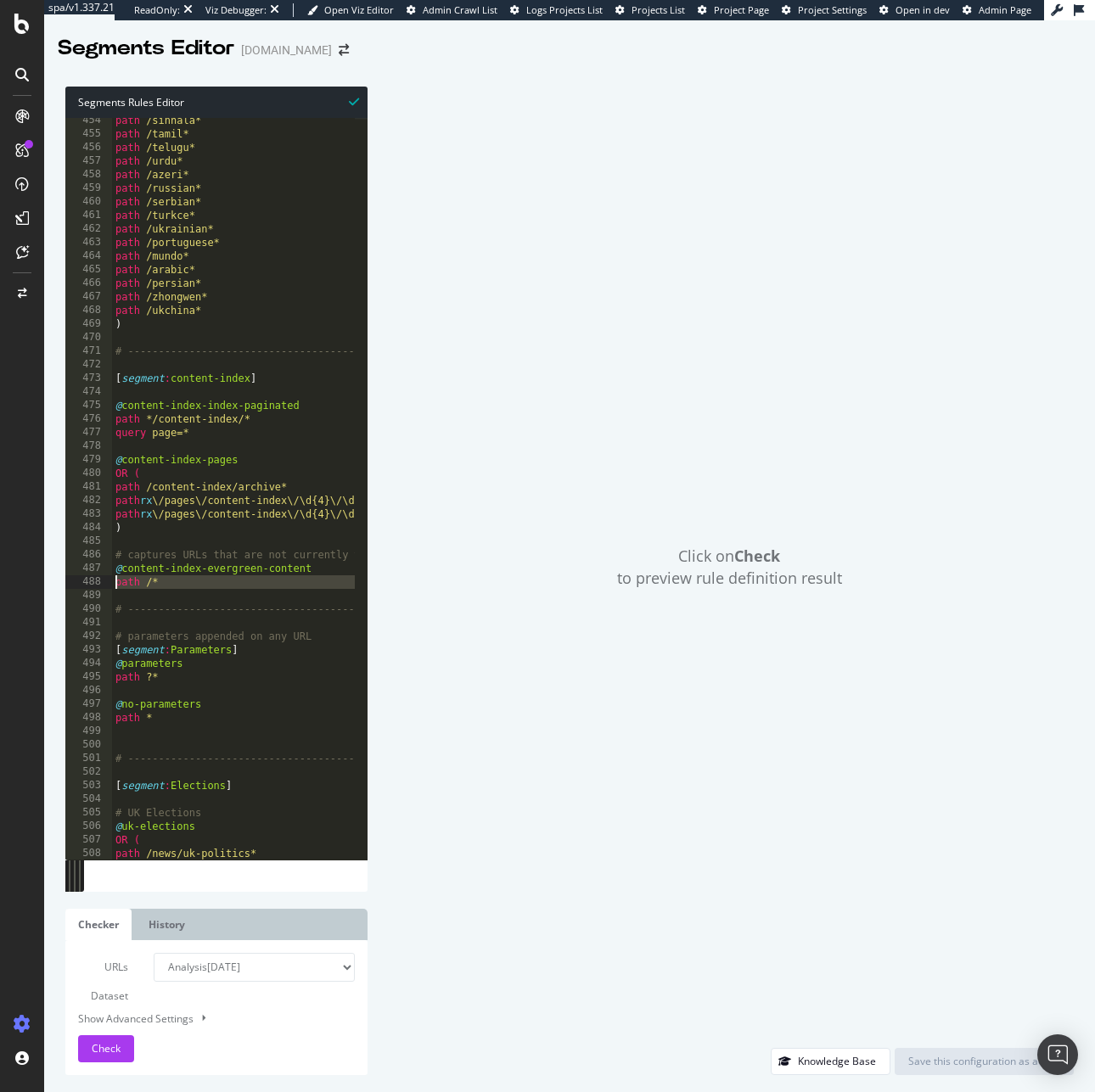
click at [81, 580] on div "path /* 454 455 456 457 458 459 460 461 462 463 464 465 466 467 468 469 470 471…" at bounding box center [216, 489] width 302 height 742
drag, startPoint x: 208, startPoint y: 665, endPoint x: 90, endPoint y: 663, distance: 118.0
click at [90, 663] on div "path /* 454 455 456 457 458 459 460 461 462 463 464 465 466 467 468 469 470 471…" at bounding box center [216, 489] width 302 height 742
click at [179, 668] on div "path /sinhala* path /tamil* path /telugu* path /urdu* path /azeri* path /russia…" at bounding box center [396, 491] width 569 height 756
click at [228, 669] on div "path /sinhala* path /tamil* path /telugu* path /urdu* path /azeri* path /russia…" at bounding box center [233, 489] width 243 height 742
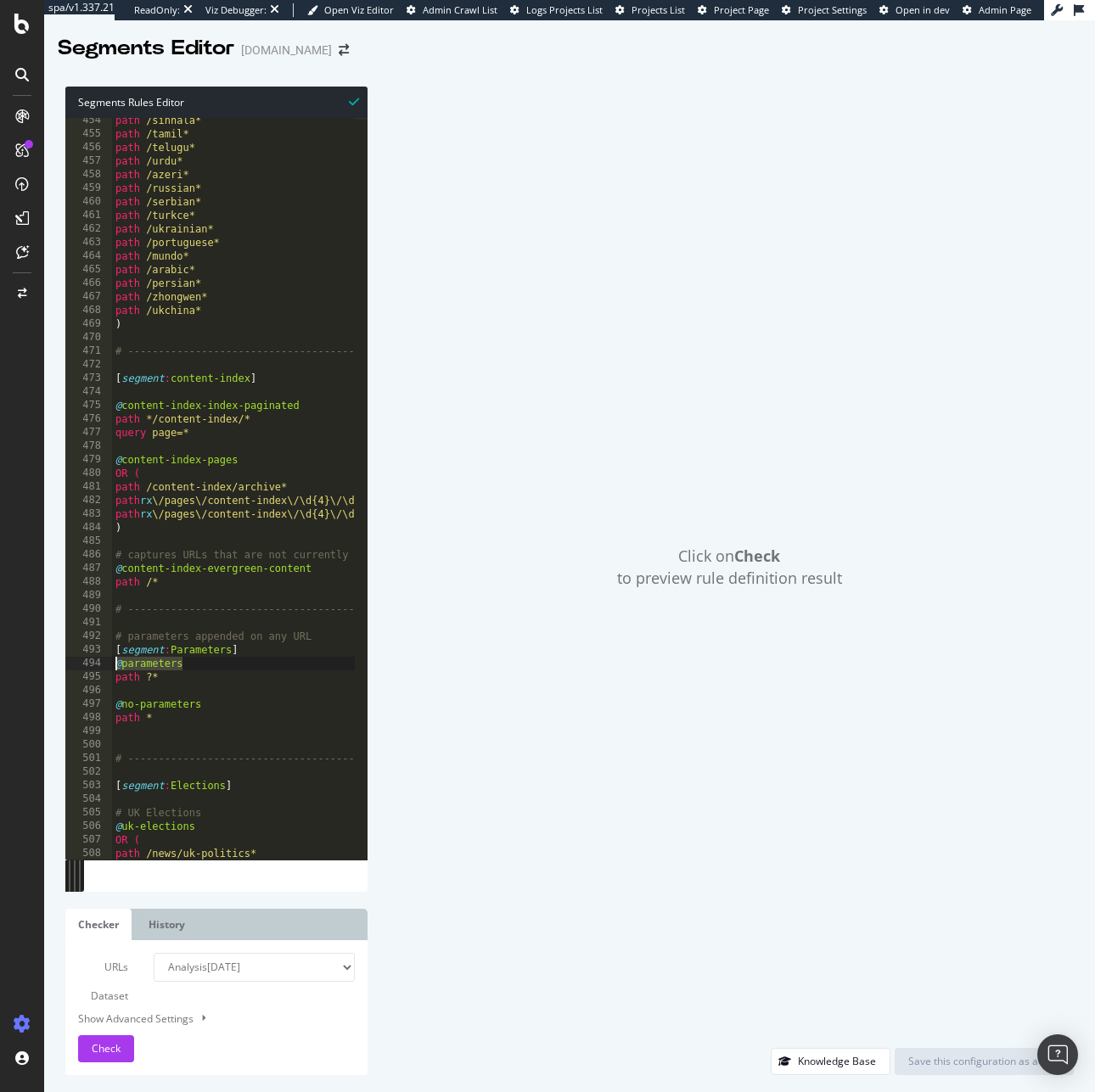
drag, startPoint x: 228, startPoint y: 667, endPoint x: 75, endPoint y: 659, distance: 153.2
click at [75, 659] on div "@parameters 454 455 456 457 458 459 460 461 462 463 464 465 466 467 468 469 470…" at bounding box center [216, 489] width 302 height 742
drag, startPoint x: 198, startPoint y: 678, endPoint x: 14, endPoint y: 664, distance: 184.5
click at [59, 675] on div "Segments Rules Editor @parameters 454 455 456 457 458 459 460 461 462 463 464 4…" at bounding box center [568, 580] width 1050 height 1022
type textarea "@no-parameters"
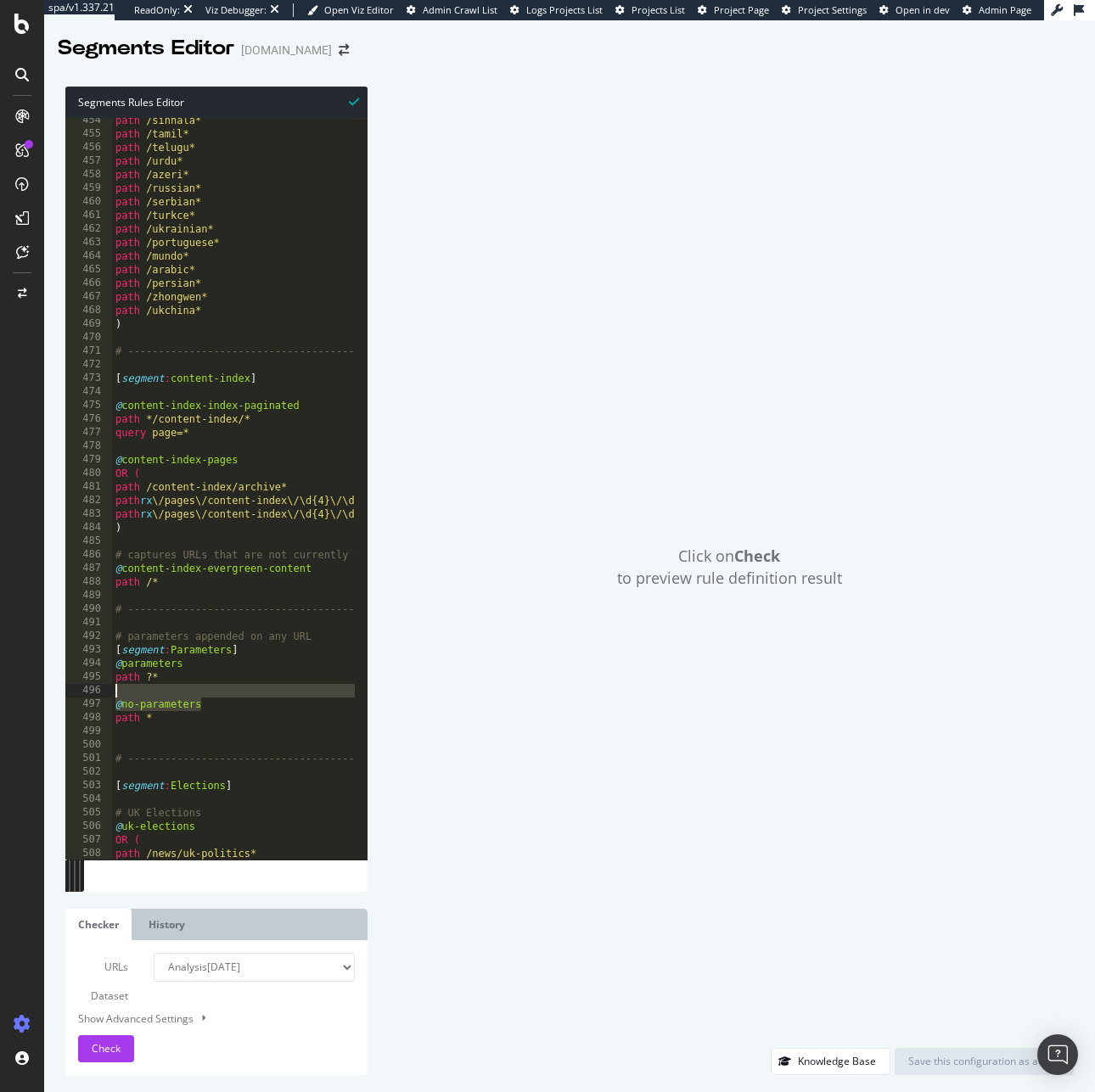
drag, startPoint x: 235, startPoint y: 709, endPoint x: 131, endPoint y: 711, distance: 104.0
click at [131, 711] on div "path /sinhala* path /tamil* path /telugu* path /urdu* path /azeri* path /russia…" at bounding box center [396, 491] width 569 height 756
click at [241, 697] on div "path /sinhala* path /tamil* path /telugu* path /urdu* path /azeri* path /russia…" at bounding box center [396, 491] width 569 height 756
drag, startPoint x: 203, startPoint y: 706, endPoint x: 96, endPoint y: 707, distance: 107.0
click at [96, 707] on div "454 455 456 457 458 459 460 461 462 463 464 465 466 467 468 469 470 471 472 473…" at bounding box center [216, 489] width 302 height 742
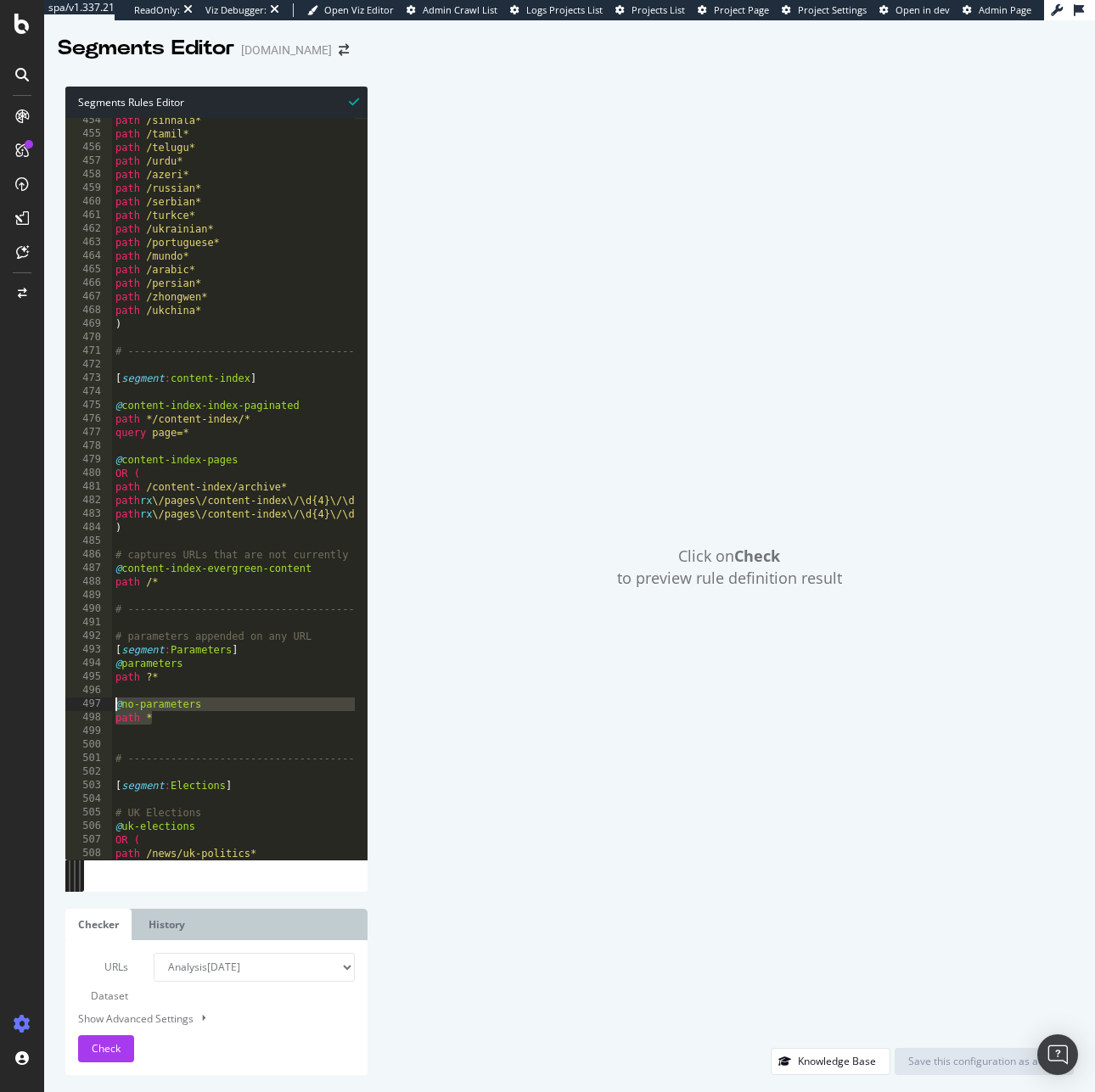
click at [166, 704] on div "path /sinhala* path /tamil* path /telugu* path /urdu* path /azeri* path /russia…" at bounding box center [396, 491] width 569 height 756
drag, startPoint x: 252, startPoint y: 703, endPoint x: 109, endPoint y: 706, distance: 143.0
click at [109, 706] on div "@no-parameters 454 455 456 457 458 459 460 461 462 463 464 465 466 467 468 469 …" at bounding box center [216, 489] width 302 height 742
click at [166, 713] on div "path /sinhala* path /tamil* path /telugu* path /urdu* path /azeri* path /russia…" at bounding box center [396, 491] width 569 height 756
click at [162, 716] on div "path /sinhala* path /tamil* path /telugu* path /urdu* path /azeri* path /russia…" at bounding box center [396, 491] width 569 height 756
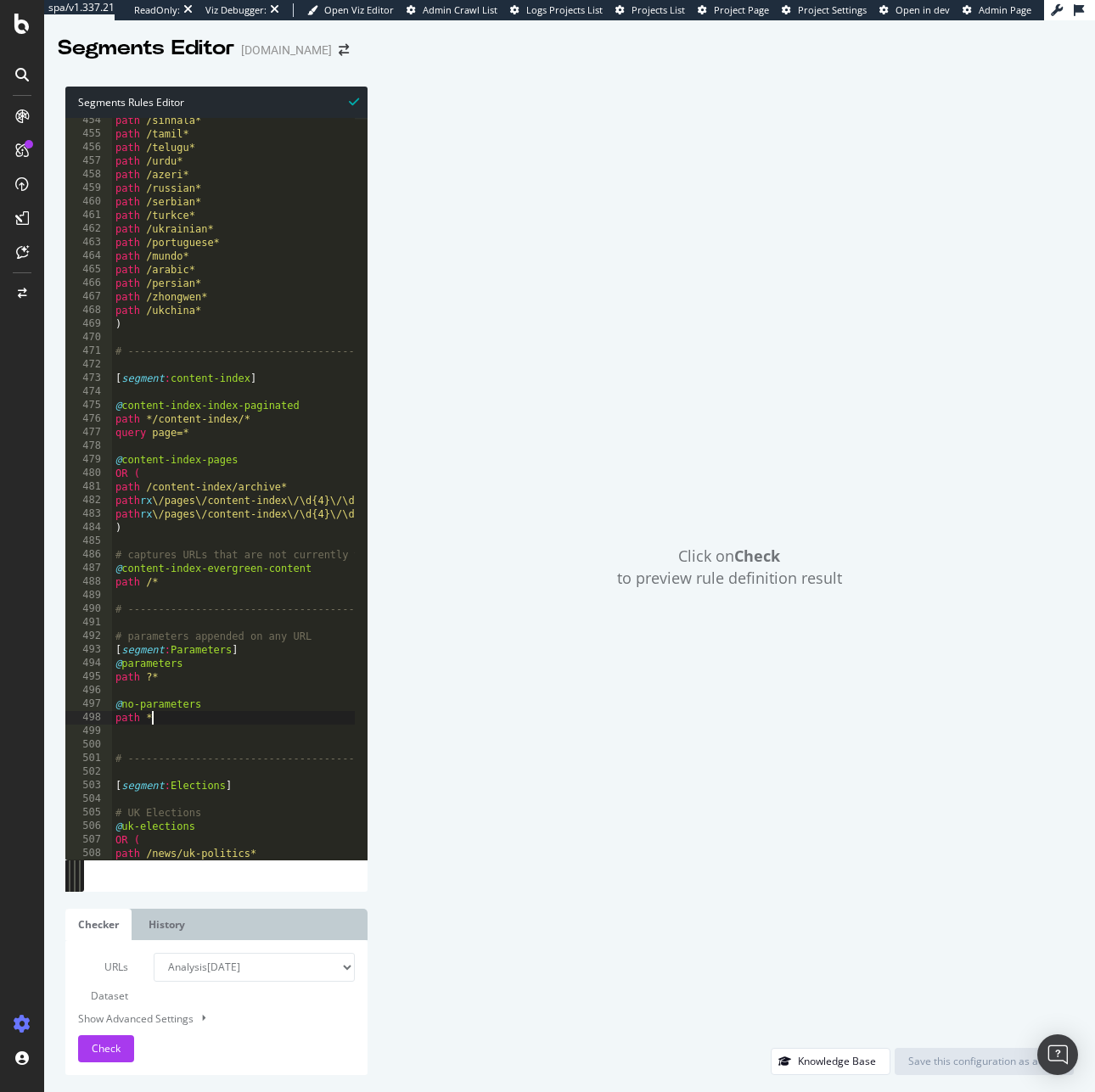
click at [183, 716] on div "path /sinhala* path /tamil* path /telugu* path /urdu* path /azeri* path /russia…" at bounding box center [396, 491] width 569 height 756
drag, startPoint x: 176, startPoint y: 717, endPoint x: 62, endPoint y: 717, distance: 114.0
click at [62, 717] on div "Segments Rules Editor path * 454 455 456 457 458 459 460 461 462 463 464 465 46…" at bounding box center [568, 580] width 1050 height 1022
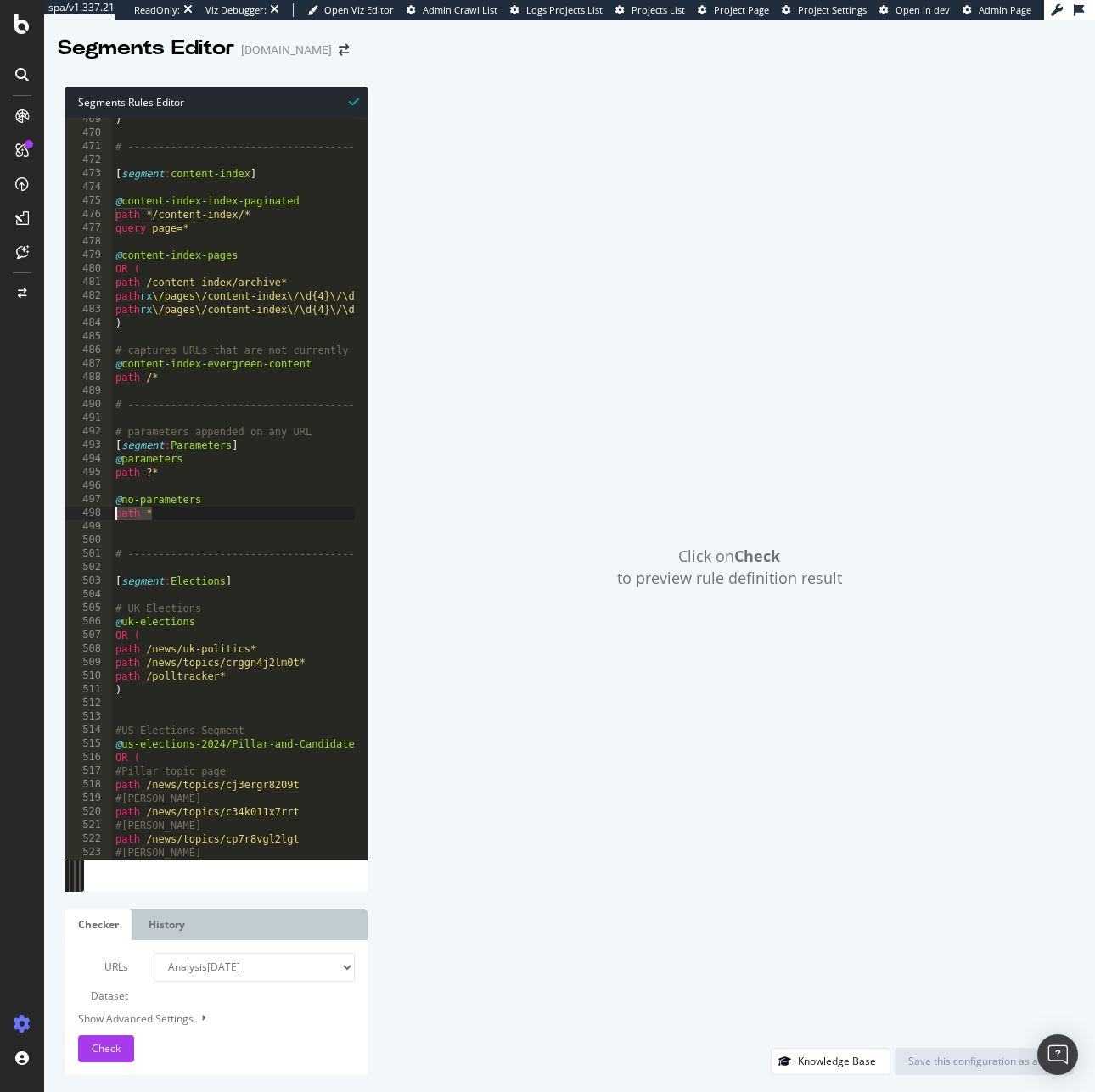
scroll to position [6506, 0]
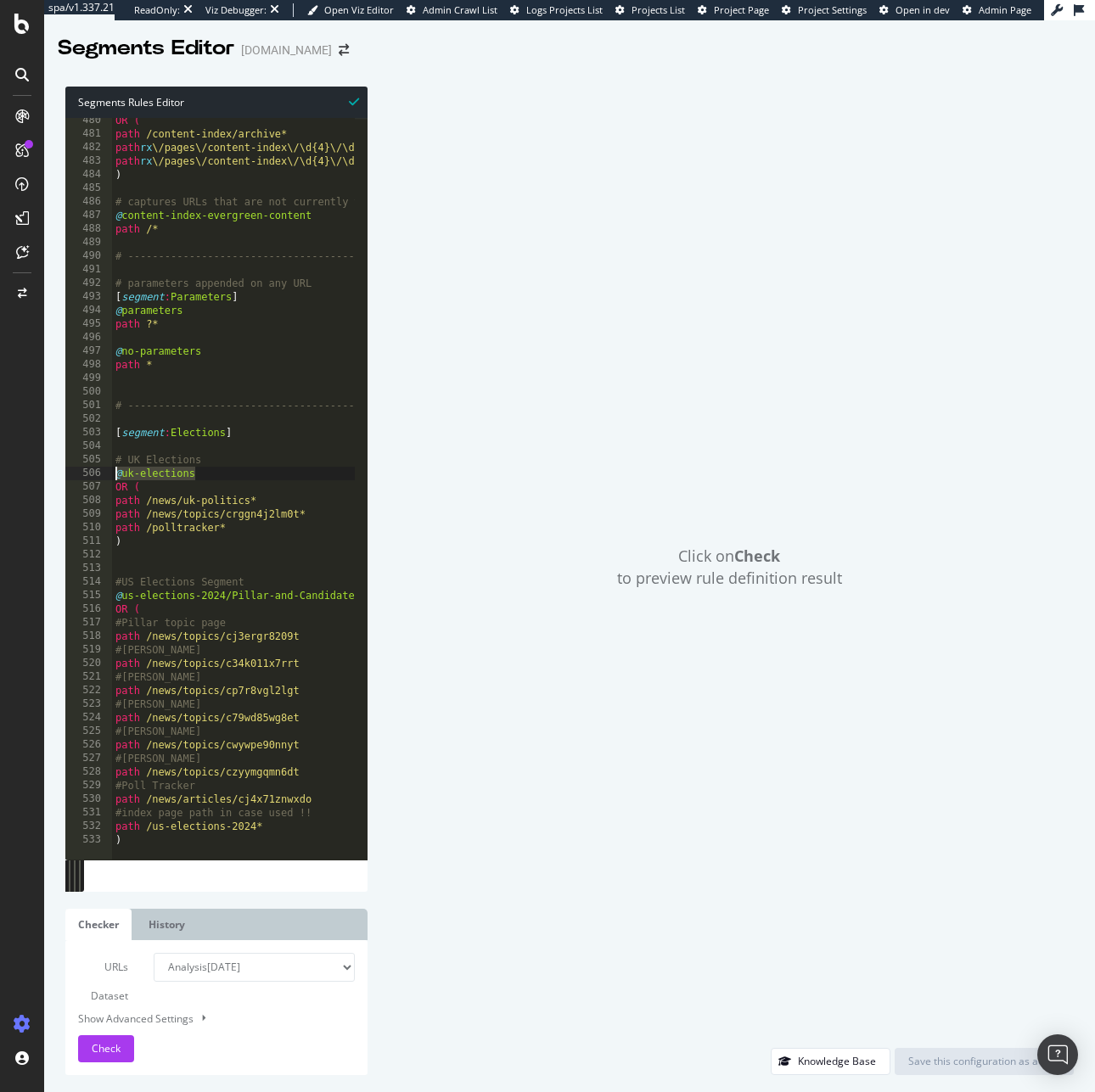
drag, startPoint x: 156, startPoint y: 472, endPoint x: 75, endPoint y: 470, distance: 81.0
click at [75, 470] on div "path * 480 481 482 483 484 485 486 487 488 489 490 491 492 493 494 495 496 497 …" at bounding box center [216, 489] width 302 height 742
drag, startPoint x: 138, startPoint y: 545, endPoint x: 104, endPoint y: 486, distance: 68.1
click at [104, 486] on div "@uk-elections 480 481 482 483 484 485 486 487 488 489 490 491 492 493 494 495 4…" at bounding box center [216, 489] width 302 height 742
click at [220, 666] on div "OR ( path /content-index/archive* path rx \/pages\/content-index\/\d{4}\/\d{2}\…" at bounding box center [396, 491] width 569 height 756
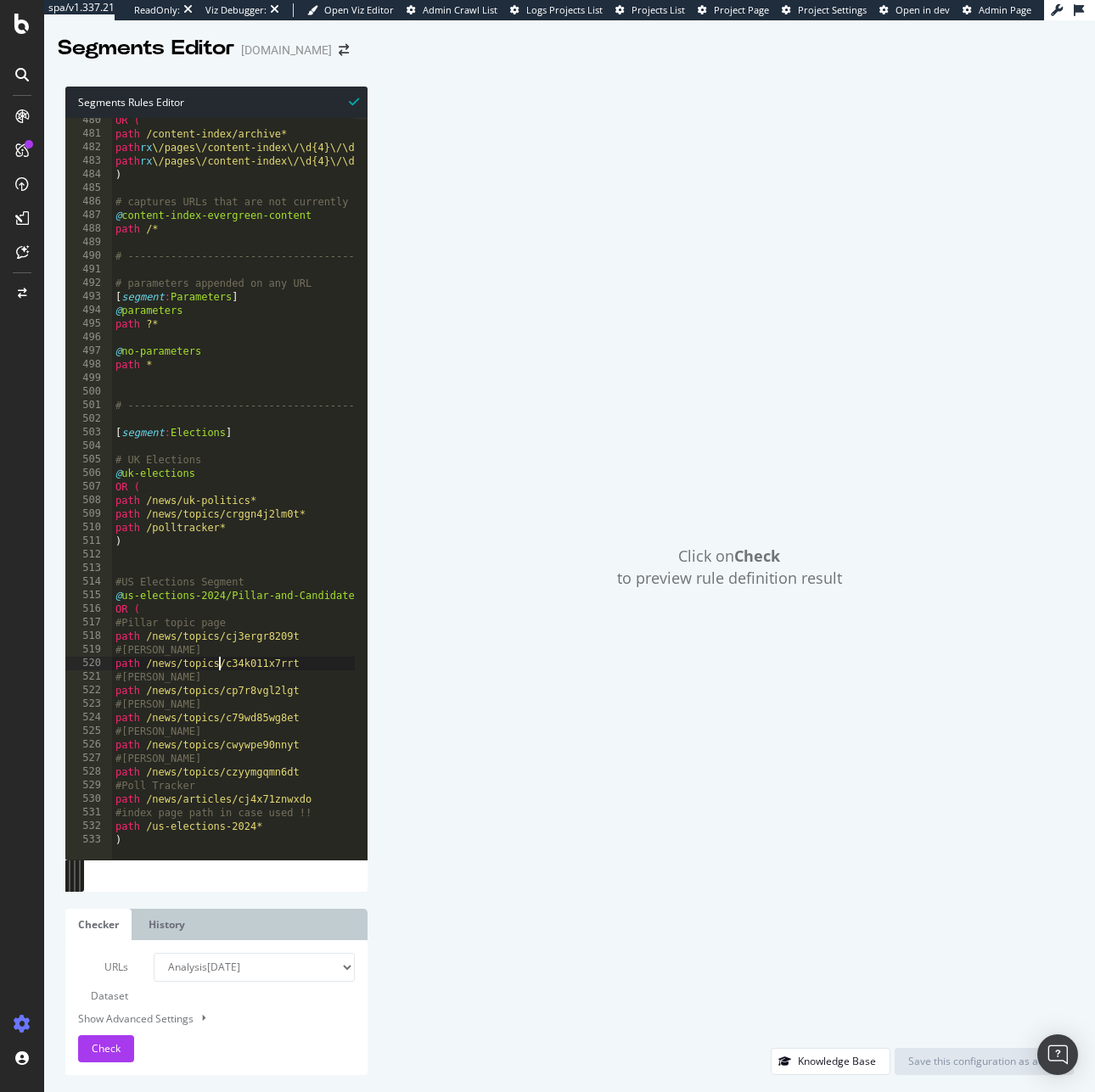
click at [192, 596] on div "OR ( path /content-index/archive* path rx \/pages\/content-index\/\d{4}\/\d{2}\…" at bounding box center [396, 491] width 569 height 756
click at [46, 594] on div "Segments Rules Editor @us-elections-2024/Pillar-and-Candidates OR ( 480 481 482…" at bounding box center [568, 580] width 1050 height 1022
click at [135, 597] on div "OR ( path /content-index/archive* path rx \/pages\/content-index\/\d{4}\/\d{2}\…" at bounding box center [396, 491] width 569 height 756
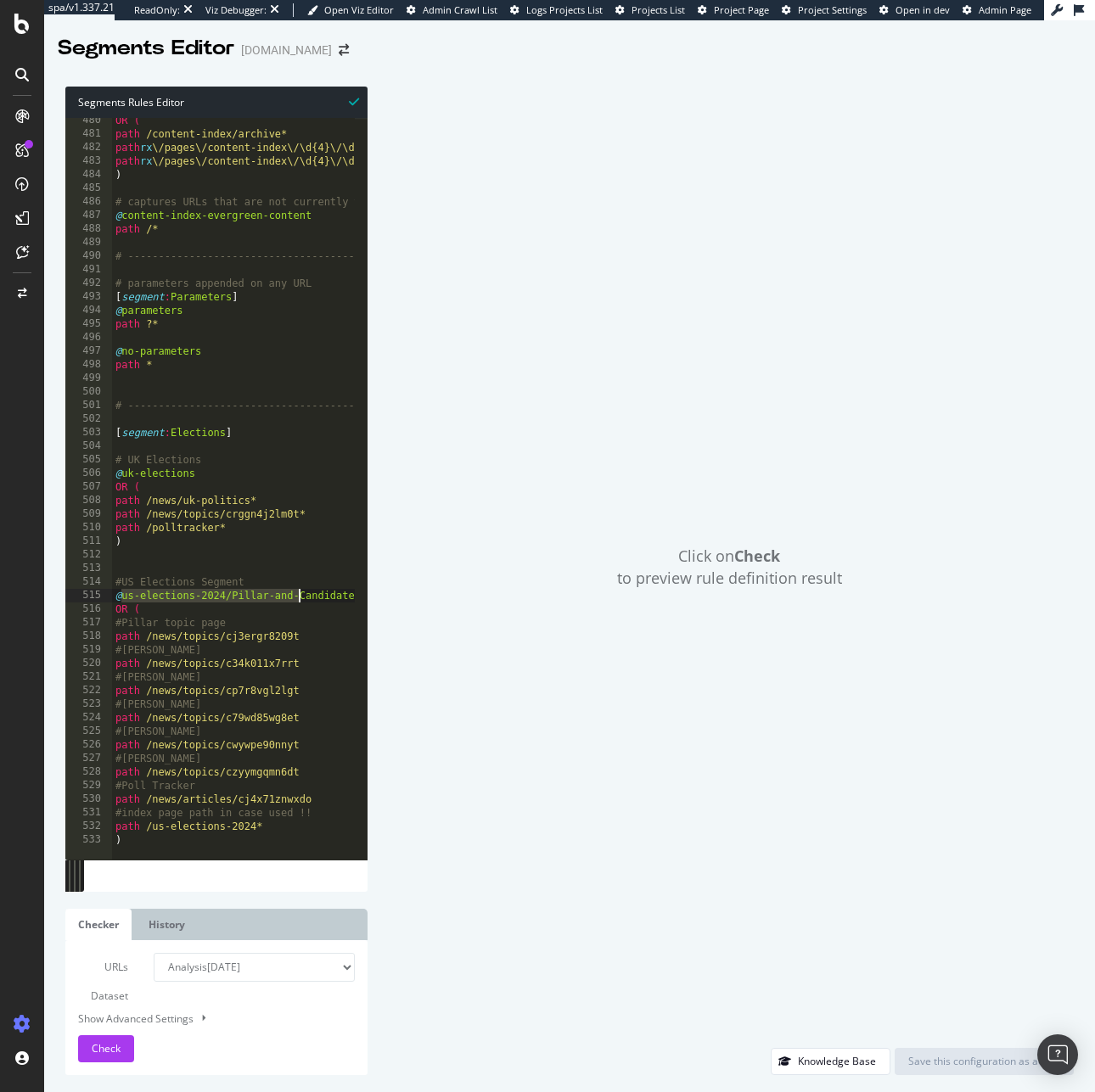
drag, startPoint x: 118, startPoint y: 595, endPoint x: 304, endPoint y: 594, distance: 186.0
click at [304, 594] on div "OR ( path /content-index/archive* path rx \/pages\/content-index\/\d{4}\/\d{2}\…" at bounding box center [396, 491] width 569 height 756
click at [124, 598] on div "OR ( path /content-index/archive* path rx \/pages\/content-index\/\d{4}\/\d{2}\…" at bounding box center [396, 491] width 569 height 756
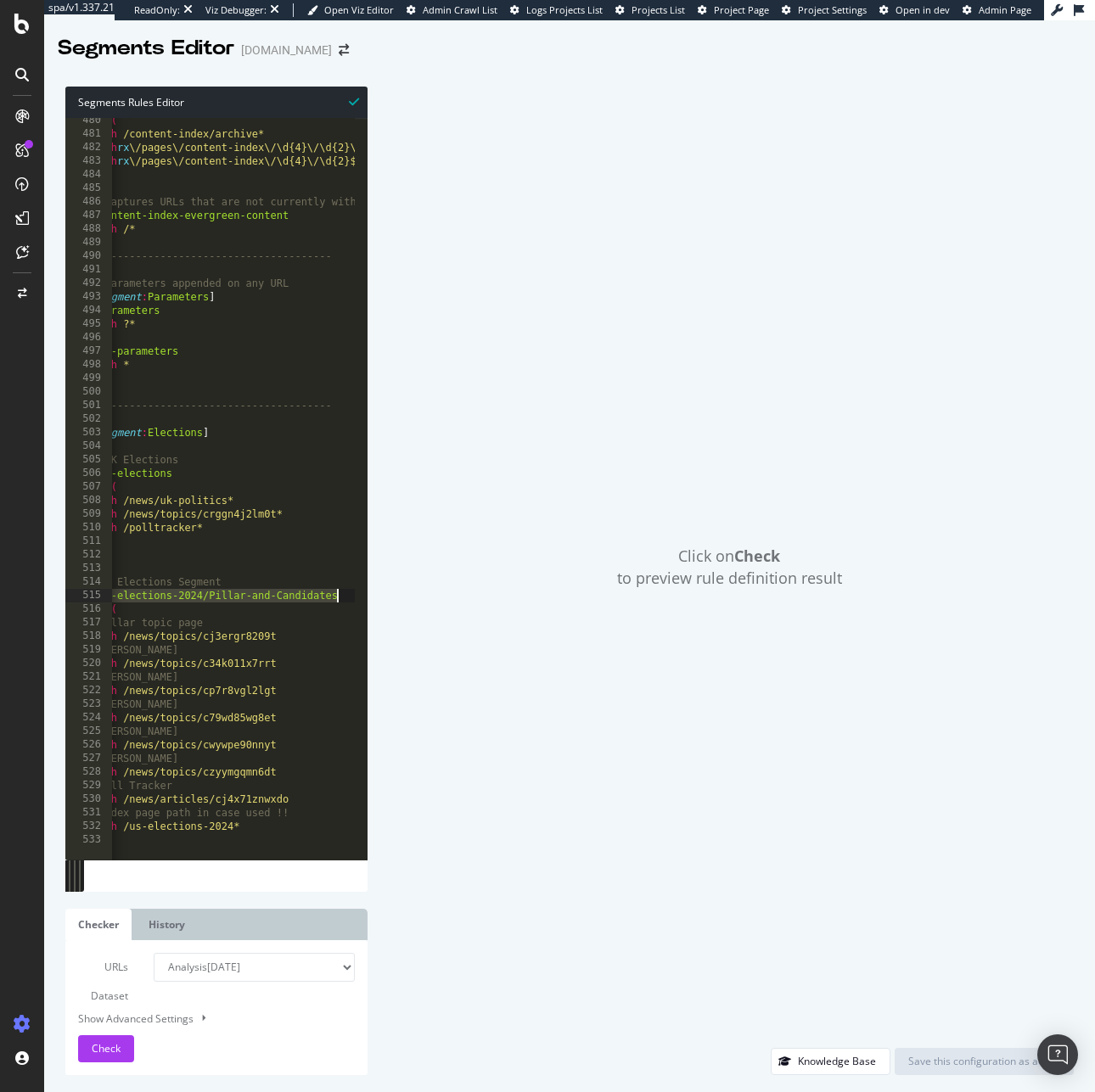
drag, startPoint x: 116, startPoint y: 594, endPoint x: 398, endPoint y: 594, distance: 282.0
click at [398, 594] on div "Segments Rules Editor @us-elections-2024/Pillar-and-Candidates 480 481 482 483 …" at bounding box center [568, 580] width 1050 height 1022
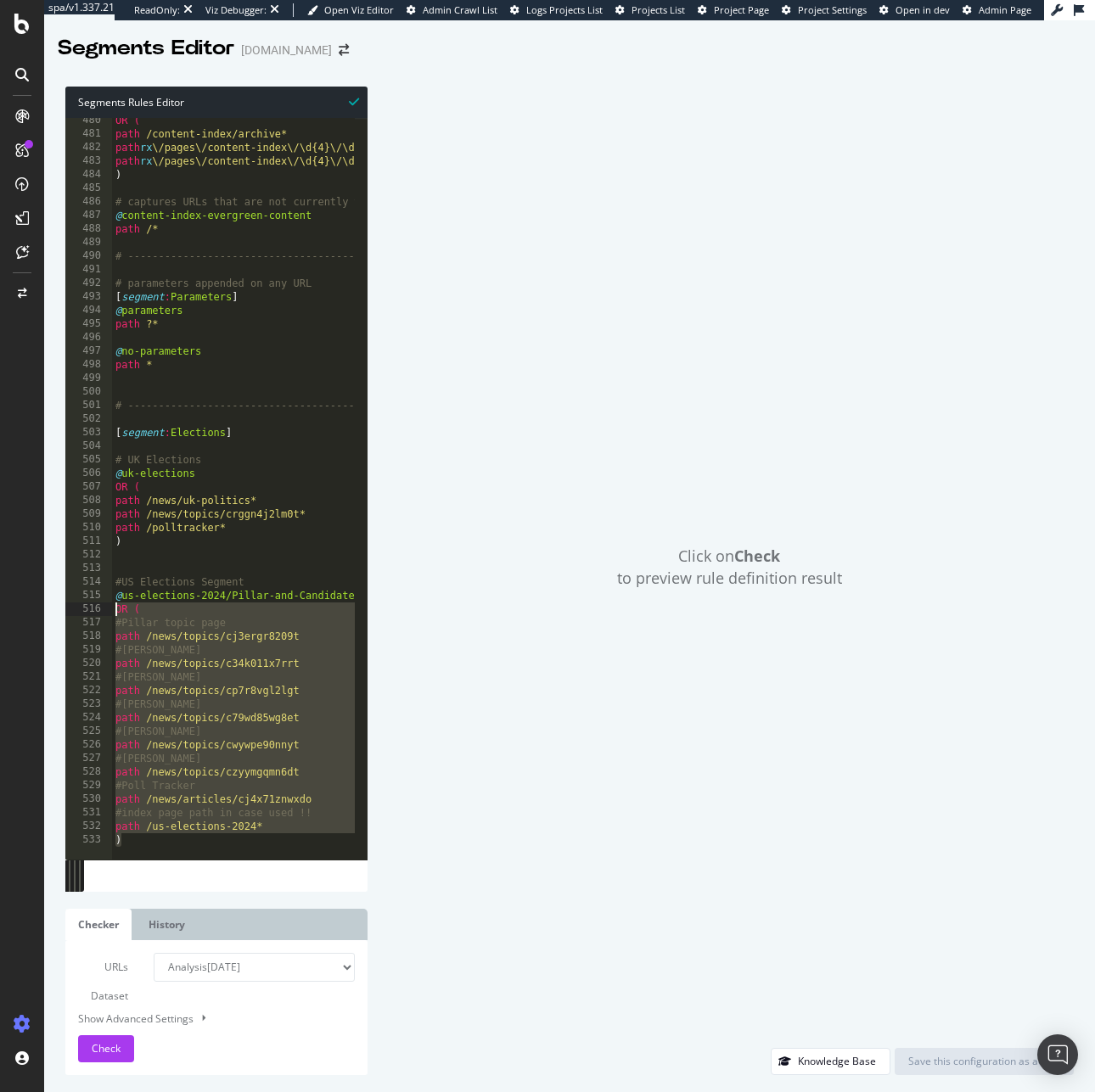
drag, startPoint x: 135, startPoint y: 835, endPoint x: 105, endPoint y: 607, distance: 230.0
click at [105, 607] on div "@us-elections-2024/Pillar-and-Candidates 480 481 482 483 484 485 486 487 488 48…" at bounding box center [216, 489] width 302 height 742
type textarea "OR ( #Pillar topic page"
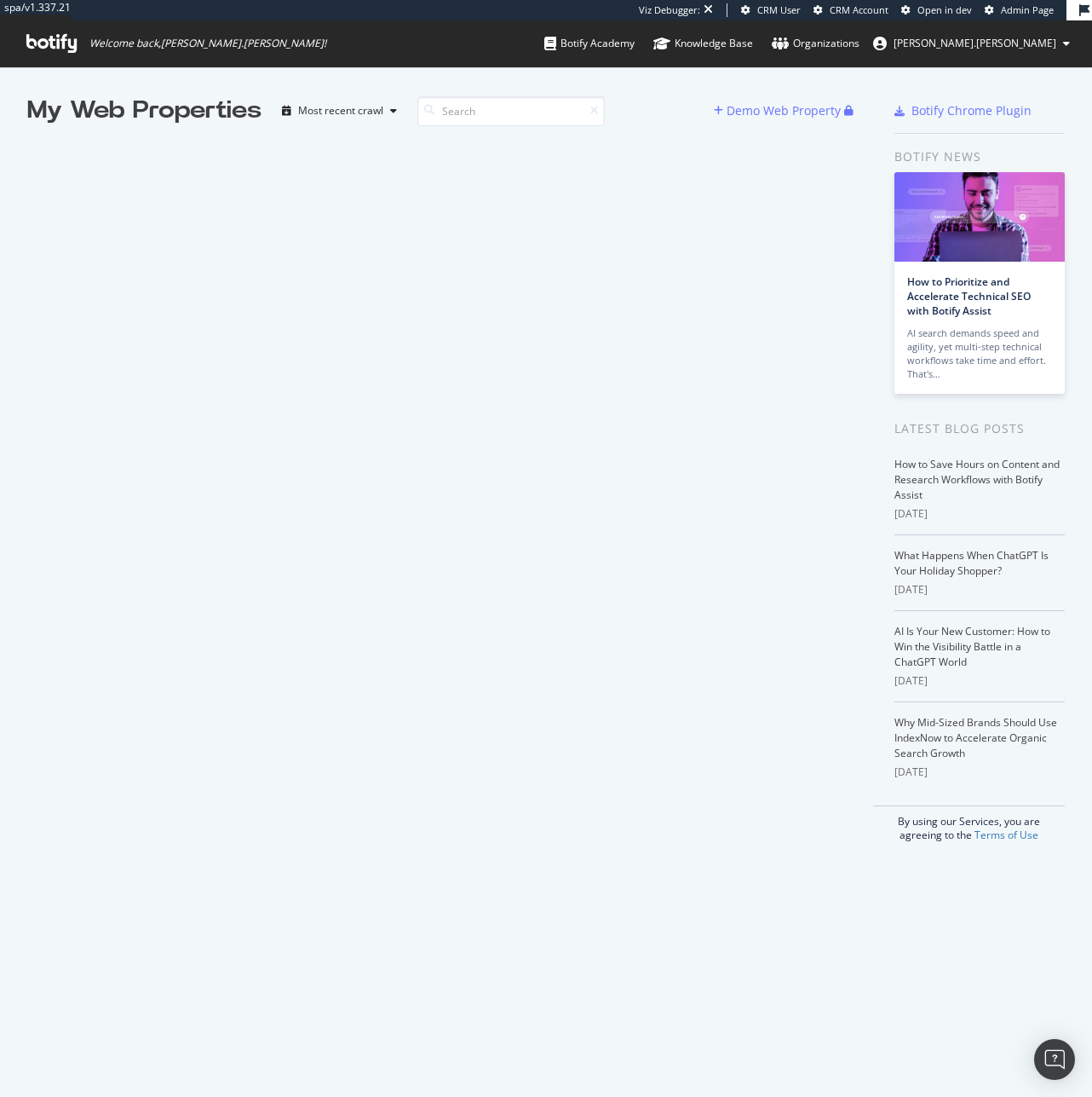
scroll to position [1084, 1067]
click at [341, 99] on div "Most recent crawl" at bounding box center [339, 110] width 128 height 25
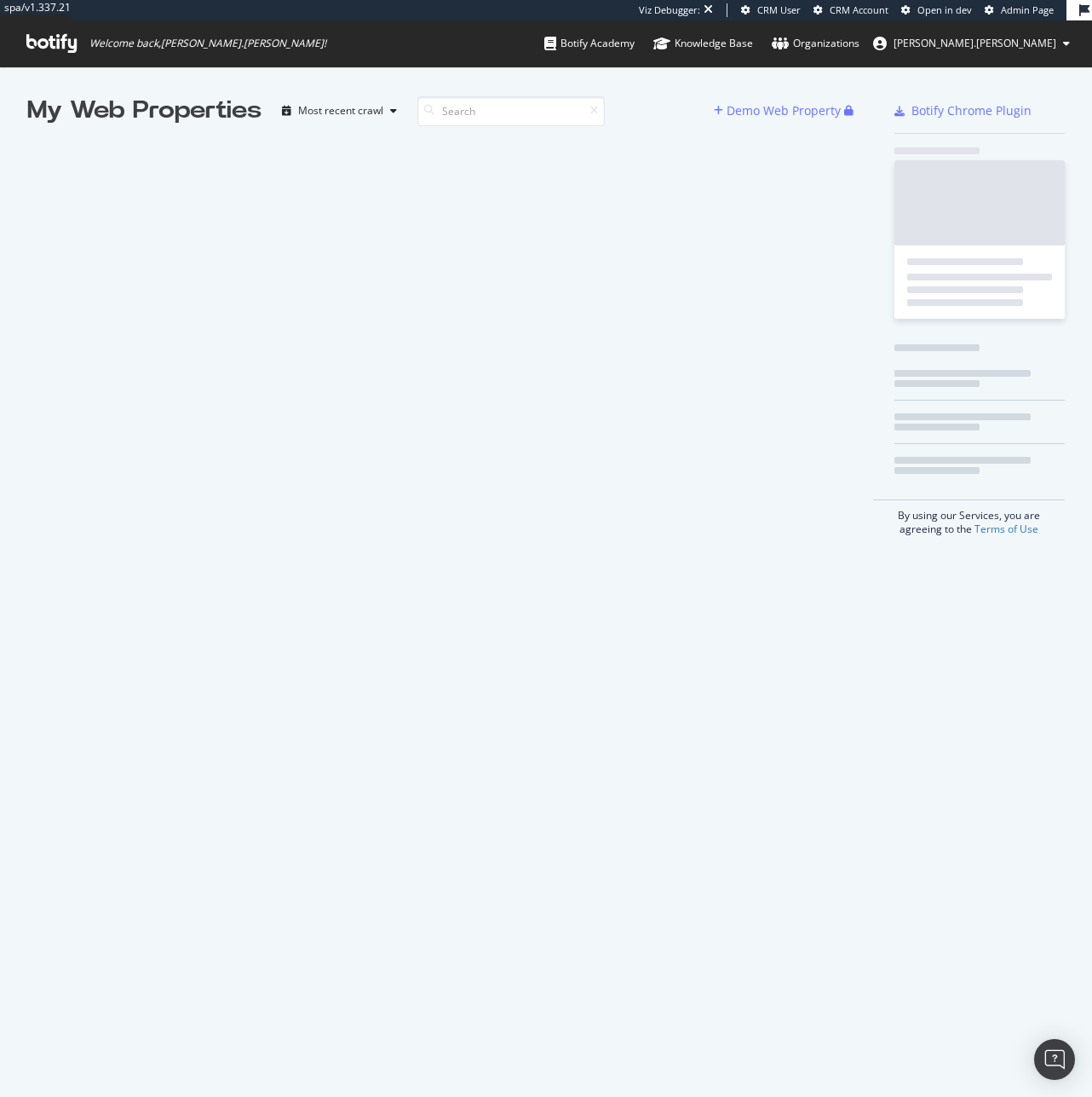
scroll to position [1084, 1067]
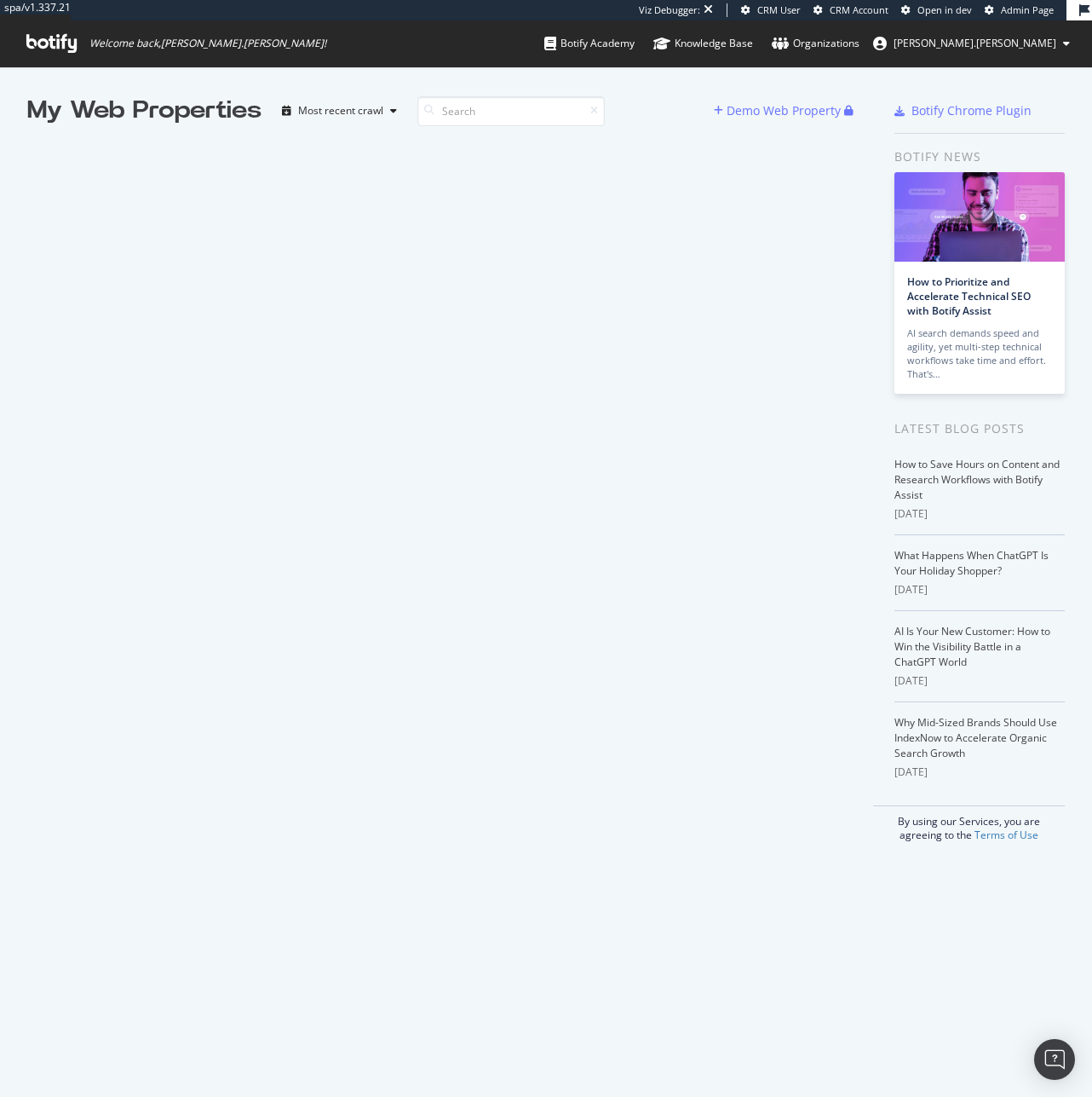
click at [168, 117] on div "My Web Properties" at bounding box center [144, 110] width 234 height 34
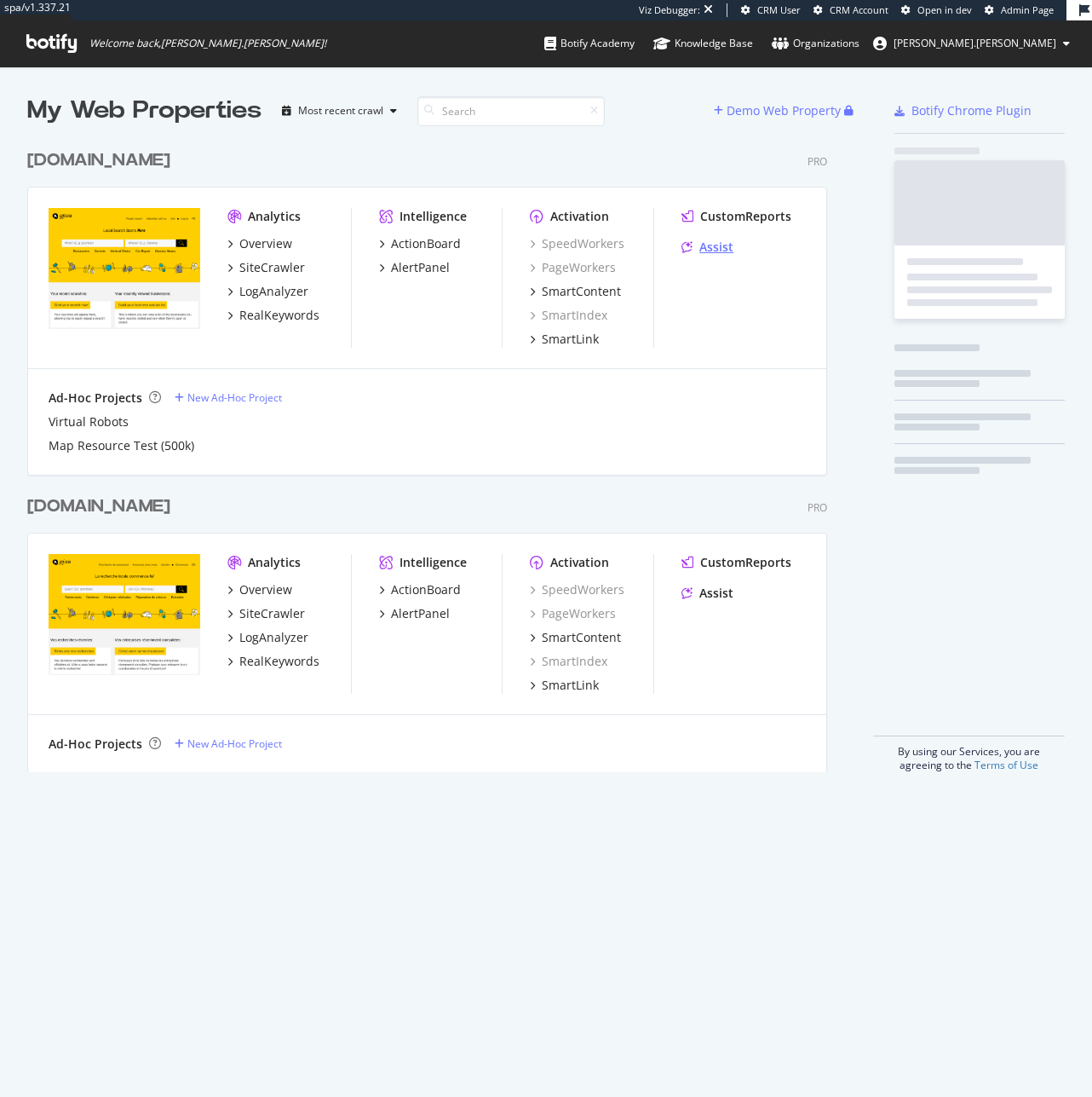
scroll to position [632, 801]
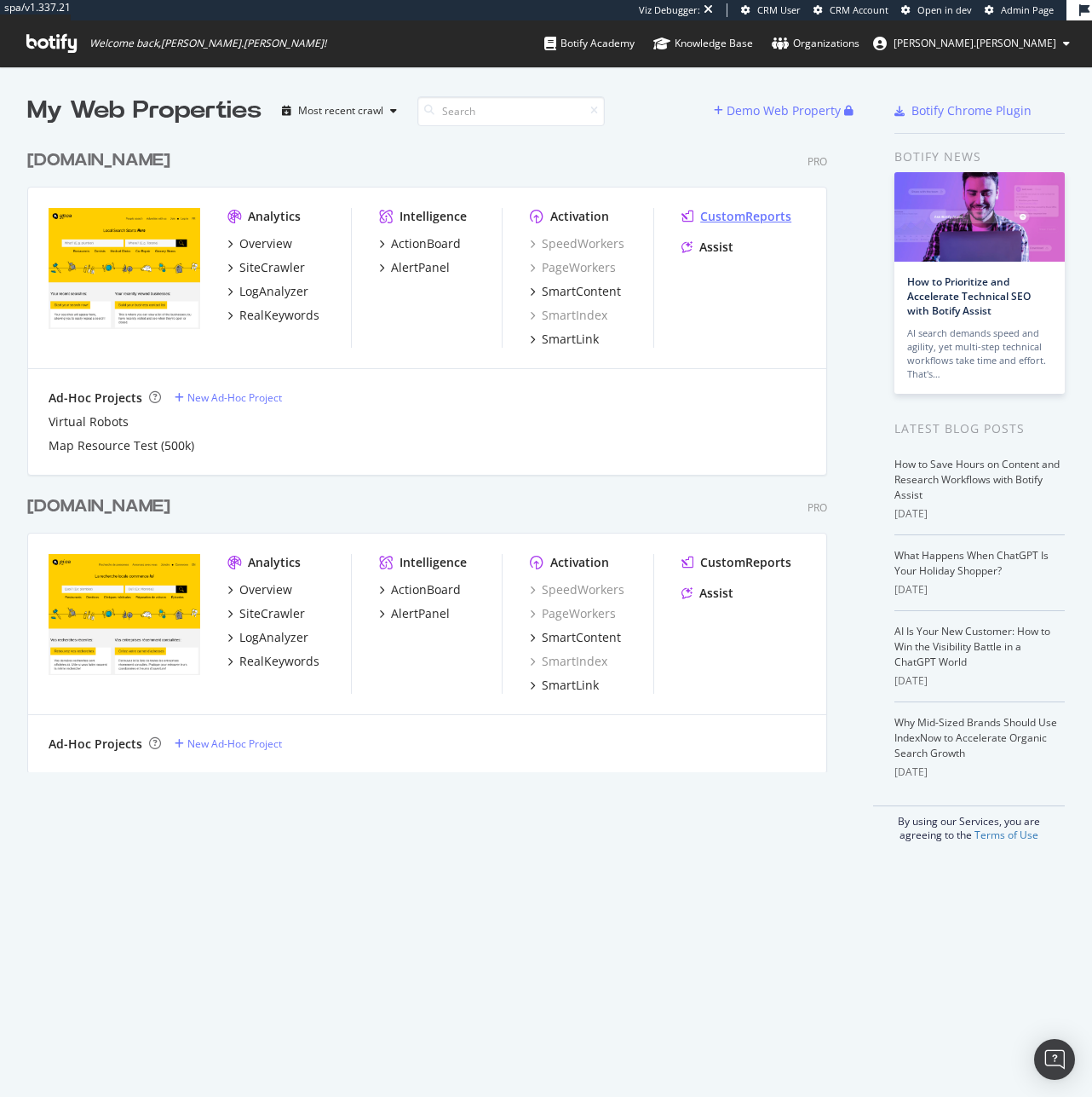
click at [720, 216] on div "CustomReports" at bounding box center [745, 216] width 91 height 17
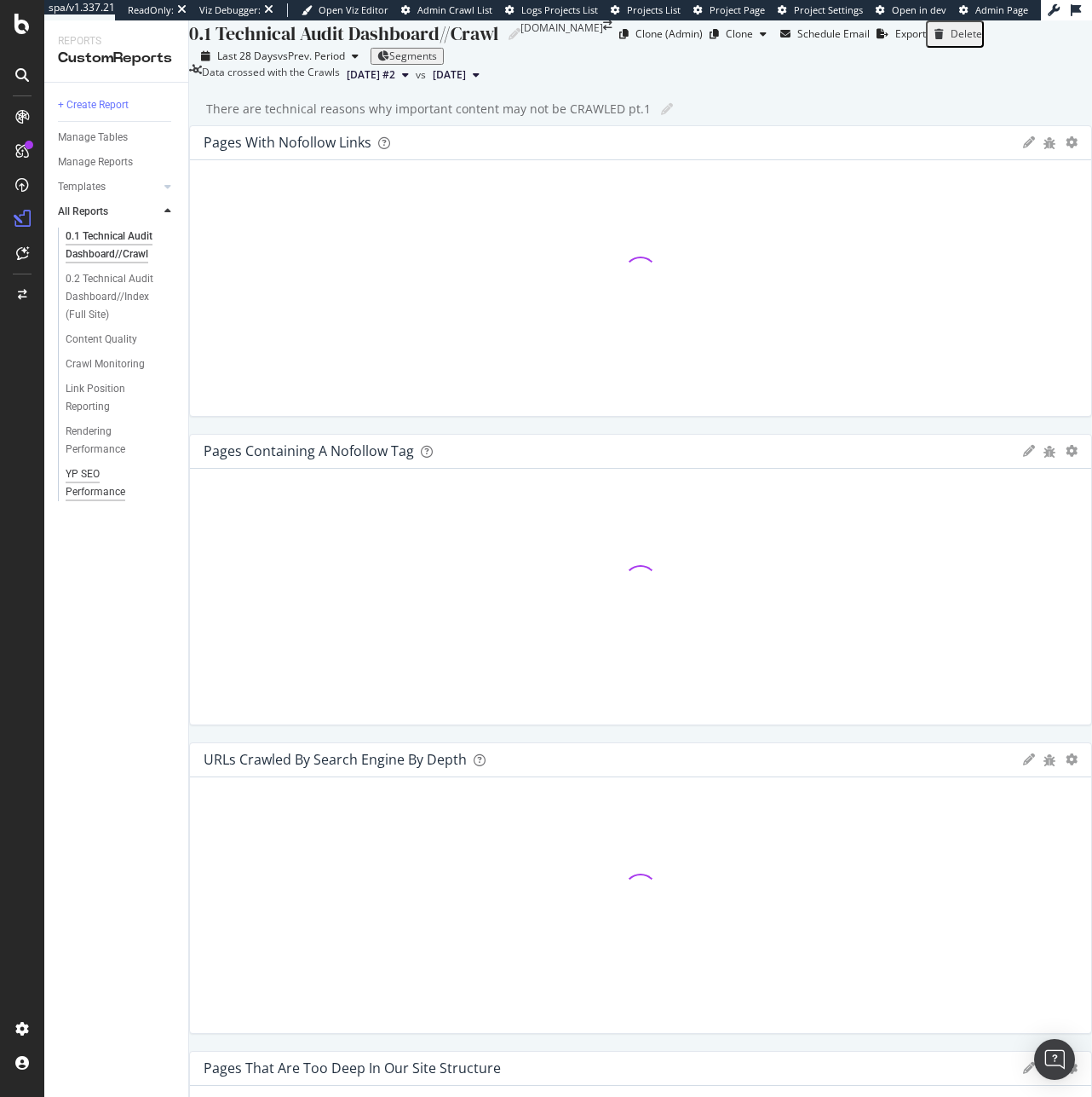
click at [110, 490] on div "YP SEO Performance" at bounding box center [112, 483] width 94 height 36
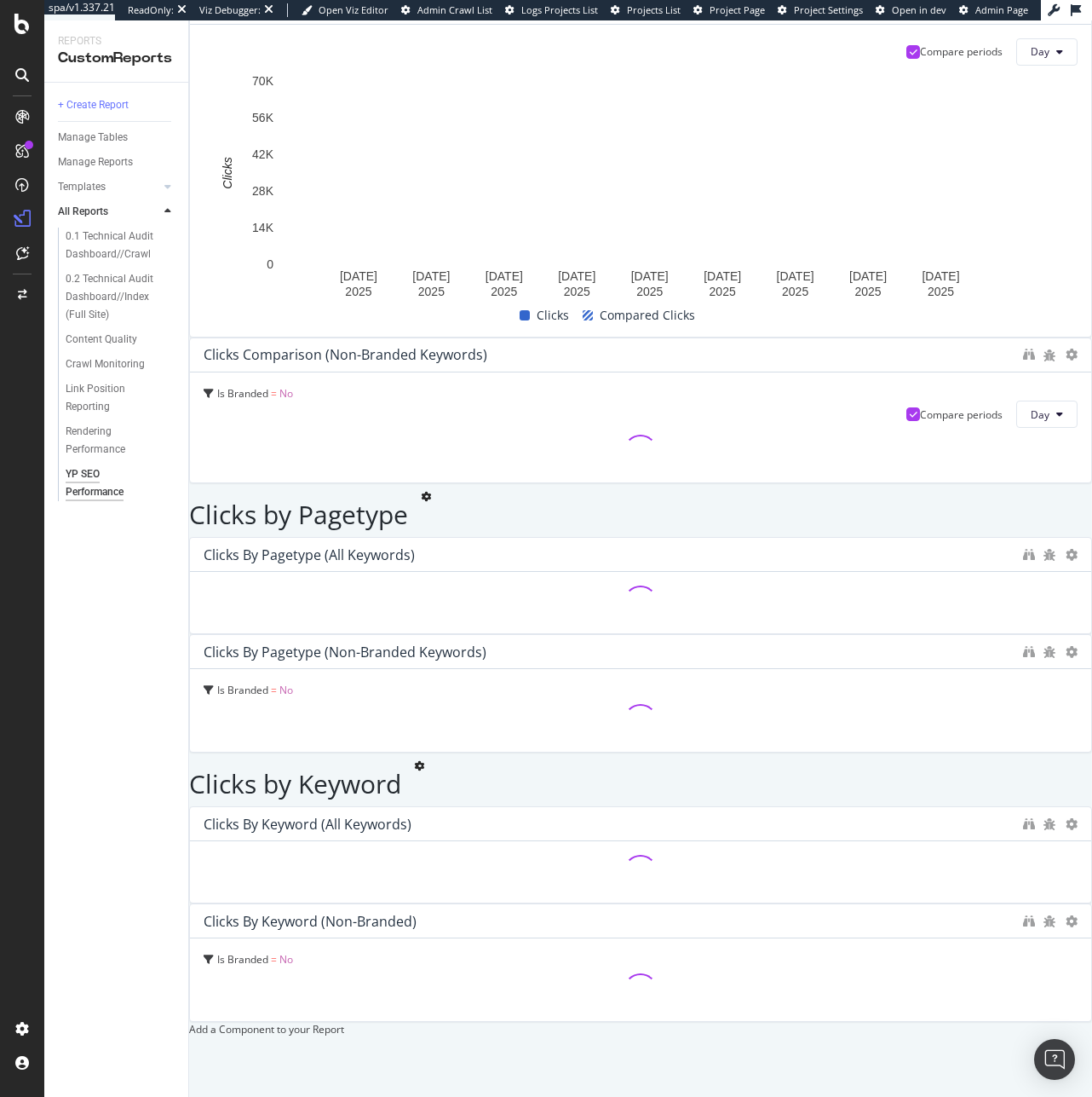
scroll to position [1658, 0]
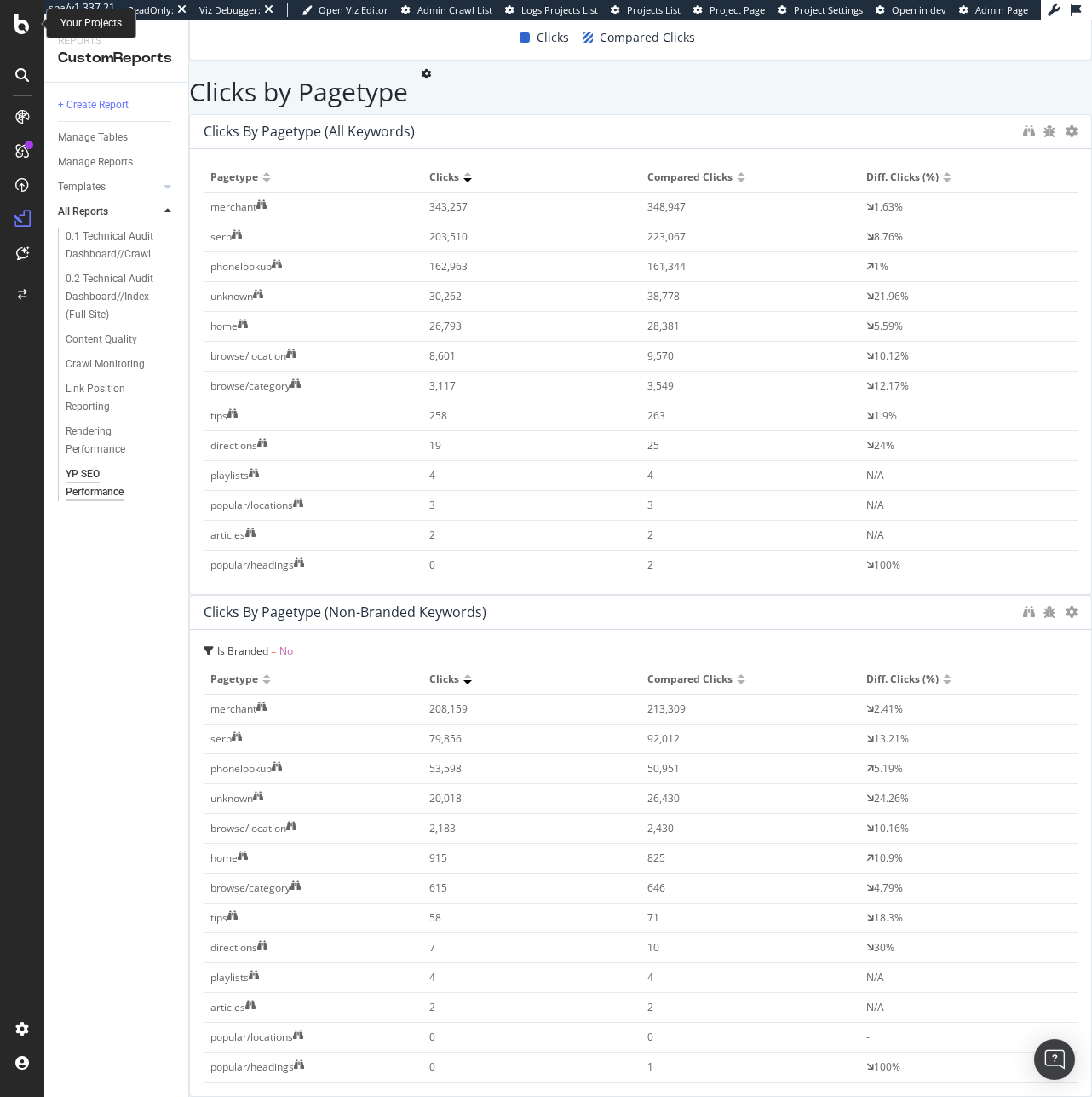
click at [28, 25] on icon at bounding box center [22, 24] width 15 height 21
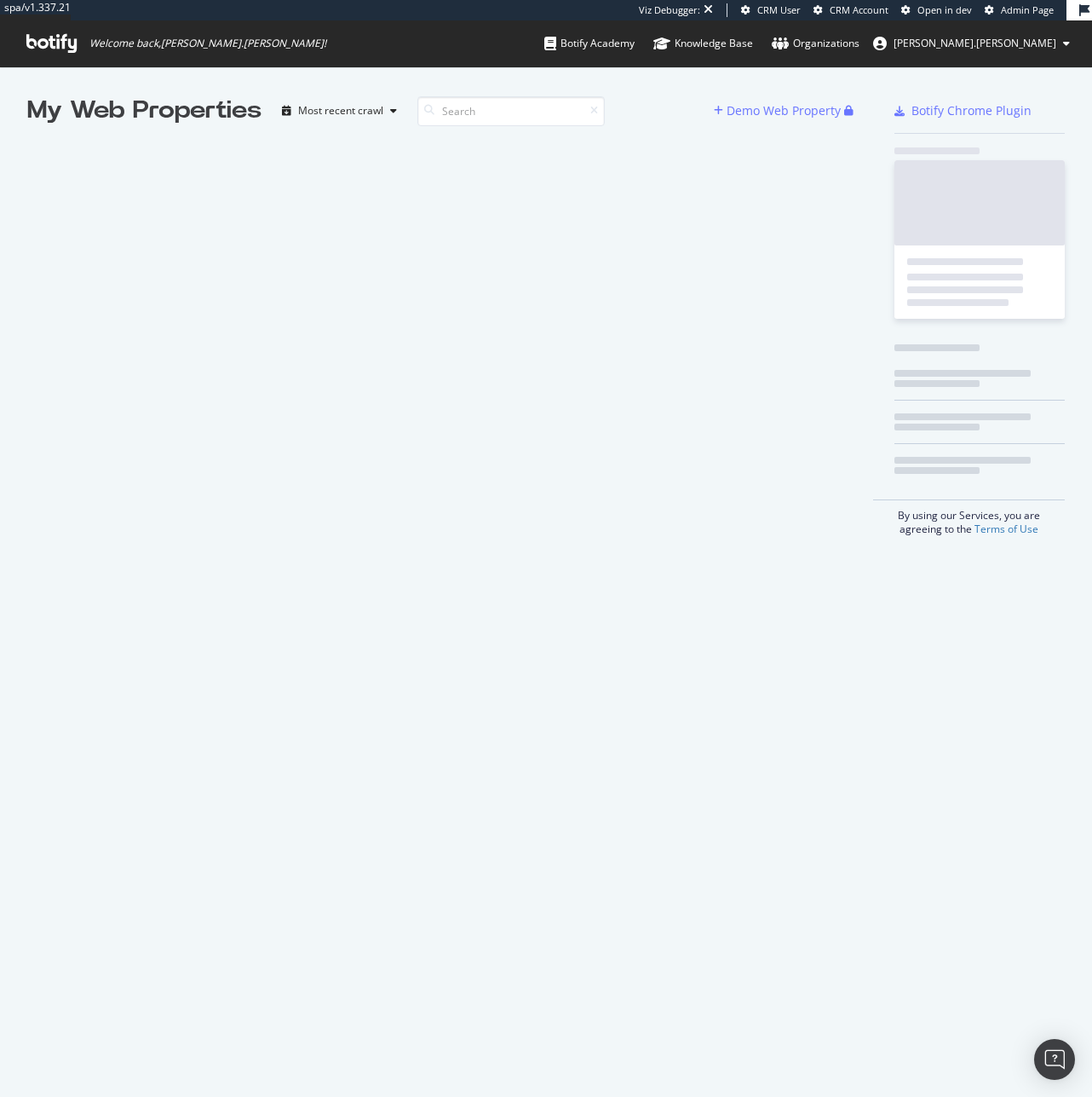
scroll to position [1084, 1067]
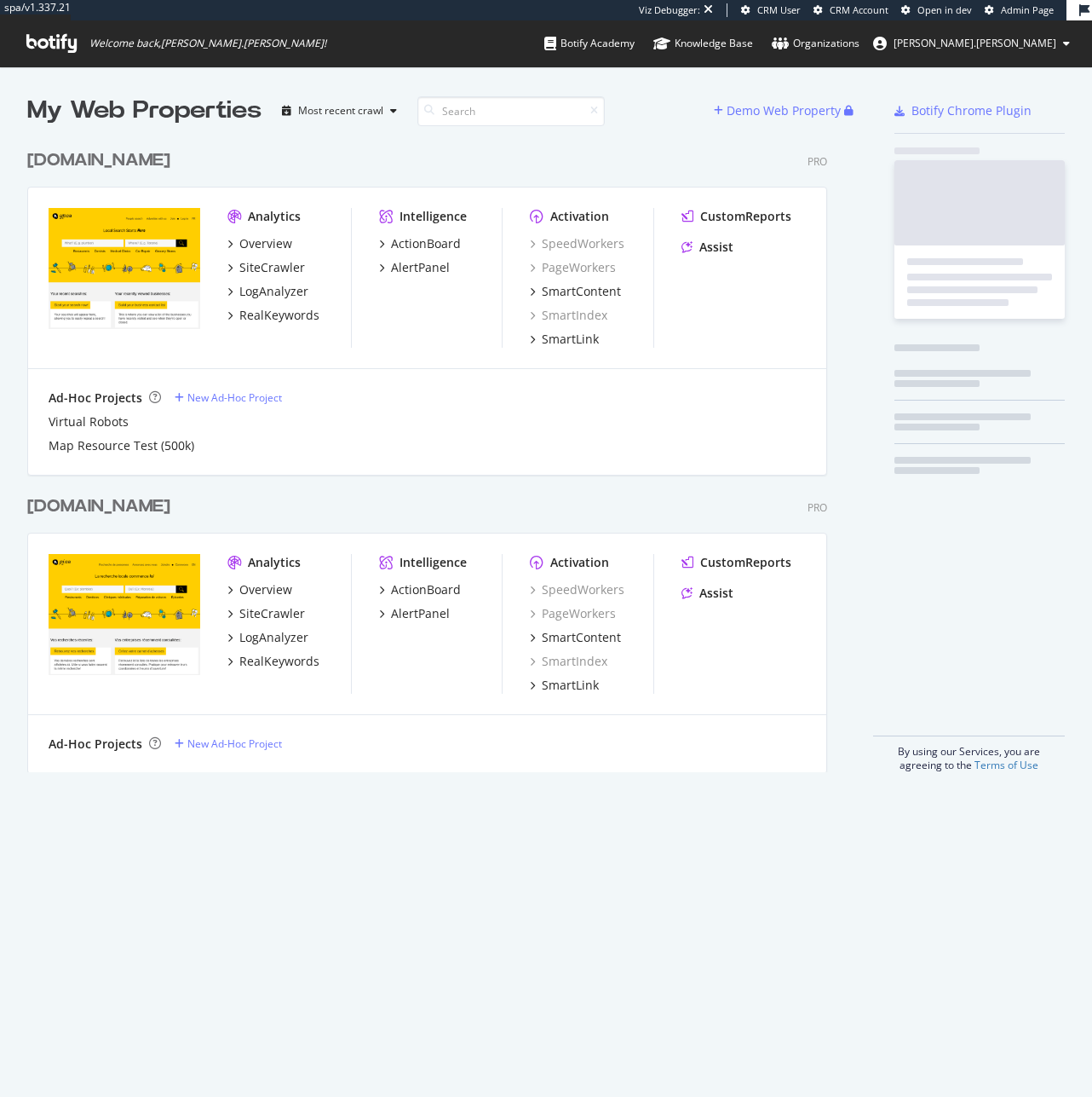
scroll to position [632, 801]
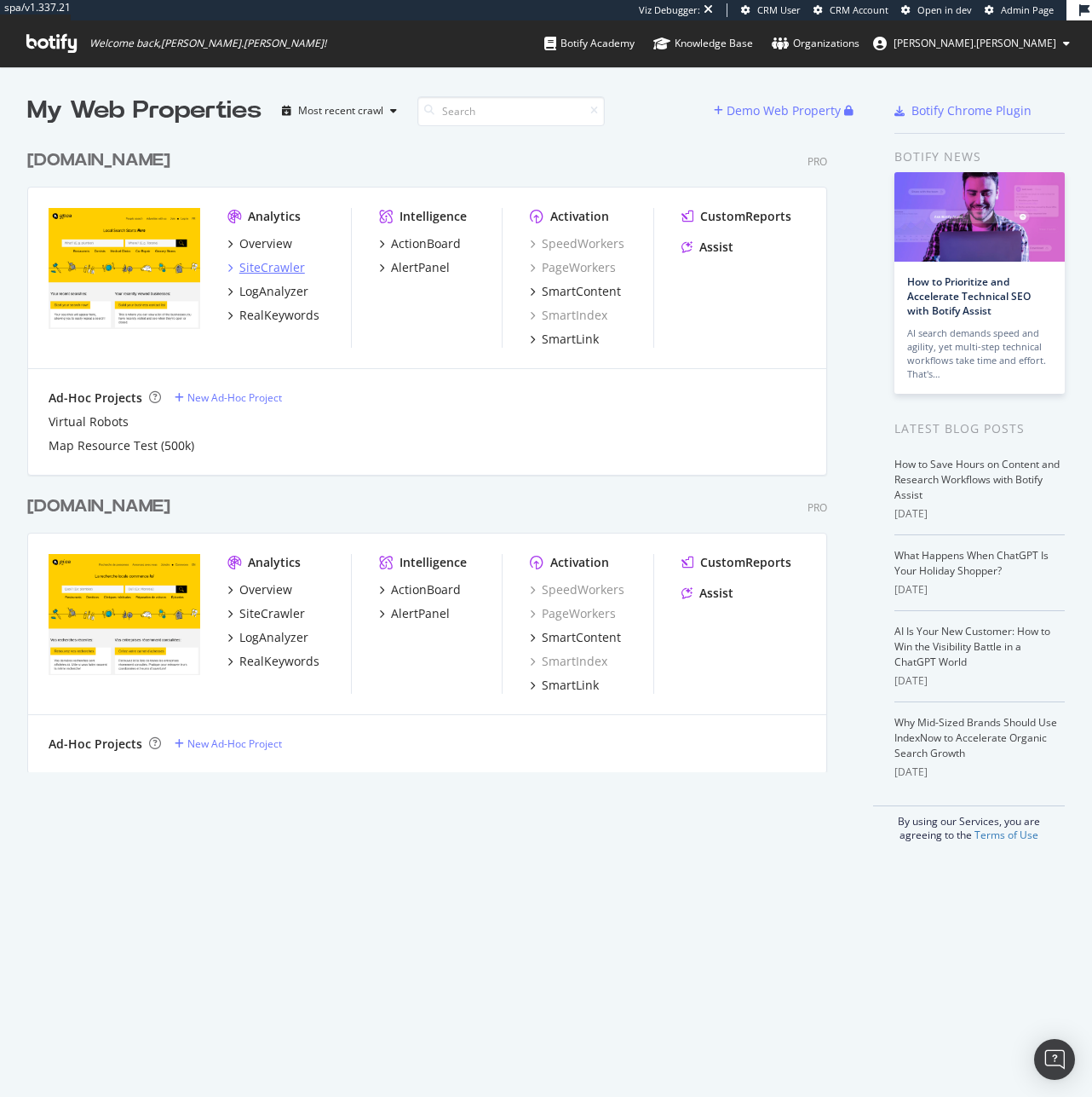
click at [284, 271] on div "SiteCrawler" at bounding box center [272, 268] width 66 height 17
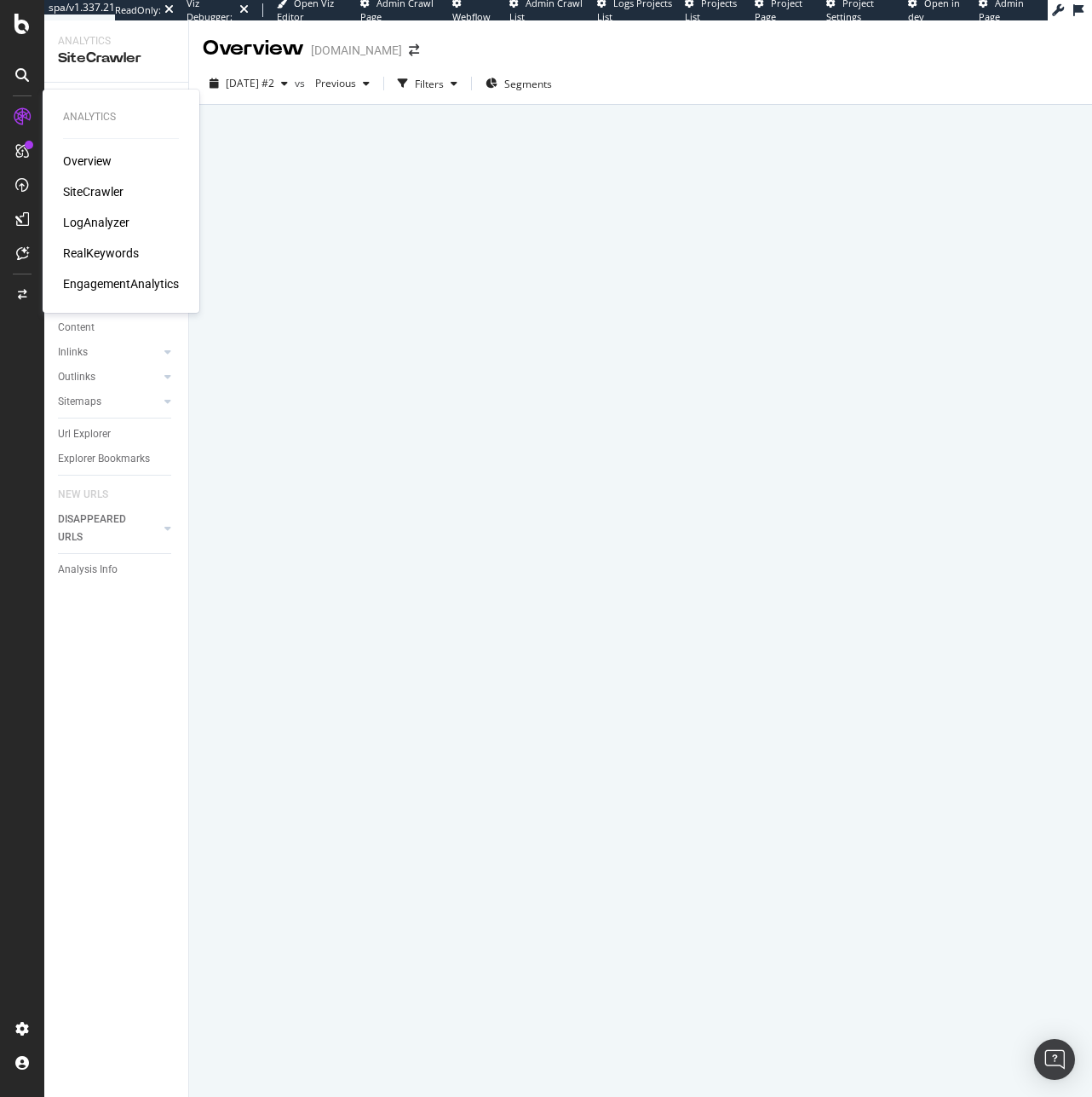
click at [112, 278] on div "EngagementAnalytics" at bounding box center [121, 284] width 116 height 17
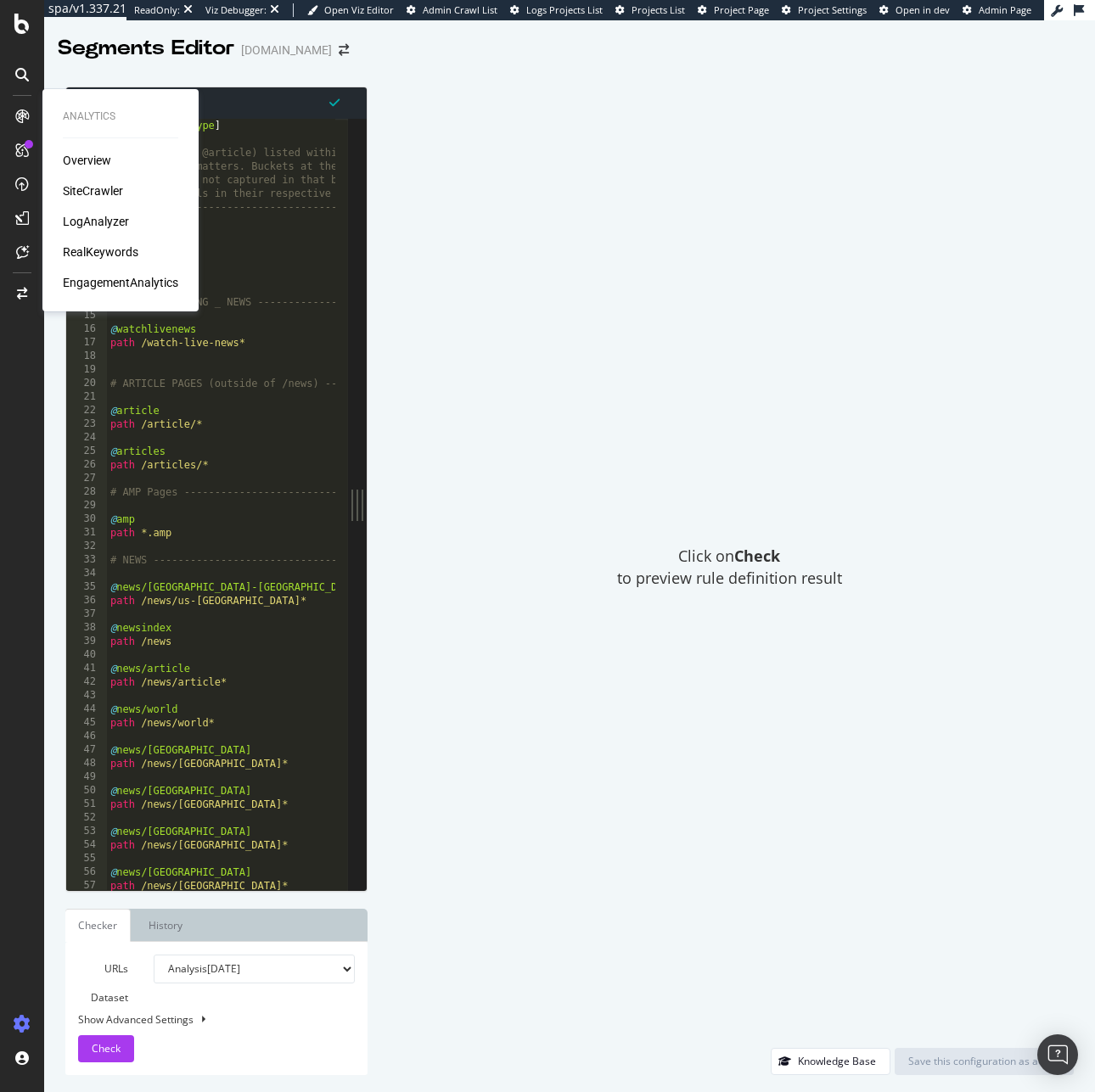
click at [125, 186] on div "SiteCrawler" at bounding box center [120, 191] width 116 height 17
click at [113, 186] on div "SiteCrawler" at bounding box center [92, 191] width 61 height 17
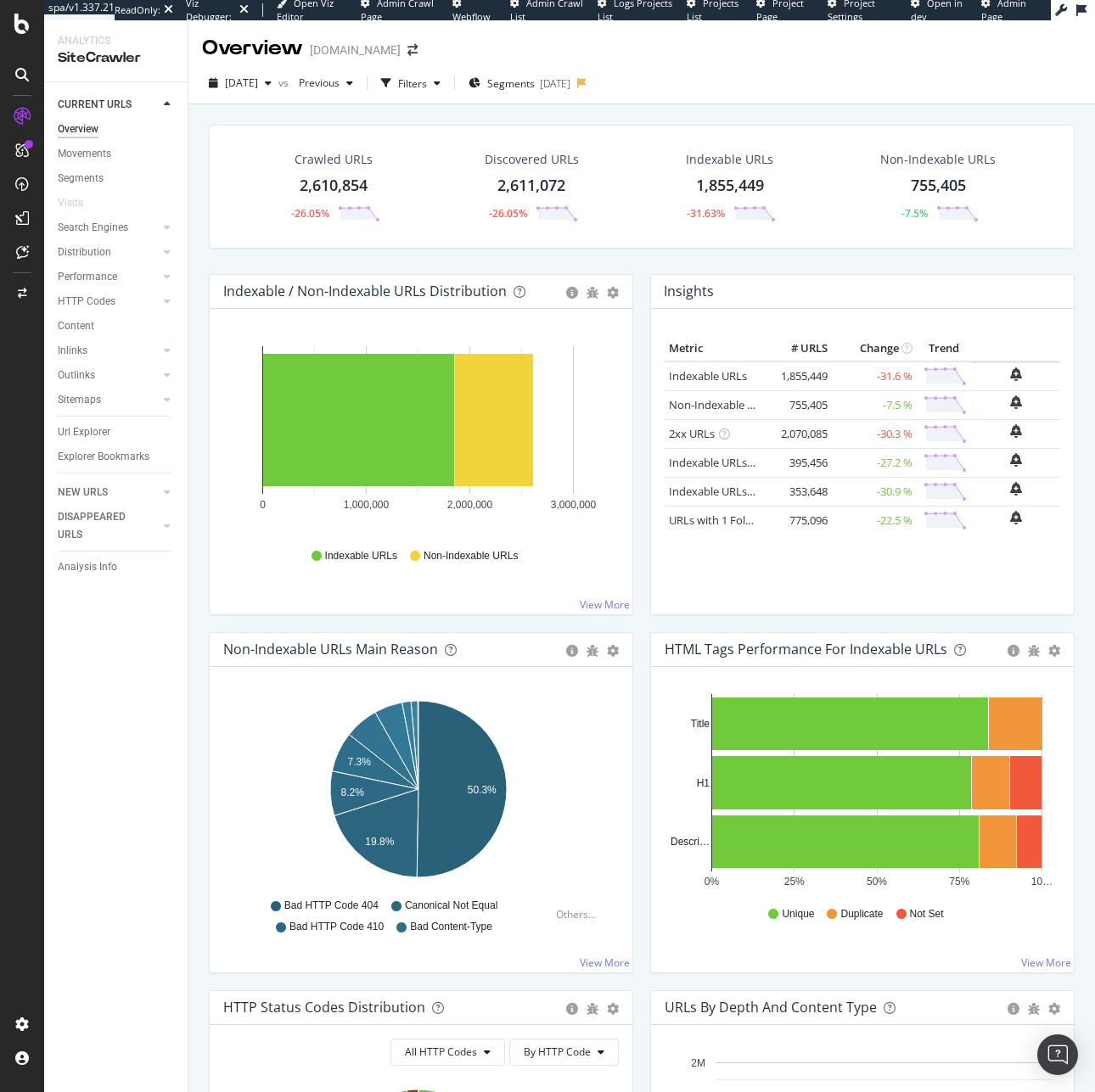
click at [533, 97] on div "Segments 2025-08-27" at bounding box center [524, 83] width 125 height 27
click at [535, 90] on span "Segments" at bounding box center [511, 83] width 48 height 14
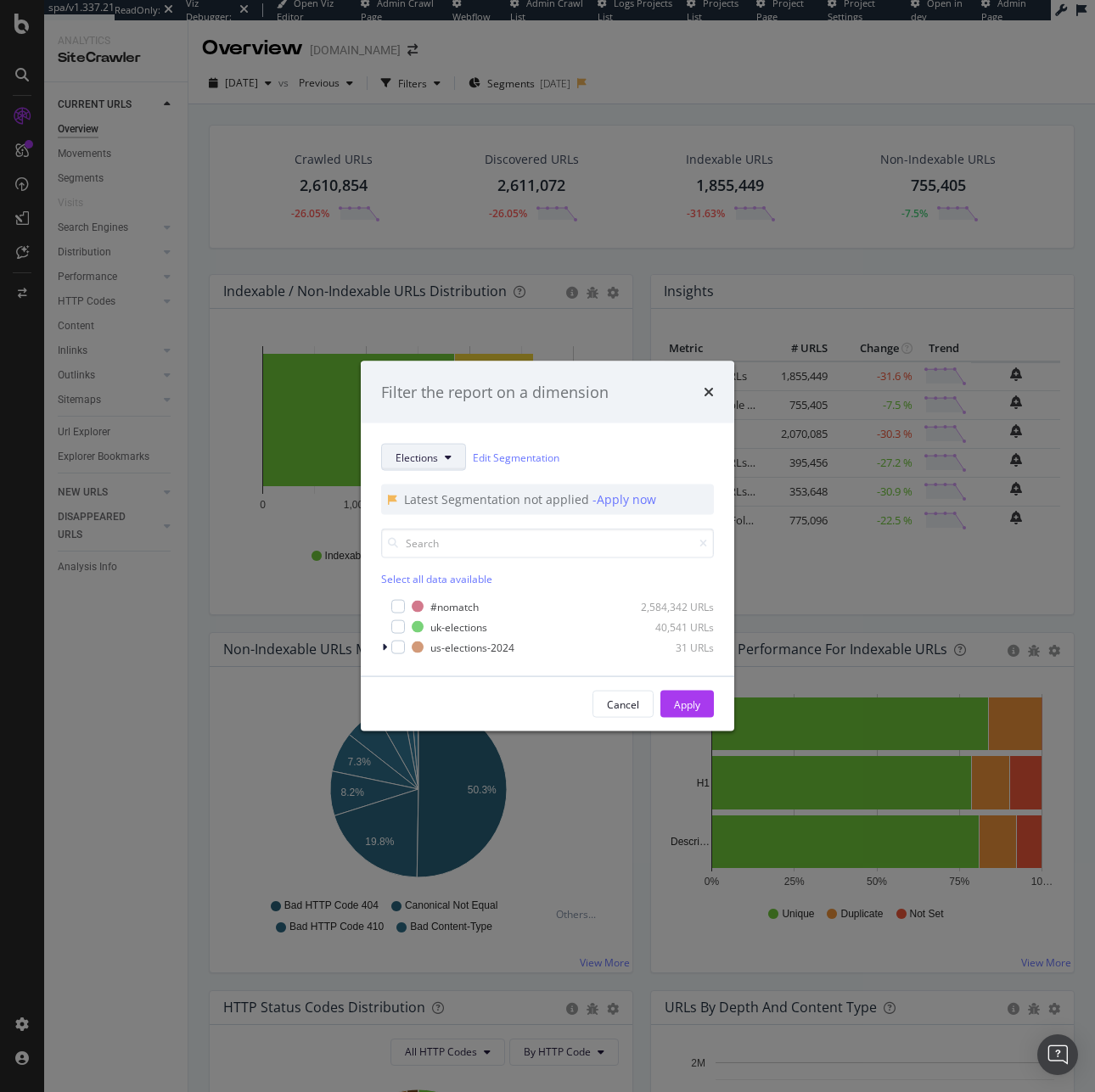
click at [450, 462] on button "Elections" at bounding box center [423, 457] width 85 height 27
click at [445, 493] on span "SEGMENTS" at bounding box center [450, 485] width 137 height 27
click at [444, 512] on span "pagetype" at bounding box center [449, 518] width 109 height 15
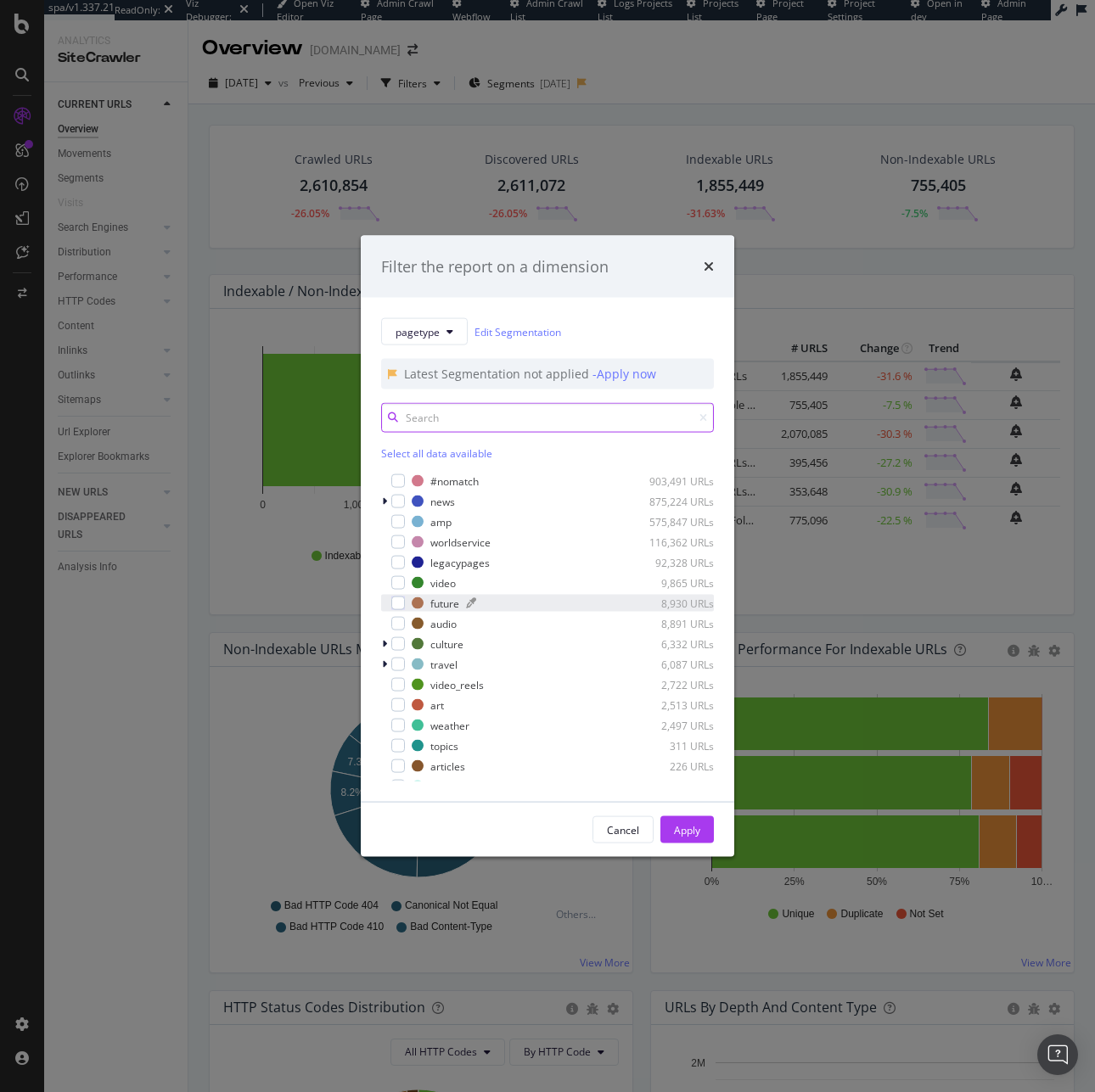
scroll to position [258, 0]
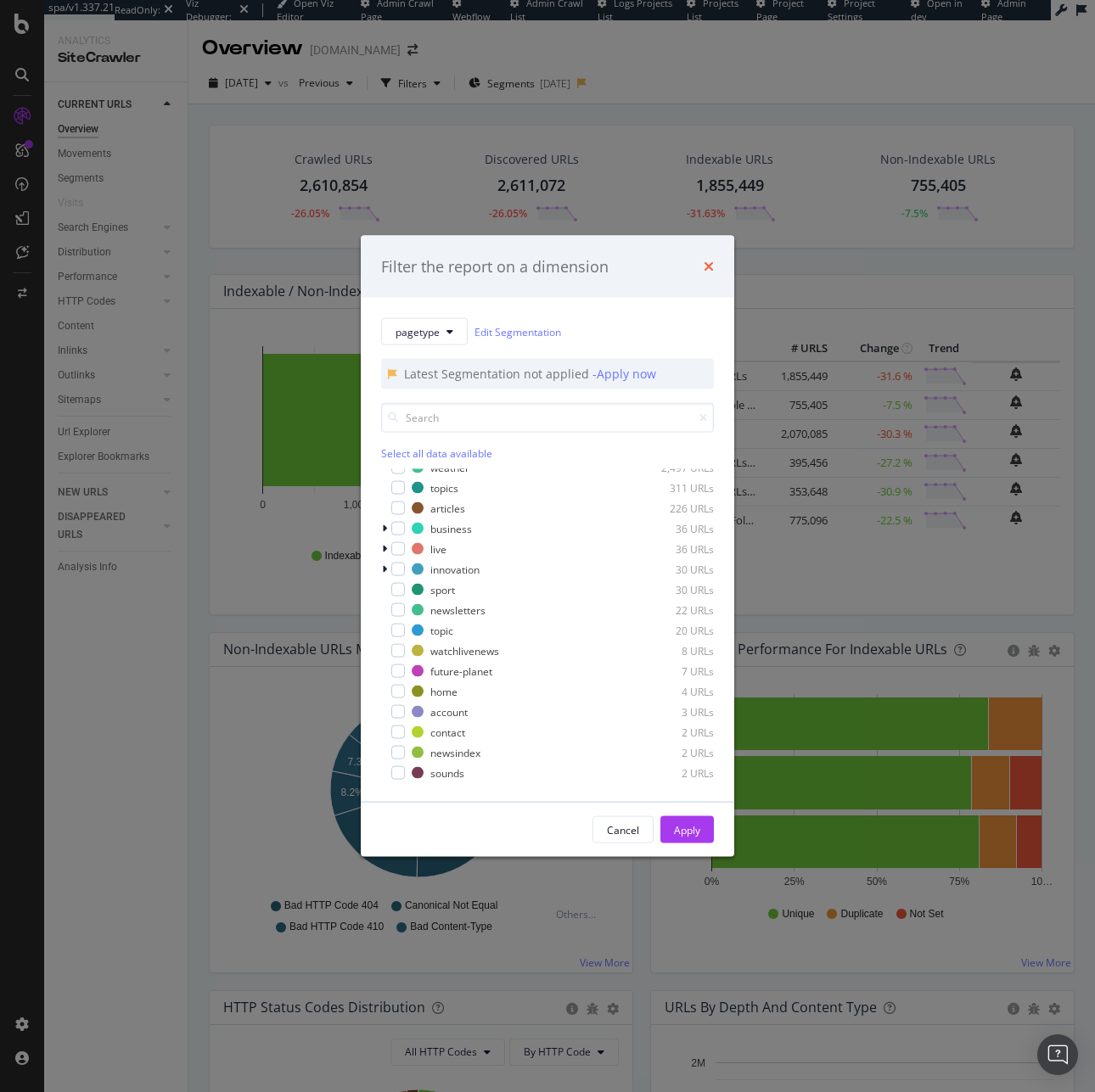
click at [711, 271] on icon "times" at bounding box center [708, 266] width 10 height 14
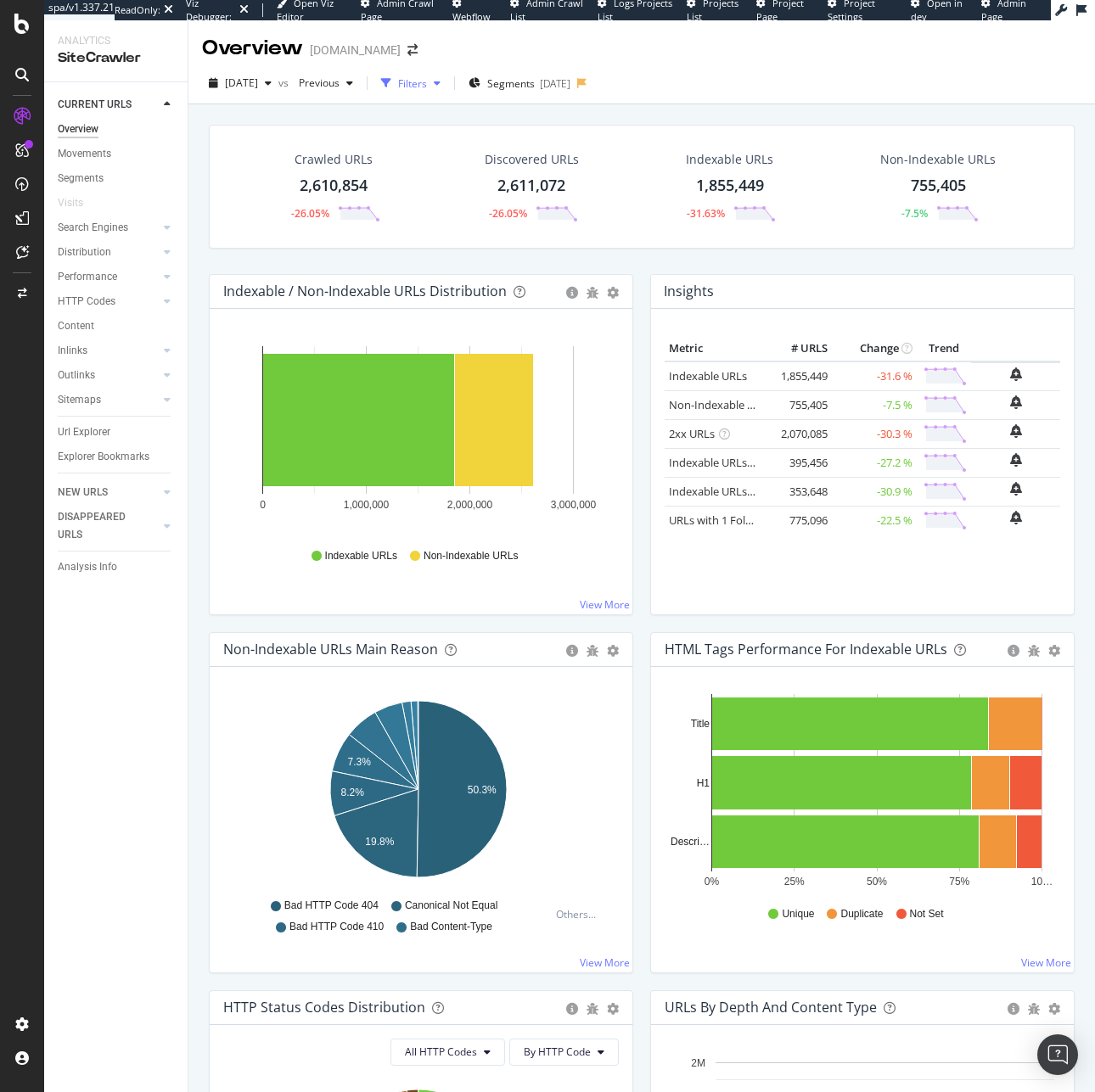
click at [447, 87] on div "button" at bounding box center [437, 83] width 21 height 10
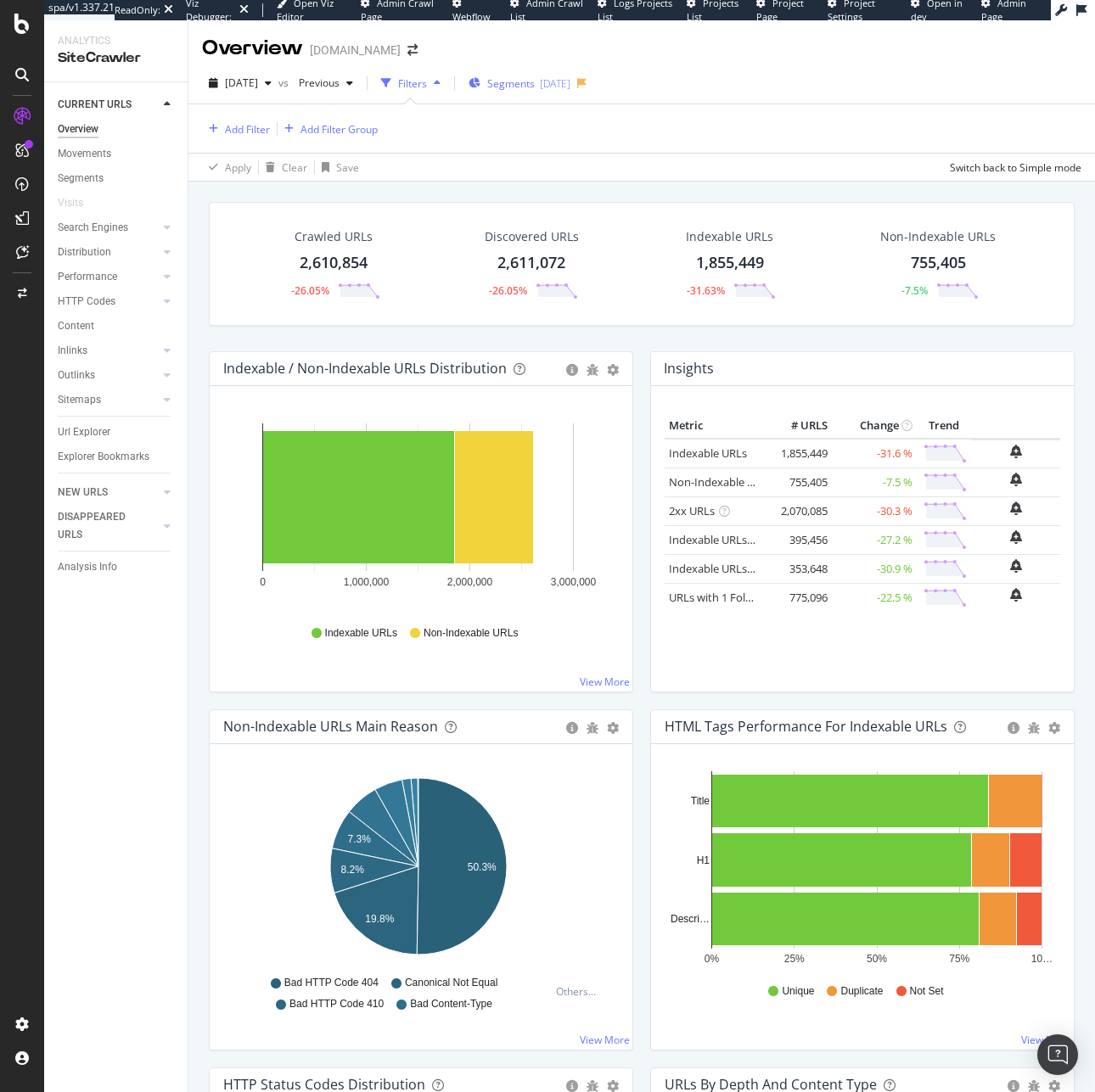
click at [522, 71] on div "Segments 2025-08-27" at bounding box center [519, 83] width 102 height 25
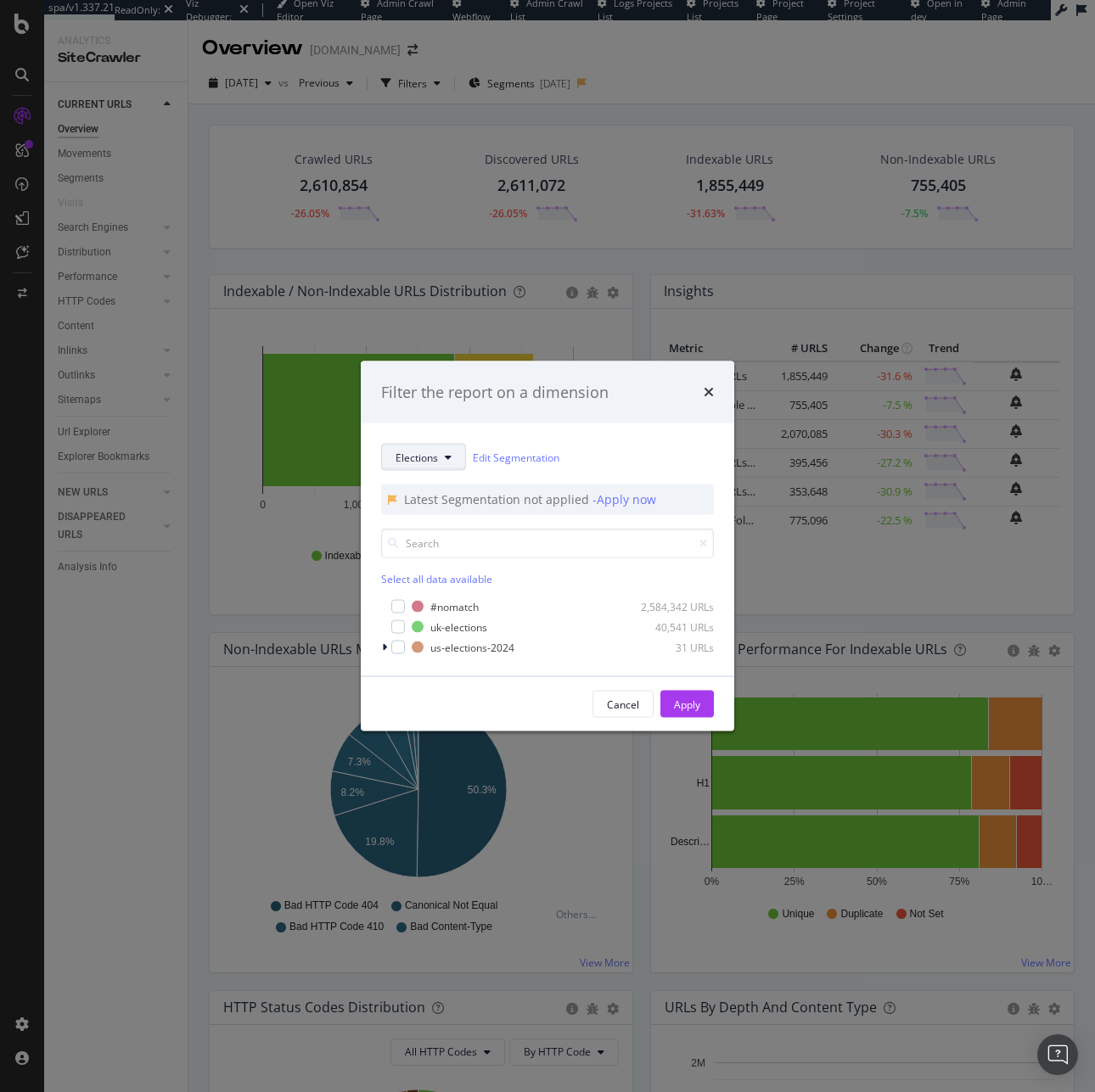
click at [440, 470] on button "Elections" at bounding box center [423, 457] width 85 height 27
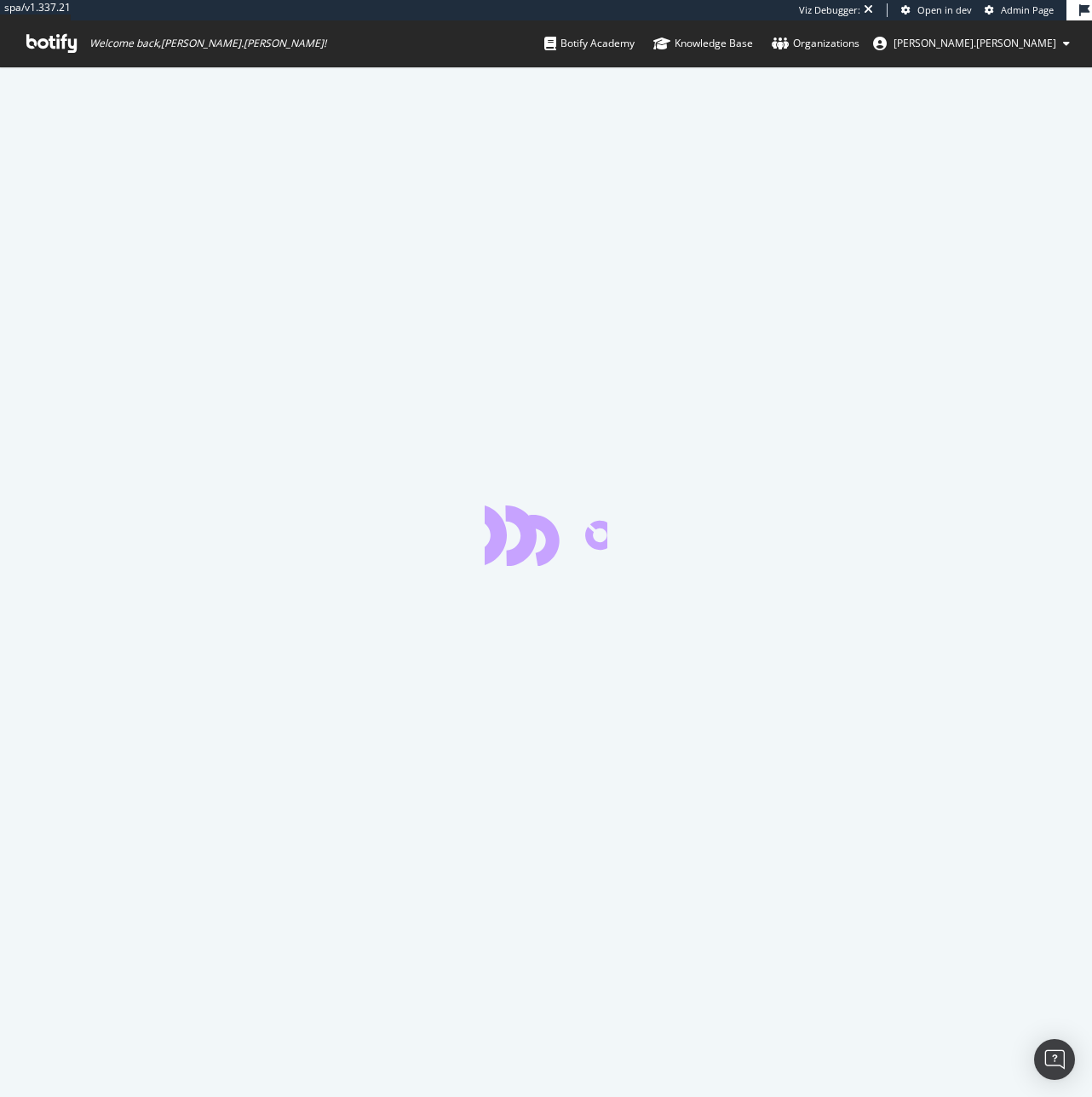
click at [696, 310] on div at bounding box center [546, 581] width 1092 height 1031
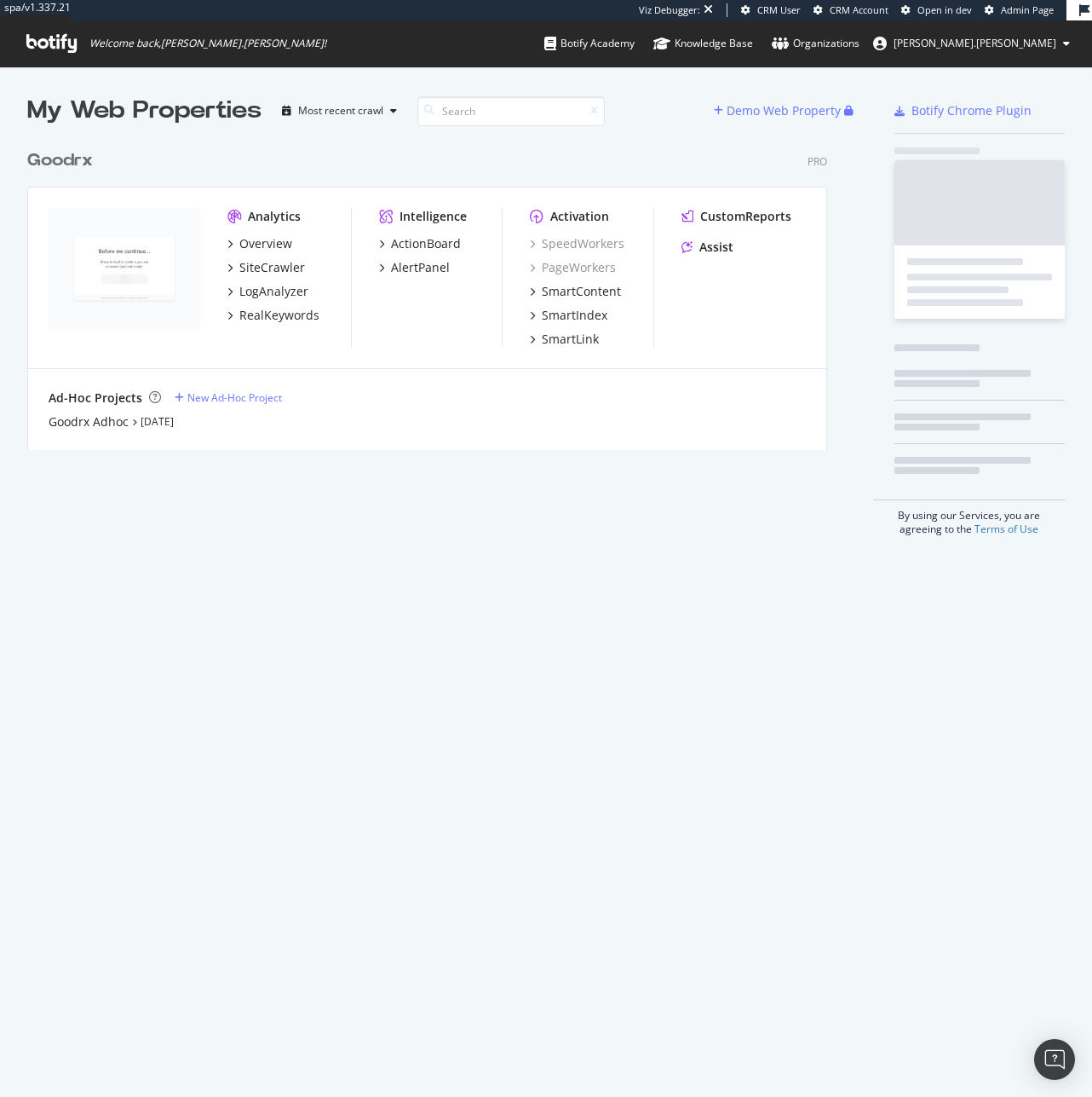
scroll to position [310, 801]
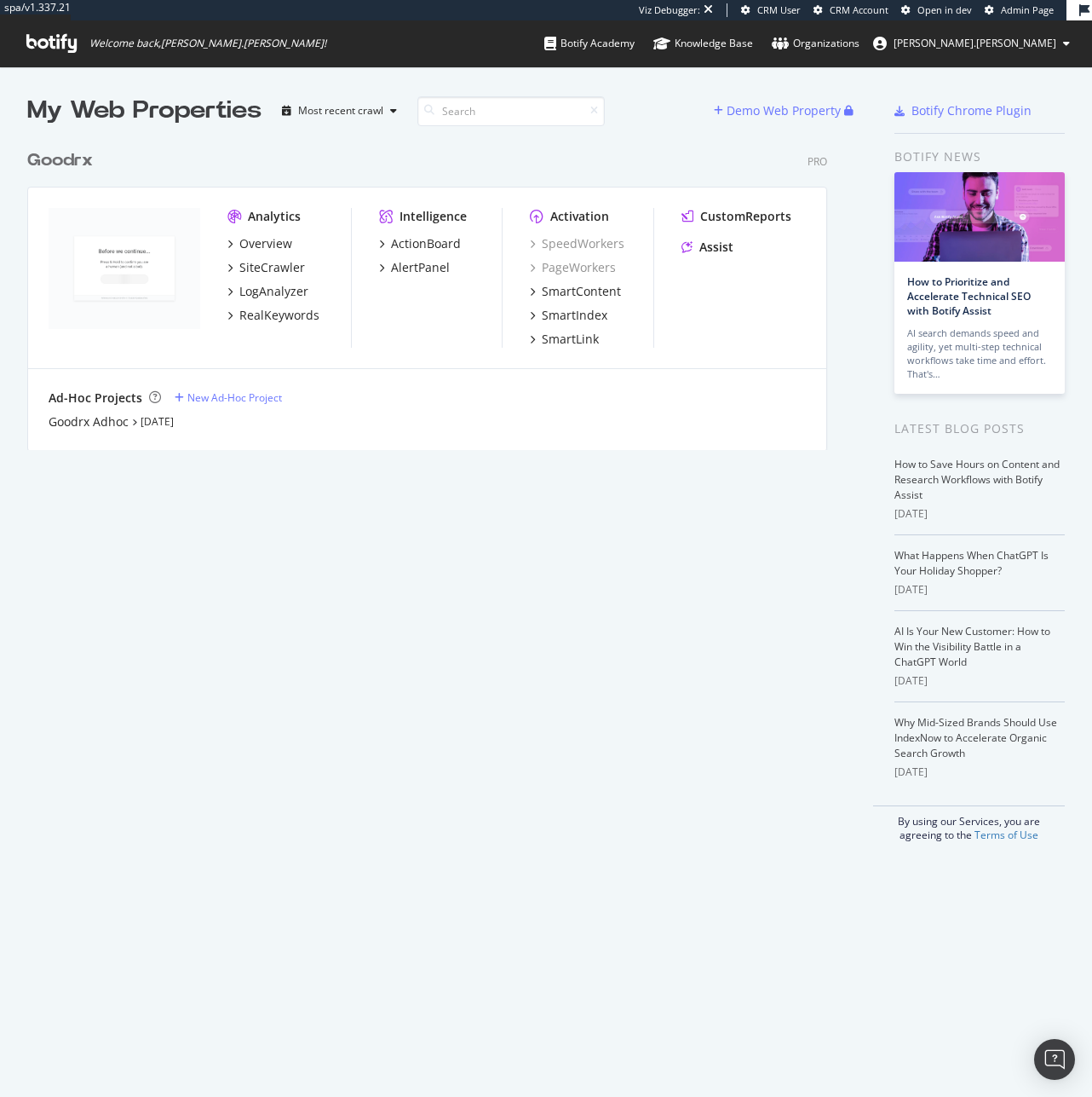
click at [1020, 7] on span "Admin Page" at bounding box center [1027, 10] width 52 height 13
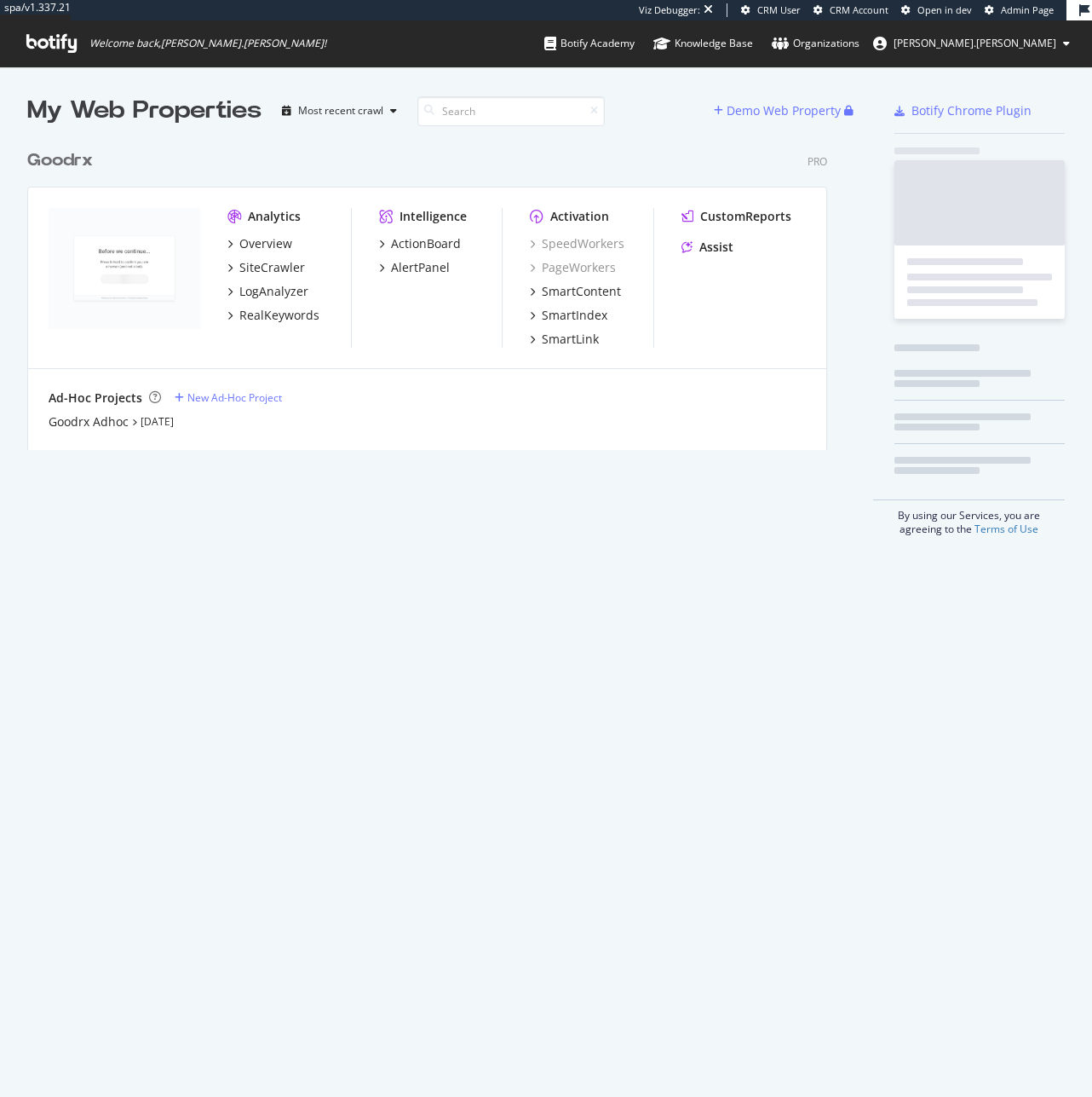
scroll to position [310, 801]
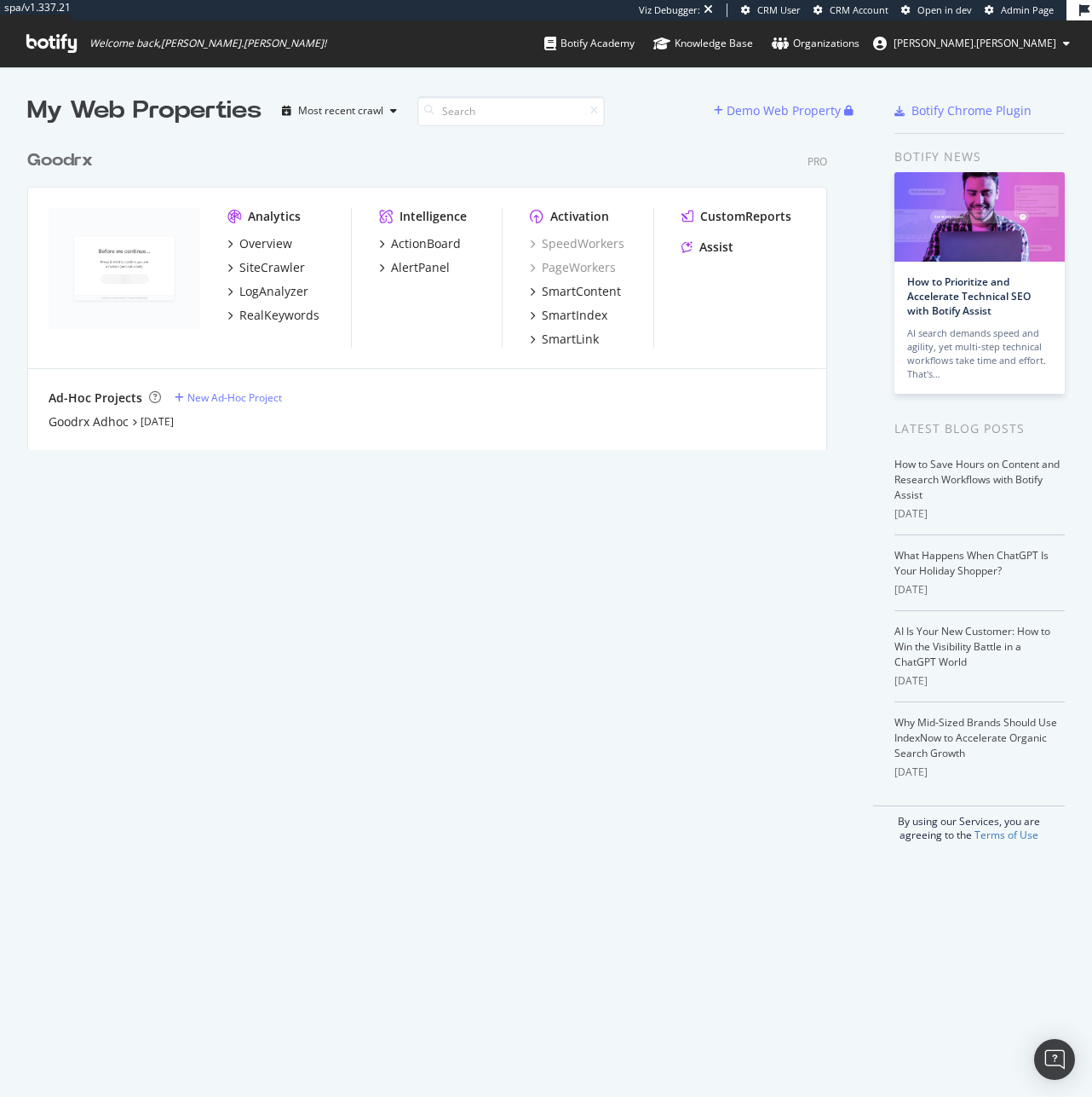
click at [351, 147] on div "Goodrx Pro Analytics Overview SiteCrawler LogAnalyzer RealKeywords Intelligence…" at bounding box center [434, 289] width 814 height 322
click at [1042, 1064] on div "Open Intercom Messenger" at bounding box center [1056, 1060] width 45 height 45
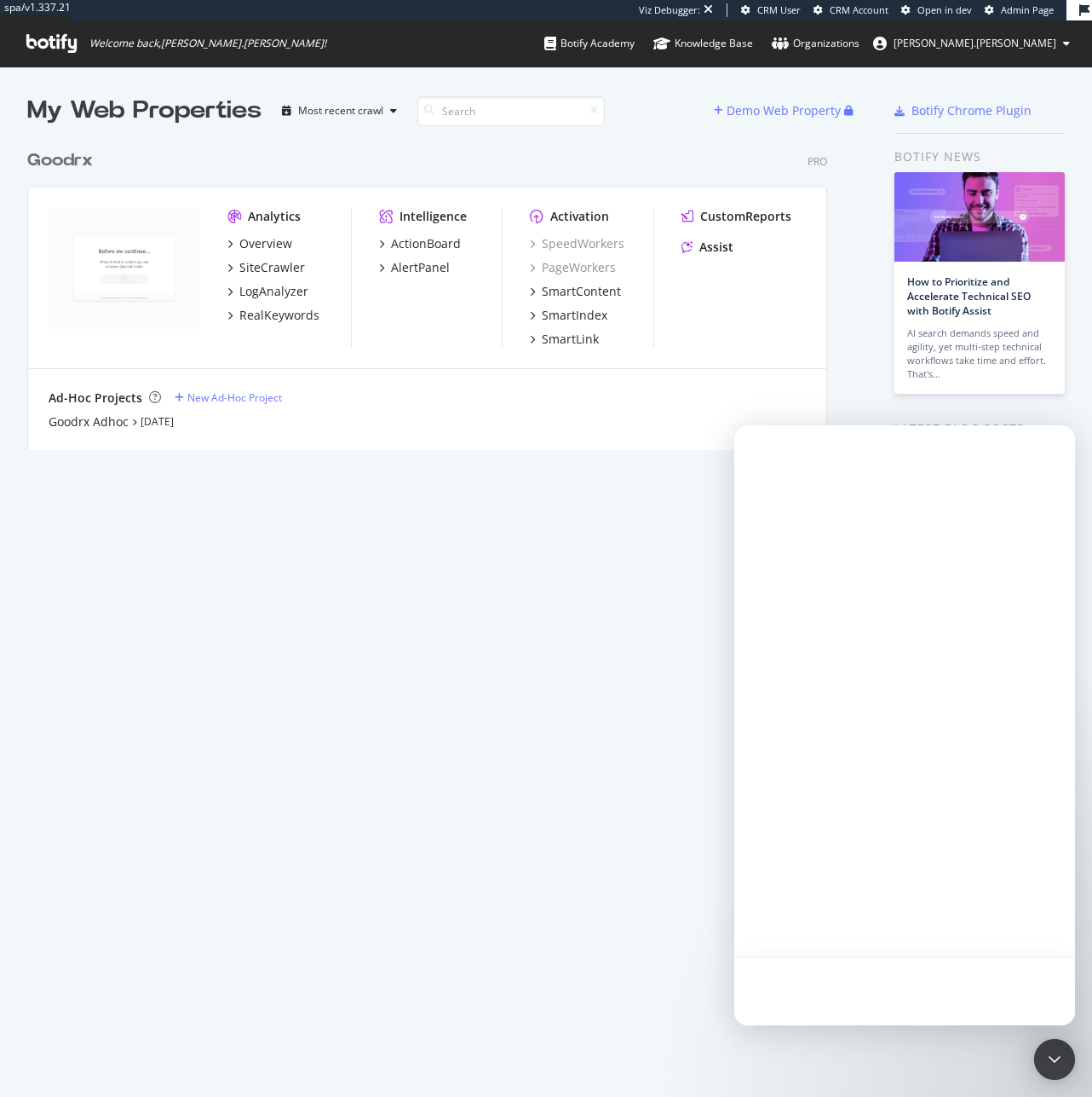
scroll to position [0, 0]
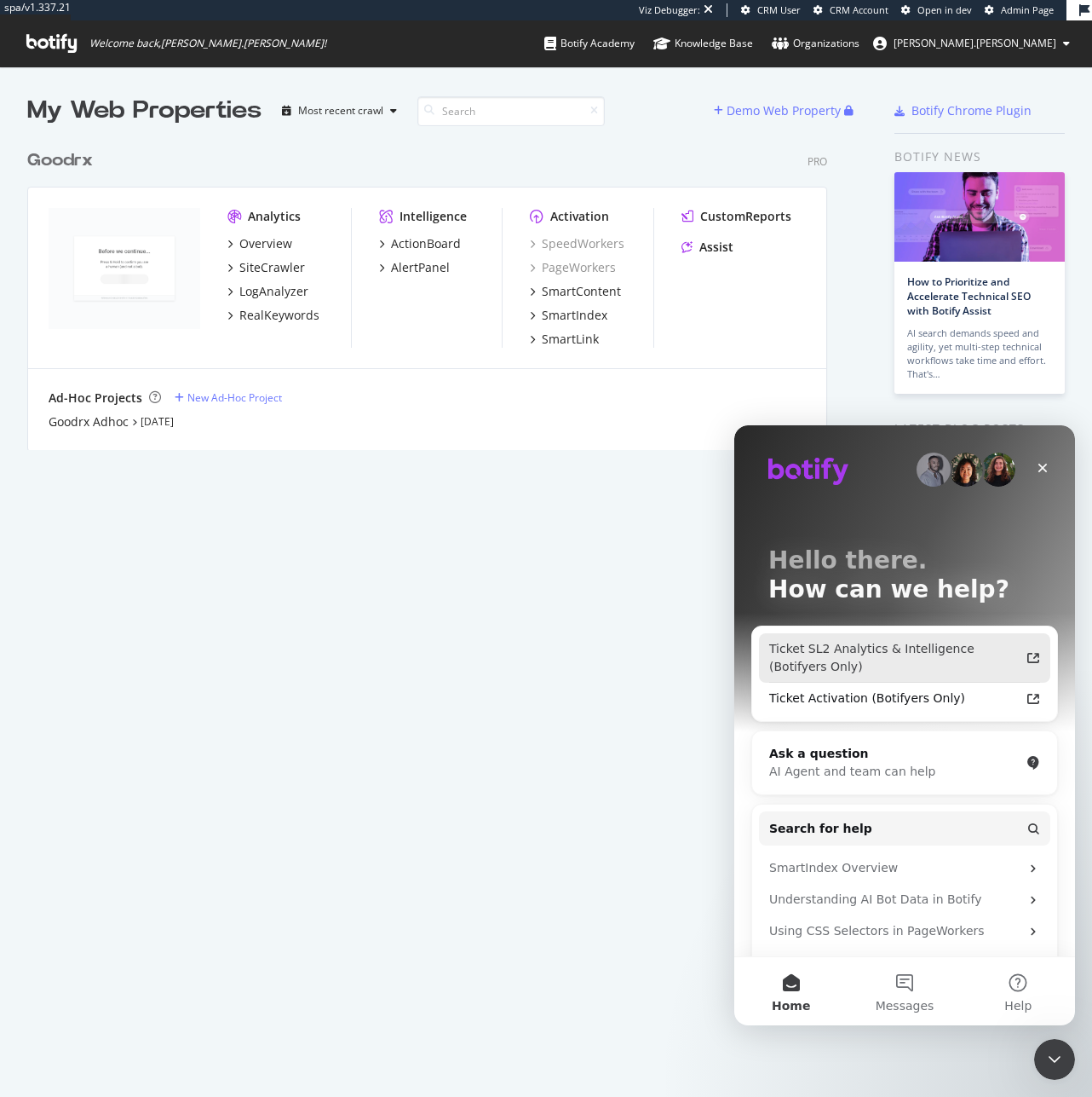
click at [887, 660] on div "Ticket SL2 Analytics & Intelligence (Botifyers Only)" at bounding box center [895, 658] width 251 height 36
